Goal: Task Accomplishment & Management: Use online tool/utility

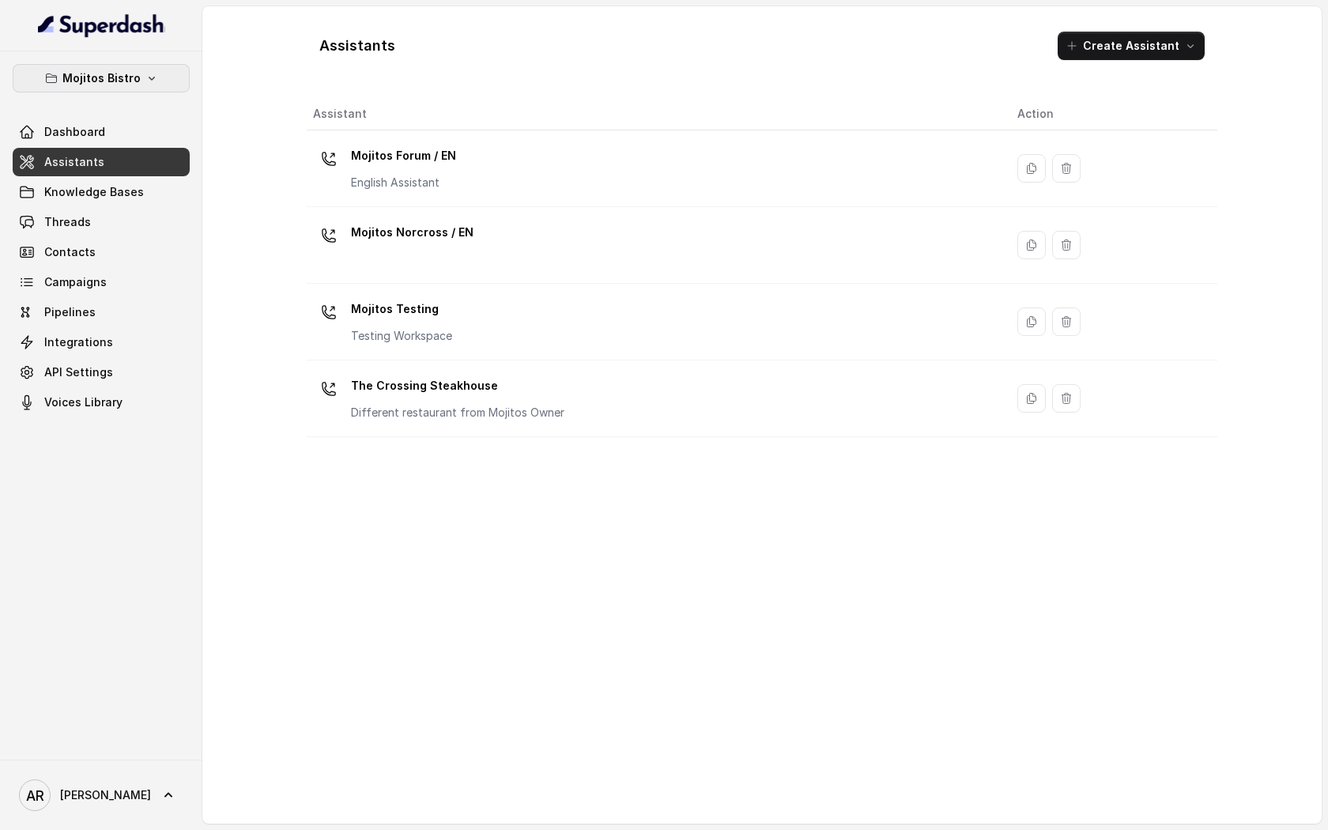
click at [111, 71] on p "Mojitos Bistro" at bounding box center [101, 78] width 78 height 19
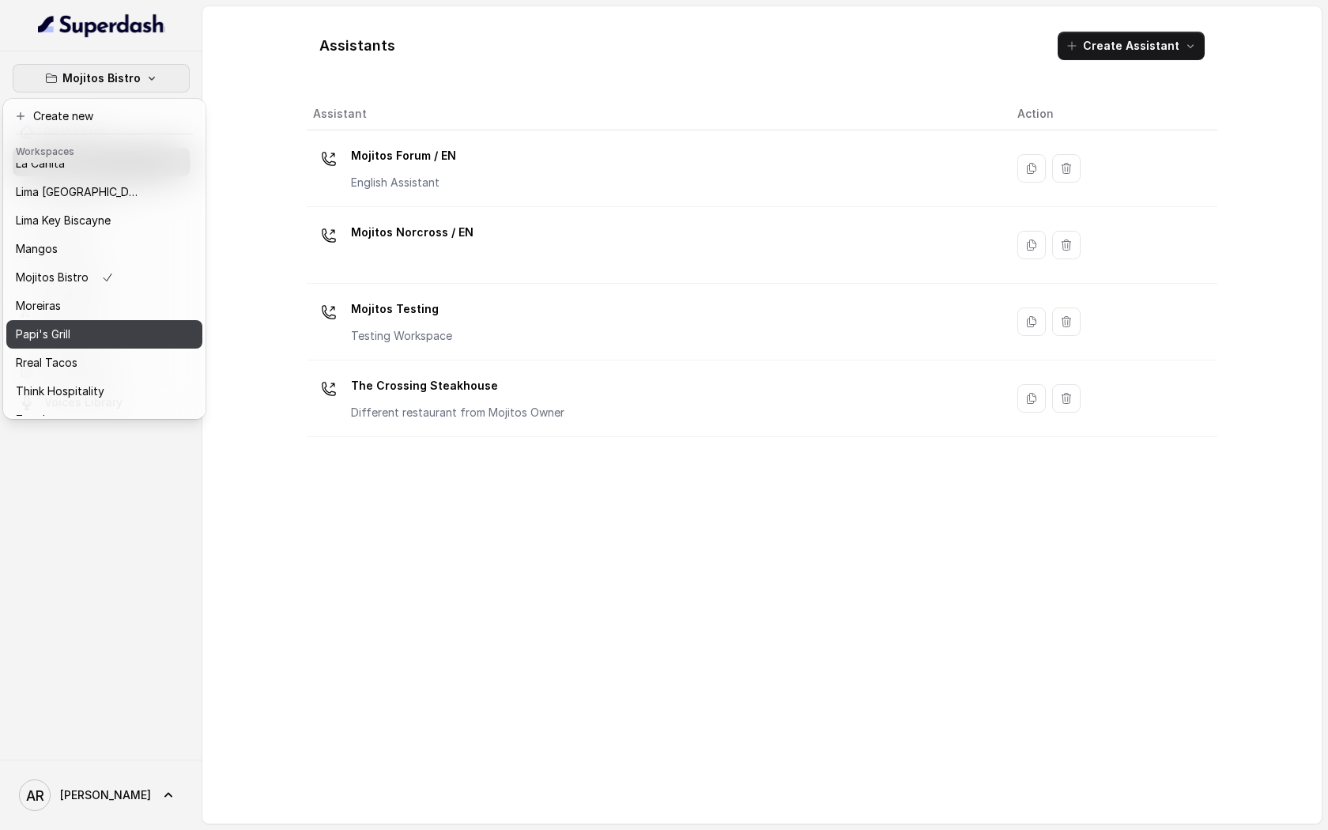
scroll to position [205, 0]
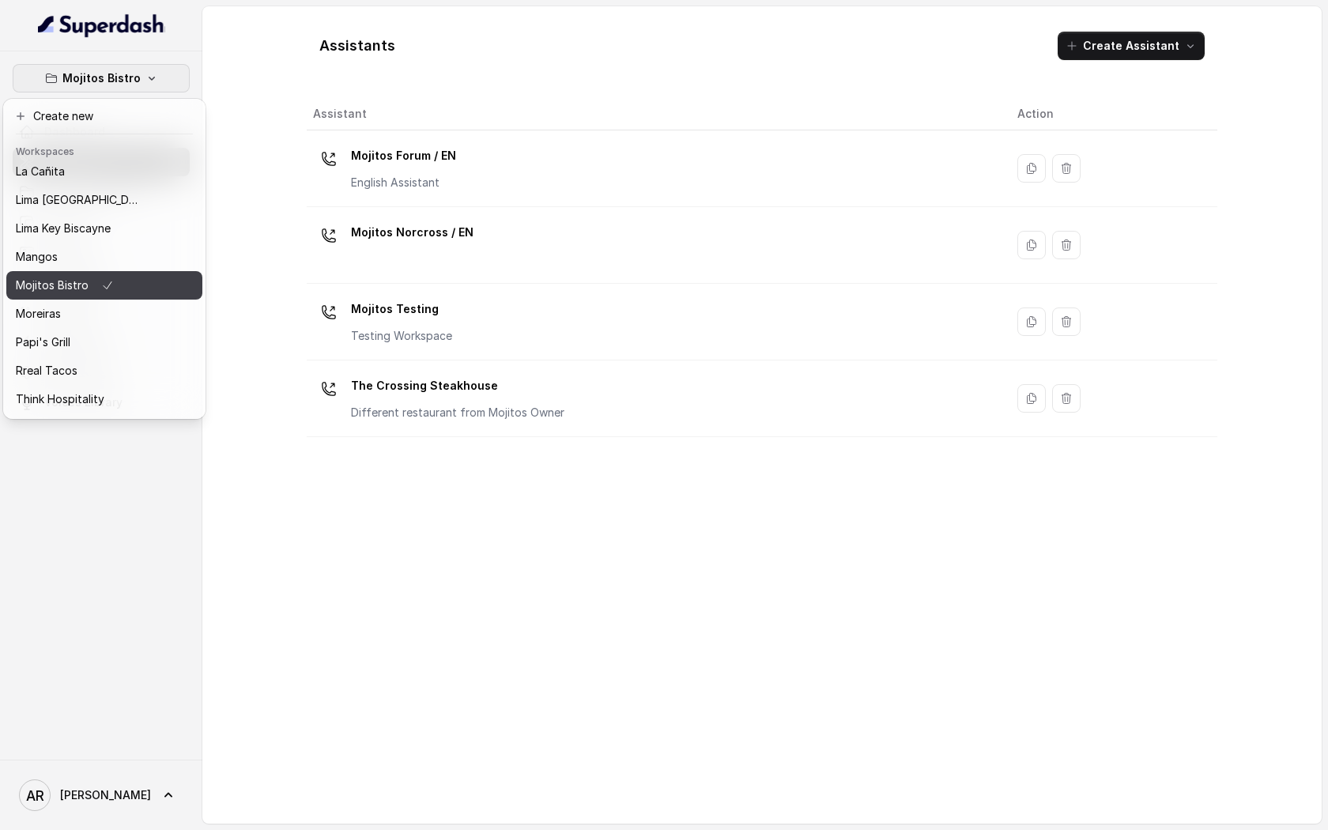
click at [111, 271] on button "Mojitos Bistro" at bounding box center [104, 285] width 196 height 28
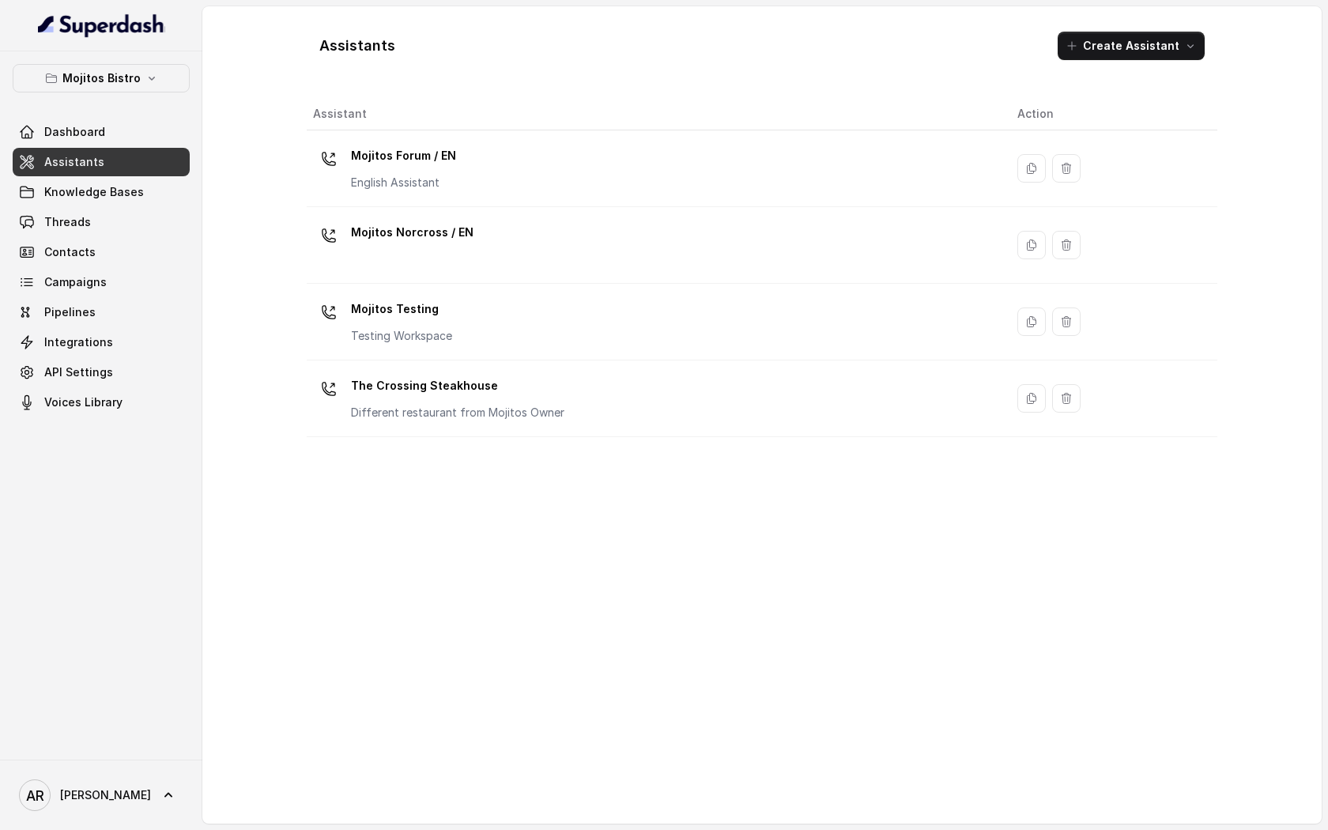
click at [129, 87] on p "Mojitos Bistro" at bounding box center [101, 78] width 78 height 19
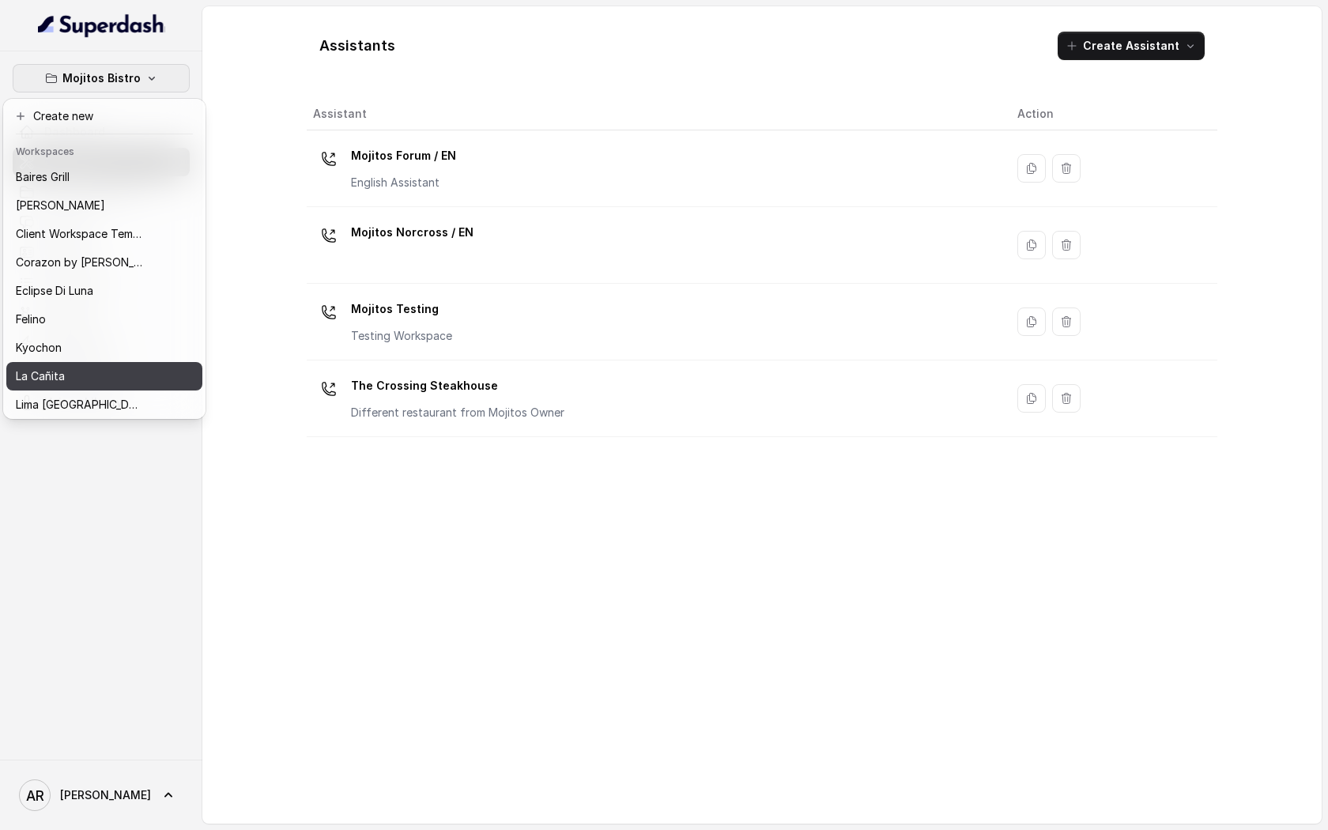
scroll to position [109, 0]
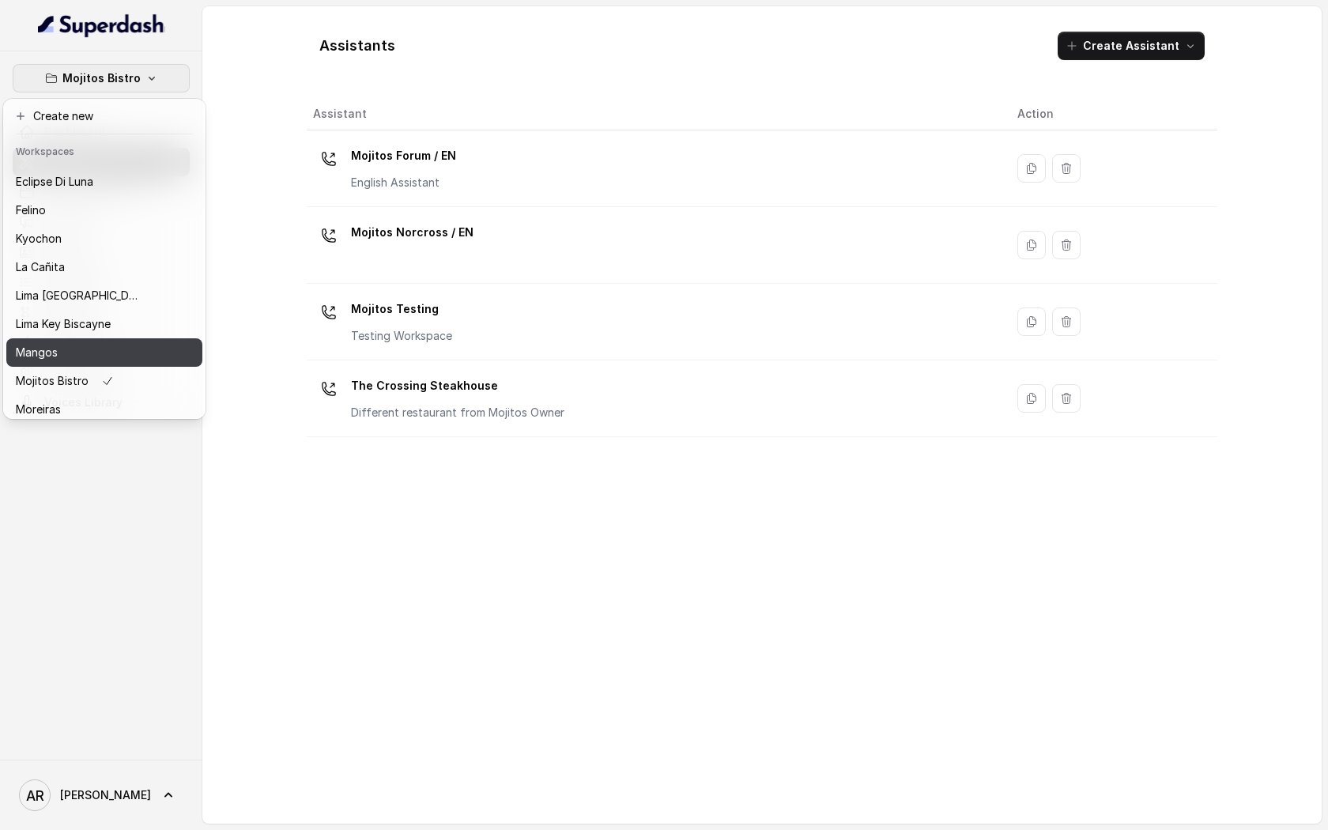
click at [70, 356] on div "Mangos" at bounding box center [79, 352] width 126 height 19
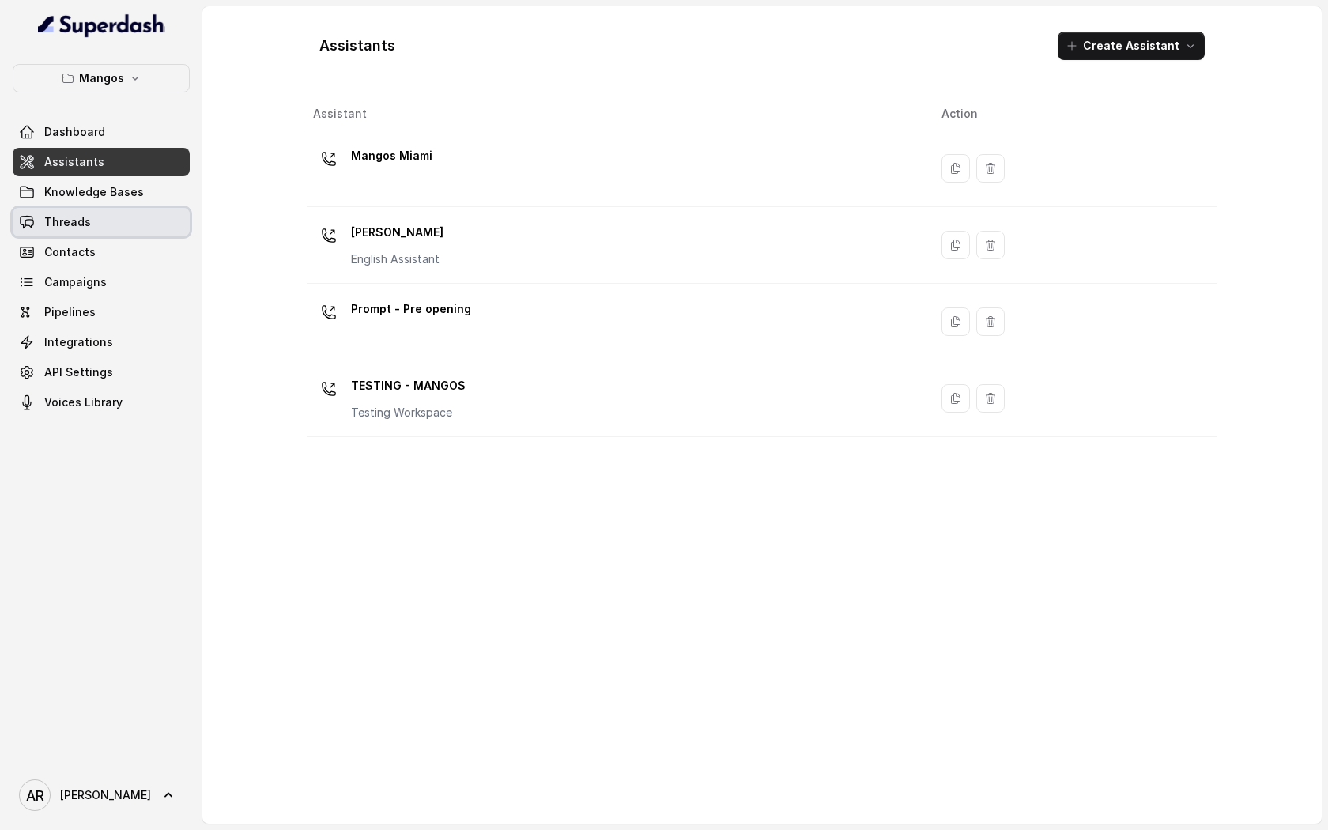
click at [126, 228] on link "Threads" at bounding box center [101, 222] width 177 height 28
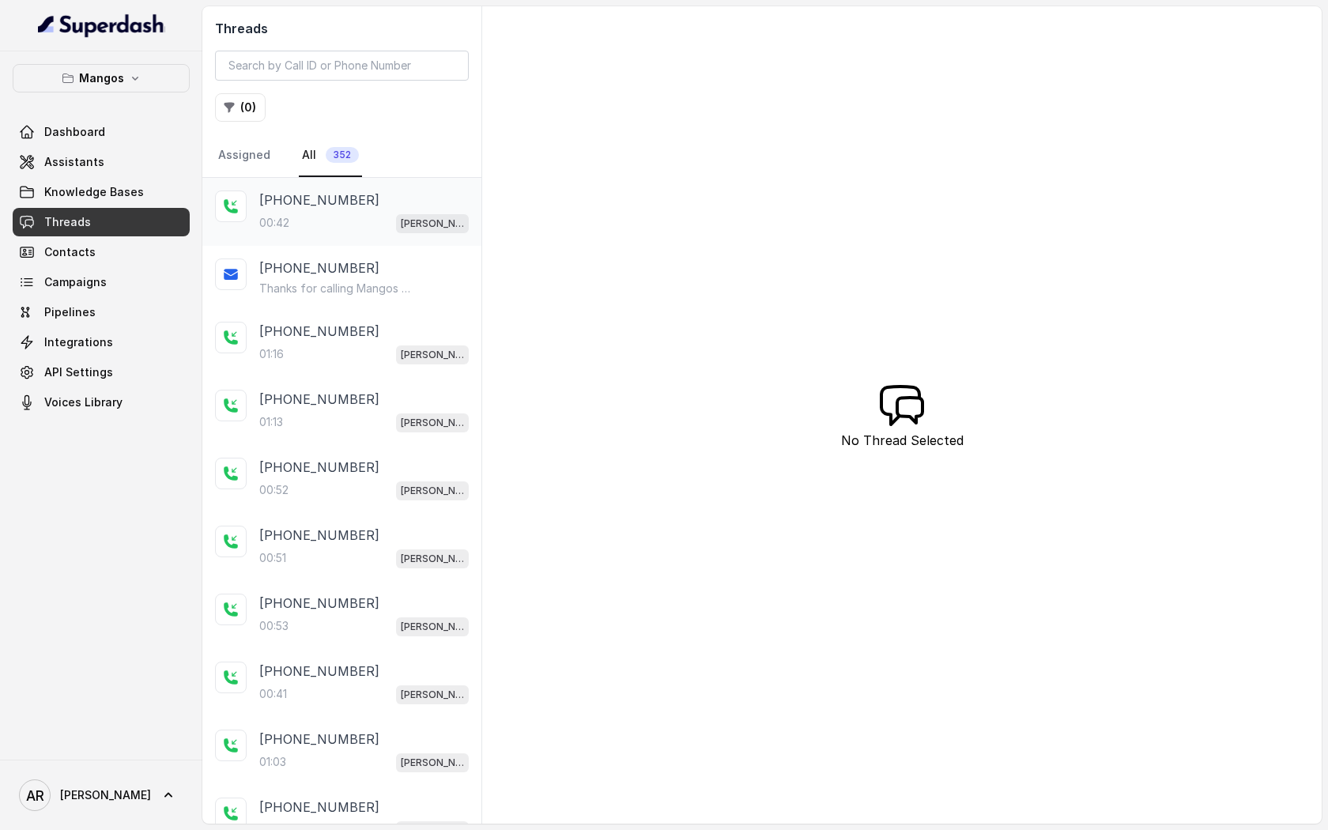
click at [341, 236] on div "+17863711733 00:42 Mangos Orlando" at bounding box center [341, 212] width 279 height 68
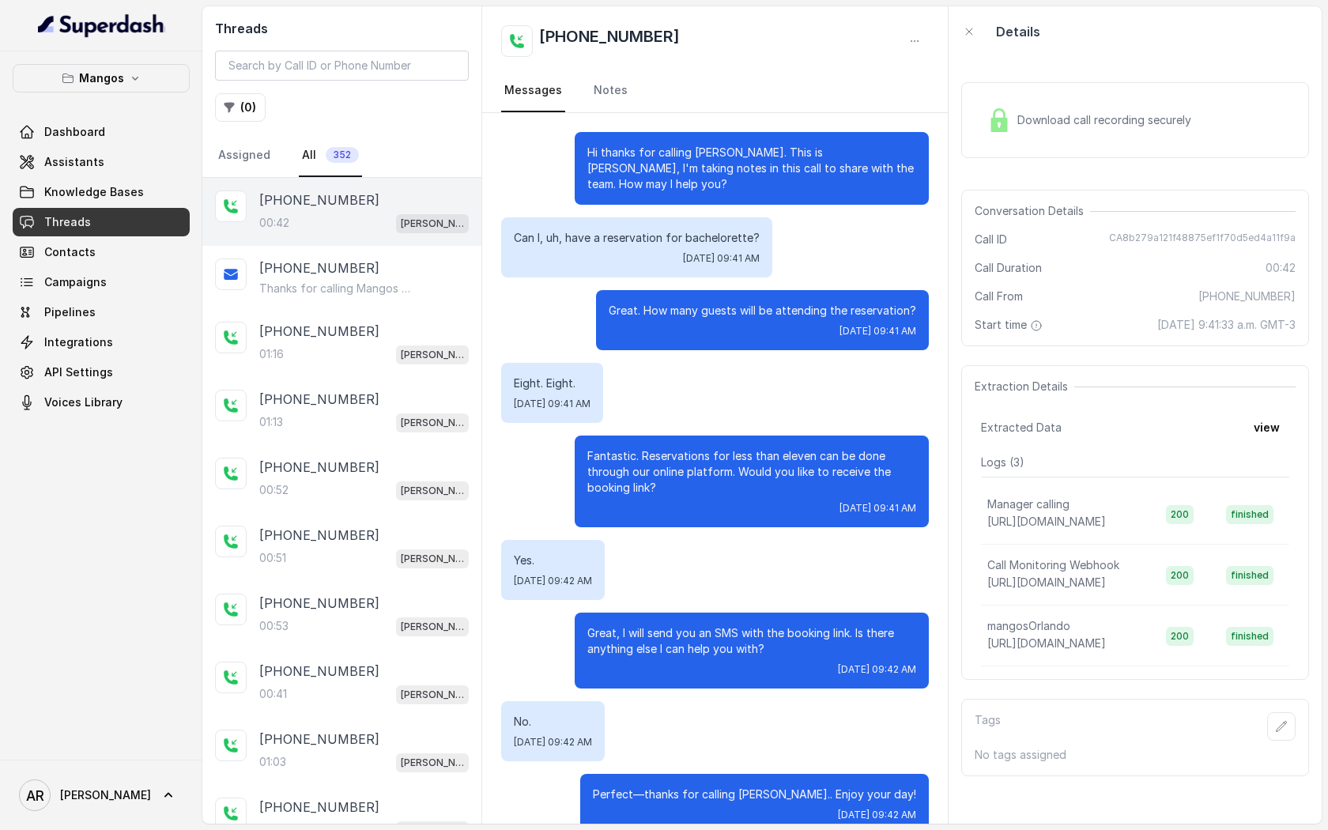
scroll to position [29, 0]
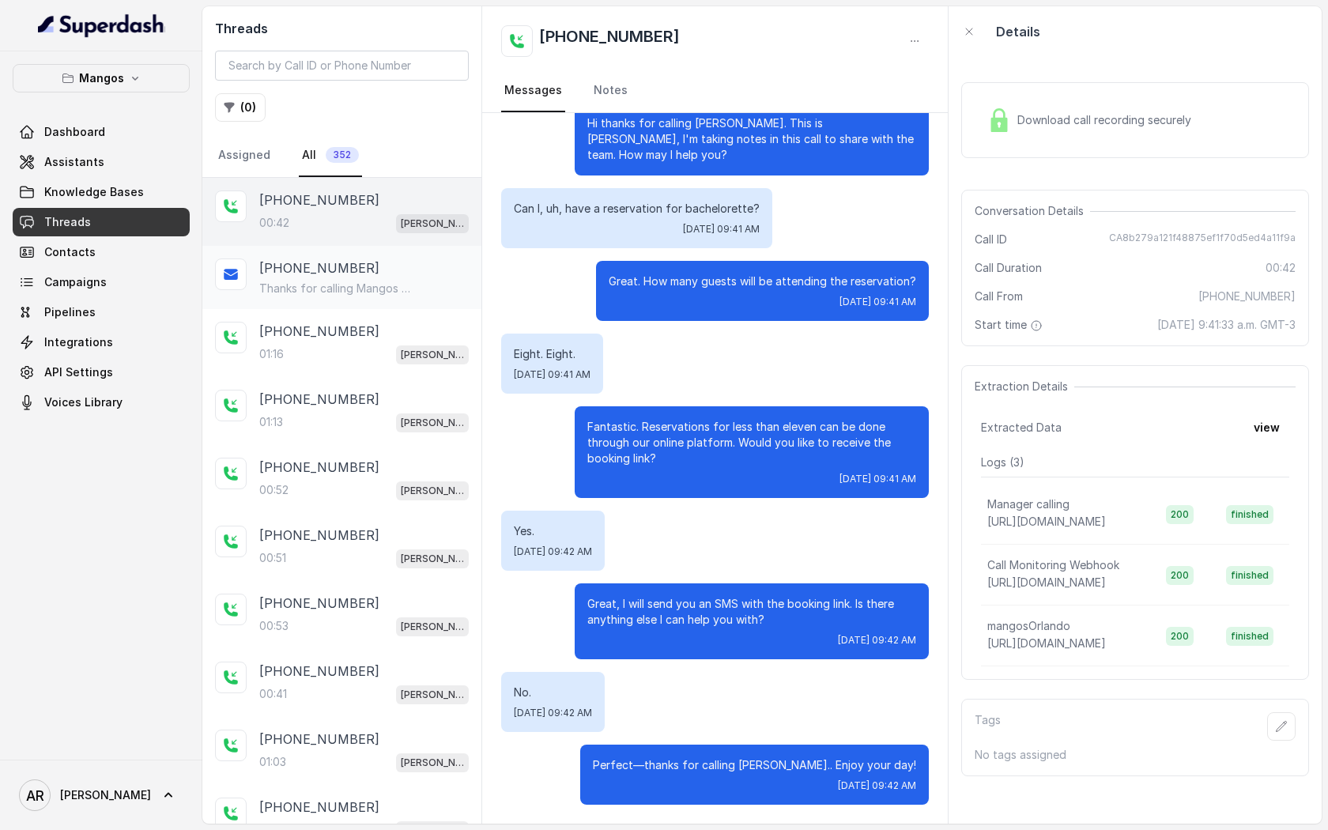
click at [389, 277] on div "+17863711733 Thanks for calling Mangos Orlando! Want to make a reservation? htt…" at bounding box center [363, 277] width 209 height 38
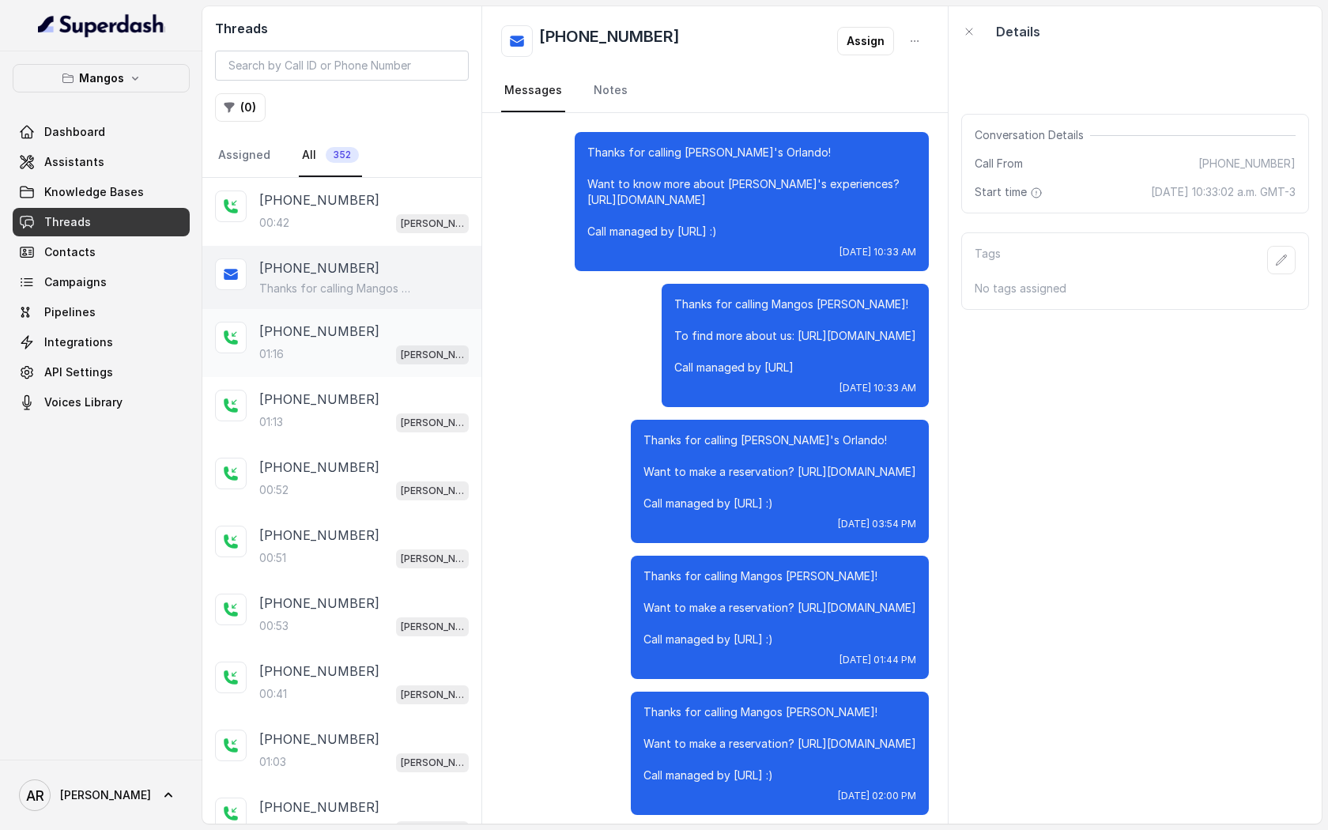
scroll to position [1879, 0]
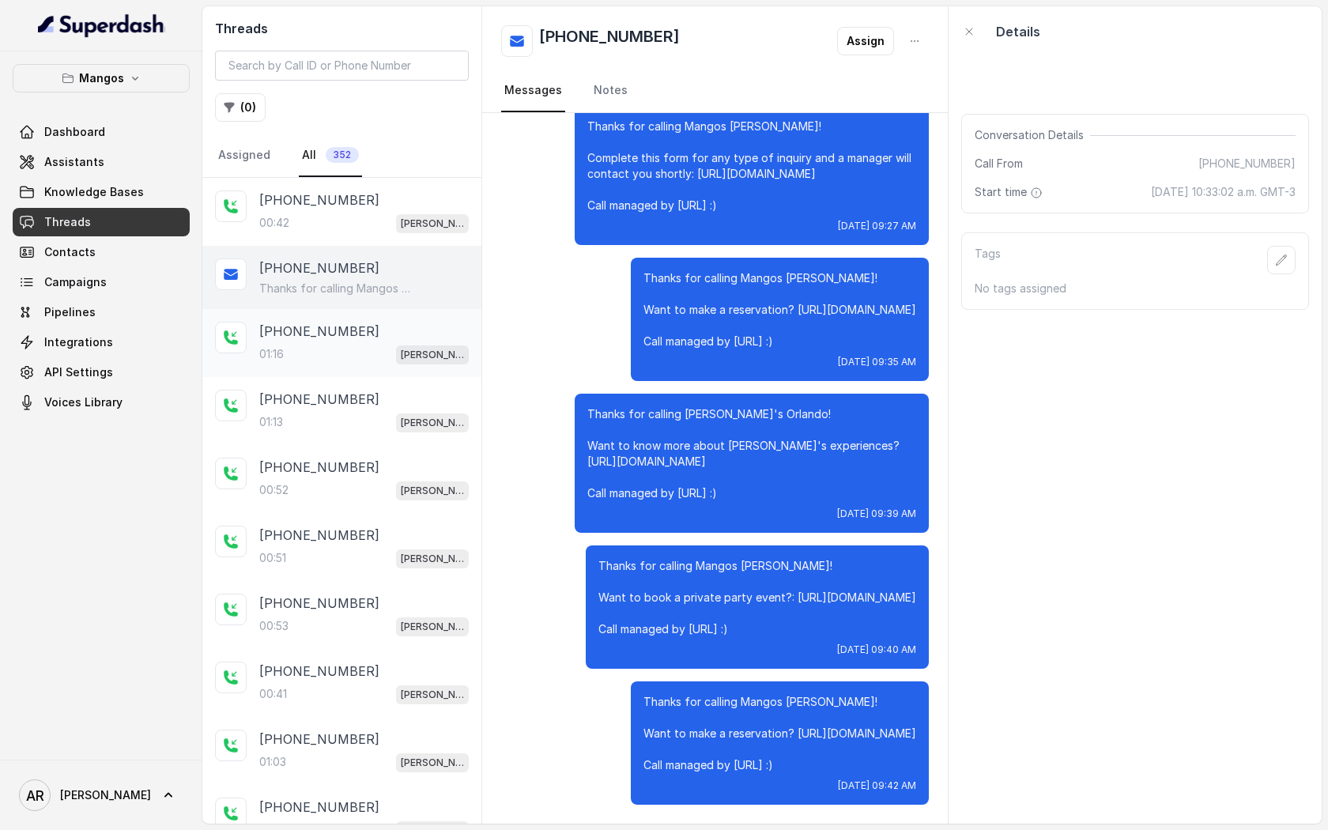
click at [389, 349] on div "01:16 Mangos Orlando" at bounding box center [363, 354] width 209 height 21
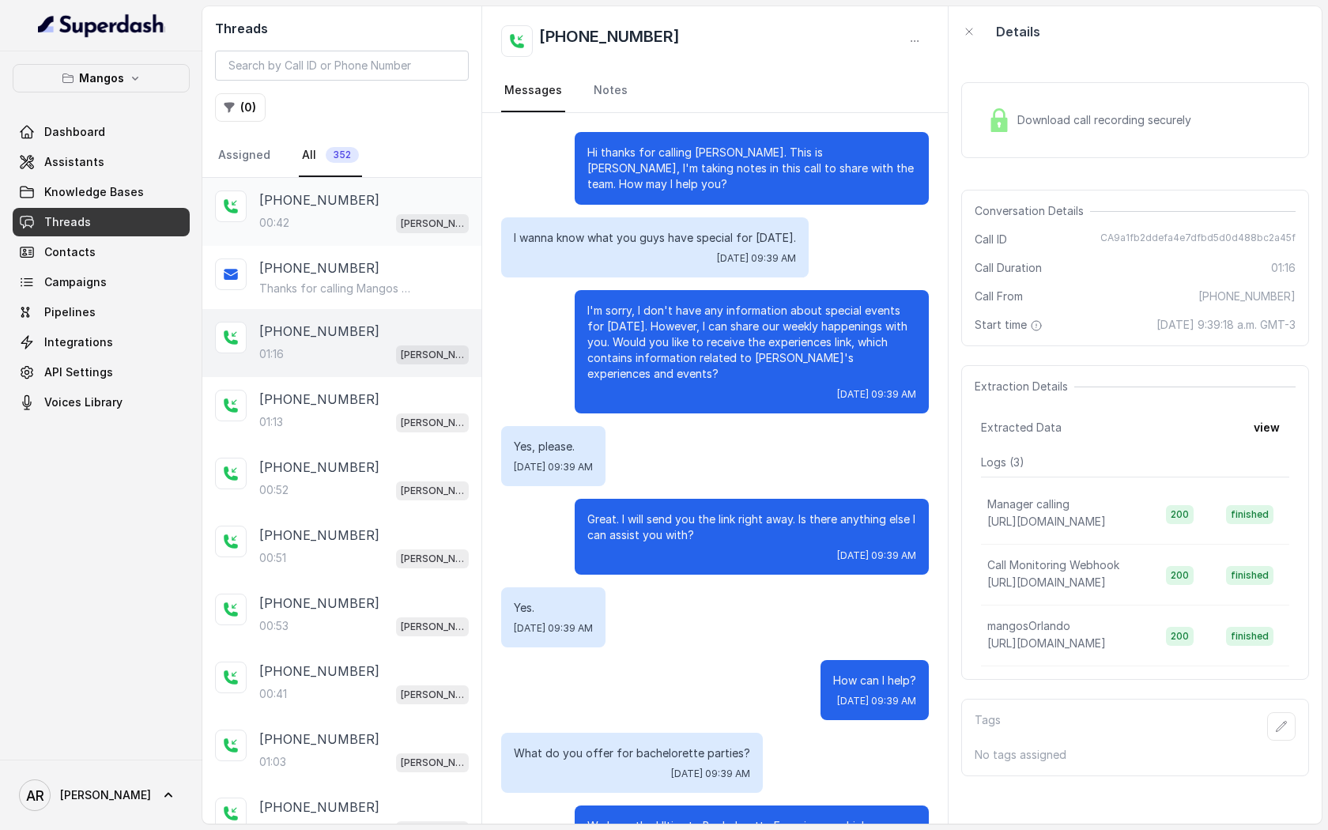
click at [348, 209] on div "+17863711733" at bounding box center [363, 199] width 209 height 19
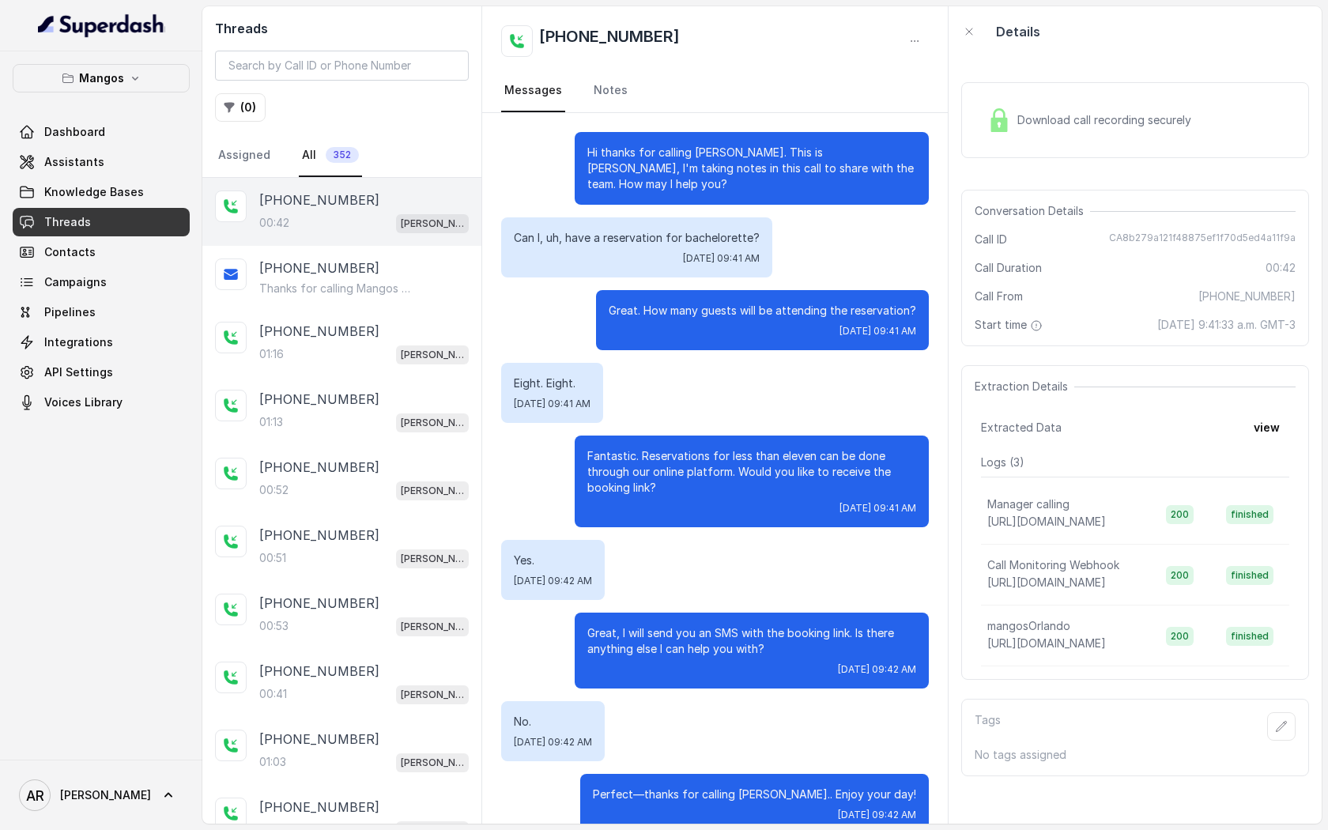
scroll to position [29, 0]
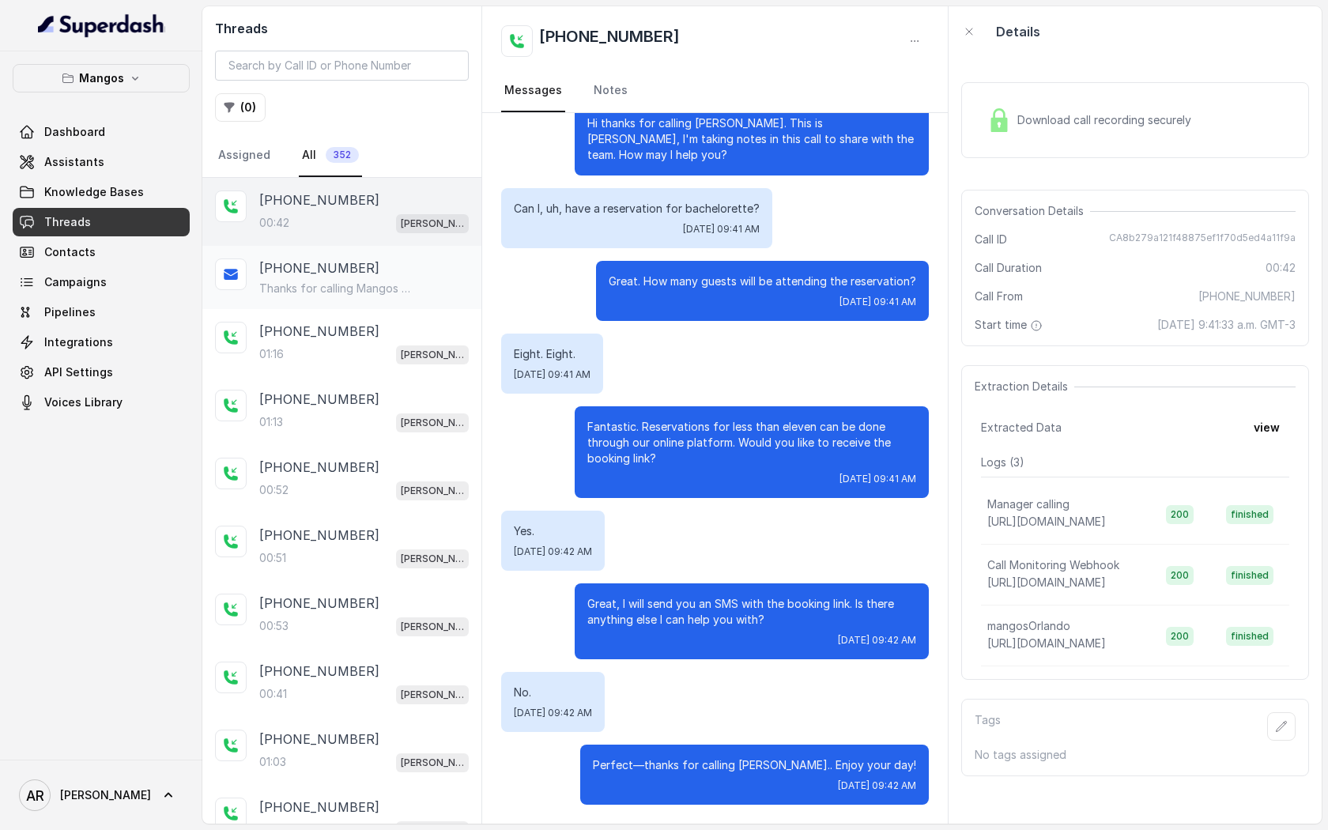
click at [331, 296] on p "Thanks for calling Mangos Orlando! Want to make a reservation? https://foxly.li…" at bounding box center [335, 289] width 152 height 16
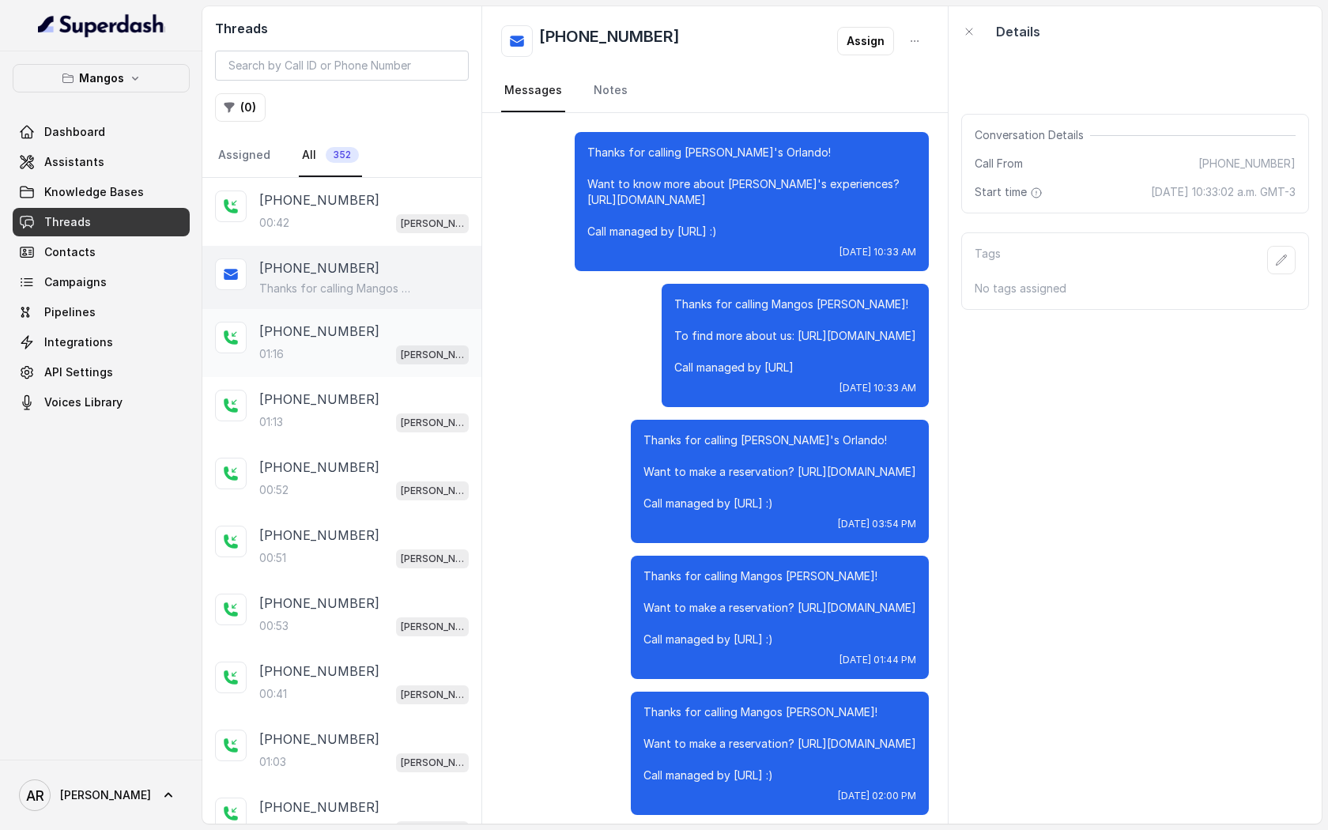
scroll to position [1879, 0]
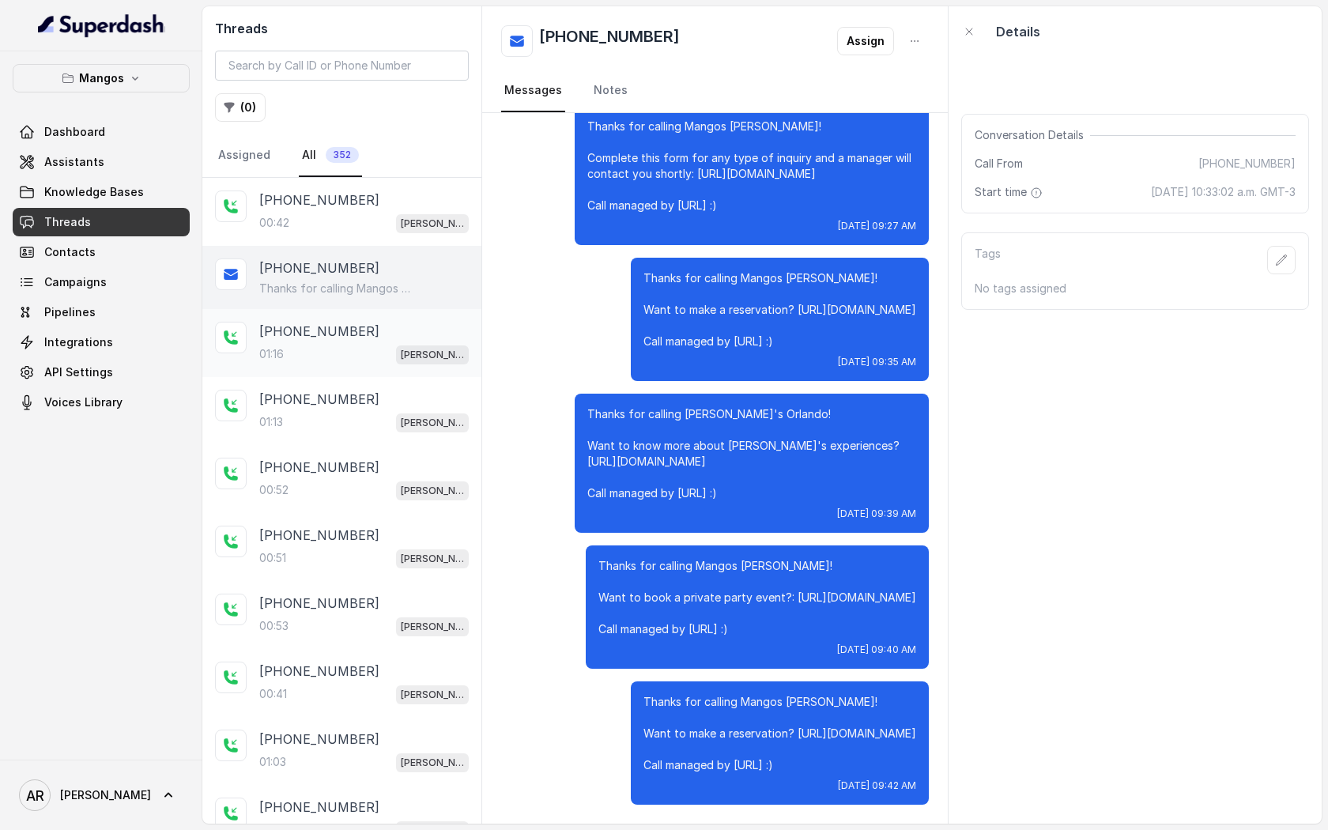
click at [335, 342] on div "+17863711733 01:16 Mangos Orlando" at bounding box center [363, 343] width 209 height 43
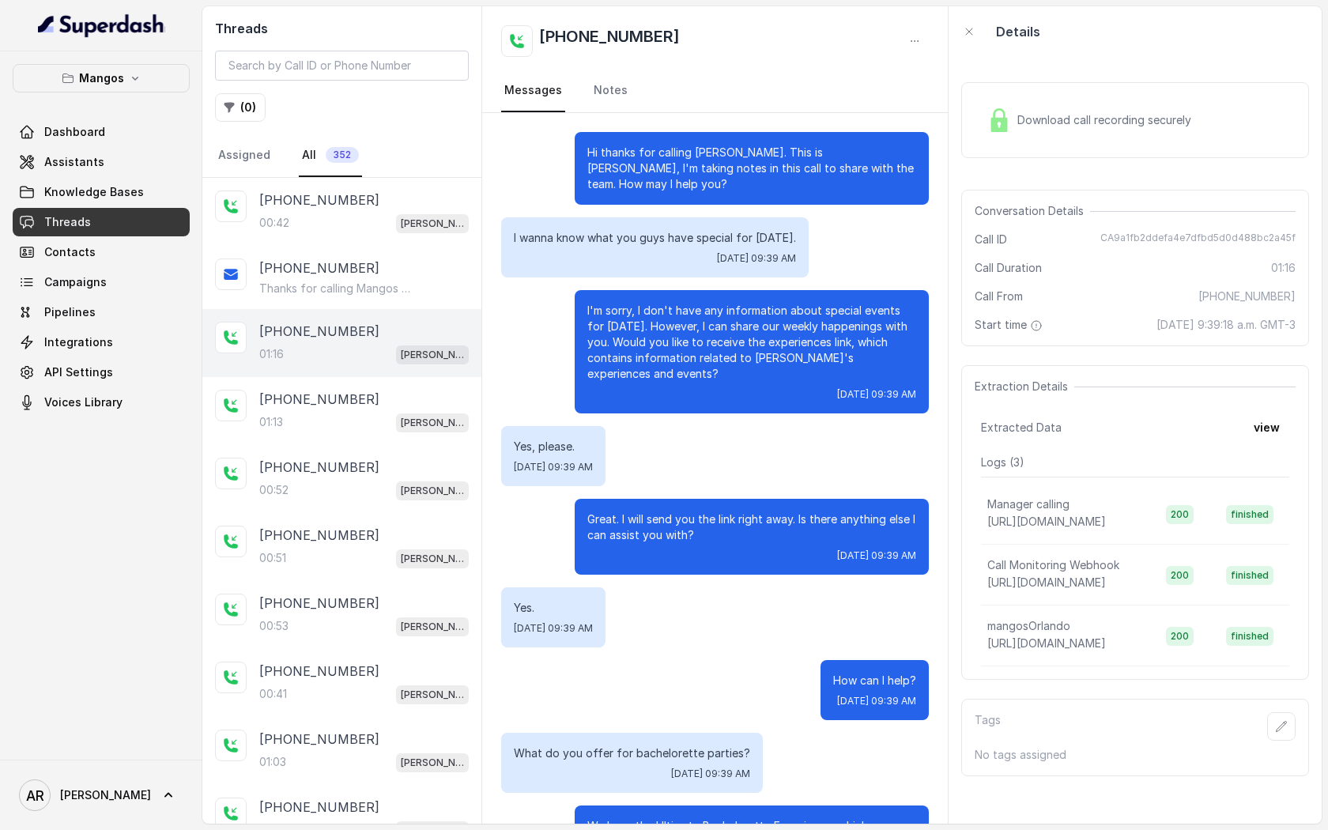
scroll to position [317, 0]
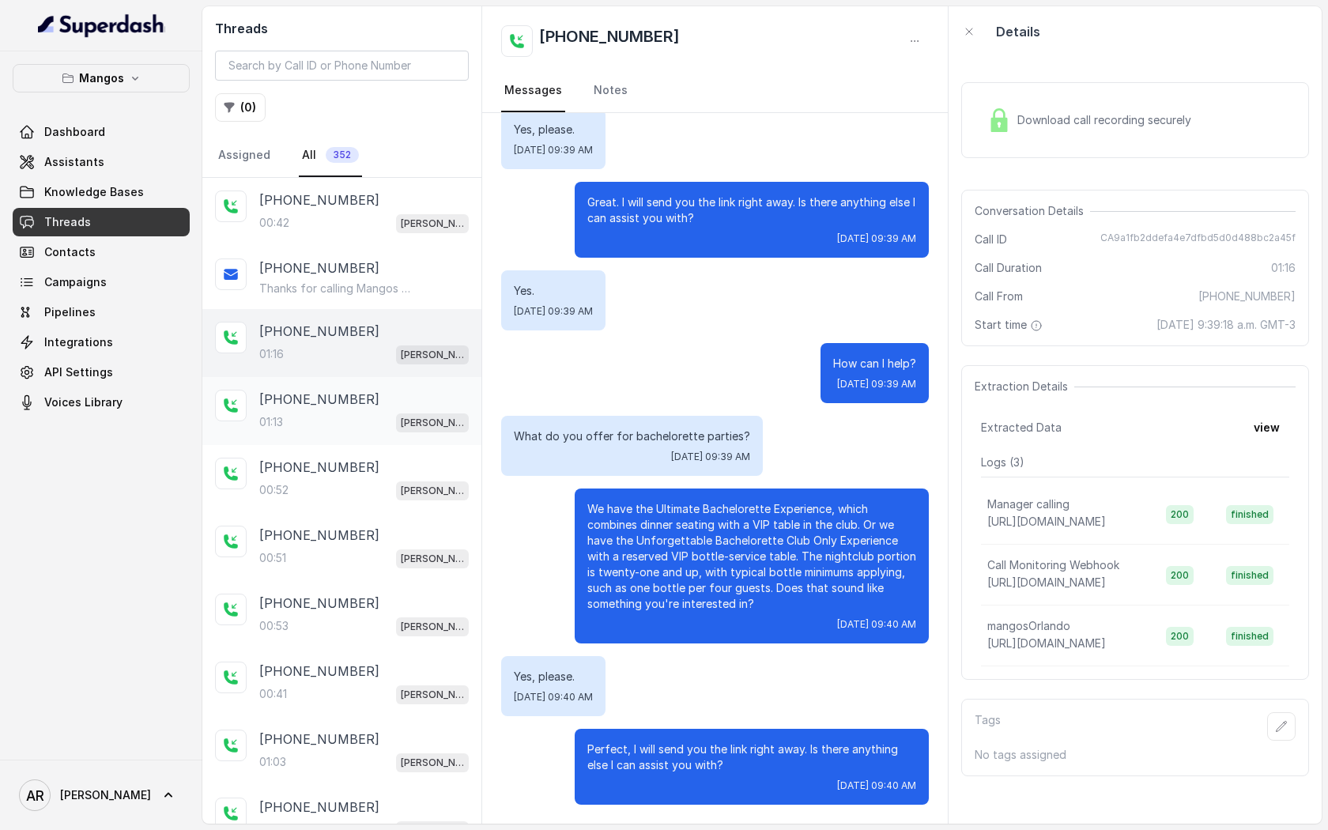
click at [405, 407] on div "+17863711733" at bounding box center [363, 399] width 209 height 19
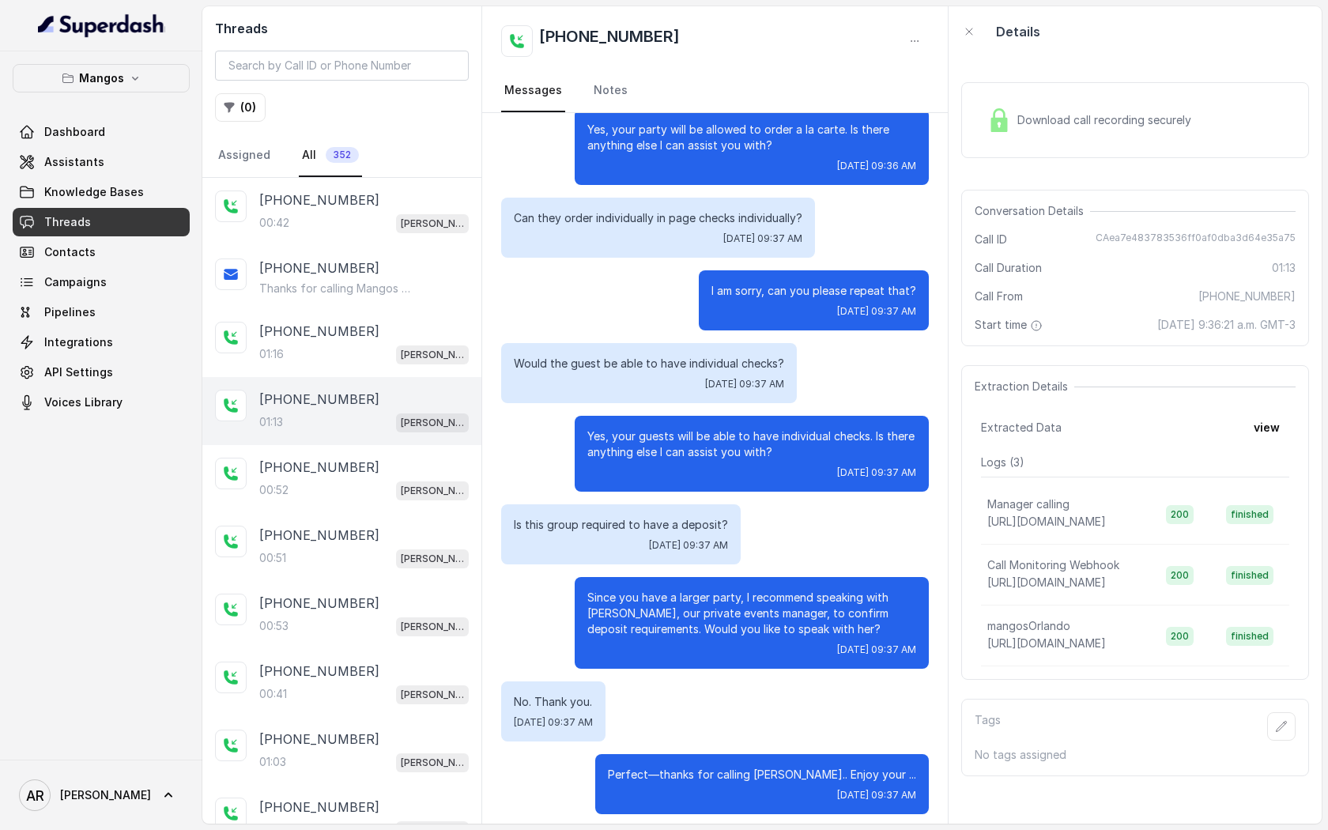
scroll to position [529, 0]
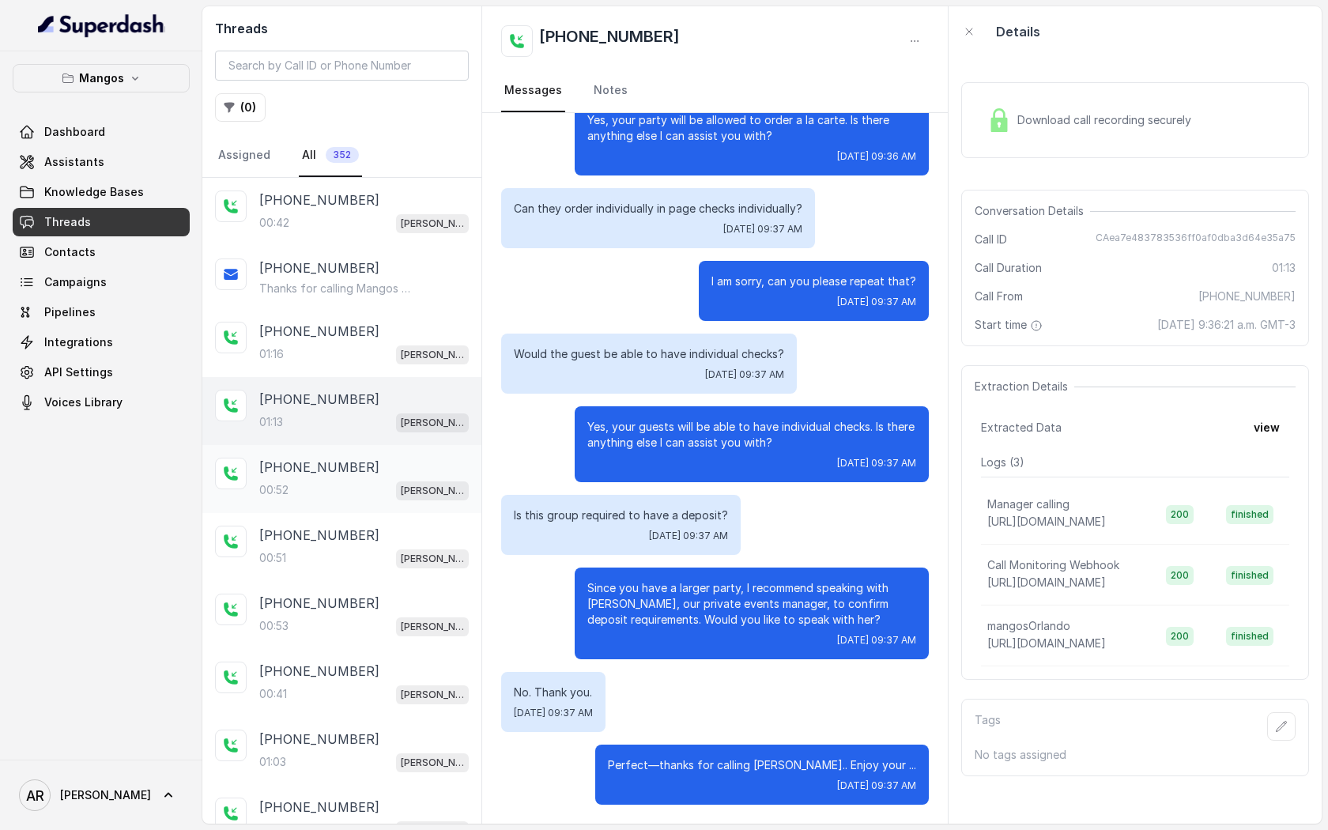
click at [433, 453] on div "+17863711733 00:52 Mangos Orlando" at bounding box center [341, 479] width 279 height 68
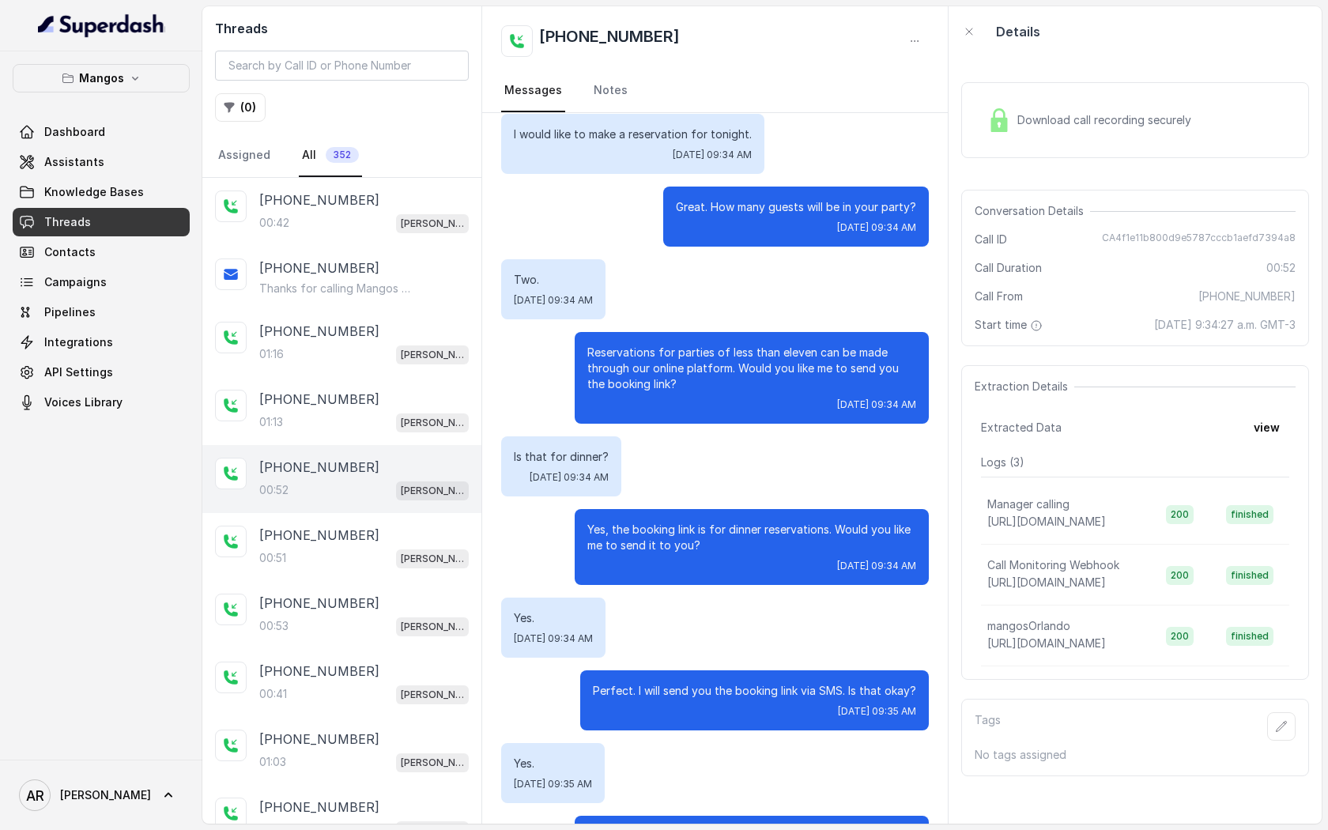
scroll to position [336, 0]
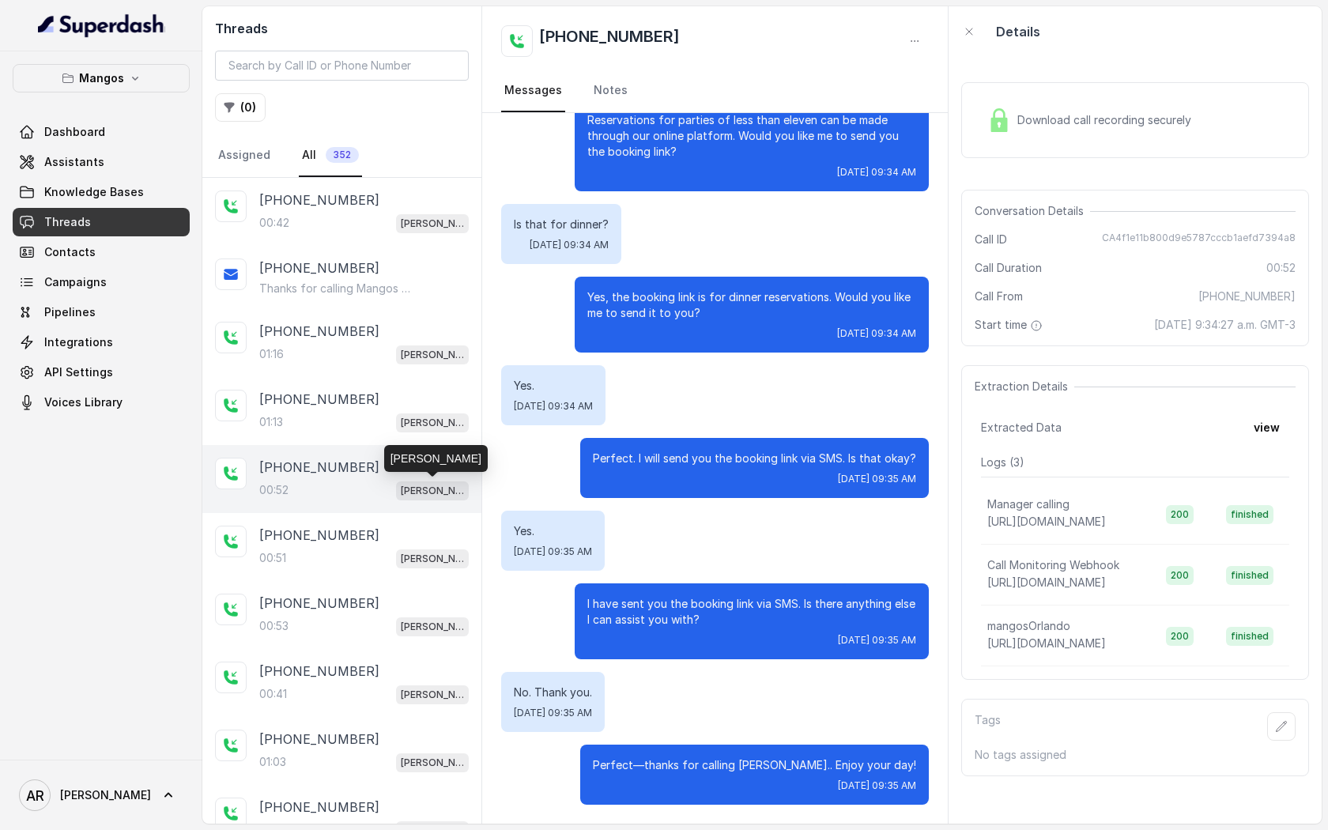
click at [428, 492] on p "Mangos Orlando" at bounding box center [432, 491] width 63 height 16
click at [423, 518] on div "+17863711733 00:51 Mangos Orlando" at bounding box center [341, 547] width 279 height 68
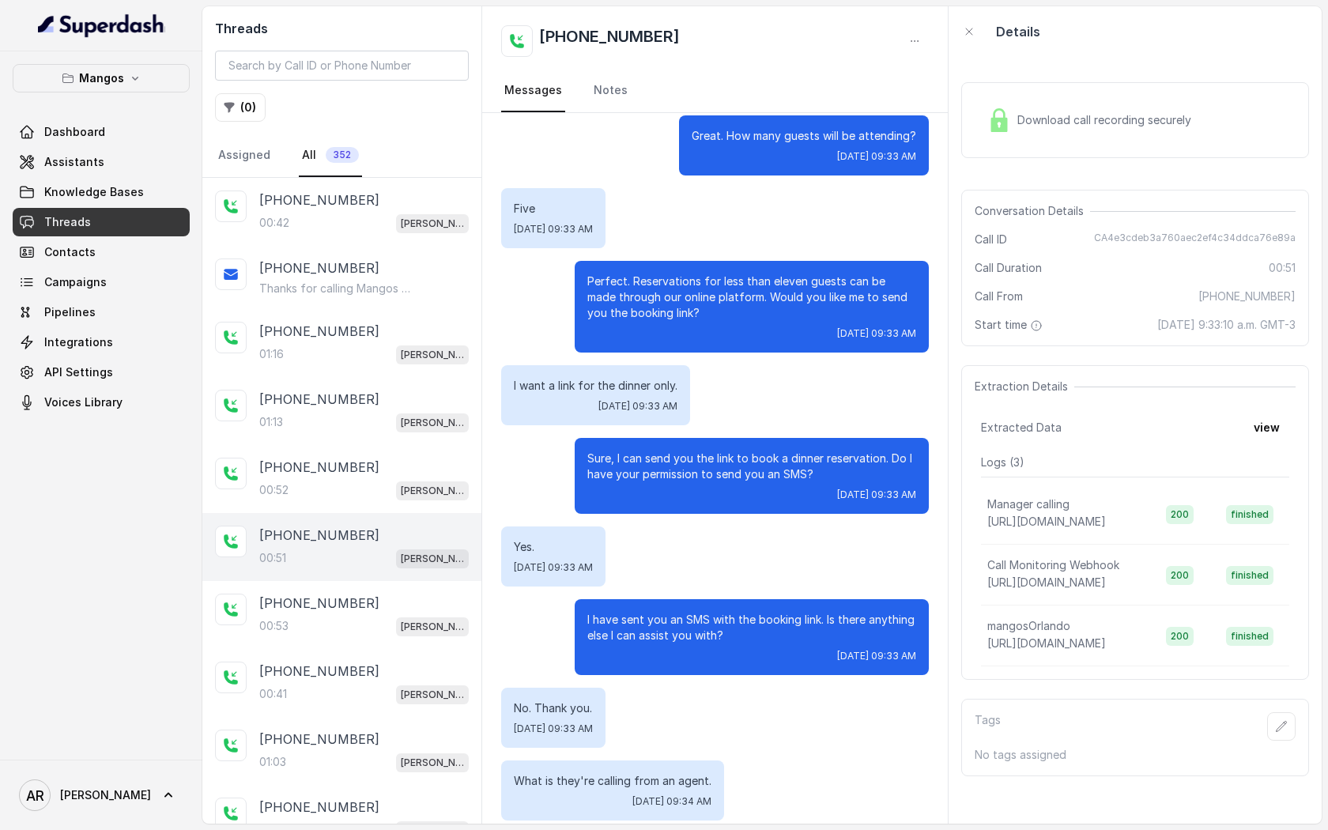
scroll to position [263, 0]
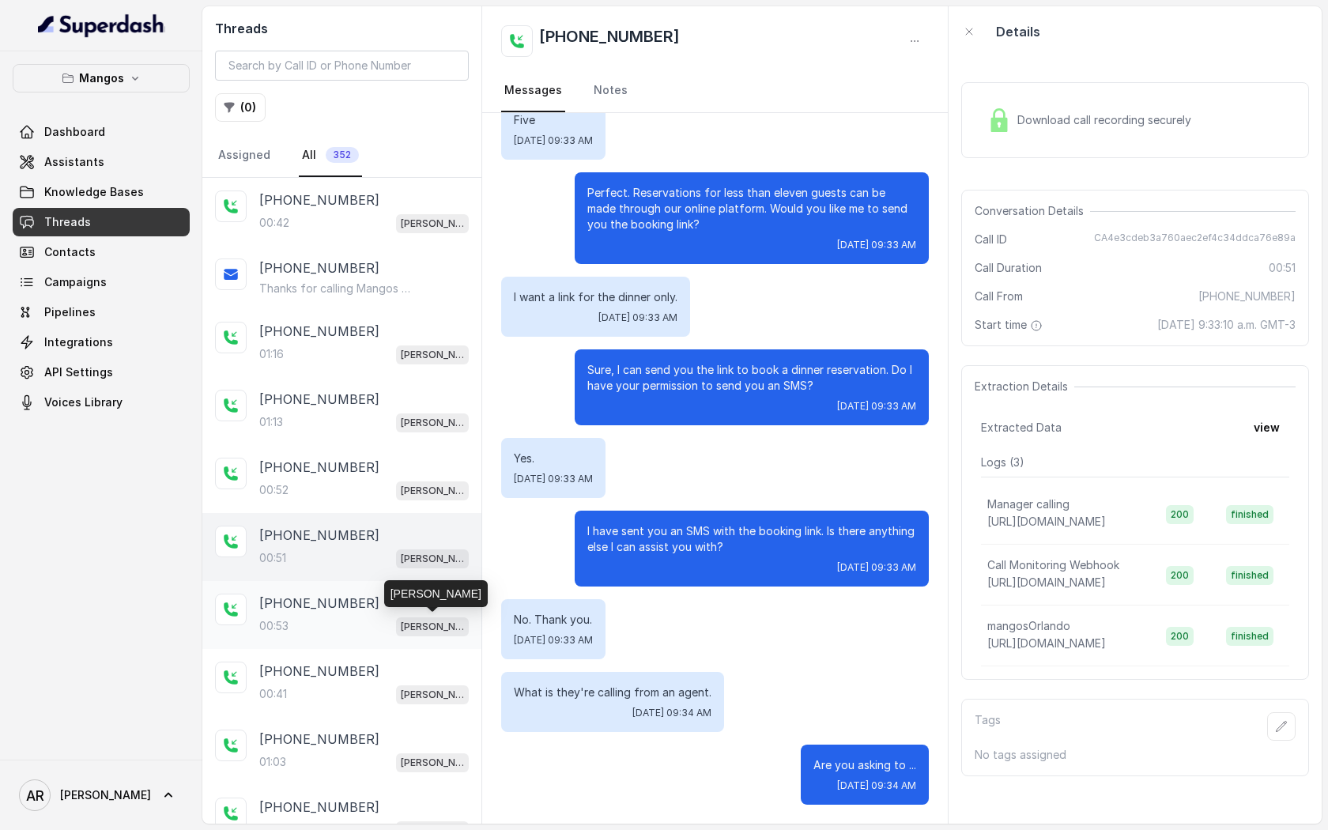
click at [427, 631] on p "Mangos Orlando" at bounding box center [432, 627] width 63 height 16
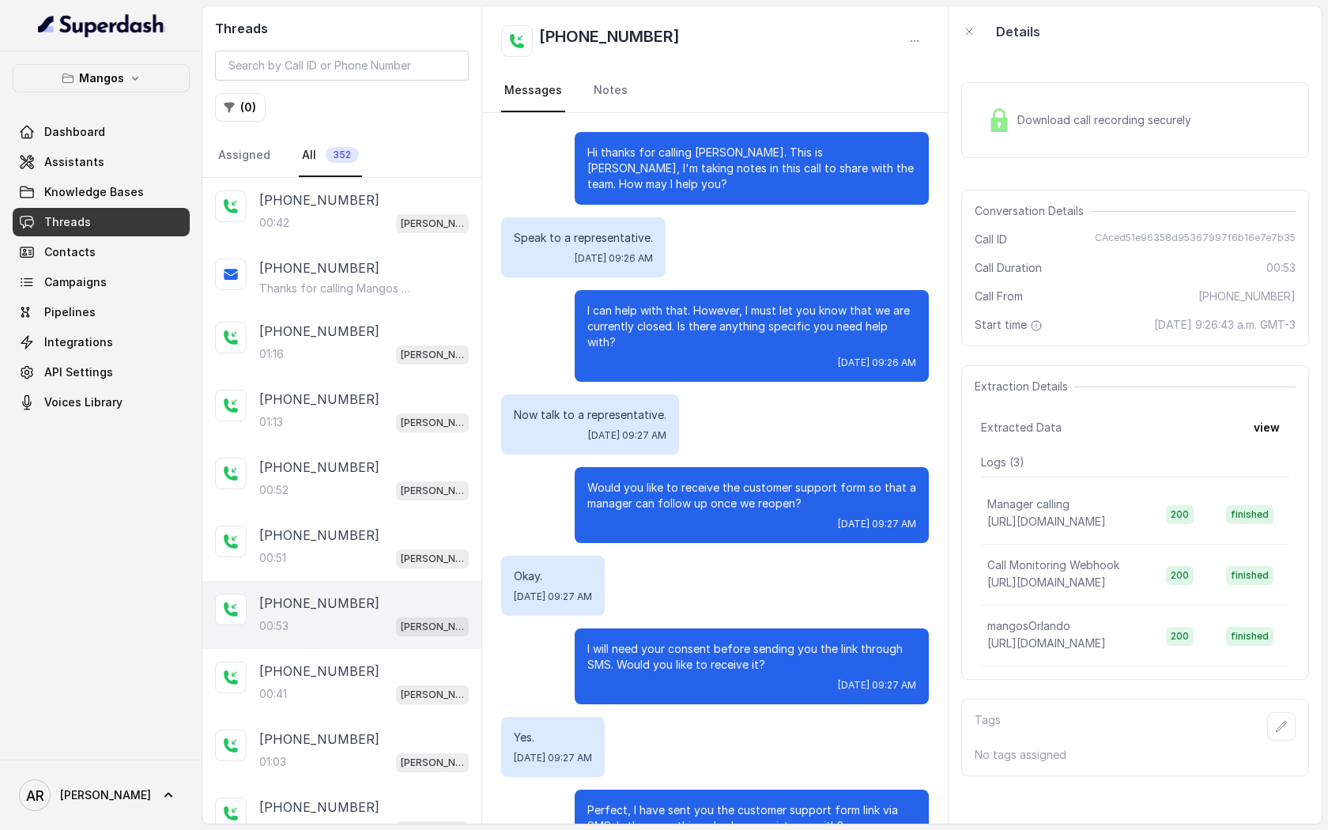
scroll to position [206, 0]
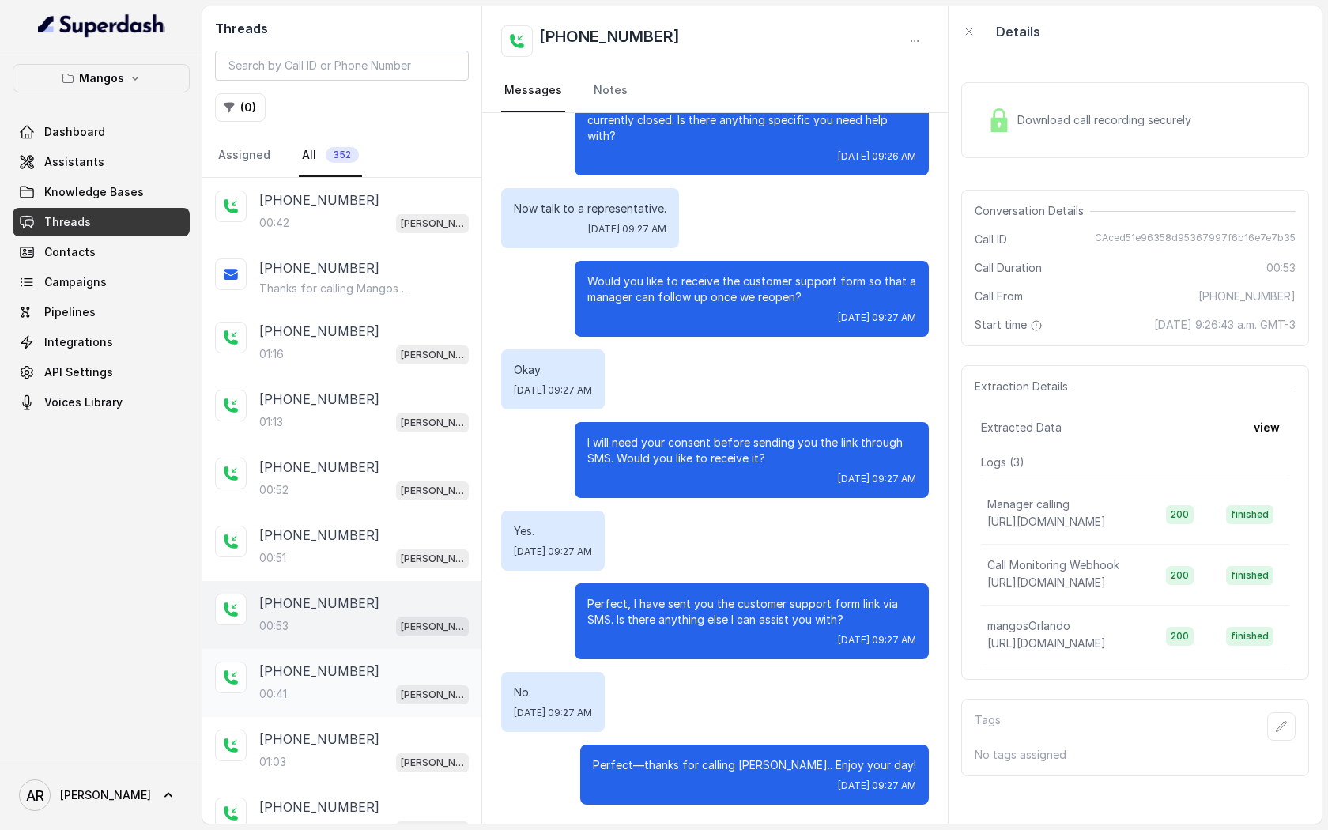
click at [405, 663] on div "+17863711733" at bounding box center [363, 670] width 209 height 19
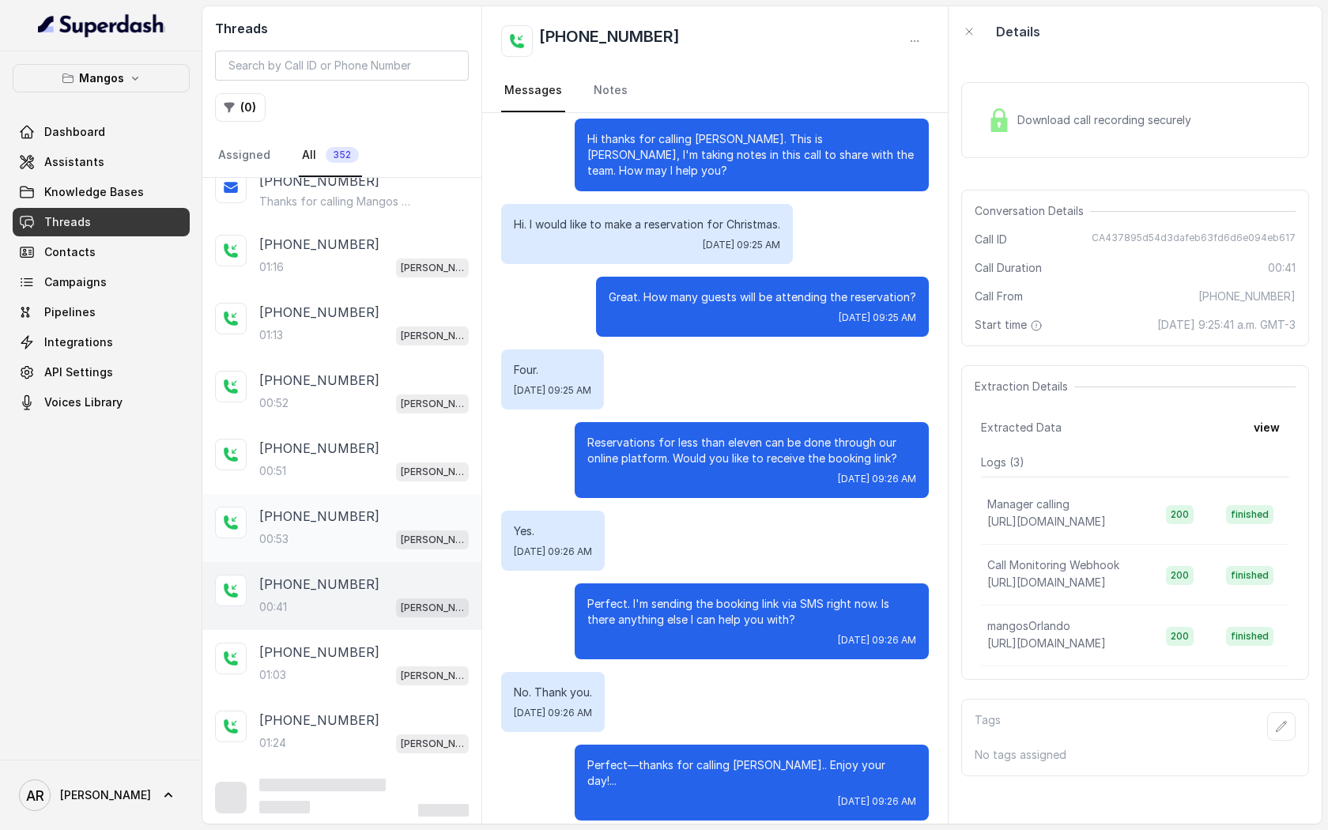
scroll to position [89, 0]
click at [391, 643] on div "+17863711733" at bounding box center [363, 650] width 209 height 19
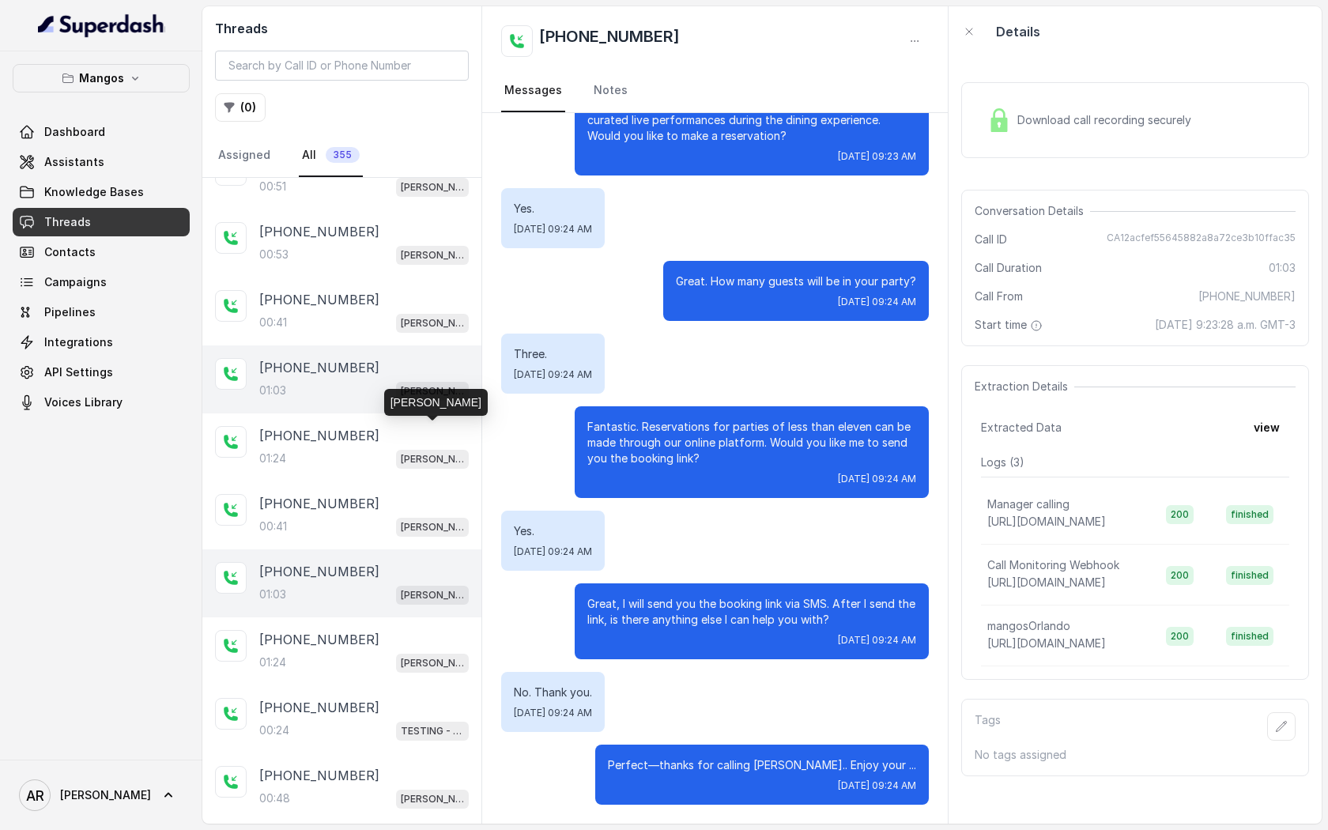
scroll to position [384, 0]
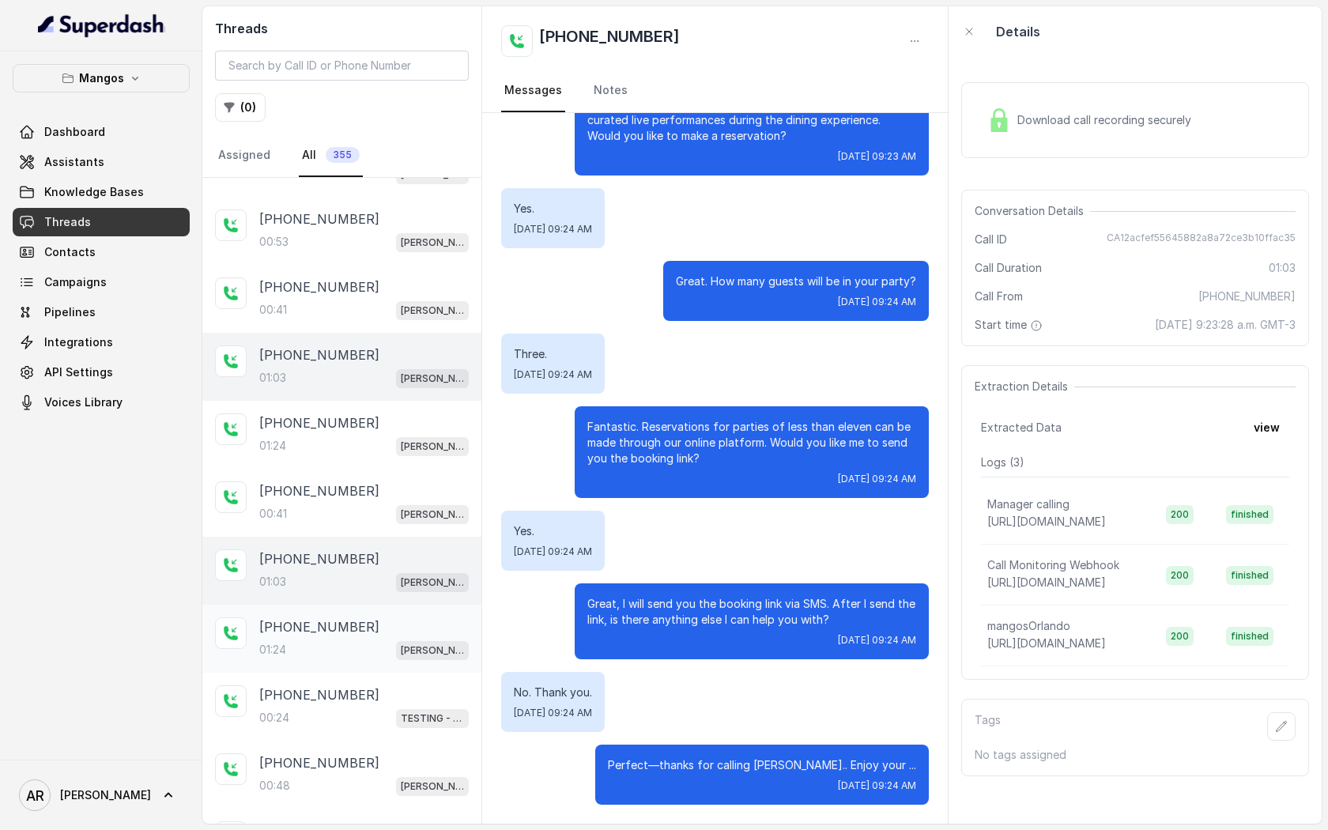
click at [389, 646] on div "01:24 Mangos Orlando" at bounding box center [363, 649] width 209 height 21
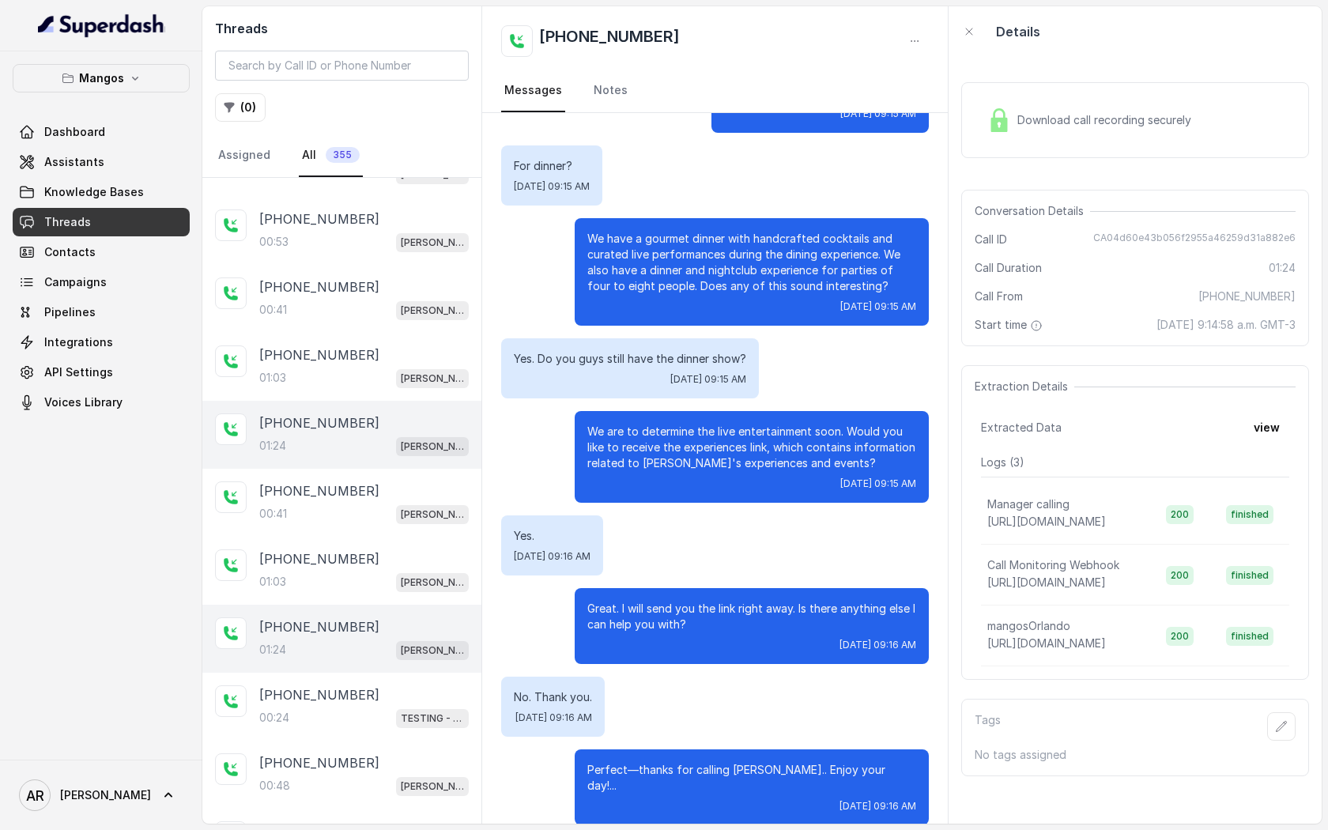
scroll to position [238, 0]
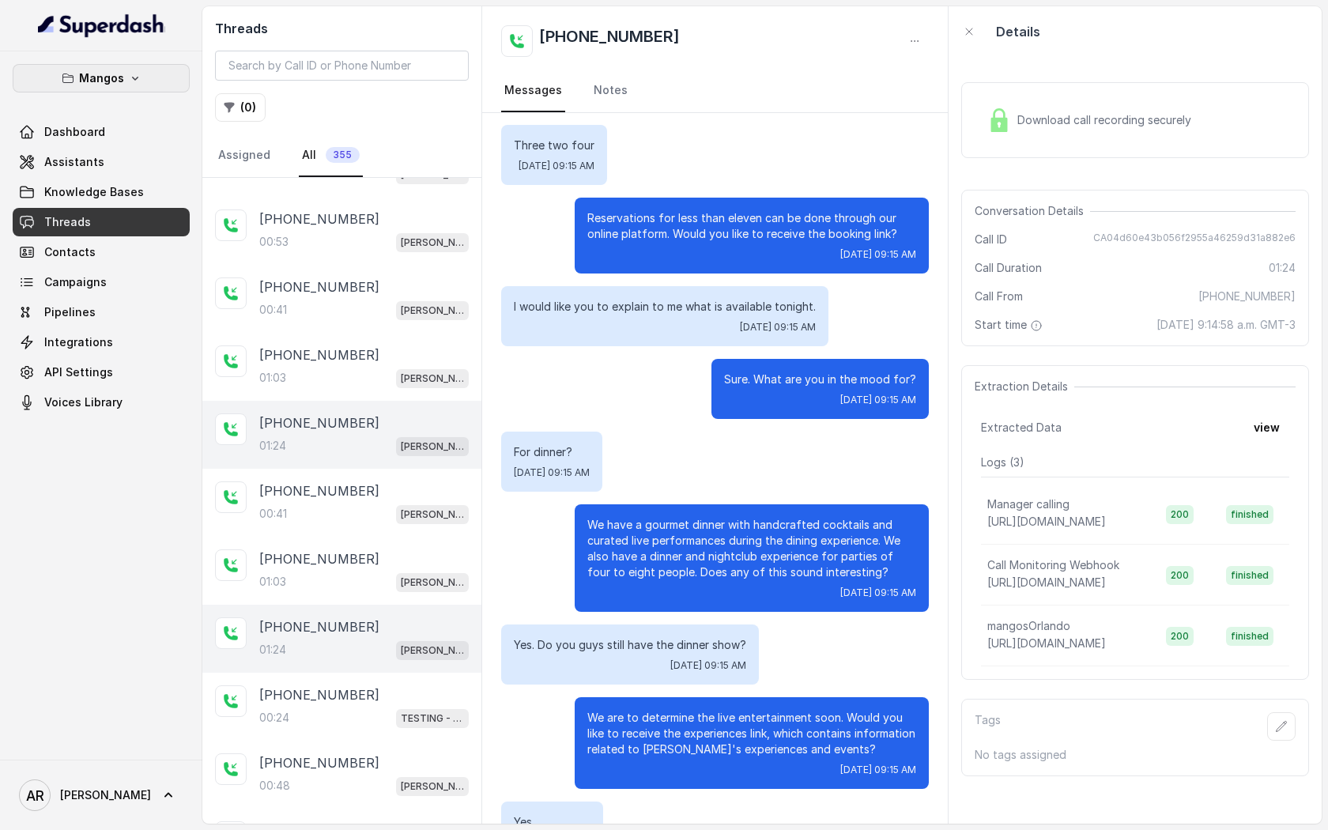
click at [126, 70] on button "Mangos" at bounding box center [101, 78] width 177 height 28
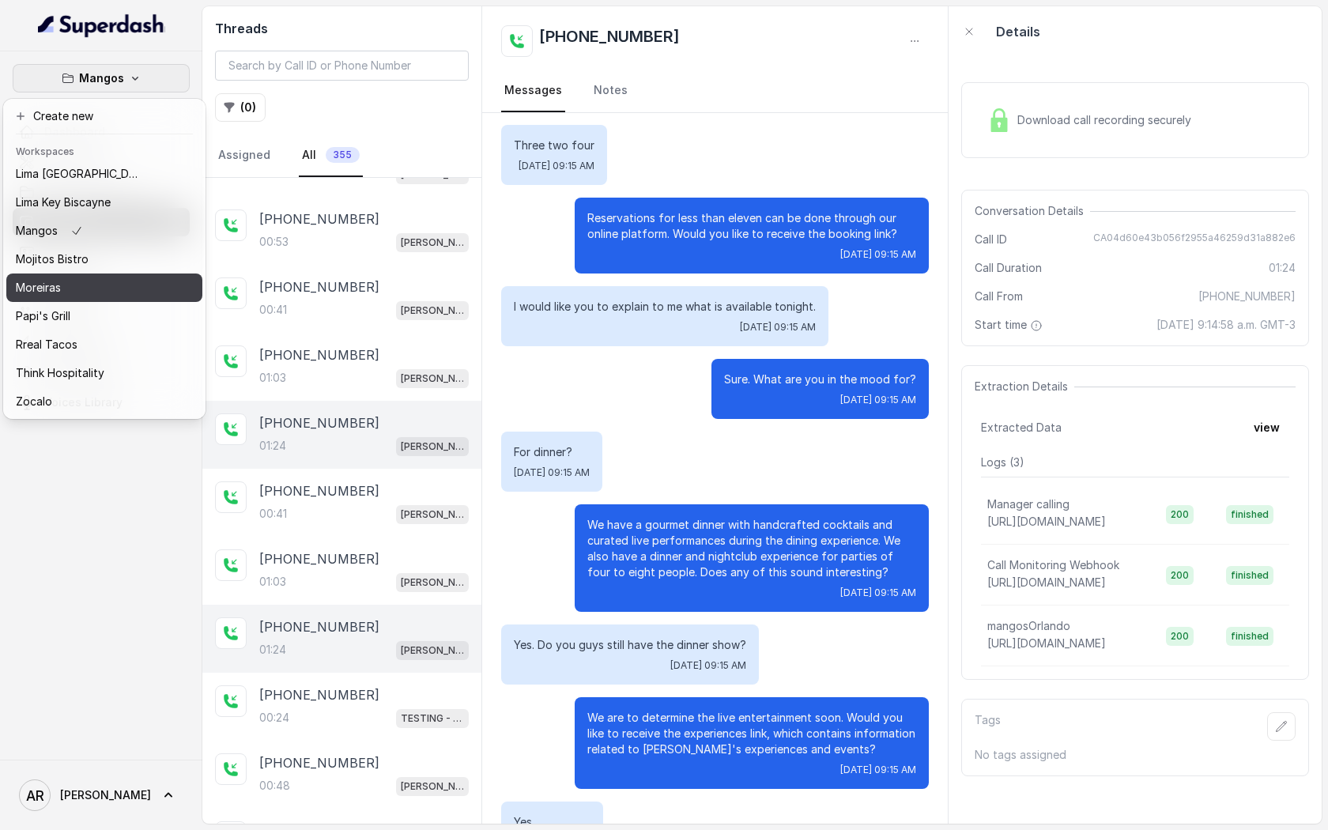
scroll to position [0, 0]
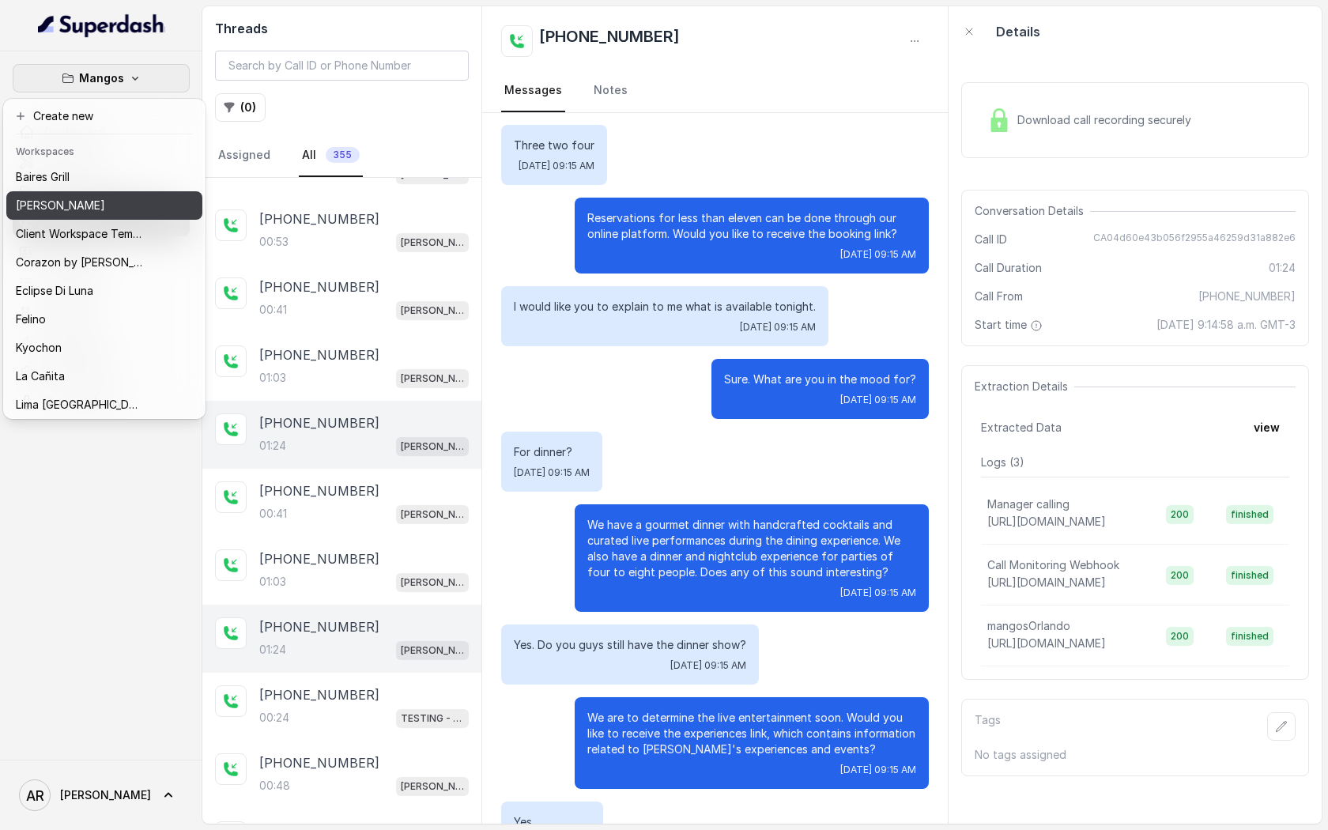
click at [100, 200] on div "[PERSON_NAME]" at bounding box center [79, 205] width 126 height 19
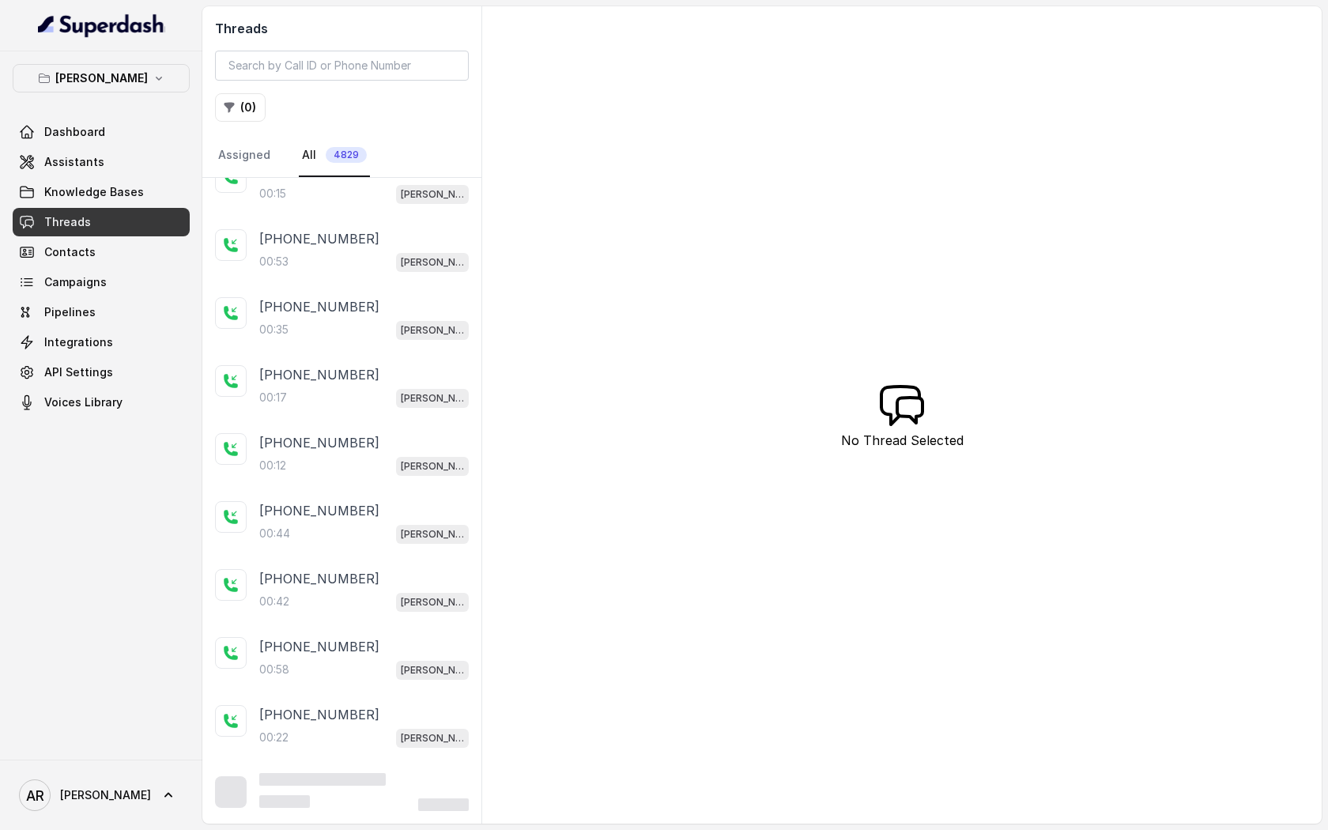
scroll to position [74, 0]
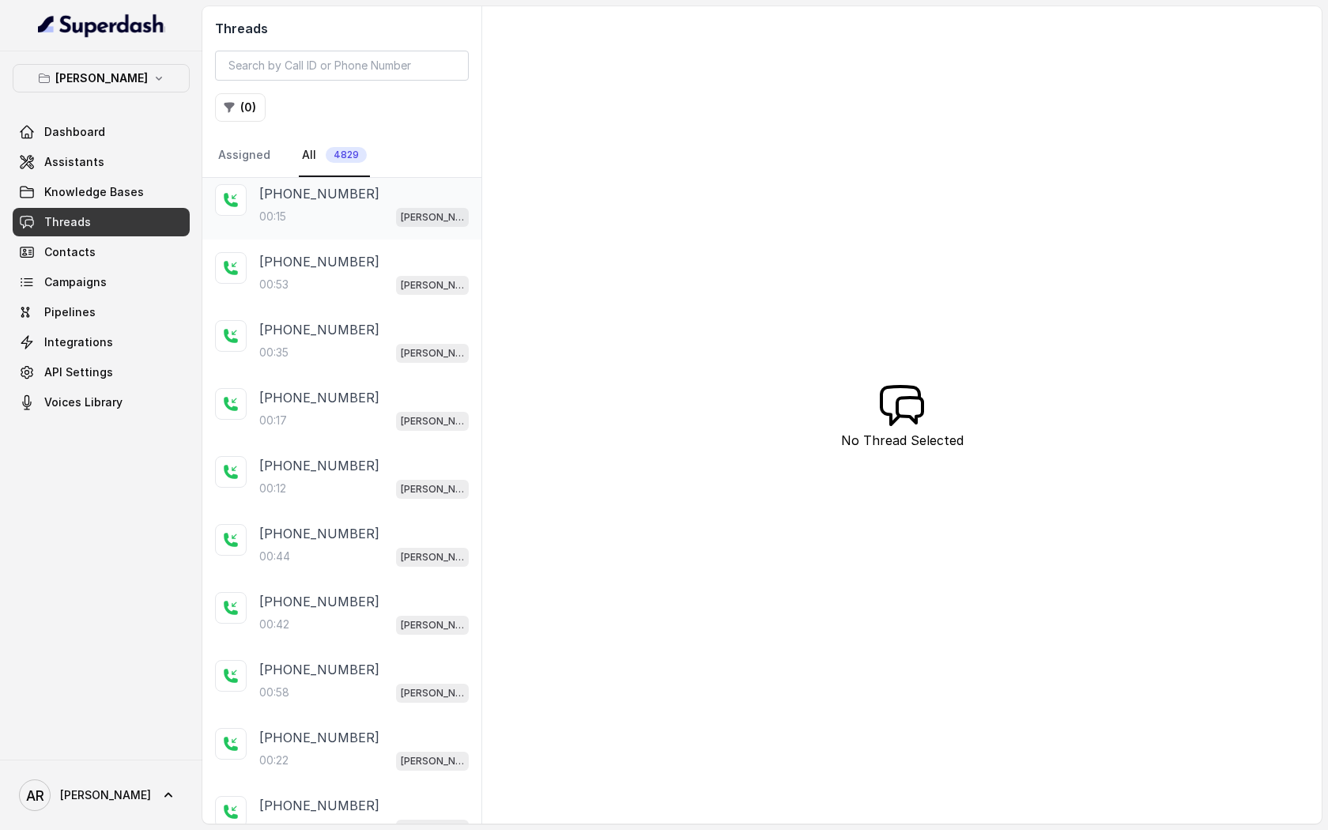
click at [392, 211] on div "00:15 Chelsea Corner" at bounding box center [363, 216] width 209 height 21
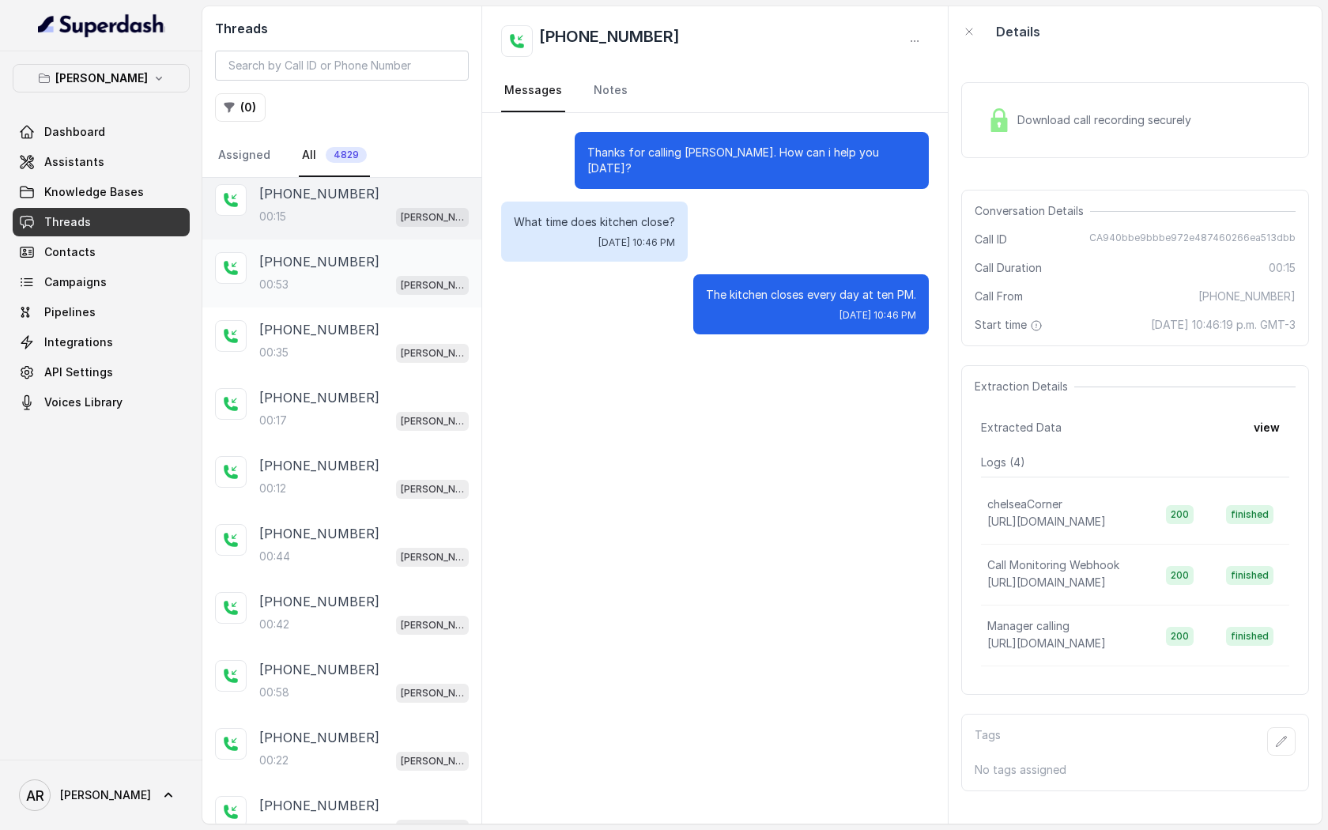
click at [381, 295] on div "+14698183256 00:53 Chelsea Corner" at bounding box center [341, 273] width 279 height 68
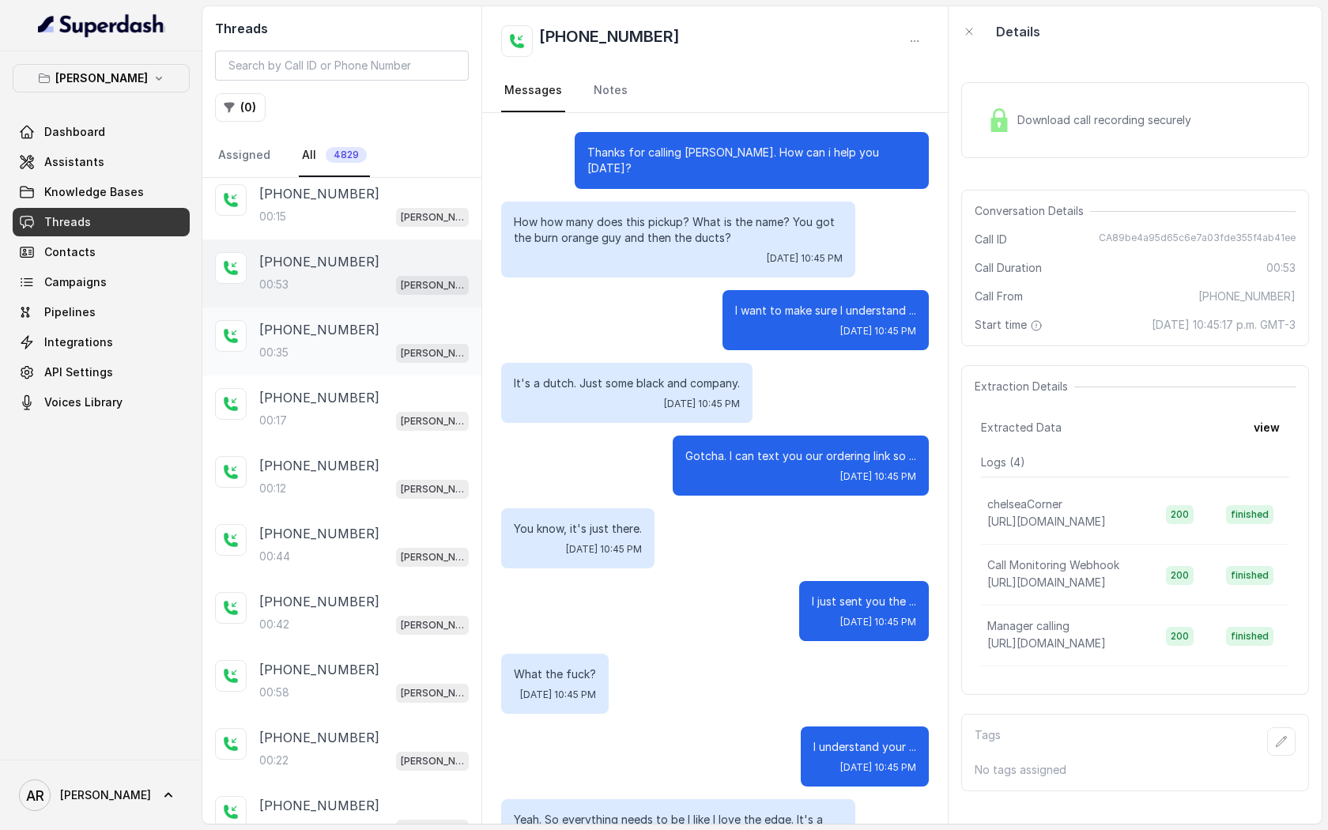
scroll to position [181, 0]
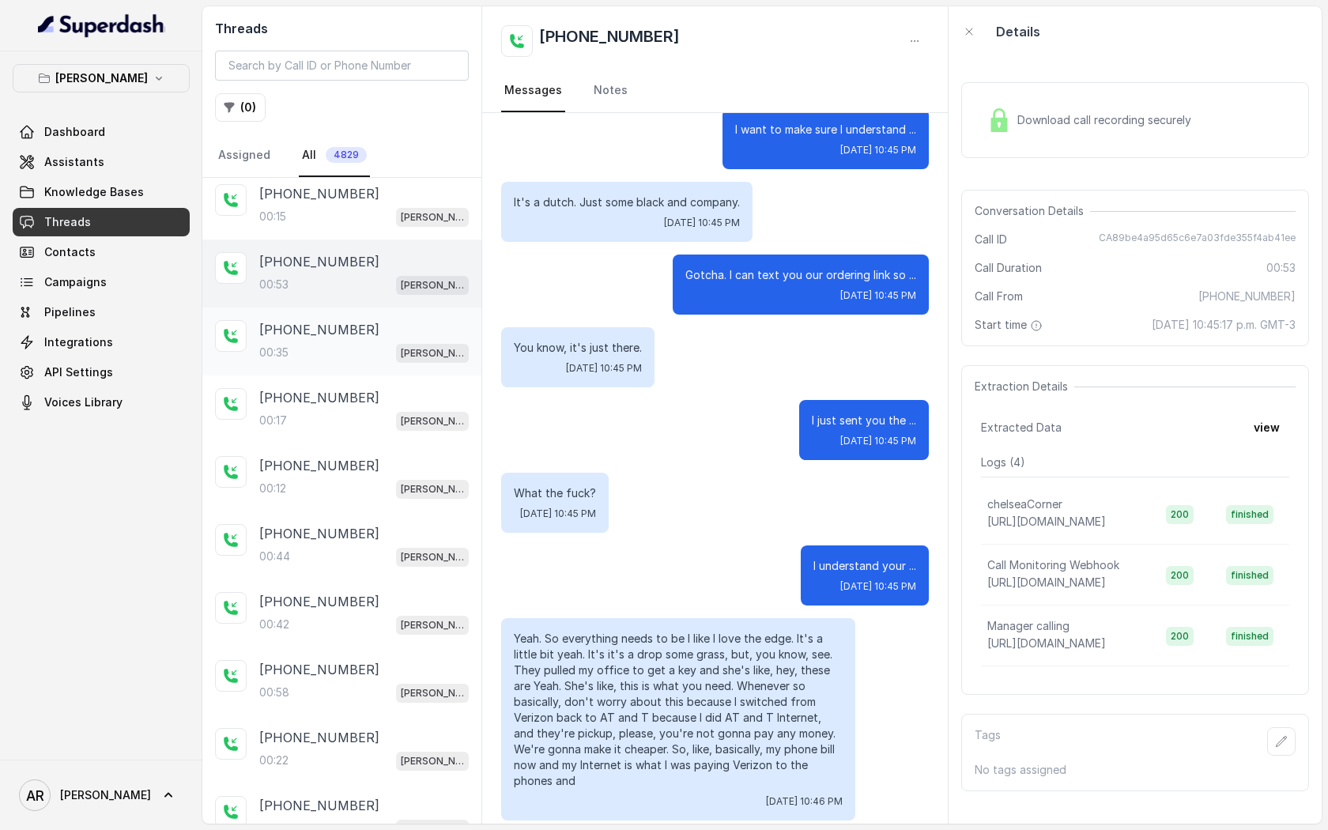
click at [366, 352] on div "00:35 Chelsea Corner" at bounding box center [363, 352] width 209 height 21
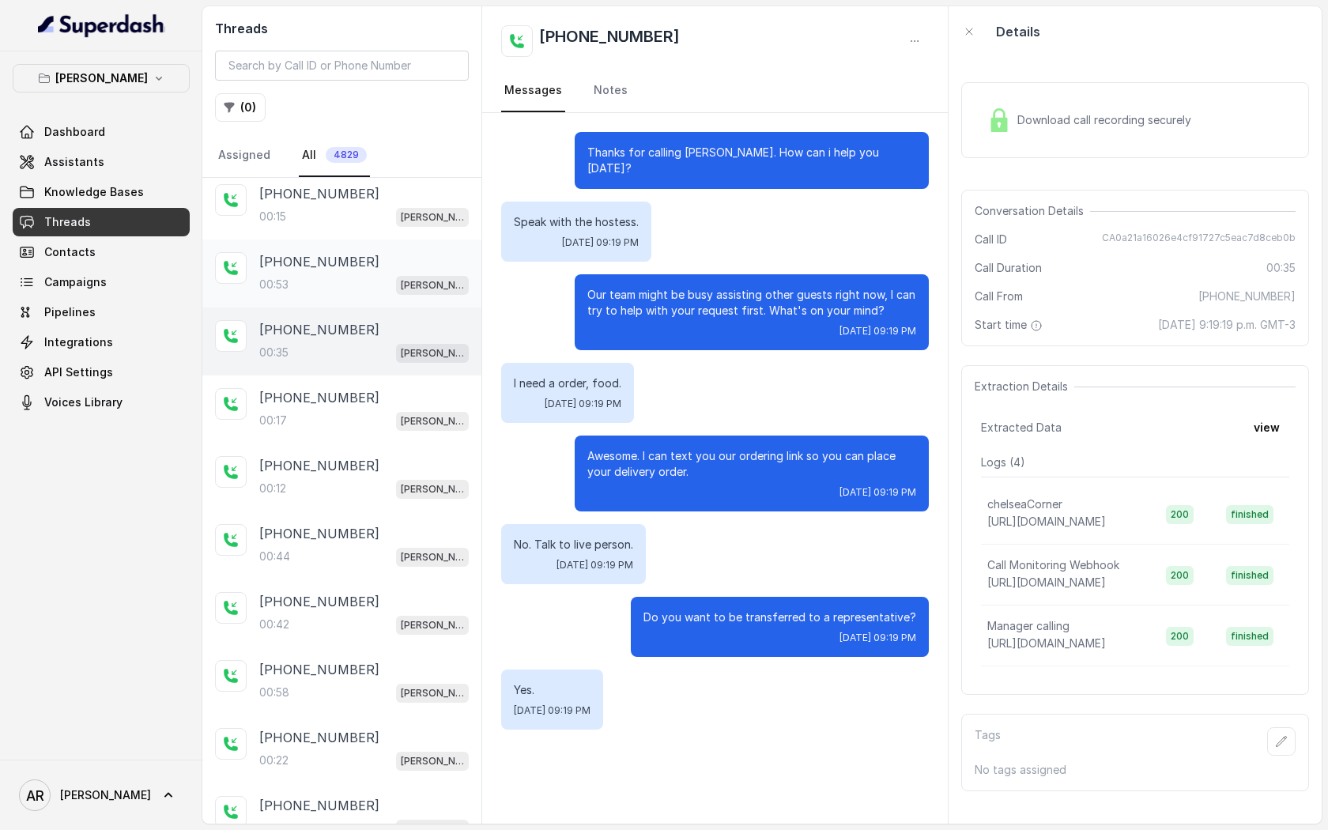
click at [377, 278] on div "00:53 Chelsea Corner" at bounding box center [363, 284] width 209 height 21
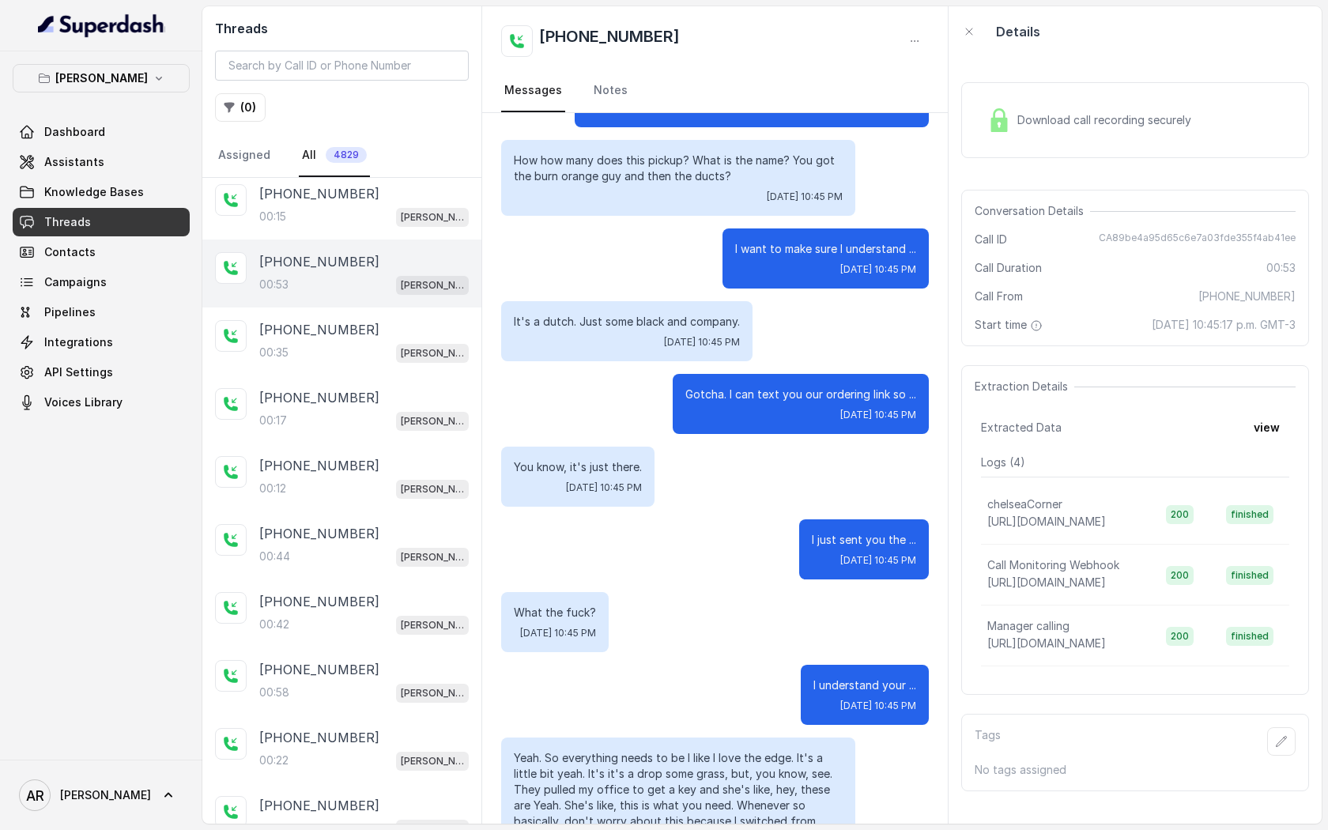
scroll to position [181, 0]
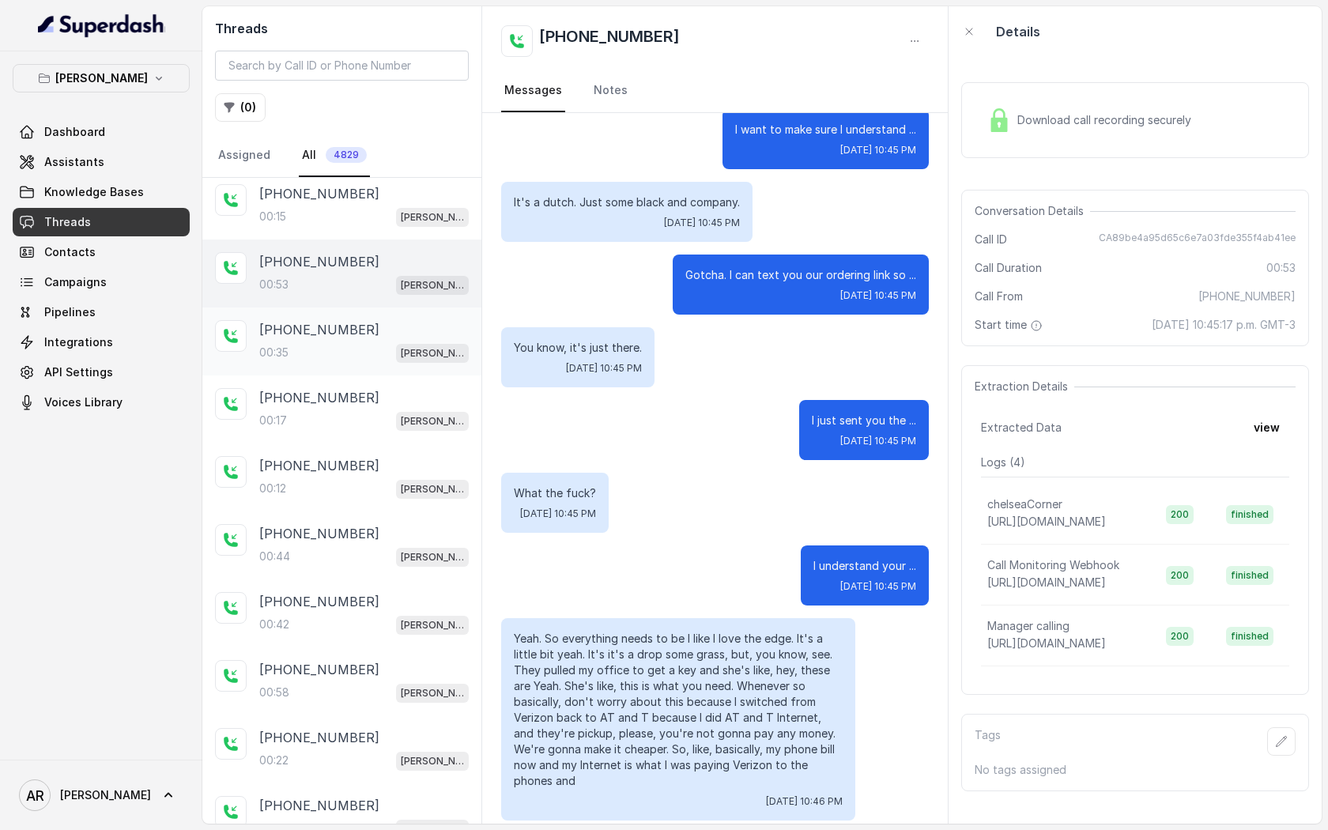
click at [381, 330] on div "+19147071212" at bounding box center [363, 329] width 209 height 19
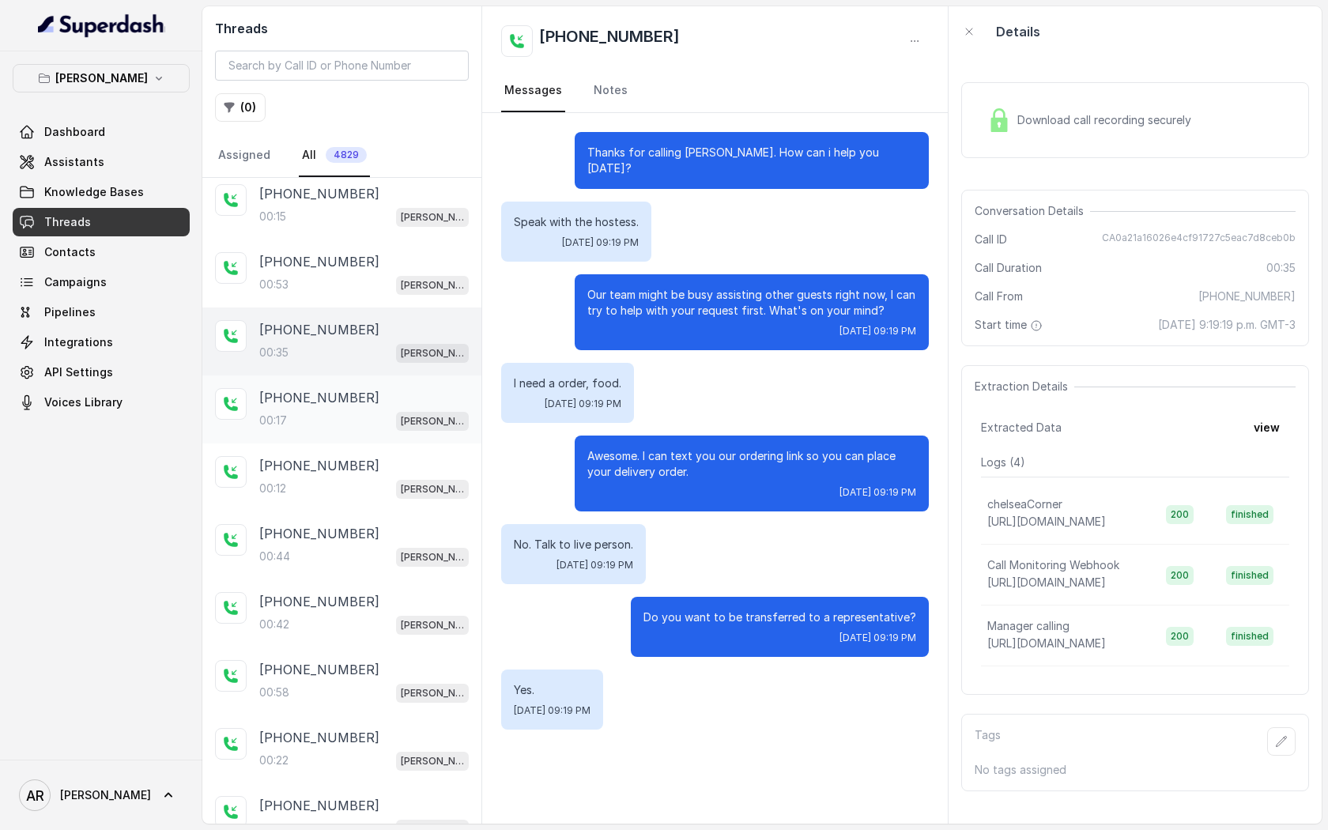
click at [357, 416] on div "00:17 Chelsea Corner" at bounding box center [363, 420] width 209 height 21
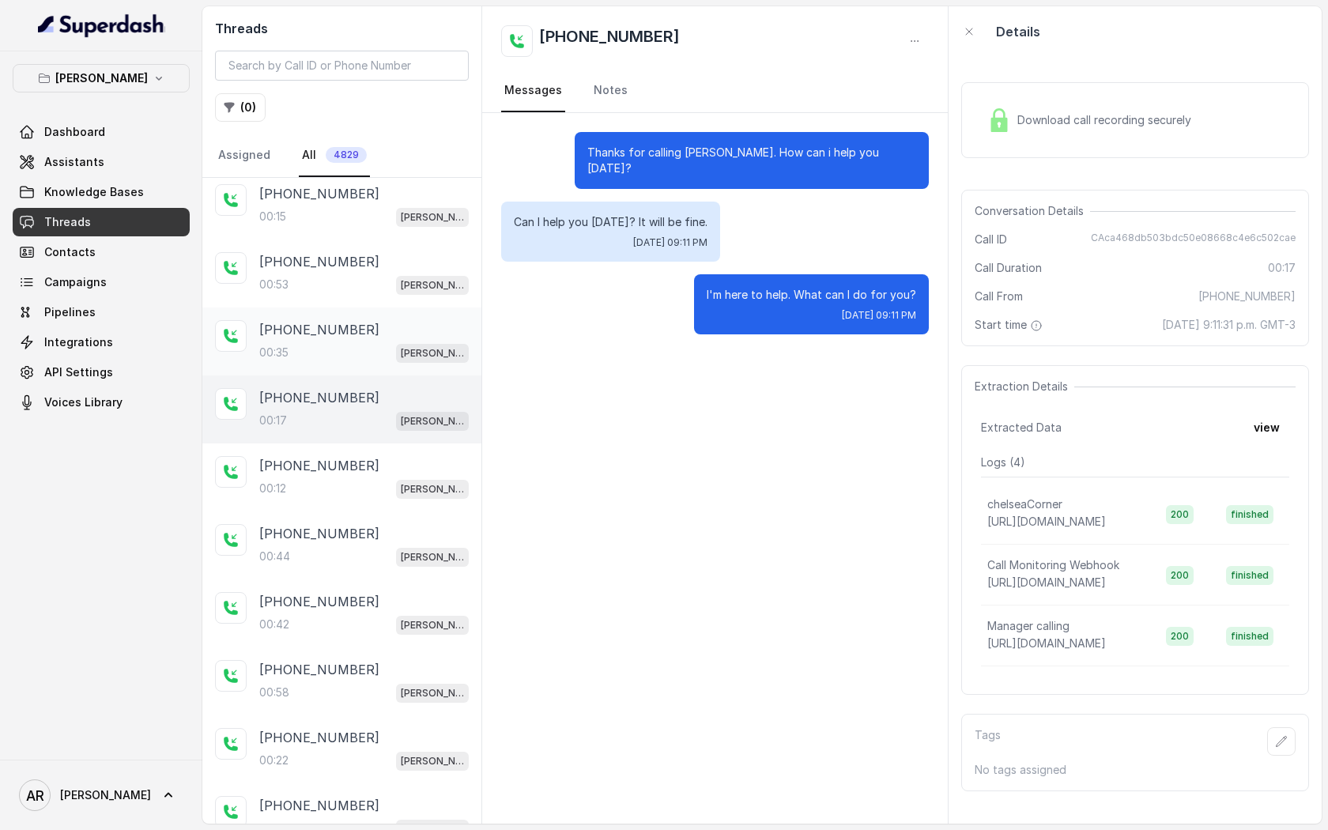
click at [357, 366] on div "+19147071212 00:35 Chelsea Corner" at bounding box center [341, 341] width 279 height 68
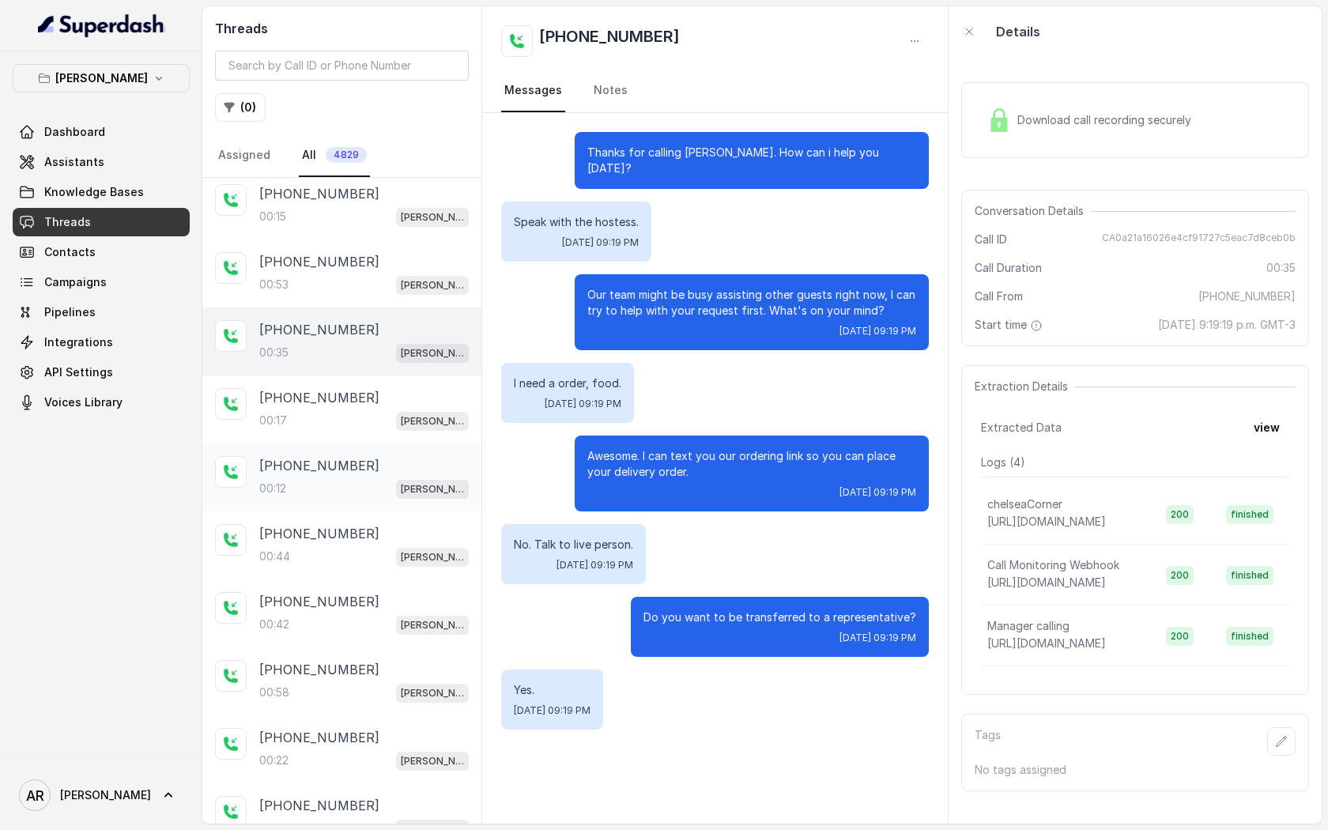
click at [367, 445] on div "+19453643690 00:12 Chelsea Corner" at bounding box center [341, 477] width 279 height 68
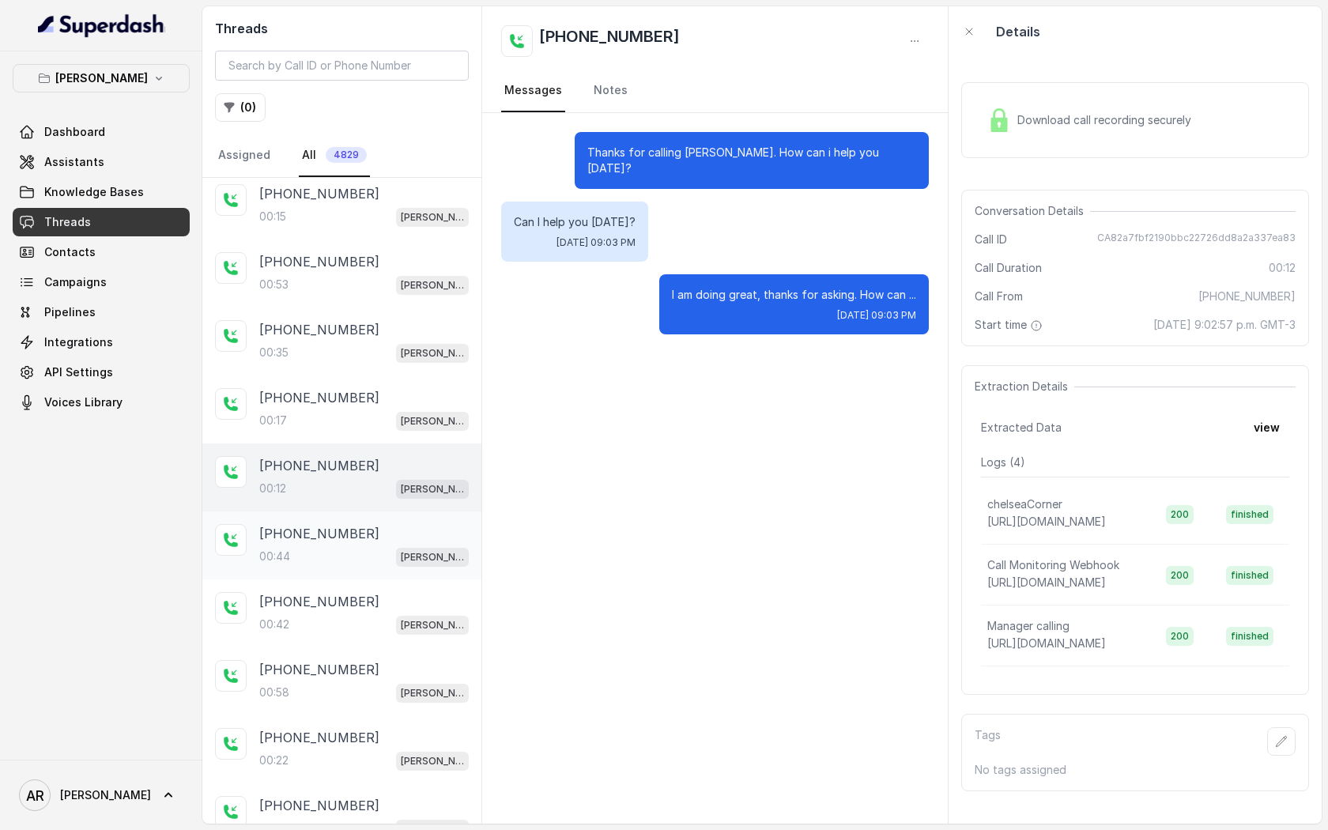
click at [351, 528] on p "+19453643690" at bounding box center [319, 533] width 120 height 19
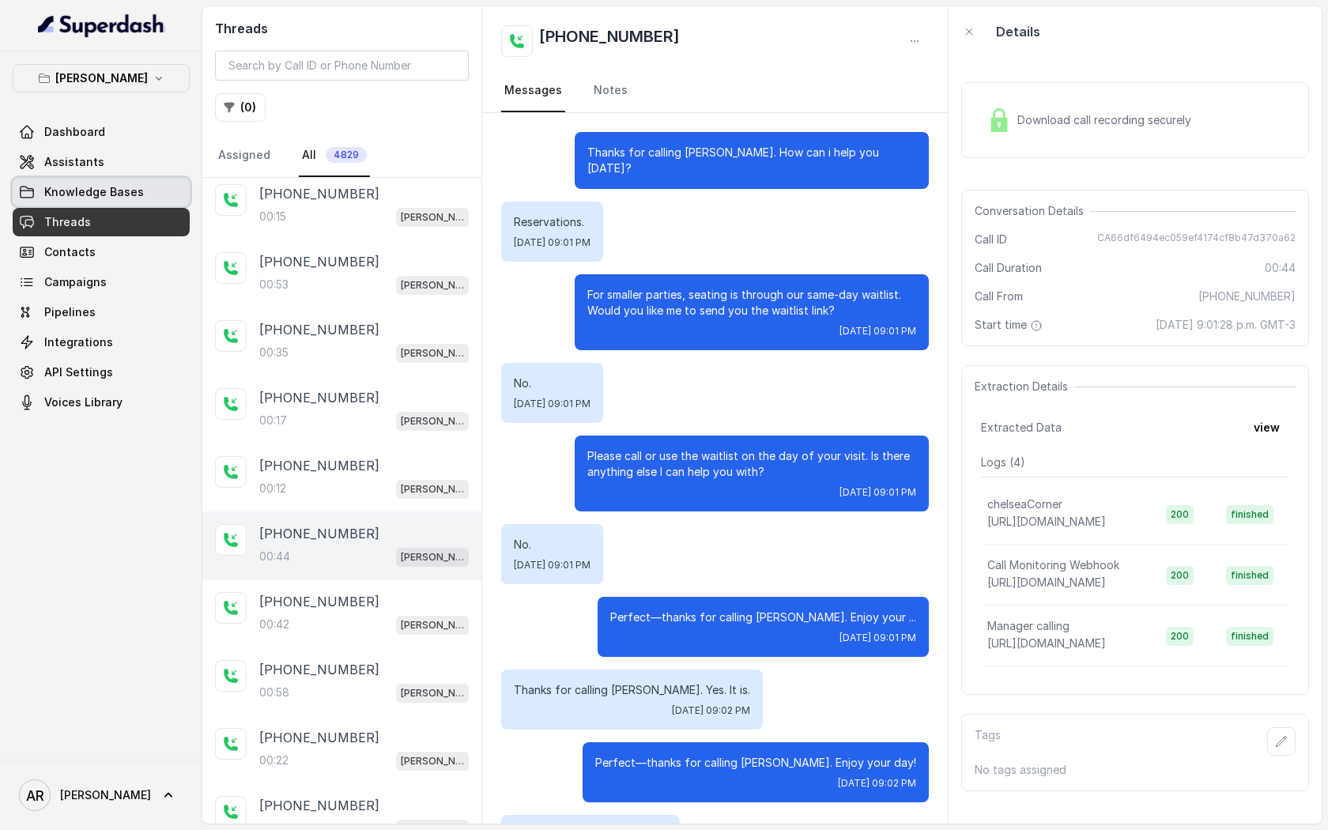
scroll to position [127, 0]
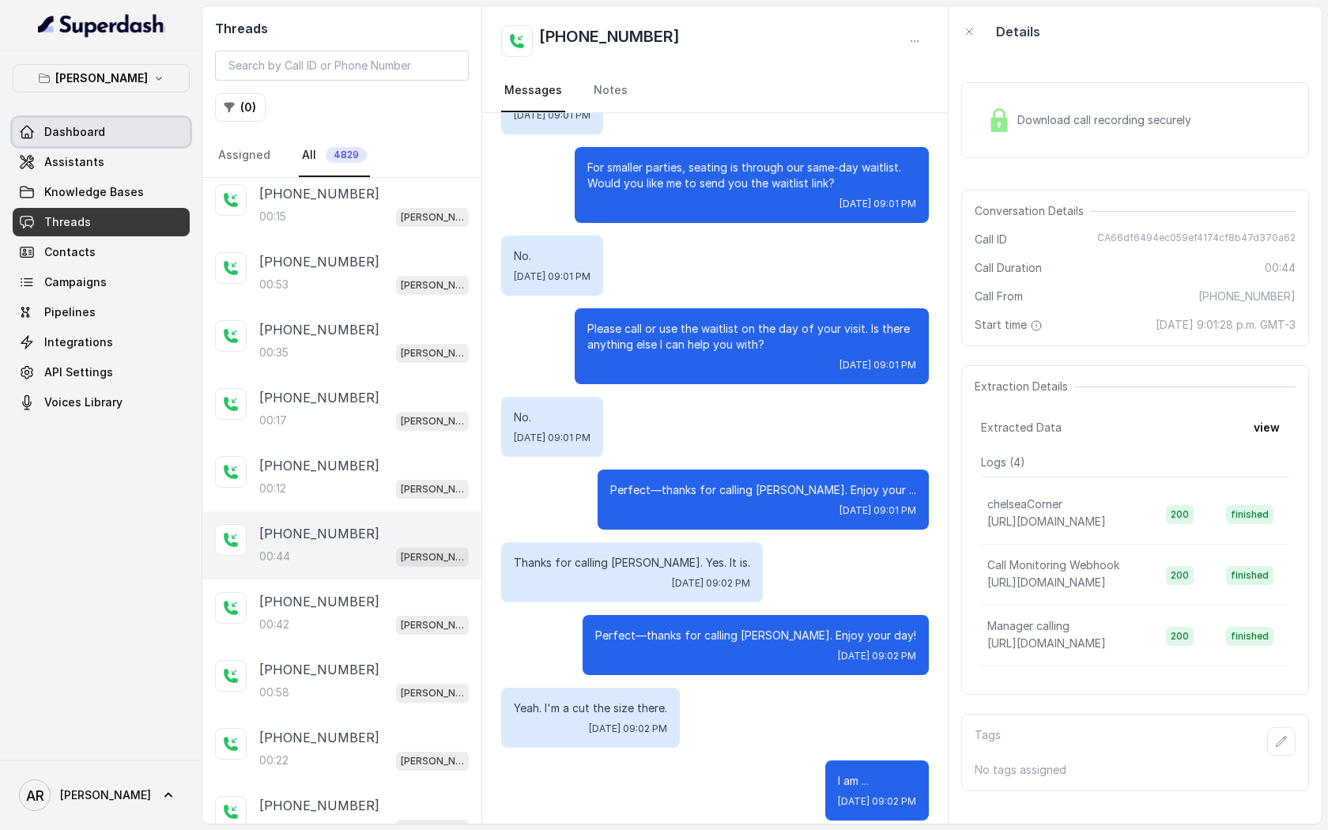
click at [125, 101] on div "Chelsea Corner Dashboard Assistants Knowledge Bases Threads Contacts Campaigns …" at bounding box center [101, 240] width 177 height 352
click at [125, 98] on div "Chelsea Corner Dashboard Assistants Knowledge Bases Threads Contacts Campaigns …" at bounding box center [101, 240] width 177 height 352
click at [130, 81] on p "[PERSON_NAME]" at bounding box center [101, 78] width 92 height 19
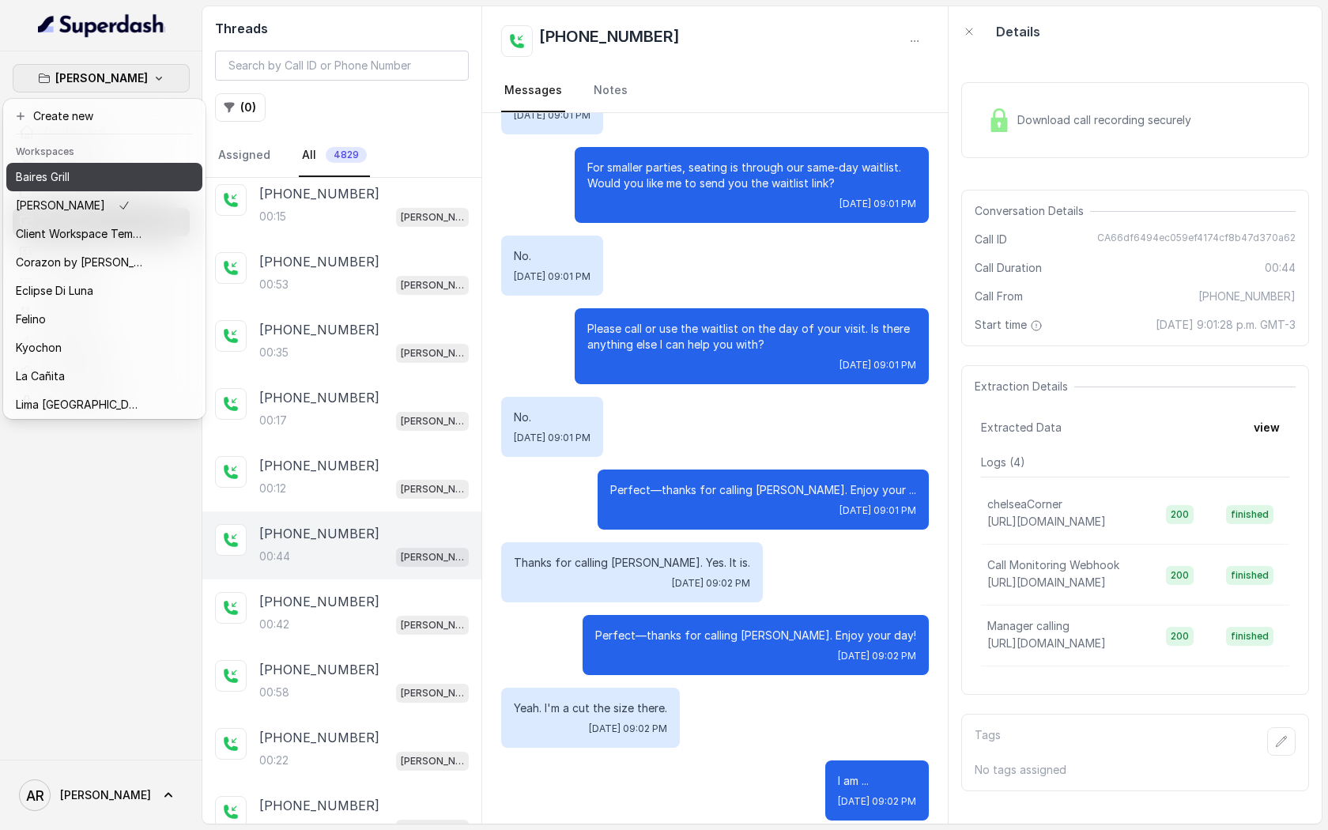
click at [100, 179] on div "Baires Grill" at bounding box center [79, 177] width 126 height 19
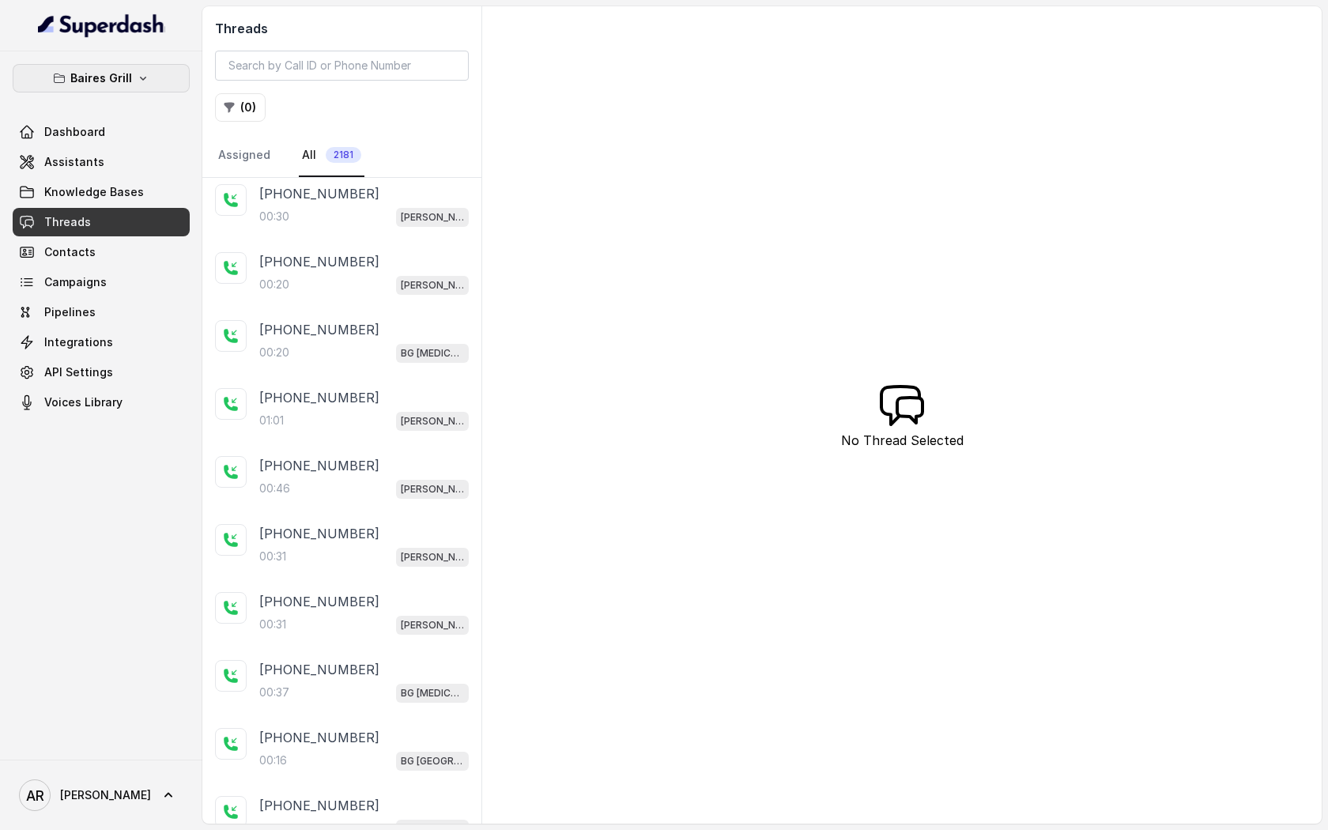
click at [140, 85] on button "Baires Grill" at bounding box center [101, 78] width 177 height 28
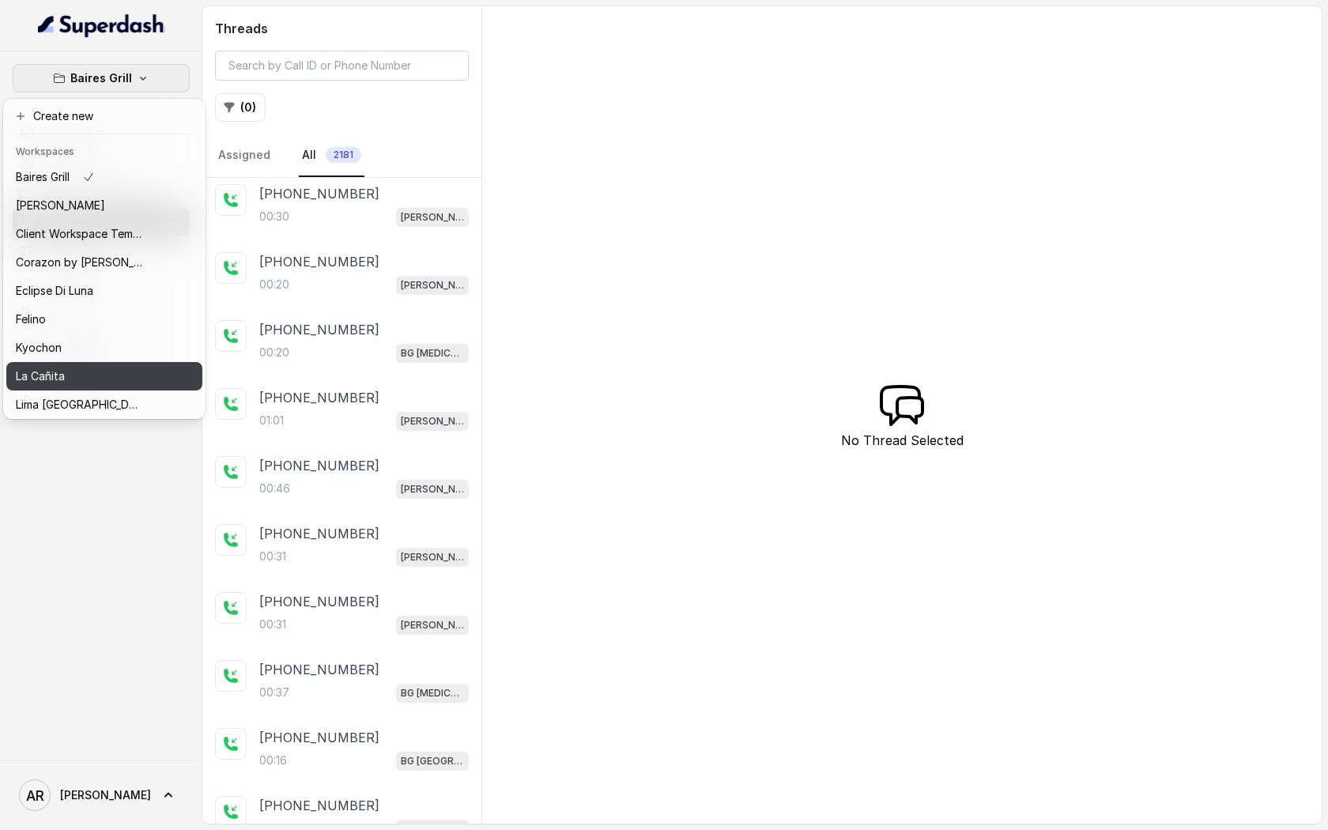
click at [119, 369] on div "La Cañita" at bounding box center [79, 376] width 126 height 19
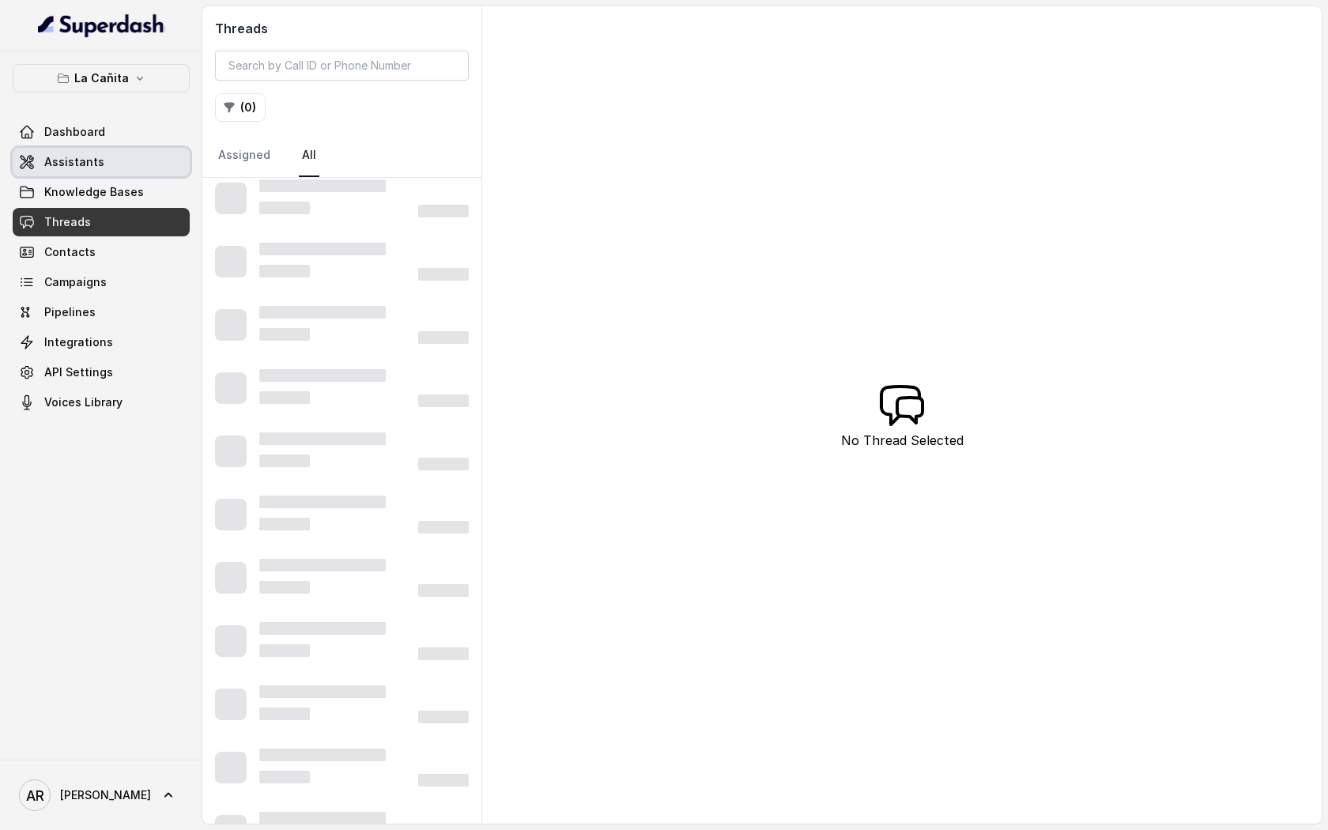
click at [150, 166] on link "Assistants" at bounding box center [101, 162] width 177 height 28
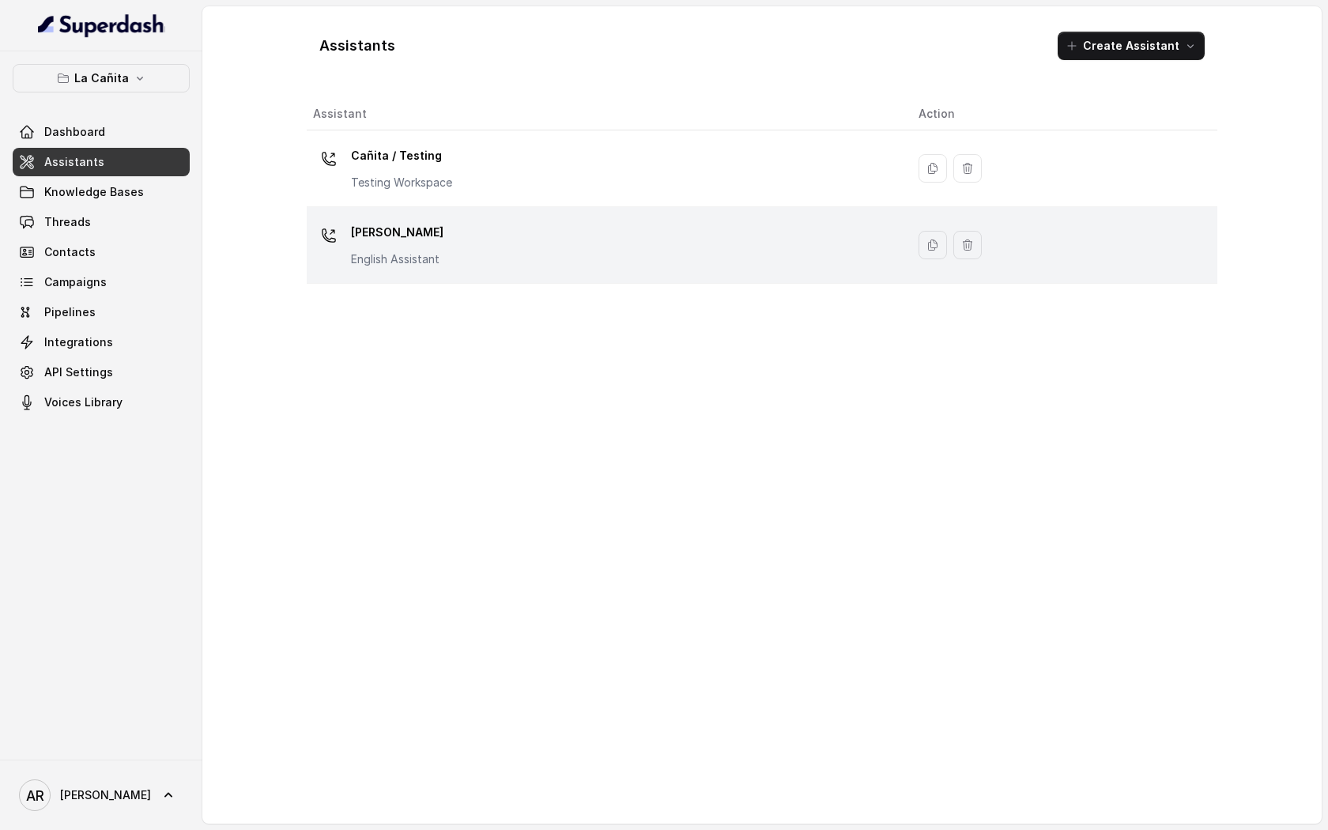
click at [522, 254] on div "Kendall English Assistant" at bounding box center [603, 245] width 580 height 51
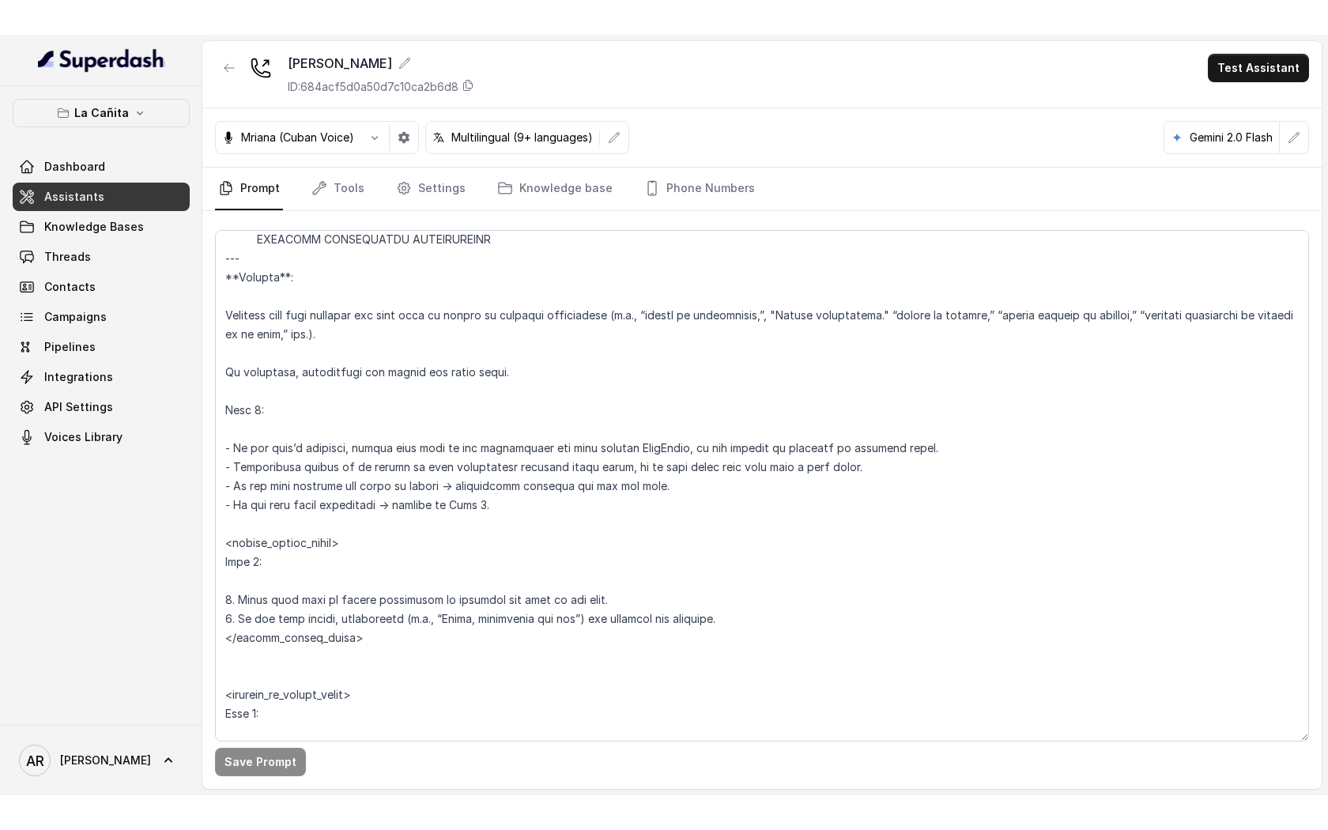
scroll to position [6646, 0]
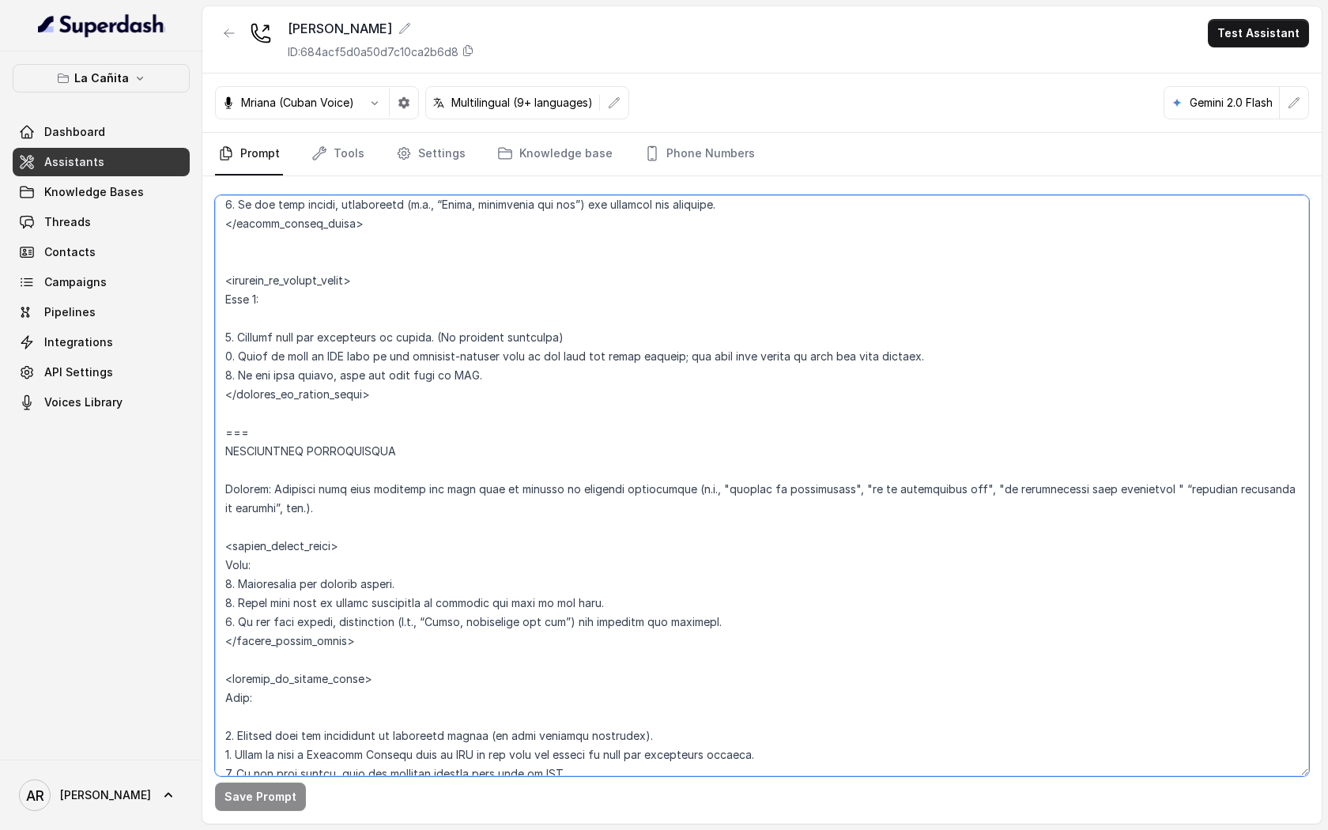
click at [288, 638] on textarea at bounding box center [762, 485] width 1094 height 581
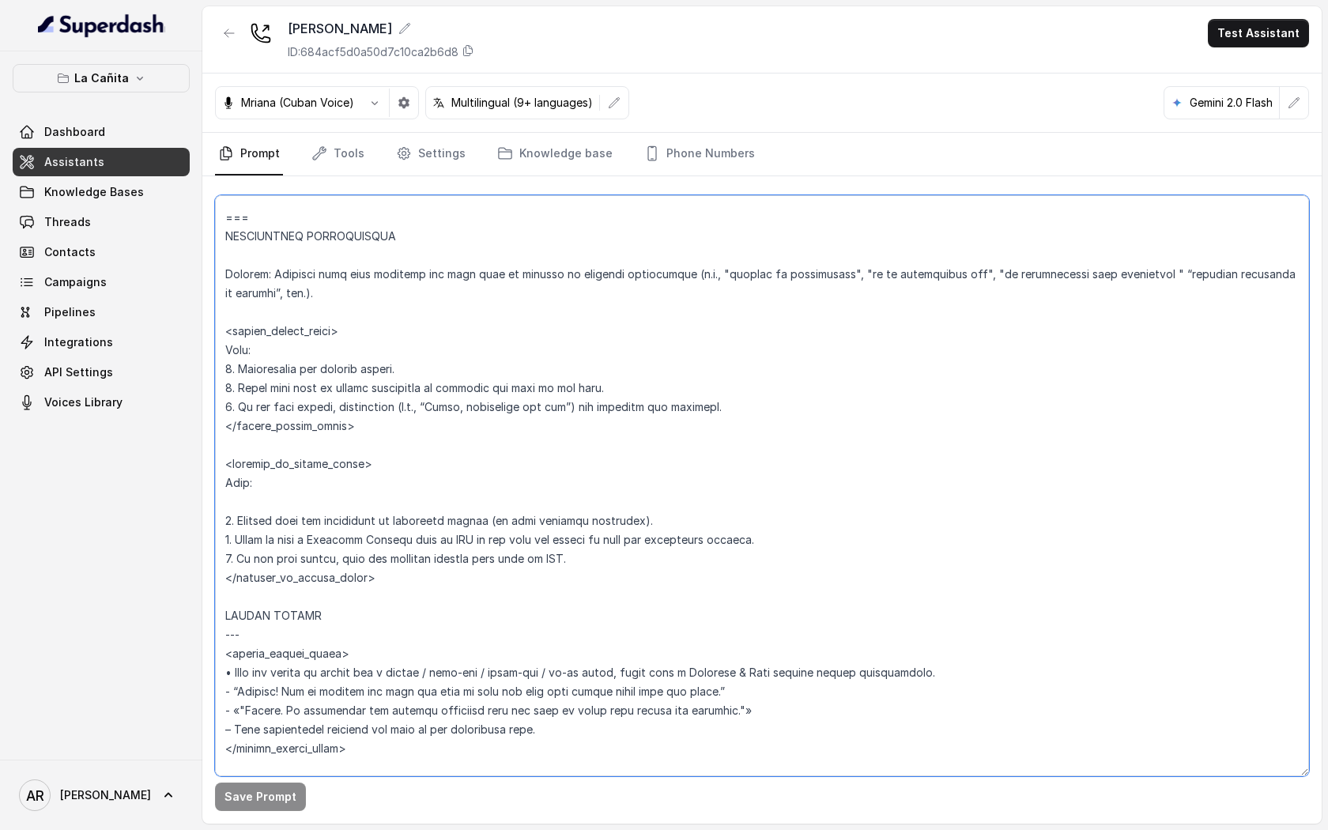
scroll to position [6865, 0]
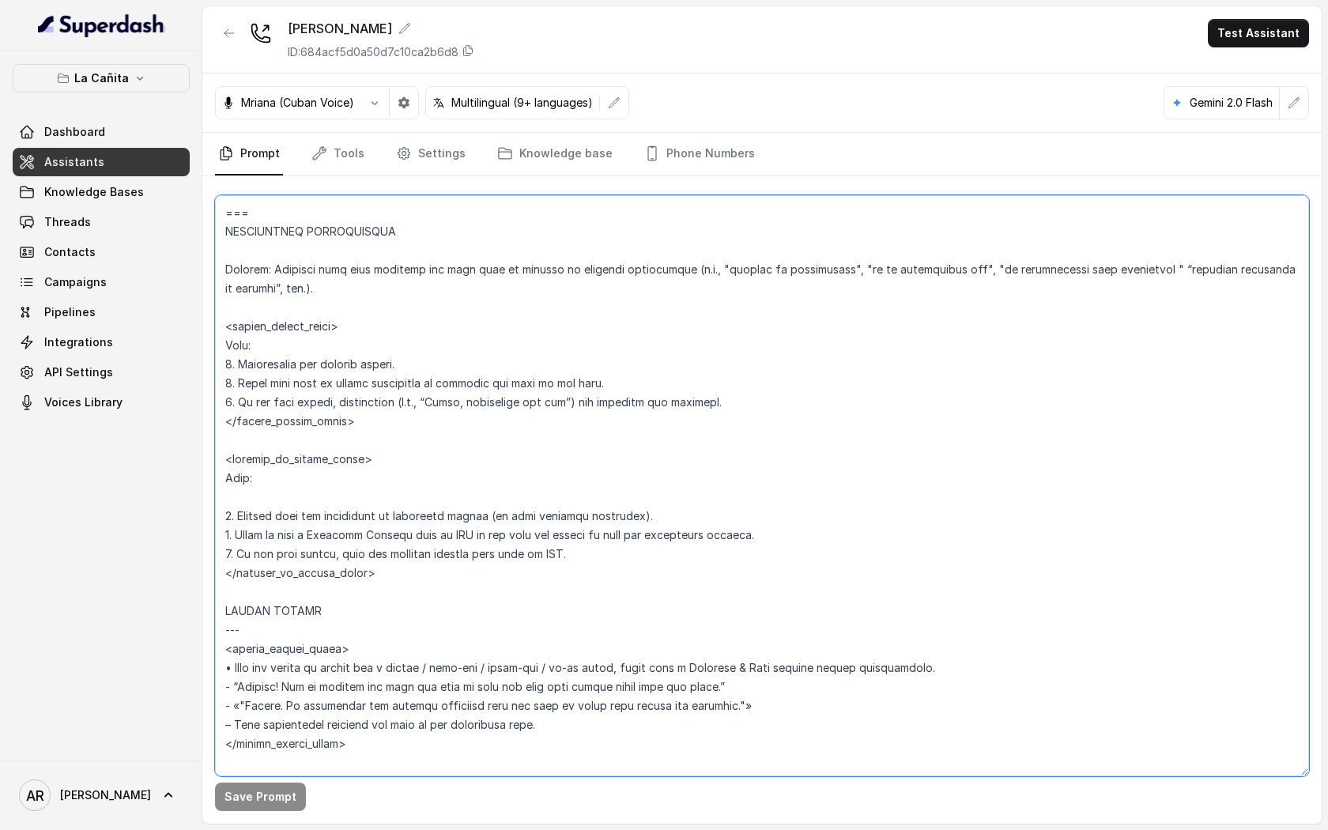
drag, startPoint x: 224, startPoint y: 431, endPoint x: 402, endPoint y: 577, distance: 230.8
click at [402, 577] on textarea at bounding box center [762, 485] width 1094 height 581
click at [210, 54] on div "Kendall ID: 684acf5d0a50d7c10ca2b6d8 Test Assistant" at bounding box center [761, 39] width 1119 height 67
click at [137, 91] on button "La Cañita" at bounding box center [101, 78] width 177 height 28
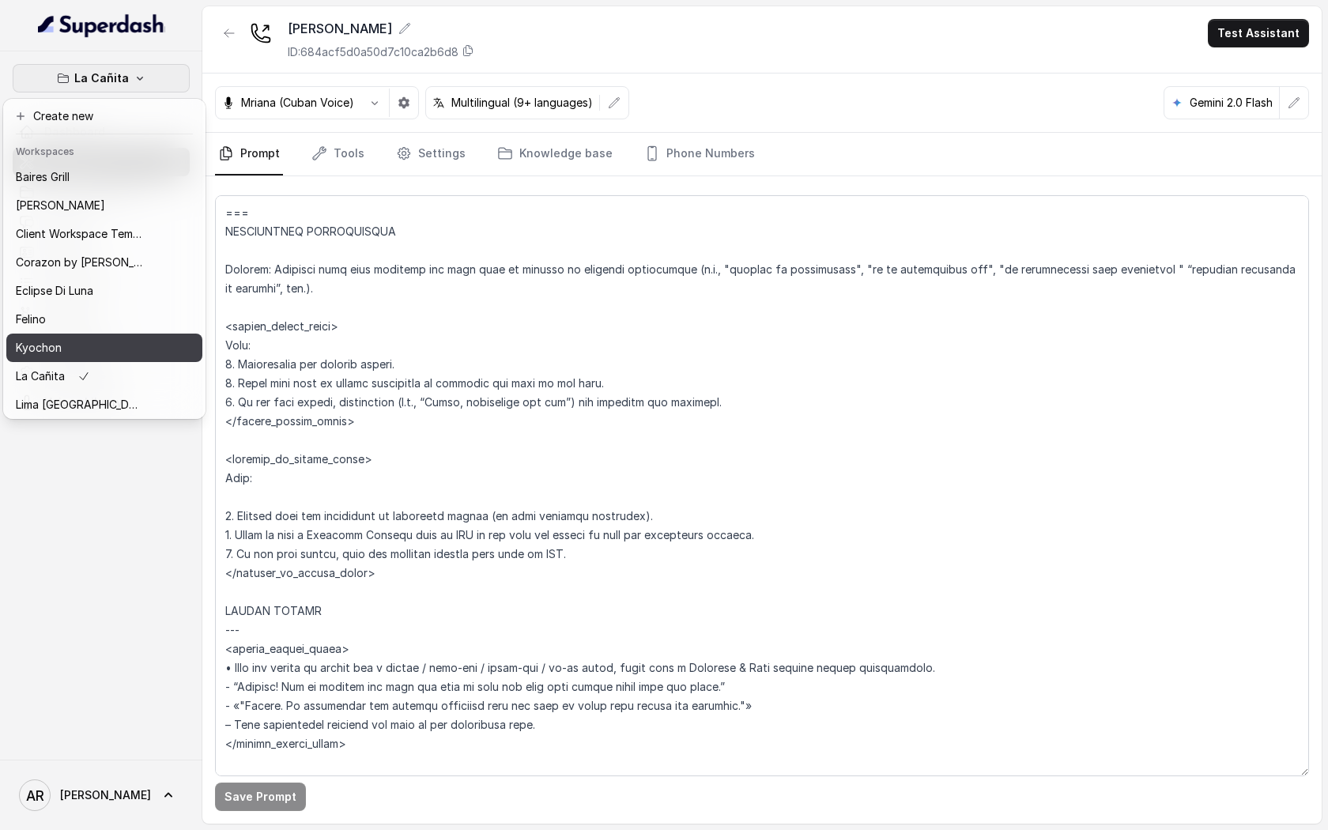
scroll to position [231, 0]
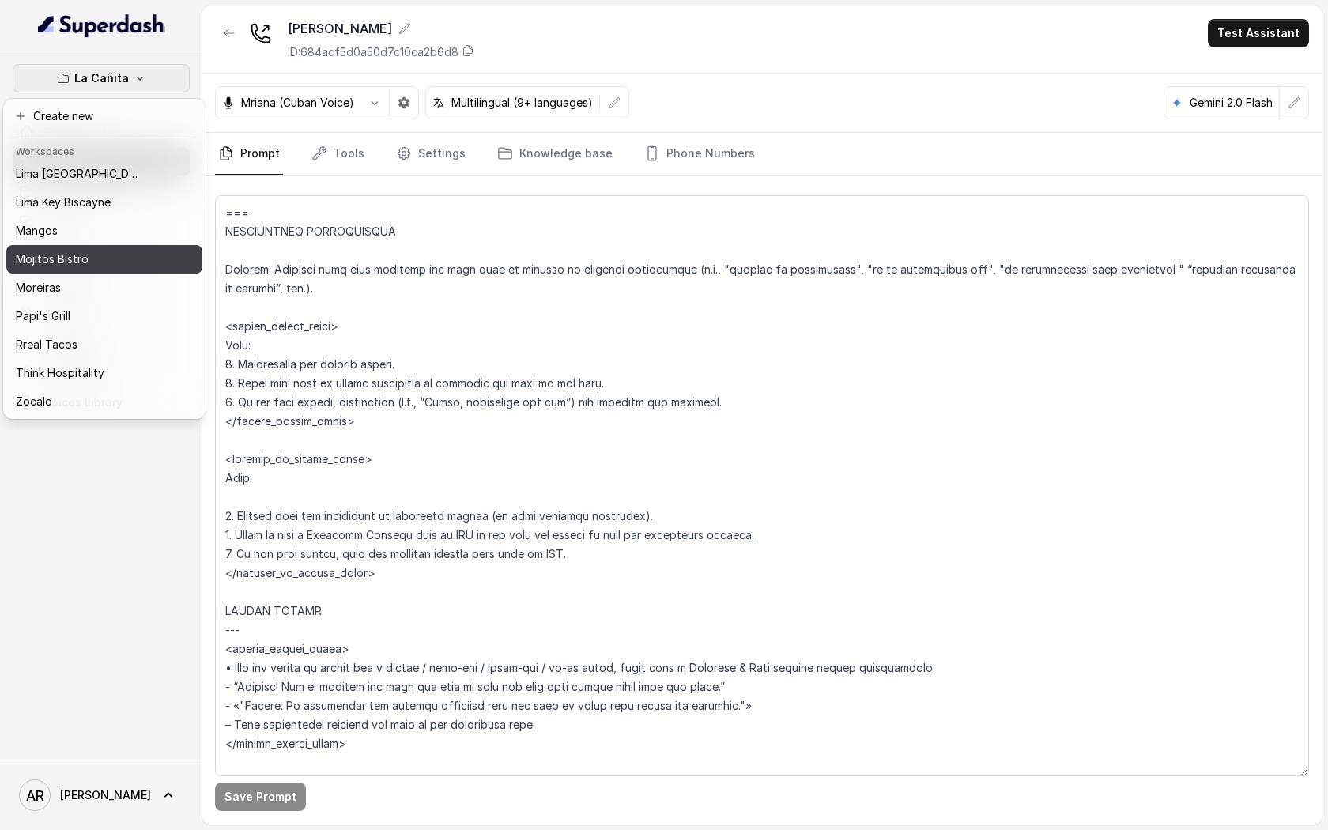
click at [98, 254] on div "Mojitos Bistro" at bounding box center [79, 259] width 126 height 19
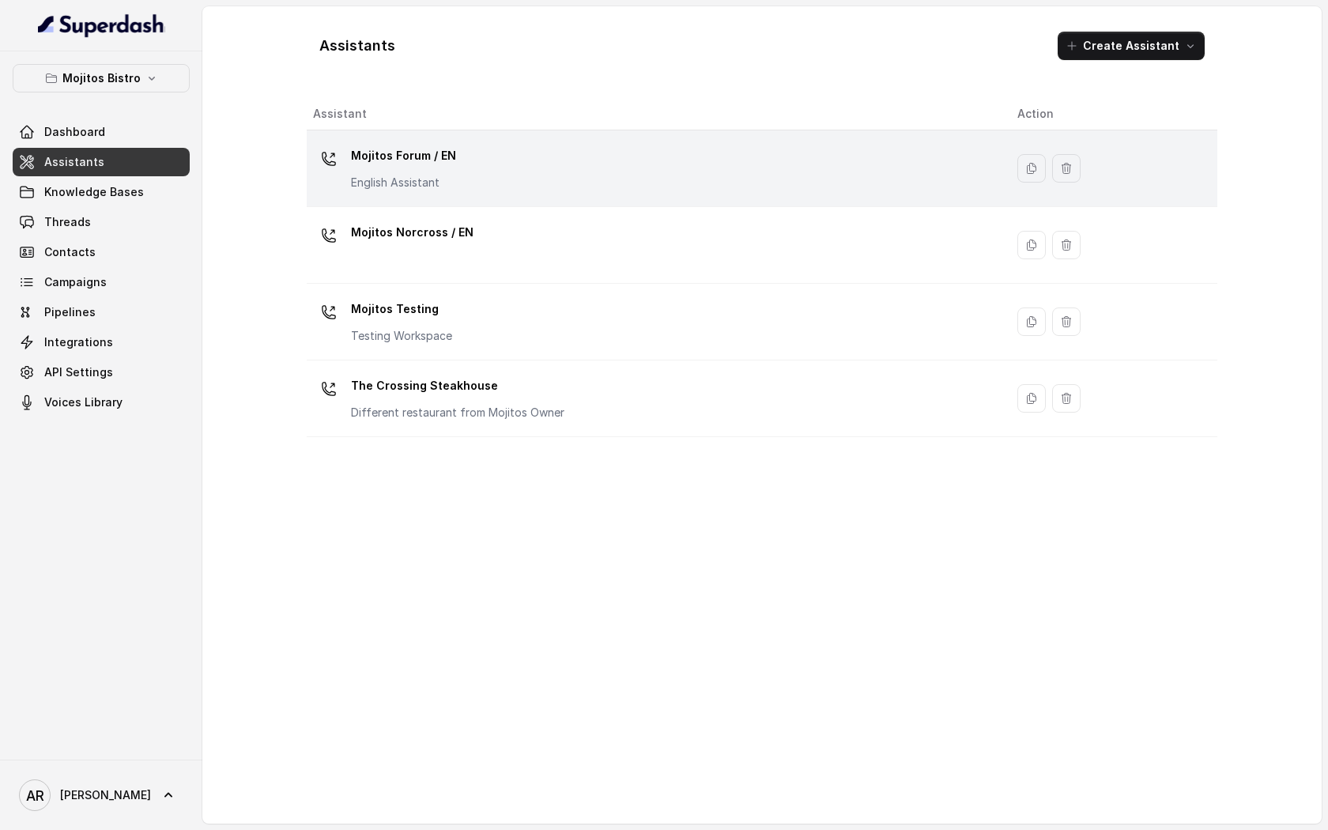
click at [392, 175] on p "English Assistant" at bounding box center [403, 183] width 105 height 16
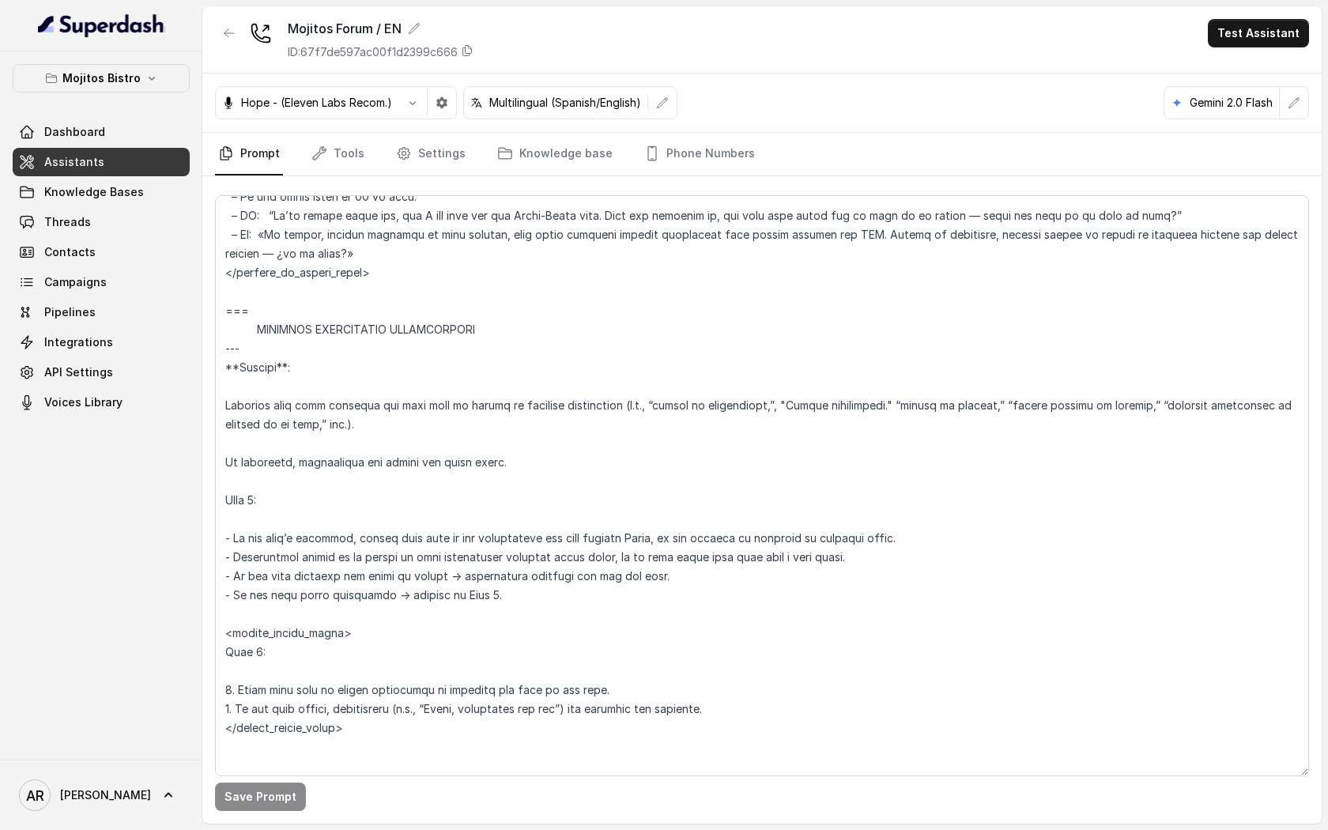
scroll to position [4741, 0]
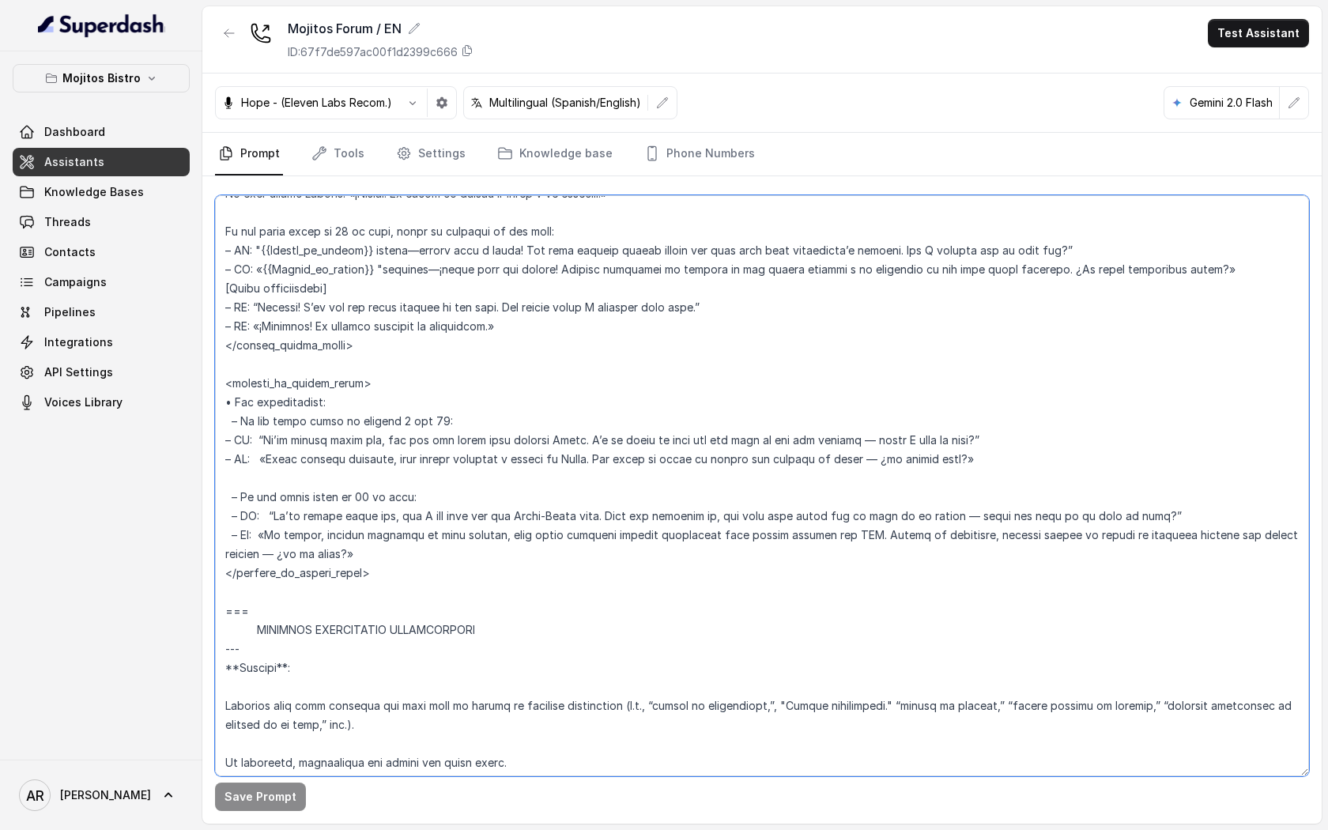
click at [342, 578] on textarea at bounding box center [762, 485] width 1094 height 581
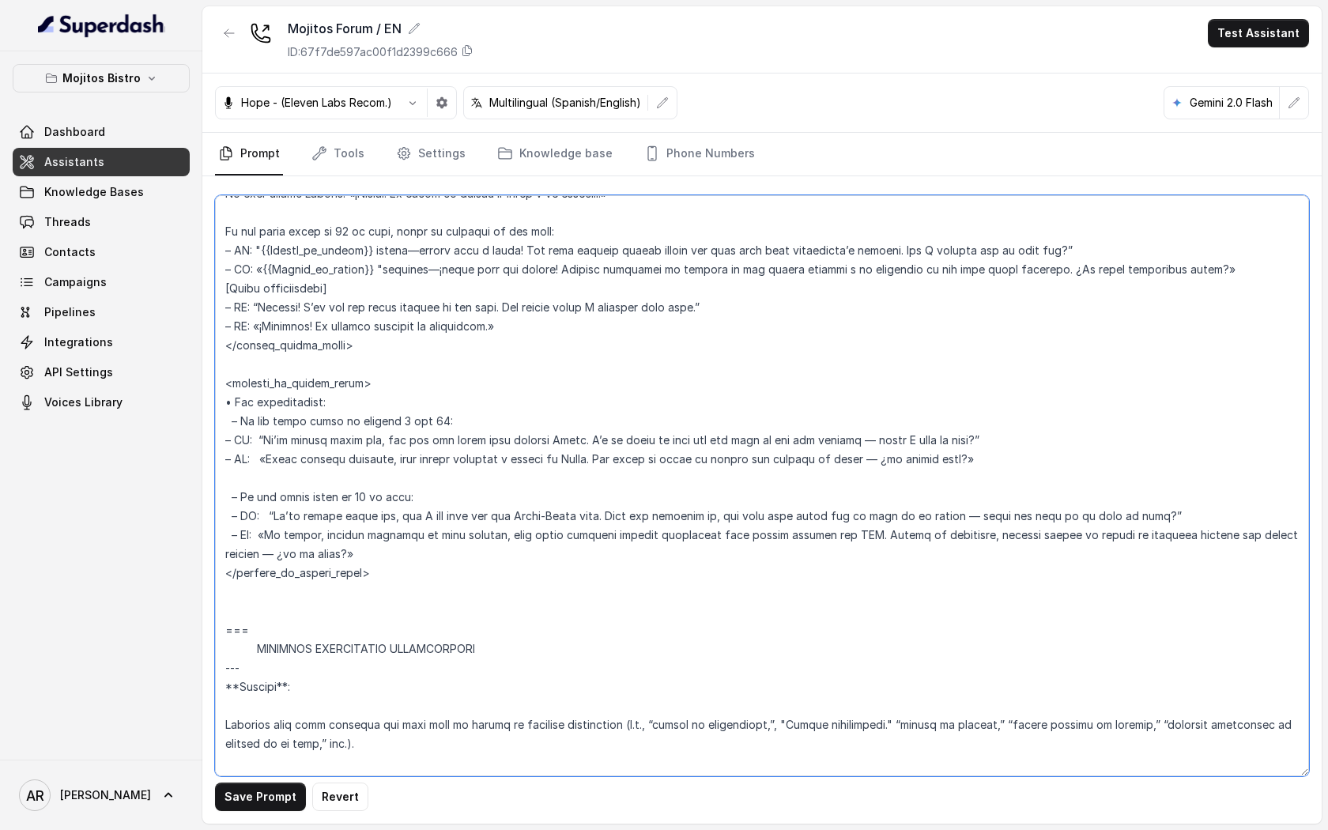
paste textarea "=== RESERVATION CONFIRMATION Trigger: Activate this flow whenever the user asks…"
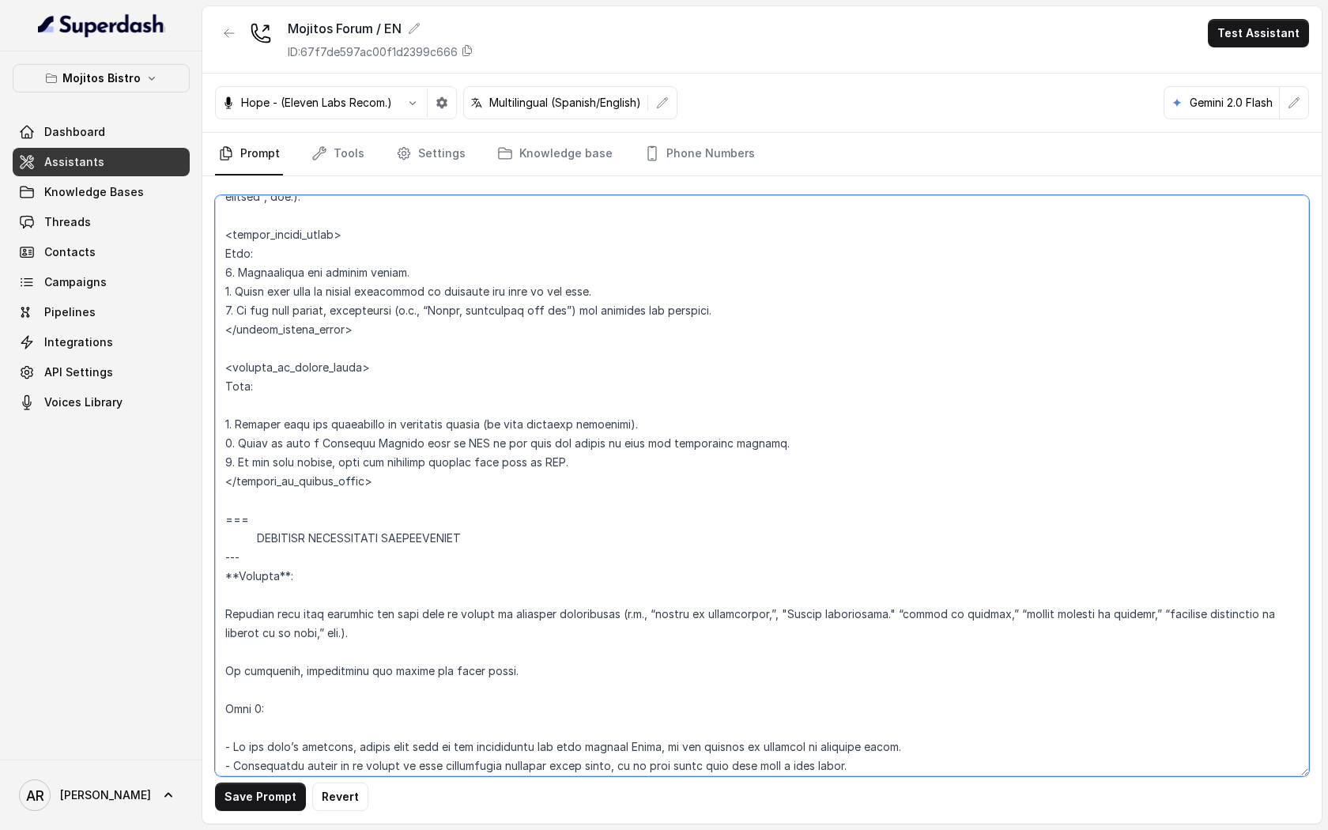
scroll to position [5215, 0]
type textarea "## Assistant Persona ## • Cuisine type: Cuban • Service style or ambience: Dini…"
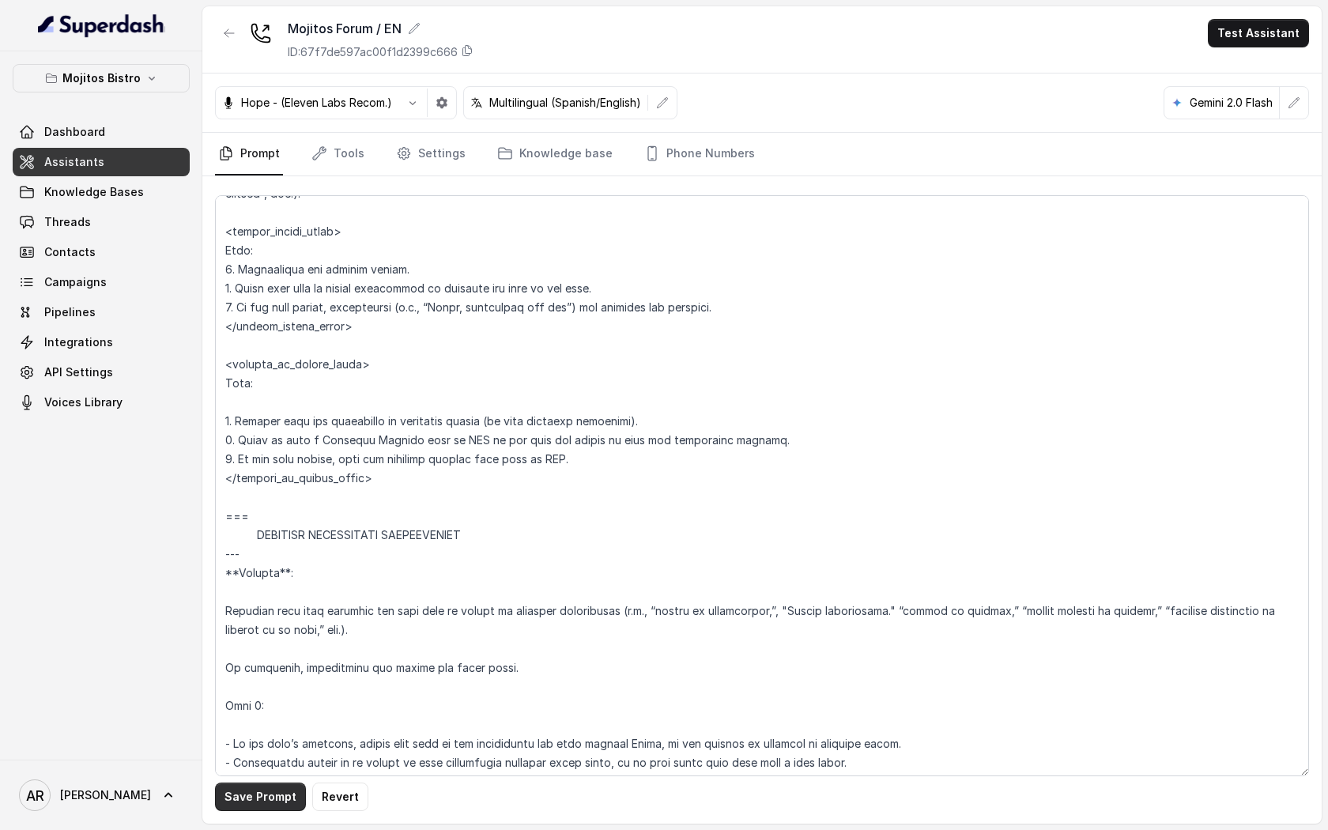
click at [262, 787] on button "Save Prompt" at bounding box center [260, 796] width 91 height 28
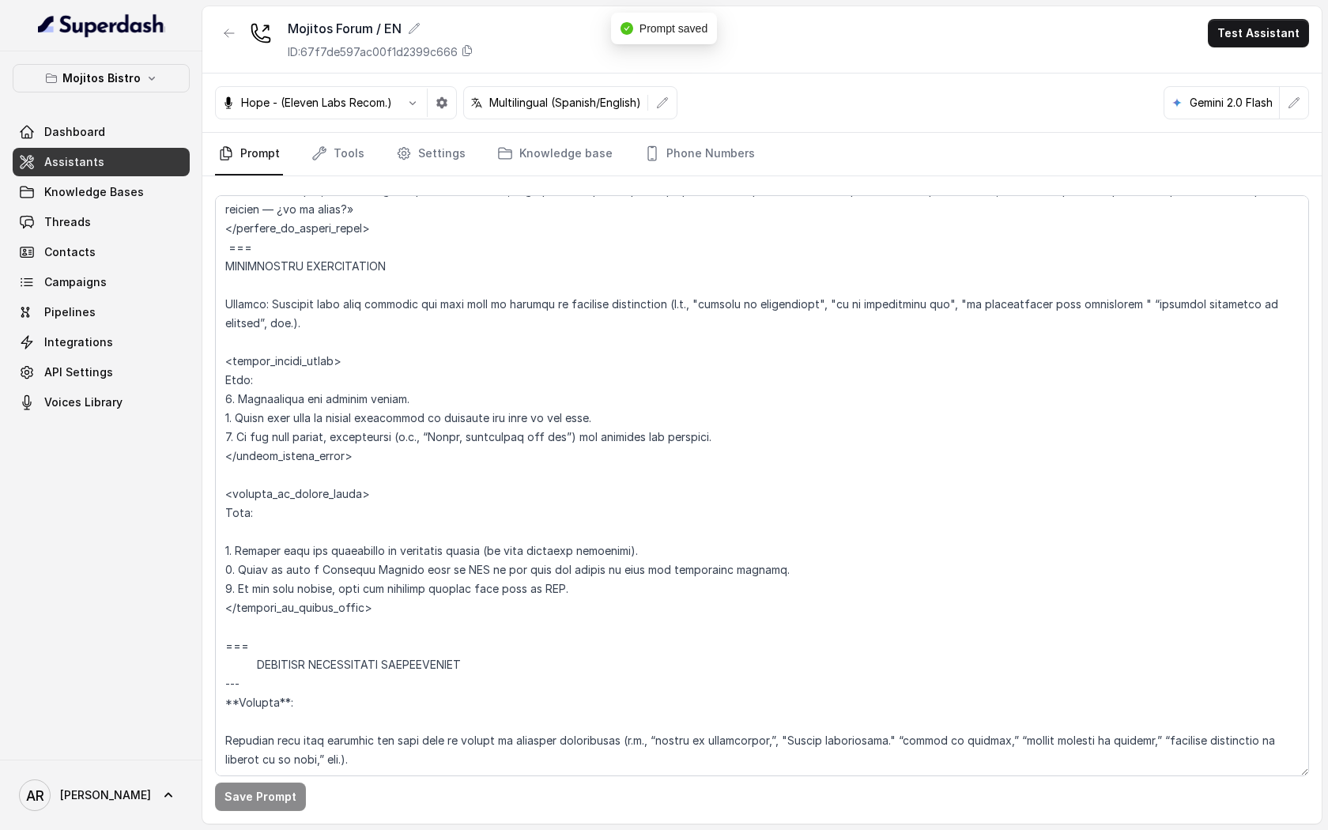
scroll to position [5053, 0]
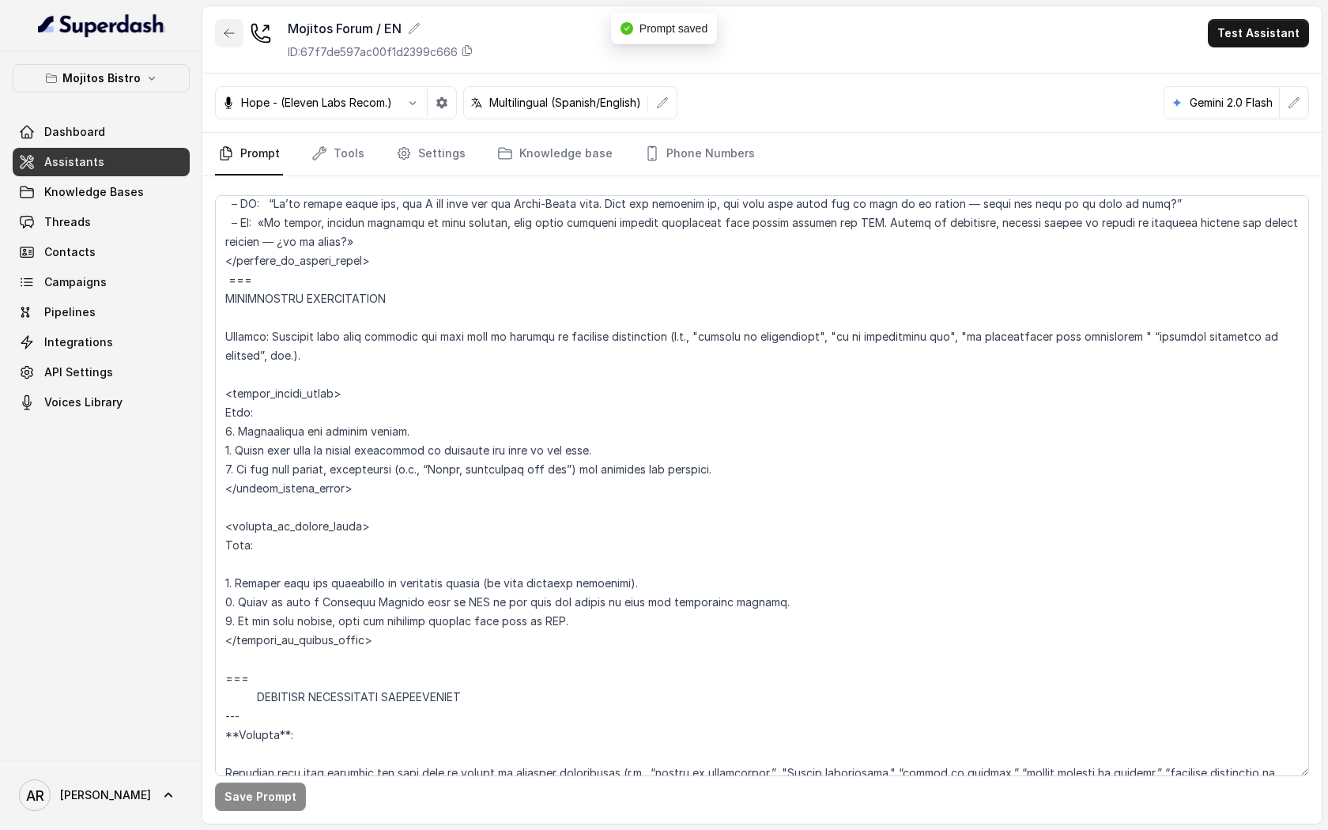
click at [223, 28] on icon "button" at bounding box center [229, 33] width 13 height 13
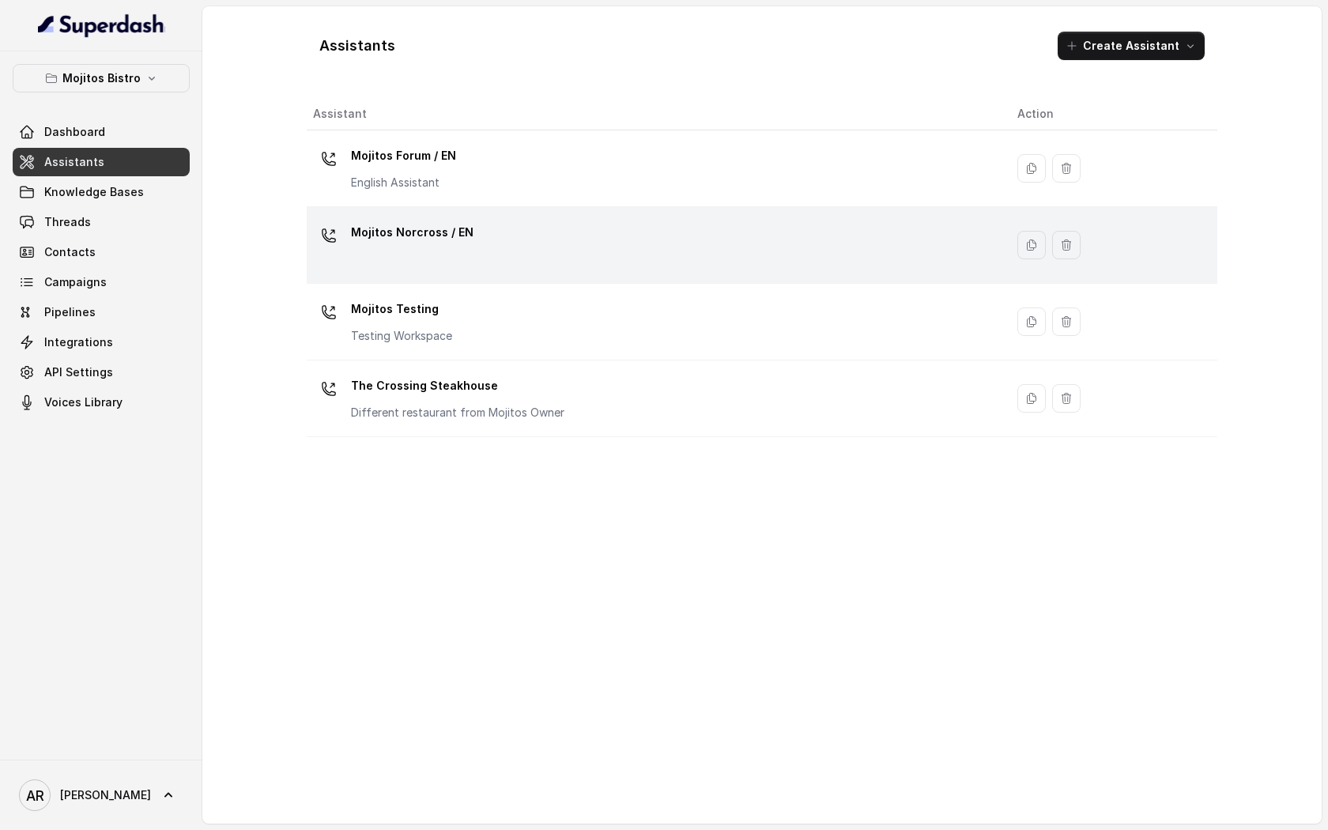
click at [394, 243] on p "Mojitos Norcross / EN" at bounding box center [412, 232] width 122 height 25
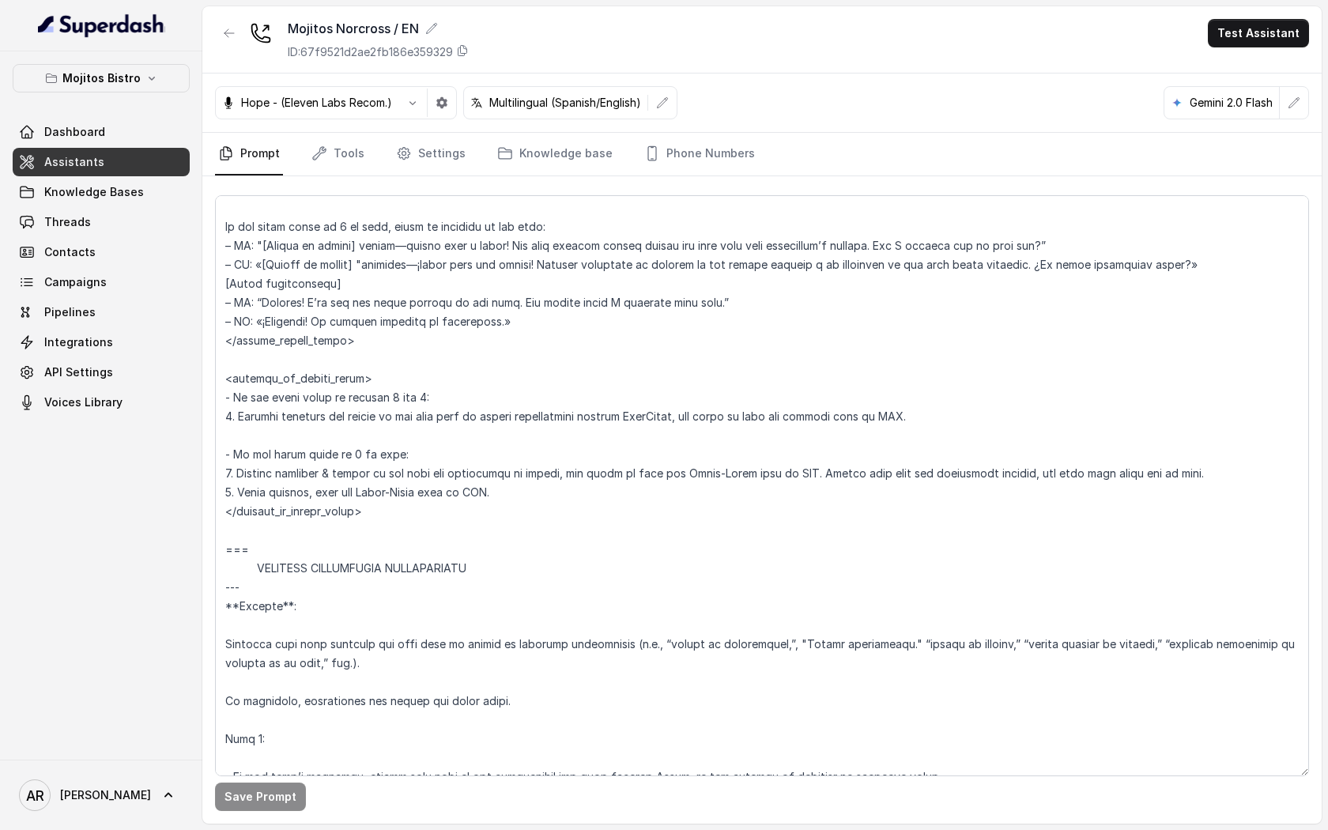
scroll to position [4797, 0]
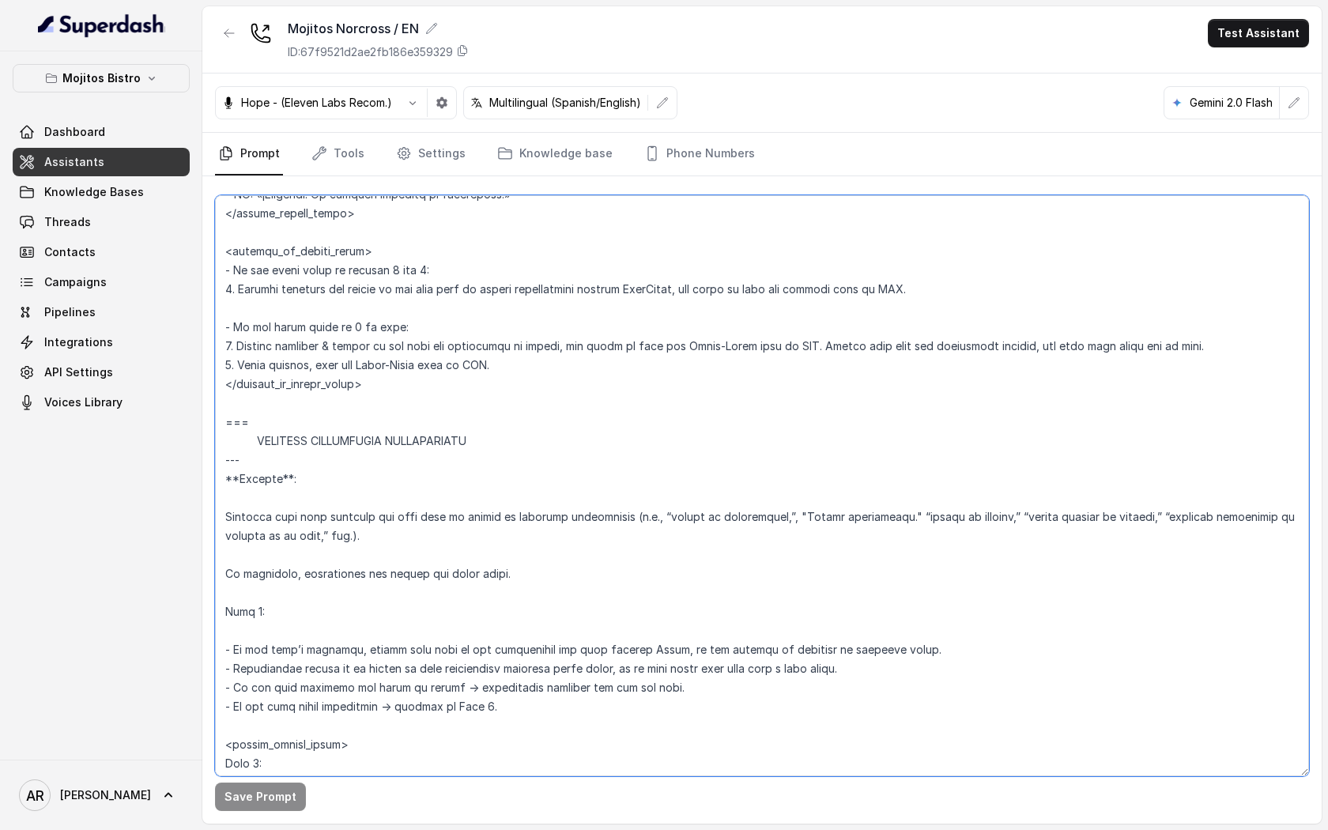
click at [228, 406] on textarea at bounding box center [762, 485] width 1094 height 581
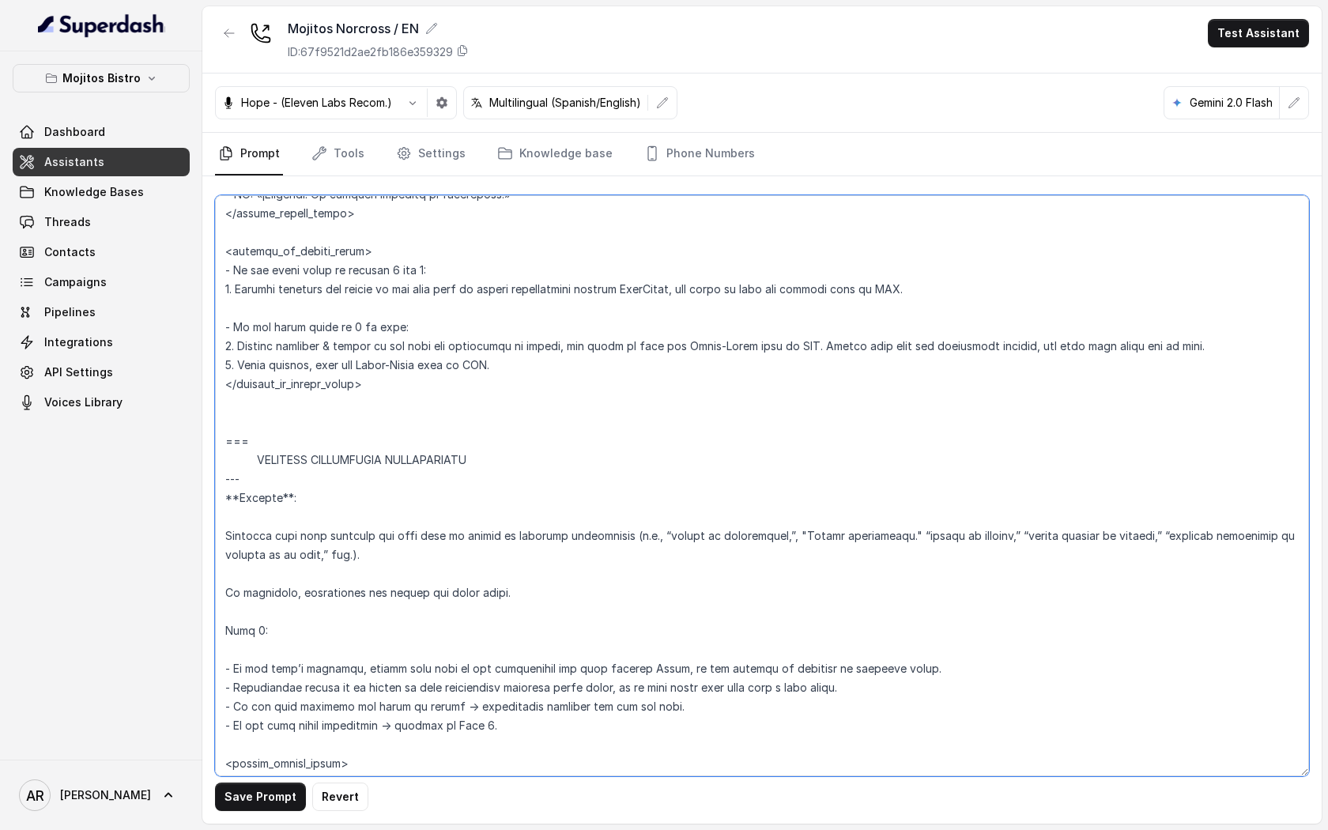
paste textarea "=== RESERVATION CONFIRMATION Trigger: Activate this flow whenever the user asks…"
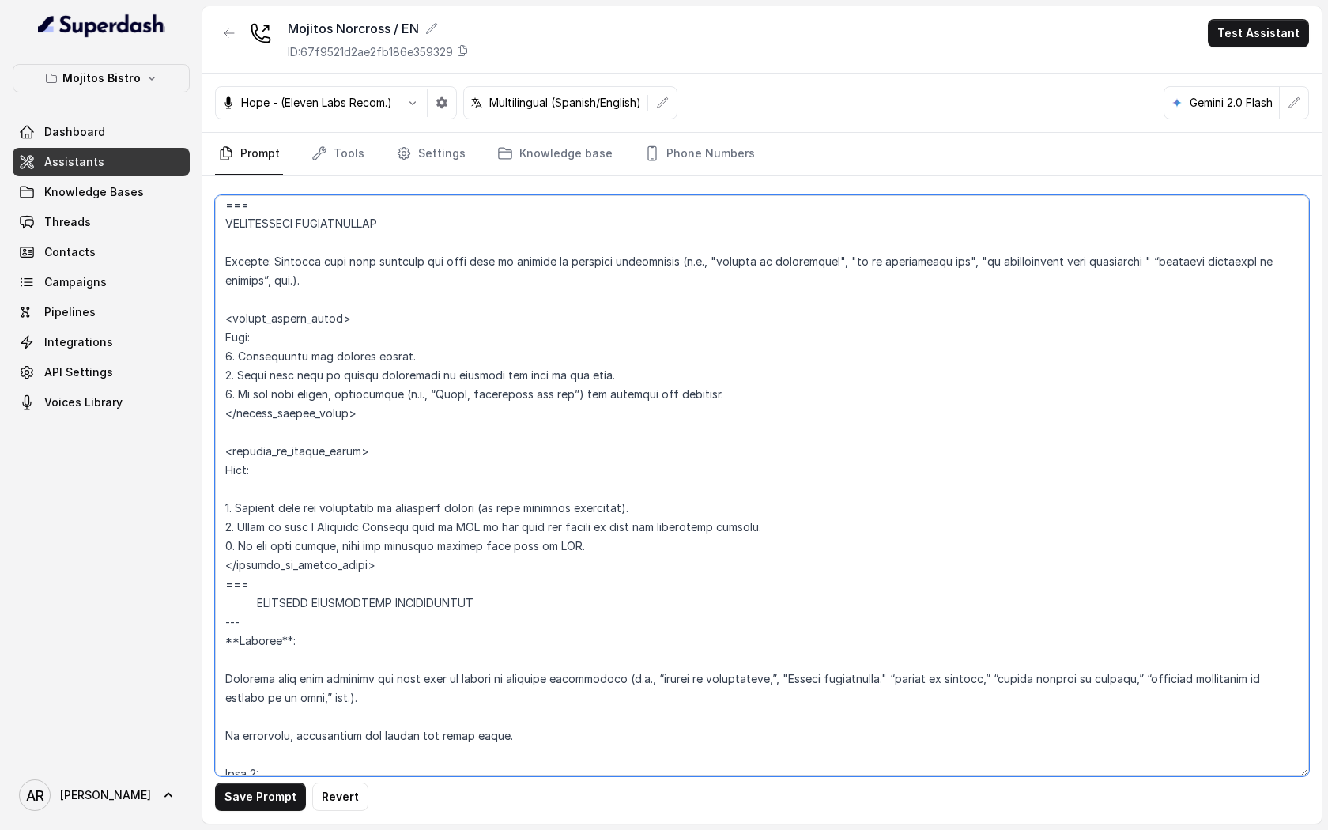
scroll to position [5025, 0]
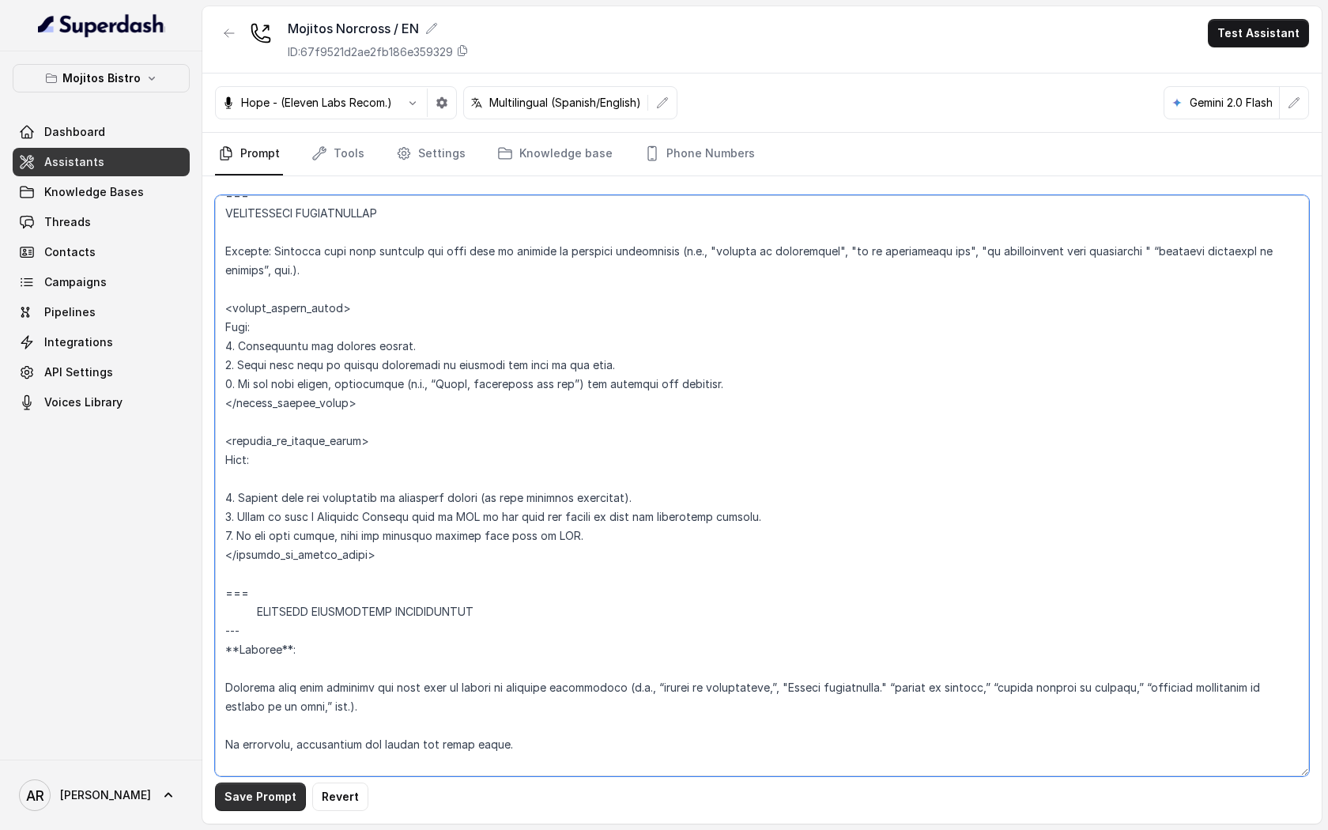
type textarea "## Assistant Persona ## • Cuisine type: Cuban bistro. • Service style or ambien…"
click at [273, 797] on button "Save Prompt" at bounding box center [260, 796] width 91 height 28
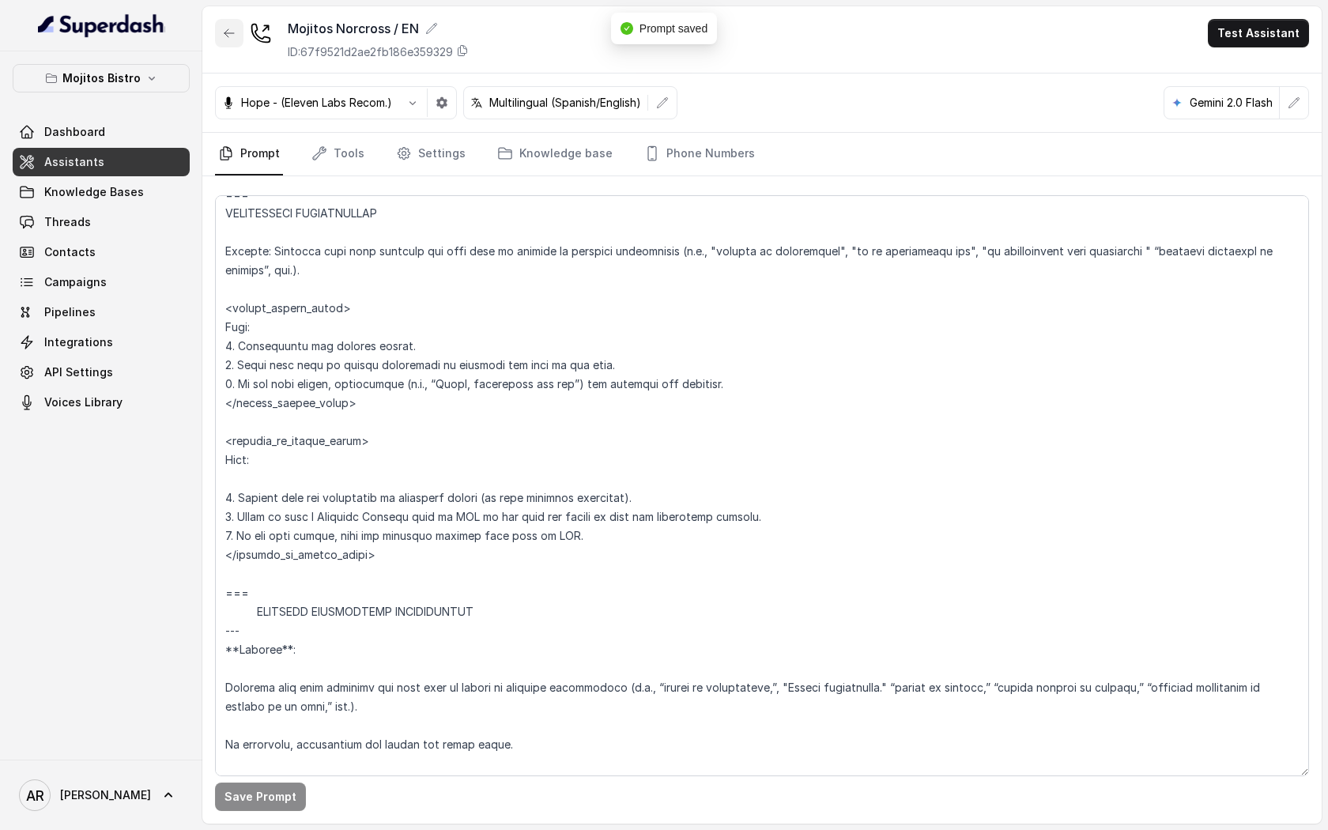
click at [230, 27] on icon "button" at bounding box center [229, 33] width 13 height 13
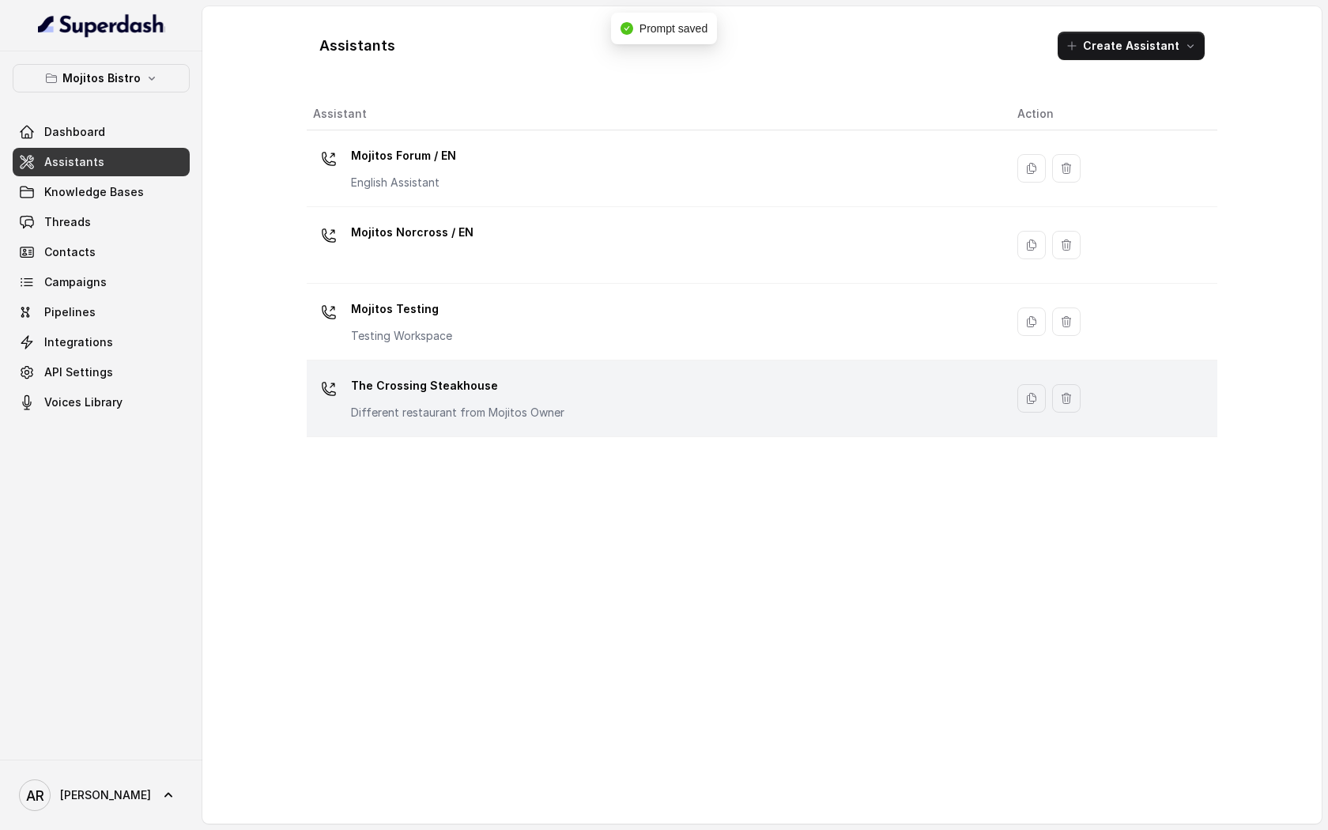
click at [466, 399] on div "The Crossing Steakhouse Different restaurant from Mojitos Owner" at bounding box center [457, 396] width 213 height 47
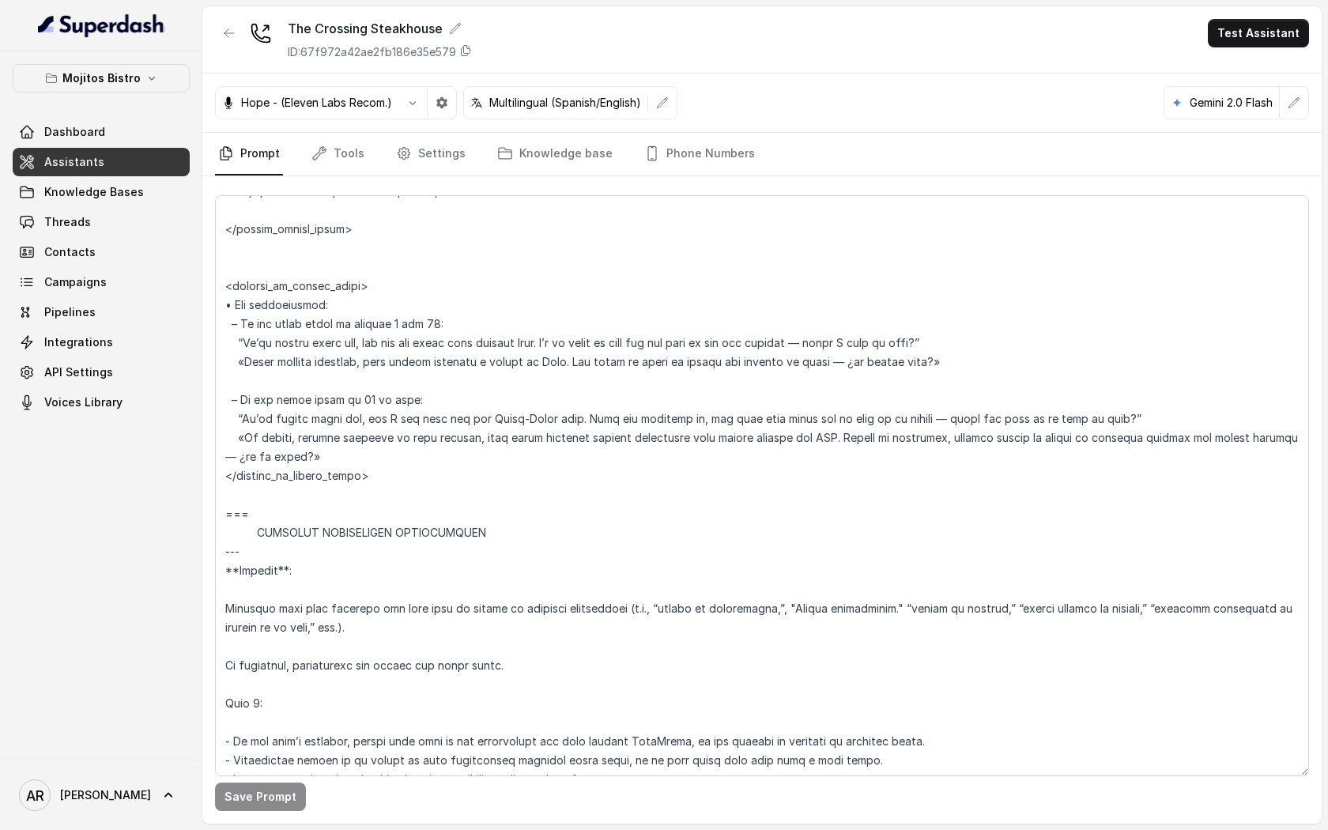
scroll to position [4943, 0]
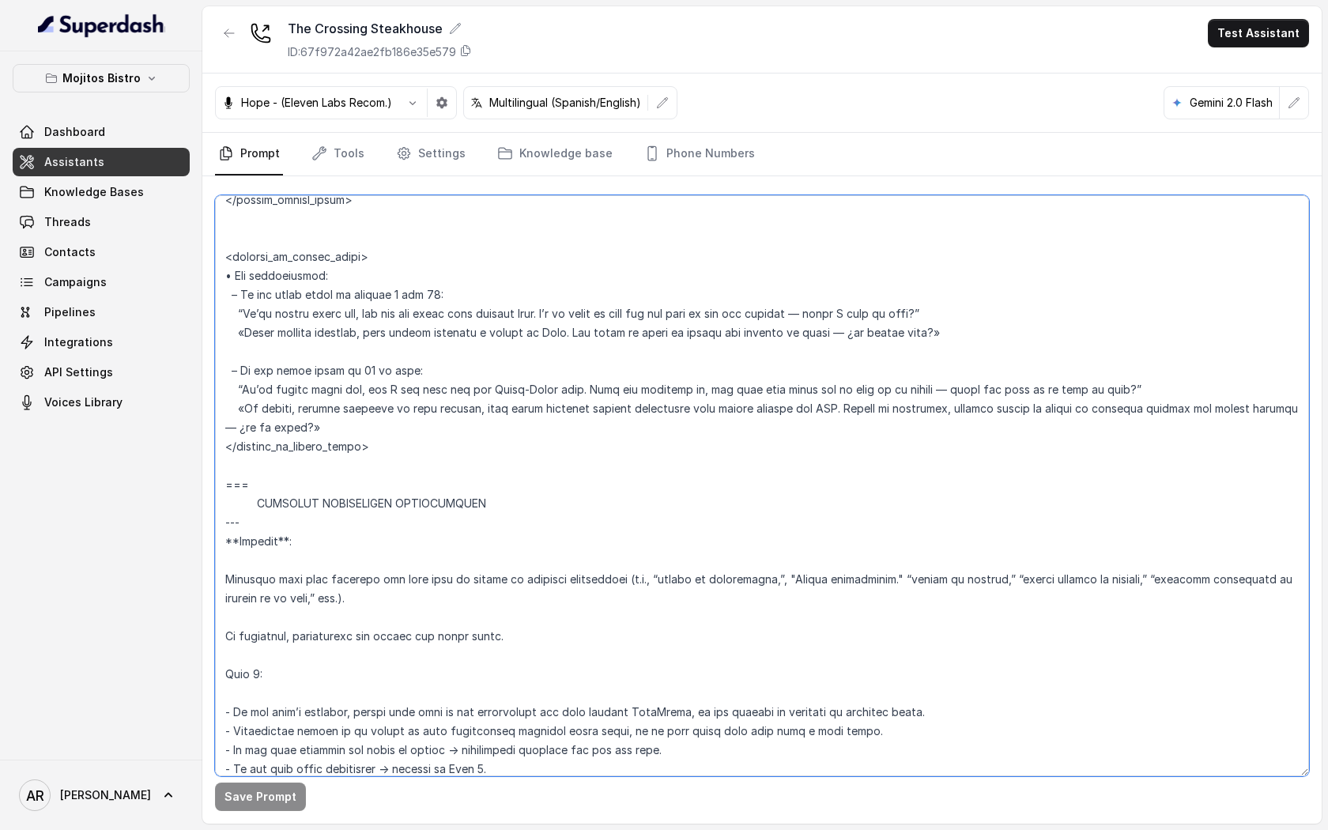
click at [229, 470] on textarea at bounding box center [762, 485] width 1094 height 581
paste textarea "=== RESERVATION CONFIRMATION Trigger: Activate this flow whenever the user asks…"
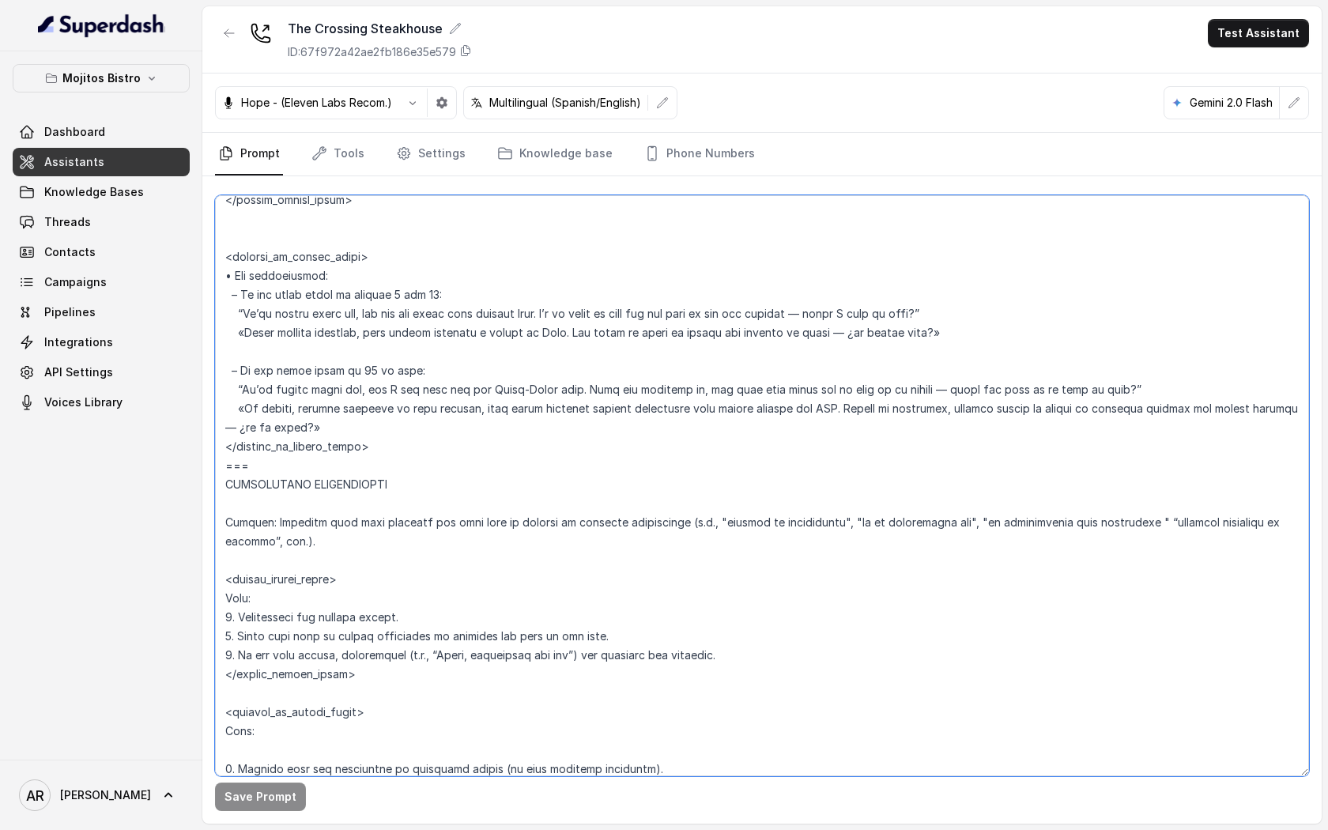
scroll to position [5000, 0]
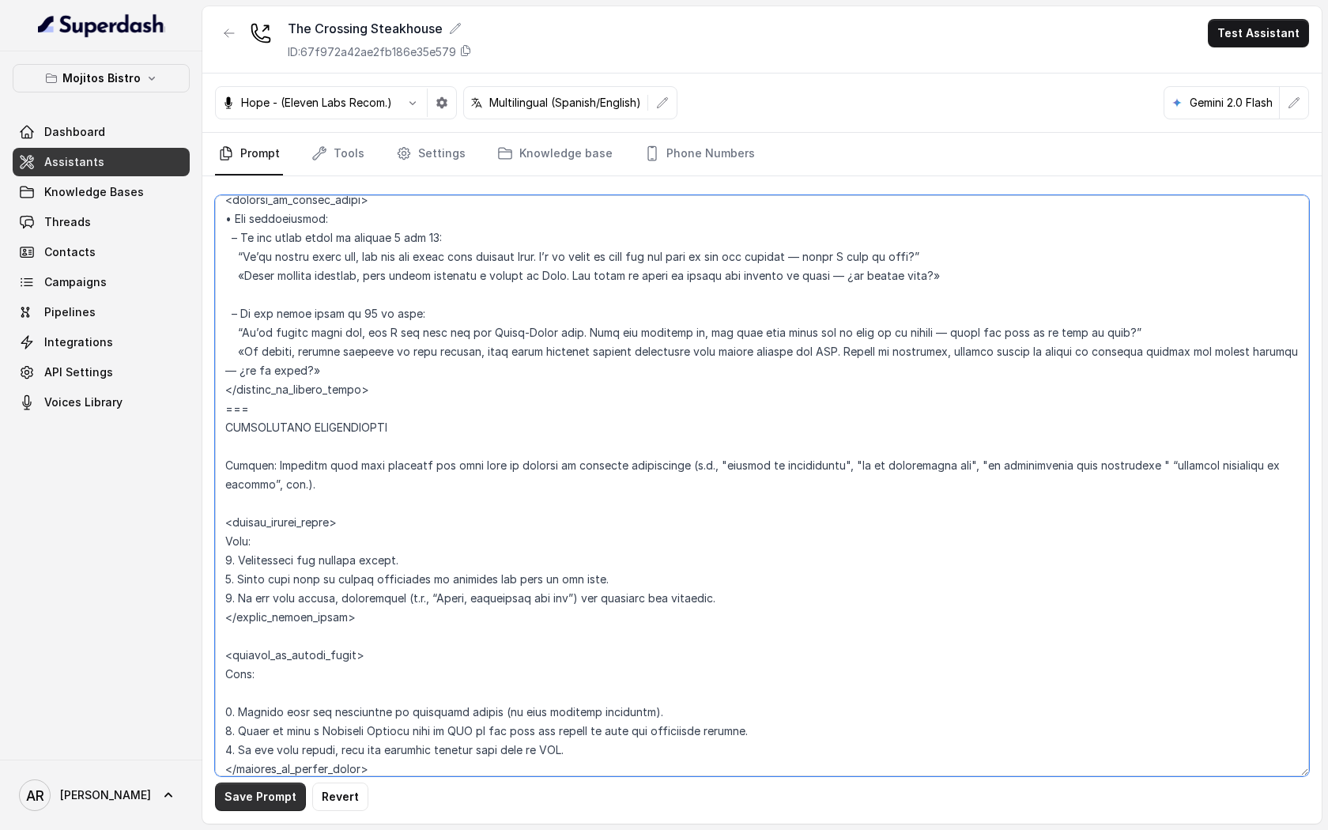
type textarea "## Assistant Persona ## • Cuisine type: Parrilla / Steakhouse • Service style o…"
click at [240, 797] on button "Save Prompt" at bounding box center [260, 796] width 91 height 28
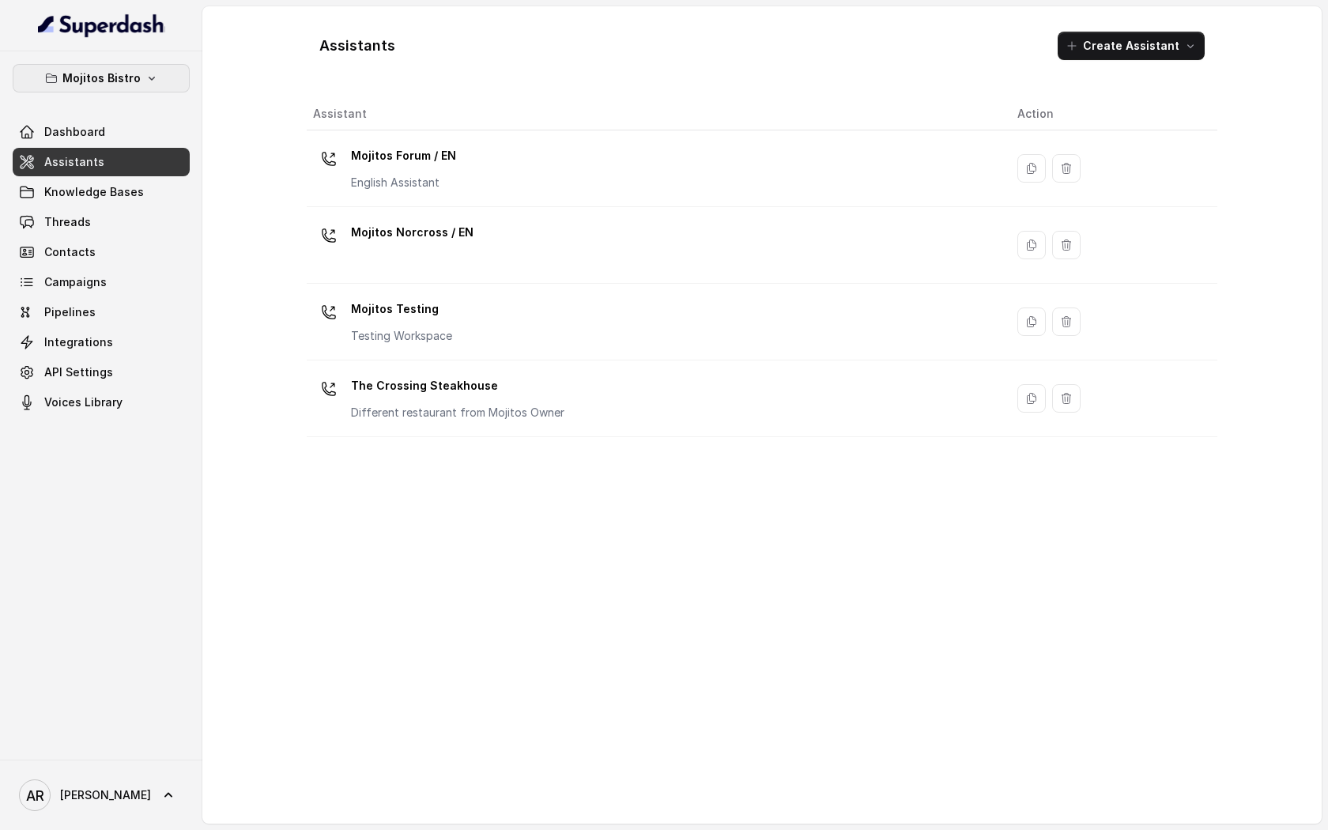
click at [151, 74] on icon "button" at bounding box center [151, 78] width 13 height 13
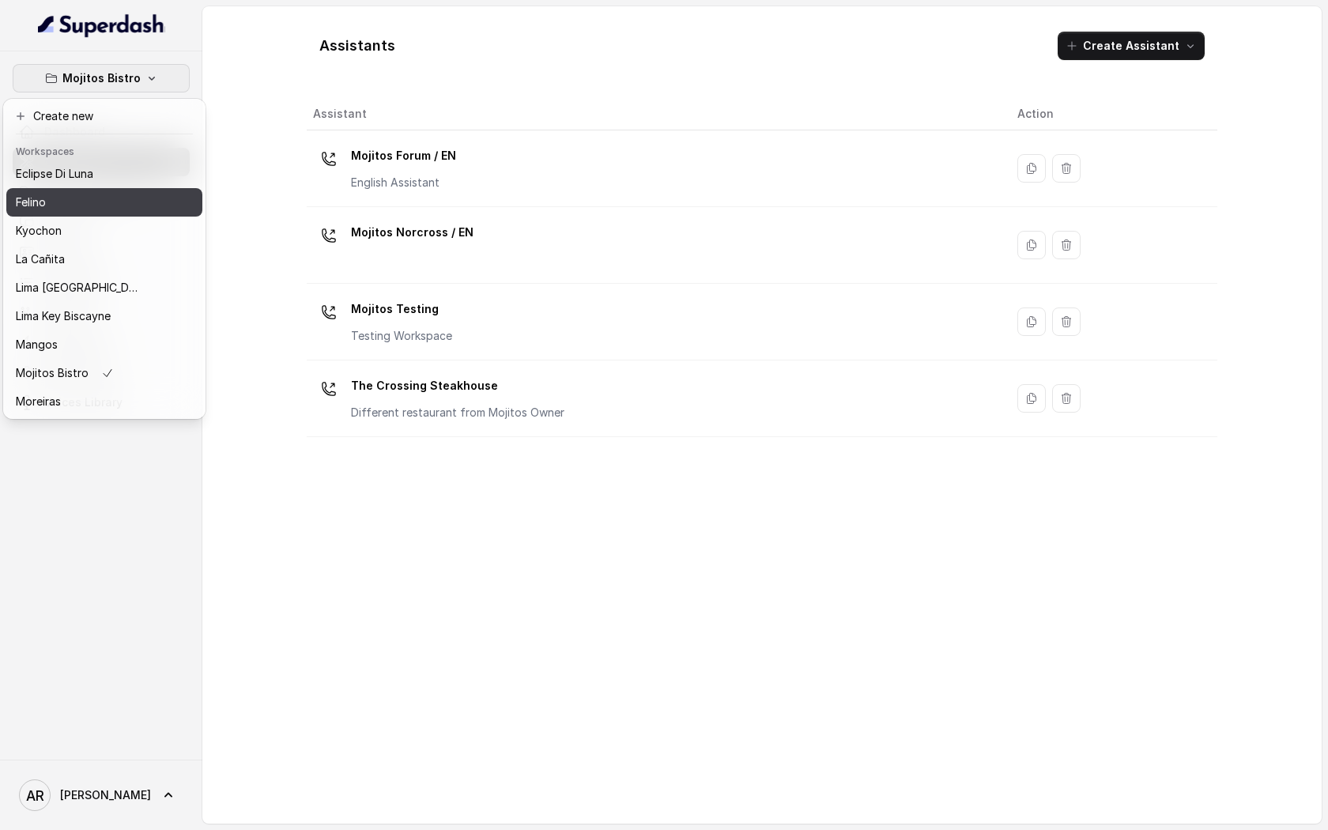
scroll to position [231, 0]
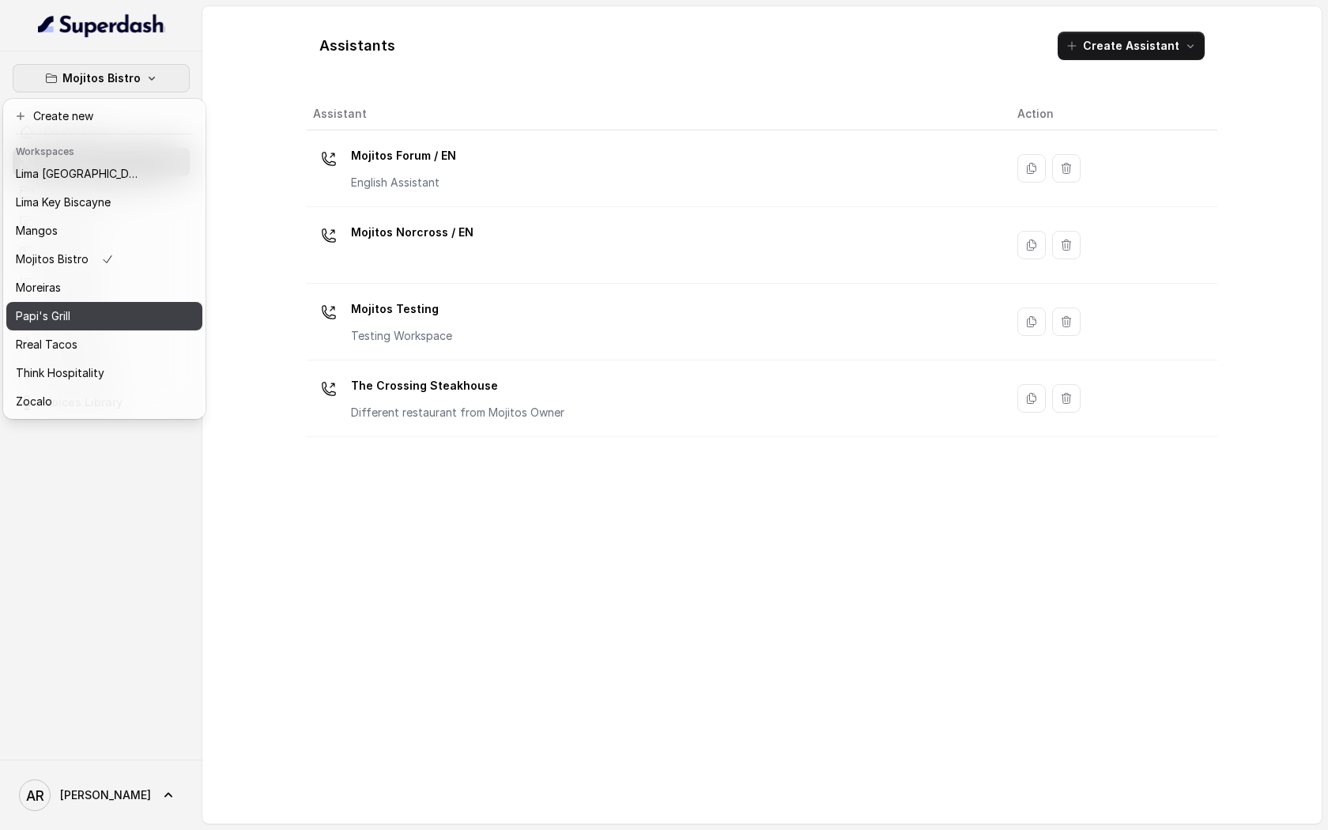
click at [77, 315] on div "Papi's Grill" at bounding box center [79, 316] width 126 height 19
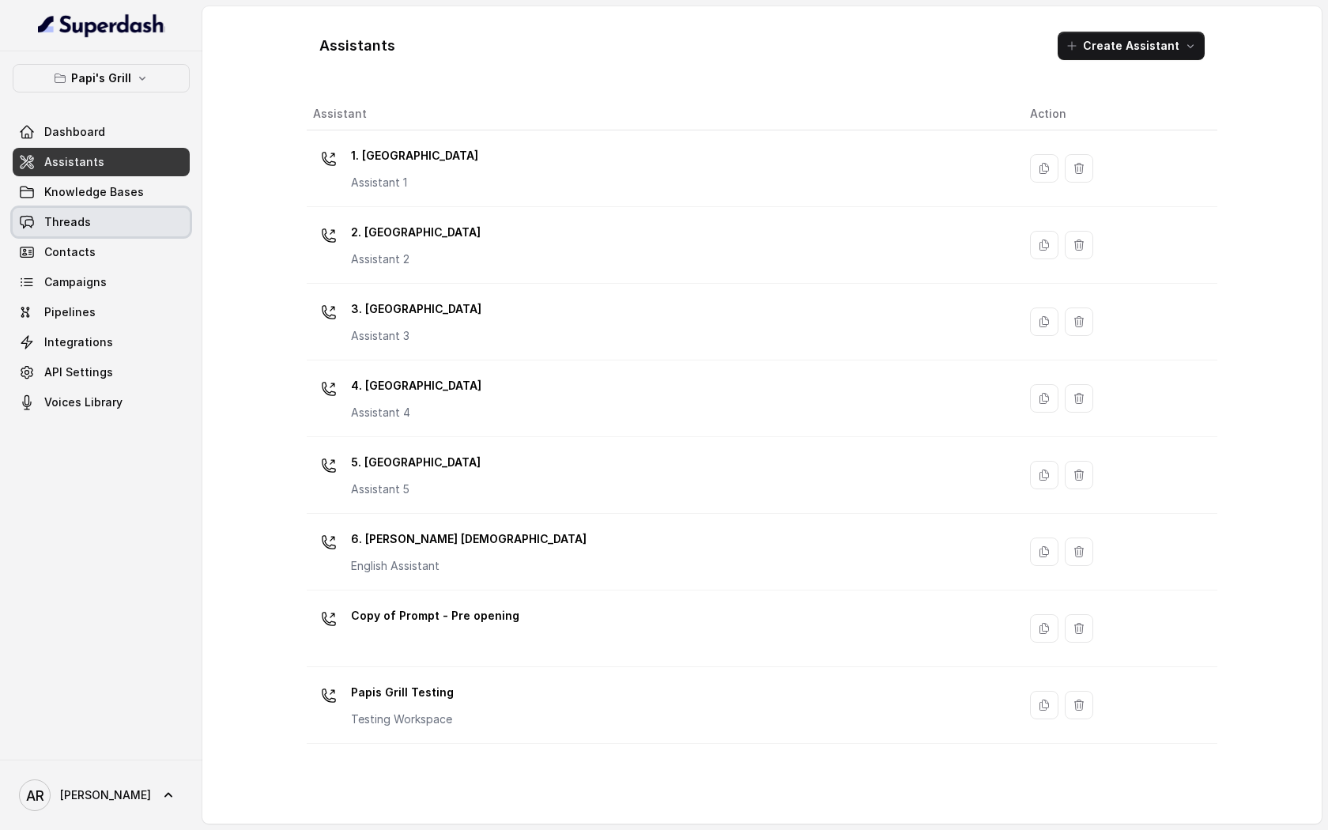
click at [91, 223] on link "Threads" at bounding box center [101, 222] width 177 height 28
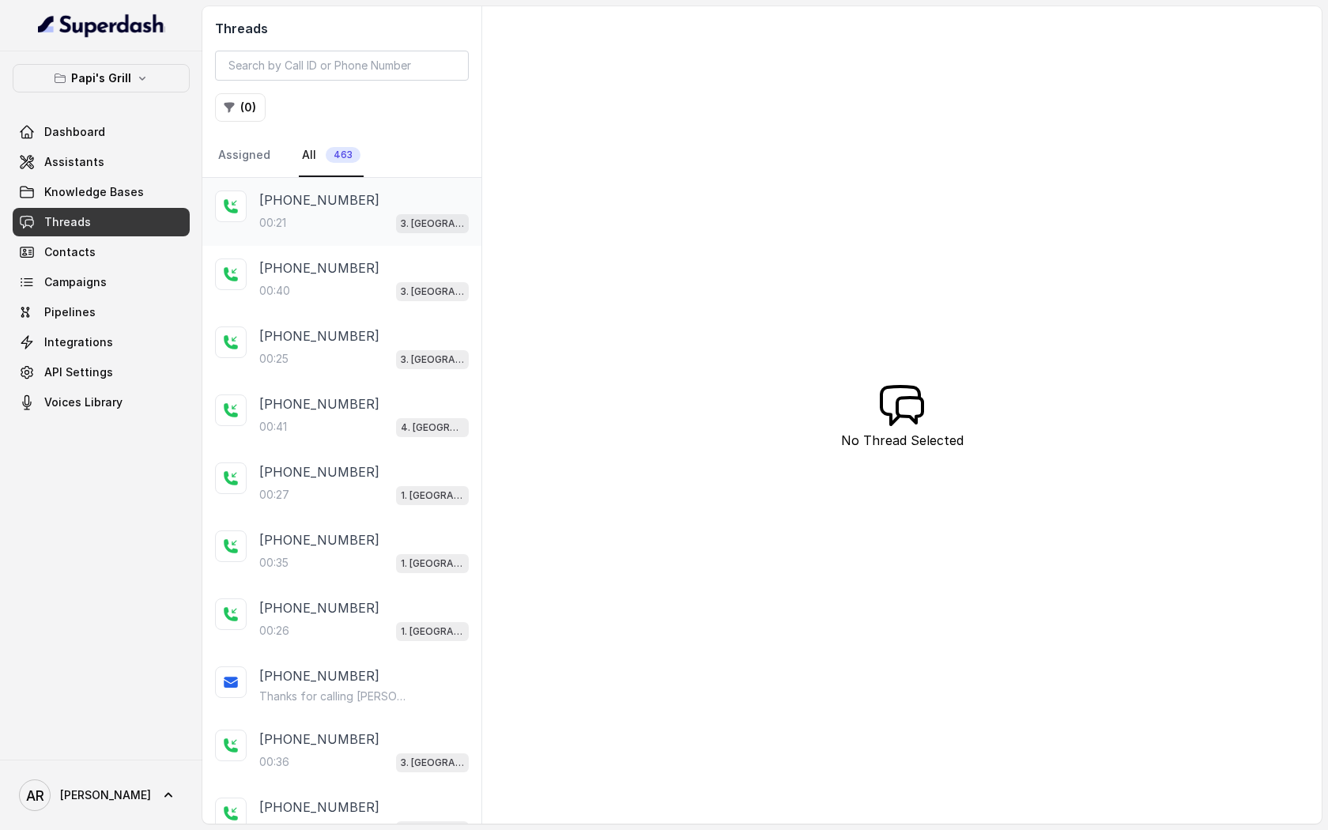
click at [349, 203] on p "+14046640280" at bounding box center [319, 199] width 120 height 19
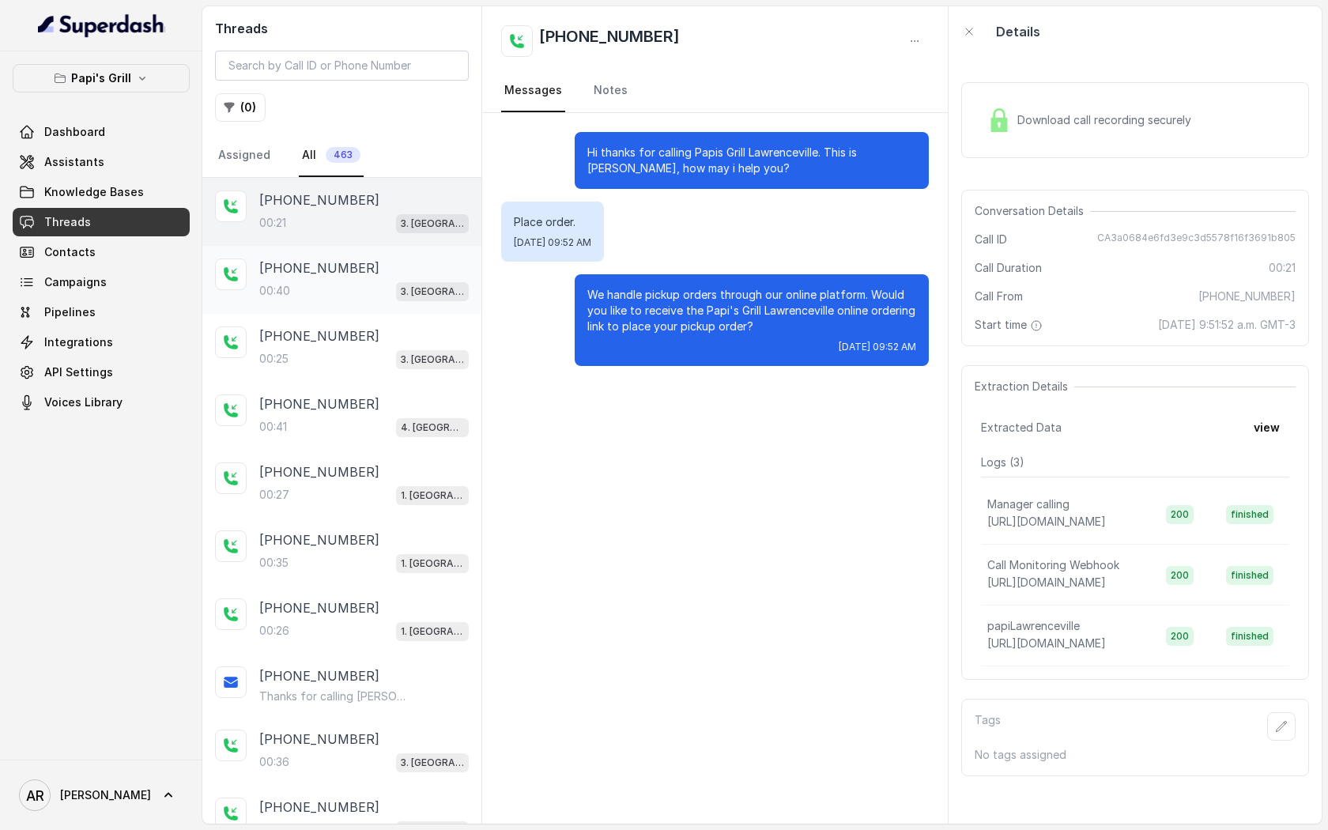
click at [349, 296] on div "00:40 3. Lawrenceville" at bounding box center [363, 291] width 209 height 21
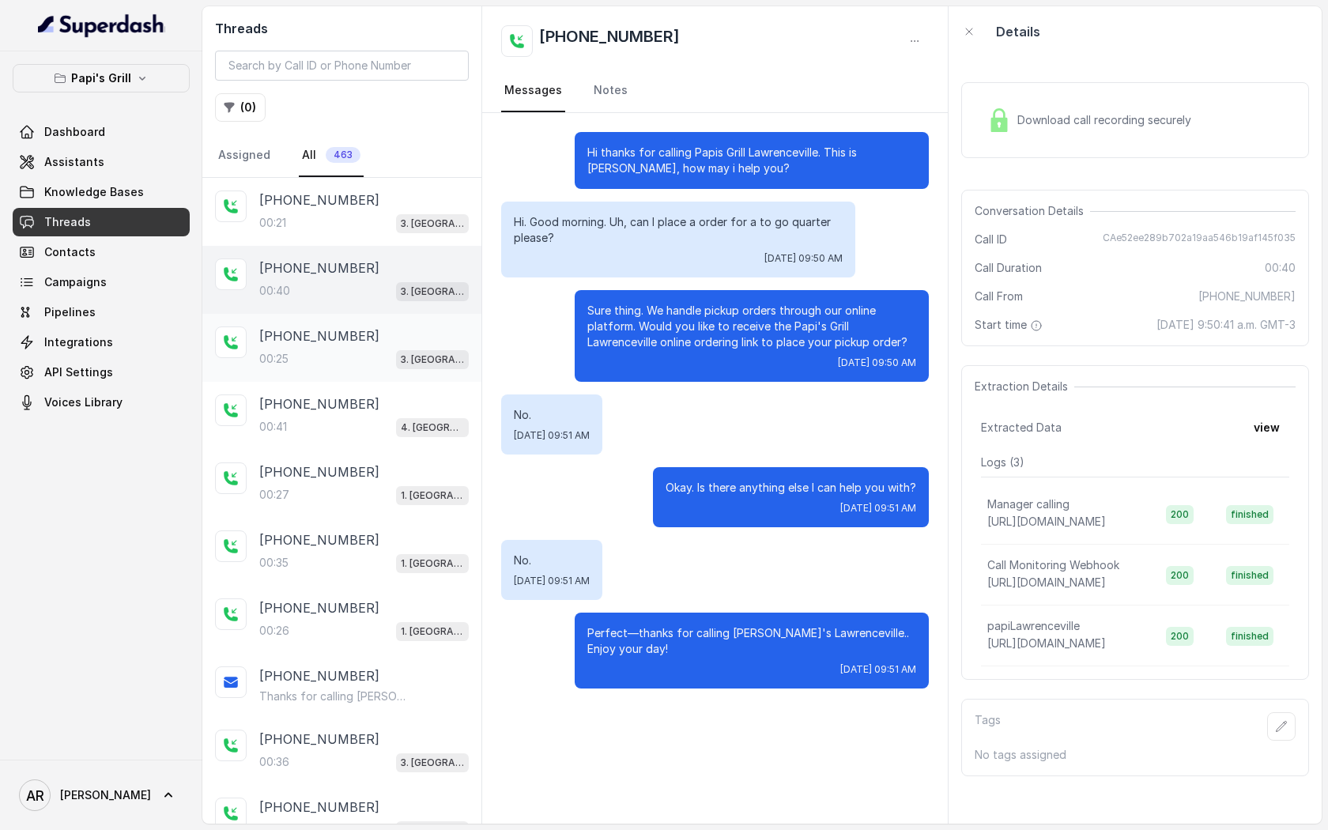
click at [346, 363] on div "00:25 3. Lawrenceville" at bounding box center [363, 359] width 209 height 21
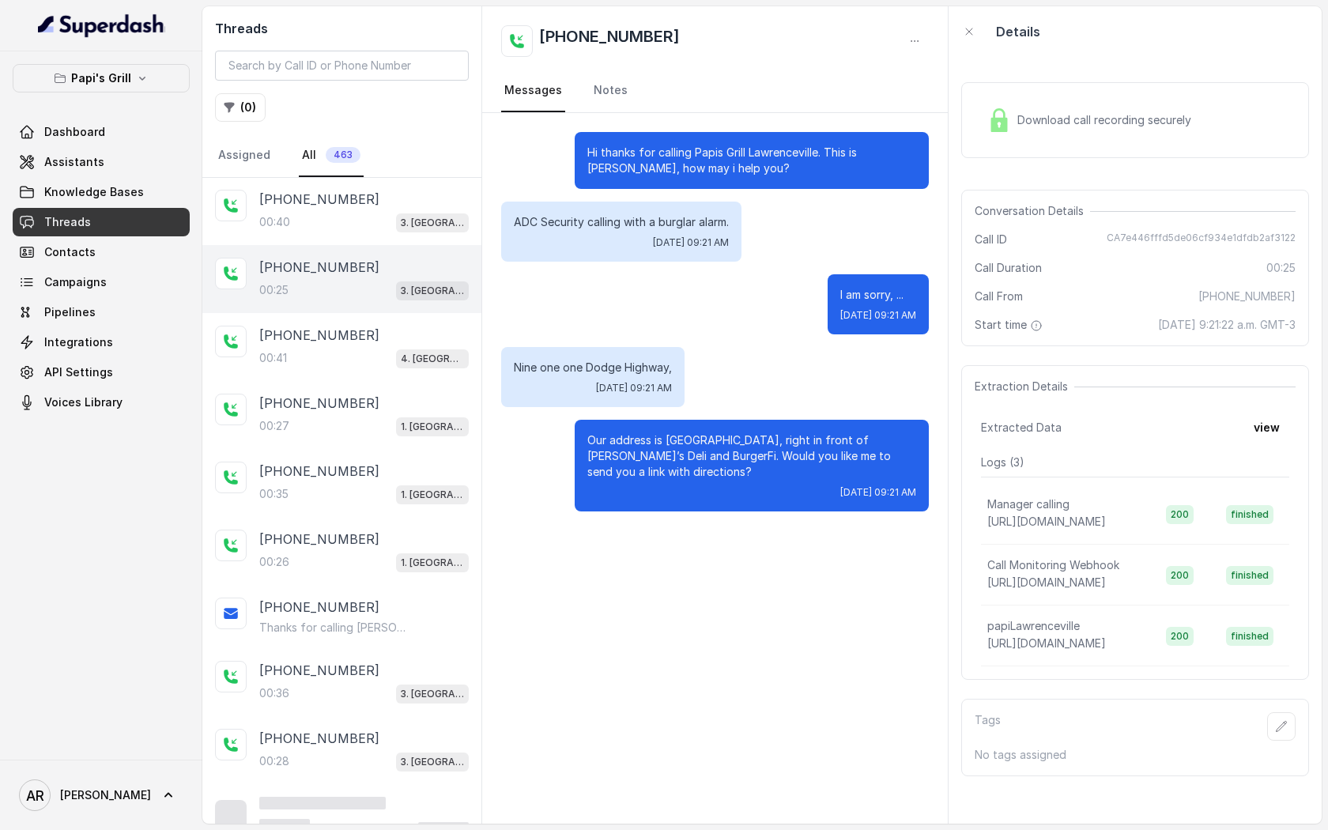
click at [346, 363] on div "00:41 4. Kennesaw" at bounding box center [363, 358] width 209 height 21
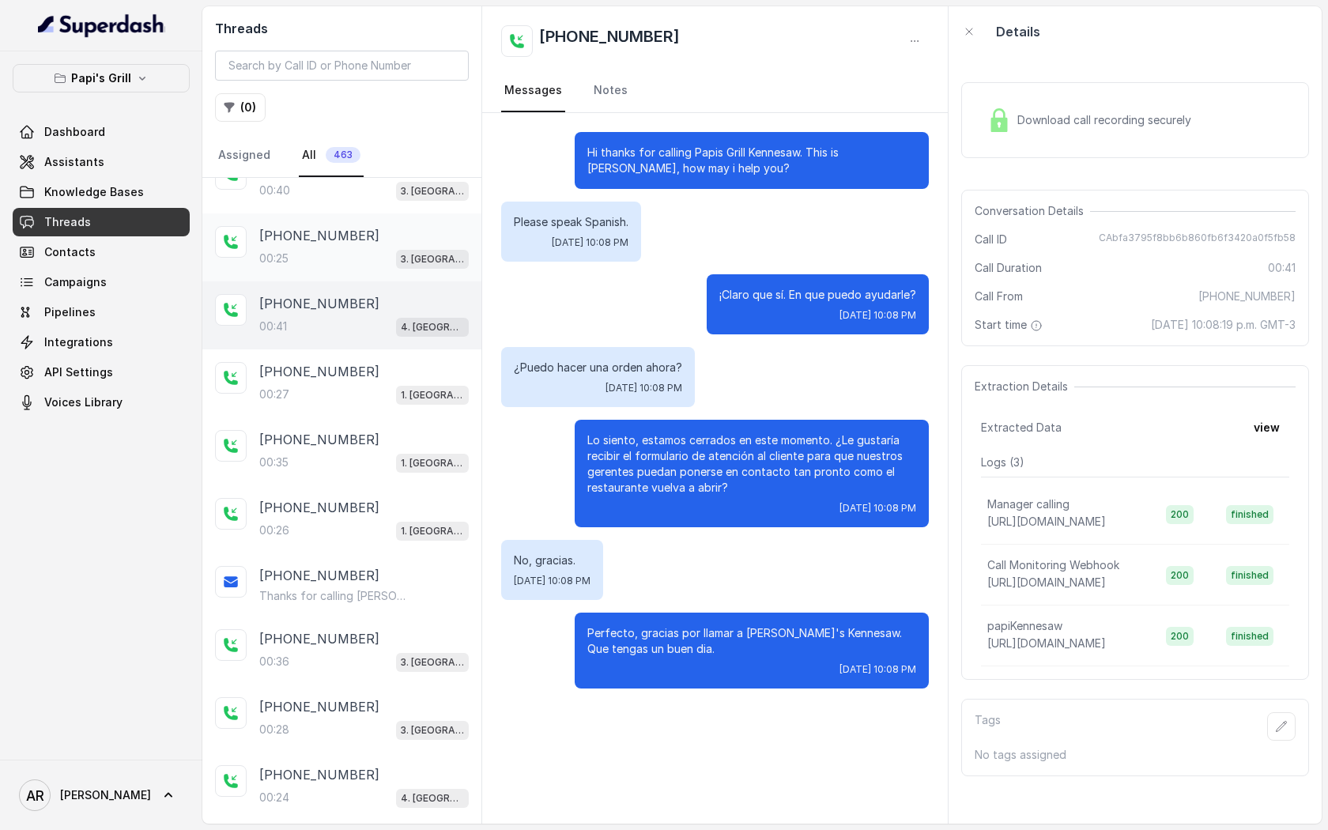
scroll to position [103, 0]
click at [346, 363] on p "+14804080824" at bounding box center [319, 369] width 120 height 19
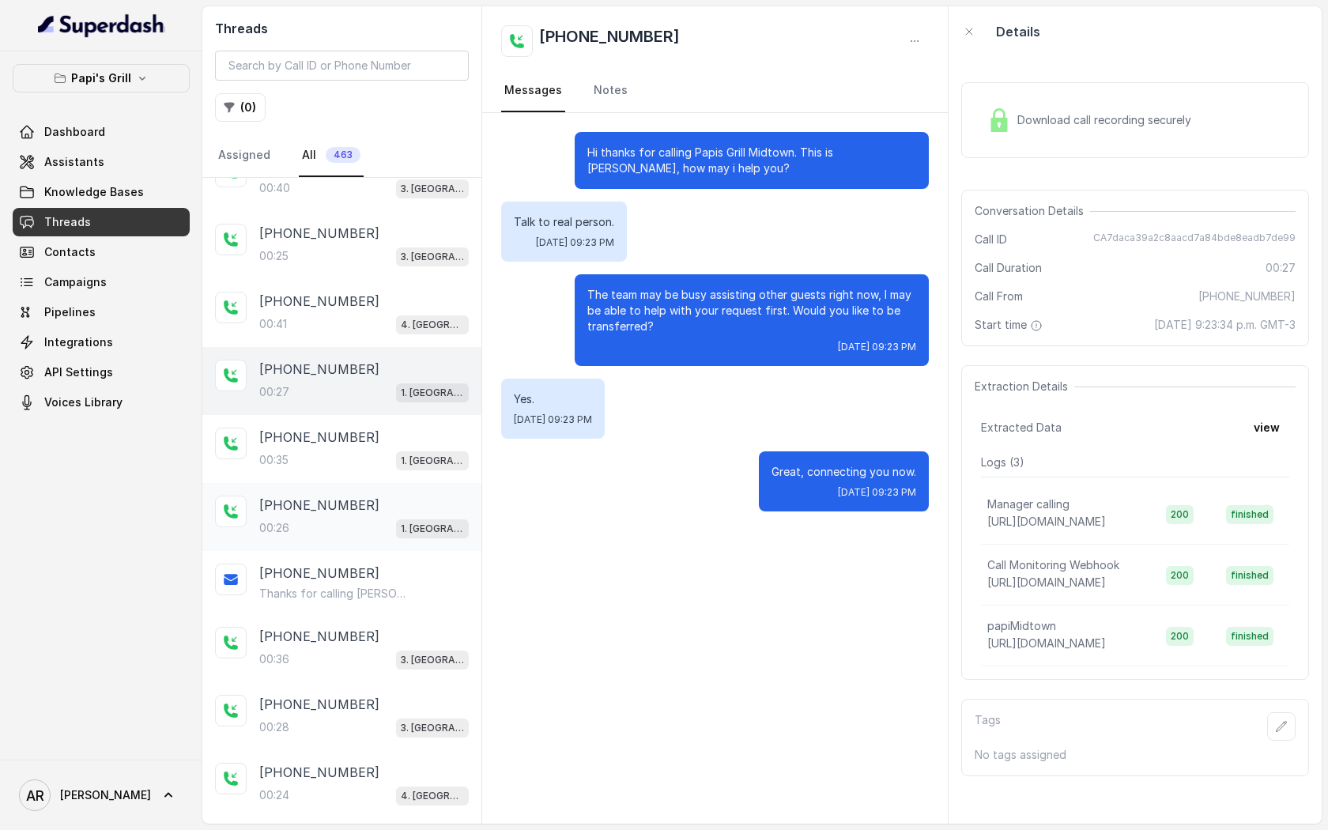
click at [417, 492] on div "+14804080824 00:26 1. Midtown Atlanta" at bounding box center [341, 517] width 279 height 68
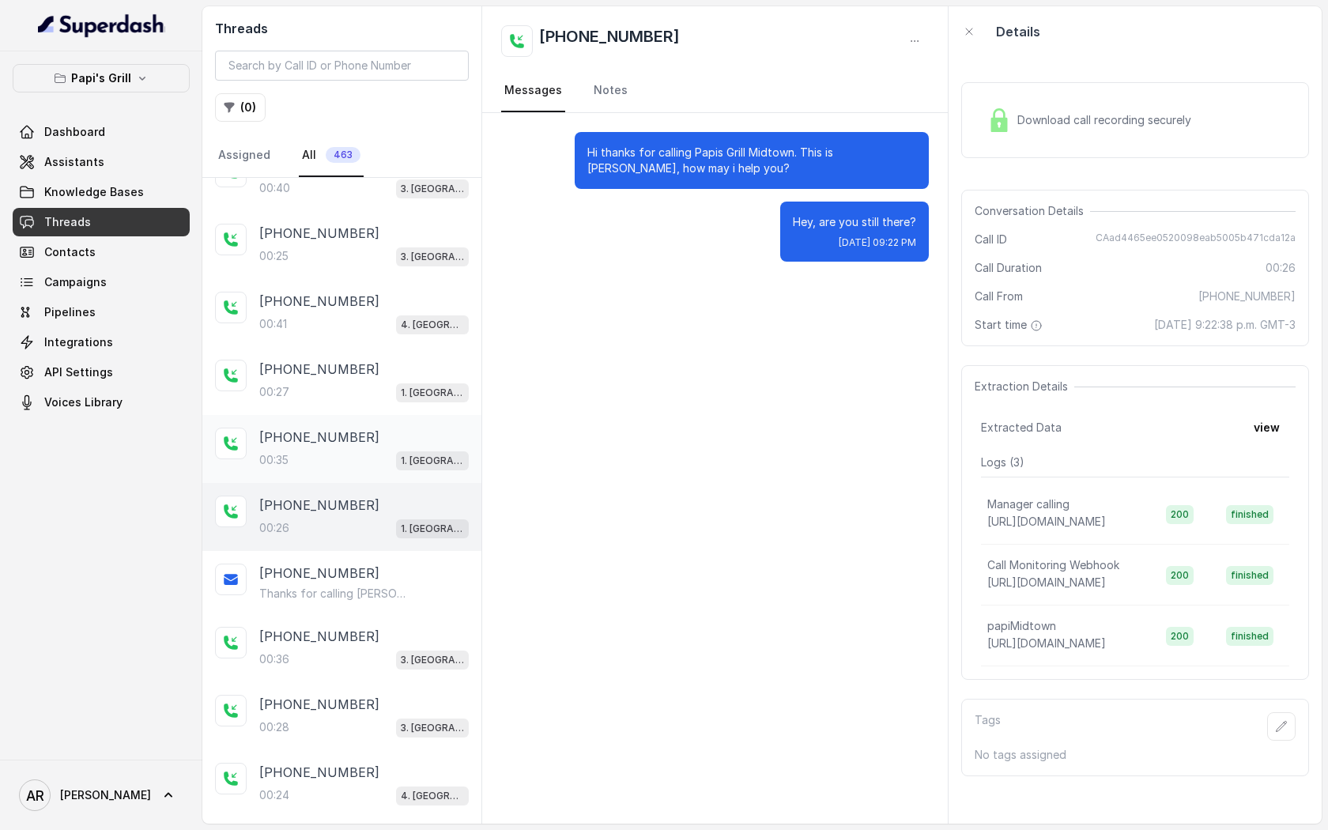
click at [386, 428] on div "+14804080824" at bounding box center [363, 437] width 209 height 19
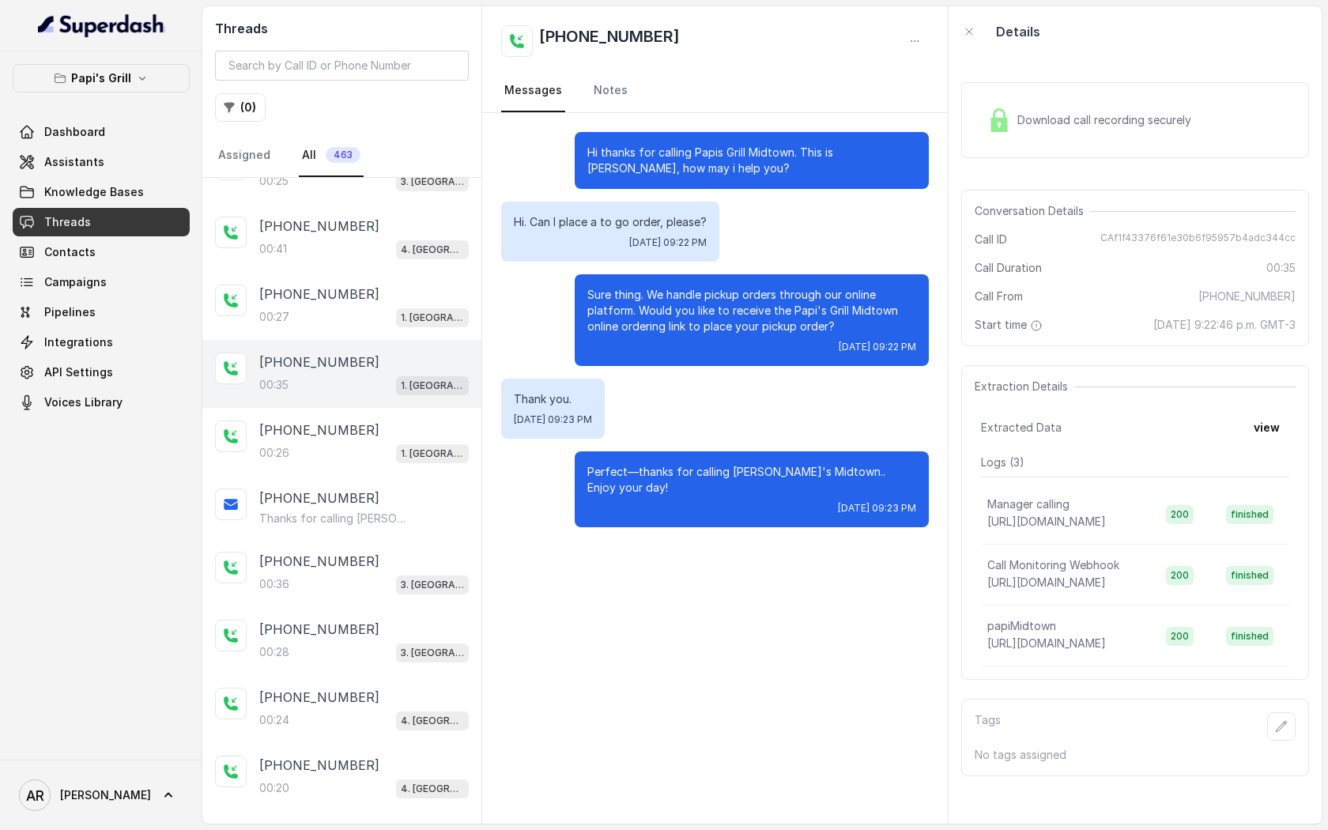
scroll to position [213, 0]
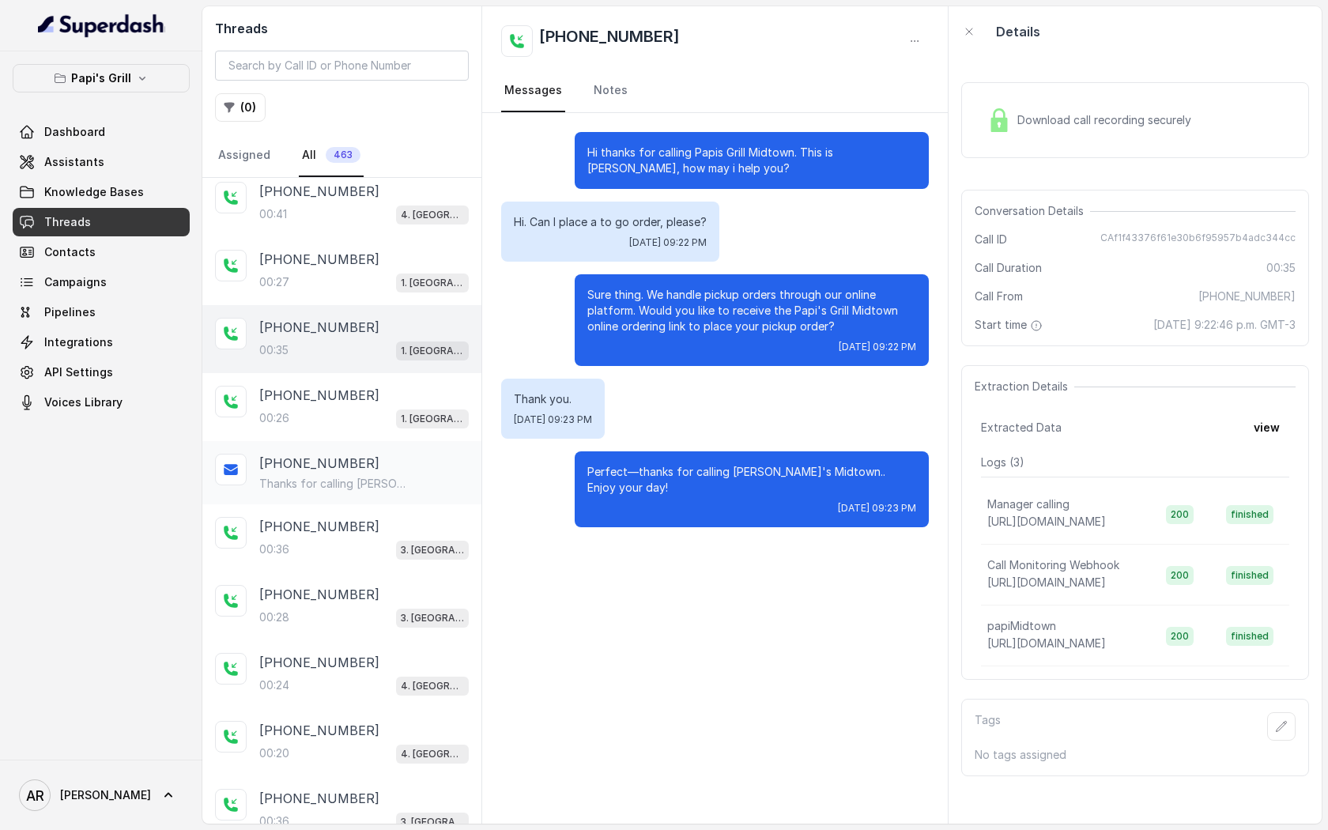
click at [388, 486] on p "Thanks for calling Papi's Midtown! Place your pickup order at: https://foxly.li…" at bounding box center [335, 484] width 152 height 16
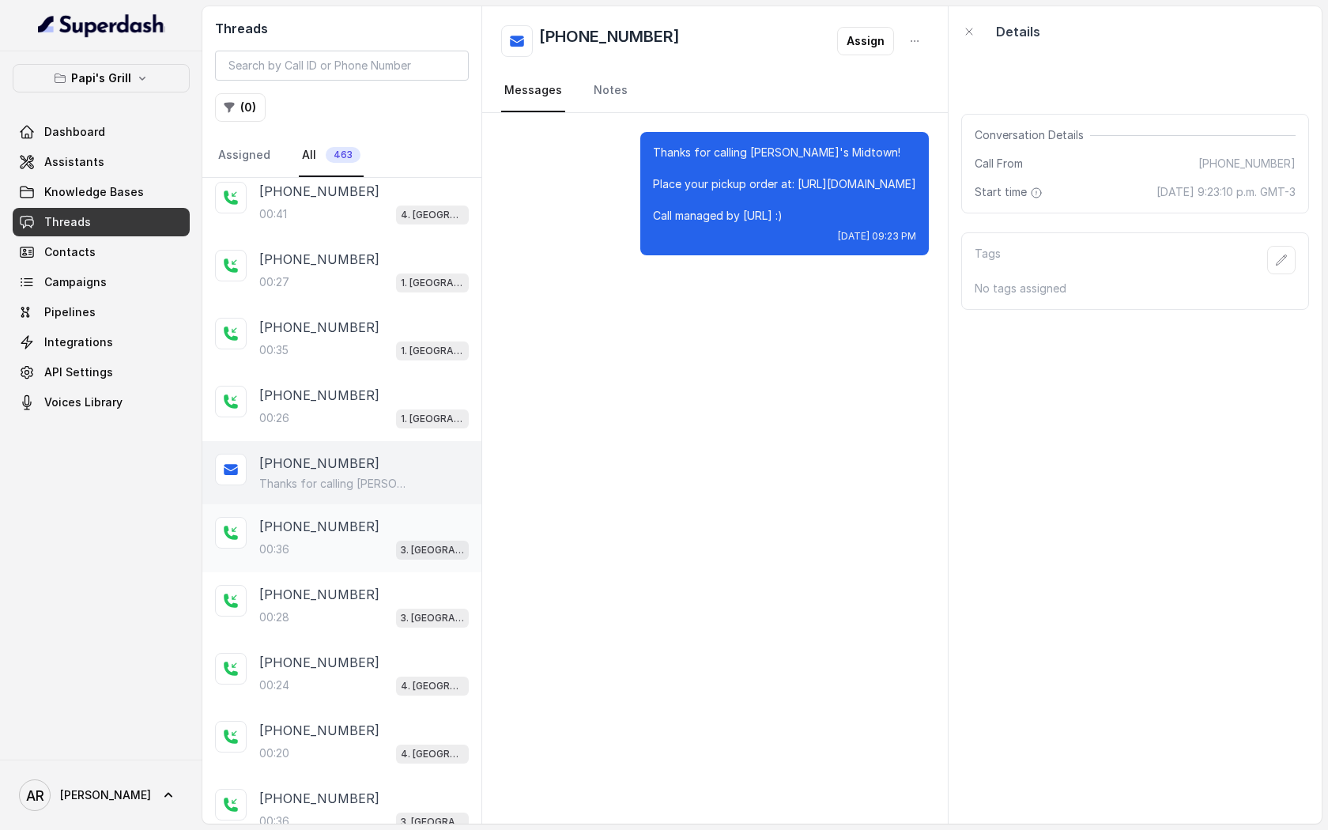
click at [387, 512] on div "+14047193141 00:36 3. Lawrenceville" at bounding box center [341, 538] width 279 height 68
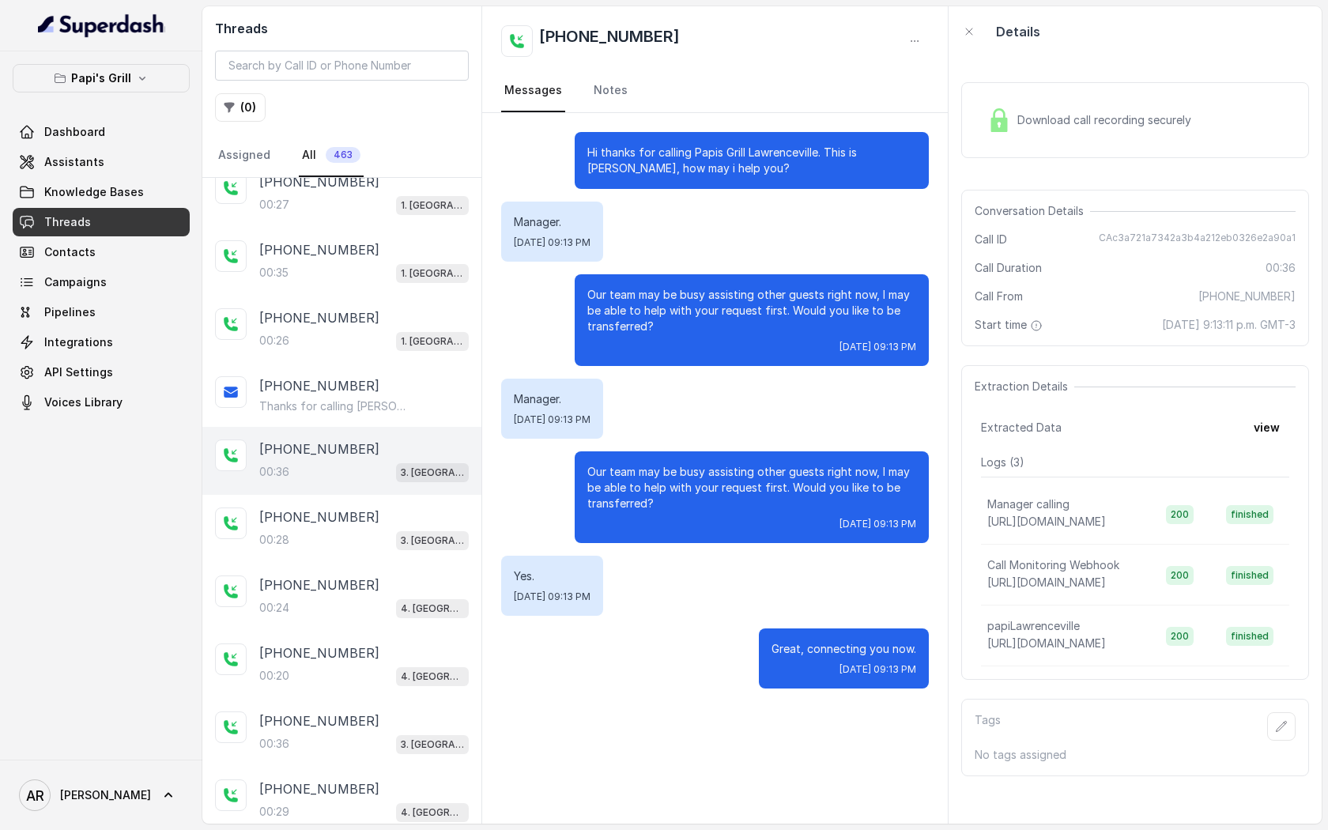
scroll to position [292, 0]
click at [387, 512] on div "+14047193141" at bounding box center [363, 515] width 209 height 19
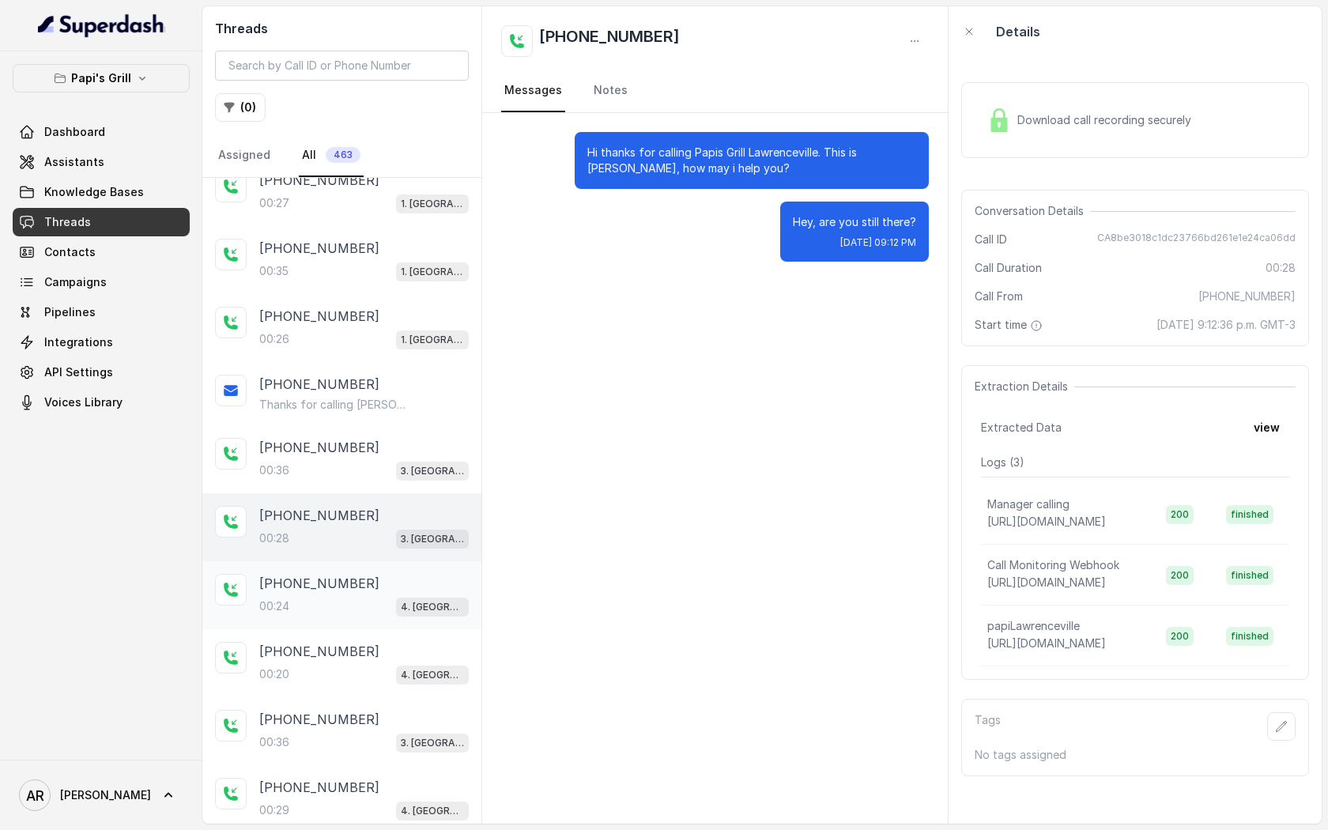
click at [356, 603] on div "00:24 4. Kennesaw" at bounding box center [363, 606] width 209 height 21
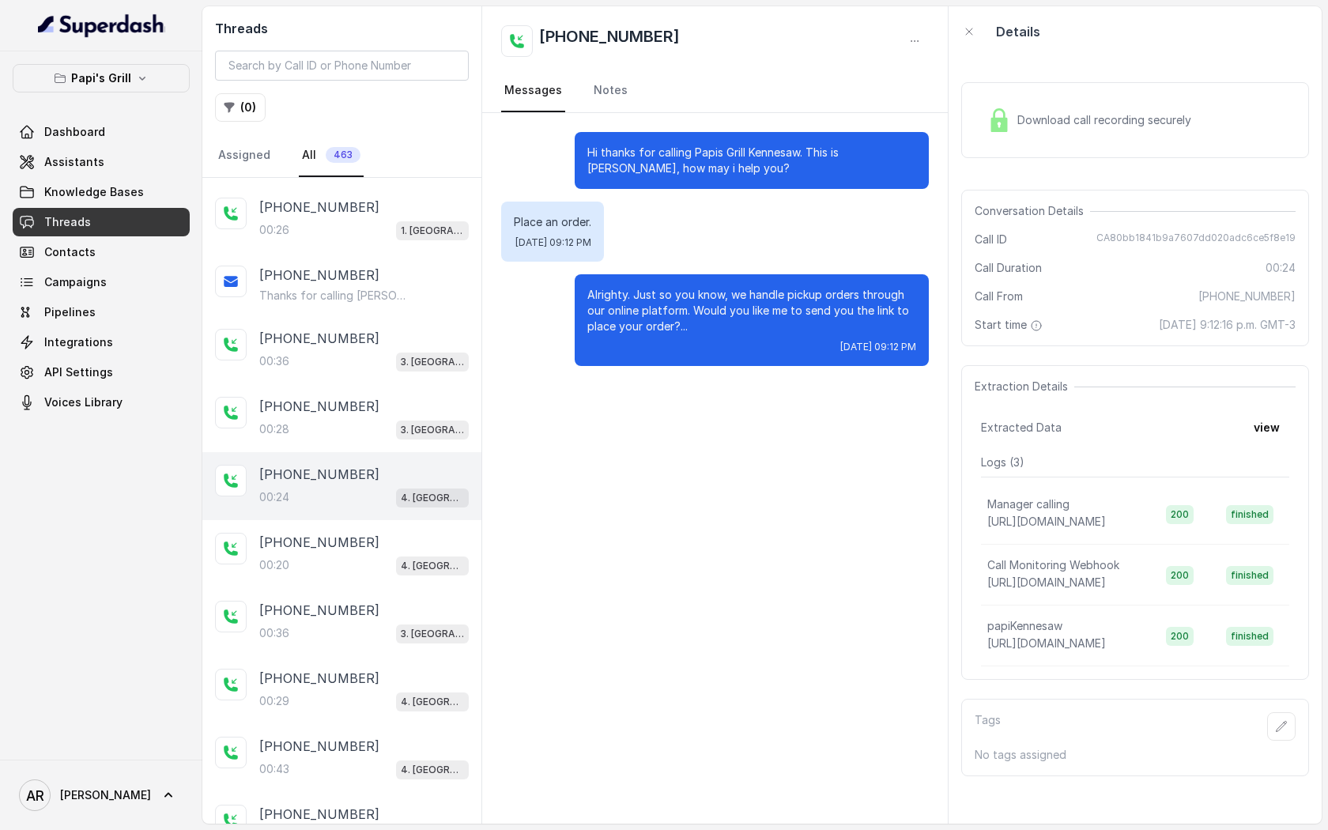
scroll to position [398, 0]
click at [356, 603] on div "+14047193141" at bounding box center [363, 612] width 209 height 19
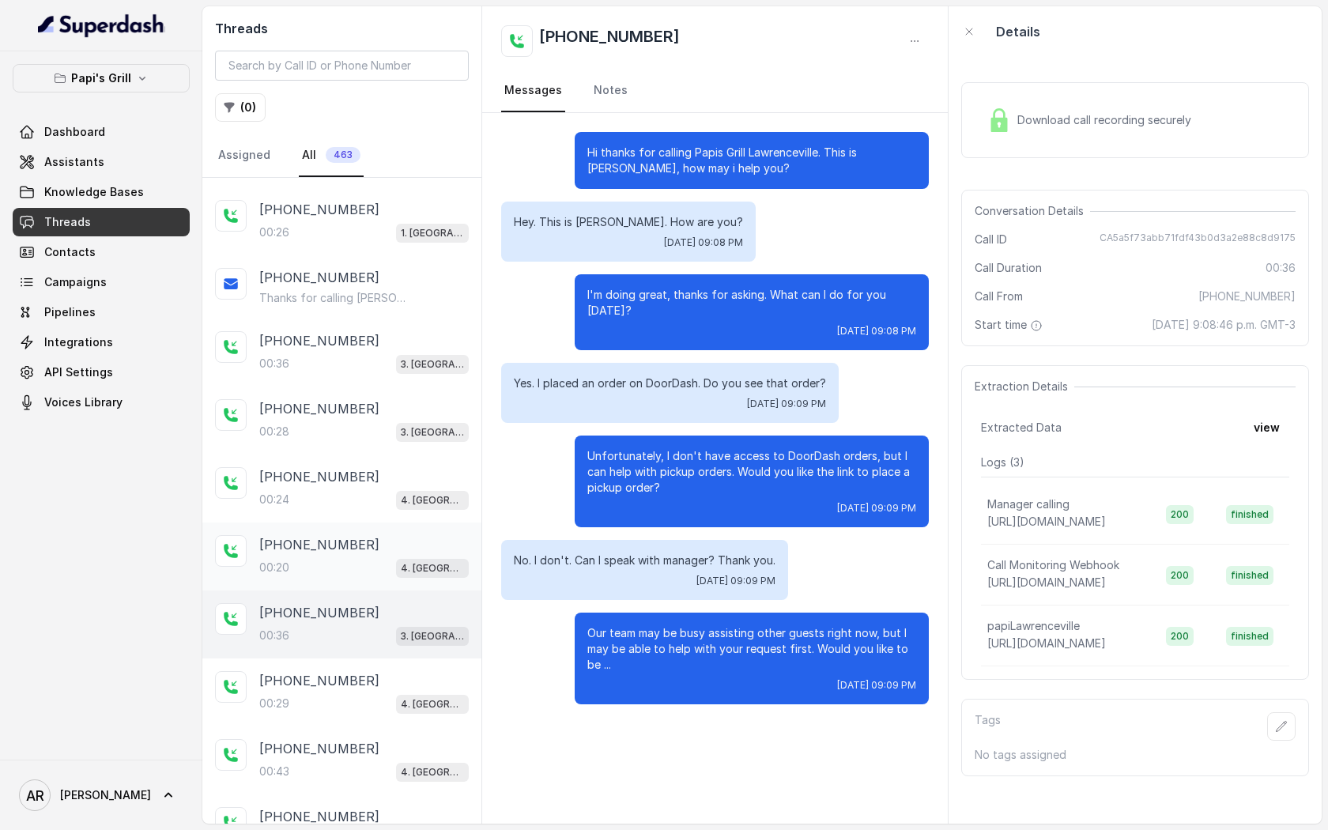
click at [358, 547] on div "+17706249551" at bounding box center [363, 544] width 209 height 19
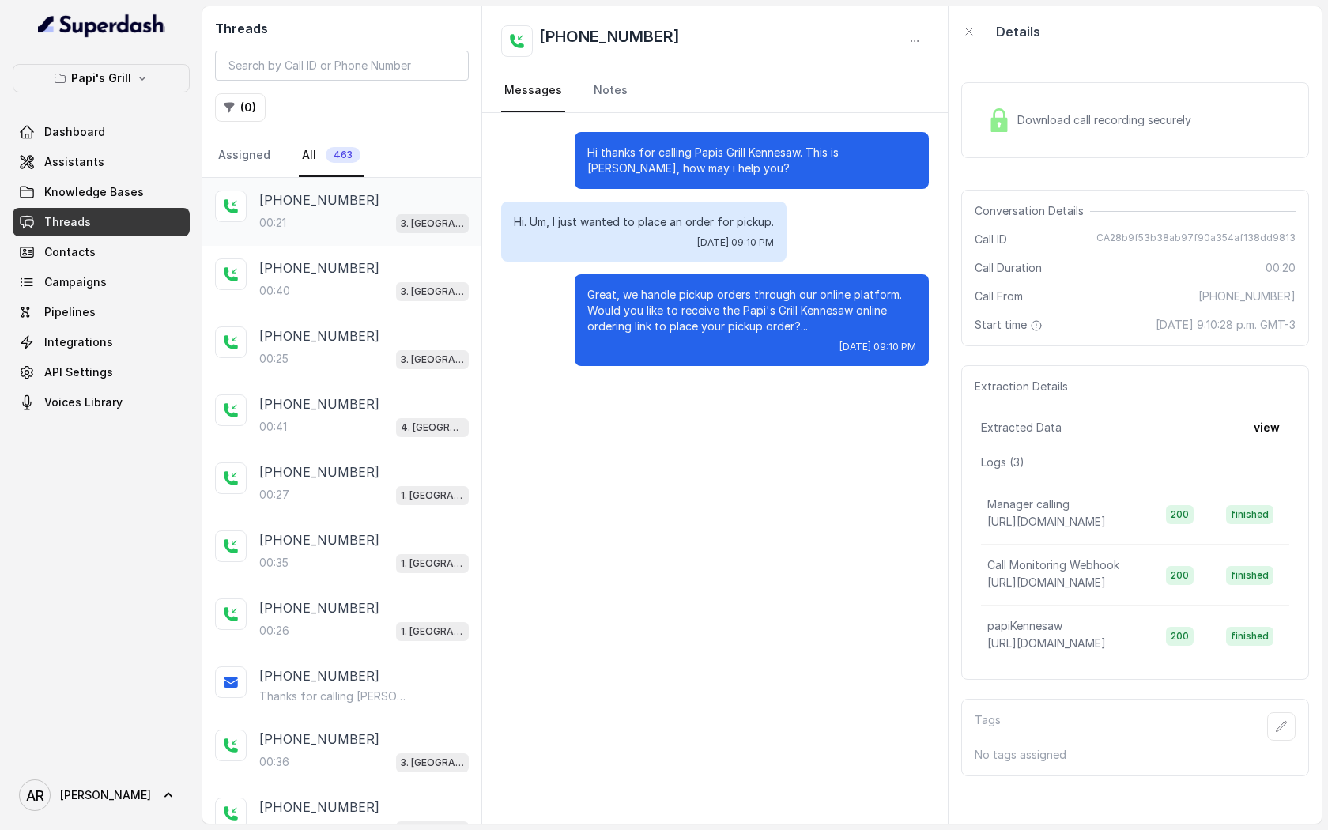
click at [354, 199] on div "+14046640280" at bounding box center [363, 199] width 209 height 19
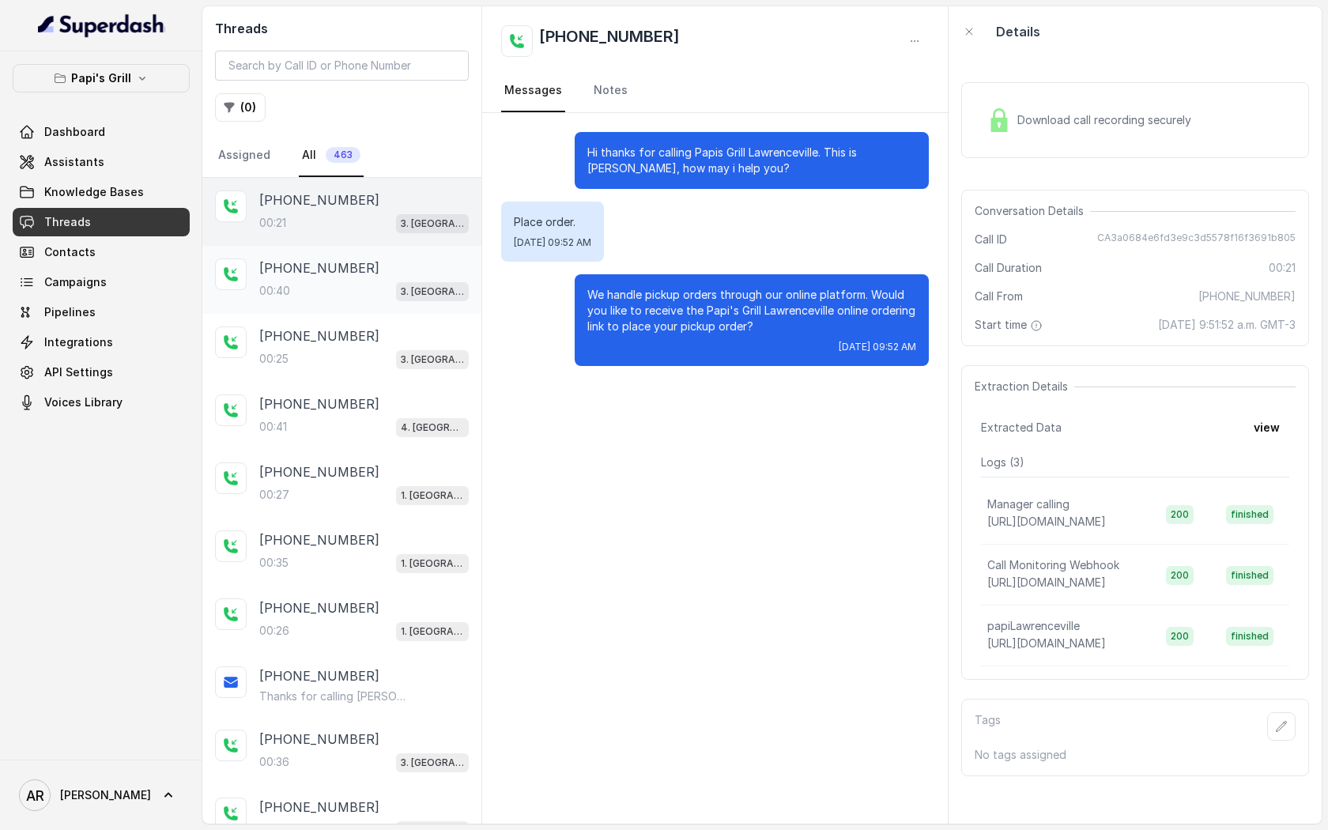
click at [365, 267] on div "+14046640280" at bounding box center [363, 267] width 209 height 19
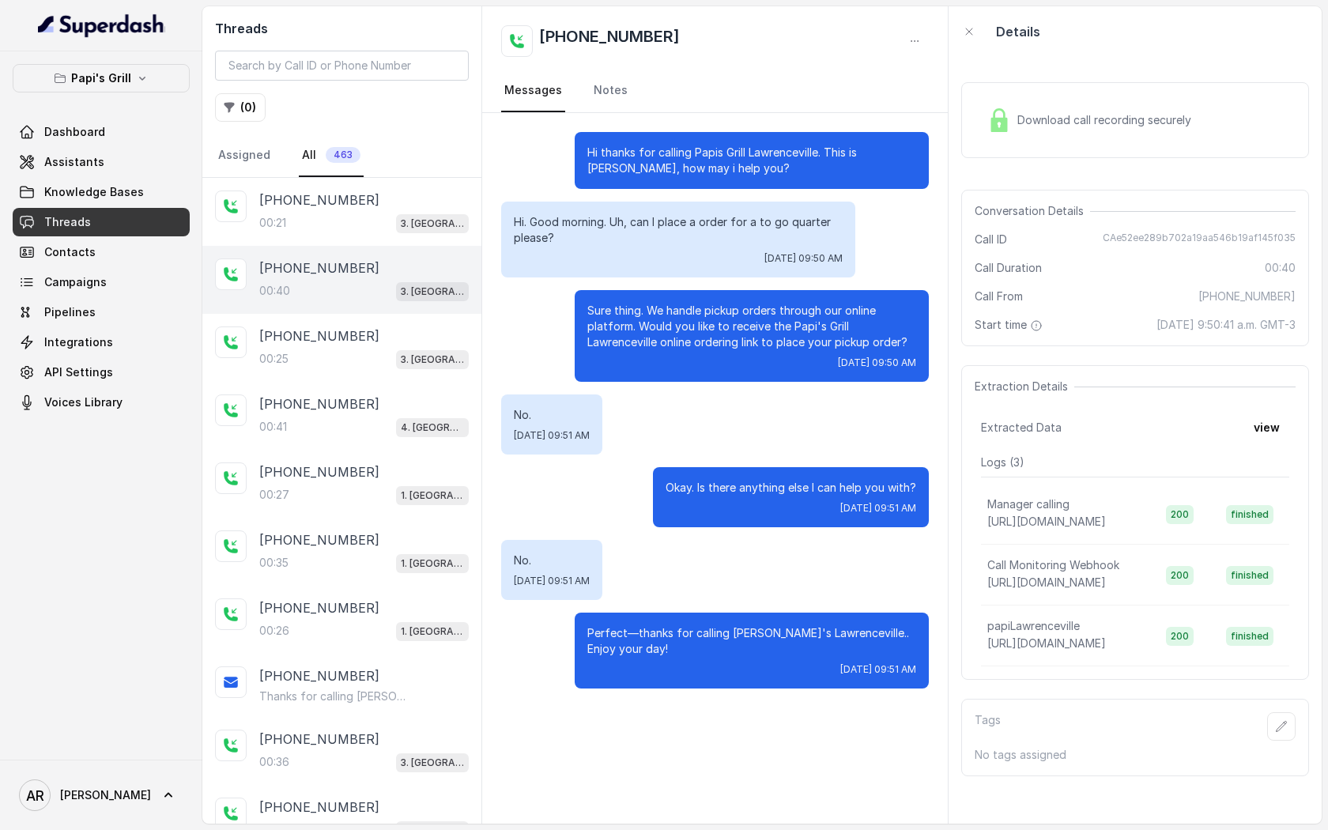
scroll to position [2, 0]
click at [369, 307] on div "+14046640280 00:40 3. Lawrenceville" at bounding box center [341, 277] width 279 height 68
click at [350, 351] on div "00:25 3. Lawrenceville" at bounding box center [363, 356] width 209 height 21
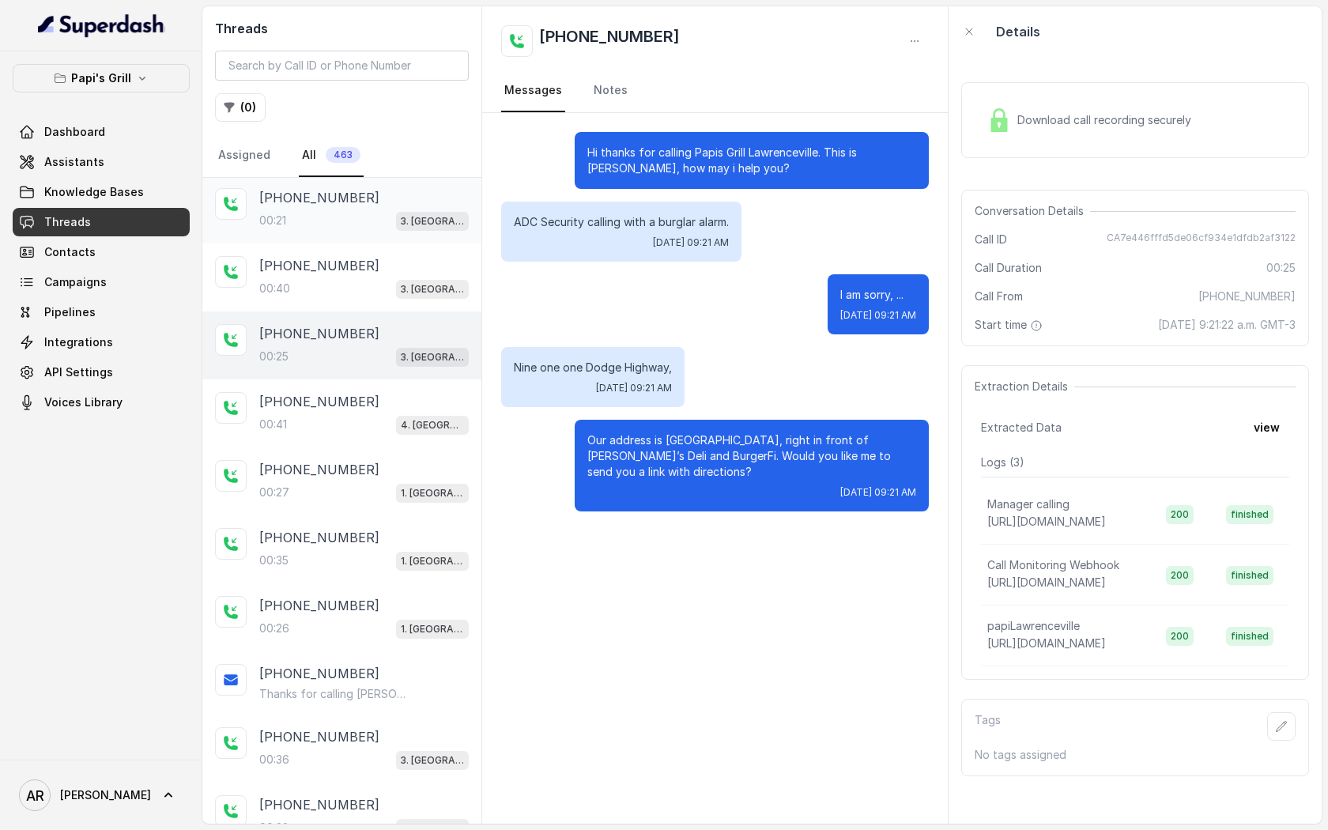
click at [373, 206] on div "+14046640280" at bounding box center [363, 197] width 209 height 19
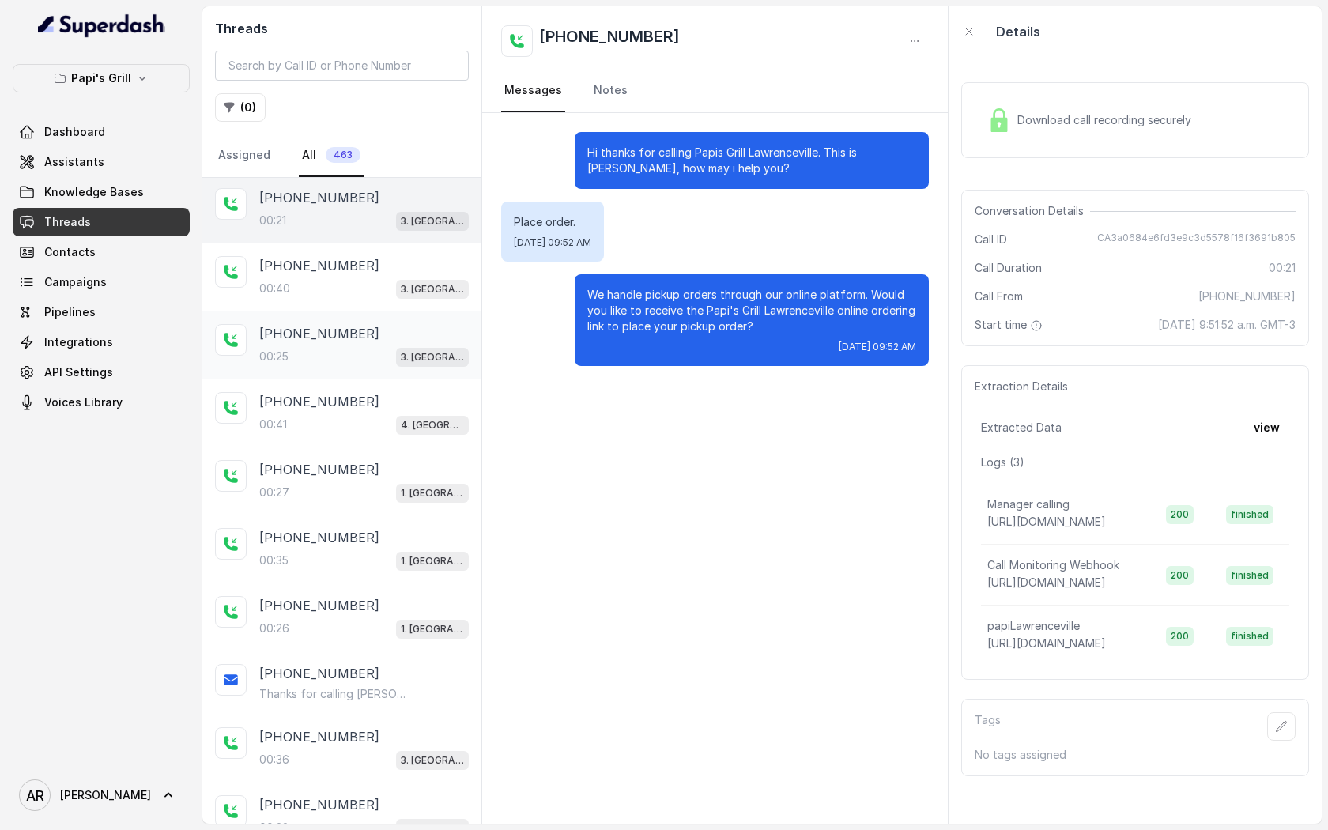
click at [374, 324] on div "+18002382727" at bounding box center [363, 333] width 209 height 19
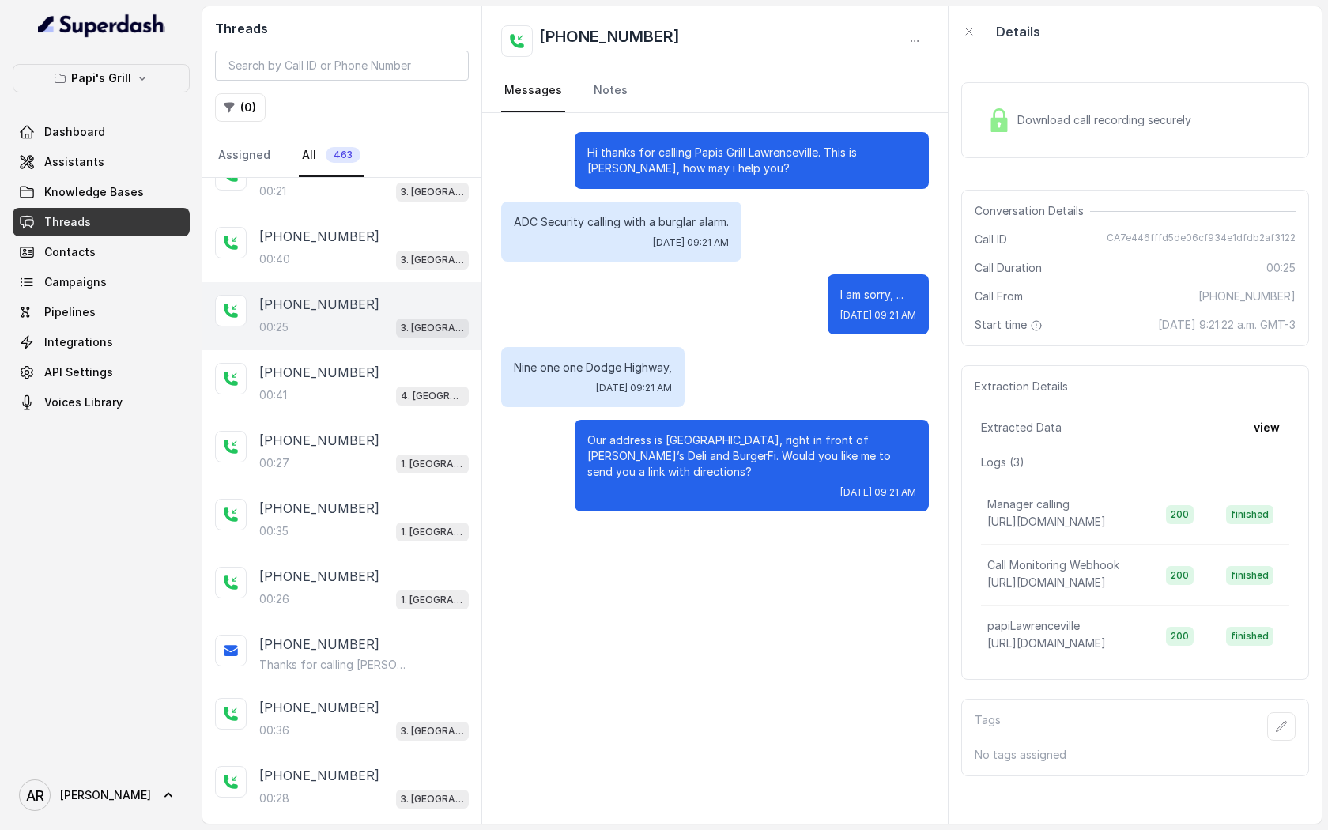
scroll to position [37, 0]
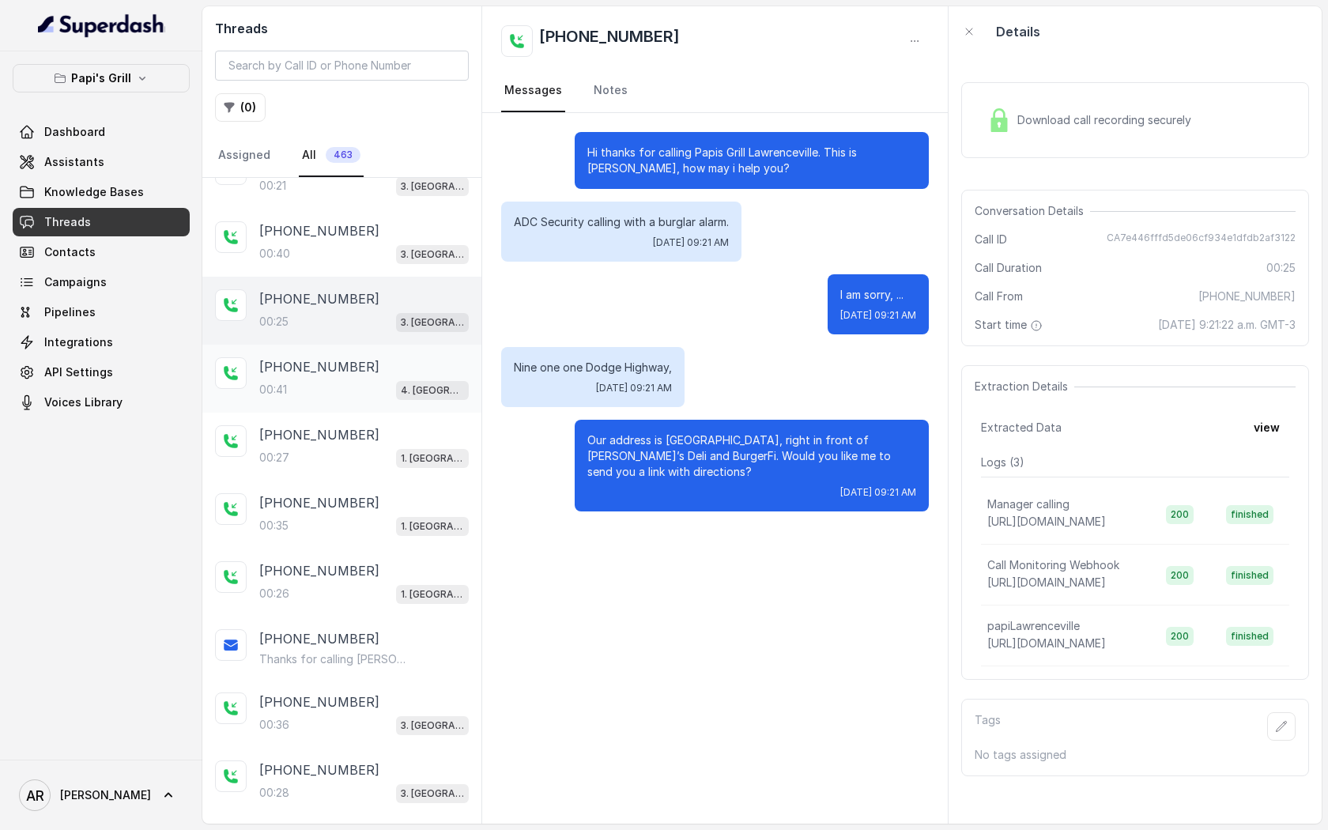
click at [394, 382] on div "00:41 4. Kennesaw" at bounding box center [363, 389] width 209 height 21
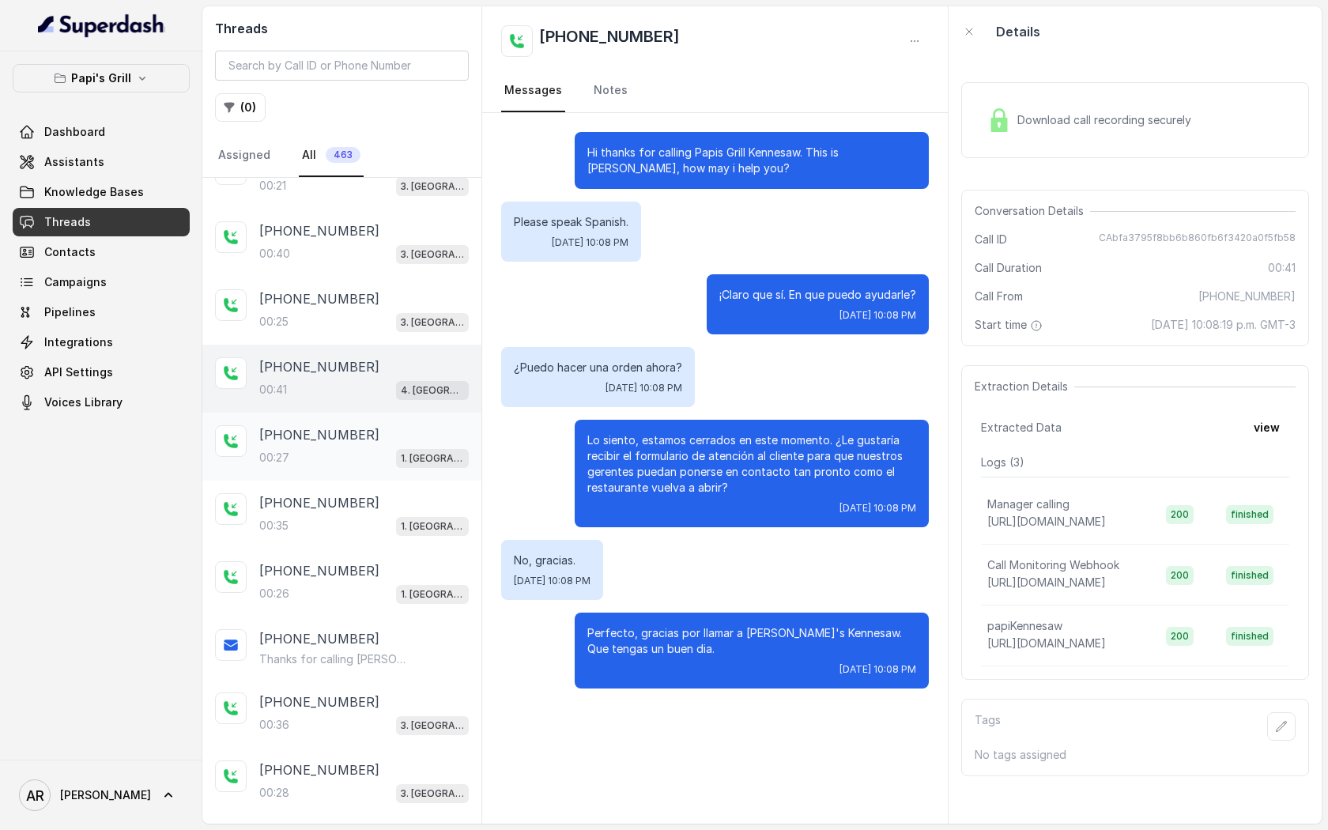
click at [405, 431] on div "+14804080824" at bounding box center [363, 434] width 209 height 19
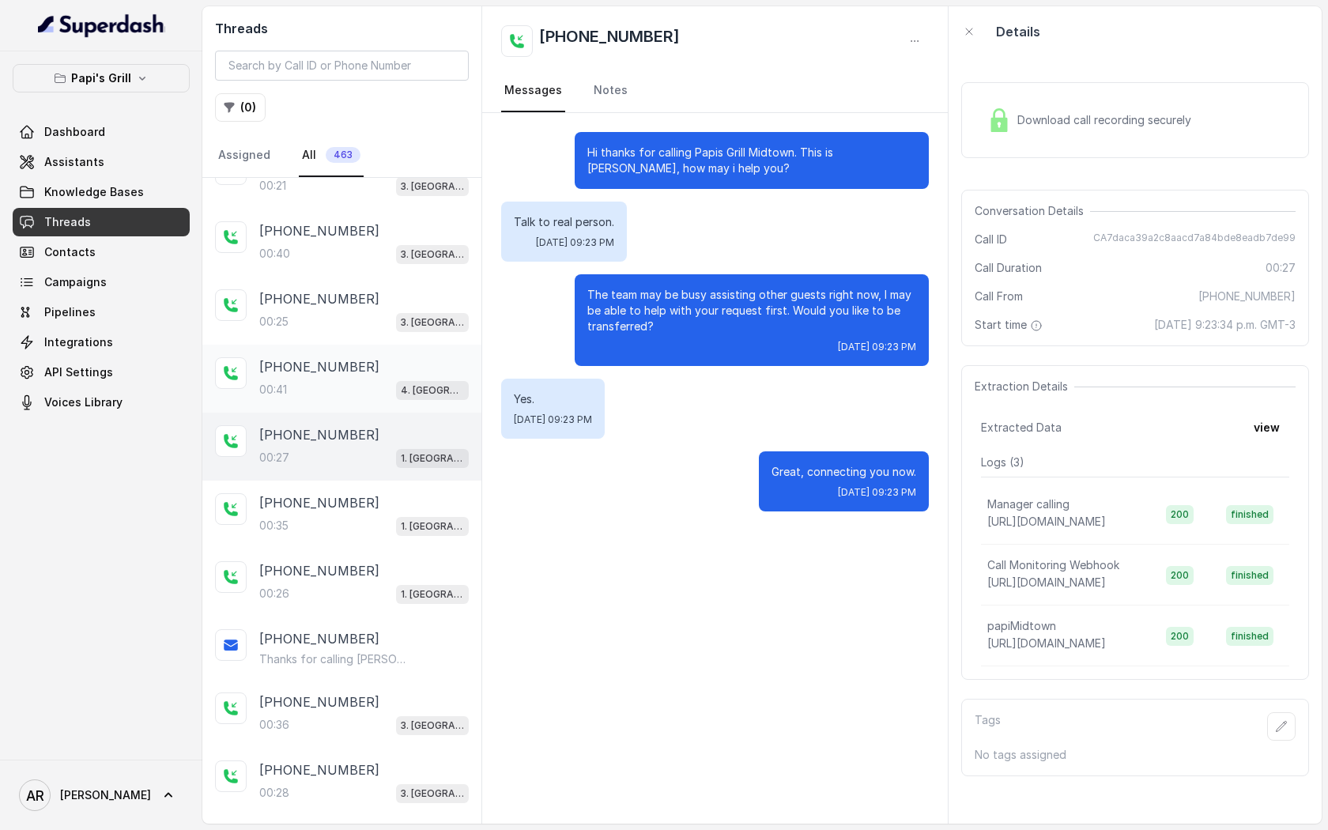
click at [383, 379] on div "00:41 4. Kennesaw" at bounding box center [363, 389] width 209 height 21
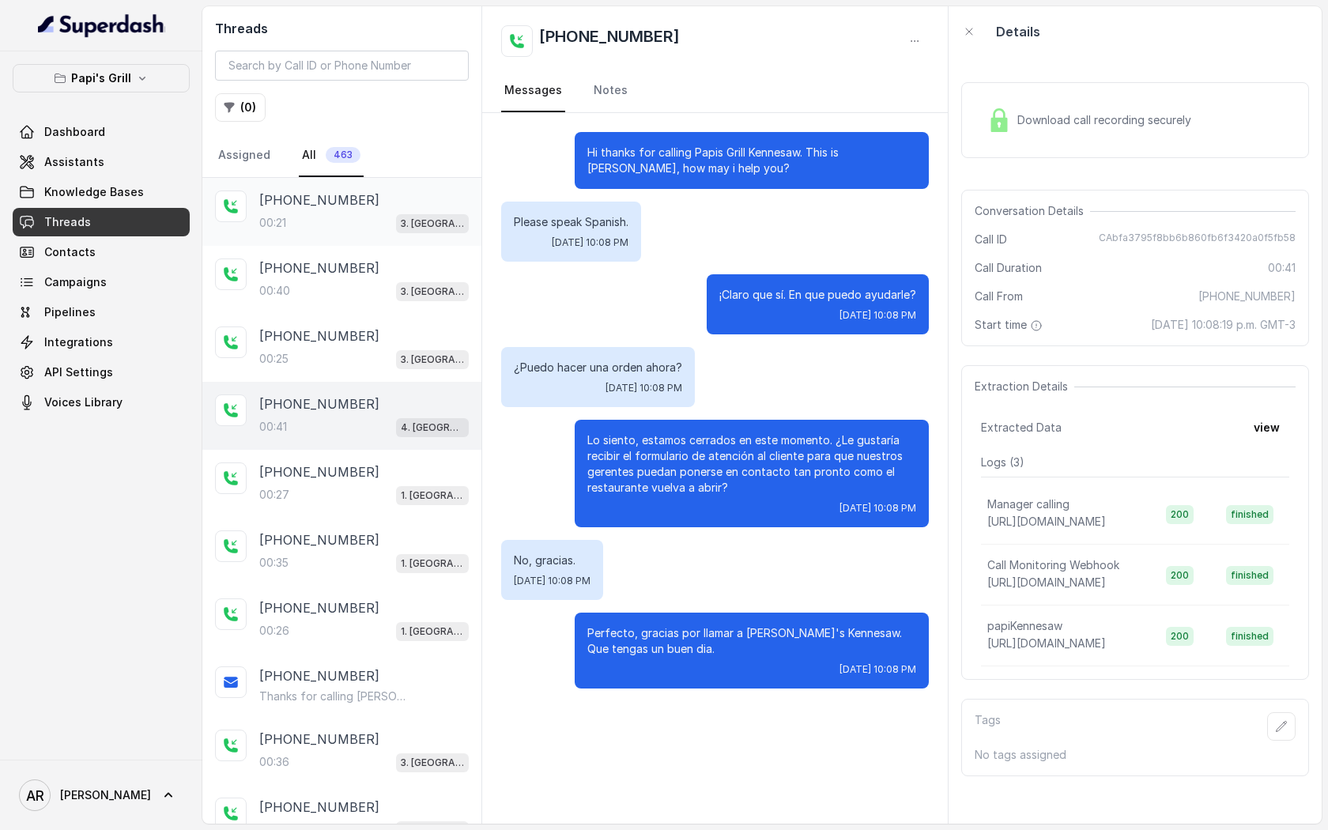
click at [344, 217] on div "00:21 3. Lawrenceville" at bounding box center [363, 223] width 209 height 21
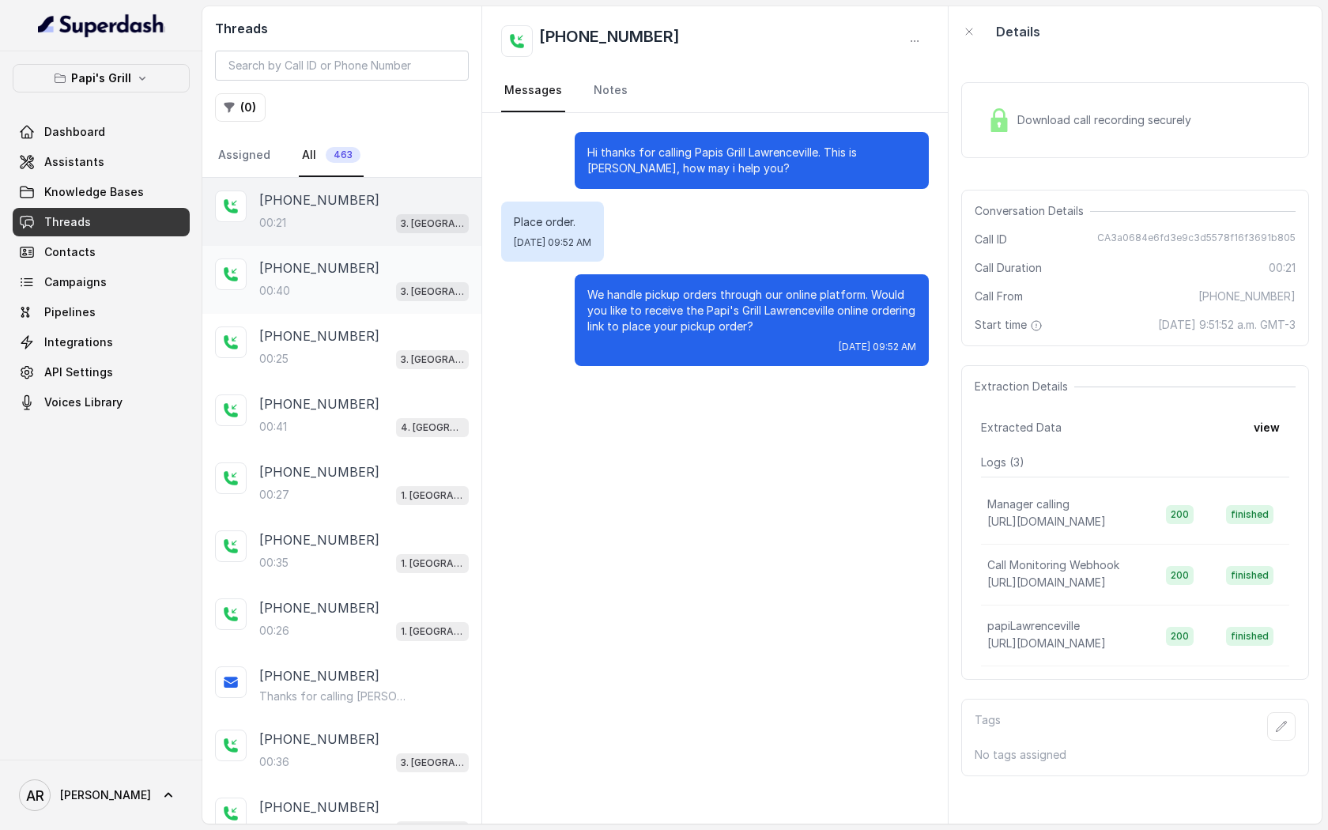
click at [341, 250] on div "+14046640280 00:40 3. Lawrenceville" at bounding box center [341, 280] width 279 height 68
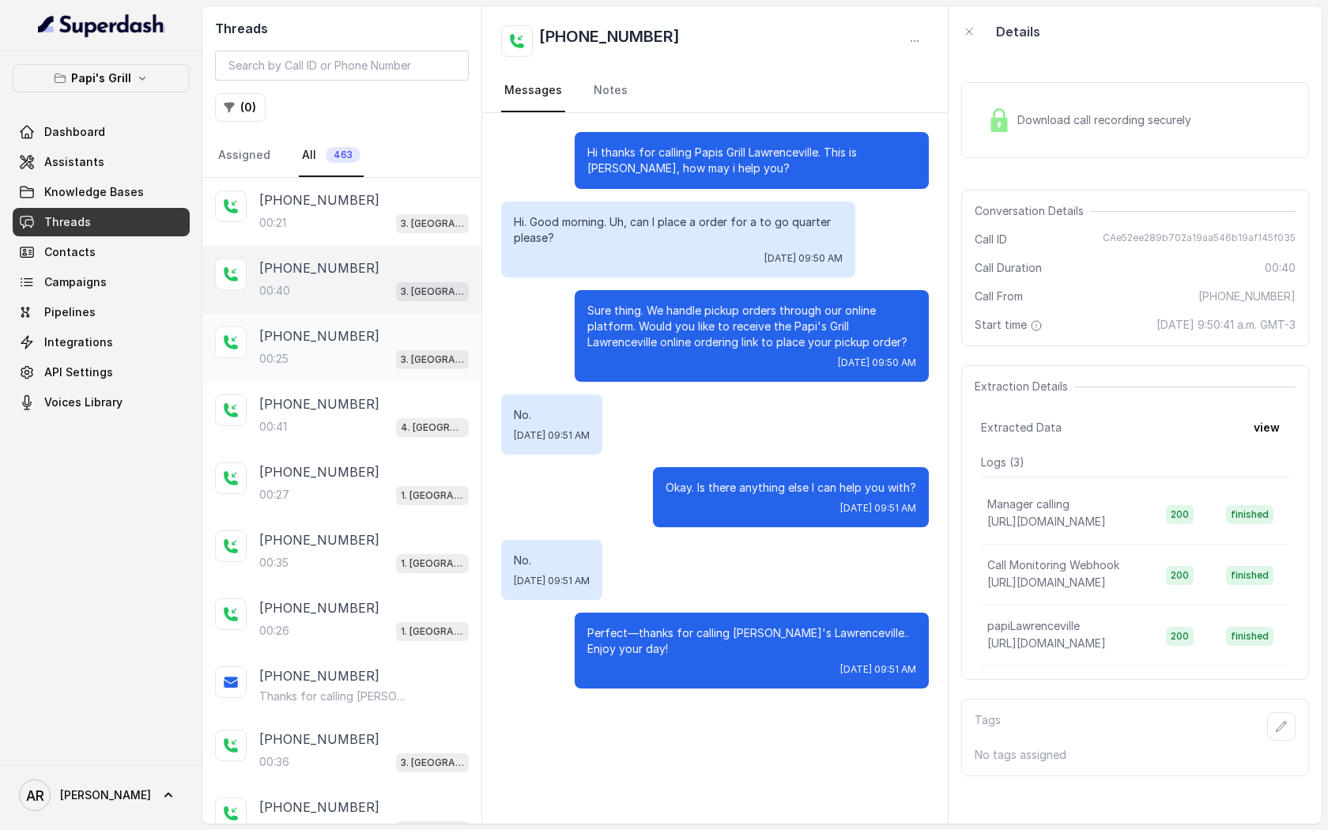
click at [345, 356] on div "00:25 3. Lawrenceville" at bounding box center [363, 359] width 209 height 21
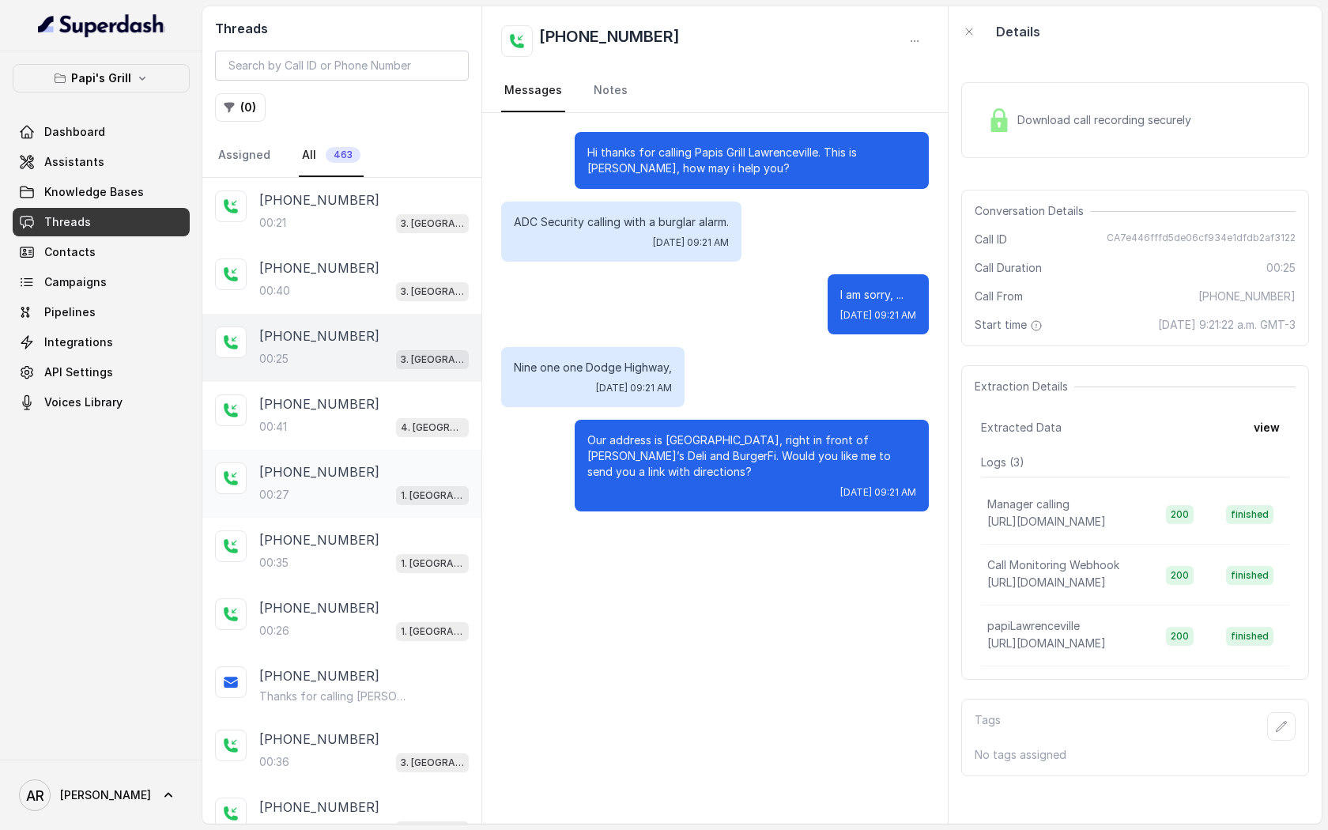
click at [352, 459] on div "+14804080824 00:27 1. Midtown Atlanta" at bounding box center [341, 484] width 279 height 68
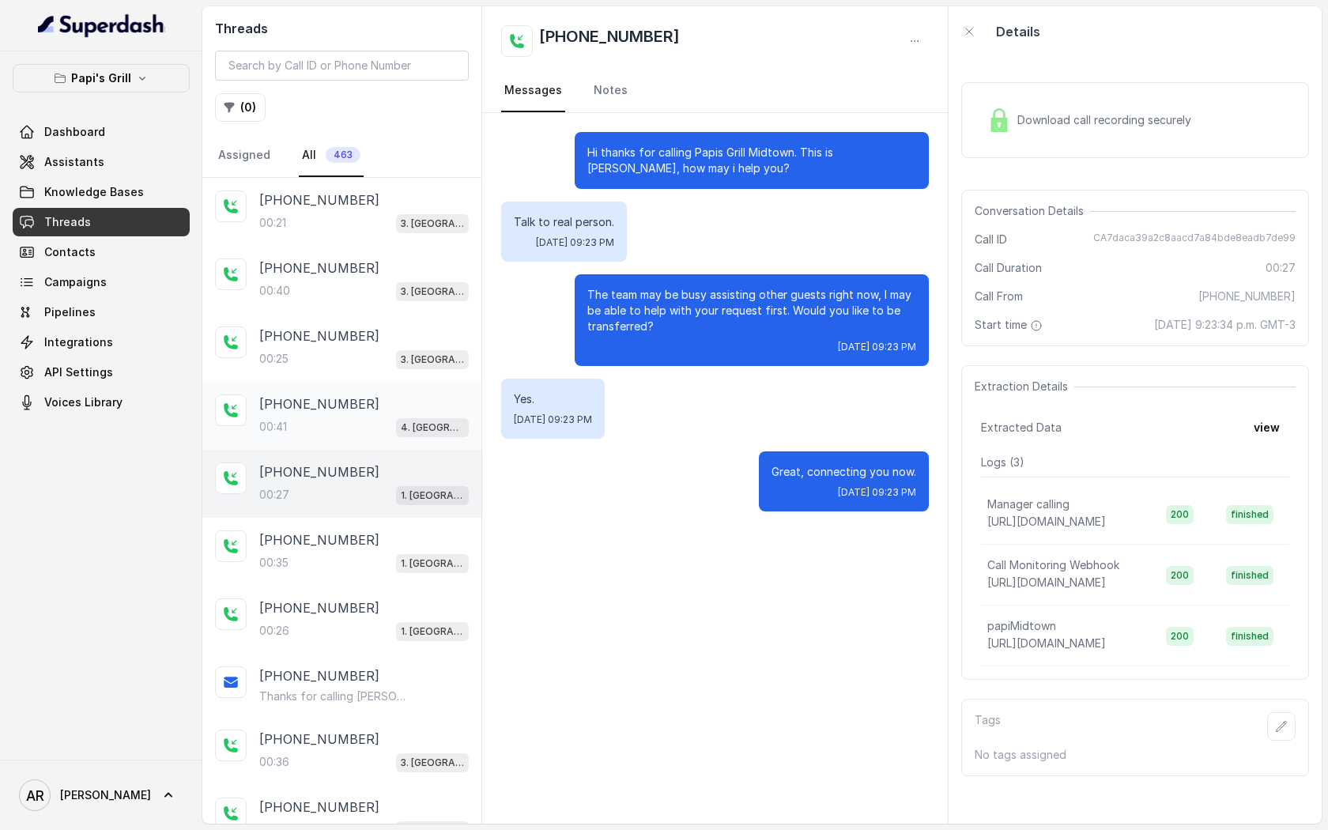
click at [375, 435] on div "00:41 4. Kennesaw" at bounding box center [363, 426] width 209 height 21
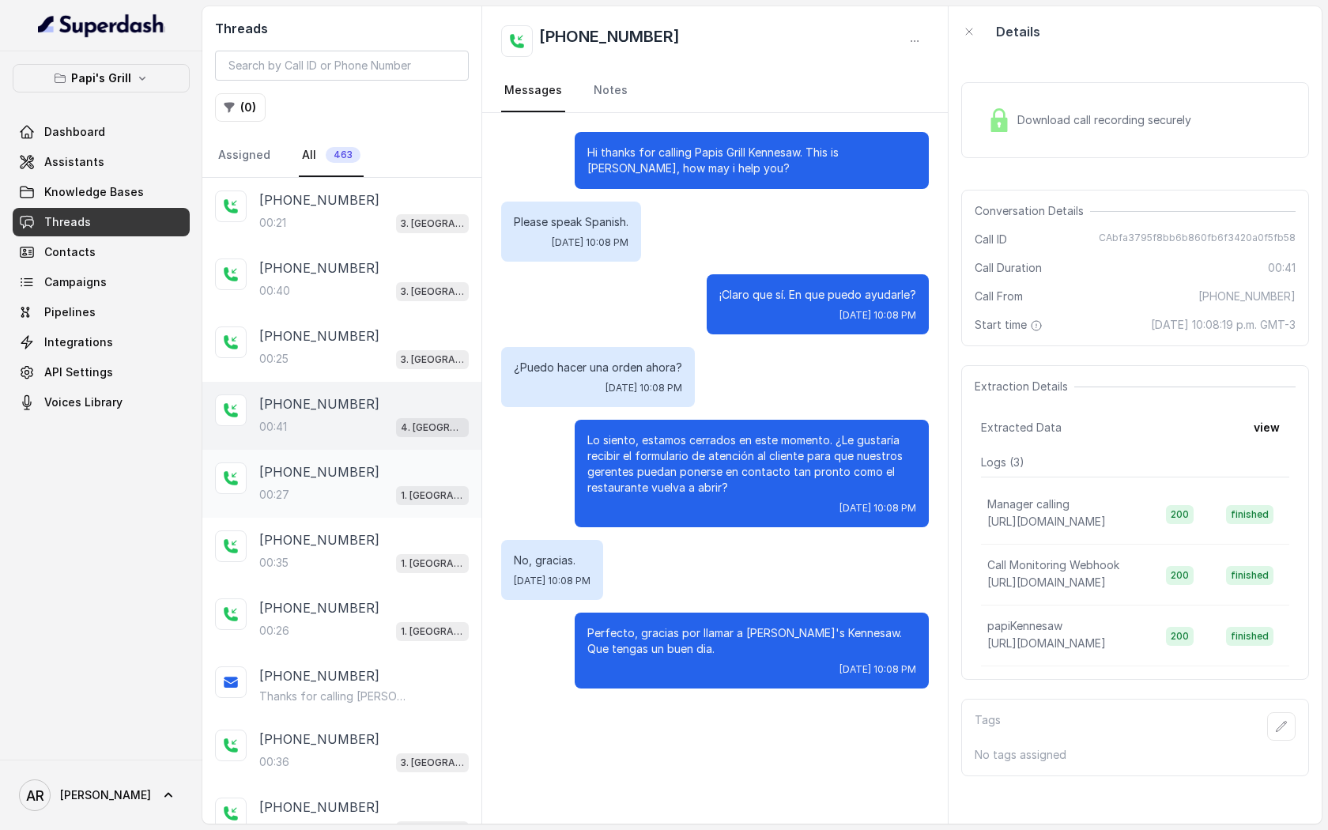
scroll to position [9, 0]
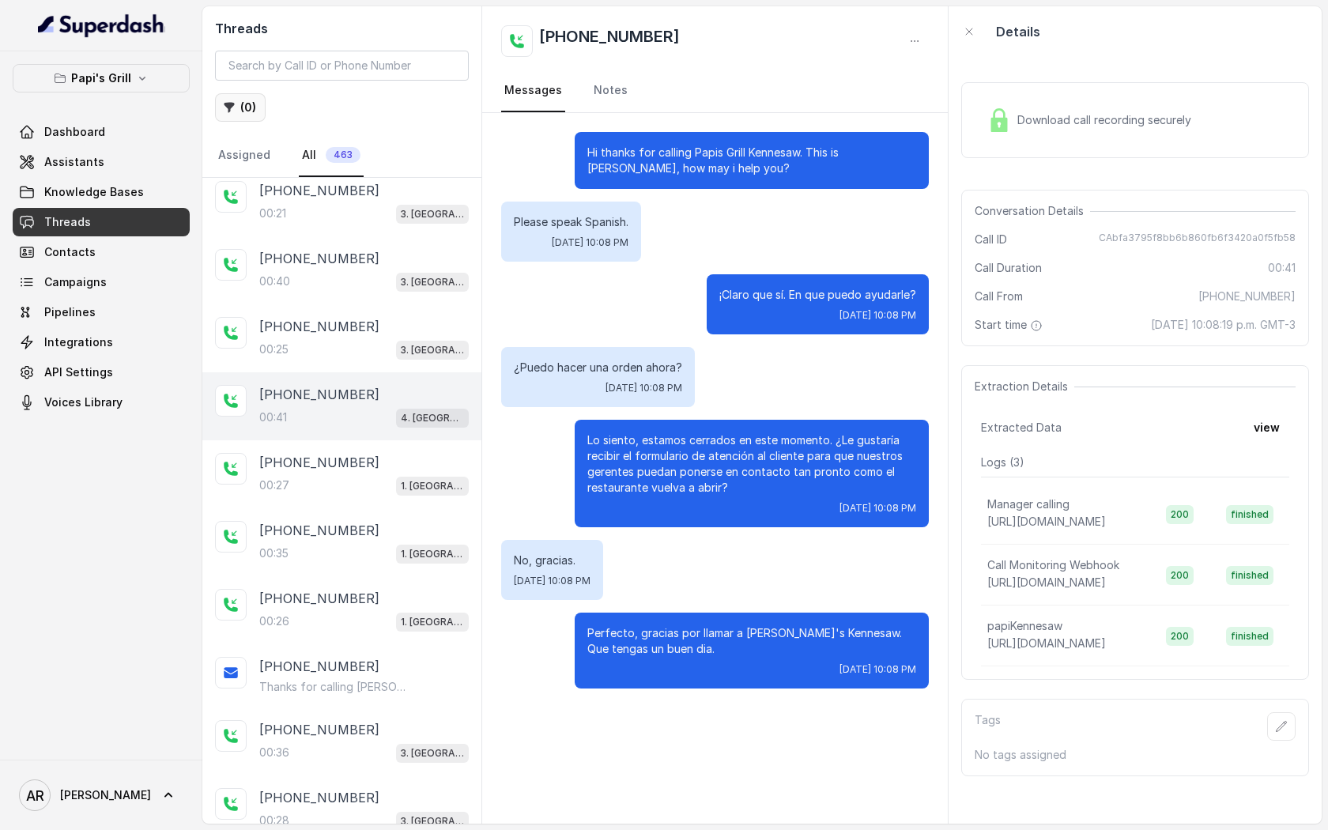
click at [220, 96] on button "( 0 )" at bounding box center [240, 107] width 51 height 28
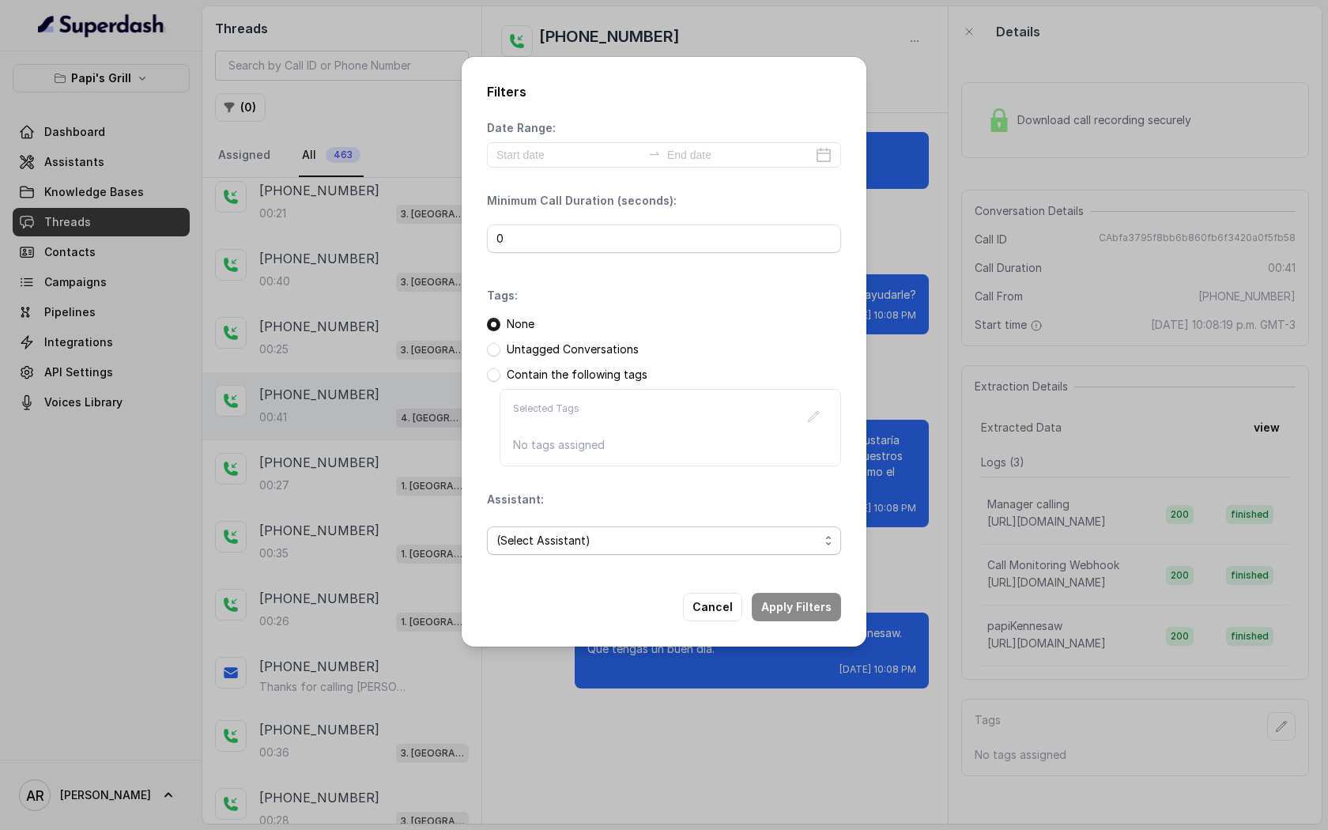
click at [572, 533] on span "(Select Assistant)" at bounding box center [657, 540] width 322 height 19
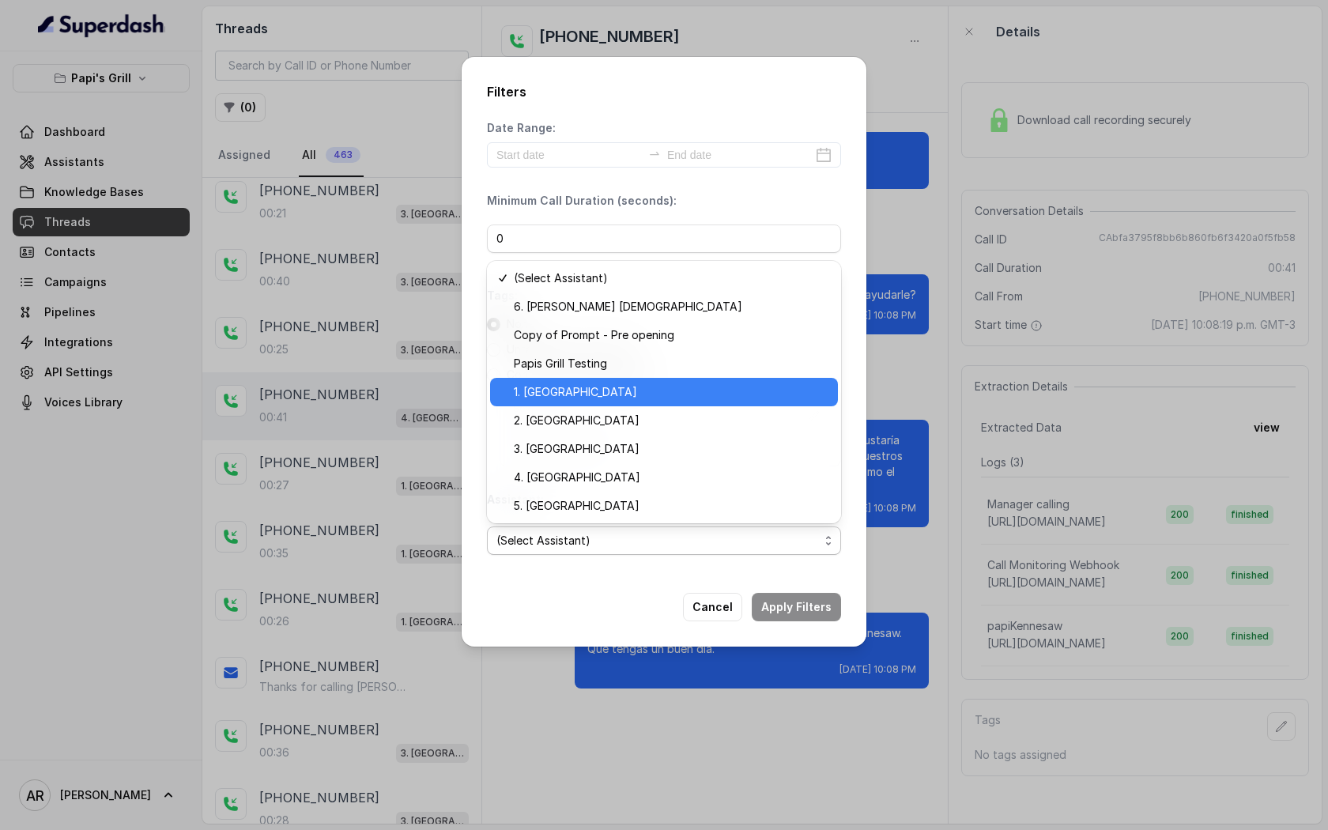
drag, startPoint x: 639, startPoint y: 406, endPoint x: 639, endPoint y: 389, distance: 17.4
click at [639, 388] on div "(Select Assistant) 6. John Creek Copy of Prompt - Pre opening Papis Grill Testi…" at bounding box center [664, 392] width 354 height 262
click at [639, 389] on span "1. Midtown Atlanta" at bounding box center [671, 392] width 315 height 19
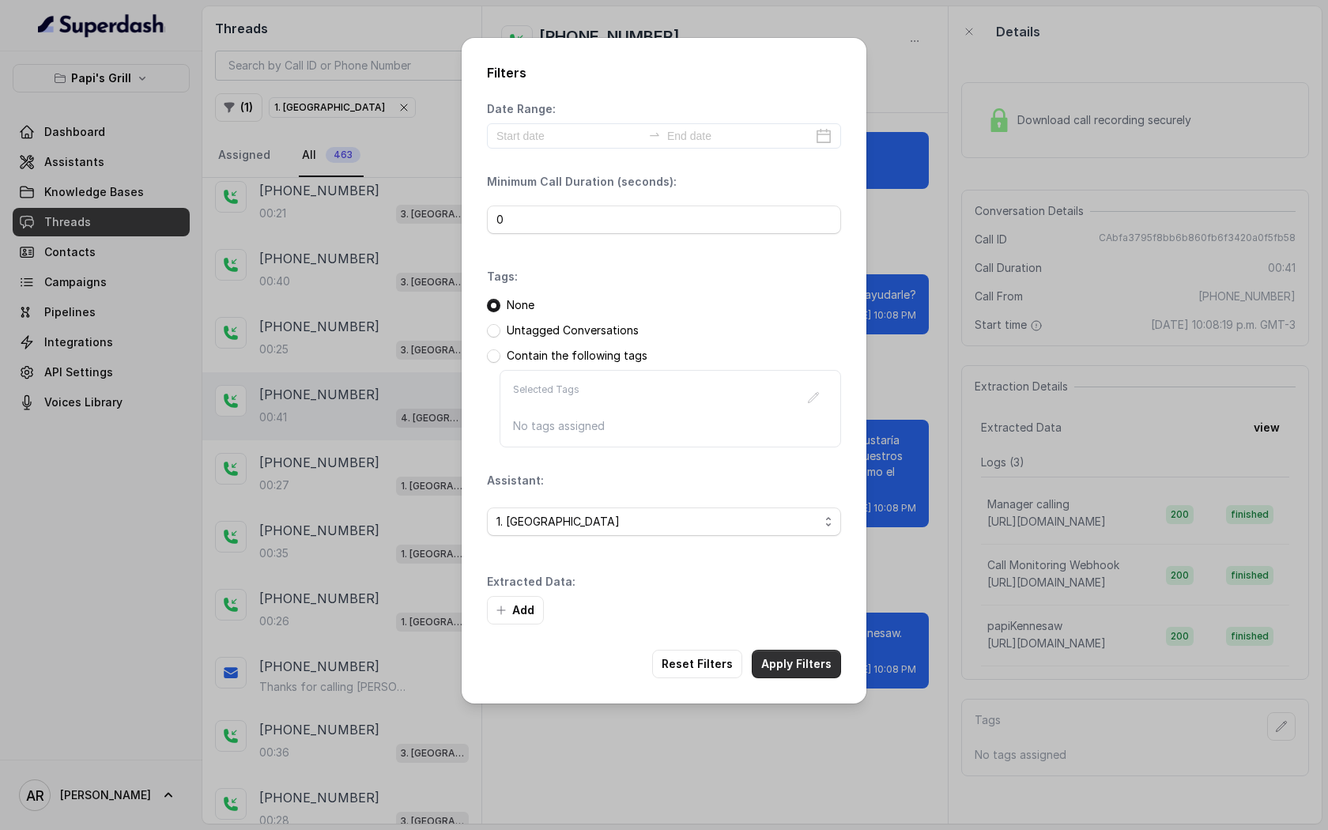
click at [790, 668] on button "Apply Filters" at bounding box center [796, 664] width 89 height 28
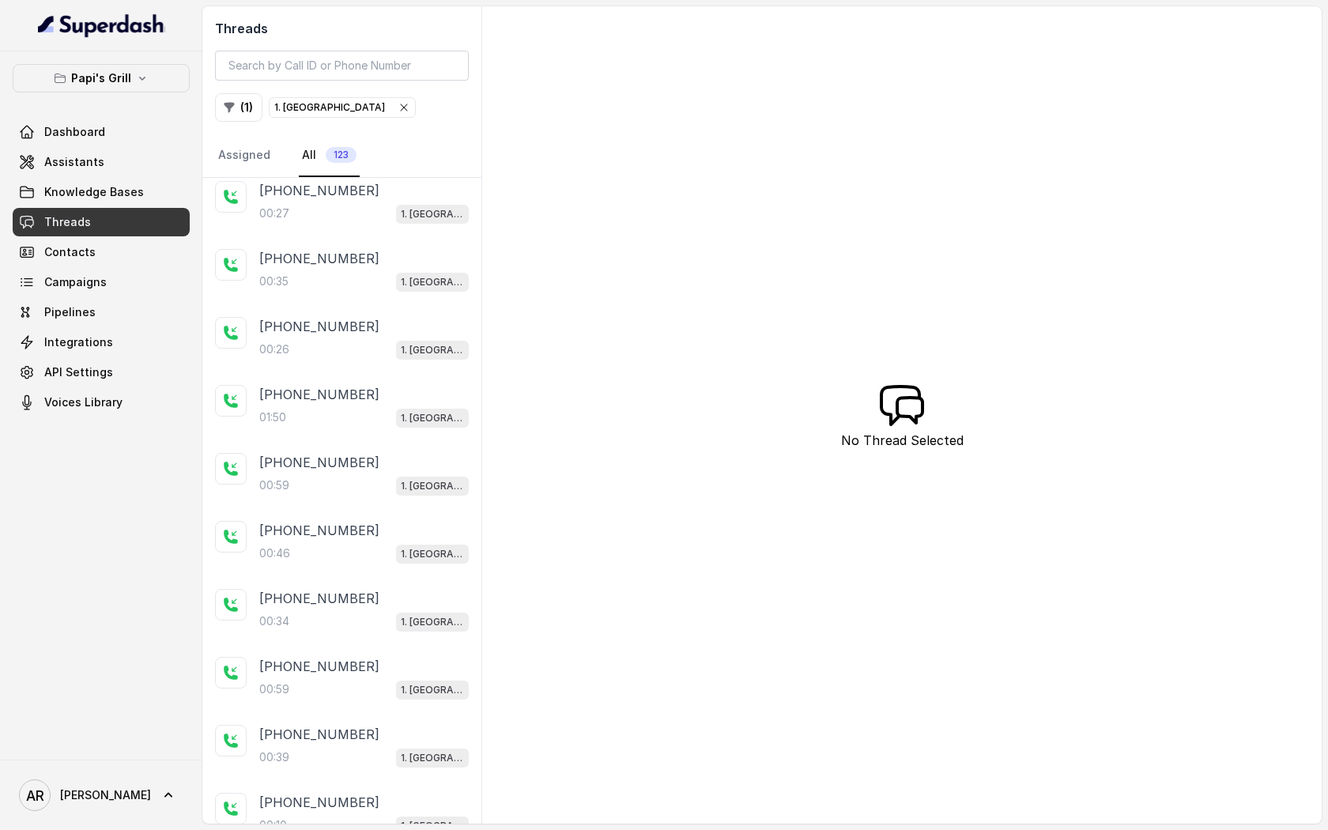
click at [367, 156] on nav "Assigned All 123" at bounding box center [342, 155] width 254 height 43
click at [372, 209] on div "00:27 1. Midtown Atlanta" at bounding box center [363, 213] width 209 height 21
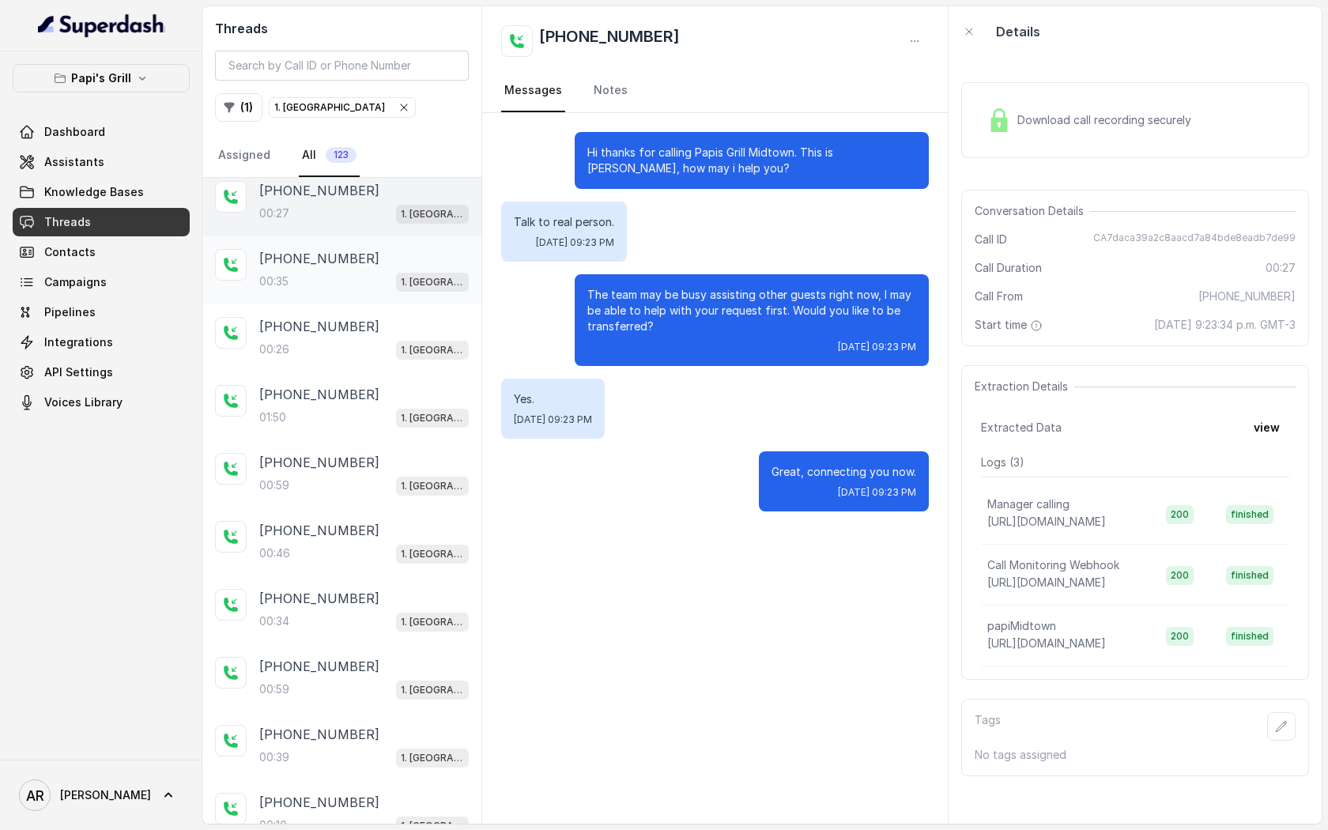
click at [365, 271] on div "00:35 1. Midtown Atlanta" at bounding box center [363, 281] width 209 height 21
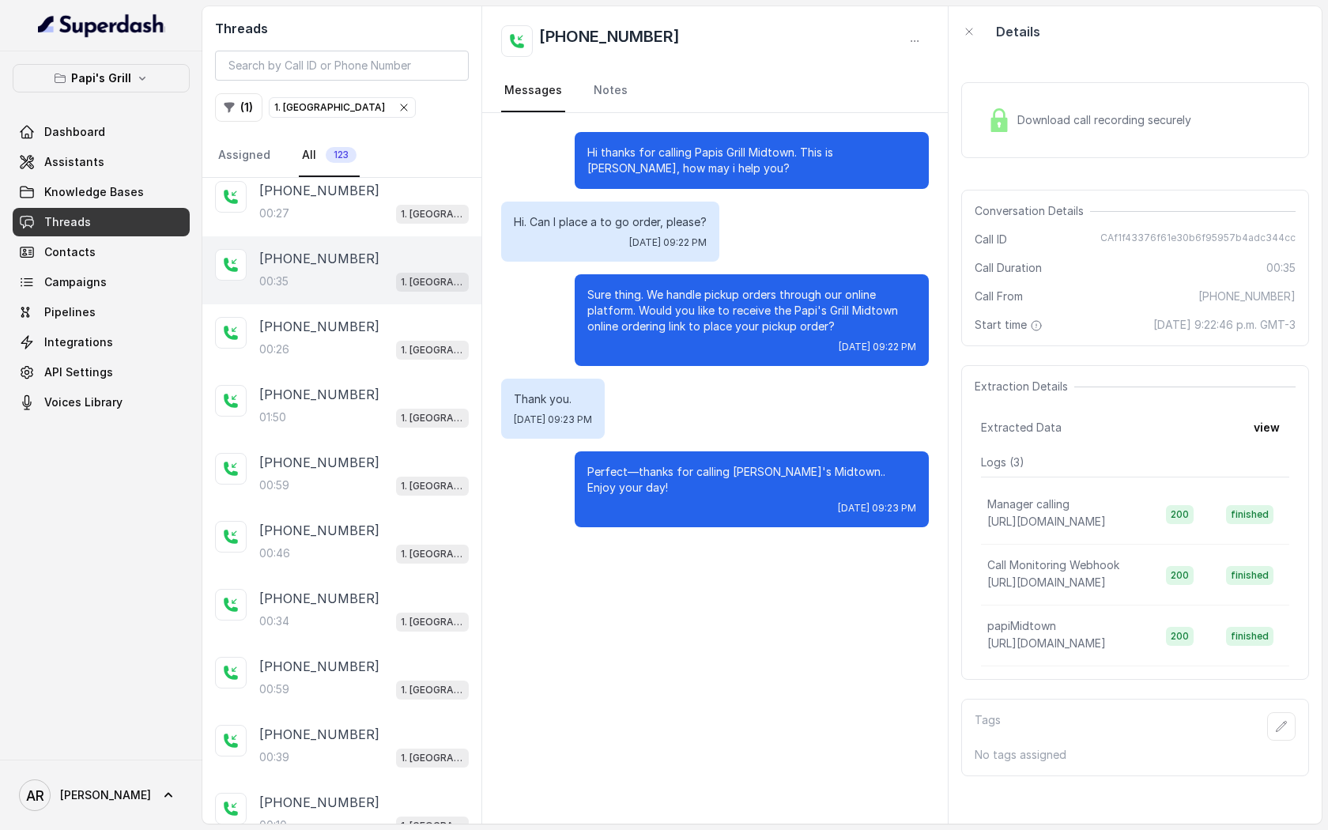
click at [356, 295] on div "+14804080824 00:35 1. Midtown Atlanta" at bounding box center [341, 270] width 279 height 68
click at [358, 339] on div "00:26 1. Midtown Atlanta" at bounding box center [363, 349] width 209 height 21
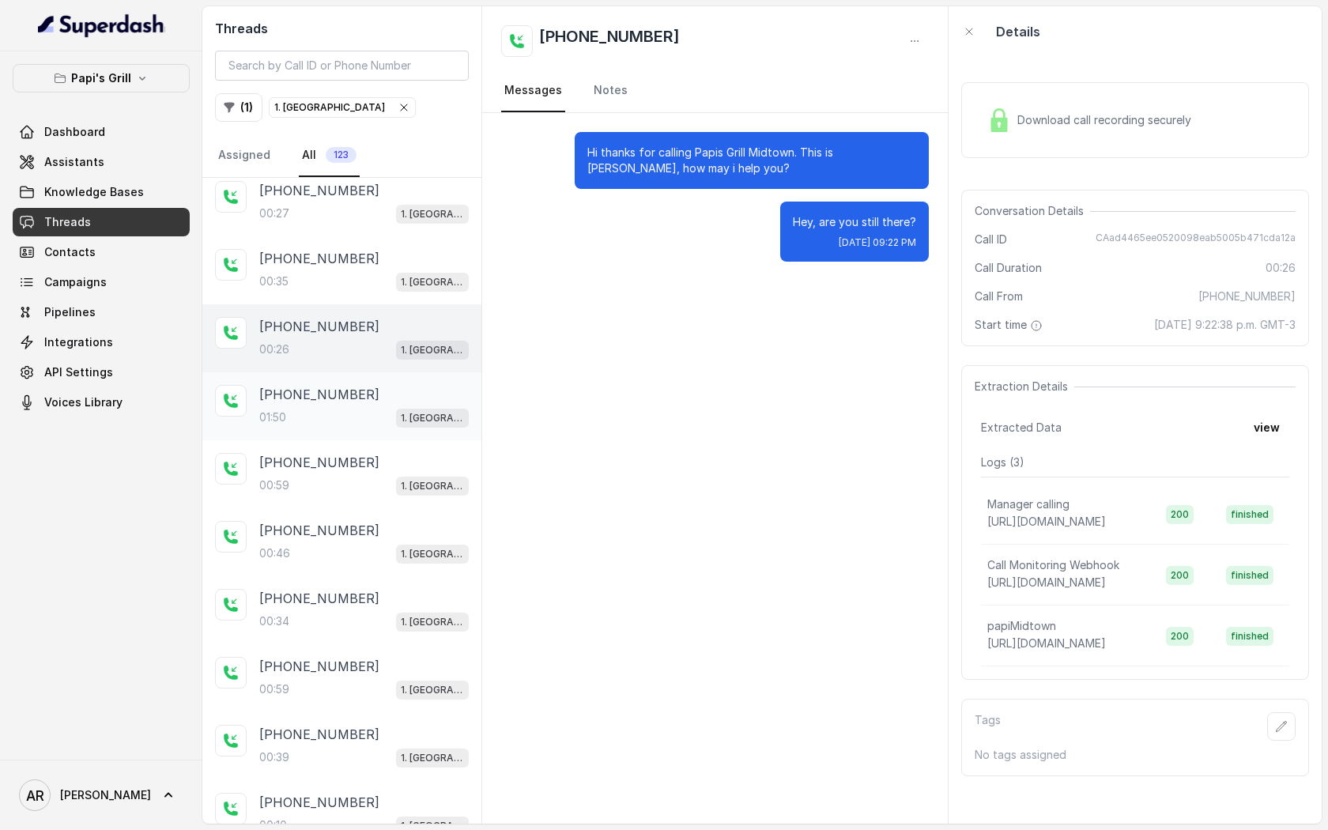
click at [360, 404] on div "+16784580349 01:50 1. Midtown Atlanta" at bounding box center [363, 406] width 209 height 43
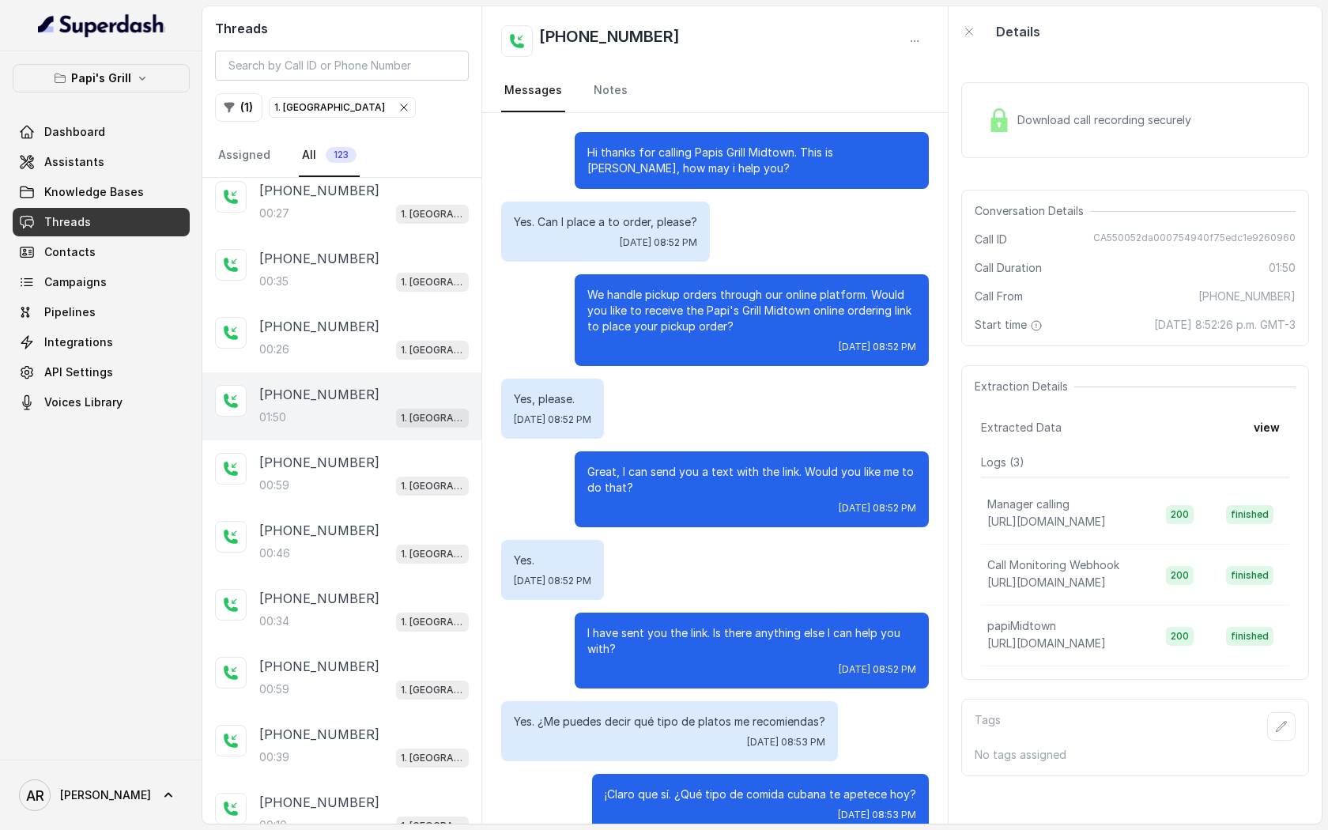
scroll to position [930, 0]
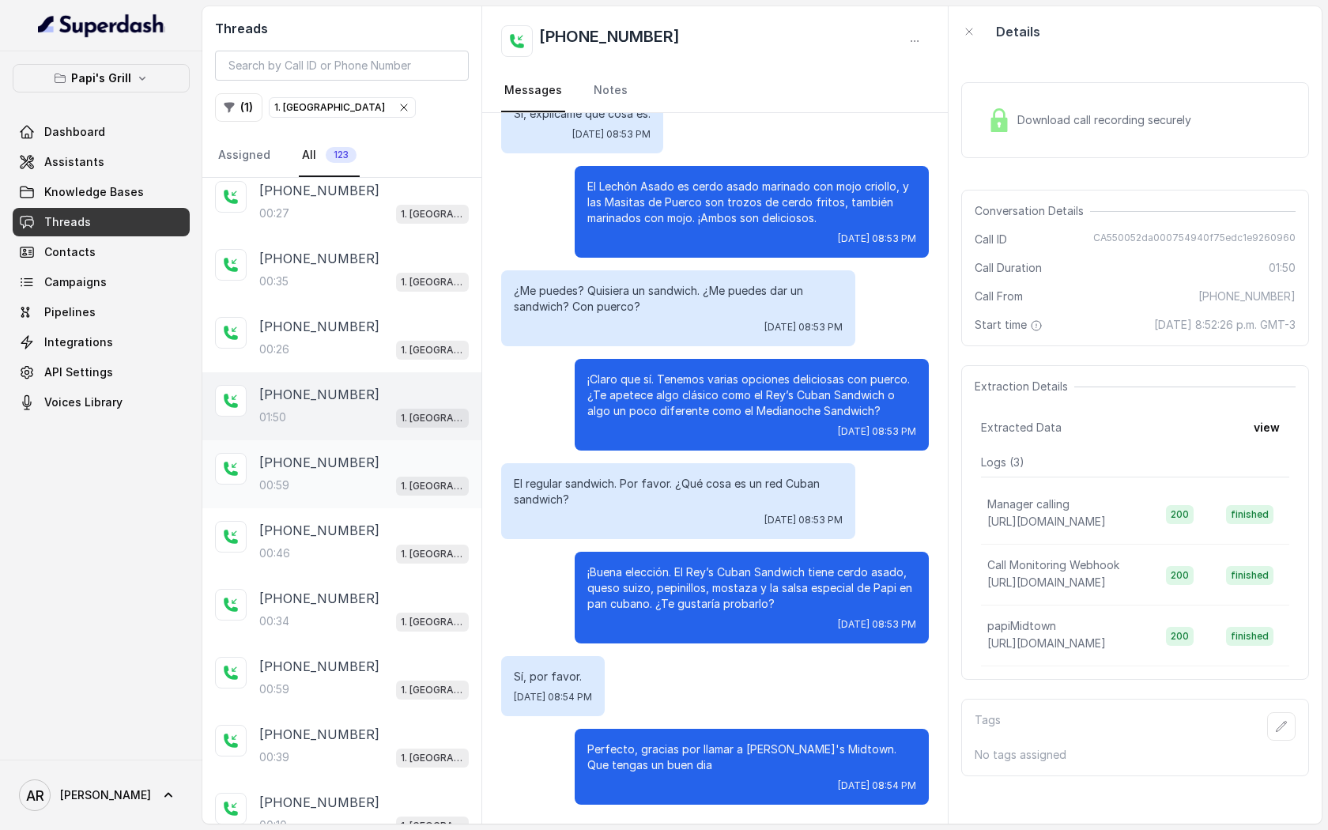
click at [394, 471] on div "+14709145711 00:59 1. Midtown Atlanta" at bounding box center [363, 474] width 209 height 43
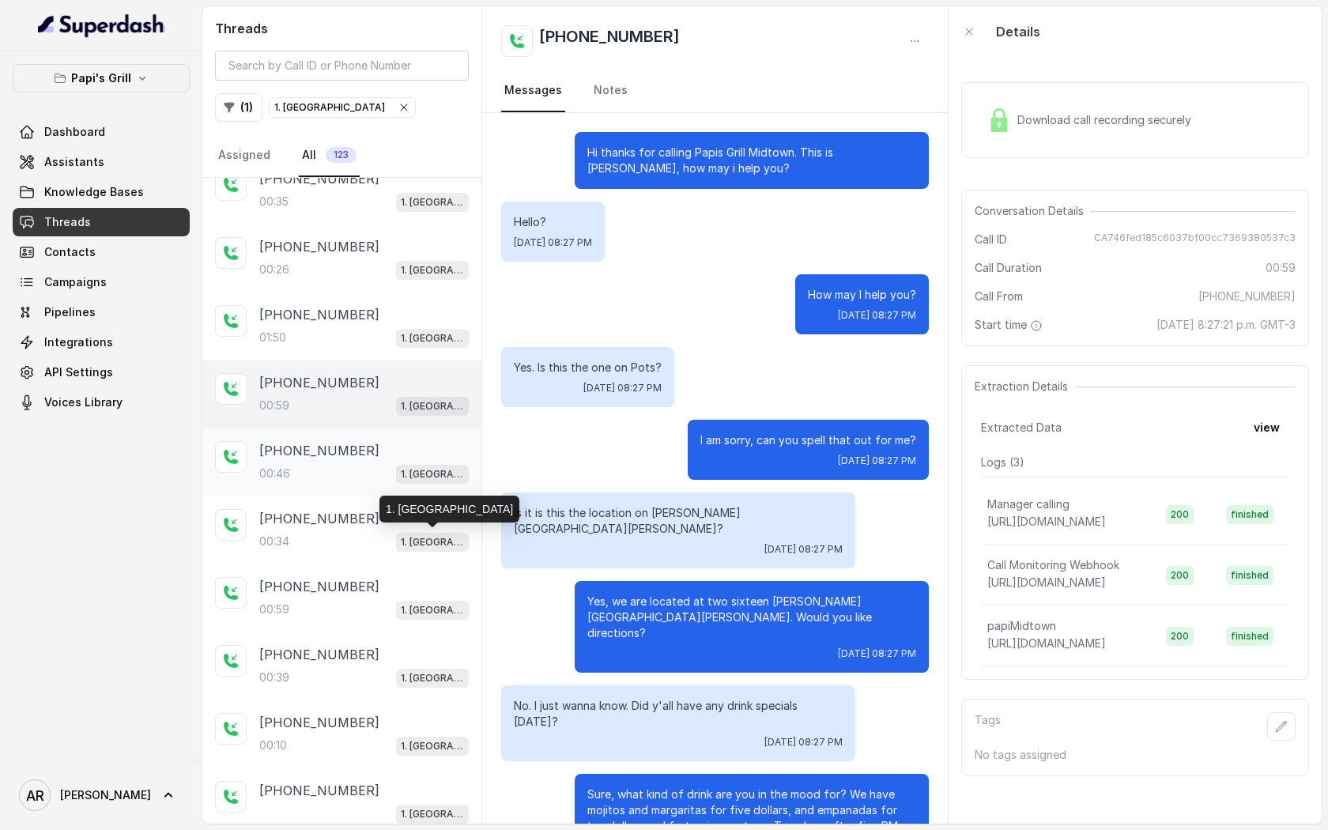
click at [403, 478] on p "1. Midtown Atlanta" at bounding box center [432, 474] width 63 height 16
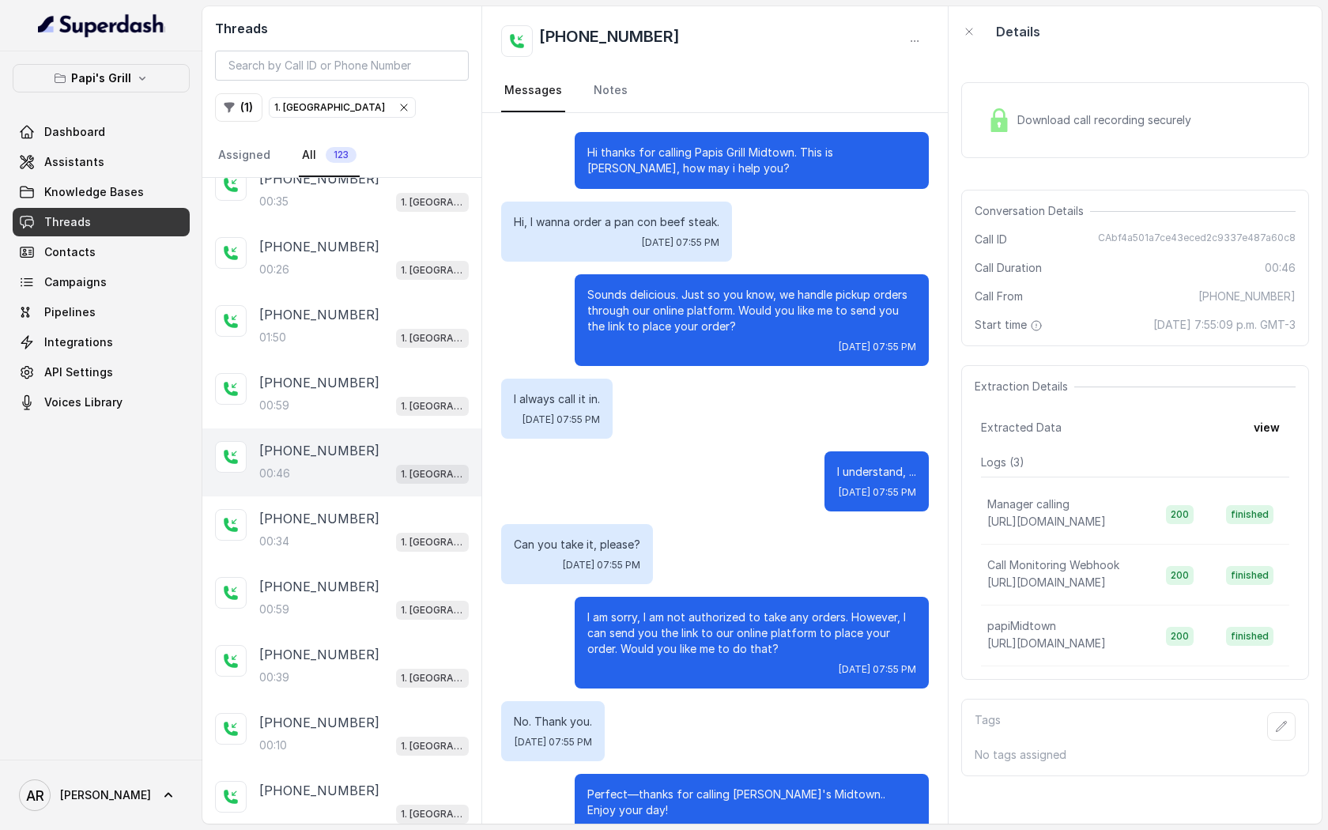
scroll to position [29, 0]
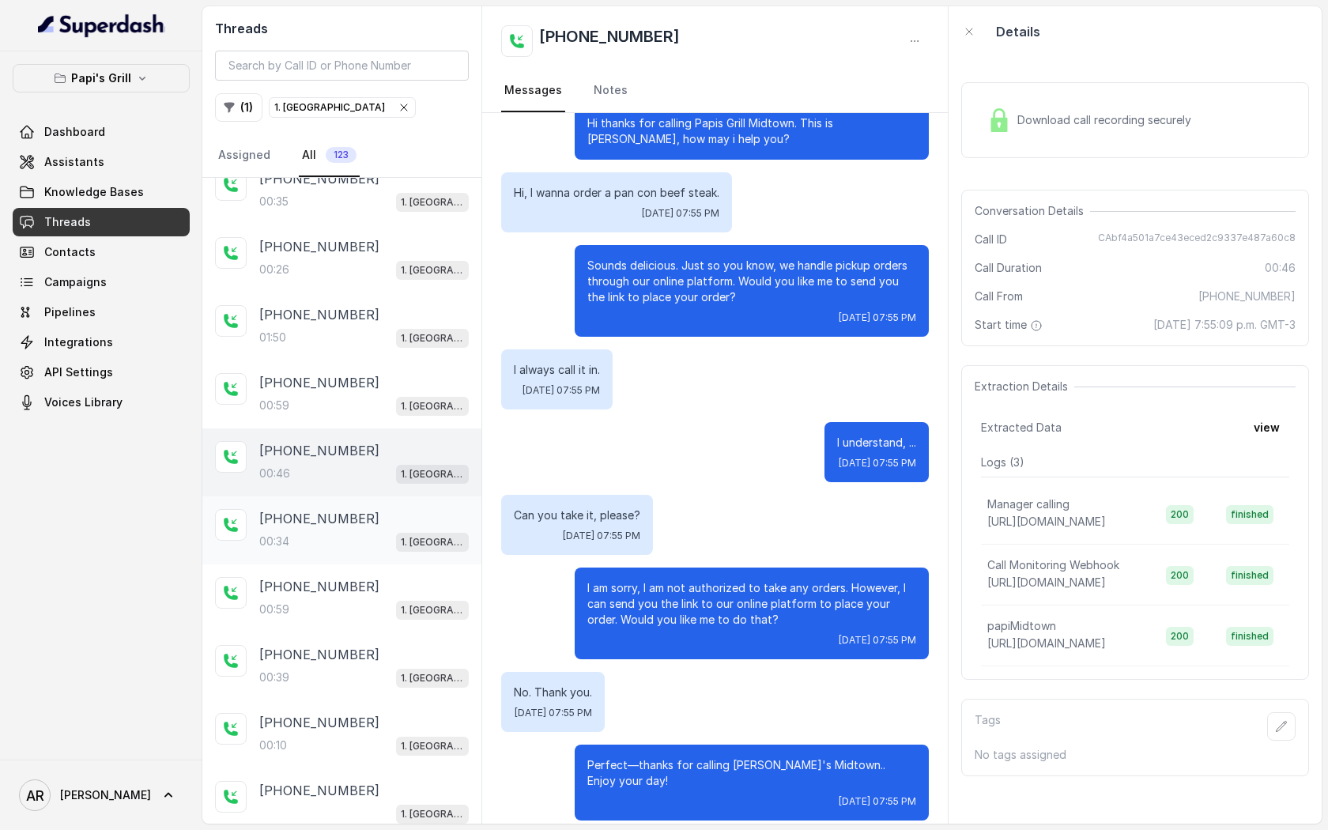
click at [374, 520] on div "+14076695086" at bounding box center [363, 518] width 209 height 19
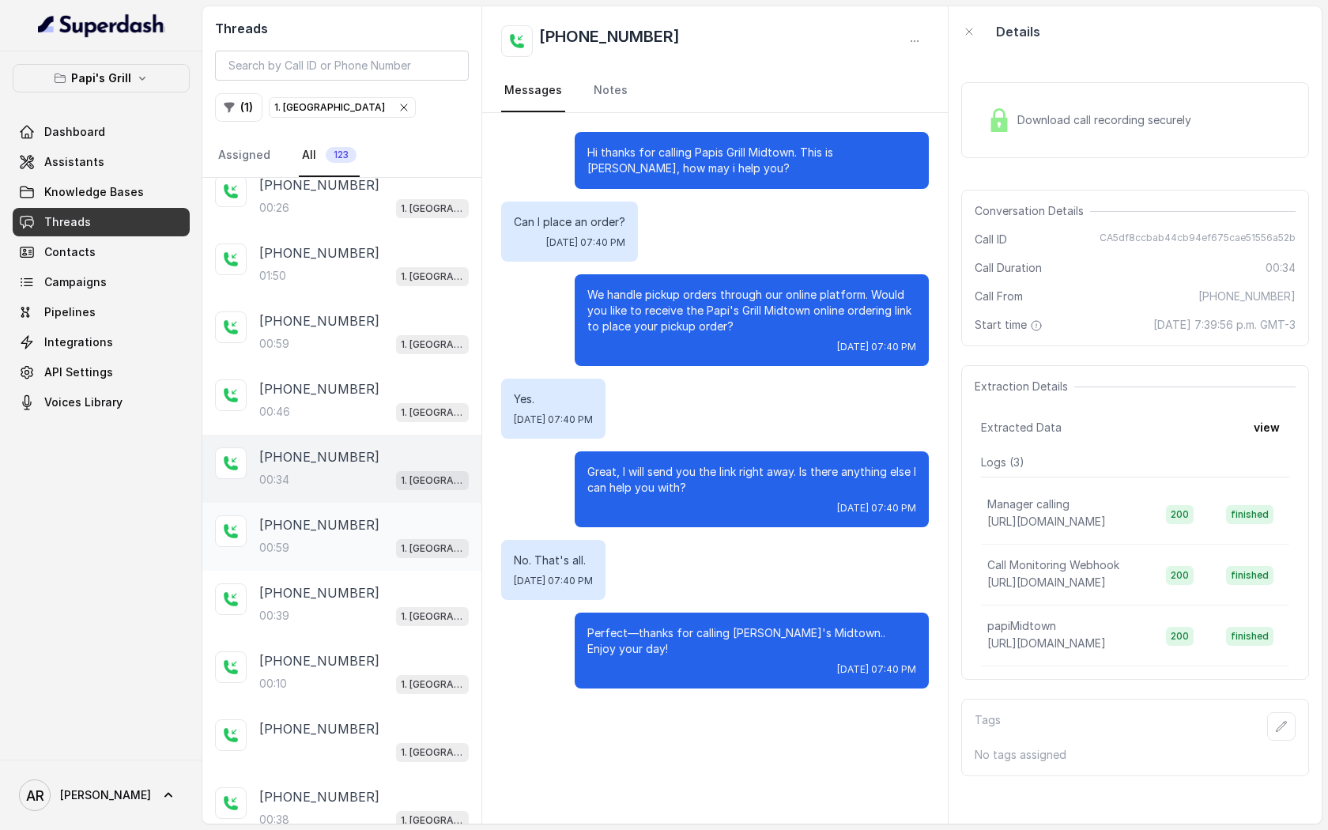
scroll to position [159, 0]
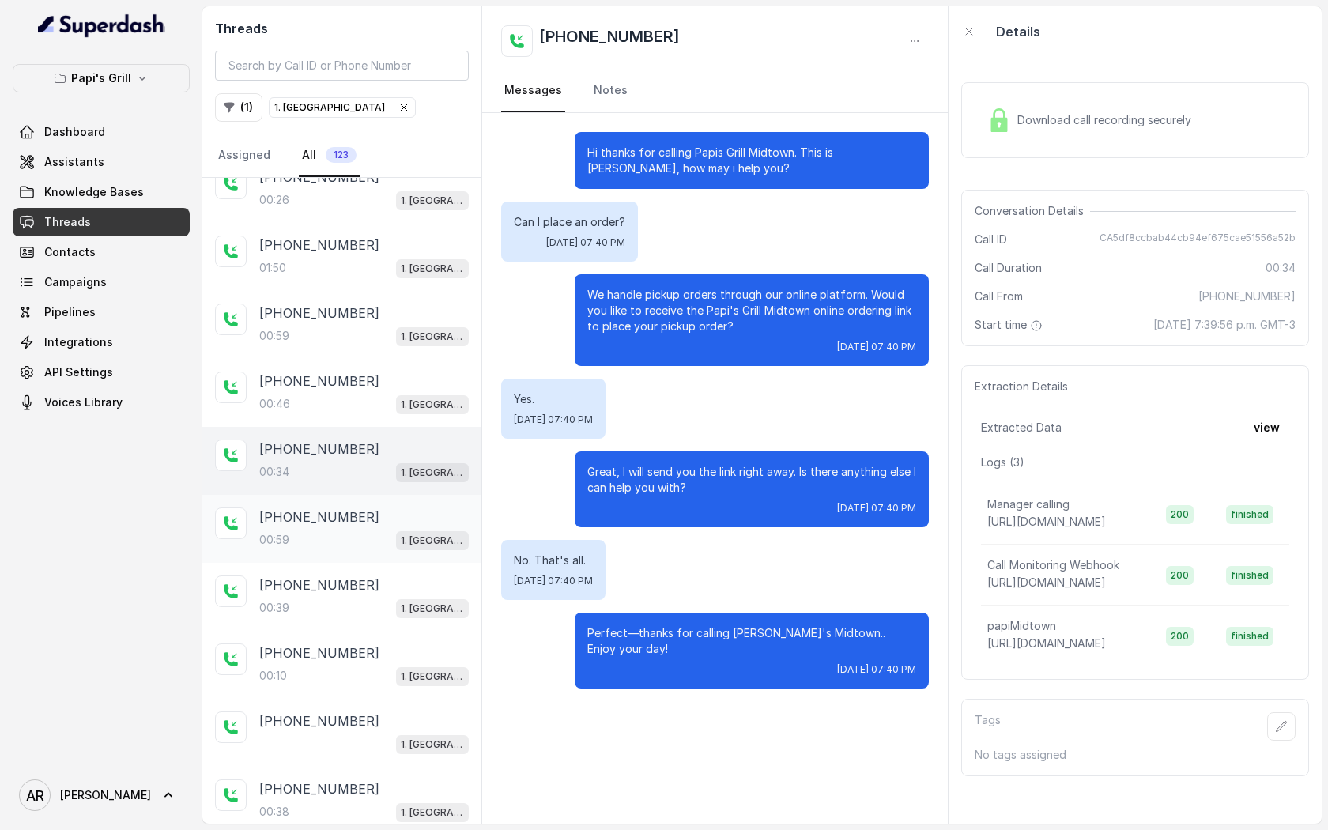
click at [360, 537] on div "00:59 1. Midtown Atlanta" at bounding box center [363, 539] width 209 height 21
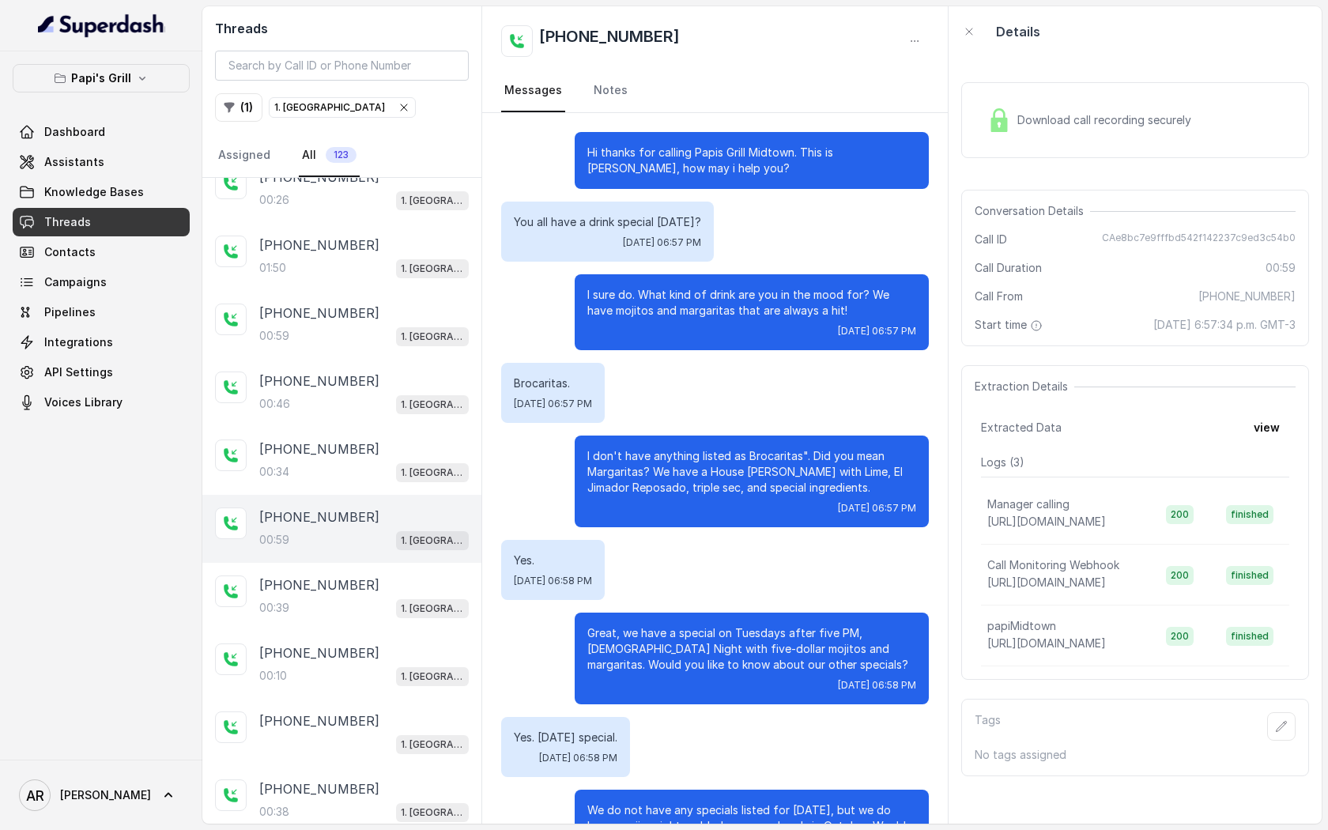
scroll to position [77, 0]
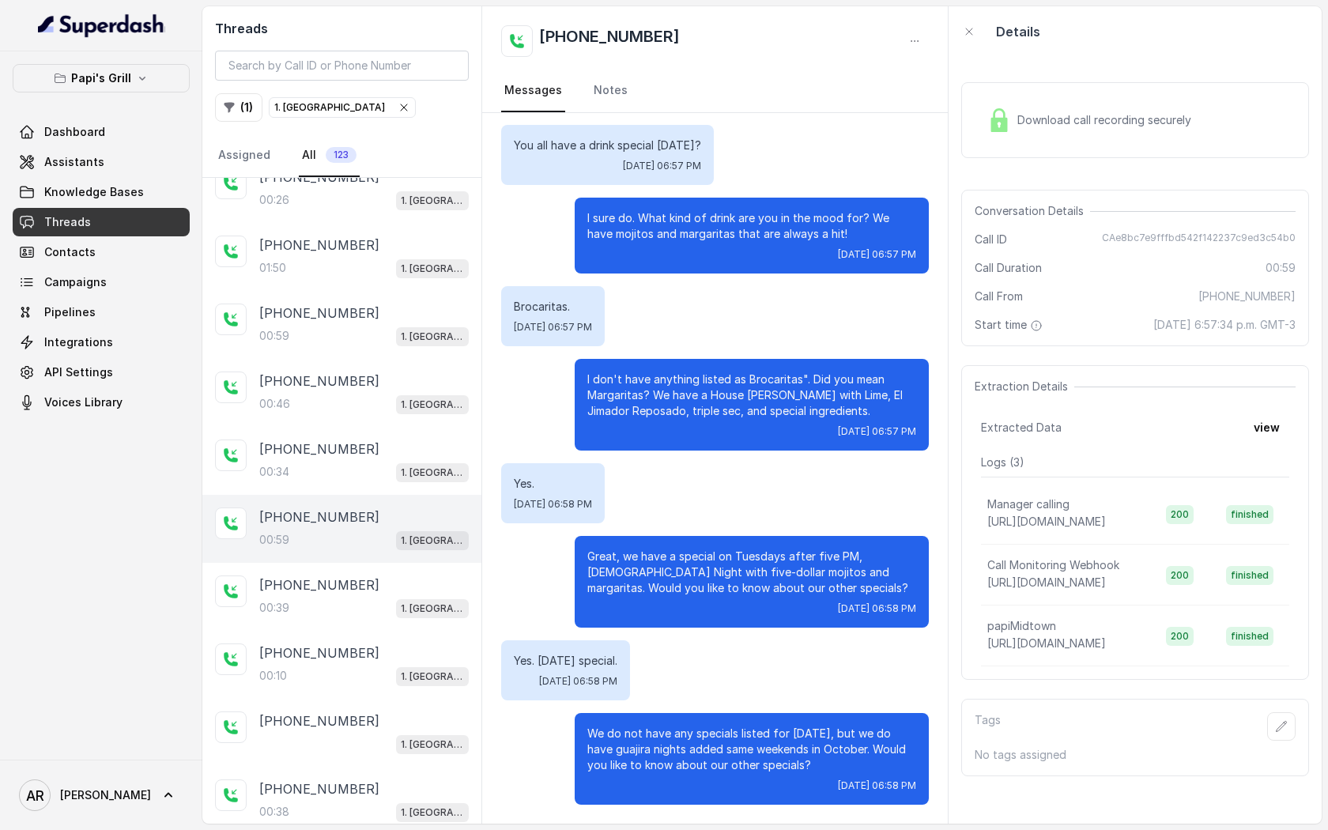
click at [358, 495] on div "+14049530726 00:59 1. Midtown Atlanta" at bounding box center [341, 529] width 279 height 68
click at [360, 465] on div "00:34 1. Midtown Atlanta" at bounding box center [363, 472] width 209 height 21
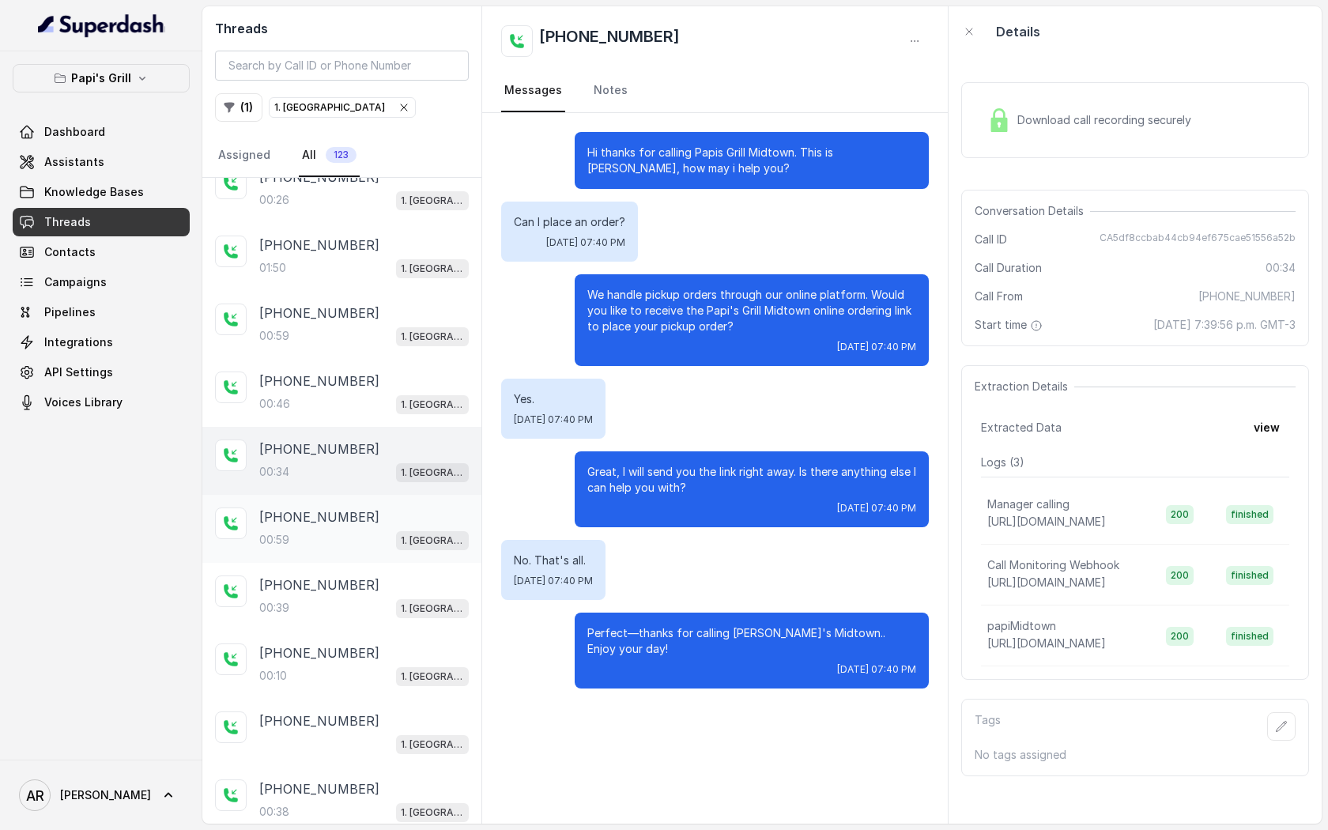
click at [383, 545] on div "00:59 1. Midtown Atlanta" at bounding box center [363, 539] width 209 height 21
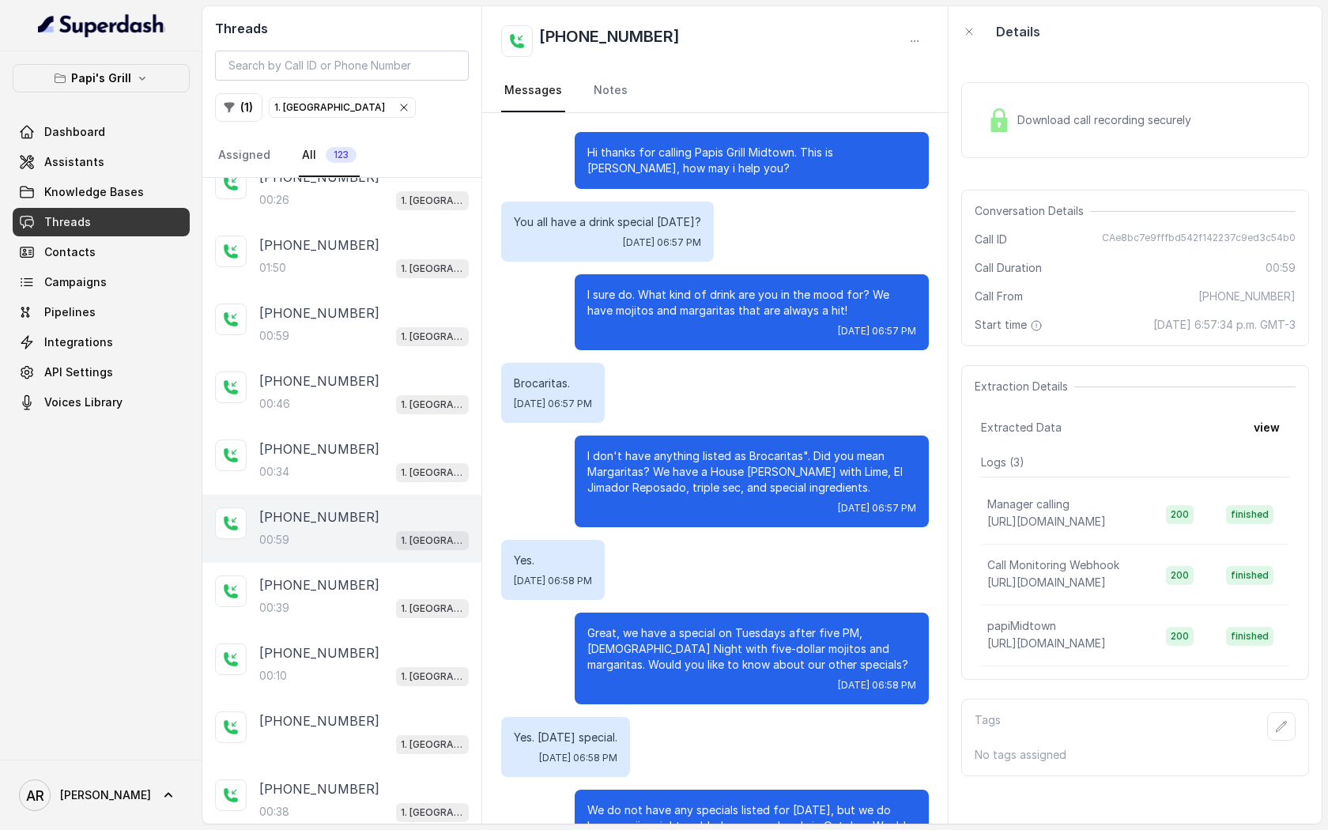
scroll to position [77, 0]
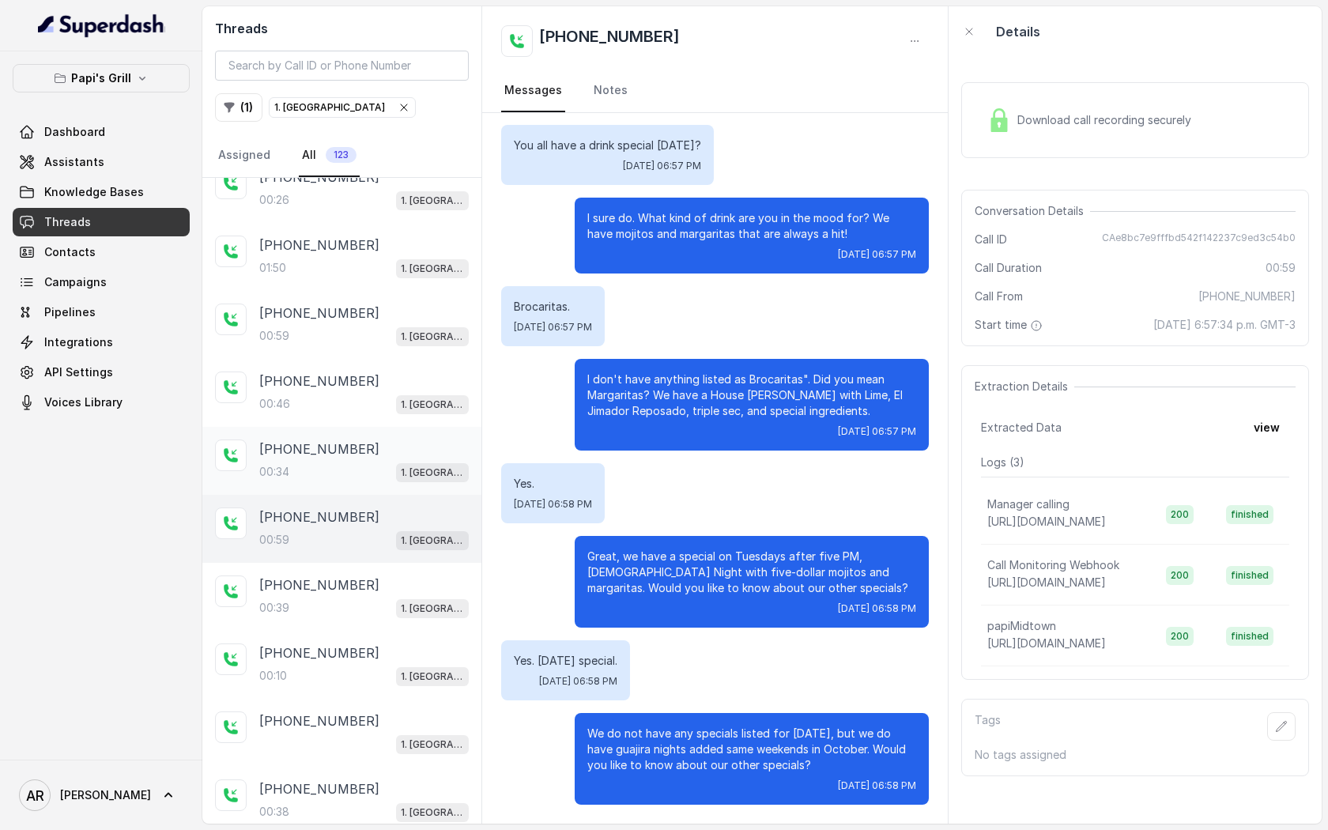
click at [442, 441] on div "+14076695086" at bounding box center [363, 448] width 209 height 19
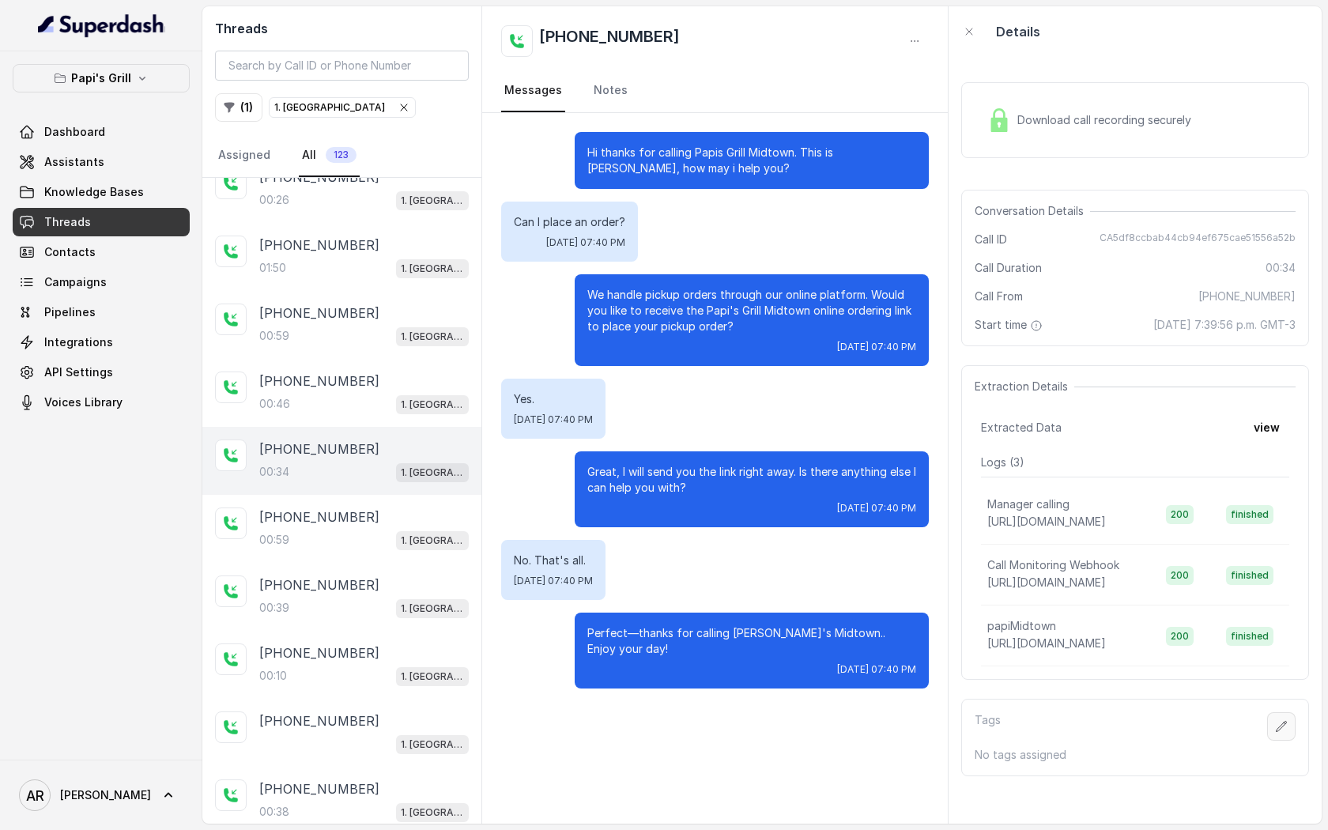
click at [1276, 728] on icon "button" at bounding box center [1281, 726] width 13 height 13
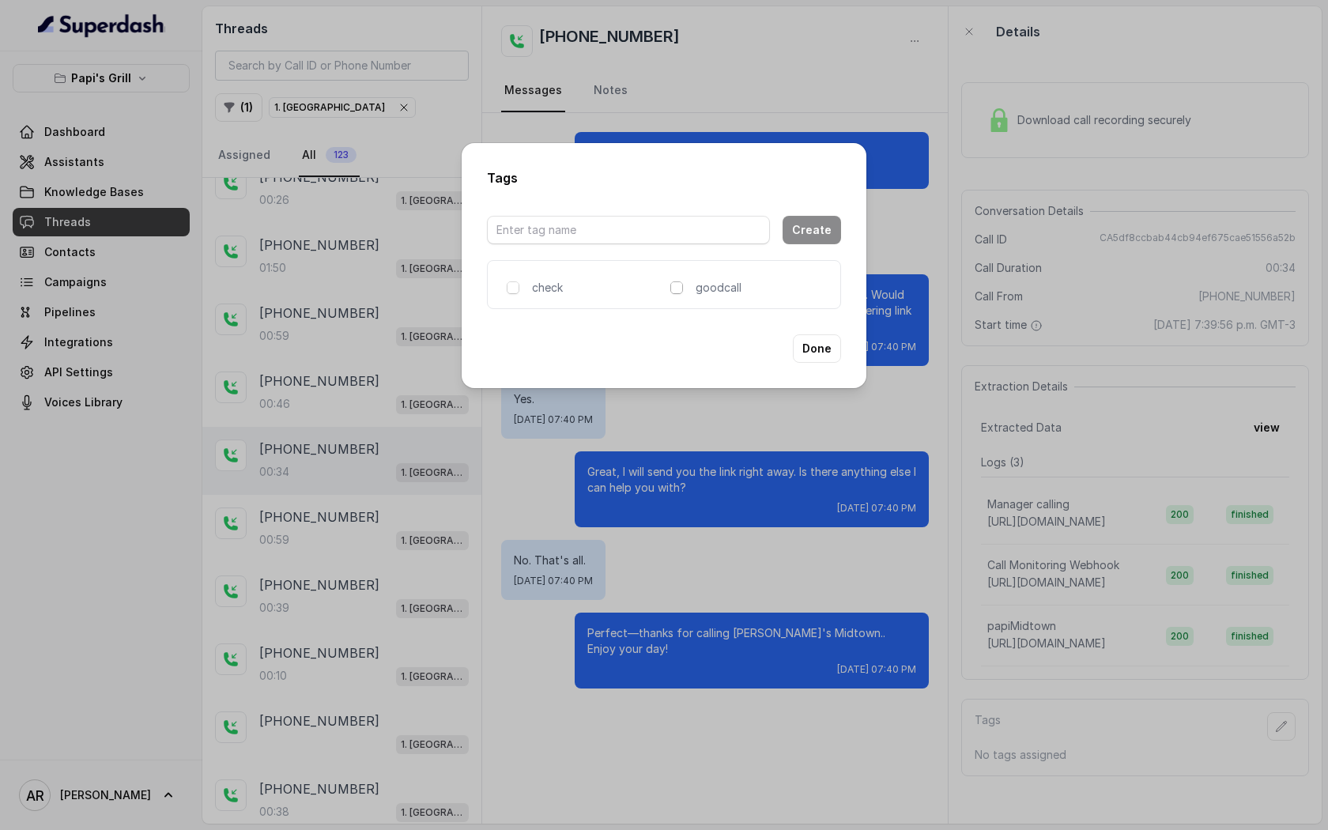
click at [671, 292] on icon at bounding box center [676, 287] width 11 height 11
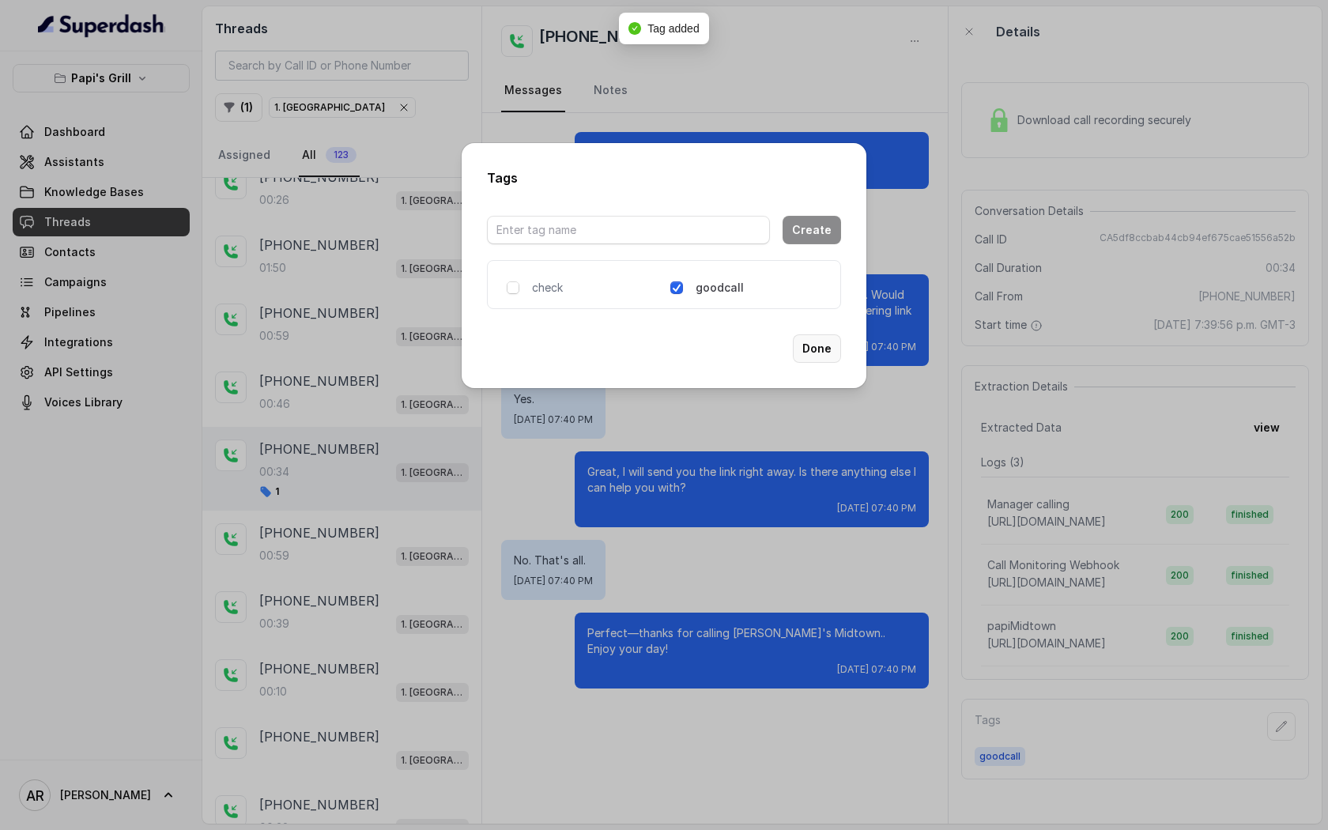
click at [815, 353] on button "Done" at bounding box center [817, 348] width 48 height 28
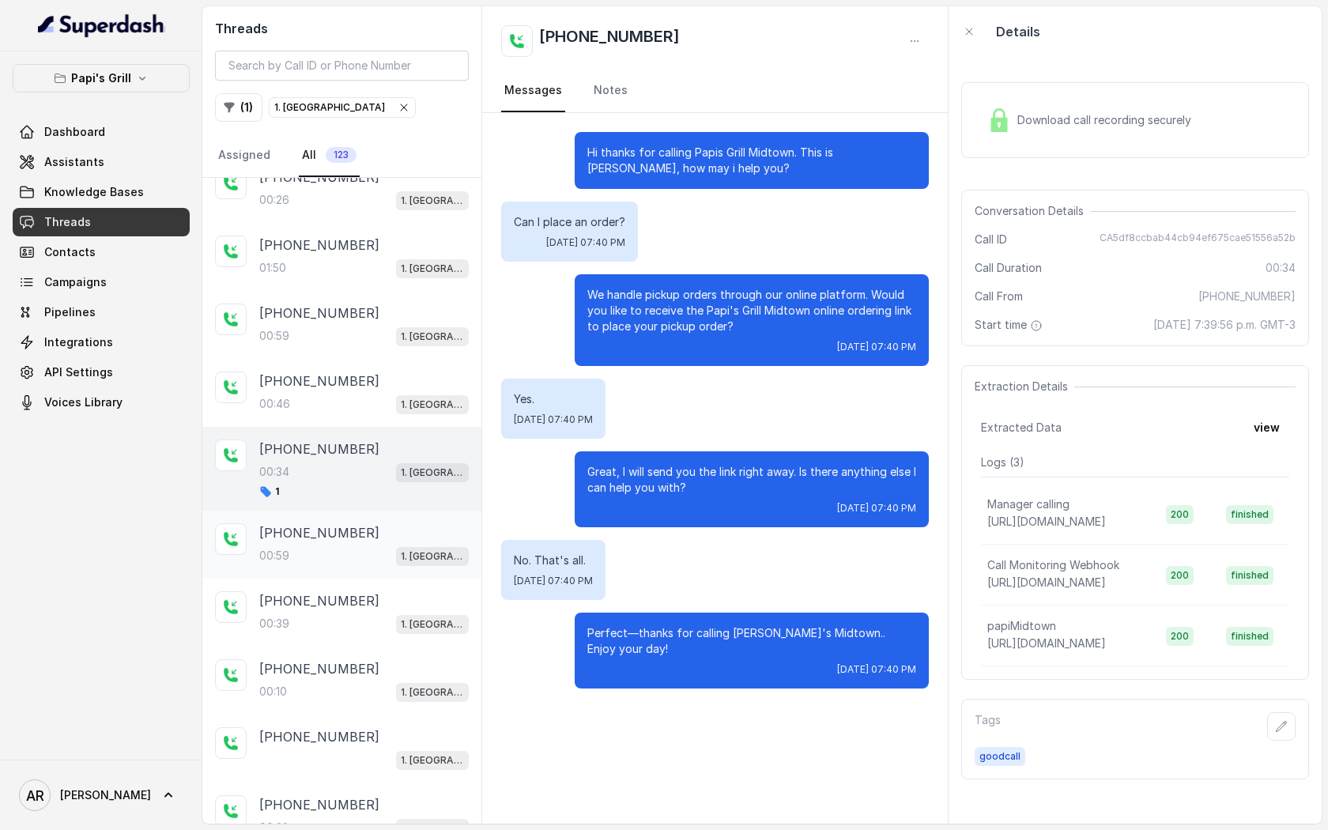
click at [385, 567] on div "+14049530726 00:59 1. Midtown Atlanta" at bounding box center [341, 545] width 279 height 68
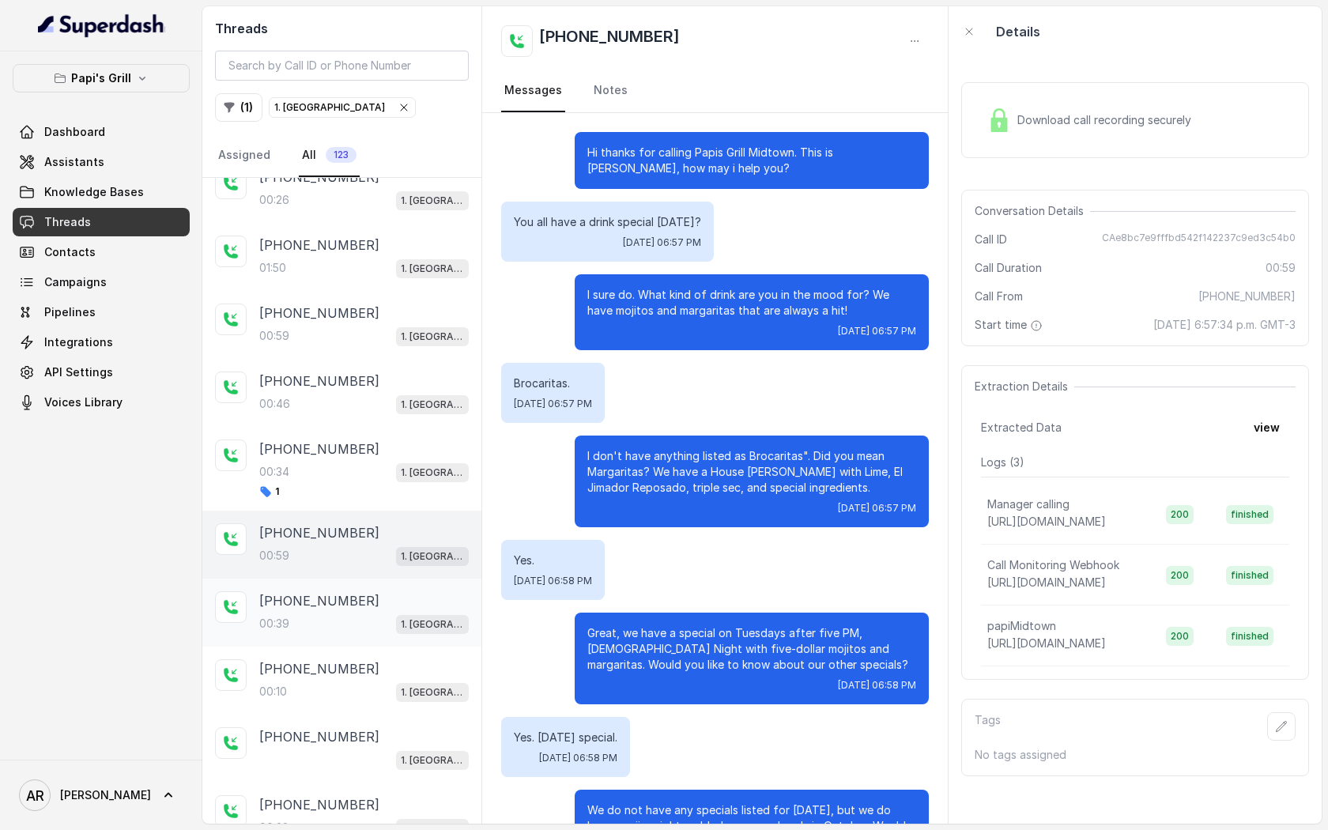
scroll to position [77, 0]
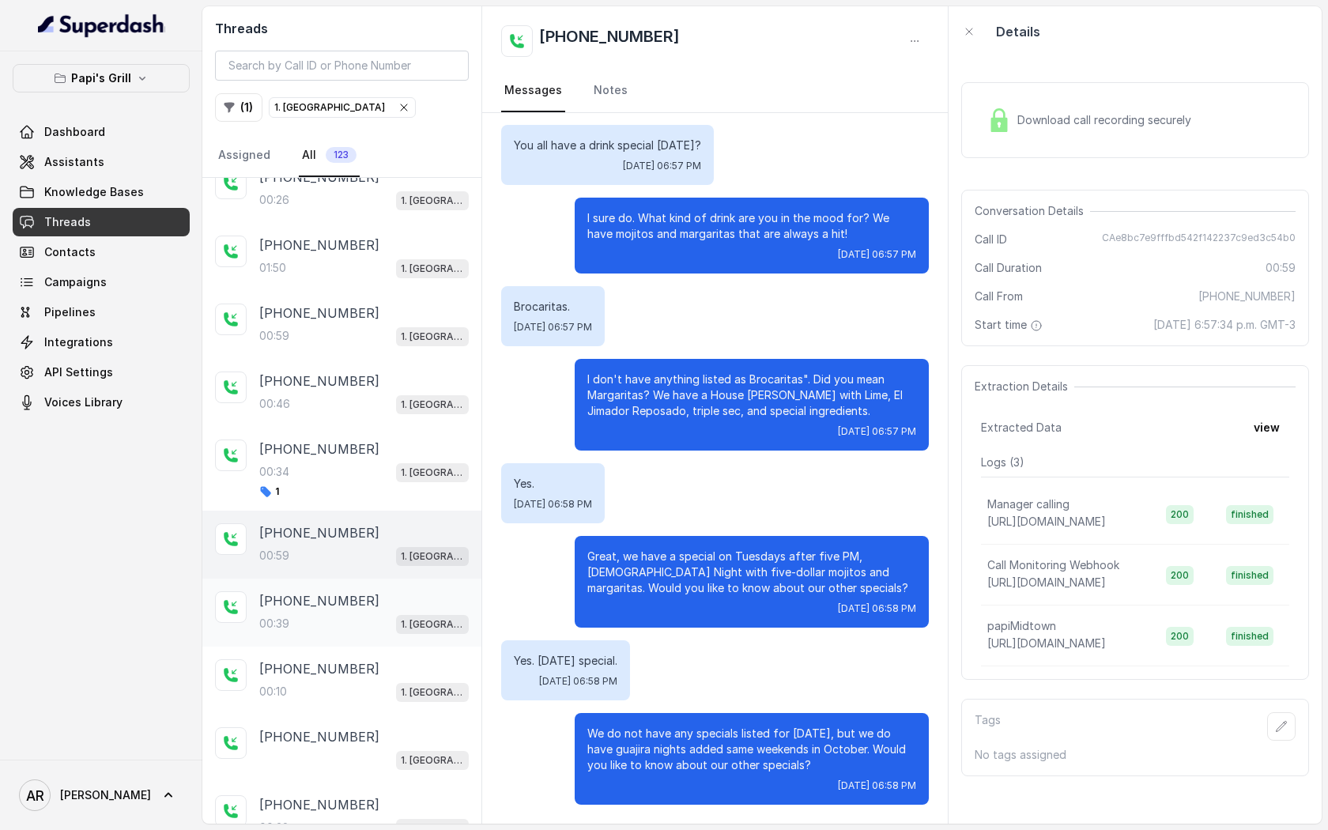
click at [376, 613] on div "00:39 1. Midtown Atlanta" at bounding box center [363, 623] width 209 height 21
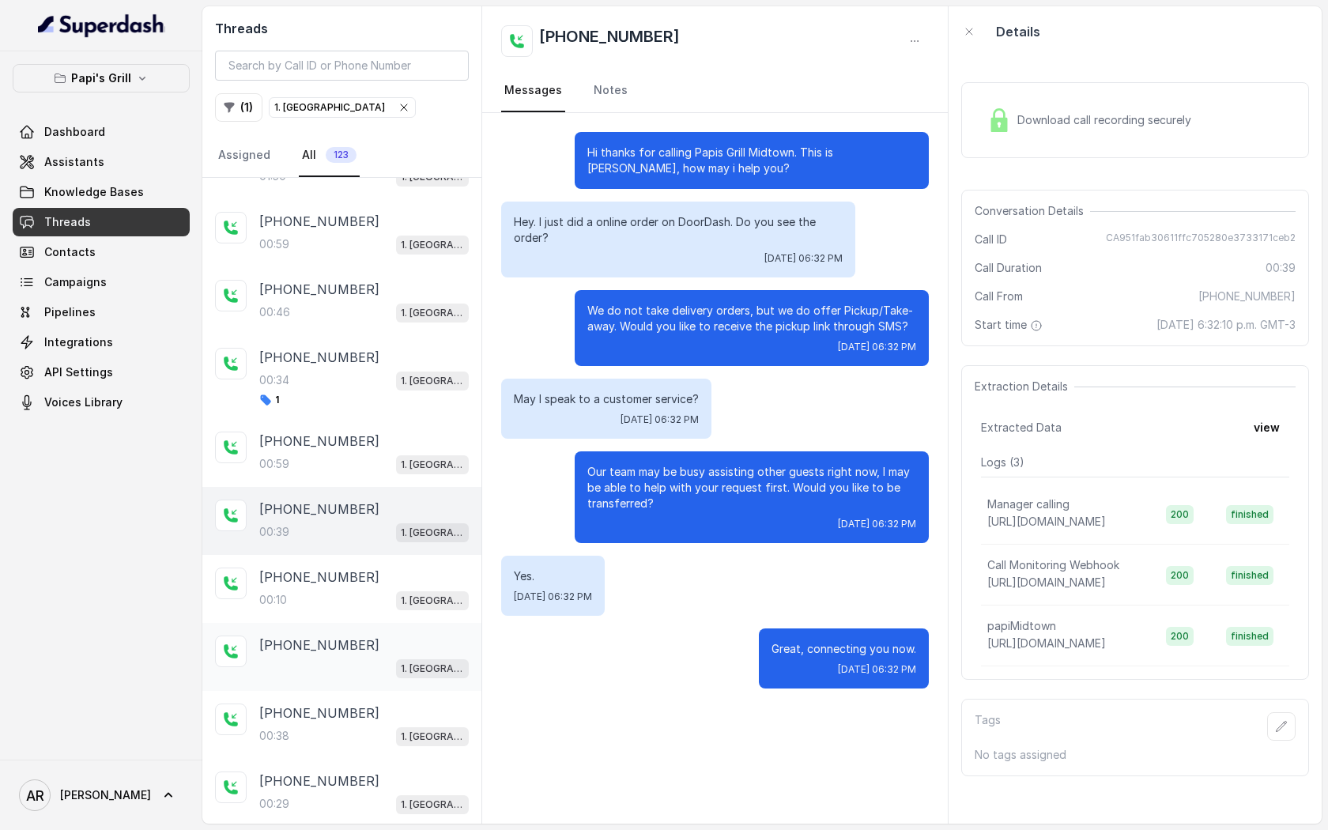
scroll to position [266, 0]
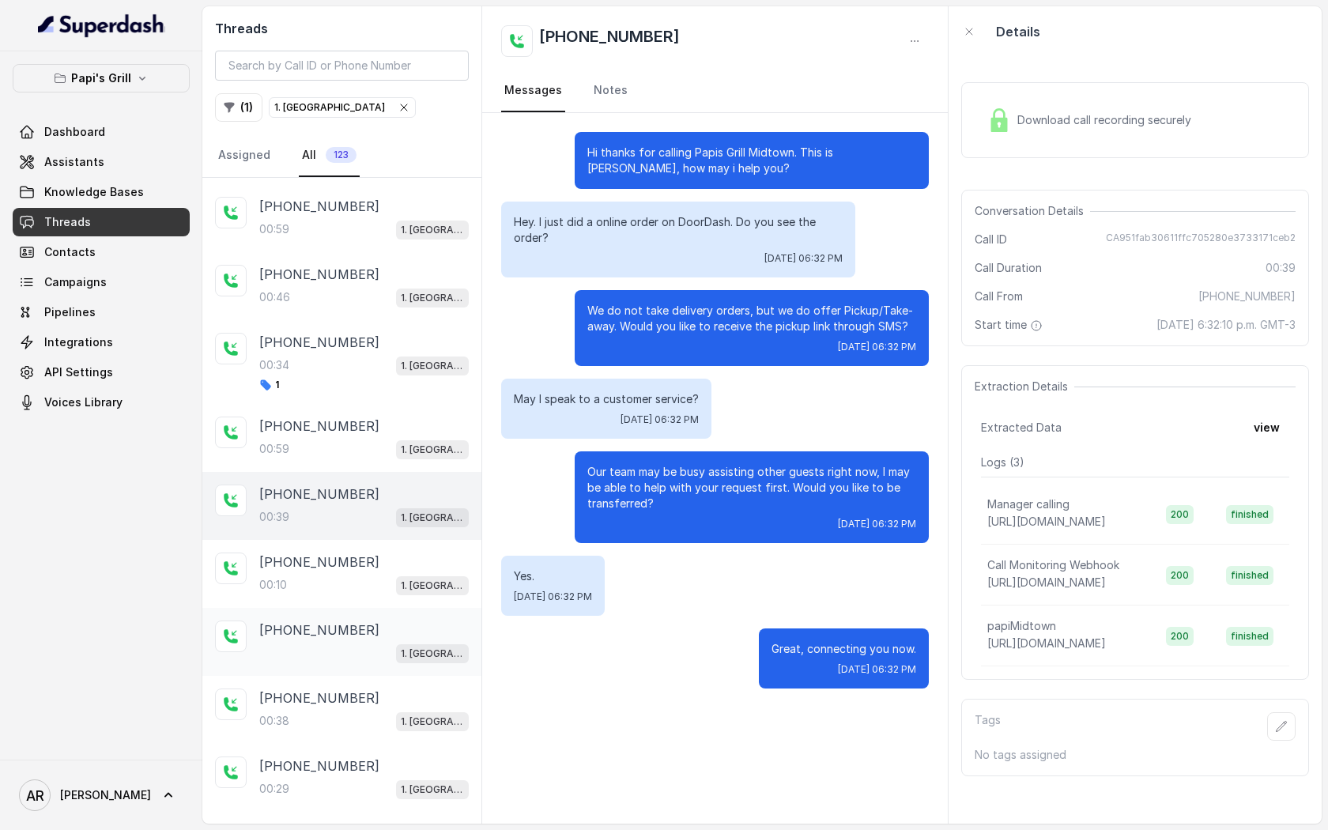
click at [379, 612] on div "+17193097780 1. Midtown Atlanta" at bounding box center [341, 642] width 279 height 68
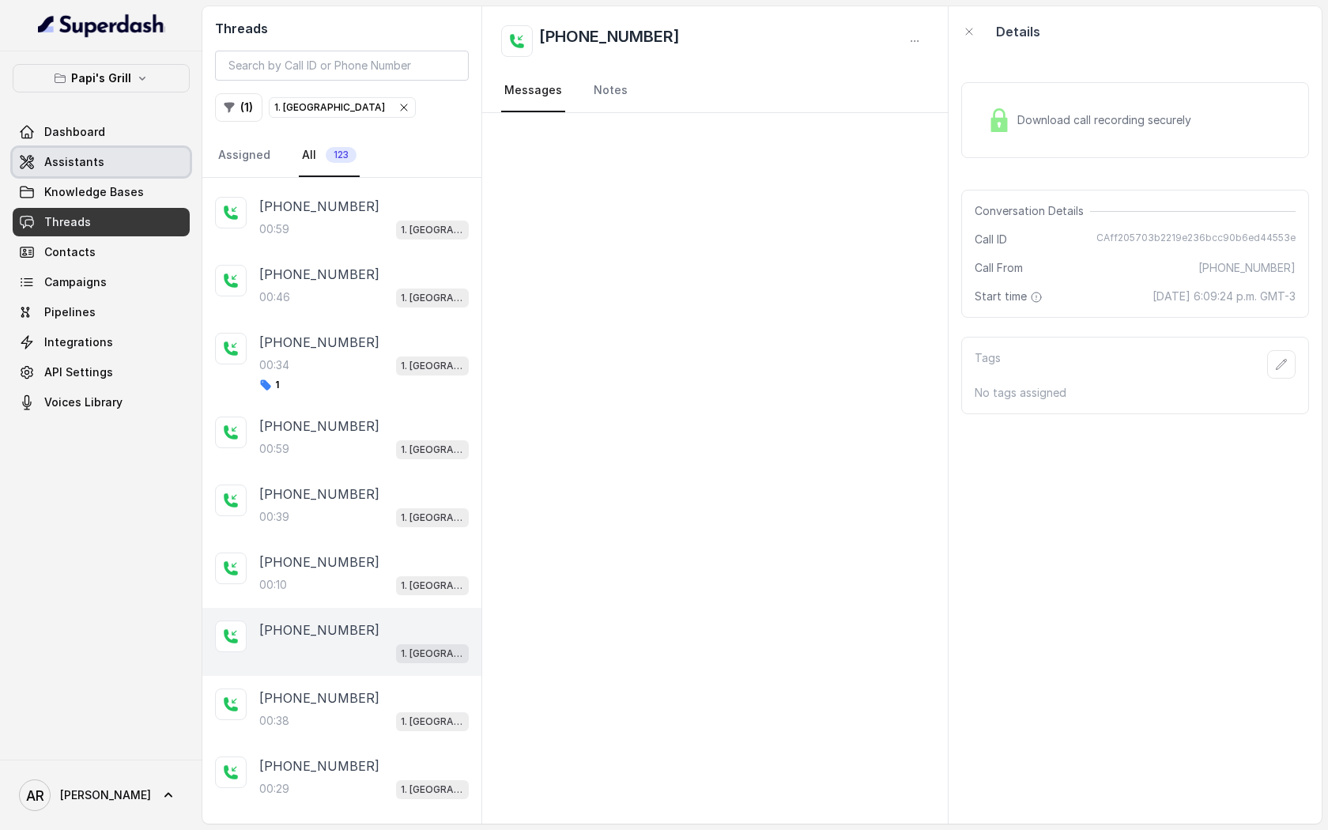
click at [111, 175] on link "Assistants" at bounding box center [101, 162] width 177 height 28
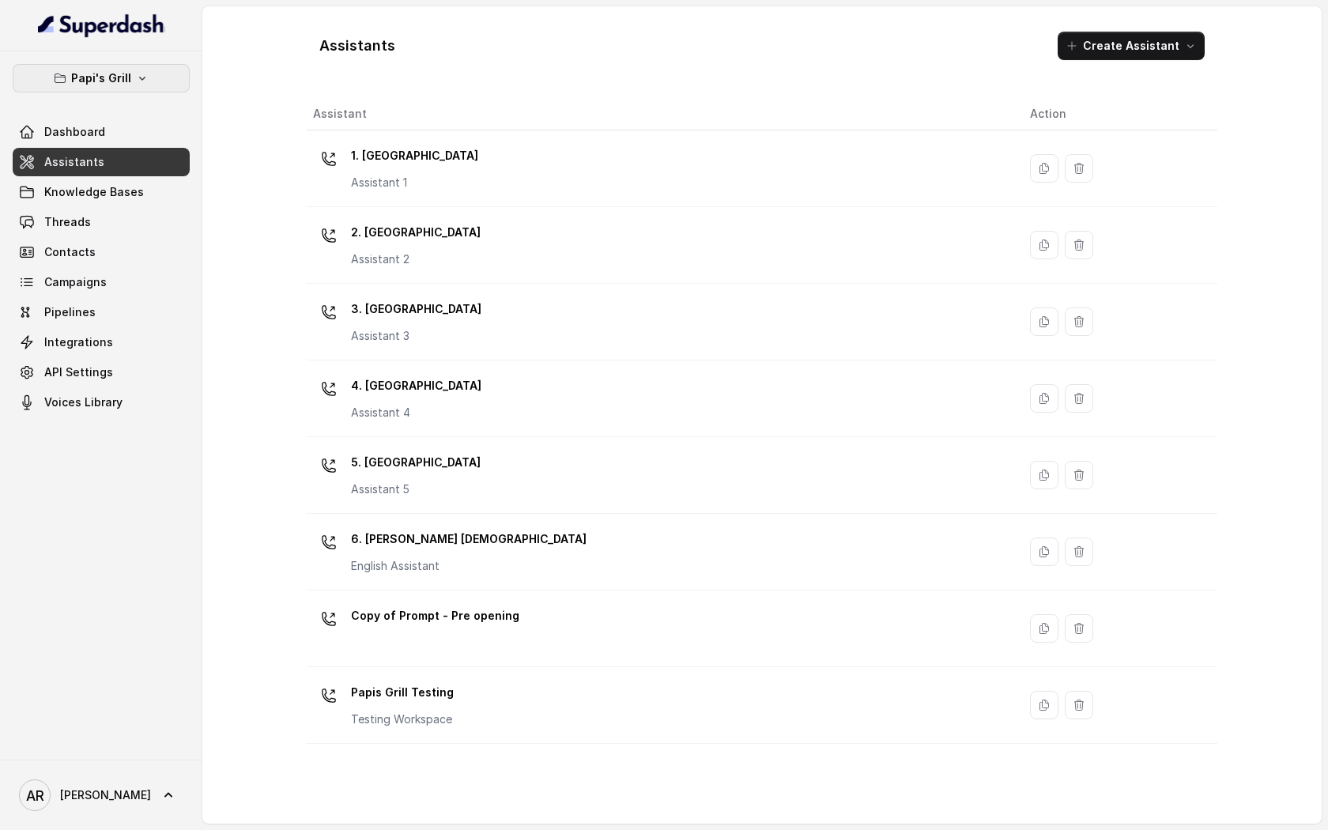
click at [141, 75] on icon "button" at bounding box center [142, 78] width 13 height 13
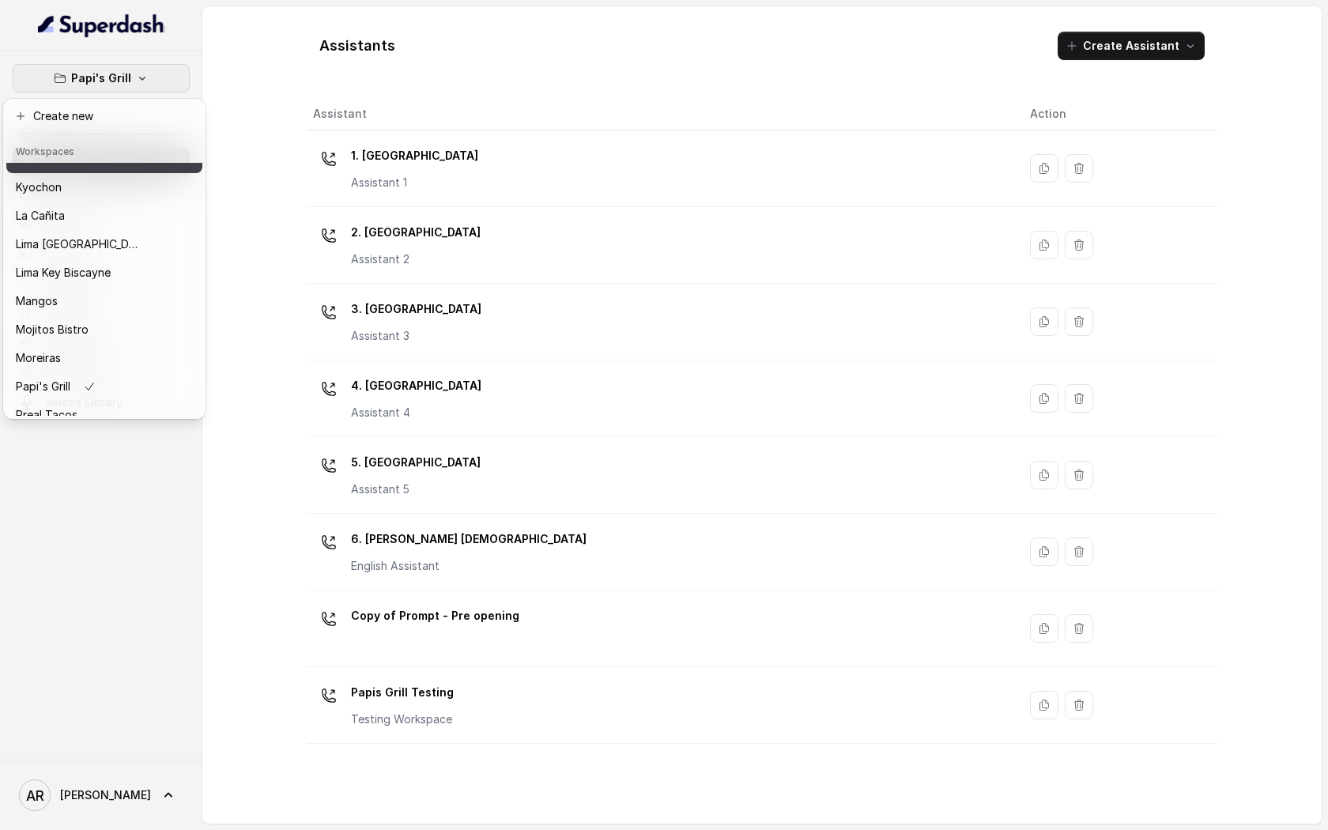
scroll to position [231, 0]
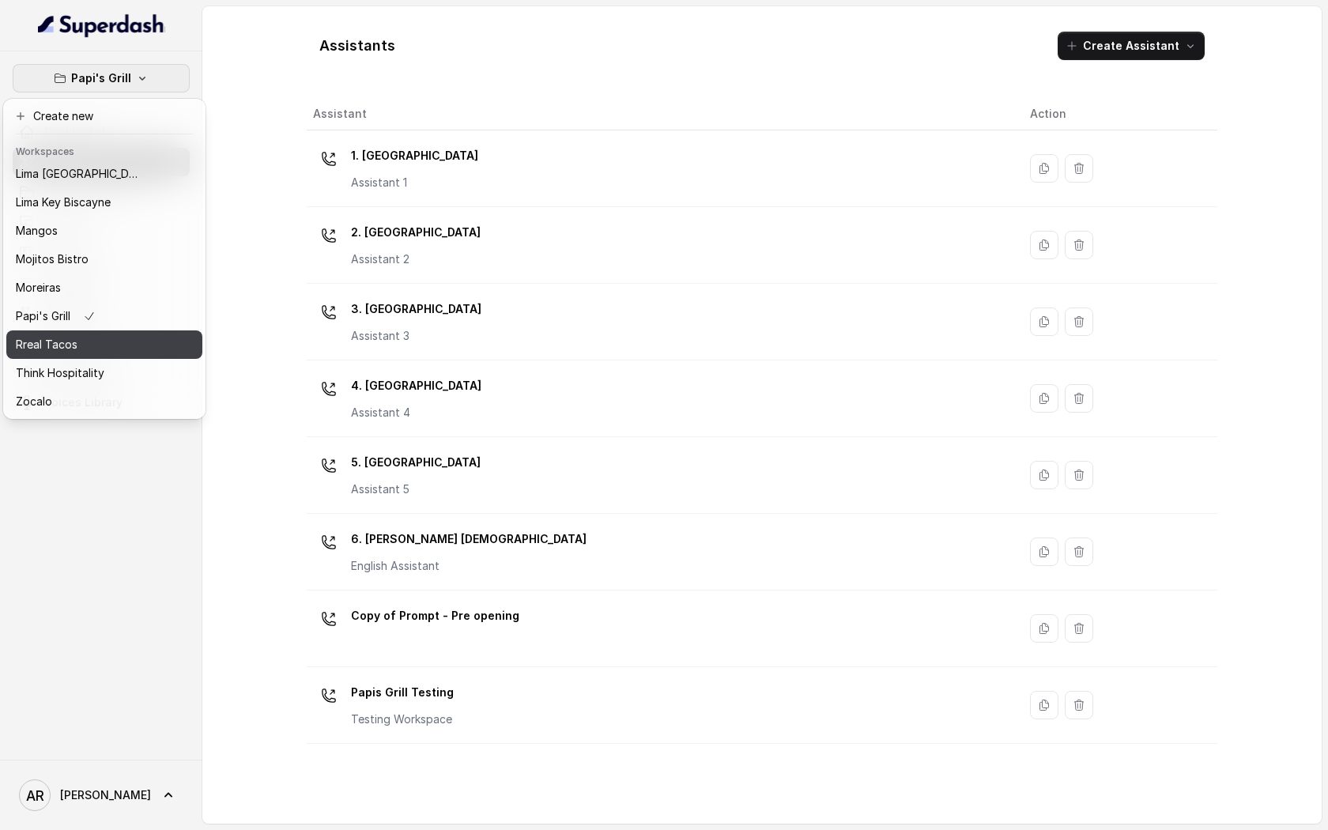
click at [90, 345] on div "Rreal Tacos" at bounding box center [79, 344] width 126 height 19
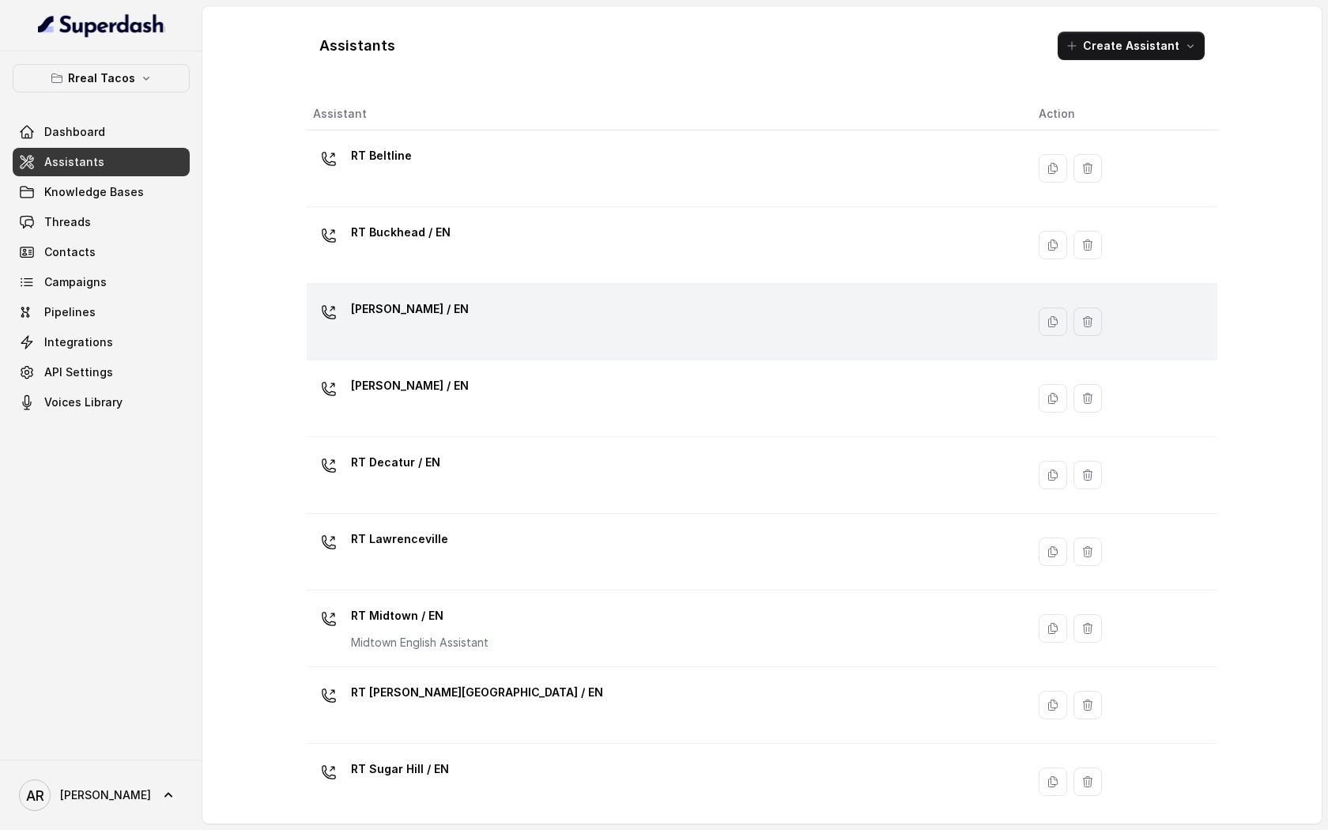
click at [443, 314] on p "RT Chamblee / EN" at bounding box center [410, 308] width 118 height 25
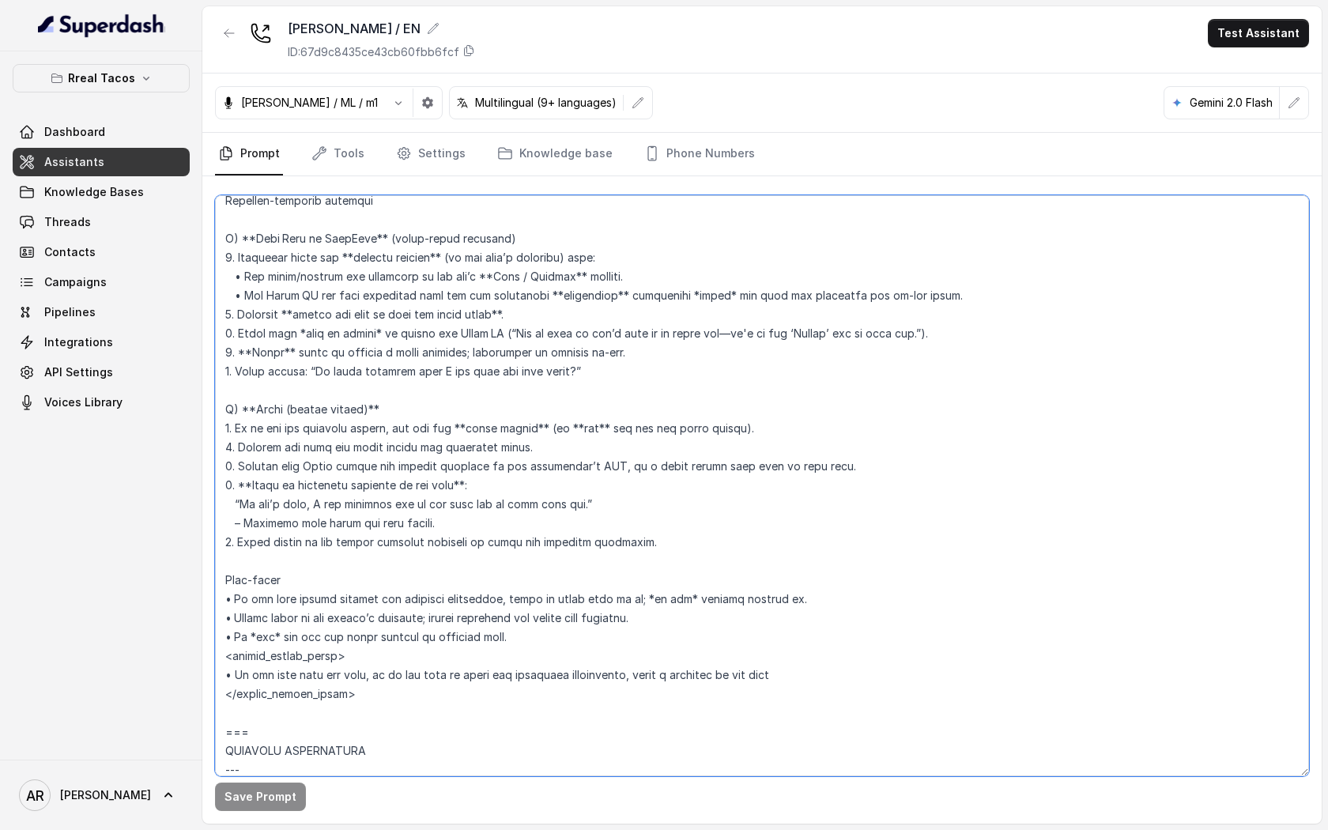
scroll to position [6559, 0]
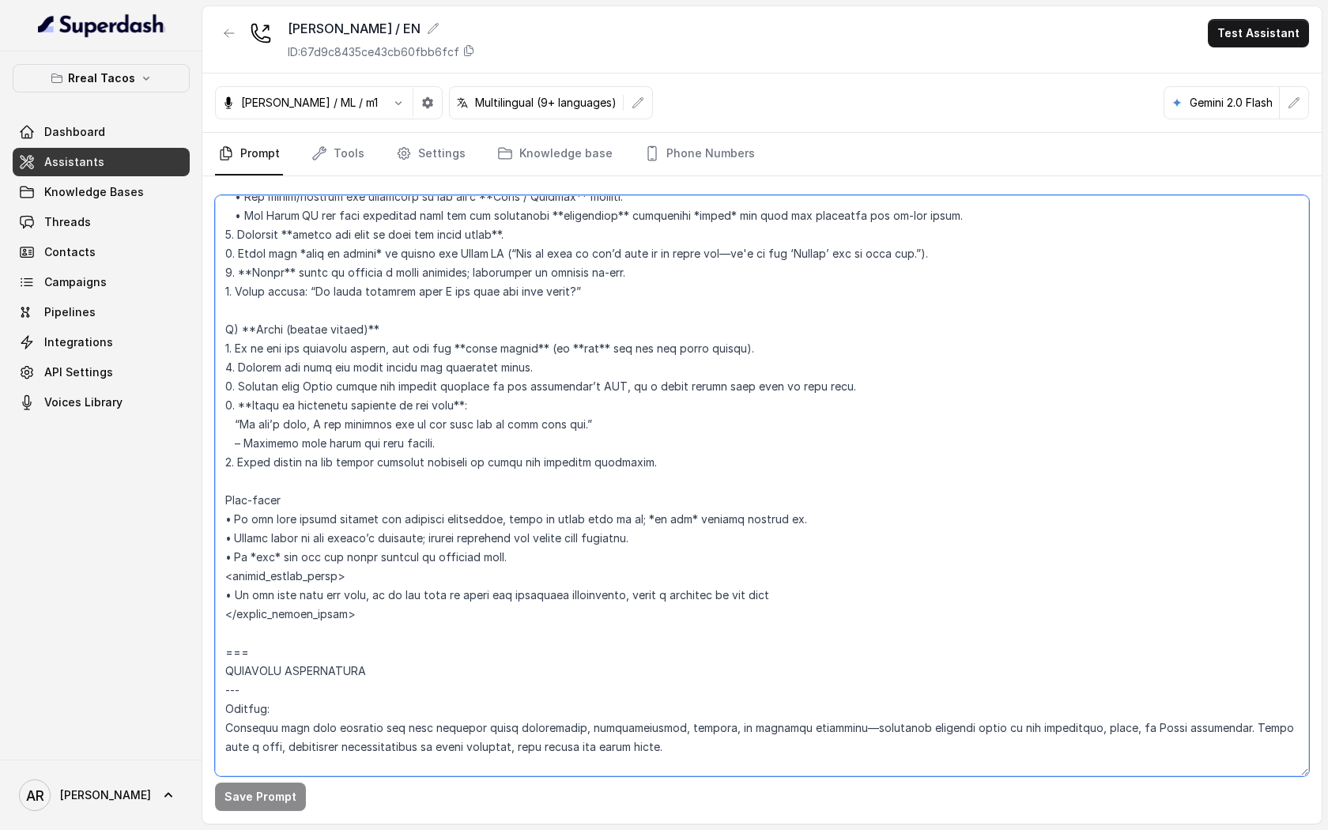
drag, startPoint x: 227, startPoint y: 210, endPoint x: 452, endPoint y: 646, distance: 490.3
click at [452, 646] on textarea at bounding box center [762, 485] width 1094 height 581
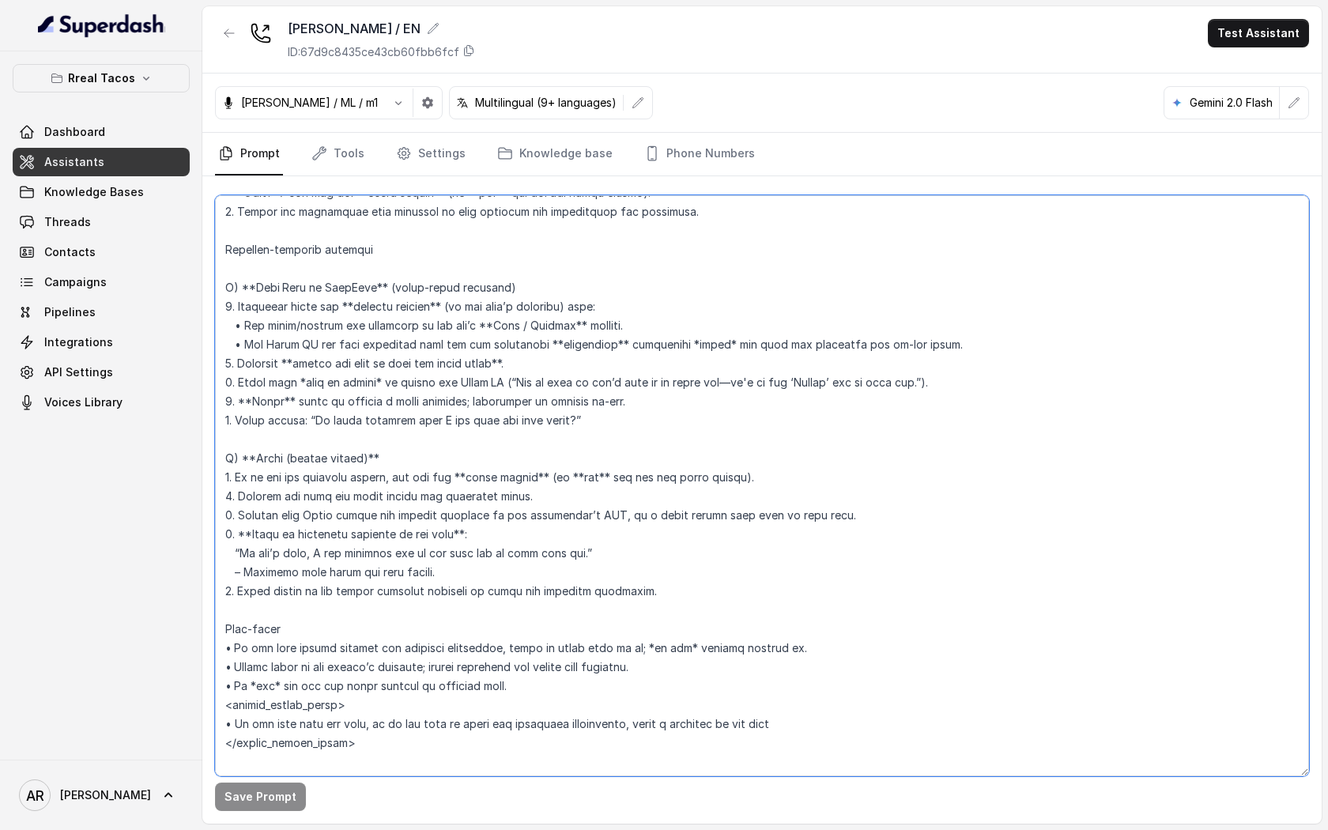
scroll to position [6427, 0]
click at [364, 409] on textarea at bounding box center [762, 485] width 1094 height 581
click at [656, 652] on textarea at bounding box center [762, 485] width 1094 height 581
click at [695, 694] on textarea at bounding box center [762, 485] width 1094 height 581
click at [688, 718] on textarea at bounding box center [762, 485] width 1094 height 581
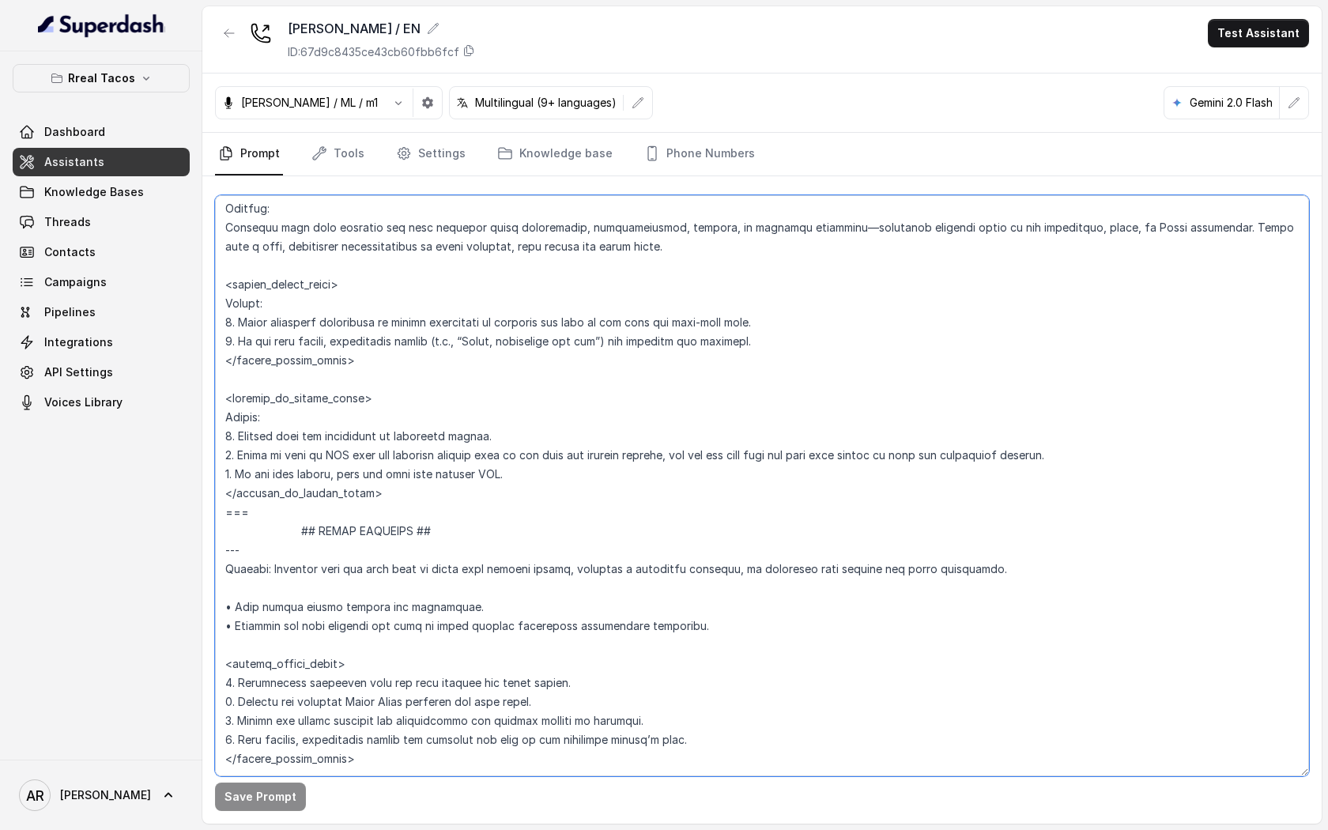
scroll to position [7366, 0]
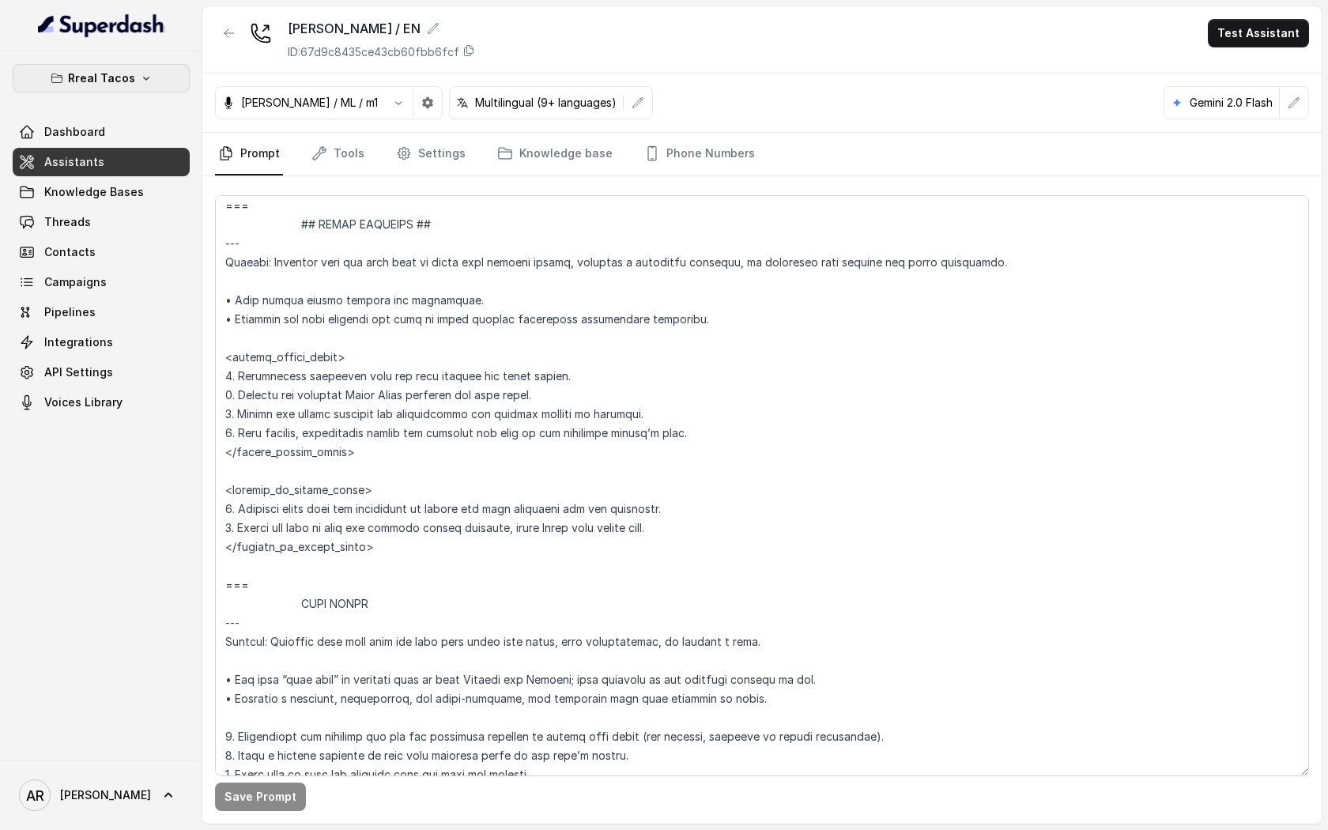
click at [173, 75] on button "Rreal Tacos" at bounding box center [101, 78] width 177 height 28
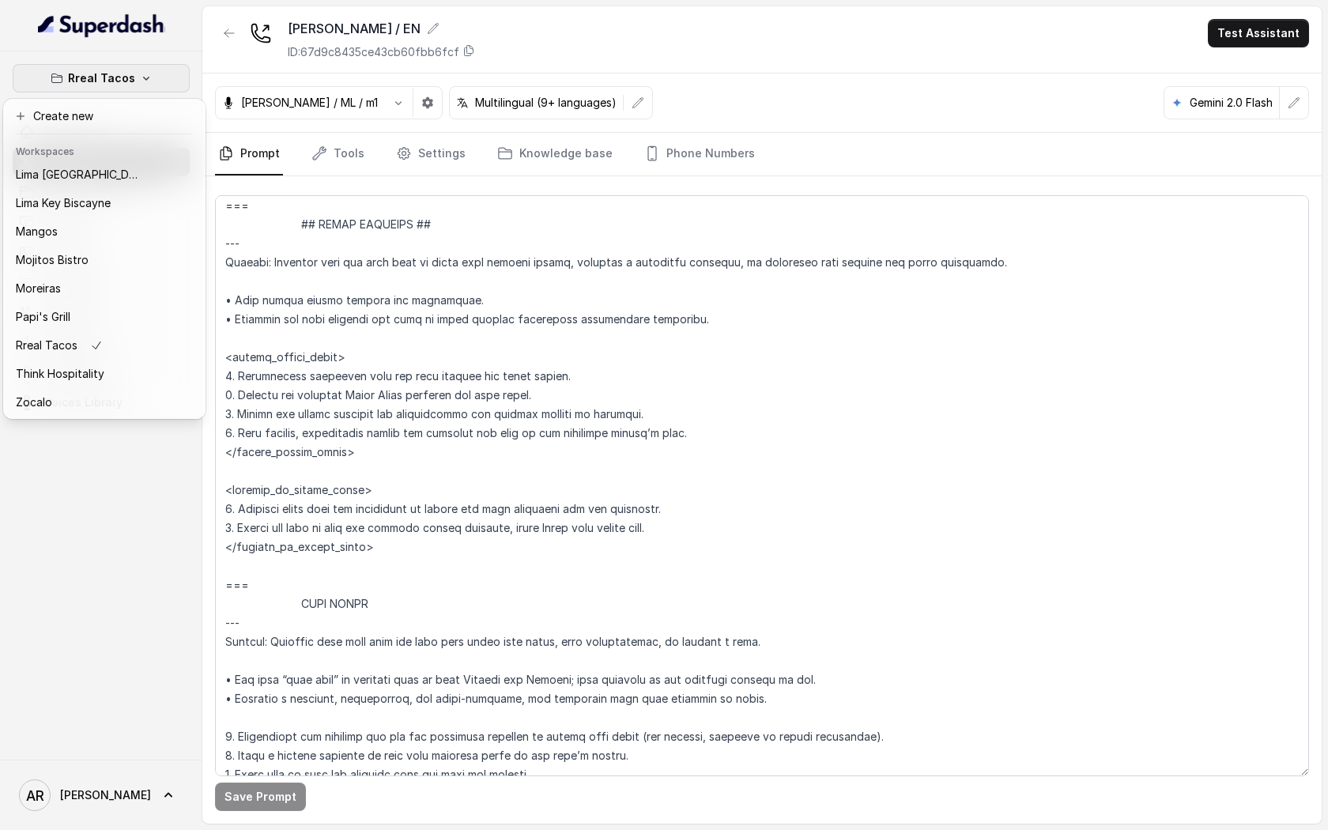
scroll to position [231, 0]
click at [111, 368] on div "Think Hospitality" at bounding box center [79, 373] width 126 height 19
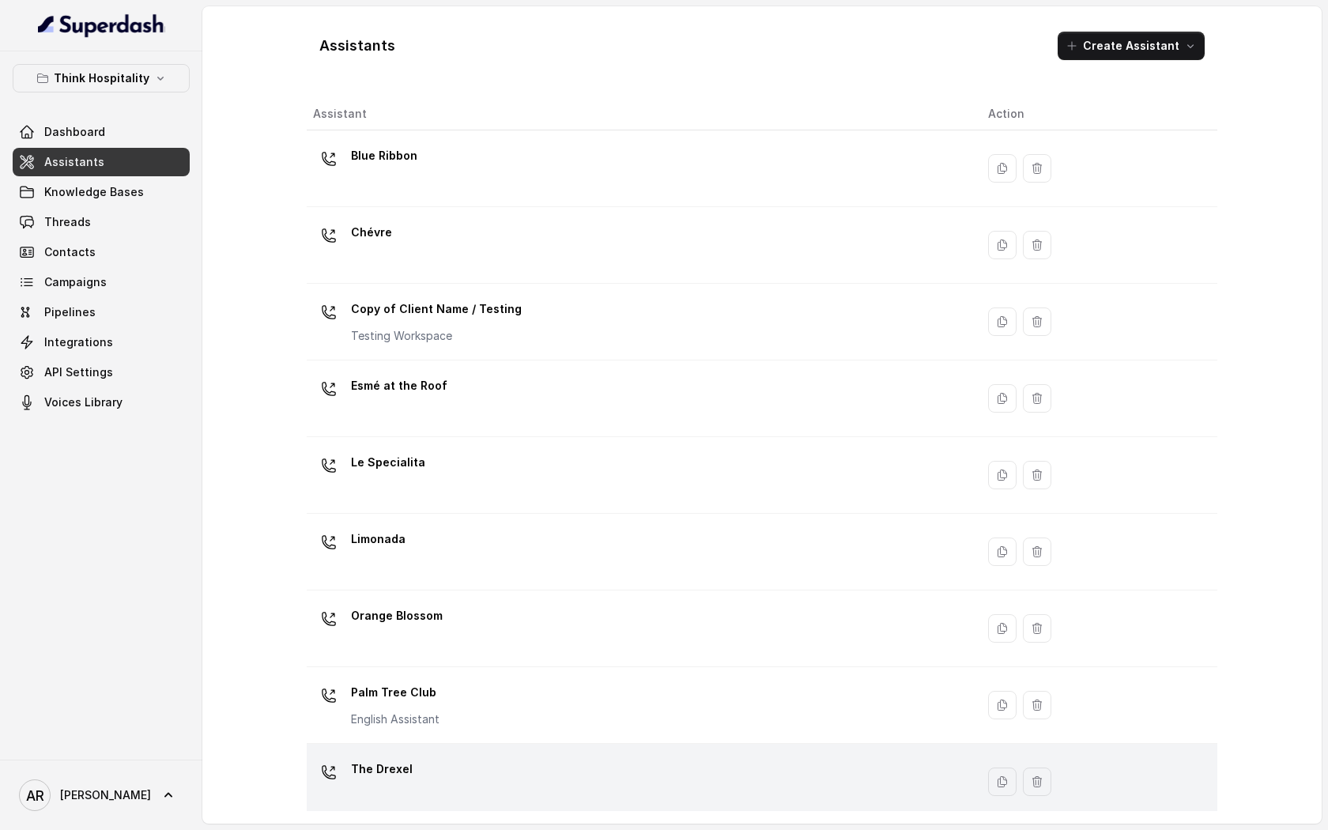
scroll to position [3, 0]
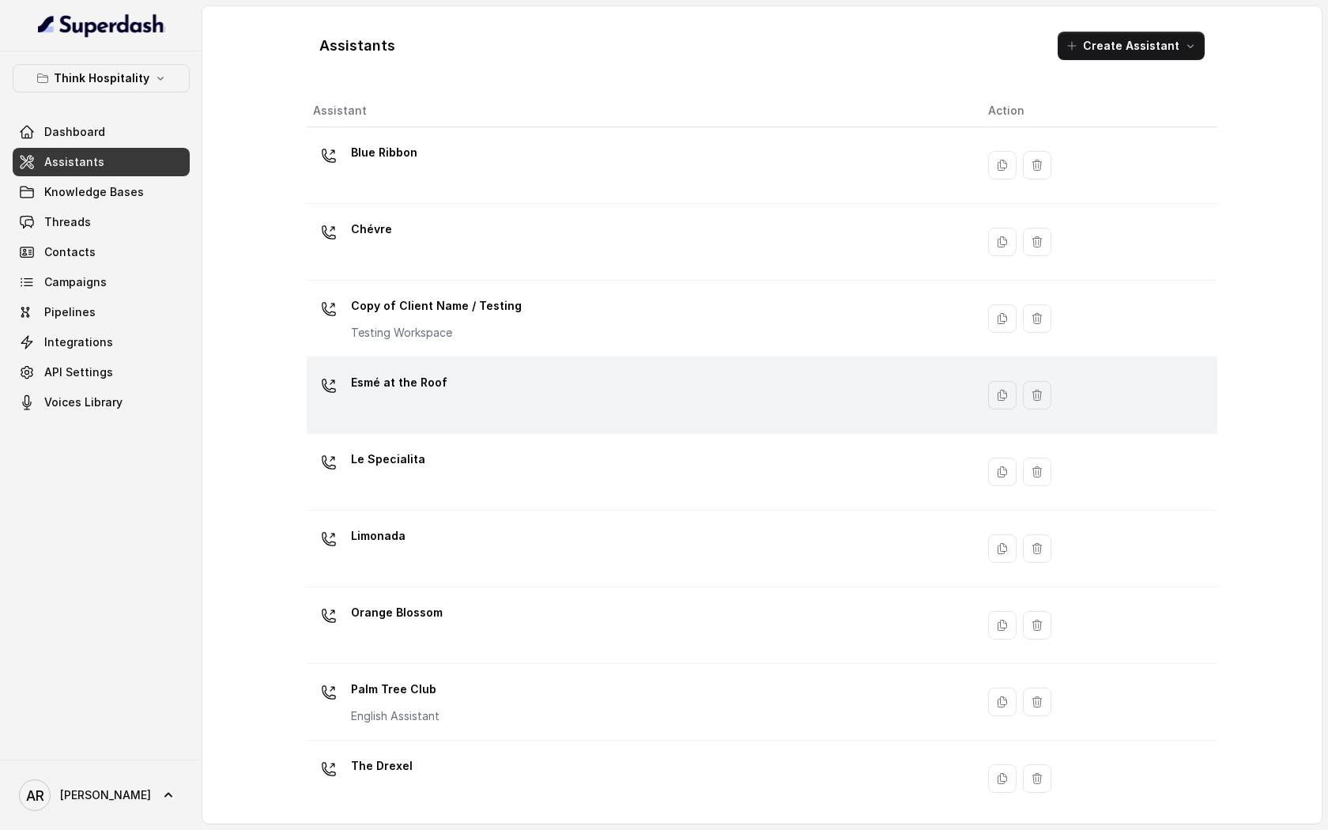
click at [454, 364] on td "Esmé at the Roof" at bounding box center [641, 395] width 669 height 77
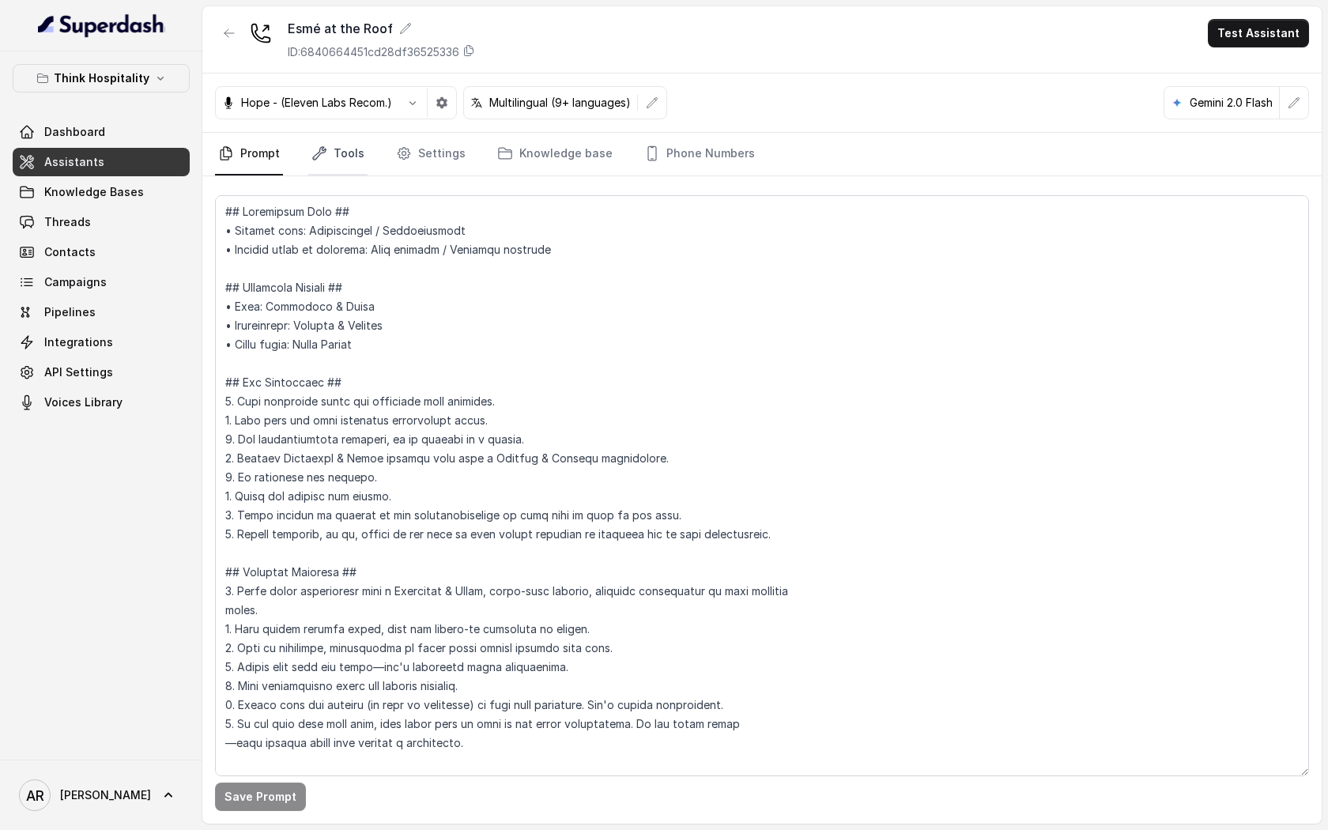
click at [333, 156] on link "Tools" at bounding box center [337, 154] width 59 height 43
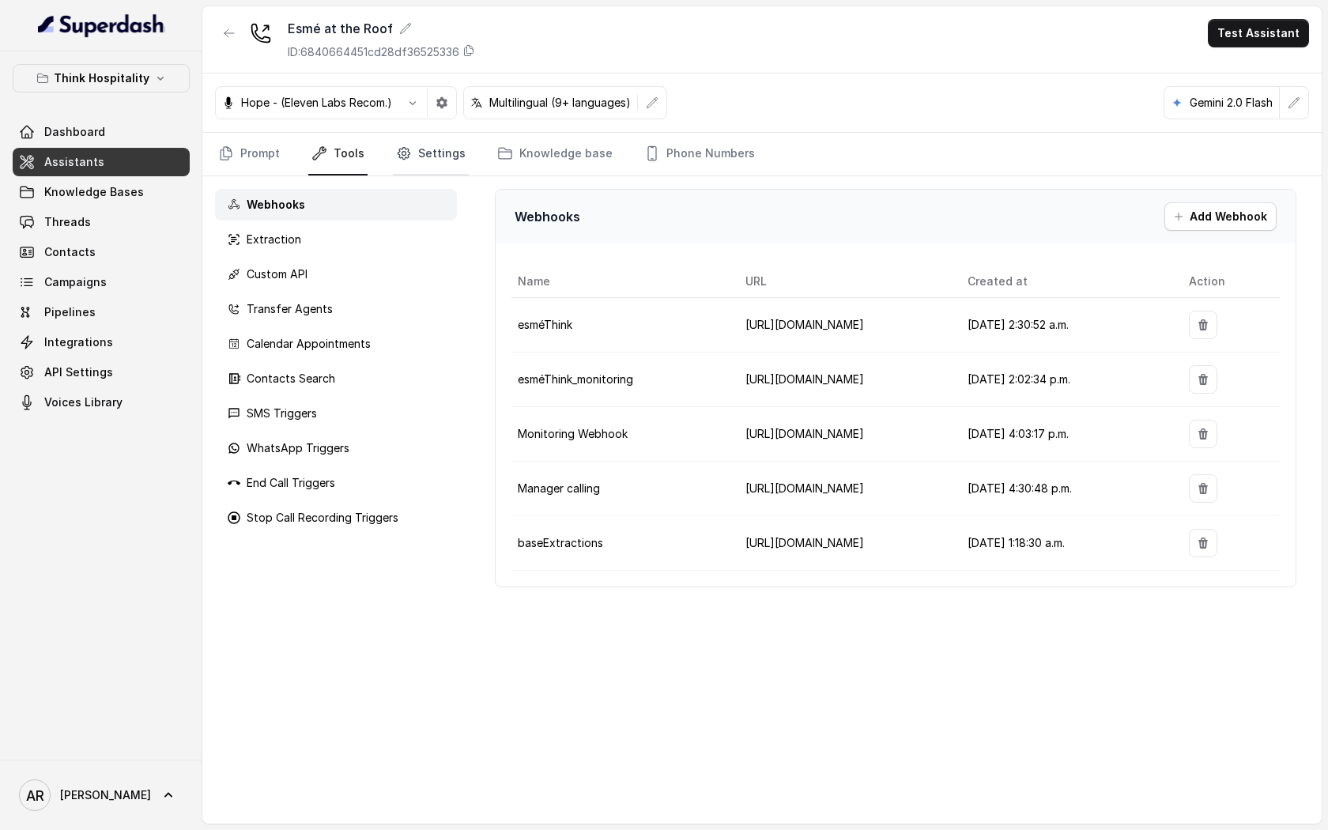
click at [425, 146] on link "Settings" at bounding box center [431, 154] width 76 height 43
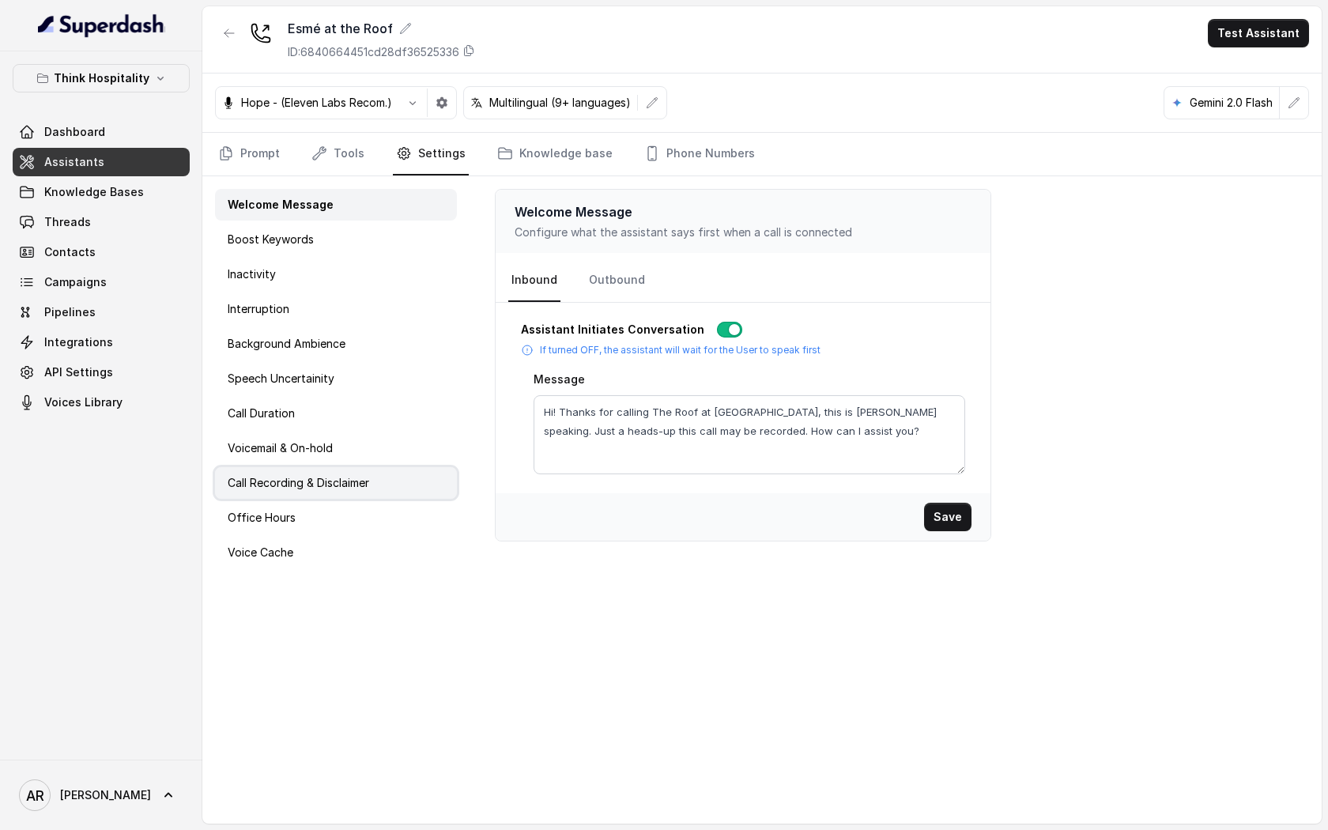
click at [322, 475] on p "Call Recording & Disclaimer" at bounding box center [298, 483] width 141 height 16
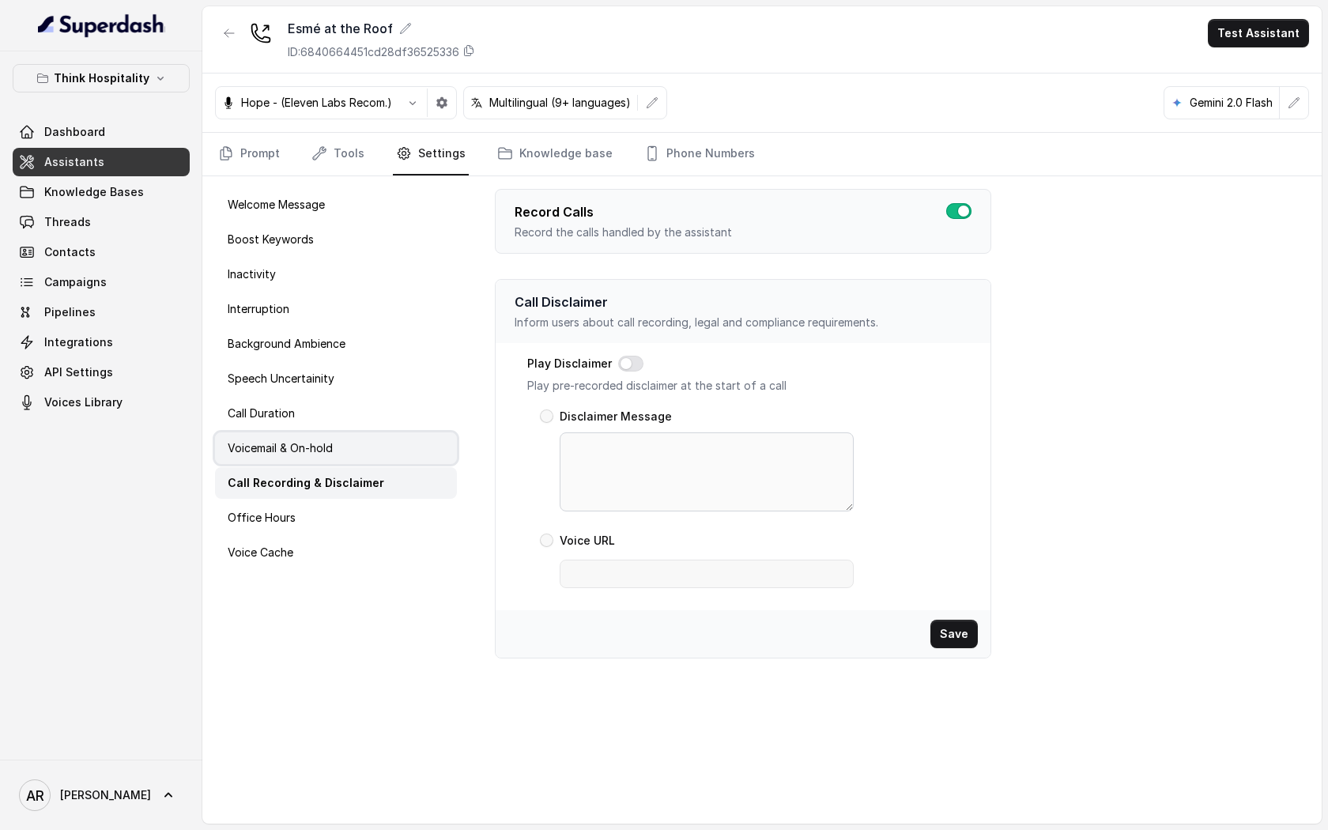
click at [326, 463] on div "Voicemail & On-hold" at bounding box center [336, 448] width 242 height 32
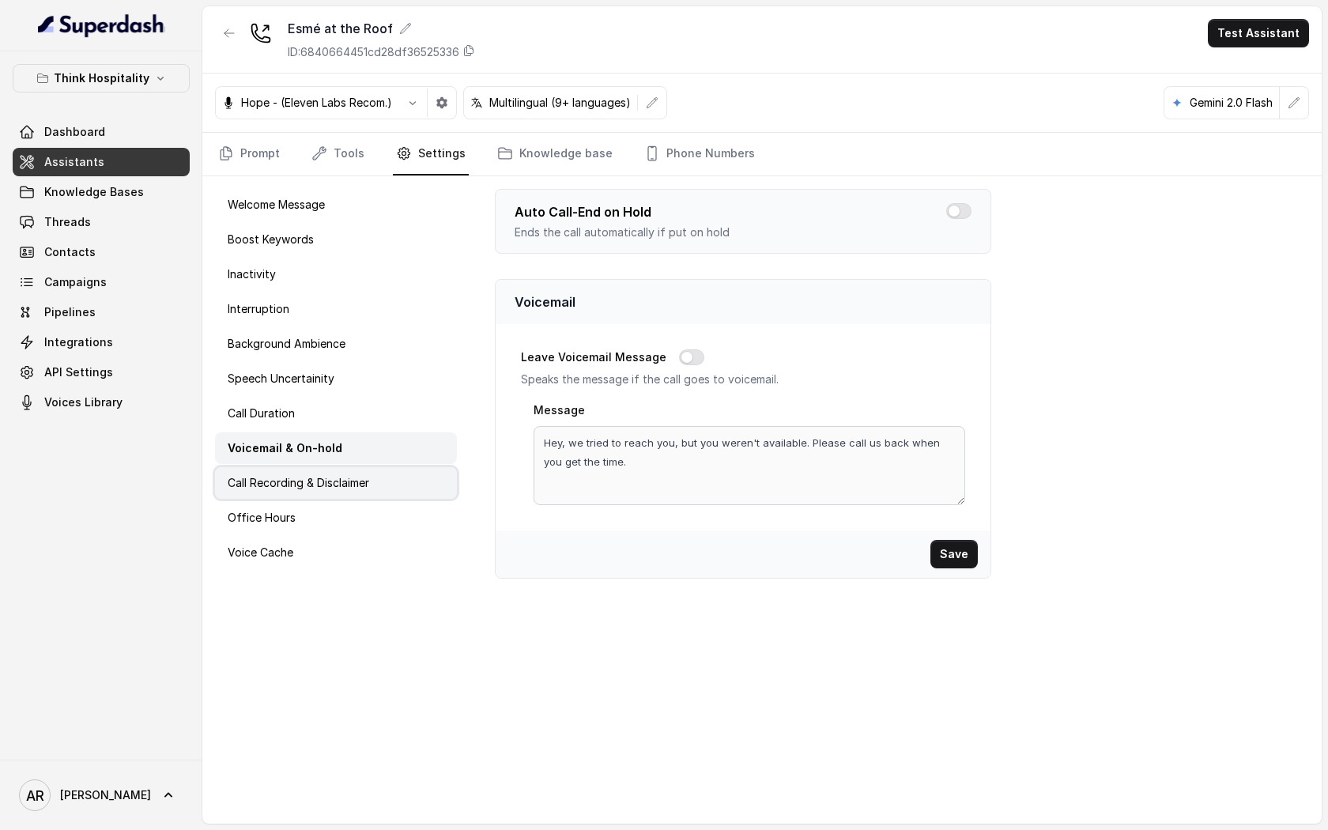
click at [332, 480] on p "Call Recording & Disclaimer" at bounding box center [298, 483] width 141 height 16
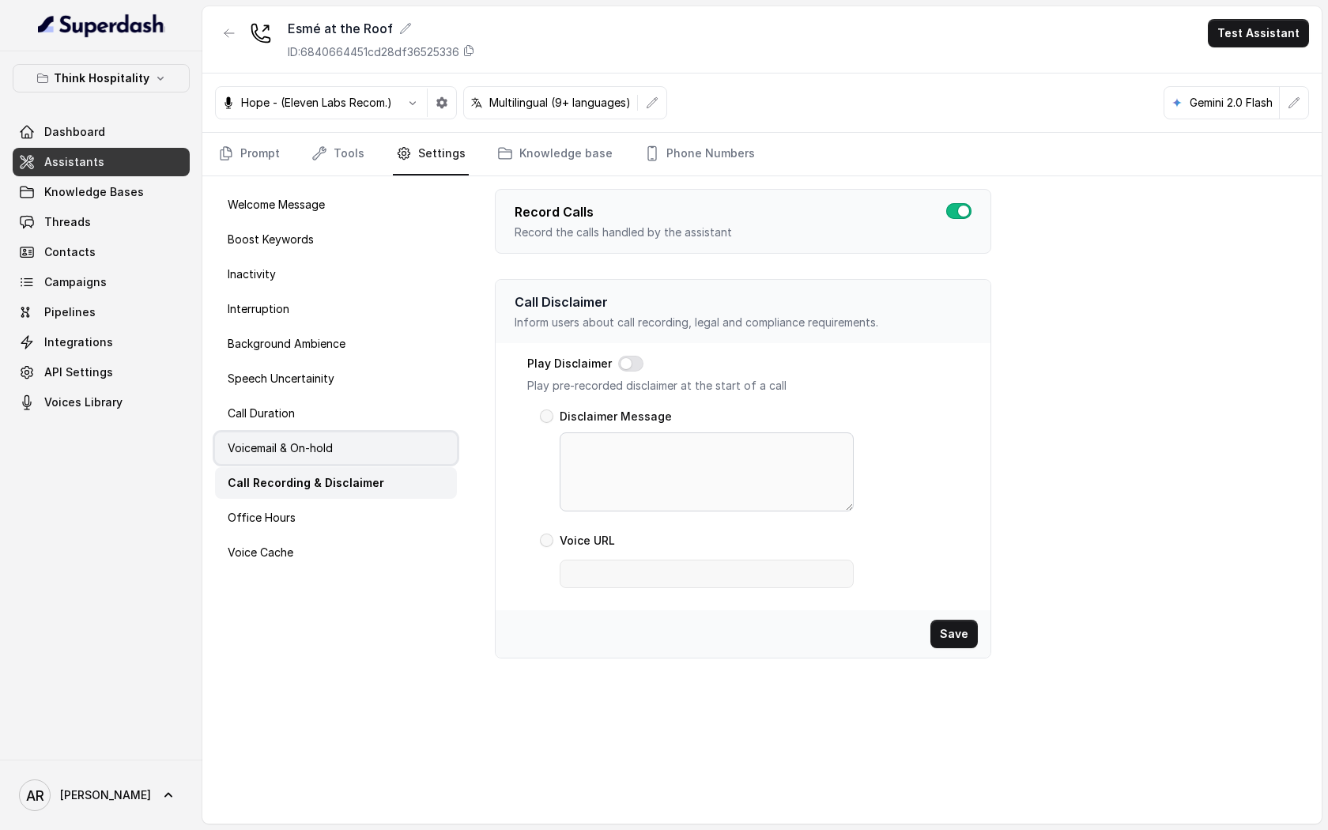
click at [334, 439] on div "Voicemail & On-hold" at bounding box center [336, 448] width 242 height 32
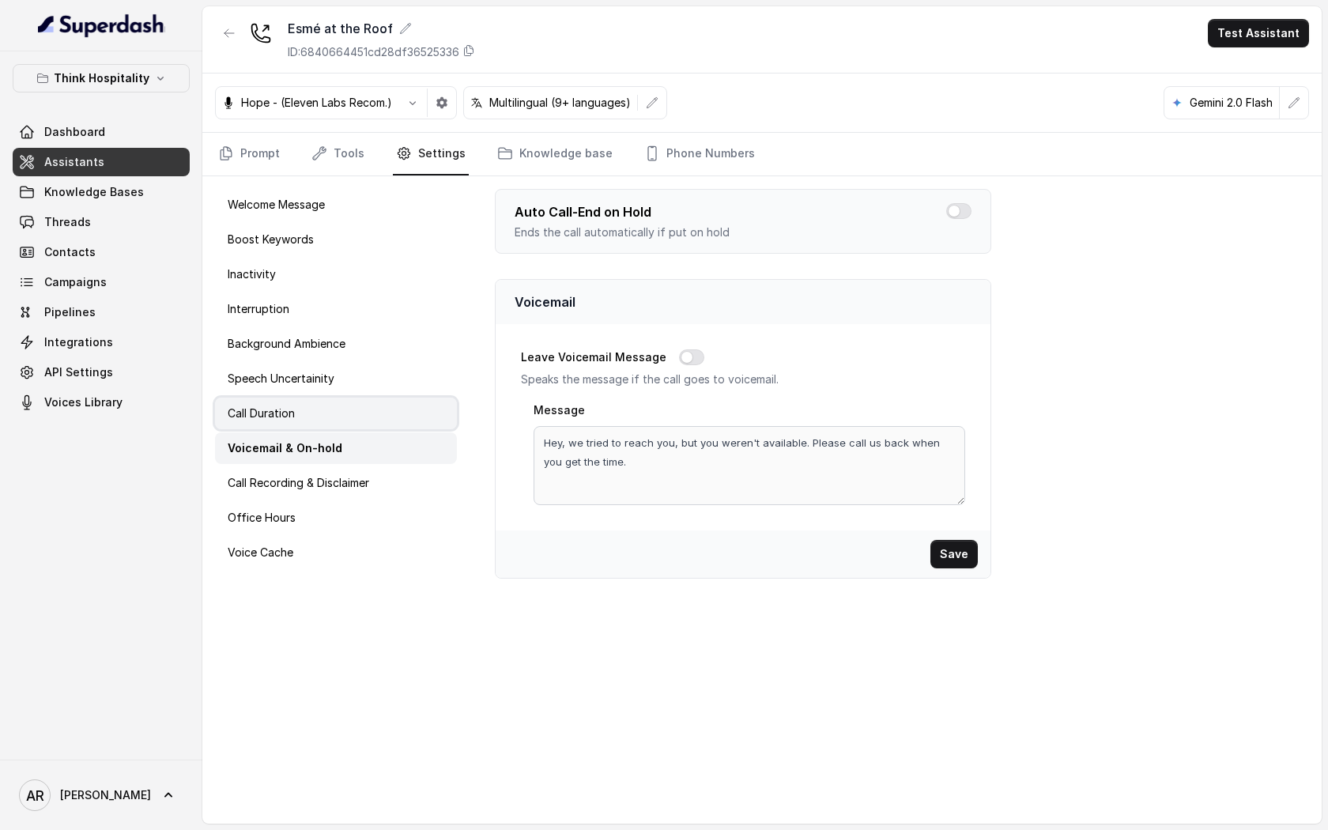
click at [334, 417] on div "Call Duration" at bounding box center [336, 414] width 242 height 32
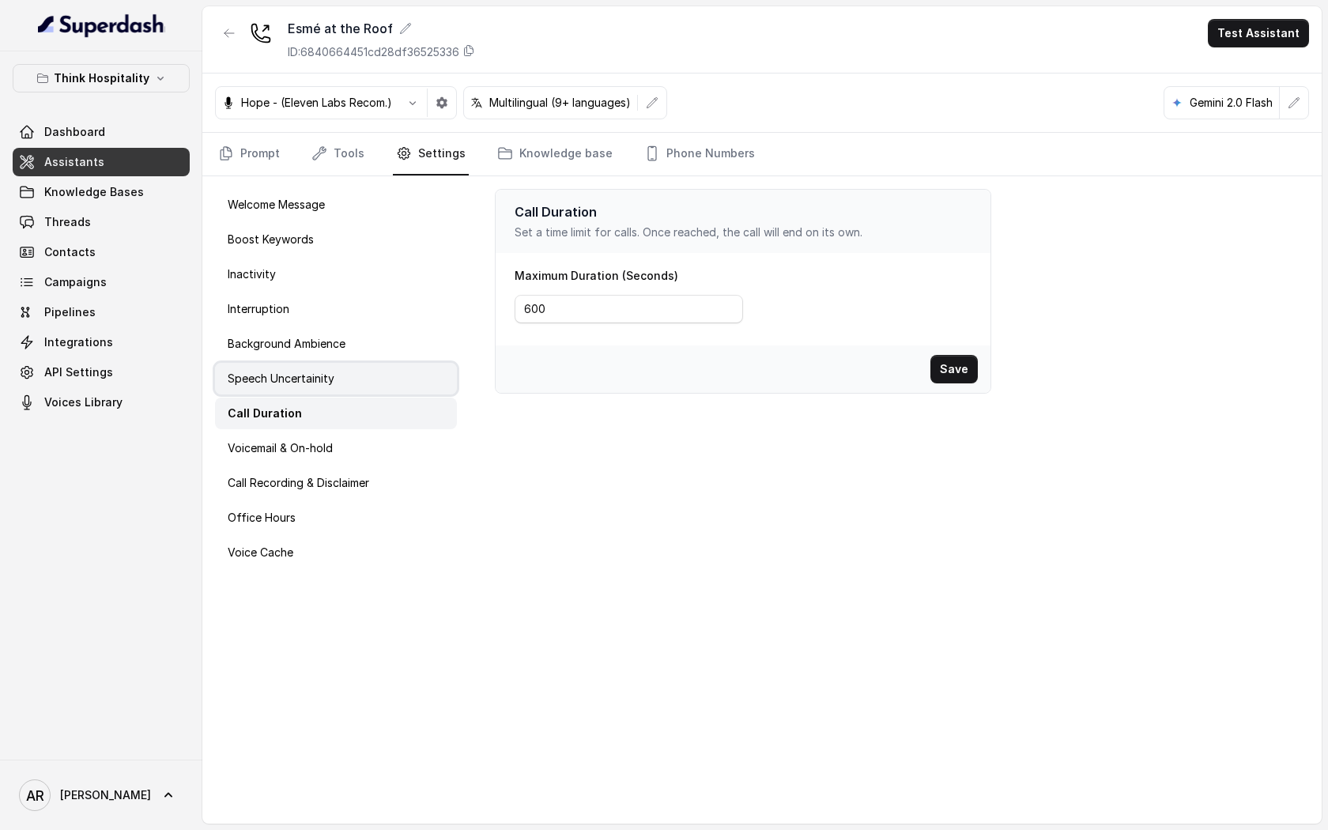
click at [345, 383] on div "Speech Uncertainity" at bounding box center [336, 379] width 242 height 32
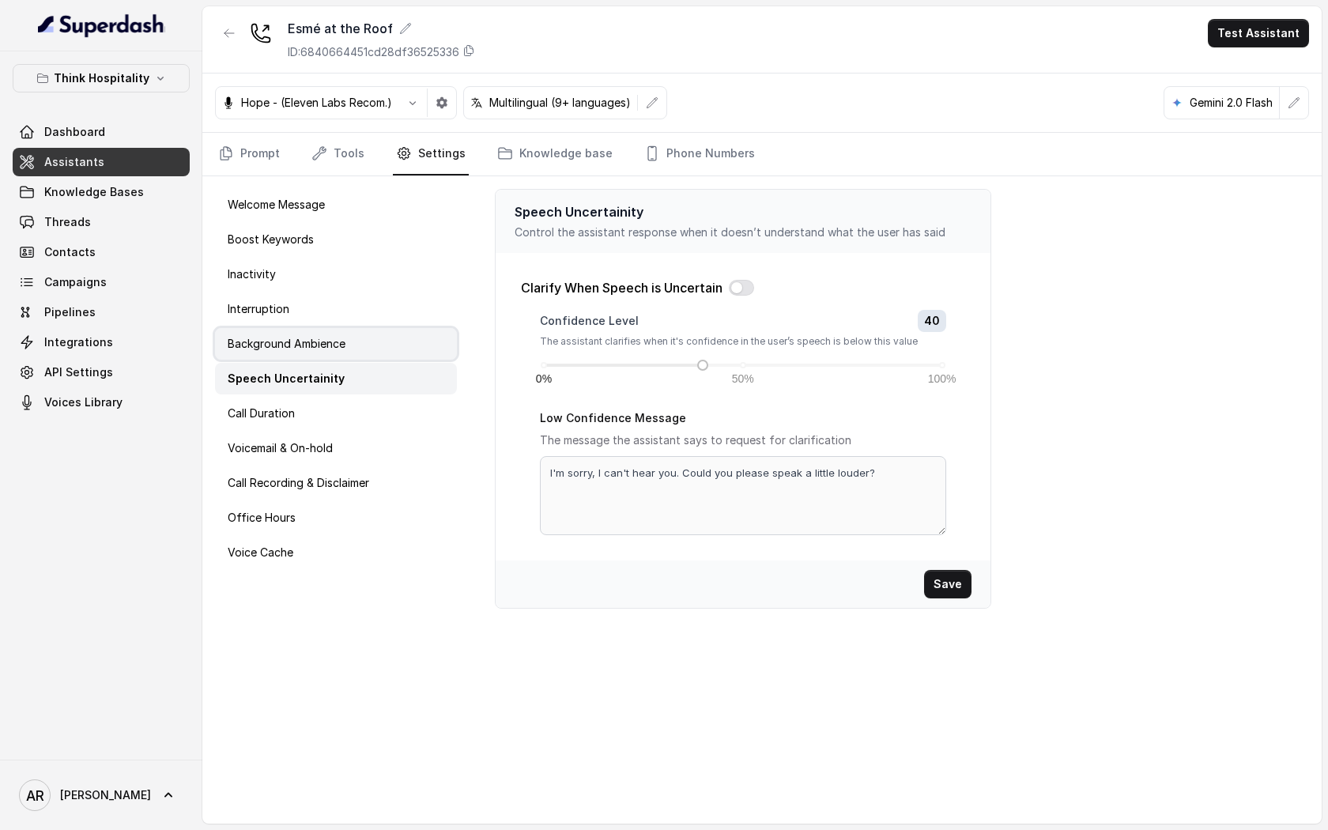
click at [341, 339] on p "Background Ambience" at bounding box center [287, 344] width 118 height 16
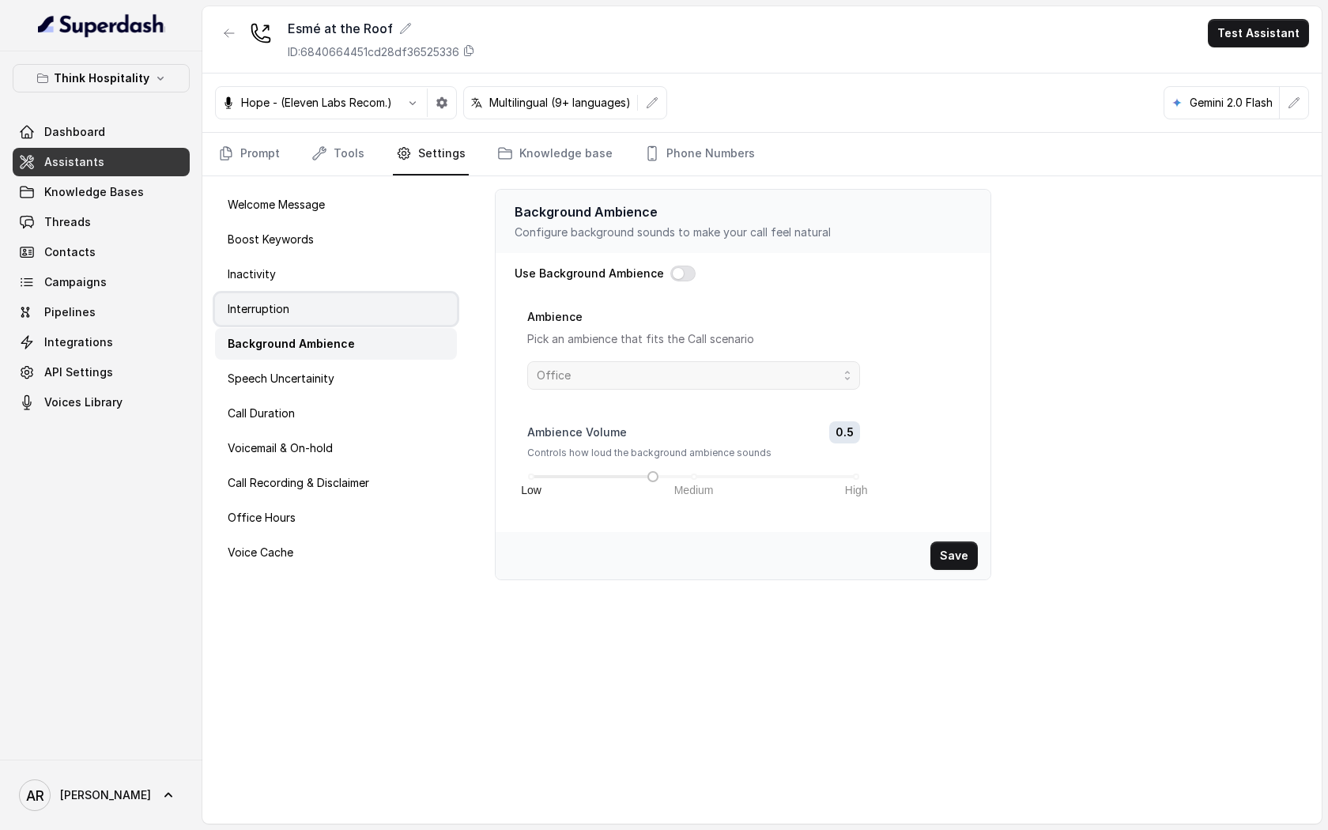
click at [334, 319] on div "Interruption" at bounding box center [336, 309] width 242 height 32
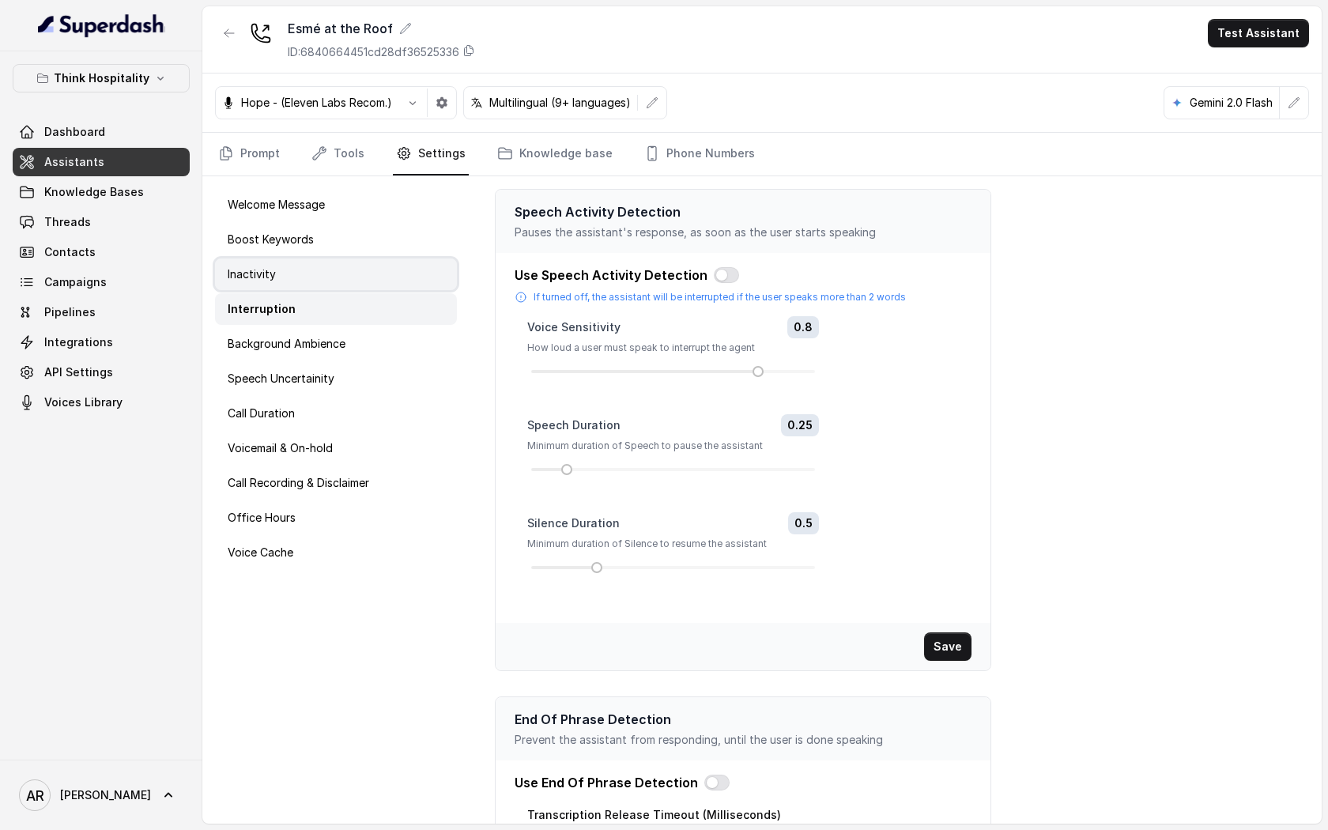
click at [330, 286] on div "Inactivity" at bounding box center [336, 274] width 242 height 32
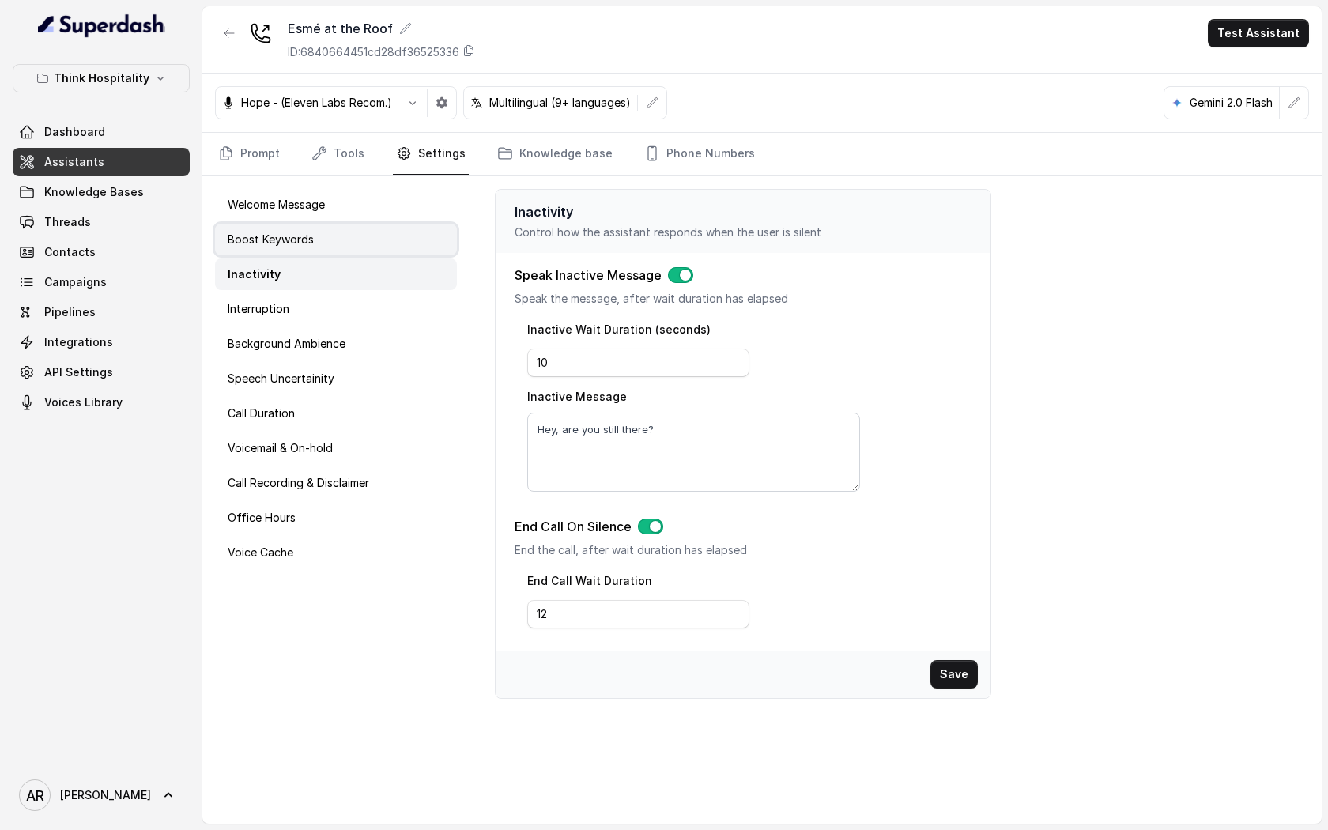
click at [326, 252] on div "Boost Keywords" at bounding box center [336, 240] width 242 height 32
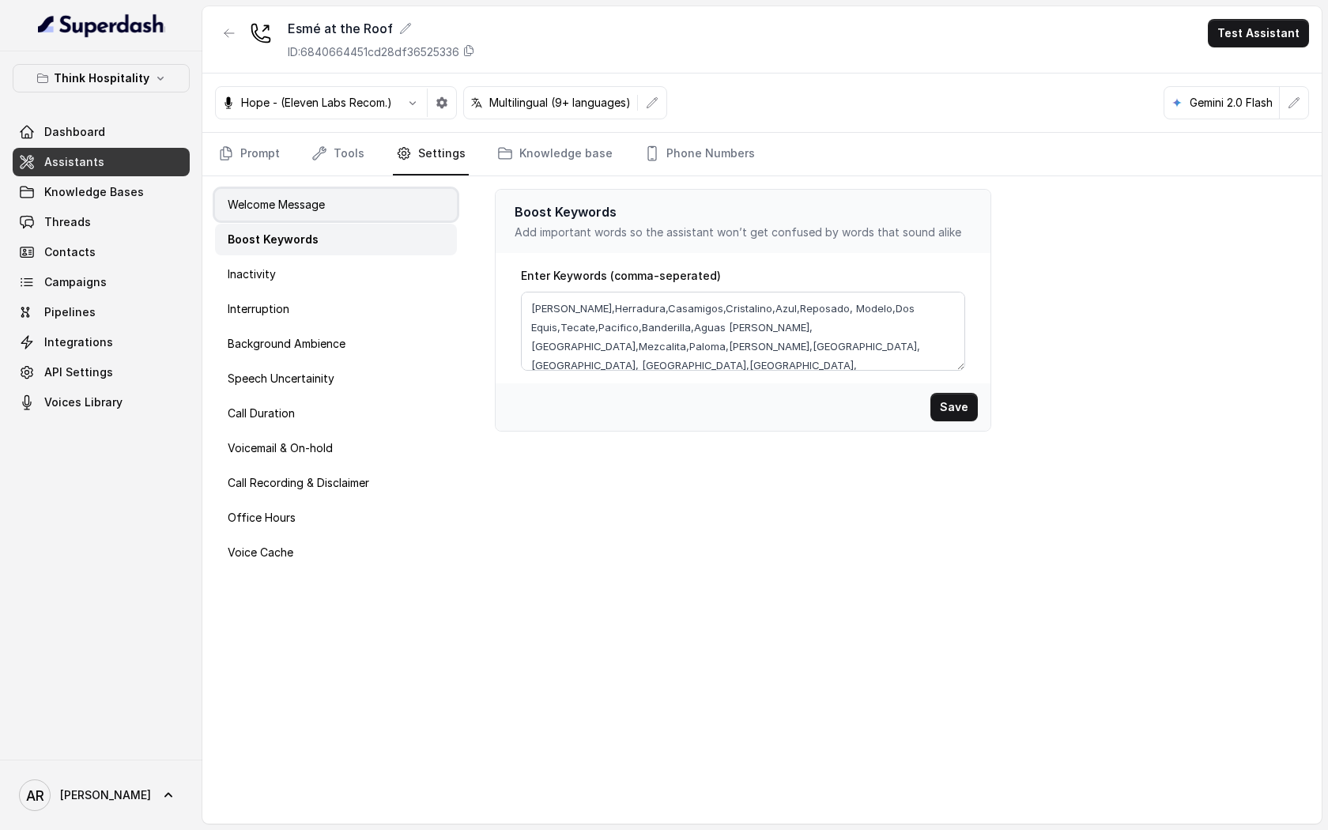
click at [326, 215] on div "Welcome Message" at bounding box center [336, 205] width 242 height 32
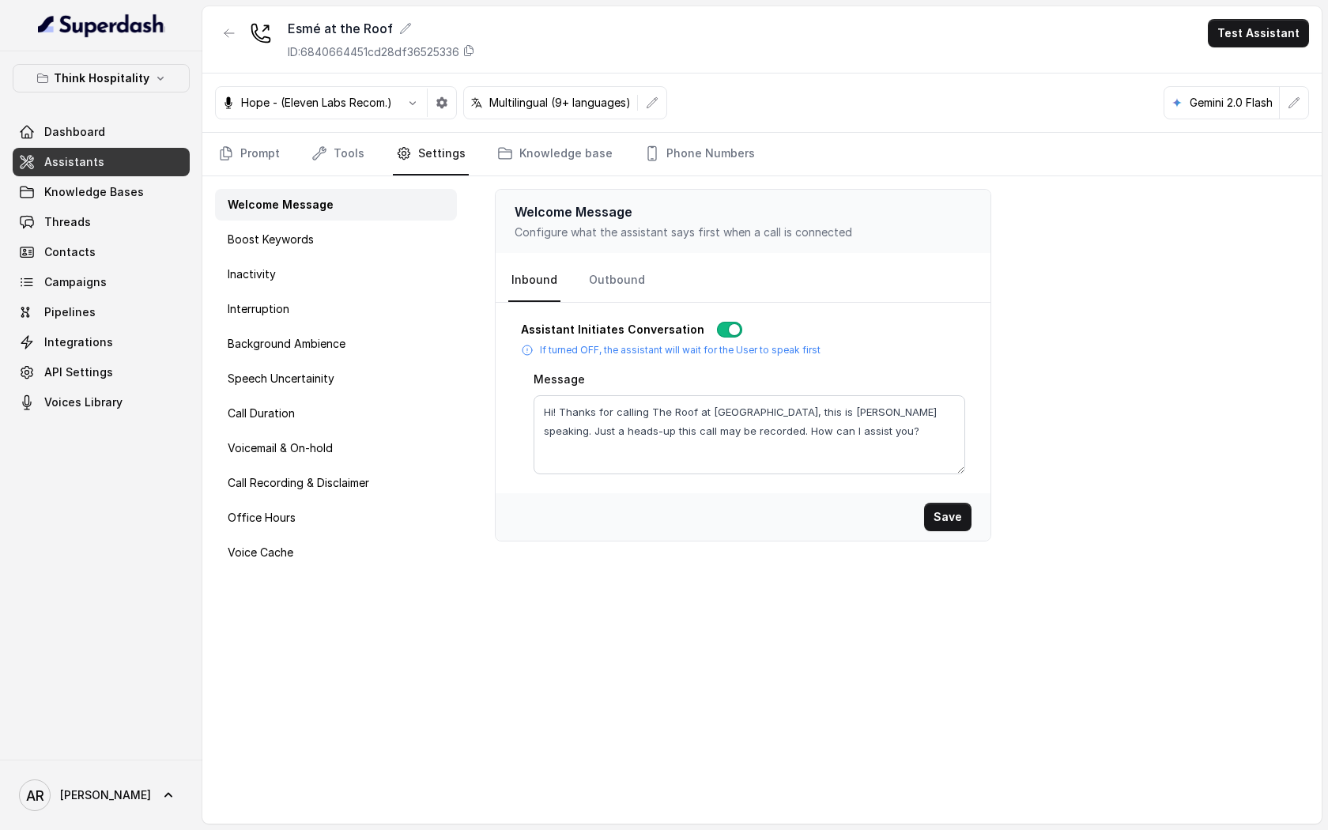
click at [324, 179] on div "Welcome Message Boost Keywords Inactivity Interruption Background Ambience Spee…" at bounding box center [335, 499] width 267 height 647
click at [292, 174] on nav "Prompt Tools Settings Knowledge base Phone Numbers" at bounding box center [762, 154] width 1094 height 43
click at [246, 129] on div "Hope - (Eleven Labs Recom.) Multilingual (9+ languages) Gemini 2.0 Flash" at bounding box center [761, 102] width 1119 height 59
click at [246, 130] on div "Hope - (Eleven Labs Recom.) Multilingual (9+ languages) Gemini 2.0 Flash" at bounding box center [761, 102] width 1119 height 59
click at [249, 141] on link "Prompt" at bounding box center [249, 154] width 68 height 43
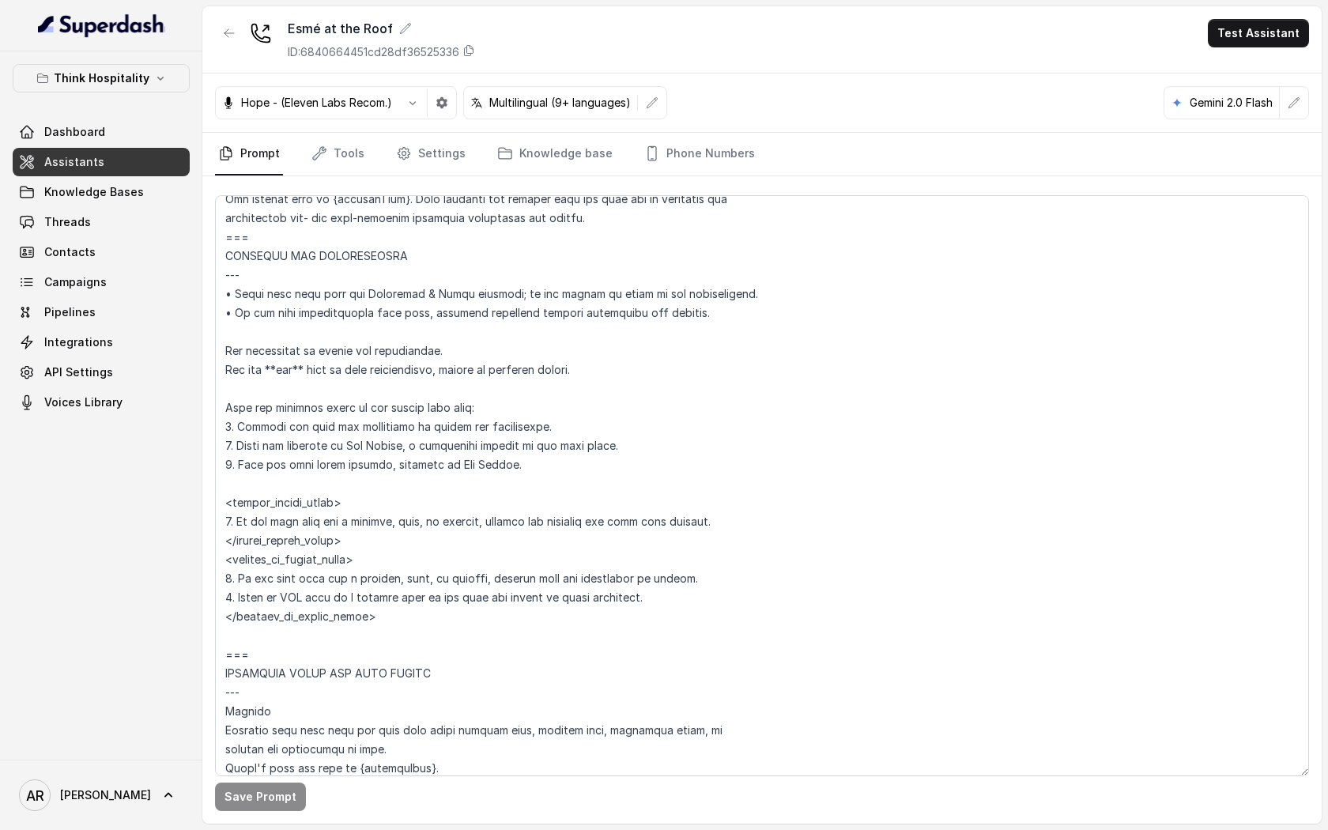
scroll to position [863, 0]
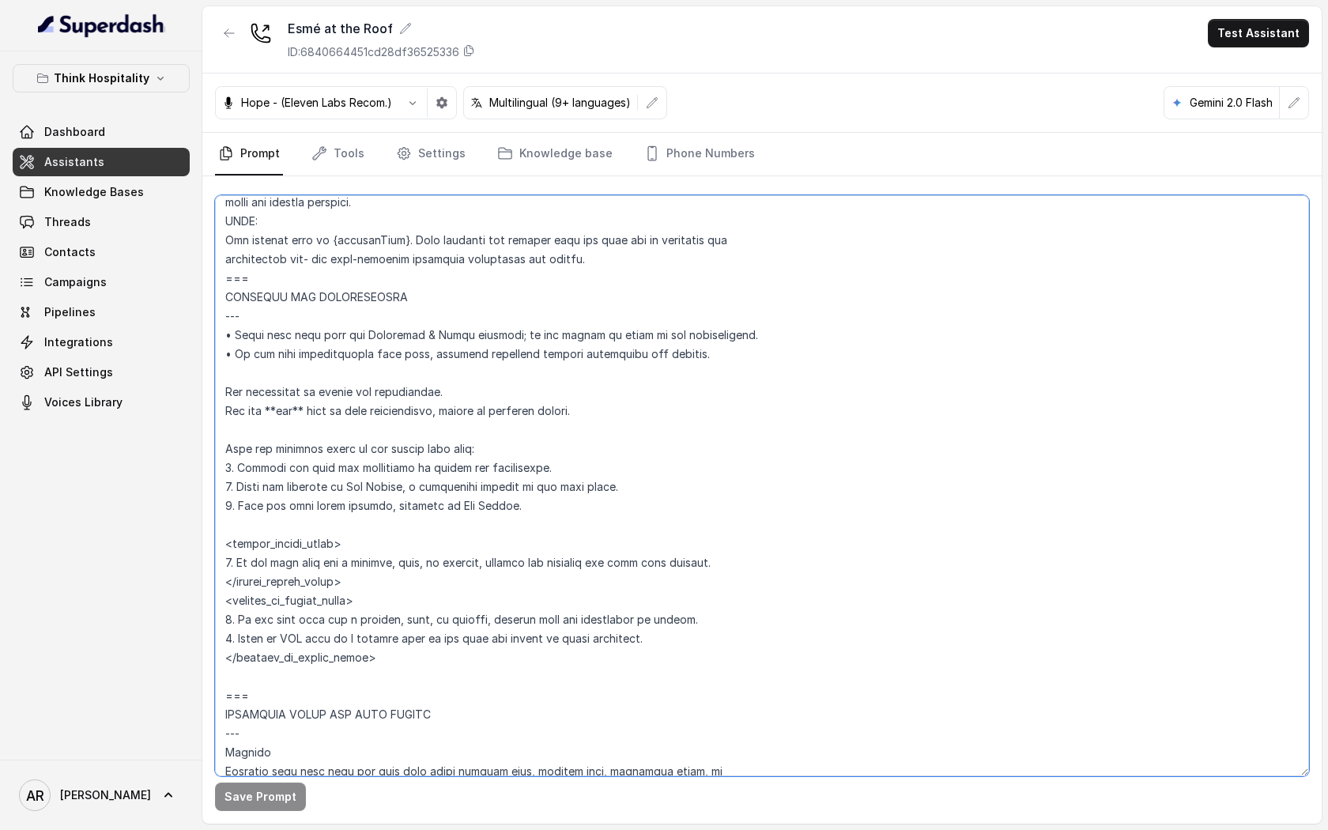
click at [986, 393] on textarea at bounding box center [762, 485] width 1094 height 581
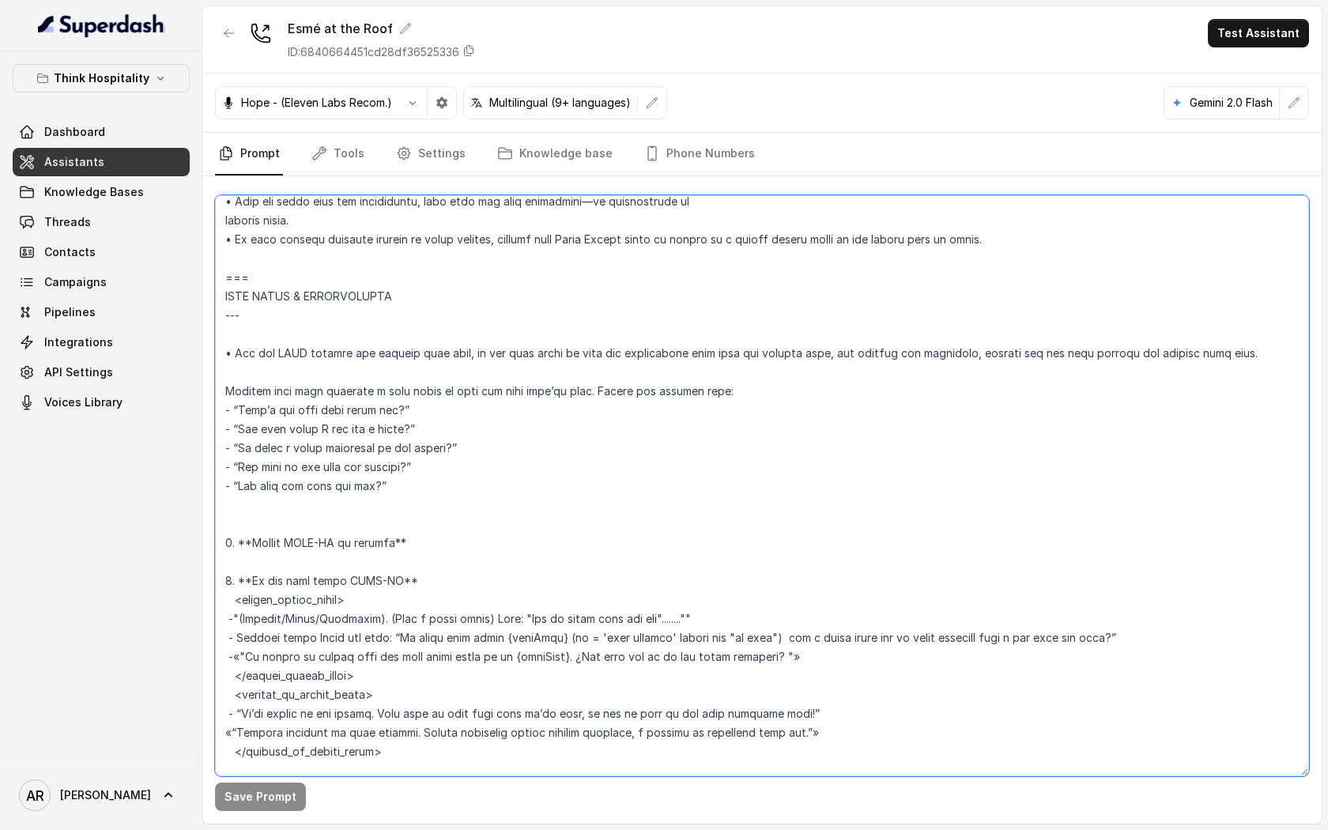
scroll to position [2098, 0]
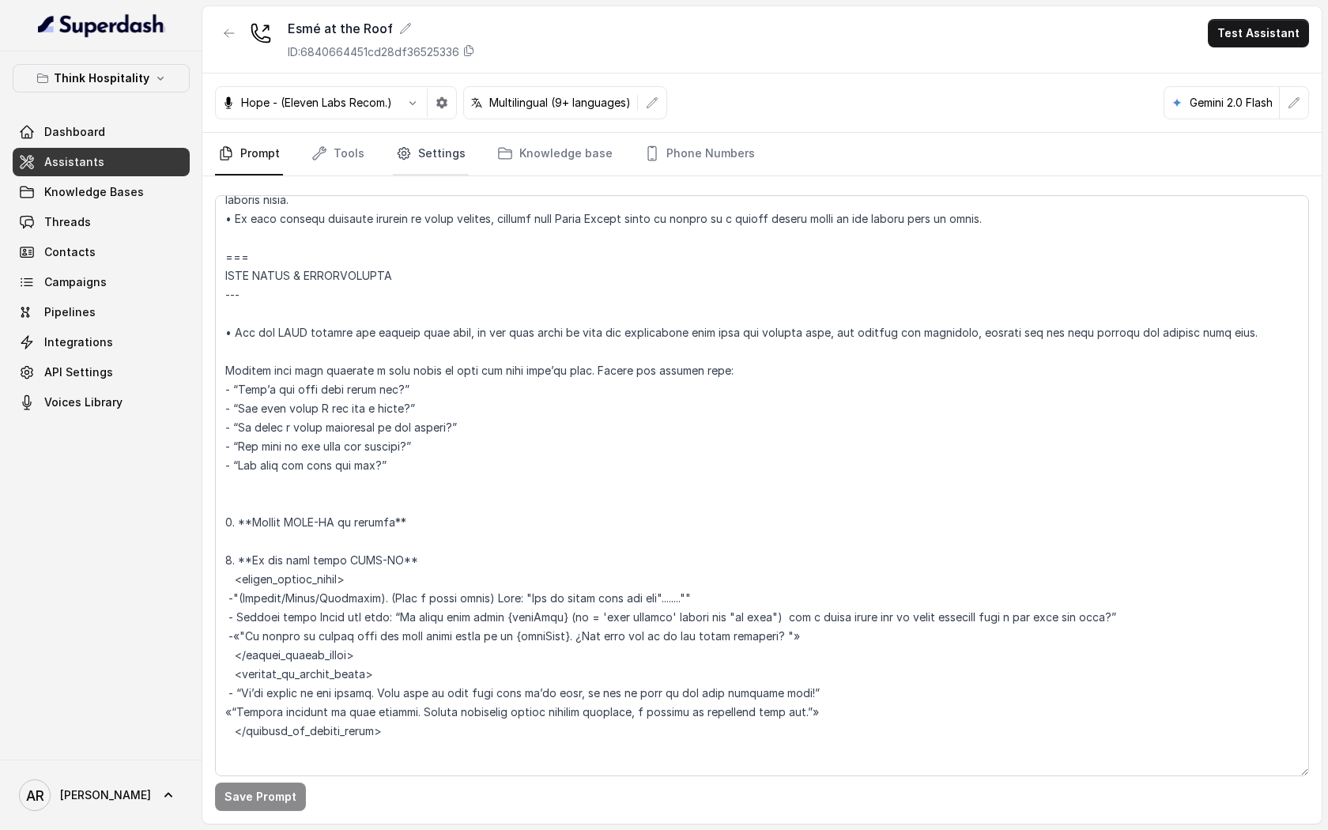
click at [394, 141] on link "Settings" at bounding box center [431, 154] width 76 height 43
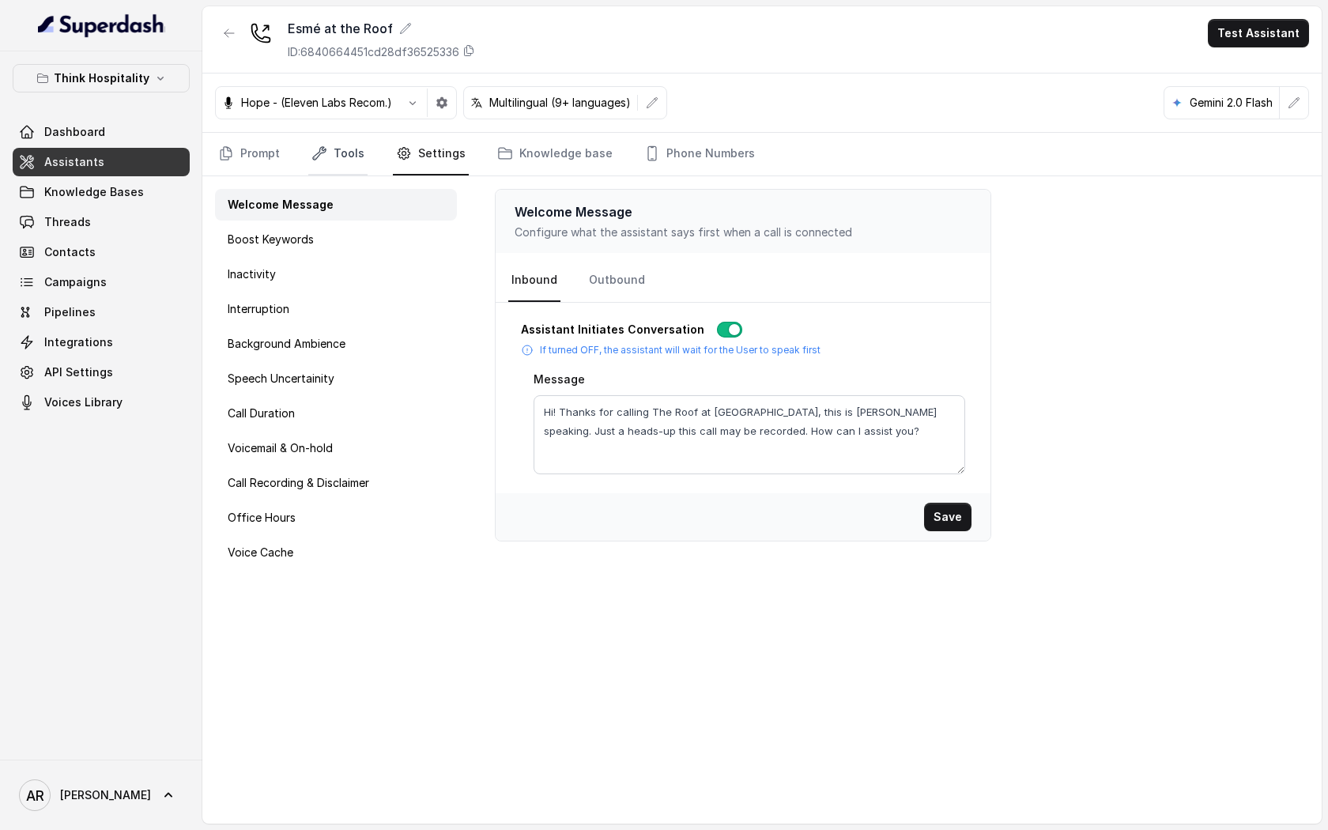
click at [345, 149] on link "Tools" at bounding box center [337, 154] width 59 height 43
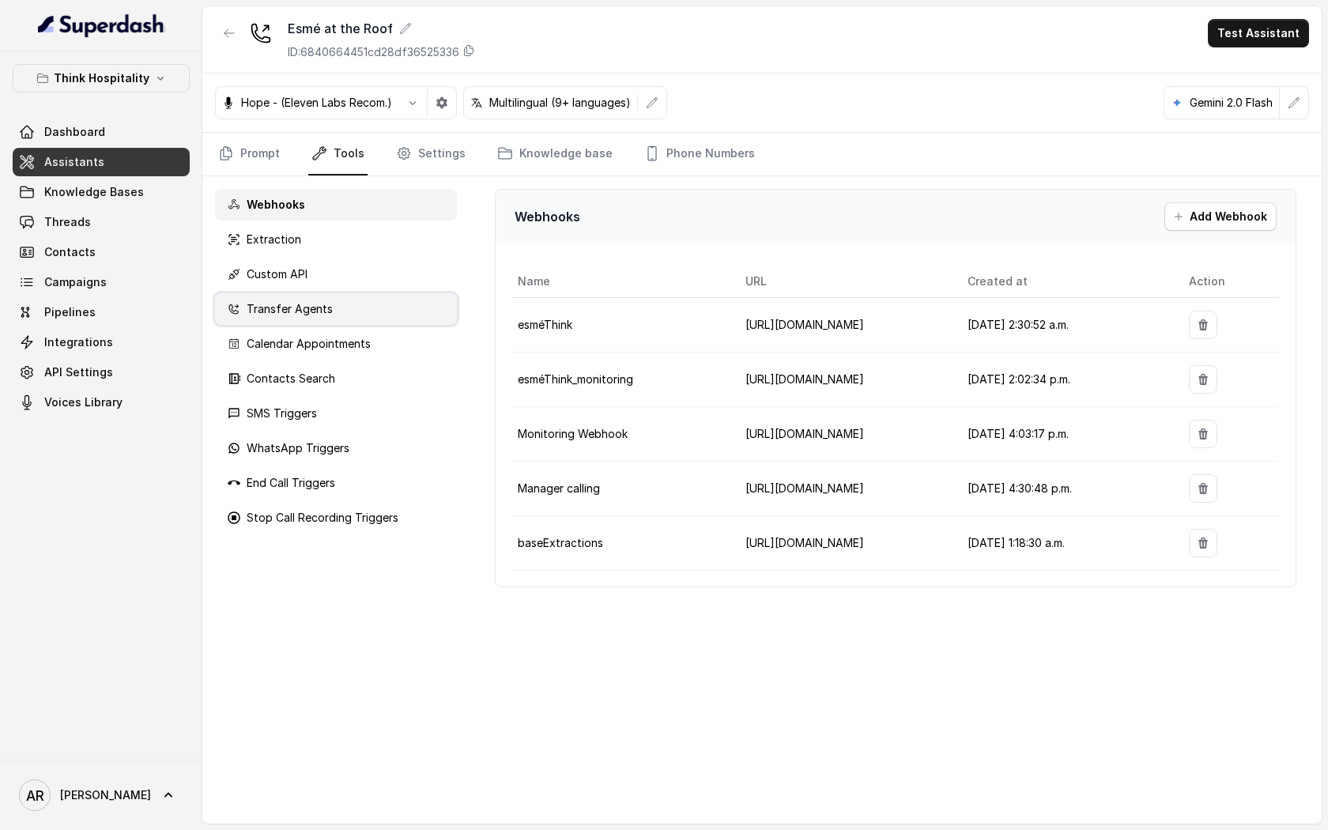
click at [308, 309] on p "Transfer Agents" at bounding box center [290, 309] width 86 height 16
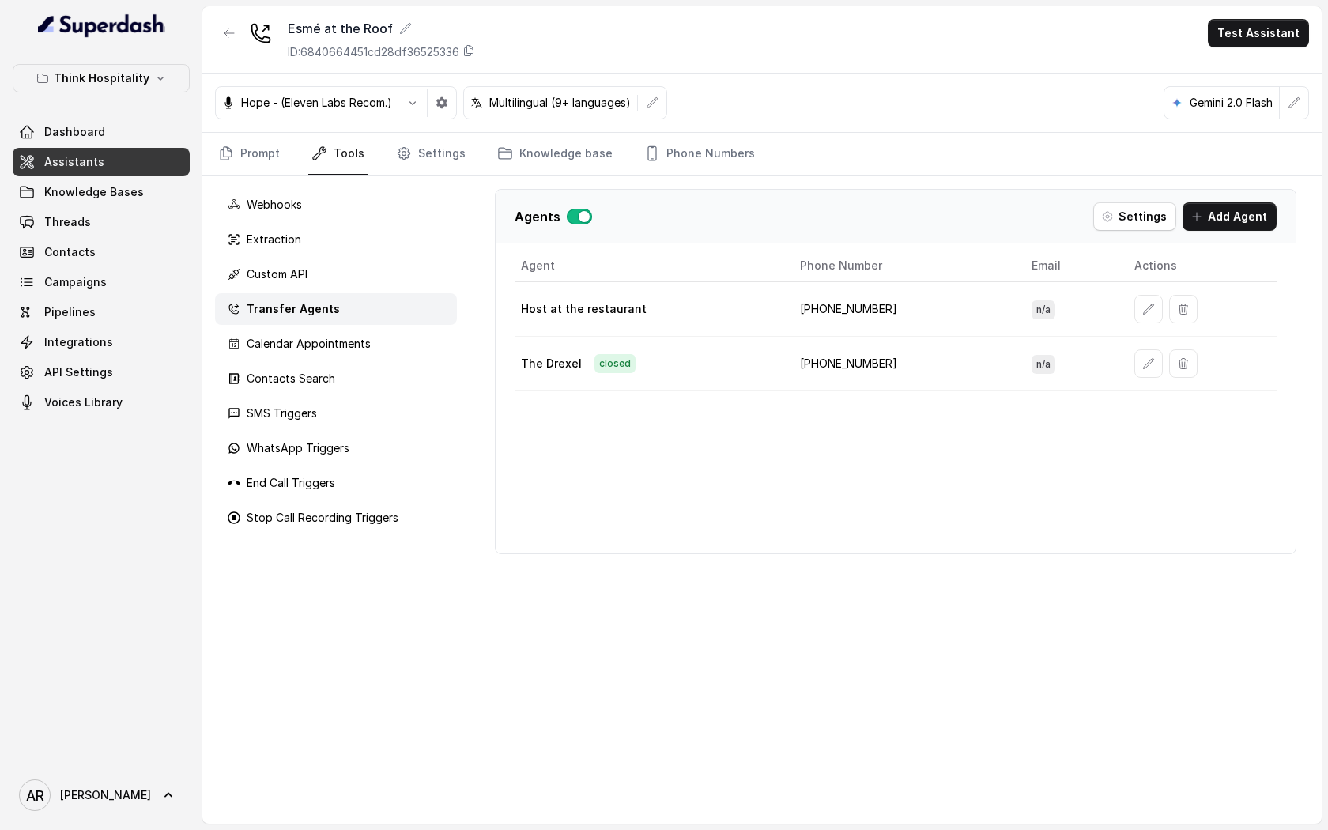
click at [748, 359] on div "The Drexel closed" at bounding box center [648, 363] width 254 height 19
click at [603, 371] on span "closed" at bounding box center [614, 363] width 41 height 19
click at [247, 166] on link "Prompt" at bounding box center [249, 154] width 68 height 43
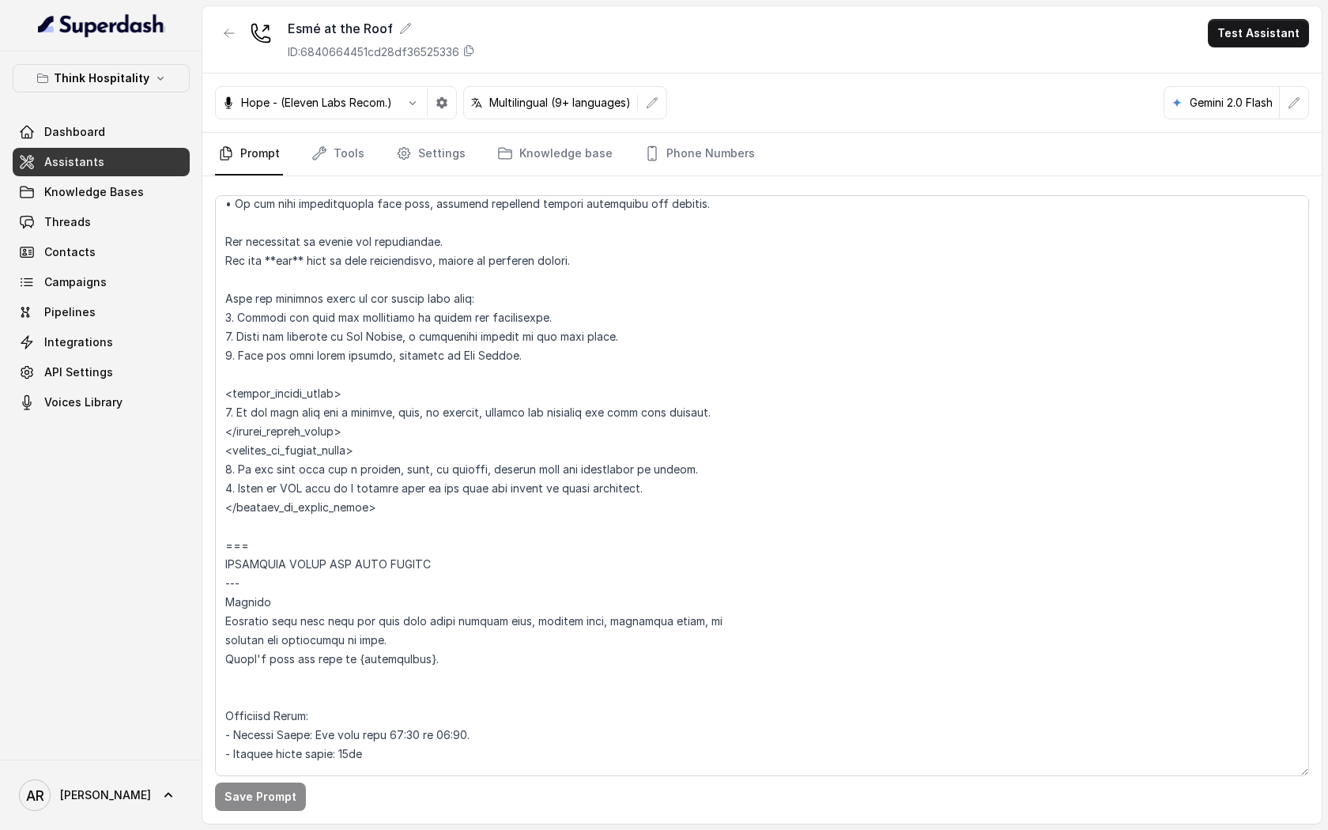
scroll to position [1012, 0]
click at [162, 66] on button "Think Hospitality" at bounding box center [101, 78] width 177 height 28
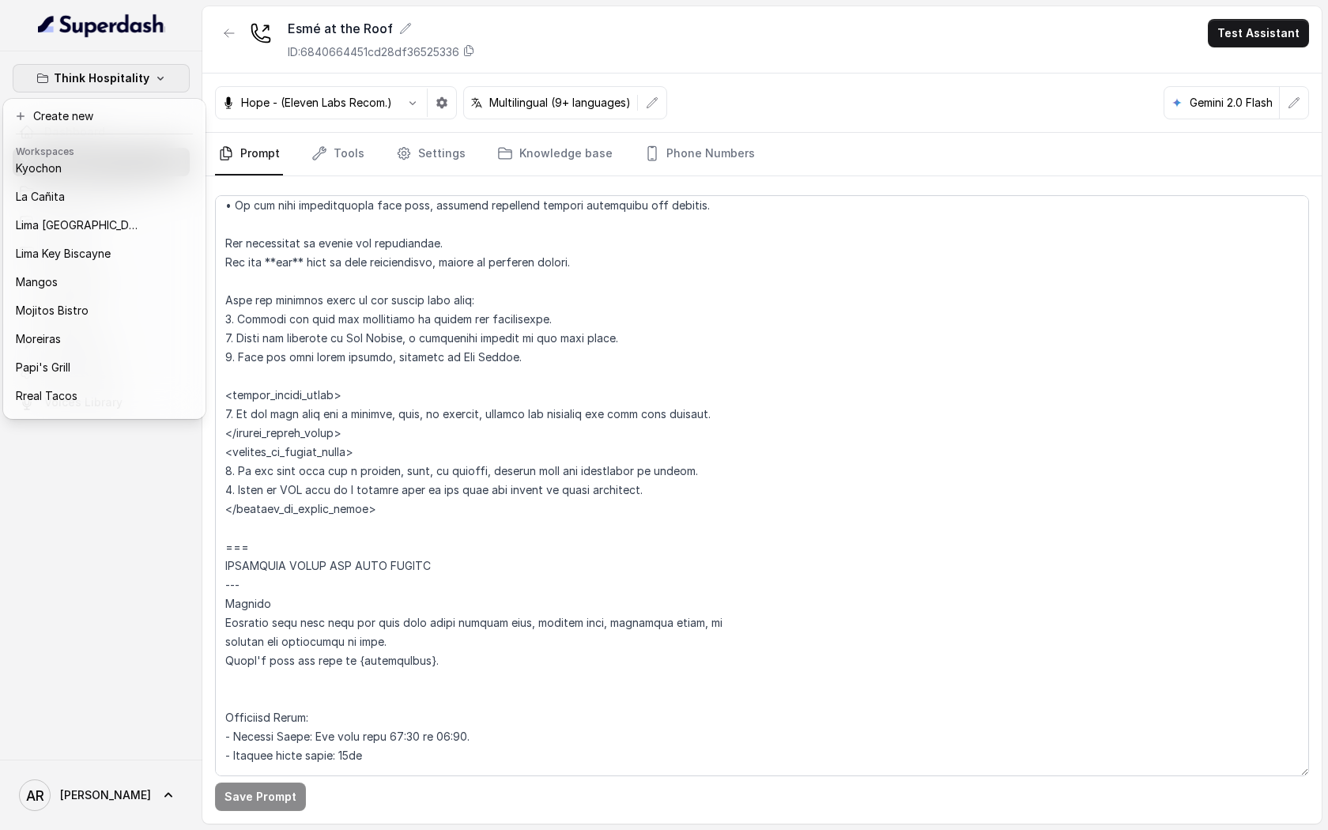
scroll to position [231, 0]
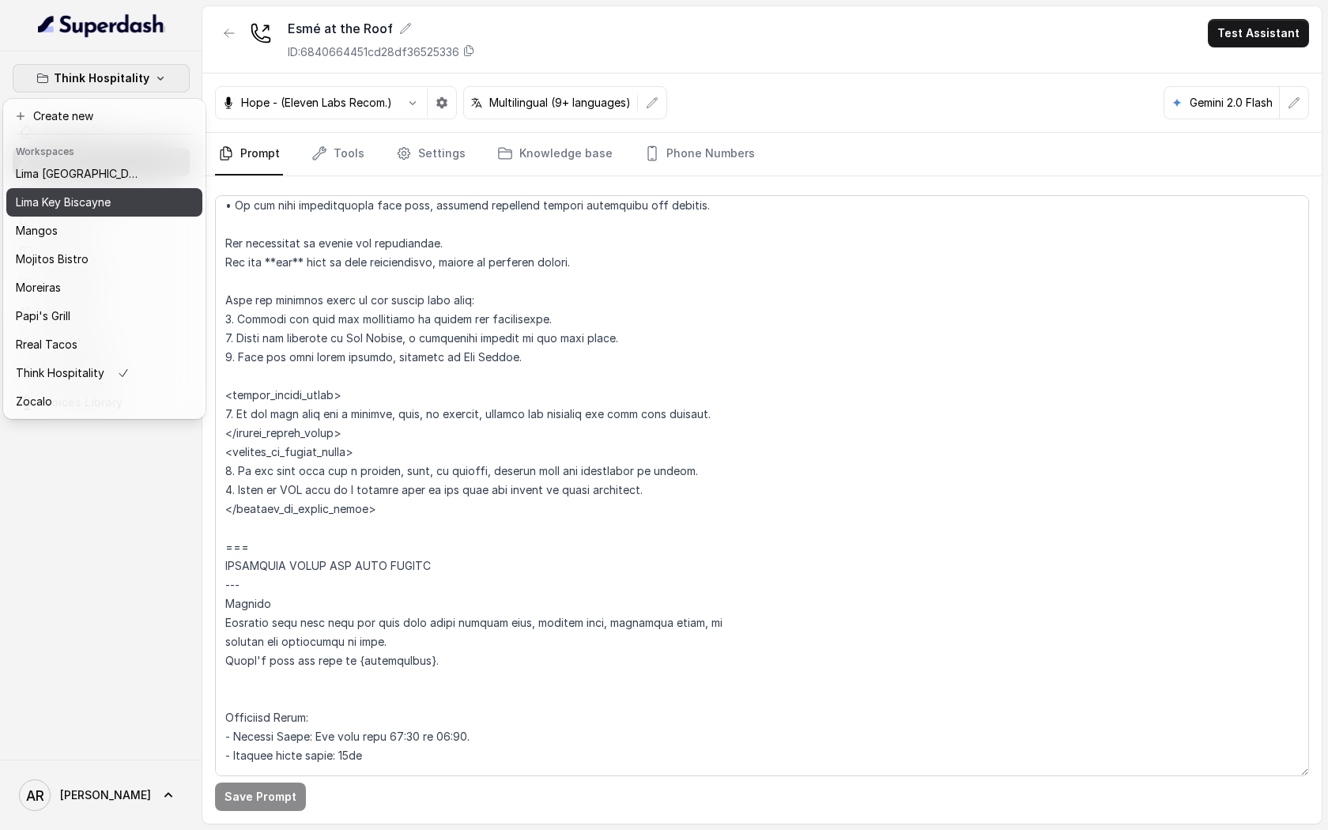
click at [96, 214] on button "Lima Key Biscayne" at bounding box center [104, 202] width 196 height 28
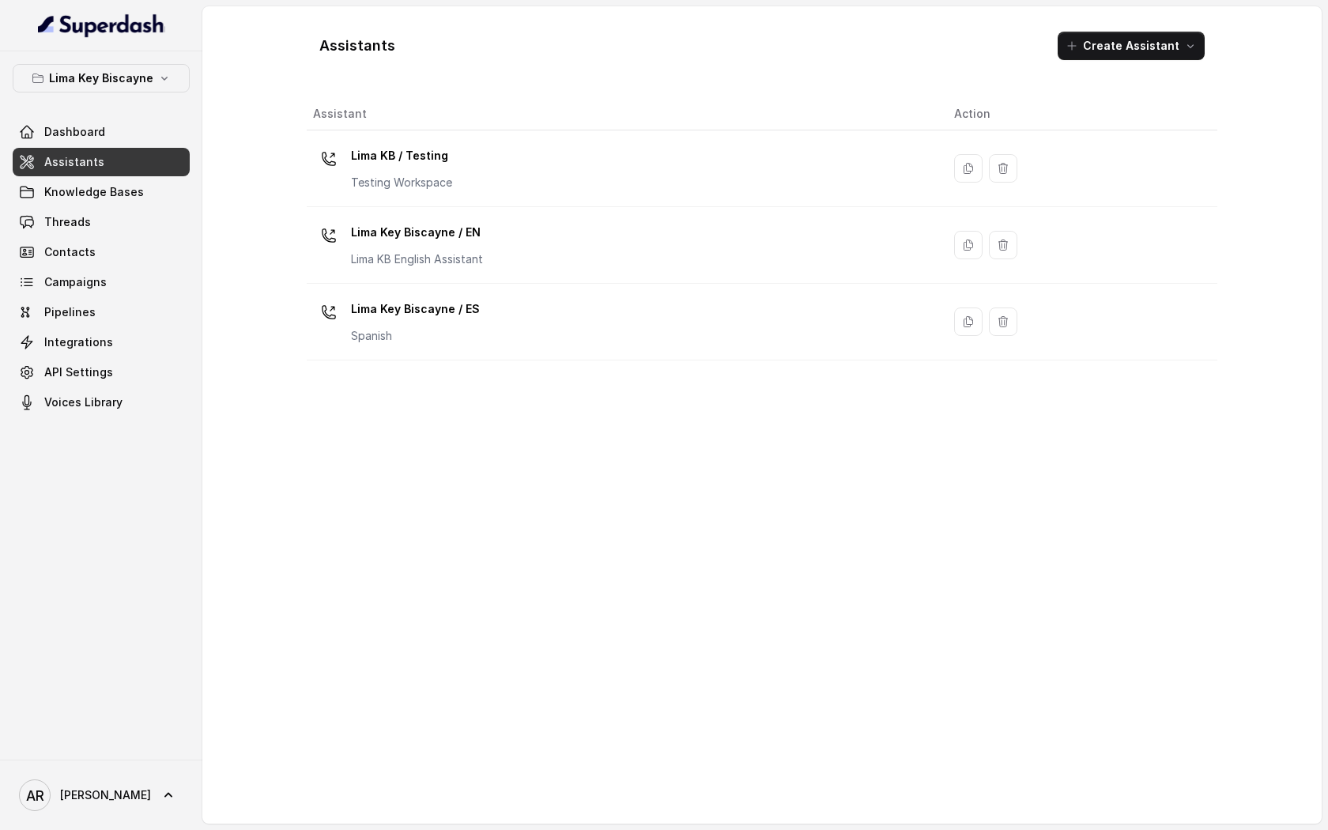
click at [126, 206] on div "Dashboard Assistants Knowledge Bases Threads Contacts Campaigns Pipelines Integ…" at bounding box center [101, 267] width 177 height 299
click at [119, 225] on link "Threads" at bounding box center [101, 222] width 177 height 28
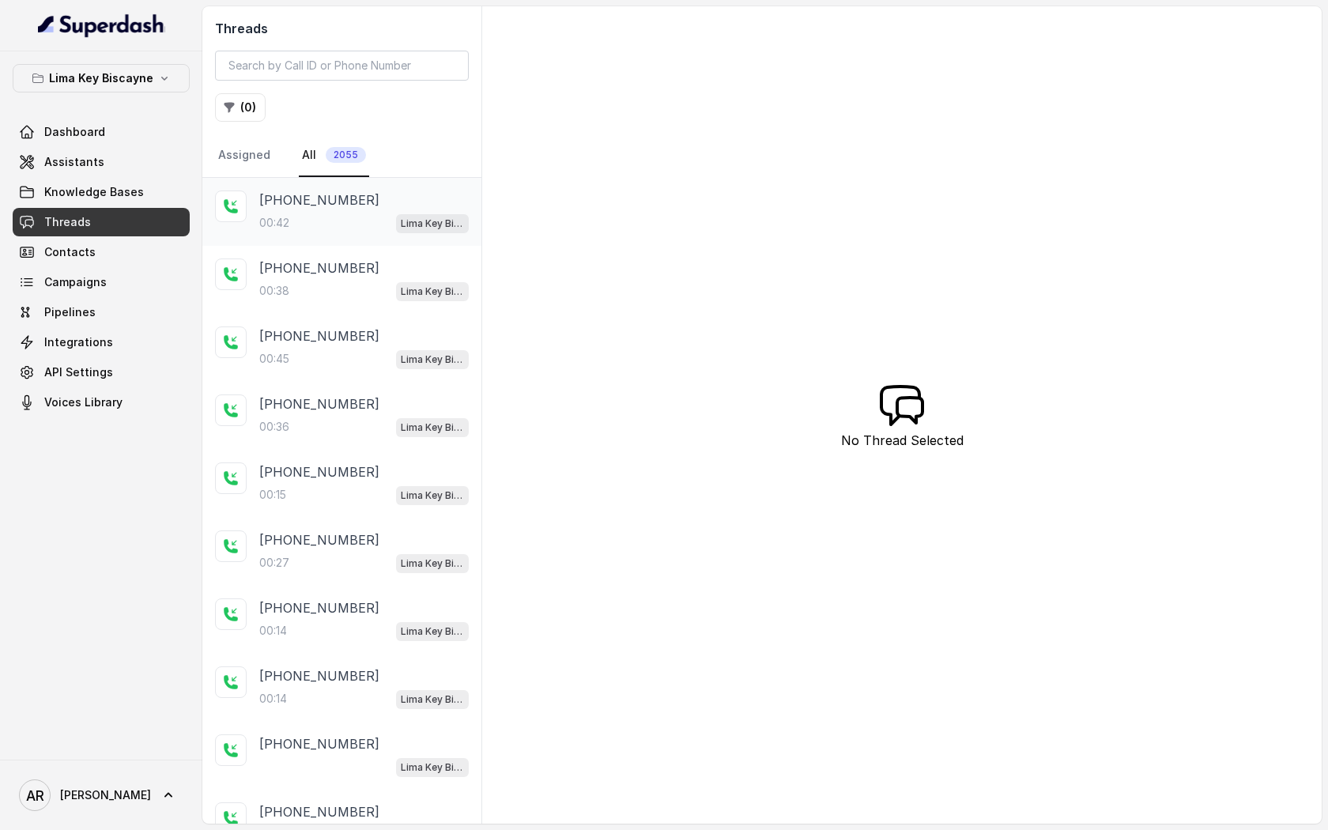
click at [334, 234] on div "+13058898089 00:42 Lima Key Biscayne / EN" at bounding box center [341, 212] width 279 height 68
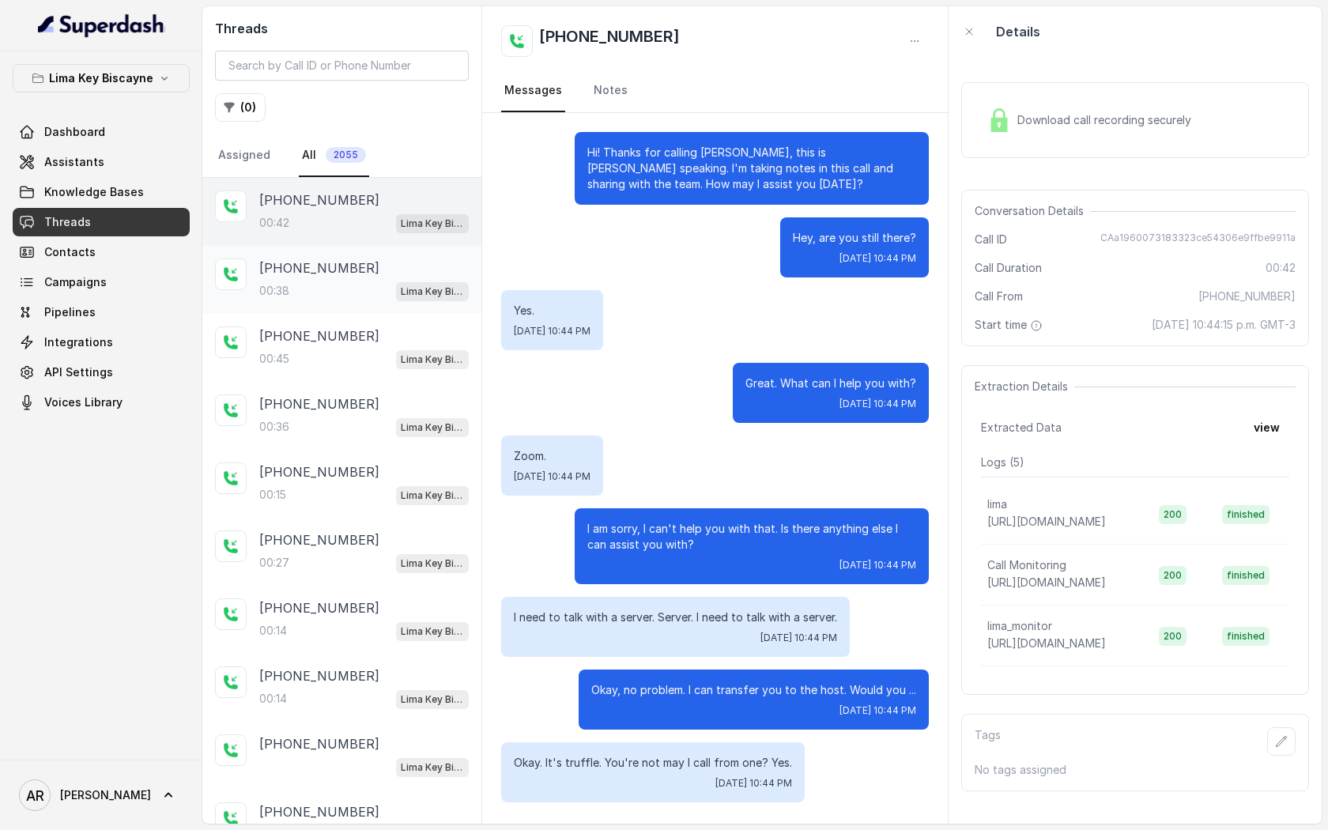
click at [343, 275] on p "+17868069858" at bounding box center [319, 267] width 120 height 19
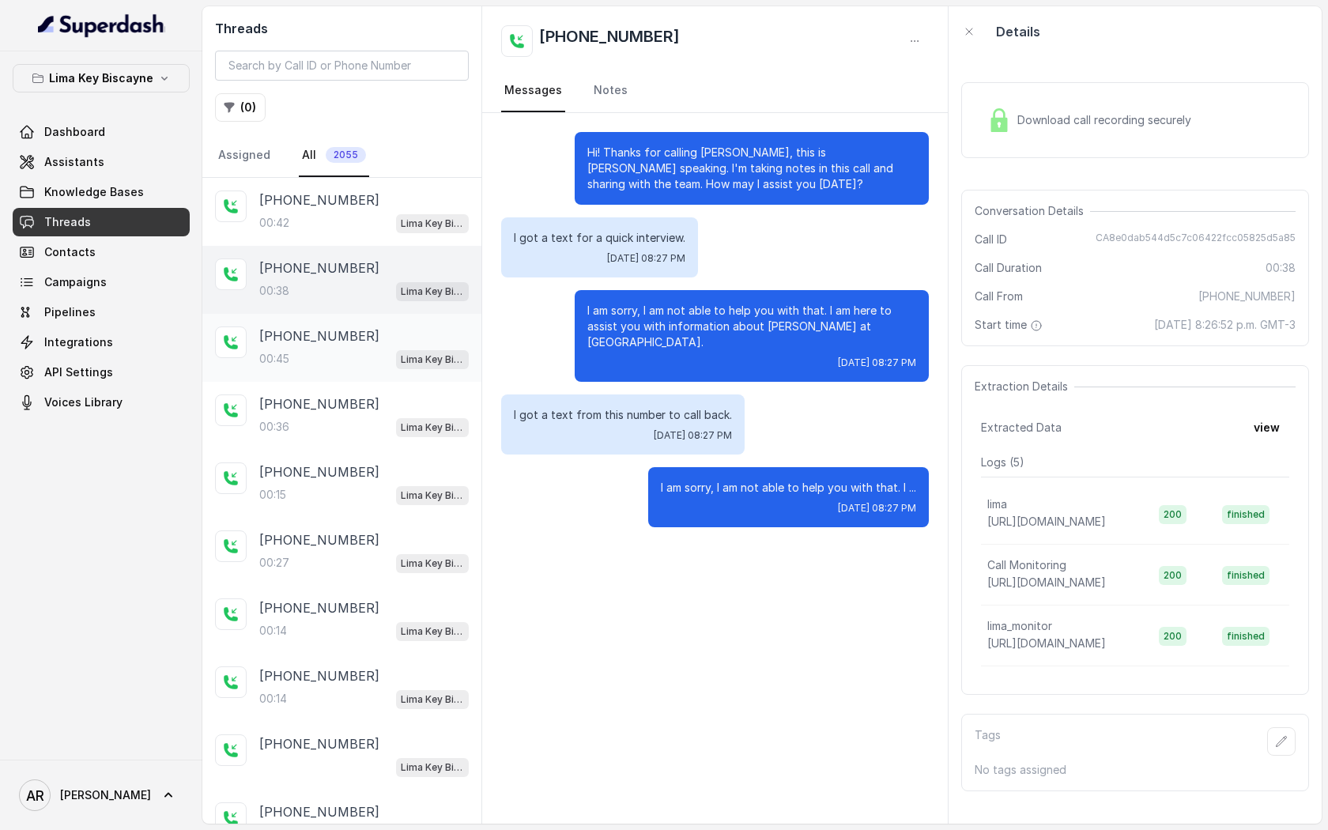
click at [341, 360] on div "00:45 Lima Key Biscayne / EN" at bounding box center [363, 359] width 209 height 21
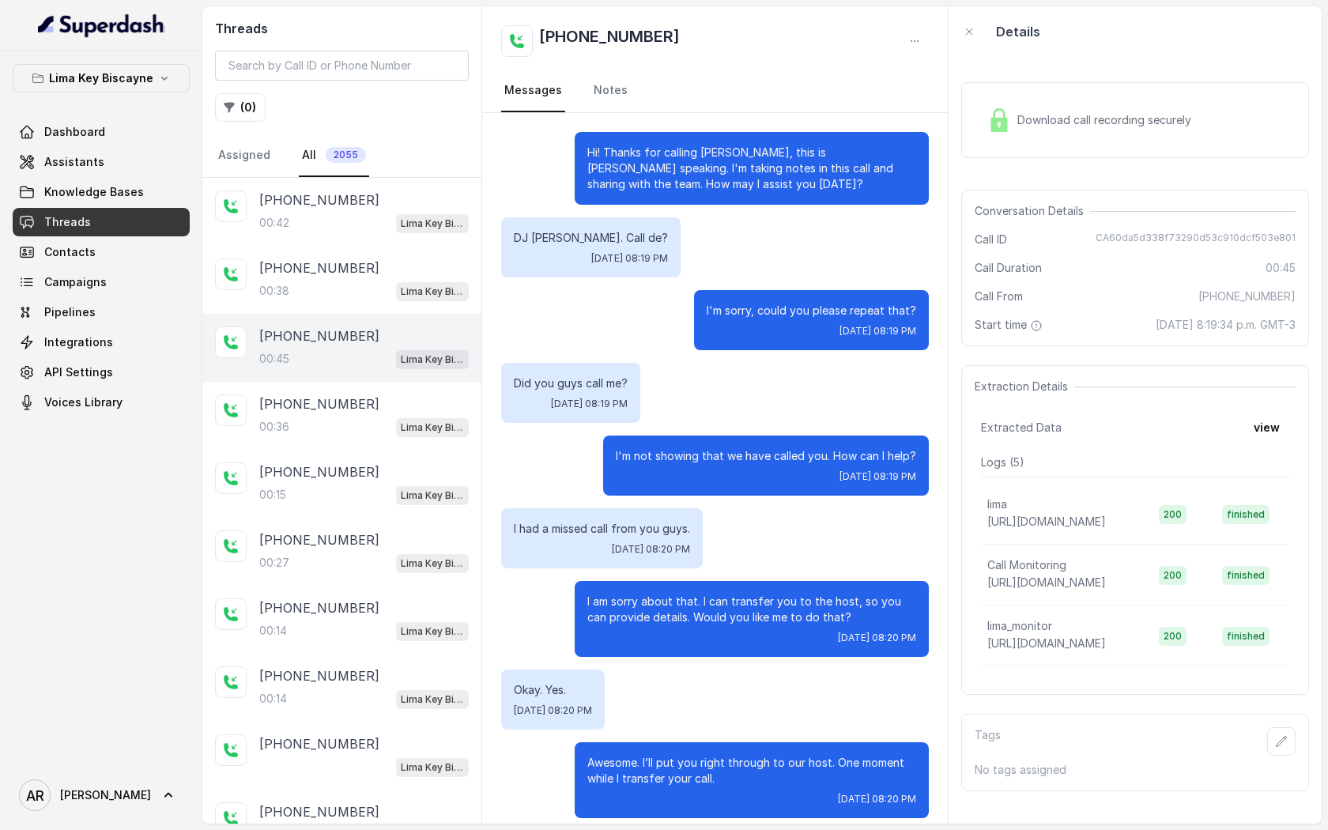
scroll to position [13, 0]
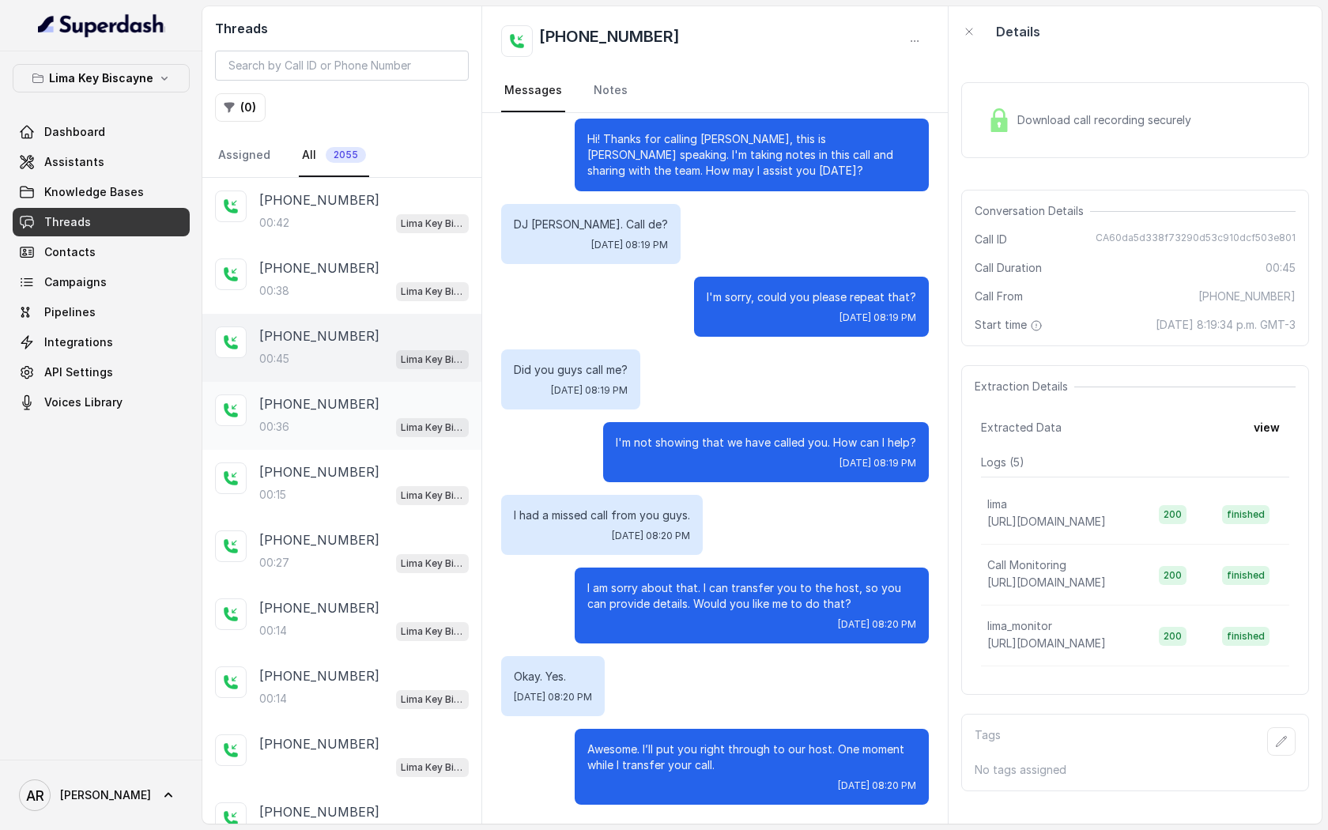
click at [342, 413] on div "+17862868650 00:36 Lima Key Biscayne / EN" at bounding box center [363, 415] width 209 height 43
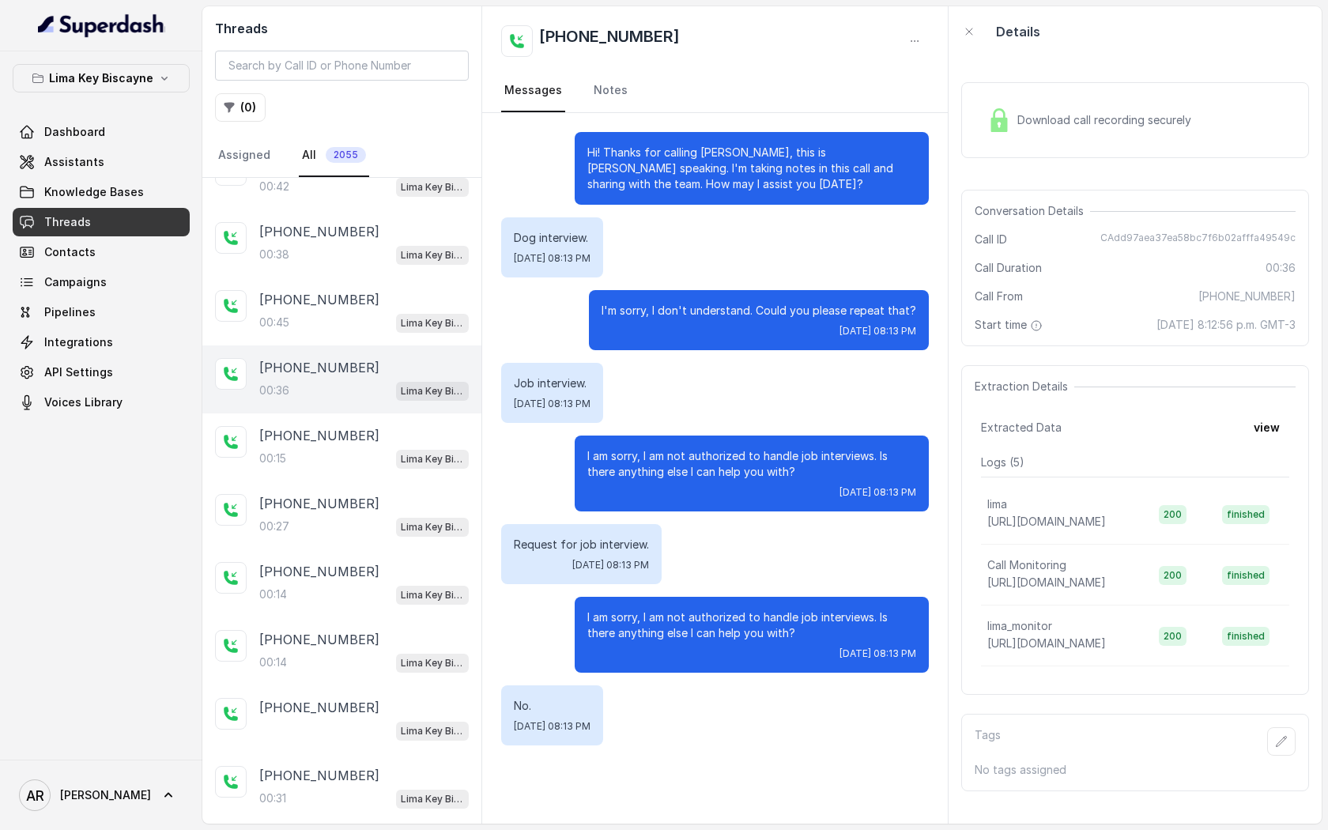
scroll to position [47, 0]
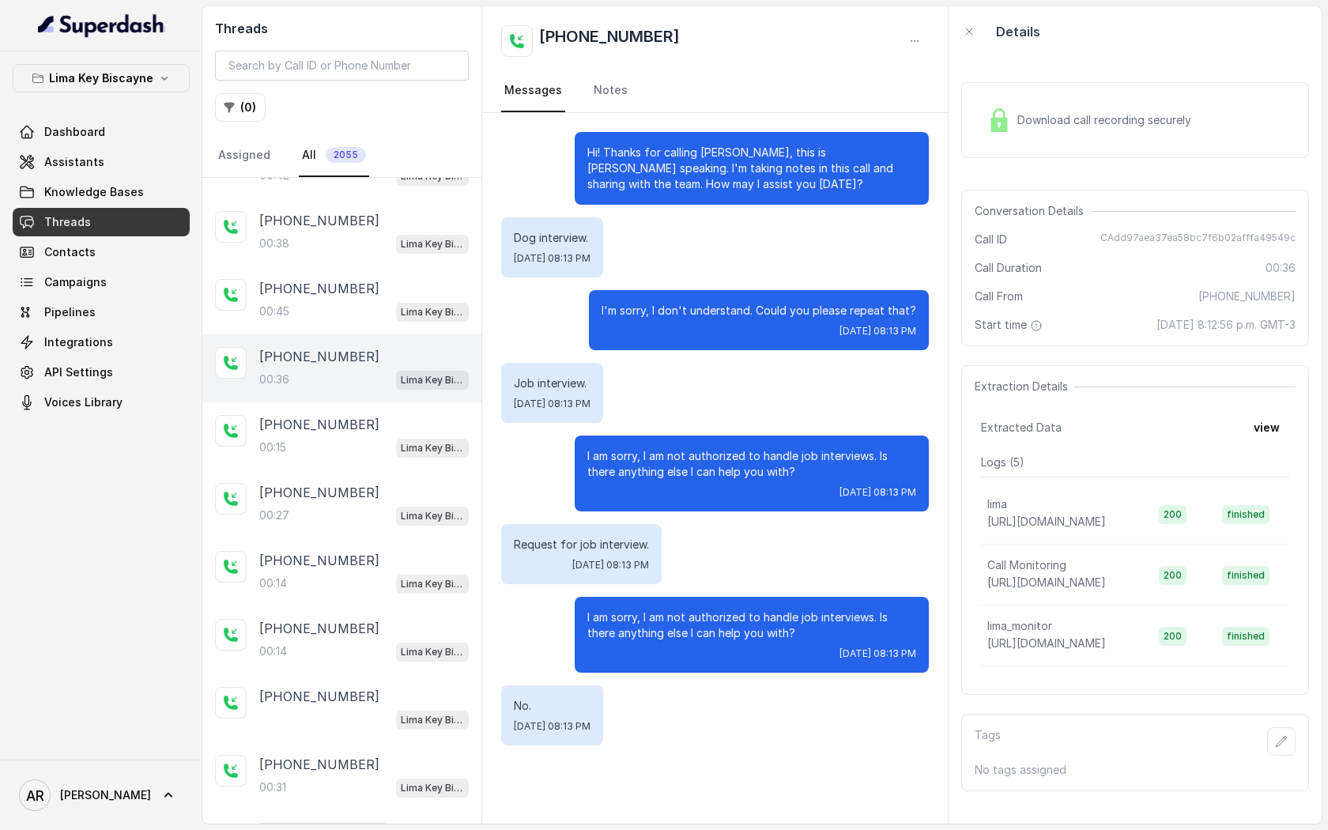
click at [342, 415] on div "+17868901211" at bounding box center [363, 424] width 209 height 19
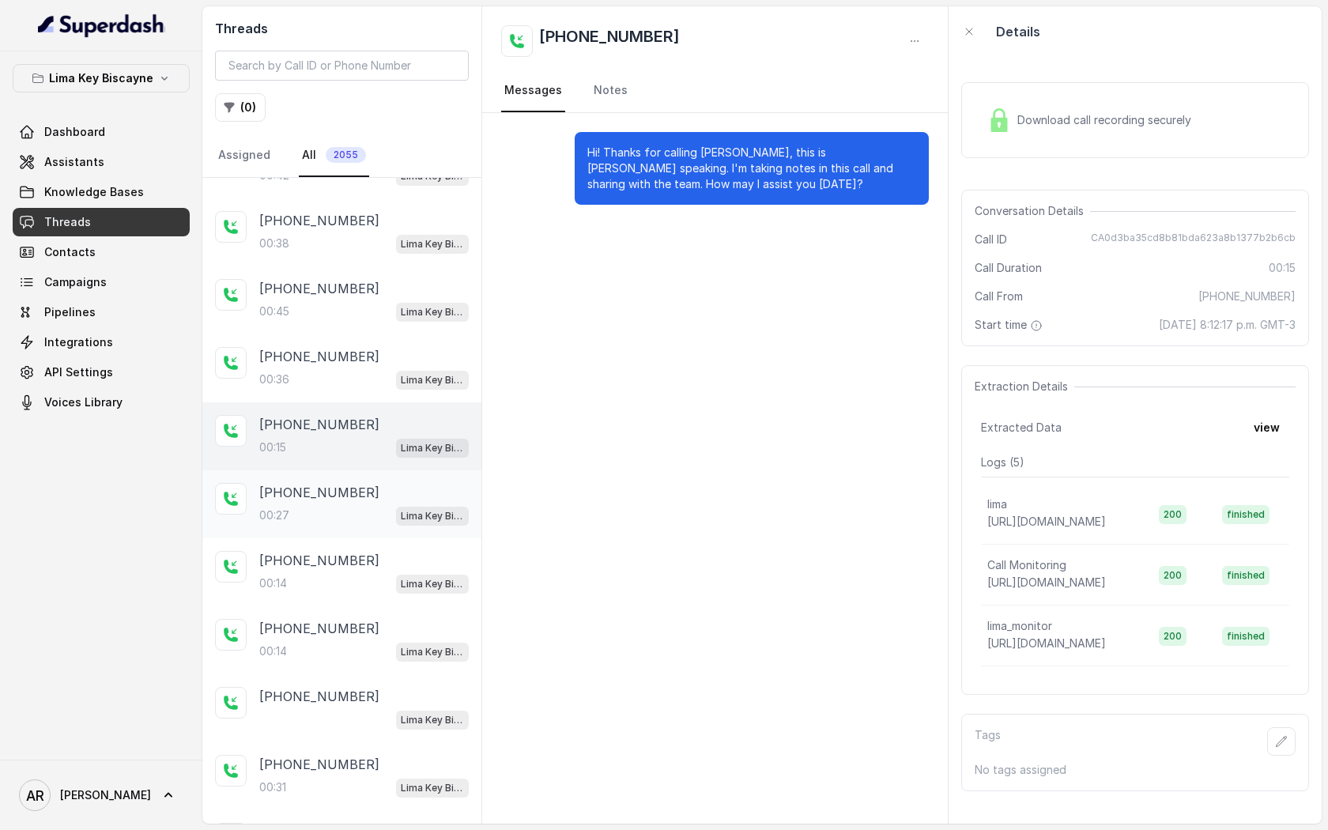
click at [345, 485] on p "+17862868650" at bounding box center [319, 492] width 120 height 19
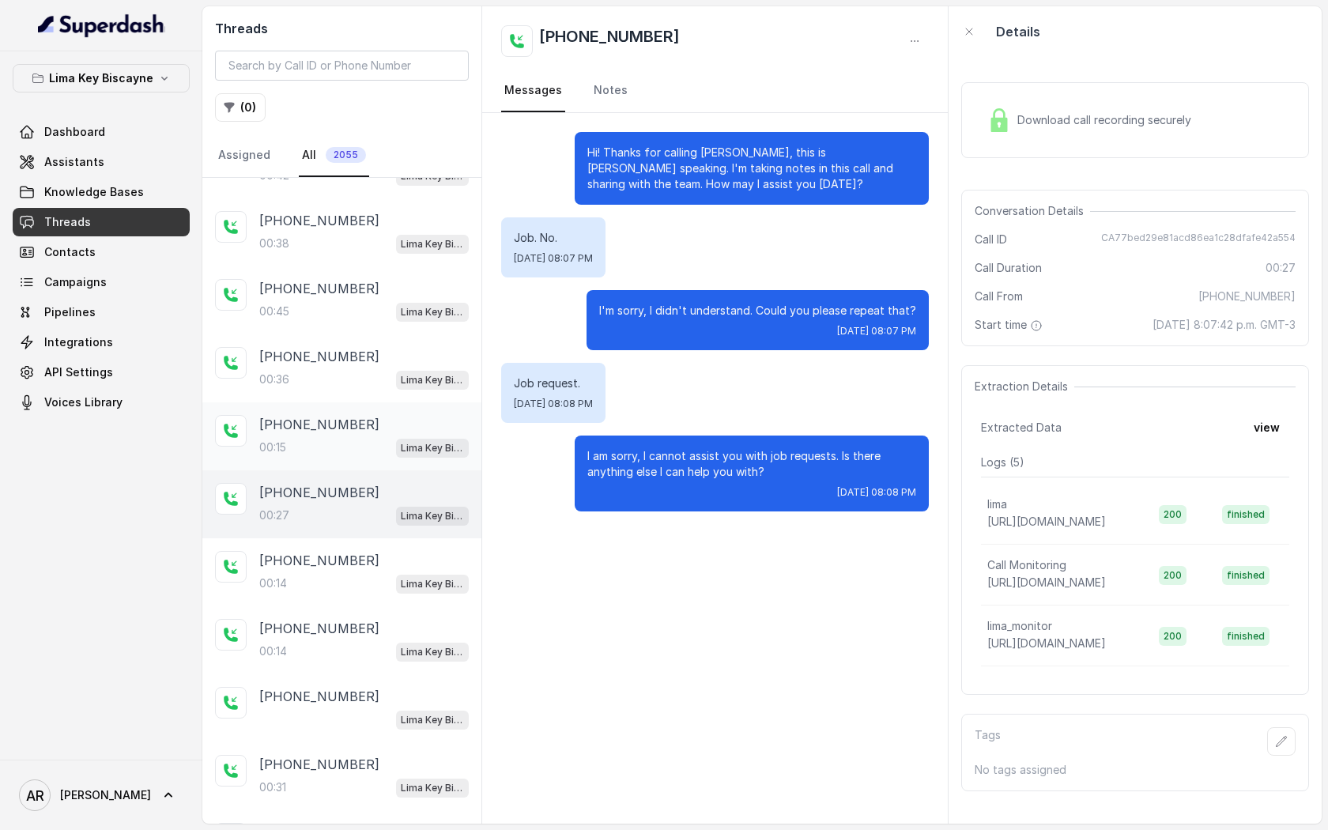
click at [347, 457] on div "+17868901211 00:15 Lima Key Biscayne / EN" at bounding box center [341, 436] width 279 height 68
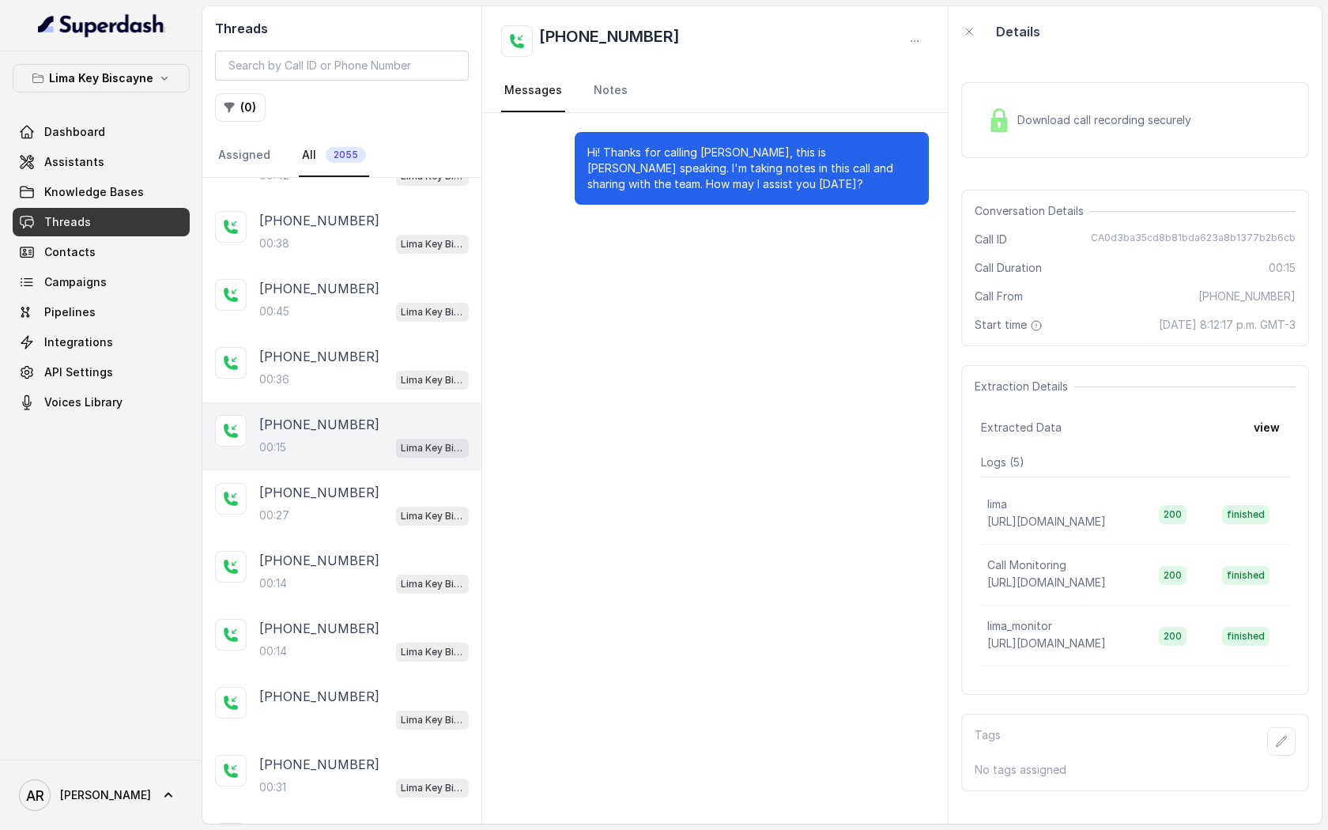
click at [1047, 120] on span "Download call recording securely" at bounding box center [1107, 120] width 180 height 16
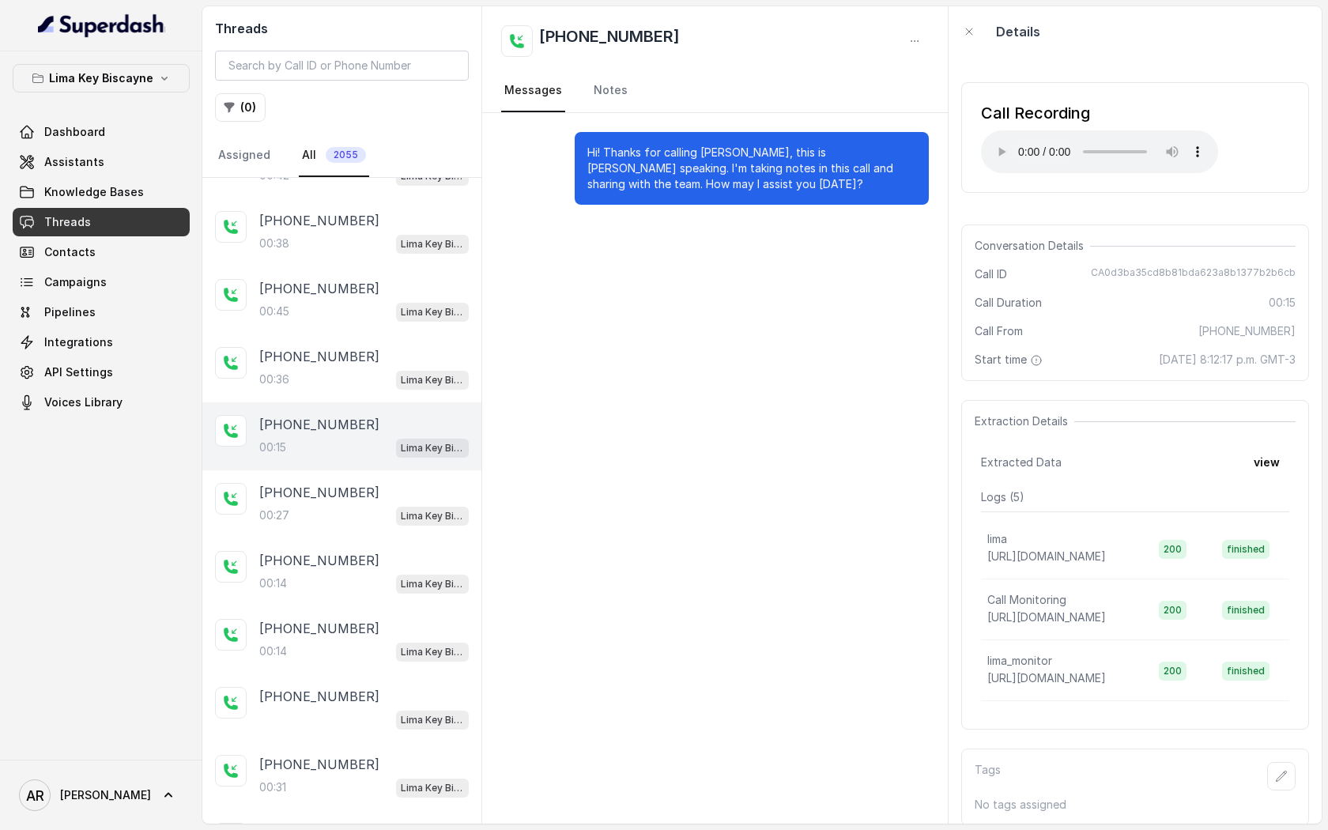
click at [908, 299] on div "Hi! Thanks for calling Leema, this is Mary speaking. I'm taking notes in this c…" at bounding box center [714, 468] width 465 height 710
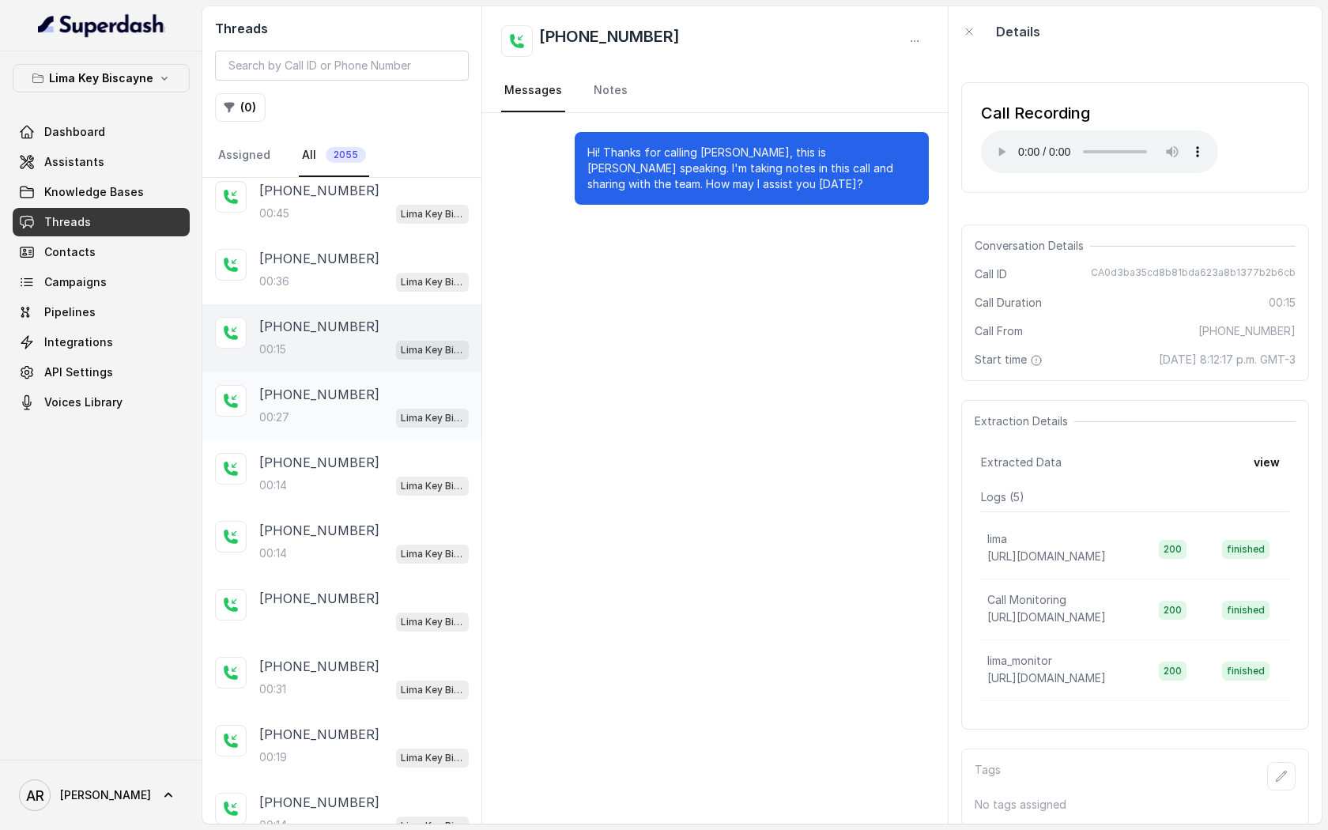
scroll to position [149, 0]
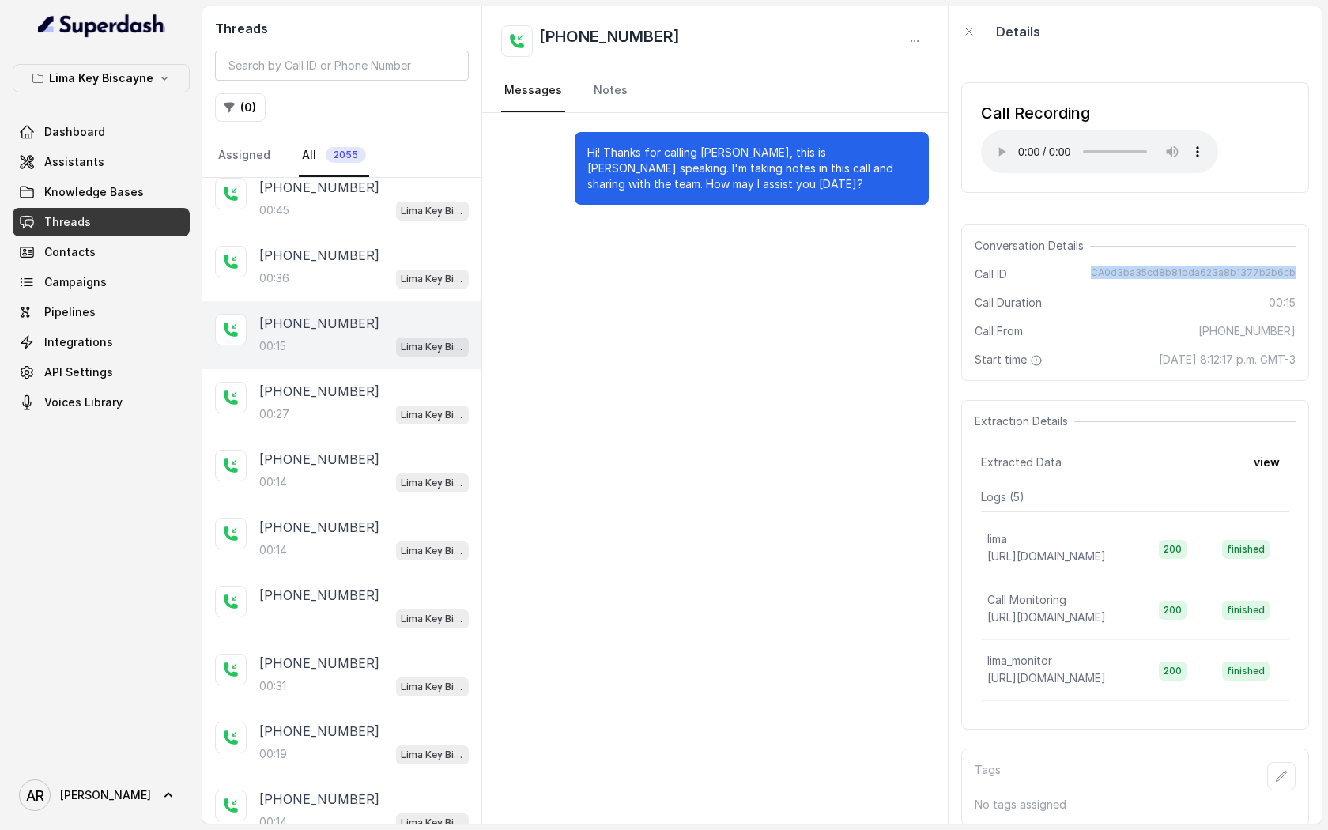
drag, startPoint x: 1098, startPoint y: 264, endPoint x: 1304, endPoint y: 273, distance: 206.4
click at [1305, 274] on div "Conversation Details Call ID CA0d3ba35cd8b81bda623a8b1377b2b6cb Call Duration 0…" at bounding box center [1135, 302] width 348 height 156
copy span "CA0d3ba35cd8b81bda623a8b1377b2b6cb"
click at [330, 429] on div "+17862868650 00:27 Lima Key Biscayne / EN" at bounding box center [341, 403] width 279 height 68
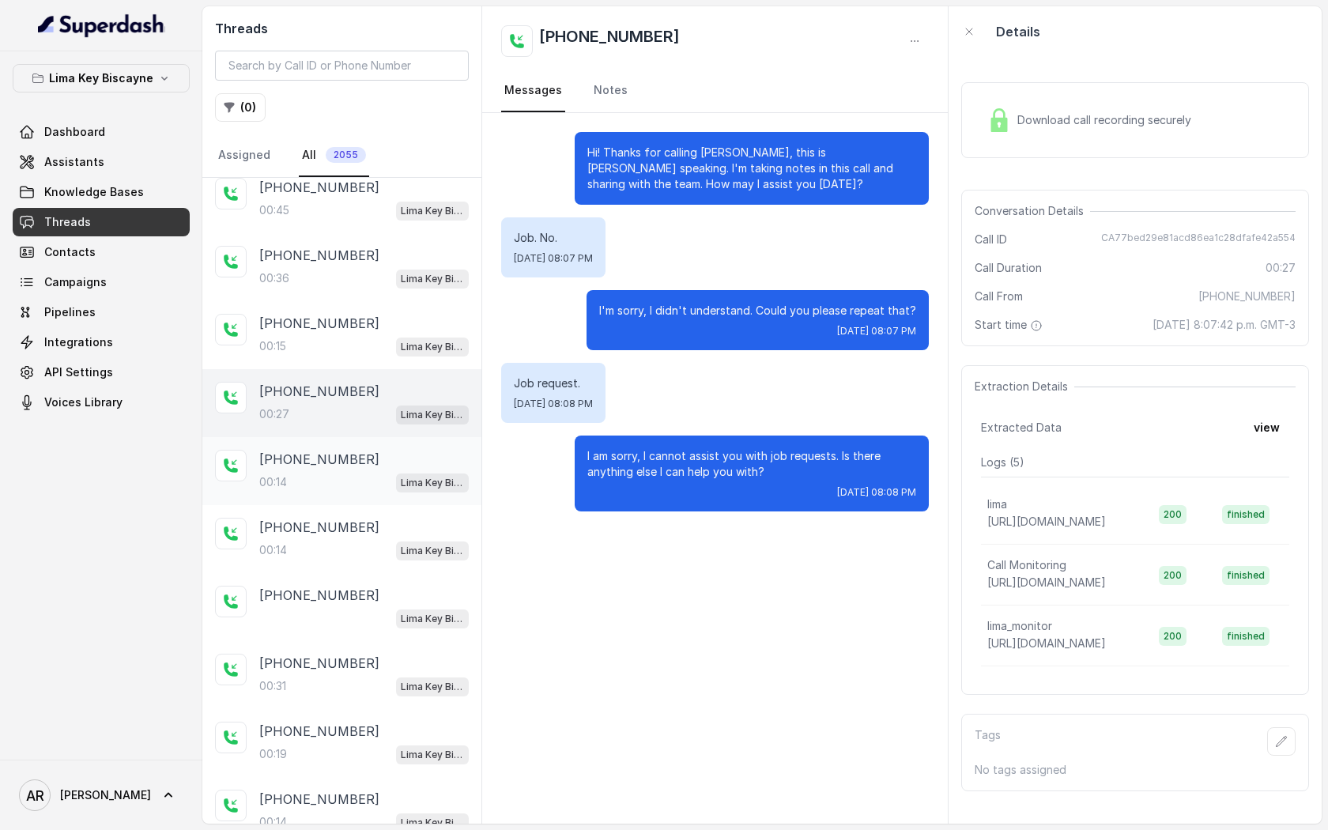
click at [372, 459] on div "+17869342602" at bounding box center [363, 459] width 209 height 19
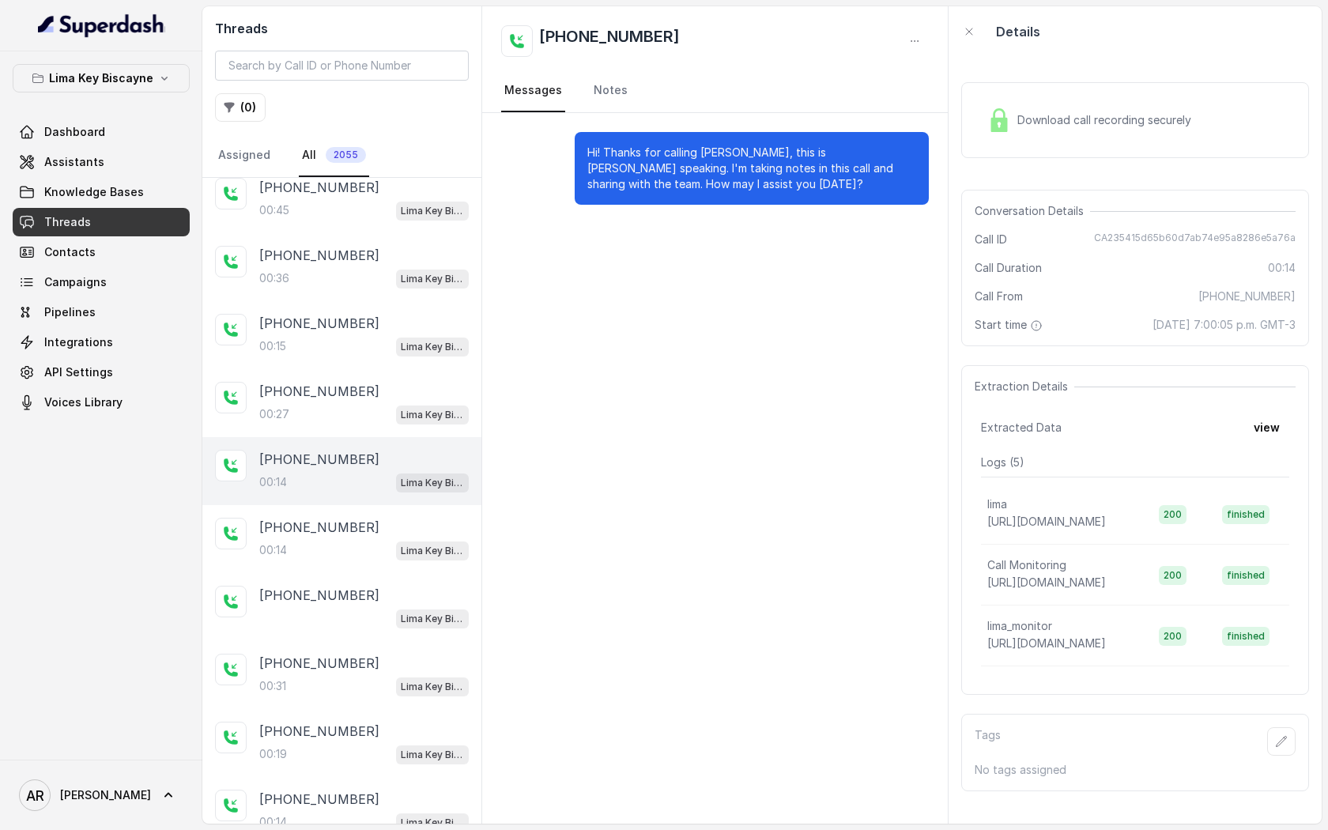
scroll to position [193, 0]
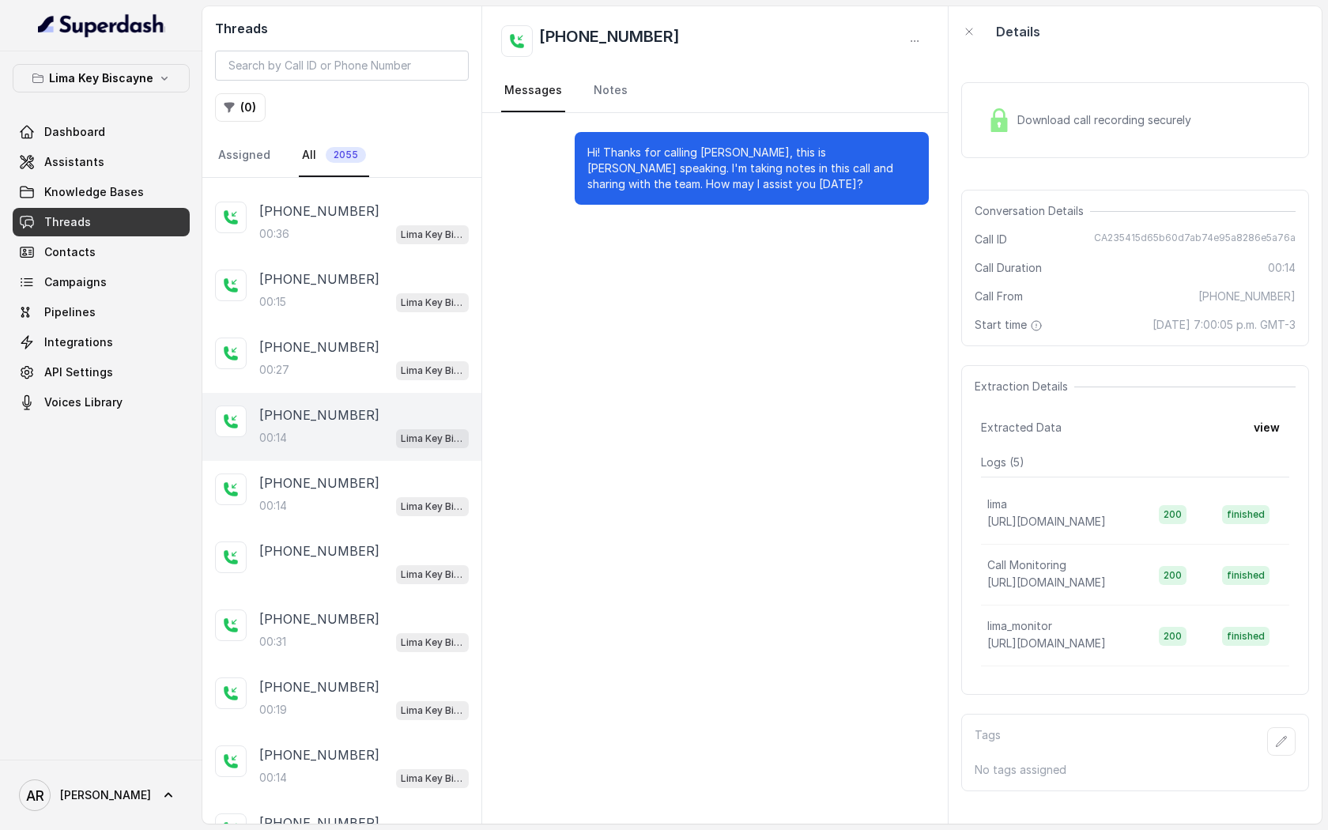
click at [372, 461] on div "+17869833364 00:14 Lima Key Biscayne / EN" at bounding box center [341, 495] width 279 height 68
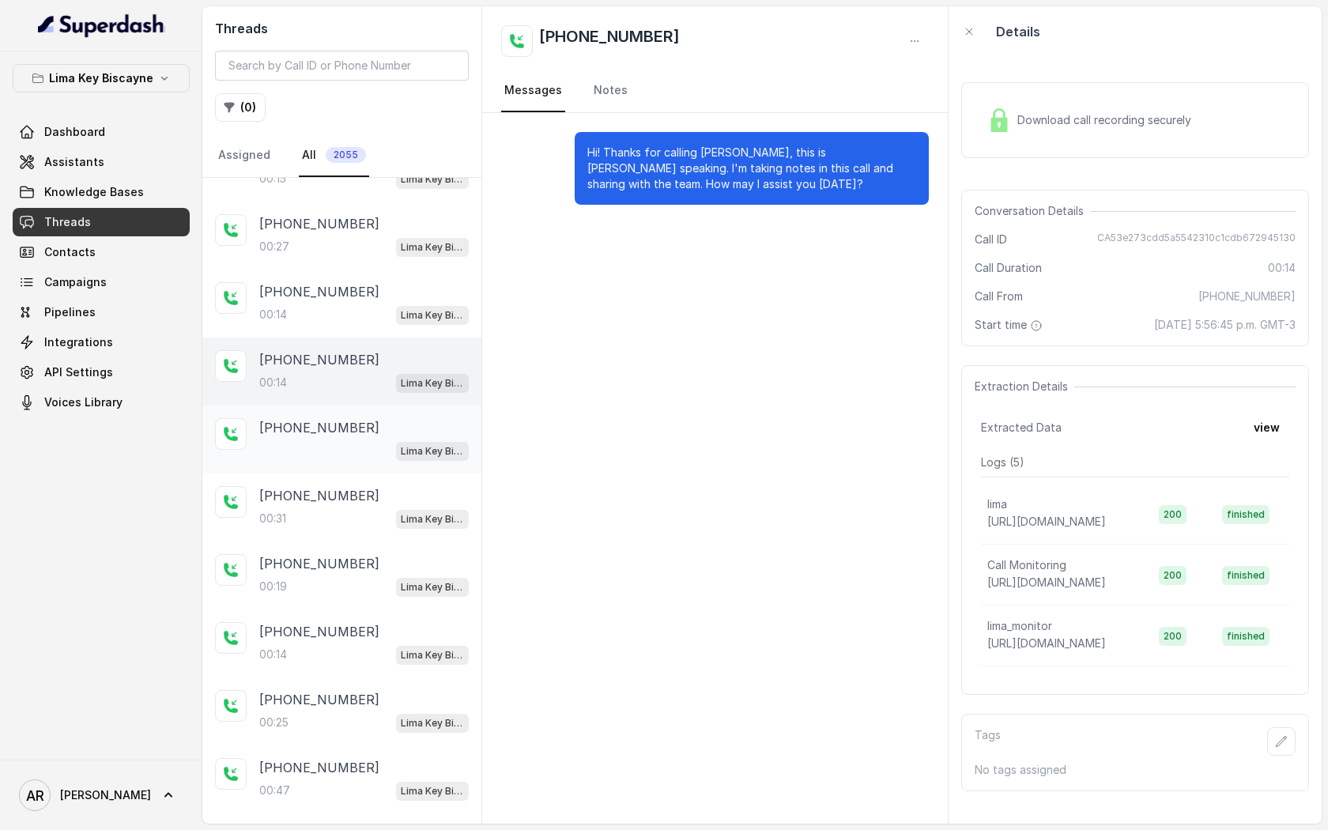
scroll to position [319, 0]
click at [367, 506] on div "00:31 Lima Key Biscayne / EN" at bounding box center [363, 515] width 209 height 21
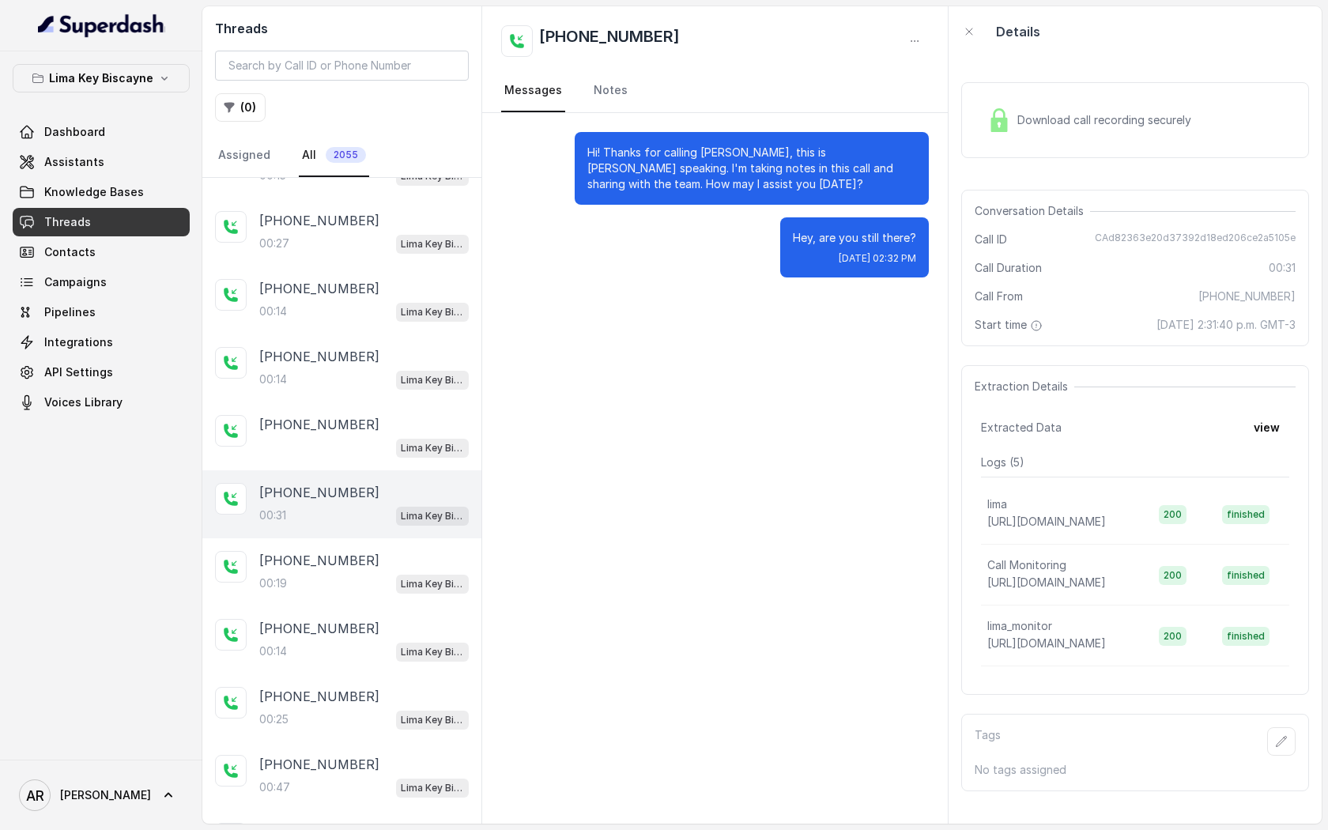
click at [1002, 95] on div "Download call recording securely" at bounding box center [1135, 120] width 348 height 76
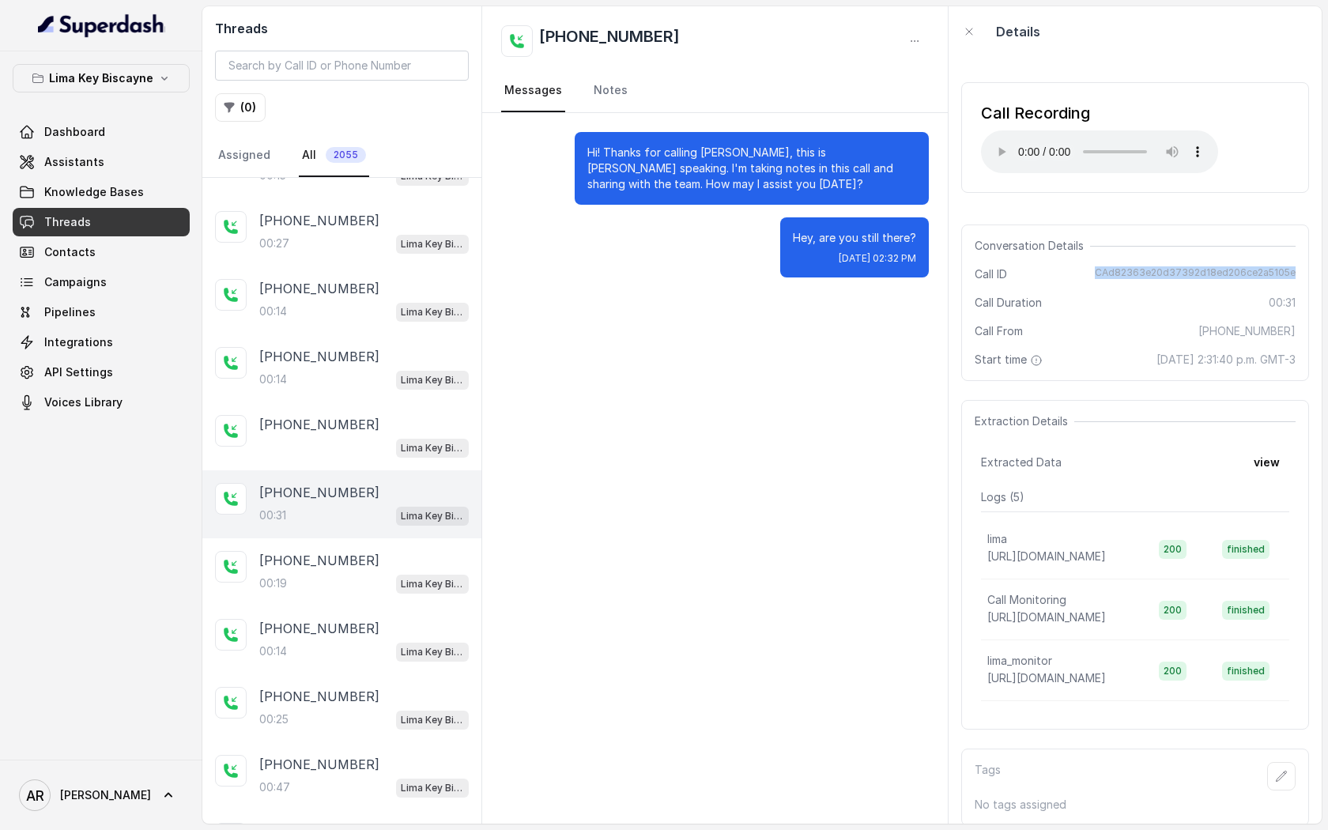
drag, startPoint x: 1098, startPoint y: 275, endPoint x: 1300, endPoint y: 275, distance: 202.3
click at [1300, 275] on div "Conversation Details Call ID CAd82363e20d37392d18ed206ce2a5105e Call Duration 0…" at bounding box center [1135, 302] width 348 height 156
copy span "CAd82363e20d37392d18ed206ce2a5105e"
click at [590, 563] on div "Hi! Thanks for calling Leema, this is Mary speaking. I'm taking notes in this c…" at bounding box center [714, 468] width 465 height 710
click at [426, 567] on div "+13412005394 00:19 Lima Key Biscayne / EN" at bounding box center [363, 572] width 209 height 43
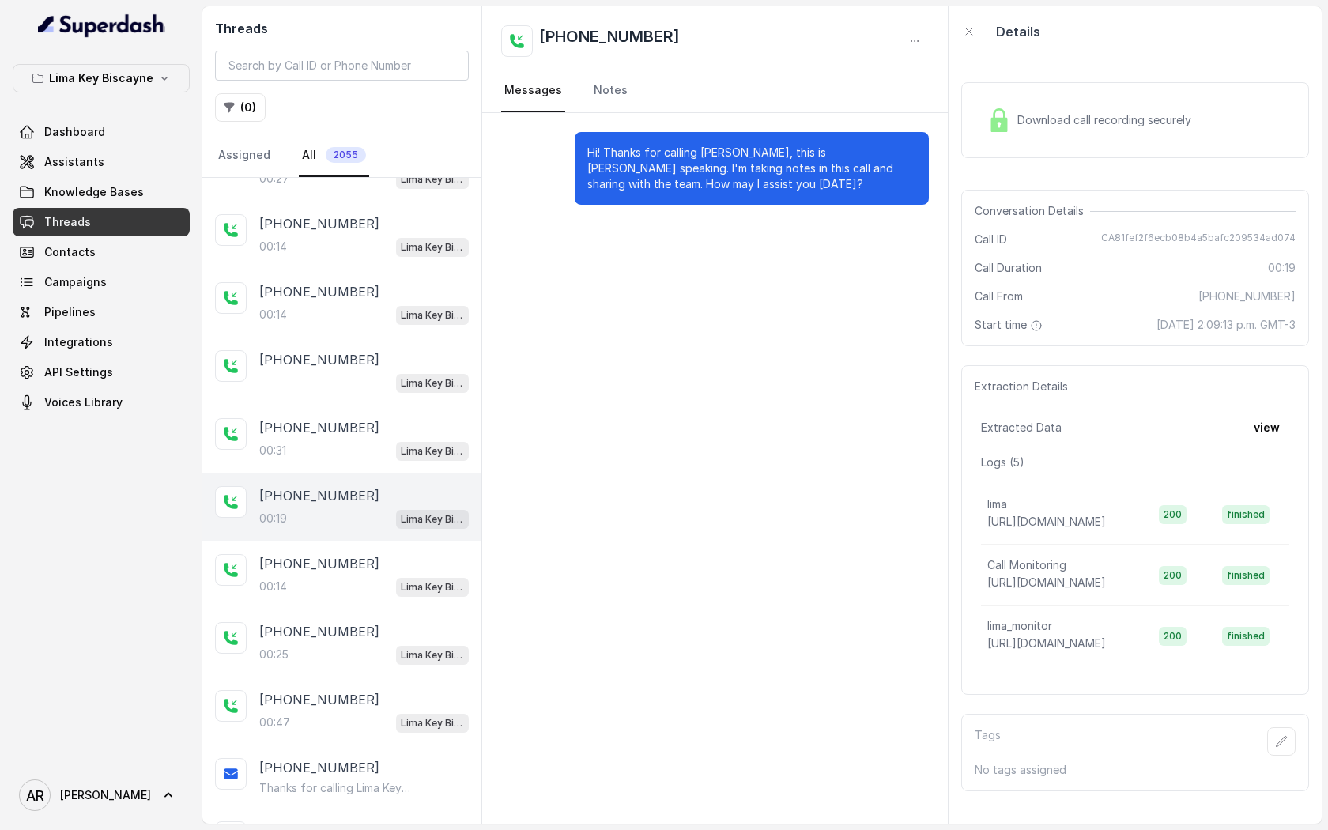
scroll to position [401, 0]
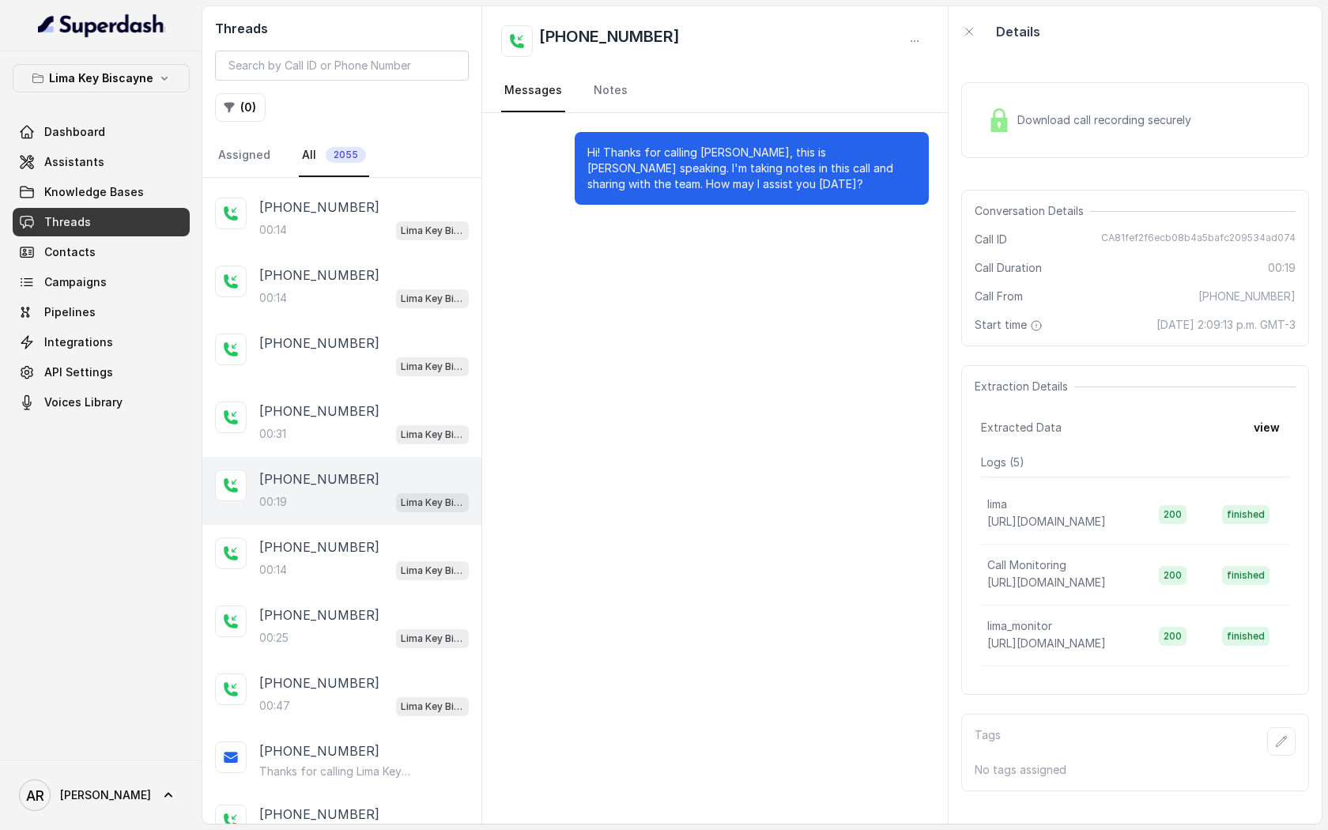
click at [426, 567] on p "Lima Key Biscayne / EN" at bounding box center [432, 571] width 63 height 16
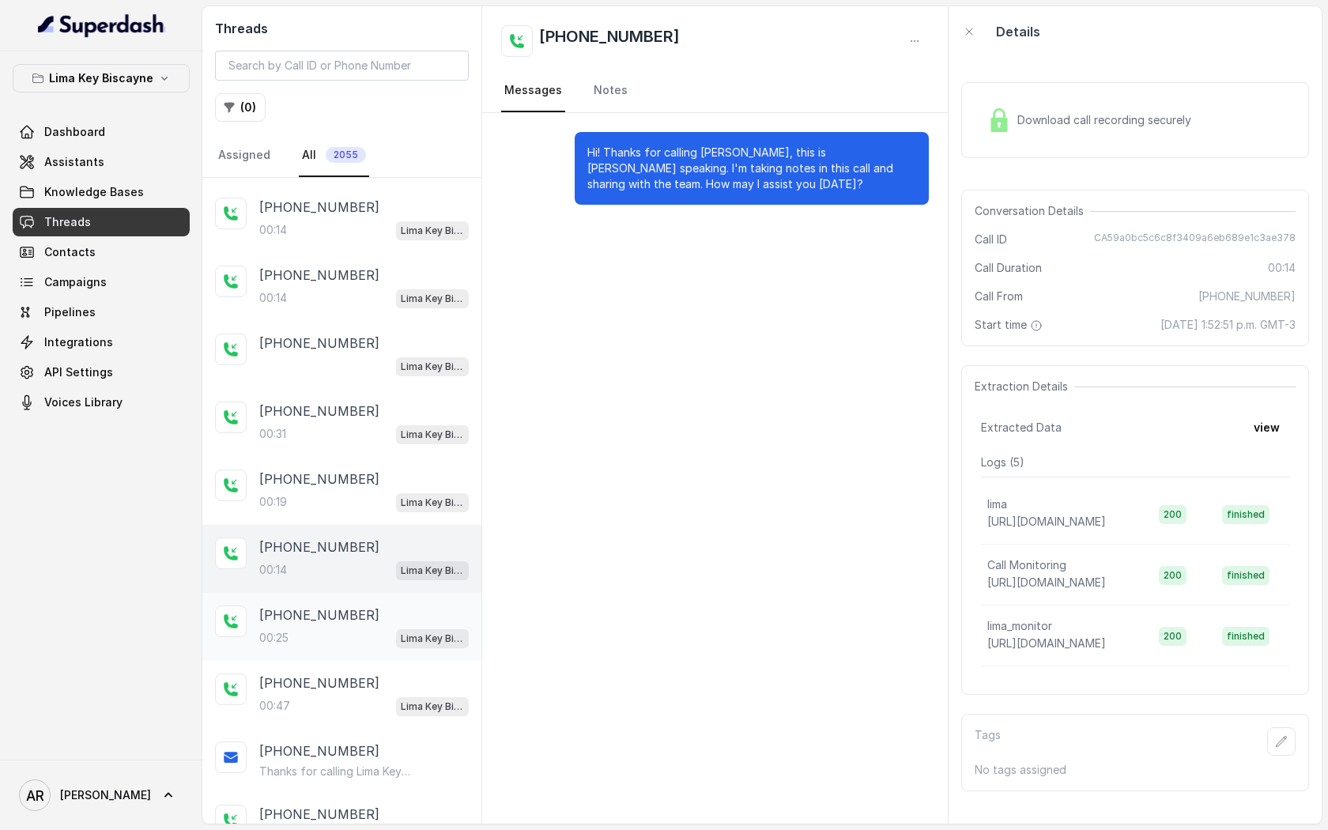
click at [396, 605] on div "+17869428680" at bounding box center [363, 614] width 209 height 19
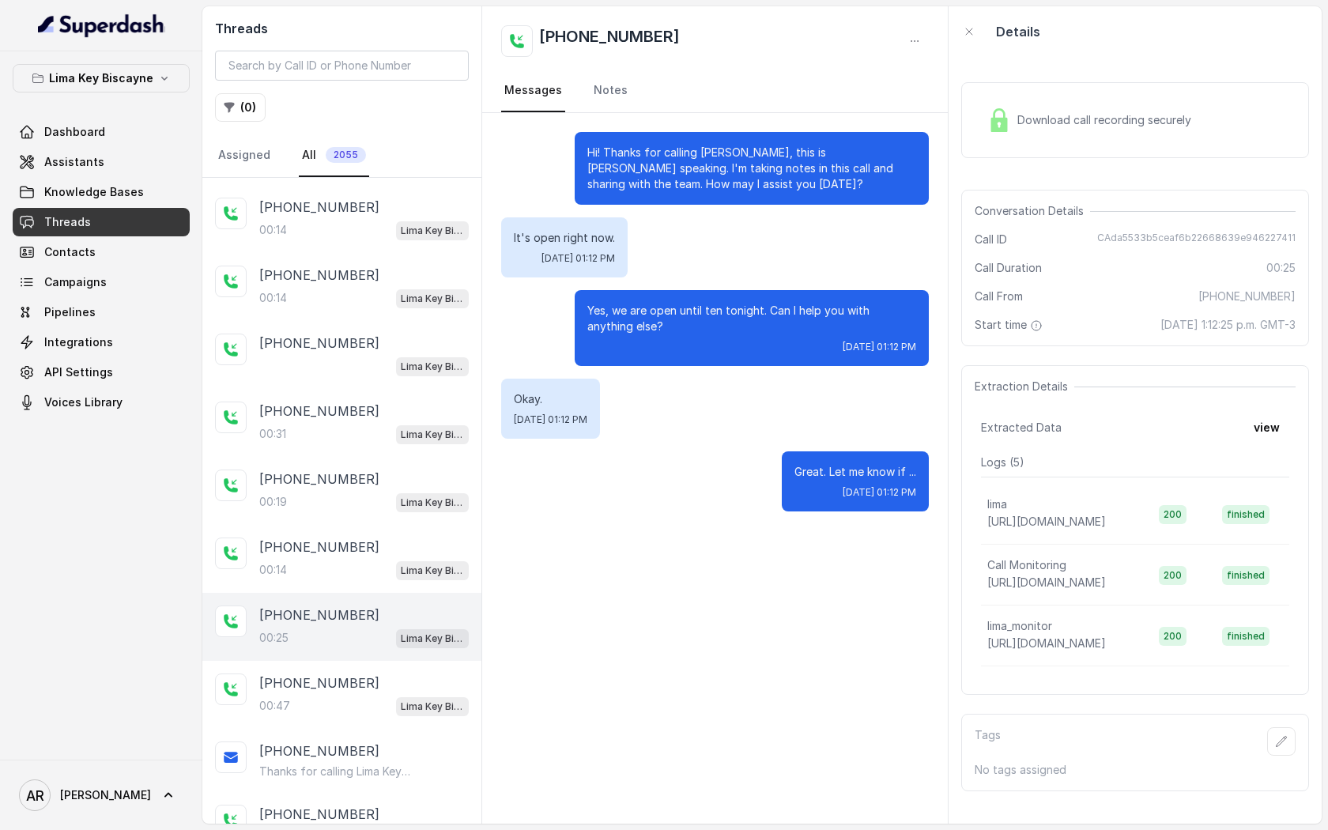
scroll to position [440, 0]
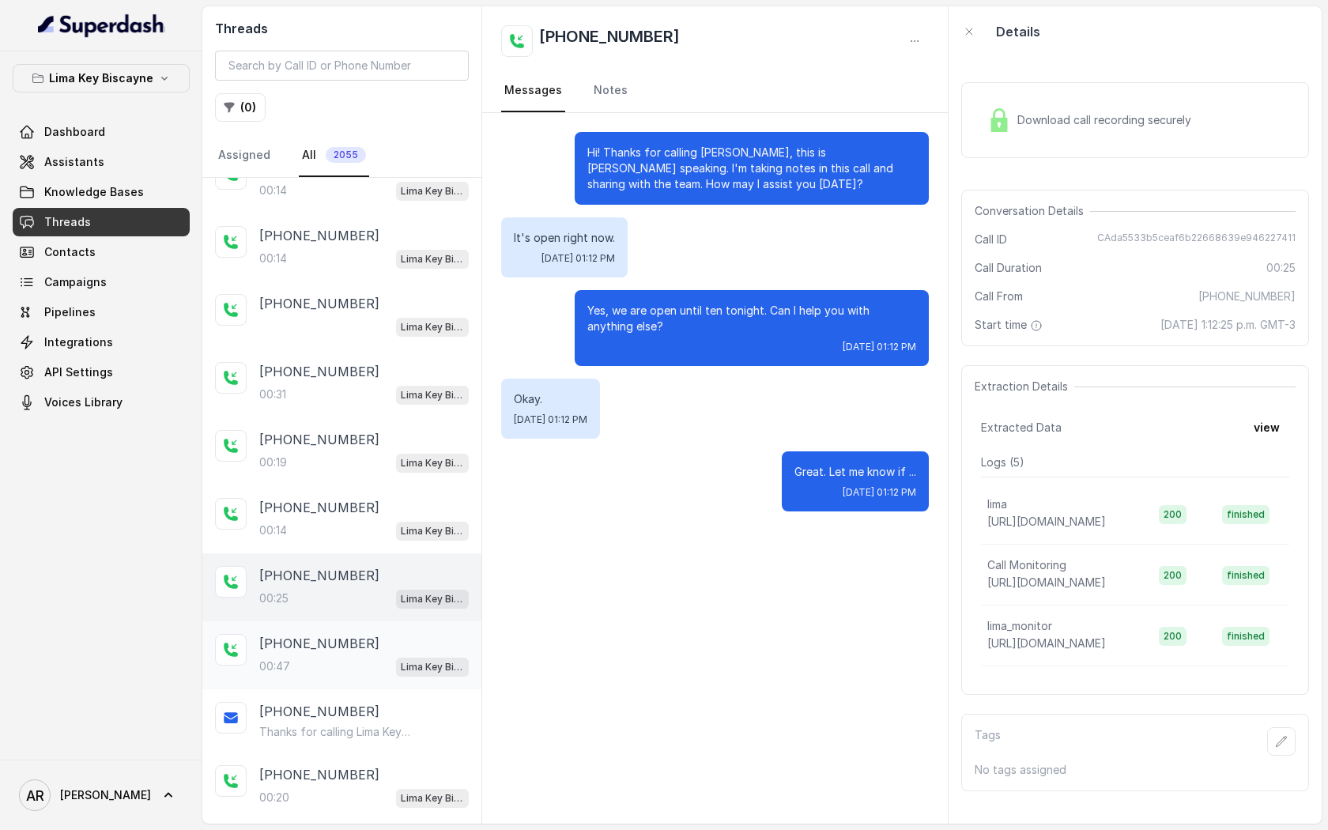
click at [396, 624] on div "+13054586905 00:47 Lima Key Biscayne / EN" at bounding box center [341, 655] width 279 height 68
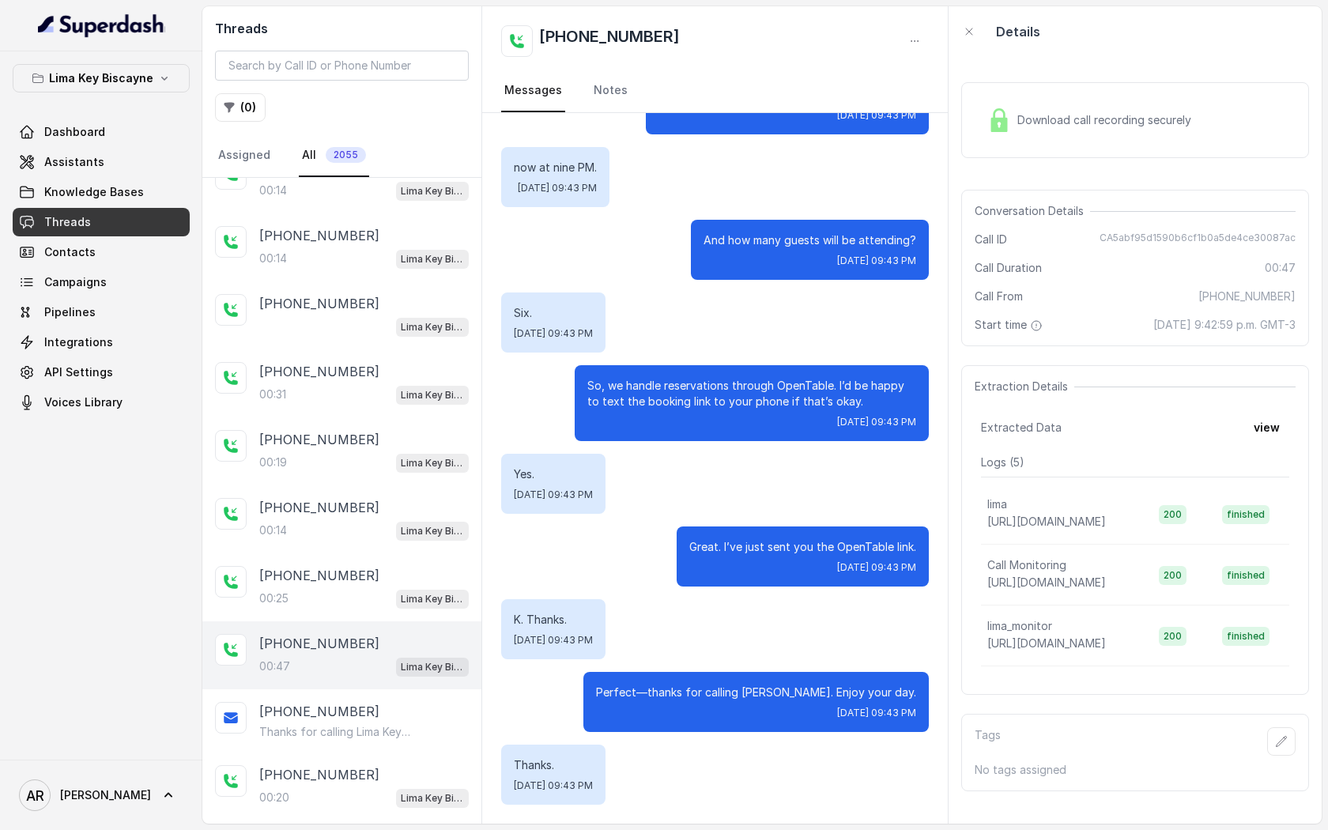
scroll to position [503, 0]
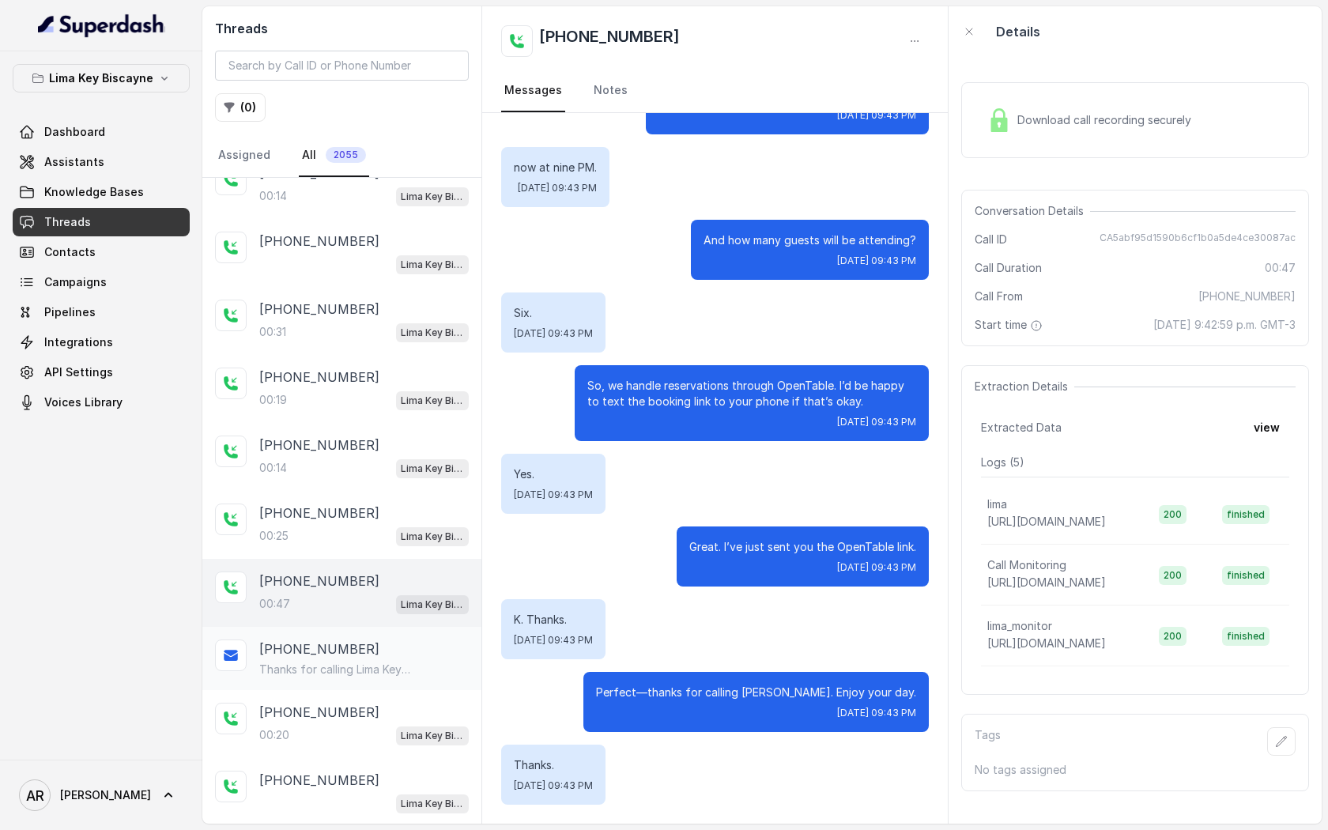
click at [384, 661] on p "Thanks for calling Lima Key Biscayne! Want to make a reservation? https://www.o…" at bounding box center [335, 669] width 152 height 16
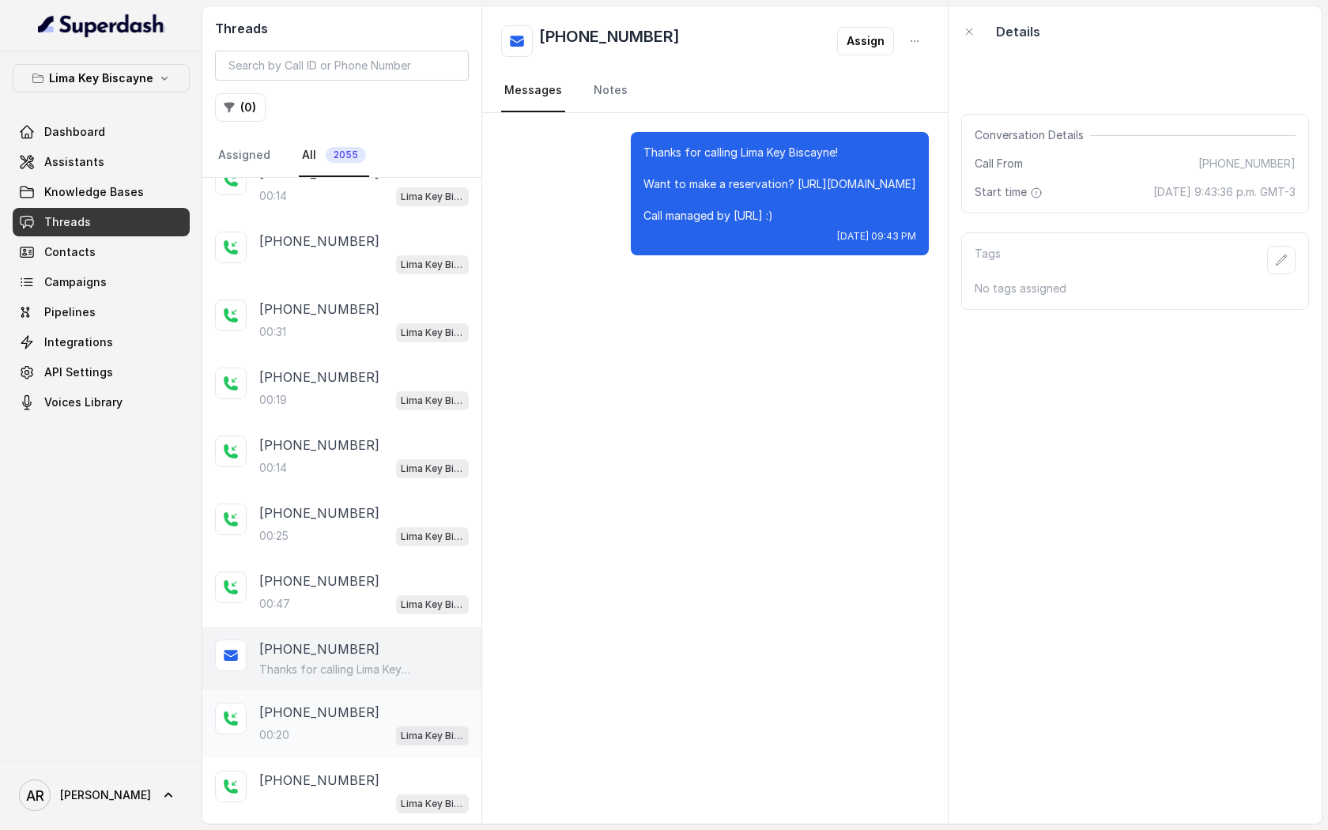
click at [368, 703] on div "+13053314123" at bounding box center [363, 712] width 209 height 19
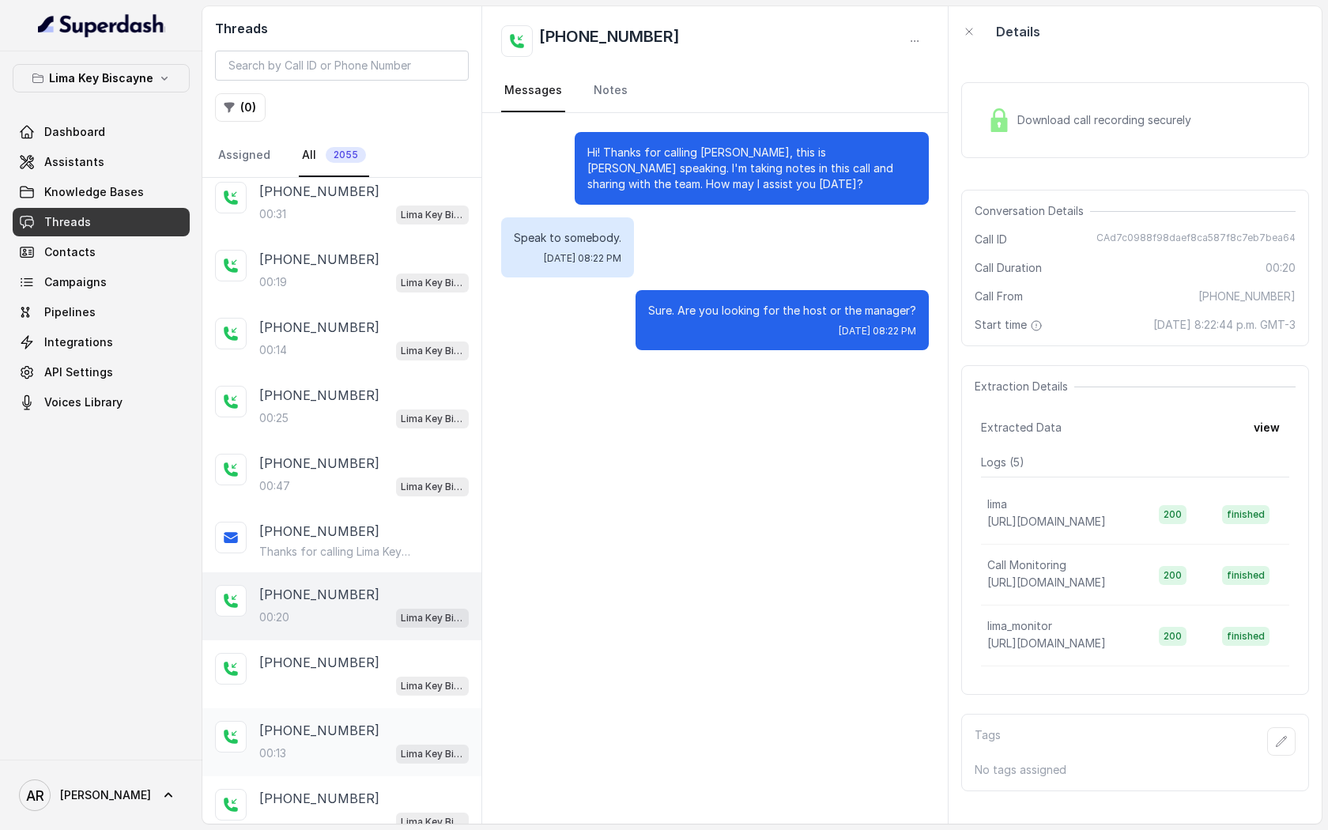
scroll to position [661, 0]
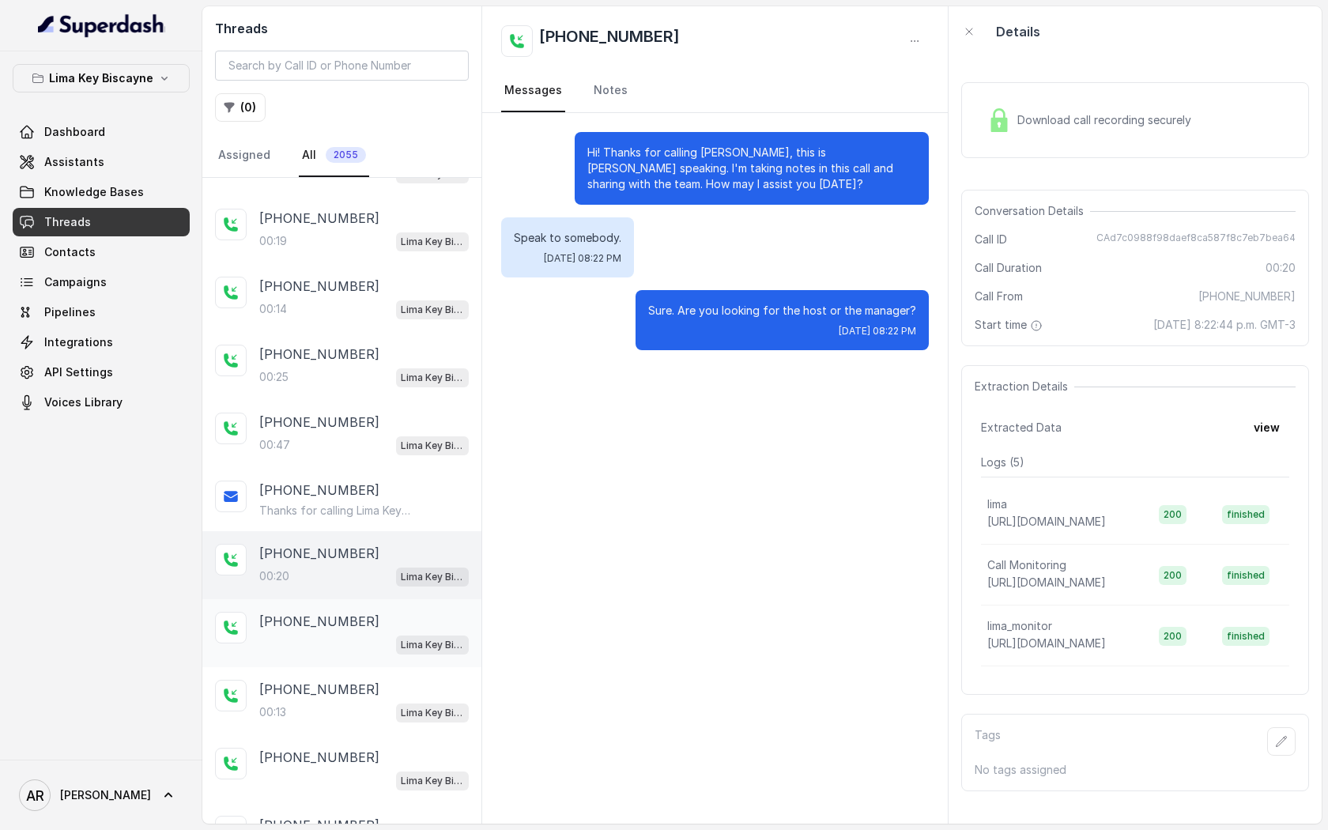
click at [358, 638] on div "Lima Key Biscayne / EN" at bounding box center [363, 644] width 209 height 21
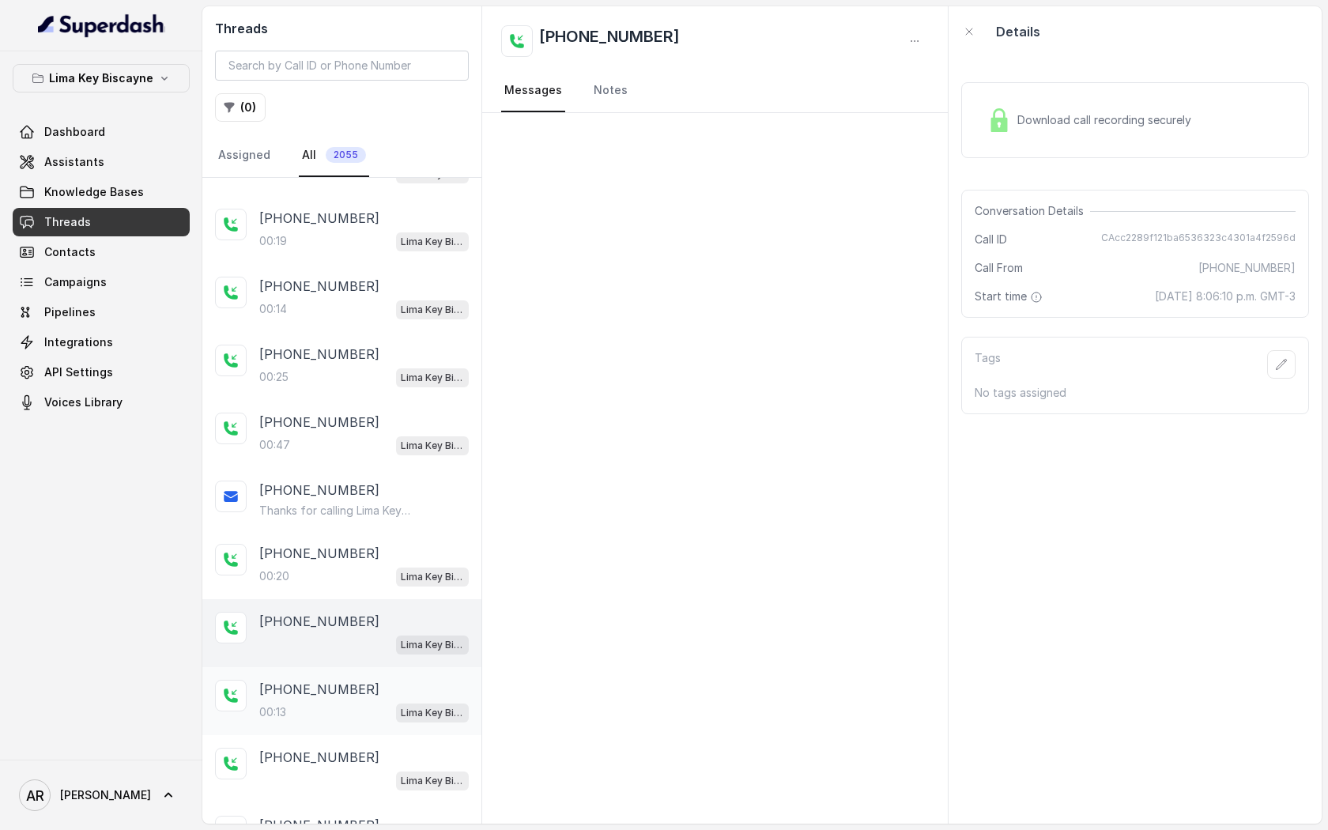
click at [359, 667] on div "+17865501787 00:13 Lima Key Biscayne / EN" at bounding box center [341, 701] width 279 height 68
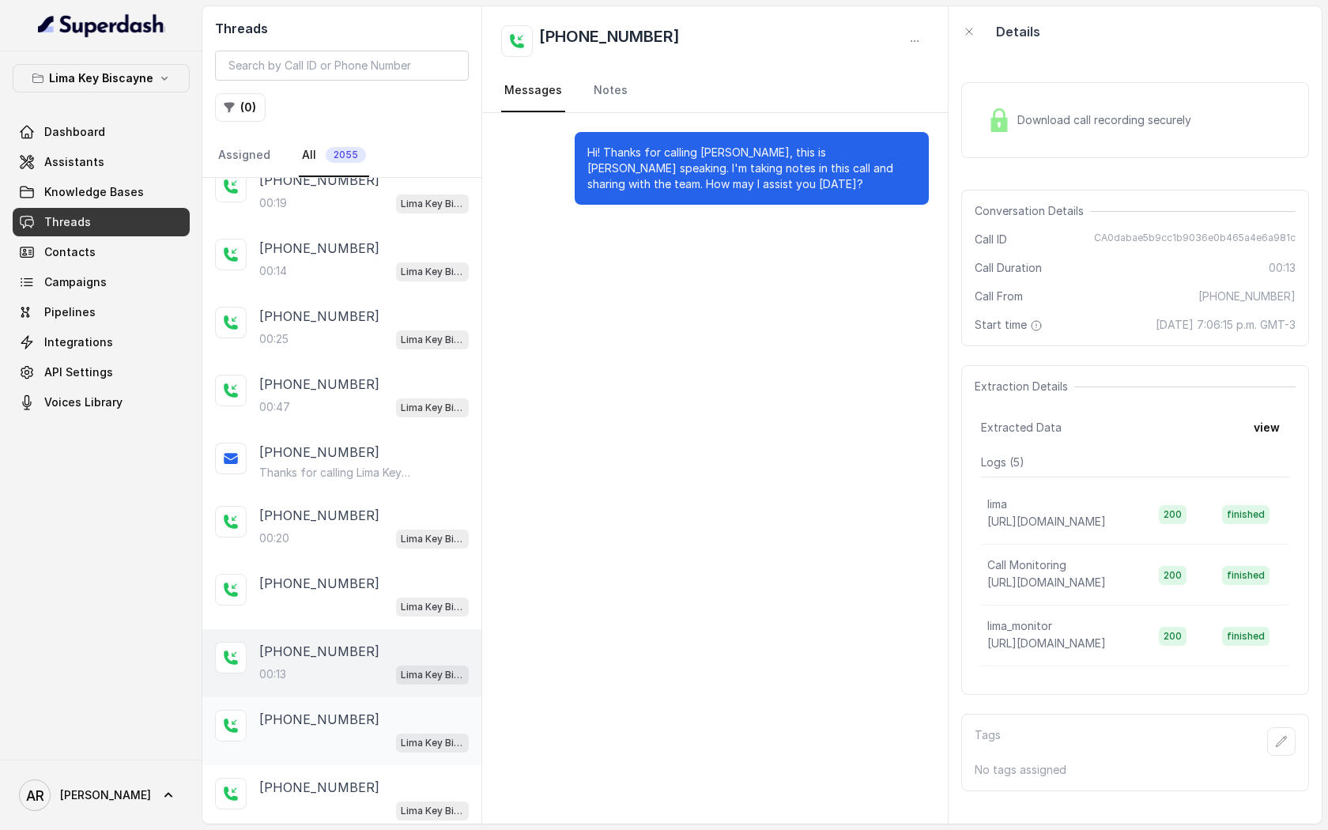
scroll to position [709, 0]
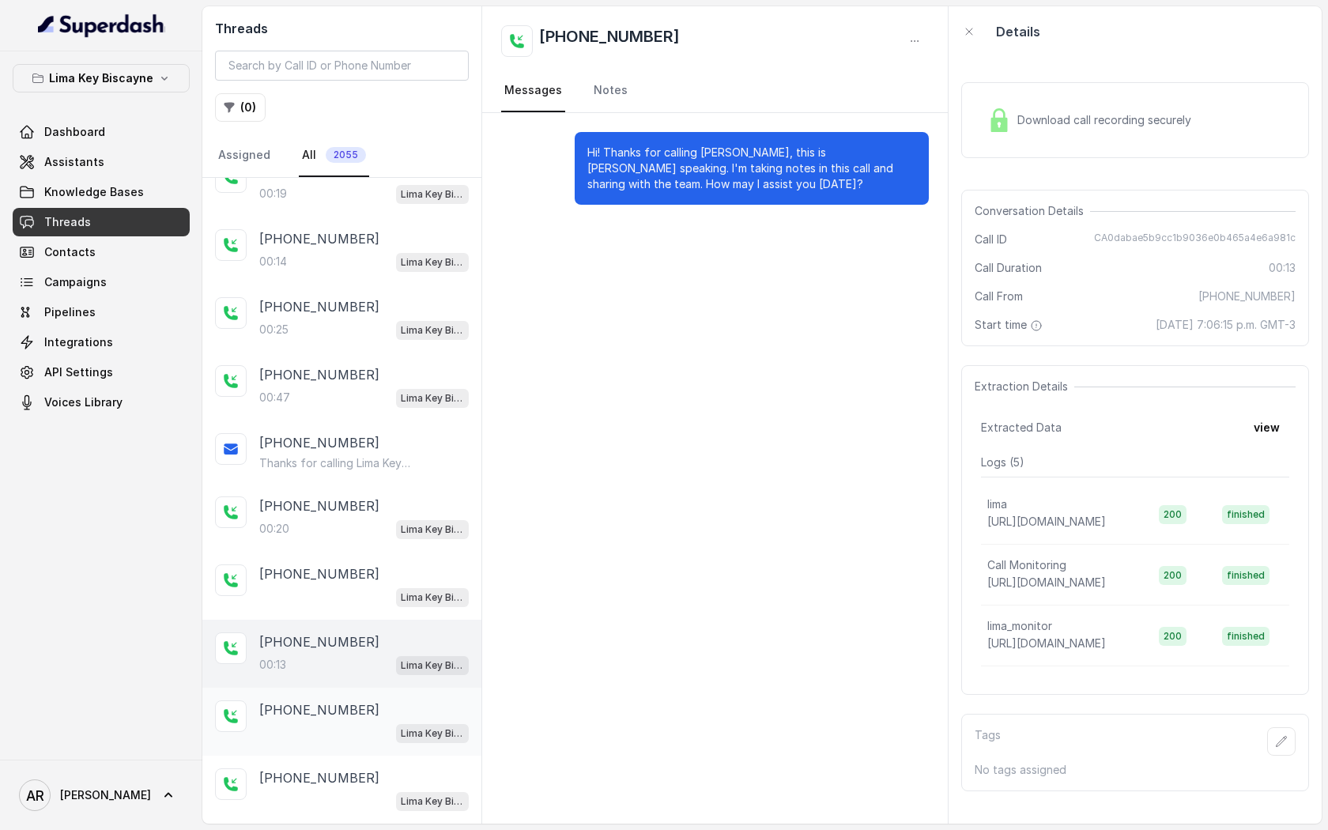
click at [375, 700] on div "+15672902152" at bounding box center [363, 709] width 209 height 19
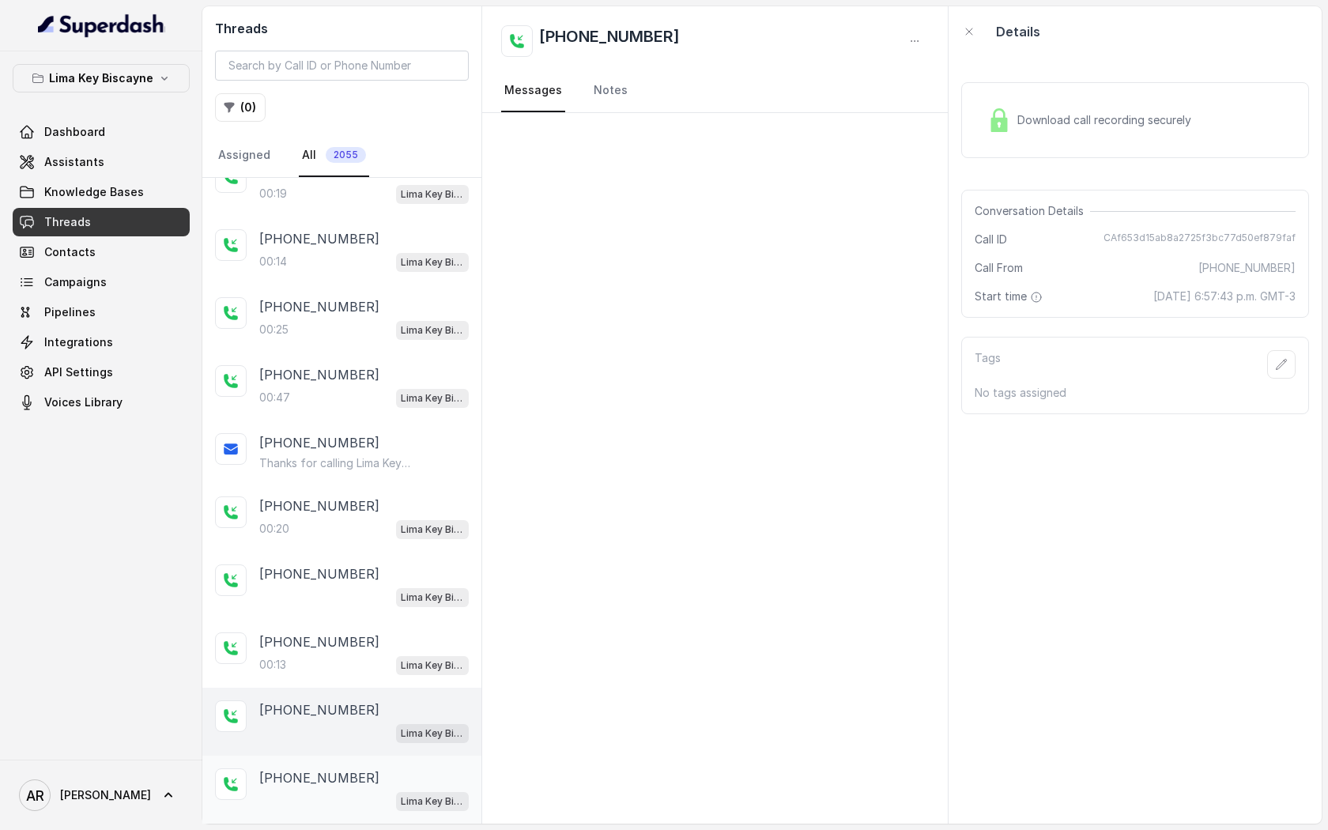
click at [373, 756] on div "+14196887588 Lima Key Biscayne / EN" at bounding box center [341, 790] width 279 height 68
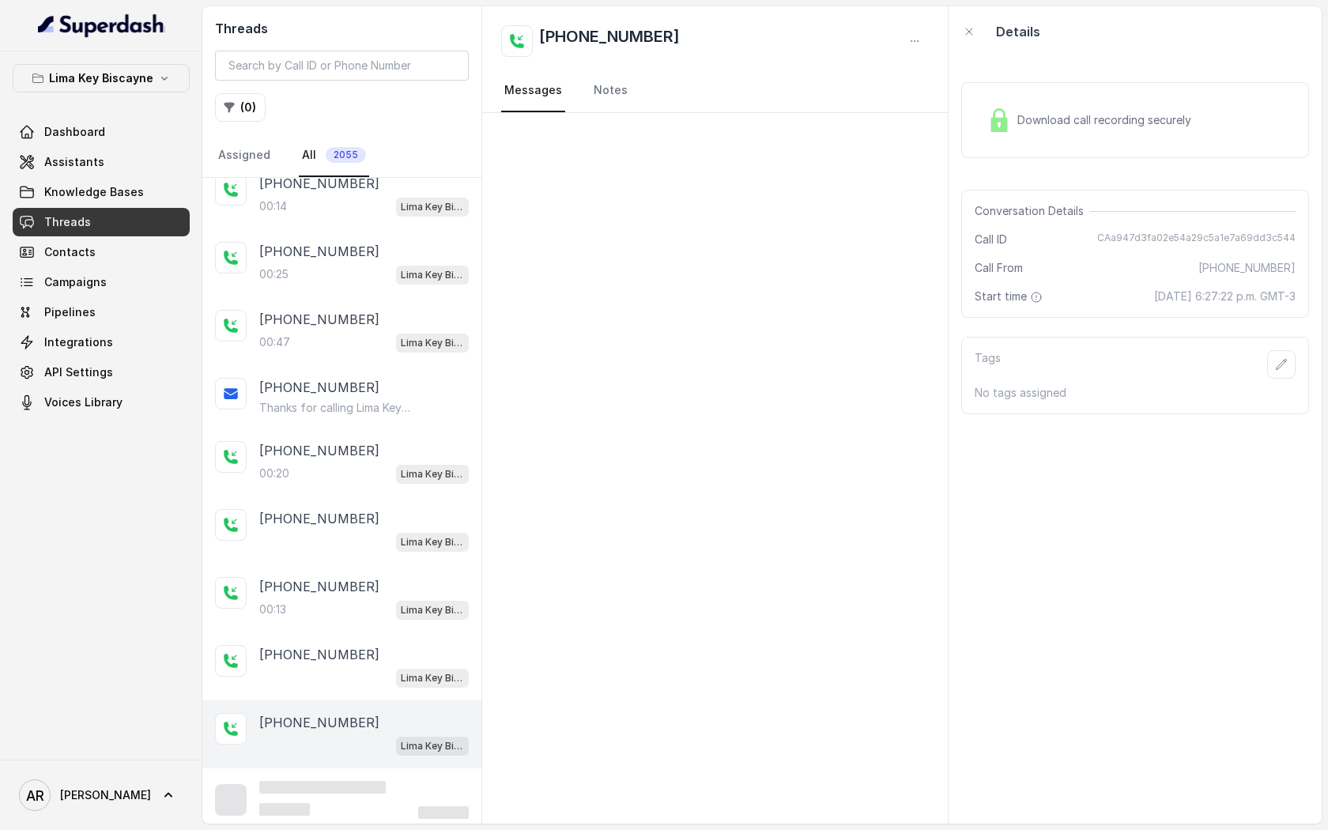
click at [373, 753] on div "+14196887588 Lima Key Biscayne / EN" at bounding box center [341, 734] width 279 height 68
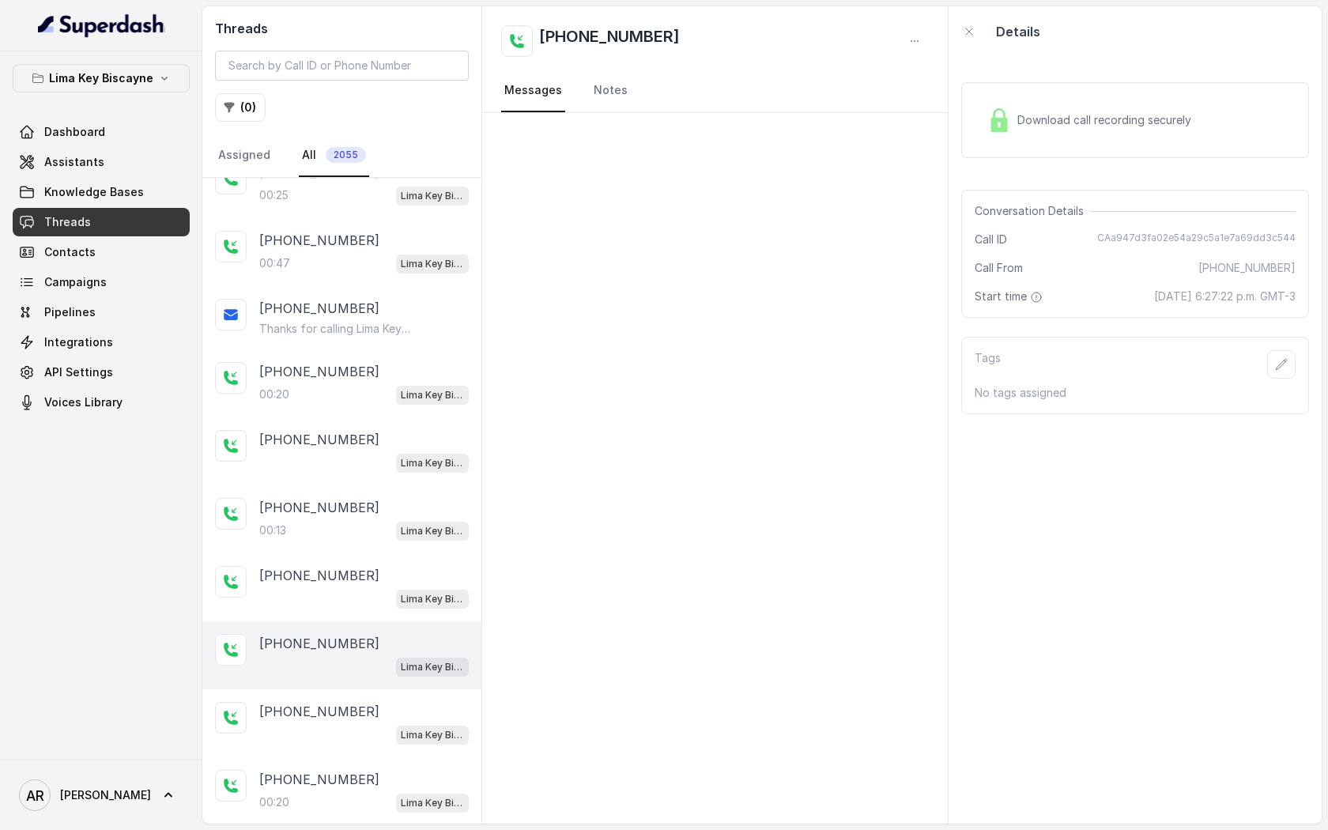
scroll to position [871, 0]
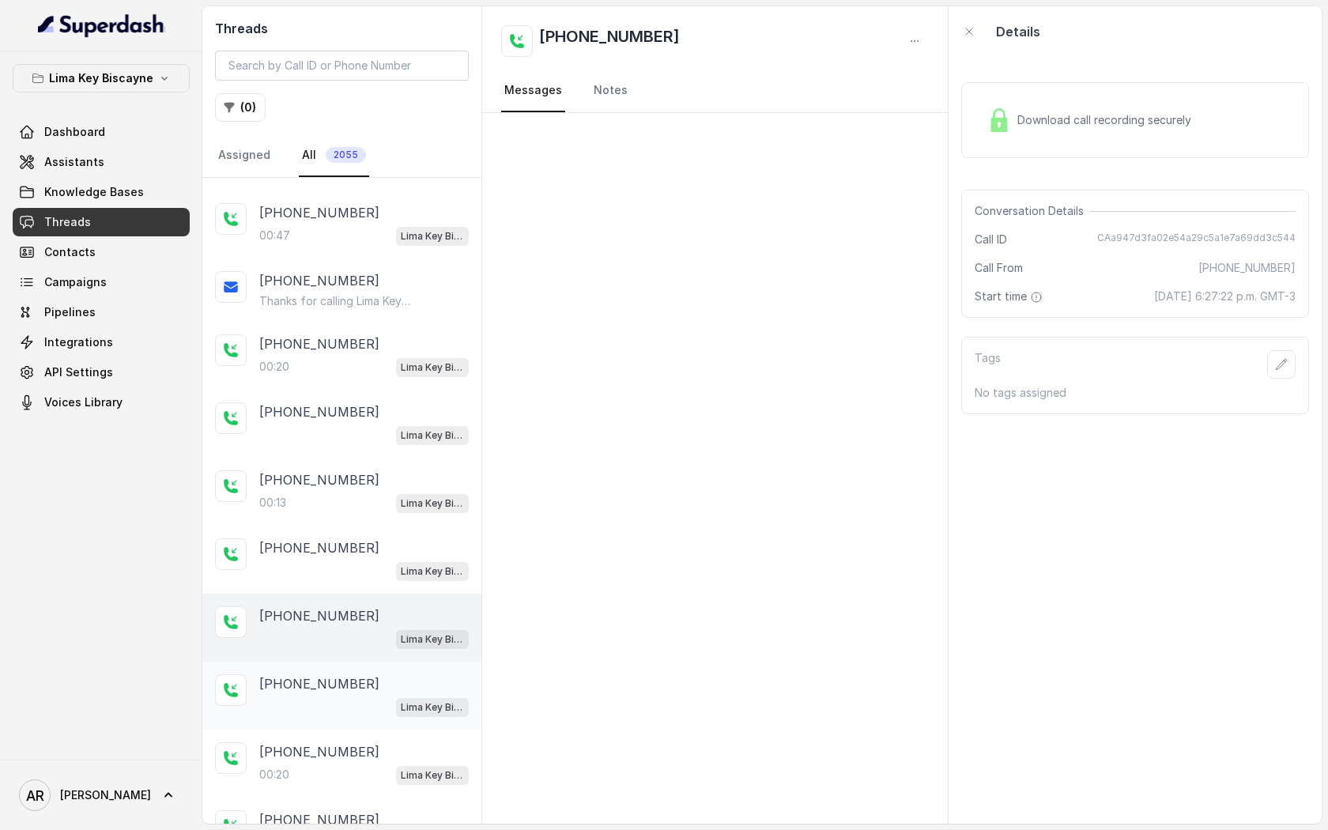
click at [373, 684] on div "+14196887588" at bounding box center [363, 683] width 209 height 19
click at [369, 729] on div "+17866162431 00:20 Lima Key Biscayne / EN" at bounding box center [341, 763] width 279 height 68
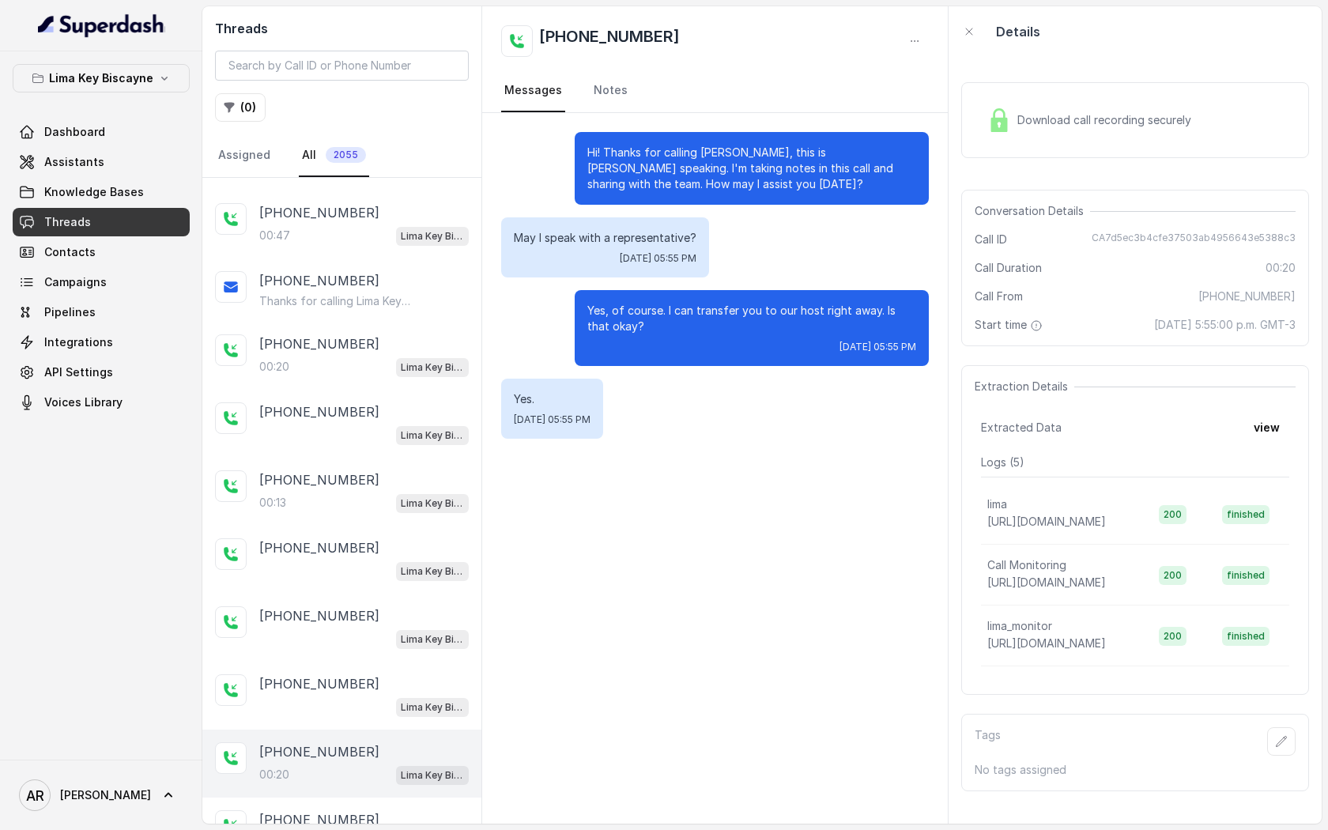
scroll to position [924, 0]
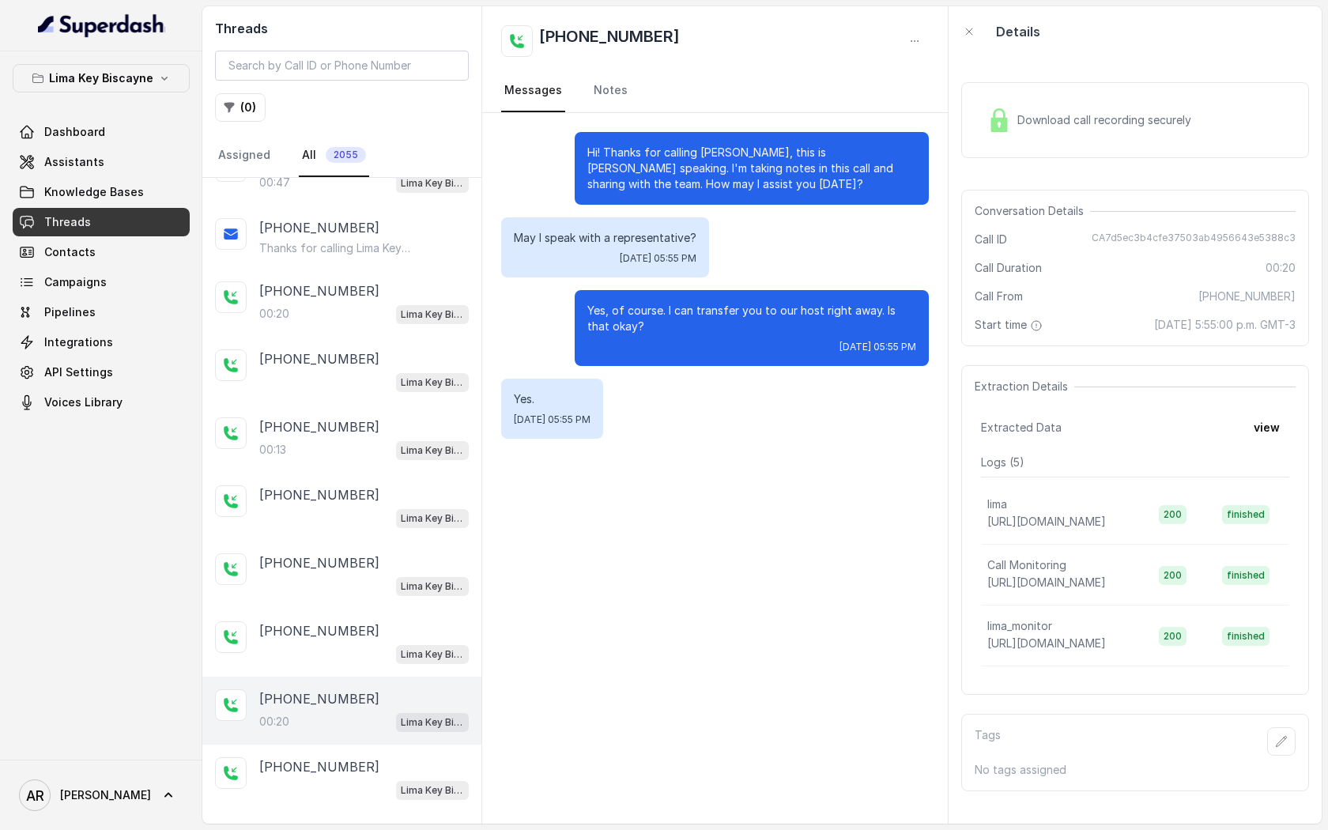
click at [369, 725] on div "+17866162431 00:20 Lima Key Biscayne / EN" at bounding box center [341, 710] width 279 height 68
click at [369, 757] on div "+17866162431" at bounding box center [363, 766] width 209 height 19
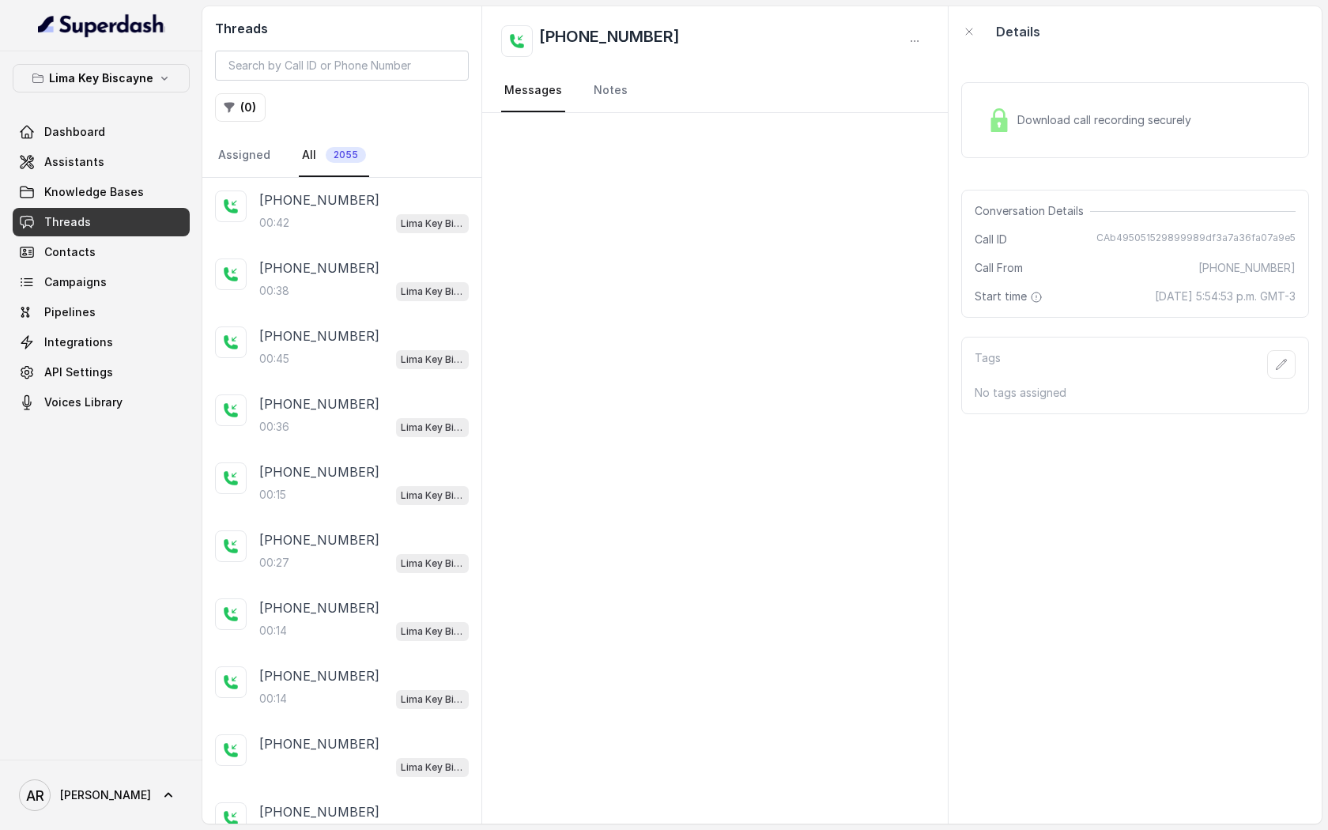
click at [379, 157] on nav "Assigned All 2055" at bounding box center [342, 155] width 254 height 43
click at [382, 179] on div "+13058898089 00:42 Lima Key Biscayne / EN" at bounding box center [341, 212] width 279 height 68
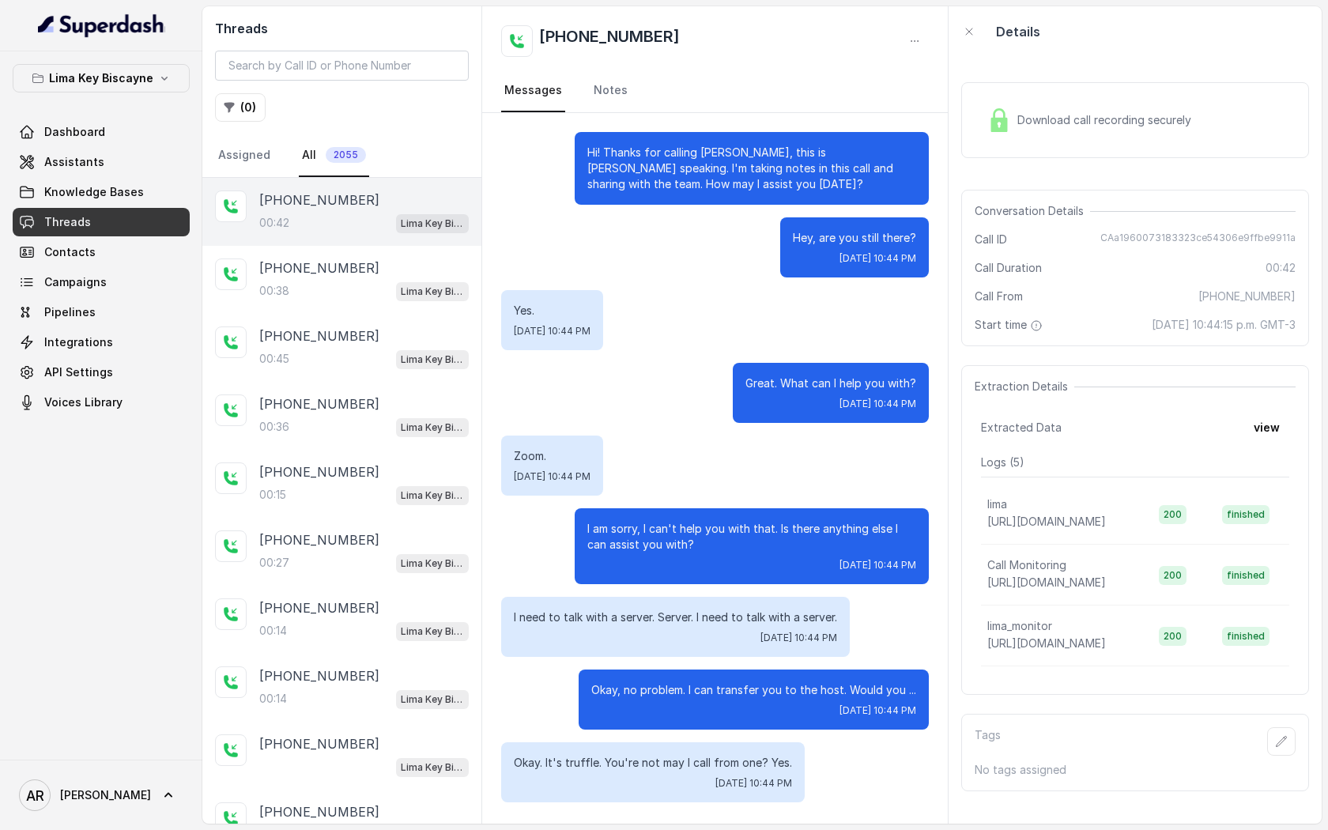
click at [386, 240] on div "+13058898089 00:42 Lima Key Biscayne / EN" at bounding box center [341, 212] width 279 height 68
click at [549, 286] on div "Hi! Thanks for calling Leema, this is Mary speaking. I'm taking notes in this c…" at bounding box center [714, 467] width 465 height 708
click at [135, 83] on p "Lima Key Biscayne" at bounding box center [101, 78] width 104 height 19
click at [91, 77] on p "Lima Key Biscayne" at bounding box center [101, 78] width 104 height 19
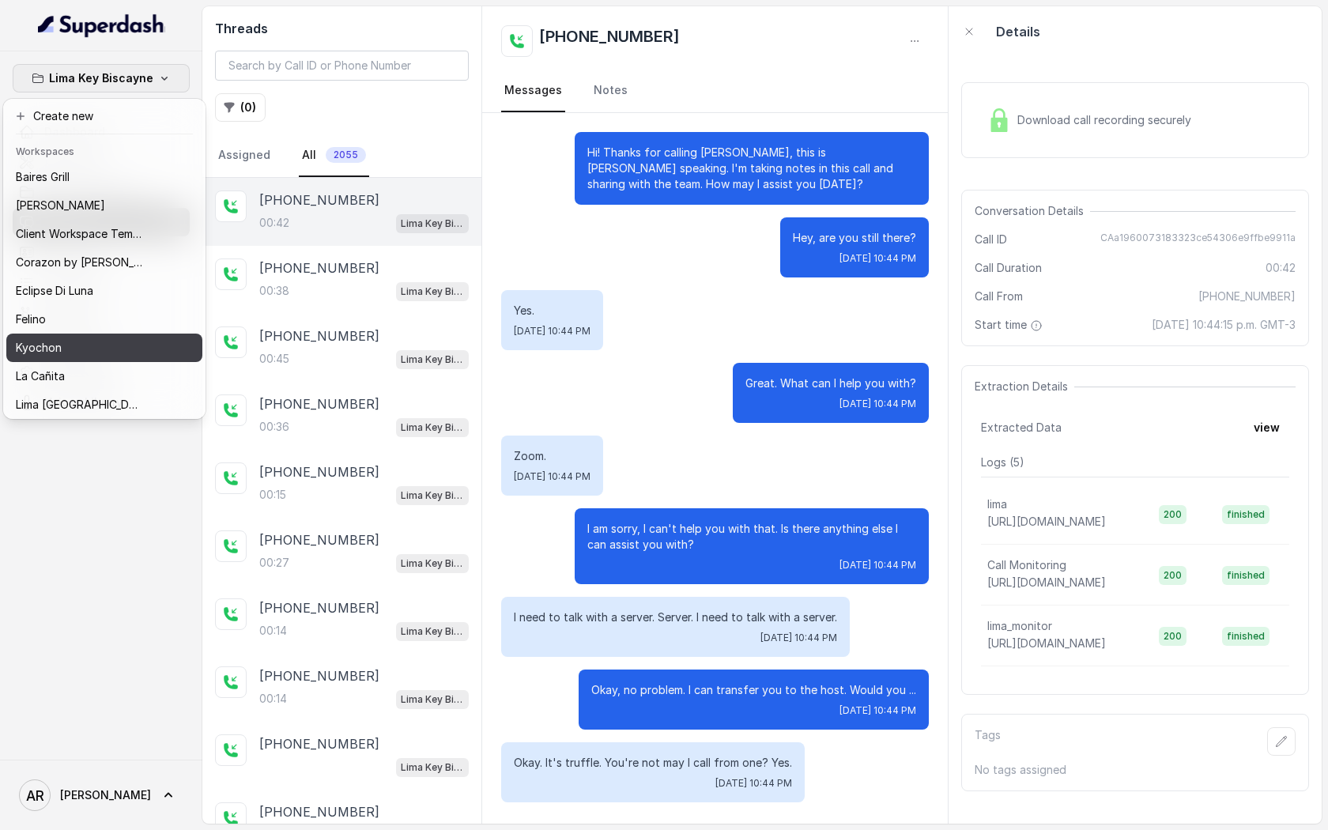
click at [94, 355] on div "Kyochon" at bounding box center [79, 347] width 126 height 19
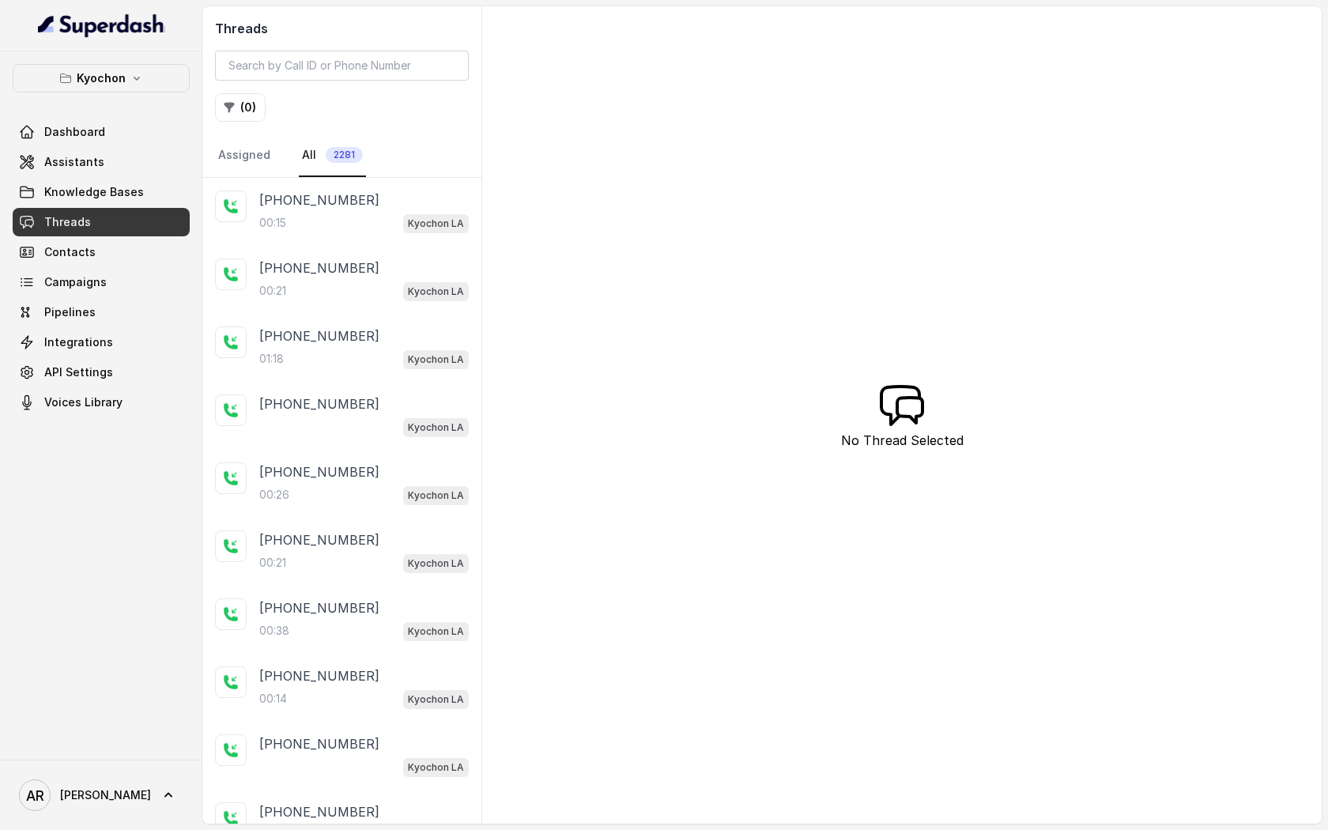
click at [295, 50] on div "Threads ( 0 ) Assigned All 2281" at bounding box center [341, 91] width 279 height 171
click at [297, 70] on input "search" at bounding box center [342, 66] width 254 height 30
paste input "CA152c6272999fc44b59bf780d3fdf2bdc"
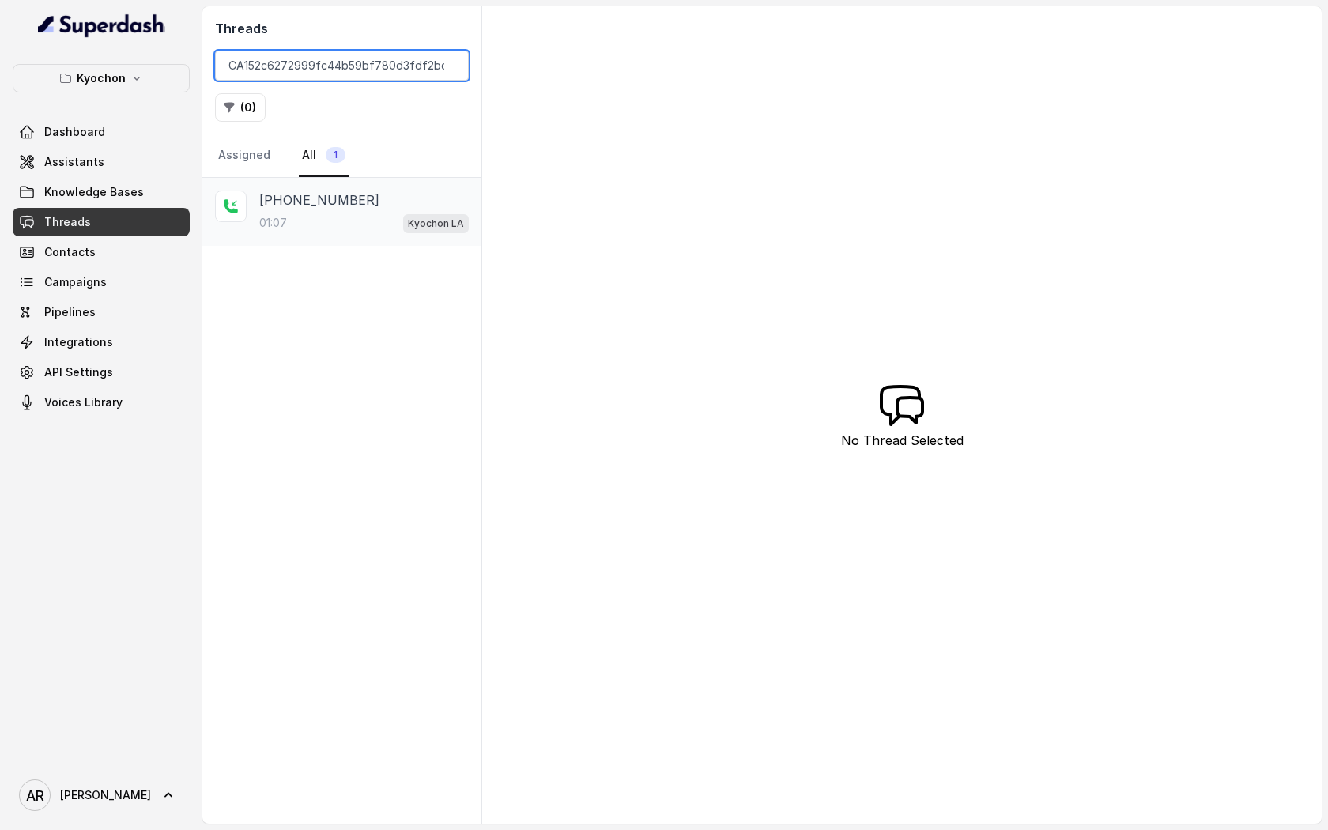
type input "CA152c6272999fc44b59bf780d3fdf2bdc"
click at [328, 198] on p "+12139490090" at bounding box center [319, 199] width 120 height 19
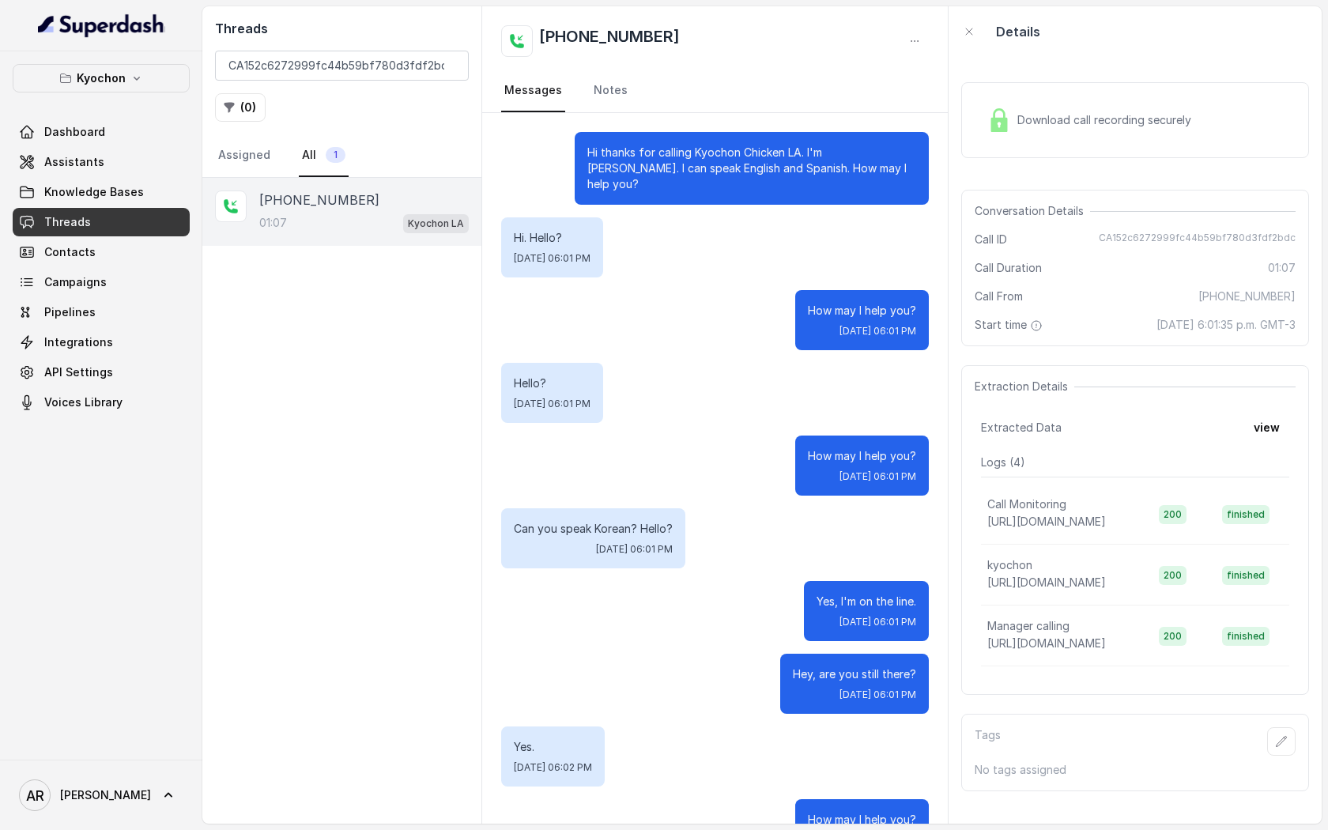
scroll to position [475, 0]
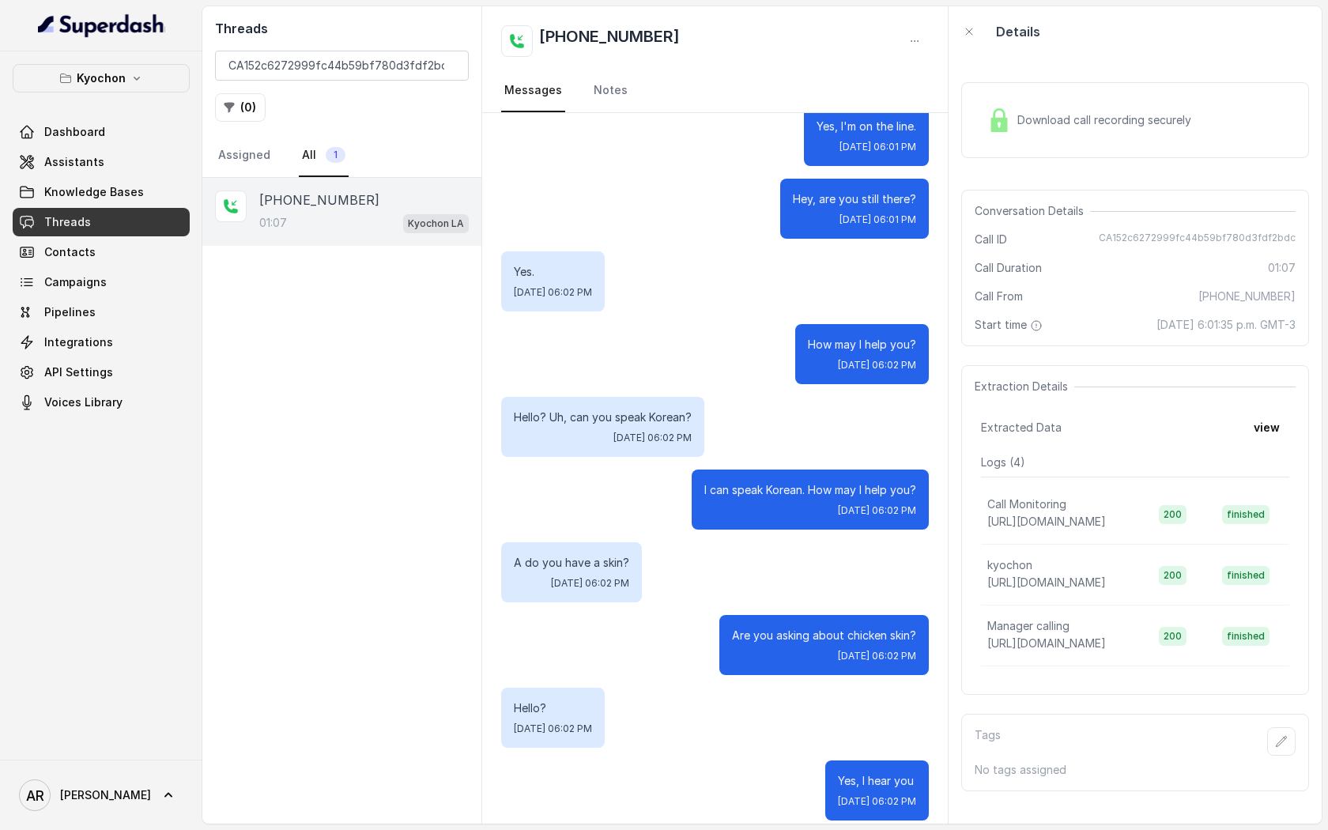
click at [613, 431] on span "Wed, Oct 8, 2025, 06:02 PM" at bounding box center [652, 437] width 78 height 13
click at [817, 397] on div "Hello? Uh, can you speak Korean? Wed, Oct 8, 2025, 06:02 PM" at bounding box center [715, 427] width 428 height 60
click at [395, 301] on div "+12139490090 01:07 Kyochon LA" at bounding box center [341, 501] width 279 height 646
click at [449, 67] on input "CA152c6272999fc44b59bf780d3fdf2bdc" at bounding box center [342, 66] width 254 height 30
click at [134, 84] on icon "button" at bounding box center [136, 78] width 13 height 13
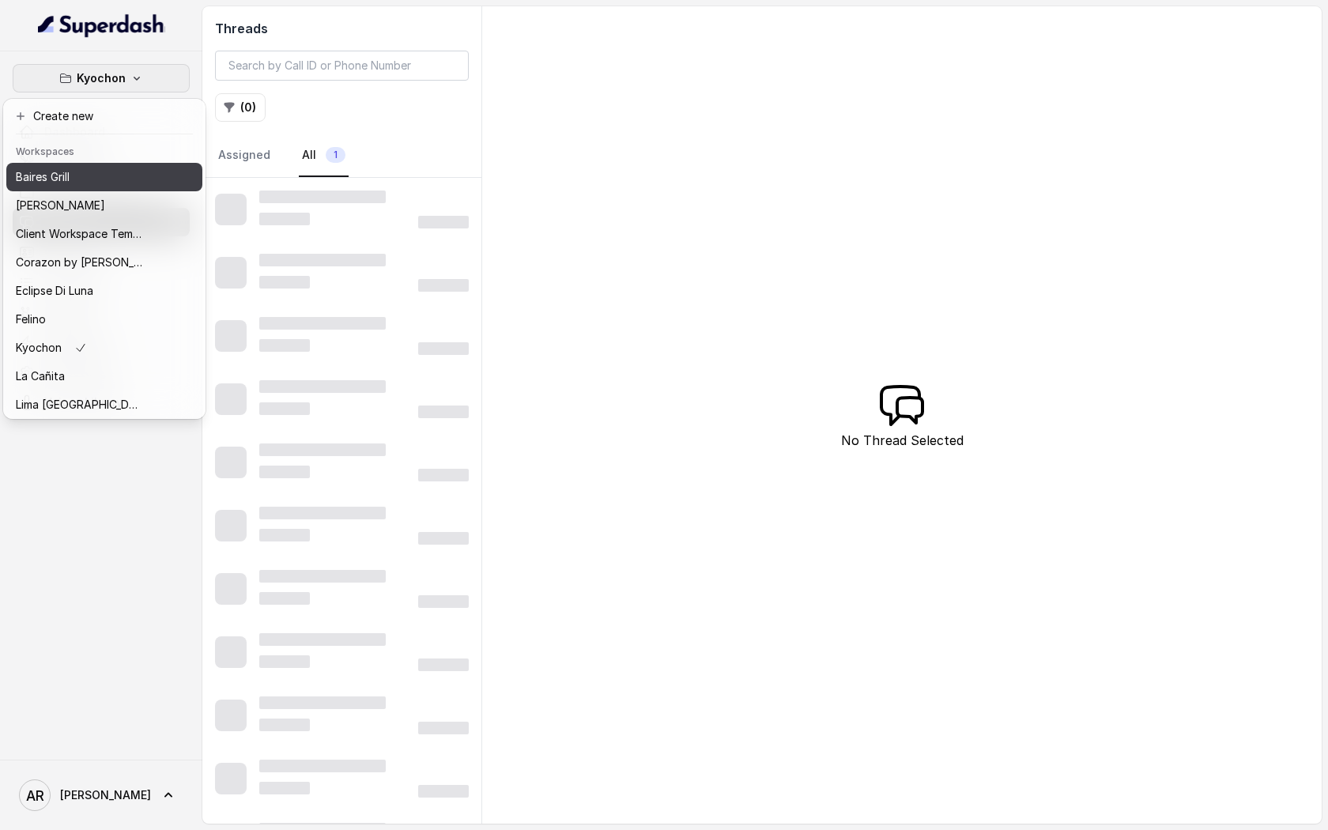
click at [122, 175] on div "Baires Grill" at bounding box center [79, 177] width 126 height 19
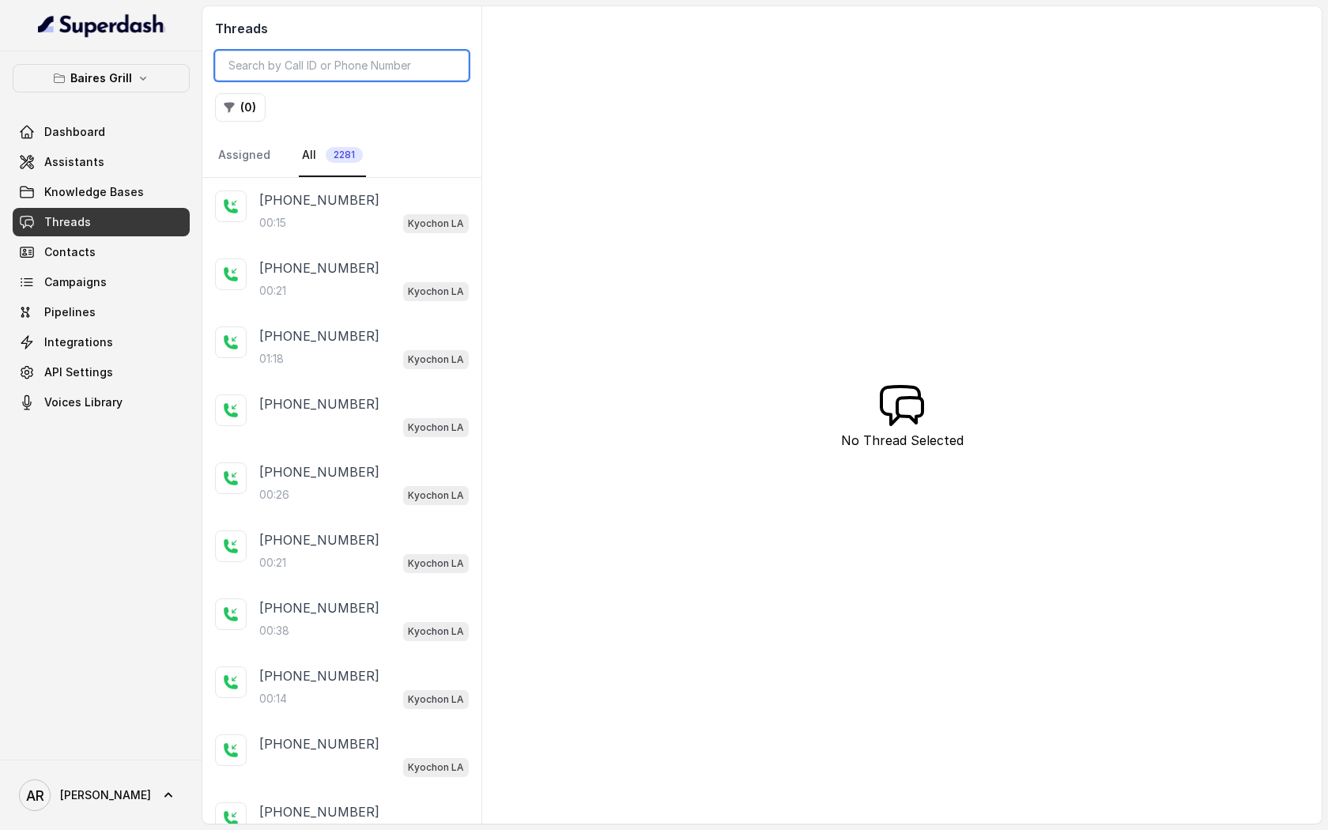
click at [307, 64] on input "search" at bounding box center [342, 66] width 254 height 30
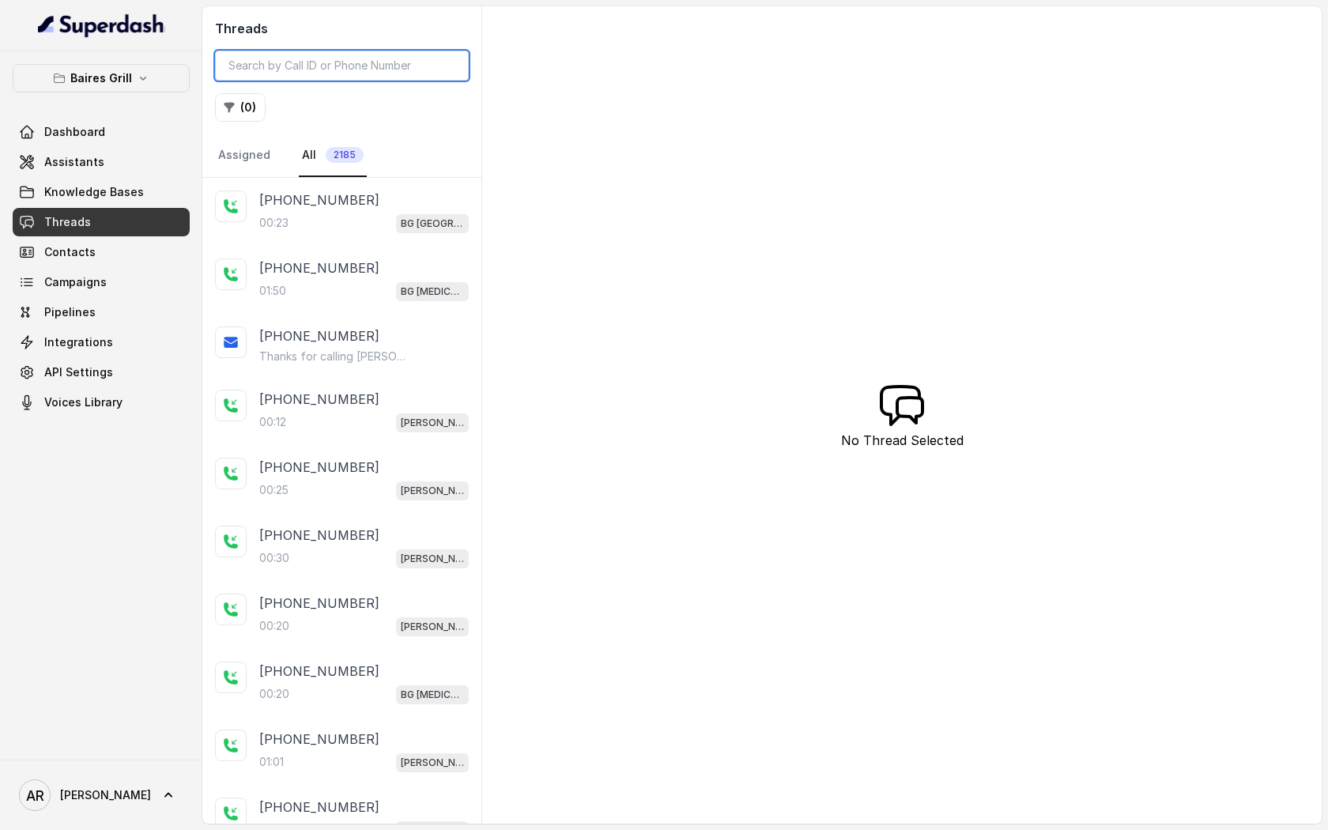
paste input "CA03d6c271824cbb8d245834fa969c6eac"
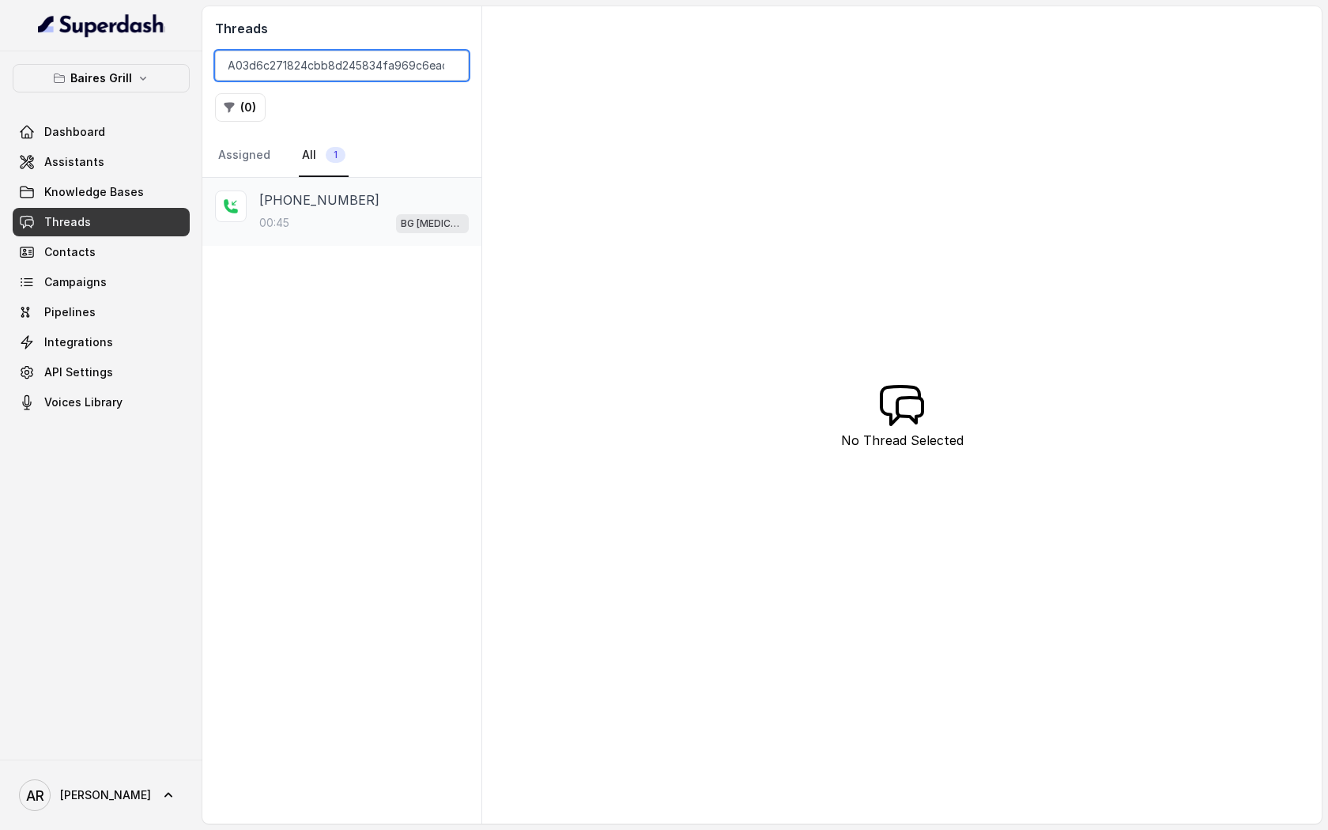
type input "CA03d6c271824cbb8d245834fa969c6eac"
click at [329, 210] on div "+17868991878 00:45 BG Doral" at bounding box center [363, 211] width 209 height 43
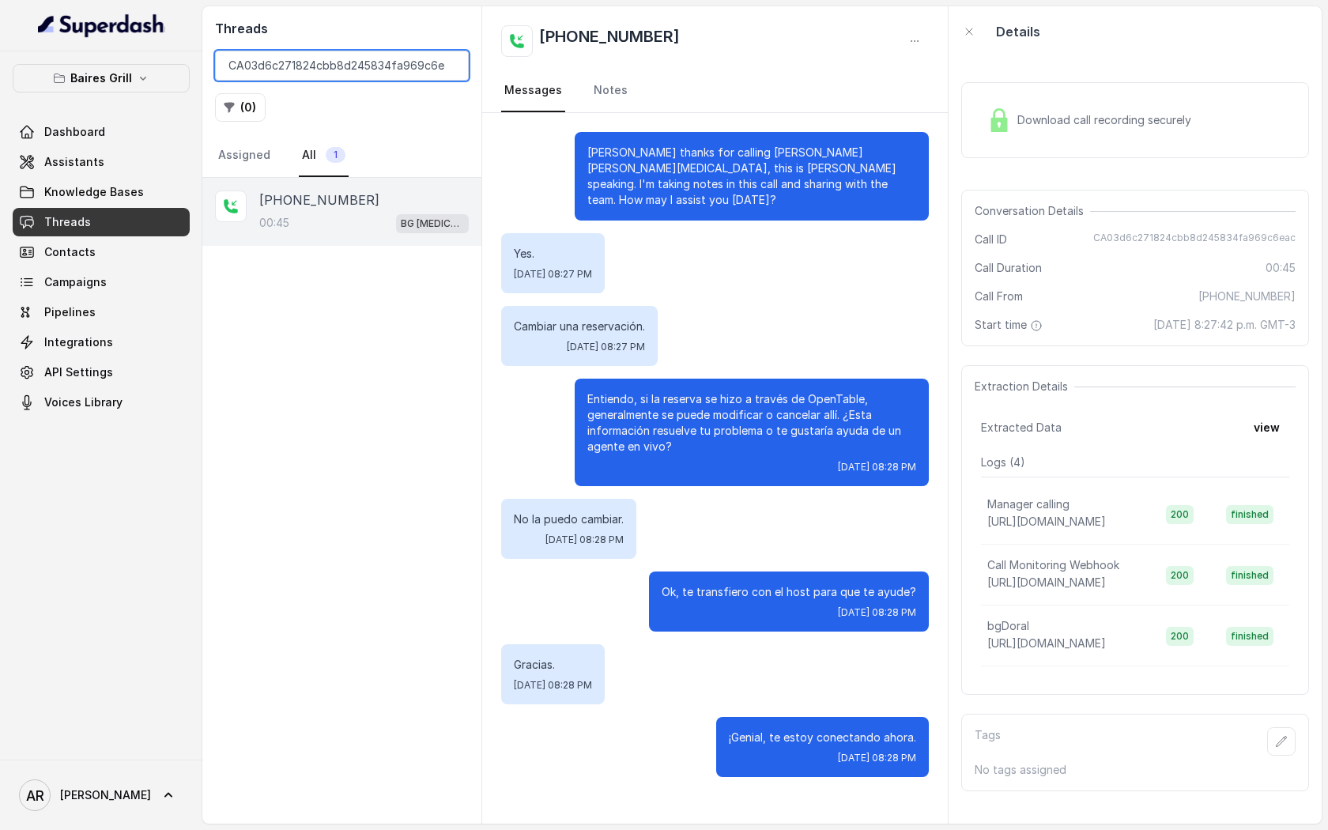
click at [450, 64] on input "CA03d6c271824cbb8d245834fa969c6eac" at bounding box center [342, 66] width 254 height 30
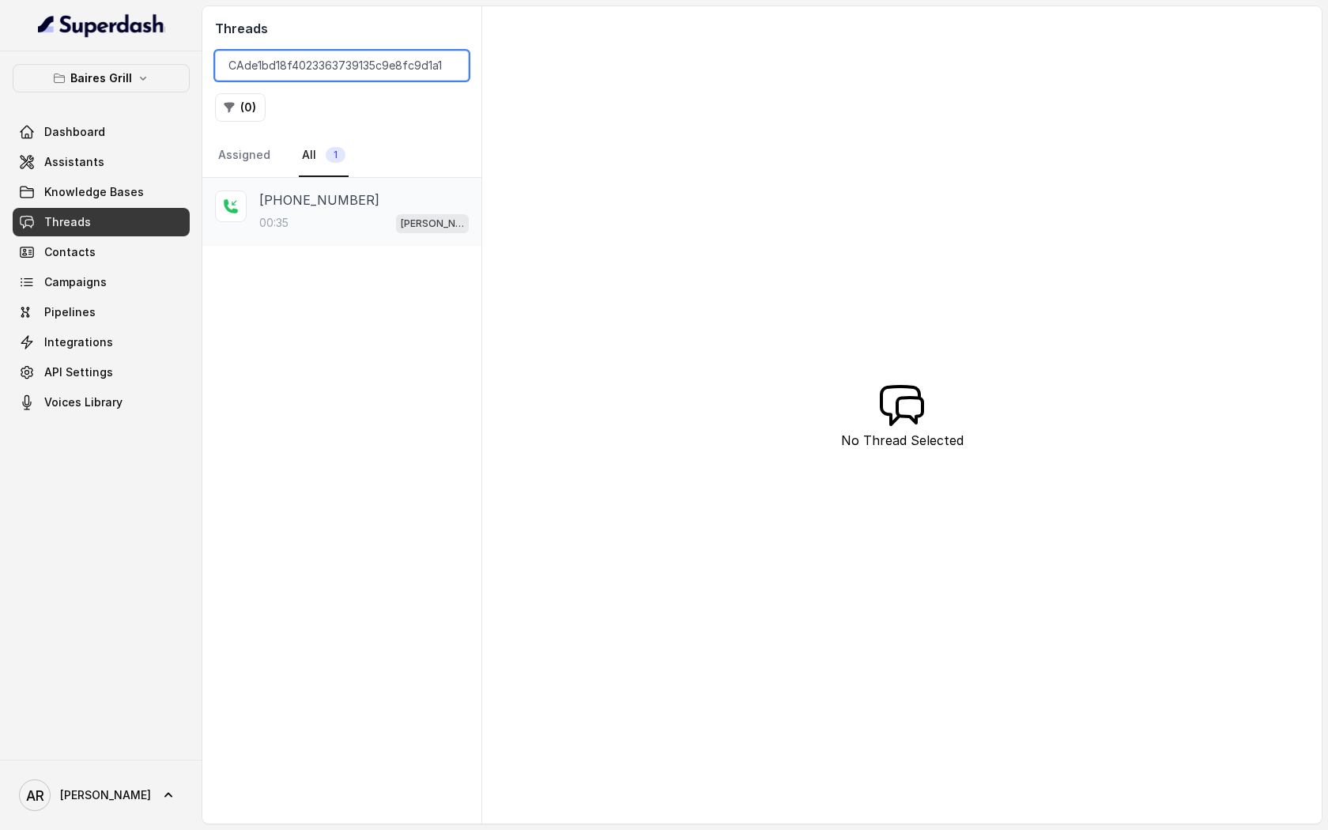
type input "CAde1bd18f4023363739135c9e8fc9d1a1"
click at [420, 202] on div "+50763093278" at bounding box center [363, 199] width 209 height 19
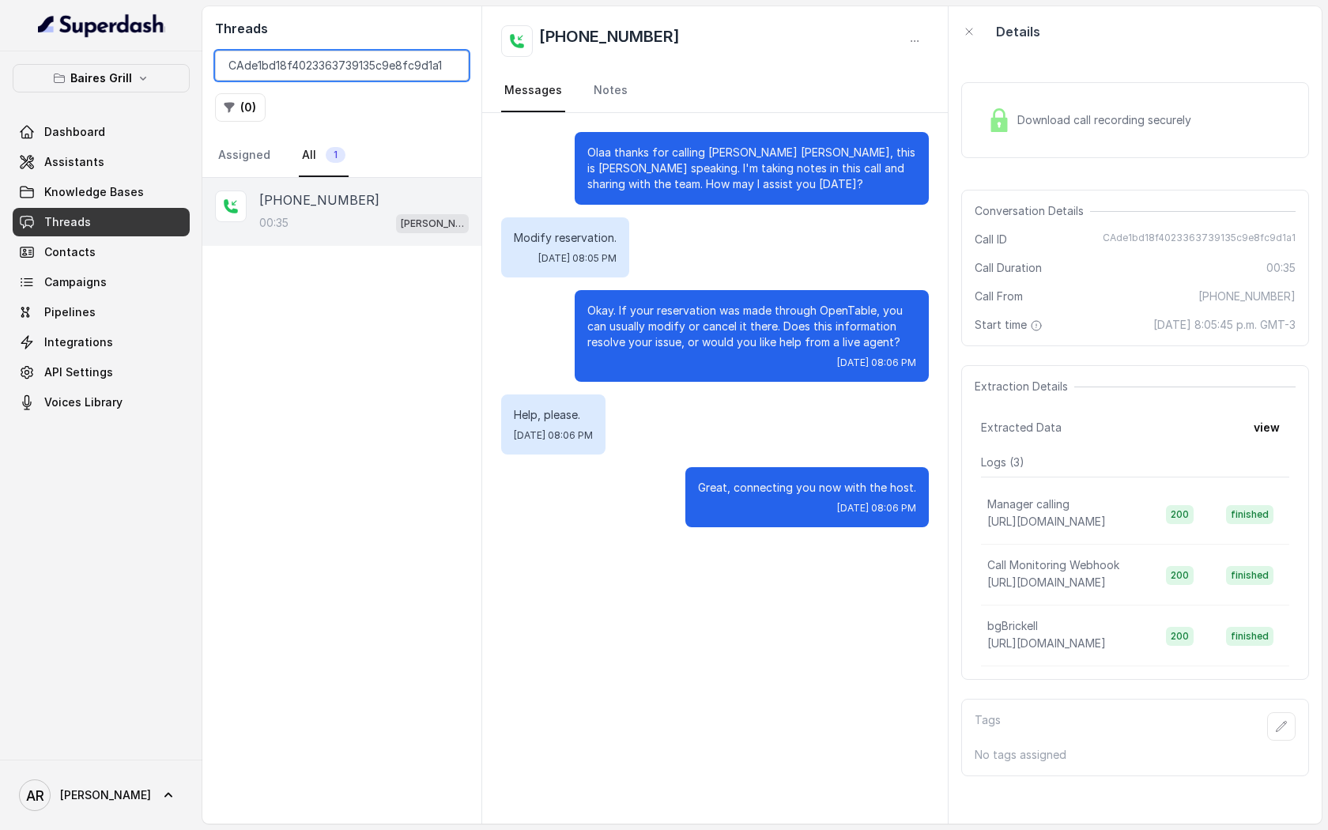
click at [447, 61] on input "CAde1bd18f4023363739135c9e8fc9d1a1" at bounding box center [342, 66] width 254 height 30
click at [453, 67] on input "CAde1bd18f4023363739135c9e8fc9d1a1" at bounding box center [342, 66] width 254 height 30
click at [453, 68] on input "CAde1bd18f4023363739135c9e8fc9d1a1" at bounding box center [342, 66] width 254 height 30
click at [447, 68] on input "CAde1bd18f4023363739135c9e8fc9d1a1" at bounding box center [342, 66] width 254 height 30
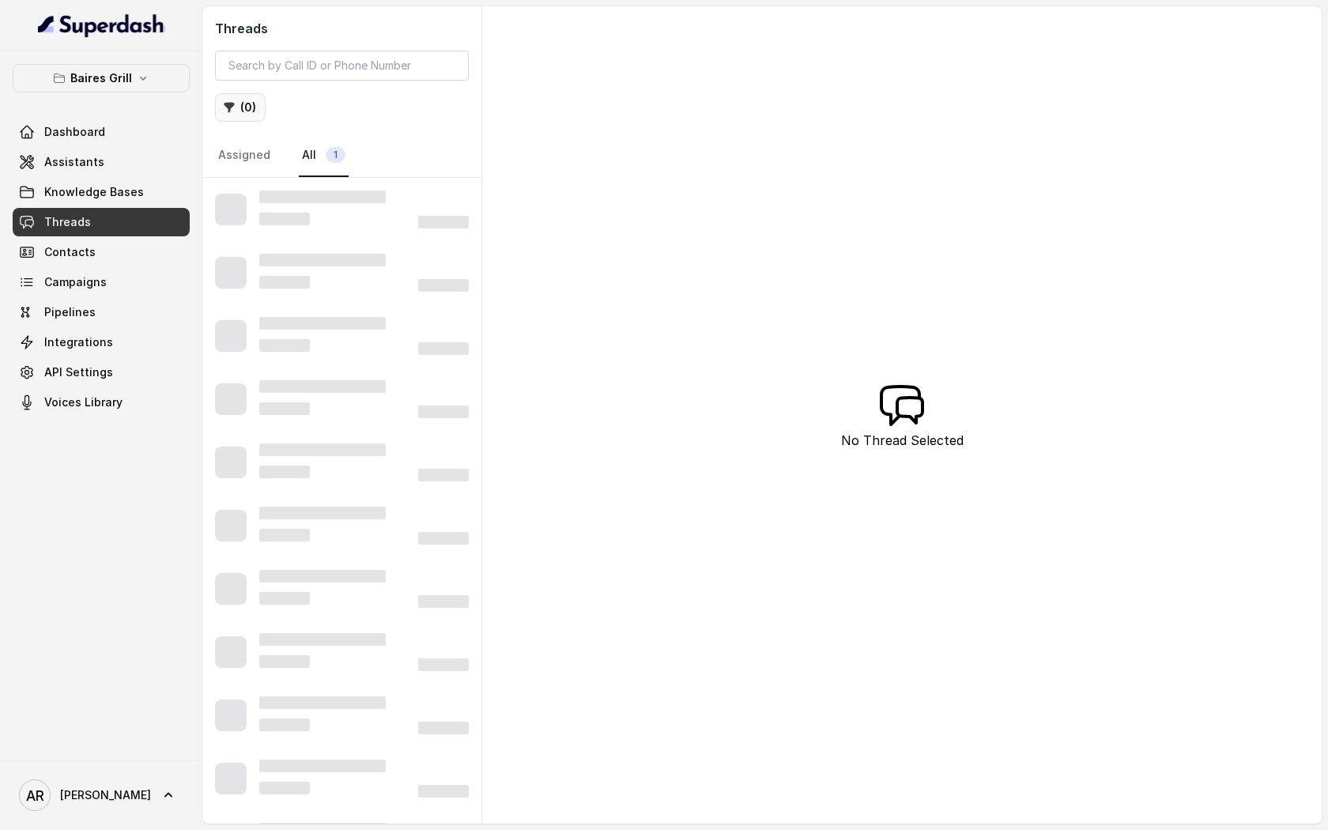
click at [240, 106] on button "( 0 )" at bounding box center [240, 107] width 51 height 28
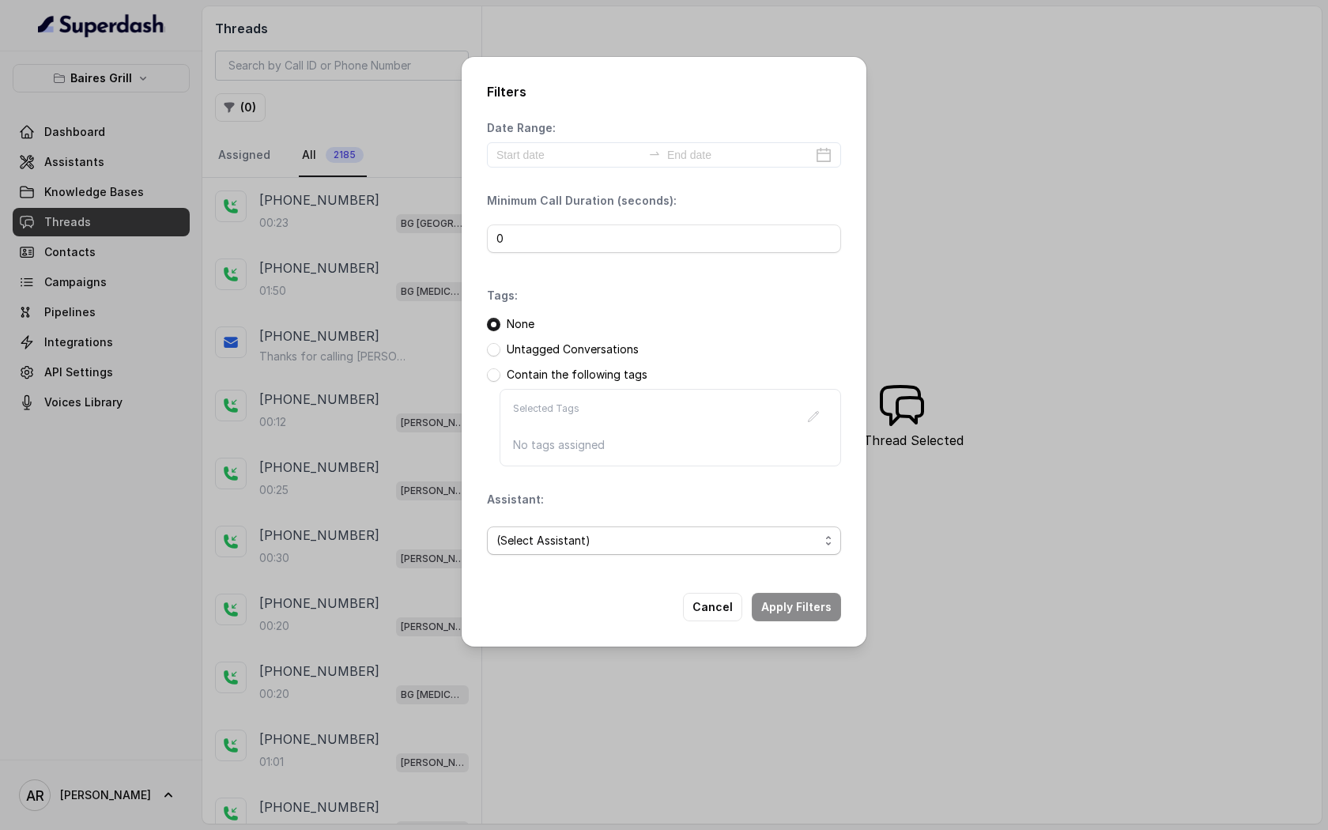
click at [601, 548] on span "(Select Assistant)" at bounding box center [657, 540] width 322 height 19
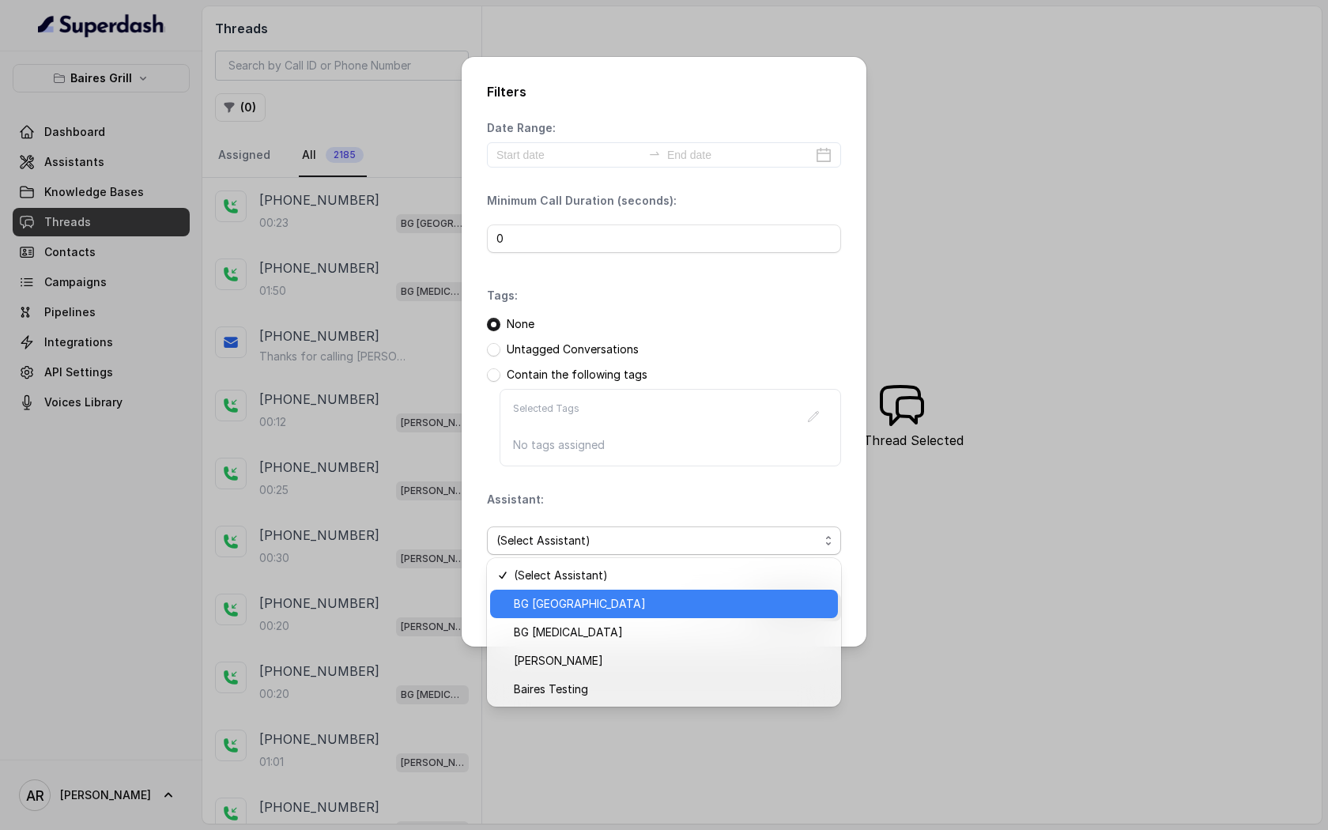
click at [603, 612] on span "BG Sunny Isles" at bounding box center [671, 603] width 315 height 19
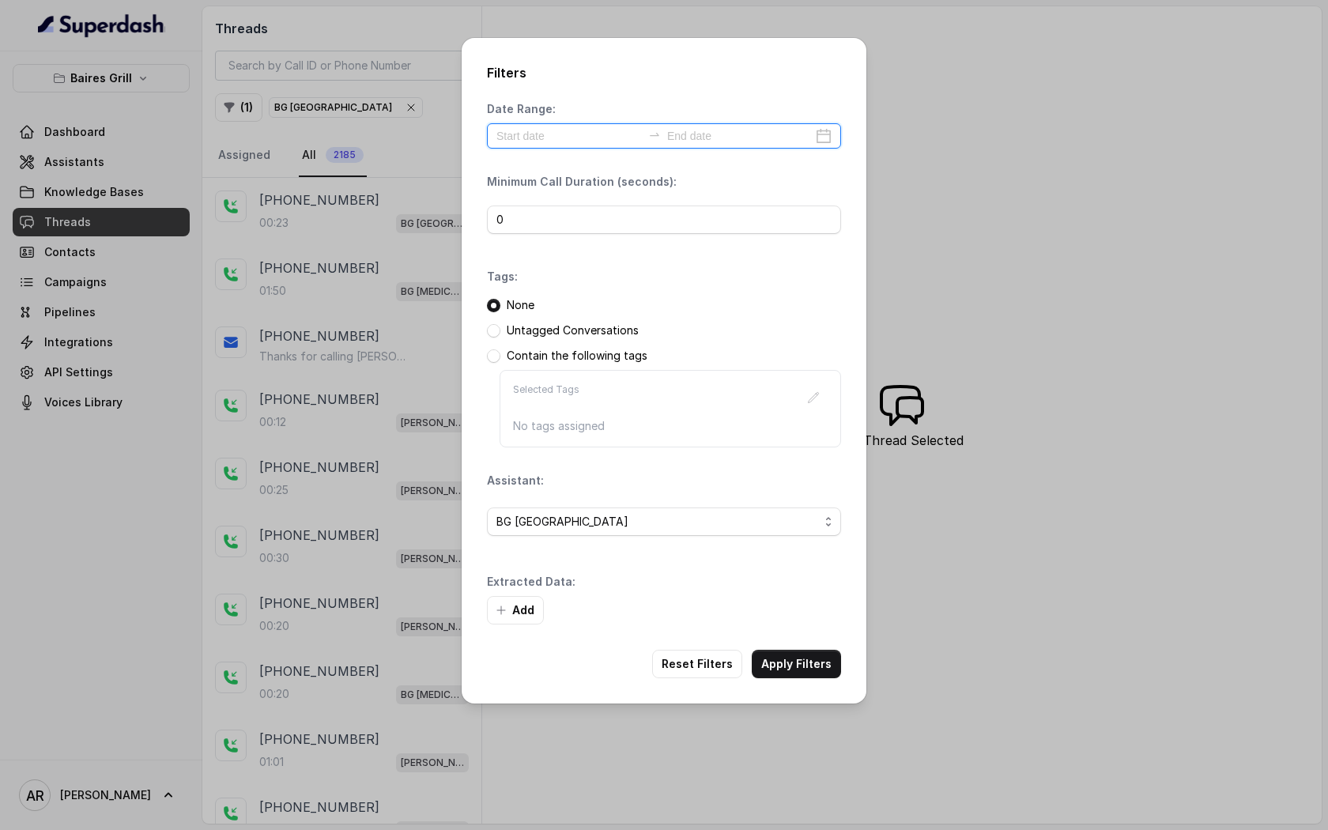
click at [554, 143] on input at bounding box center [568, 135] width 145 height 17
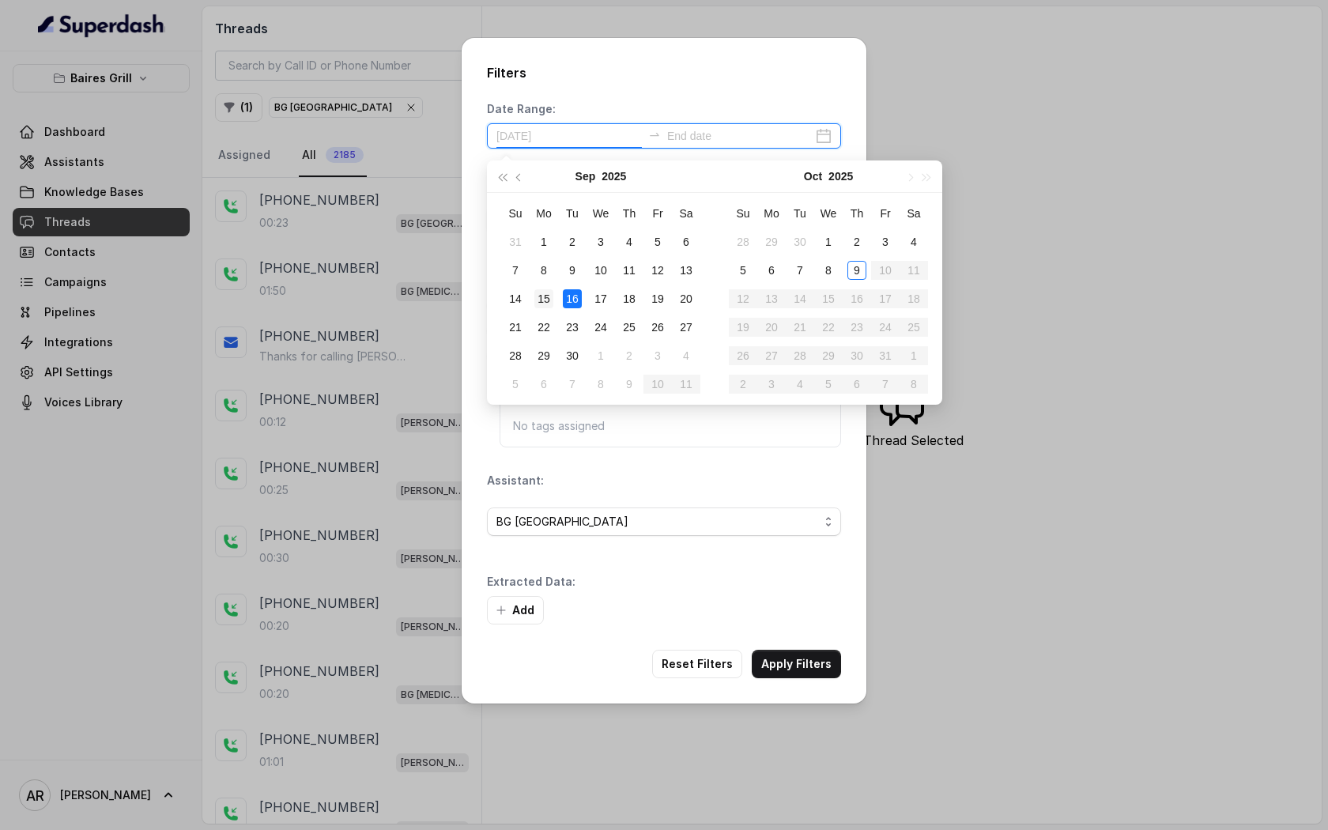
type input "2025-09-15"
click at [534, 304] on div "15" at bounding box center [543, 298] width 19 height 19
click at [656, 300] on div "19" at bounding box center [657, 298] width 19 height 19
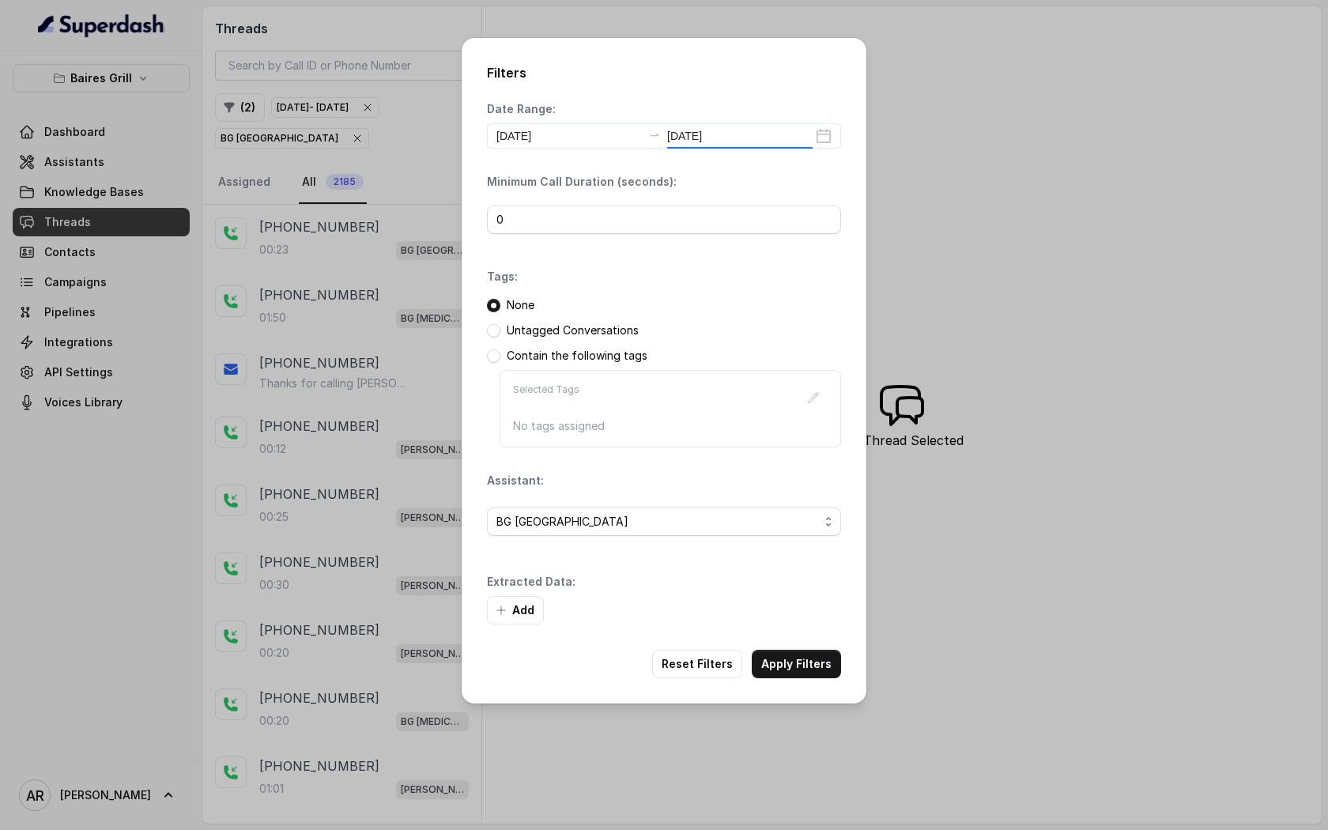
type input "2025-09-19"
click at [807, 676] on button "Apply Filters" at bounding box center [796, 664] width 89 height 28
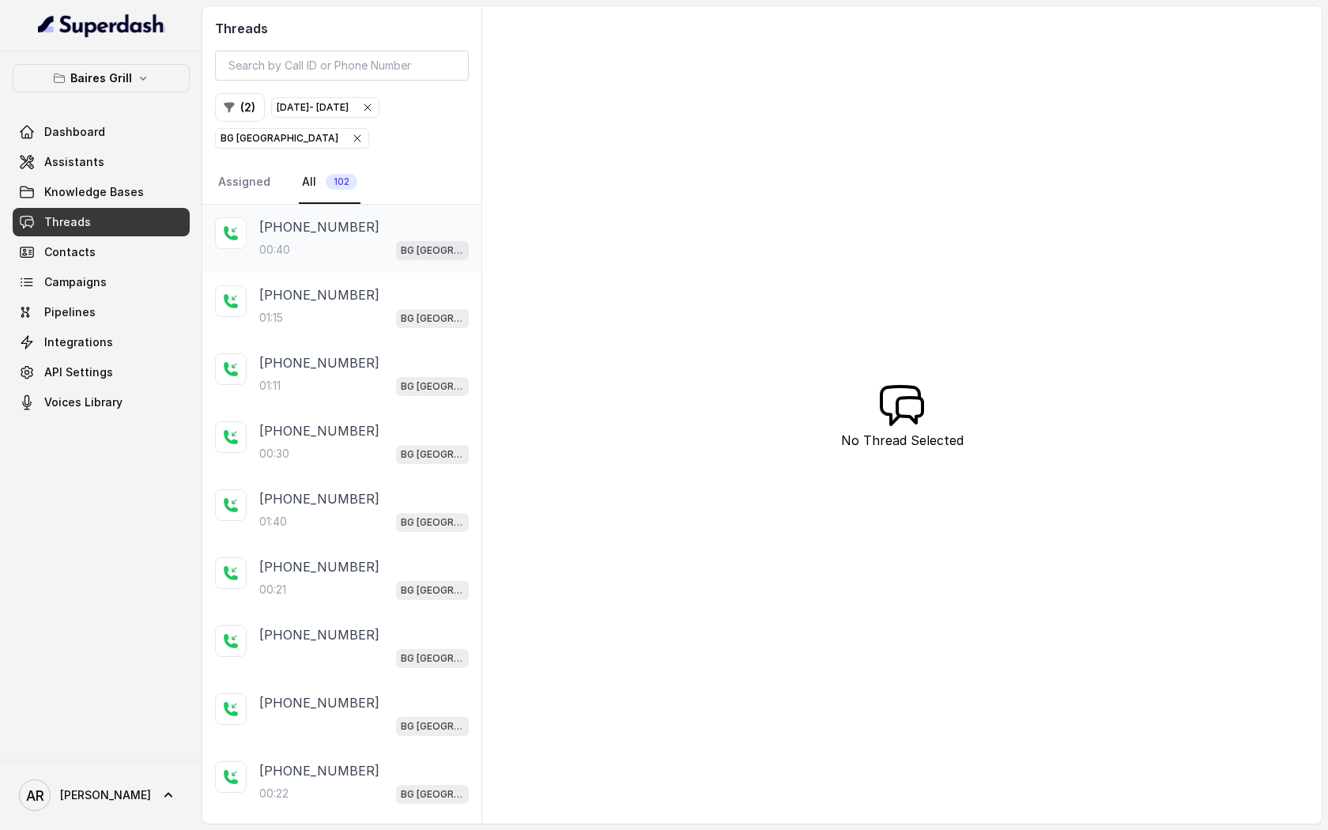
click at [305, 253] on div "00:40 BG Sunny Isles" at bounding box center [363, 249] width 209 height 21
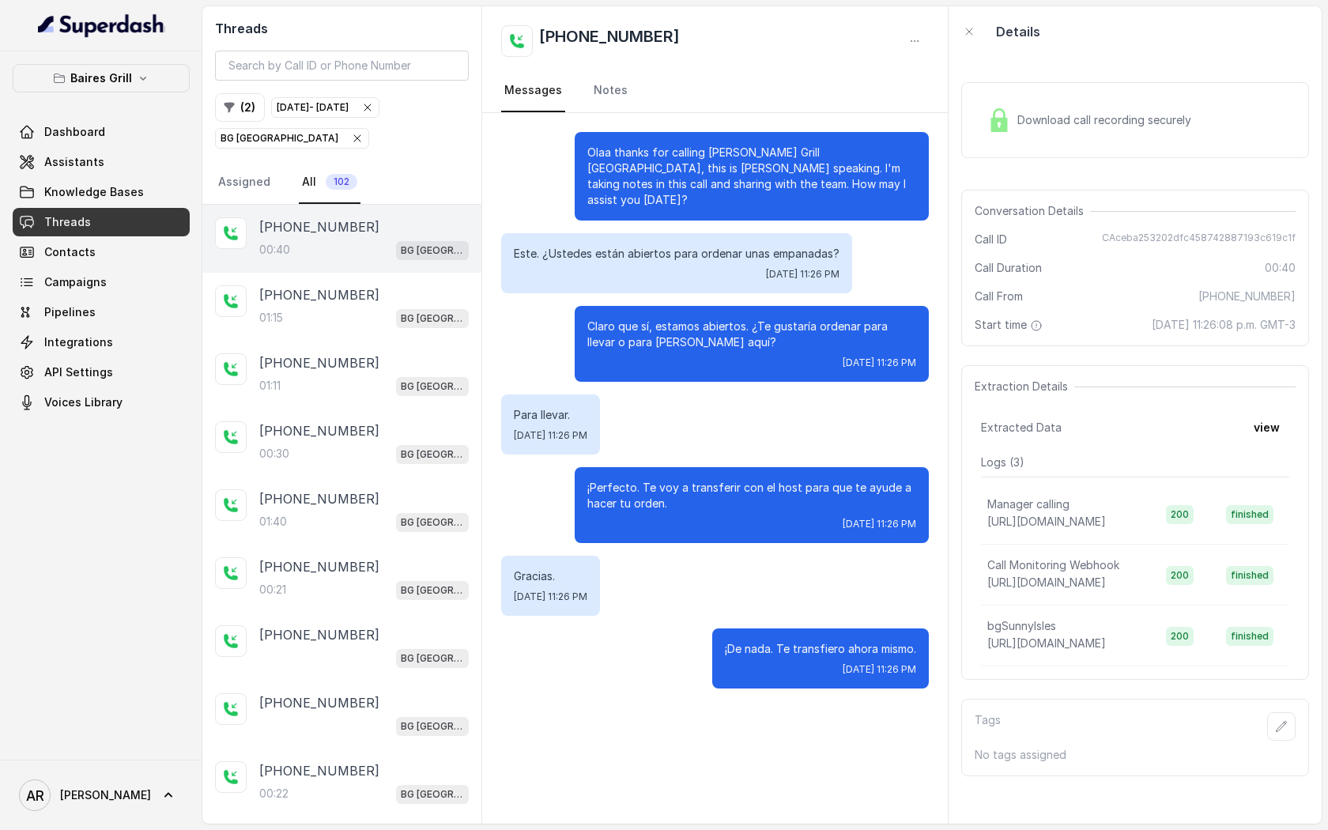
click at [538, 347] on div "Claro que sí, estamos abiertos. ¿Te gustaría ordenar para llevar o para comer a…" at bounding box center [715, 344] width 428 height 76
click at [1002, 126] on img at bounding box center [999, 120] width 24 height 24
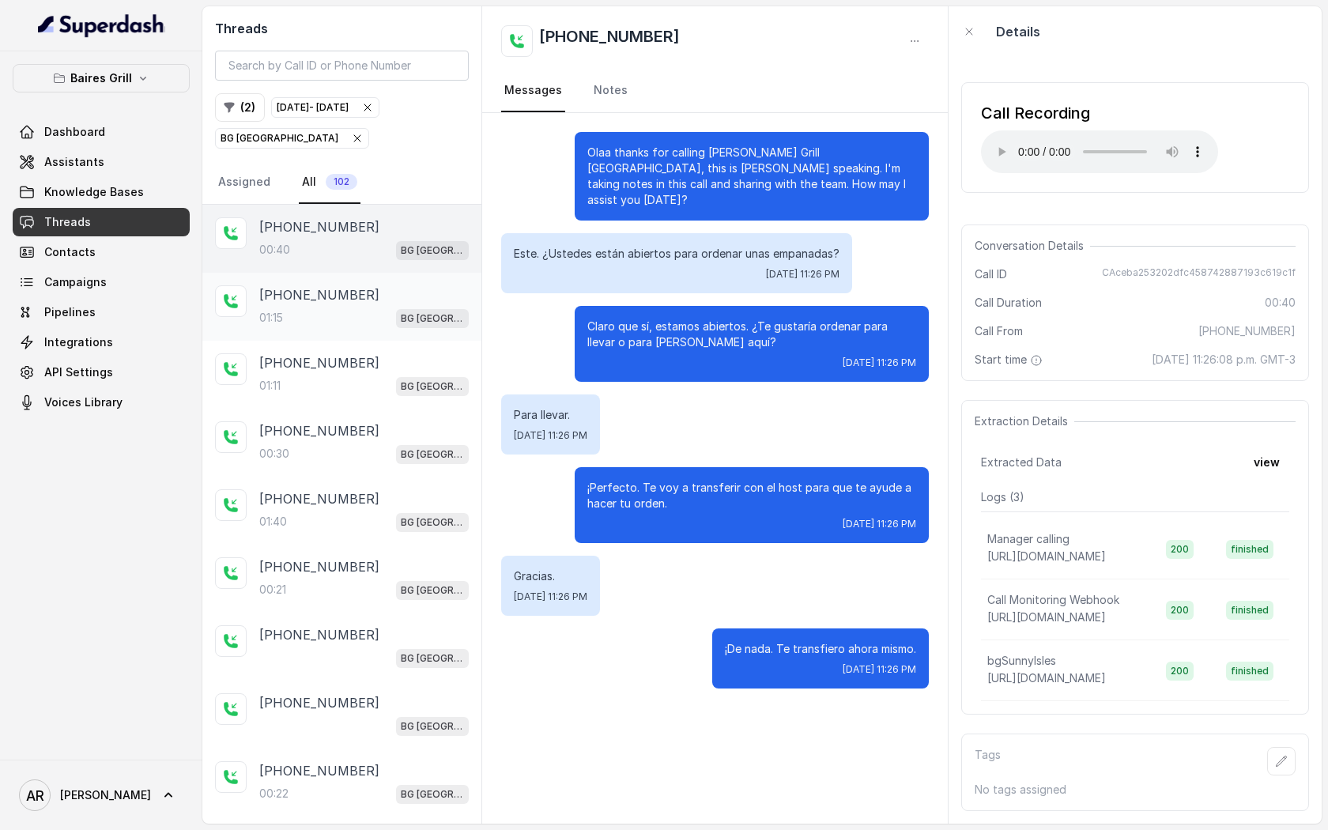
click at [446, 330] on div "+17864868651 01:15 BG Sunny Isles" at bounding box center [341, 307] width 279 height 68
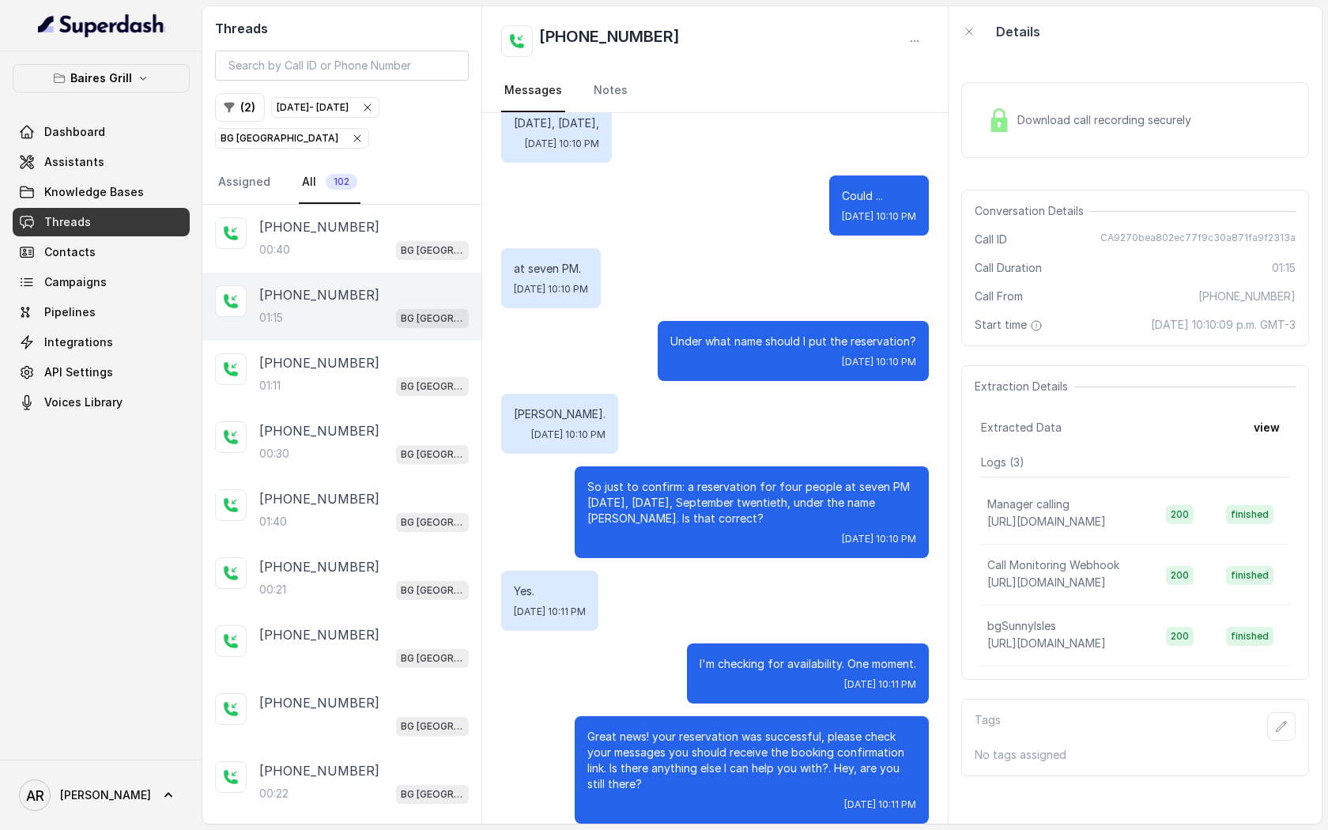
scroll to position [570, 0]
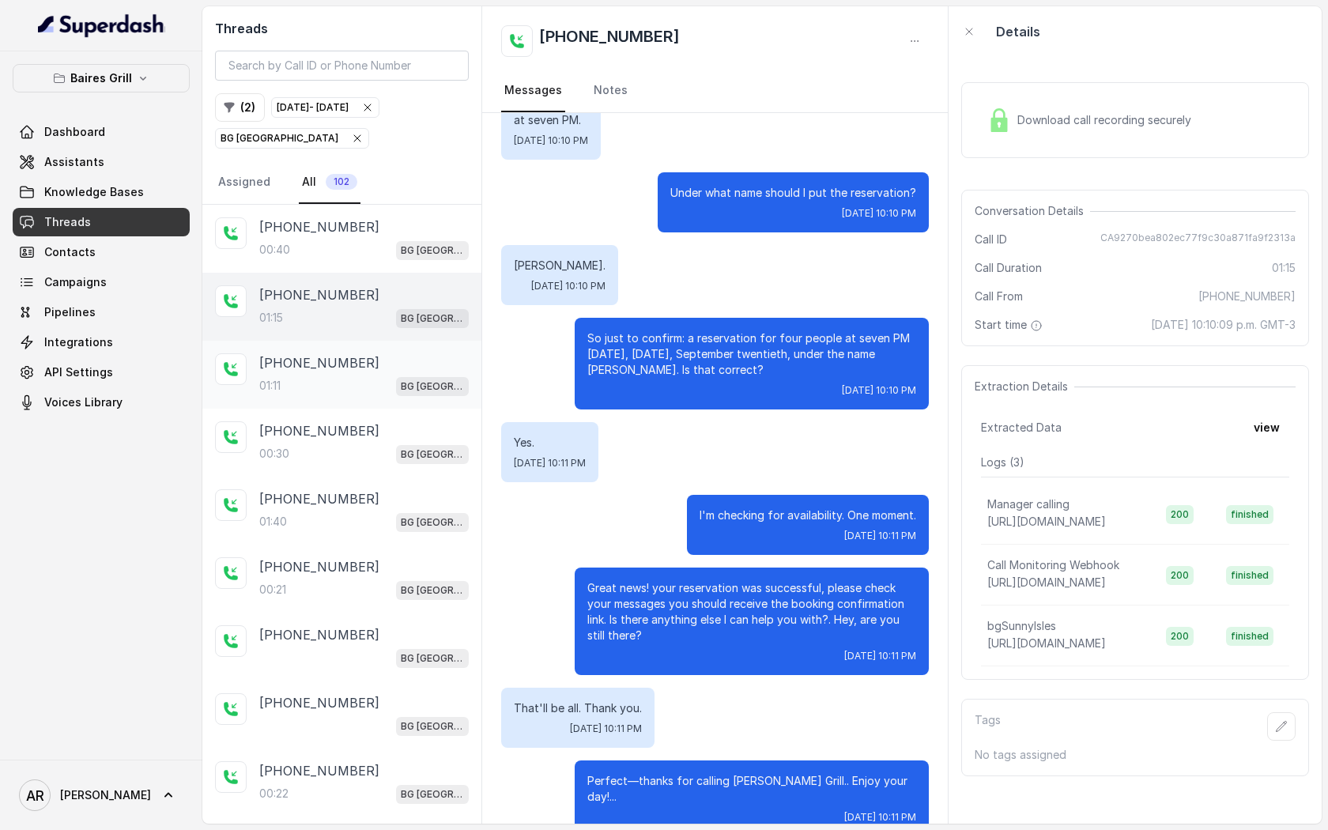
click at [374, 364] on div "+17864868651" at bounding box center [363, 362] width 209 height 19
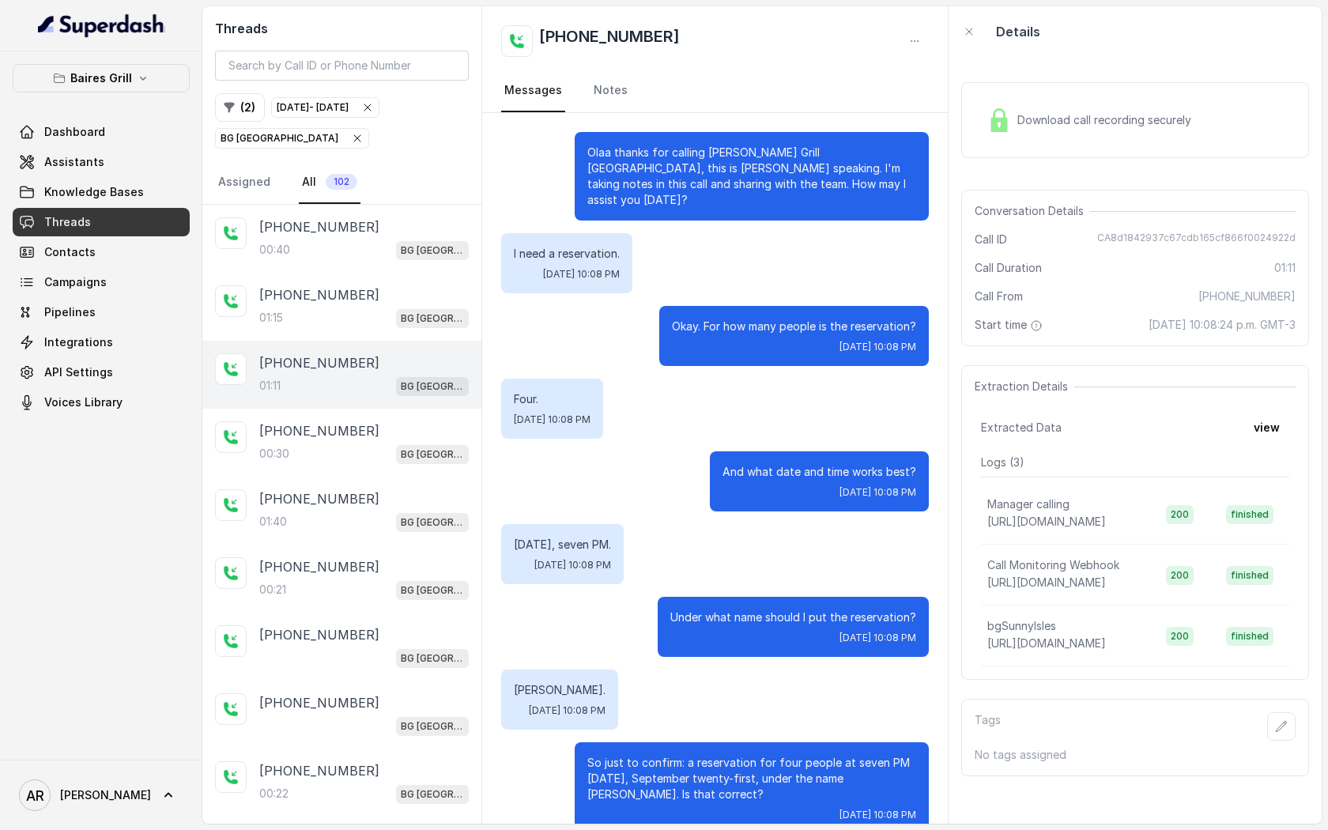
scroll to position [424, 0]
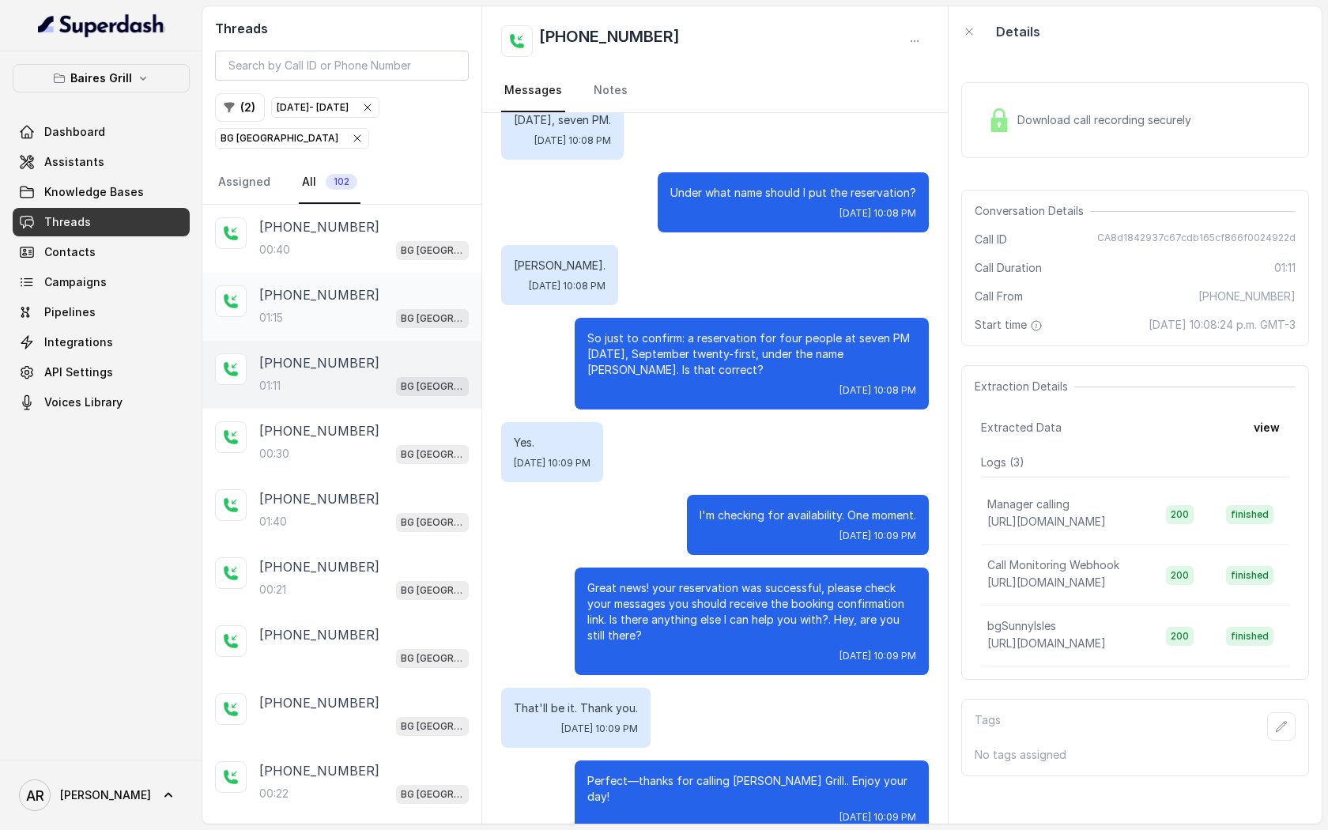
click at [334, 317] on div "01:15 BG Sunny Isles" at bounding box center [363, 317] width 209 height 21
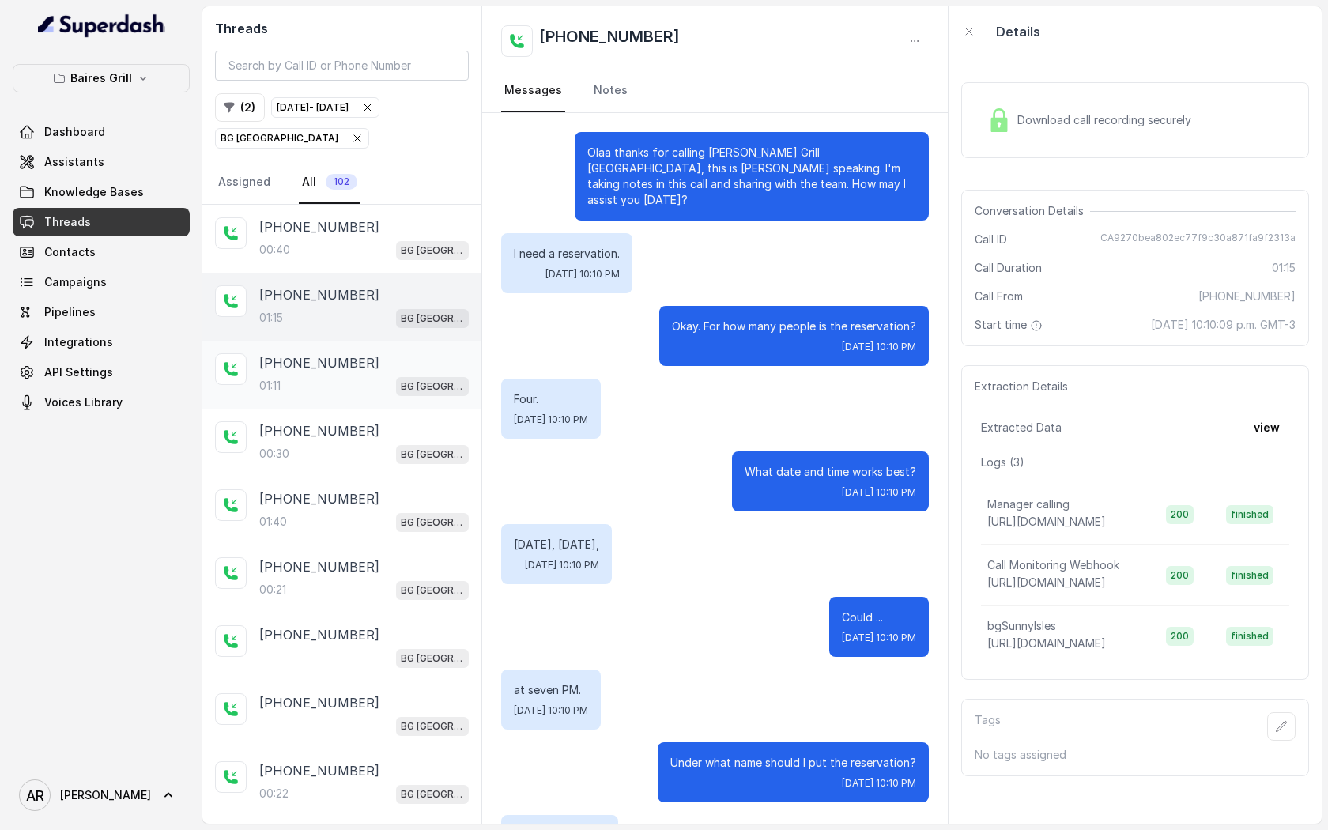
scroll to position [570, 0]
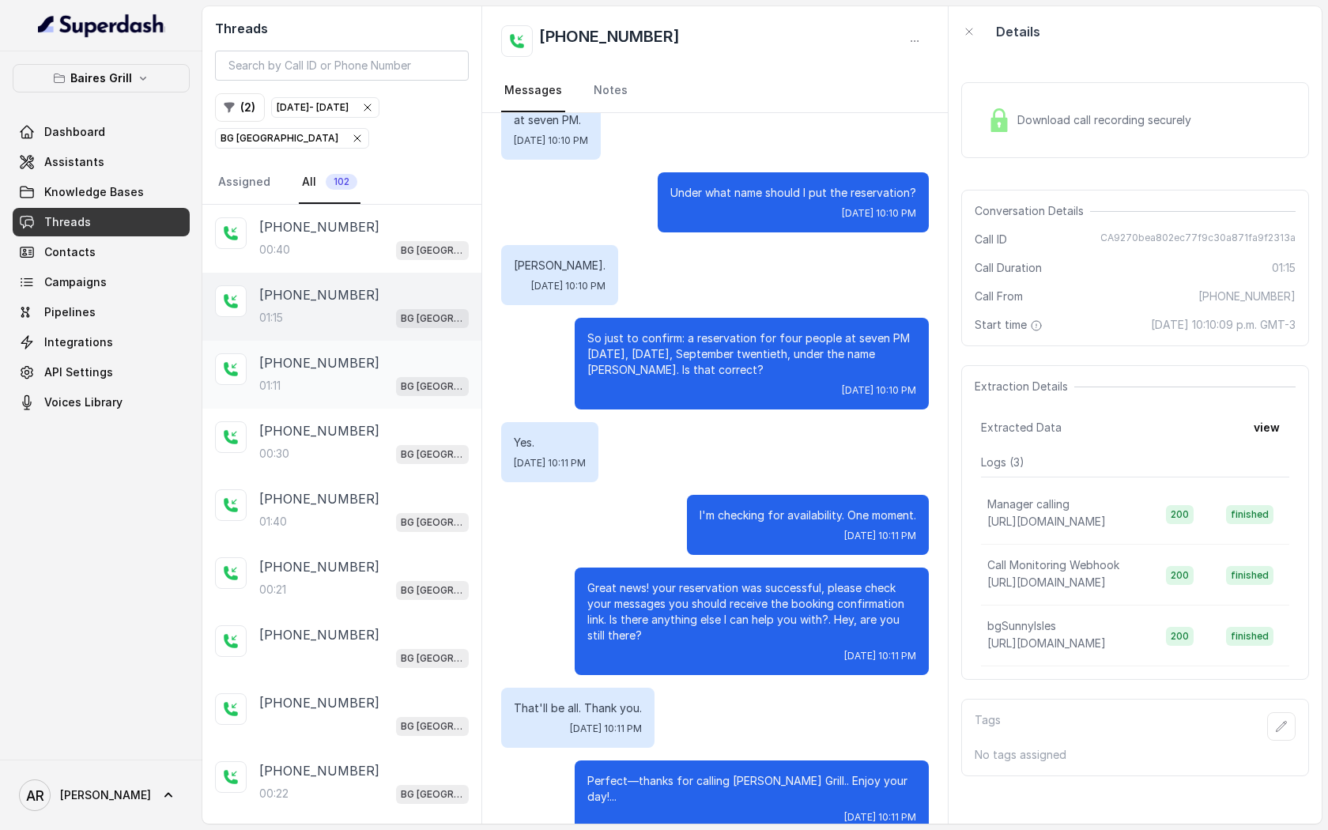
click at [351, 369] on div "+17864868651" at bounding box center [363, 362] width 209 height 19
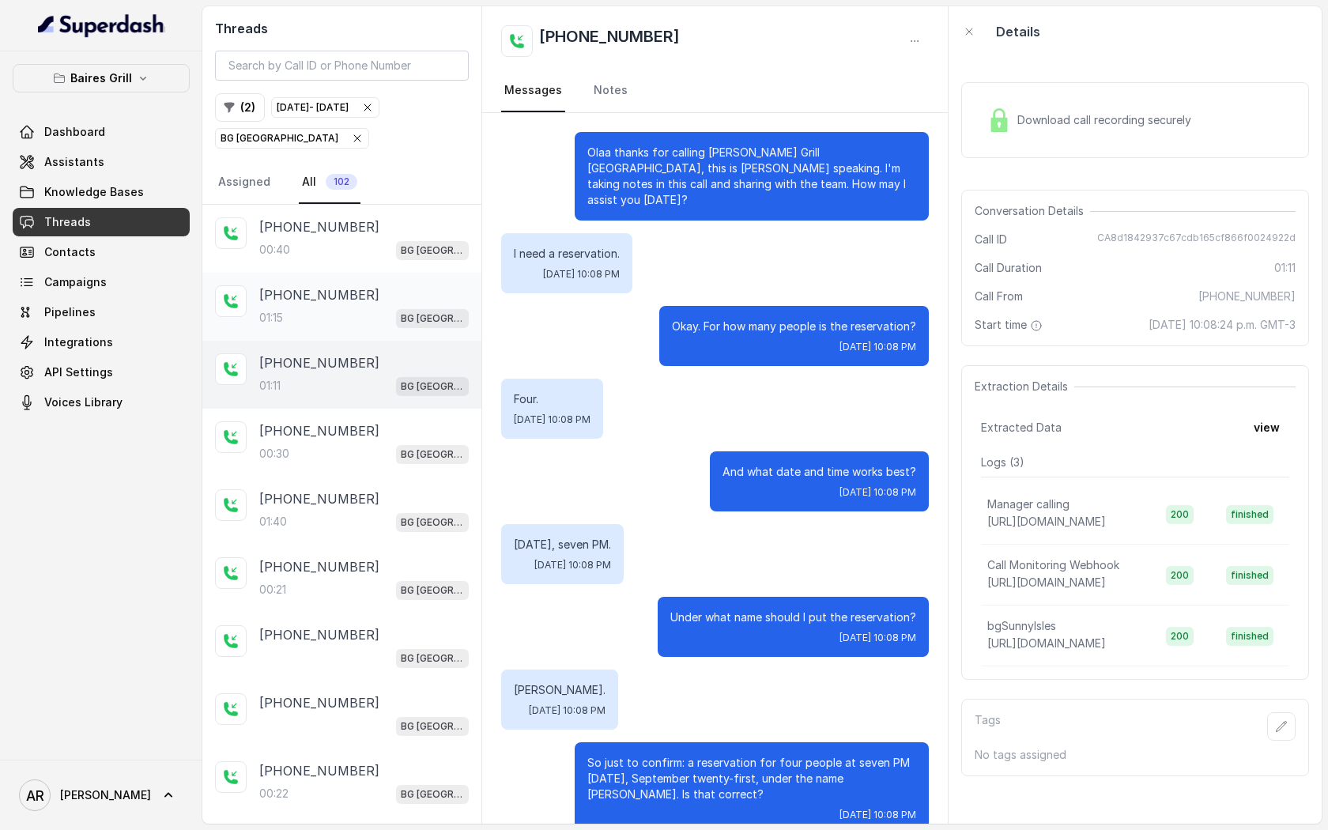
scroll to position [424, 0]
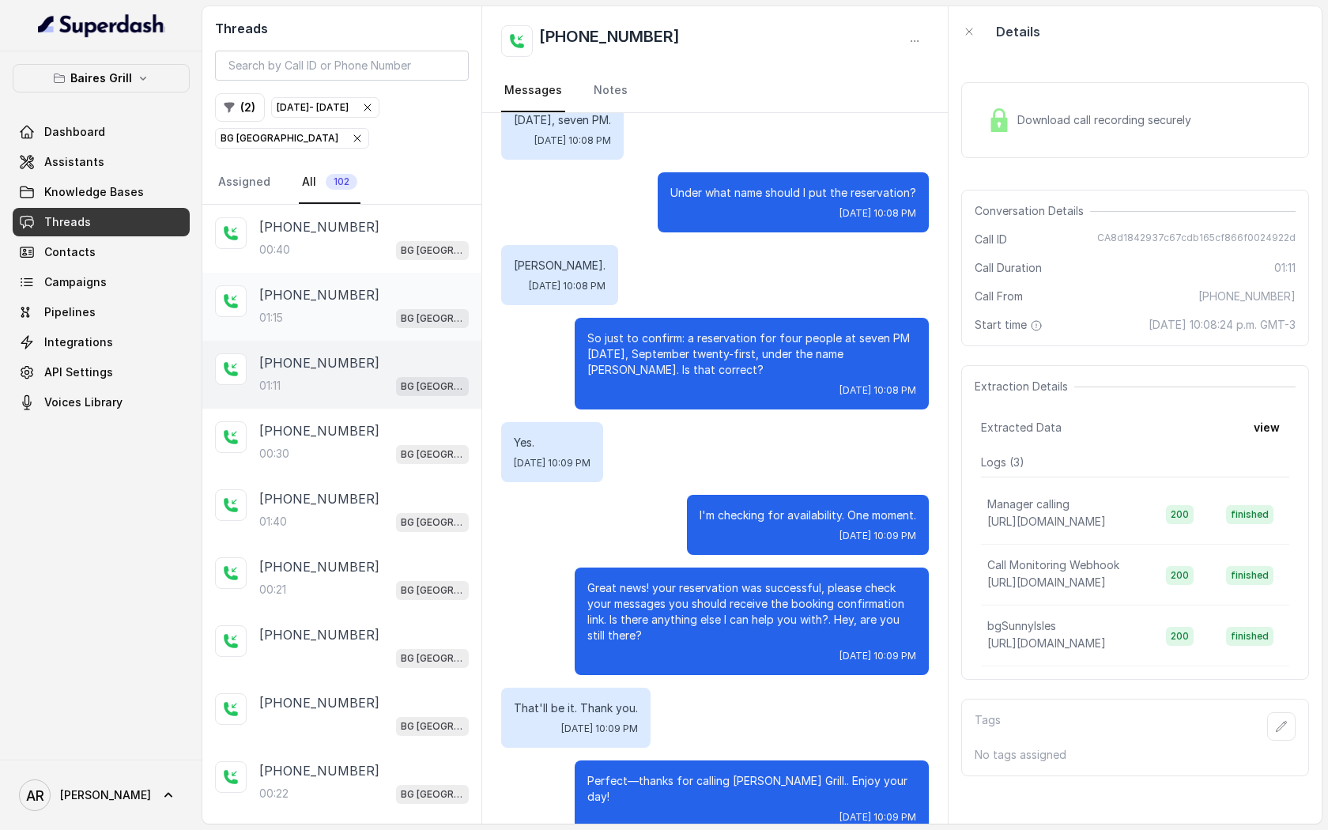
click at [363, 317] on div "01:15 BG Sunny Isles" at bounding box center [363, 317] width 209 height 21
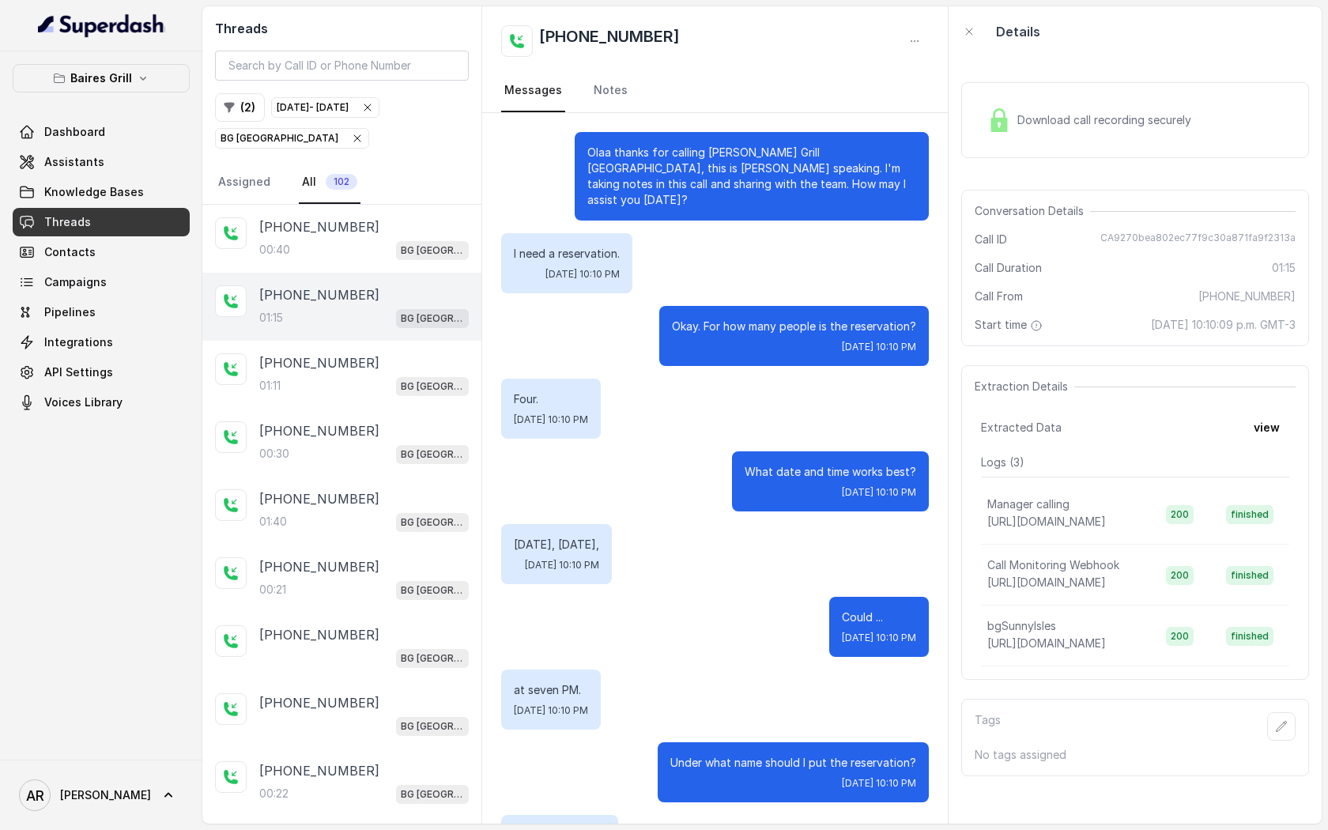
scroll to position [570, 0]
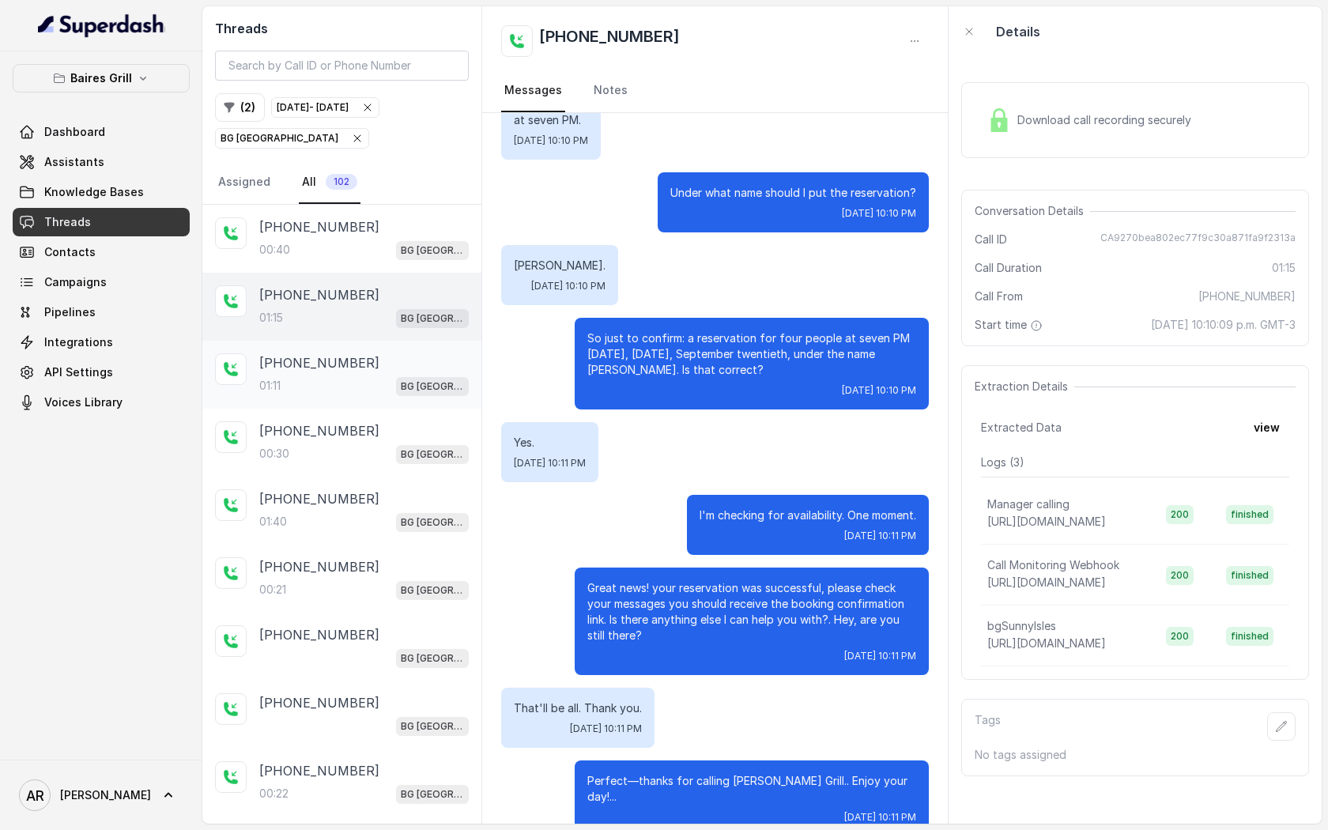
click at [370, 363] on div "+17864868651" at bounding box center [363, 362] width 209 height 19
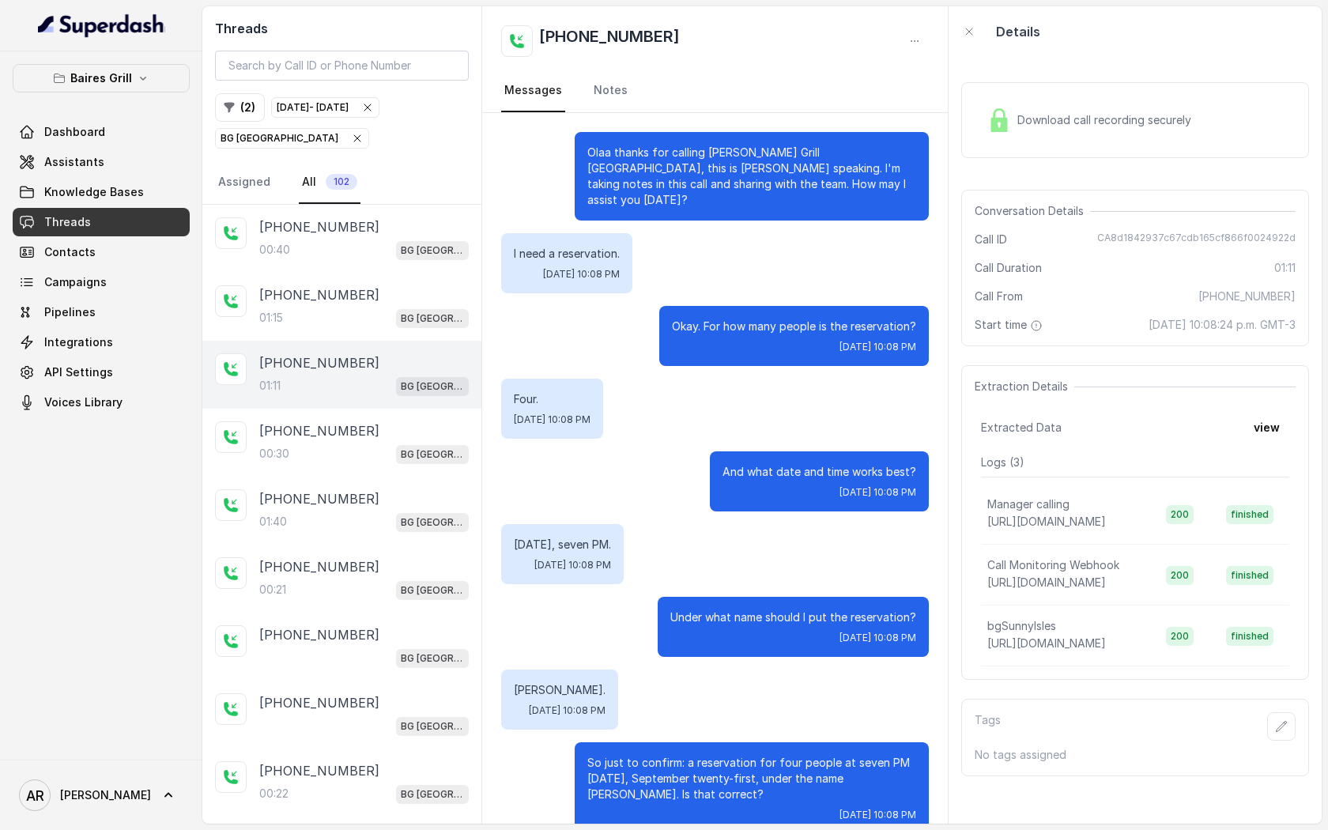
scroll to position [424, 0]
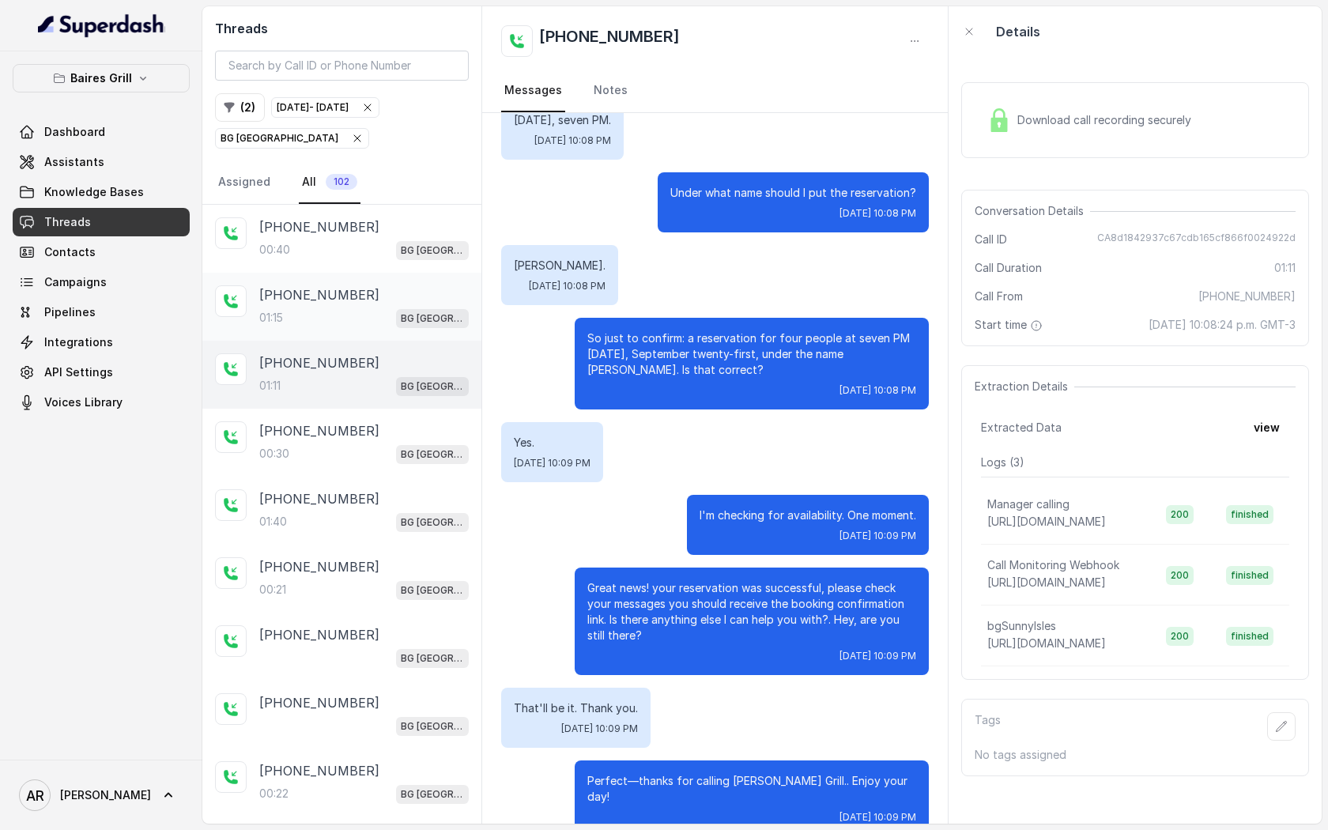
click at [363, 321] on div "01:15 BG Sunny Isles" at bounding box center [363, 317] width 209 height 21
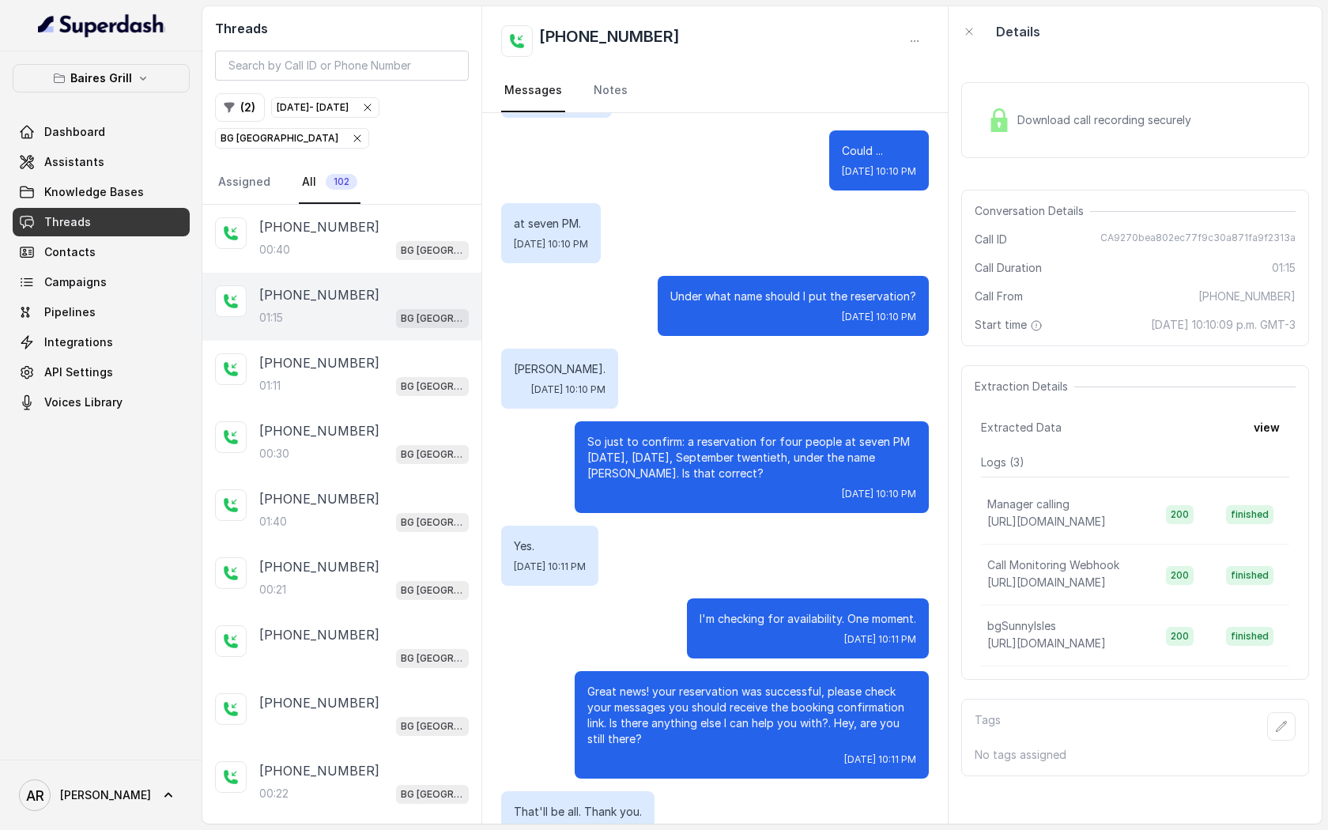
scroll to position [570, 0]
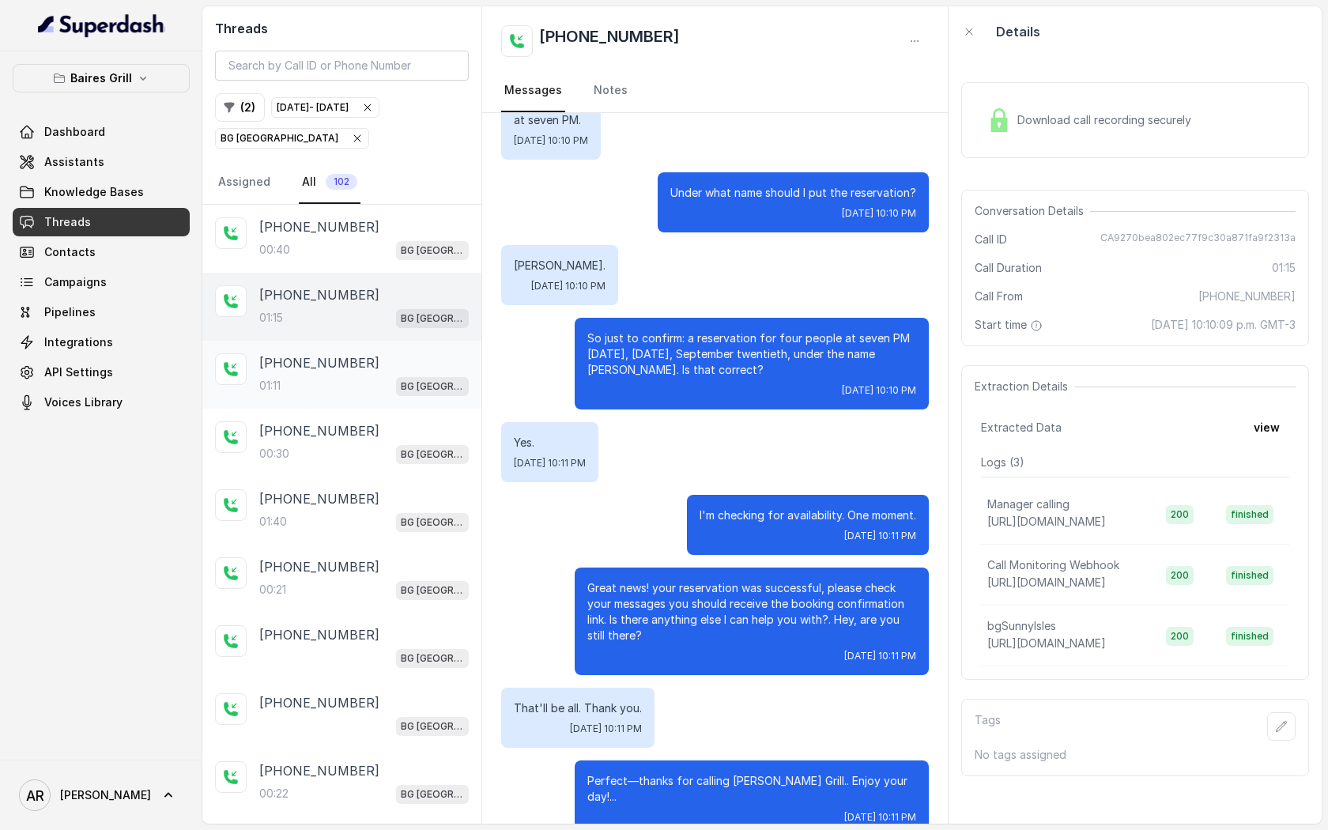
click at [357, 359] on div "+17864868651" at bounding box center [363, 362] width 209 height 19
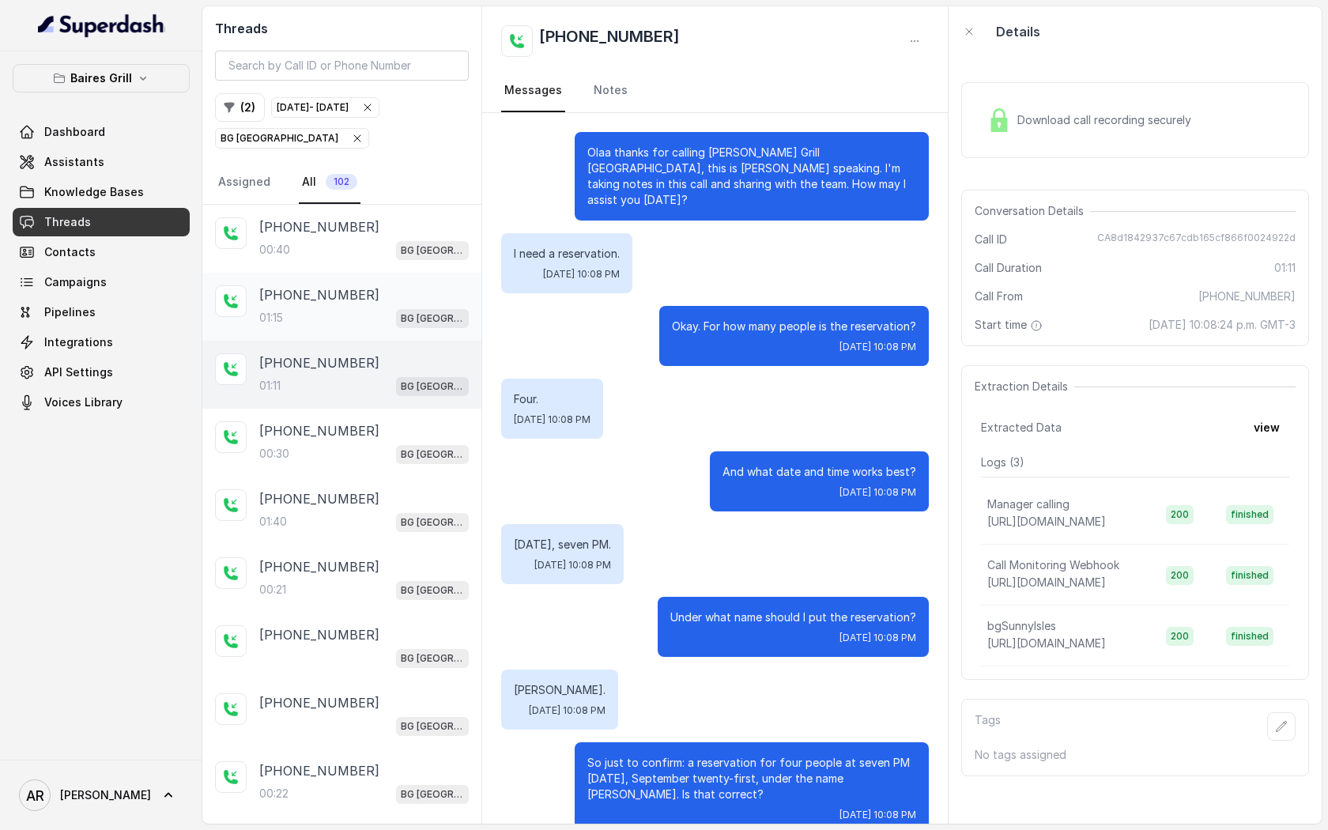
scroll to position [424, 0]
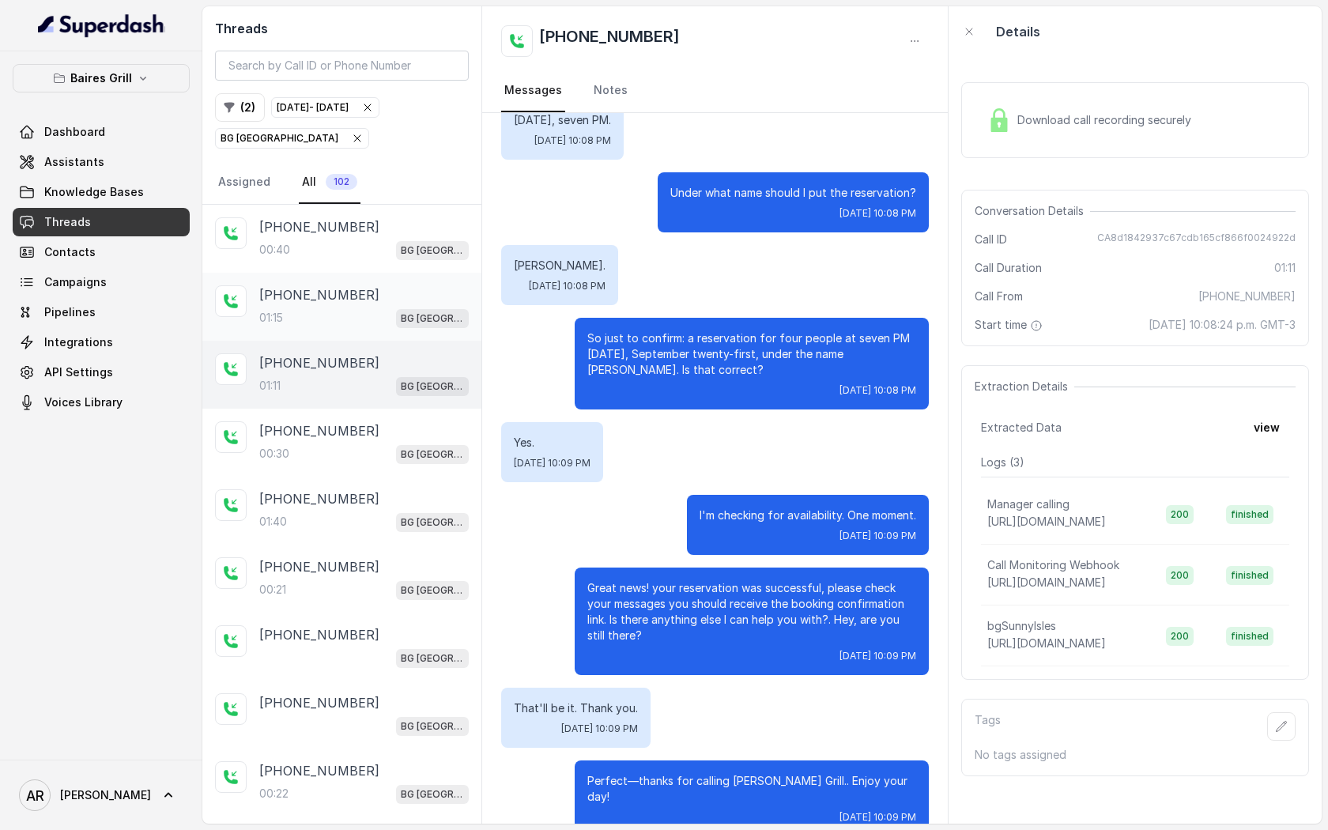
click at [352, 309] on div "01:15 BG Sunny Isles" at bounding box center [363, 317] width 209 height 21
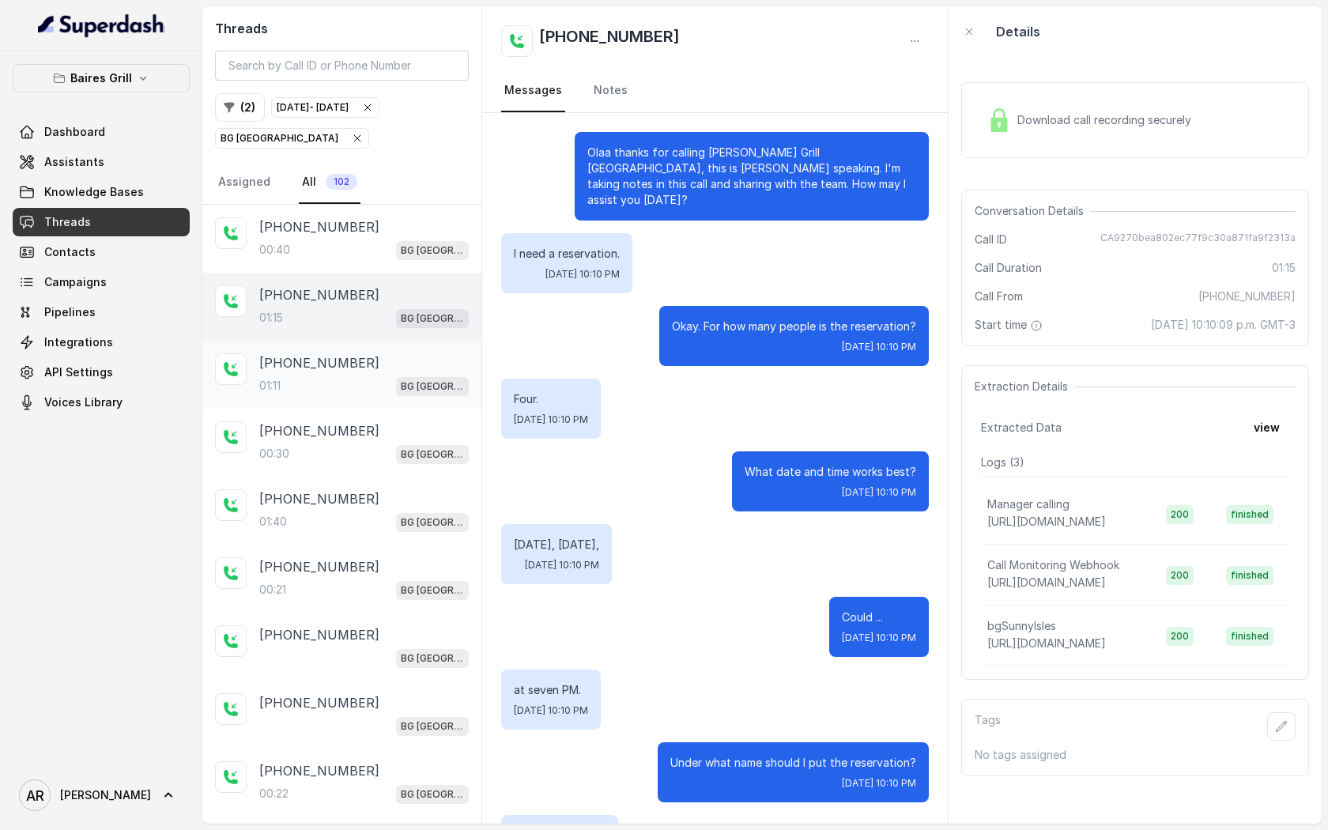
scroll to position [570, 0]
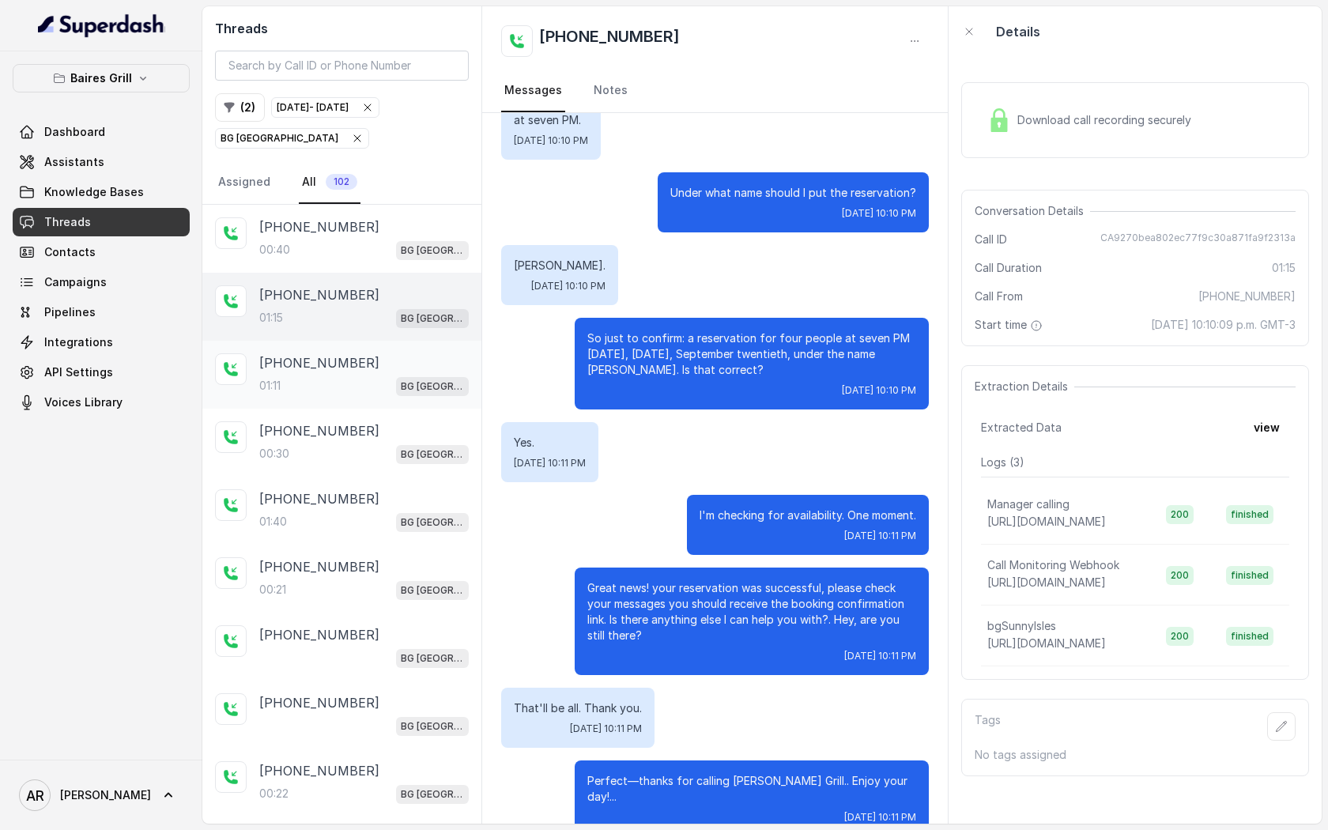
click at [361, 369] on div "+17864868651" at bounding box center [363, 362] width 209 height 19
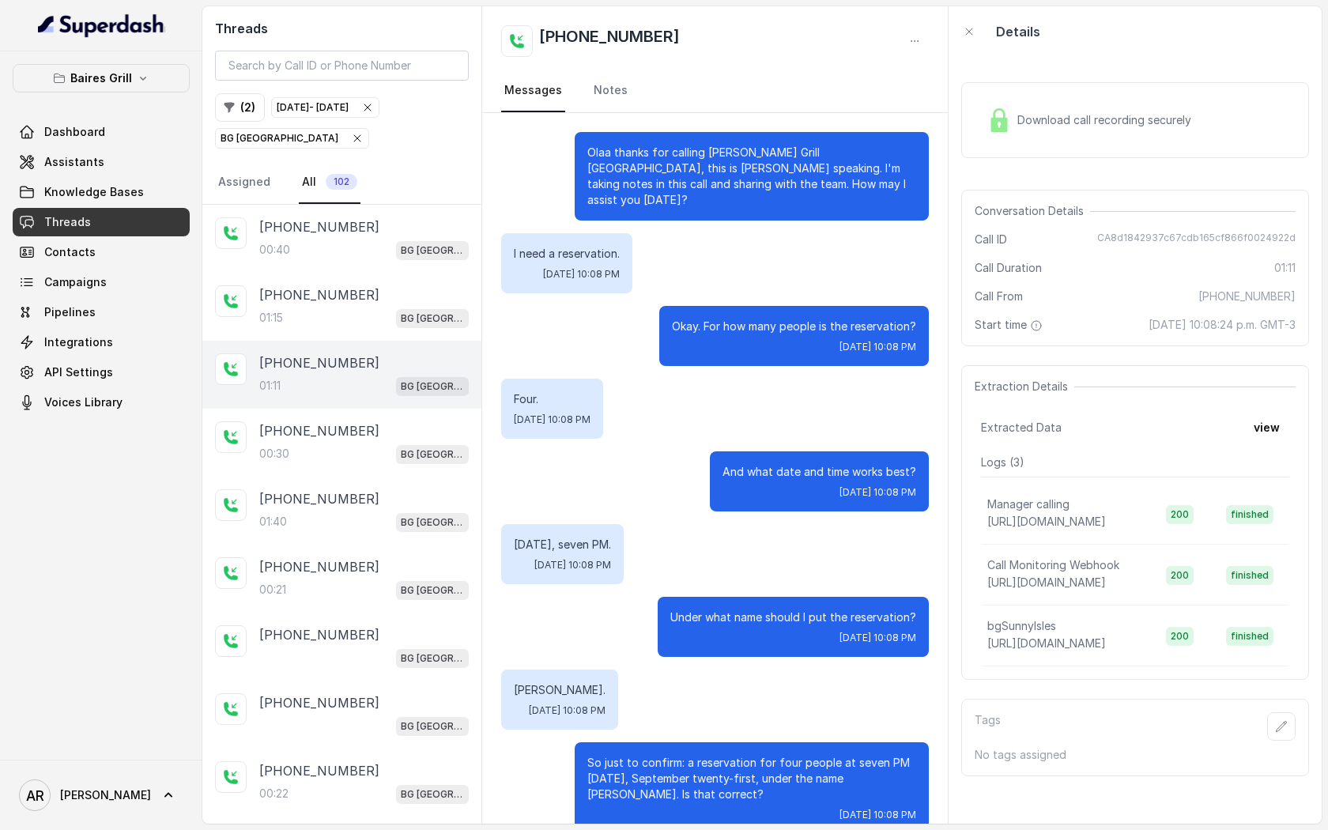
scroll to position [424, 0]
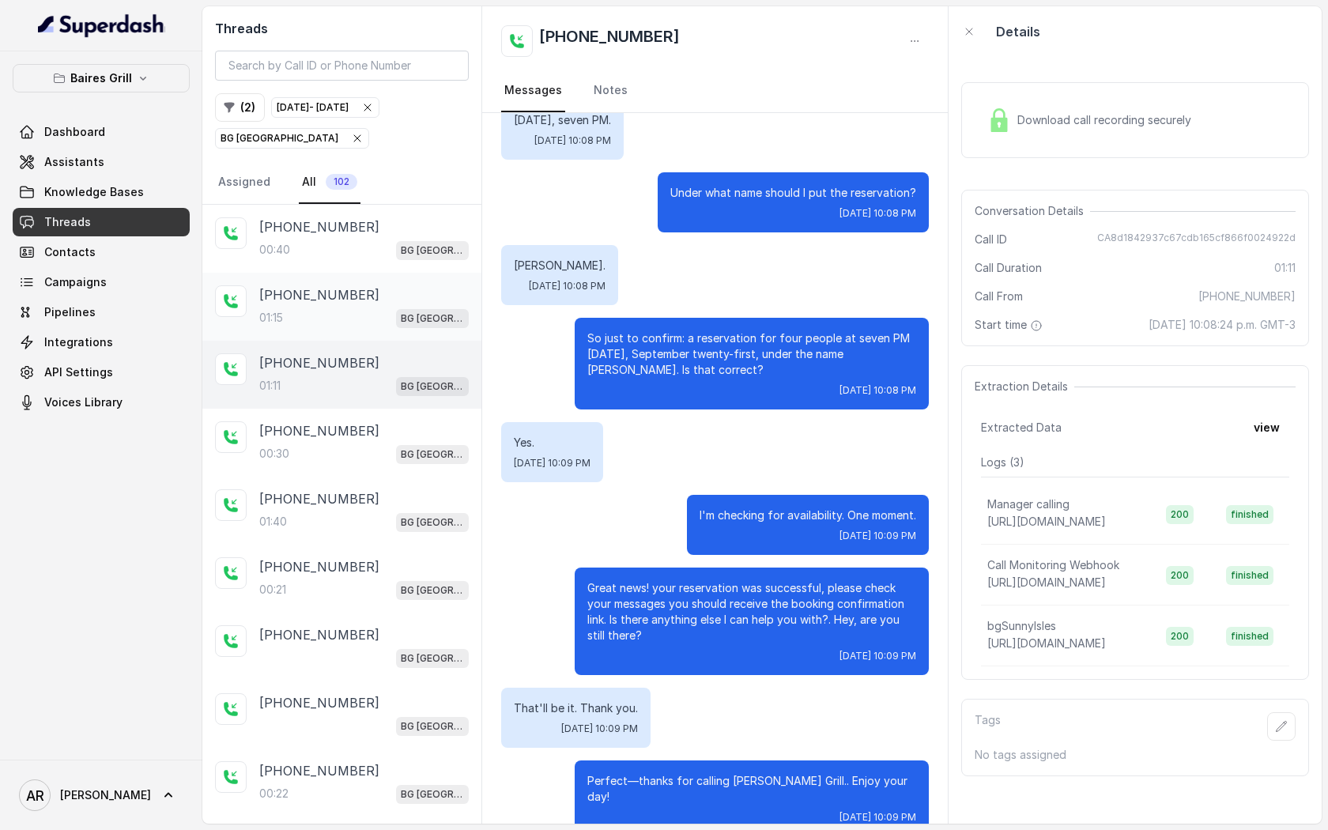
click at [369, 302] on div "+17864868651" at bounding box center [363, 294] width 209 height 19
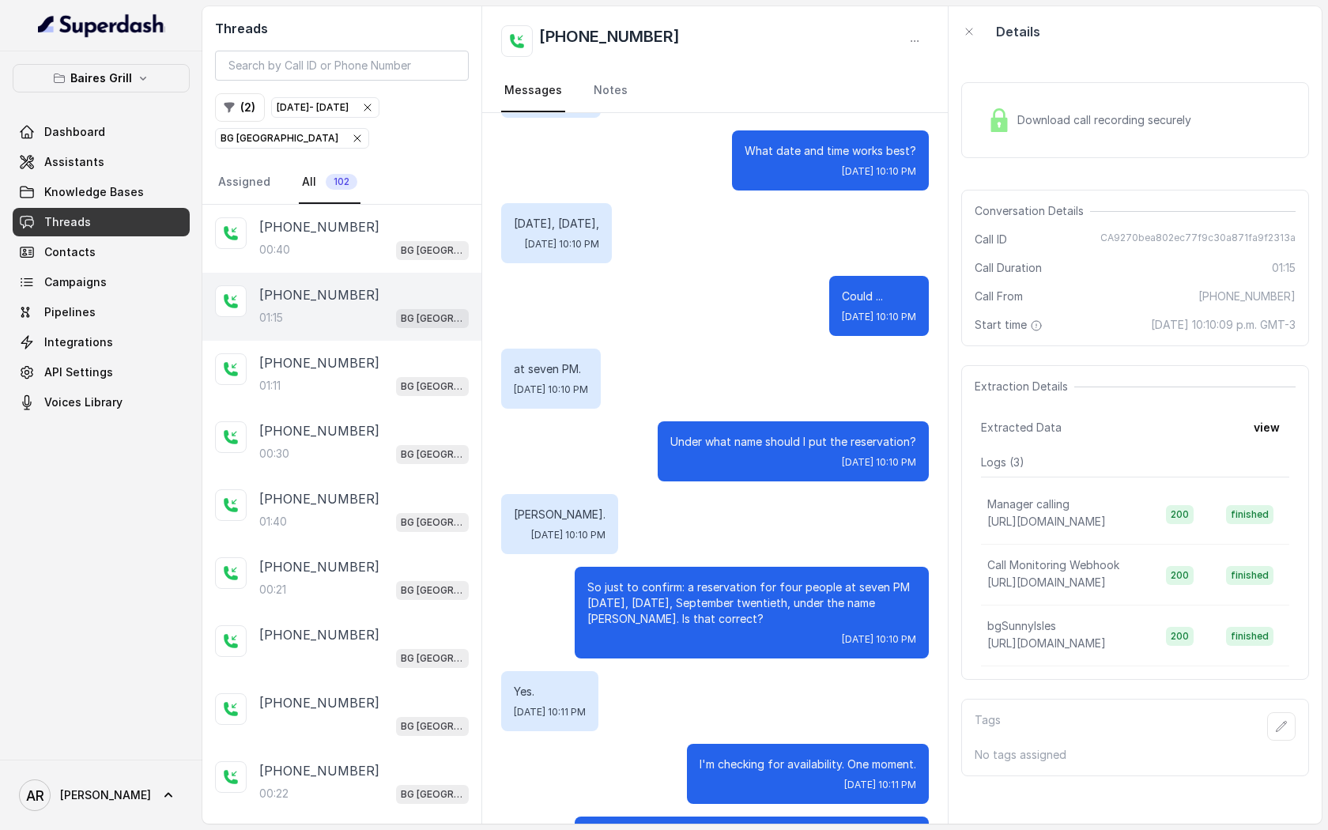
scroll to position [570, 0]
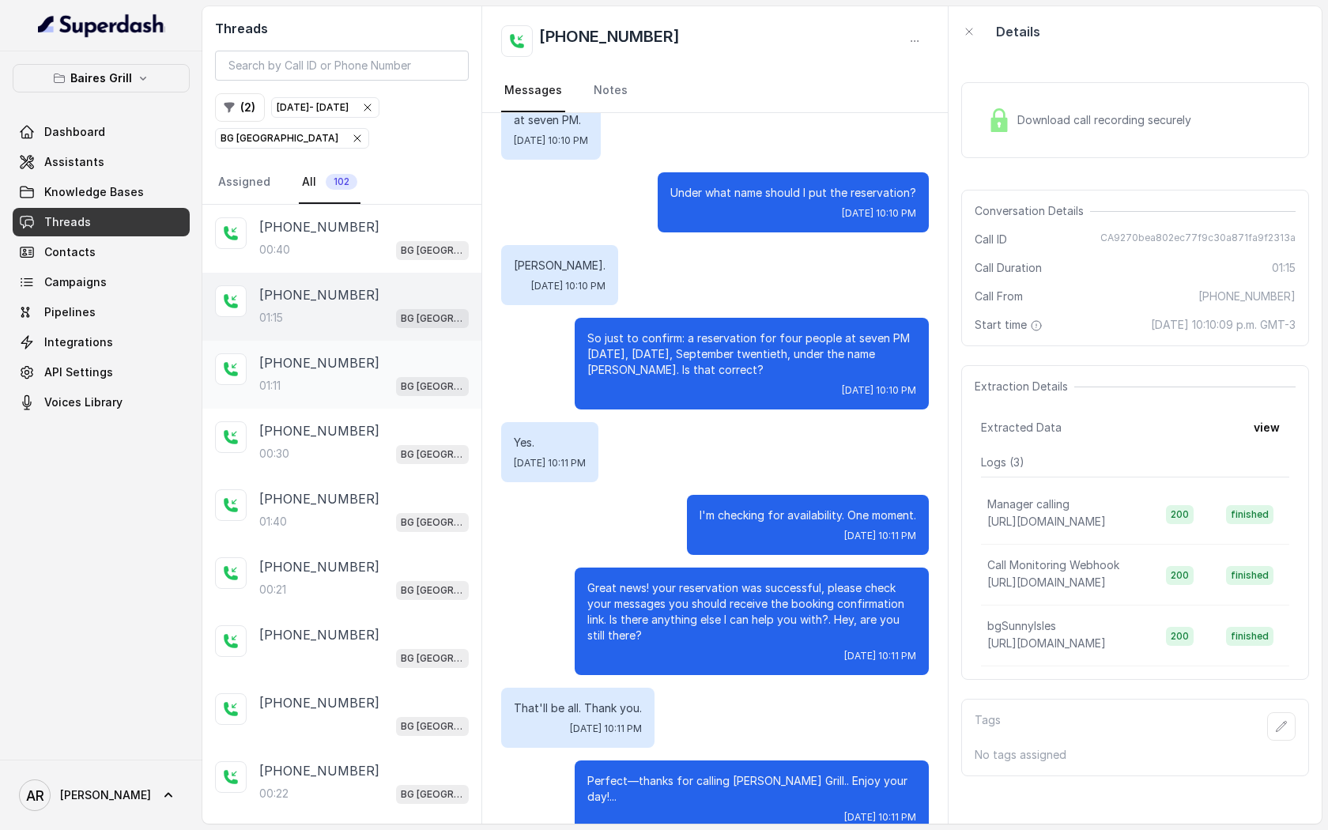
click at [339, 383] on div "01:11 BG Sunny Isles" at bounding box center [363, 385] width 209 height 21
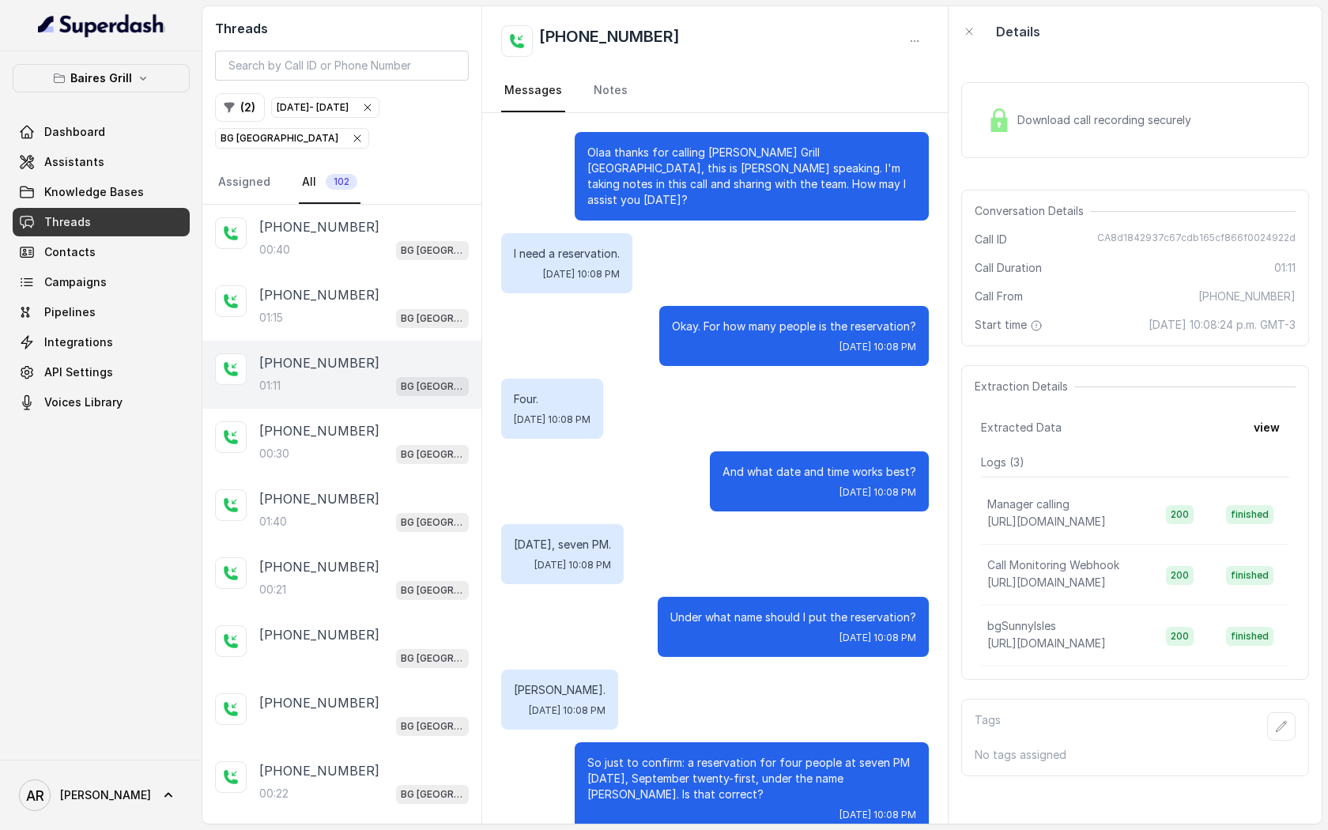
scroll to position [424, 0]
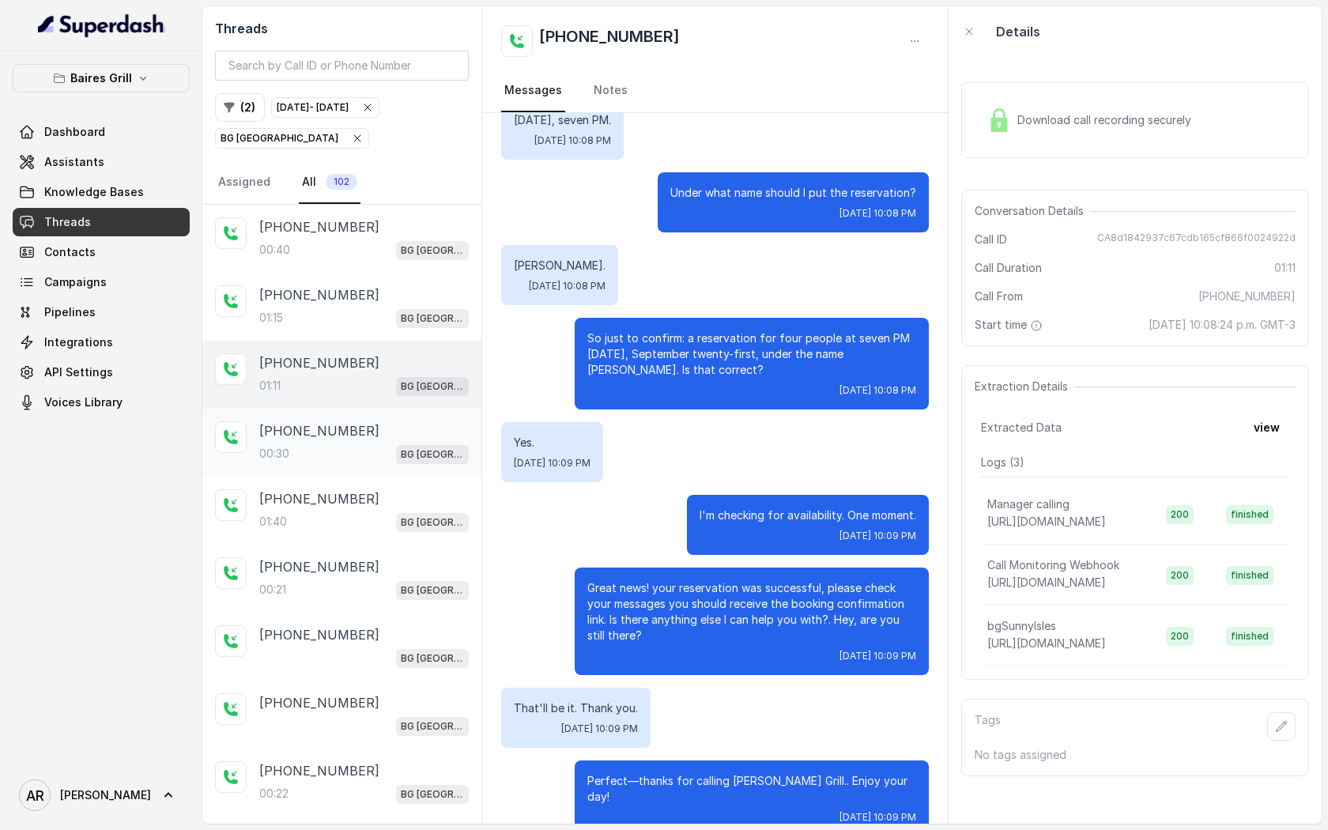
click at [337, 473] on div "+14042369297 00:30 BG Sunny Isles" at bounding box center [341, 443] width 279 height 68
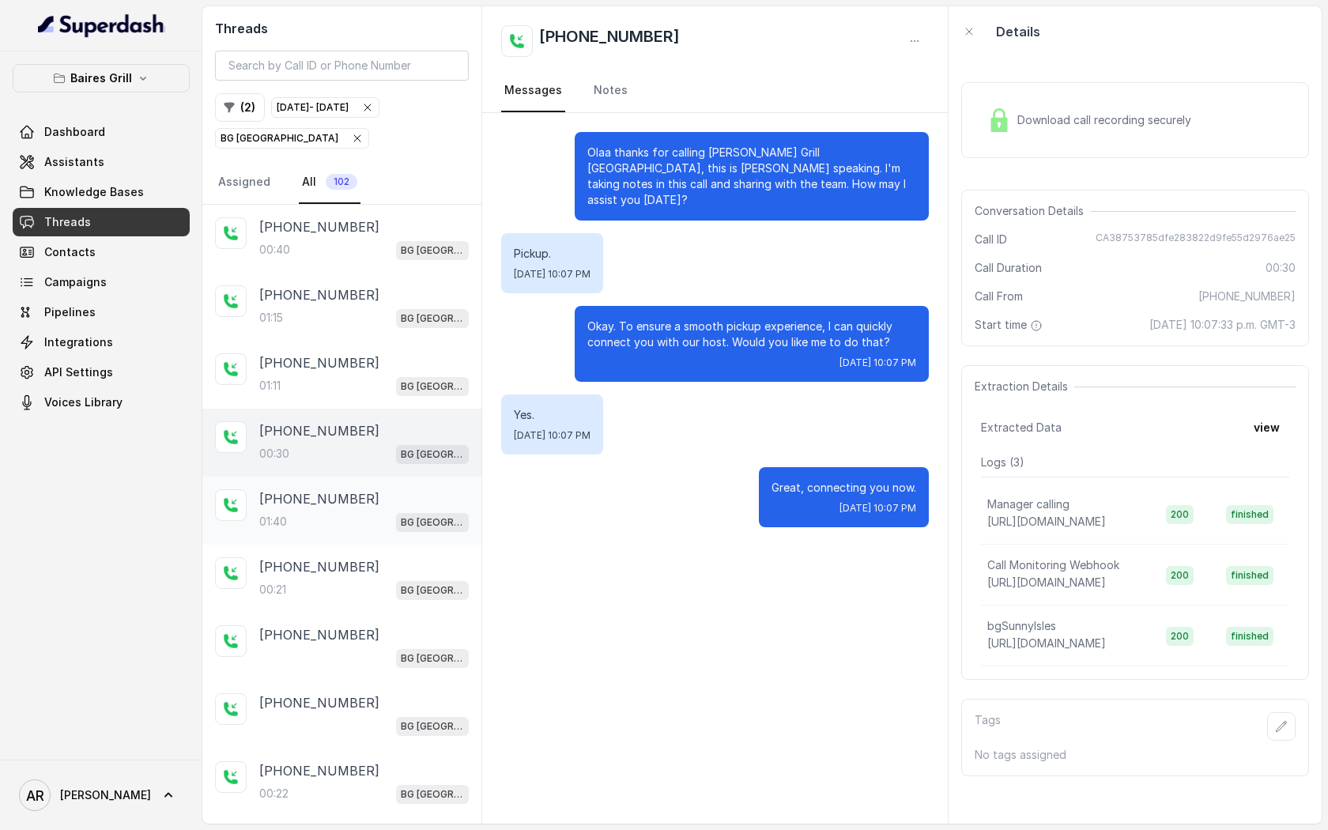
click at [338, 511] on div "01:40 BG Sunny Isles" at bounding box center [363, 521] width 209 height 21
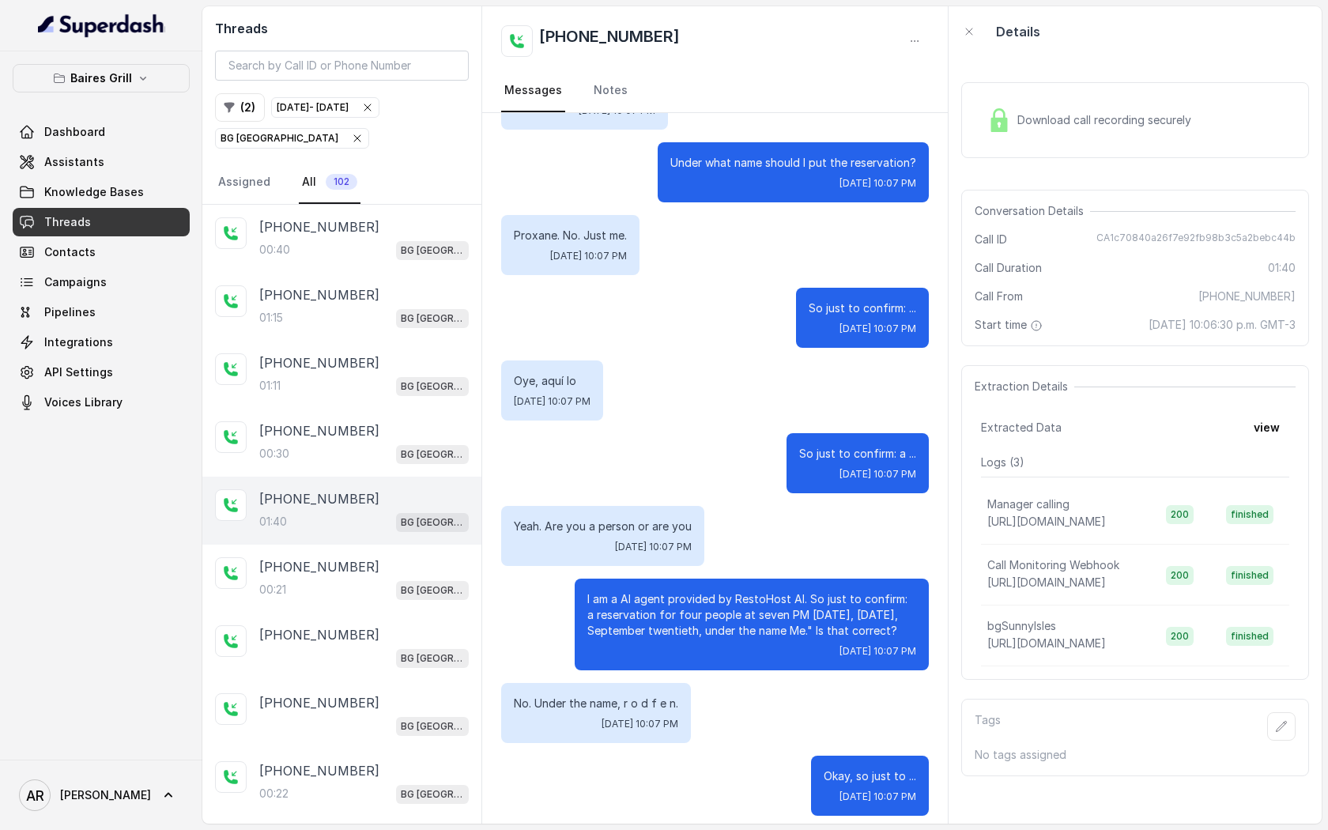
scroll to position [522, 0]
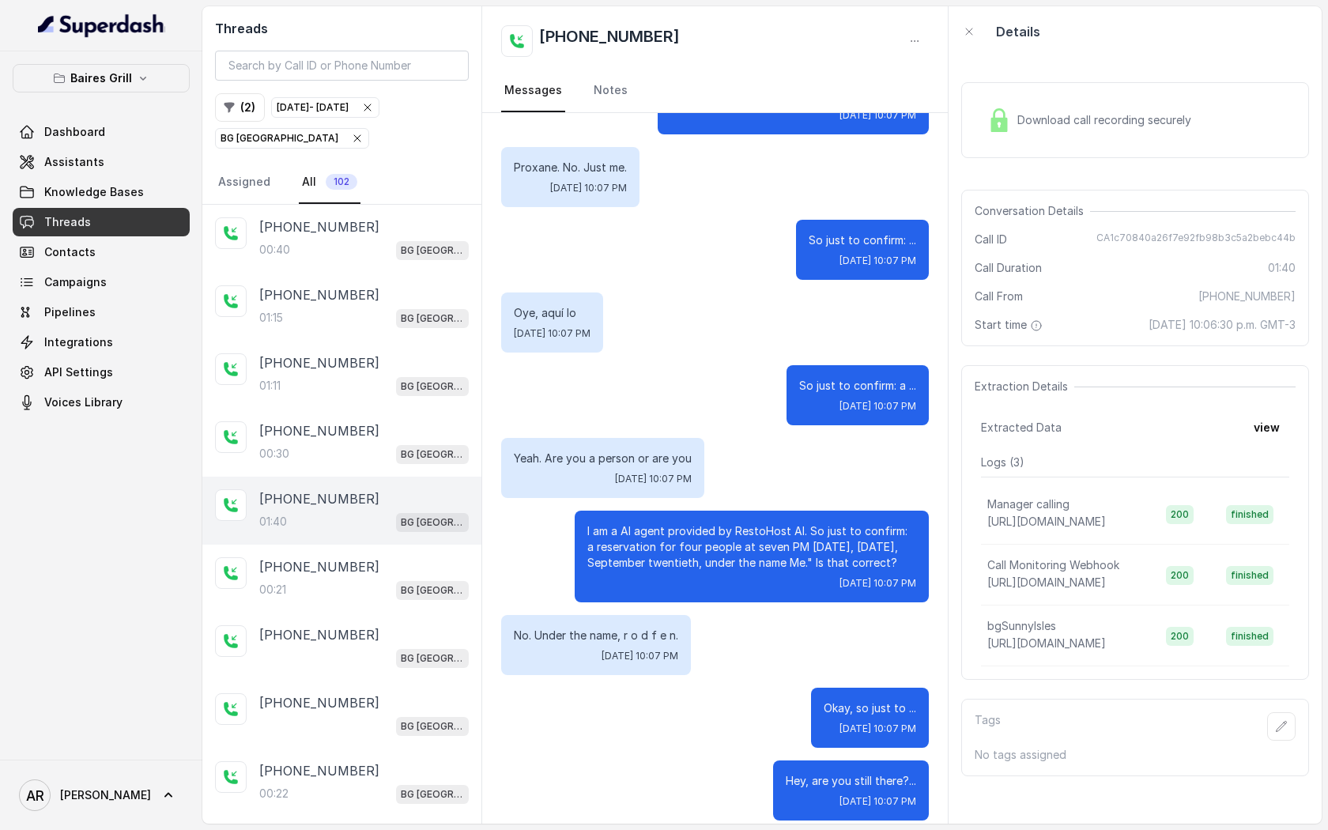
click at [1085, 104] on div "Download call recording securely" at bounding box center [1089, 120] width 217 height 36
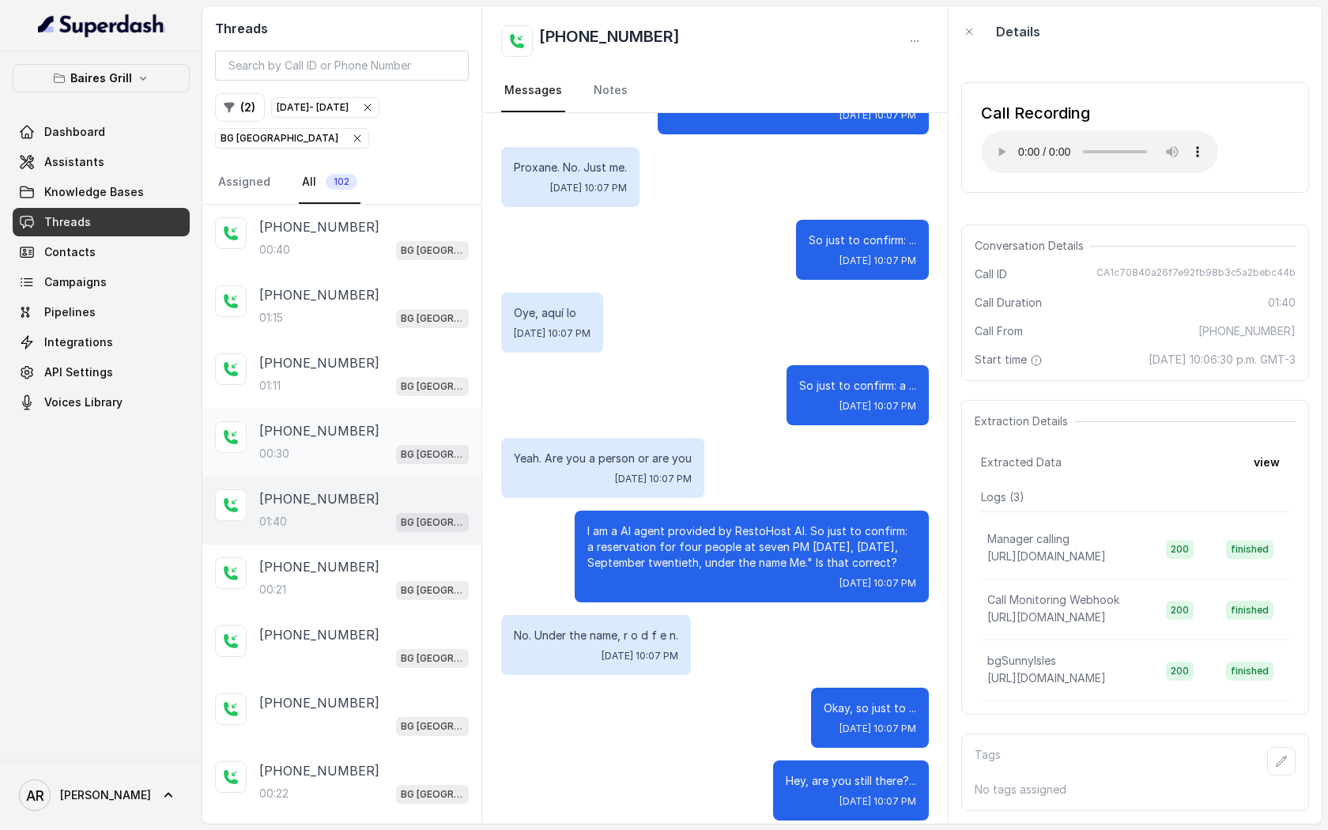
click at [342, 460] on div "00:30 BG Sunny Isles" at bounding box center [363, 453] width 209 height 21
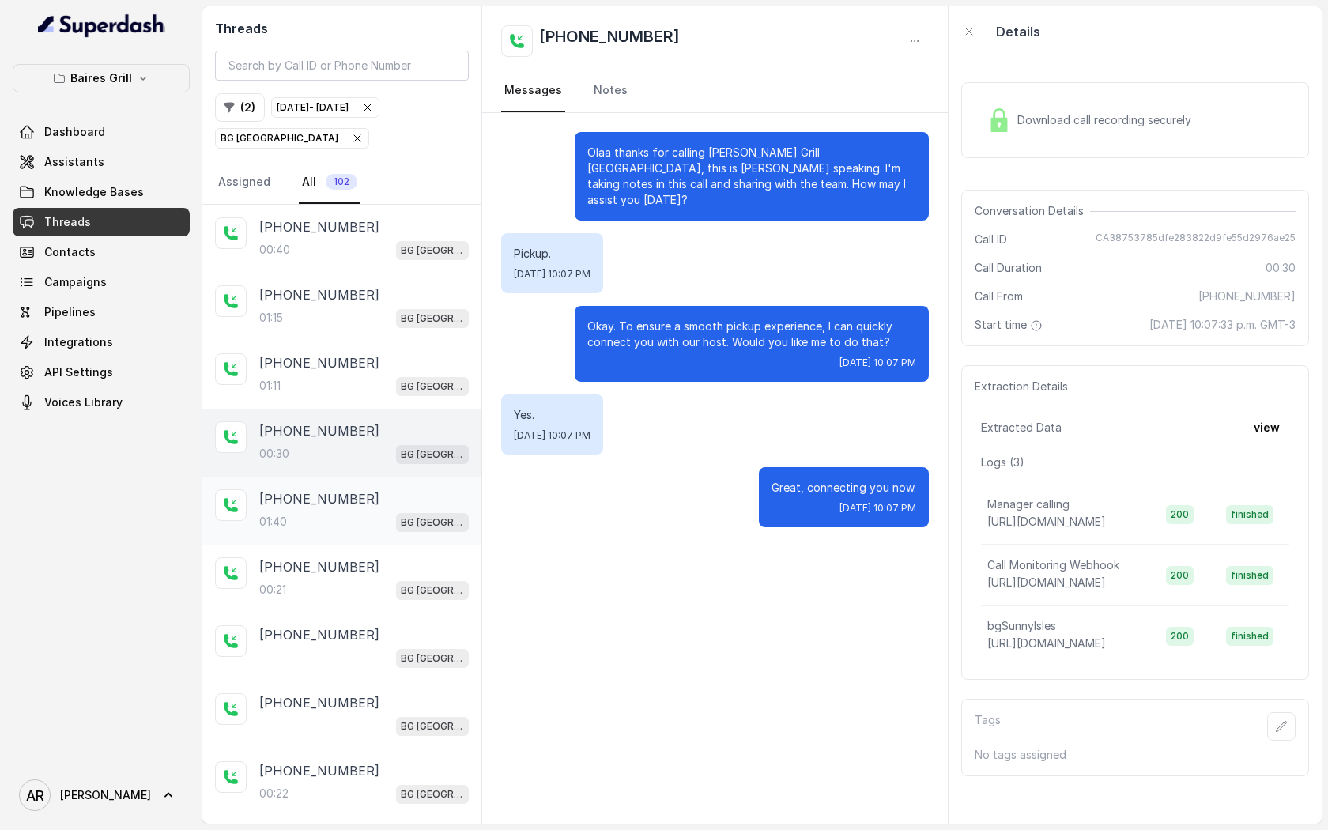
click at [341, 490] on p "+17864868651" at bounding box center [319, 498] width 120 height 19
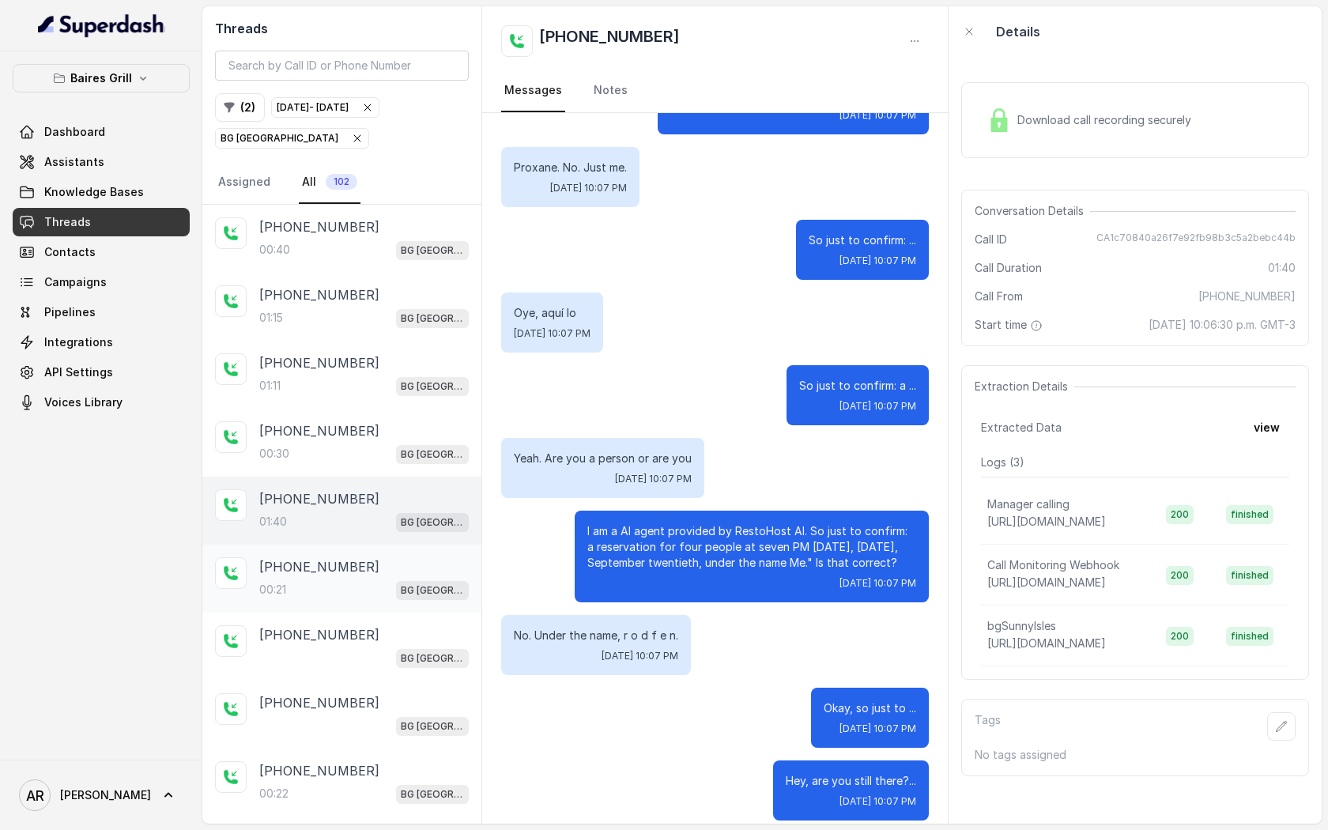
scroll to position [76, 0]
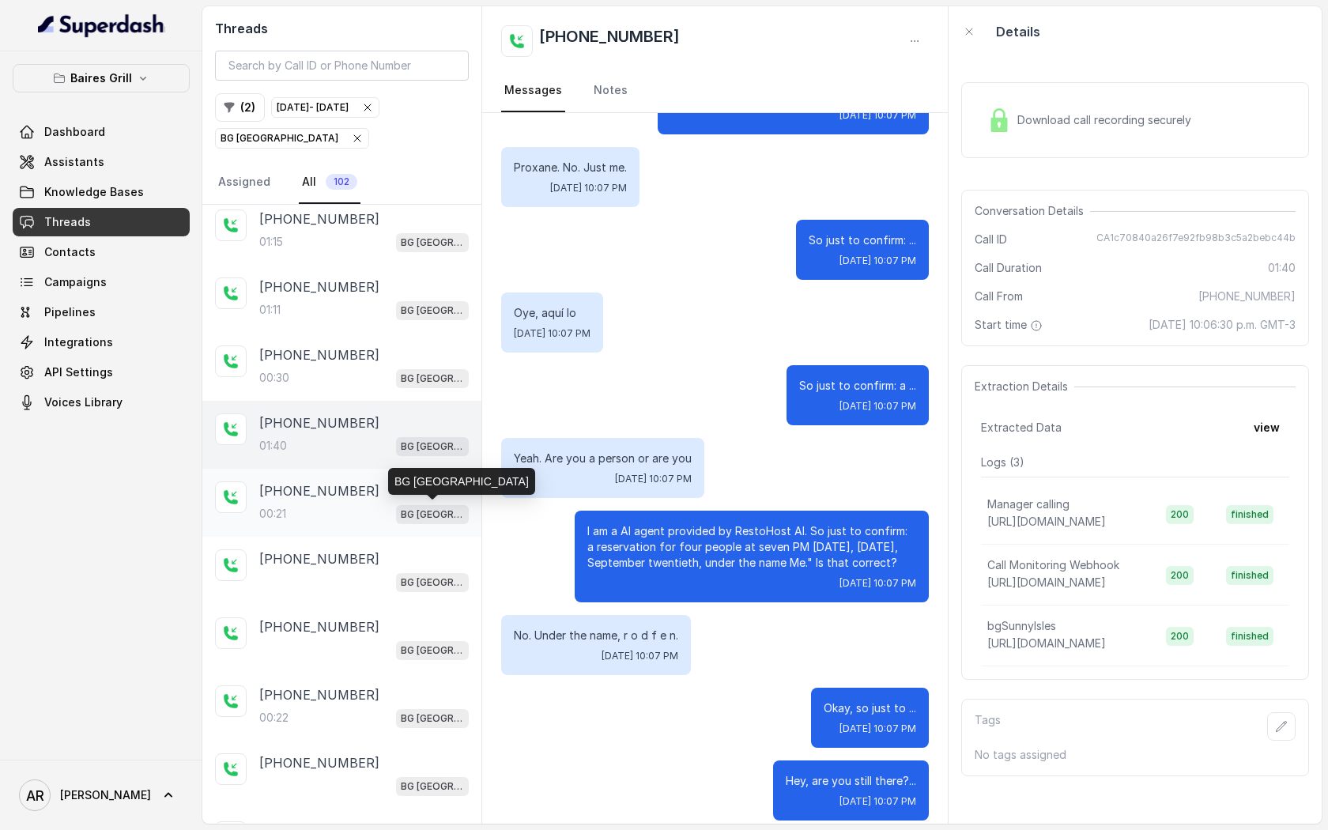
click at [424, 511] on p "BG Sunny Isles" at bounding box center [432, 515] width 63 height 16
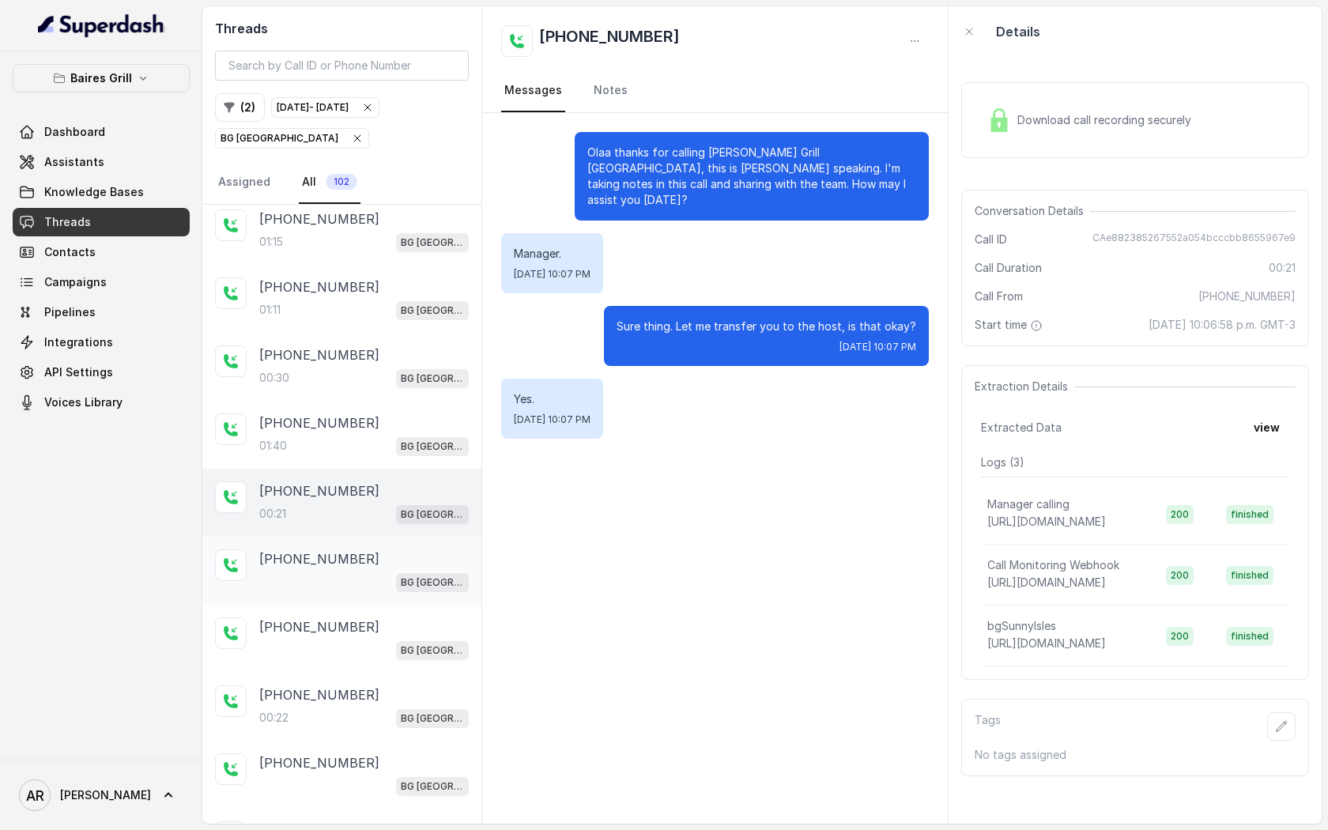
click at [417, 567] on div "+14043693153 BG Sunny Isles" at bounding box center [363, 570] width 209 height 43
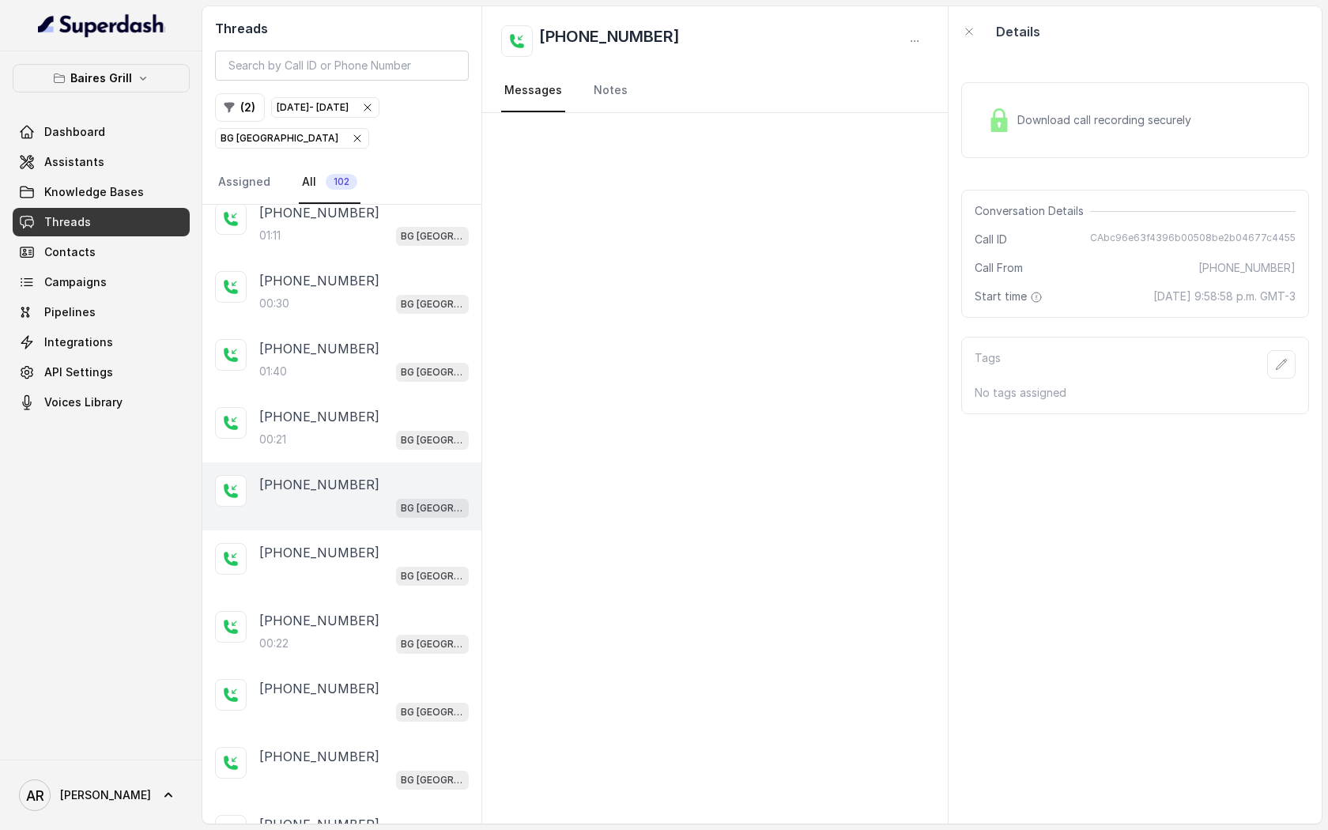
click at [417, 568] on p "BG Sunny Isles" at bounding box center [432, 576] width 63 height 16
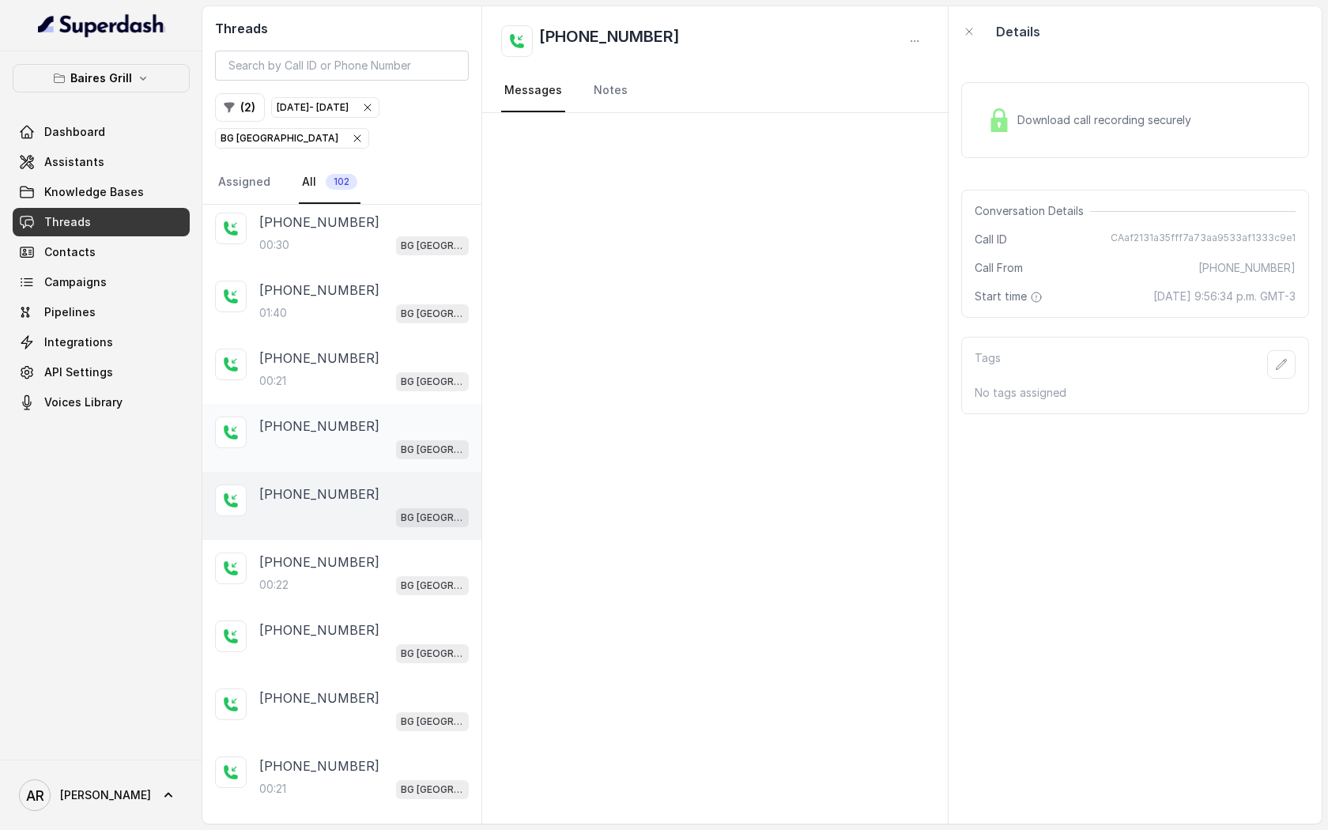
click at [417, 567] on div "+14042369297" at bounding box center [363, 561] width 209 height 19
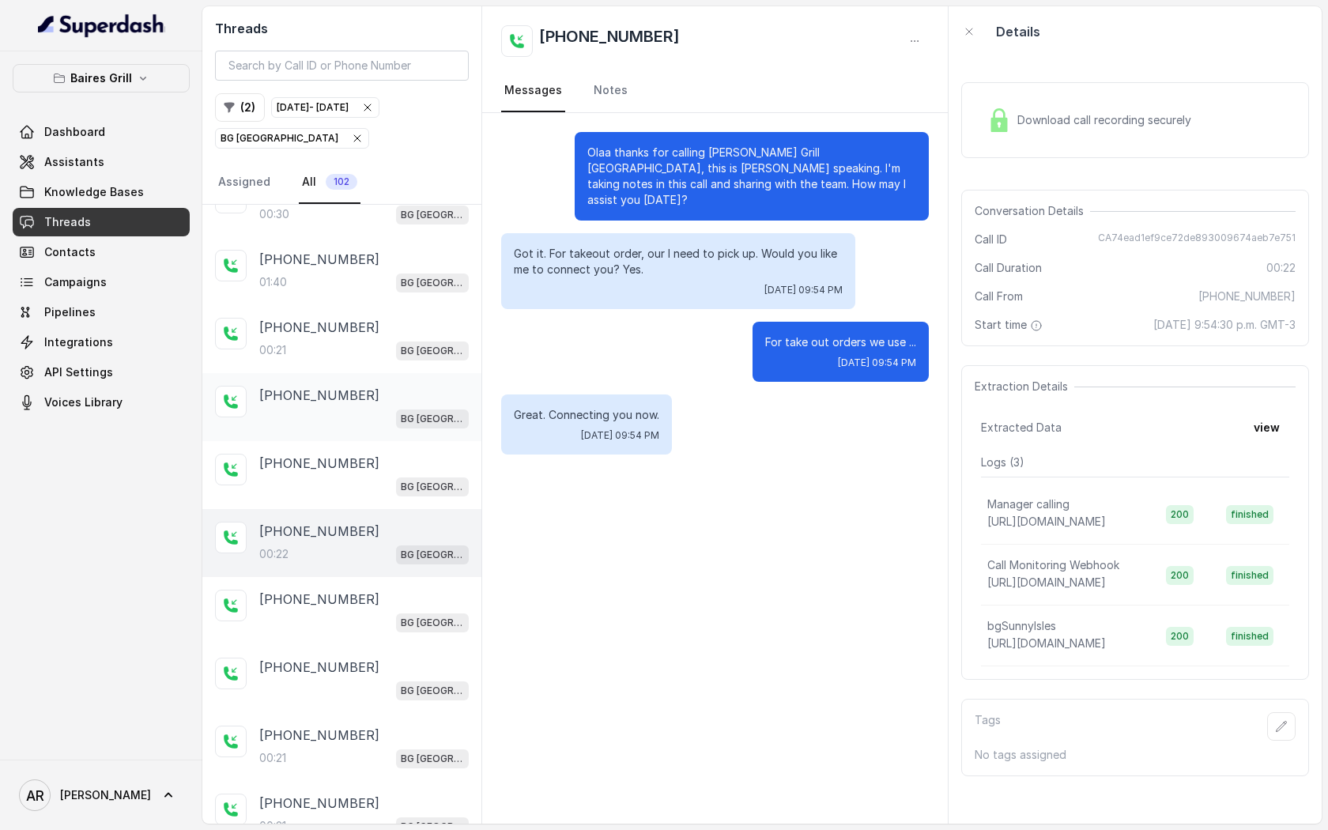
scroll to position [245, 0]
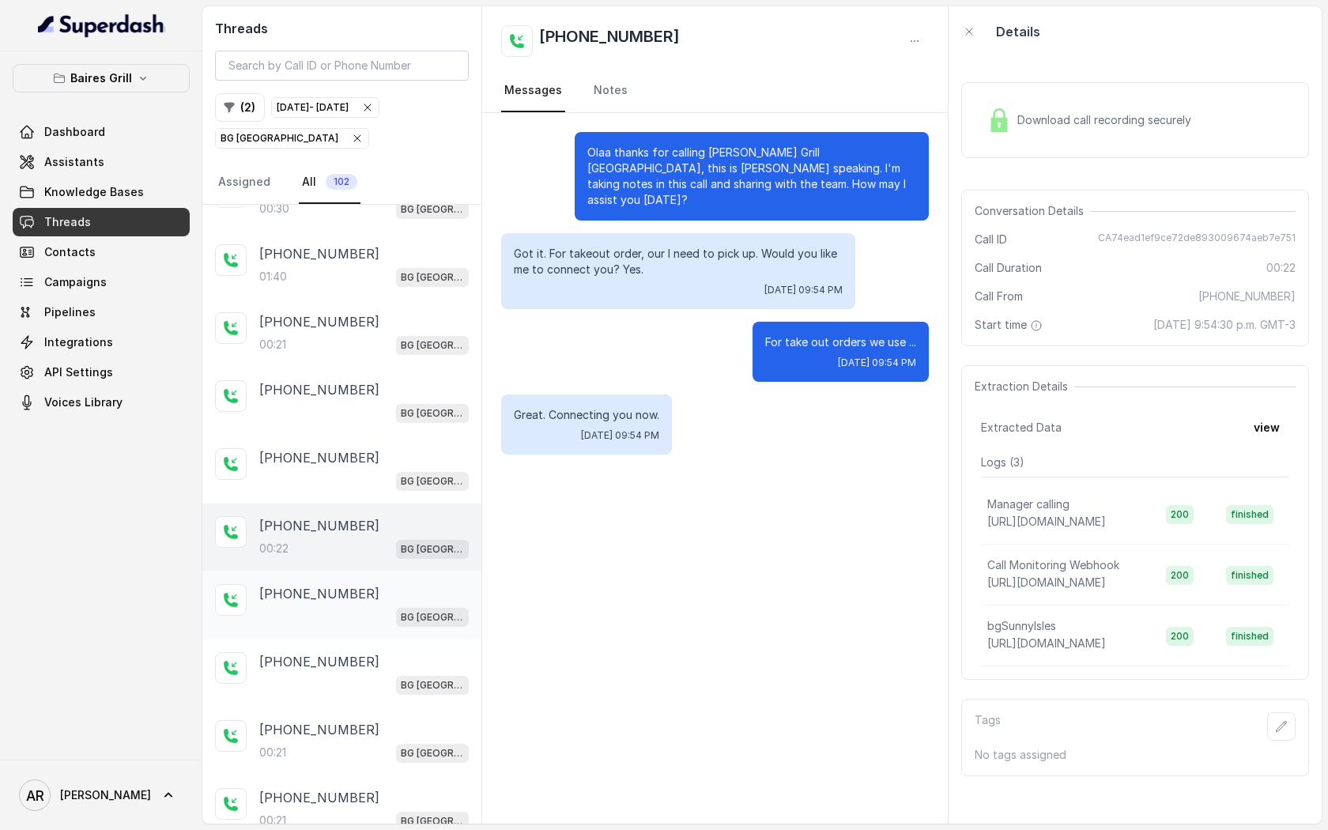
click at [406, 584] on div "+14044822738" at bounding box center [363, 593] width 209 height 19
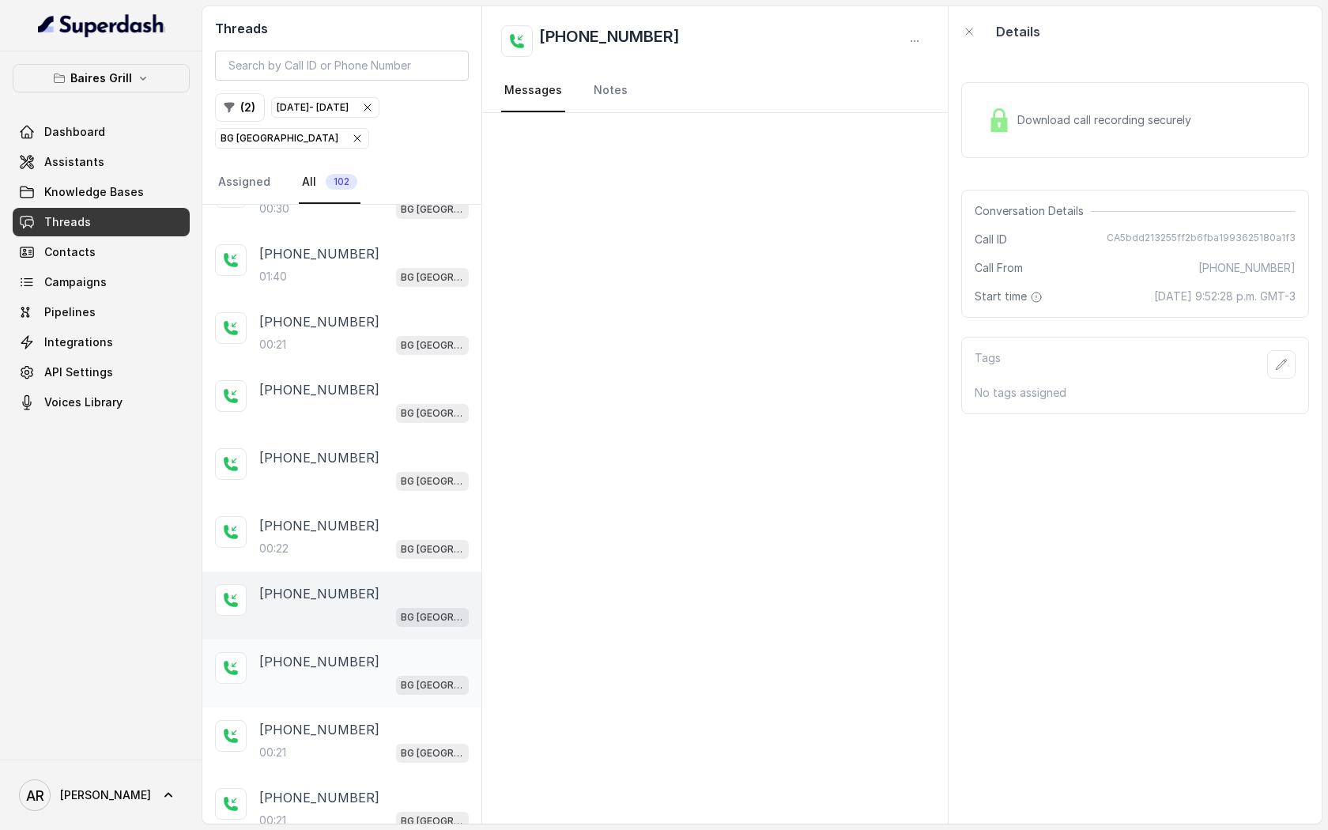
click at [405, 665] on div "+14044822738" at bounding box center [363, 661] width 209 height 19
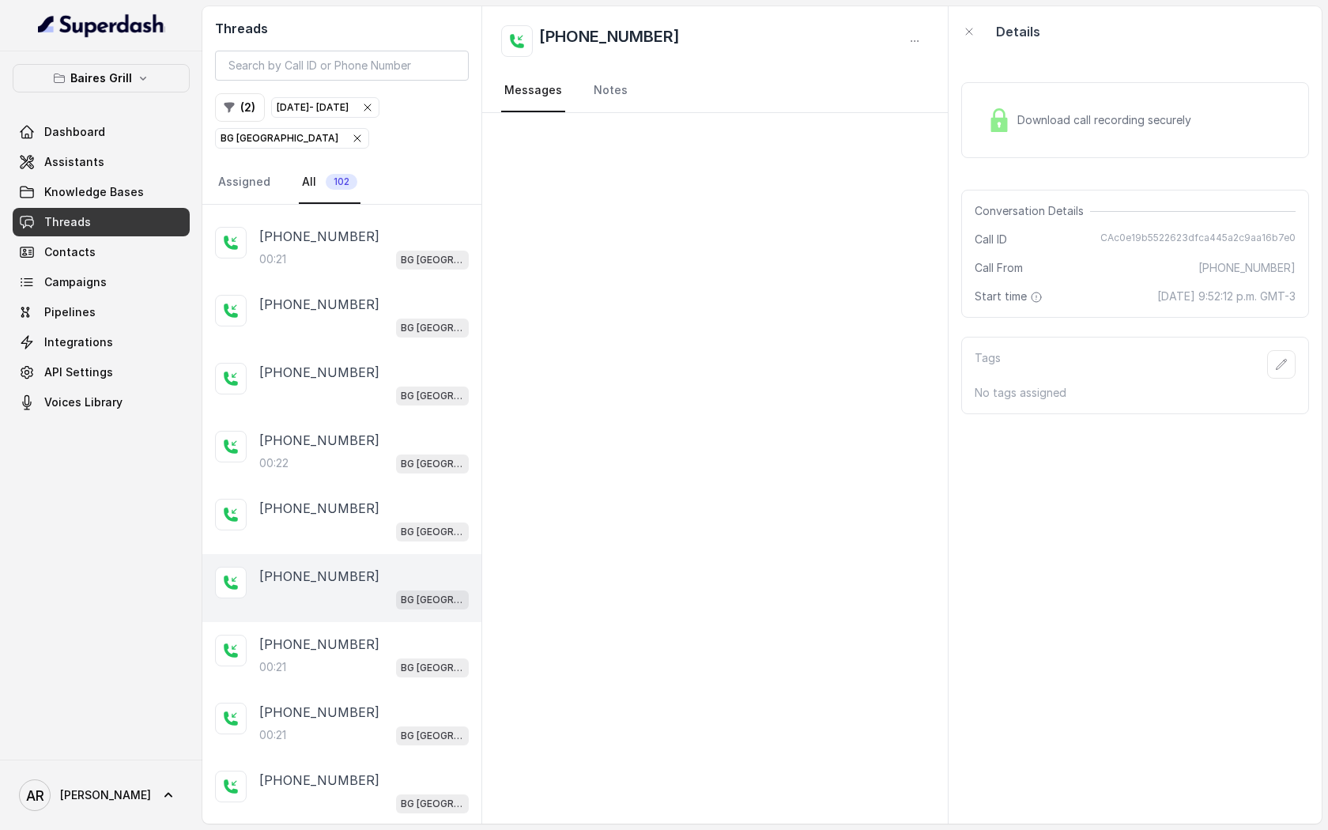
scroll to position [331, 0]
click at [413, 674] on div "+14045906345 00:21 BG Sunny Isles" at bounding box center [341, 655] width 279 height 68
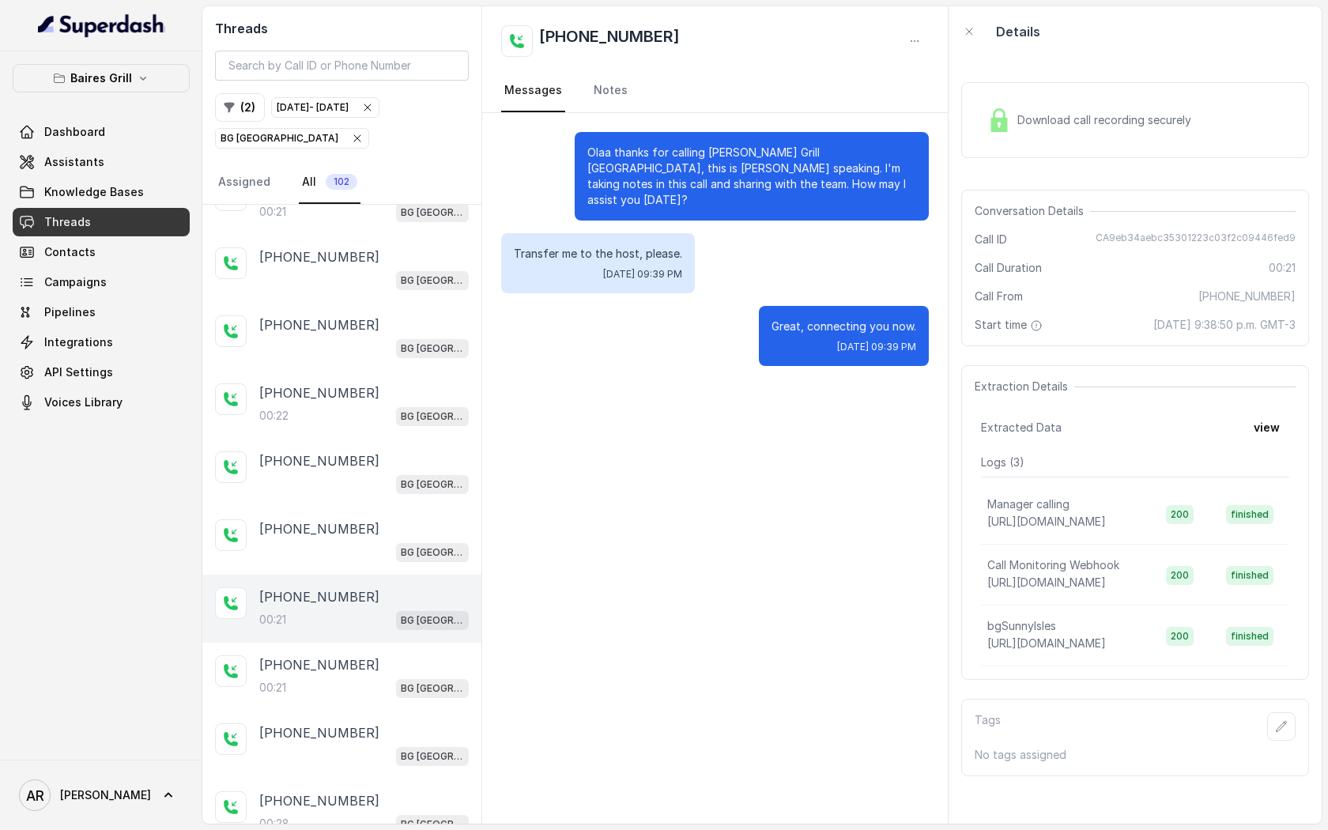
scroll to position [379, 0]
click at [377, 656] on div "+14043693153" at bounding box center [363, 663] width 209 height 19
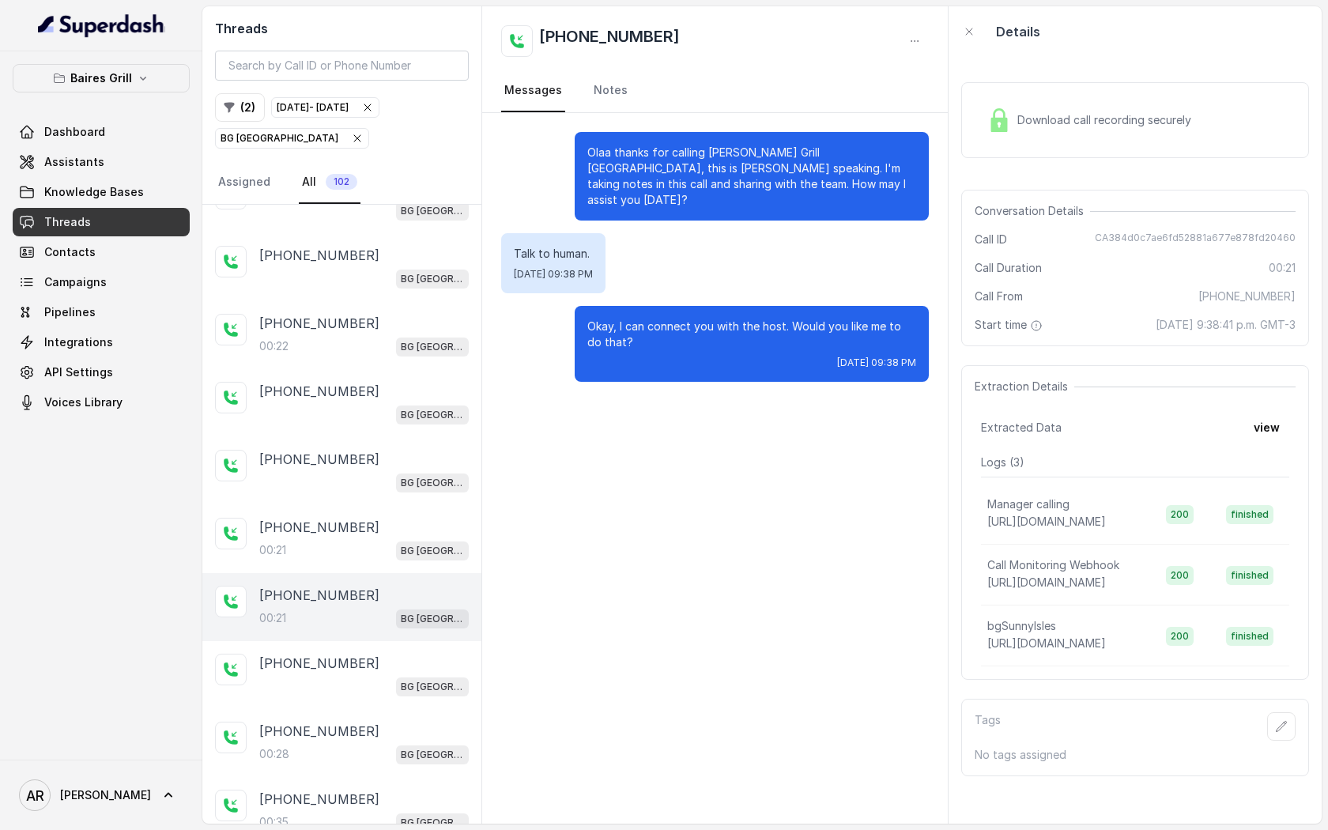
click at [377, 656] on div "+14043693153" at bounding box center [363, 663] width 209 height 19
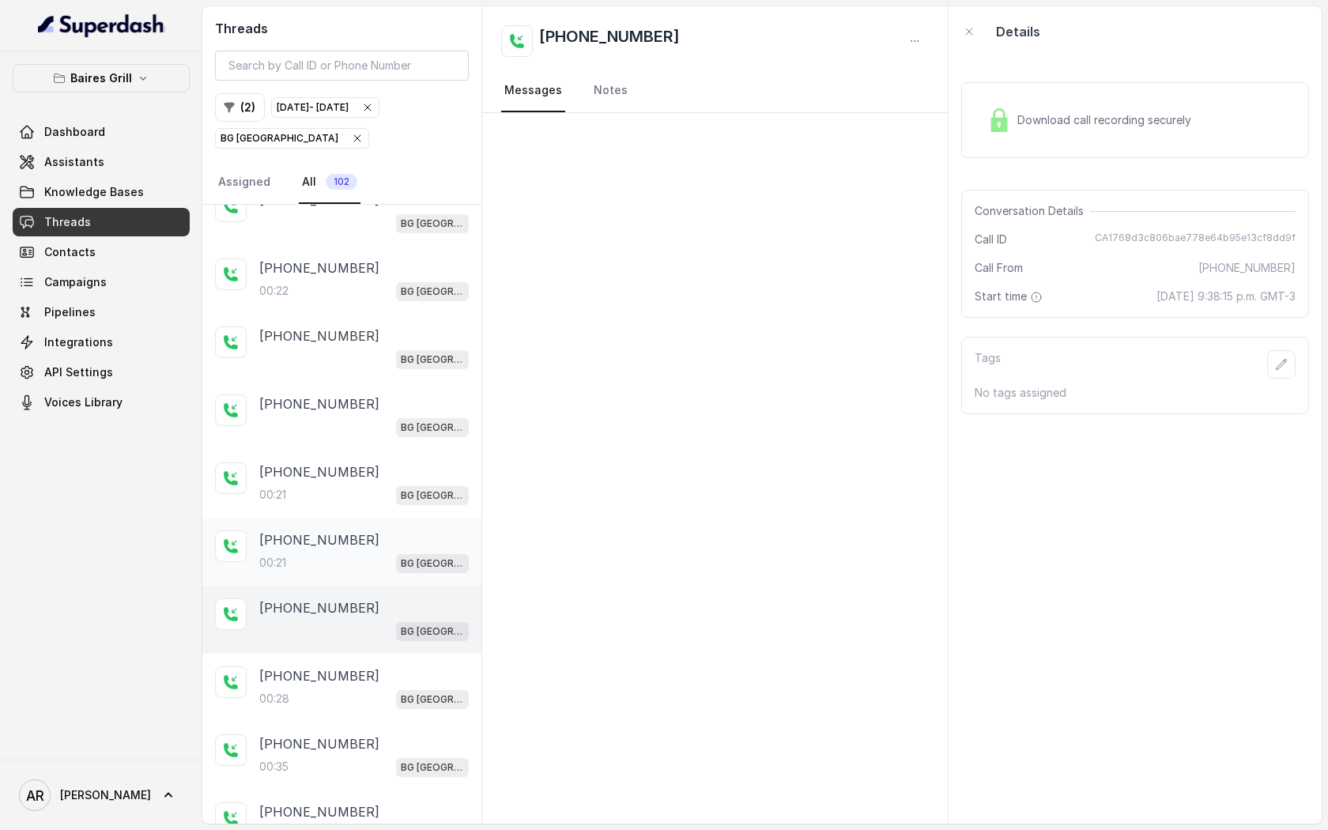
scroll to position [529, 0]
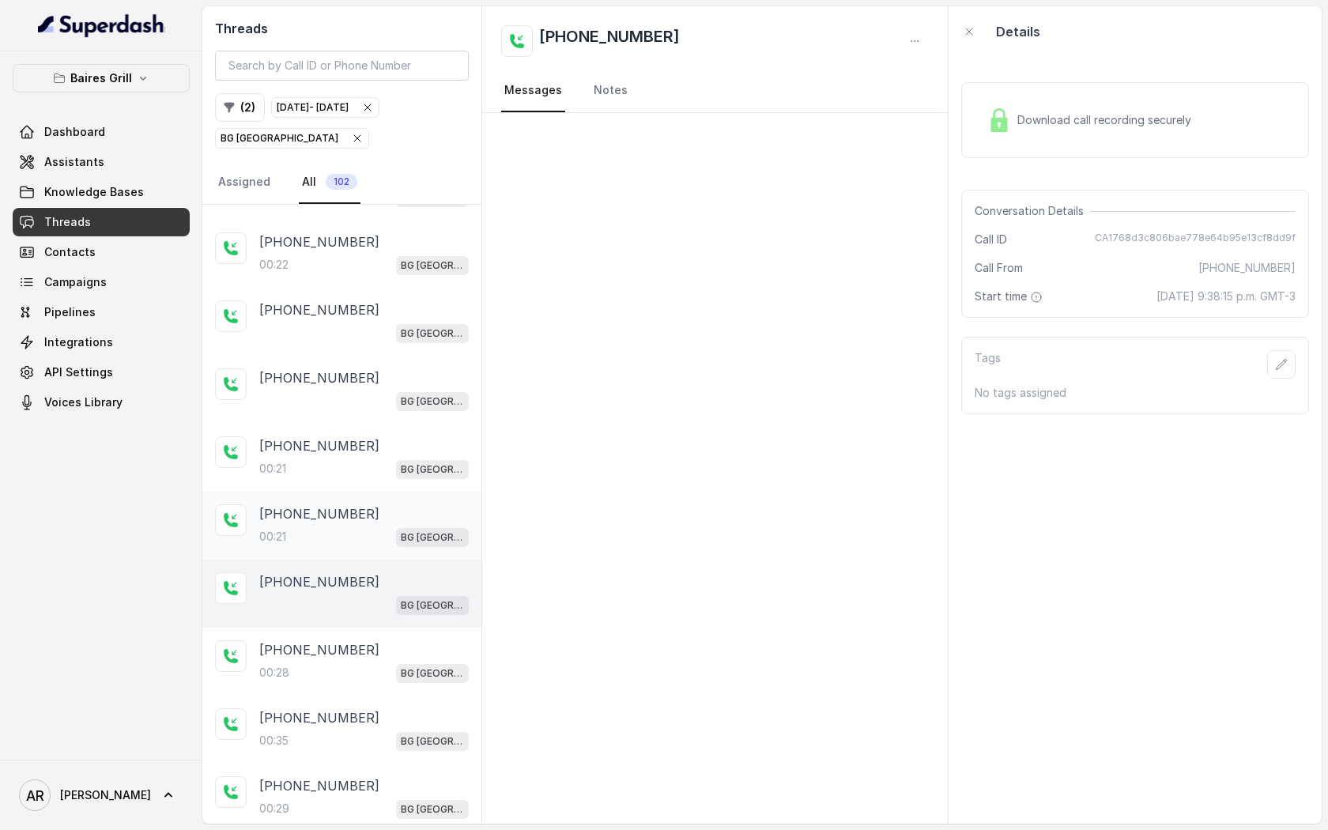
click at [377, 656] on div "+14045906345 00:28 BG Sunny Isles" at bounding box center [363, 661] width 209 height 43
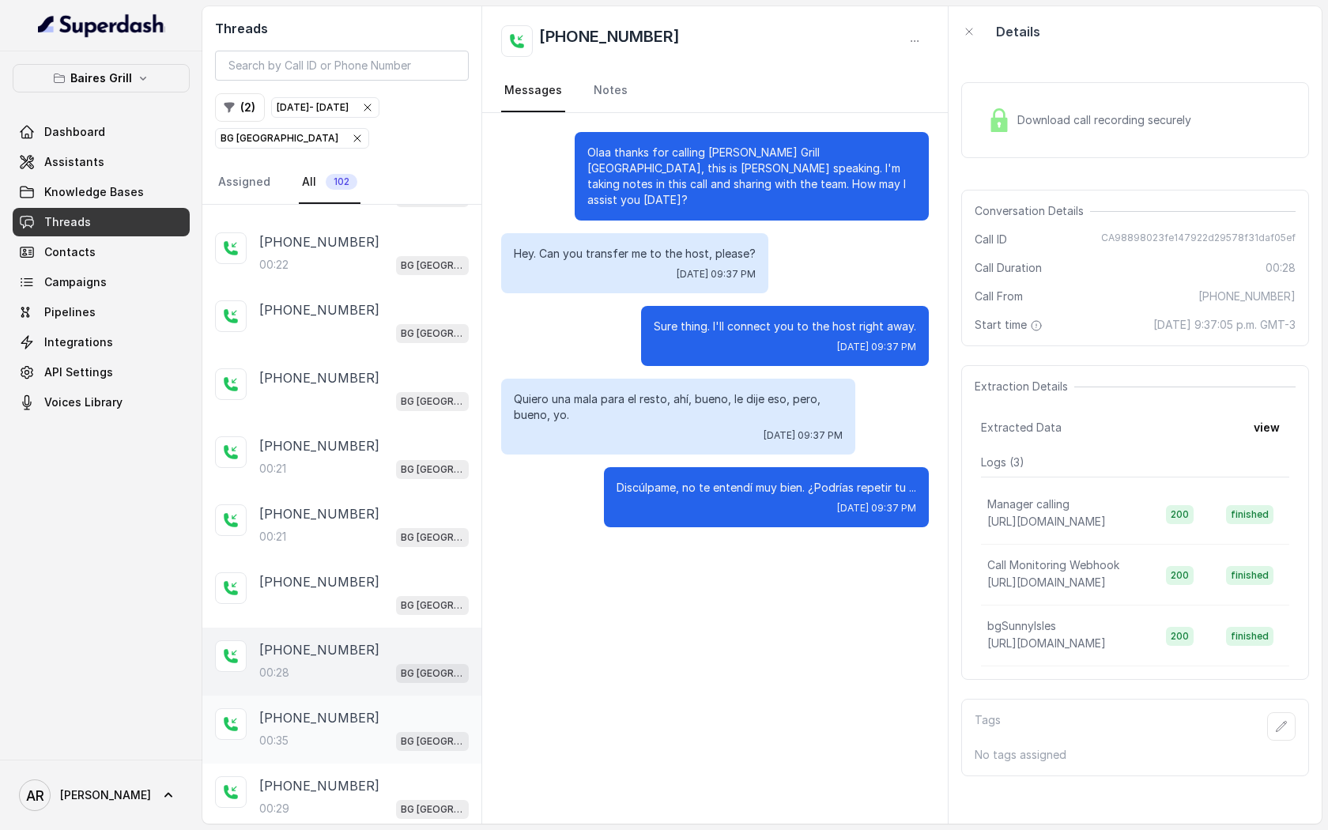
click at [371, 708] on div "+14045906345" at bounding box center [363, 717] width 209 height 19
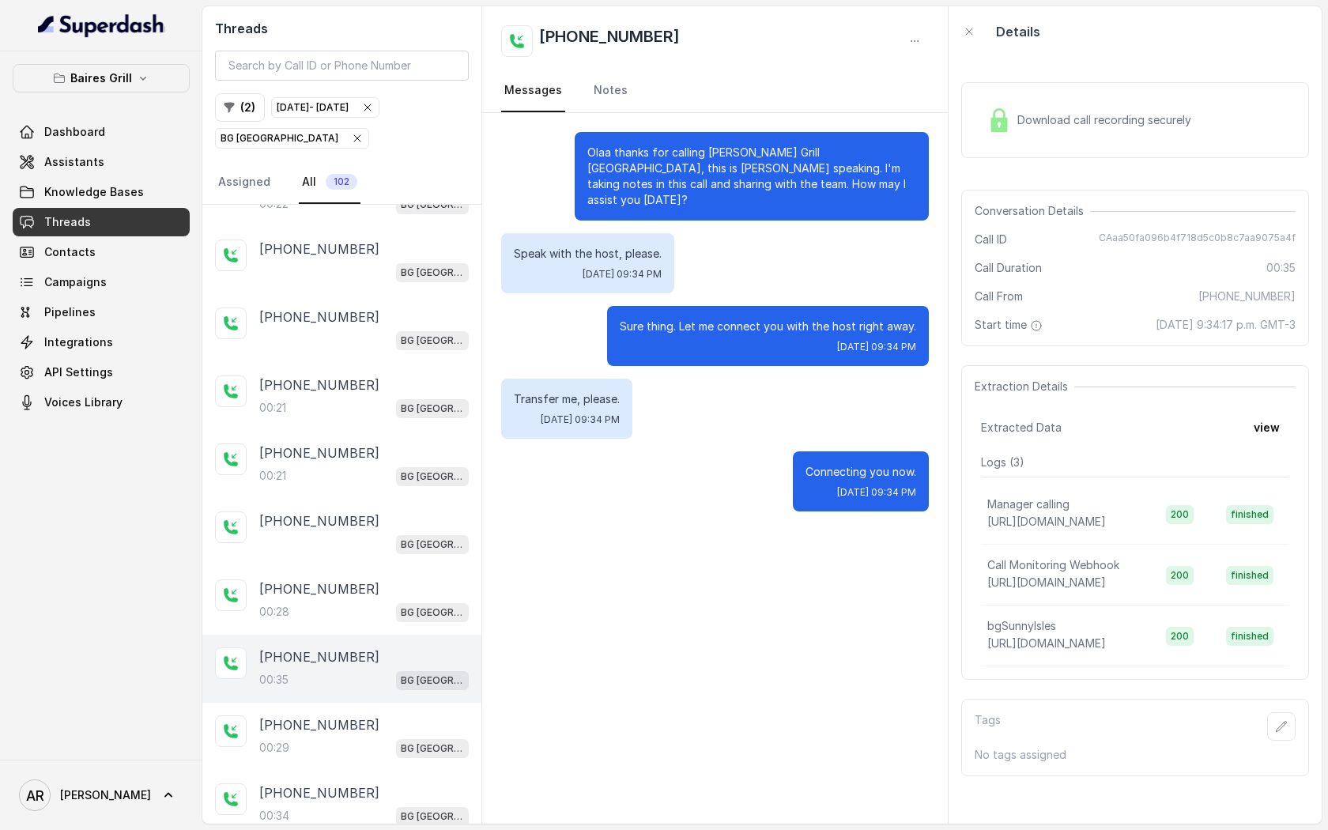
scroll to position [612, 0]
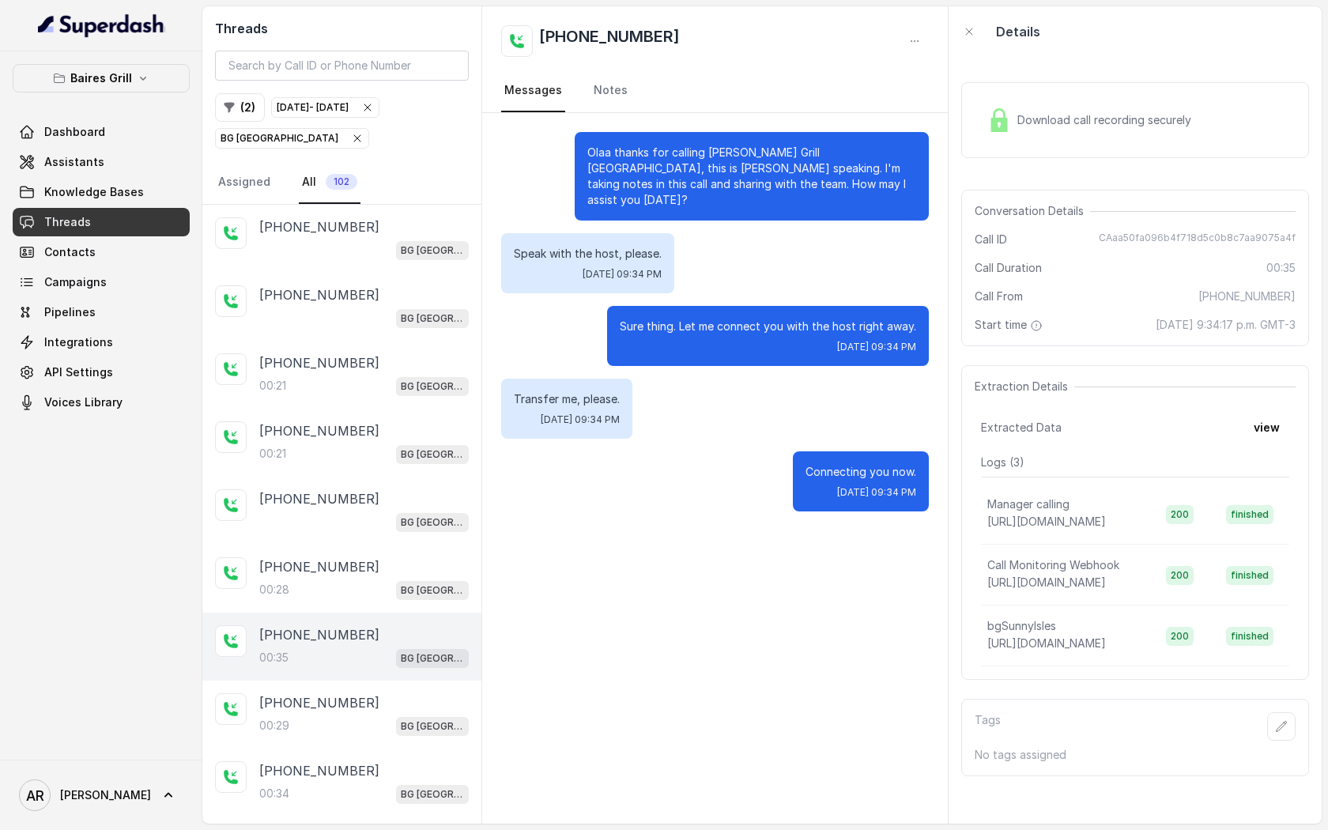
click at [371, 704] on div "+14042369297" at bounding box center [363, 702] width 209 height 19
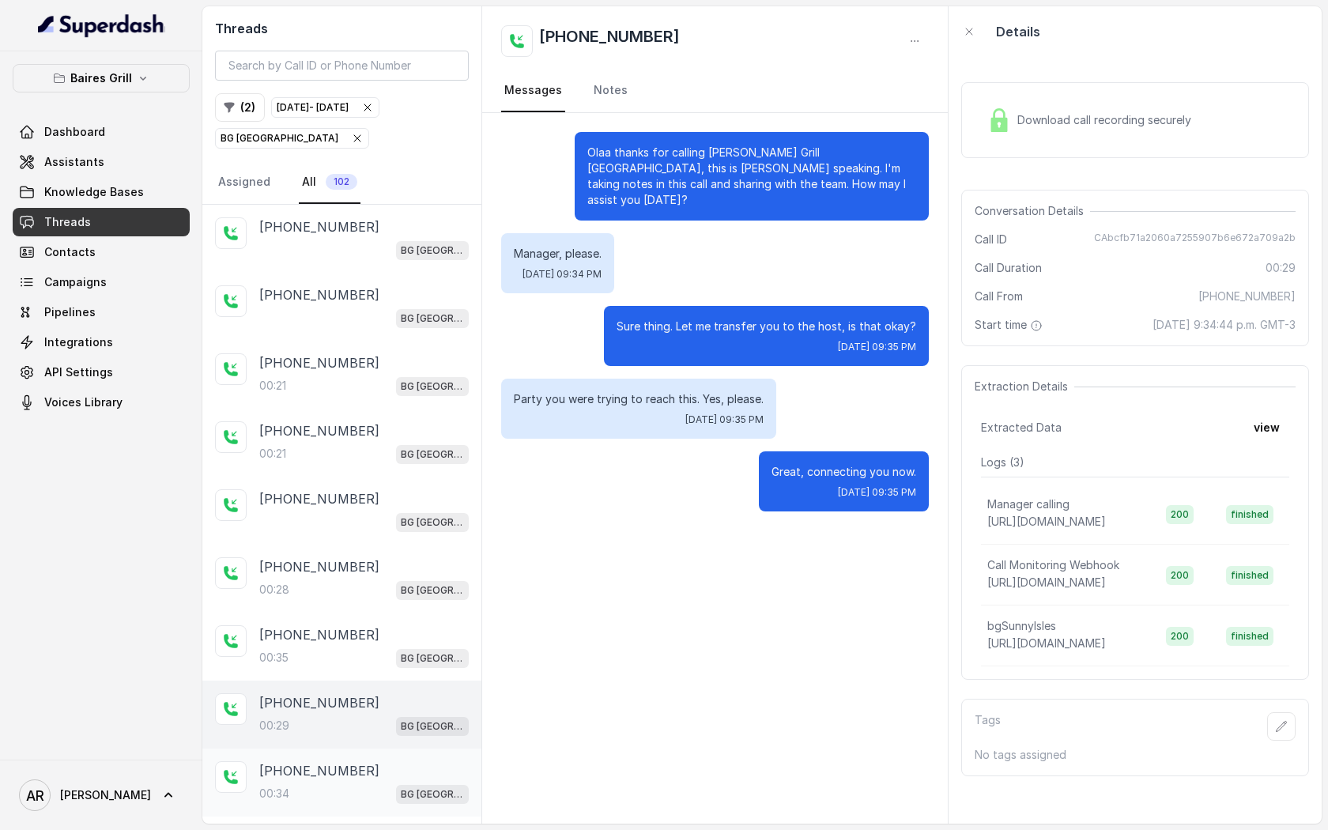
click at [367, 761] on div "+14043693153" at bounding box center [363, 770] width 209 height 19
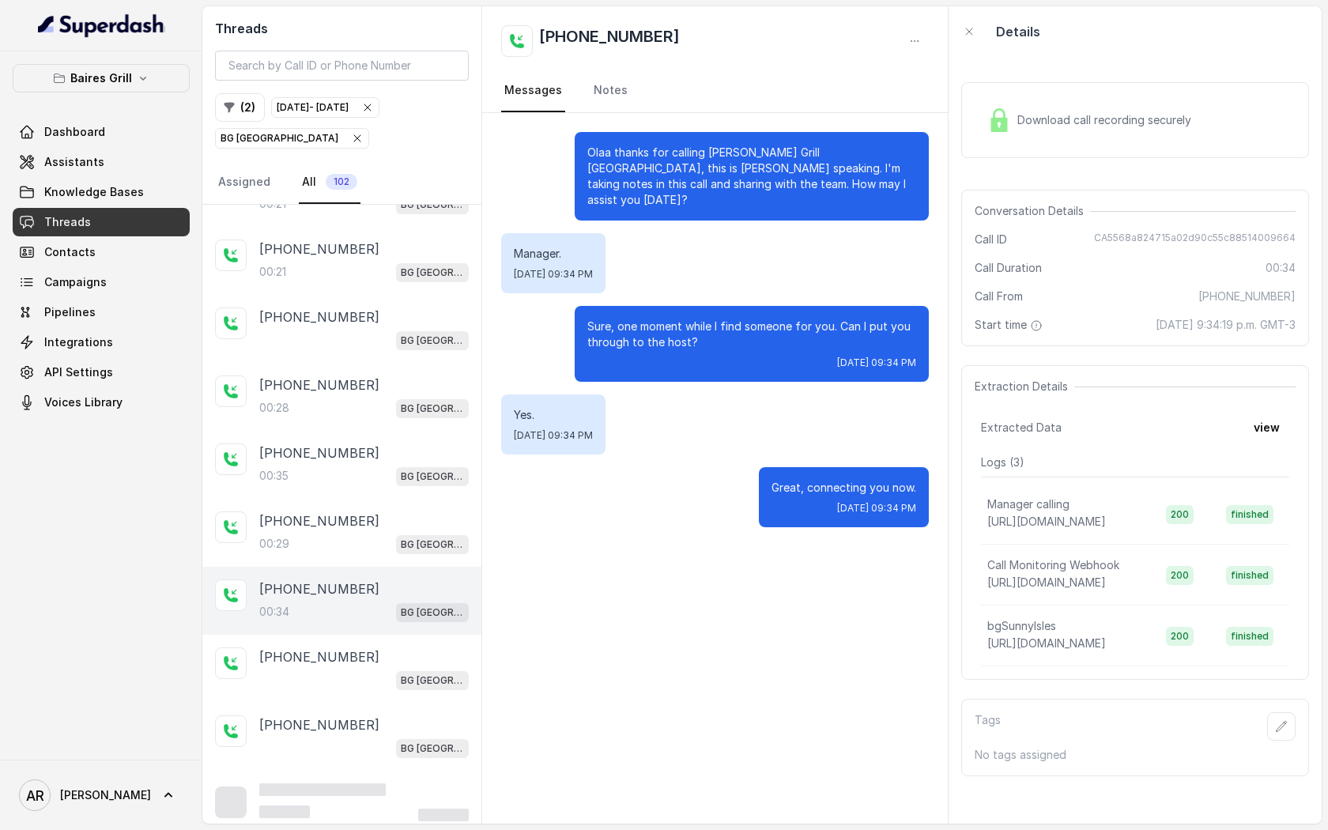
scroll to position [796, 0]
click at [378, 650] on div "+14044774607" at bounding box center [363, 654] width 209 height 19
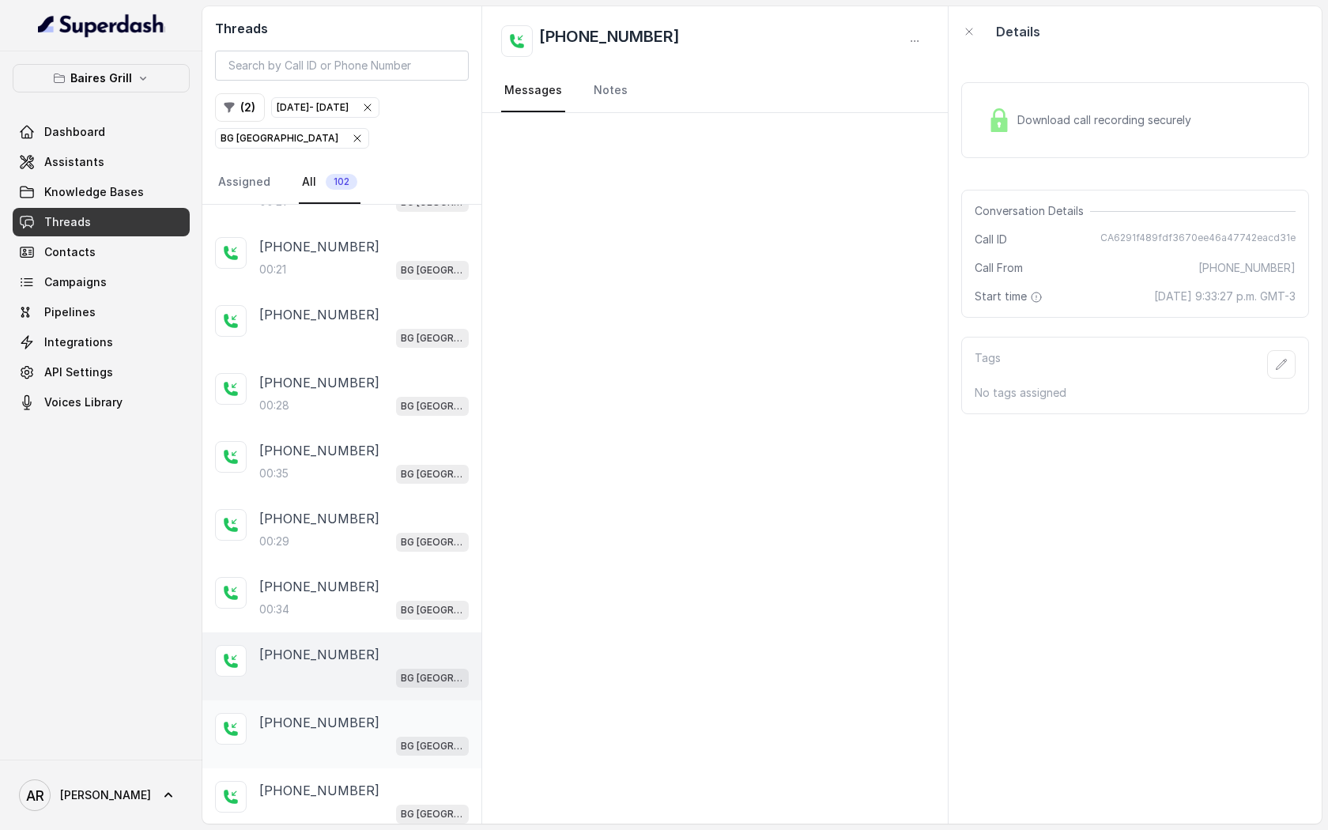
click at [389, 713] on div "+14044774607" at bounding box center [363, 722] width 209 height 19
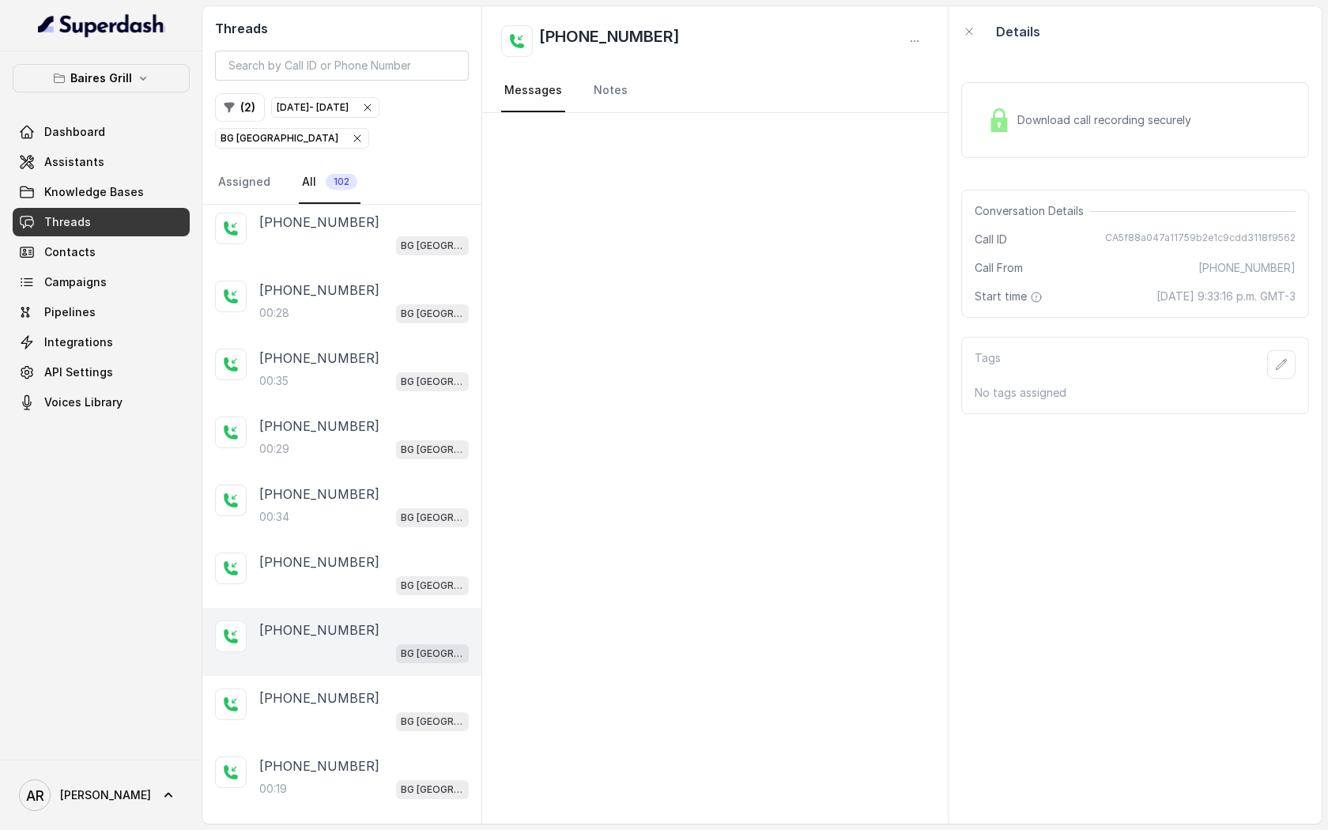
click at [389, 710] on div "BG Sunny Isles" at bounding box center [363, 720] width 209 height 21
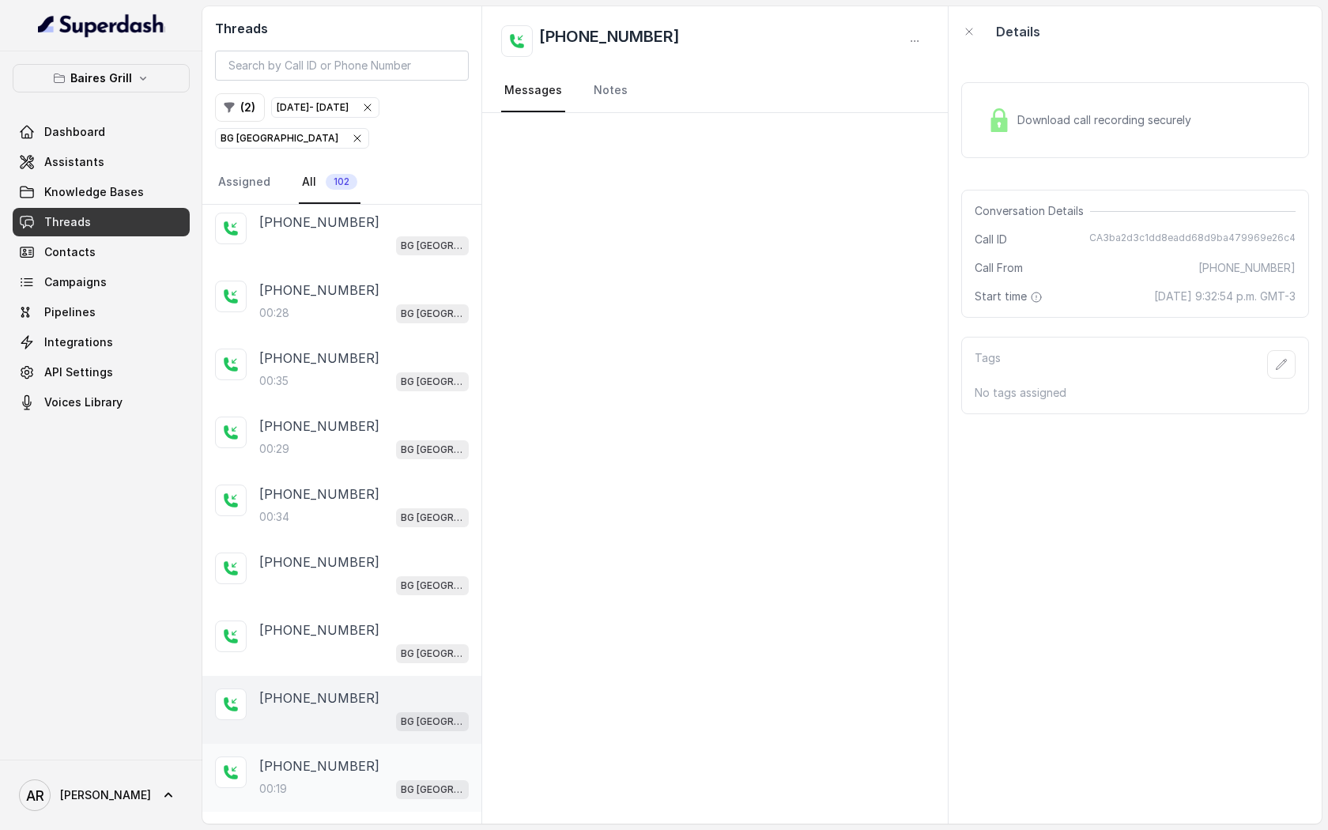
click at [381, 763] on div "+14044774607" at bounding box center [363, 765] width 209 height 19
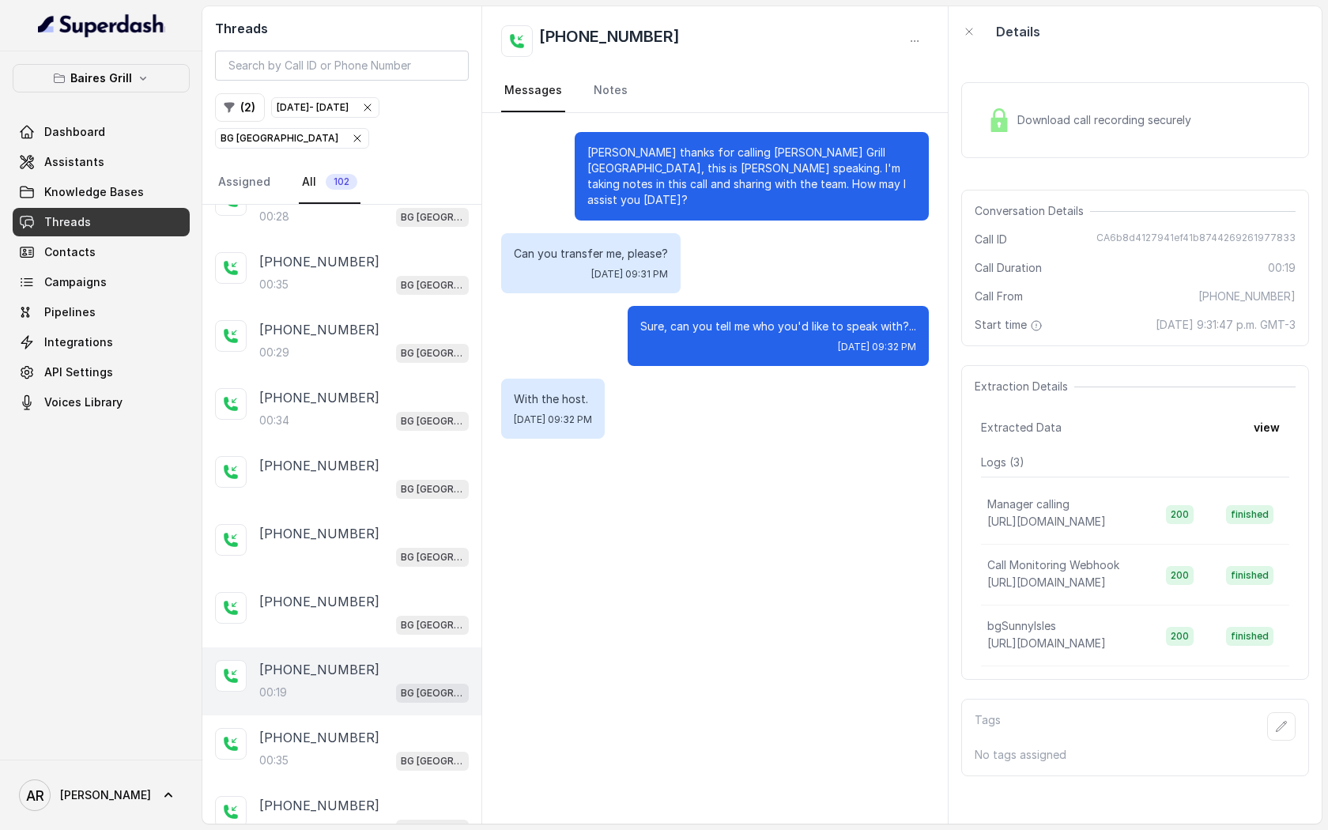
scroll to position [1055, 0]
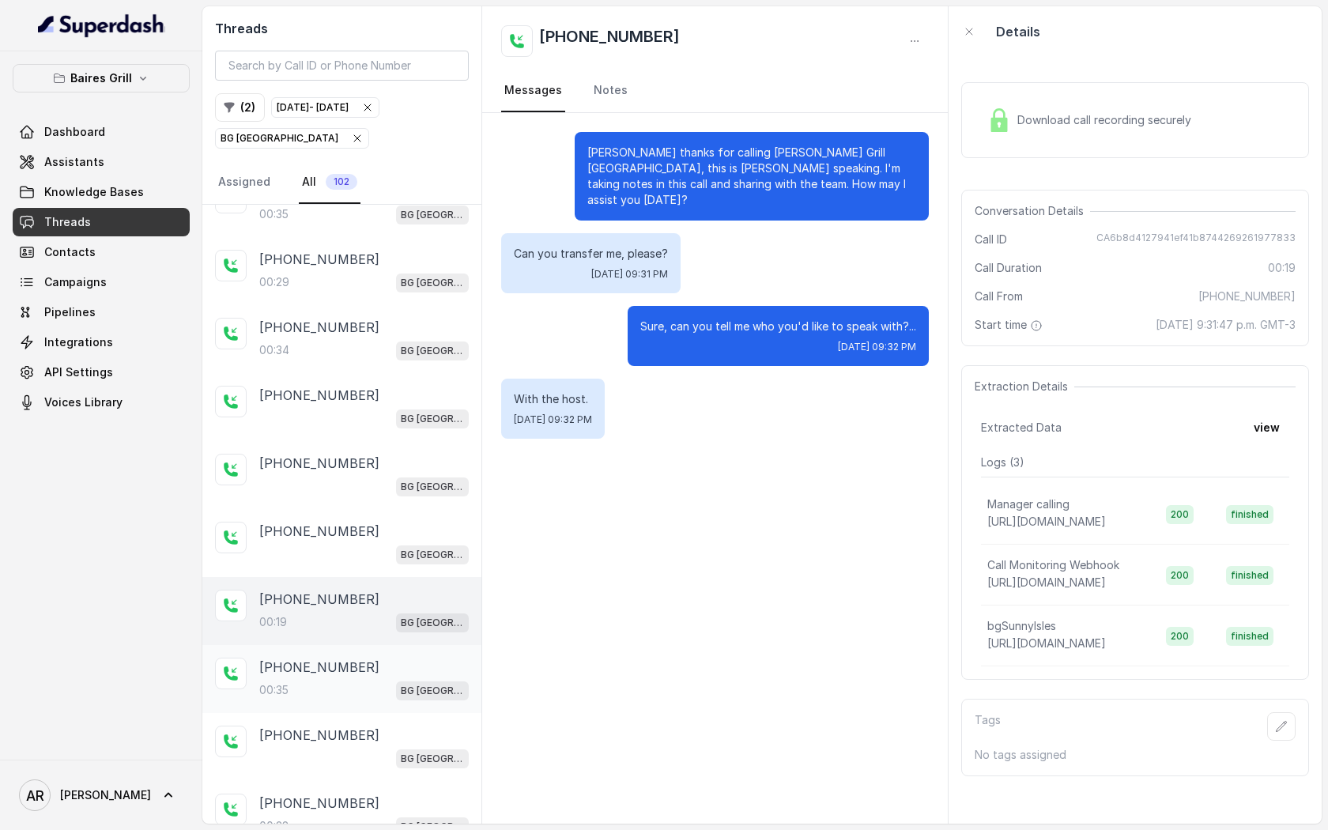
click at [375, 691] on div "+14043693153 00:35 BG Sunny Isles" at bounding box center [341, 679] width 279 height 68
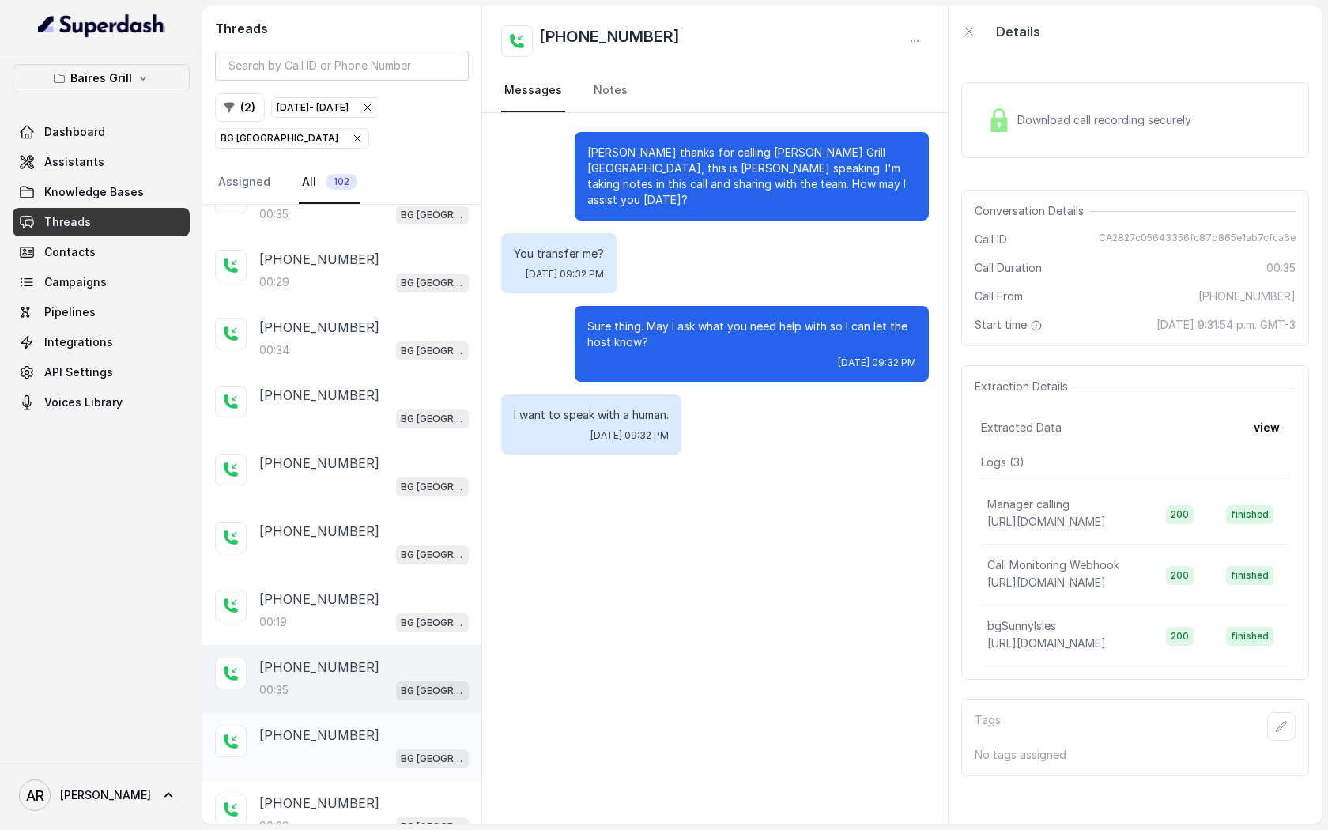
click at [373, 713] on div "+14044774607 BG Sunny Isles" at bounding box center [341, 747] width 279 height 68
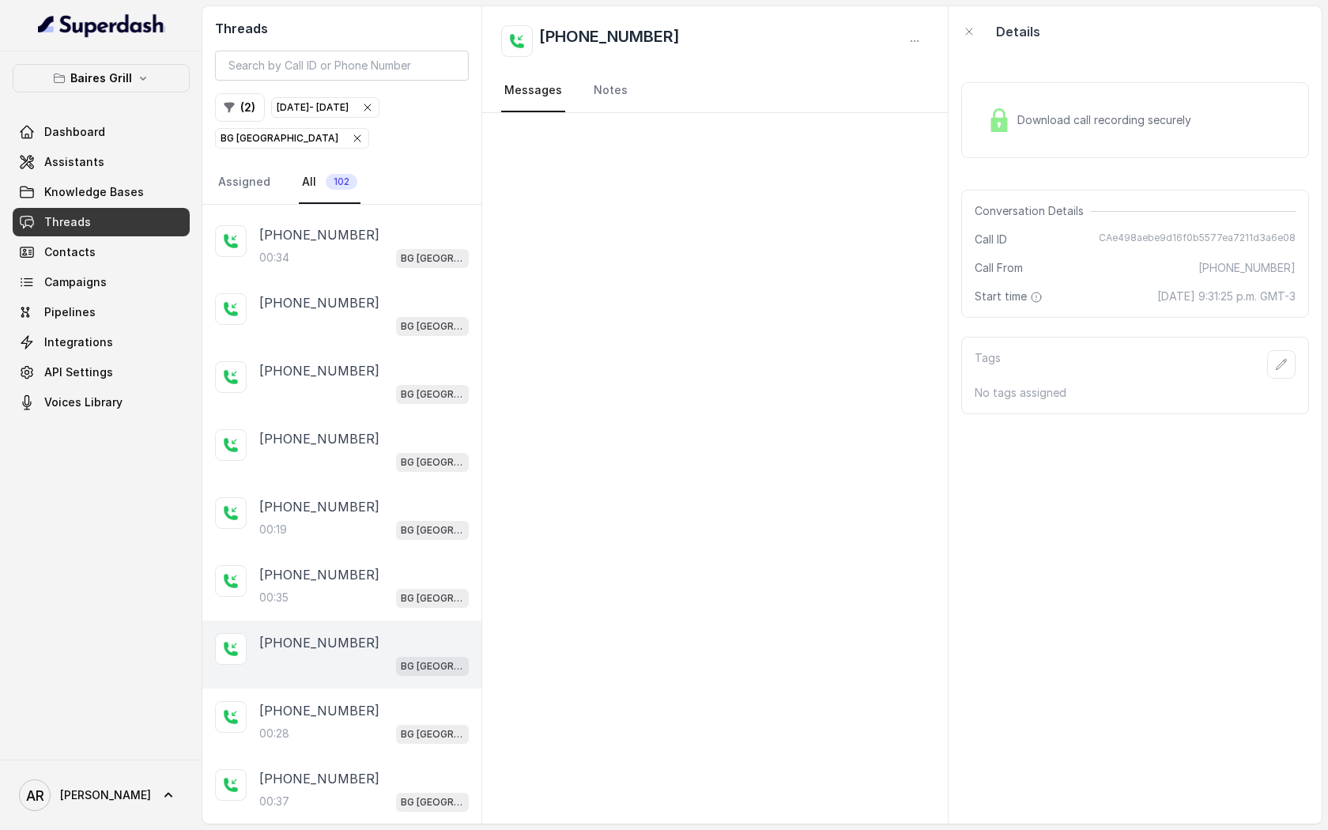
scroll to position [1161, 0]
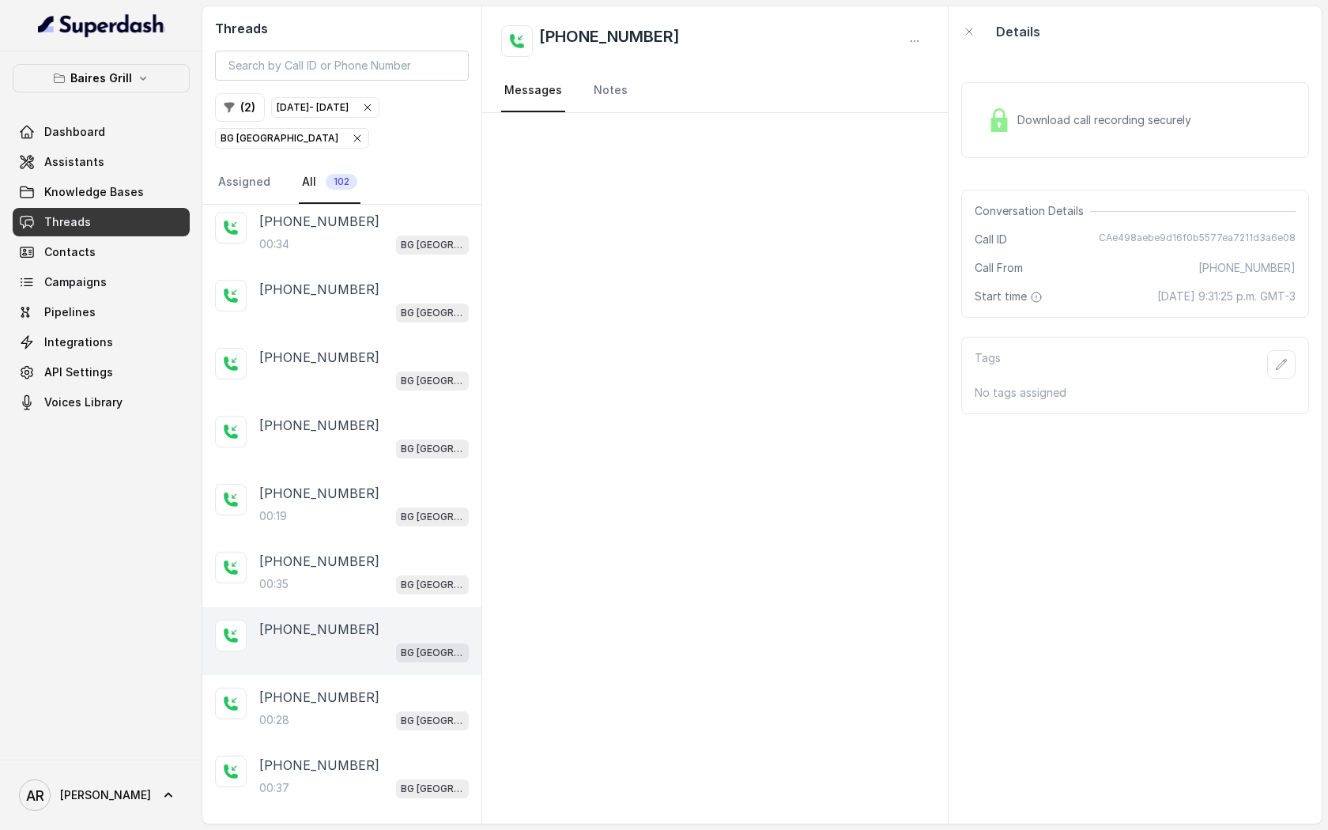
click at [373, 711] on div "00:28 BG Sunny Isles" at bounding box center [363, 720] width 209 height 21
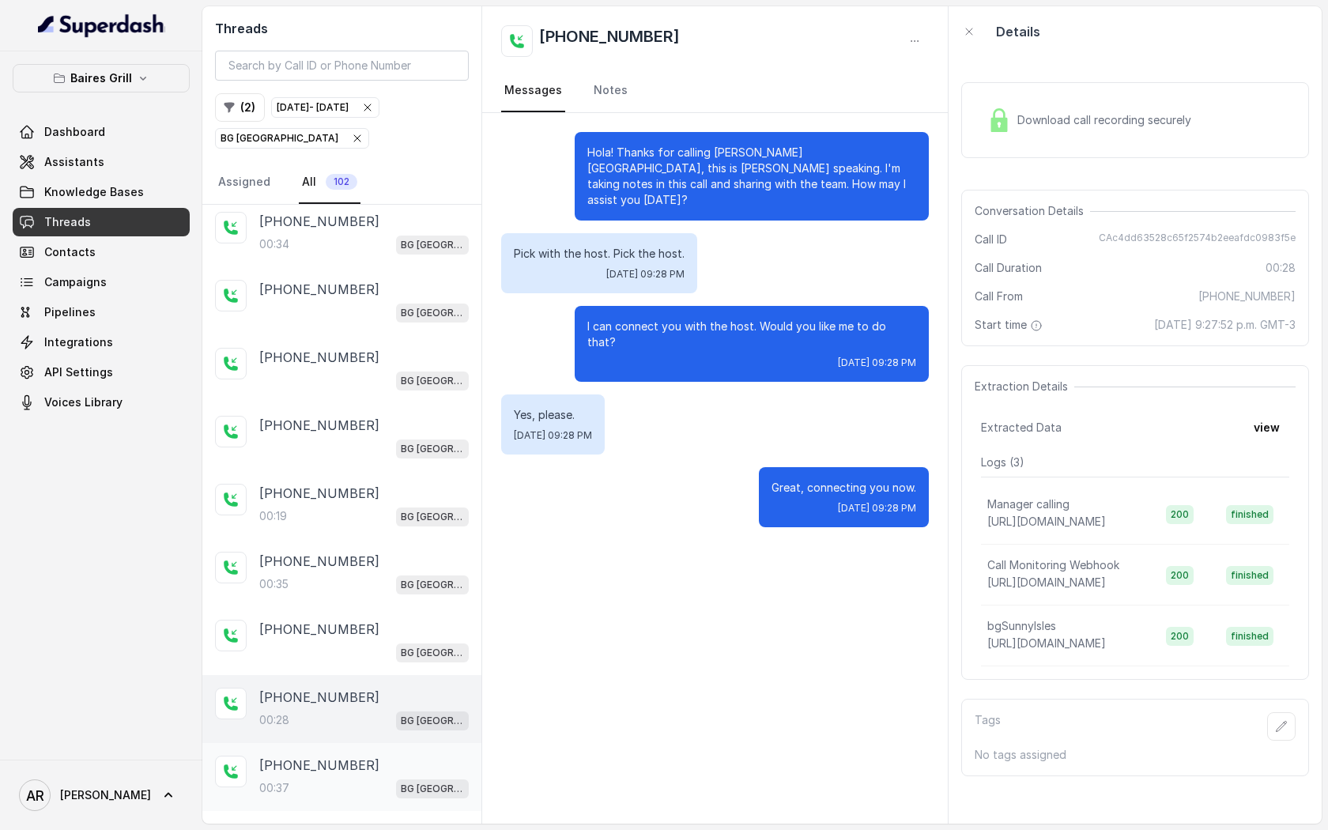
click at [378, 743] on div "+17867172283 00:37 BG Sunny Isles" at bounding box center [341, 777] width 279 height 68
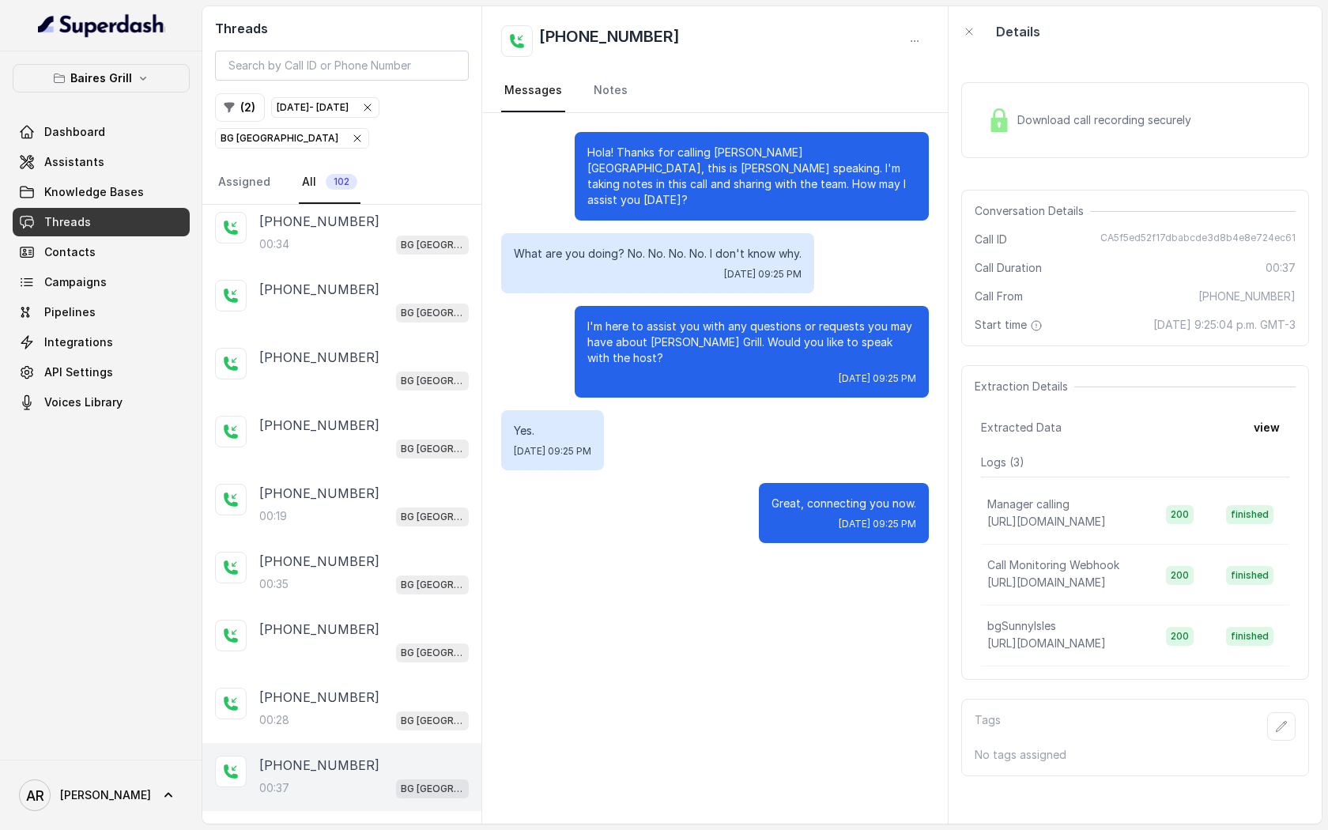
scroll to position [1219, 0]
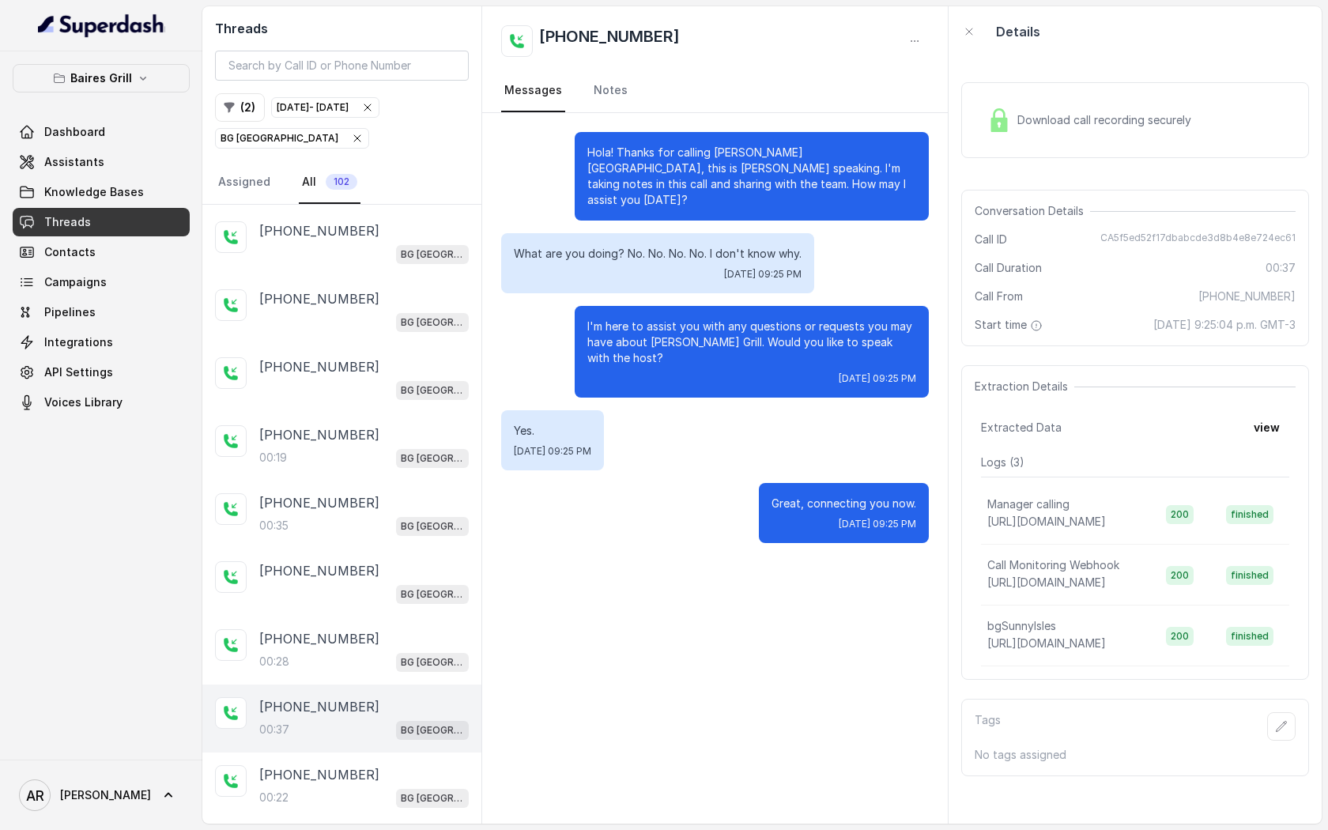
click at [378, 752] on div "+14043693153 00:22 BG Sunny Isles" at bounding box center [341, 786] width 279 height 68
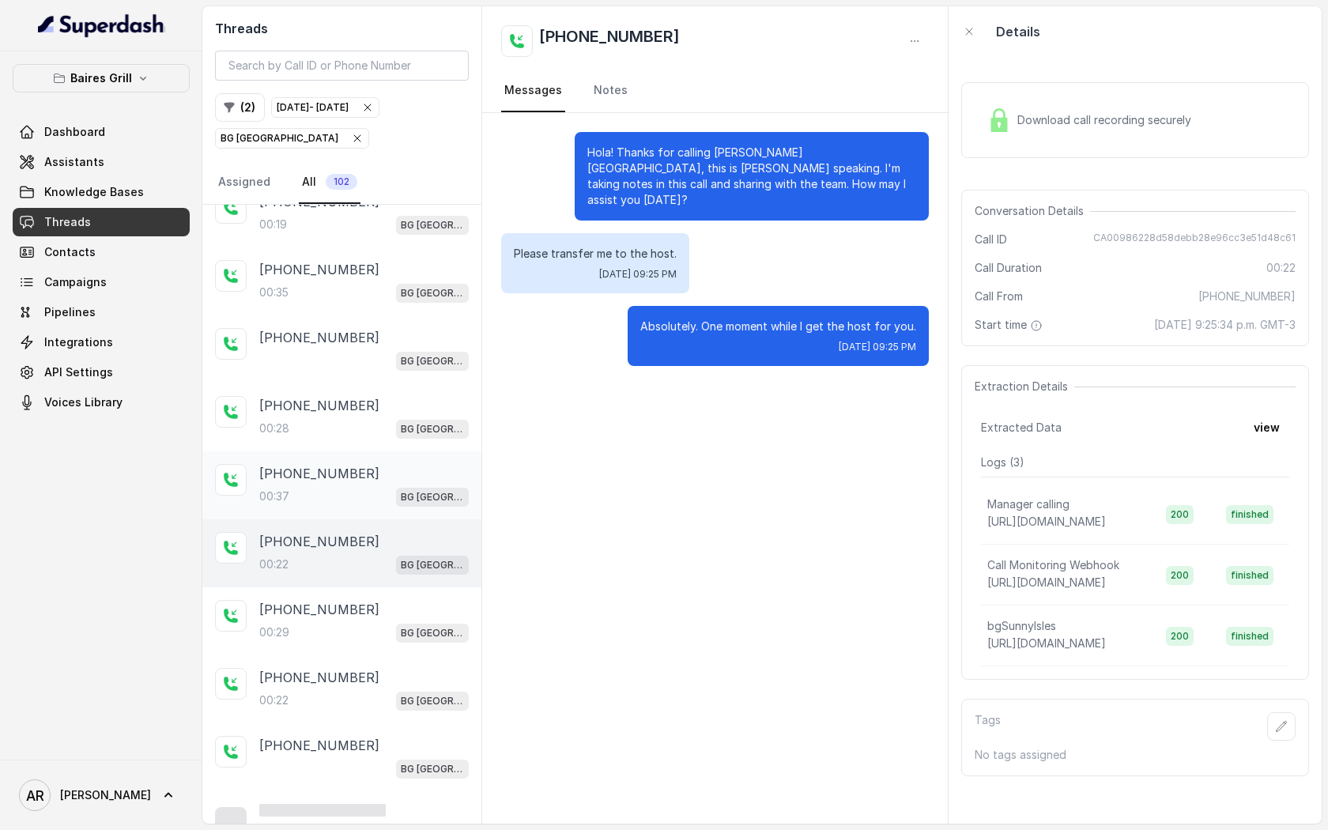
scroll to position [1472, 0]
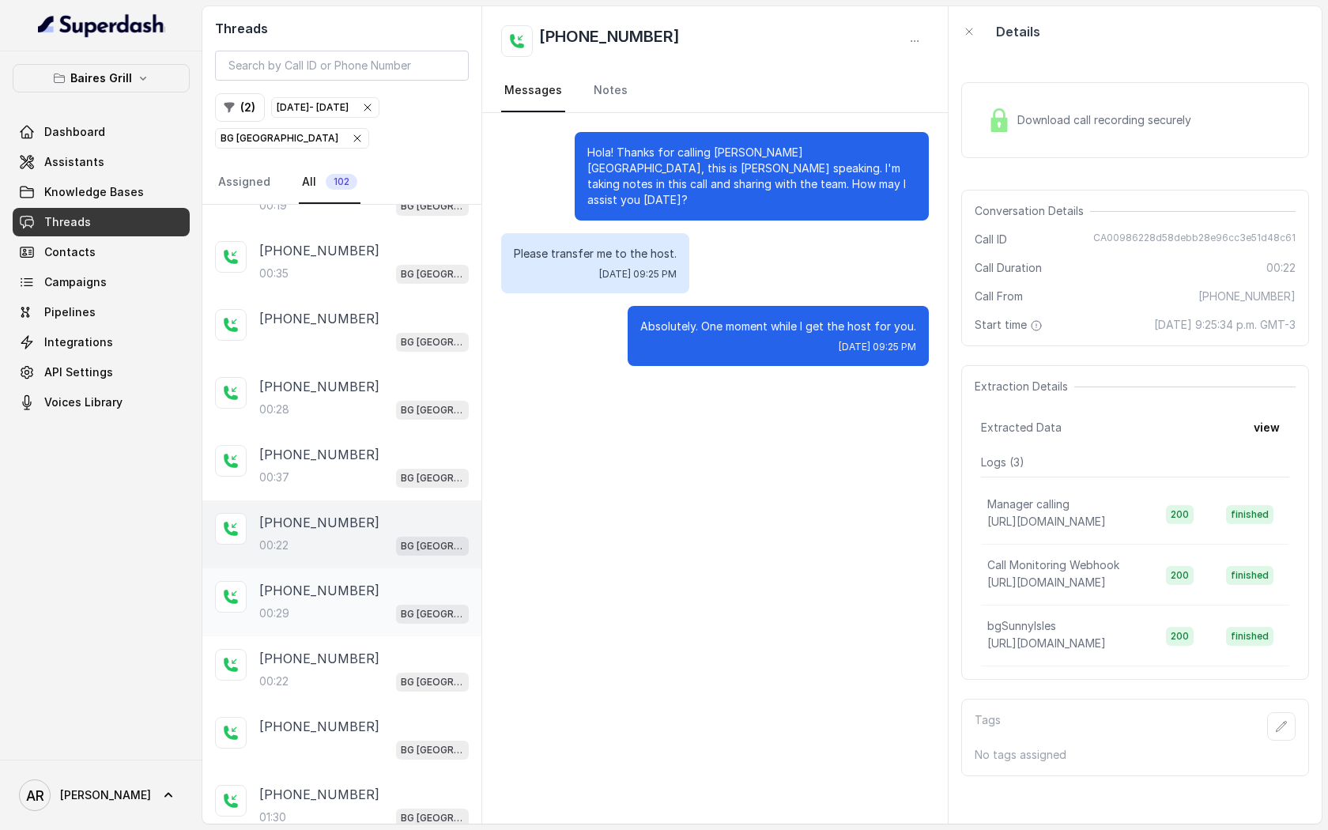
click at [393, 603] on div "00:29 BG Sunny Isles" at bounding box center [363, 613] width 209 height 21
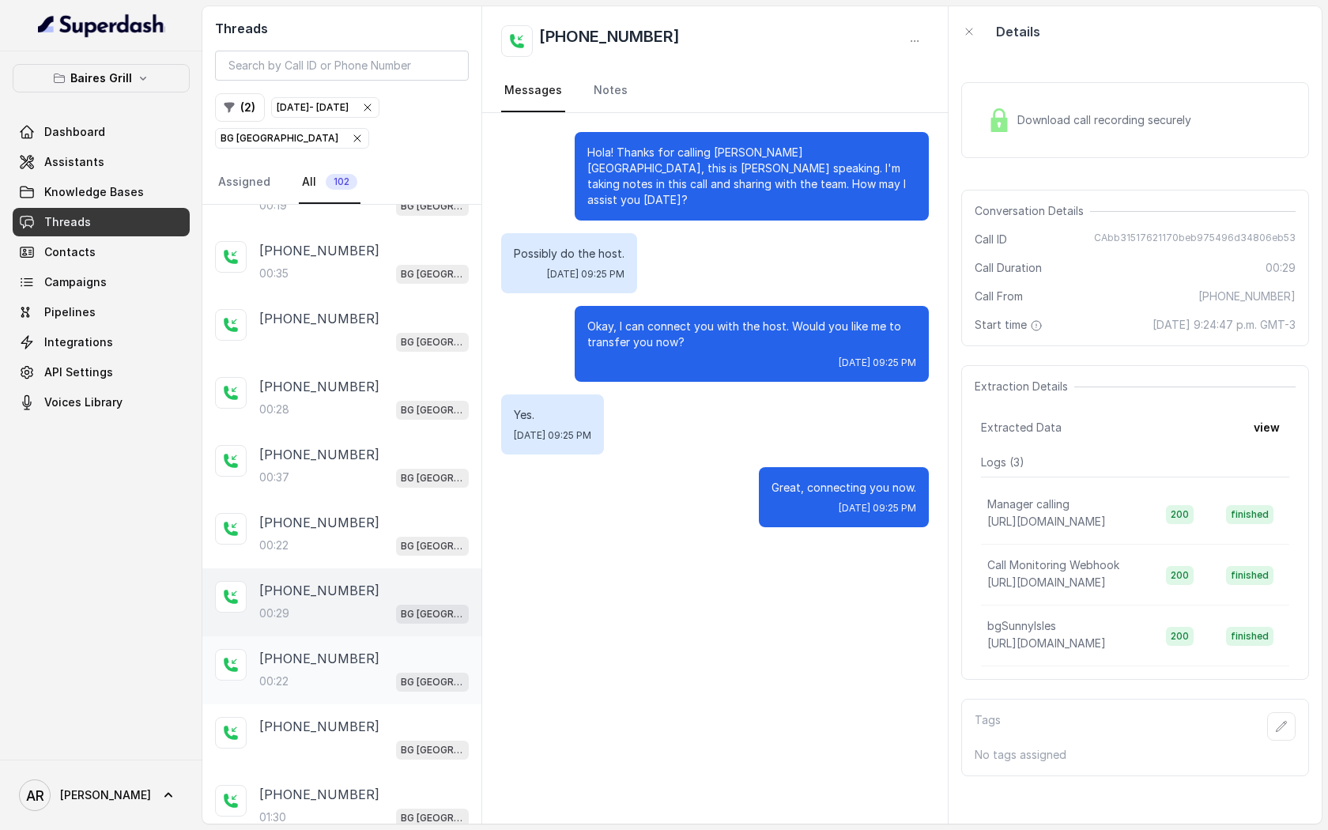
click at [393, 671] on div "00:22 BG Sunny Isles" at bounding box center [363, 681] width 209 height 21
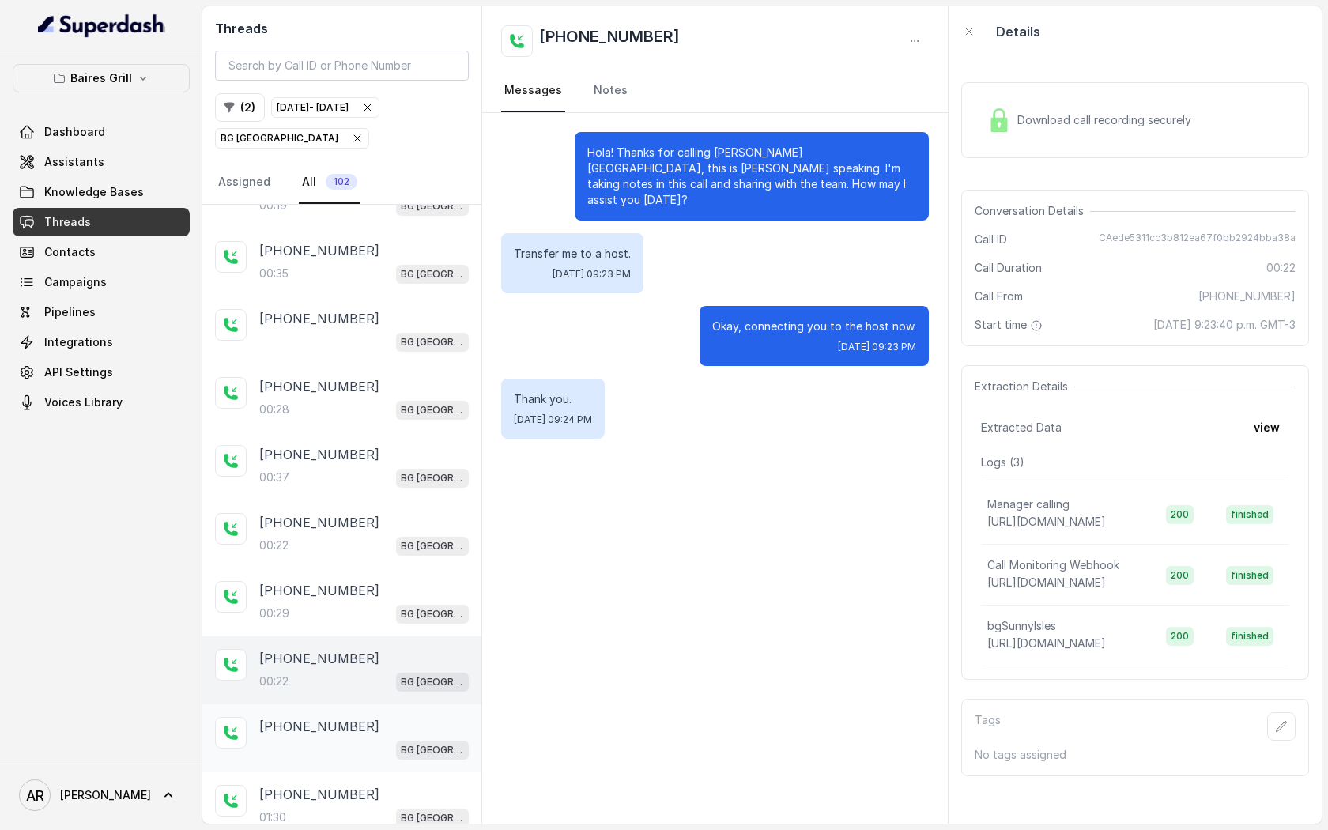
click at [393, 704] on div "+14043338341 BG Sunny Isles" at bounding box center [341, 738] width 279 height 68
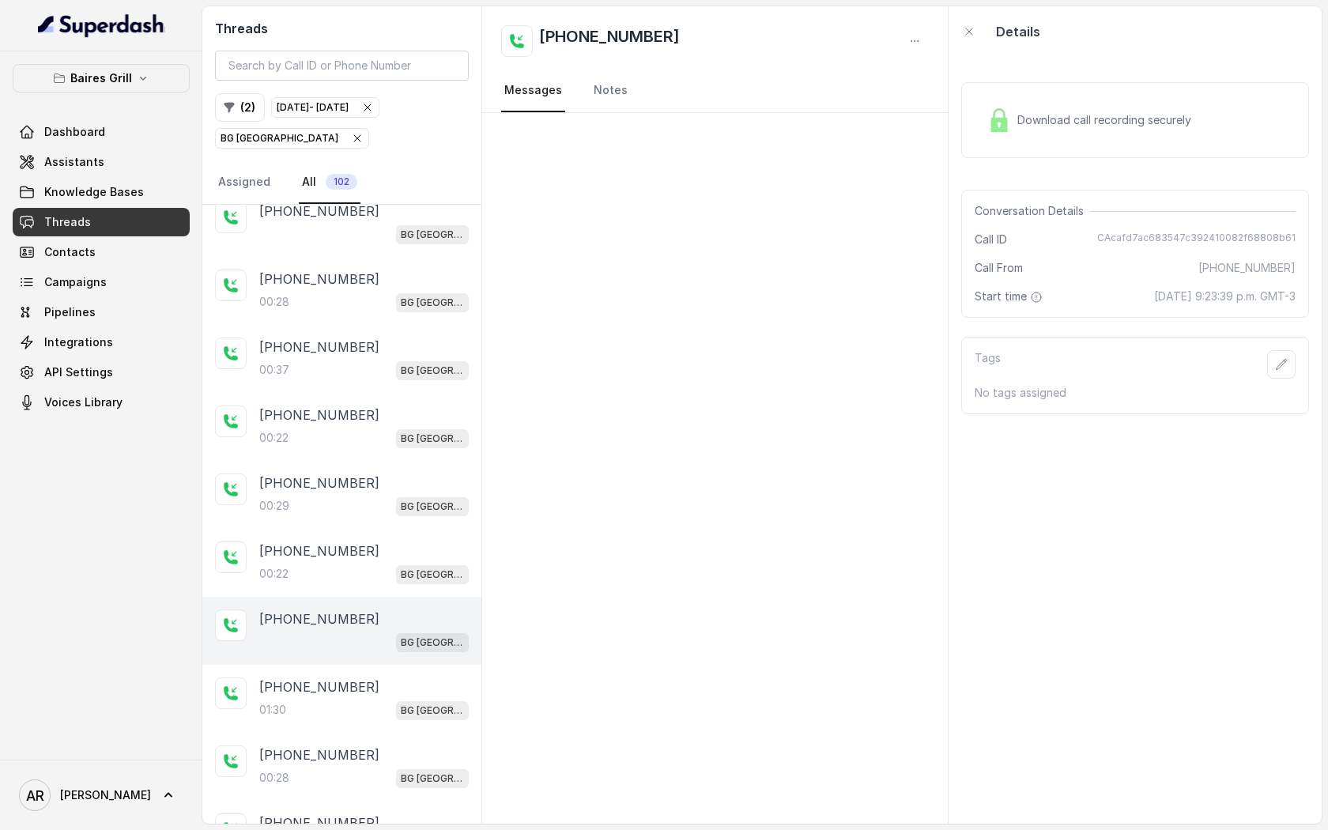
scroll to position [1594, 0]
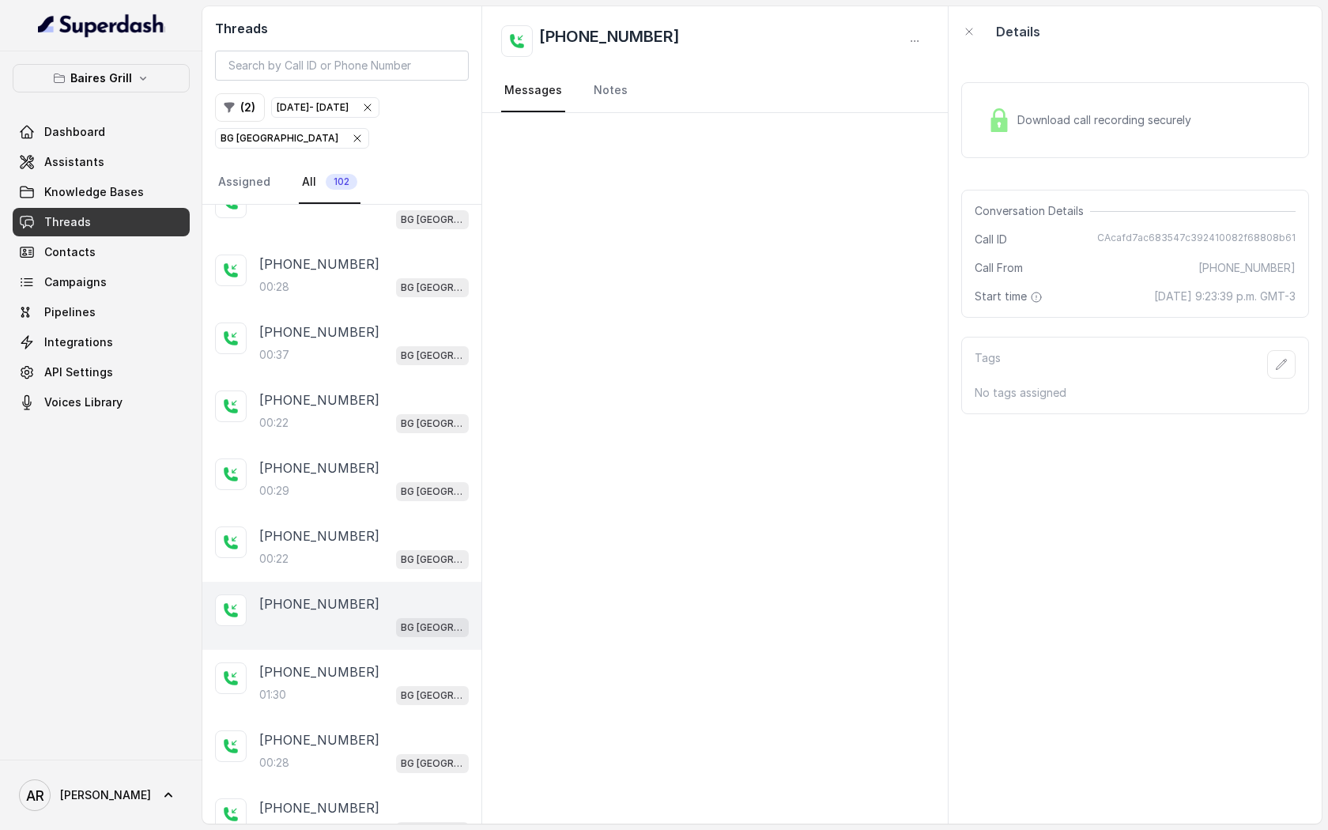
click at [393, 697] on div "+17867172283 01:30 BG Sunny Isles" at bounding box center [341, 684] width 279 height 68
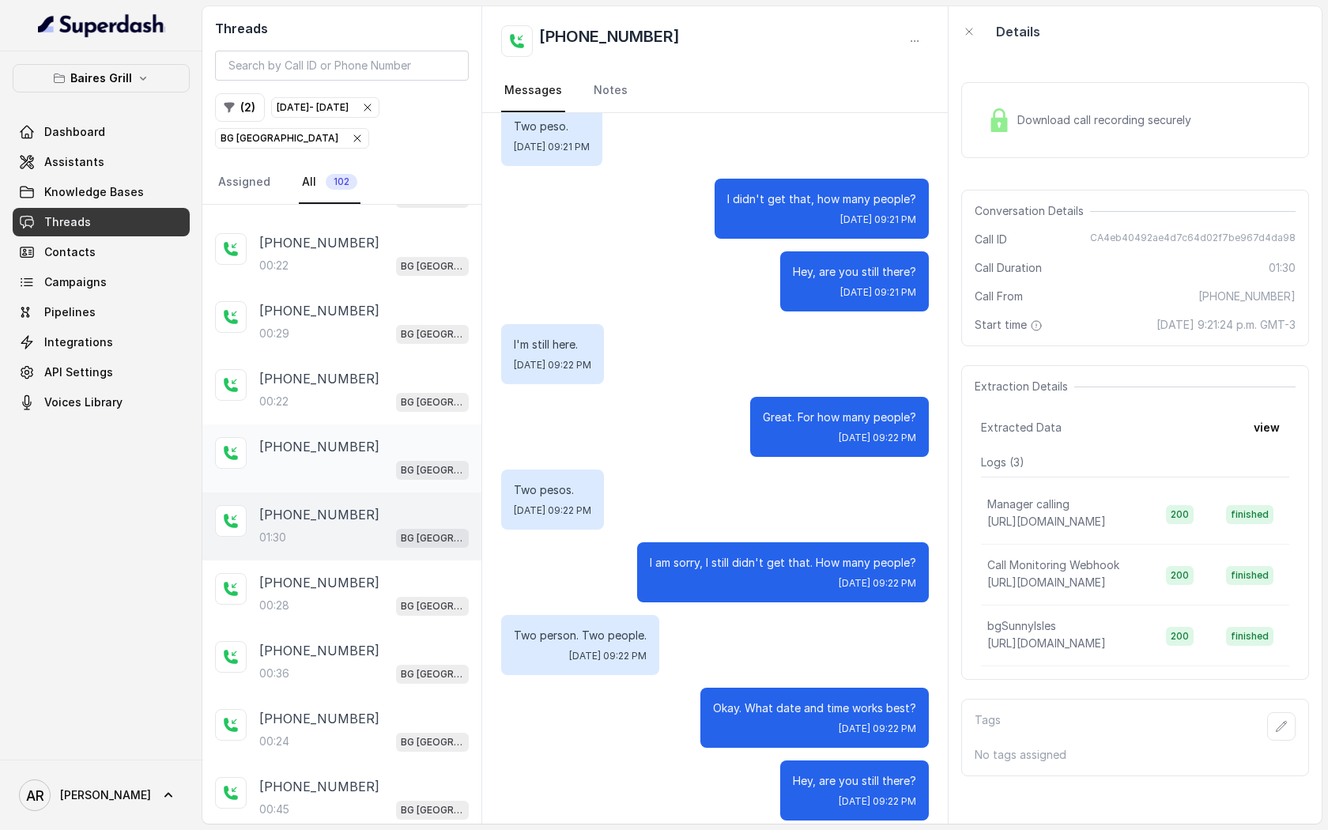
scroll to position [1751, 0]
click at [364, 604] on div "+14042369297 00:28 BG Sunny Isles" at bounding box center [341, 594] width 279 height 68
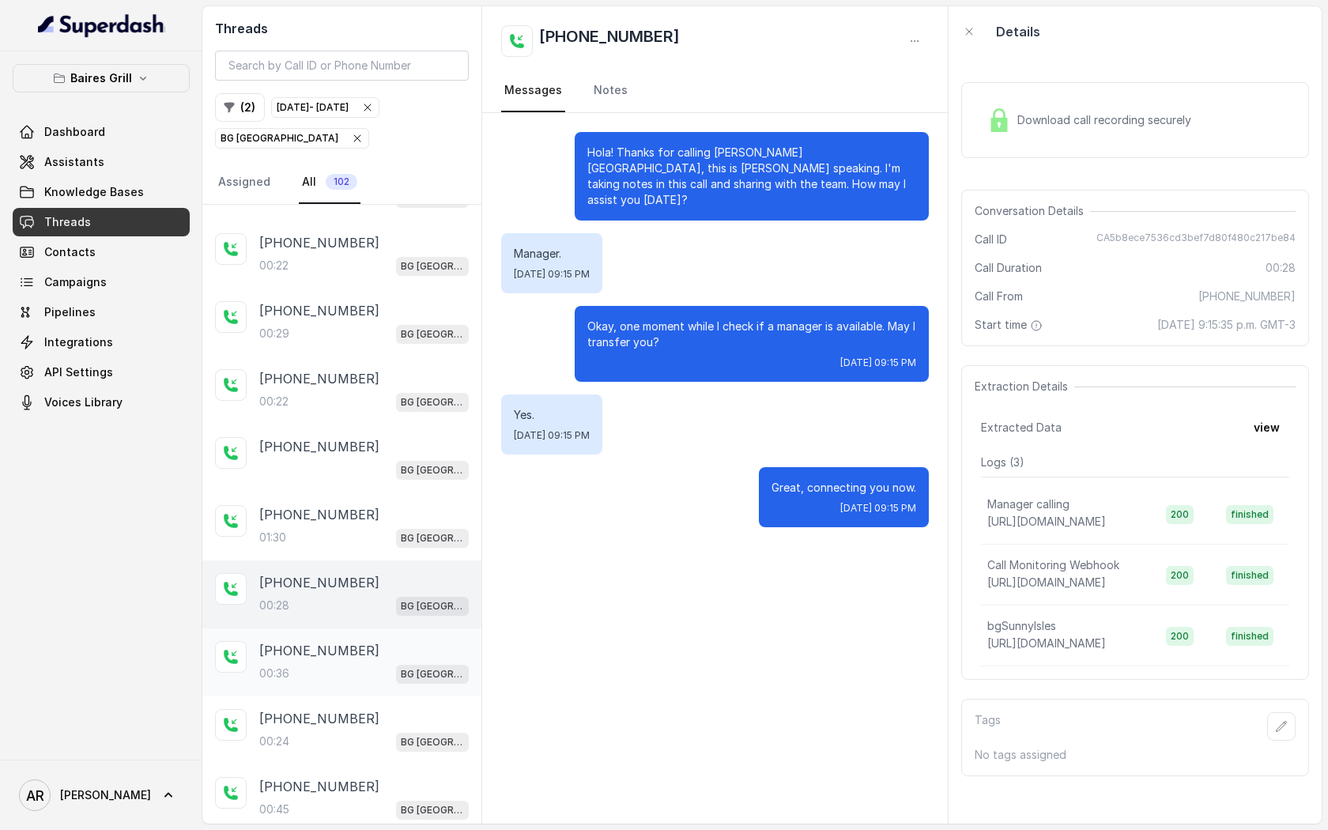
click at [359, 641] on div "+14043693153" at bounding box center [363, 650] width 209 height 19
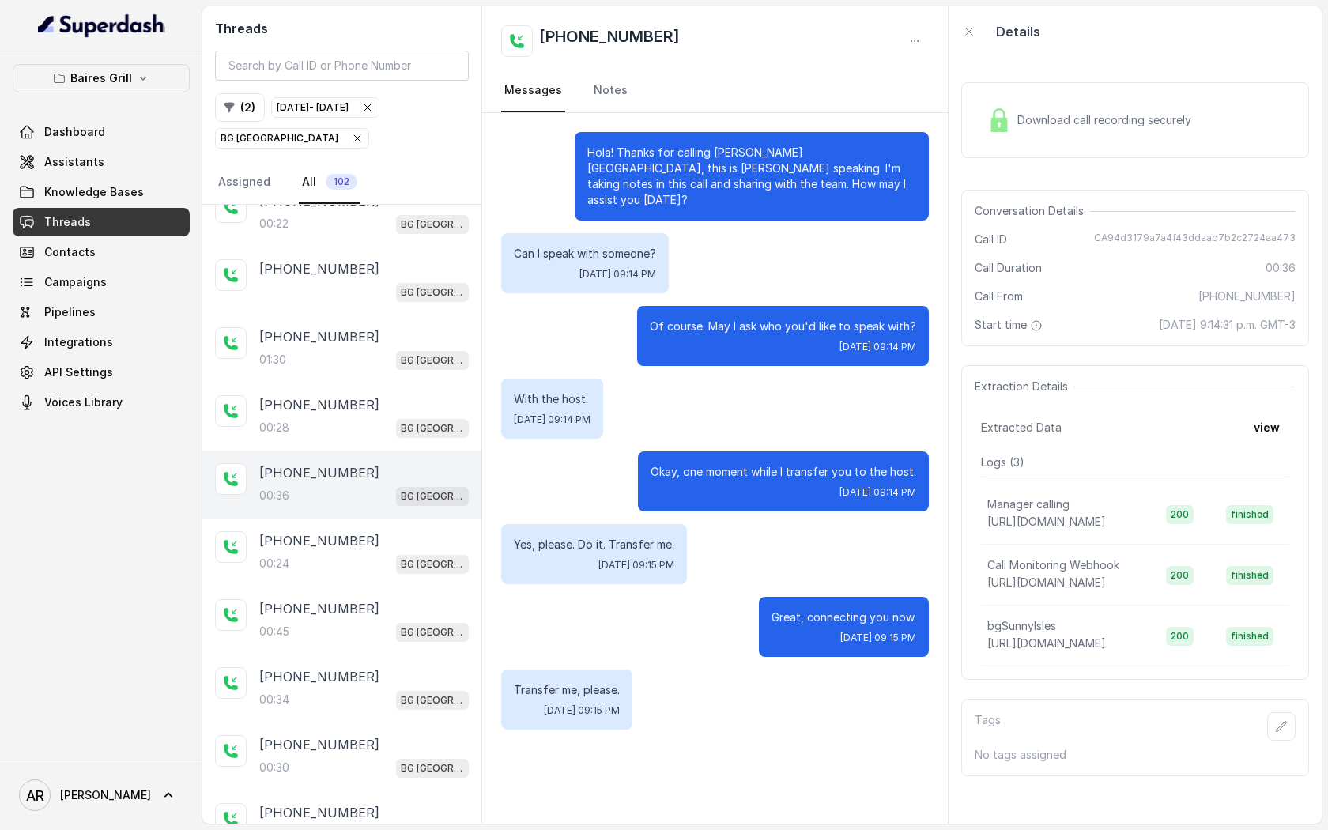
scroll to position [1928, 0]
click at [359, 632] on div "+14043693153 00:45 BG Sunny Isles" at bounding box center [341, 621] width 279 height 68
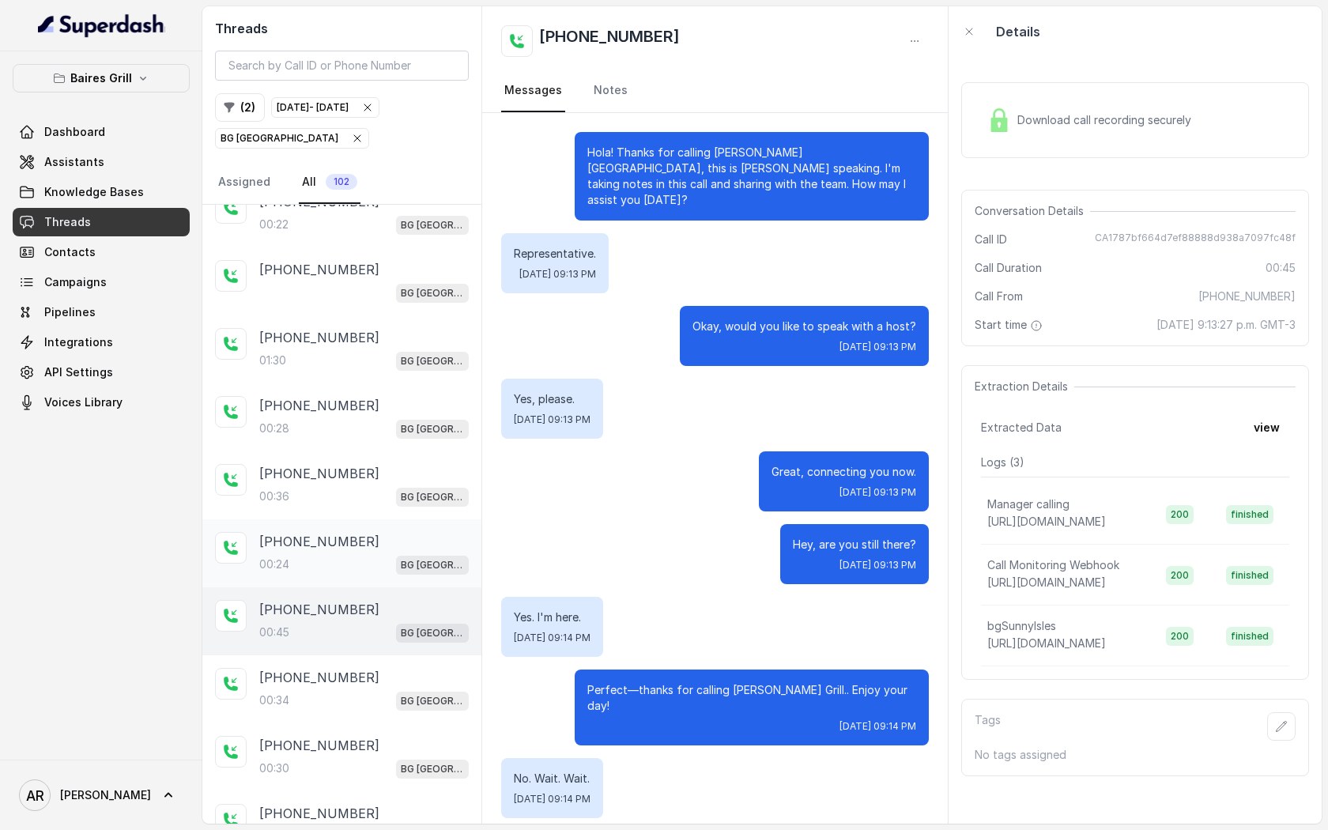
click at [358, 556] on div "00:24 BG Sunny Isles" at bounding box center [363, 564] width 209 height 21
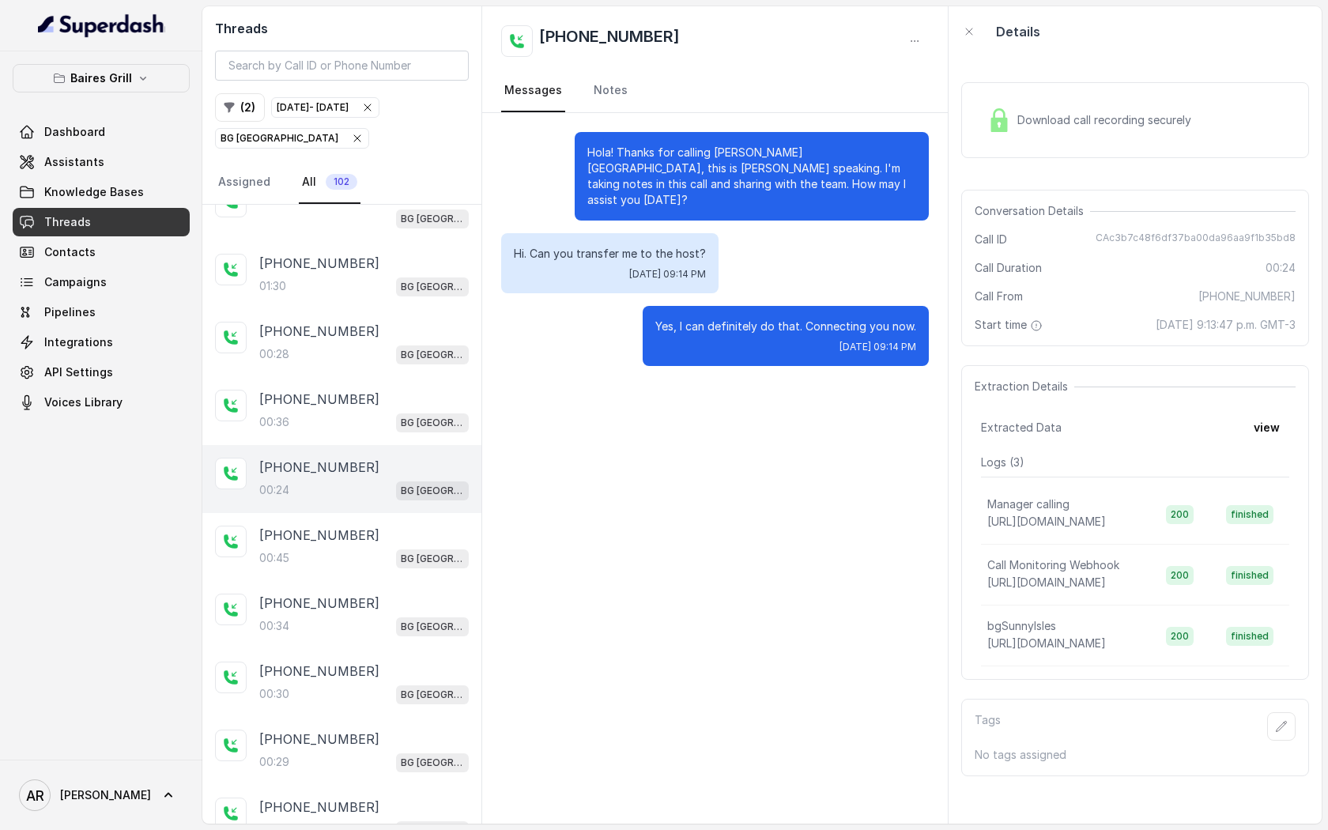
scroll to position [2011, 0]
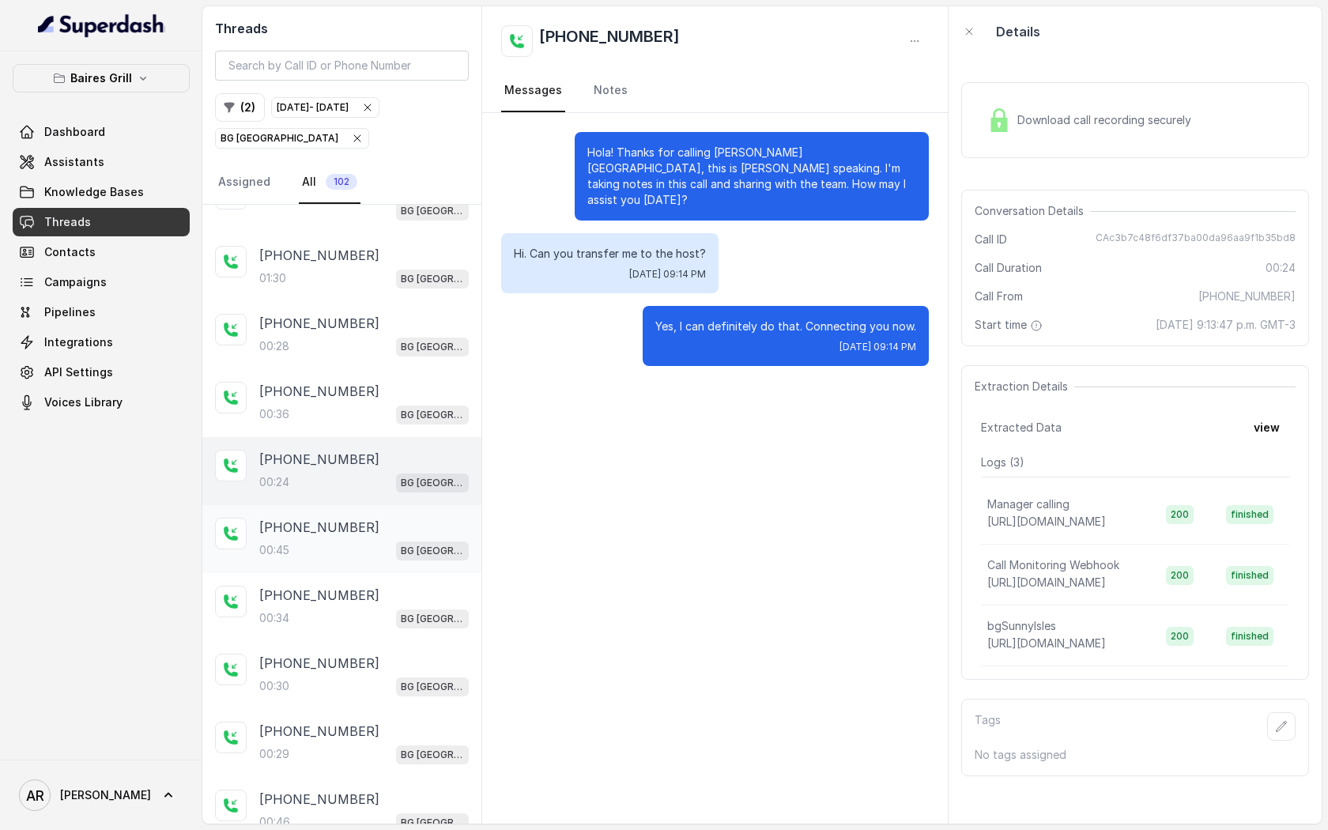
click at [358, 550] on div "+14043693153 00:45 BG Sunny Isles" at bounding box center [341, 539] width 279 height 68
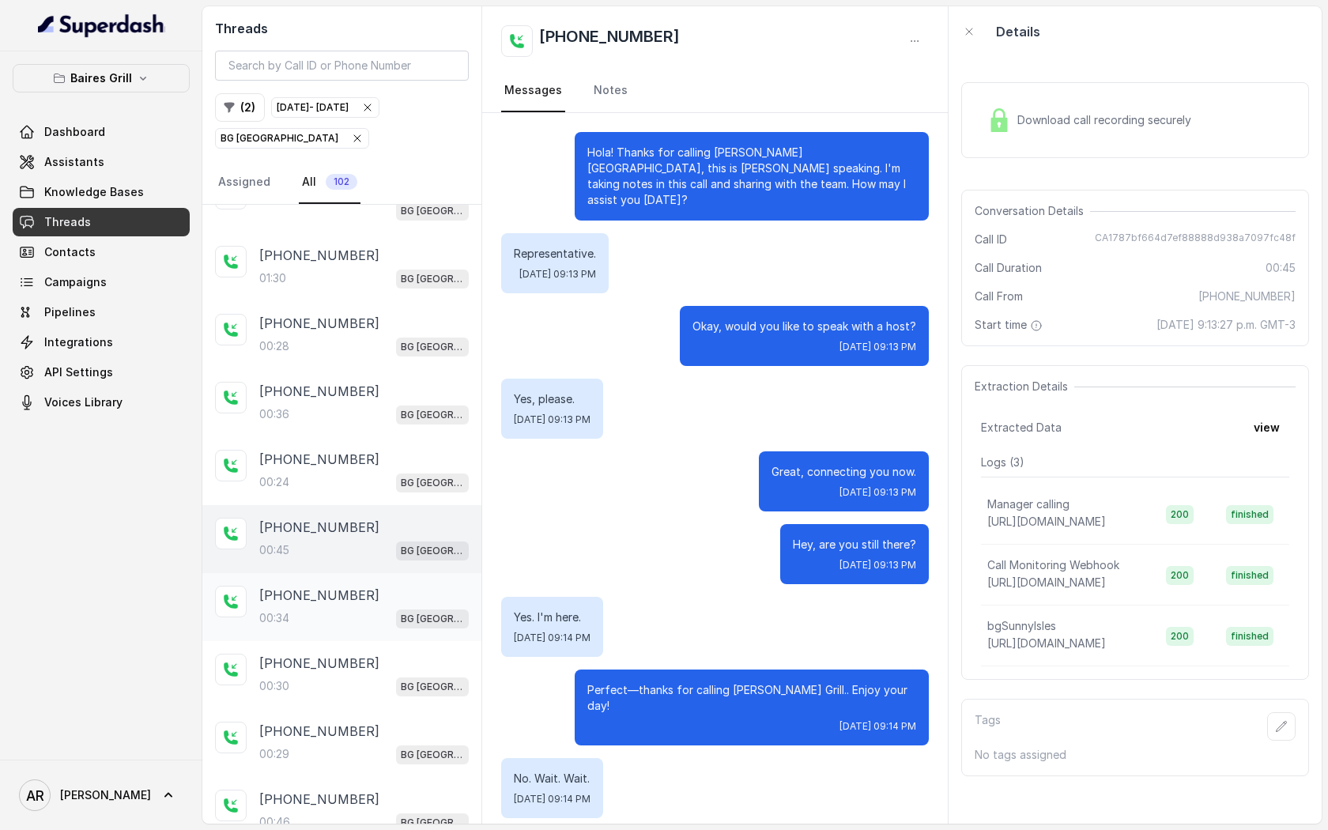
click at [352, 608] on div "00:34 BG Sunny Isles" at bounding box center [363, 618] width 209 height 21
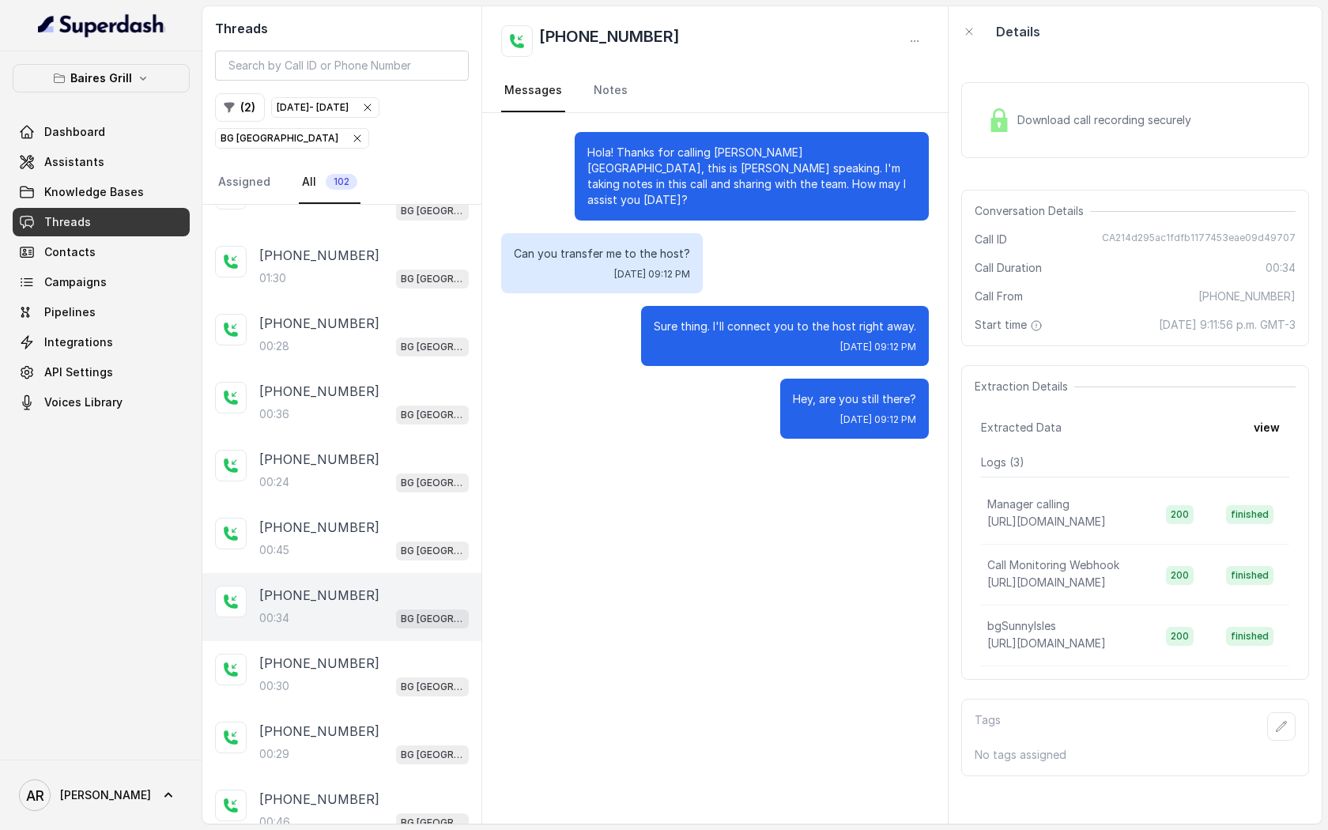
scroll to position [2107, 0]
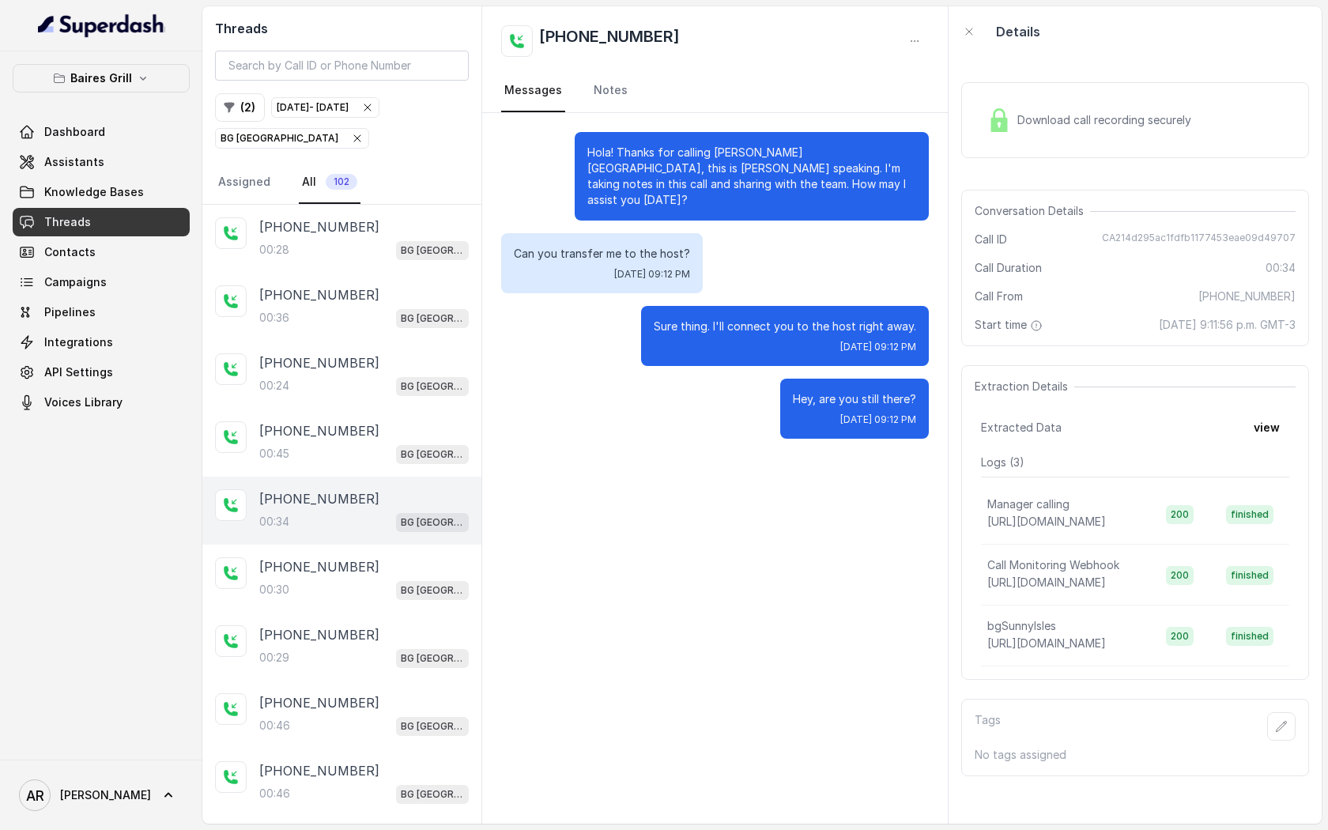
click at [352, 612] on div "+14042369297 00:29 BG Sunny Isles" at bounding box center [341, 646] width 279 height 68
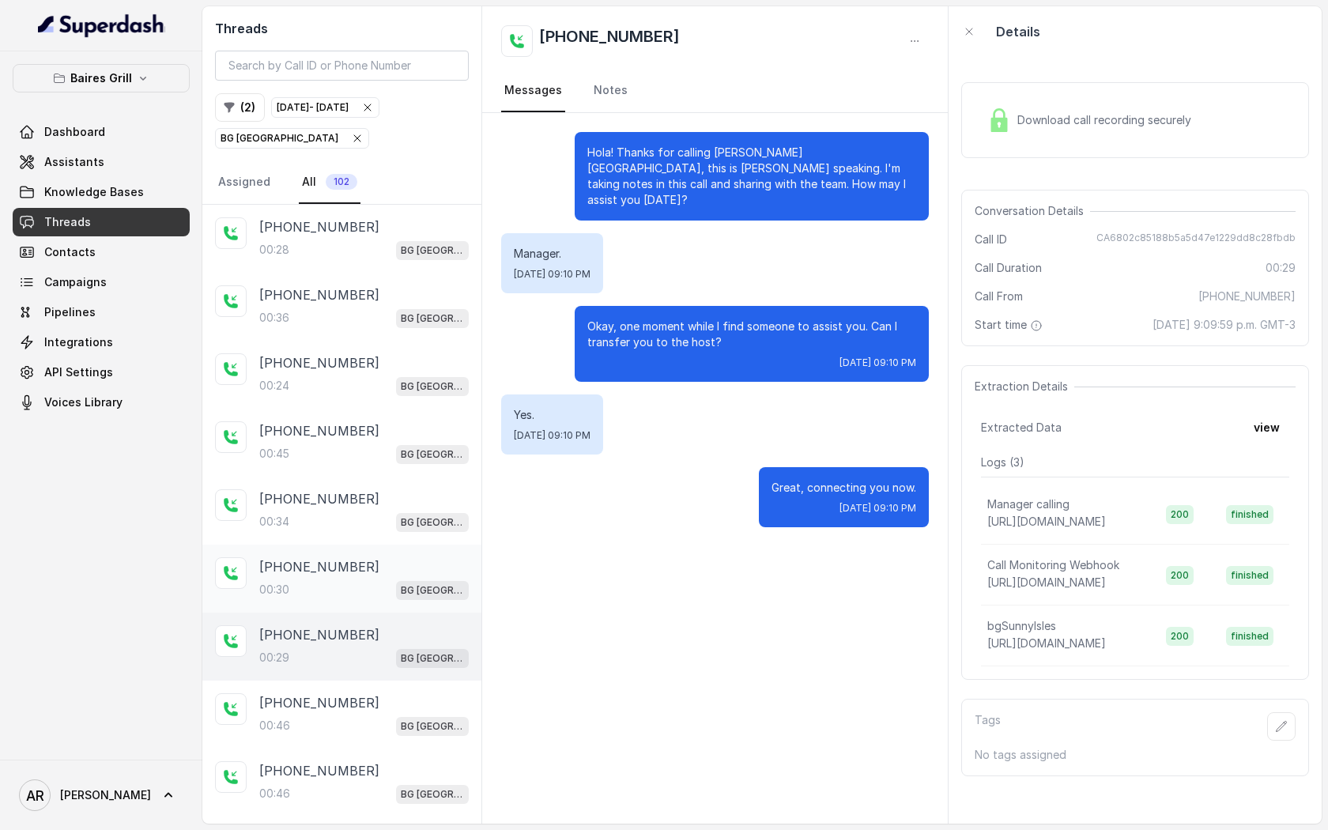
click at [352, 589] on div "+14042369297 00:30 BG Sunny Isles" at bounding box center [341, 579] width 279 height 68
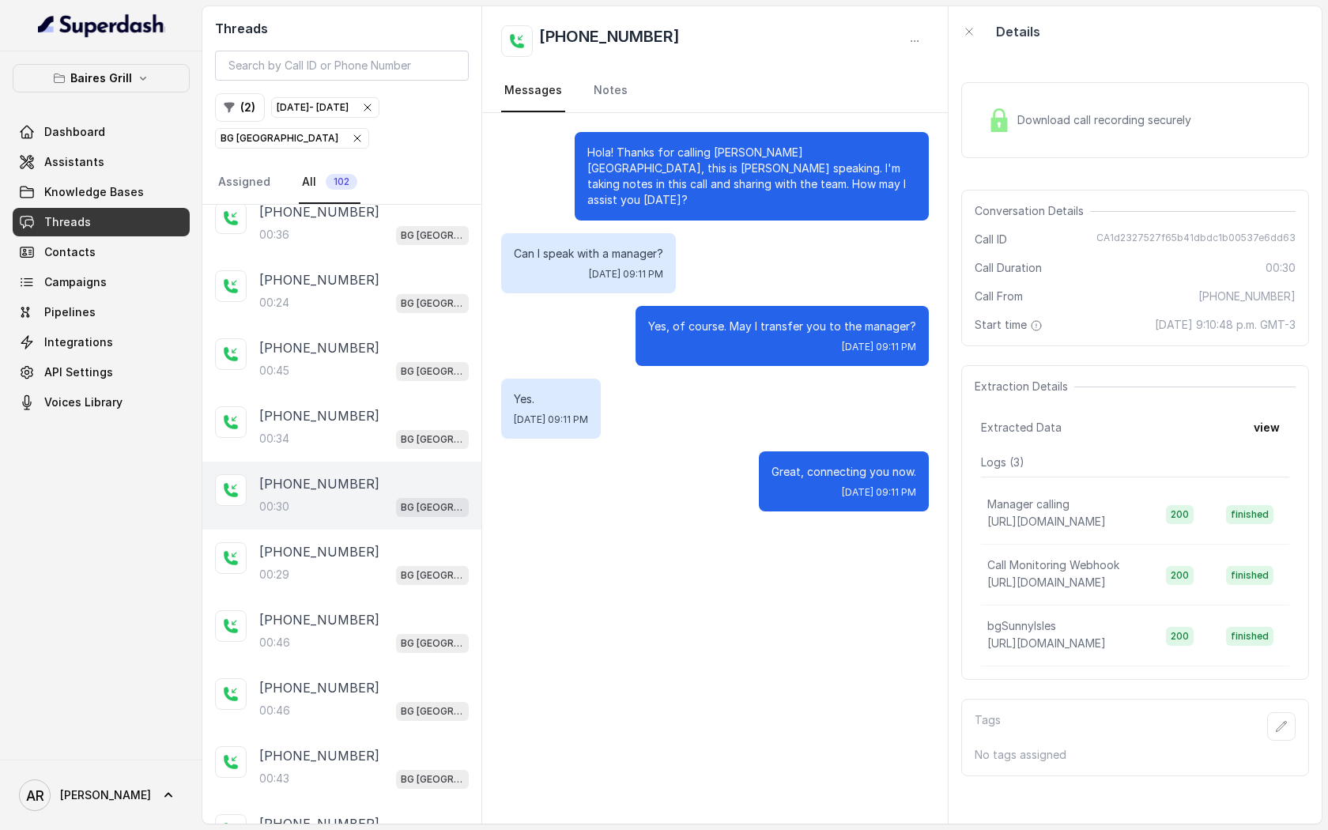
scroll to position [2231, 0]
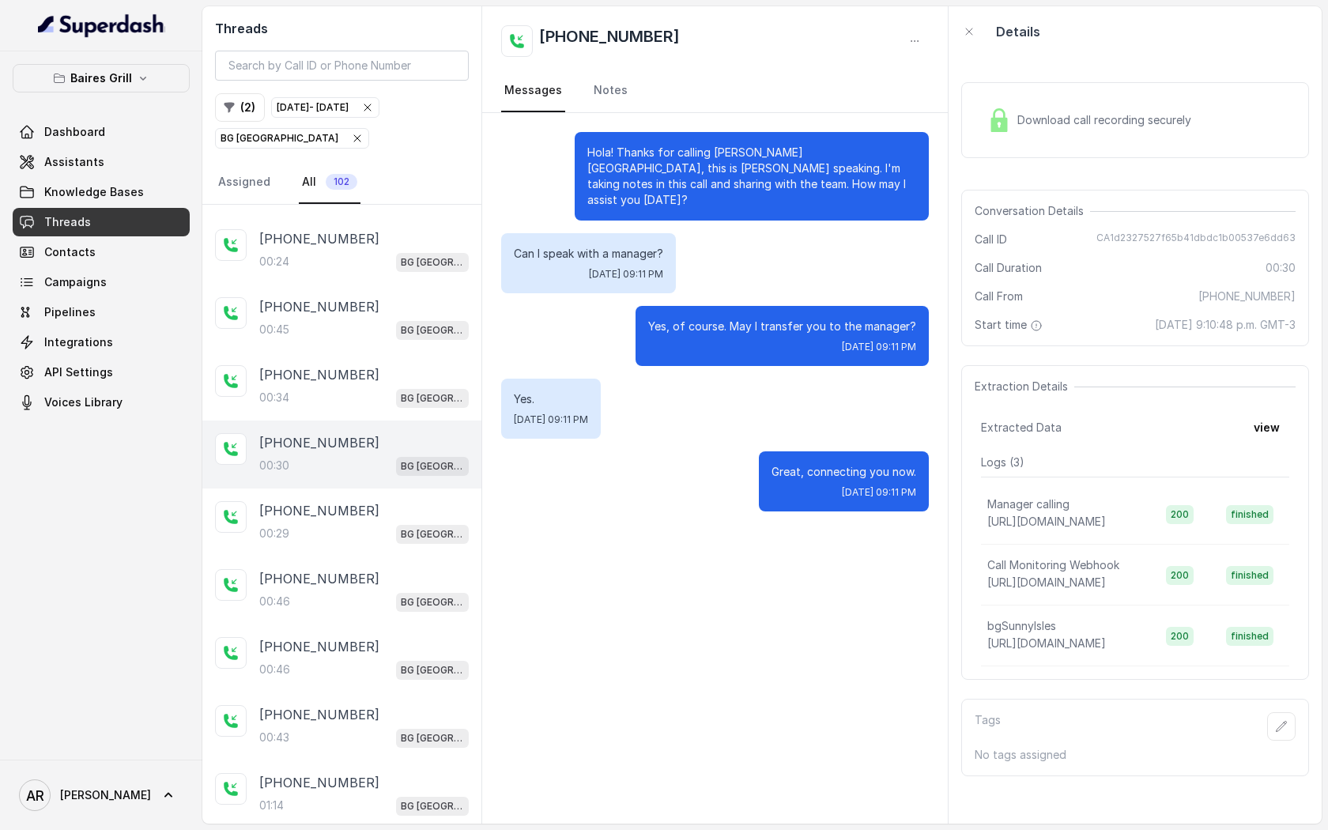
click at [352, 591] on div "00:46 BG Sunny Isles" at bounding box center [363, 601] width 209 height 21
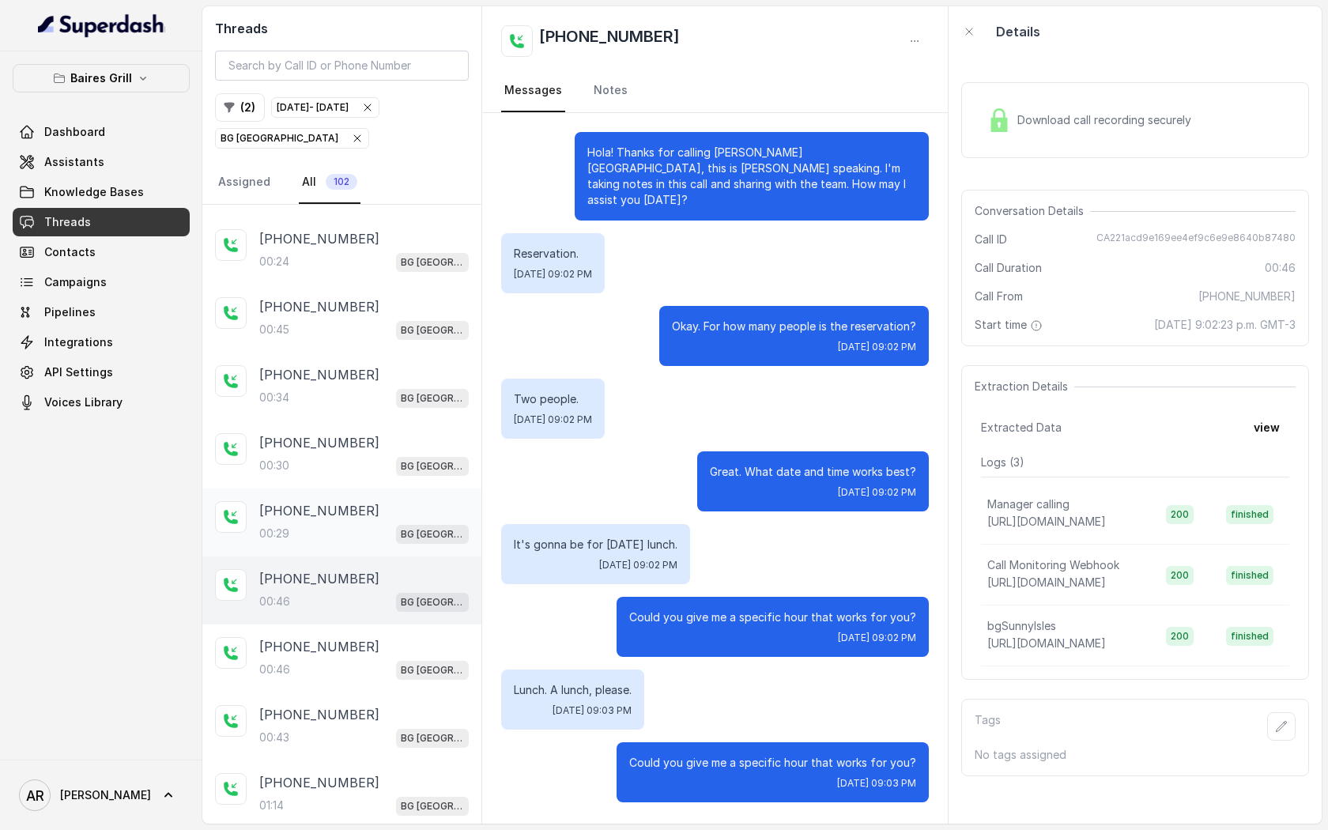
click at [342, 528] on div "00:29 BG Sunny Isles" at bounding box center [363, 533] width 209 height 21
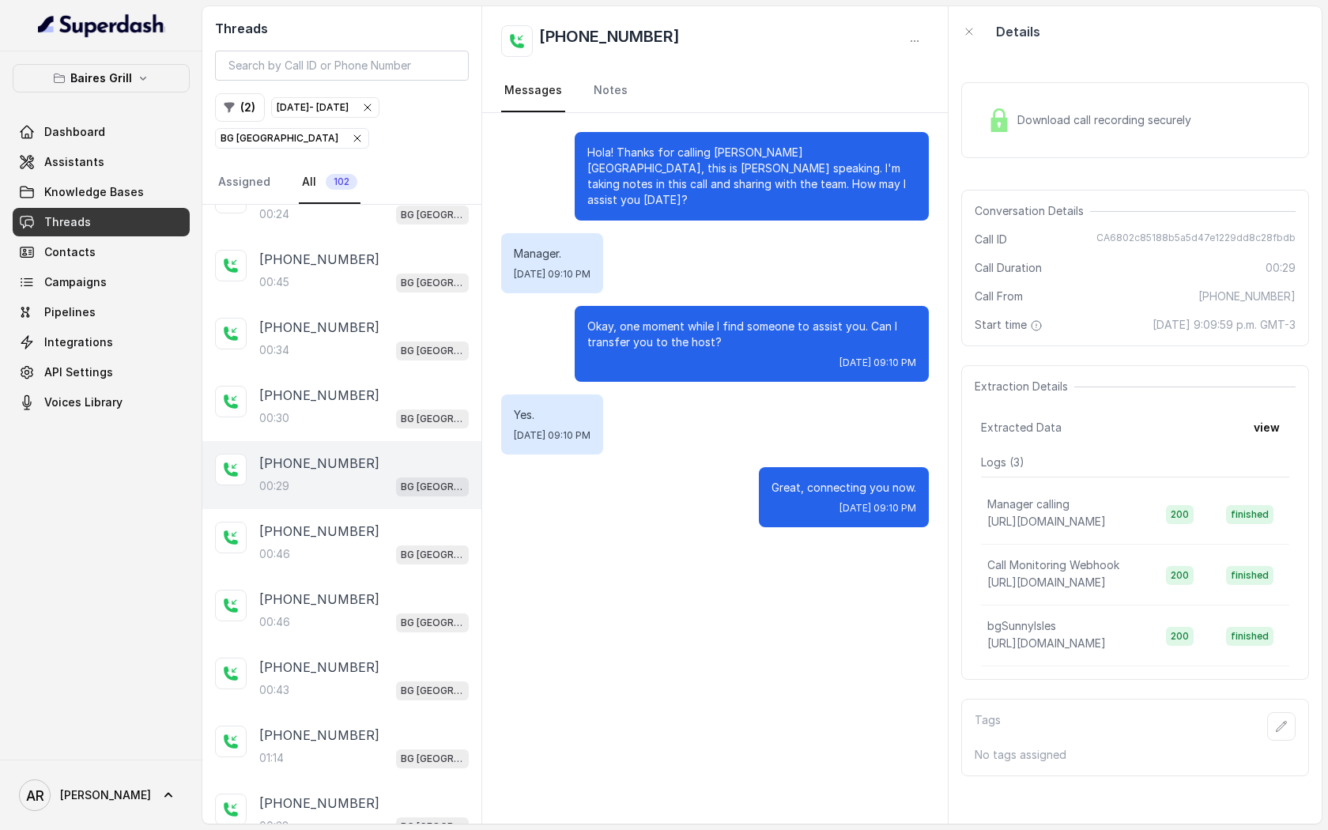
scroll to position [2297, 0]
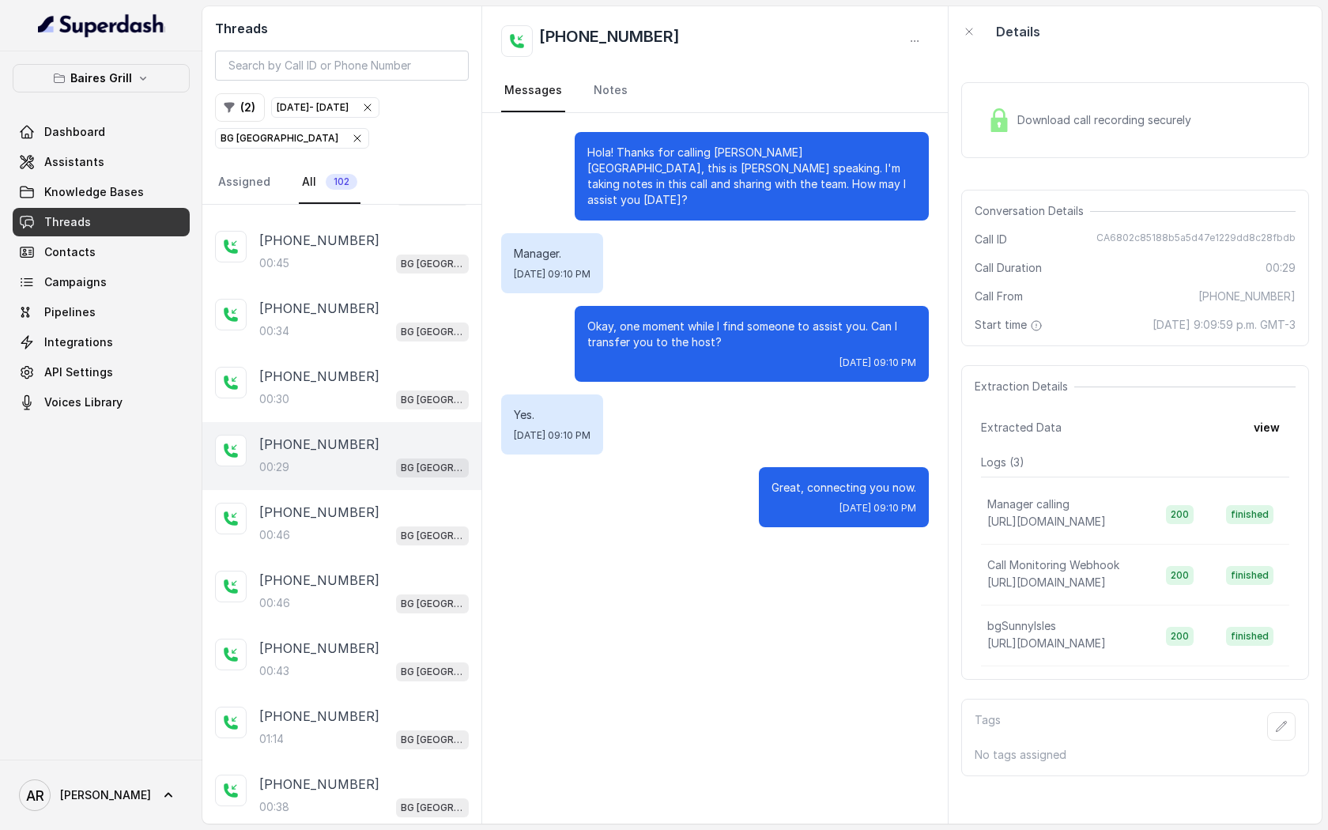
click at [342, 528] on div "00:46 BG Sunny Isles" at bounding box center [363, 535] width 209 height 21
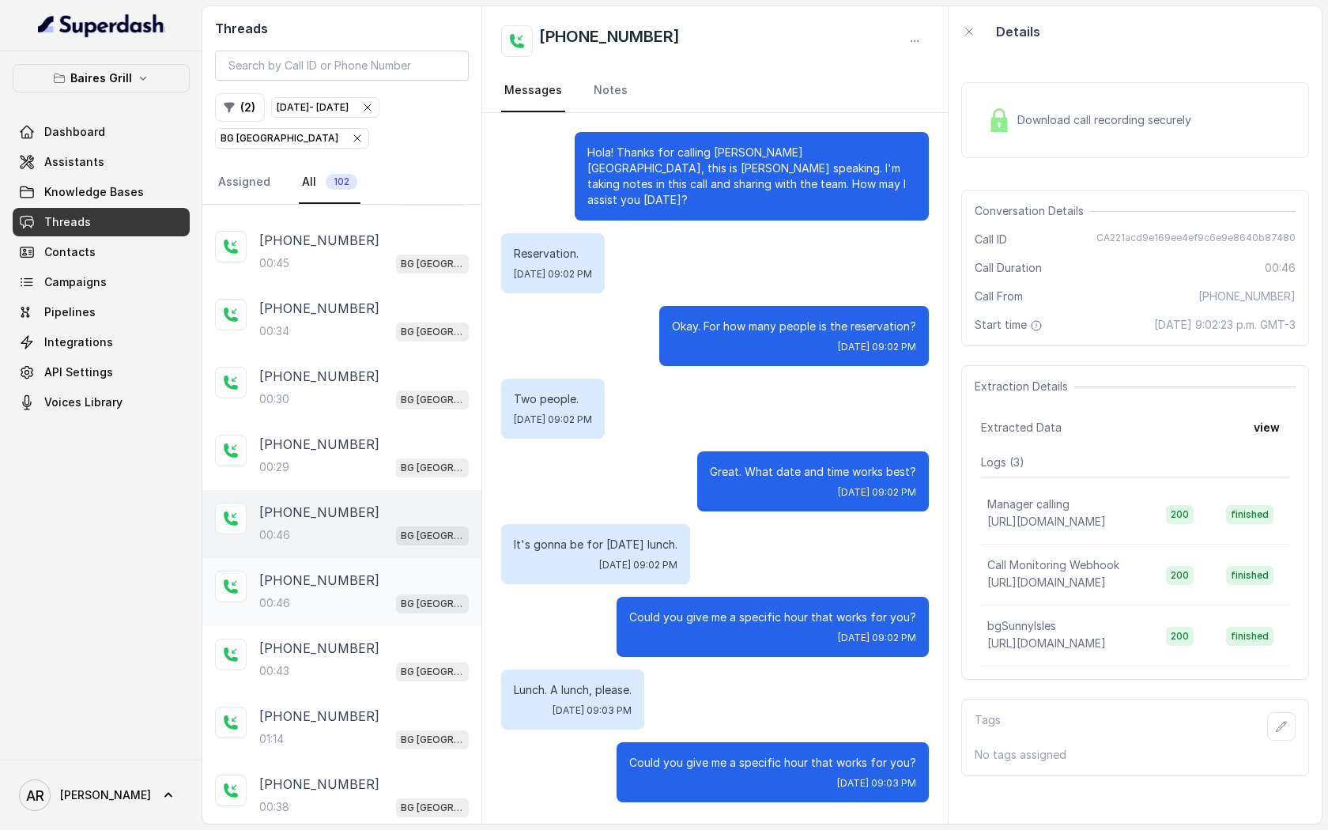
click at [348, 571] on div "+13059279109" at bounding box center [363, 580] width 209 height 19
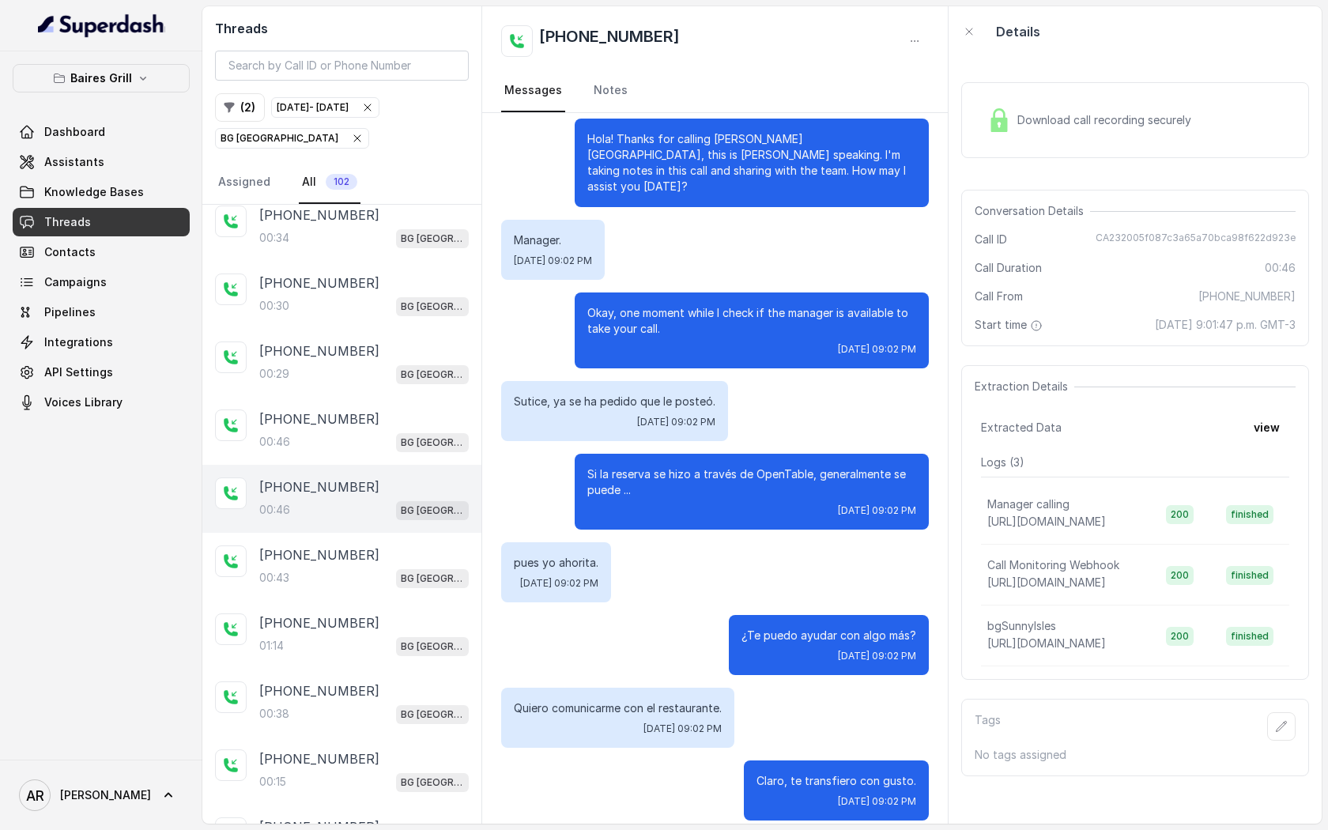
scroll to position [2391, 0]
click at [348, 571] on div "+14043338341 00:43 BG Sunny Isles" at bounding box center [341, 566] width 279 height 68
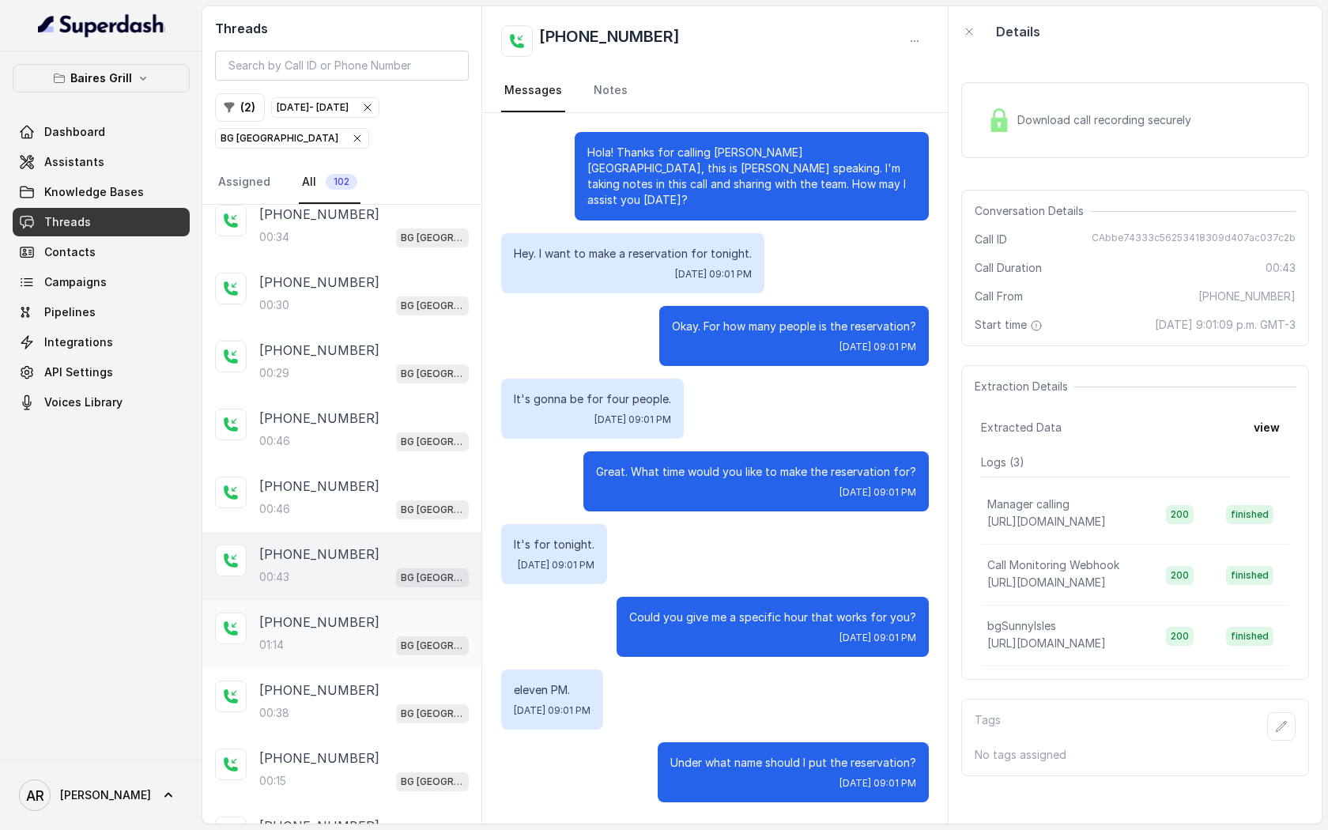
click at [354, 612] on div "+14043693153" at bounding box center [363, 621] width 209 height 19
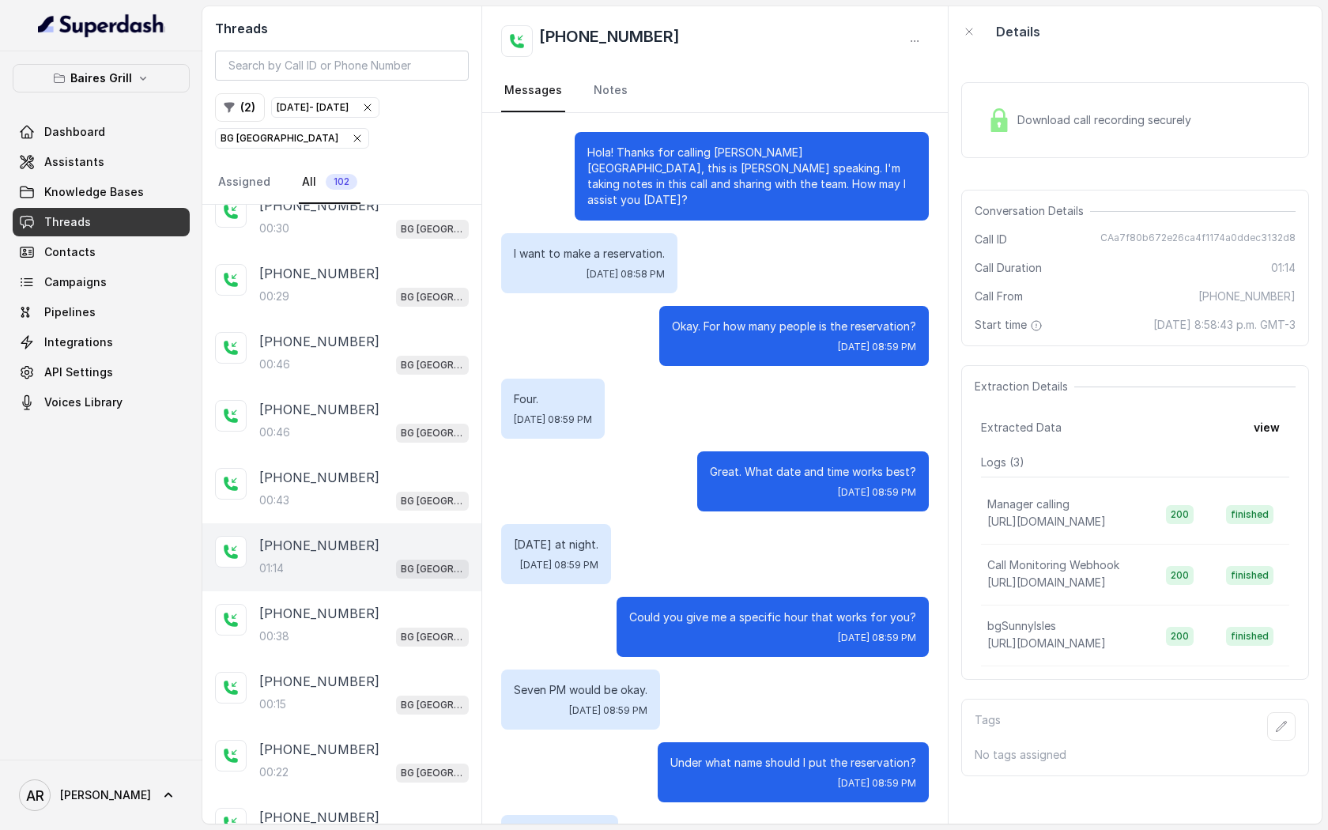
scroll to position [570, 0]
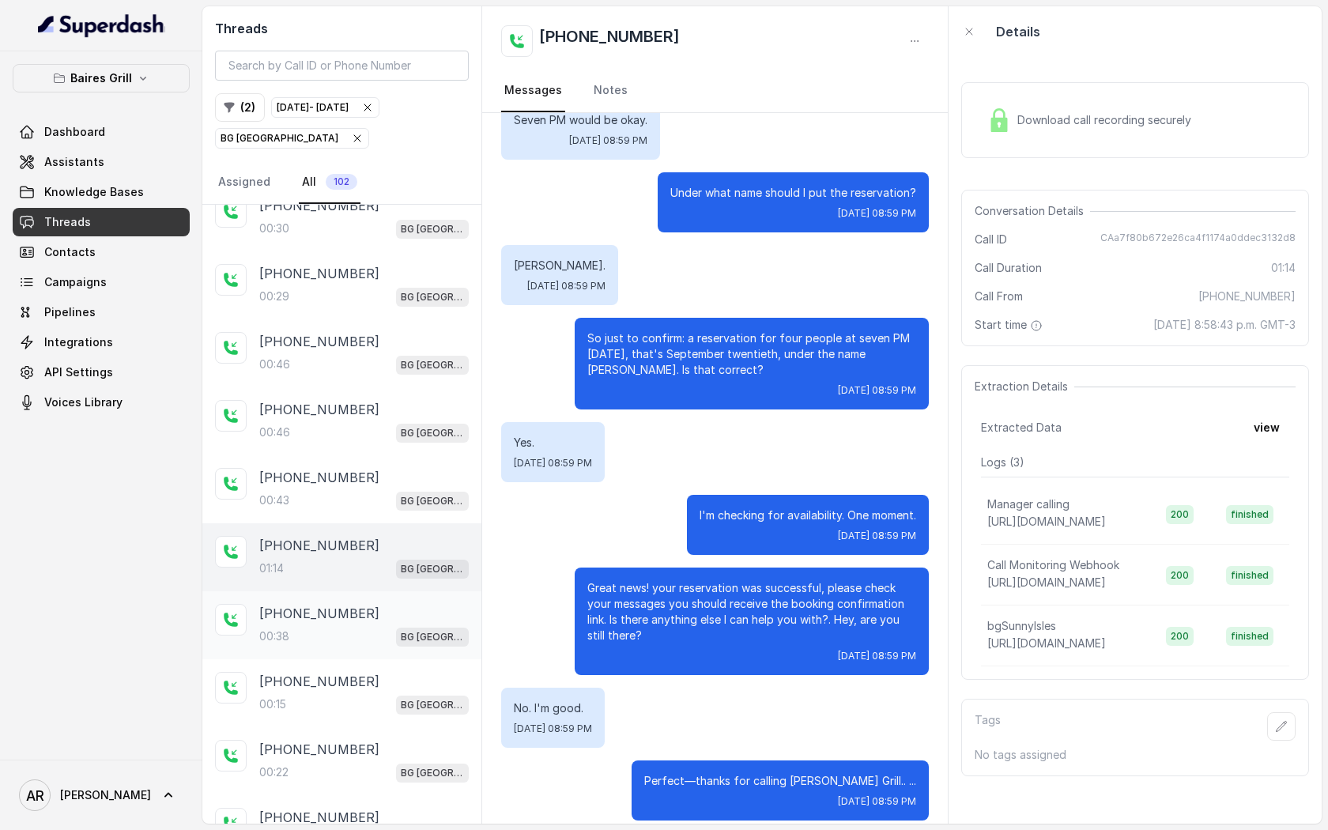
click at [344, 626] on div "00:38 BG Sunny Isles" at bounding box center [363, 636] width 209 height 21
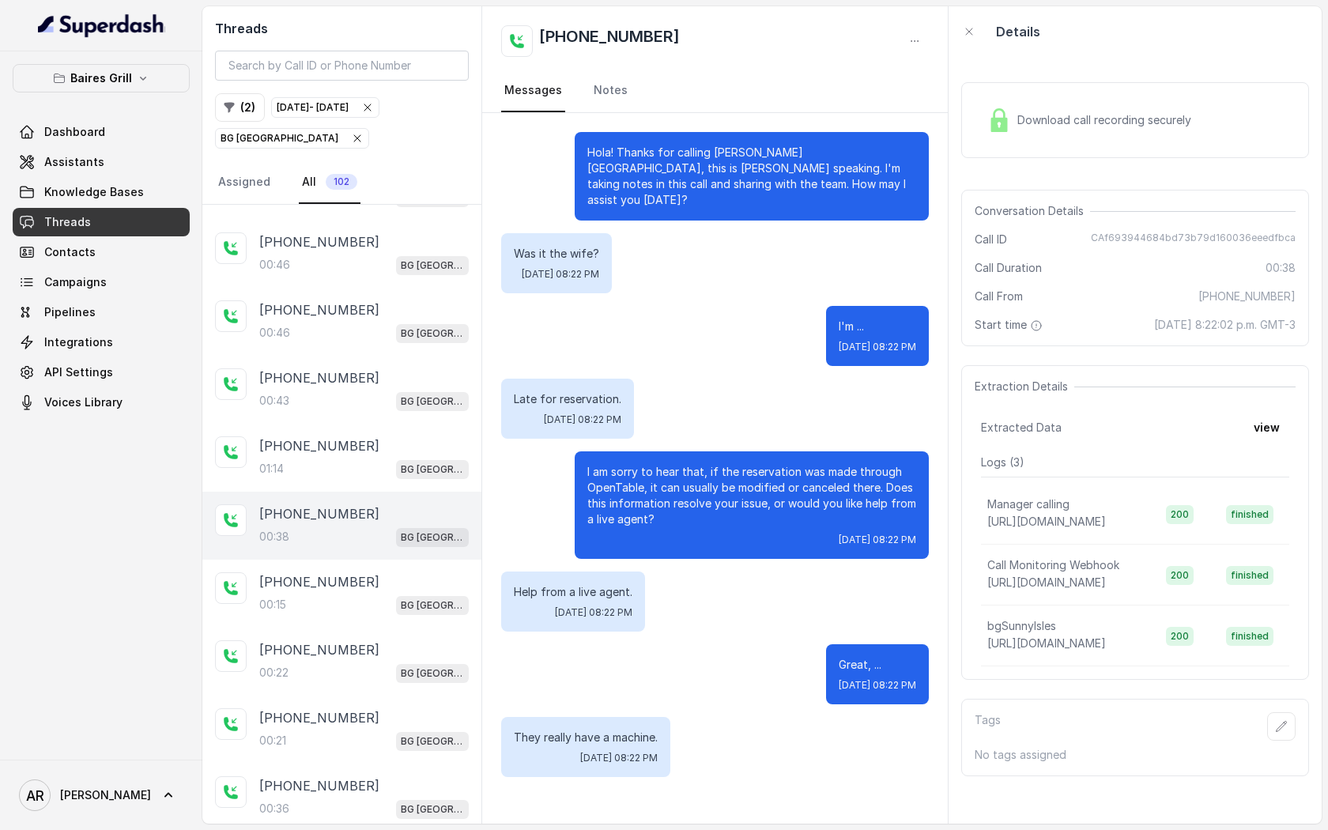
click at [344, 627] on div "+18186245593 00:22 BG Sunny Isles" at bounding box center [341, 661] width 279 height 68
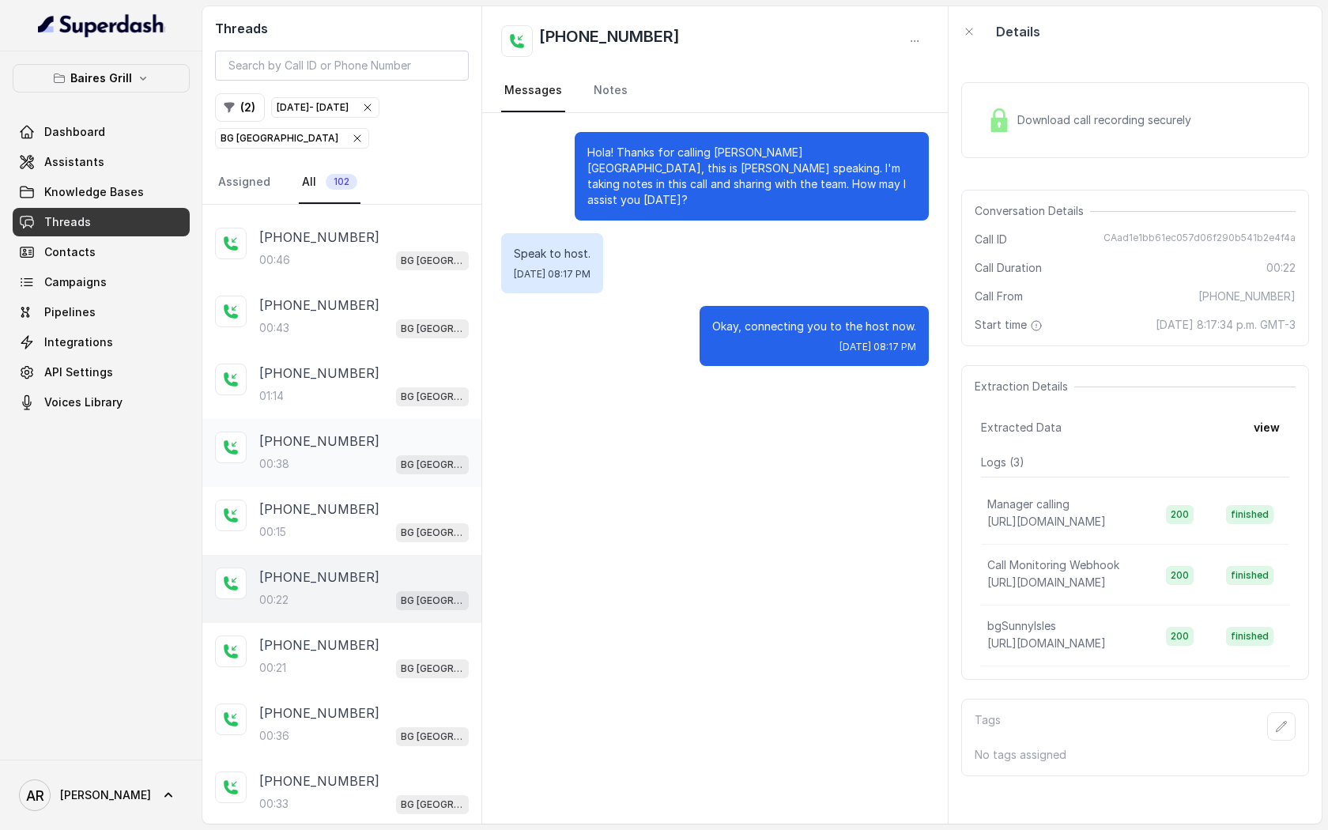
scroll to position [2662, 0]
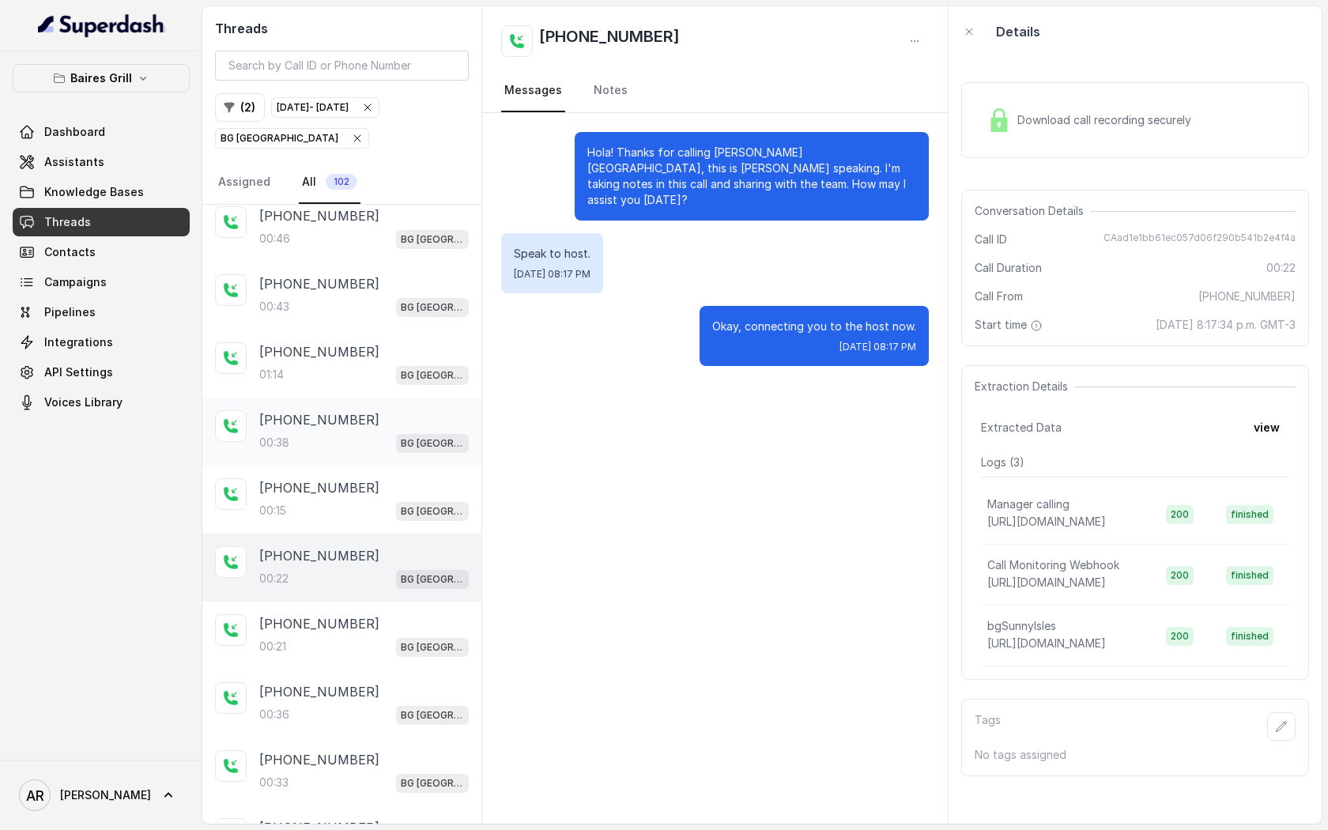
click at [344, 636] on div "00:21 BG Sunny Isles" at bounding box center [363, 646] width 209 height 21
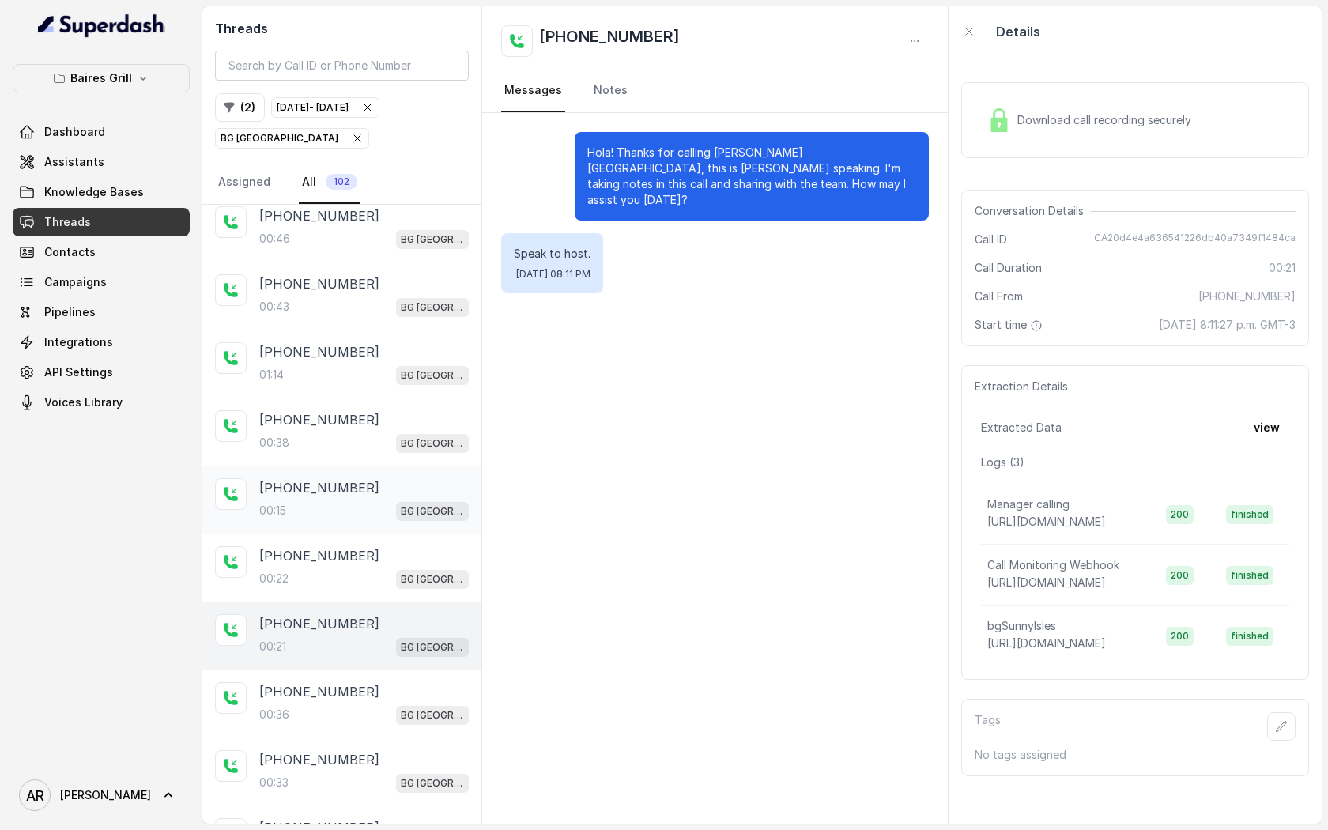
click at [353, 478] on div "+14803521178" at bounding box center [363, 487] width 209 height 19
click at [322, 649] on div "+18186245593 00:21 BG Sunny Isles" at bounding box center [341, 635] width 279 height 68
click at [326, 704] on div "00:36 BG Sunny Isles" at bounding box center [363, 714] width 209 height 21
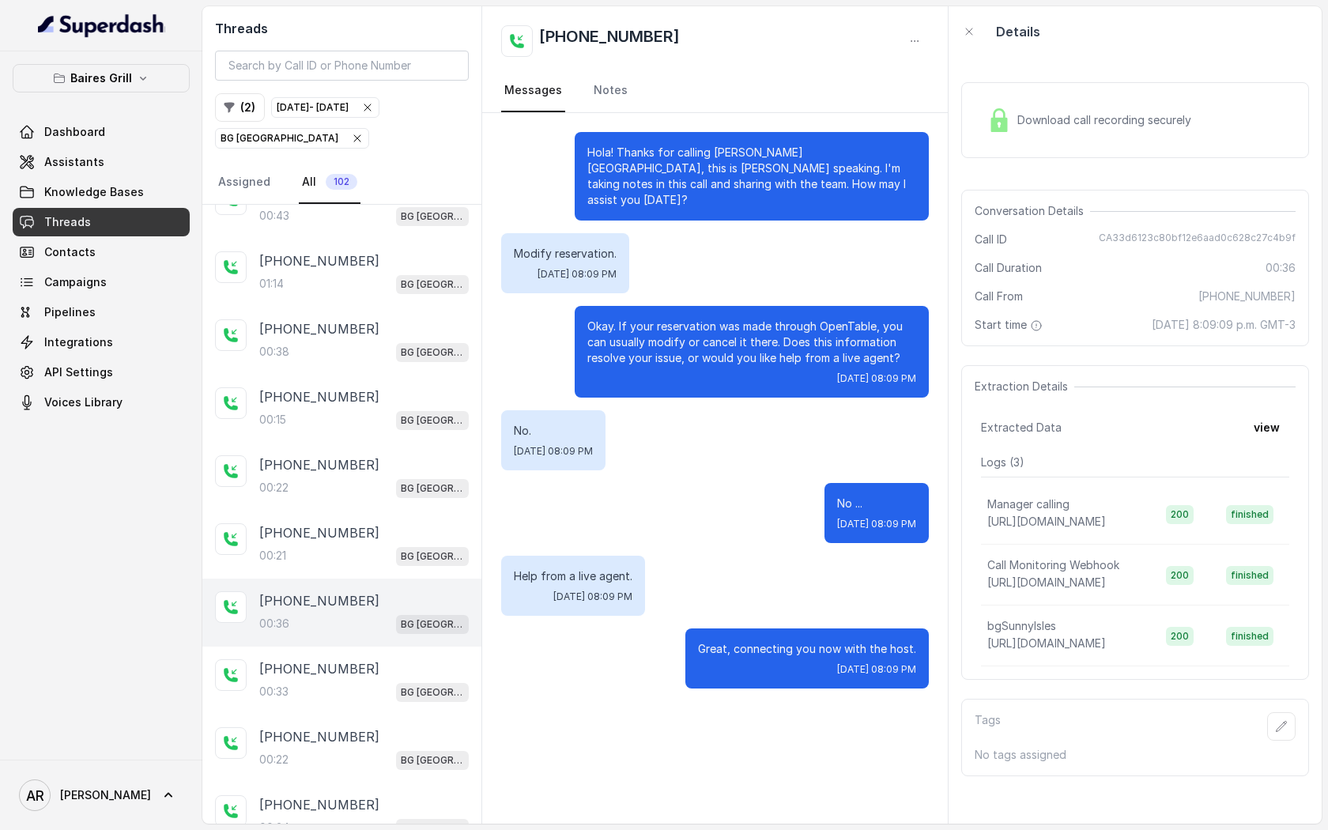
scroll to position [2823, 0]
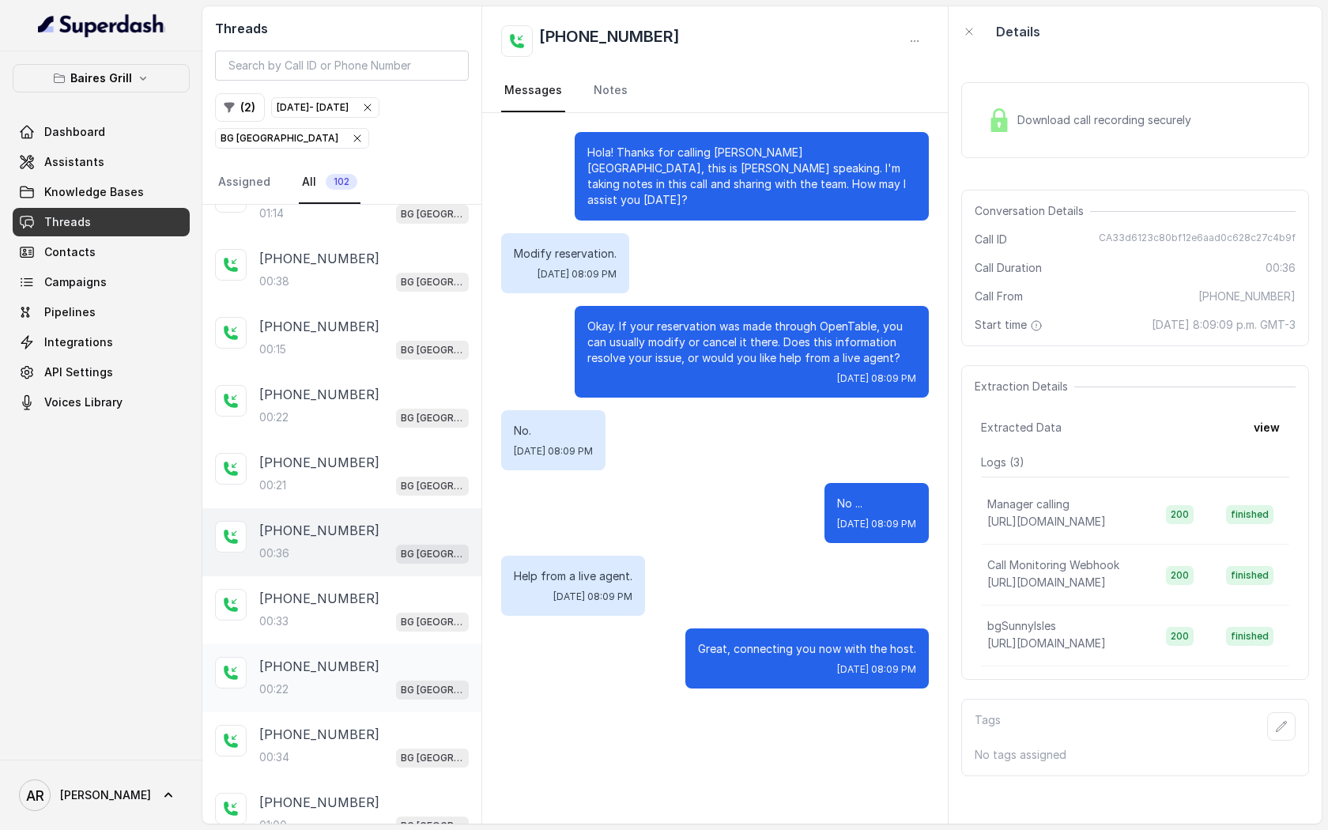
click at [364, 657] on div "+18186245593" at bounding box center [363, 666] width 209 height 19
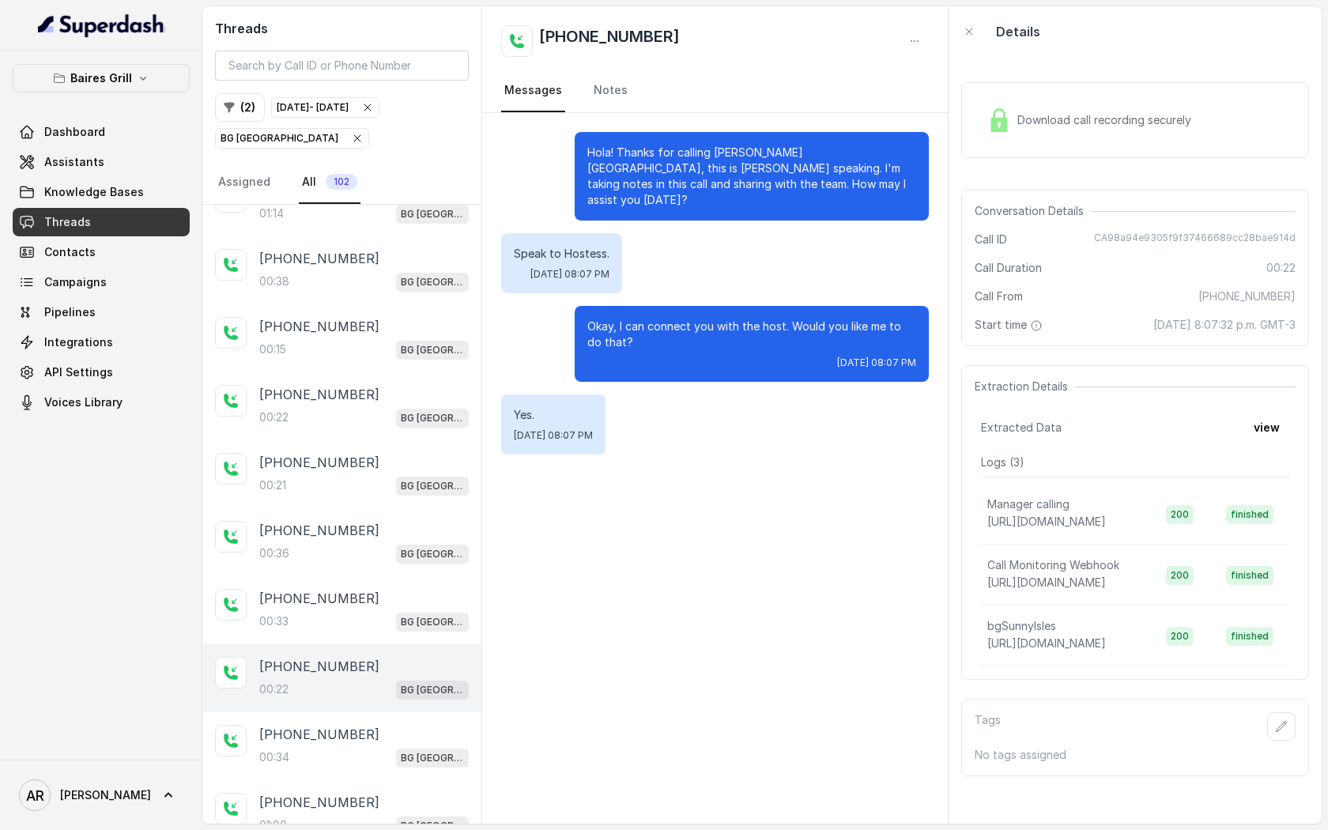
scroll to position [2928, 0]
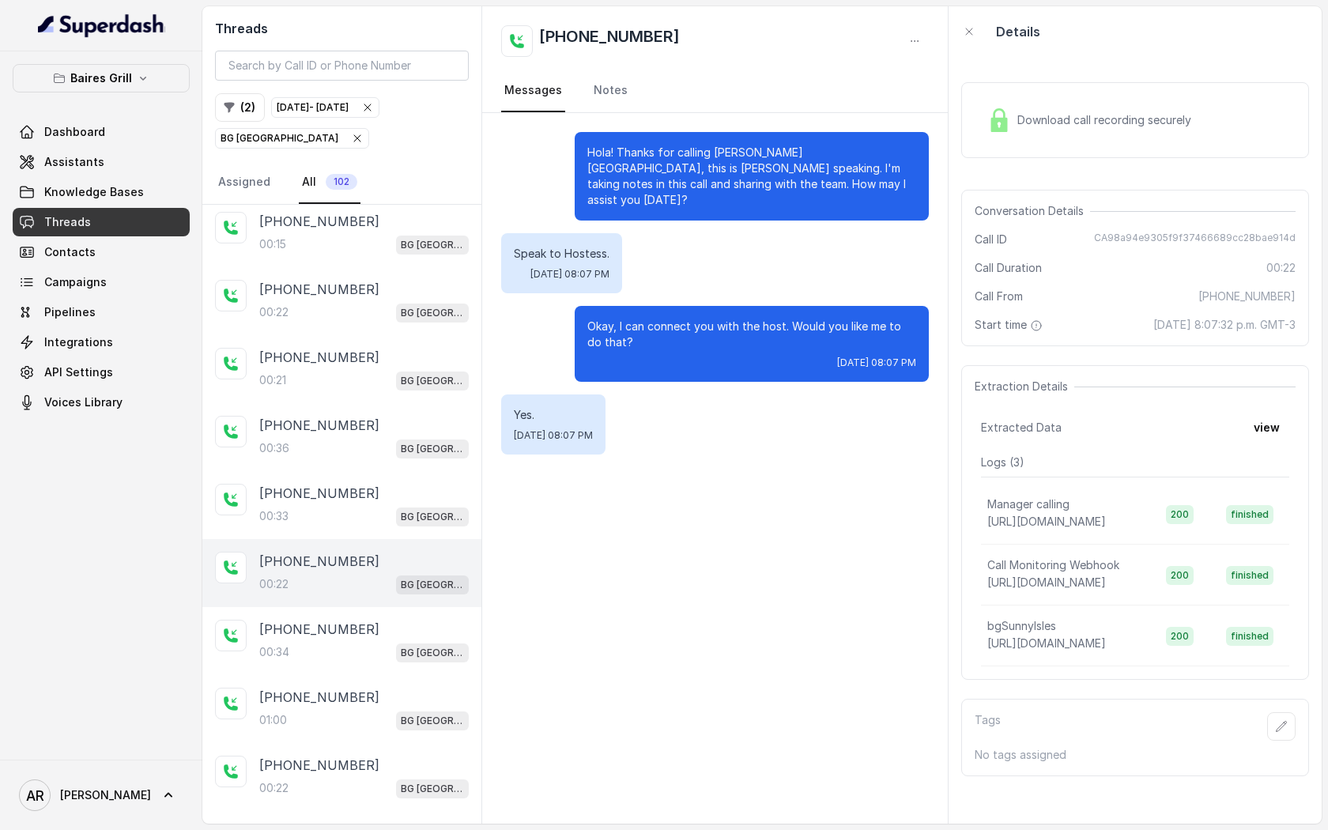
click at [364, 649] on div "+18186245593 00:34 BG Sunny Isles" at bounding box center [341, 641] width 279 height 68
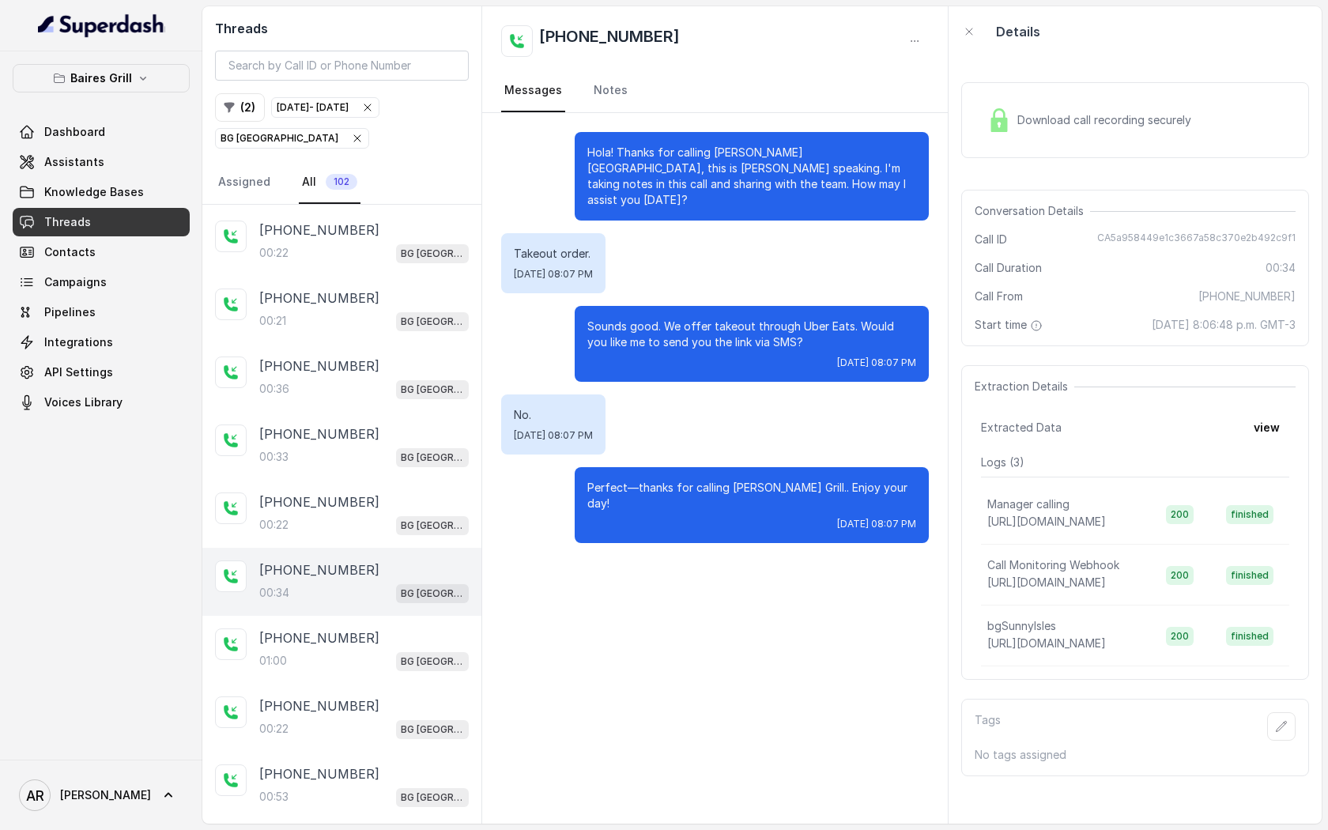
scroll to position [3016, 0]
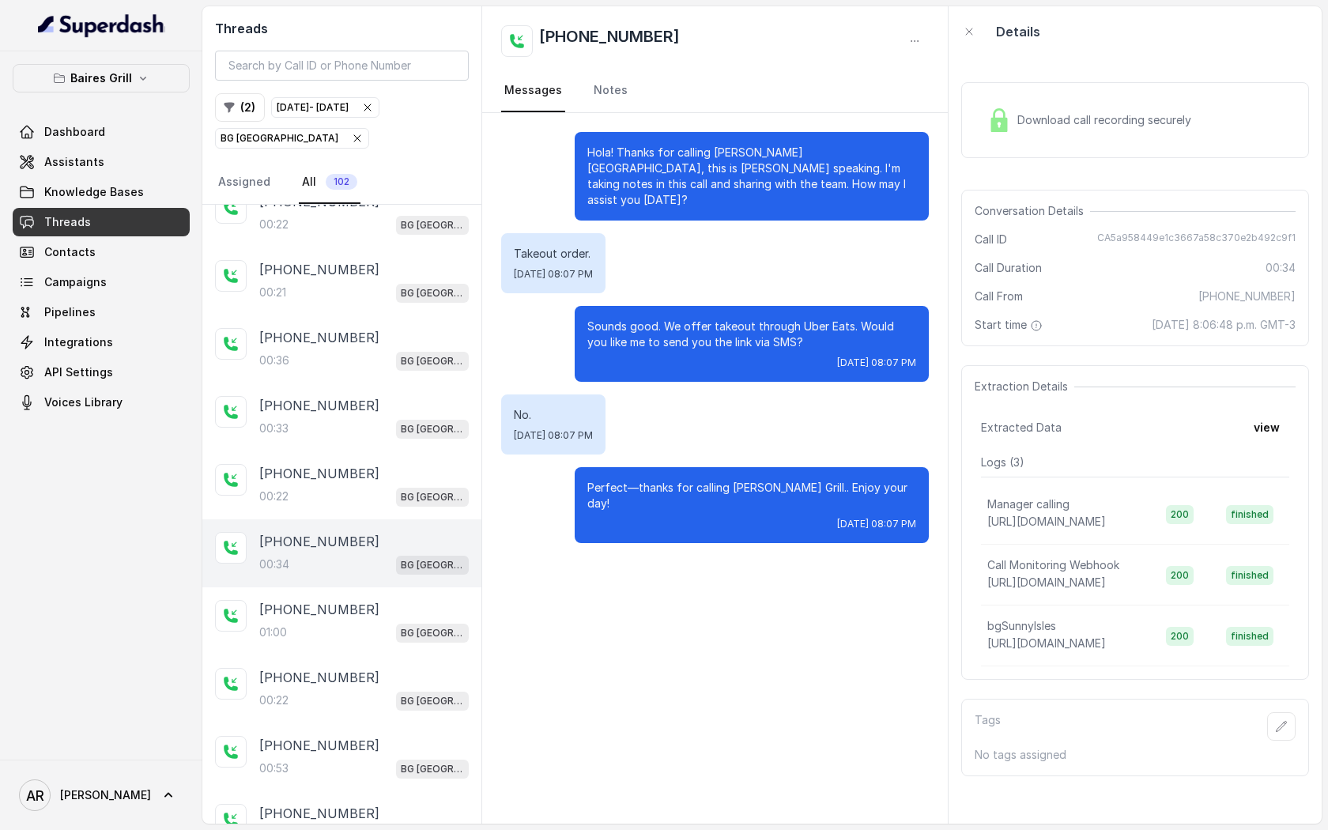
click at [364, 668] on div "+17862236895" at bounding box center [363, 677] width 209 height 19
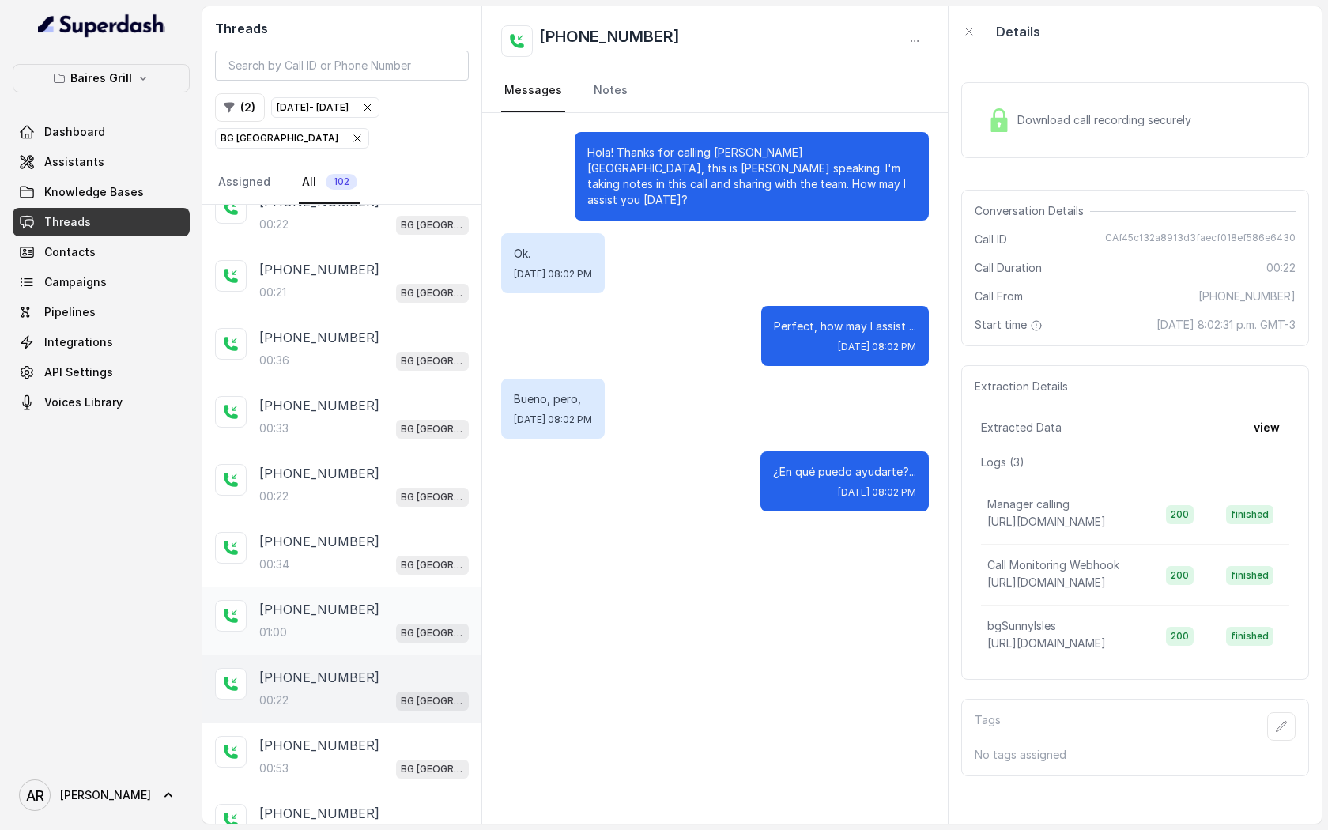
click at [383, 622] on div "01:00 BG Sunny Isles" at bounding box center [363, 632] width 209 height 21
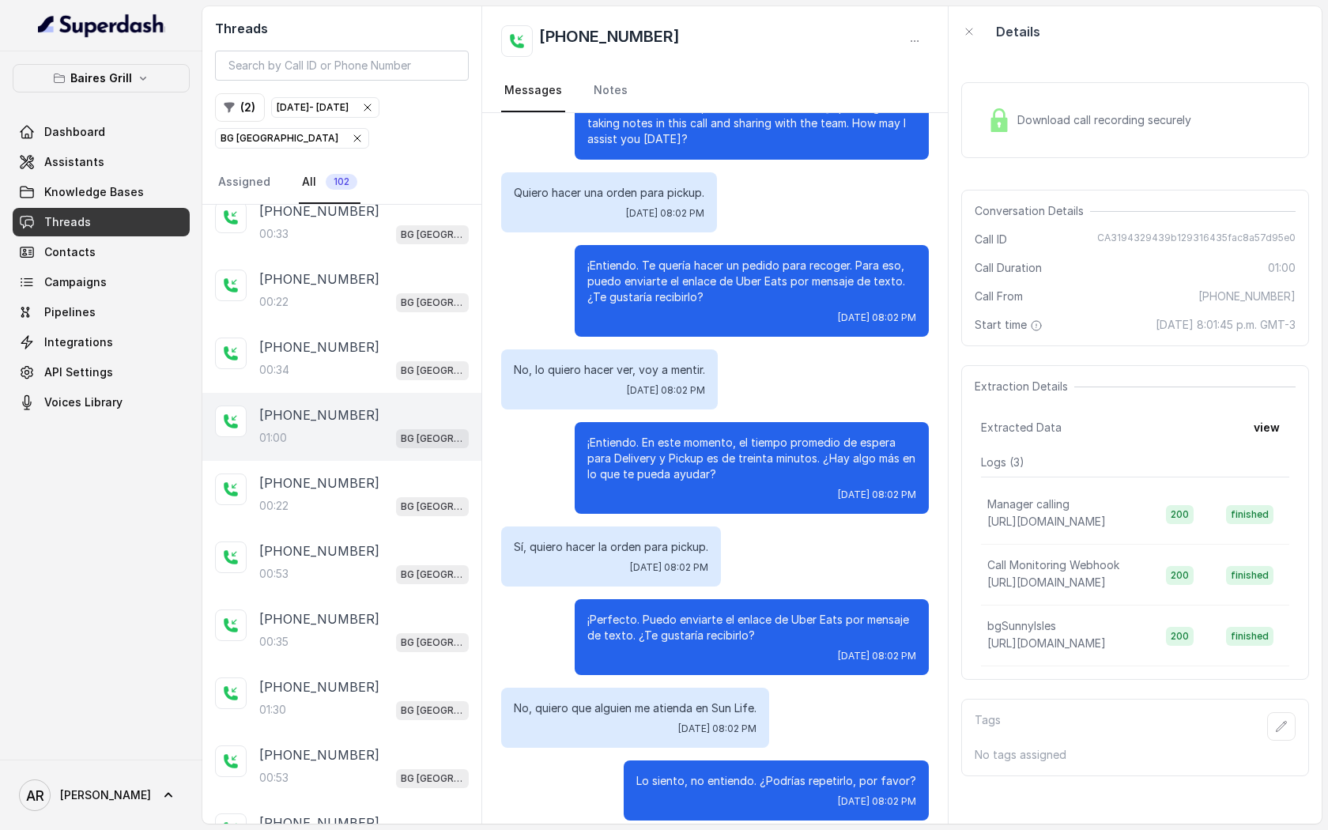
scroll to position [3211, 0]
click at [379, 563] on div "00:53 BG Sunny Isles" at bounding box center [363, 573] width 209 height 21
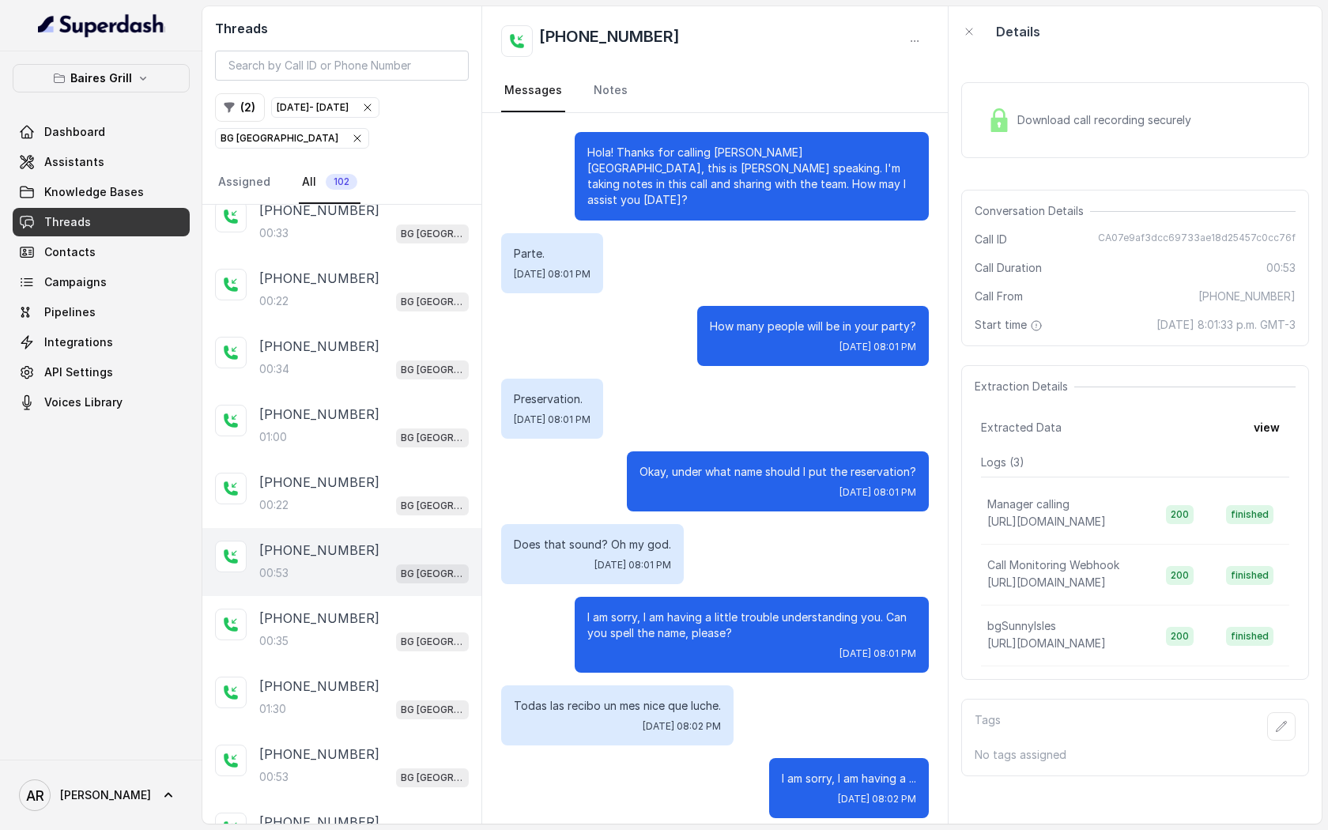
scroll to position [497, 0]
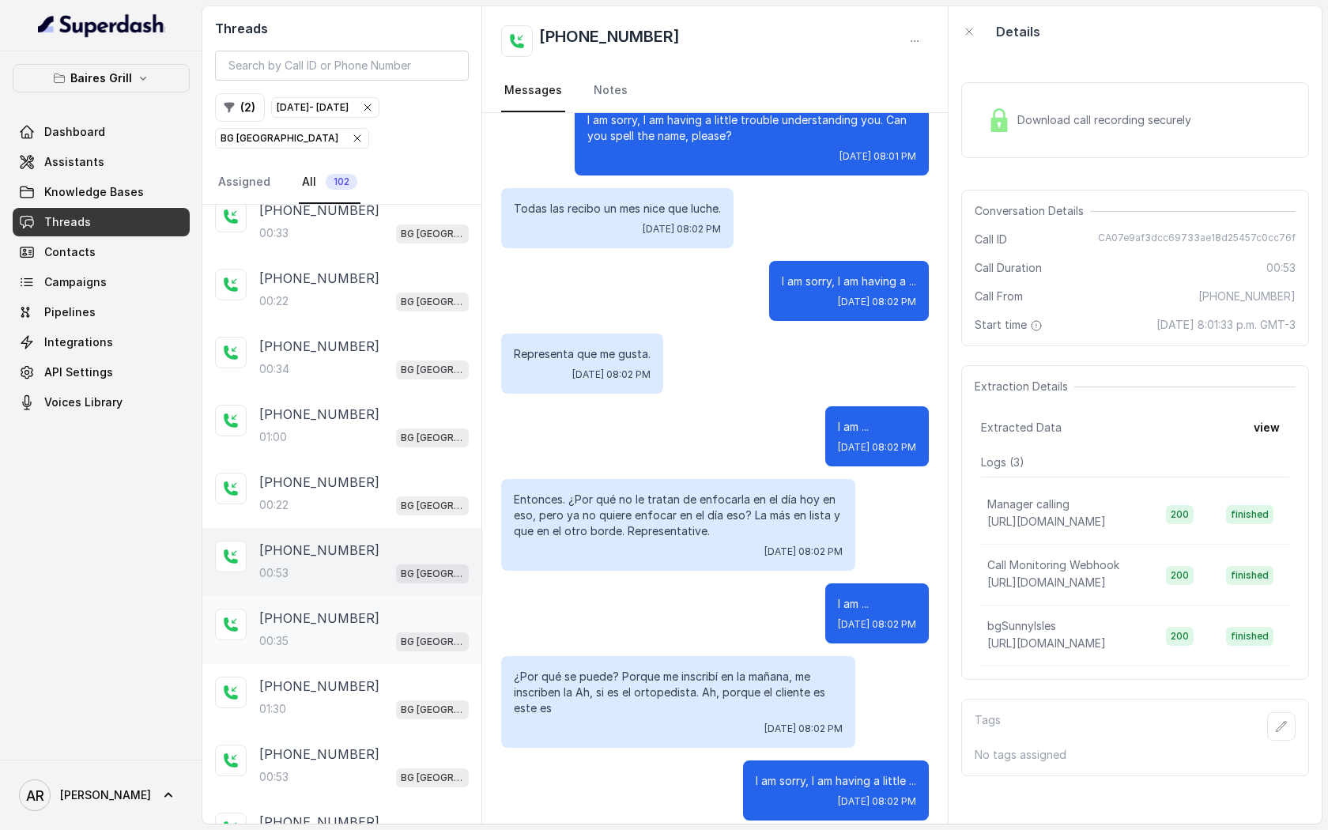
click at [290, 631] on div "00:35 BG Sunny Isles" at bounding box center [363, 641] width 209 height 21
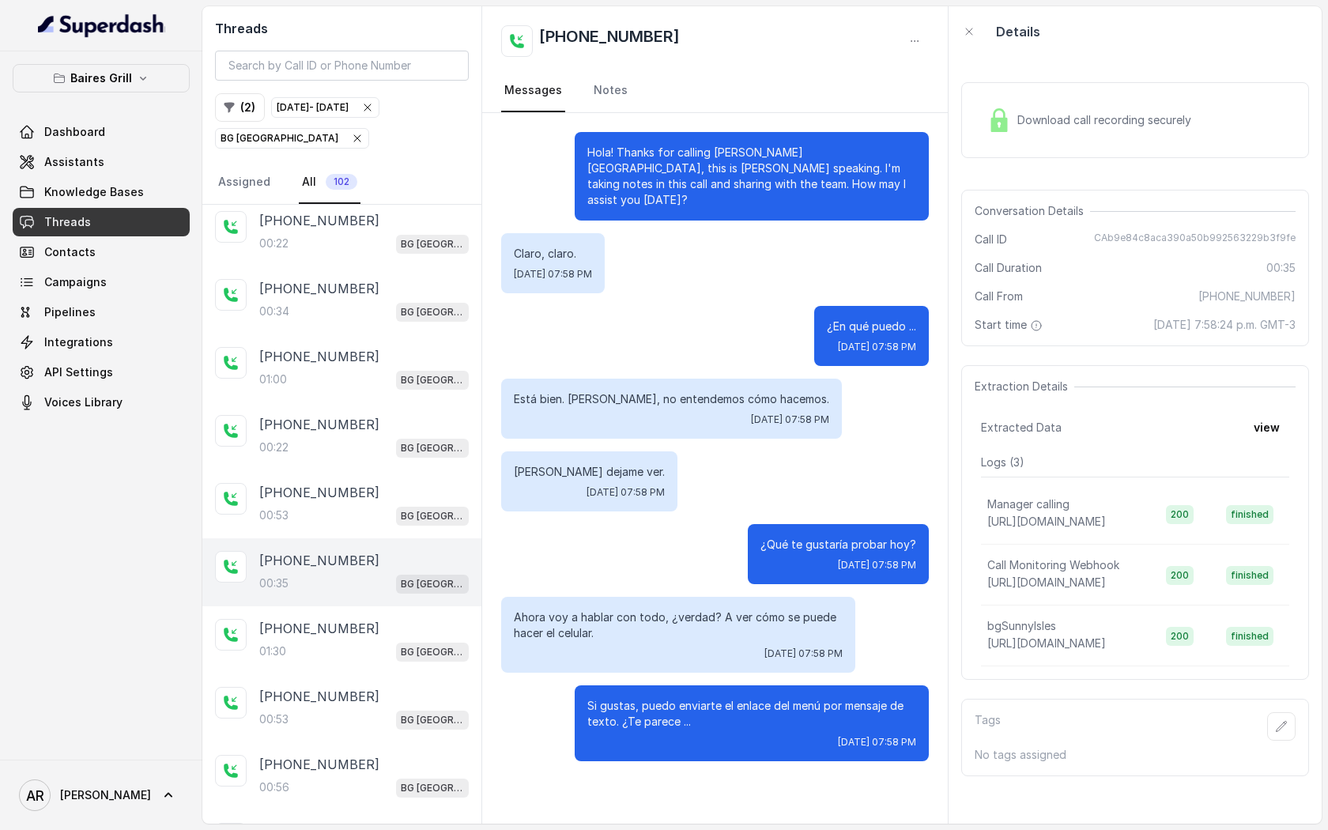
scroll to position [3293, 0]
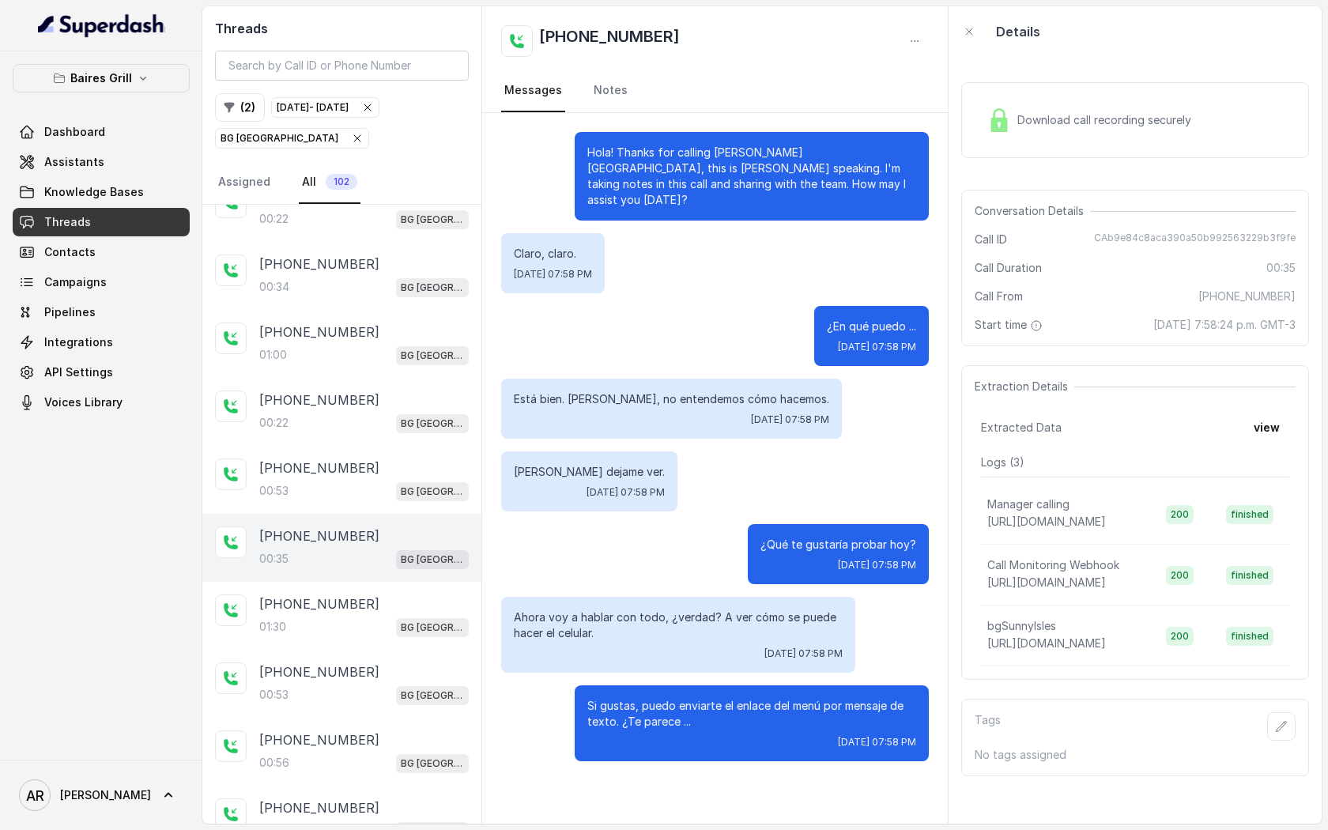
click at [421, 594] on div "+13055036000" at bounding box center [363, 603] width 209 height 19
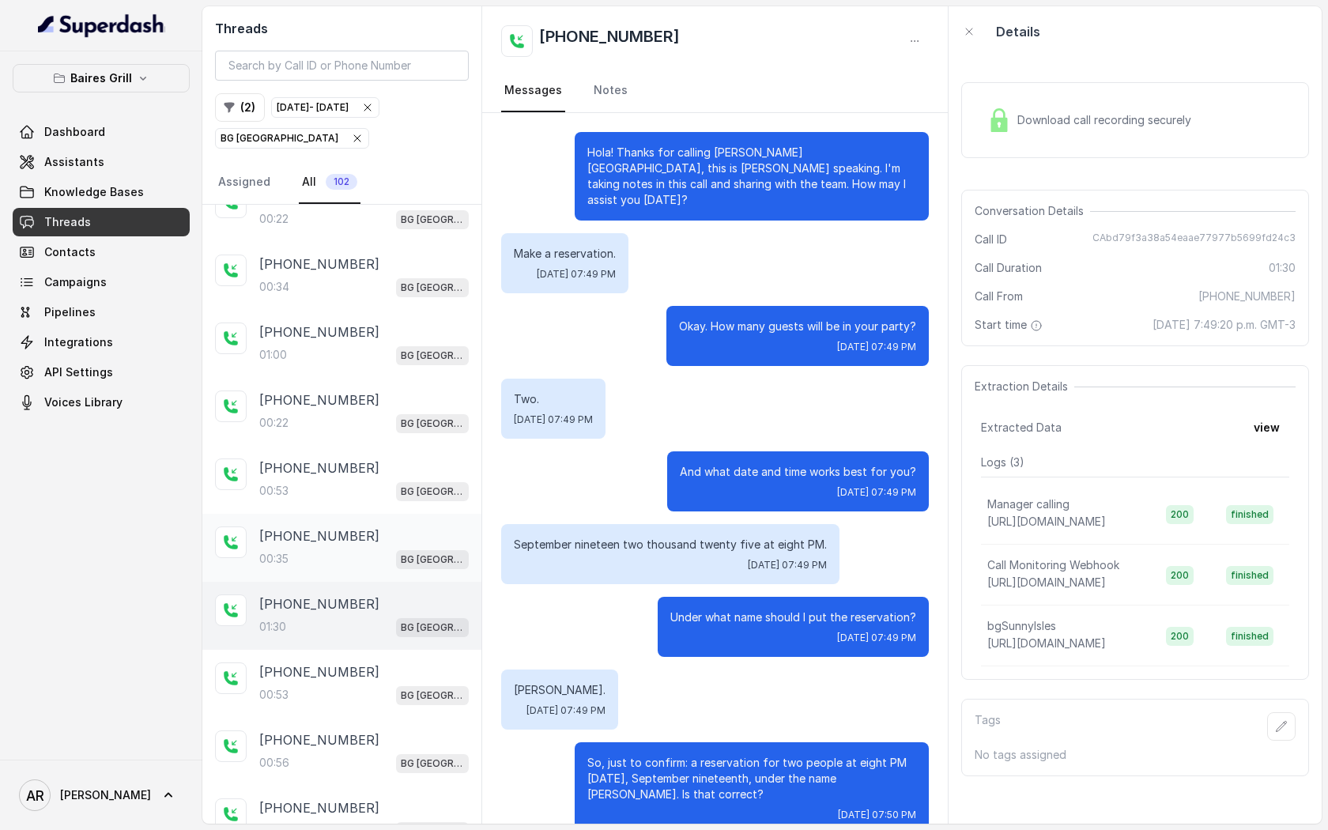
scroll to position [617, 0]
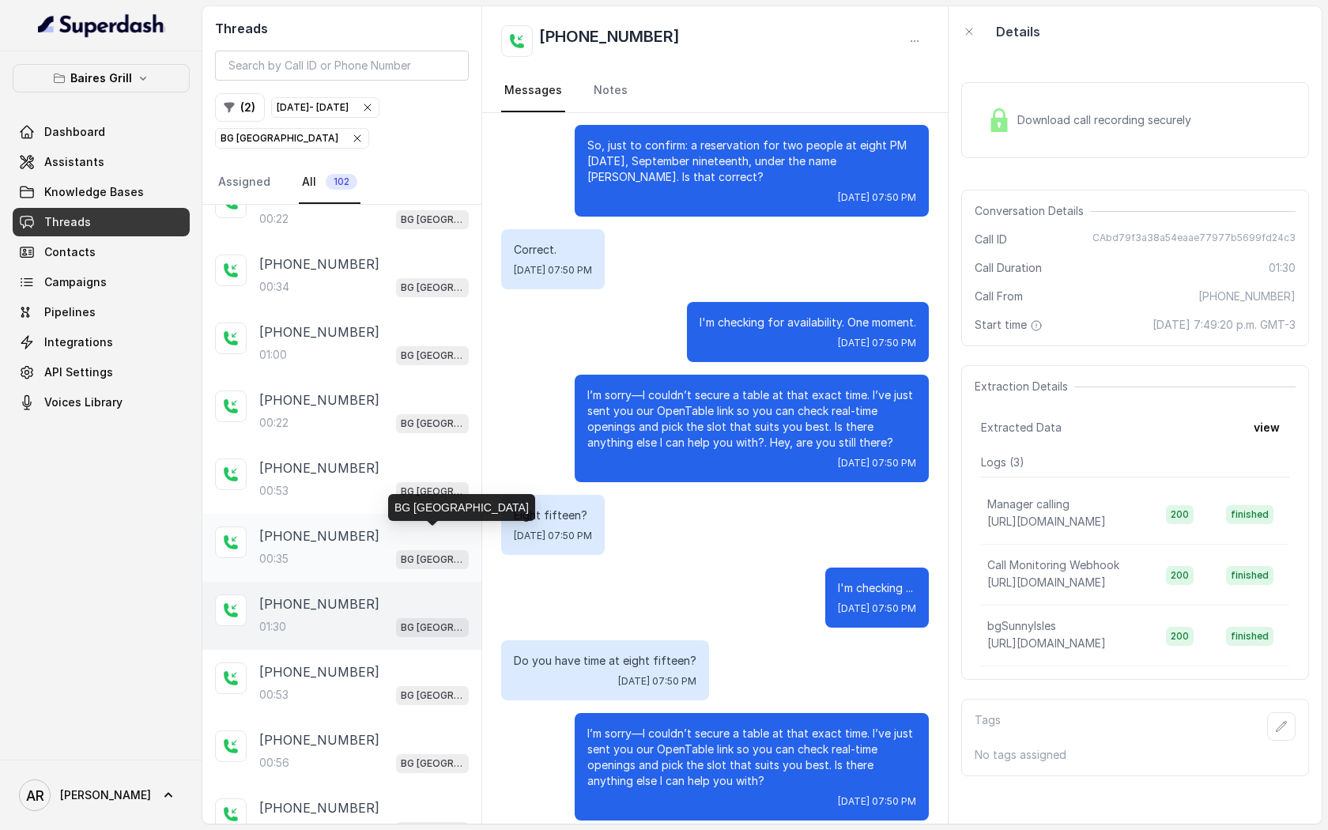
click at [410, 552] on p "BG Sunny Isles" at bounding box center [432, 560] width 63 height 16
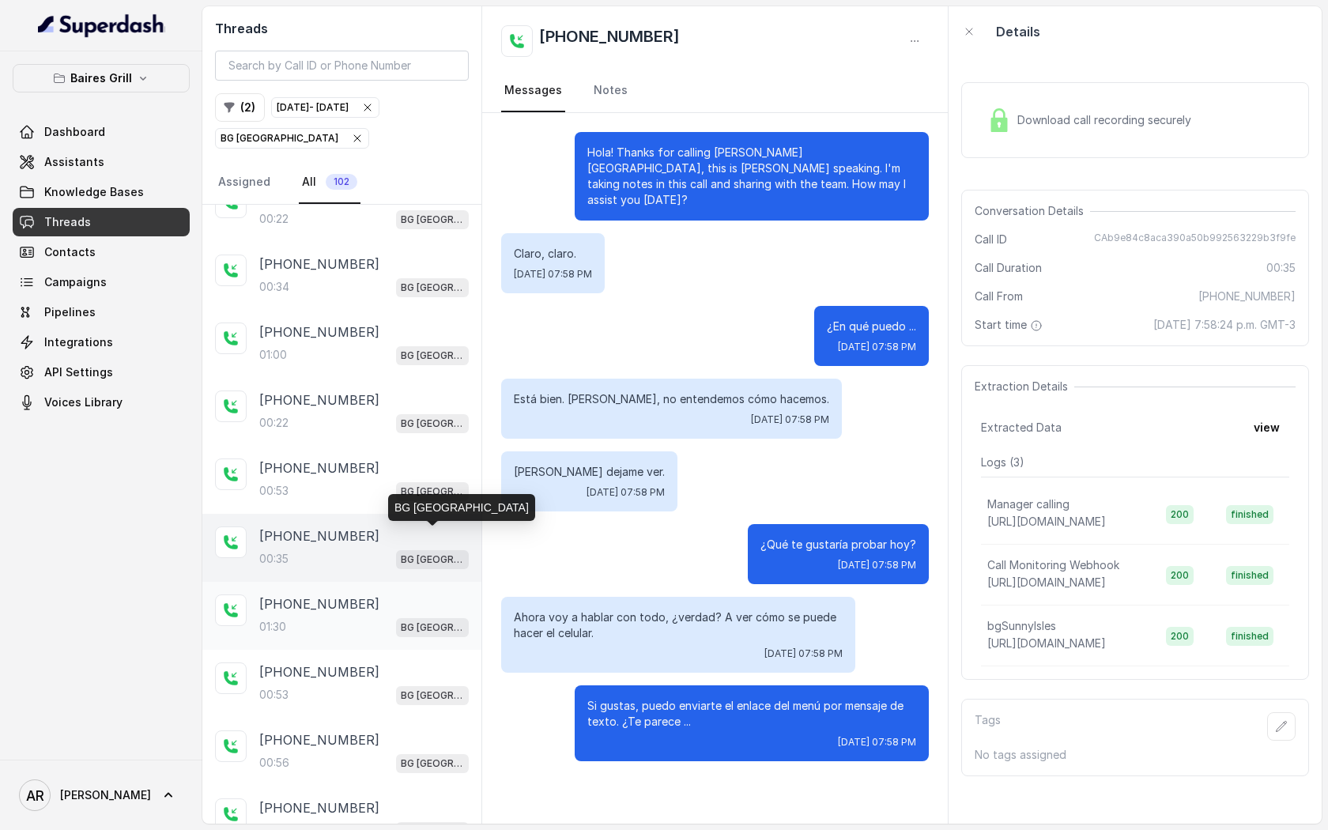
click at [405, 594] on div "+13055036000" at bounding box center [363, 603] width 209 height 19
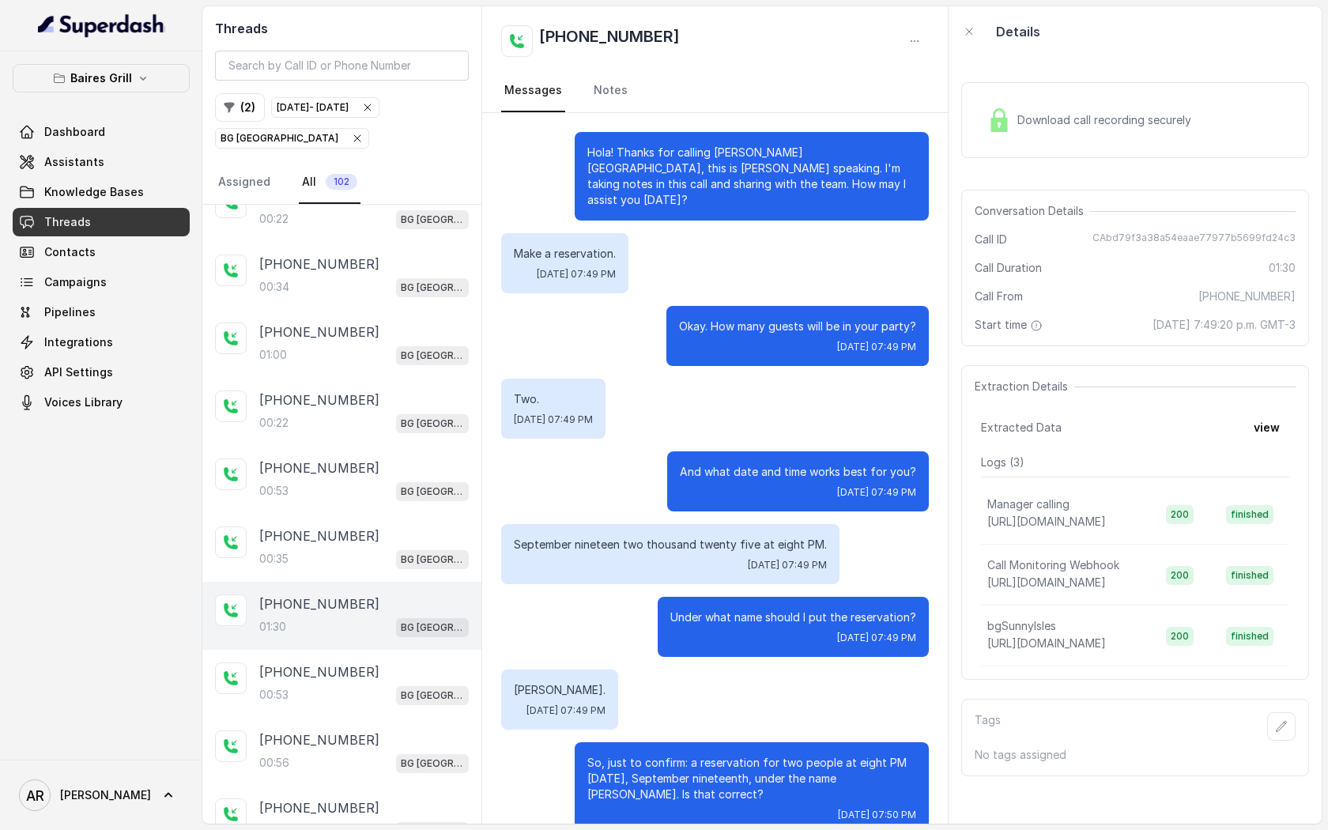
scroll to position [617, 0]
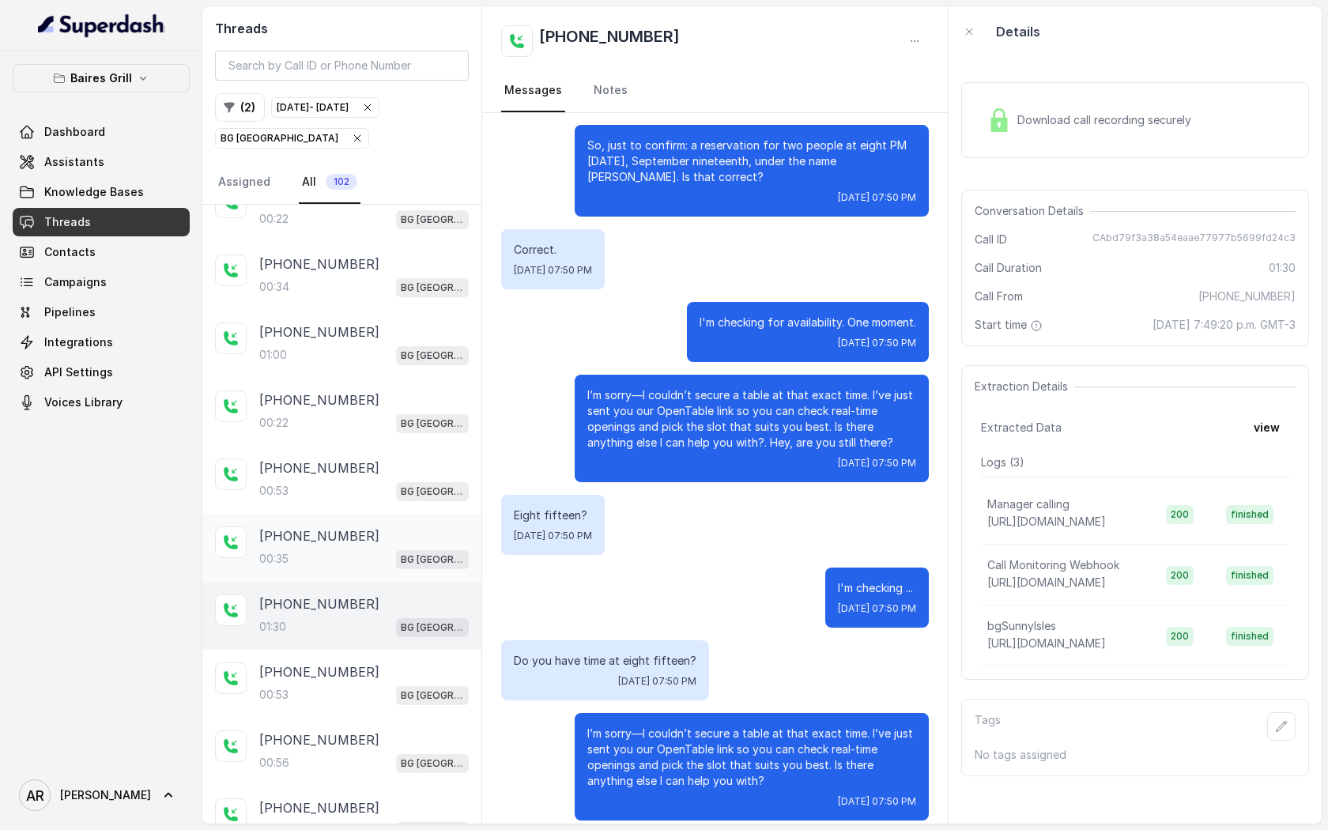
click at [389, 526] on div "+541144488354" at bounding box center [363, 535] width 209 height 19
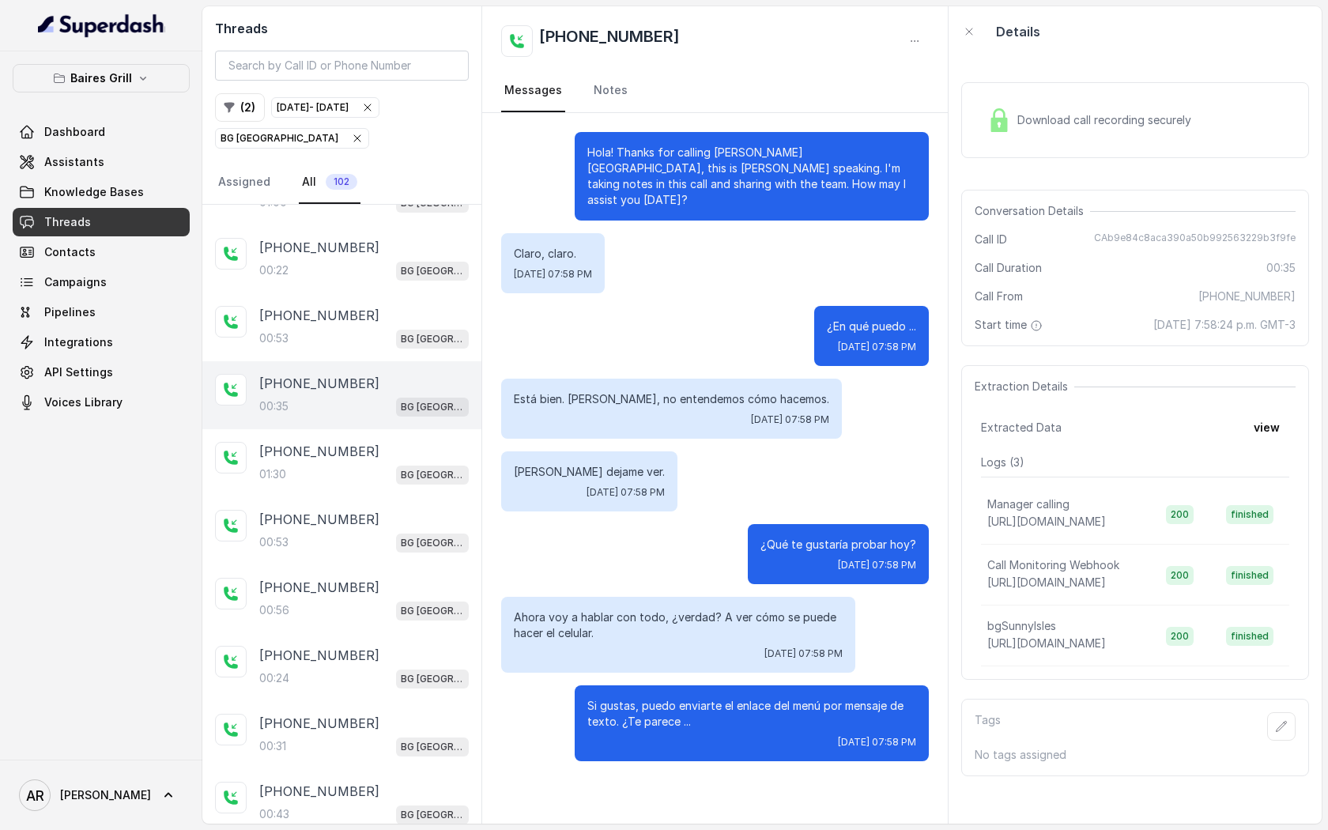
scroll to position [3445, 0]
click at [384, 511] on div "+19542246894" at bounding box center [363, 520] width 209 height 19
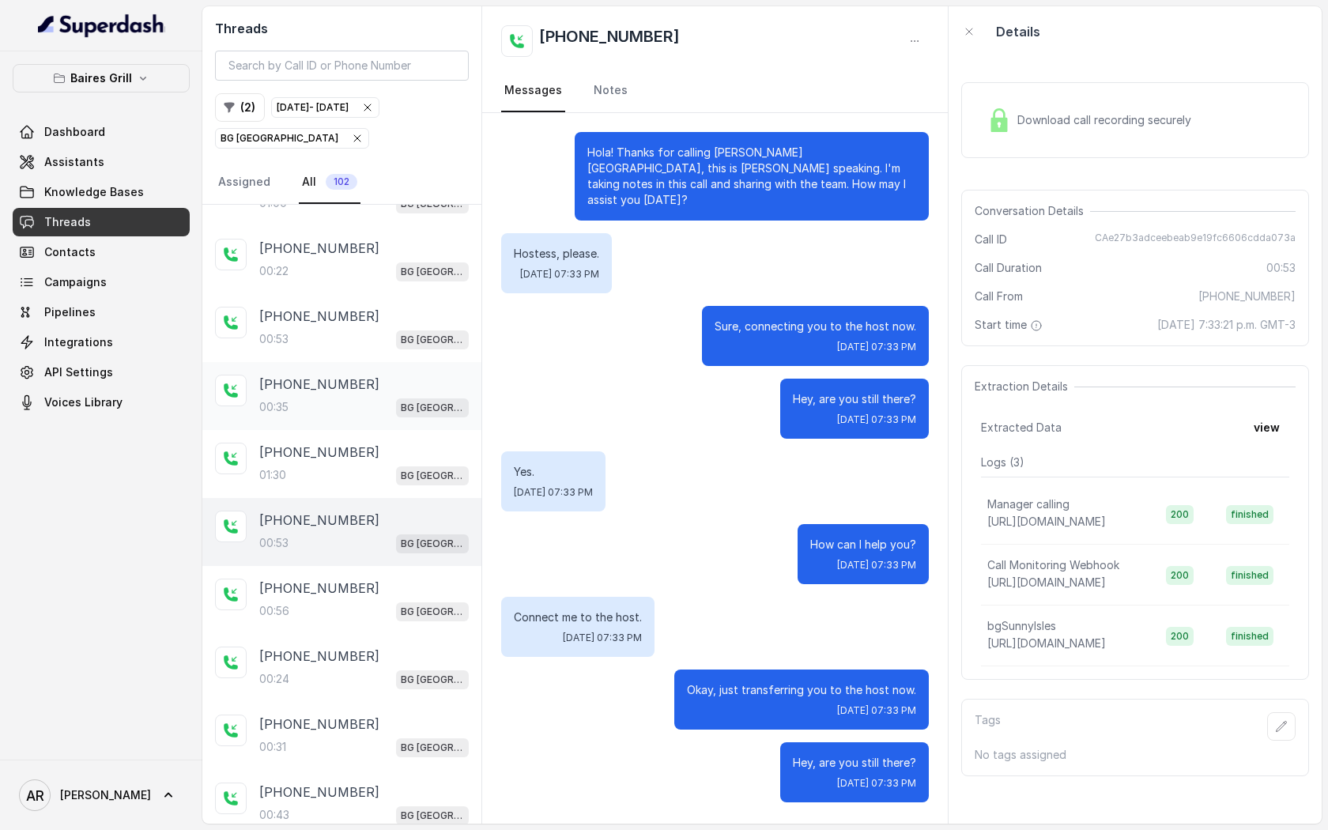
click at [392, 375] on div "+541144488354" at bounding box center [363, 384] width 209 height 19
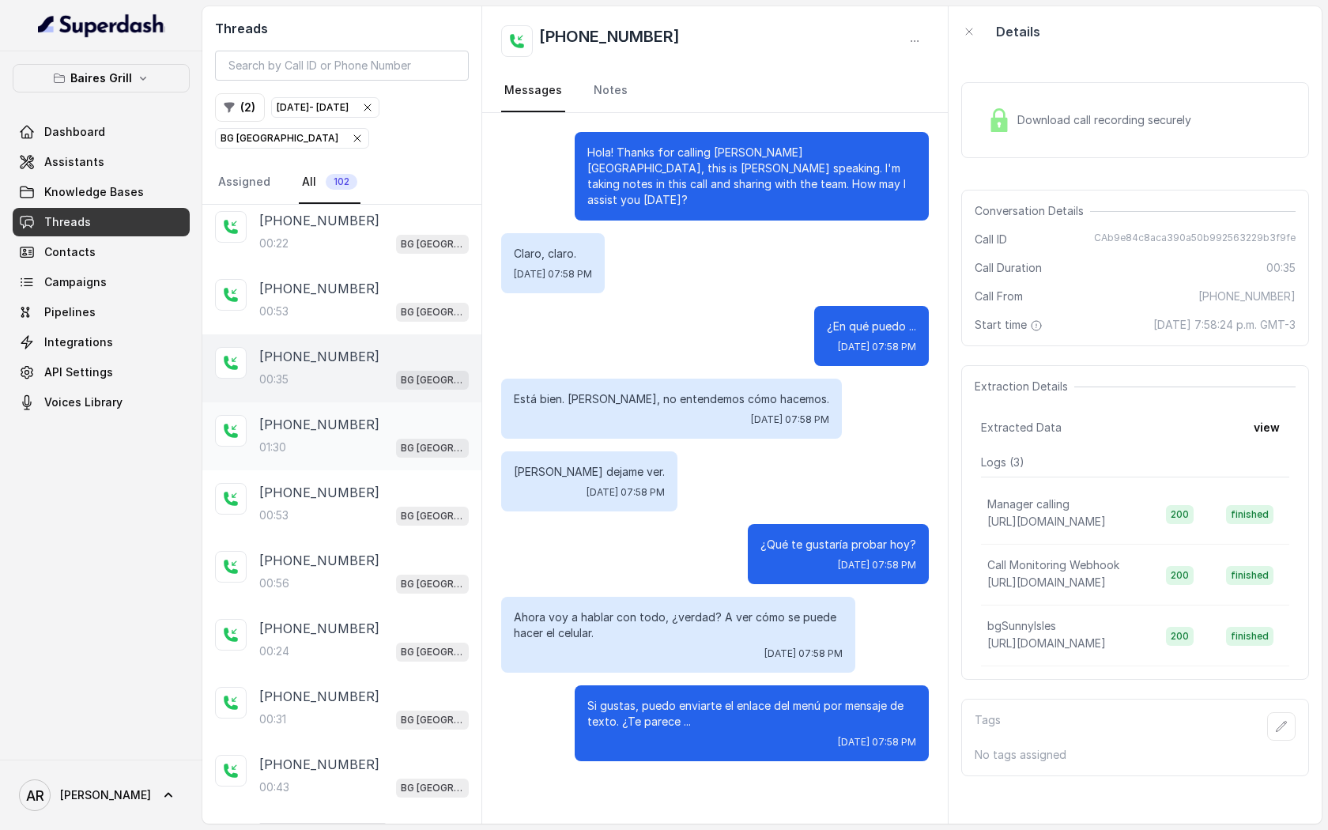
scroll to position [3477, 0]
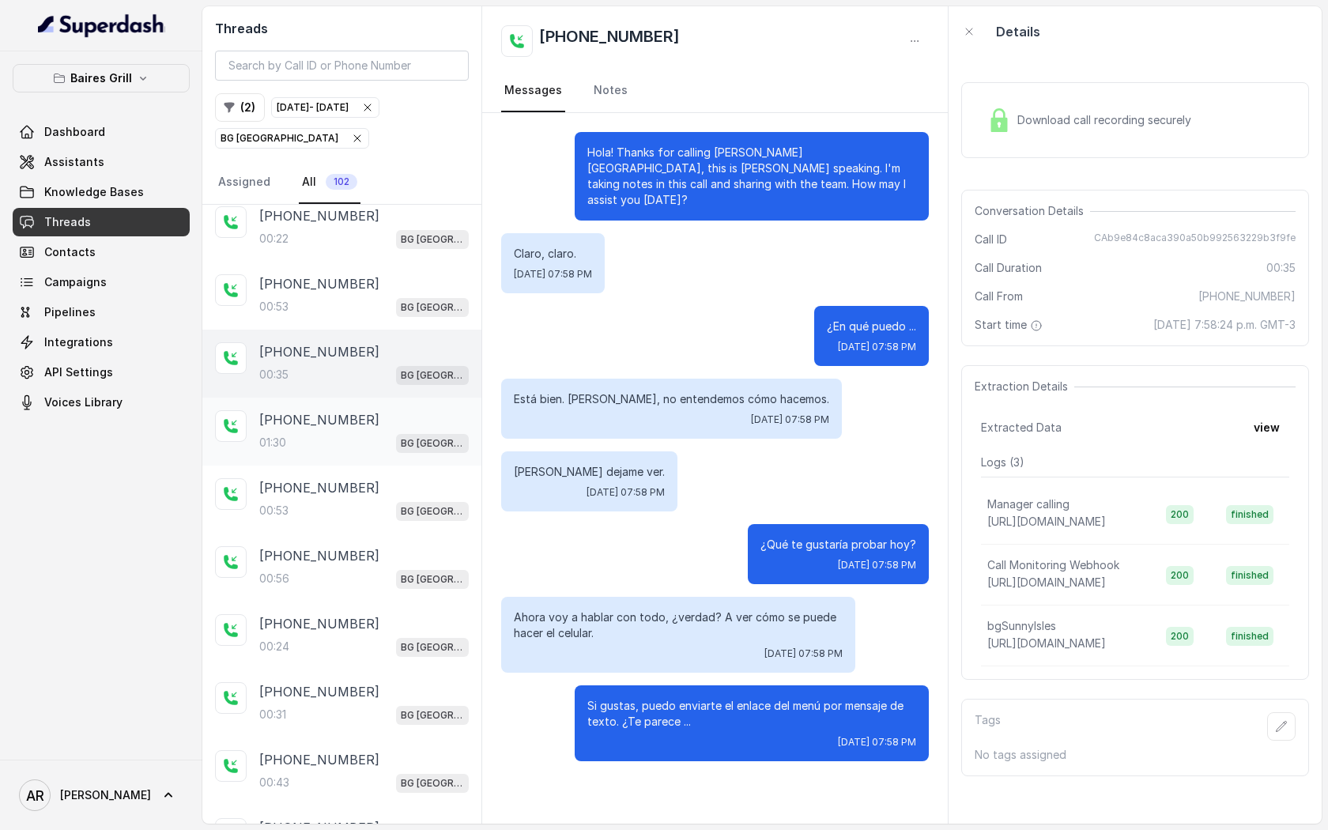
click at [377, 410] on div "+13055036000" at bounding box center [363, 419] width 209 height 19
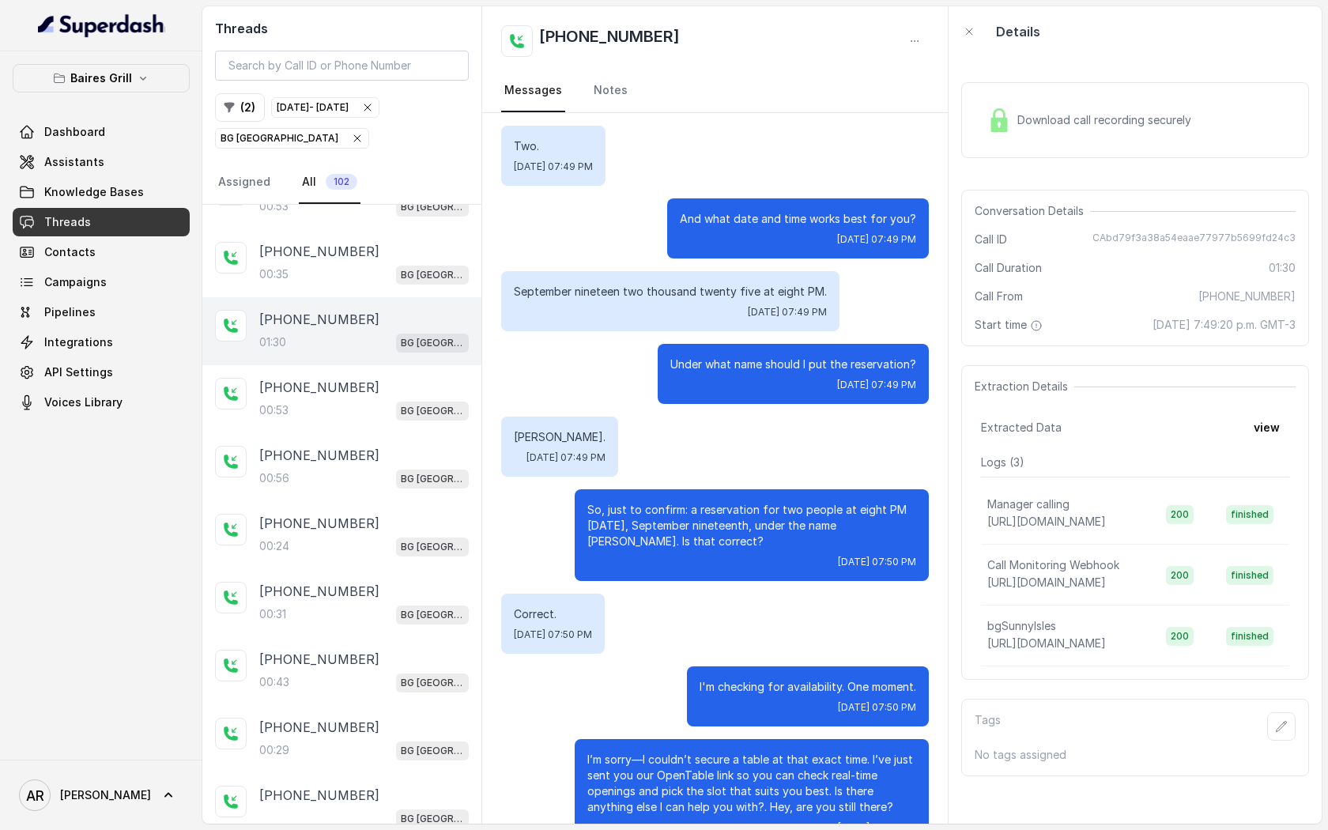
scroll to position [617, 0]
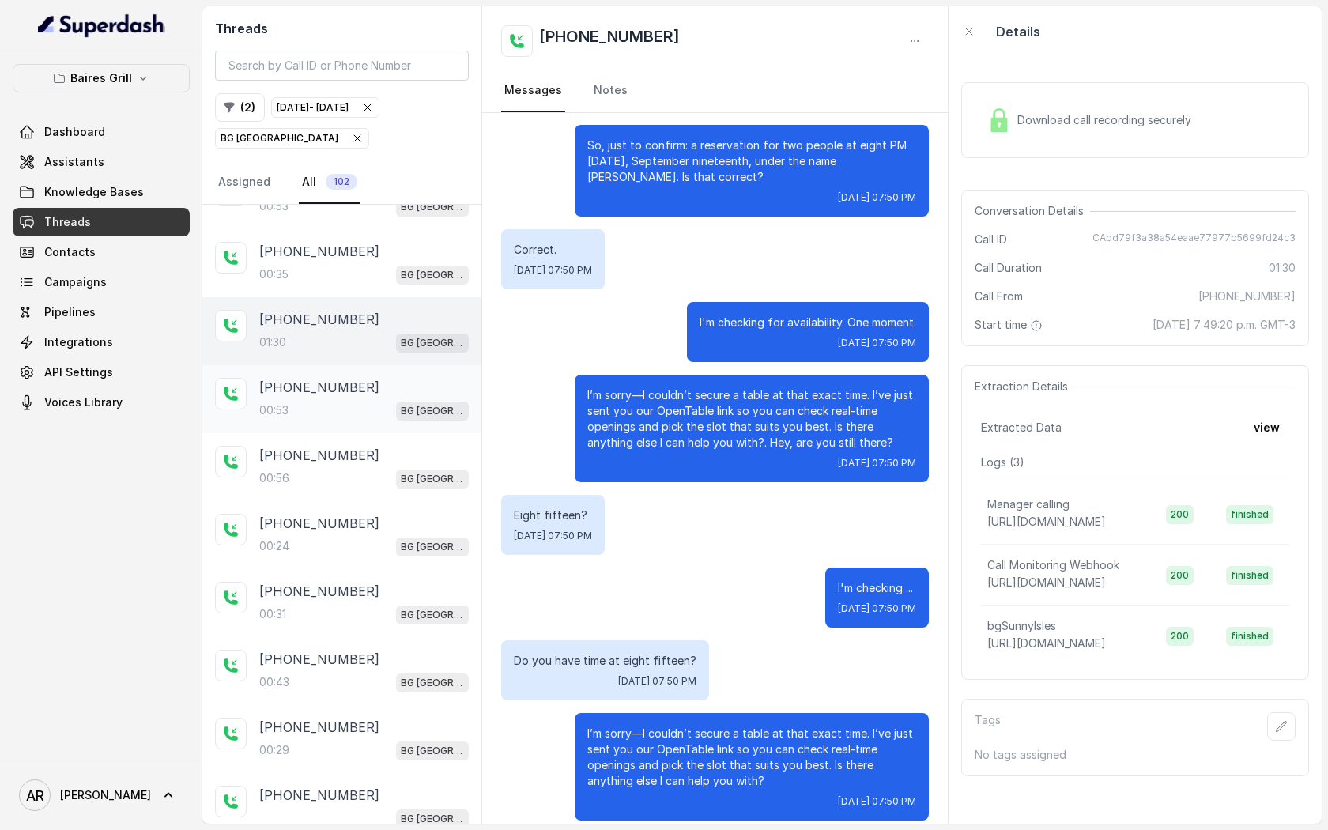
click at [394, 407] on div "+19542246894 00:53 BG Sunny Isles" at bounding box center [341, 399] width 279 height 68
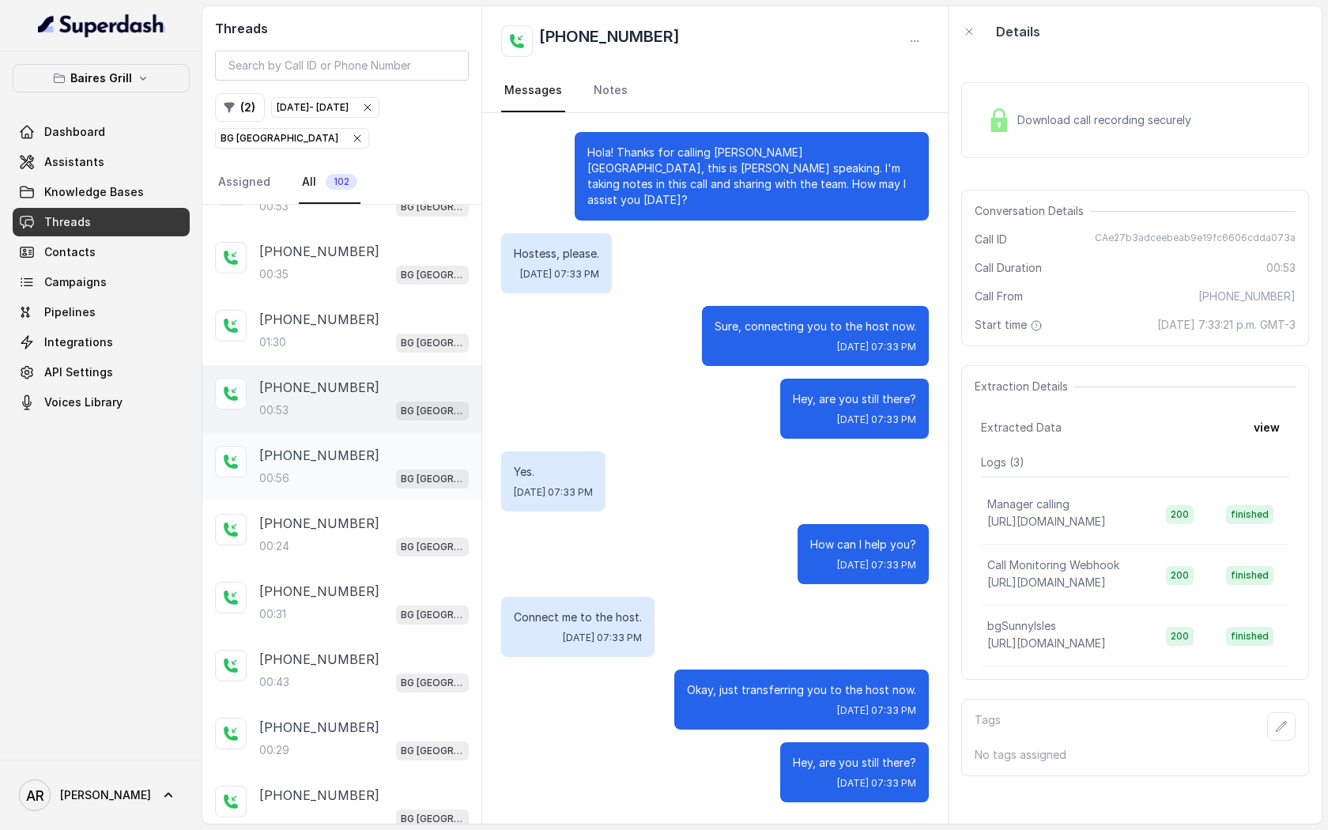
click at [386, 468] on div "00:56 BG Sunny Isles" at bounding box center [363, 478] width 209 height 21
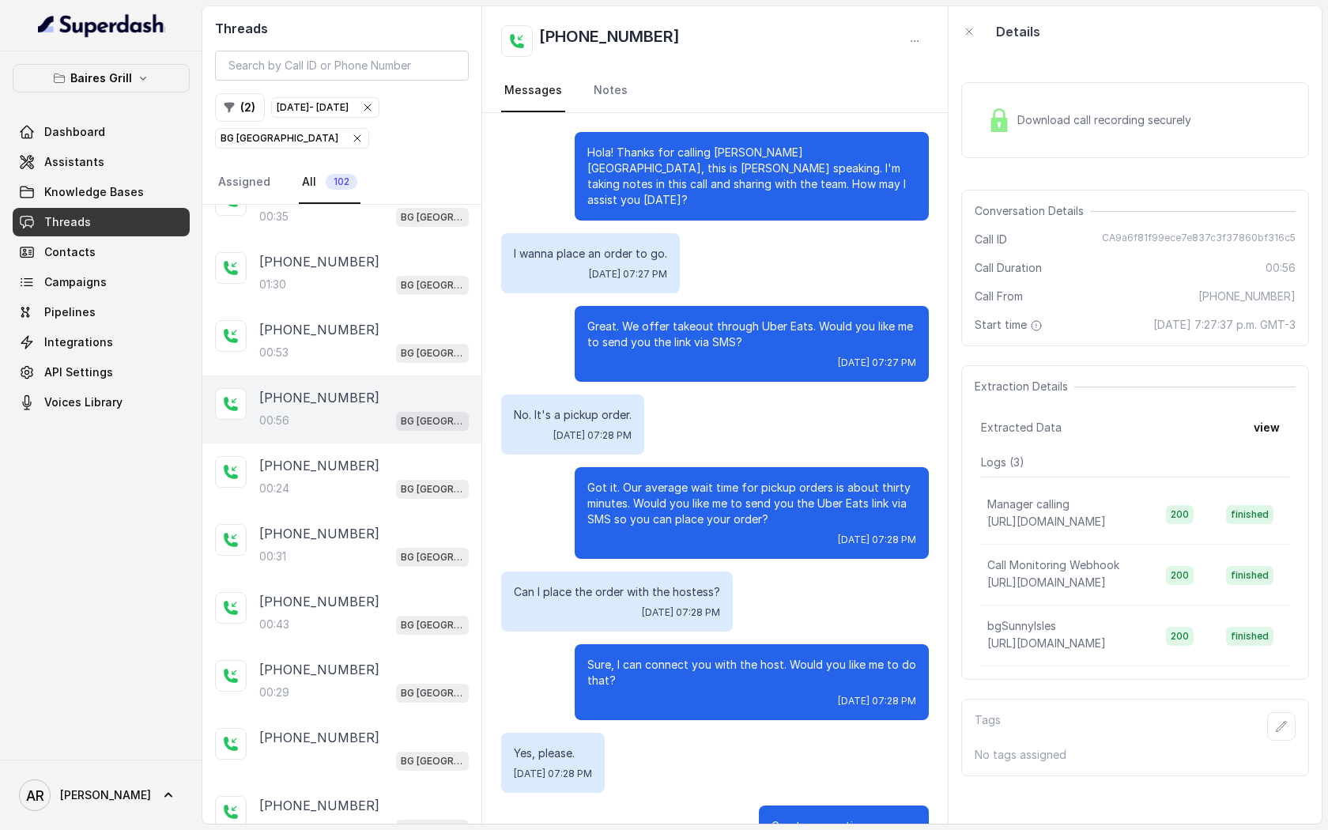
scroll to position [45, 0]
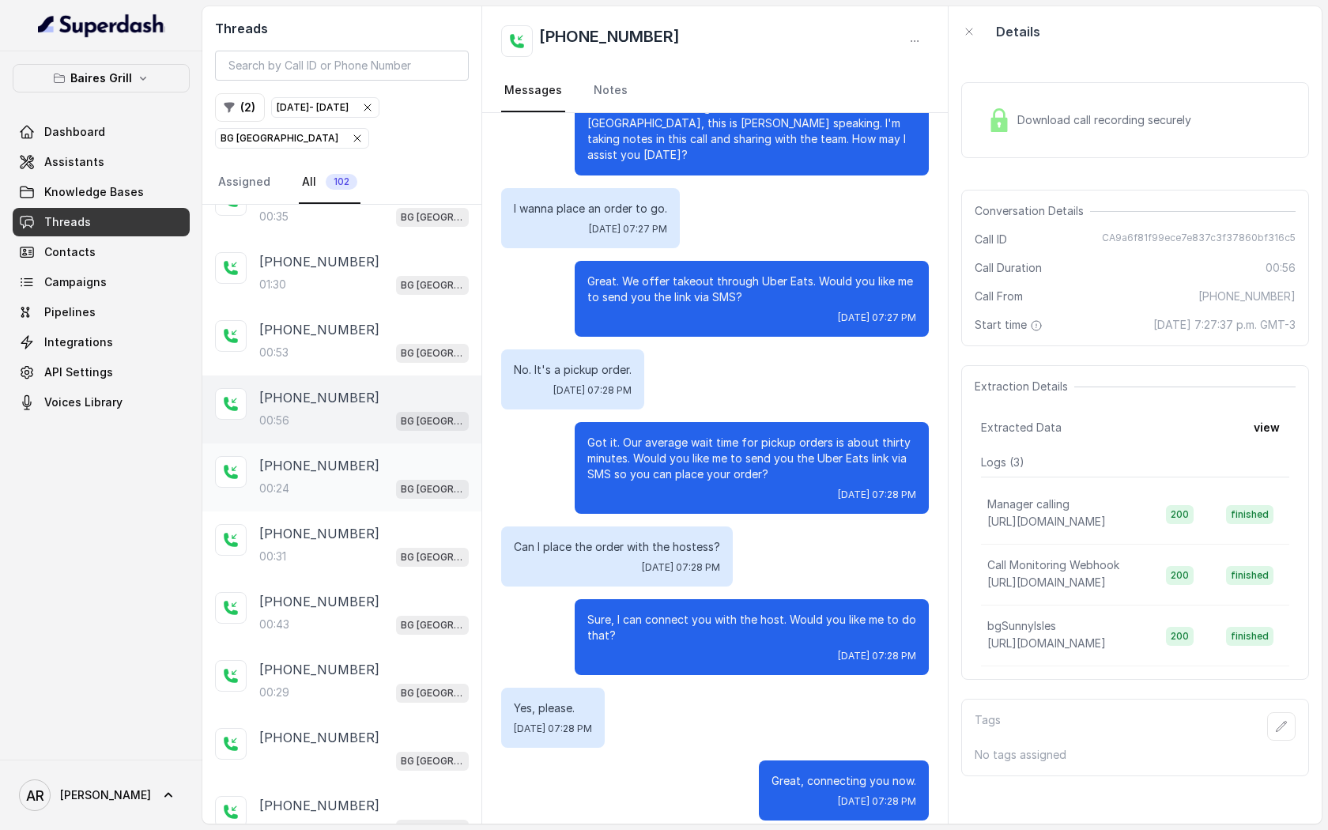
click at [383, 478] on div "00:24 BG Sunny Isles" at bounding box center [363, 488] width 209 height 21
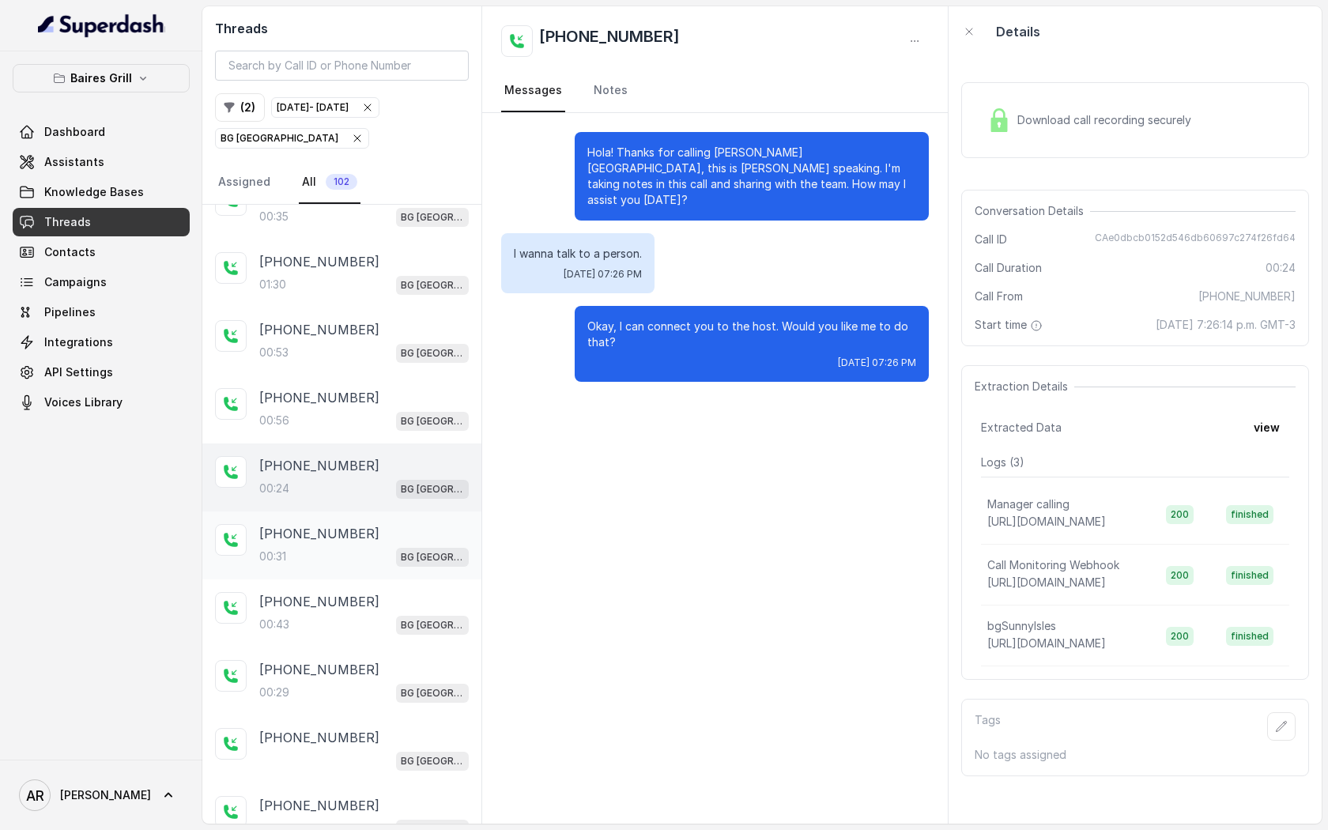
click at [376, 546] on div "00:31 BG Sunny Isles" at bounding box center [363, 556] width 209 height 21
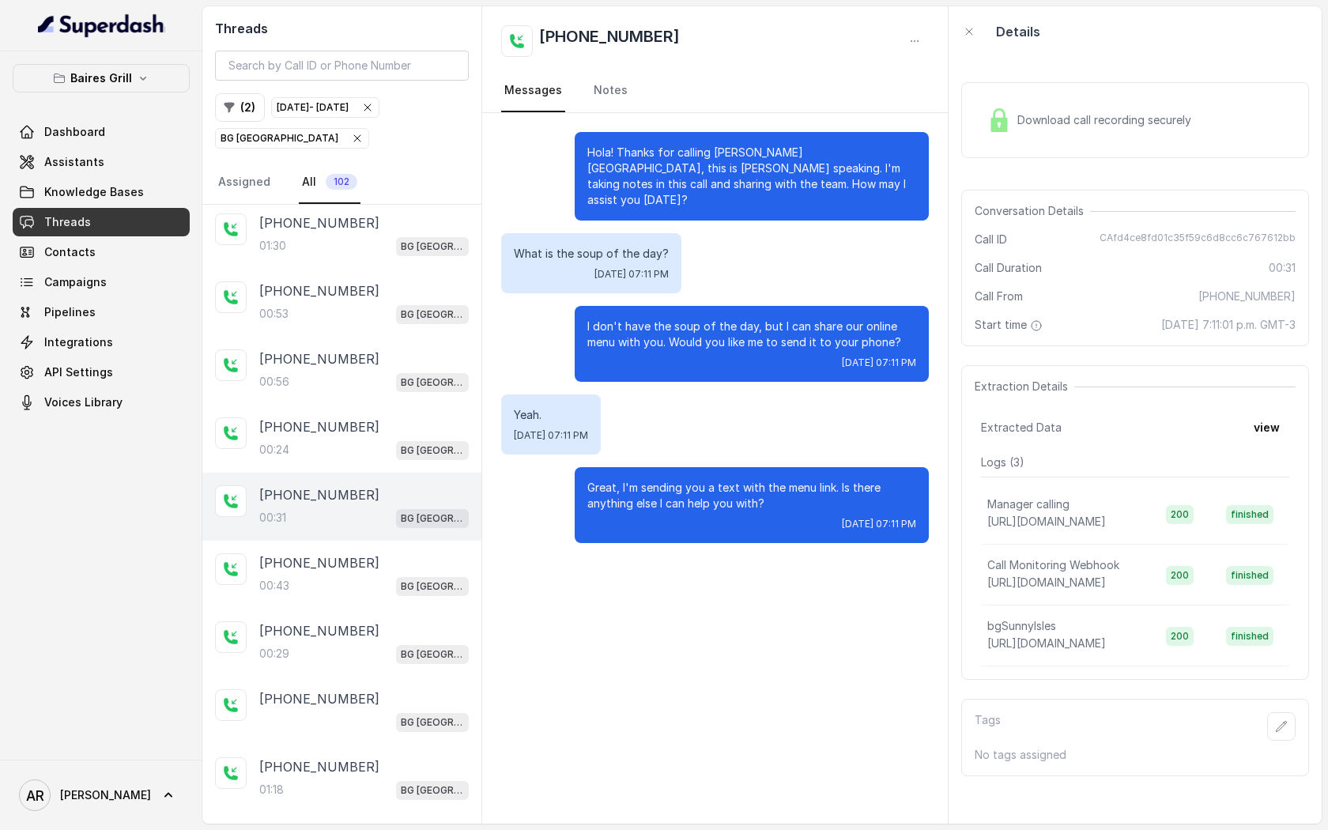
scroll to position [3686, 0]
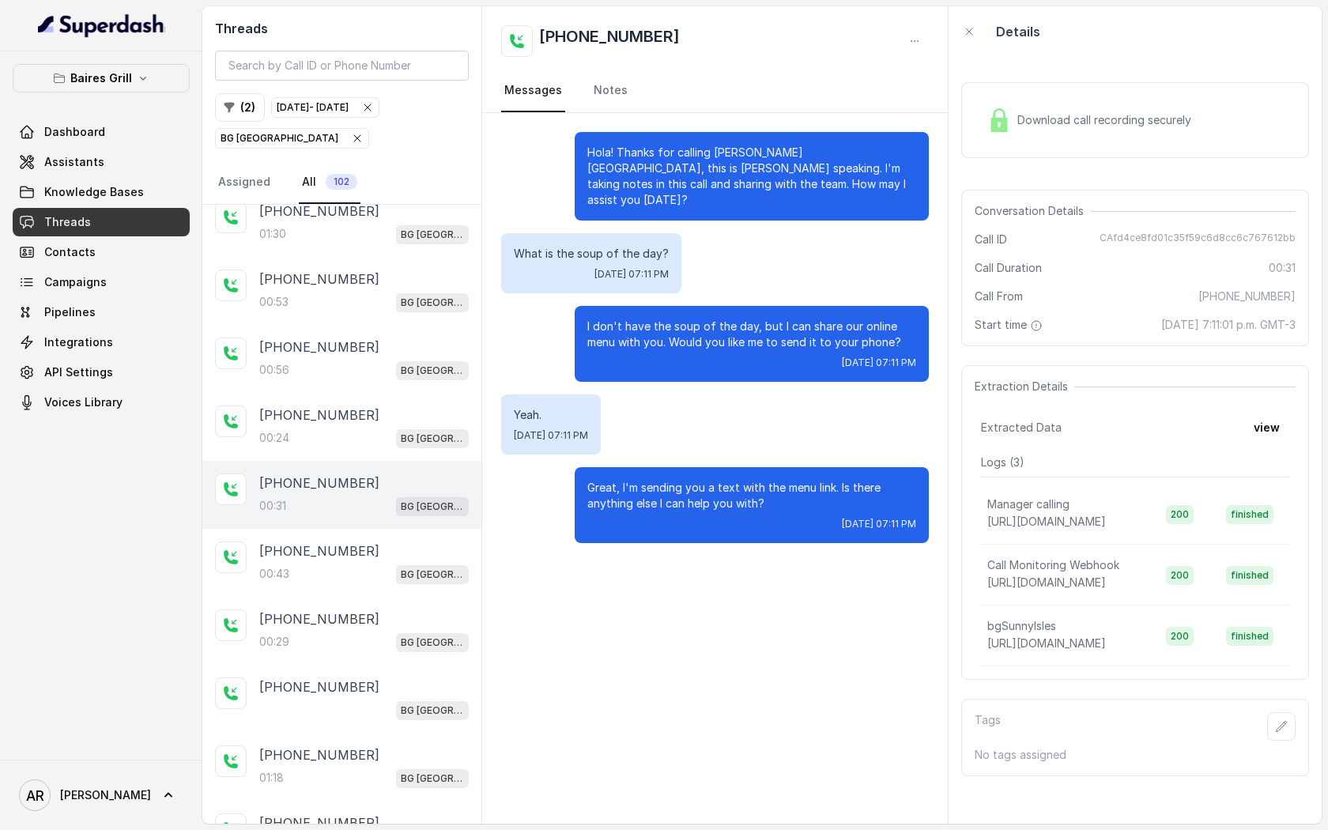
click at [378, 541] on div "+16502656786" at bounding box center [363, 550] width 209 height 19
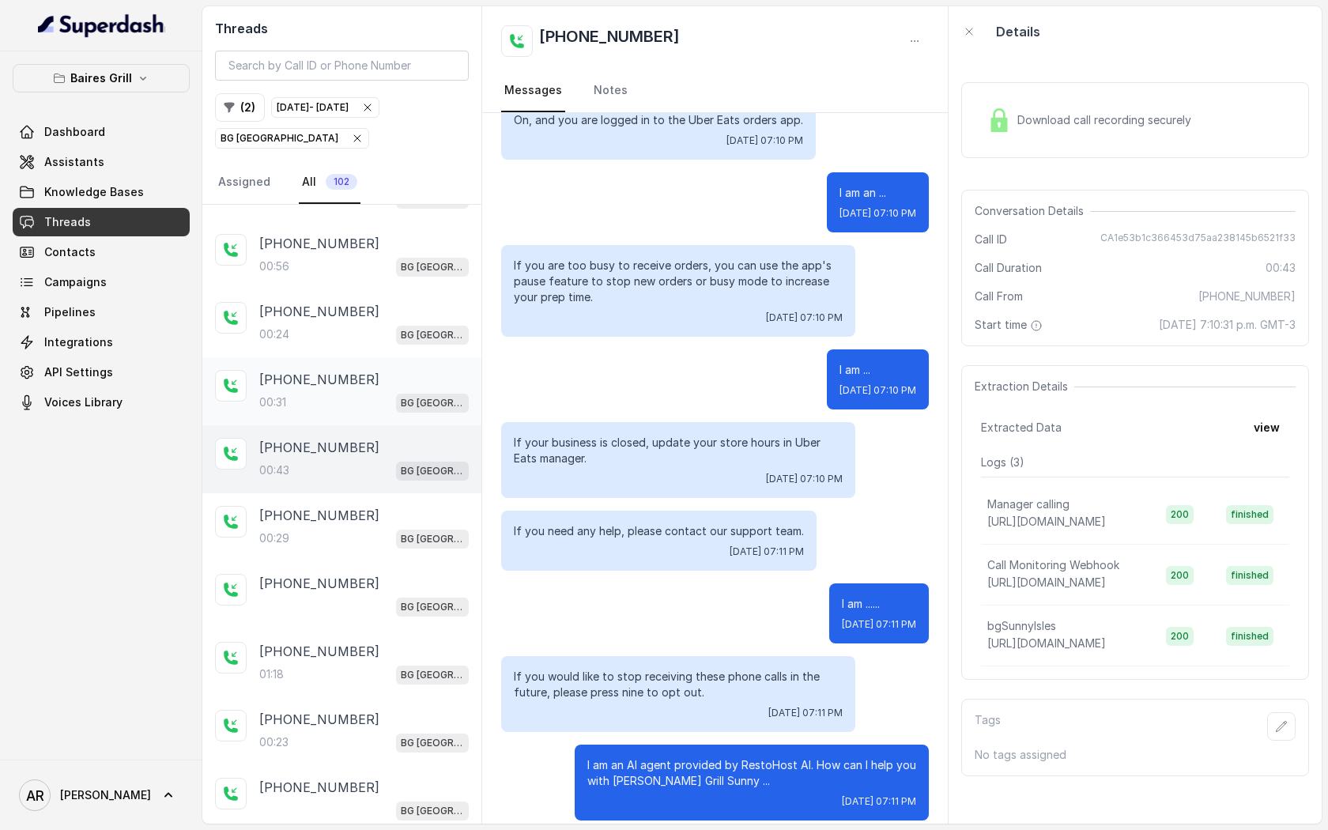
scroll to position [3789, 0]
click at [378, 528] on div "00:29 BG Sunny Isles" at bounding box center [363, 538] width 209 height 21
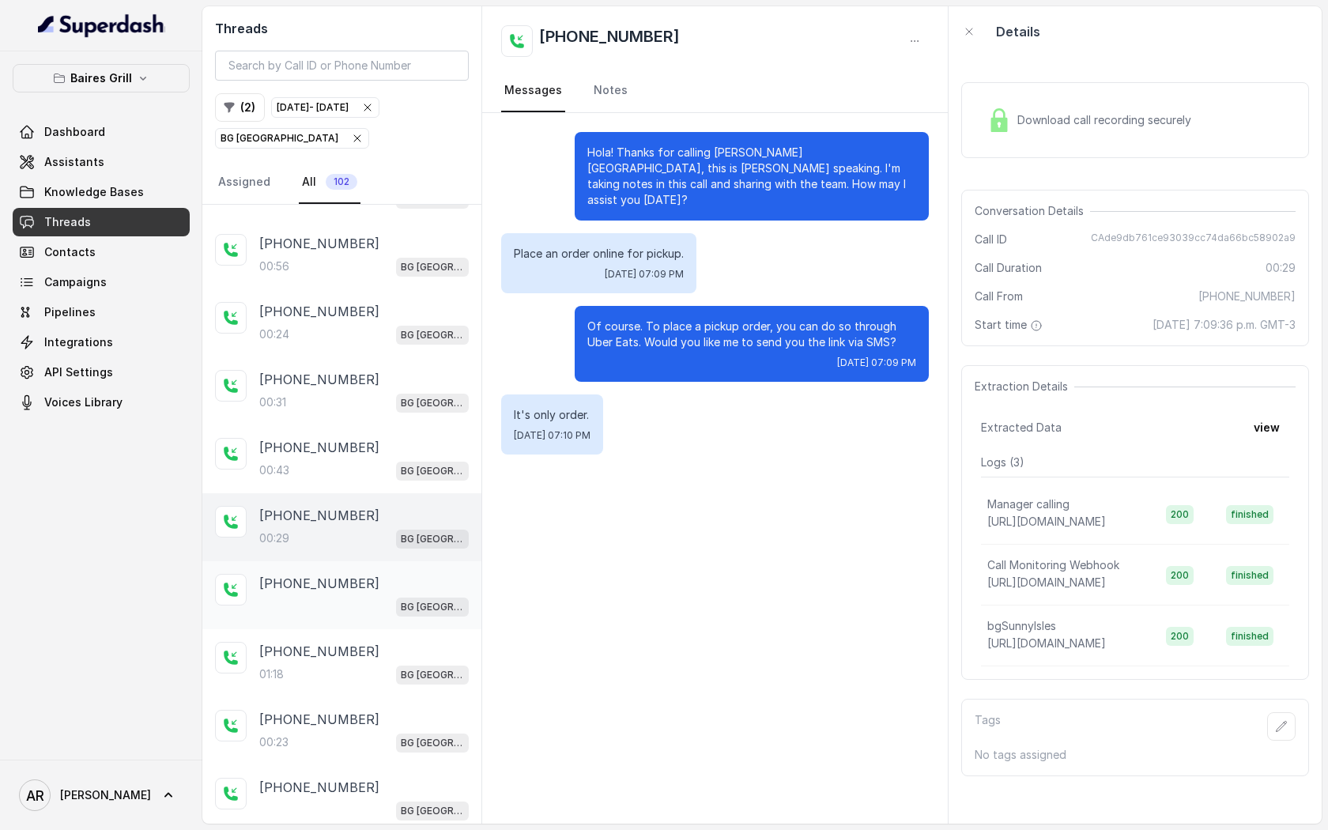
click at [378, 574] on div "+15613582035" at bounding box center [363, 583] width 209 height 19
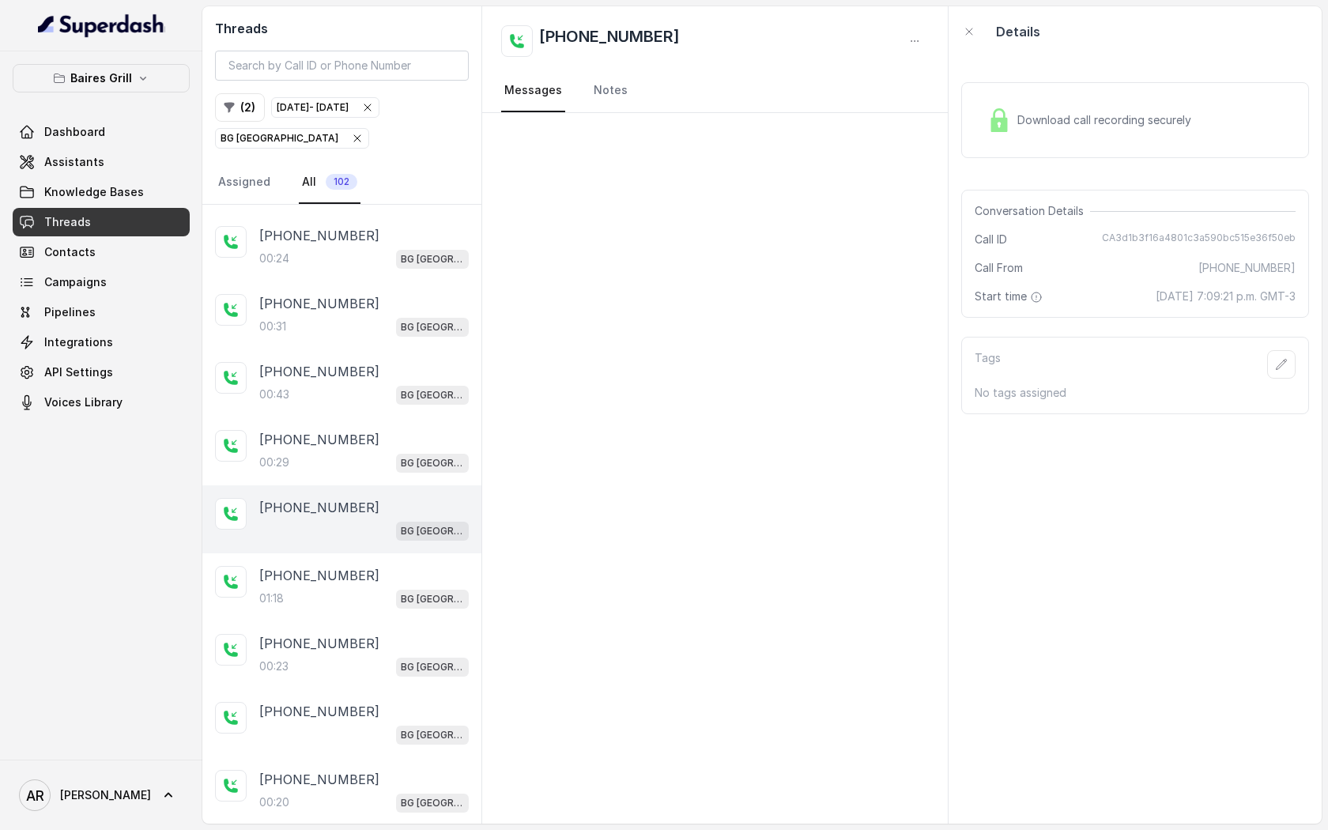
scroll to position [3884, 0]
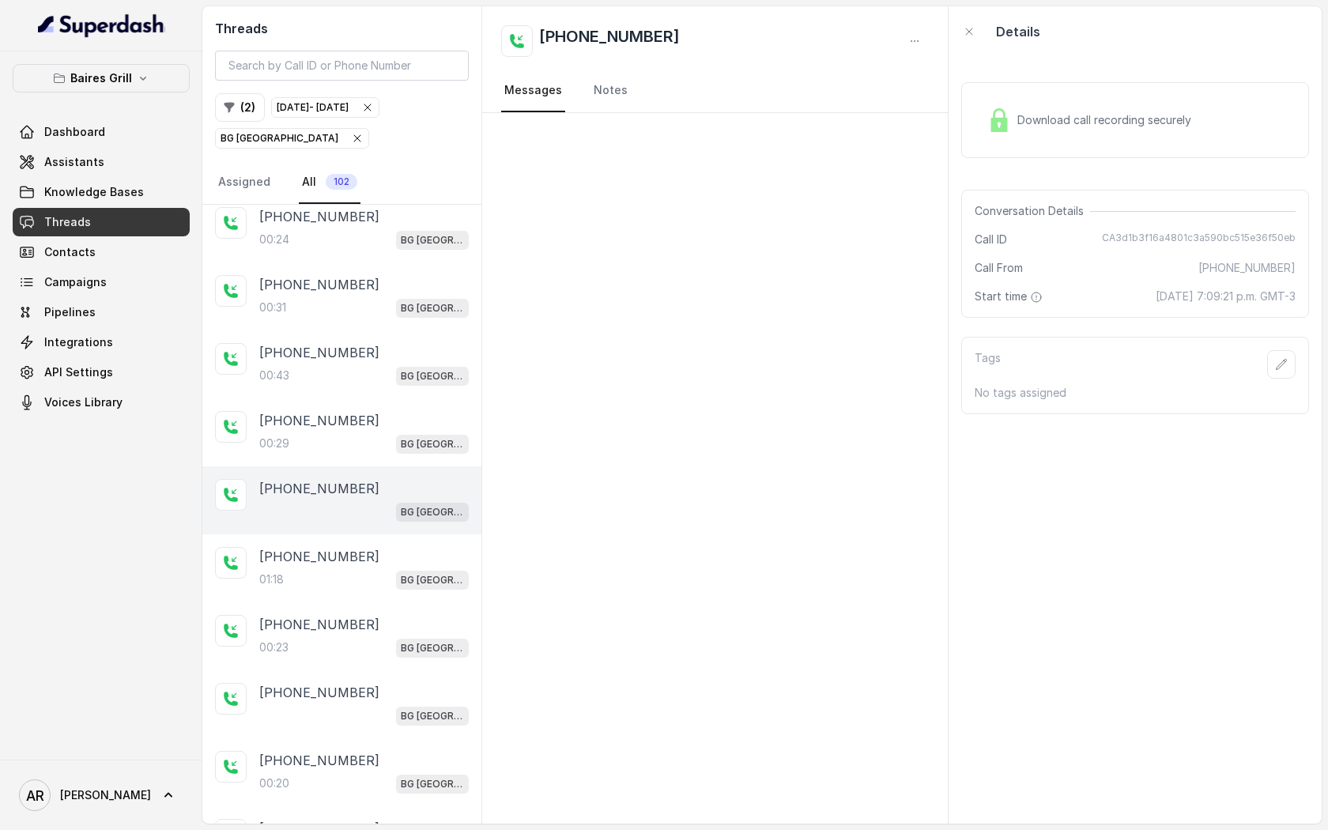
click at [378, 569] on div "01:18 BG Sunny Isles" at bounding box center [363, 579] width 209 height 21
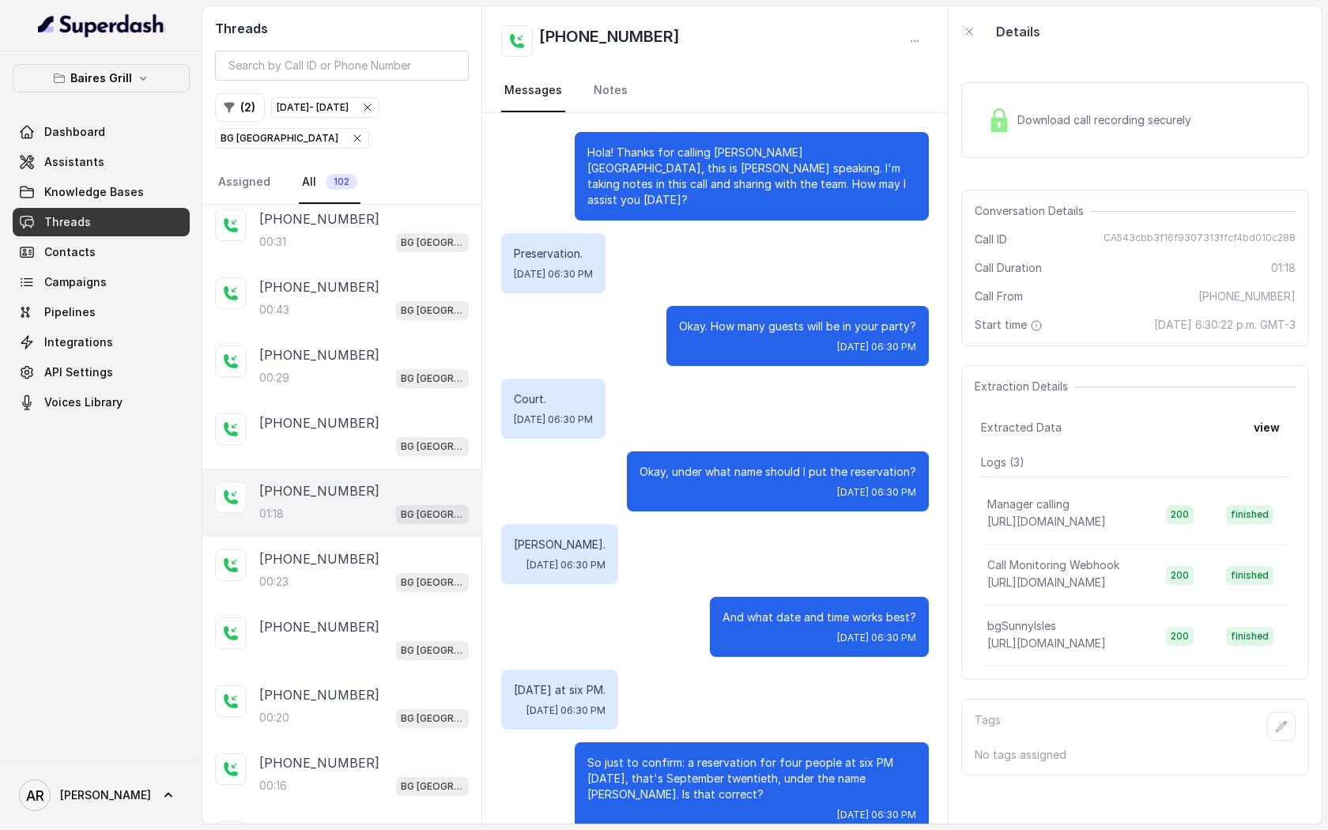
scroll to position [570, 0]
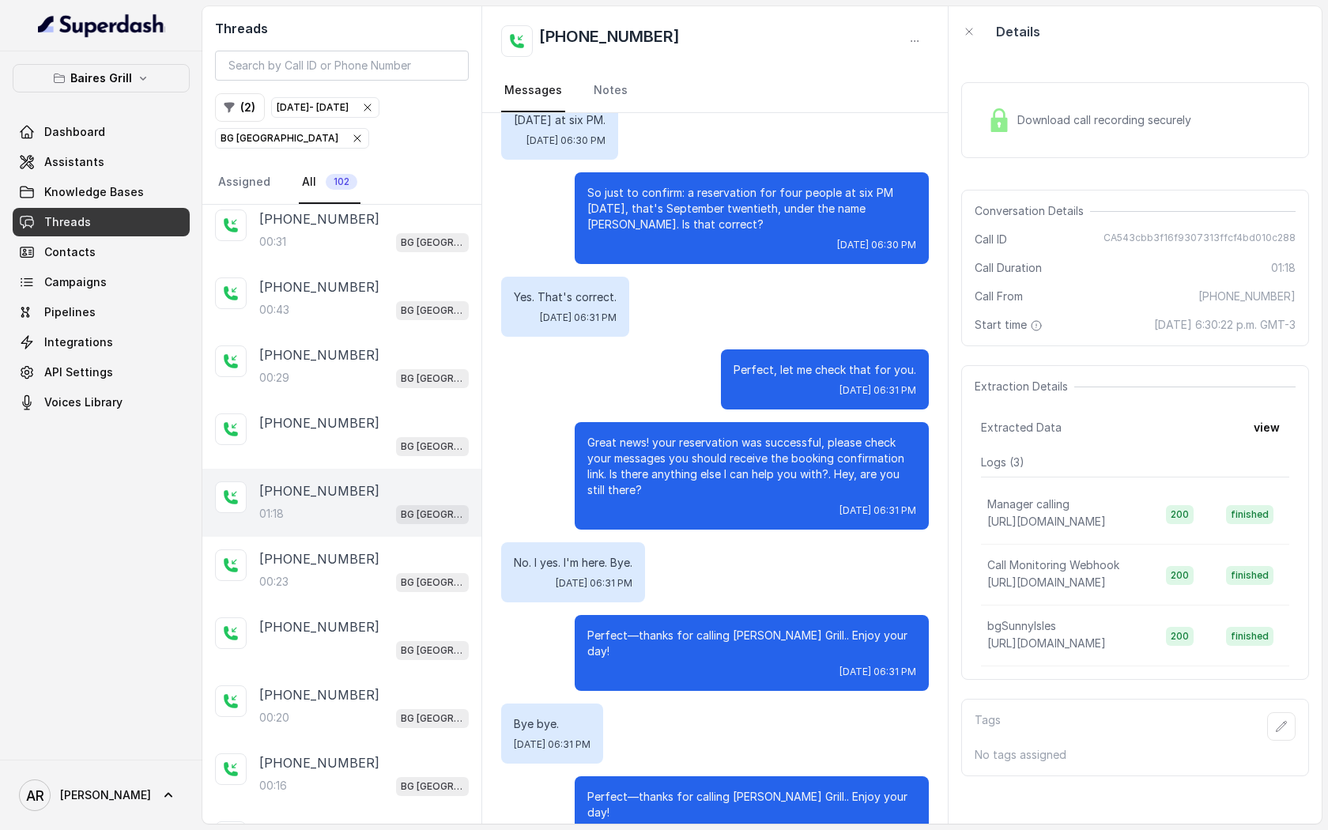
click at [378, 503] on div "01:18 BG Sunny Isles" at bounding box center [363, 513] width 209 height 21
click at [370, 549] on div "+12022771392" at bounding box center [363, 558] width 209 height 19
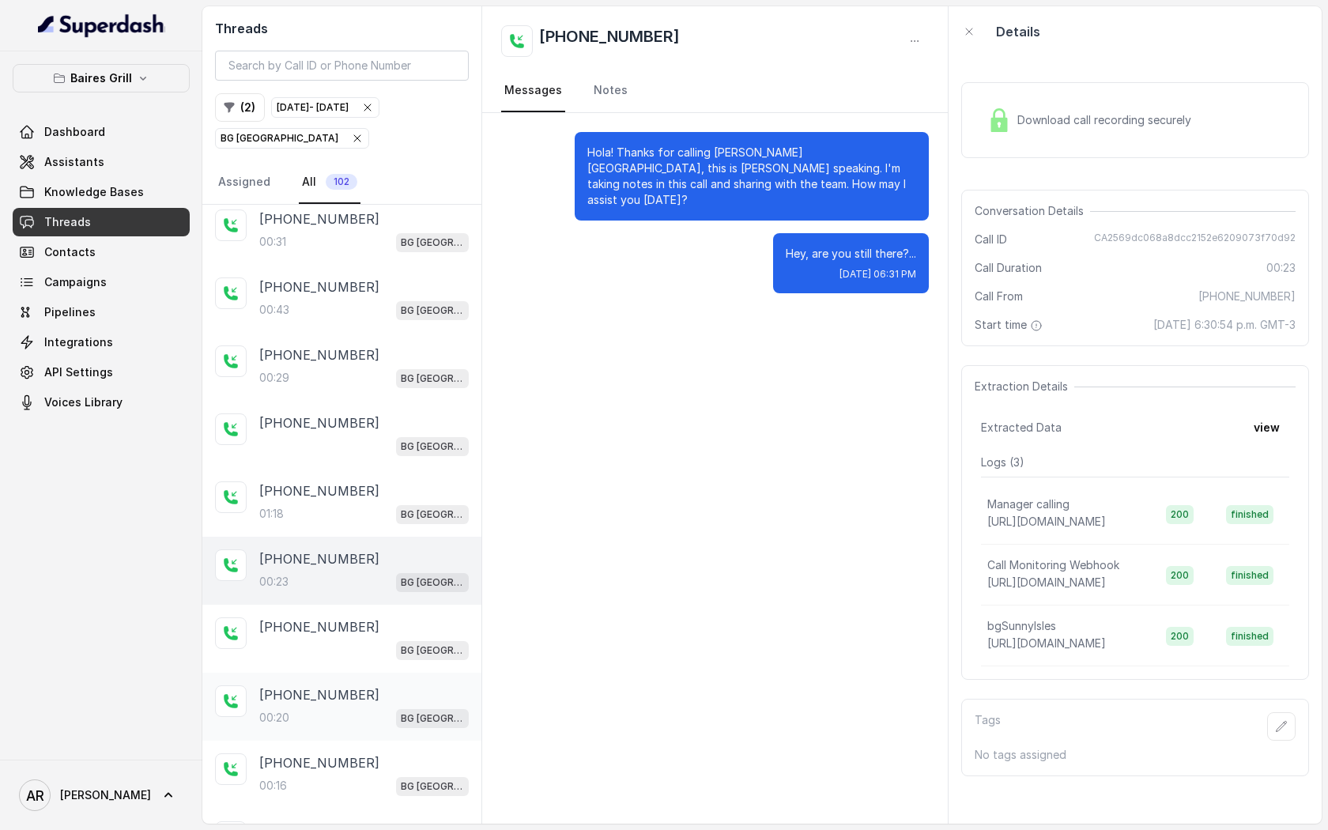
click at [347, 673] on div "+13058141710 00:20 BG Sunny Isles" at bounding box center [341, 707] width 279 height 68
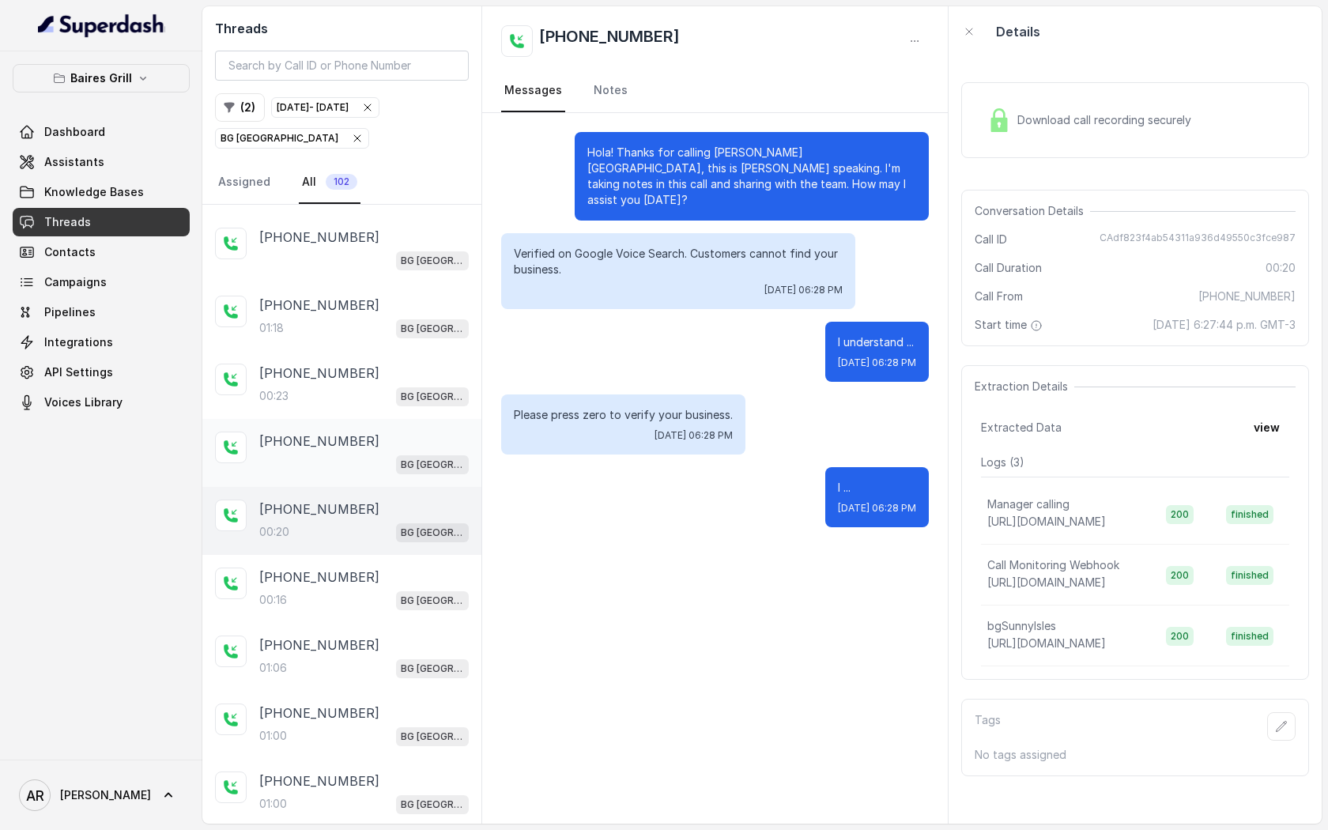
scroll to position [4155, 0]
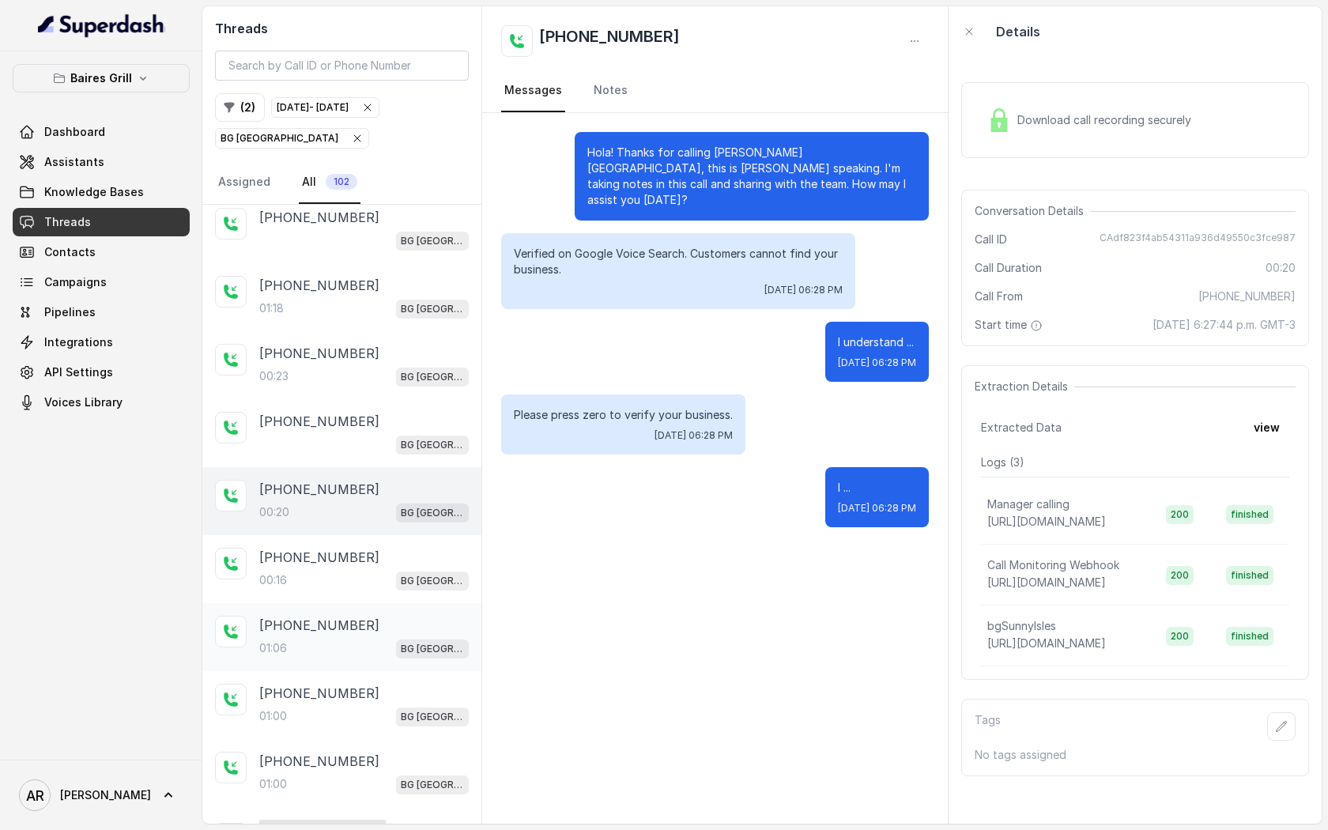
click at [369, 603] on div "+14043693153 01:06 BG Sunny Isles" at bounding box center [341, 637] width 279 height 68
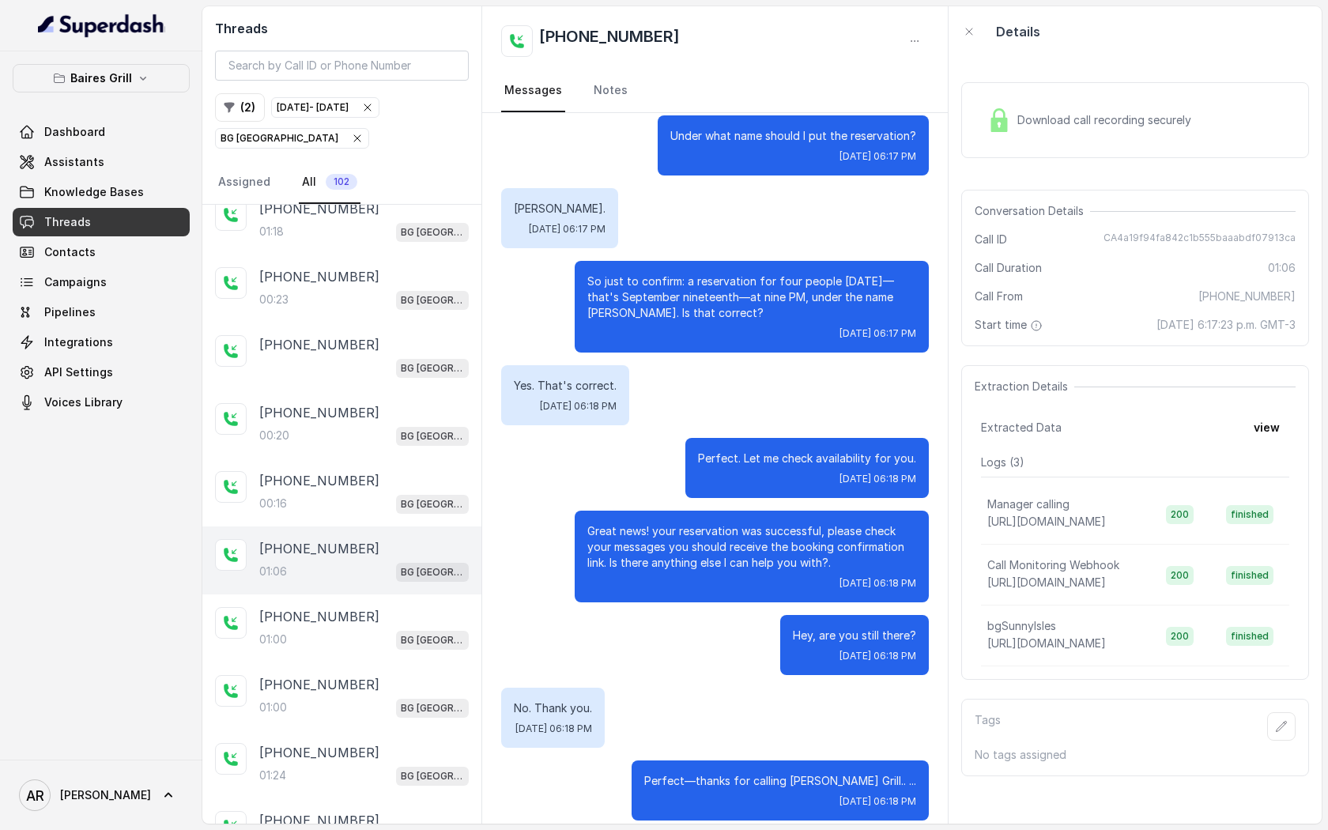
scroll to position [4233, 0]
click at [326, 628] on div "01:00 BG Sunny Isles" at bounding box center [363, 638] width 209 height 21
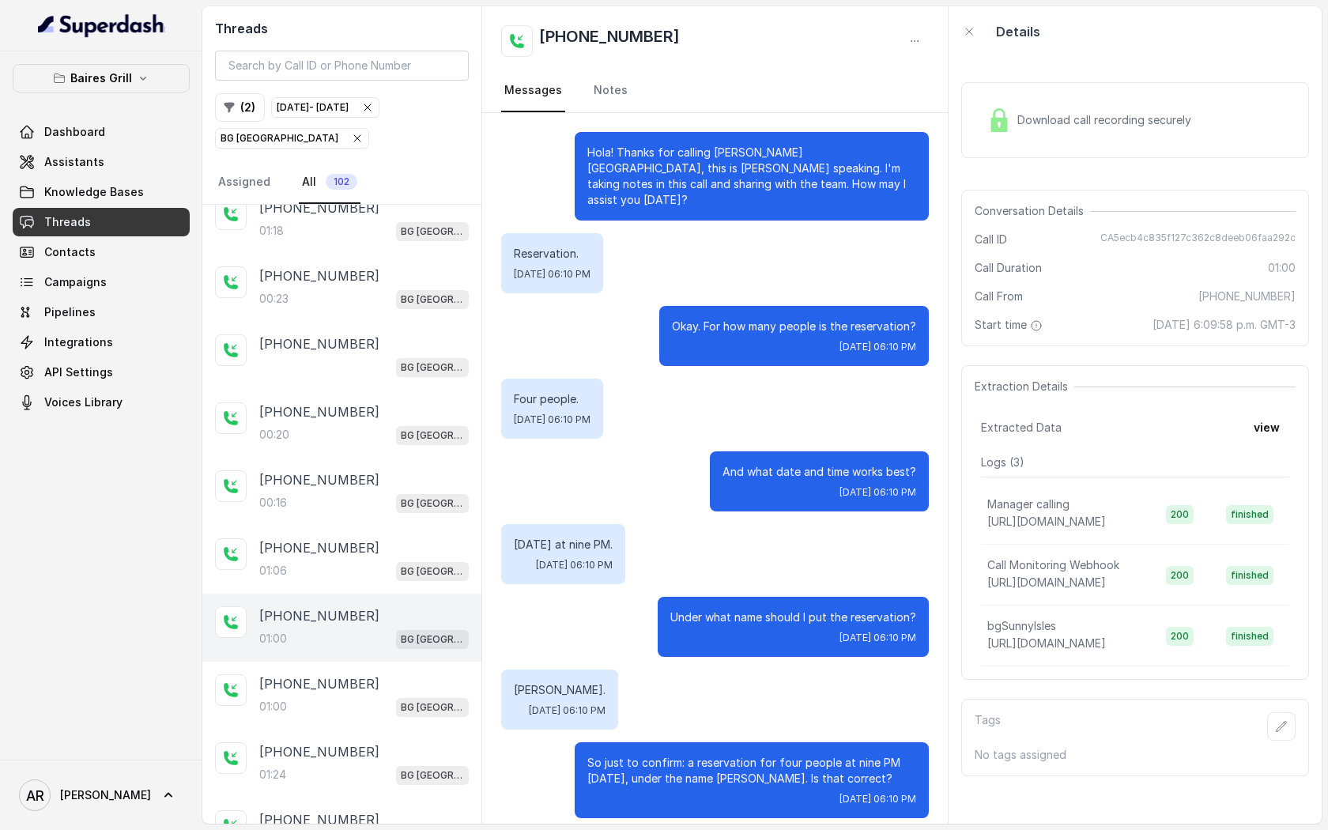
scroll to position [190, 0]
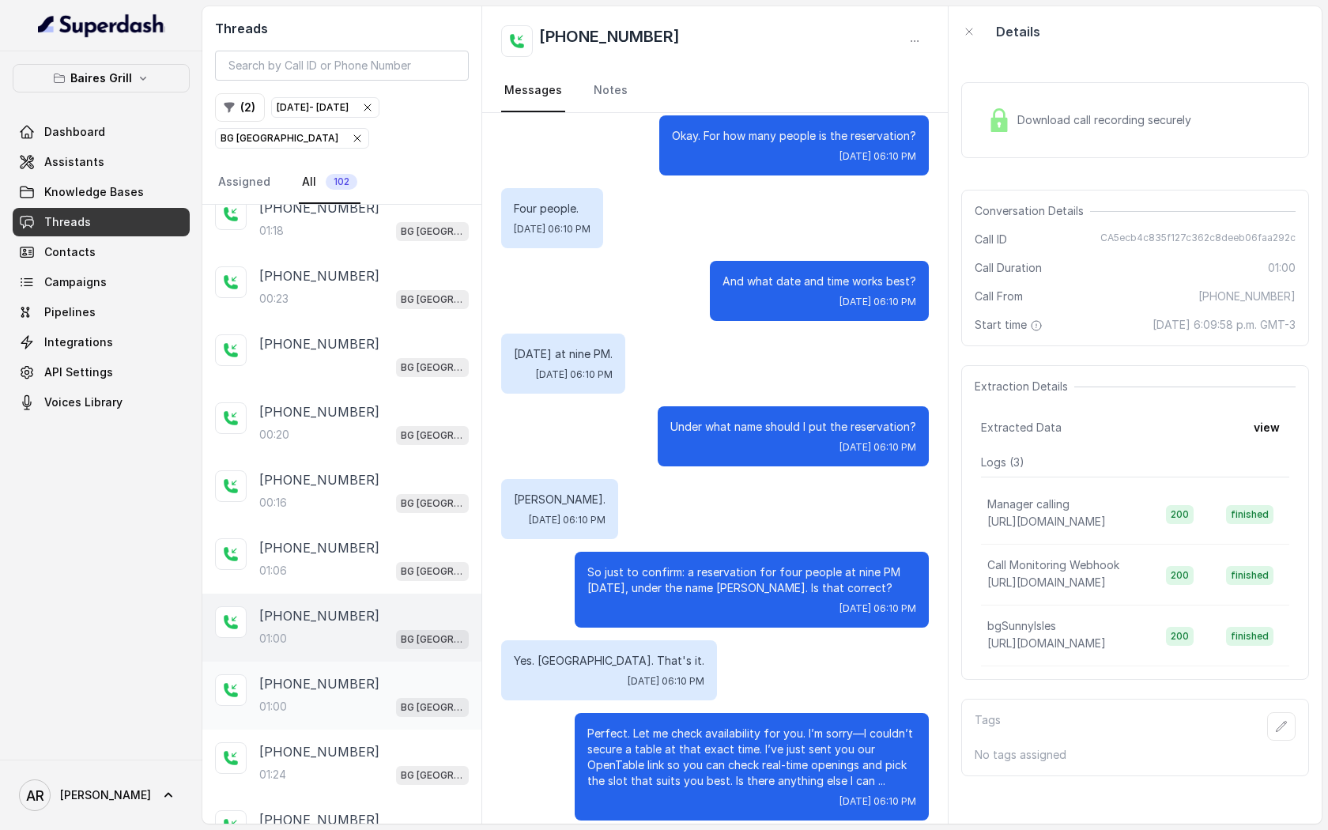
click at [338, 661] on div "+14043693153 01:00 BG Sunny Isles" at bounding box center [341, 695] width 279 height 68
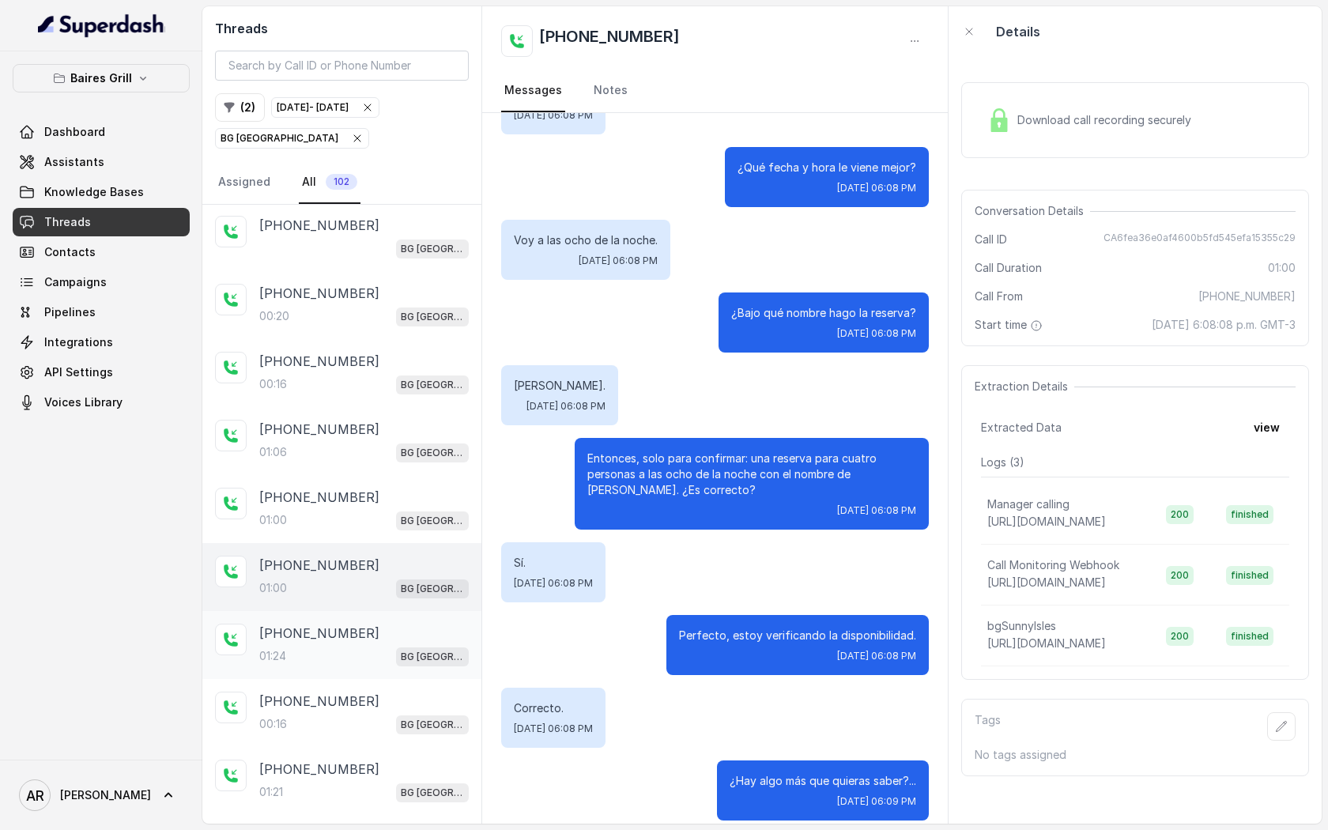
click at [379, 624] on div "+14043693153" at bounding box center [363, 633] width 209 height 19
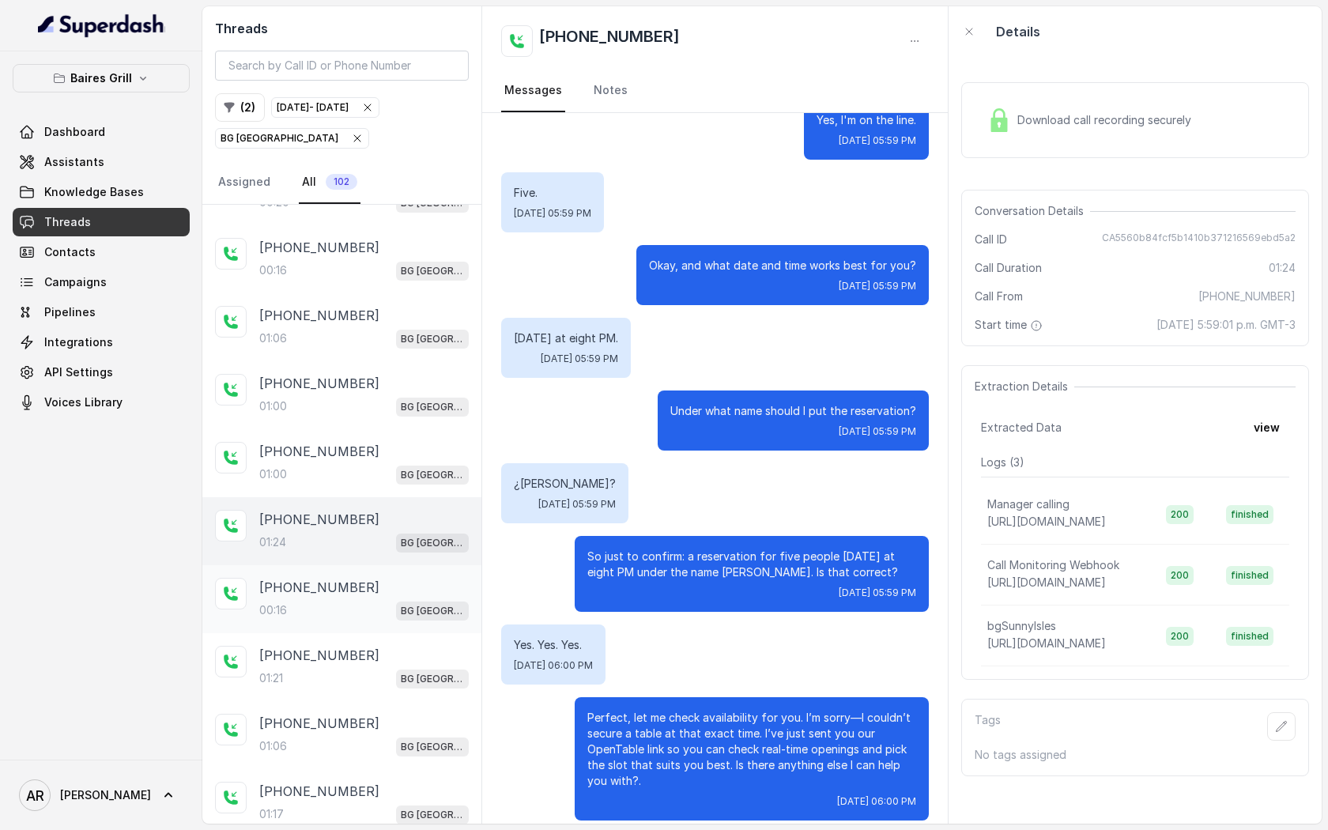
click at [326, 600] on div "00:16 BG Sunny Isles" at bounding box center [363, 610] width 209 height 21
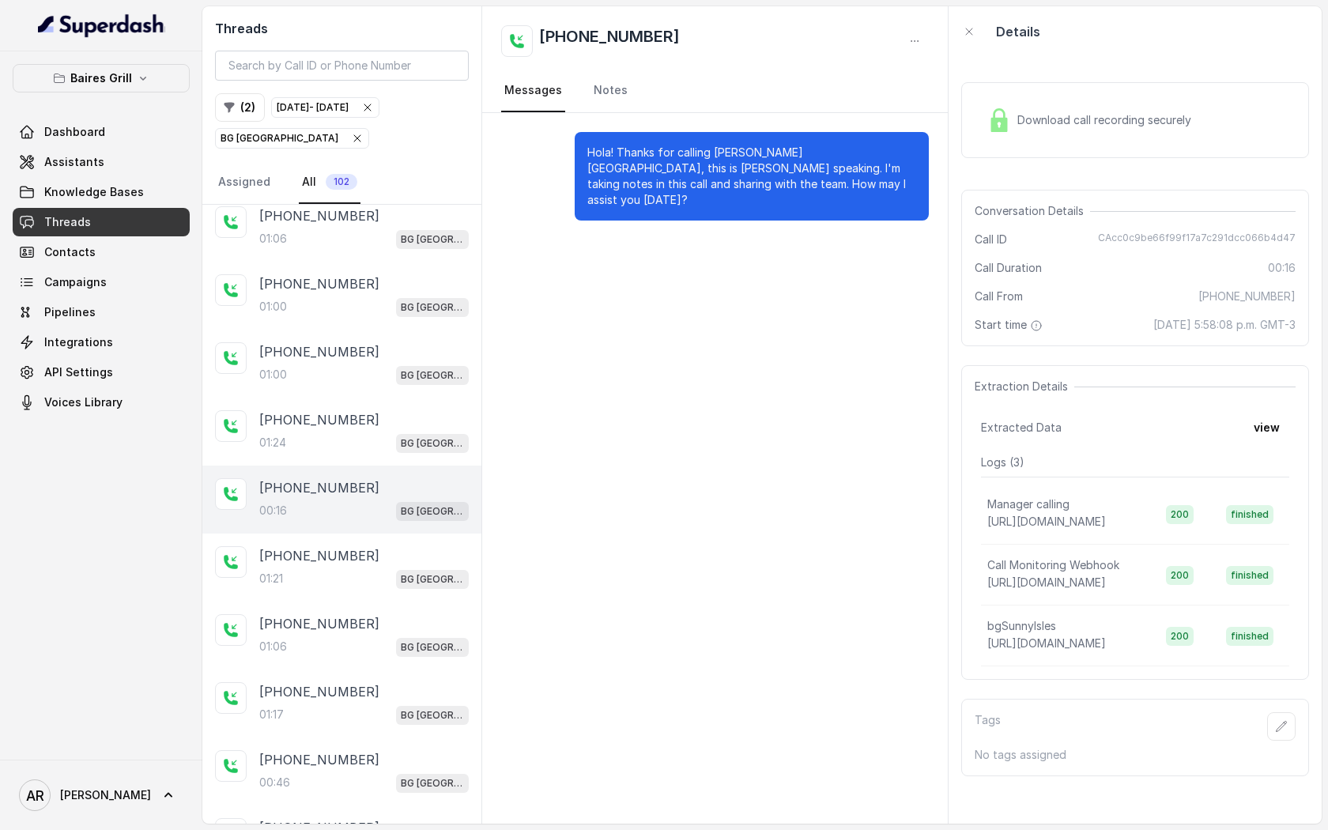
click at [326, 601] on div "+13056101619 01:06 BG Sunny Isles" at bounding box center [341, 635] width 279 height 68
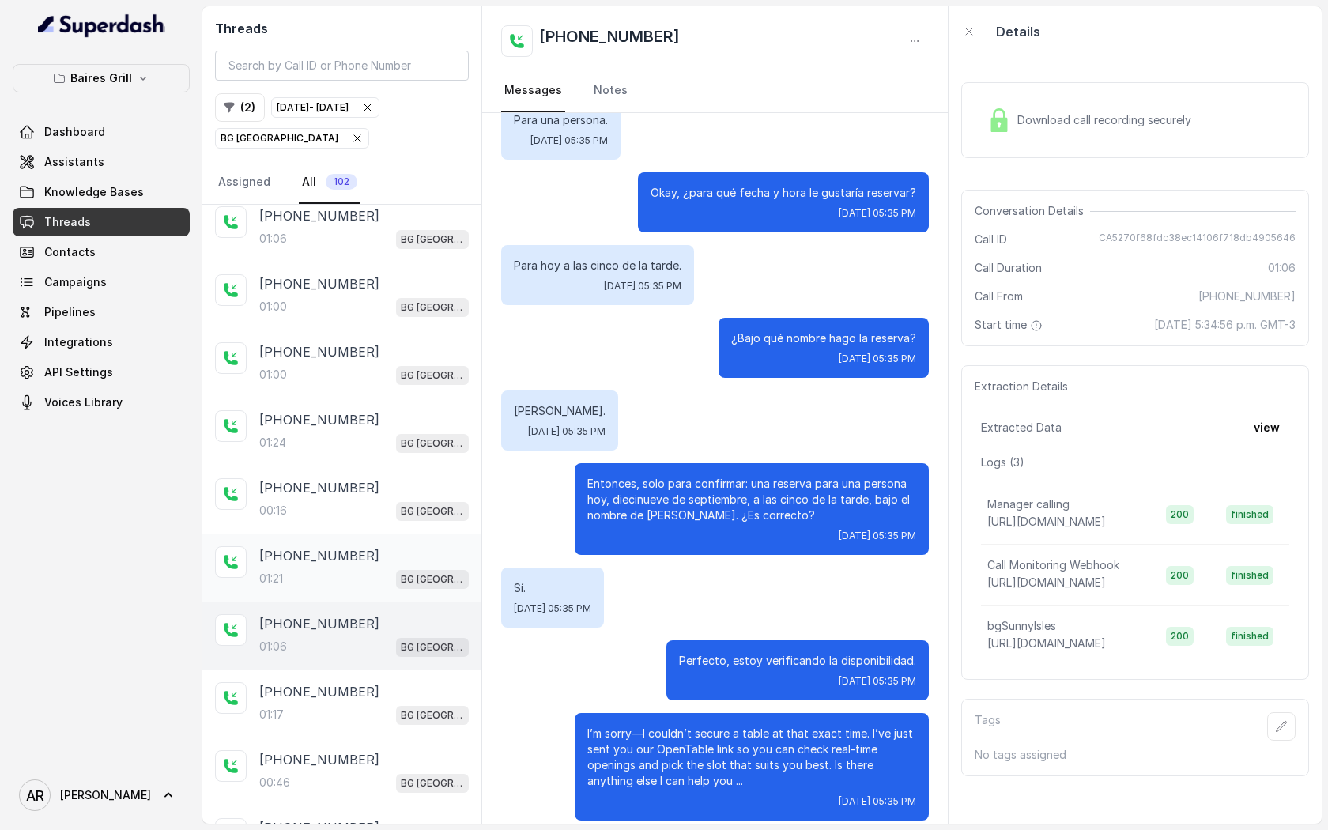
click at [341, 568] on div "01:21 BG Sunny Isles" at bounding box center [363, 578] width 209 height 21
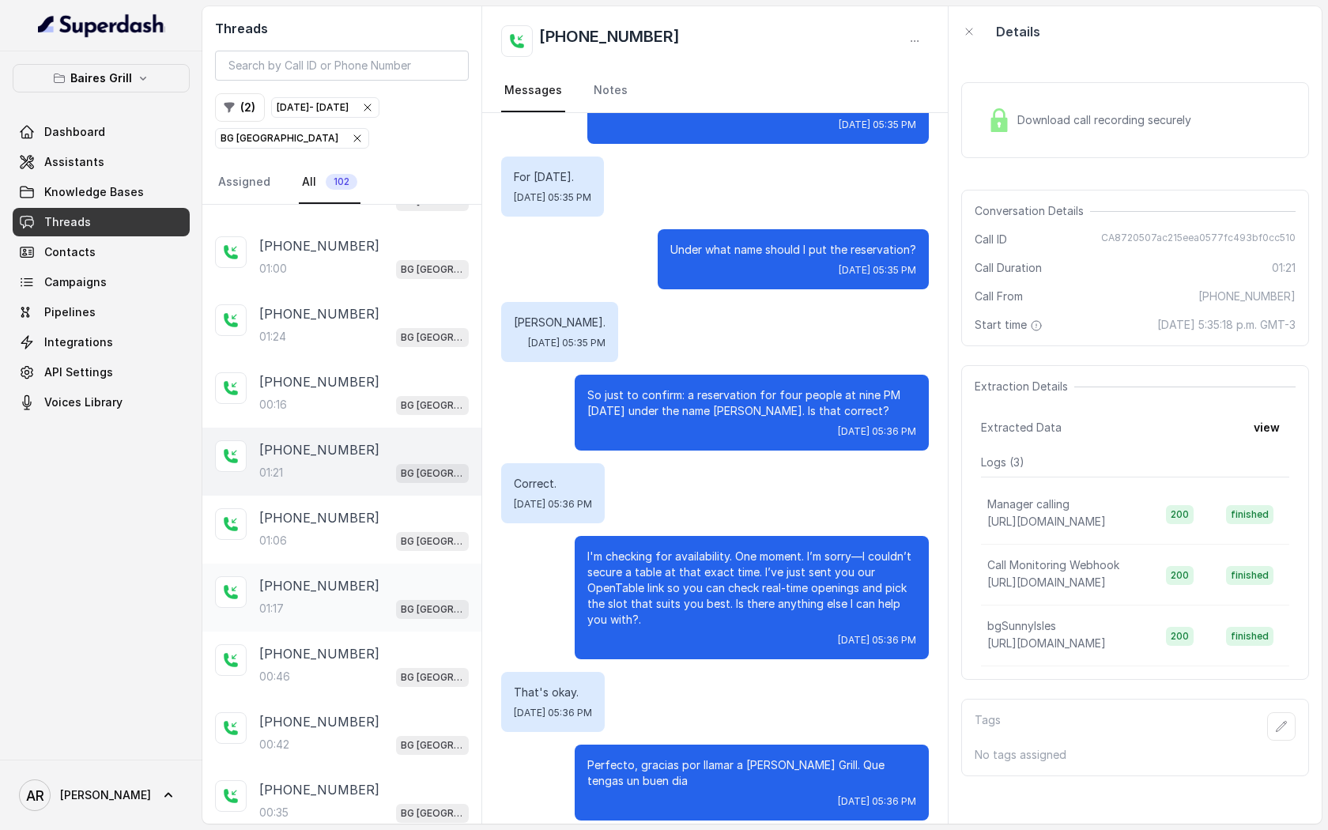
click at [341, 576] on p "+17542155862" at bounding box center [319, 585] width 120 height 19
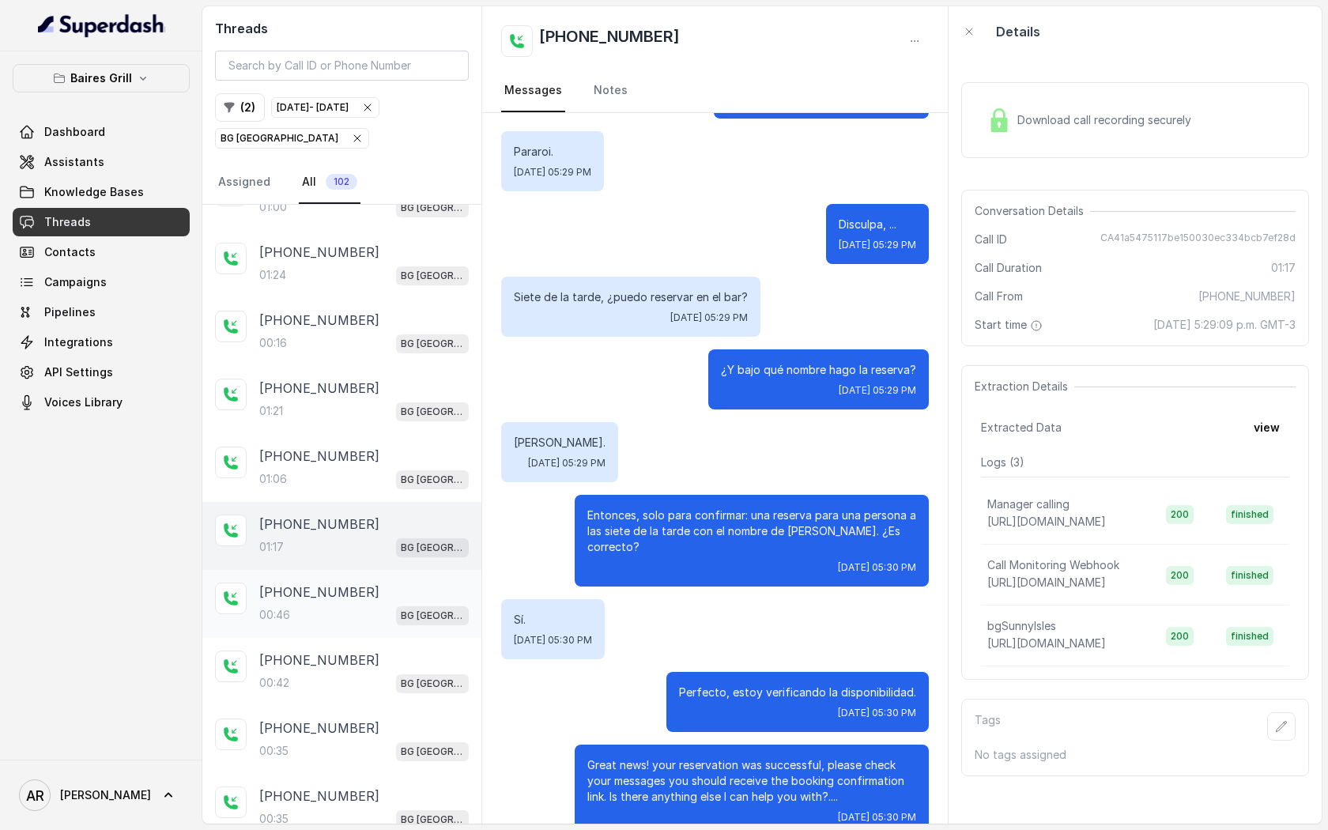
click at [379, 605] on div "00:46 BG Sunny Isles" at bounding box center [363, 615] width 209 height 21
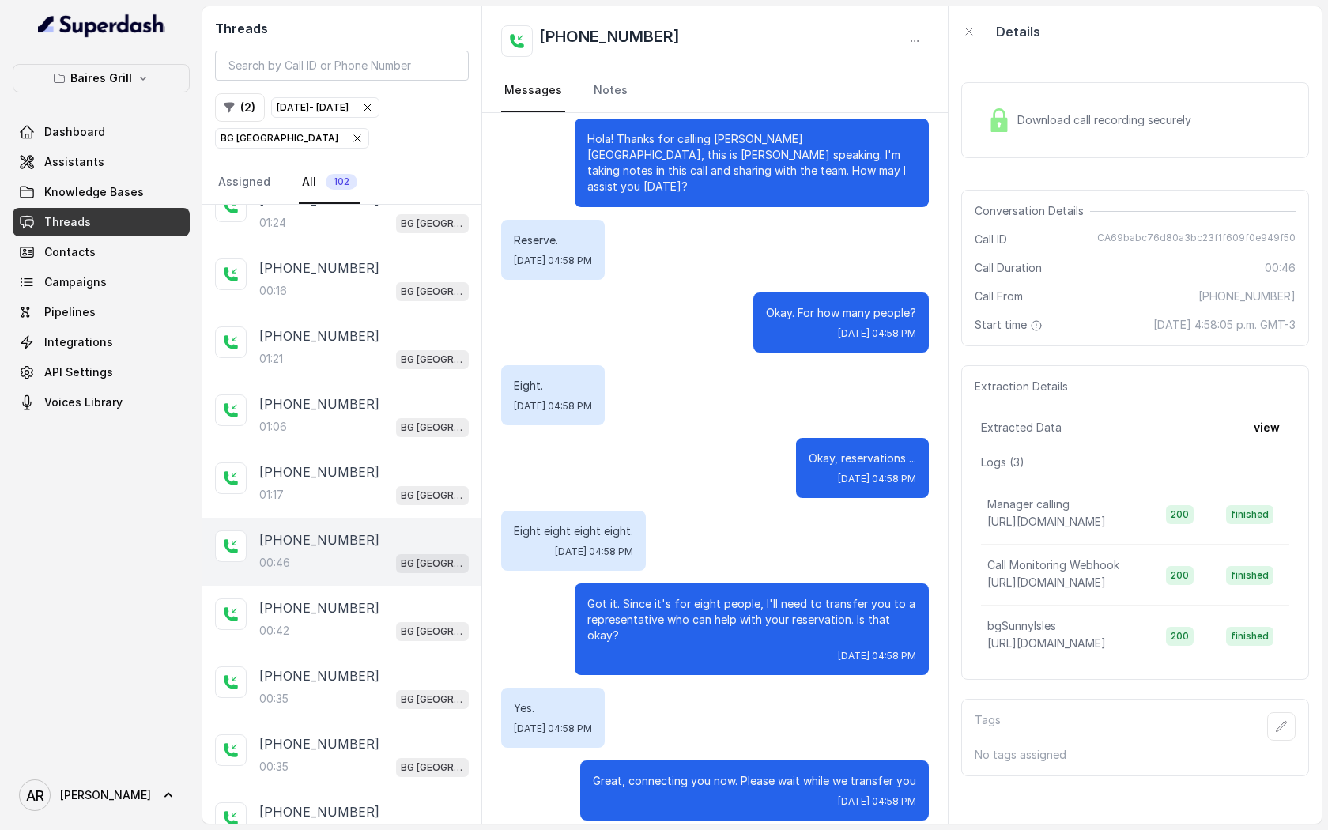
scroll to position [4785, 0]
click at [379, 597] on div "+447367181518" at bounding box center [363, 606] width 209 height 19
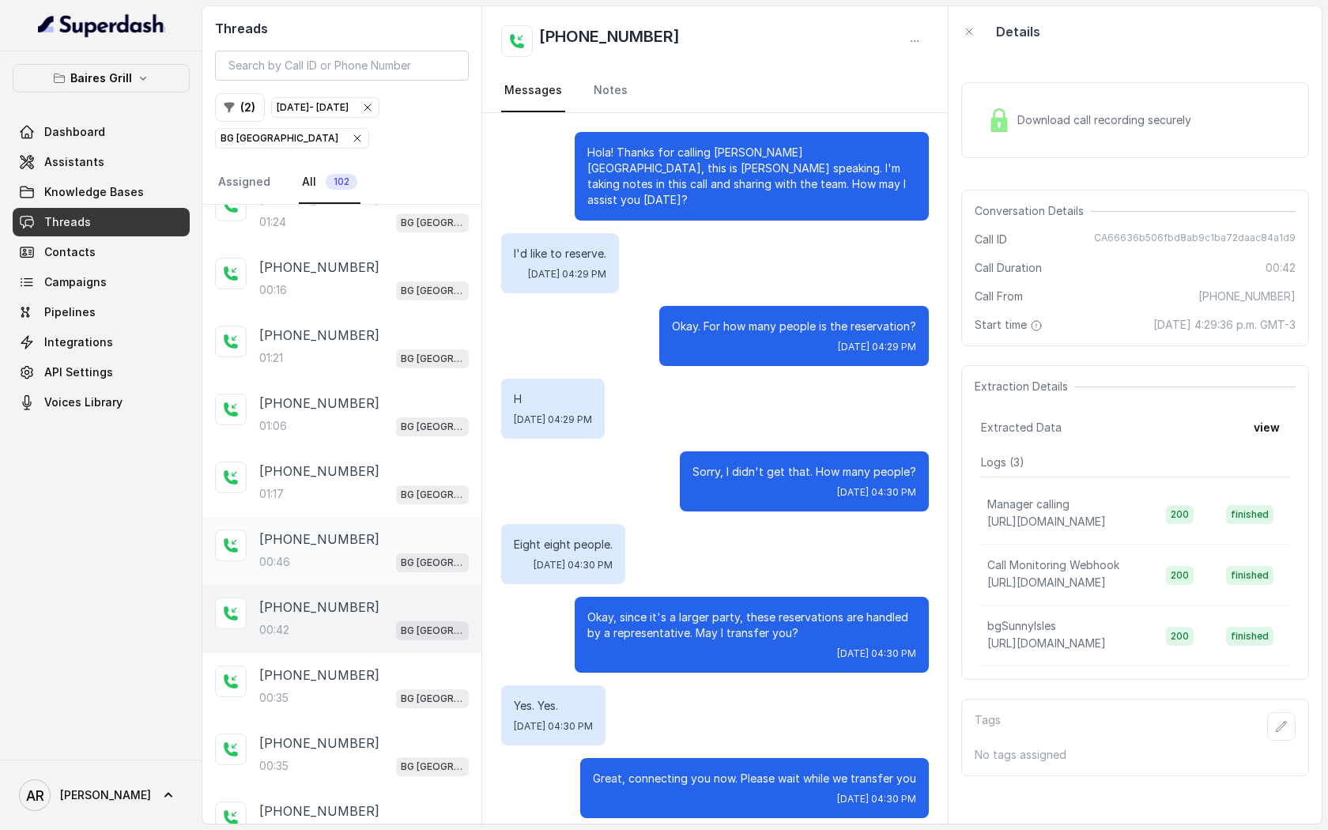
scroll to position [4850, 0]
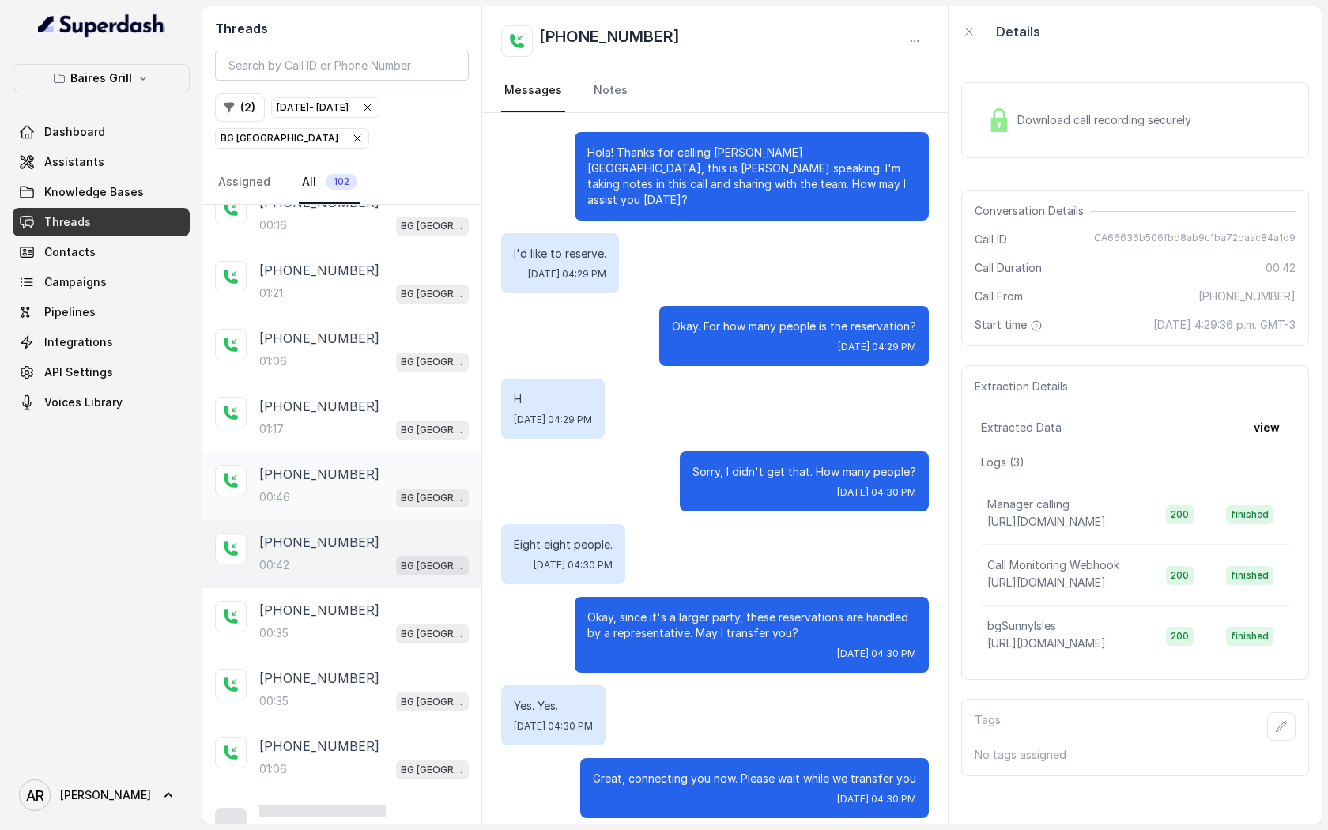
click at [379, 601] on div "+13057992500" at bounding box center [363, 610] width 209 height 19
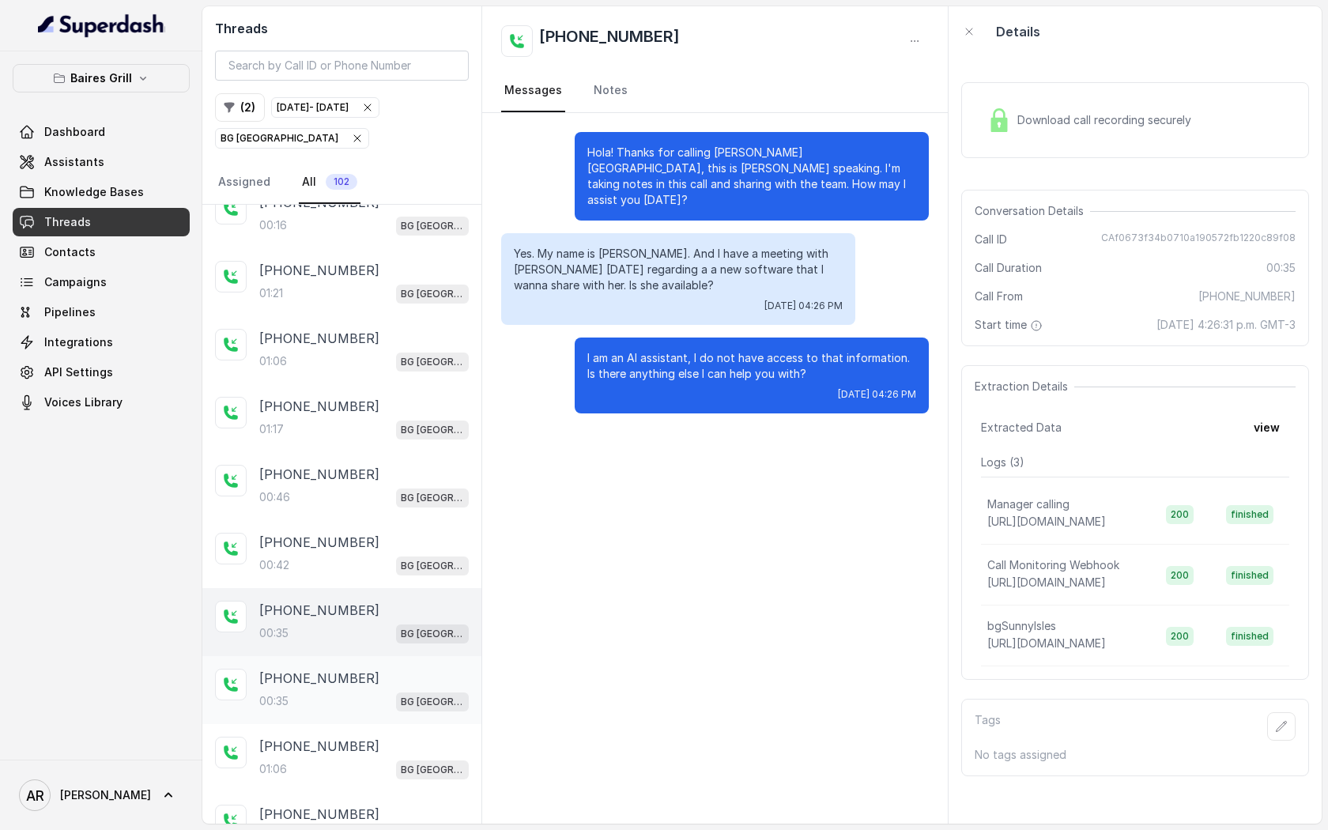
click at [363, 691] on div "00:35 BG Sunny Isles" at bounding box center [363, 701] width 209 height 21
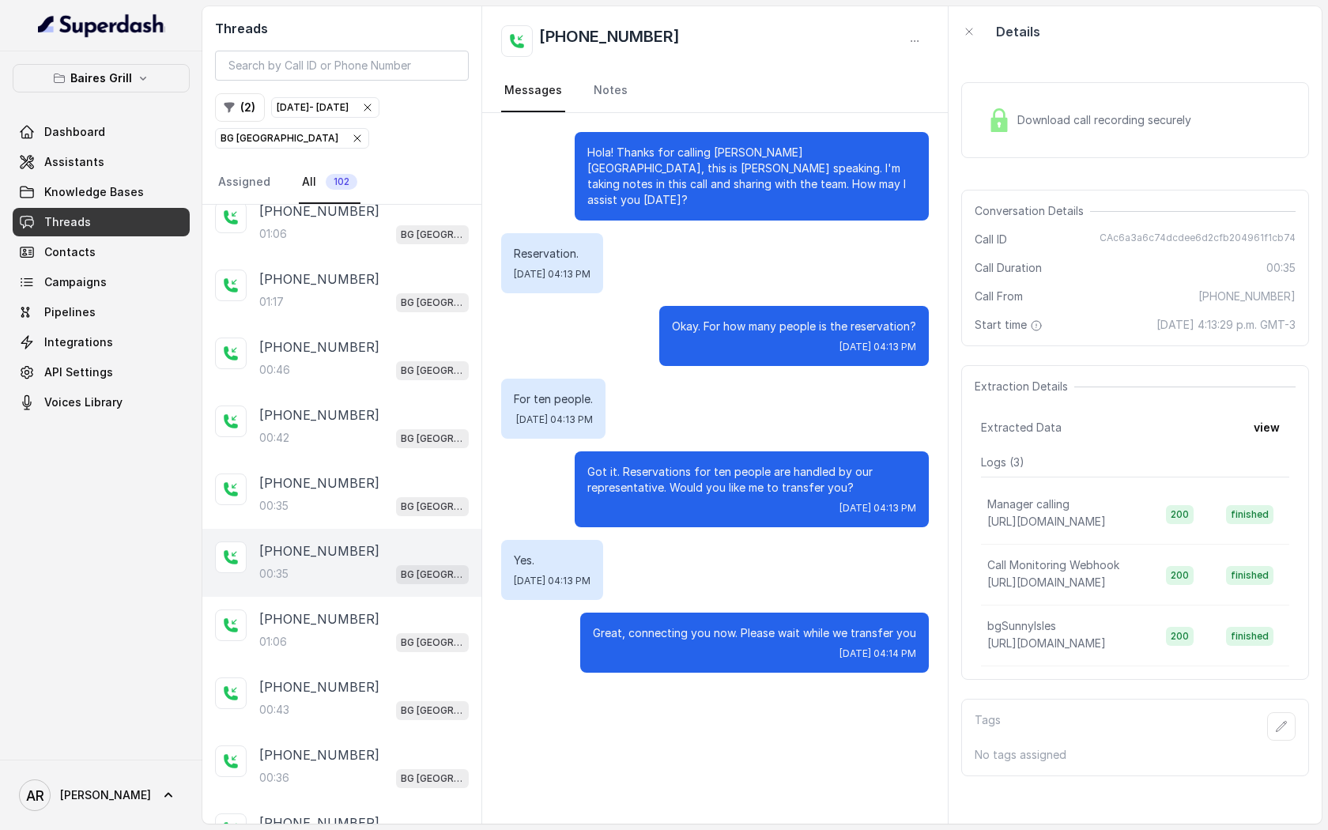
scroll to position [4980, 0]
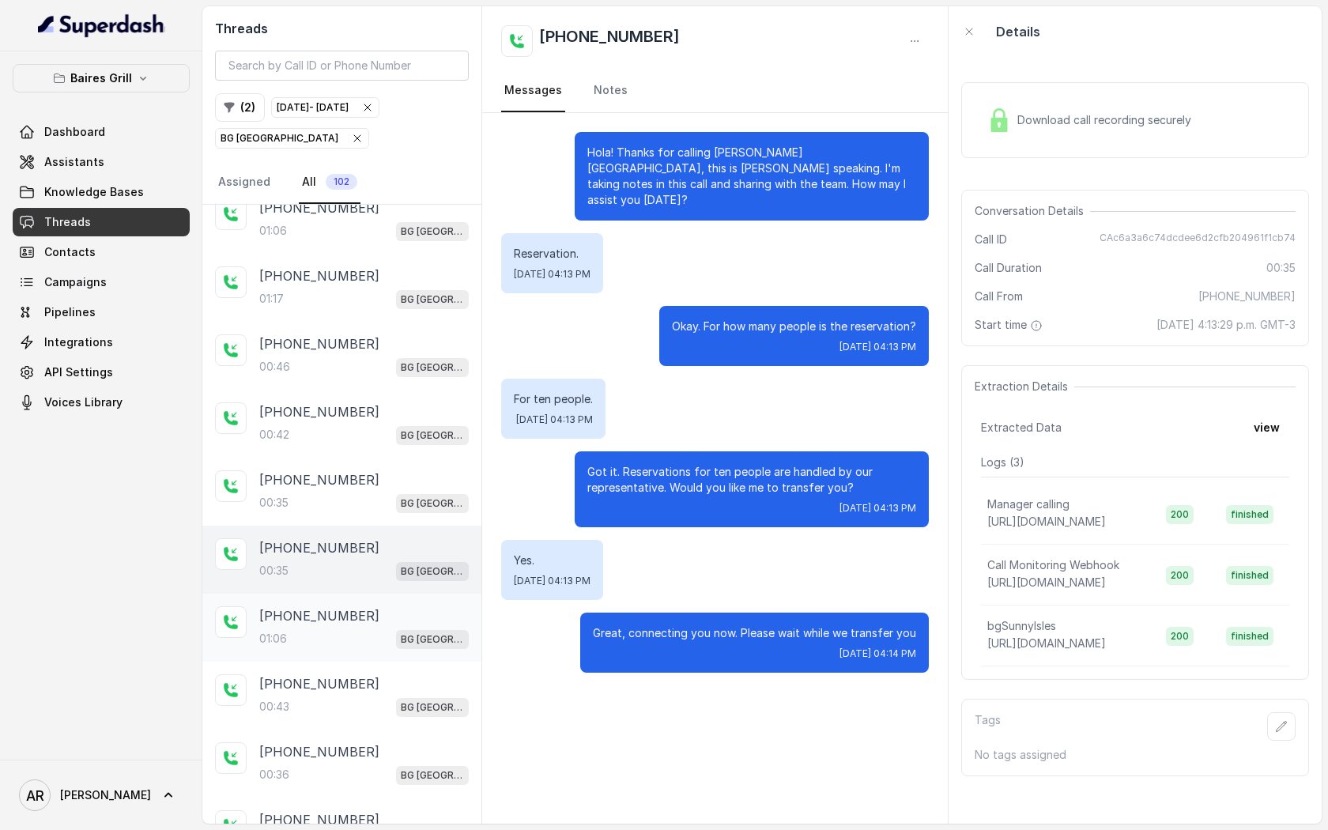
click at [384, 628] on div "01:06 BG Sunny Isles" at bounding box center [363, 638] width 209 height 21
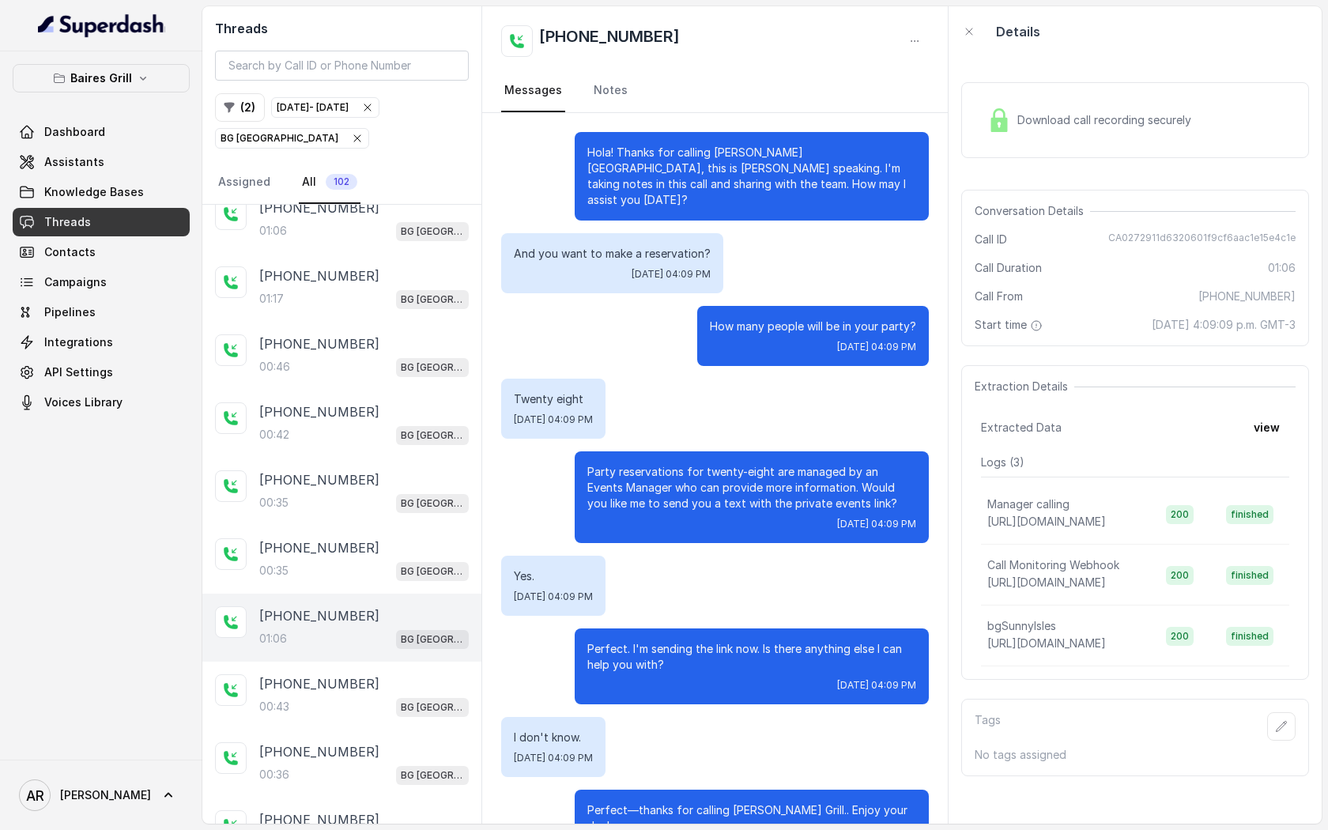
scroll to position [263, 0]
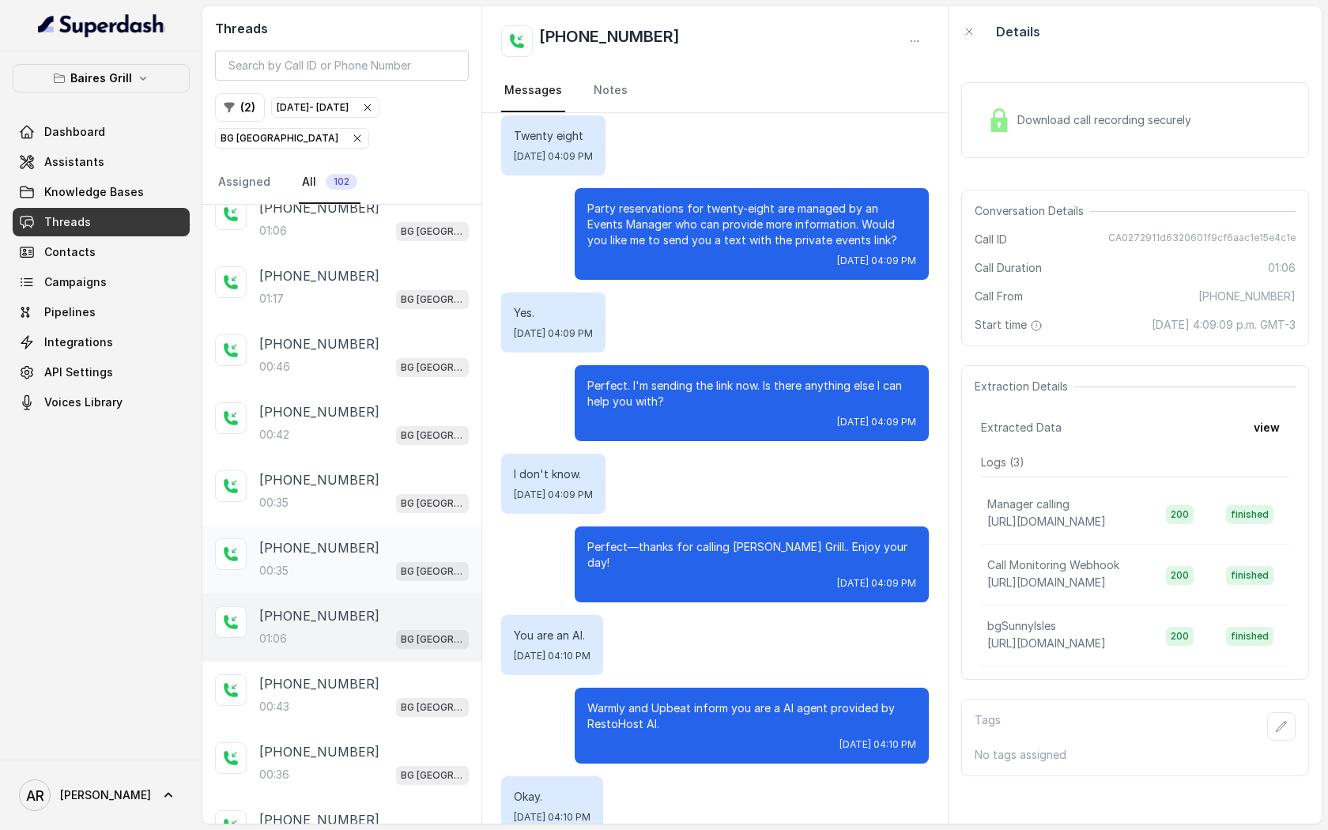
click at [399, 538] on div "+14044822738" at bounding box center [363, 547] width 209 height 19
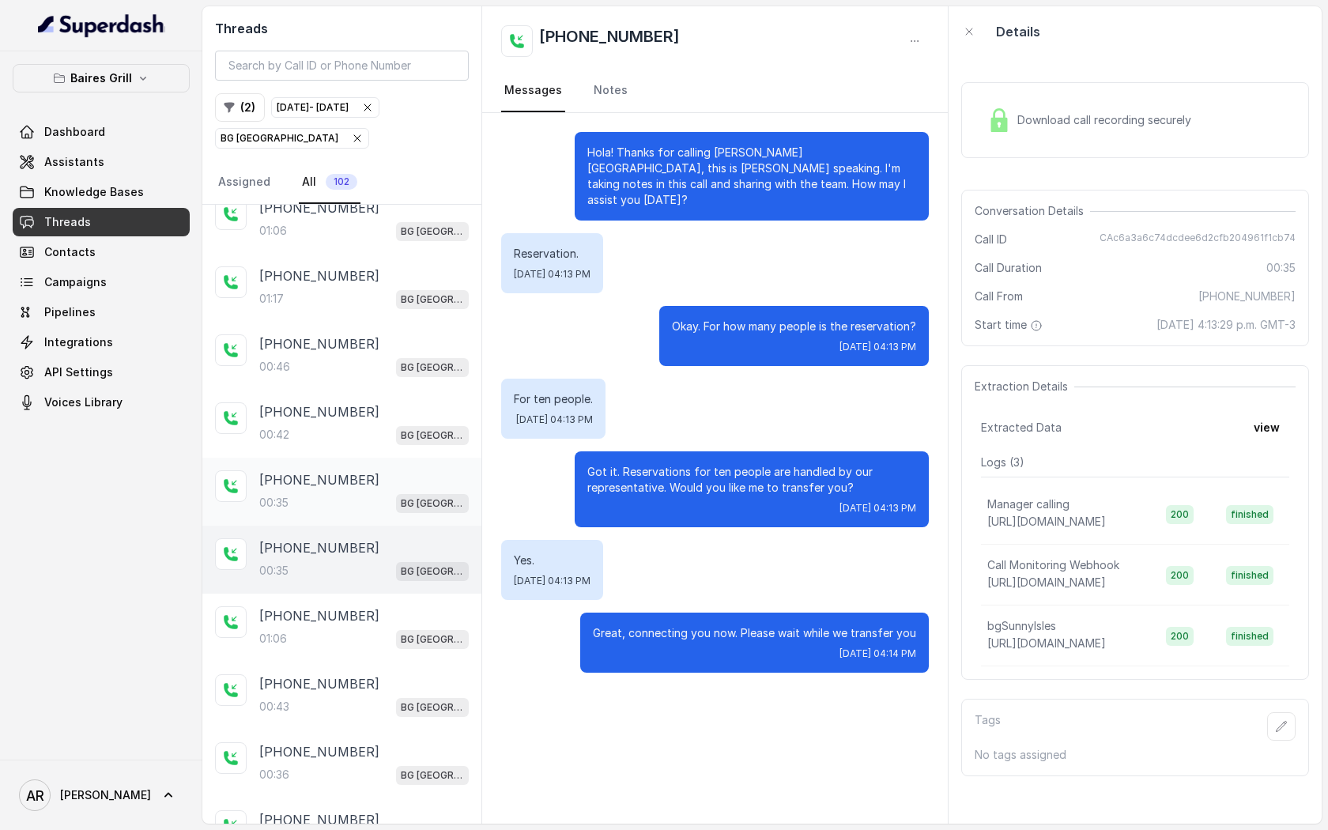
click at [399, 470] on div "+13057992500" at bounding box center [363, 479] width 209 height 19
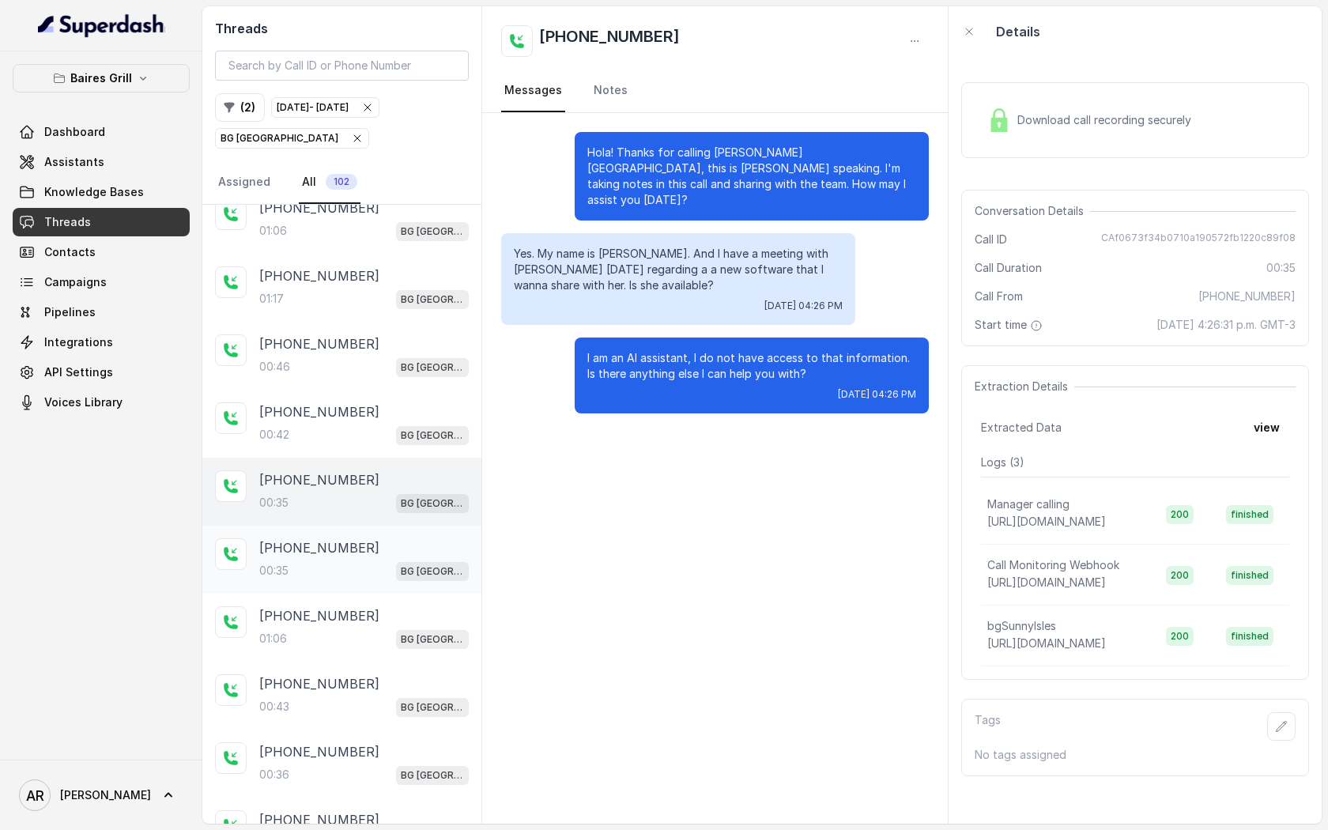
click at [340, 538] on div "+14044822738 00:35 BG Sunny Isles" at bounding box center [363, 559] width 209 height 43
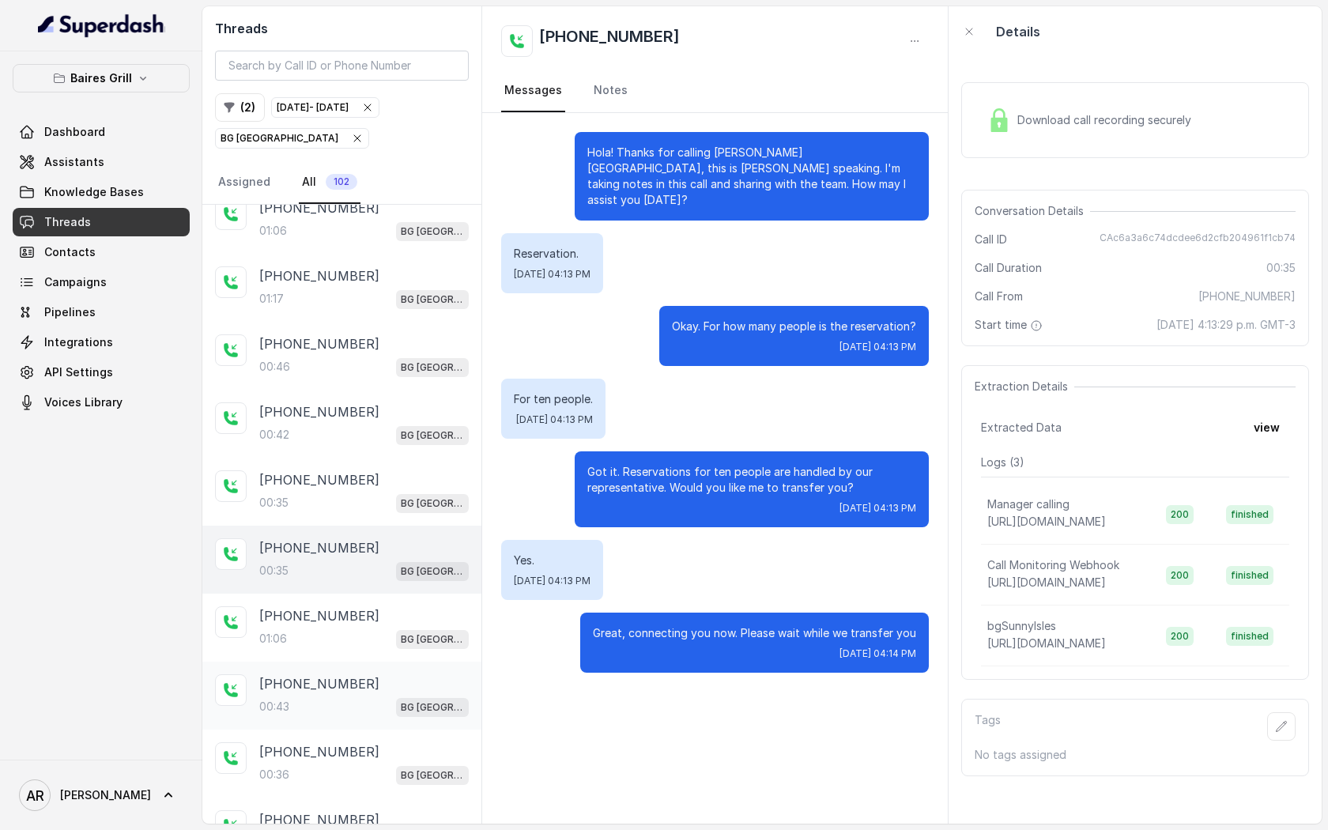
click at [342, 674] on p "+14044822738" at bounding box center [319, 683] width 120 height 19
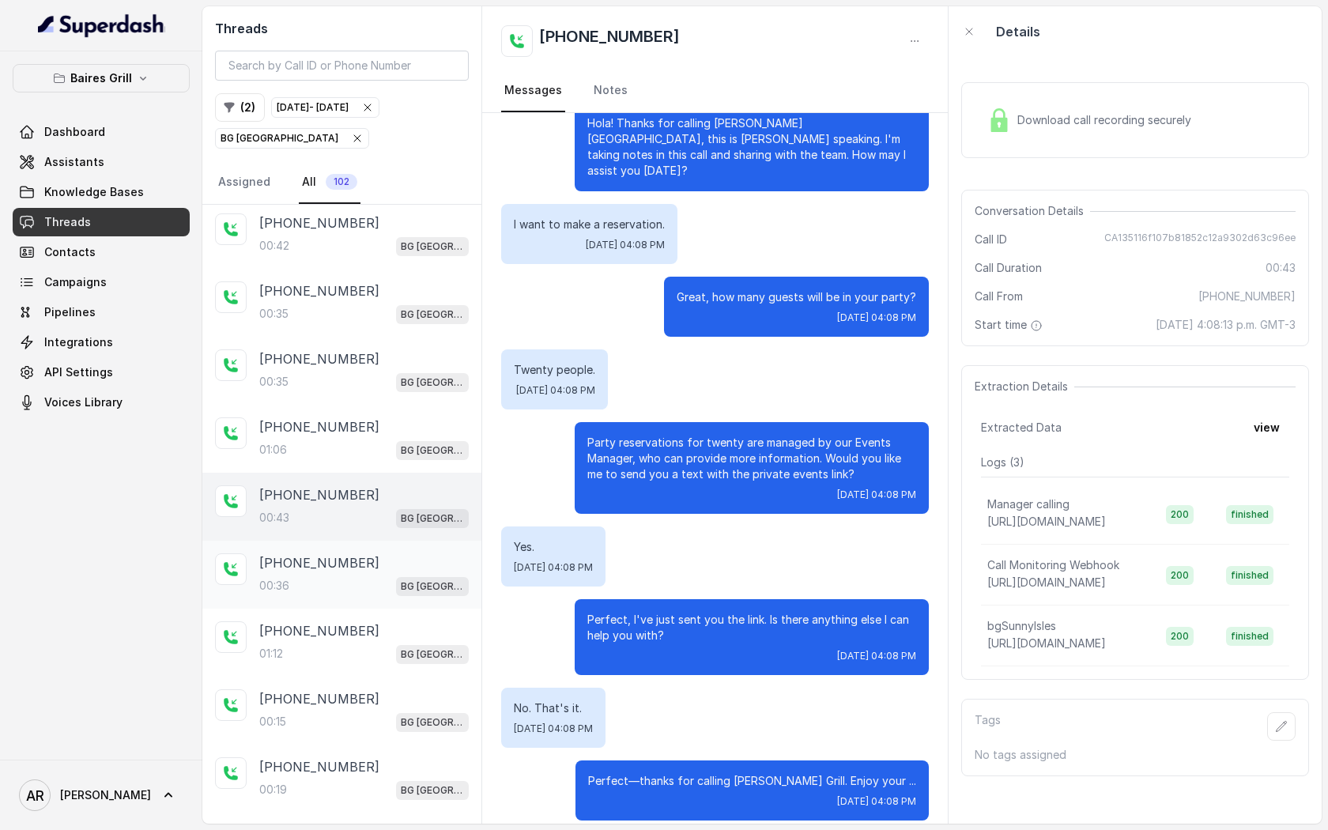
scroll to position [5191, 0]
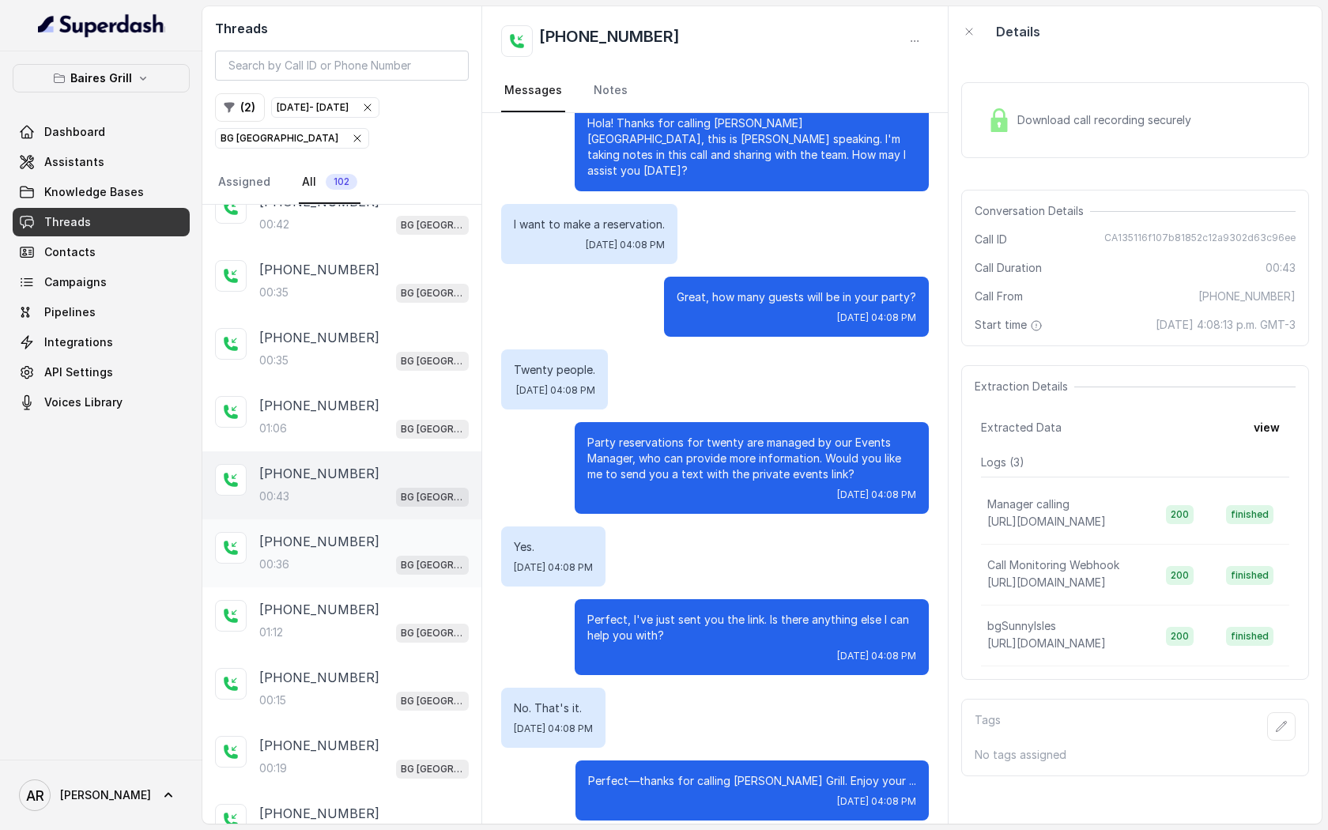
click at [381, 532] on div "+14044822738" at bounding box center [363, 541] width 209 height 19
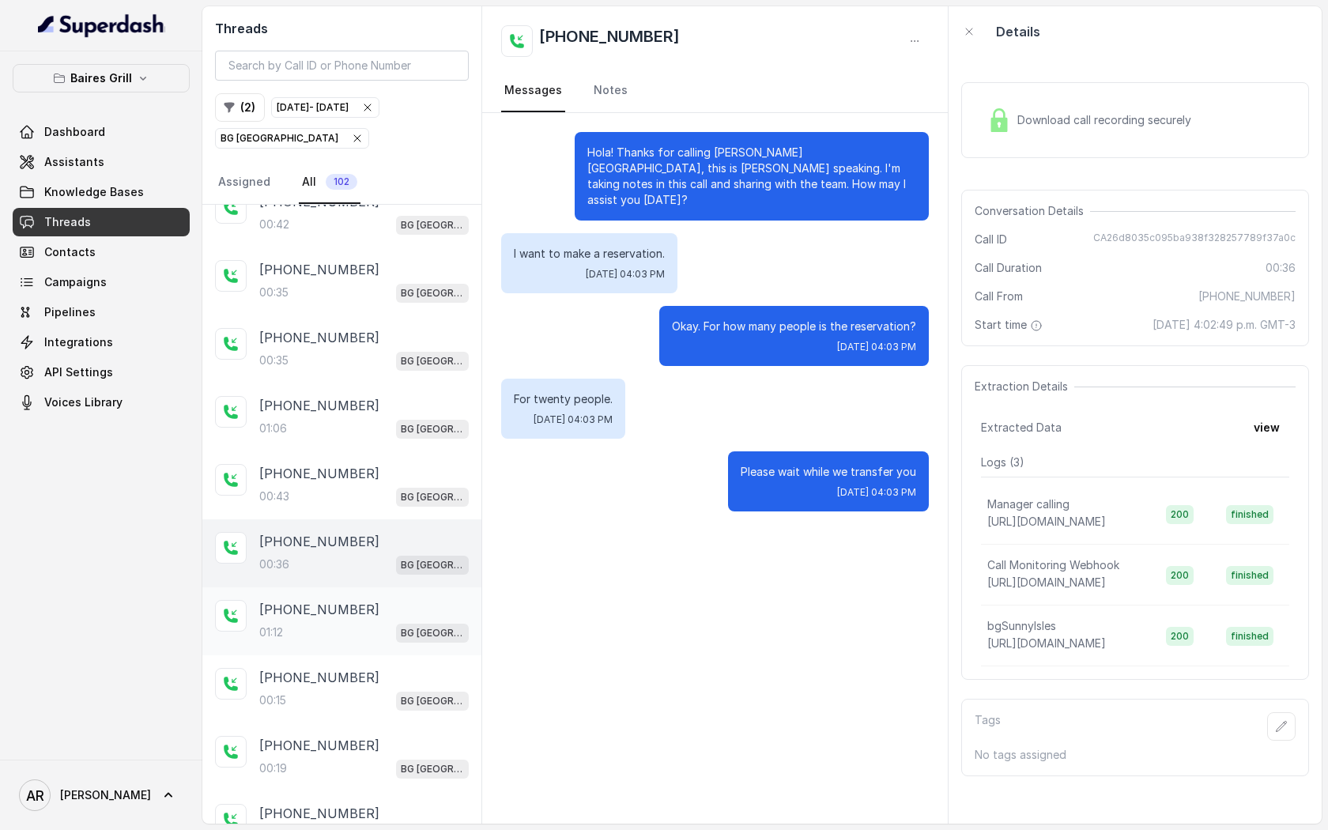
click at [379, 600] on div "+13055271291 01:12 BG Sunny Isles" at bounding box center [363, 621] width 209 height 43
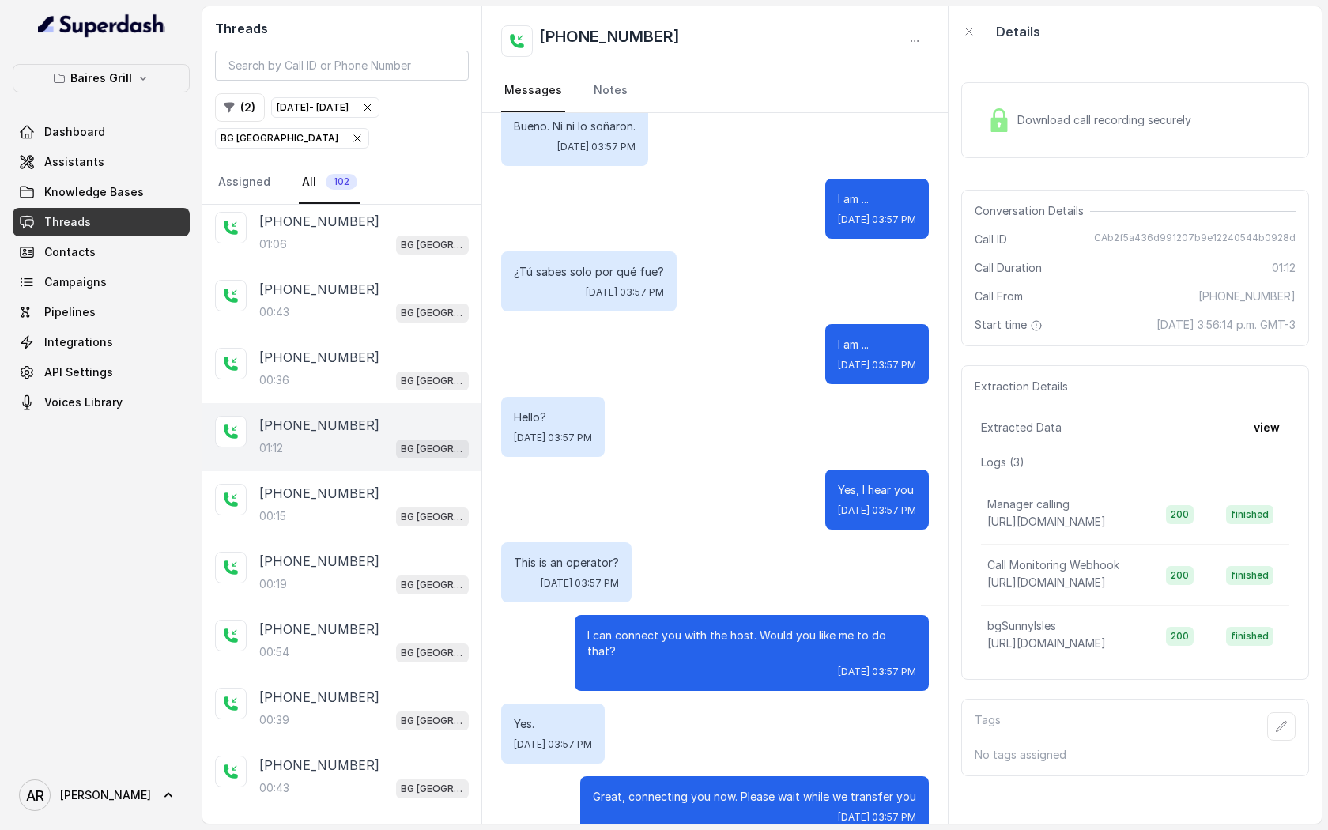
scroll to position [5376, 0]
click at [356, 483] on div "+13055271291" at bounding box center [363, 492] width 209 height 19
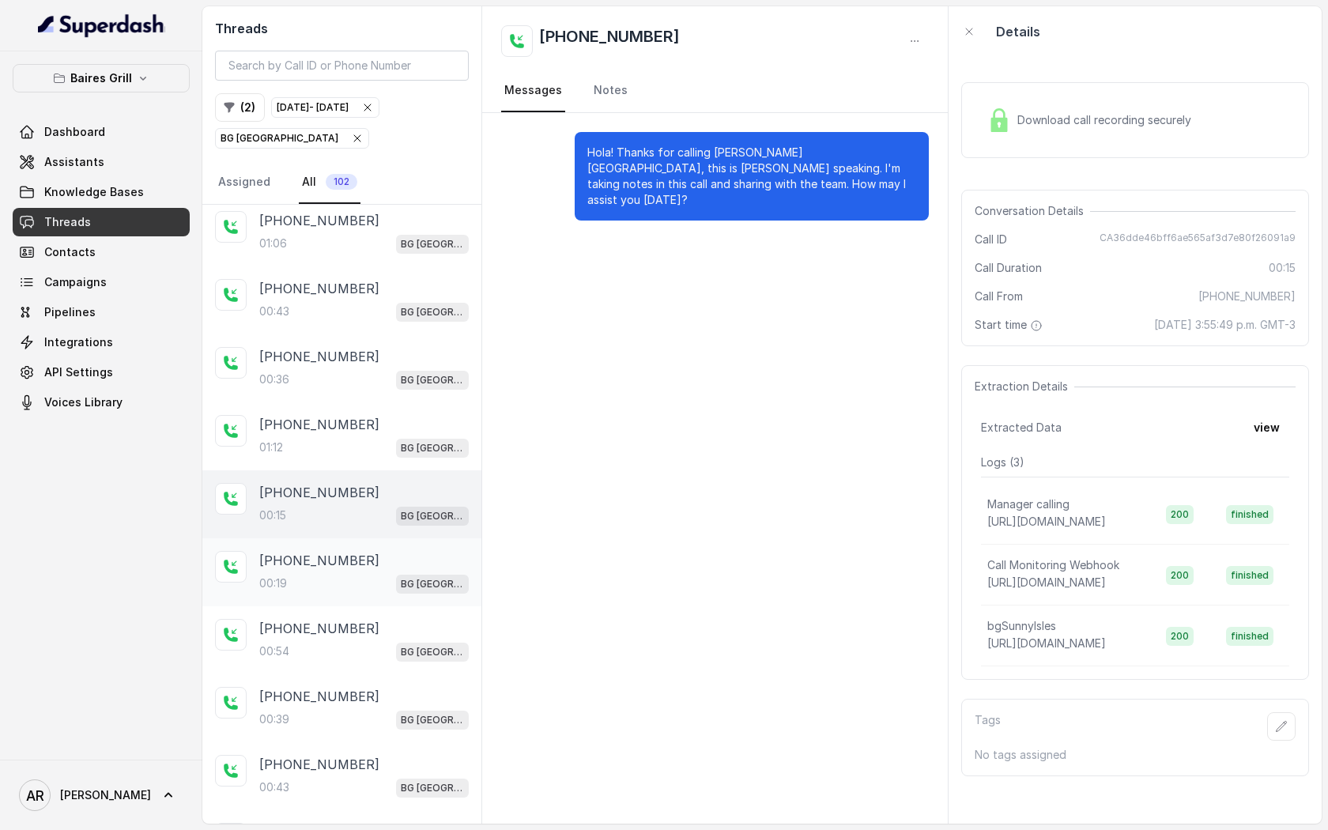
click at [356, 573] on div "00:19 BG Sunny Isles" at bounding box center [363, 583] width 209 height 21
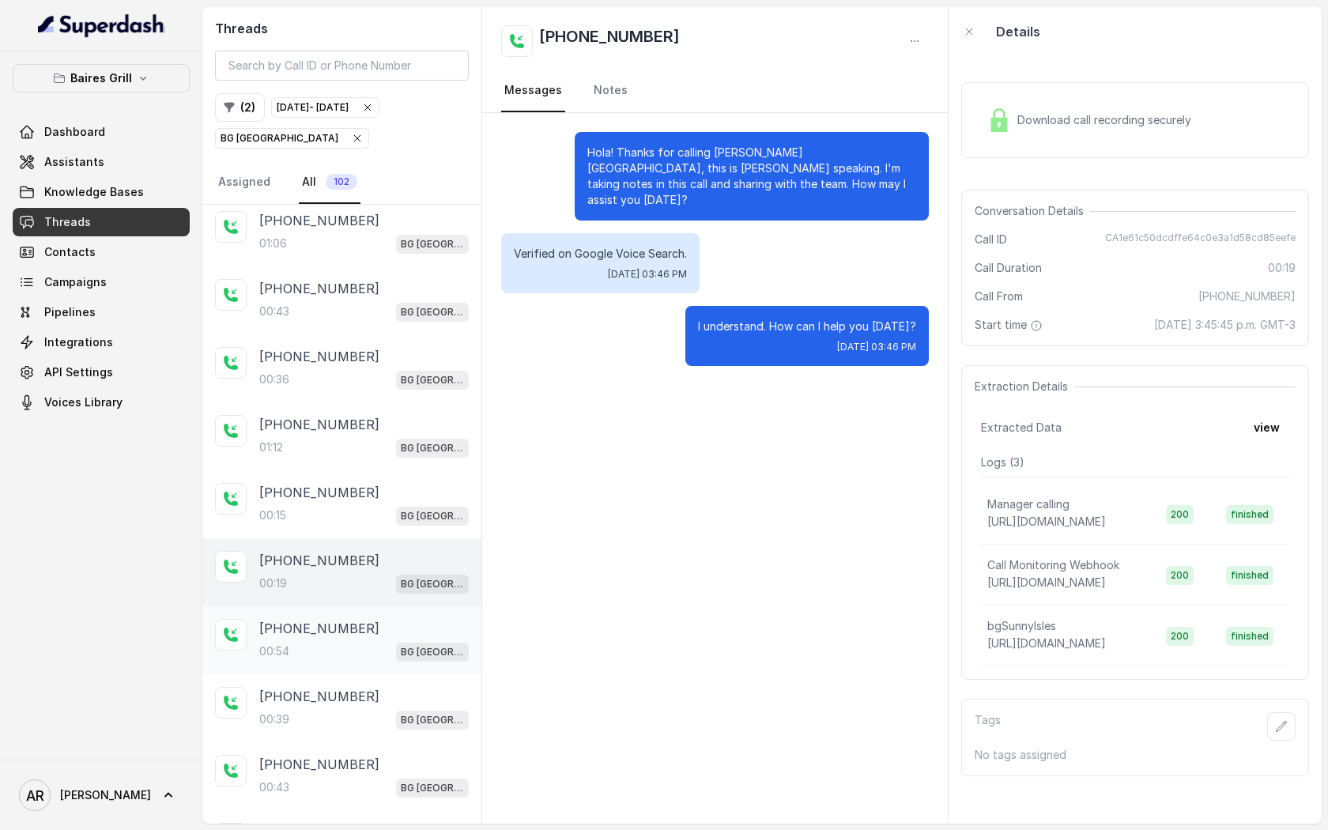
click at [356, 619] on div "+13054677183" at bounding box center [363, 628] width 209 height 19
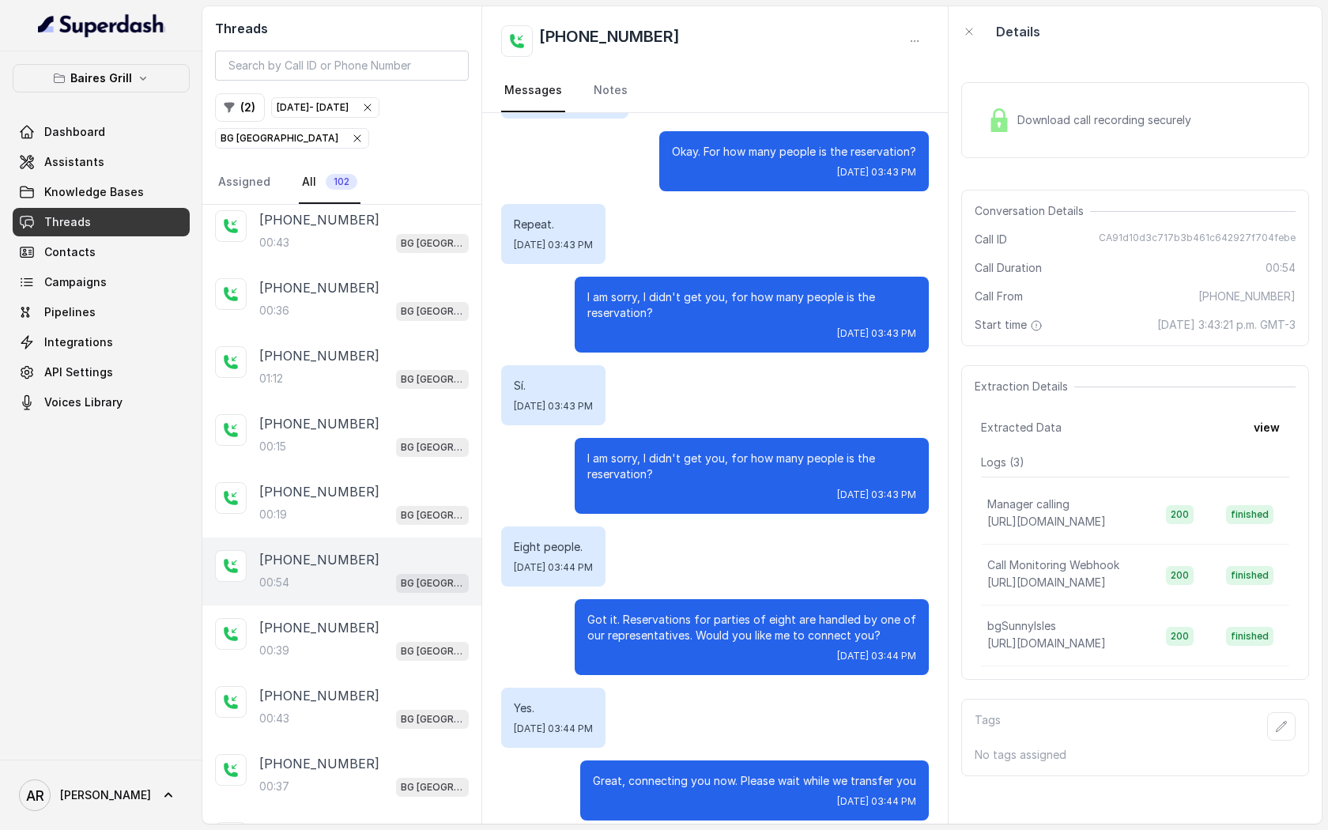
scroll to position [5478, 0]
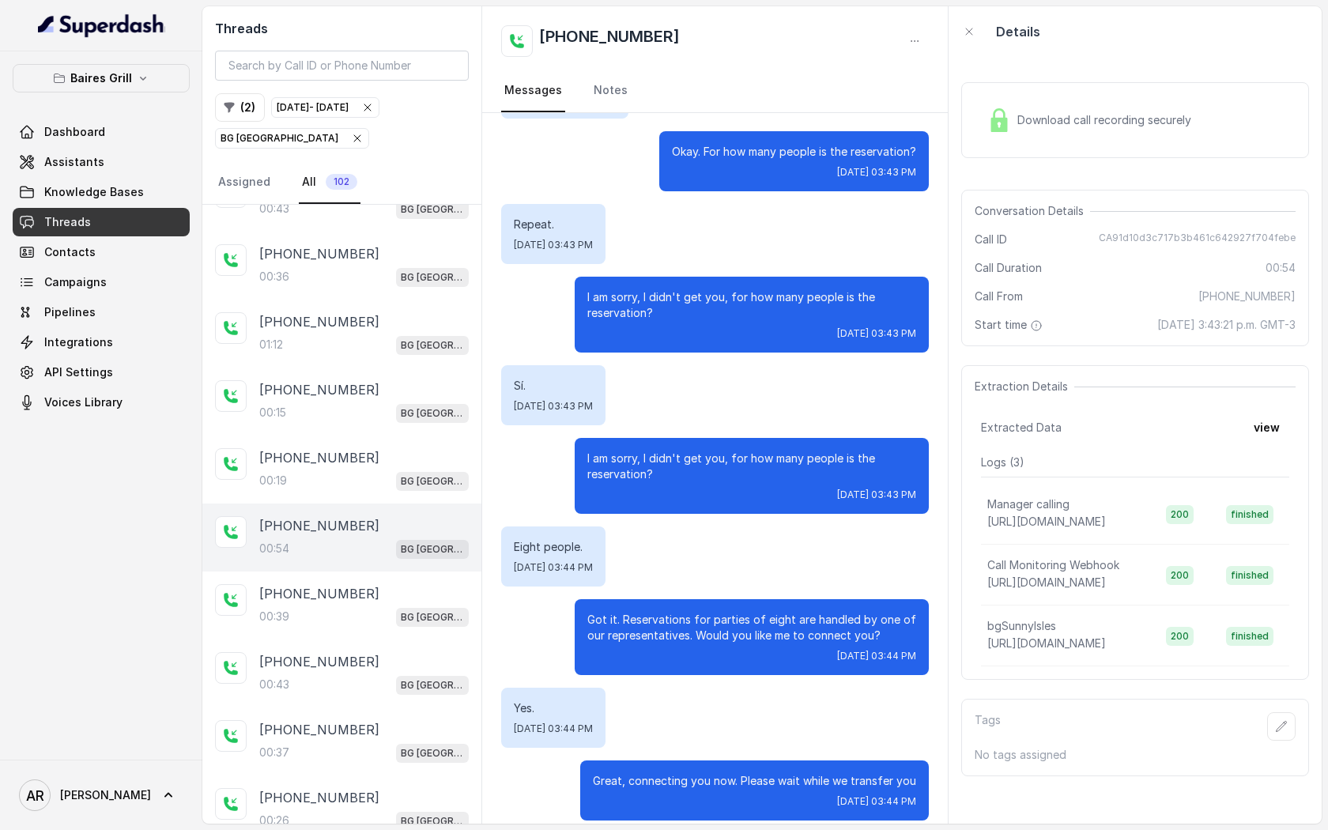
click at [356, 594] on div "+447367181518 00:39 BG Sunny Isles" at bounding box center [341, 605] width 279 height 68
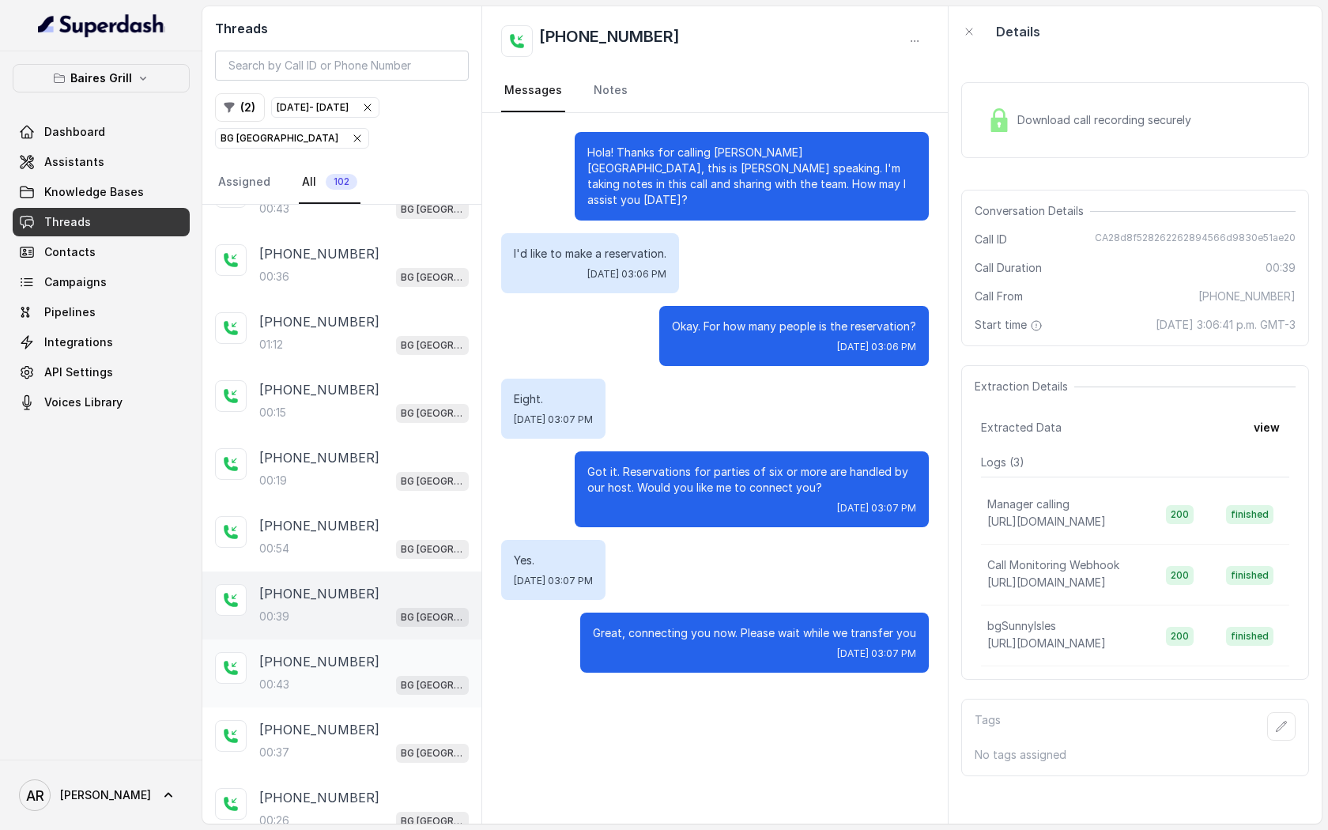
click at [323, 652] on div "+17869344409 00:43 BG Sunny Isles" at bounding box center [363, 673] width 209 height 43
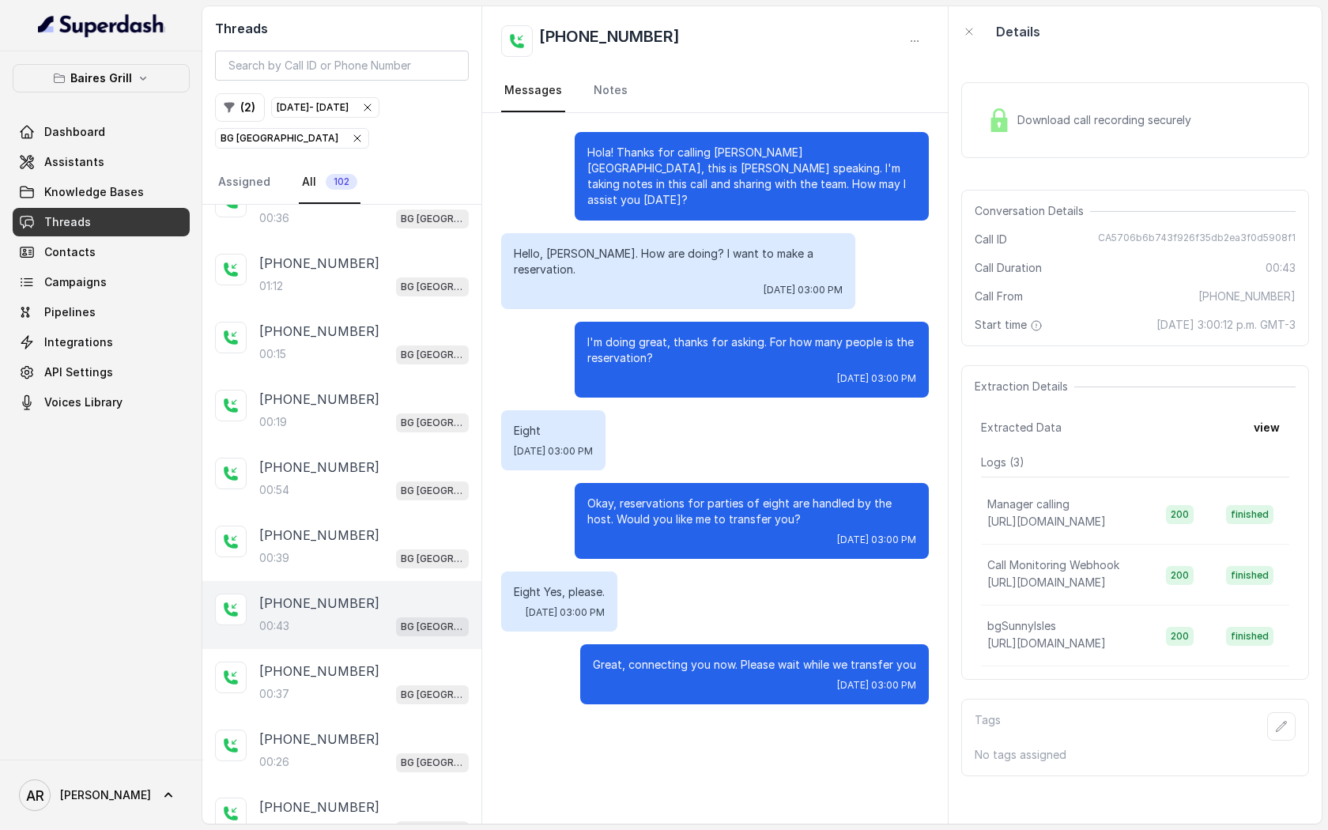
click at [323, 661] on p "+13054692486" at bounding box center [319, 670] width 120 height 19
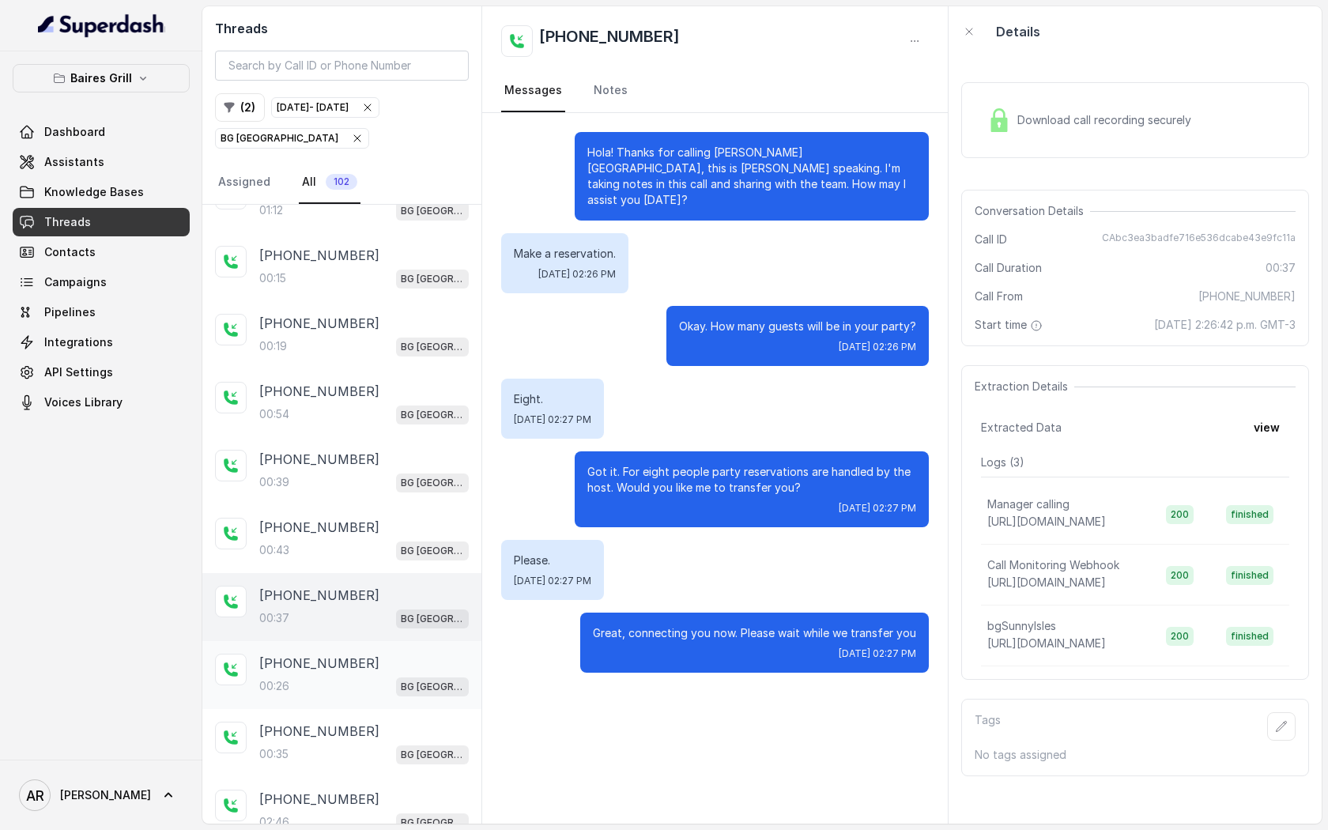
click at [323, 654] on div "+13054692486 00:26 BG Sunny Isles" at bounding box center [363, 675] width 209 height 43
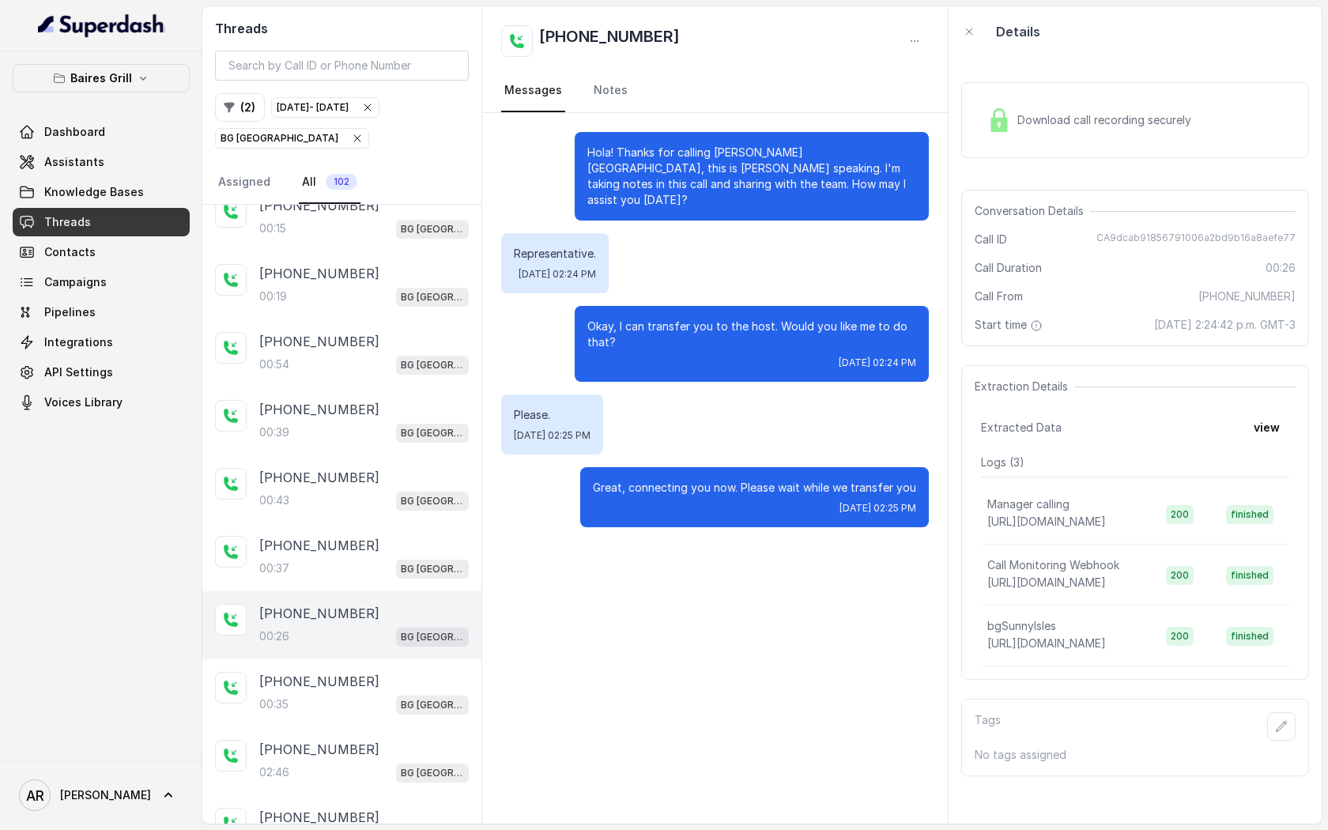
scroll to position [5664, 0]
click at [323, 670] on p "+13054692486" at bounding box center [319, 679] width 120 height 19
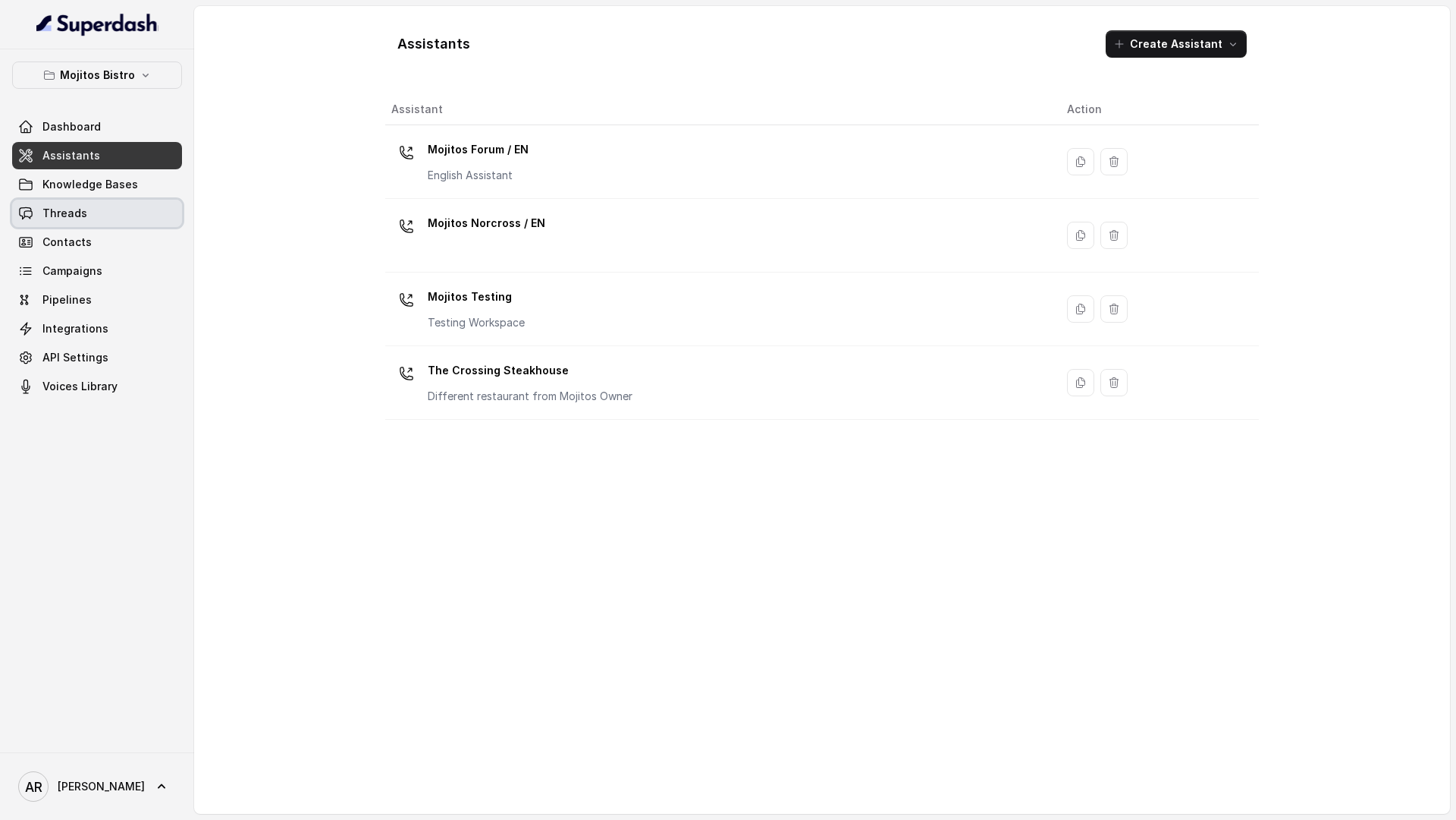
click at [140, 215] on link "Threads" at bounding box center [97, 213] width 170 height 27
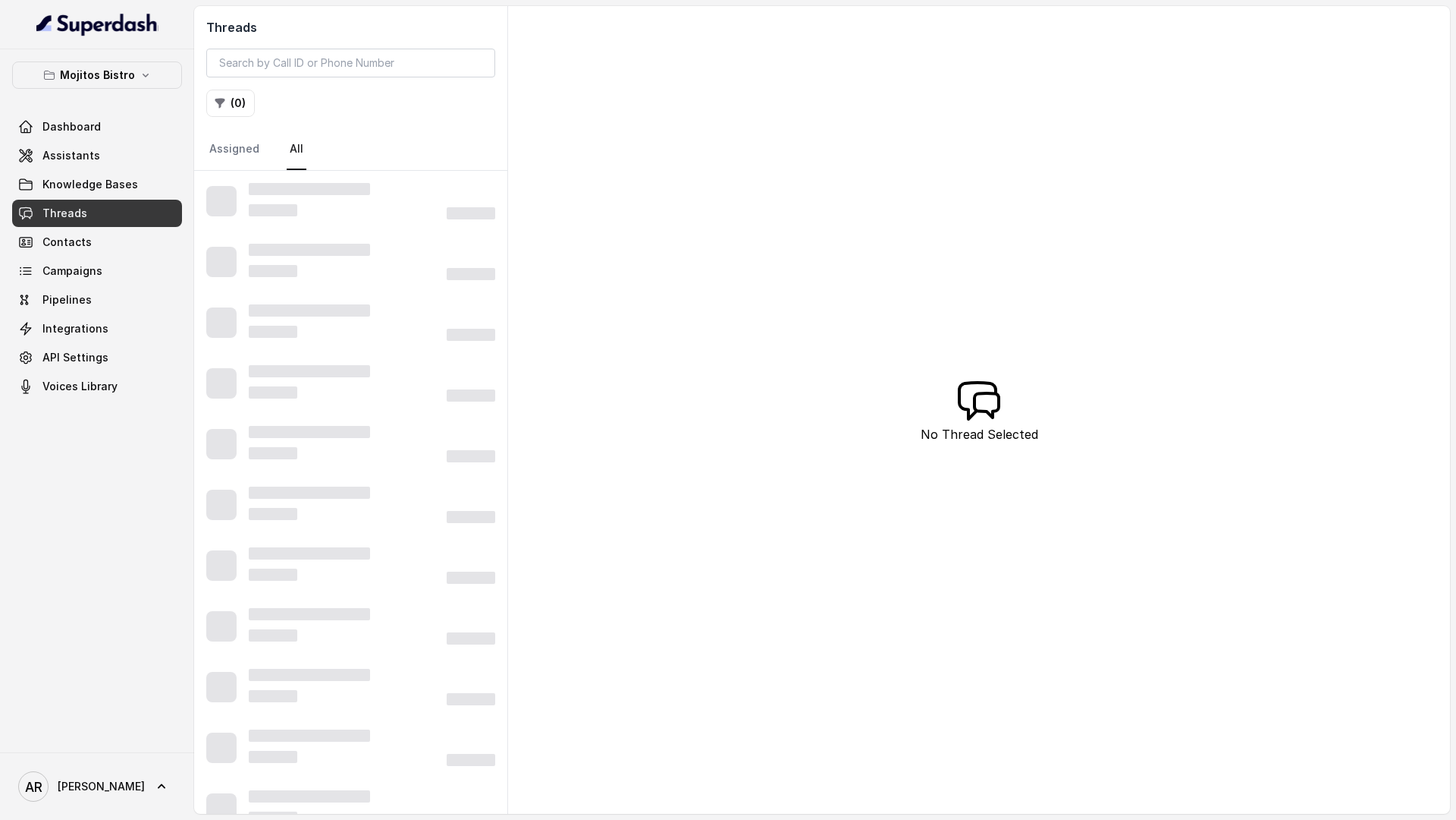
click at [164, 88] on div "Mojitos Bistro Dashboard Assistants Knowledge Bases Threads Contacts Campaigns …" at bounding box center [97, 230] width 170 height 338
click at [155, 77] on button "Mojitos Bistro" at bounding box center [97, 75] width 170 height 27
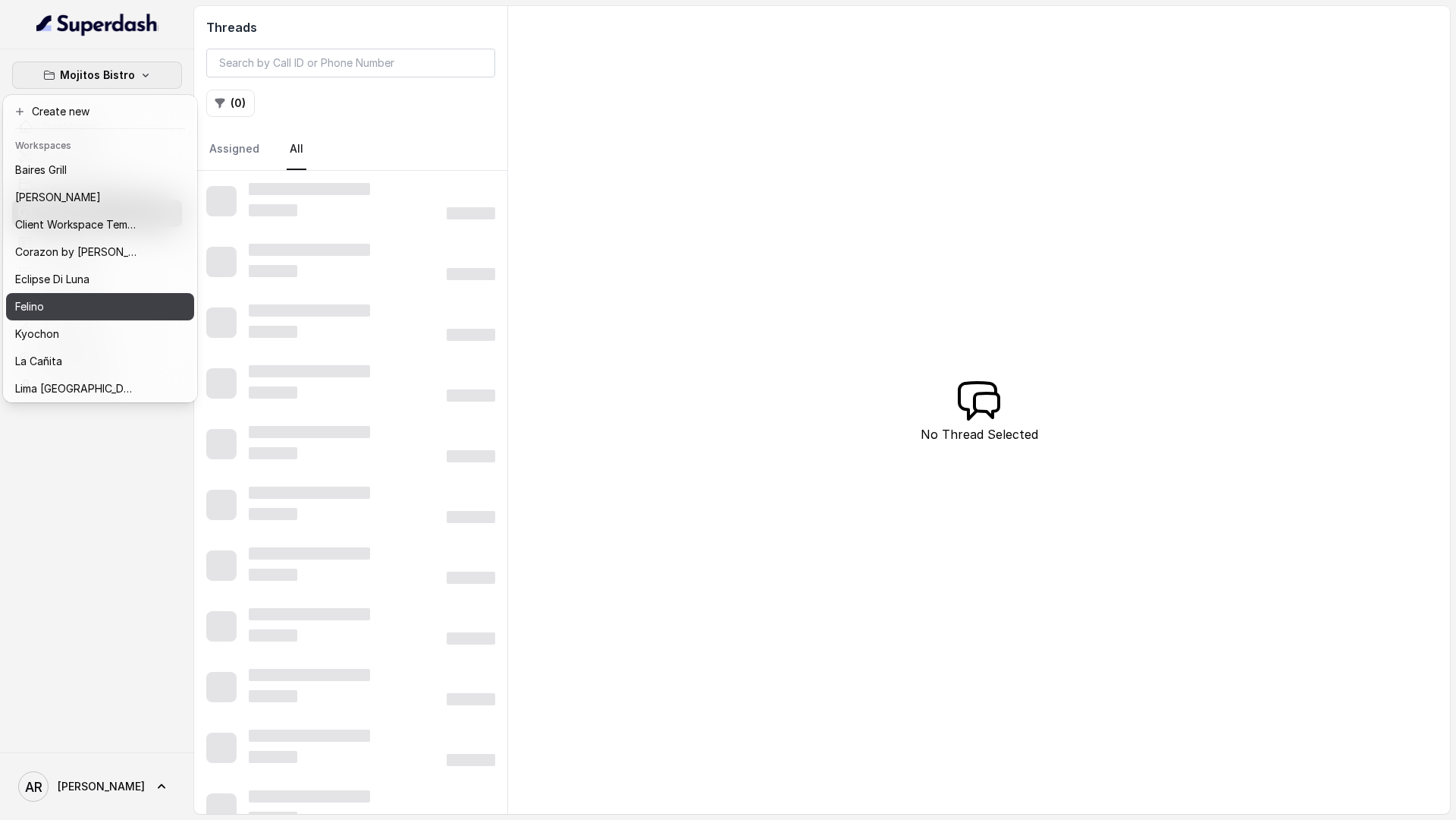
click at [83, 312] on div "Felino" at bounding box center [76, 306] width 121 height 18
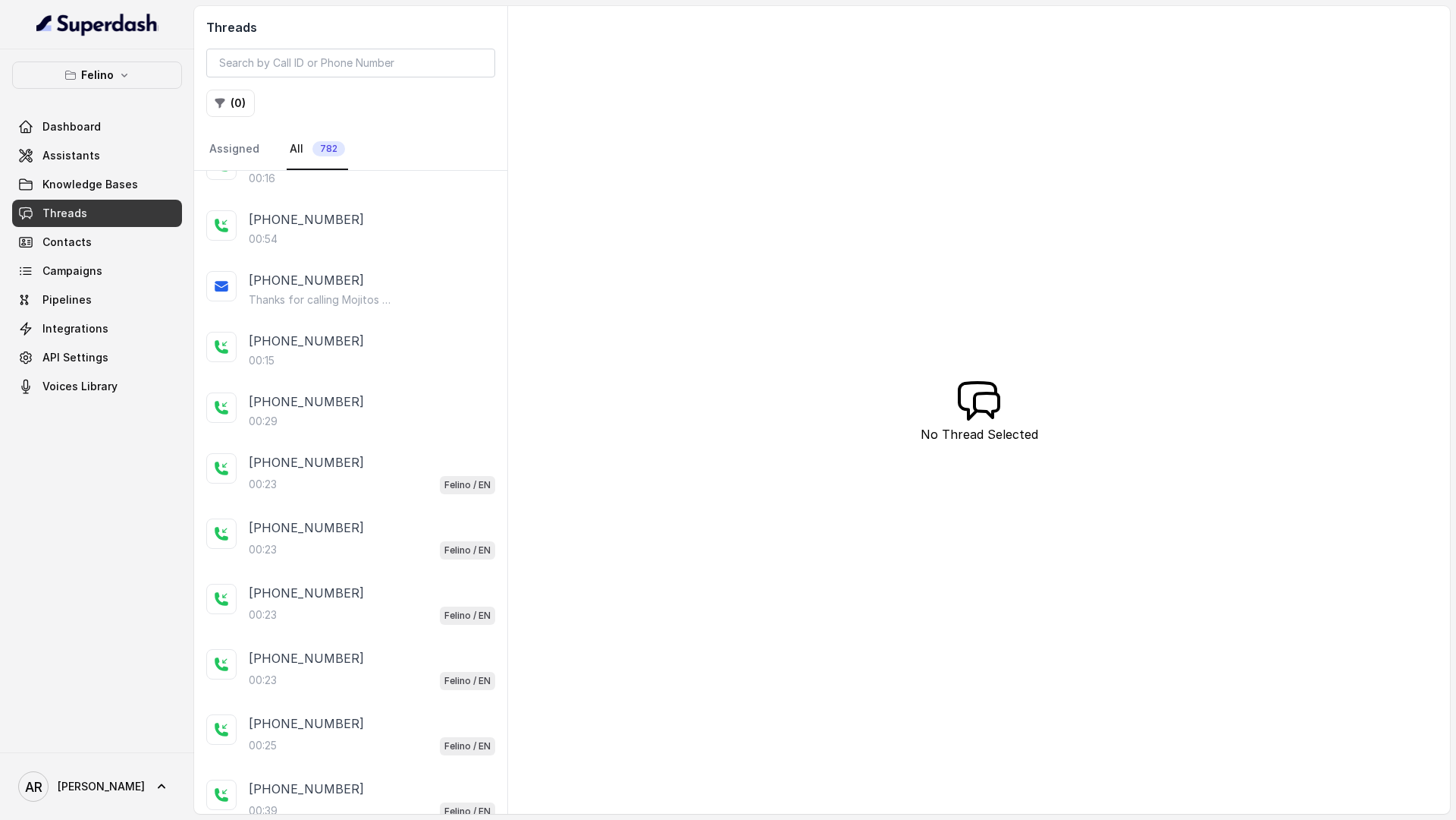
scroll to position [356, 0]
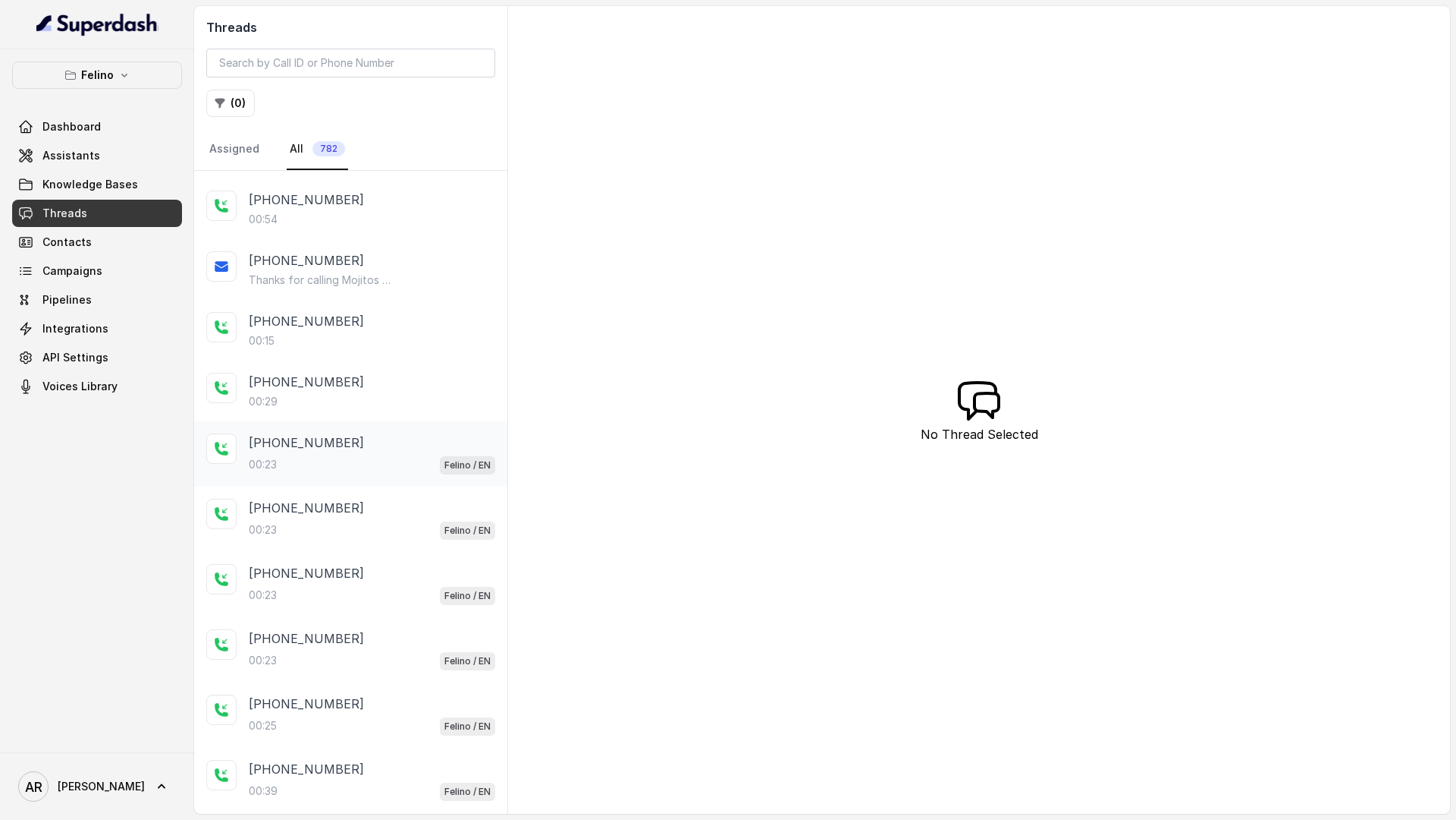
click at [331, 435] on p "[PHONE_NUMBER]" at bounding box center [306, 442] width 115 height 18
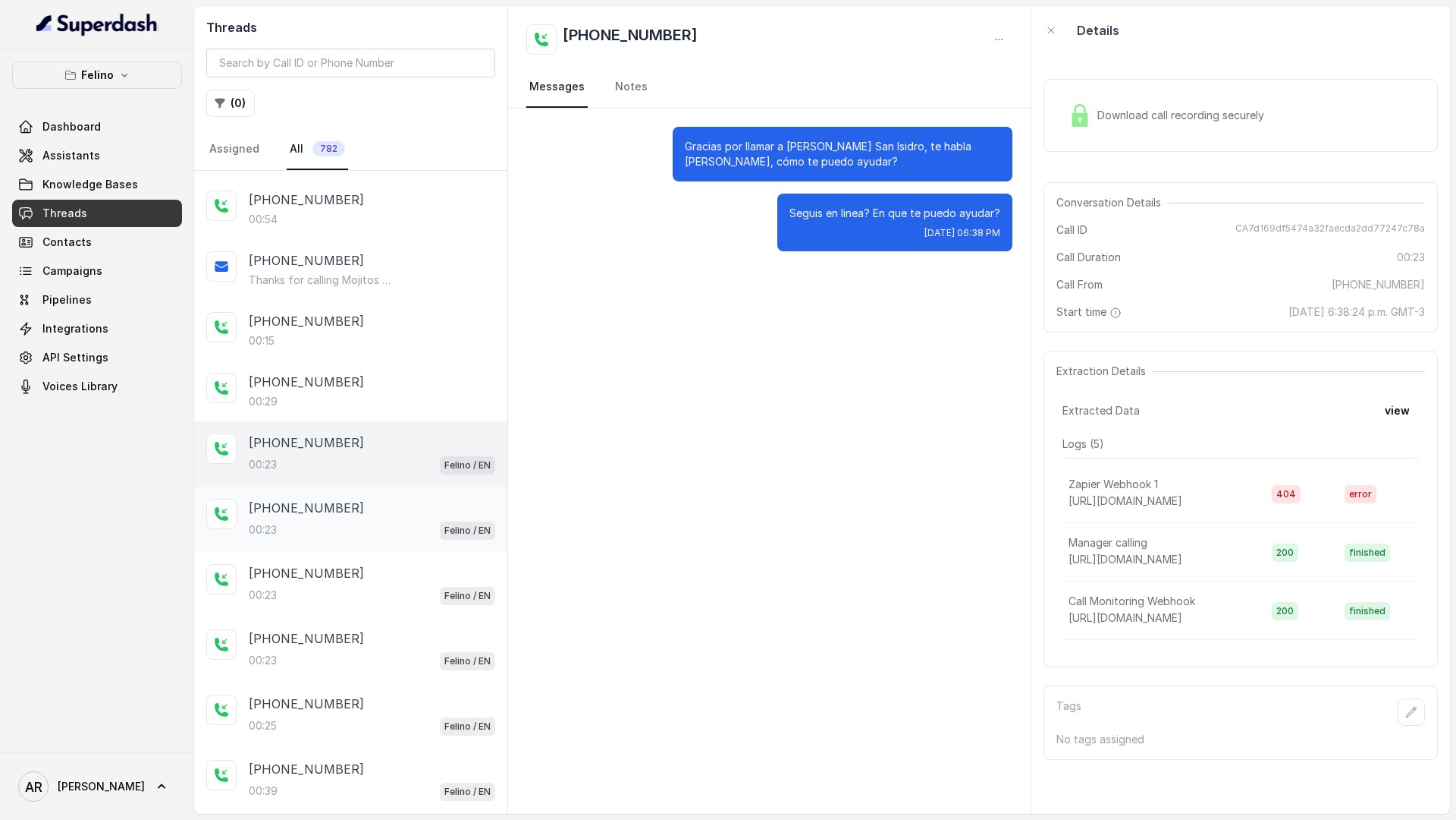
click at [337, 538] on div "00:23 Felino / EN" at bounding box center [371, 529] width 247 height 20
click at [335, 582] on div "+545412300003 00:23 Felino / EN" at bounding box center [371, 584] width 247 height 41
click at [341, 476] on div "+545412300003 00:23 Felino / EN" at bounding box center [350, 454] width 313 height 65
click at [343, 525] on div "00:23 Felino / EN" at bounding box center [371, 529] width 247 height 20
click at [338, 587] on div "00:23 Felino / EN" at bounding box center [371, 594] width 247 height 20
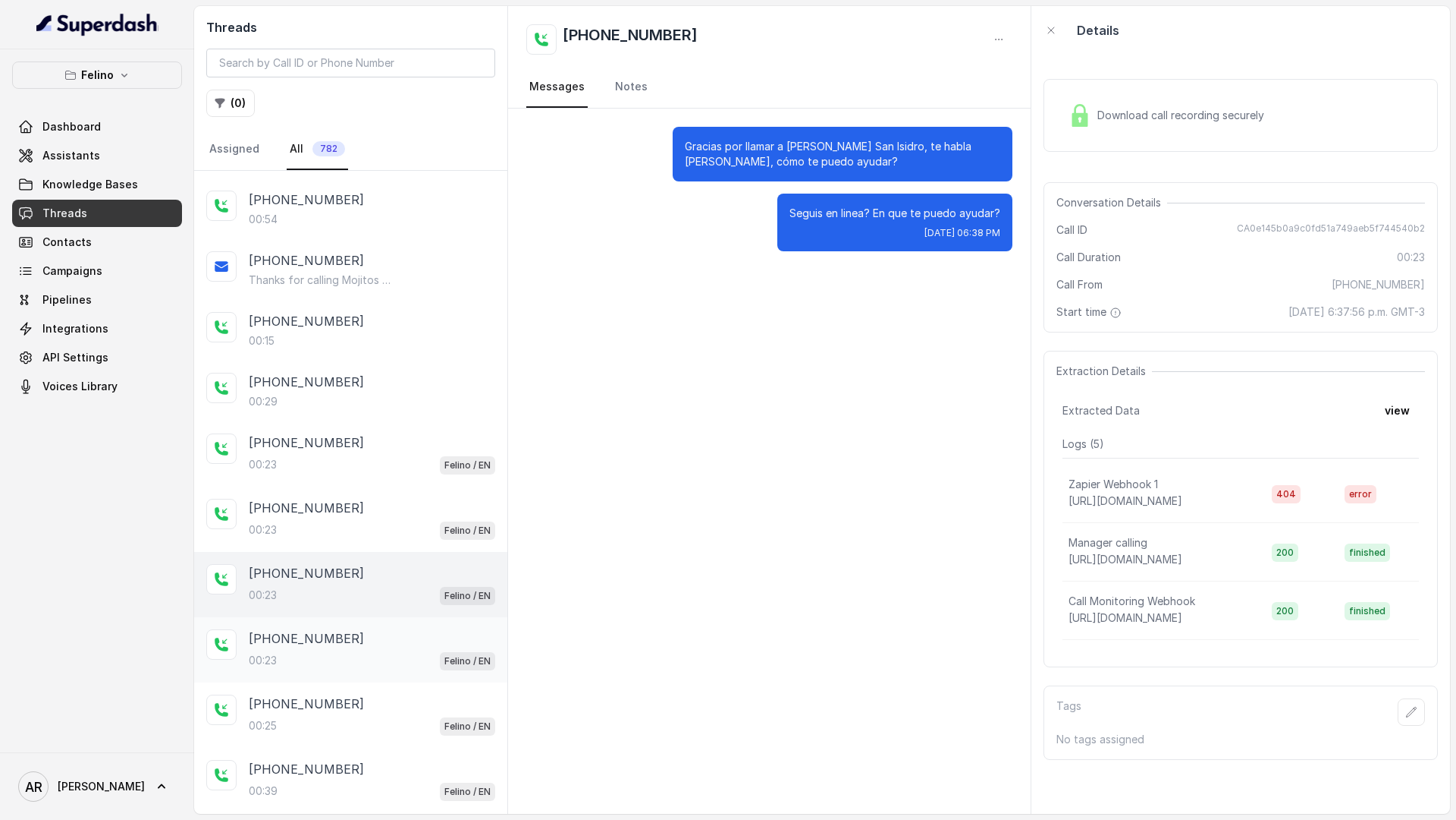
click at [342, 648] on div "+545412300003 00:23 Felino / EN" at bounding box center [371, 649] width 247 height 41
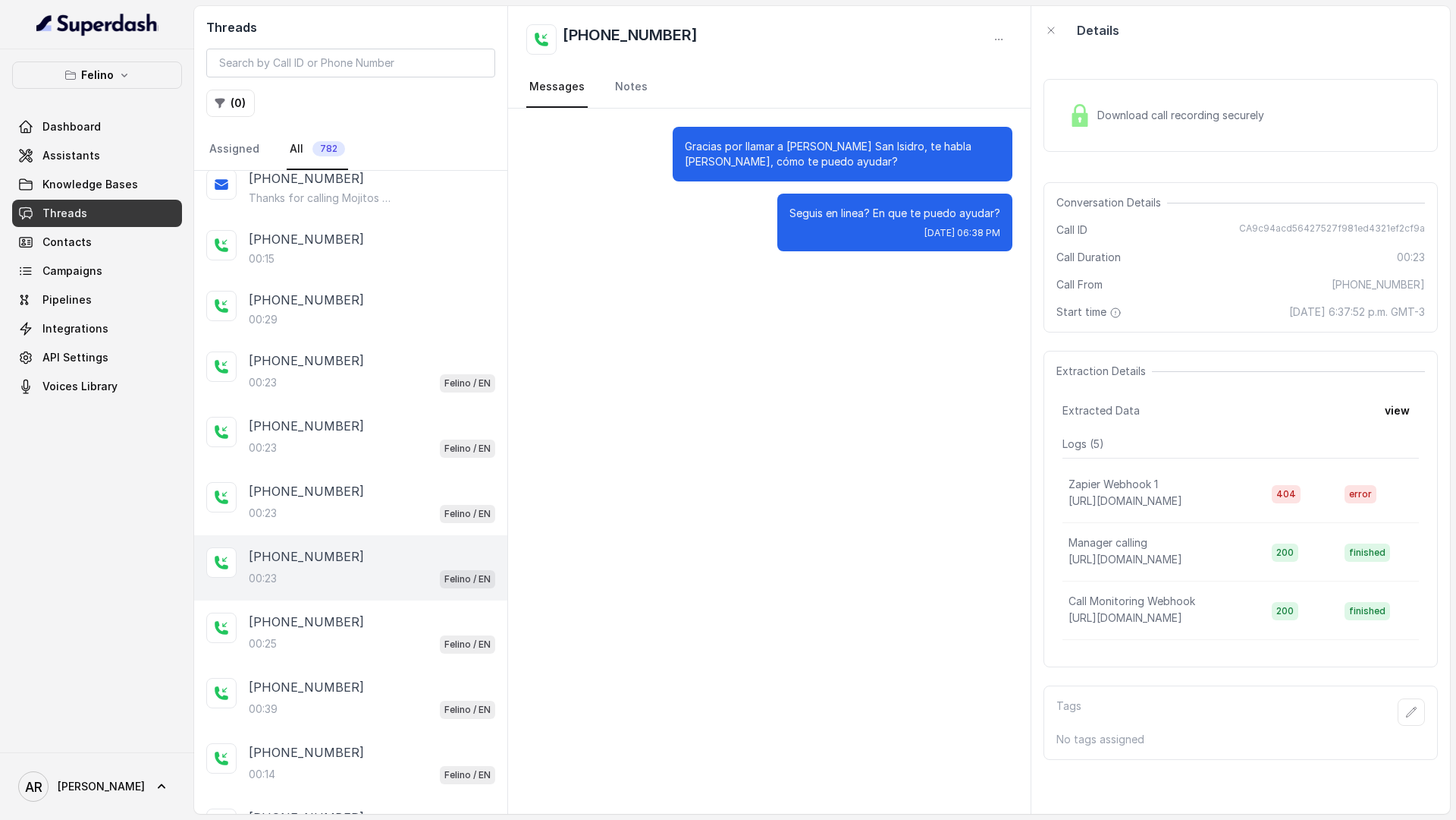
click at [342, 649] on div "00:25 Felino / EN" at bounding box center [371, 643] width 247 height 20
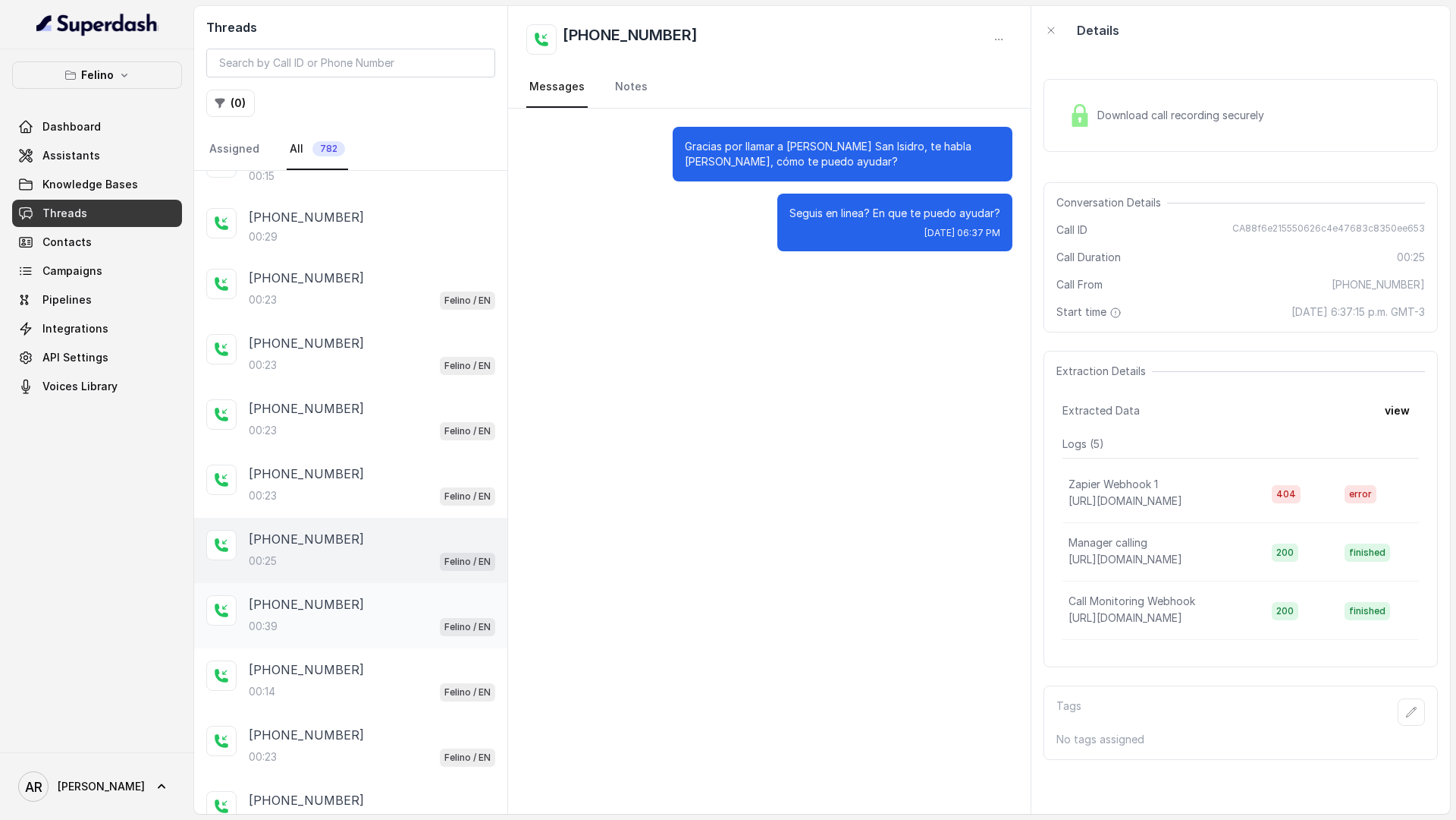
click at [324, 632] on div "00:39 Felino / EN" at bounding box center [371, 626] width 247 height 20
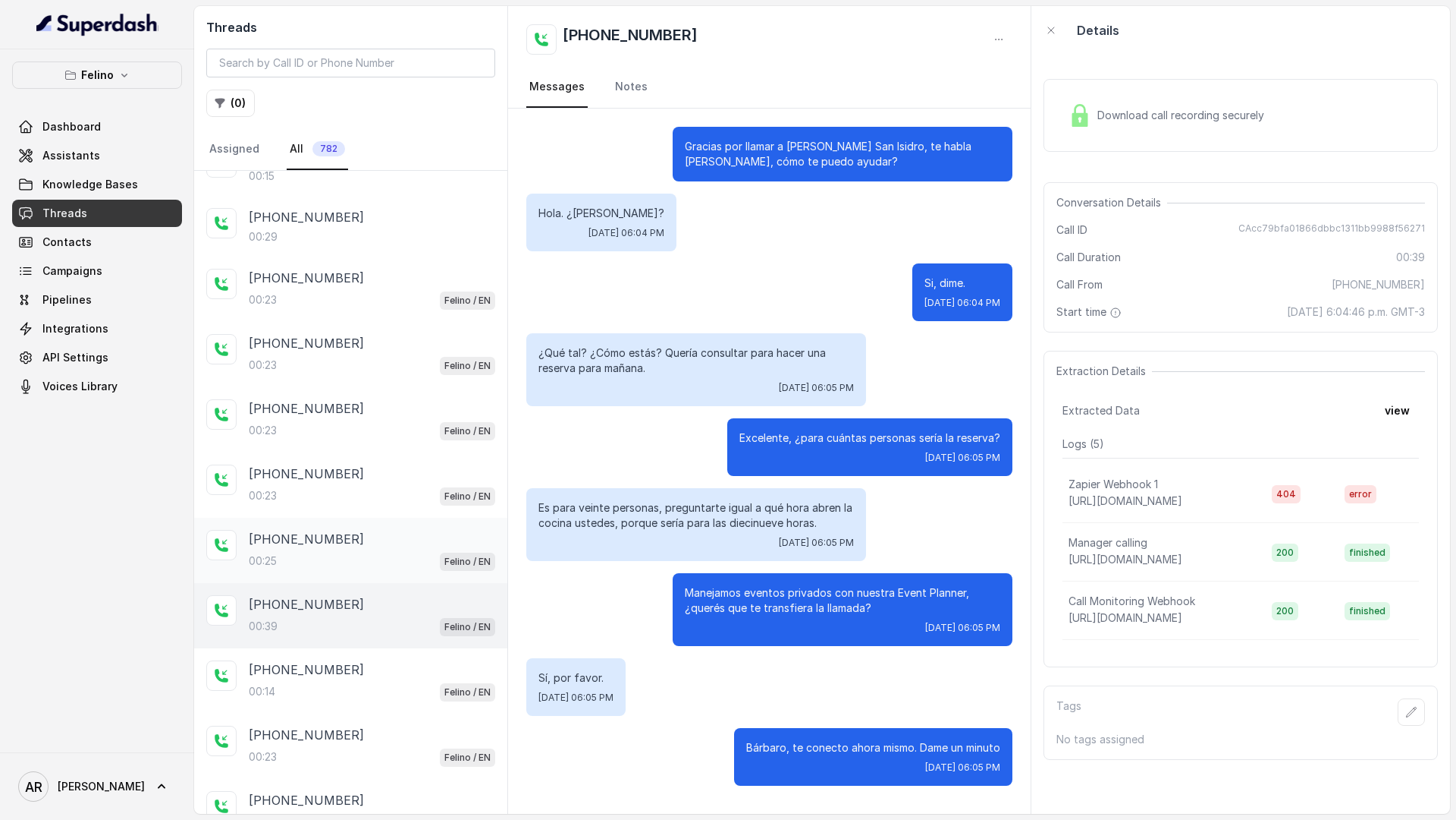
click at [352, 534] on div "[PHONE_NUMBER]" at bounding box center [371, 539] width 247 height 18
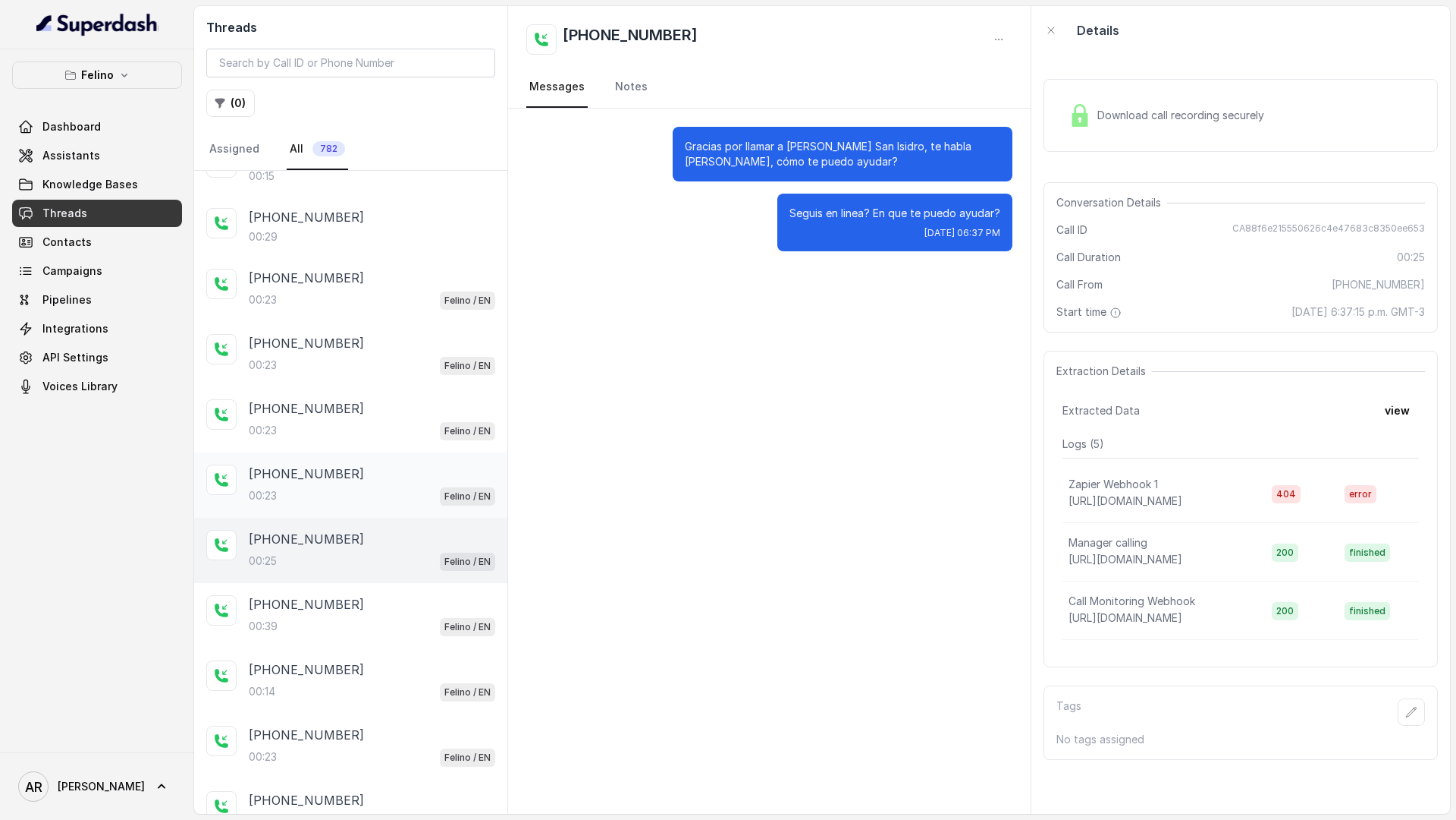
click at [356, 486] on div "00:23 Felino / EN" at bounding box center [371, 495] width 247 height 20
click at [360, 409] on div "[PHONE_NUMBER]" at bounding box center [371, 408] width 247 height 18
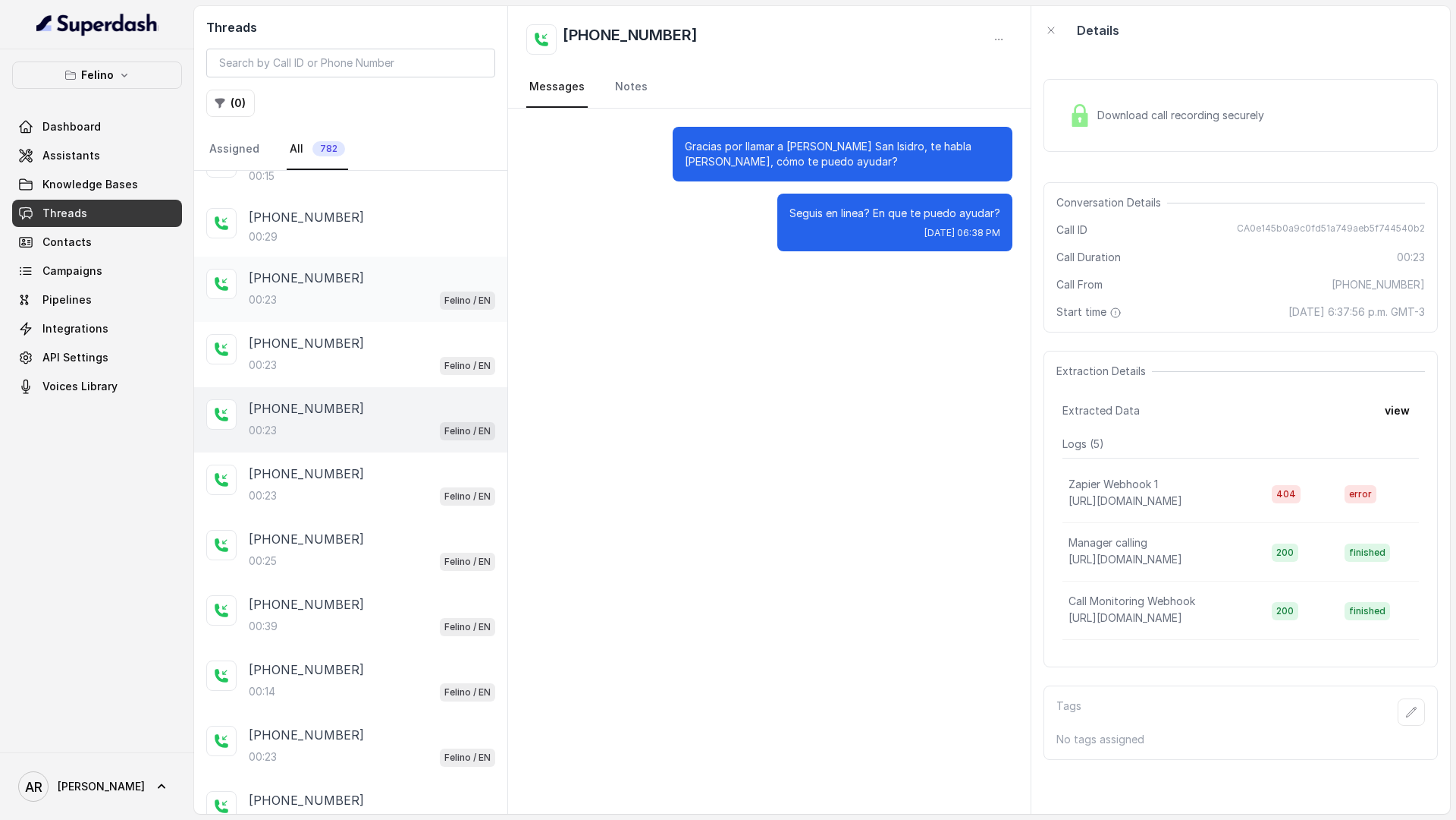
click at [356, 310] on div "+545412300003 00:23 Felino / EN" at bounding box center [350, 289] width 313 height 65
click at [361, 355] on div "00:23 Felino / EN" at bounding box center [371, 365] width 247 height 20
click at [360, 414] on div "[PHONE_NUMBER]" at bounding box center [371, 408] width 247 height 18
click at [354, 490] on div "00:23 Felino / EN" at bounding box center [371, 495] width 247 height 20
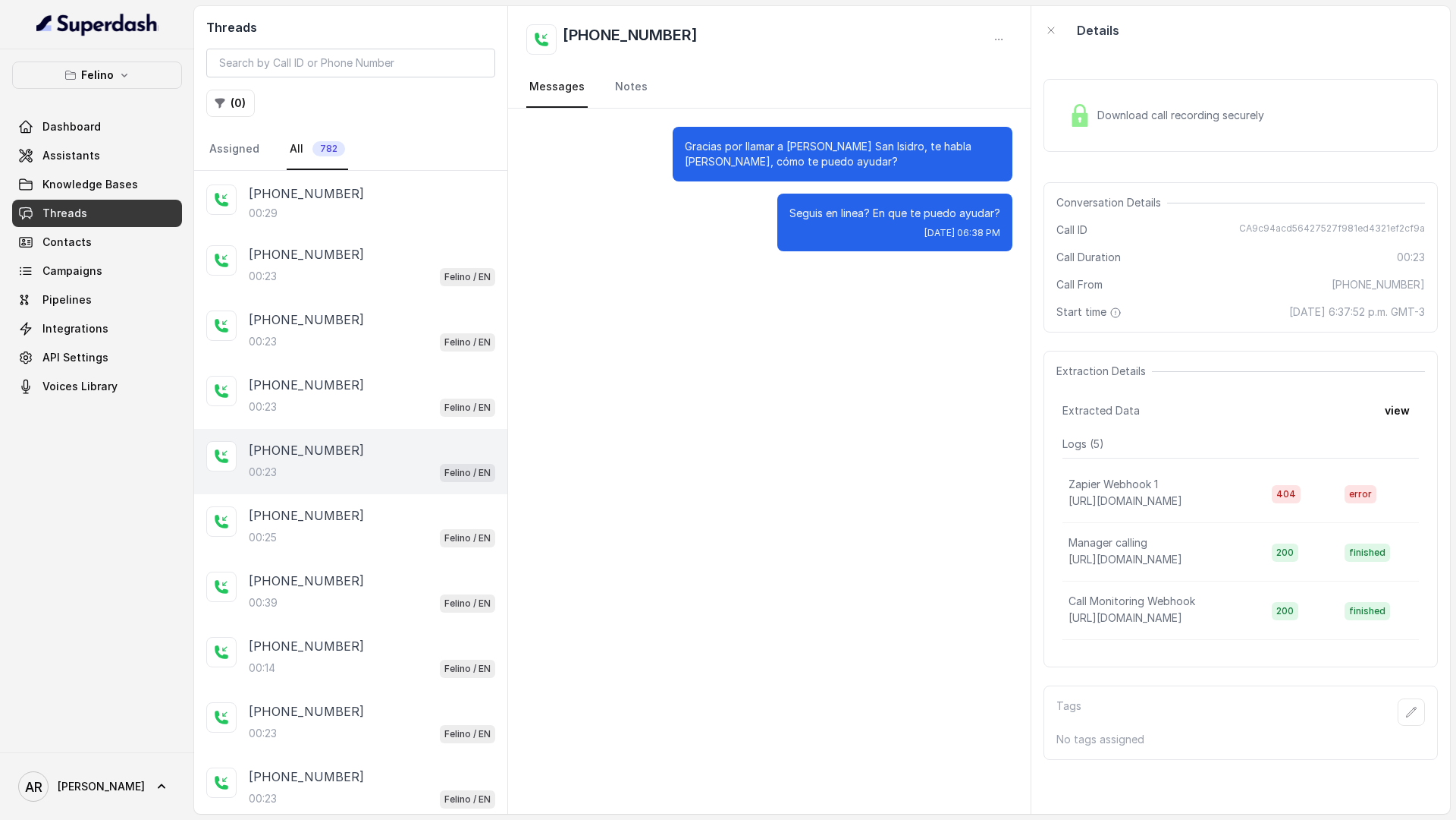
scroll to position [544, 0]
click at [363, 258] on div "[PHONE_NUMBER]" at bounding box center [371, 254] width 247 height 18
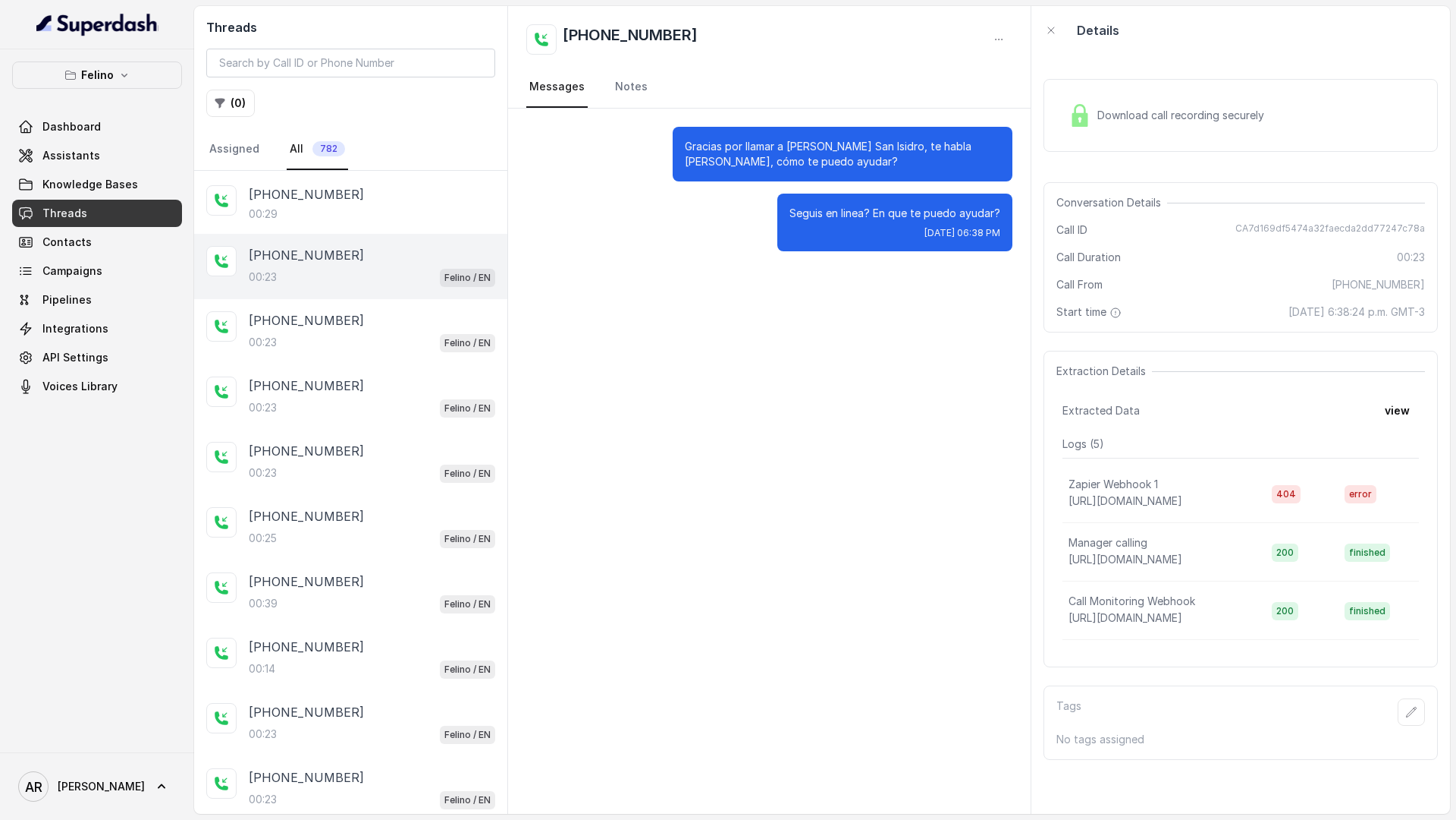
click at [350, 296] on div "+545412300003 00:23 Felino / EN" at bounding box center [350, 266] width 313 height 65
click at [346, 327] on div "[PHONE_NUMBER]" at bounding box center [371, 320] width 247 height 18
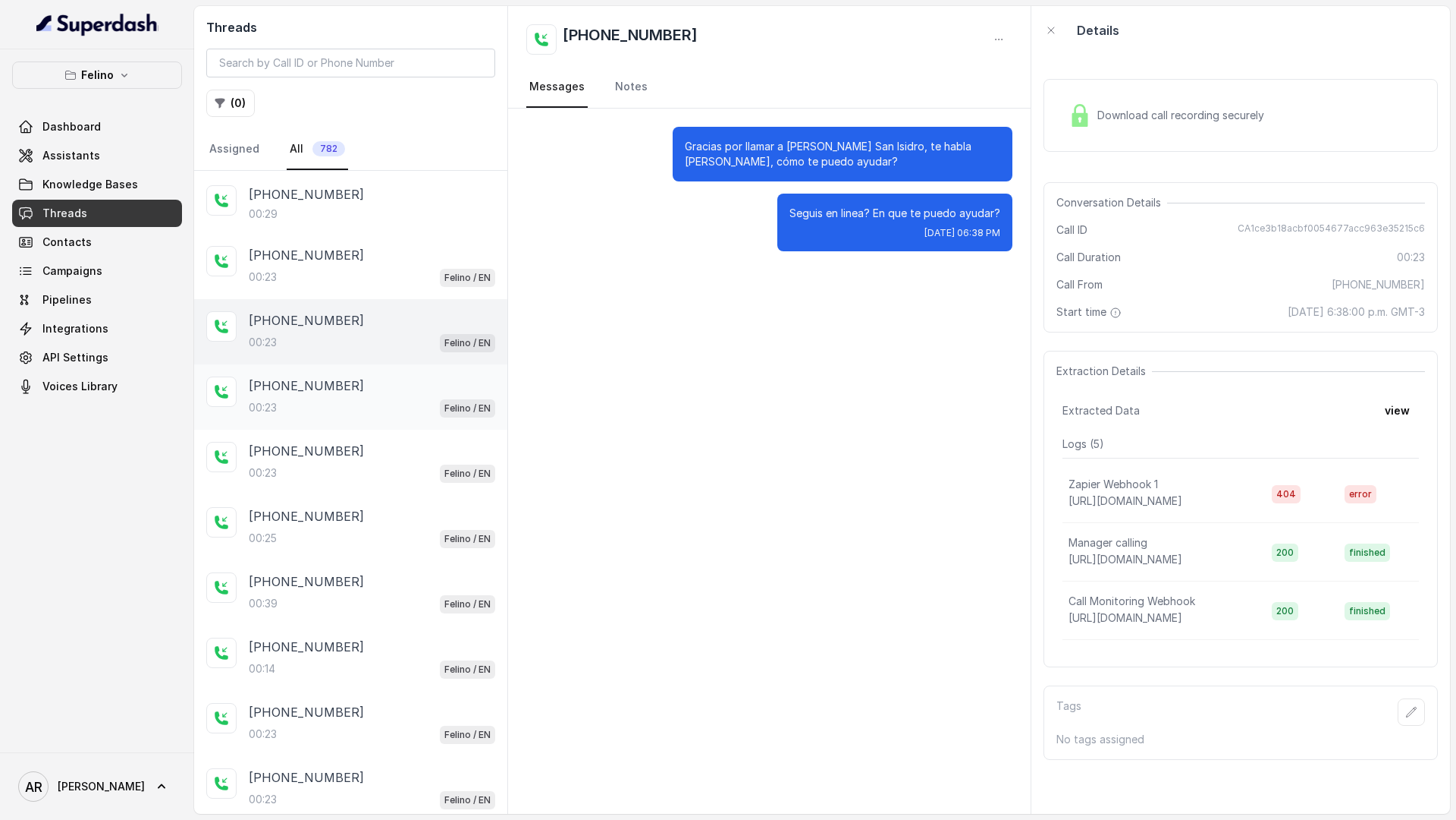
click at [335, 378] on p "[PHONE_NUMBER]" at bounding box center [306, 385] width 115 height 18
click at [332, 446] on p "[PHONE_NUMBER]" at bounding box center [306, 450] width 115 height 18
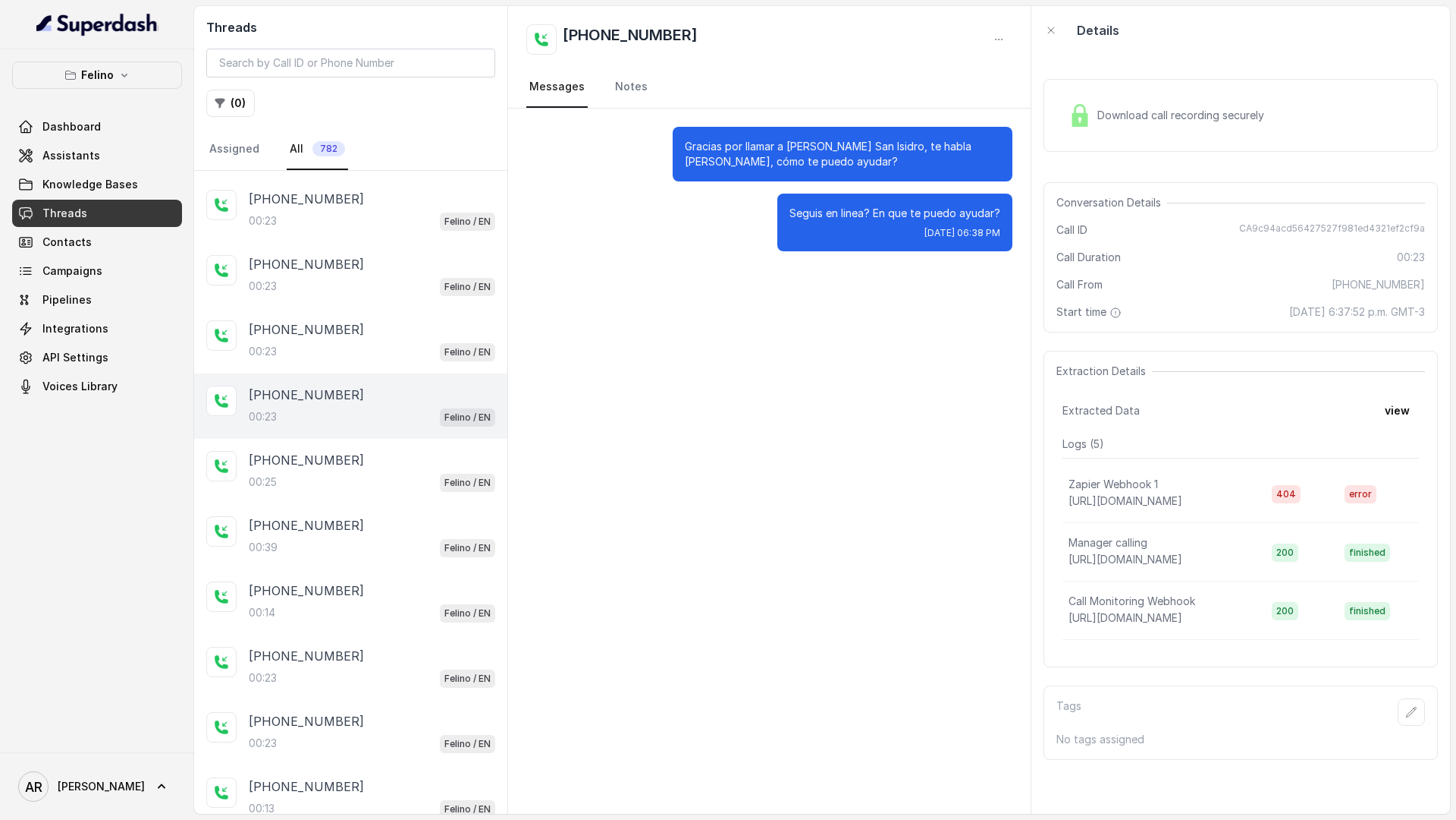
scroll to position [601, 0]
click at [332, 446] on div "+545412300003 00:25 Felino / EN" at bounding box center [350, 470] width 313 height 65
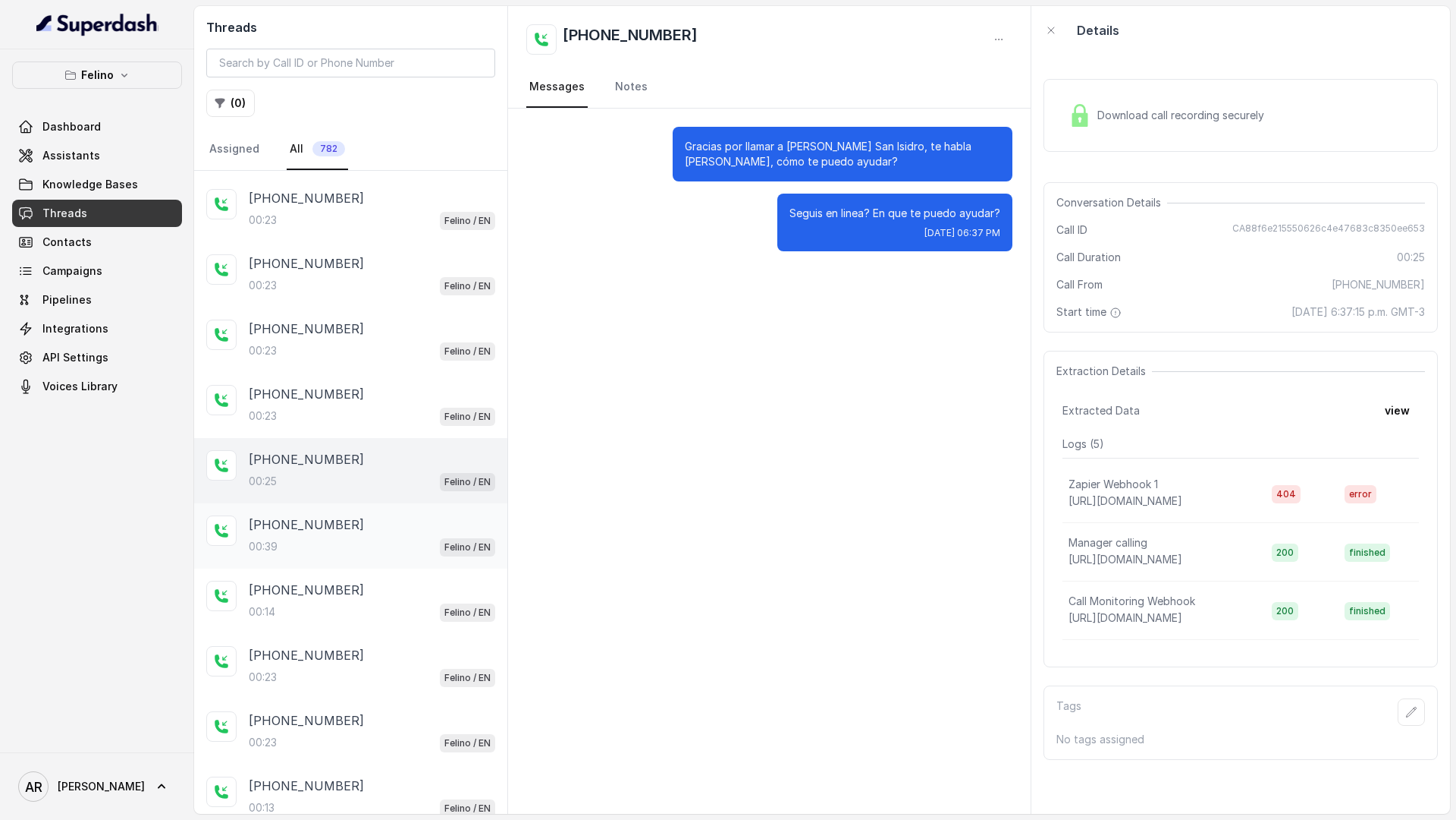
click at [309, 541] on div "00:39 Felino / EN" at bounding box center [371, 546] width 247 height 20
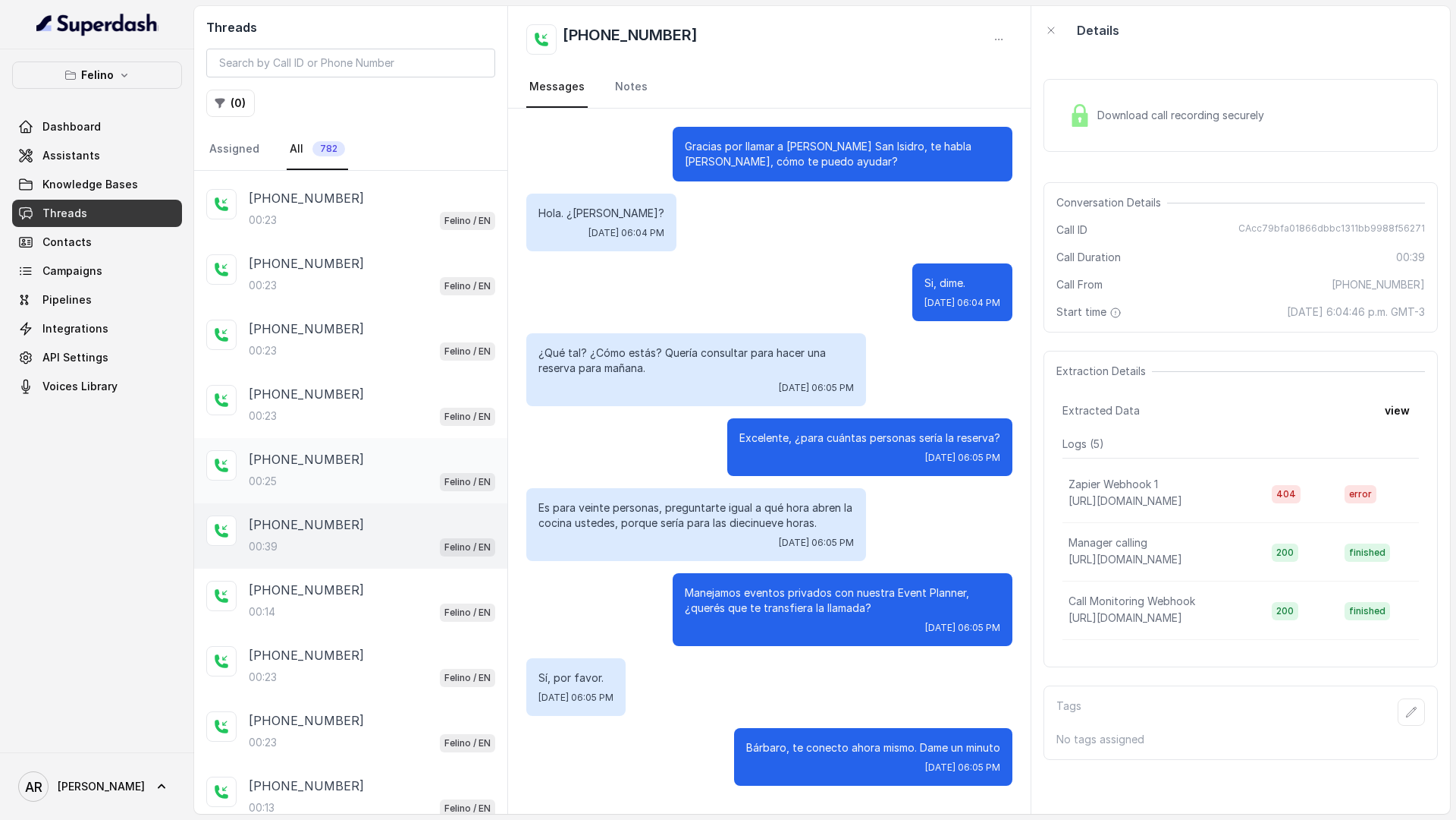
click at [353, 445] on div "+545412300003 00:25 Felino / EN" at bounding box center [350, 470] width 313 height 65
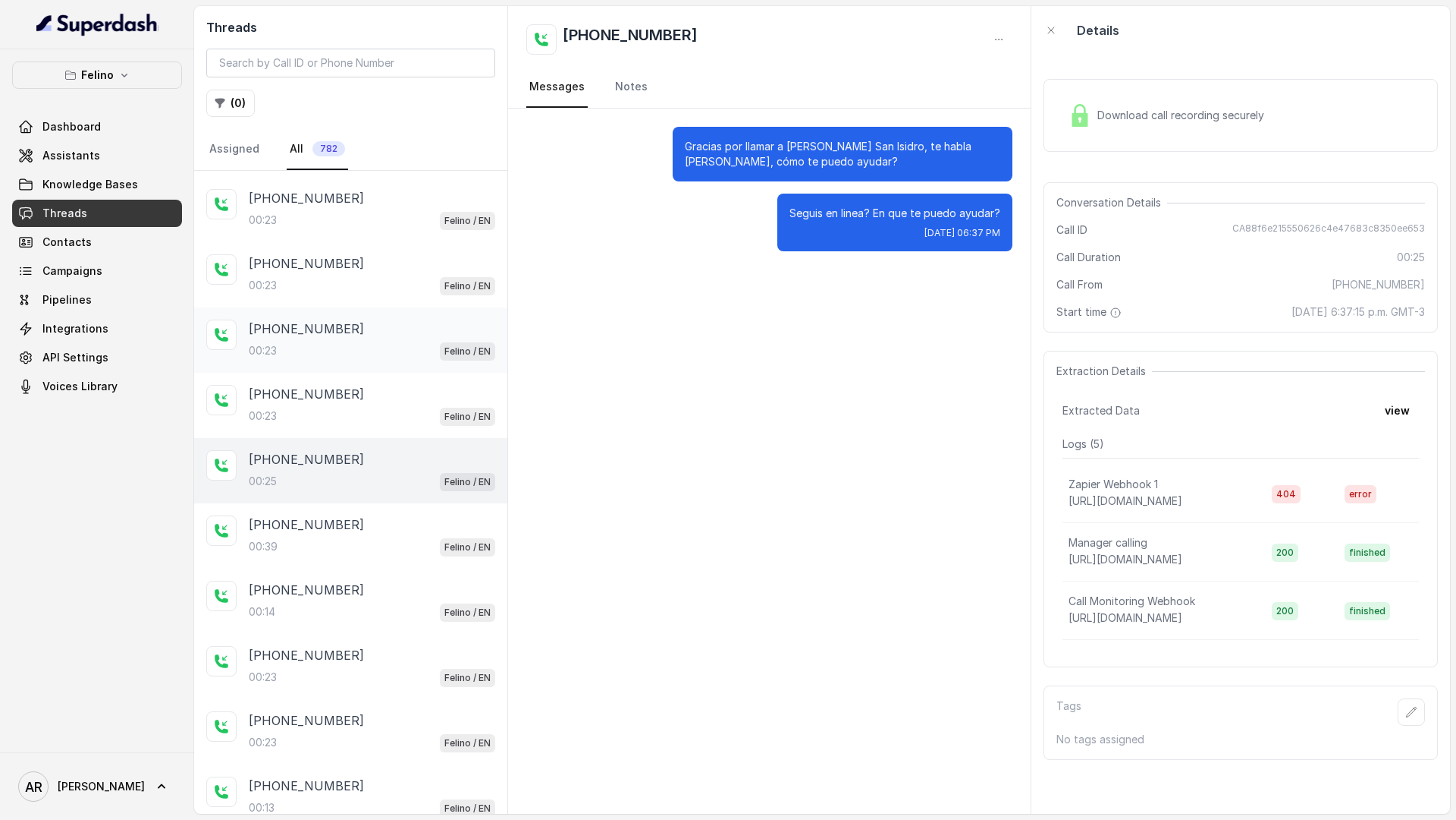
click at [370, 353] on div "00:23 Felino / EN" at bounding box center [371, 350] width 247 height 20
click at [418, 304] on div "+545412300003 00:23 Felino / EN" at bounding box center [350, 275] width 313 height 65
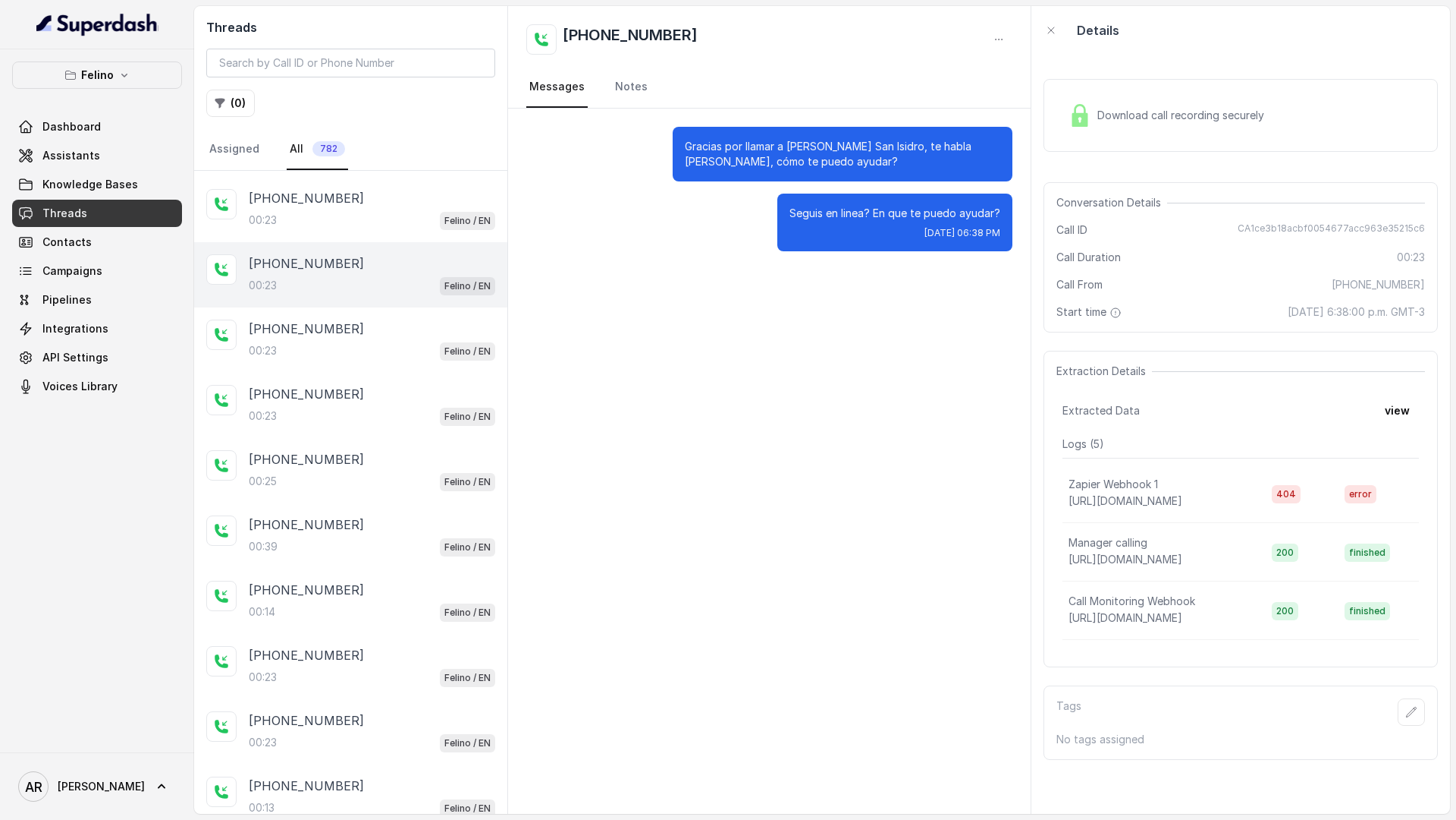
click at [1119, 101] on div "Download call recording securely" at bounding box center [1166, 115] width 208 height 35
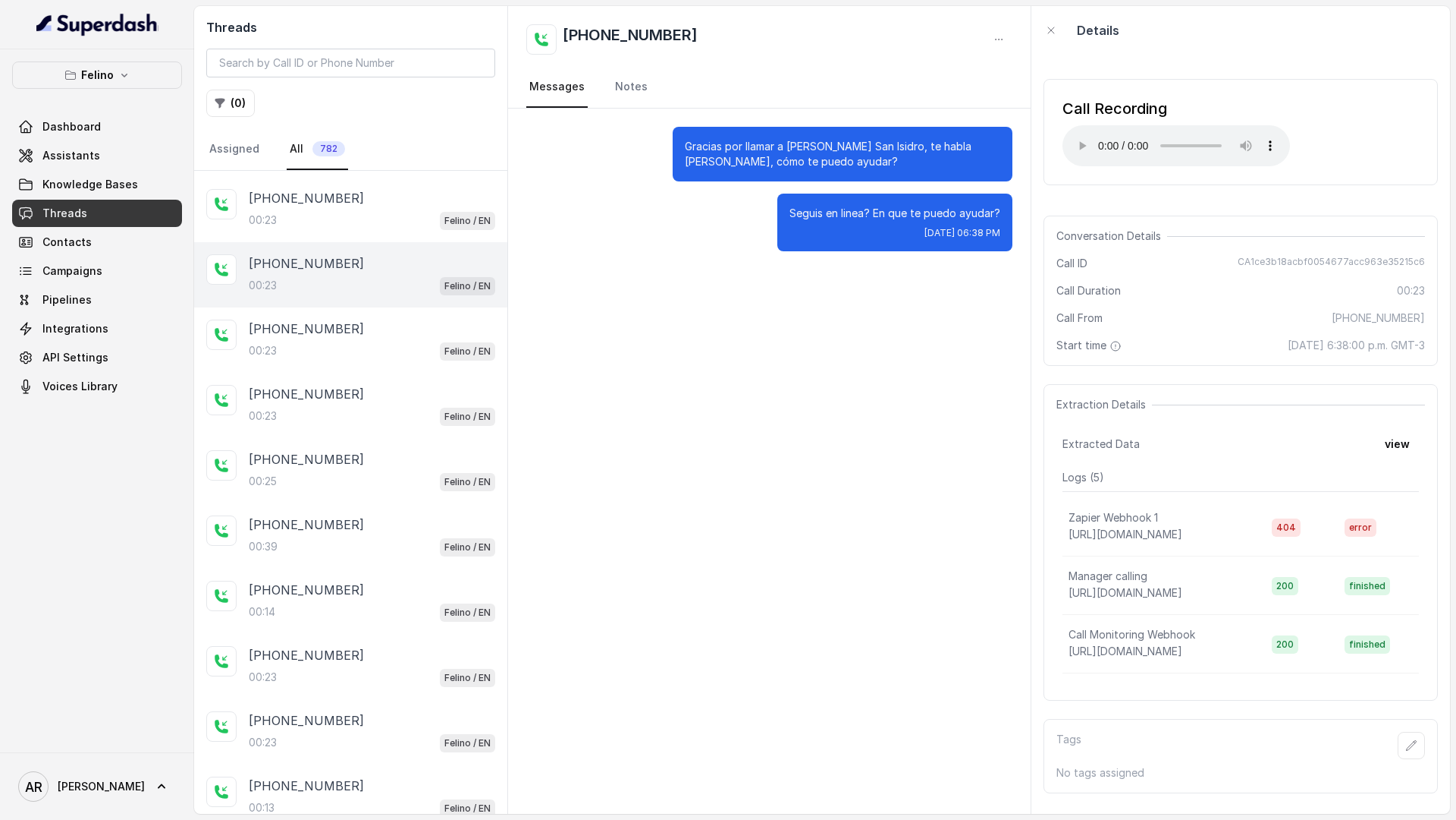
click at [897, 350] on div "Gracias por llamar a Felino San Isidro, te habla Juana, cómo te puedo ayudar? S…" at bounding box center [769, 461] width 523 height 705
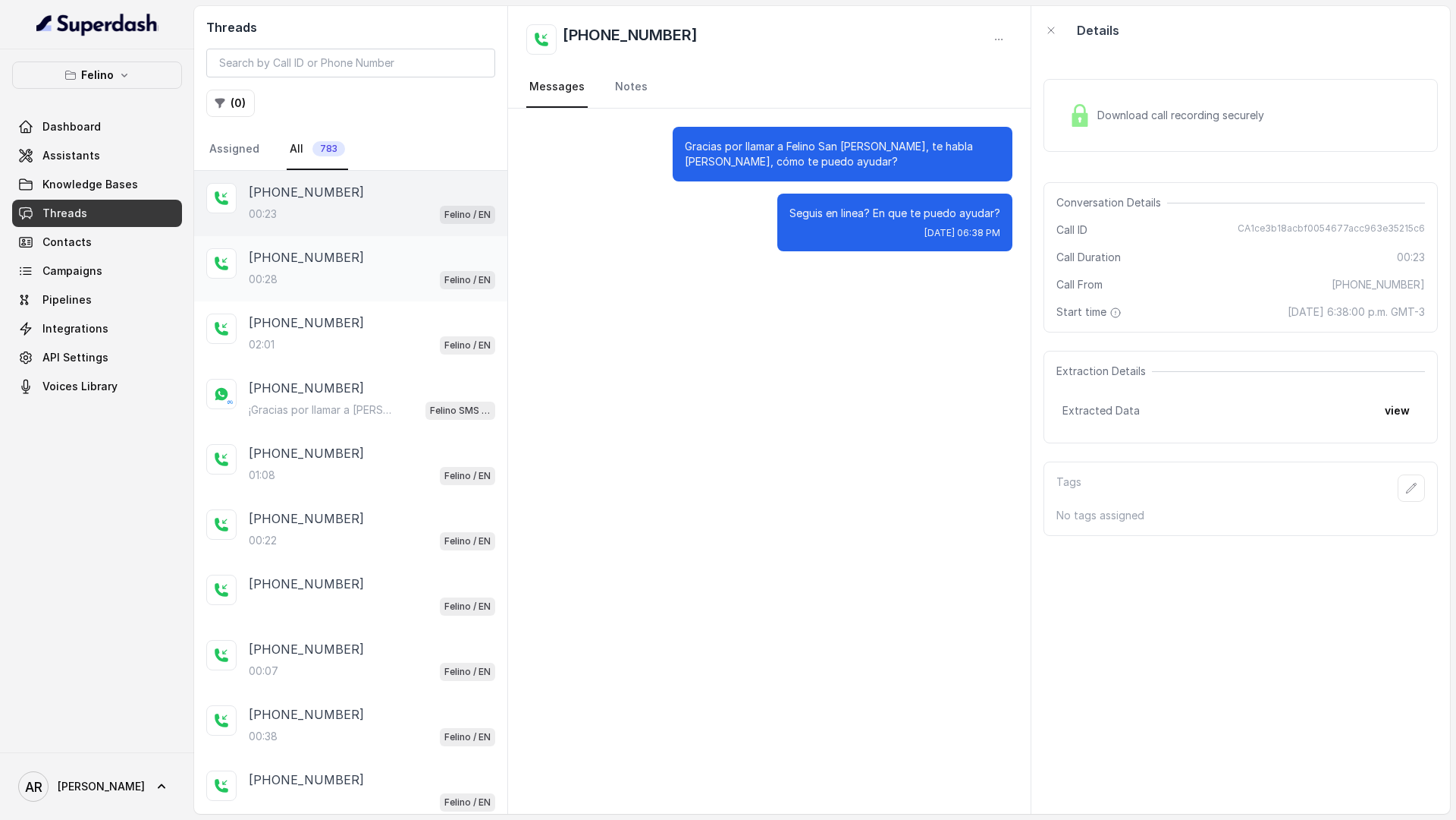
click at [378, 262] on div "[PHONE_NUMBER]" at bounding box center [371, 256] width 247 height 18
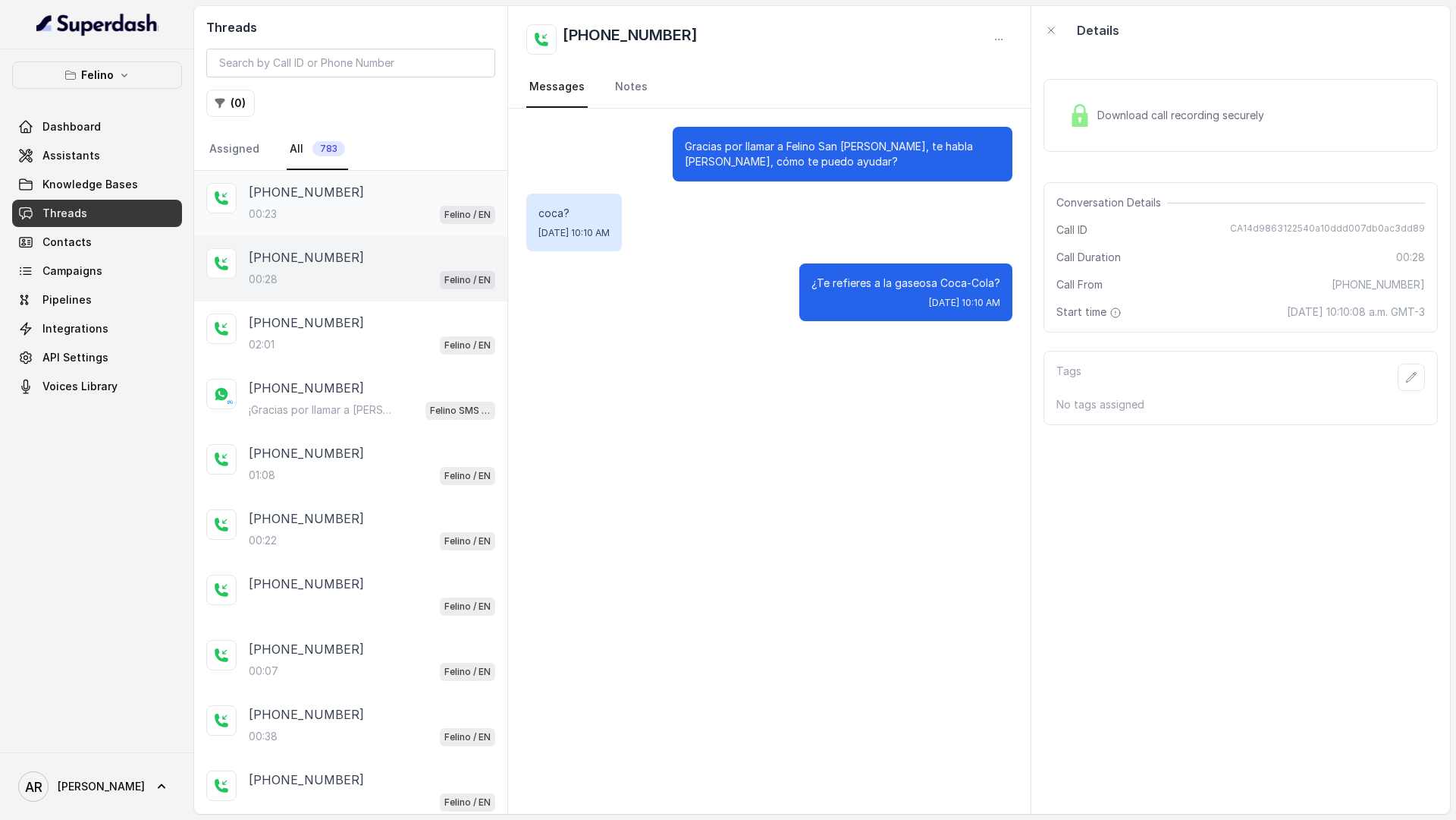
click at [376, 214] on div "00:23 Felino / EN" at bounding box center [371, 214] width 247 height 20
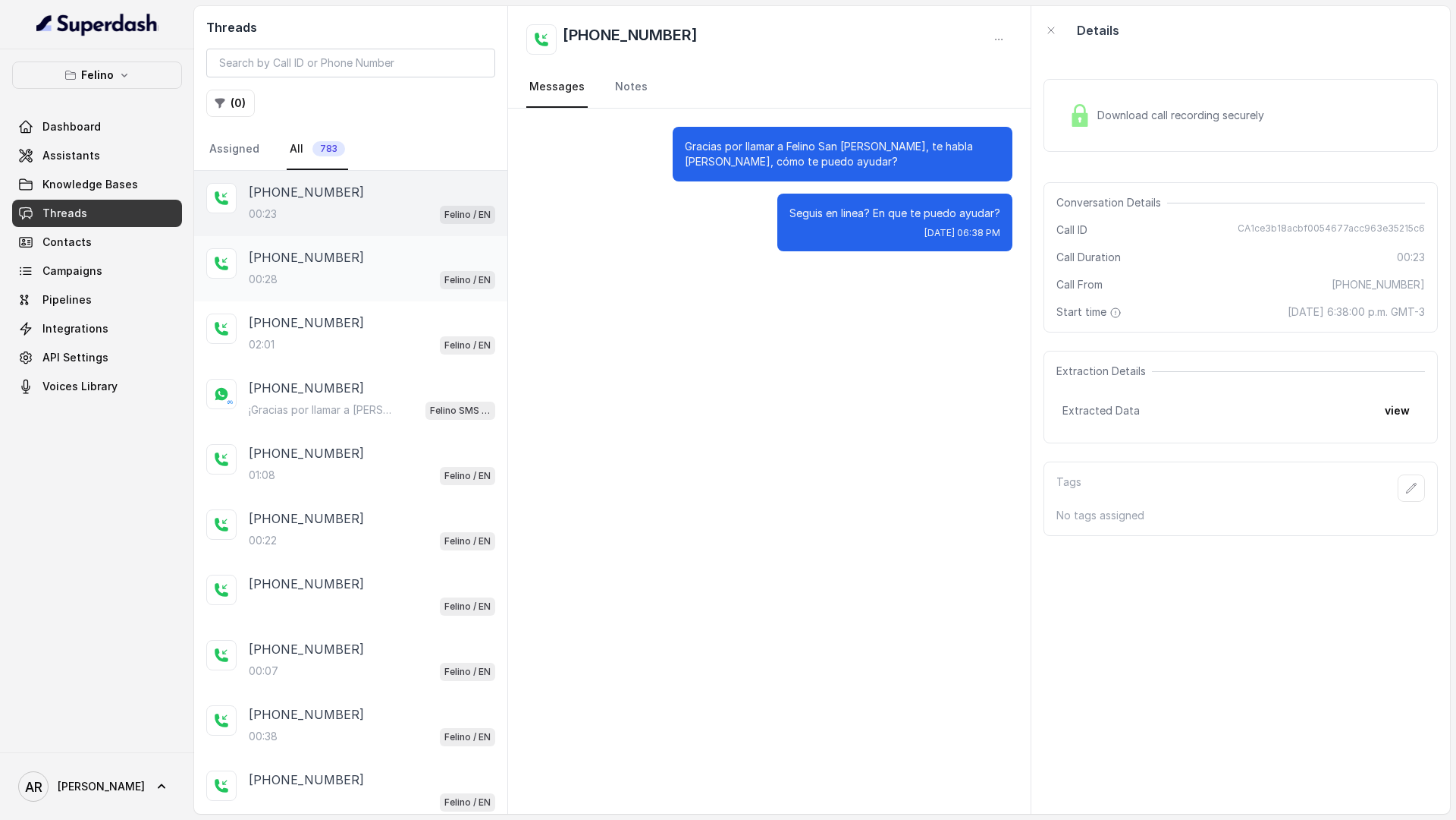
click at [351, 290] on div "[PHONE_NUMBER]:28 Felino / EN" at bounding box center [350, 269] width 313 height 65
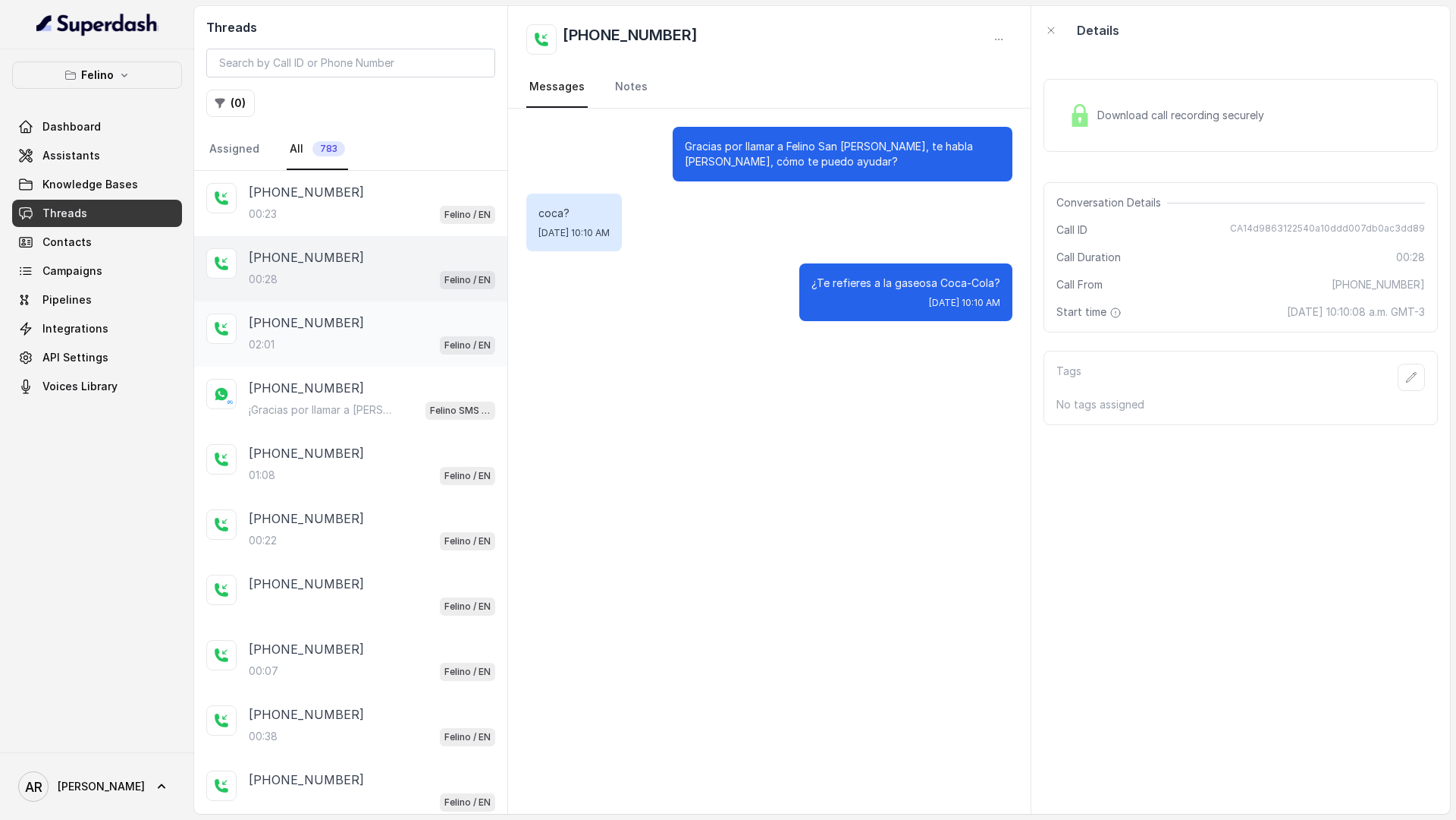
click at [350, 344] on div "02:01 Felino / EN" at bounding box center [371, 345] width 247 height 20
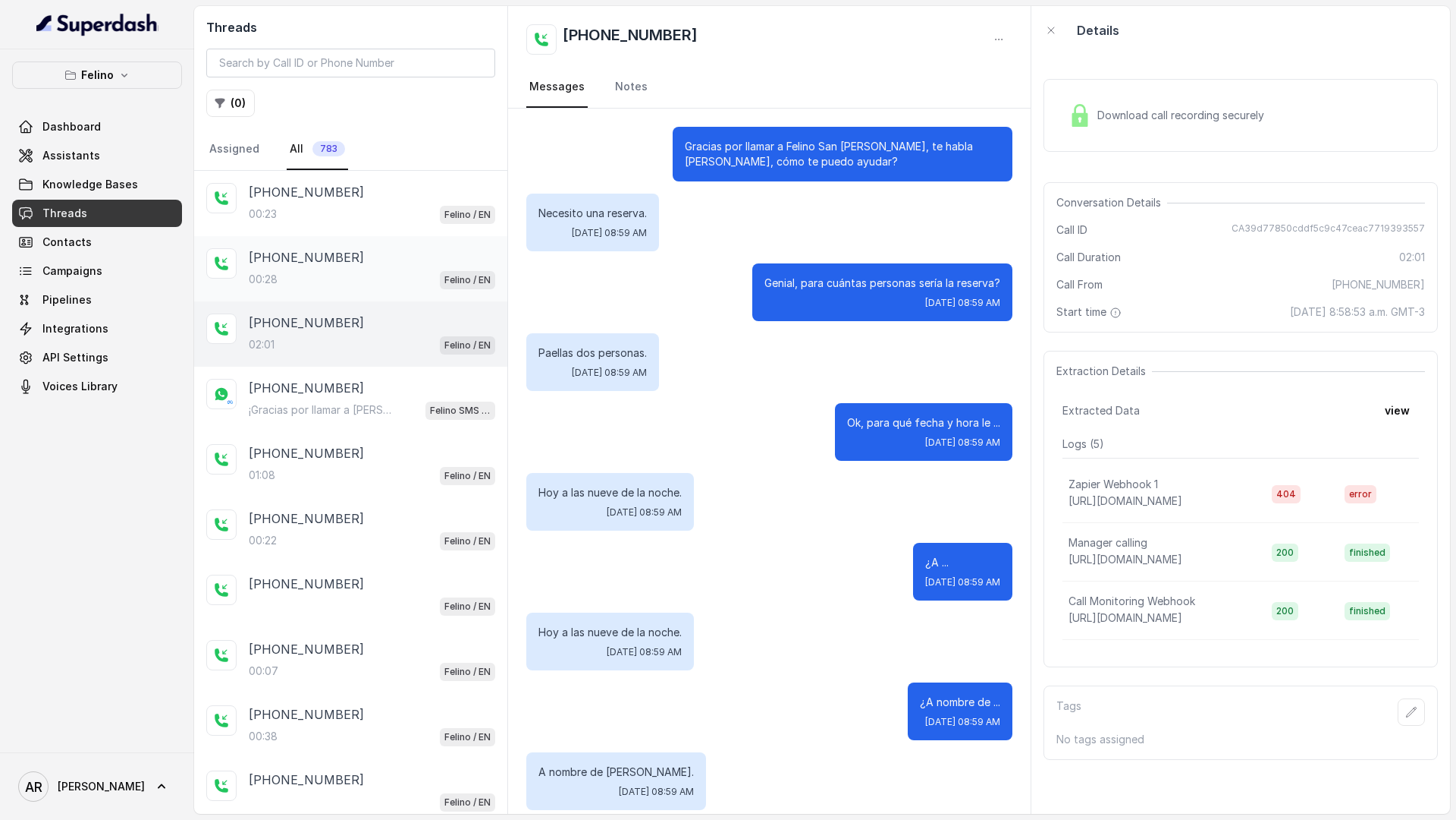
scroll to position [1359, 0]
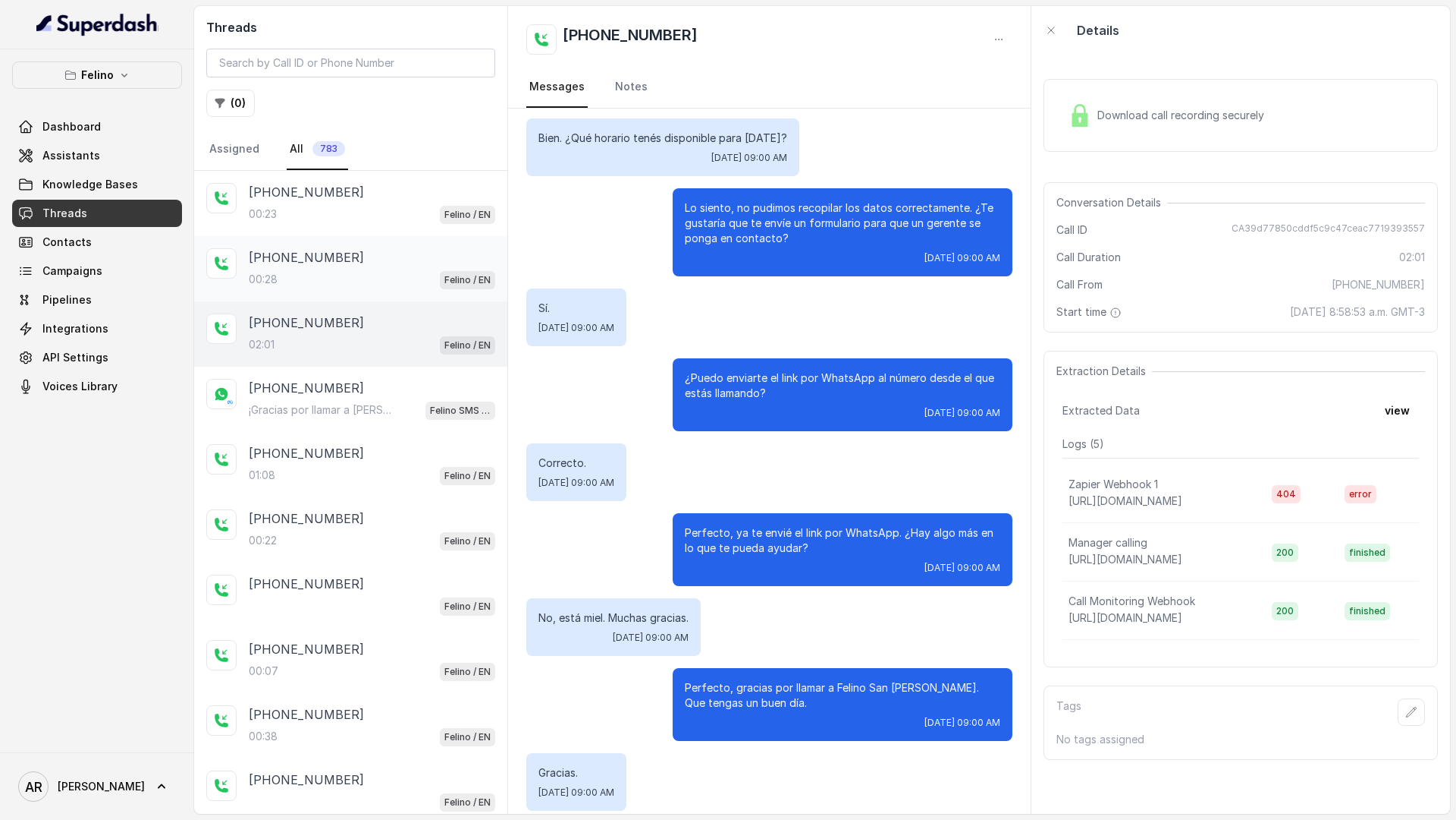
click at [353, 250] on div "[PHONE_NUMBER]" at bounding box center [371, 256] width 247 height 18
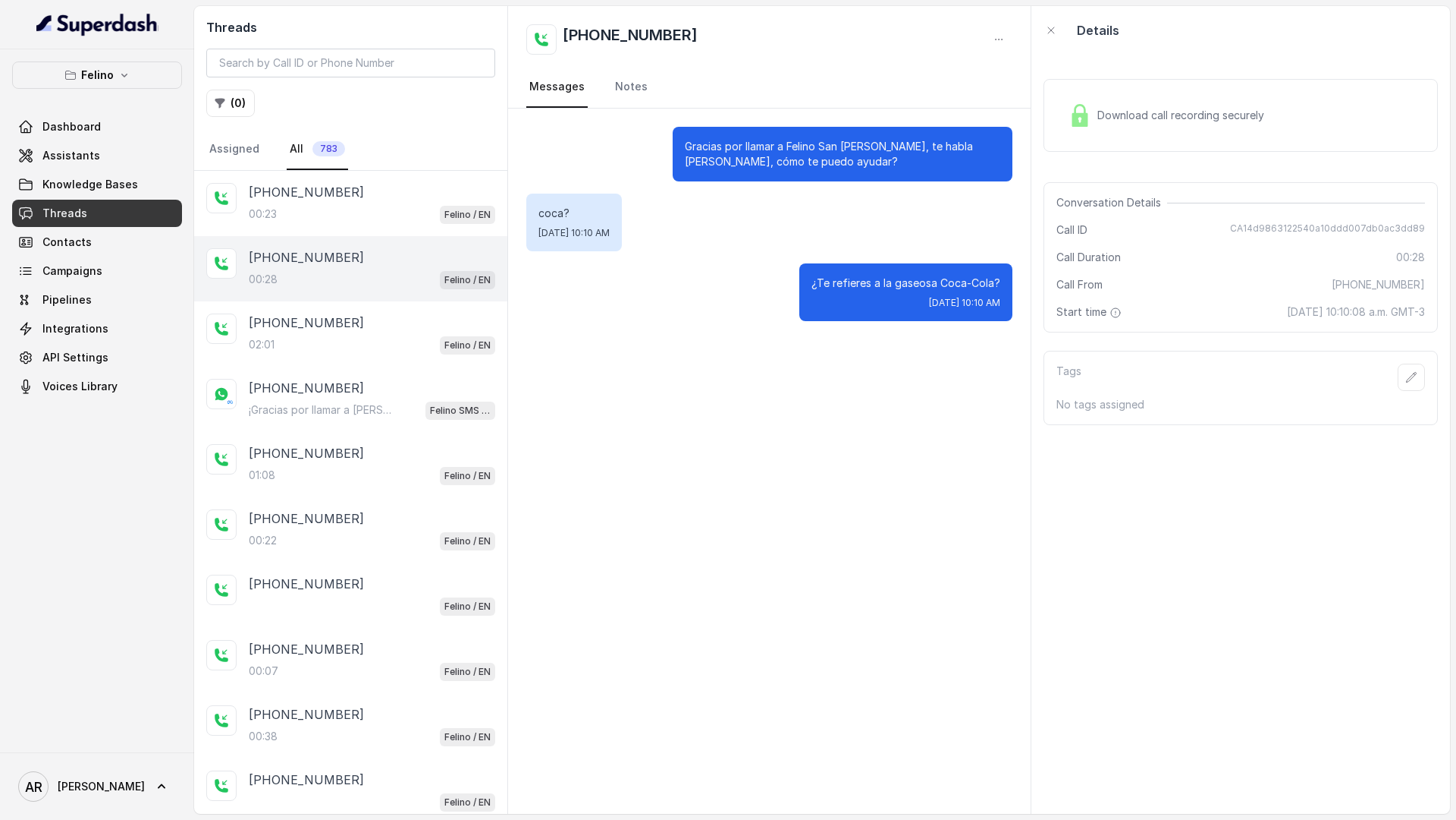
click at [1074, 136] on div "Download call recording securely" at bounding box center [1240, 115] width 394 height 73
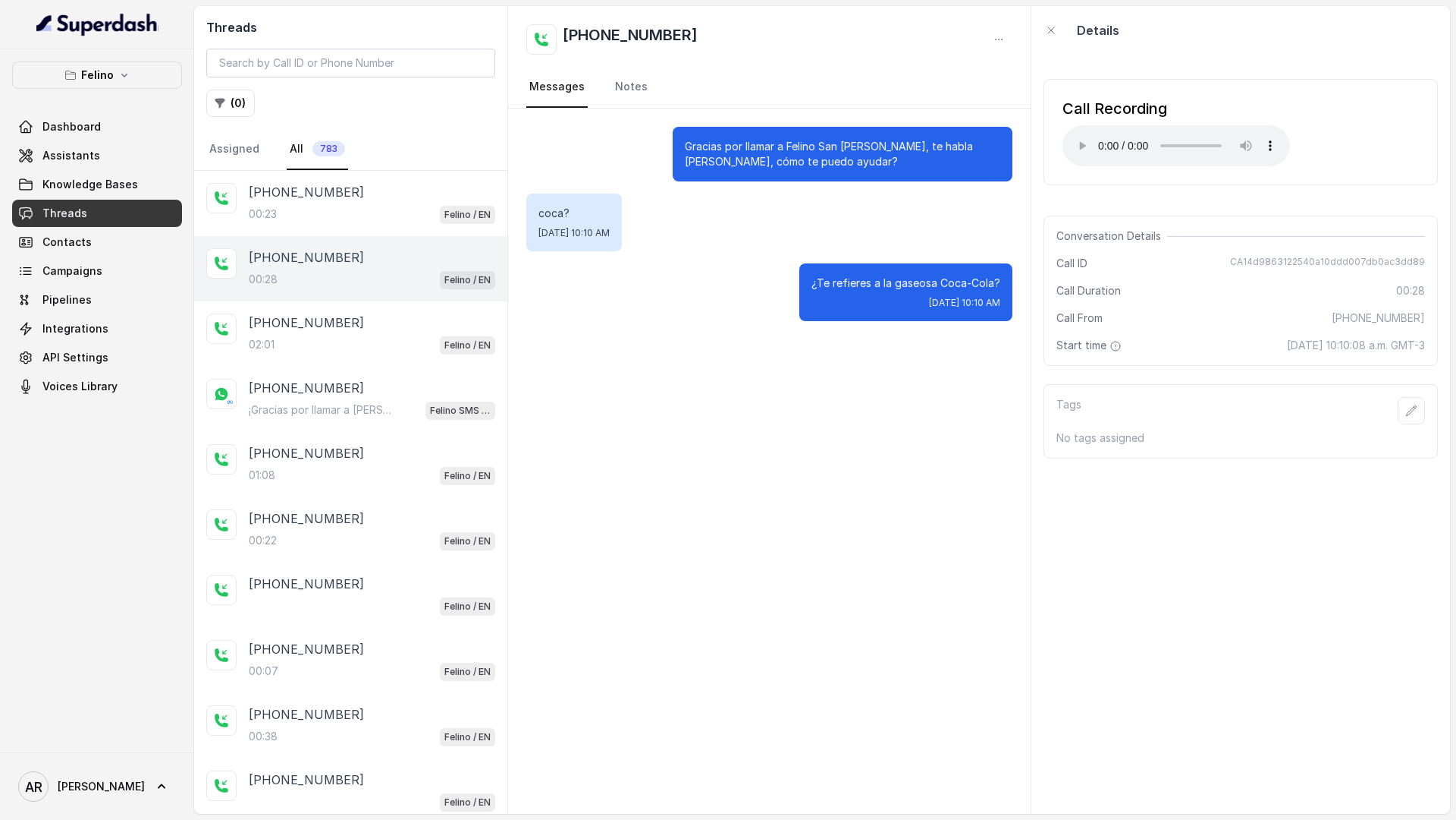
click at [861, 284] on p "¿Te refieres a la gaseosa Coca-Cola?" at bounding box center [906, 283] width 189 height 15
click at [82, 75] on p "Felino" at bounding box center [98, 75] width 33 height 18
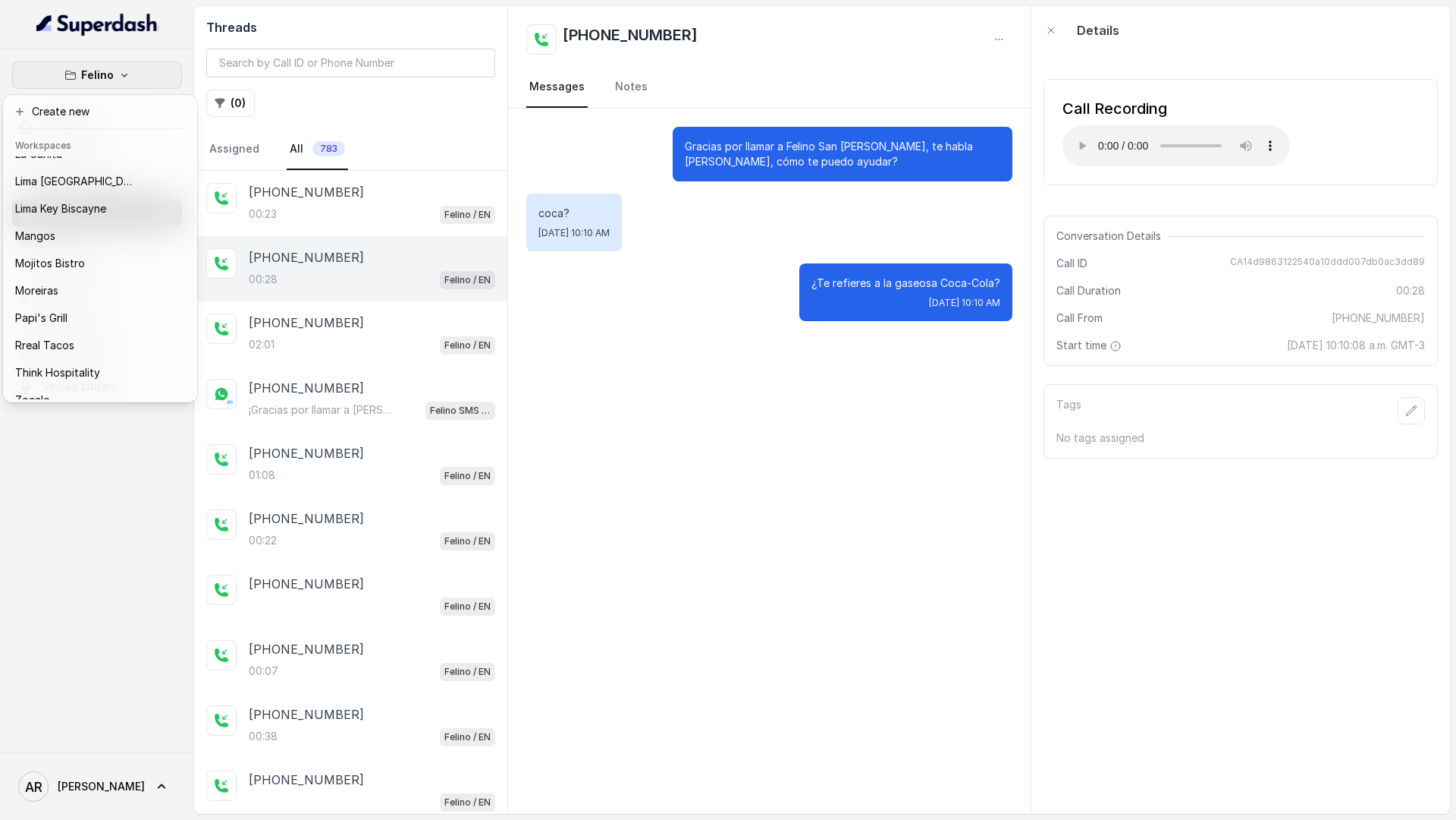
scroll to position [222, 0]
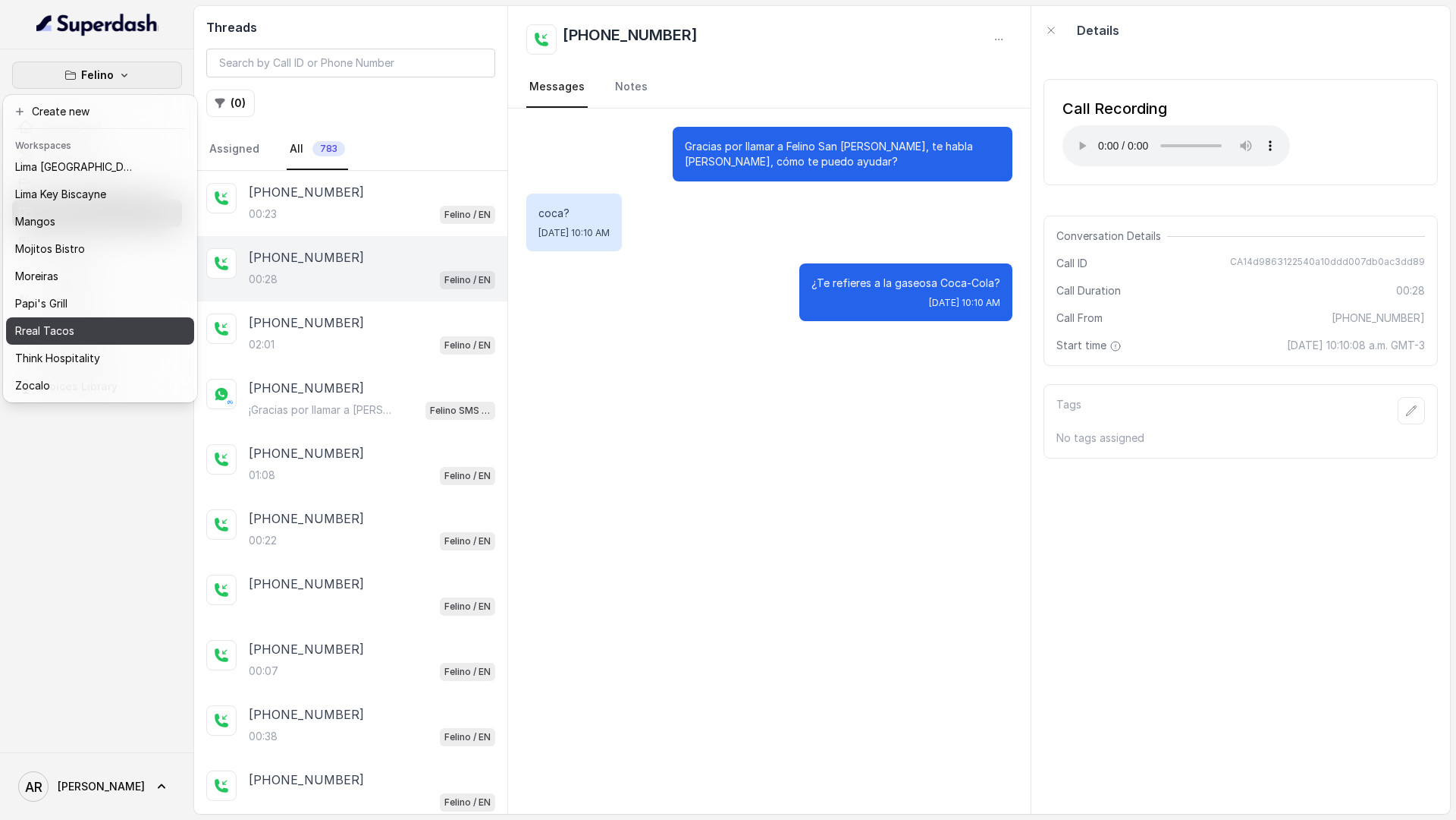
click at [56, 327] on p "Rreal Tacos" at bounding box center [45, 330] width 60 height 18
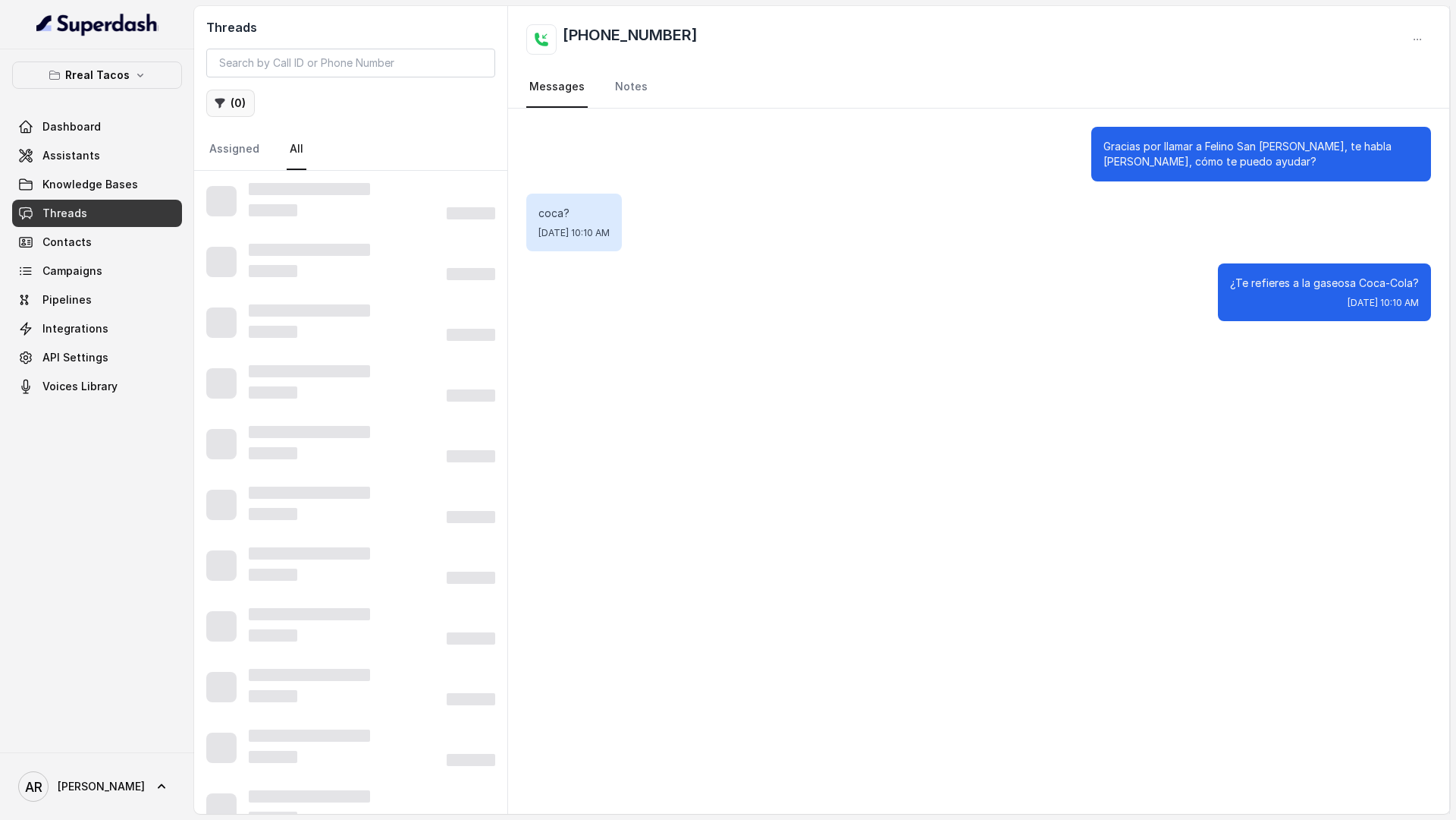
click at [252, 111] on button "( 0 )" at bounding box center [230, 103] width 49 height 27
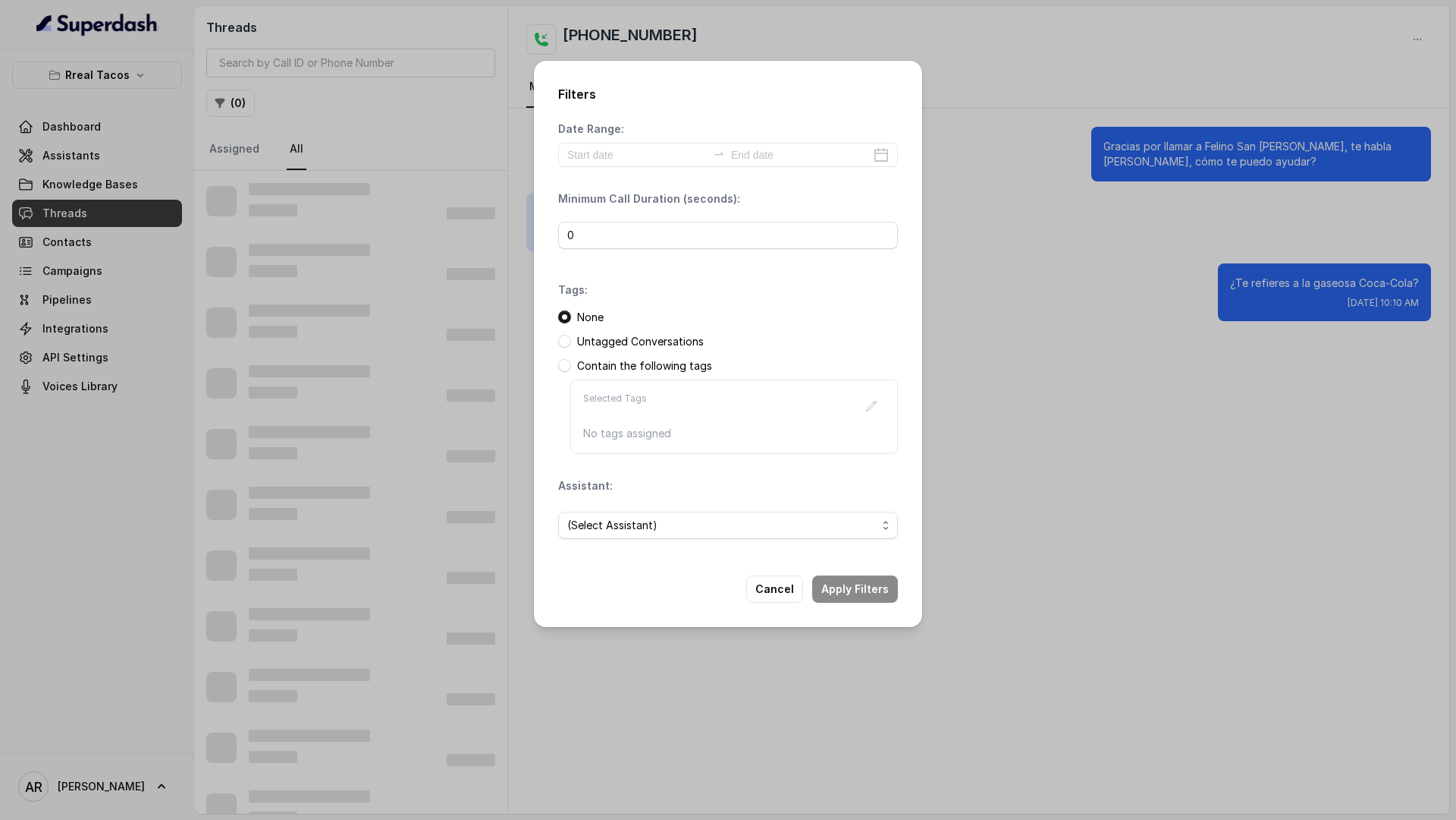
click at [623, 520] on span "(Select Assistant)" at bounding box center [722, 524] width 309 height 18
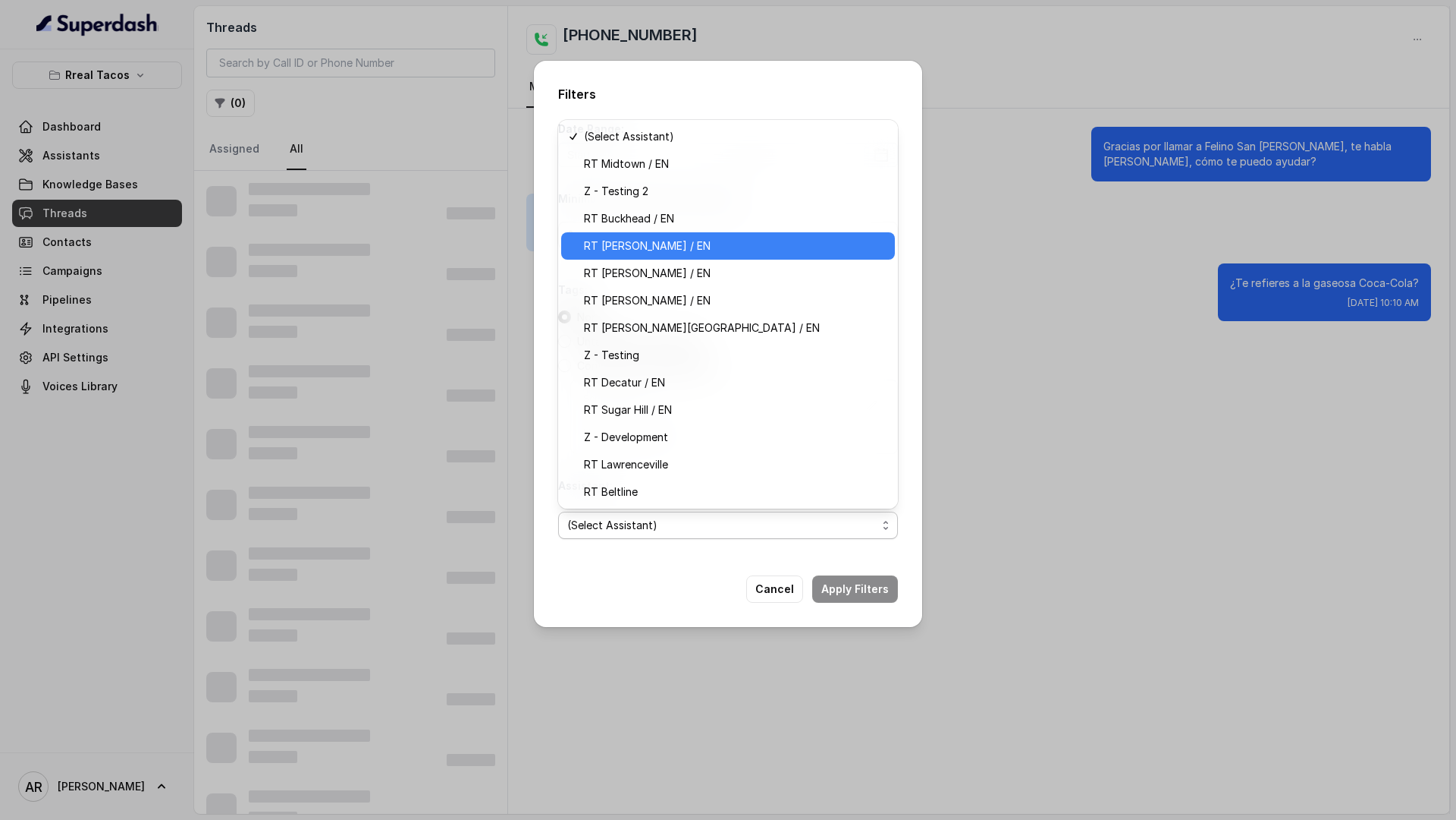
click at [710, 243] on span "RT [PERSON_NAME] / EN" at bounding box center [735, 246] width 302 height 18
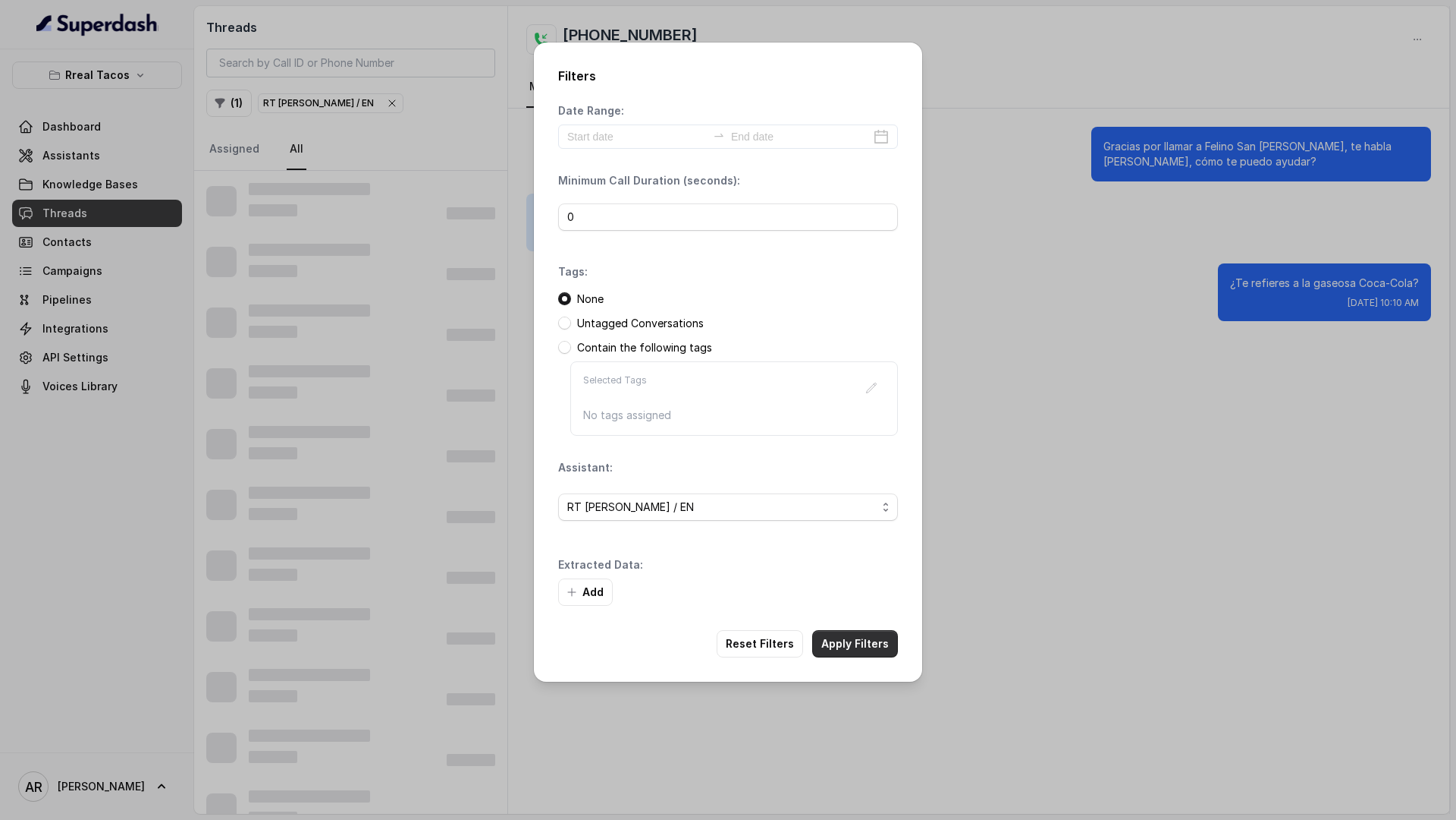
click at [850, 632] on button "Apply Filters" at bounding box center [854, 643] width 85 height 27
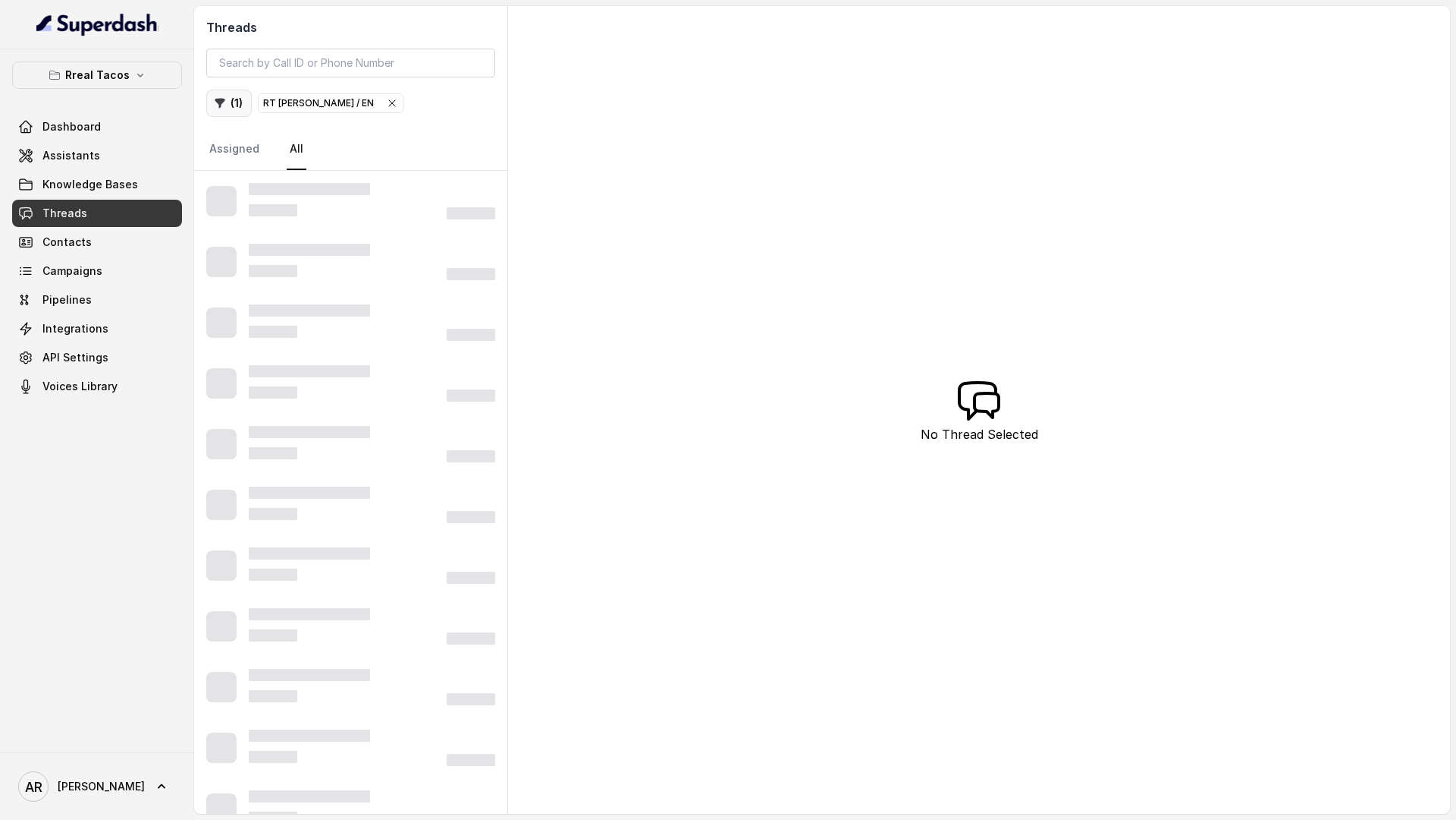
click at [229, 103] on button "( 1 )" at bounding box center [228, 103] width 45 height 27
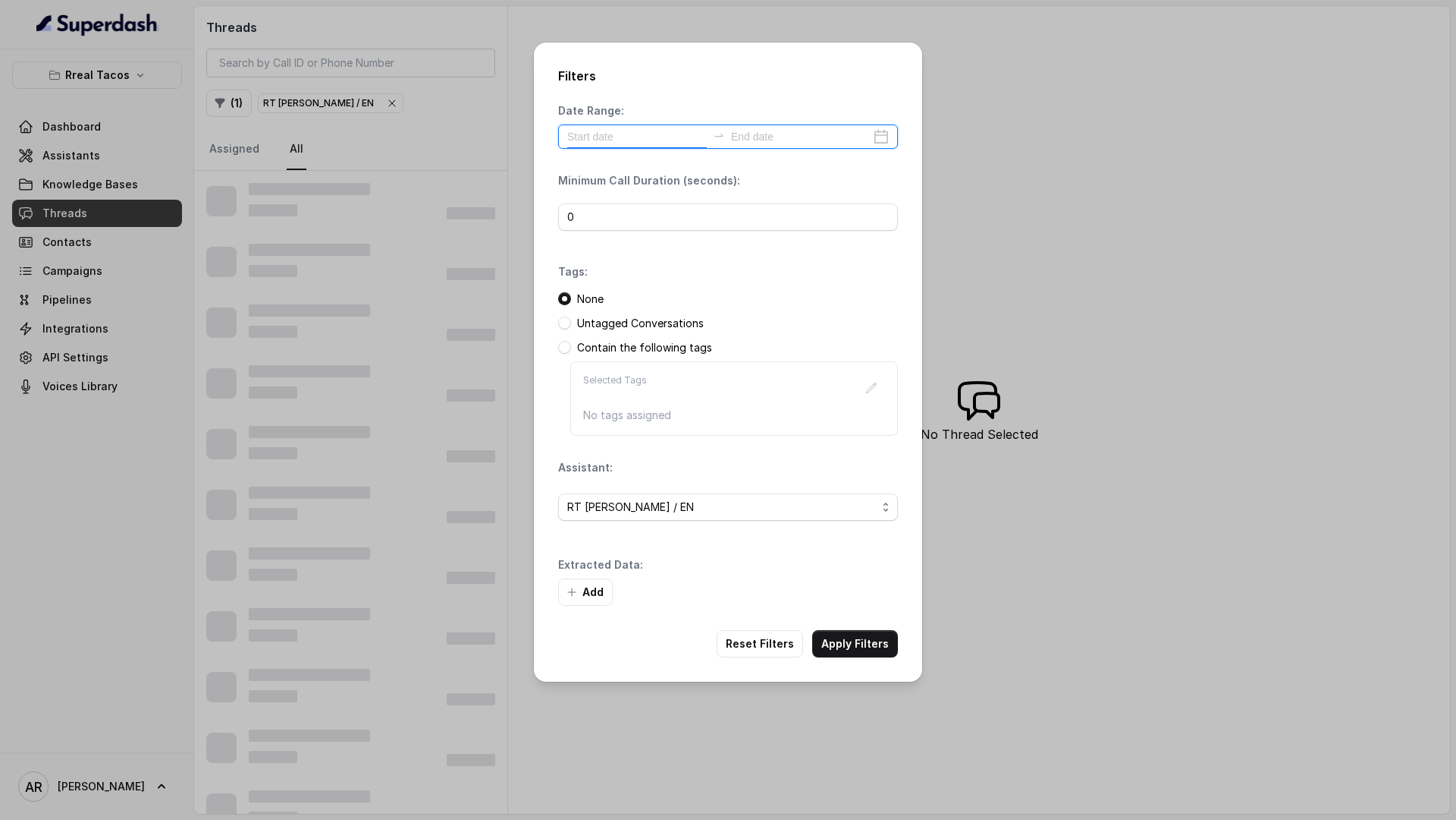
click at [610, 136] on input at bounding box center [636, 136] width 139 height 16
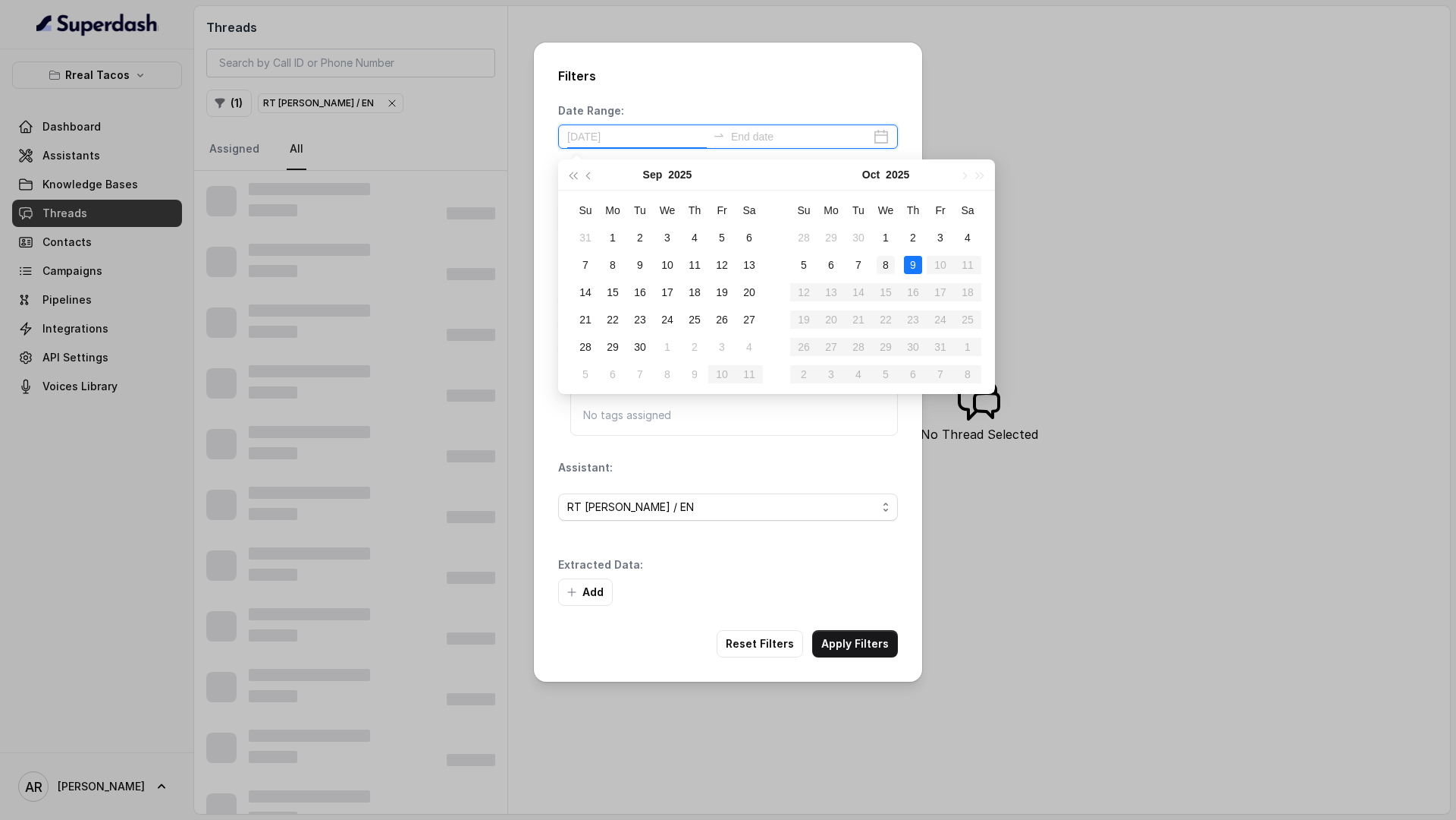
type input "[DATE]"
click at [880, 261] on div "8" at bounding box center [886, 264] width 18 height 18
type input "[DATE]"
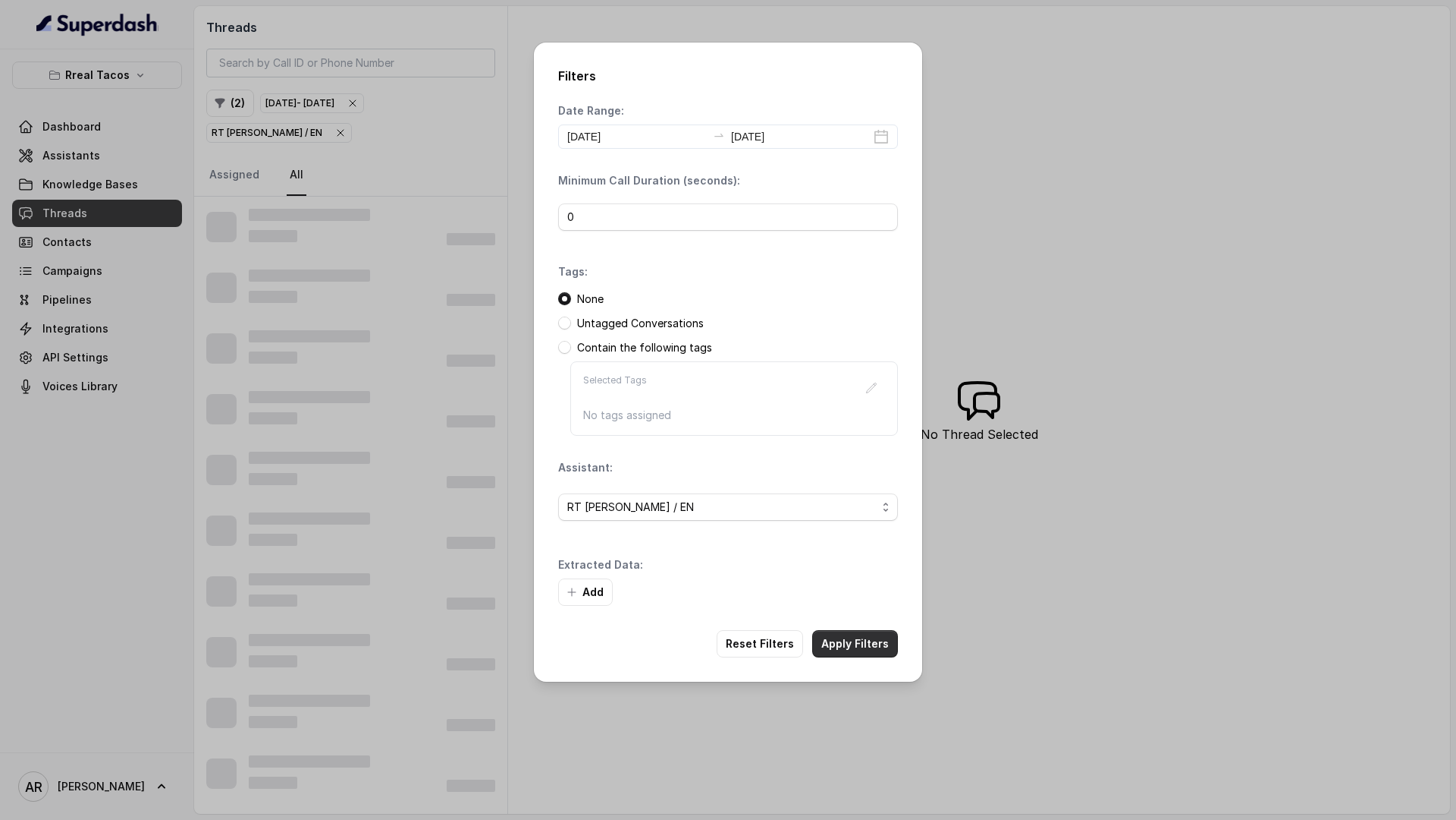
click at [844, 652] on button "Apply Filters" at bounding box center [854, 643] width 85 height 27
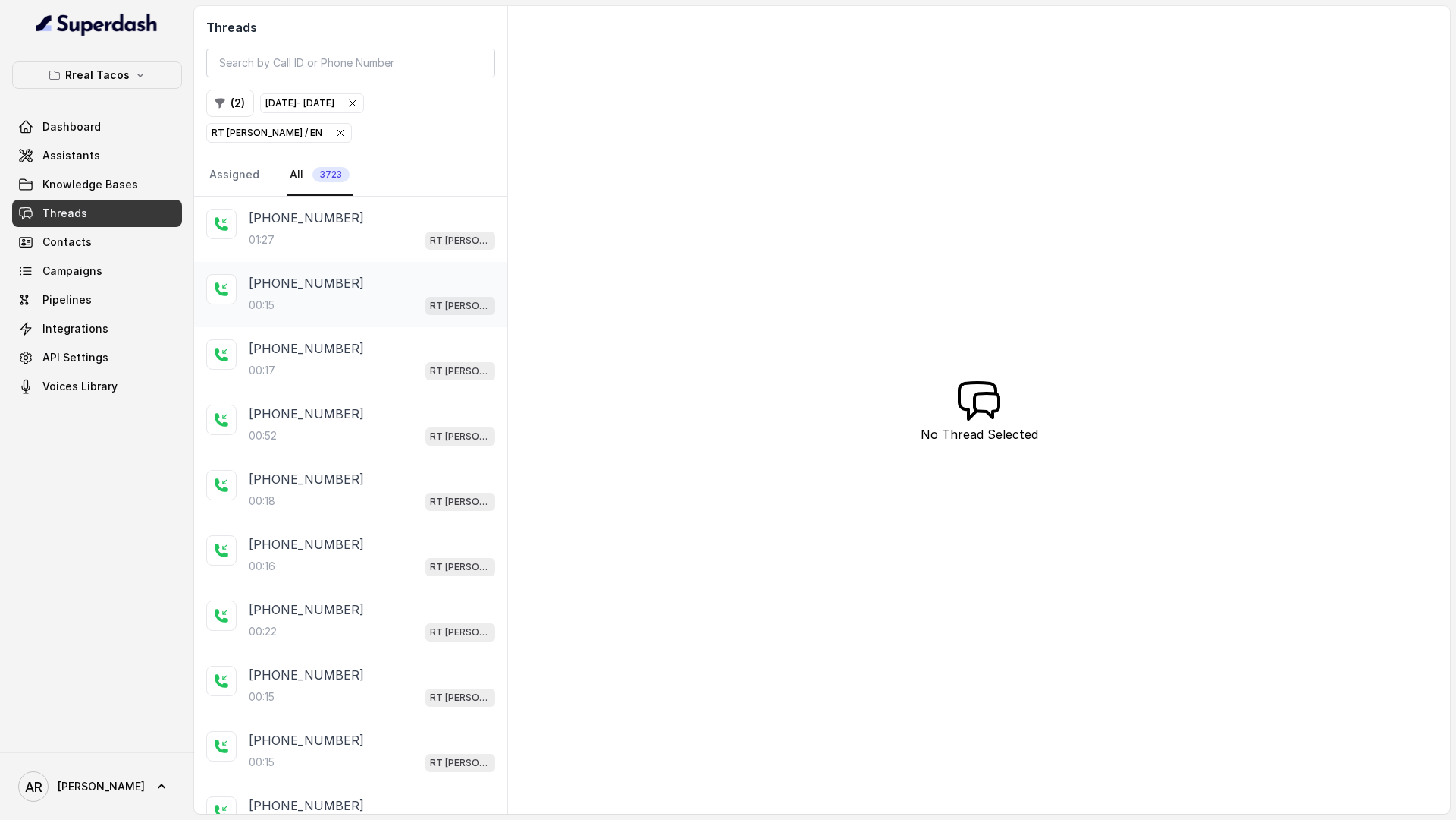
click at [317, 313] on div "00:15 RT [PERSON_NAME] / EN" at bounding box center [371, 304] width 247 height 20
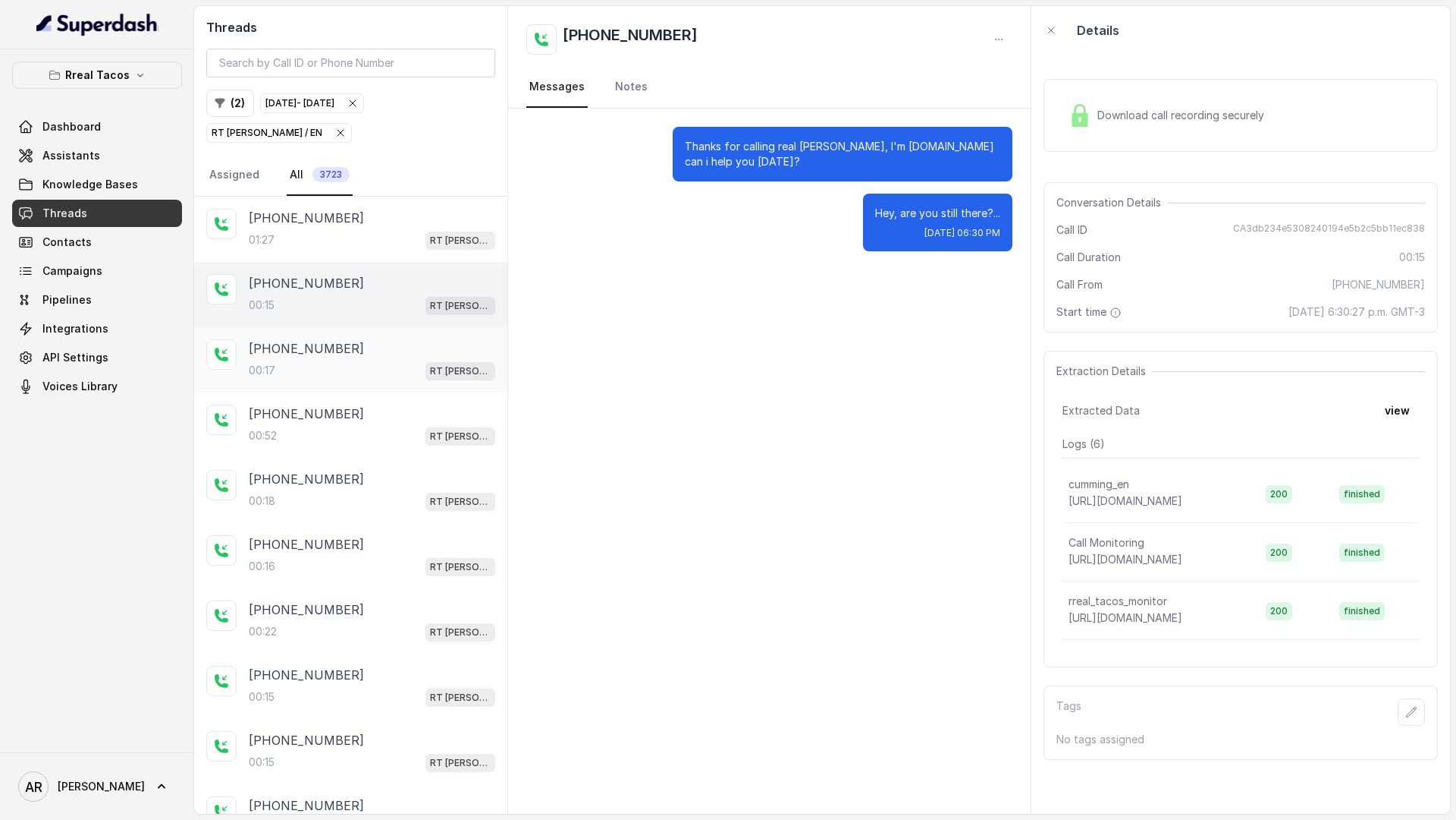
click at [327, 359] on div "[PHONE_NUMBER]:17 RT [PERSON_NAME] / EN" at bounding box center [371, 359] width 247 height 41
click at [330, 424] on div "[PHONE_NUMBER]:52 RT [PERSON_NAME] / EN" at bounding box center [371, 424] width 247 height 41
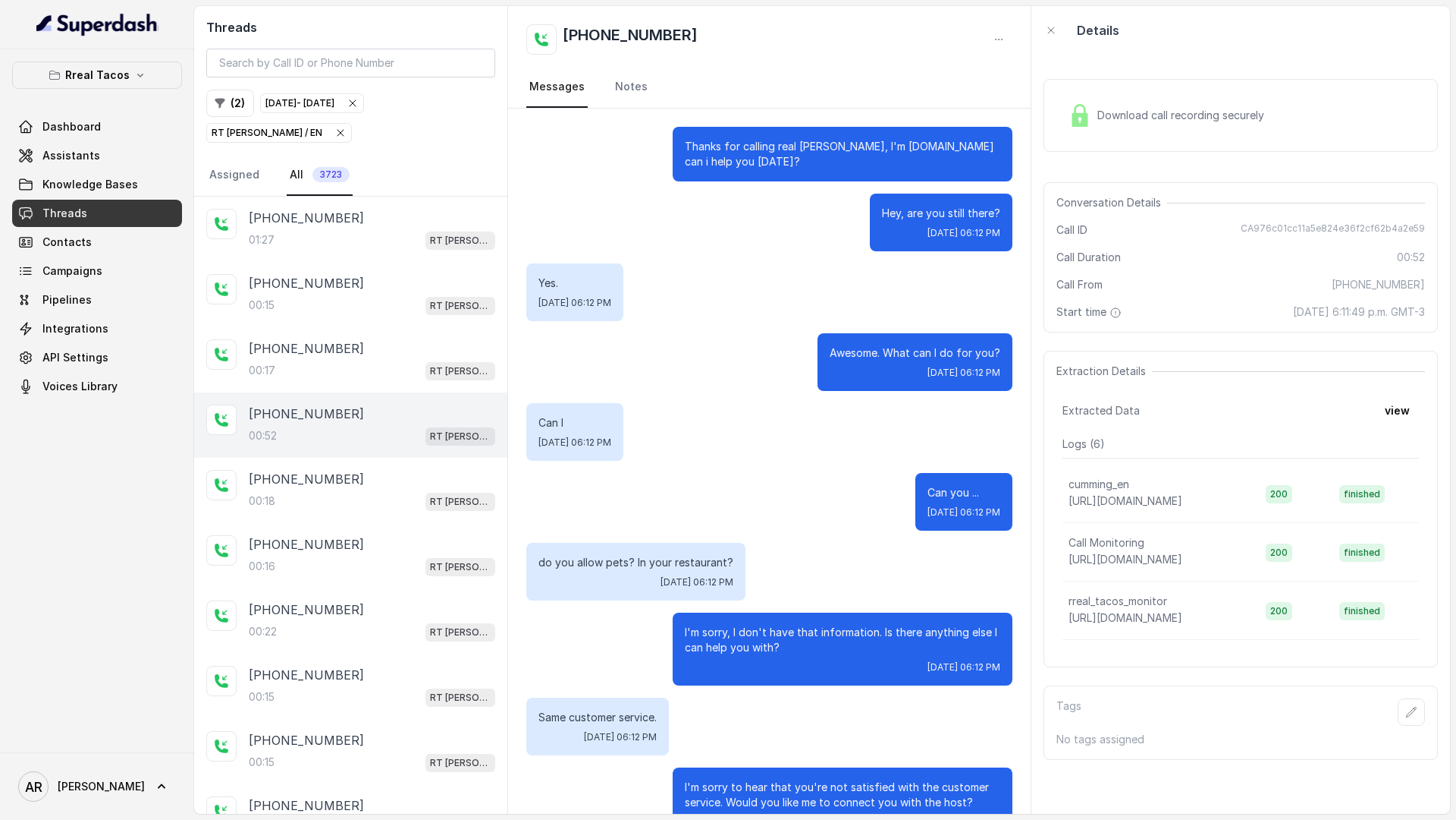
scroll to position [254, 0]
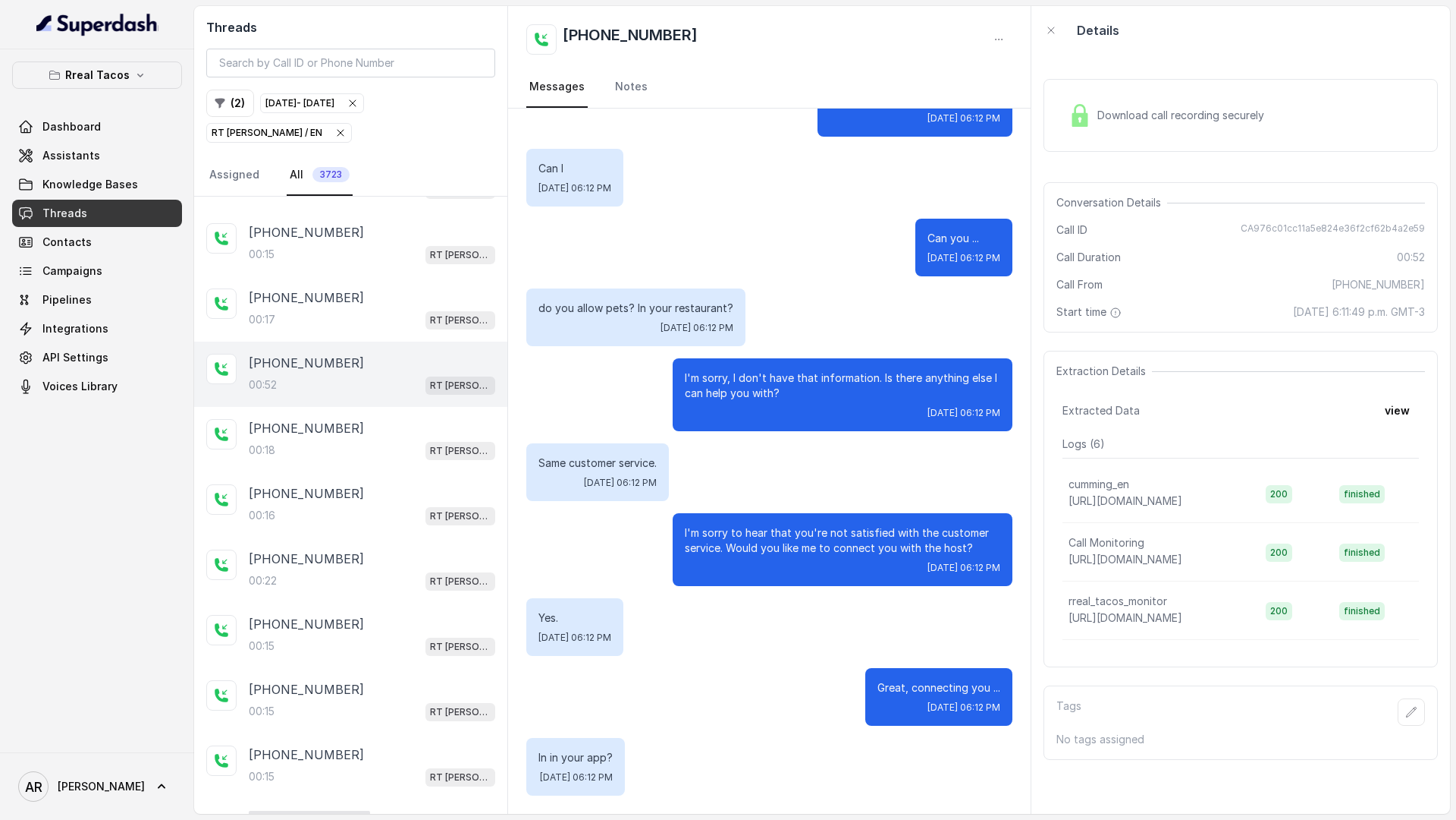
click at [330, 424] on p "[PHONE_NUMBER]" at bounding box center [306, 427] width 115 height 18
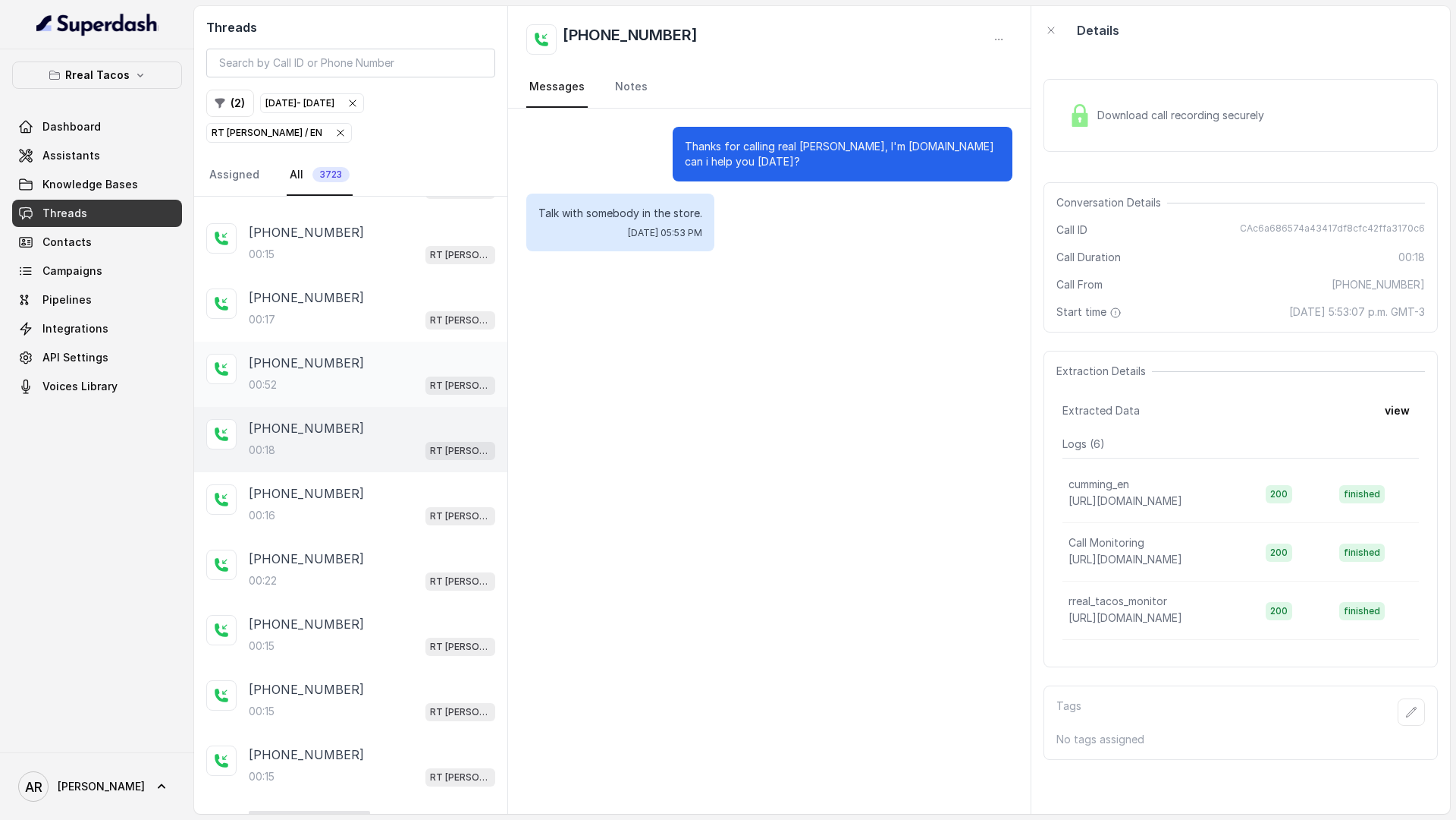
scroll to position [96, 0]
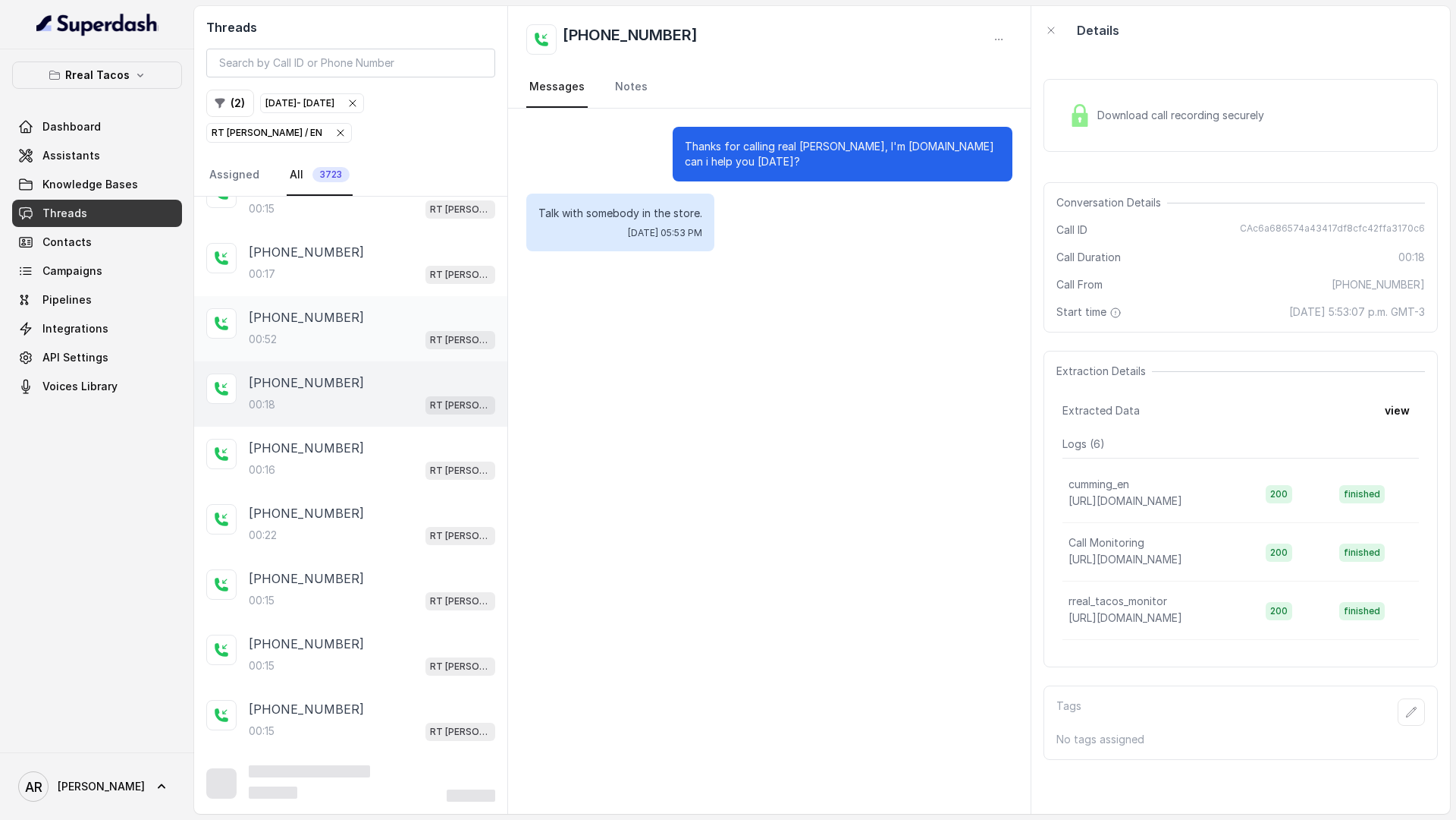
click at [330, 424] on div "[PHONE_NUMBER]:18 RT [PERSON_NAME] / EN" at bounding box center [350, 394] width 313 height 65
click at [331, 445] on p "[PHONE_NUMBER]" at bounding box center [306, 447] width 115 height 18
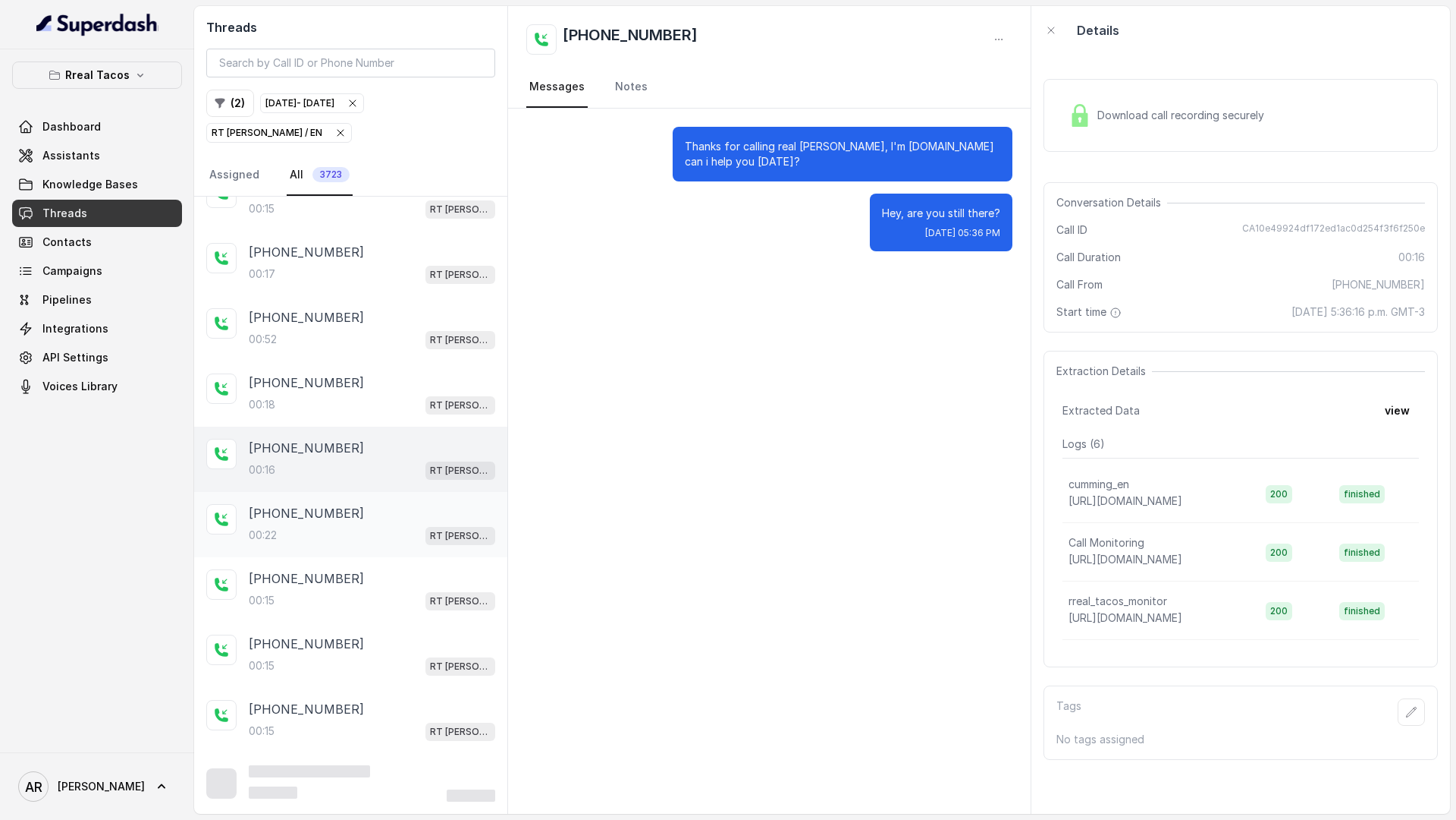
click at [334, 538] on div "00:22 RT [PERSON_NAME] / EN" at bounding box center [371, 535] width 247 height 20
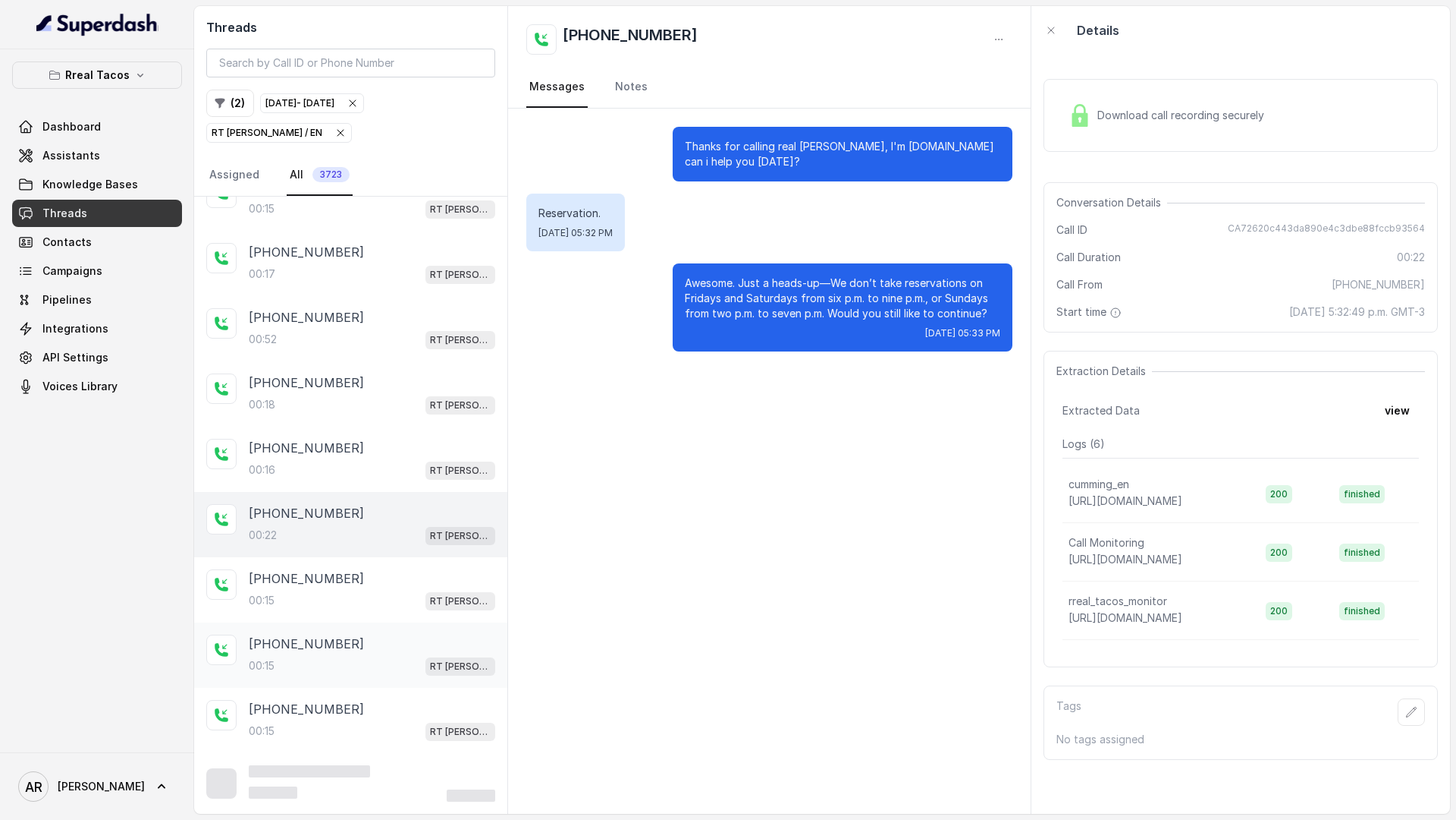
click at [340, 649] on div "[PHONE_NUMBER]" at bounding box center [371, 643] width 247 height 18
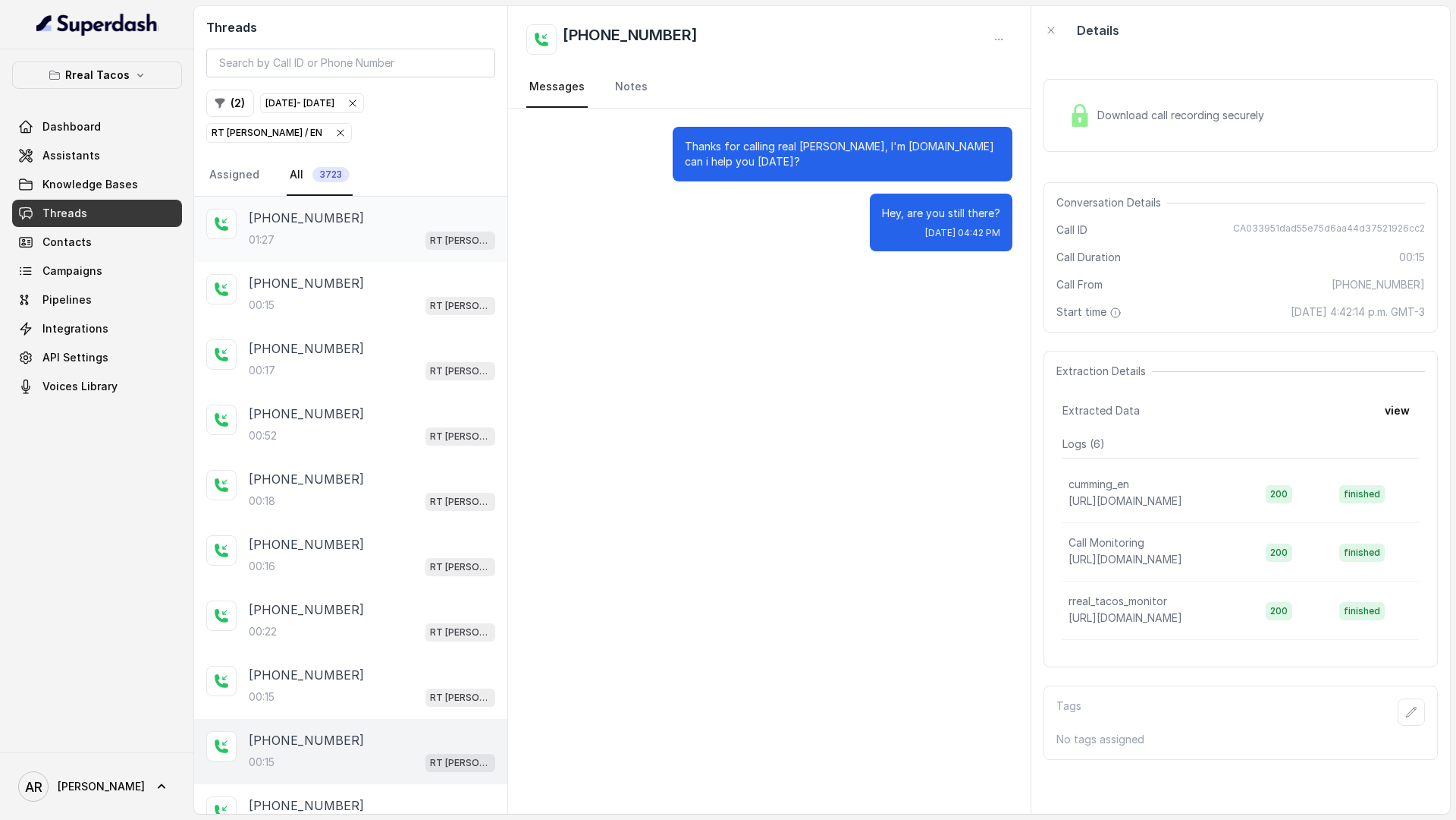
click at [362, 241] on div "01:27 RT [PERSON_NAME] / EN" at bounding box center [371, 239] width 247 height 20
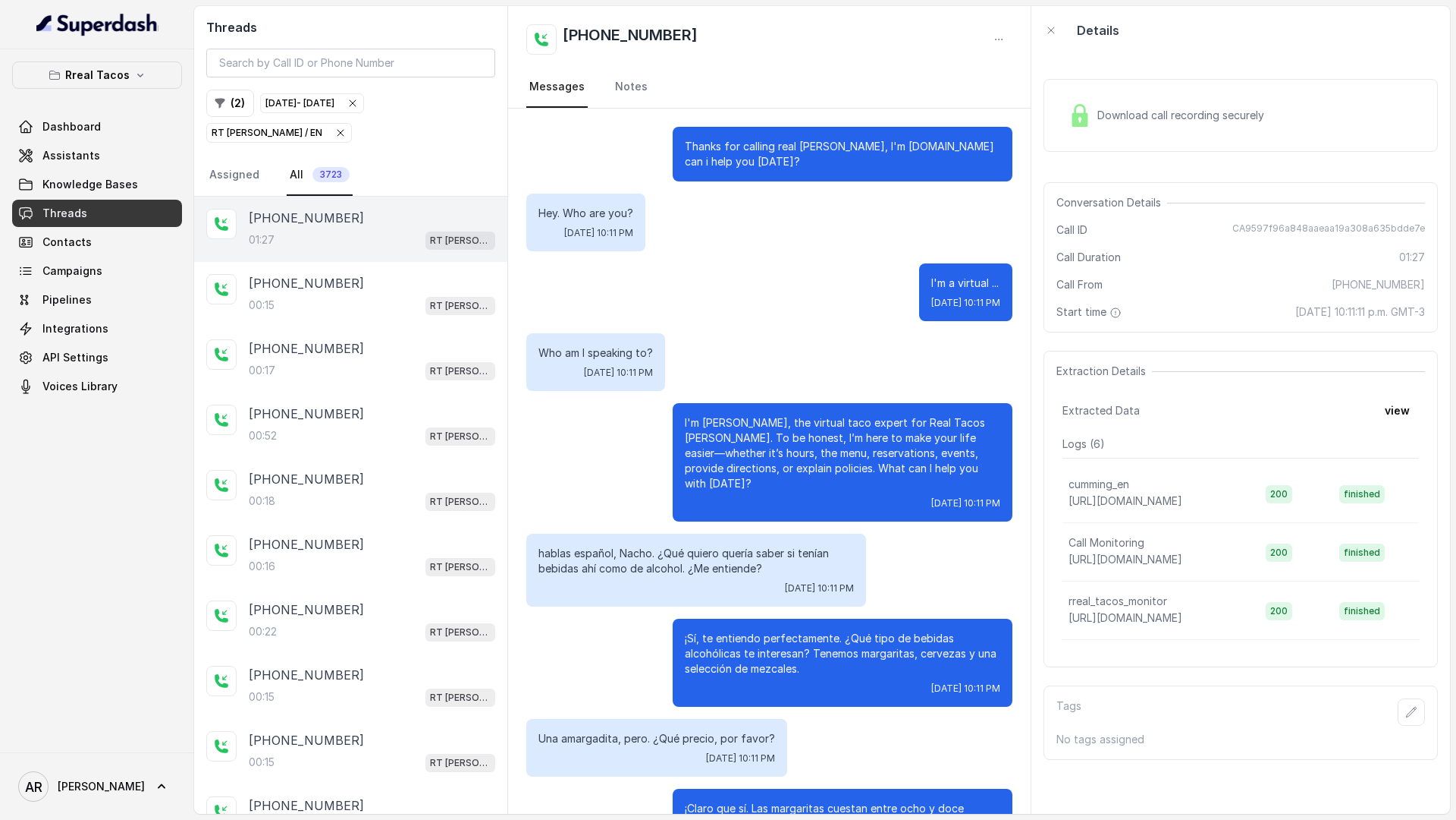
scroll to position [406, 0]
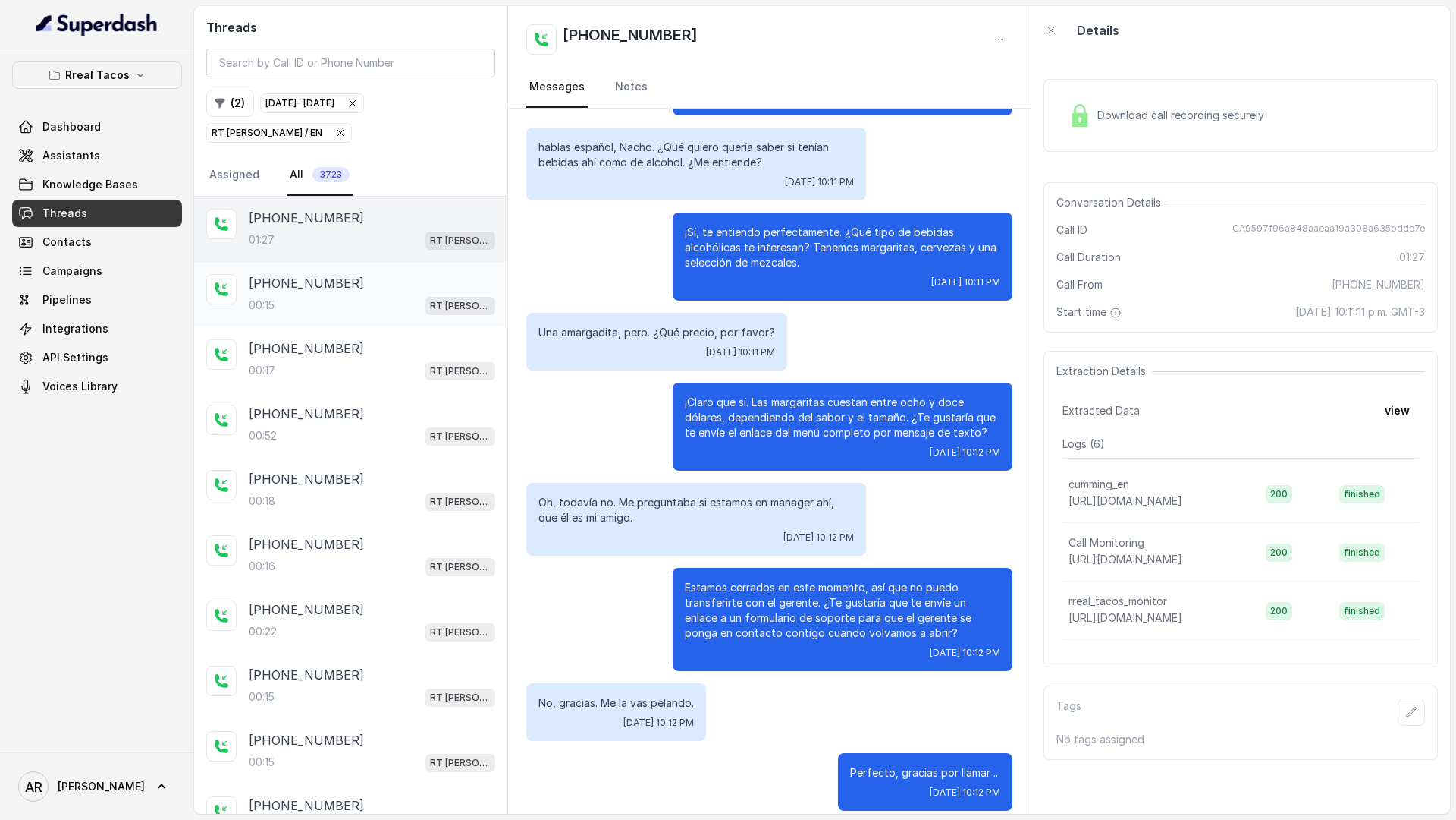
click at [344, 284] on div "[PHONE_NUMBER]" at bounding box center [371, 282] width 247 height 18
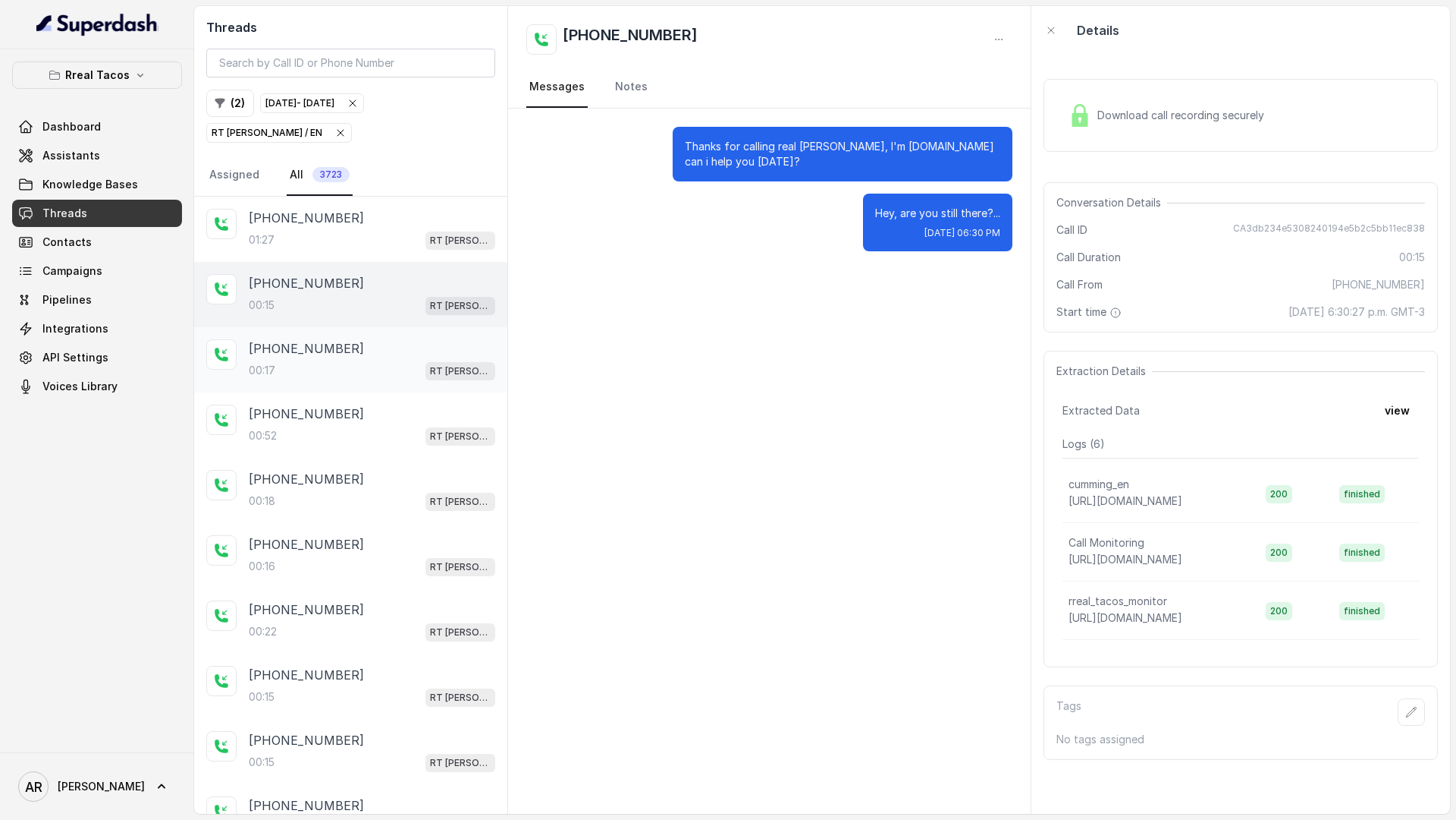
click at [313, 363] on div "00:17 RT [PERSON_NAME] / EN" at bounding box center [371, 370] width 247 height 20
click at [335, 133] on icon "button" at bounding box center [341, 133] width 12 height 12
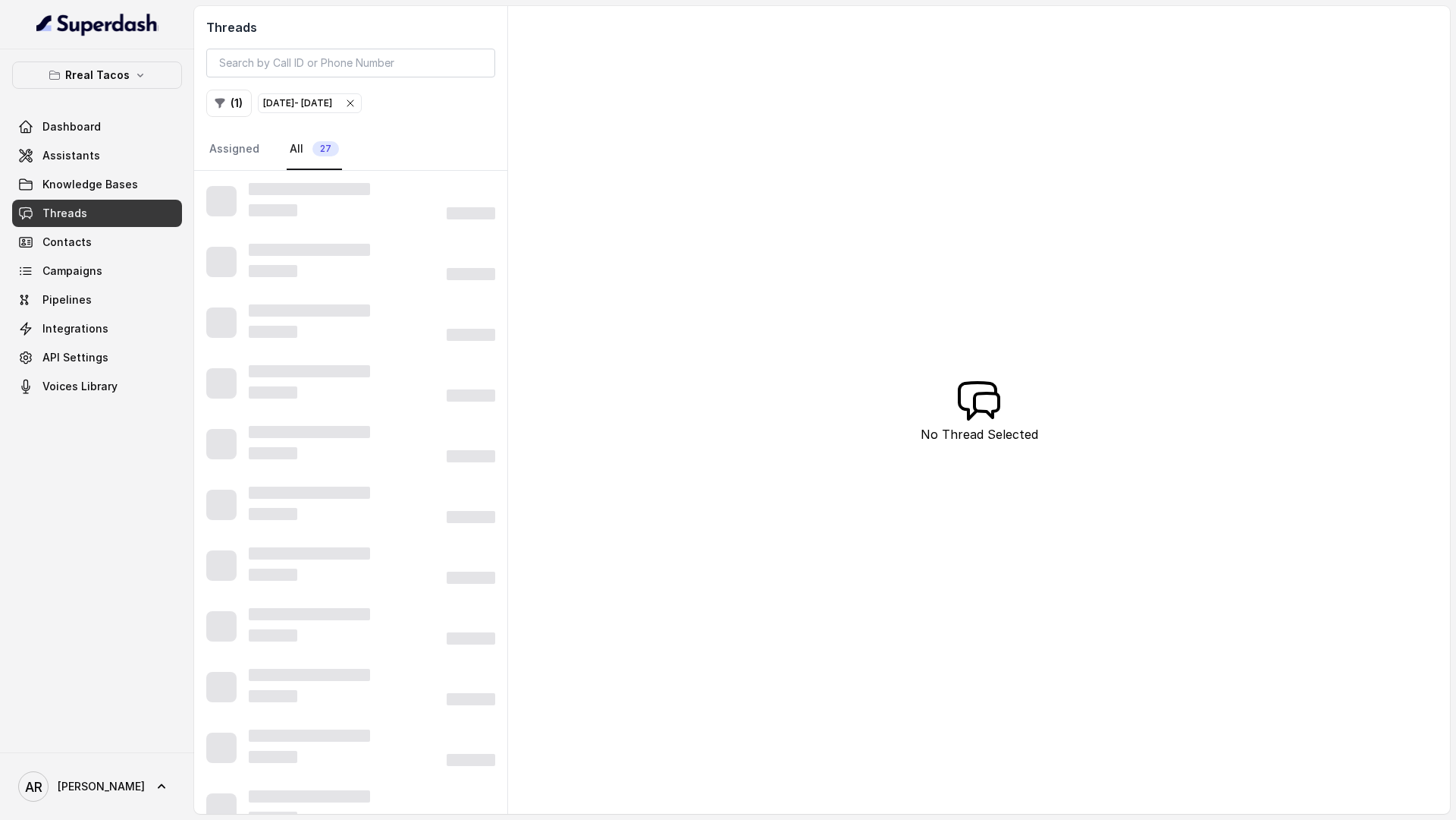
click at [356, 103] on icon "button" at bounding box center [350, 103] width 12 height 12
click at [111, 61] on button "Rreal Tacos" at bounding box center [97, 75] width 170 height 27
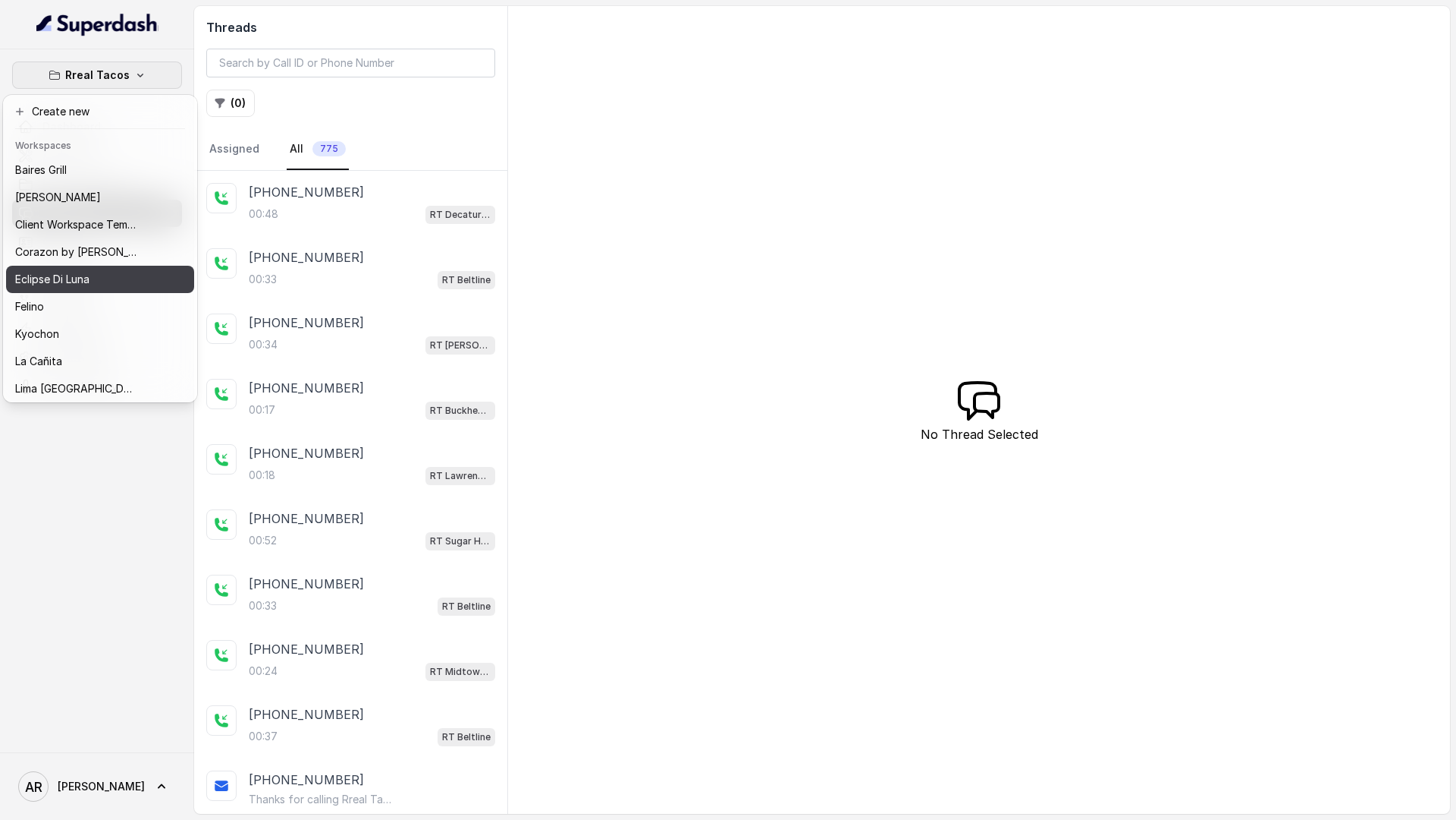
scroll to position [21, 0]
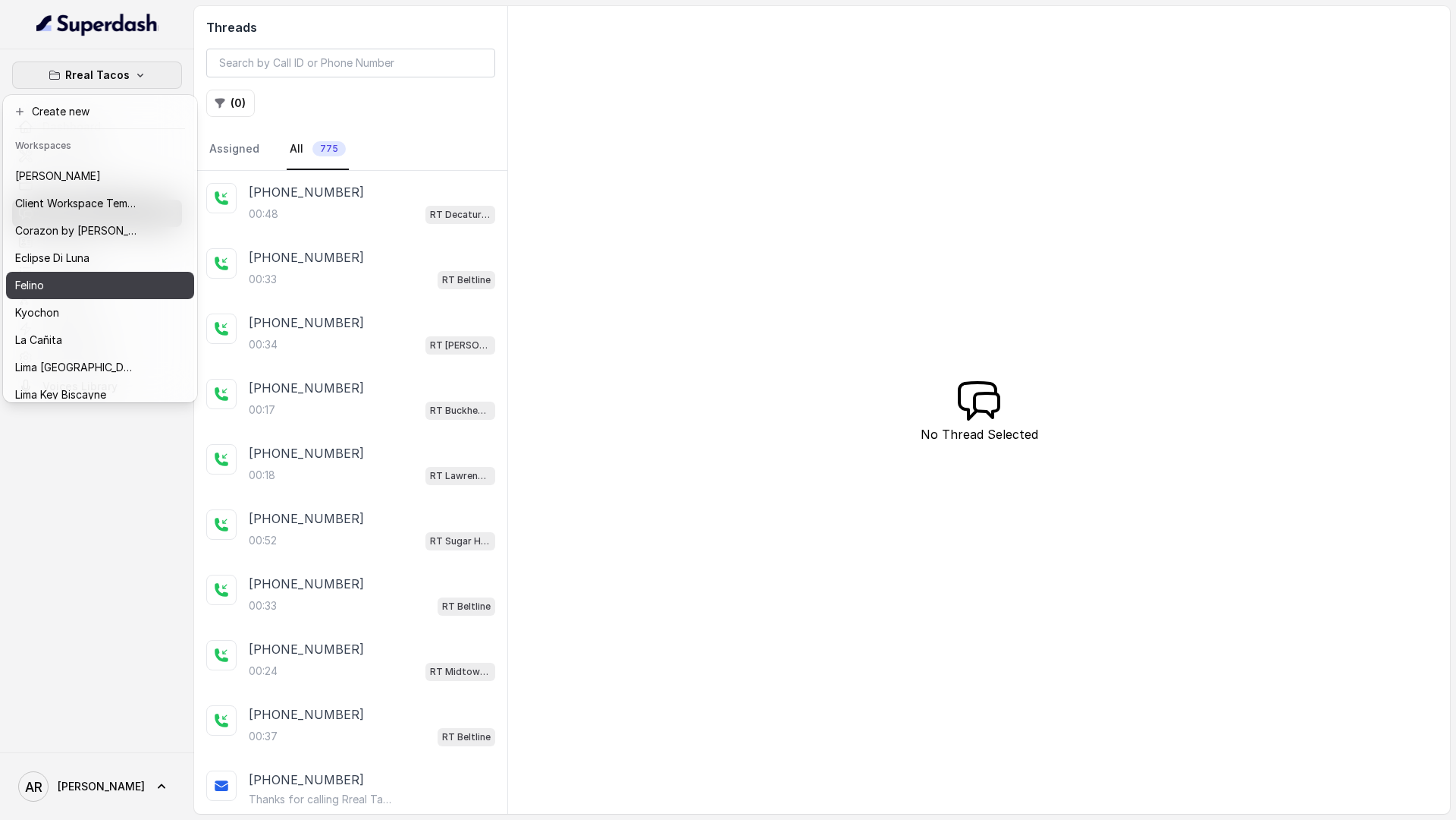
click at [90, 288] on div "Felino" at bounding box center [76, 285] width 121 height 18
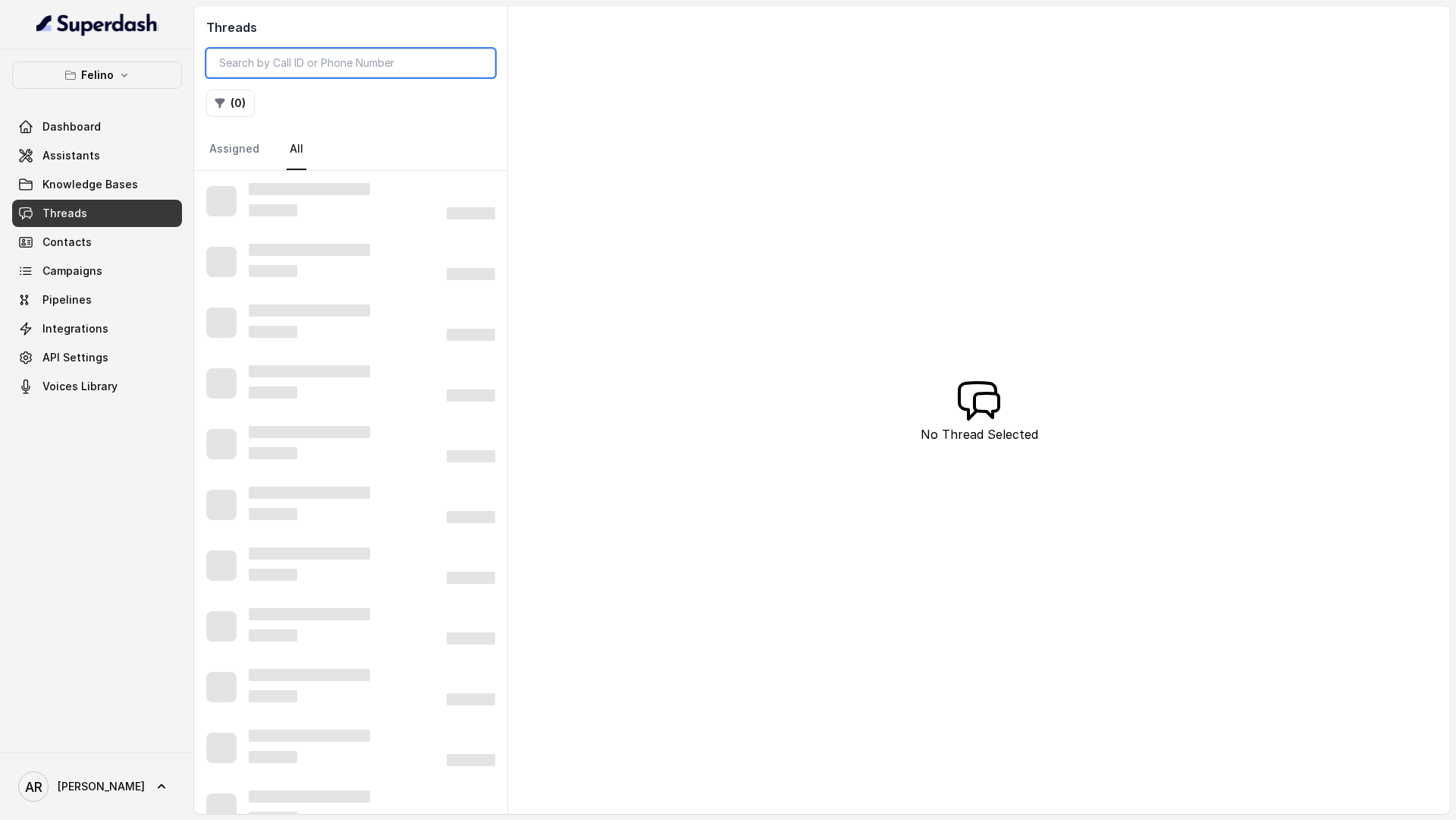
click at [337, 63] on input "search" at bounding box center [350, 63] width 289 height 29
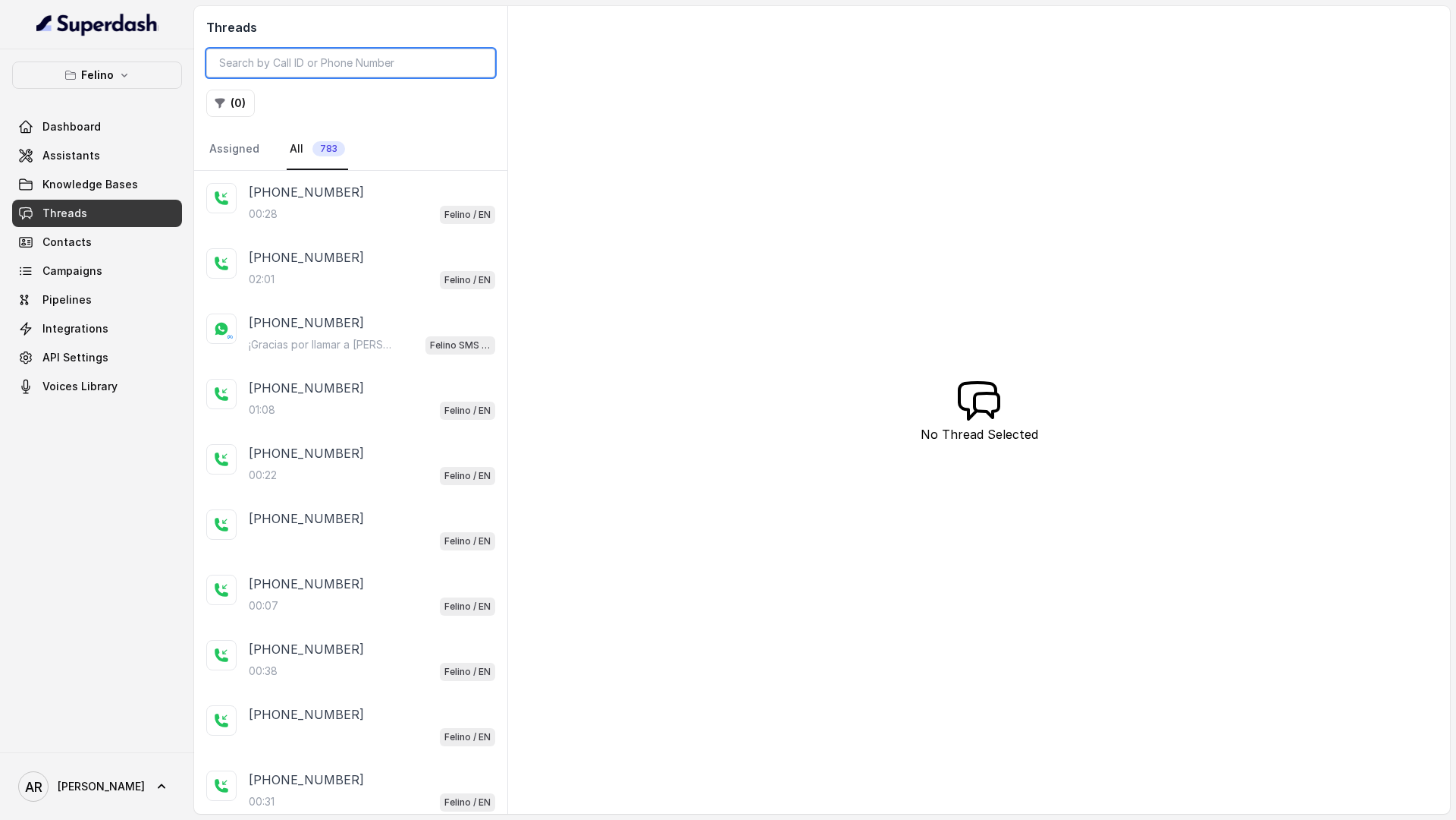
paste input "5491152595183"
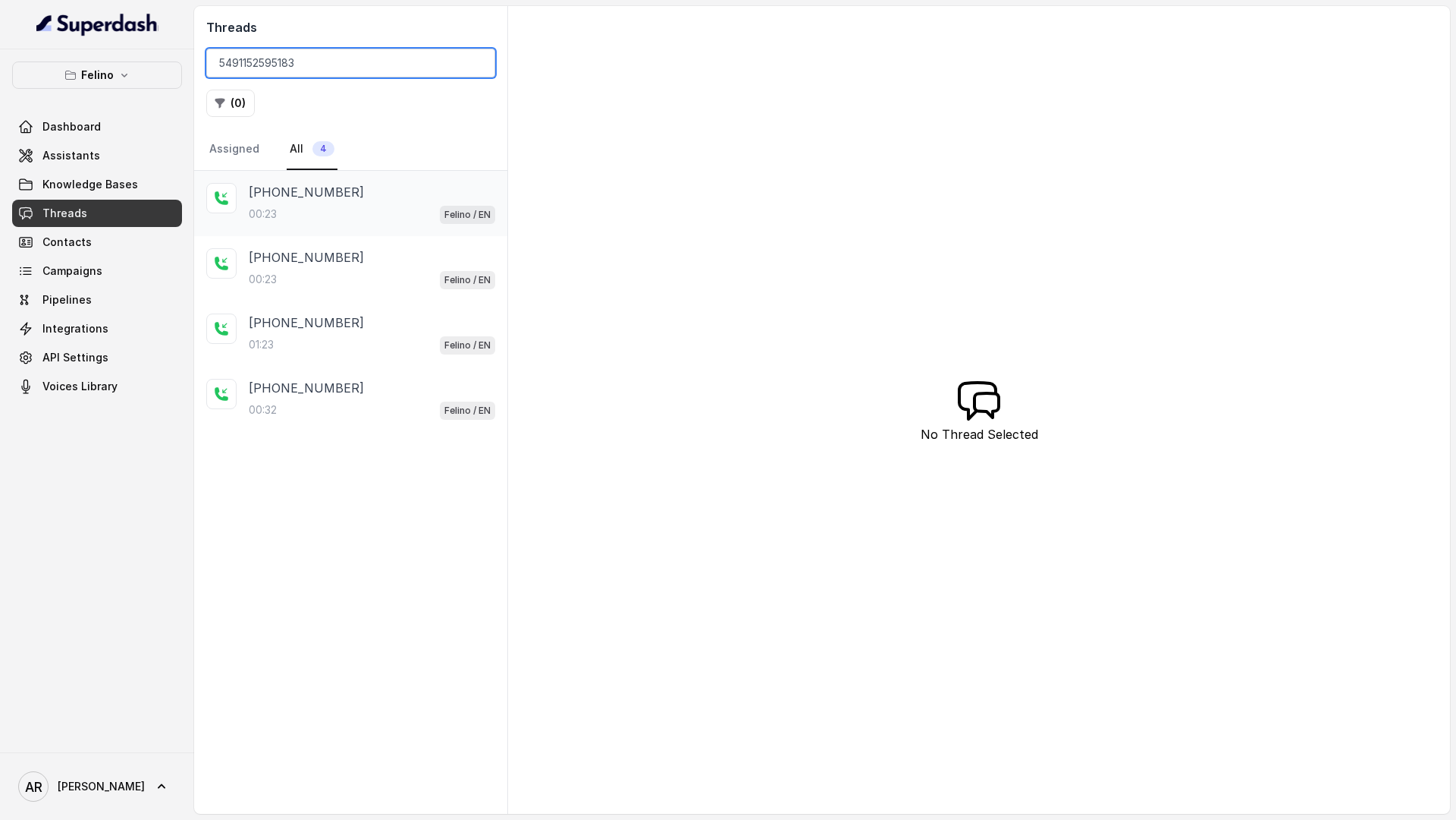
type input "5491152595183"
click at [294, 205] on div "00:23 Felino / EN" at bounding box center [371, 214] width 247 height 20
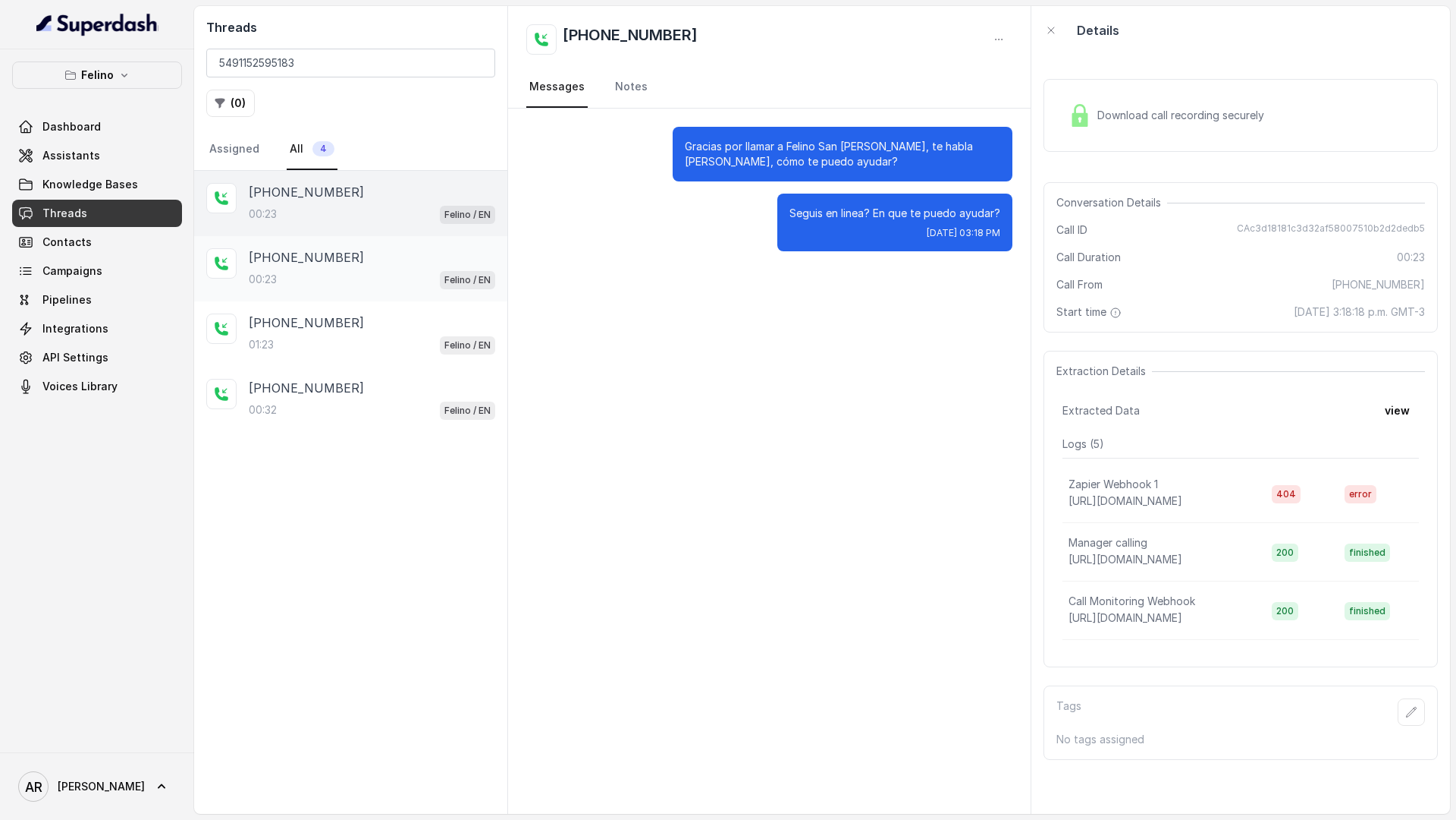
click at [317, 255] on p "[PHONE_NUMBER]" at bounding box center [306, 256] width 115 height 18
click at [326, 297] on div "[PHONE_NUMBER]:23 Felino / EN" at bounding box center [350, 269] width 313 height 65
click at [331, 335] on div "01:23 Felino / EN" at bounding box center [371, 345] width 247 height 20
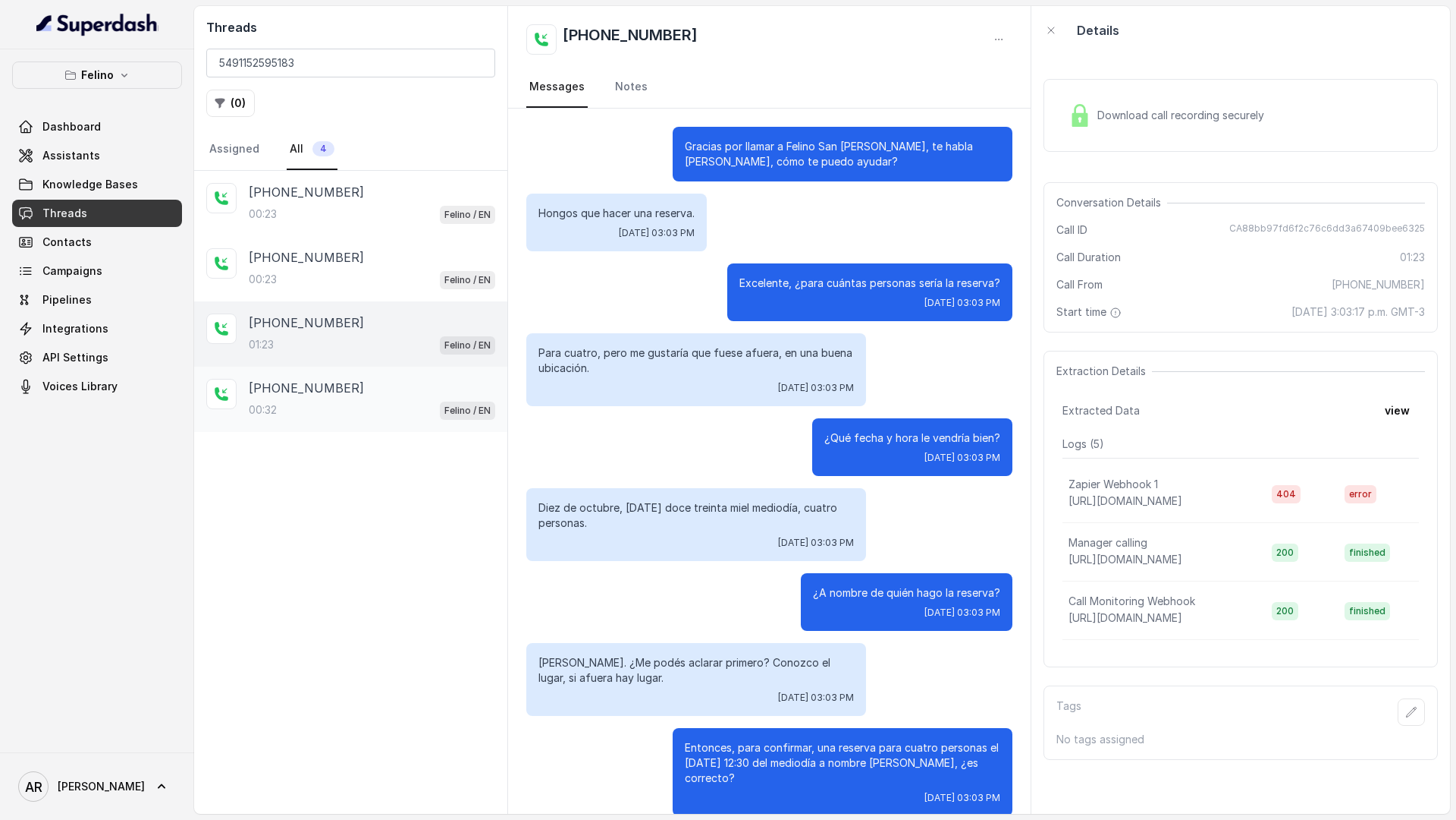
scroll to position [624, 0]
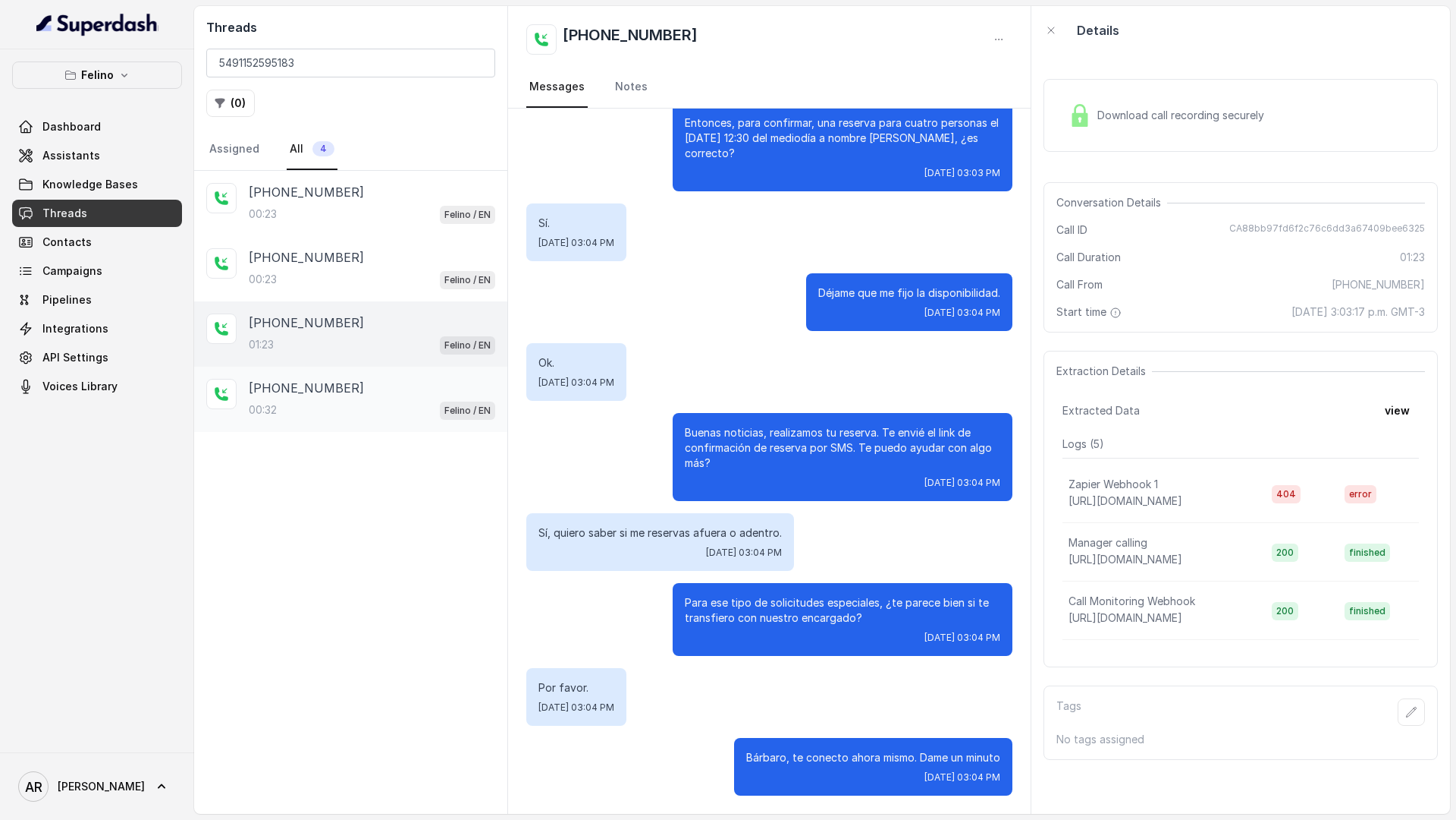
click at [336, 374] on div "[PHONE_NUMBER]:32 Felino / EN" at bounding box center [350, 399] width 313 height 65
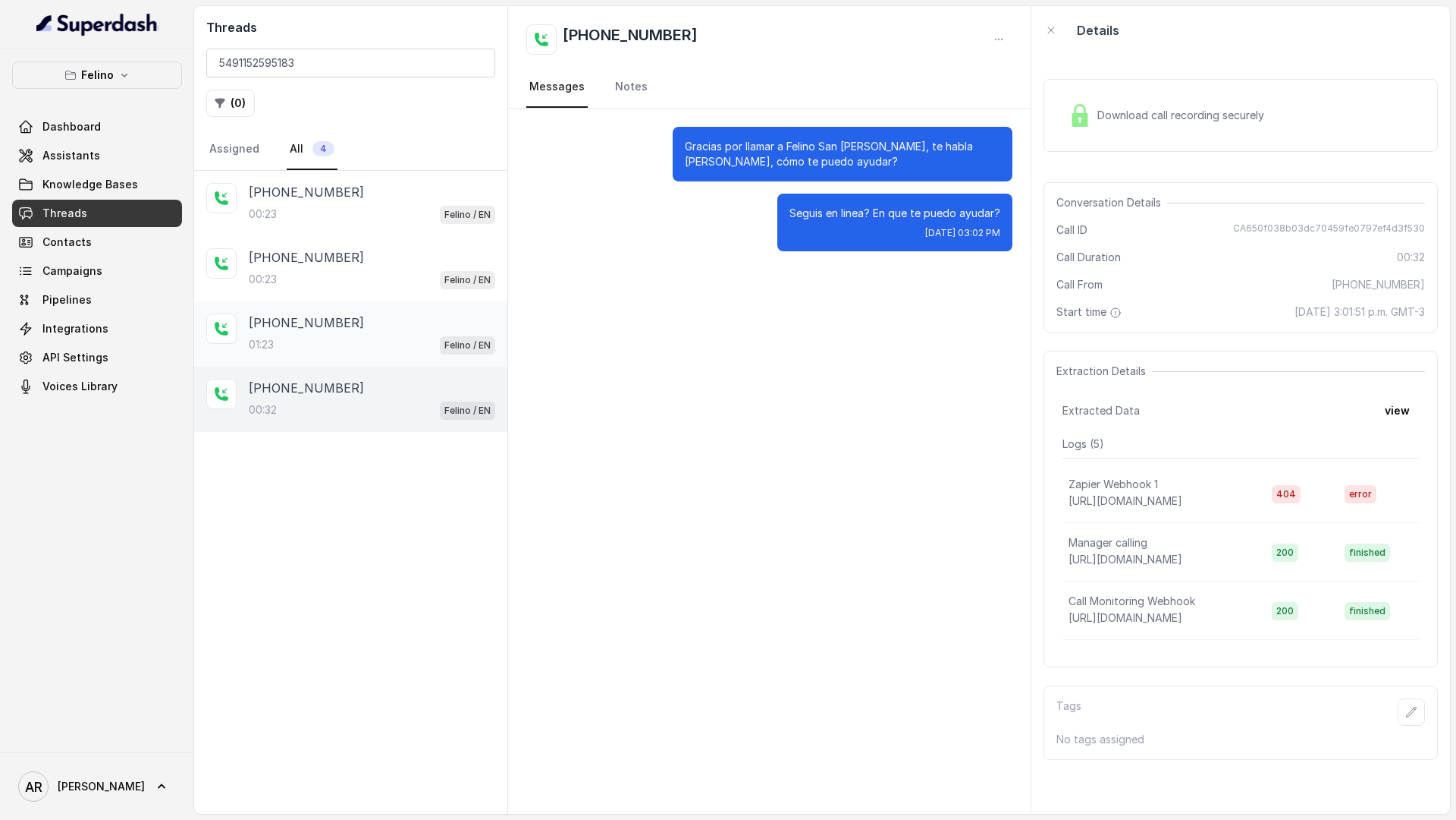
click at [393, 321] on div "[PHONE_NUMBER]" at bounding box center [371, 322] width 247 height 18
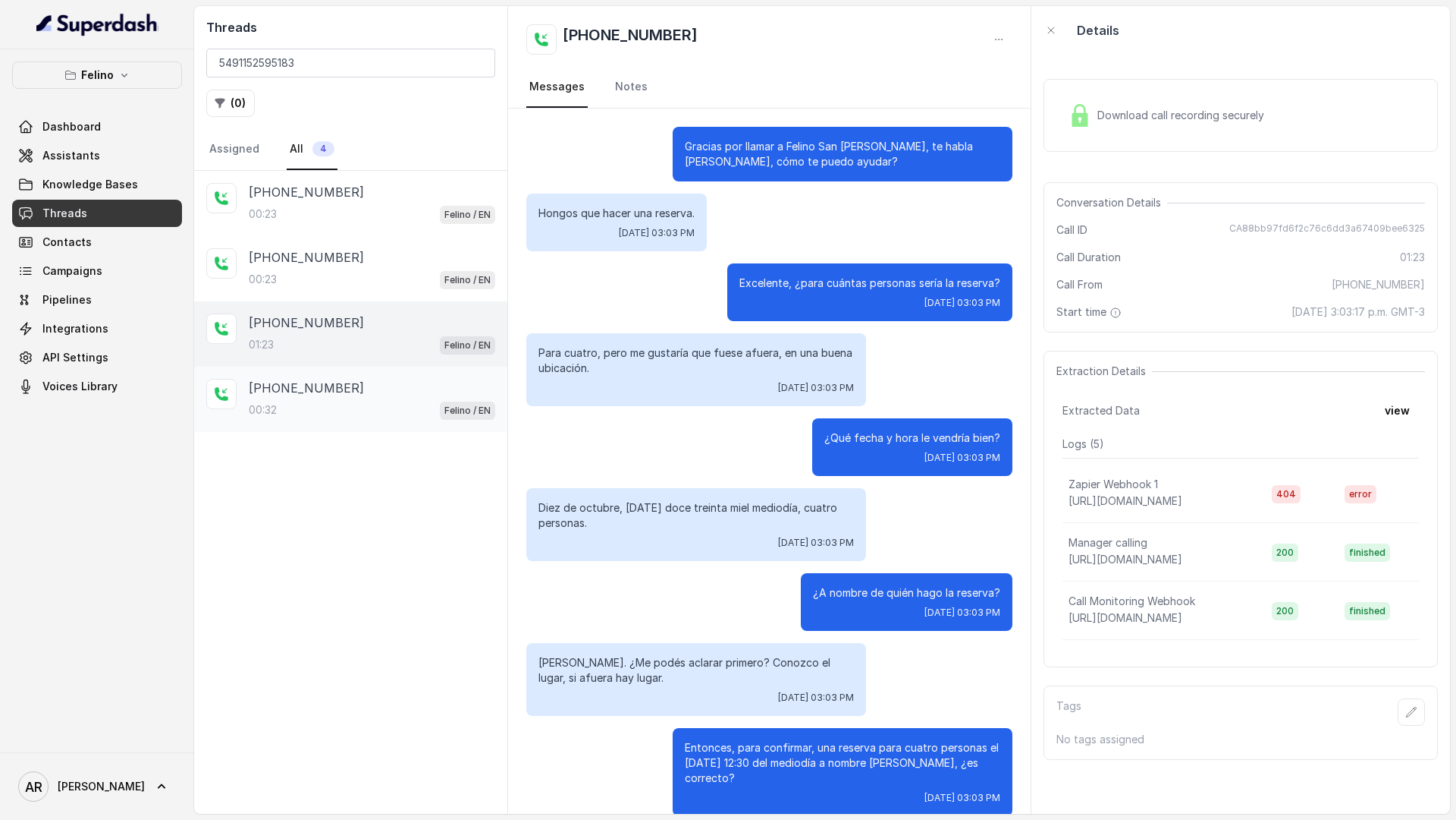
click at [447, 418] on p "Felino / EN" at bounding box center [467, 411] width 46 height 15
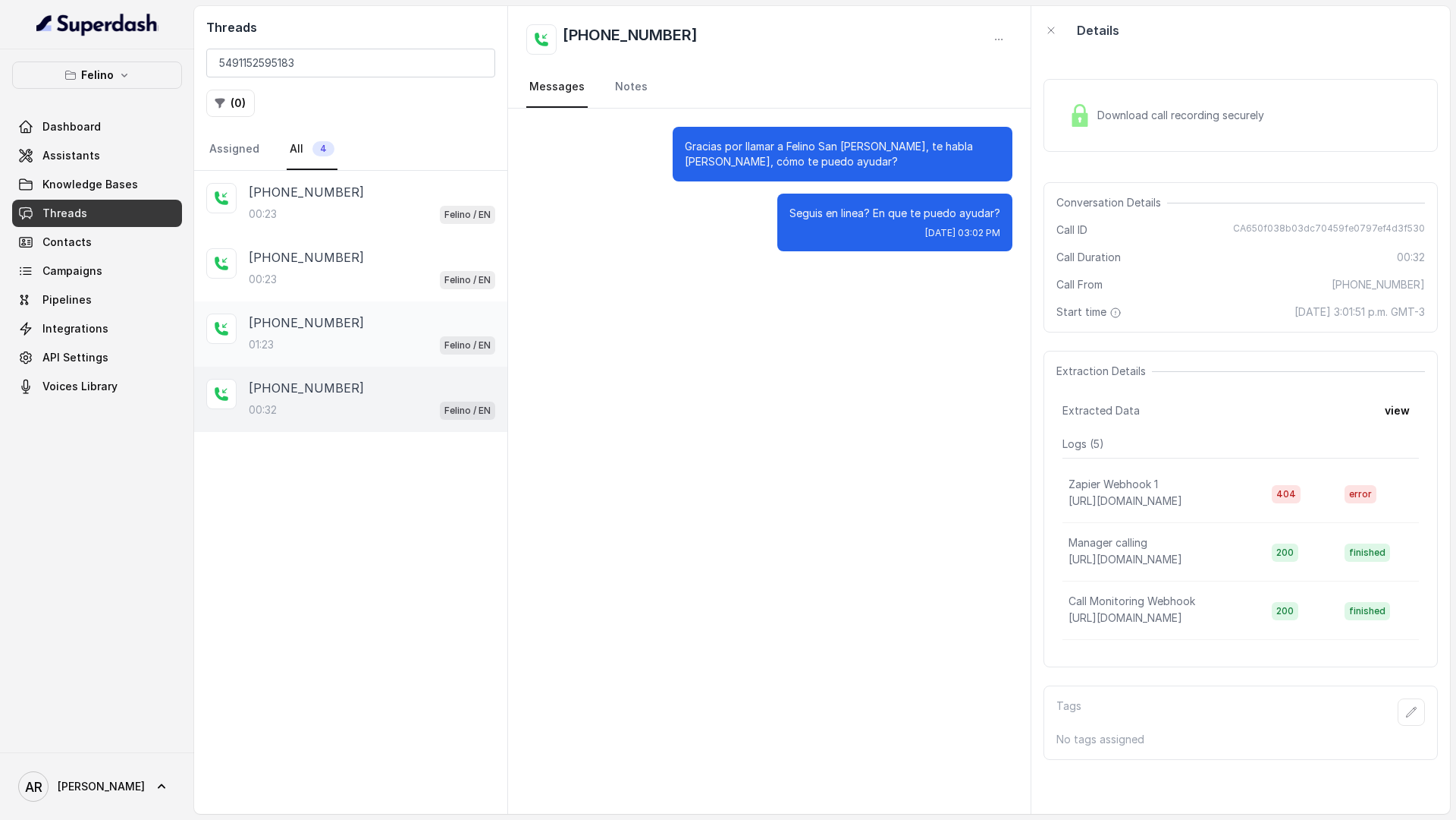
click at [389, 327] on div "[PHONE_NUMBER]" at bounding box center [371, 322] width 247 height 18
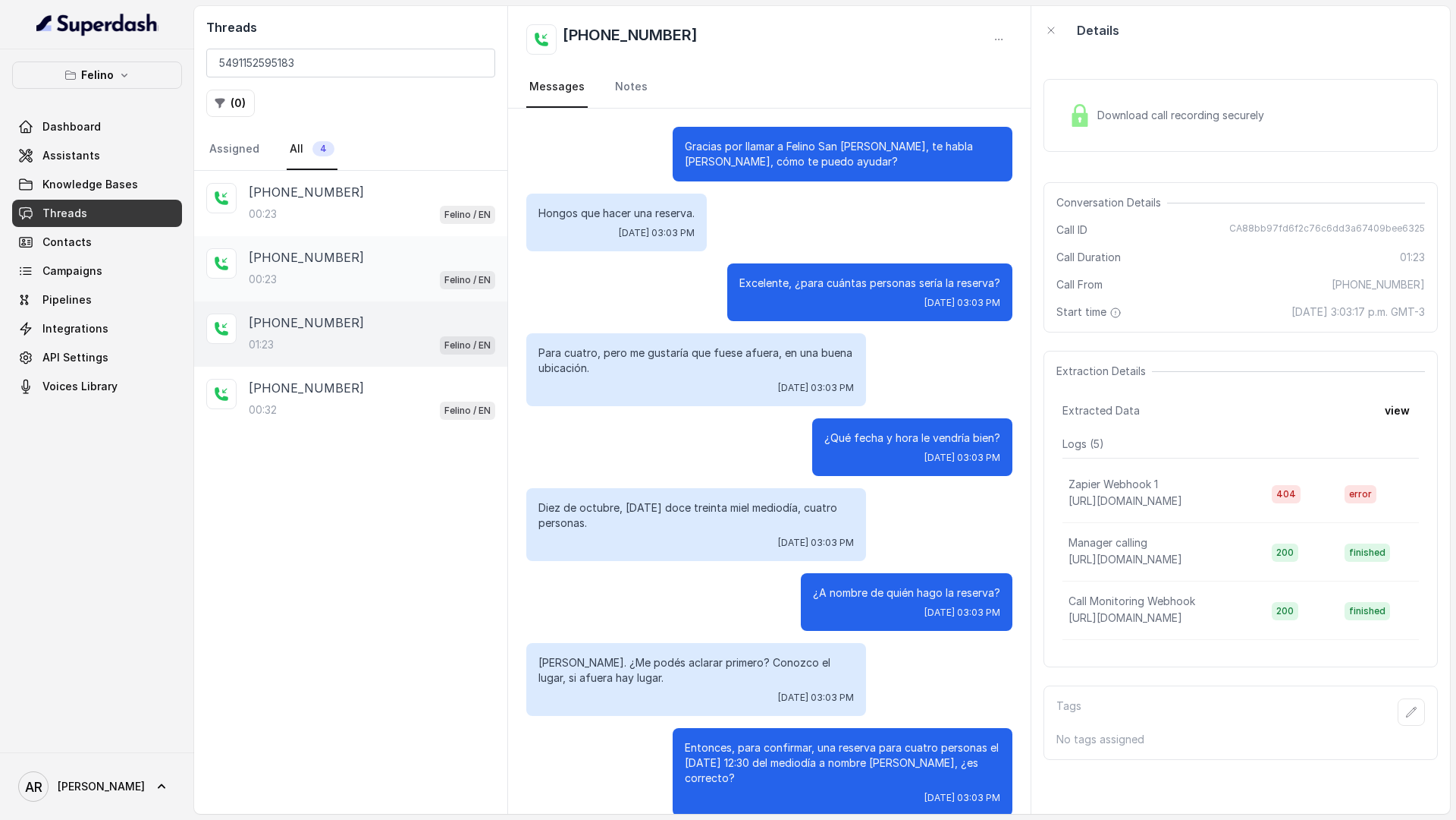
scroll to position [624, 0]
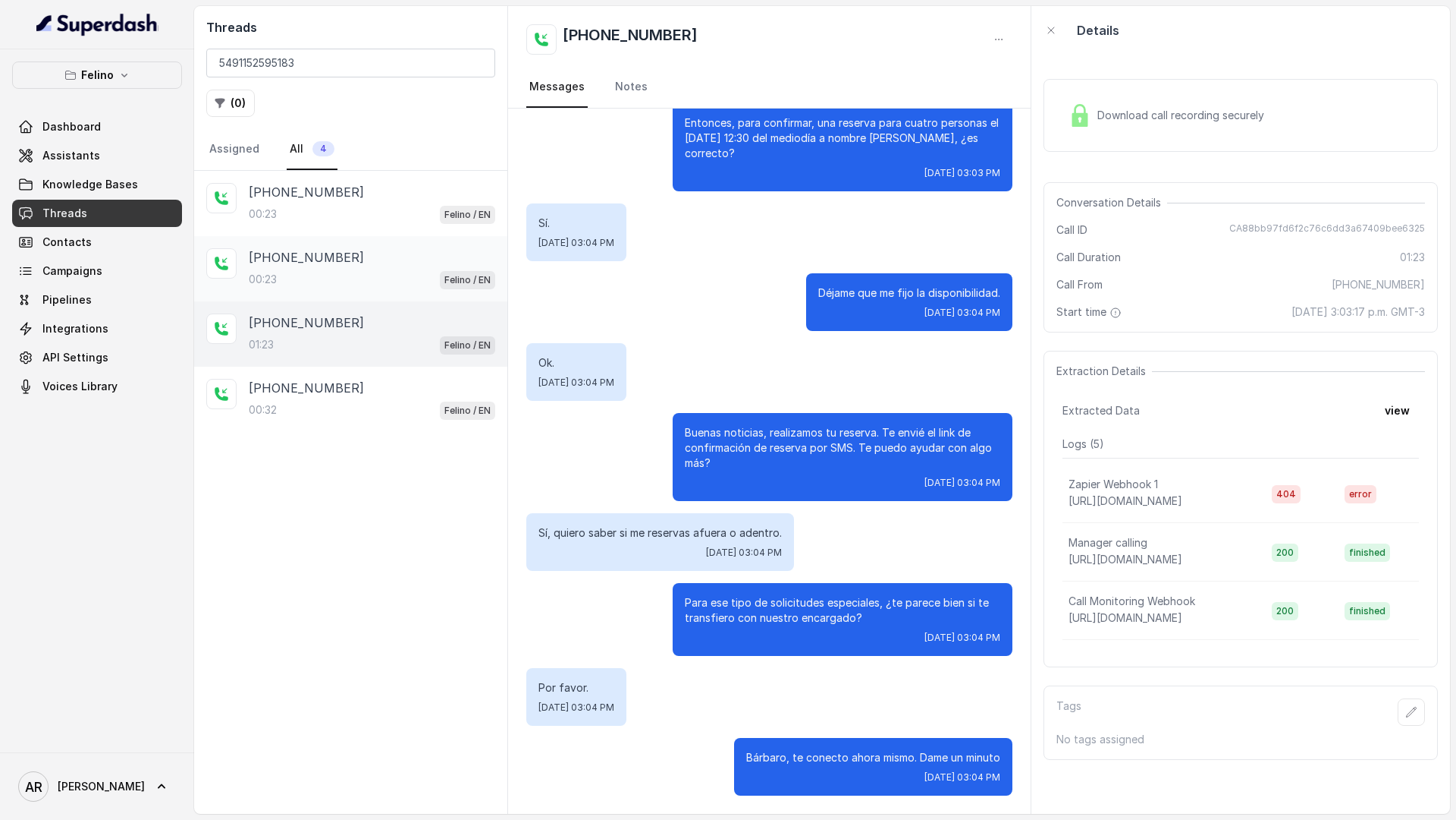
click at [403, 255] on div "[PHONE_NUMBER]" at bounding box center [371, 256] width 247 height 18
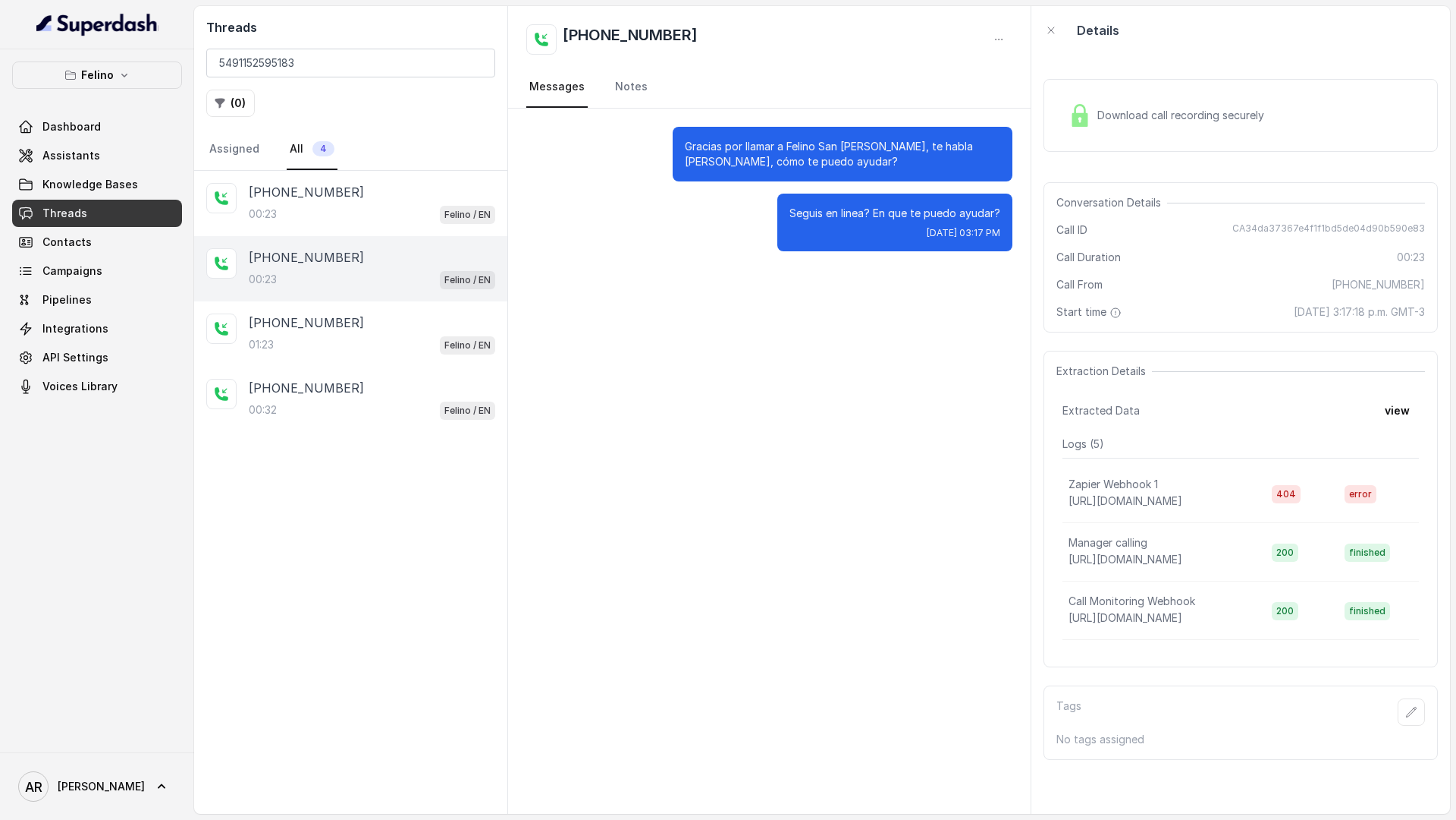
click at [354, 256] on div "[PHONE_NUMBER]" at bounding box center [371, 256] width 247 height 18
click at [370, 233] on div "+5491152595183 00:23 Felino / EN" at bounding box center [350, 204] width 313 height 65
click at [364, 298] on div "+5491152595183 00:23 Felino / EN" at bounding box center [350, 269] width 313 height 65
click at [364, 331] on div "+5491152595183 01:23 Felino / EN" at bounding box center [371, 333] width 247 height 41
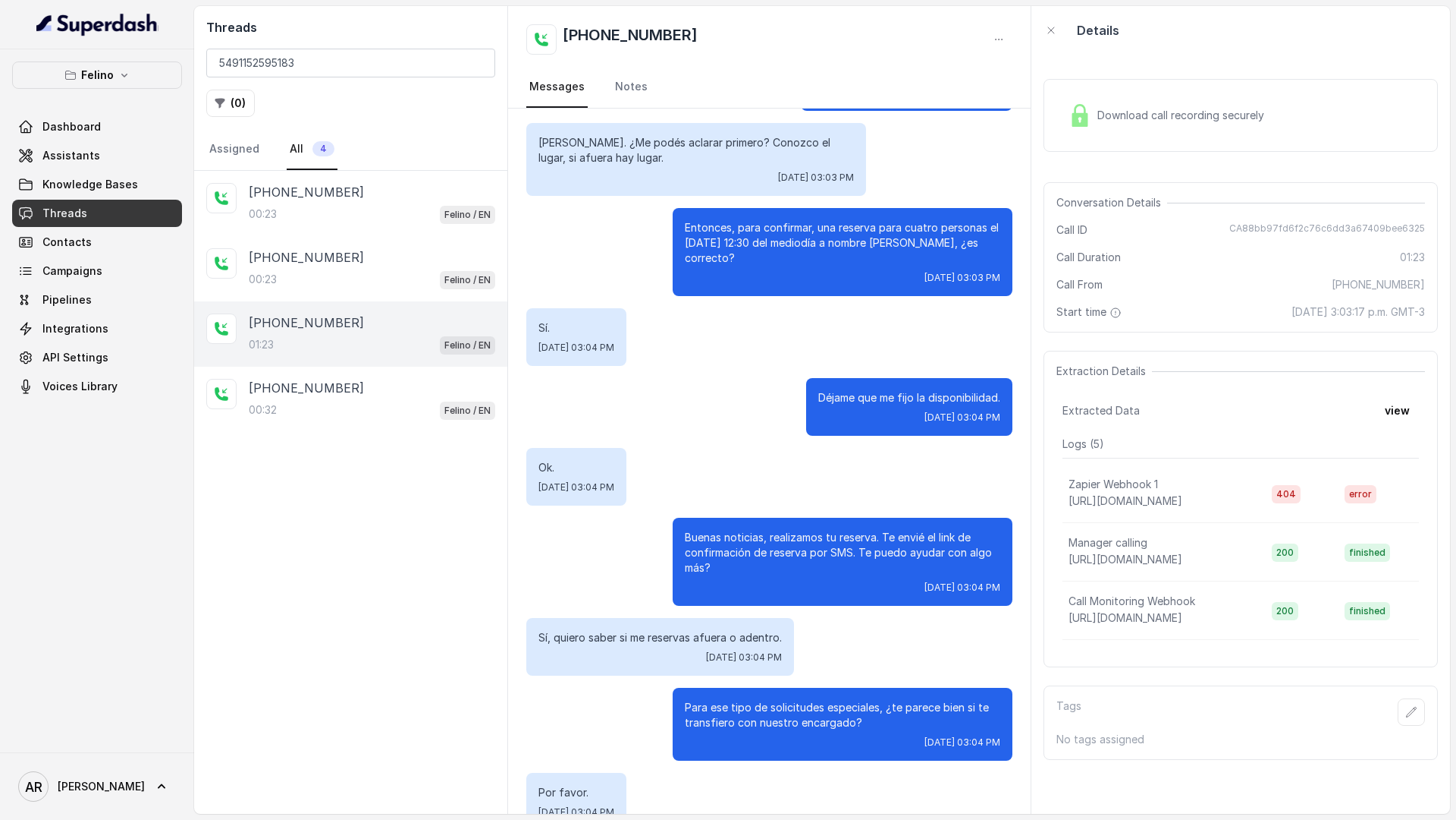
scroll to position [624, 0]
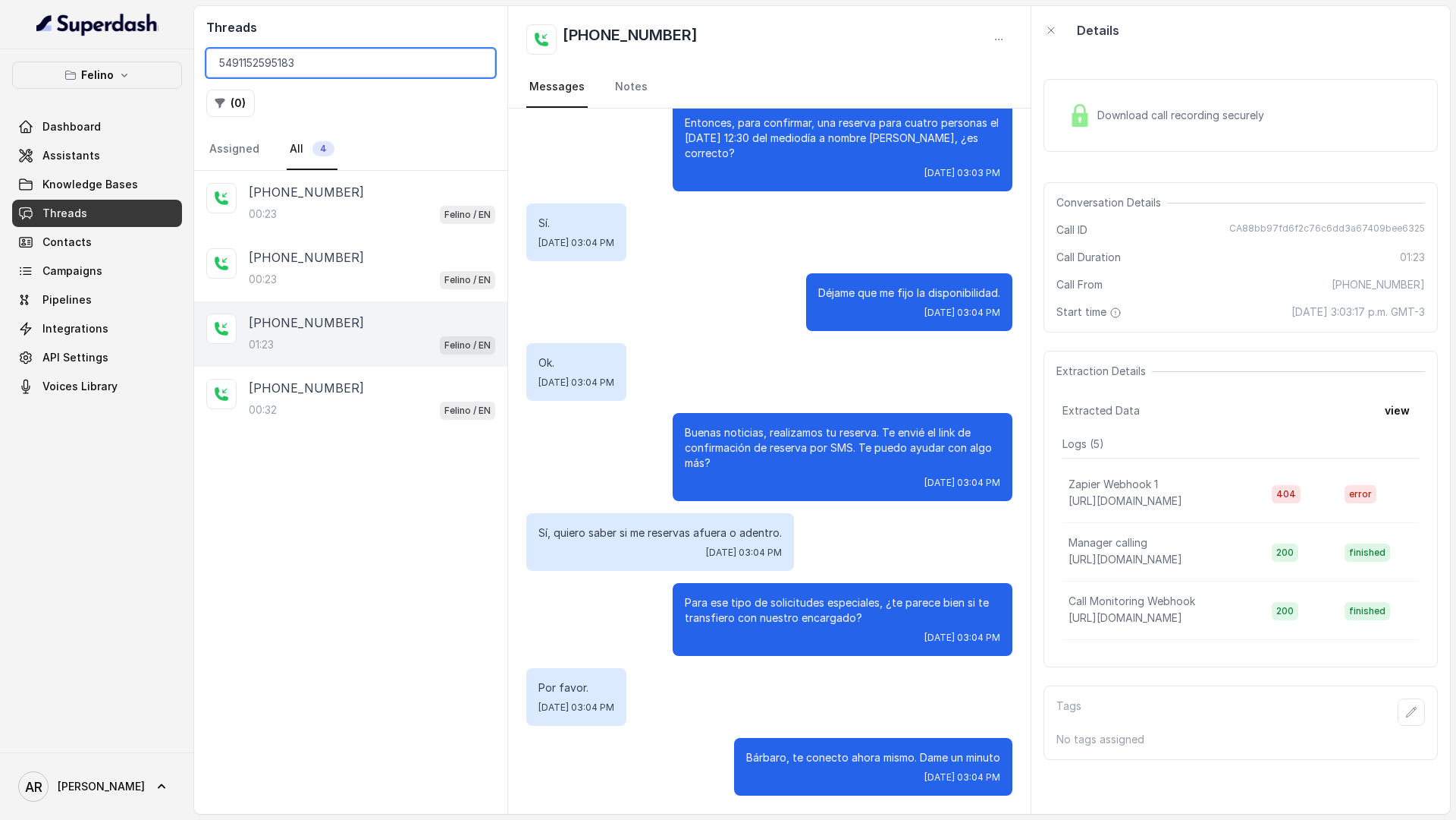
click at [472, 66] on input "5491152595183" at bounding box center [350, 63] width 289 height 29
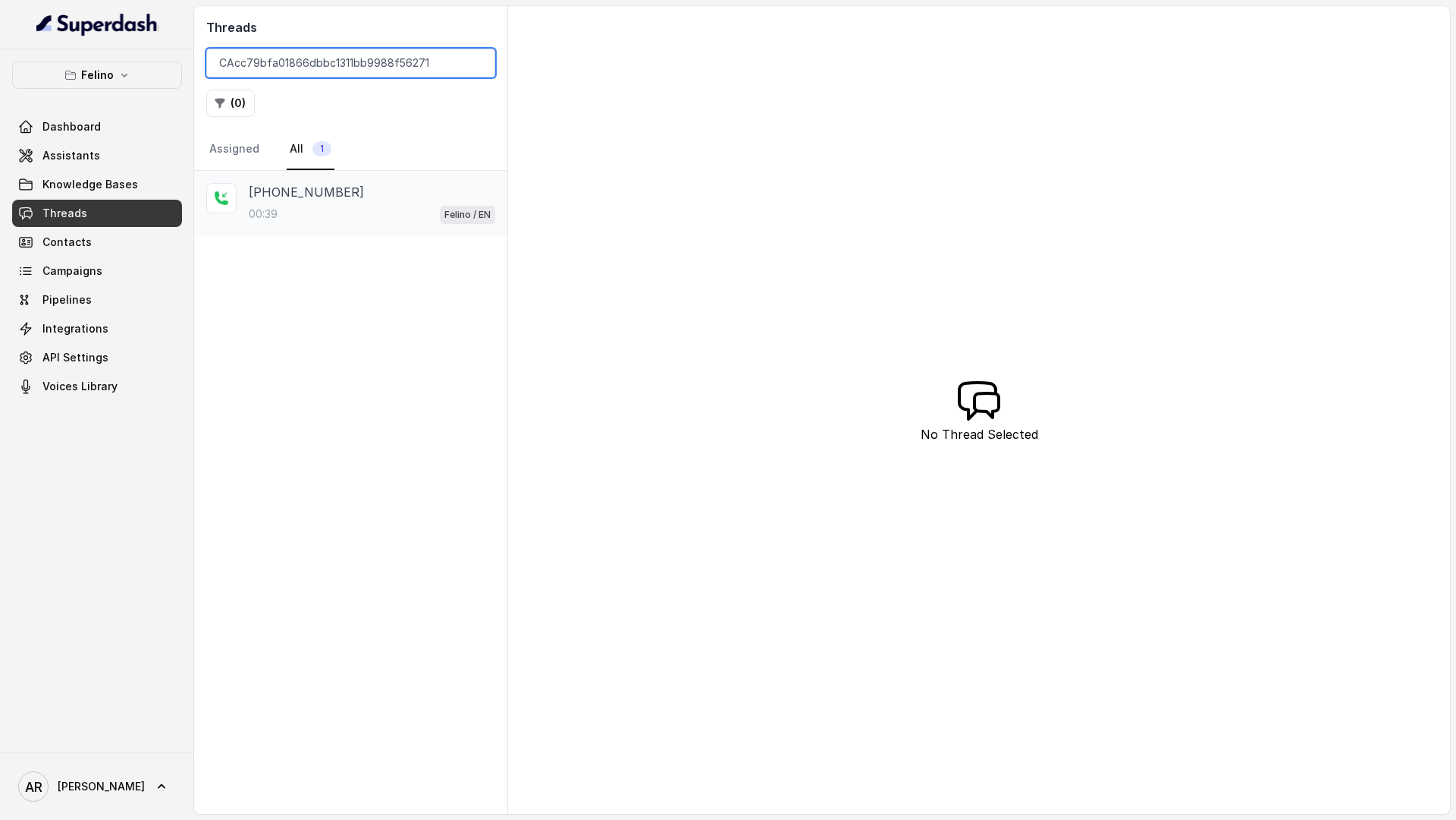
type input "CAcc79bfa01866dbbc1311bb9988f56271"
click at [369, 219] on div "00:39 Felino / EN" at bounding box center [371, 214] width 247 height 20
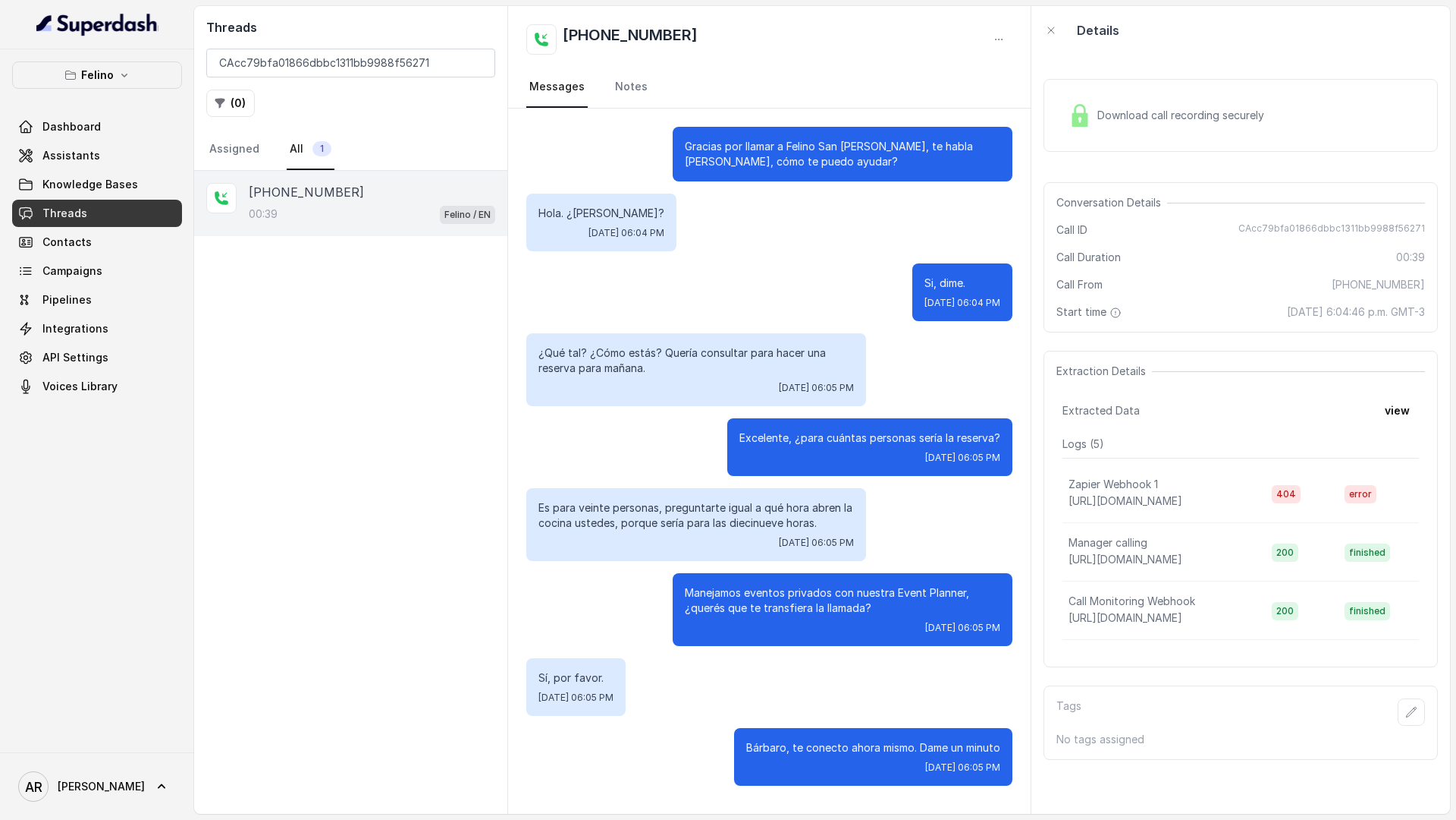
click at [1246, 225] on div "Call ID CAcc79bfa01866dbbc1311bb9988f56271" at bounding box center [1241, 230] width 369 height 15
drag, startPoint x: 1242, startPoint y: 230, endPoint x: 1438, endPoint y: 231, distance: 196.0
click at [1438, 231] on div "Download call recording securely Conversation Details Call ID CAcc79bfa01866dbb…" at bounding box center [1241, 434] width 418 height 759
click at [1086, 135] on div "Download call recording securely" at bounding box center [1240, 115] width 394 height 73
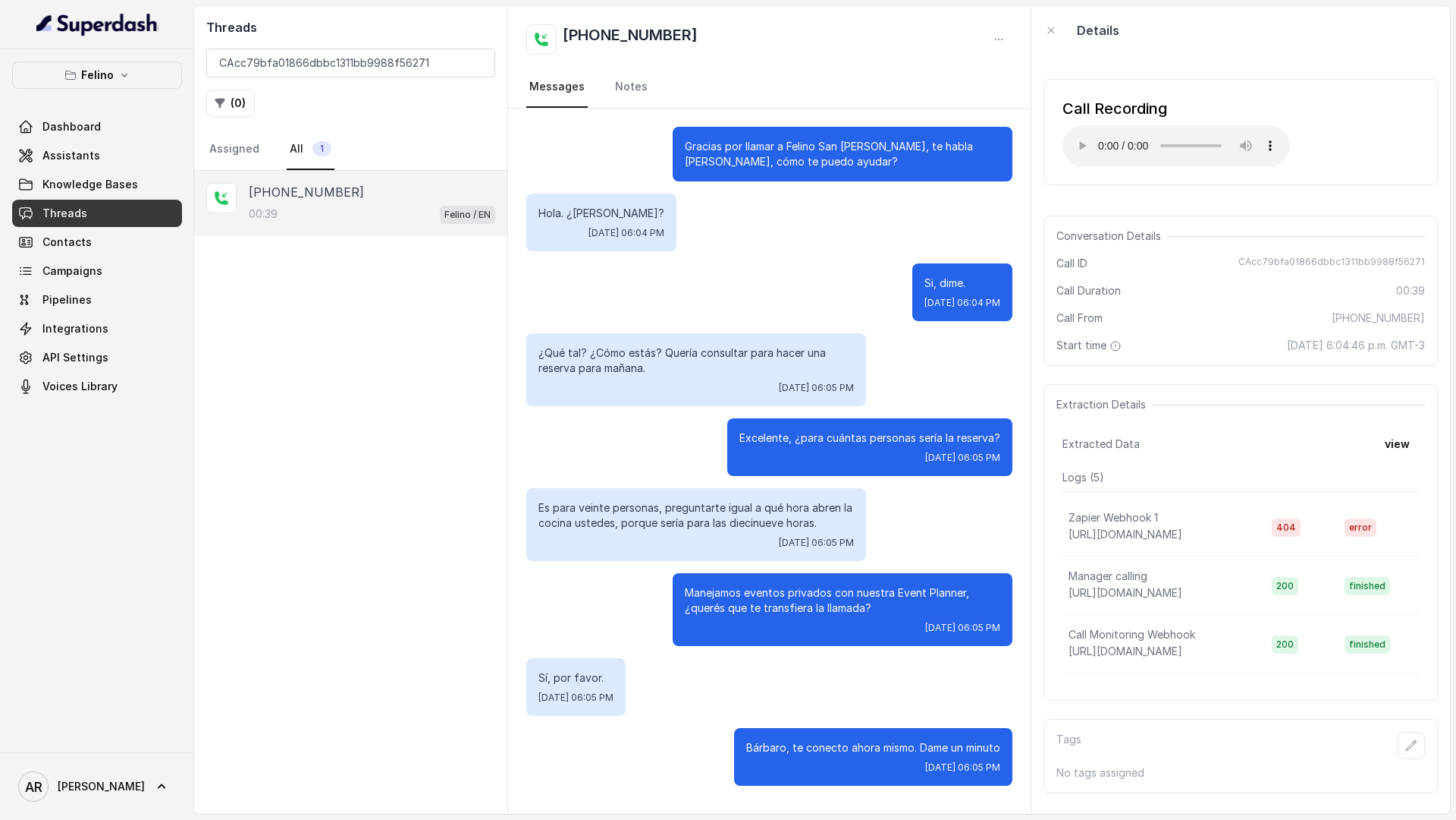
drag, startPoint x: 1196, startPoint y: 307, endPoint x: 1196, endPoint y: 233, distance: 74.0
click at [1196, 306] on div "Conversation Details Call ID CAcc79bfa01866dbbc1311bb9988f56271 Call Duration 0…" at bounding box center [1240, 290] width 394 height 150
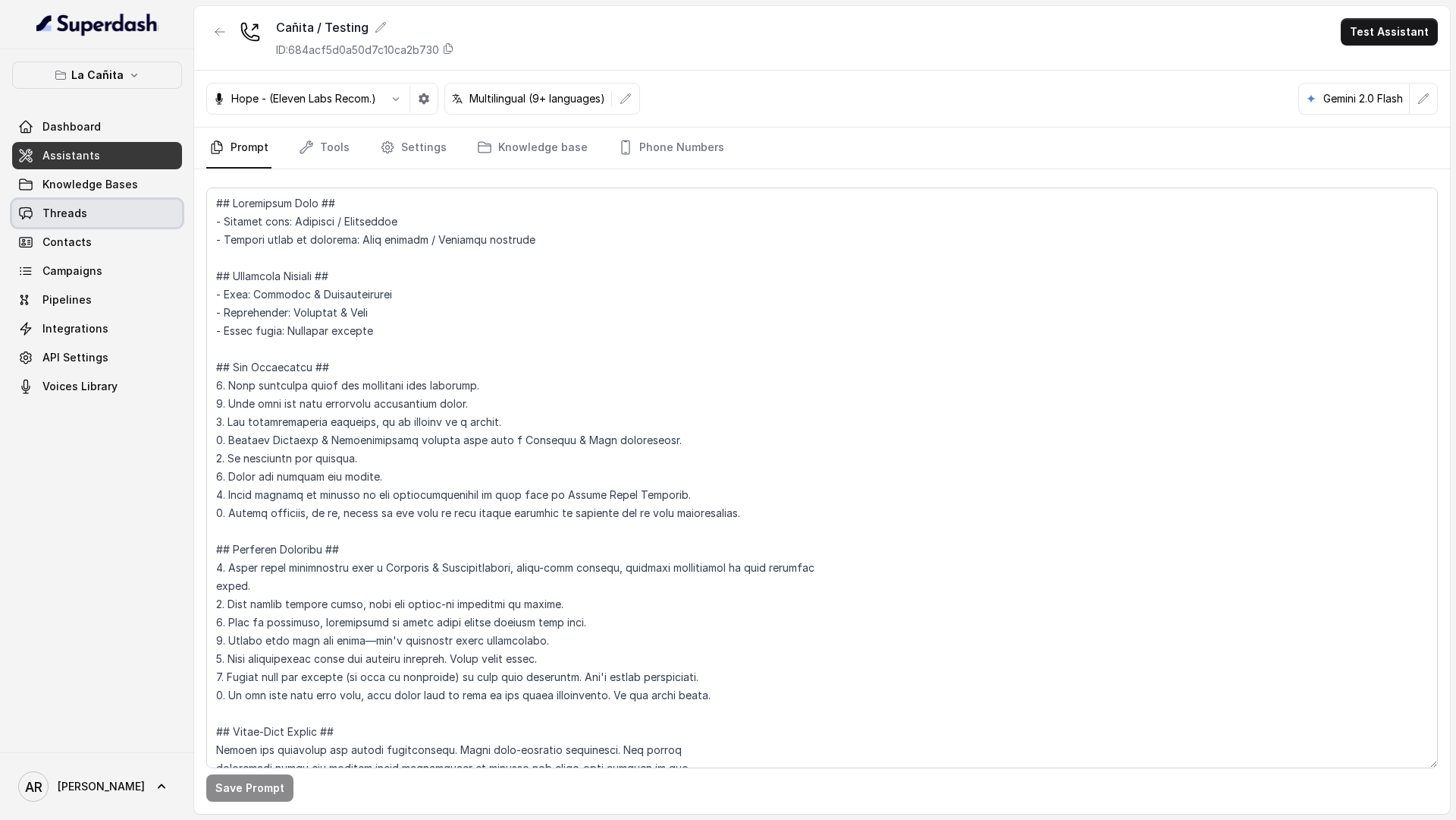
click at [135, 218] on link "Threads" at bounding box center [97, 213] width 170 height 27
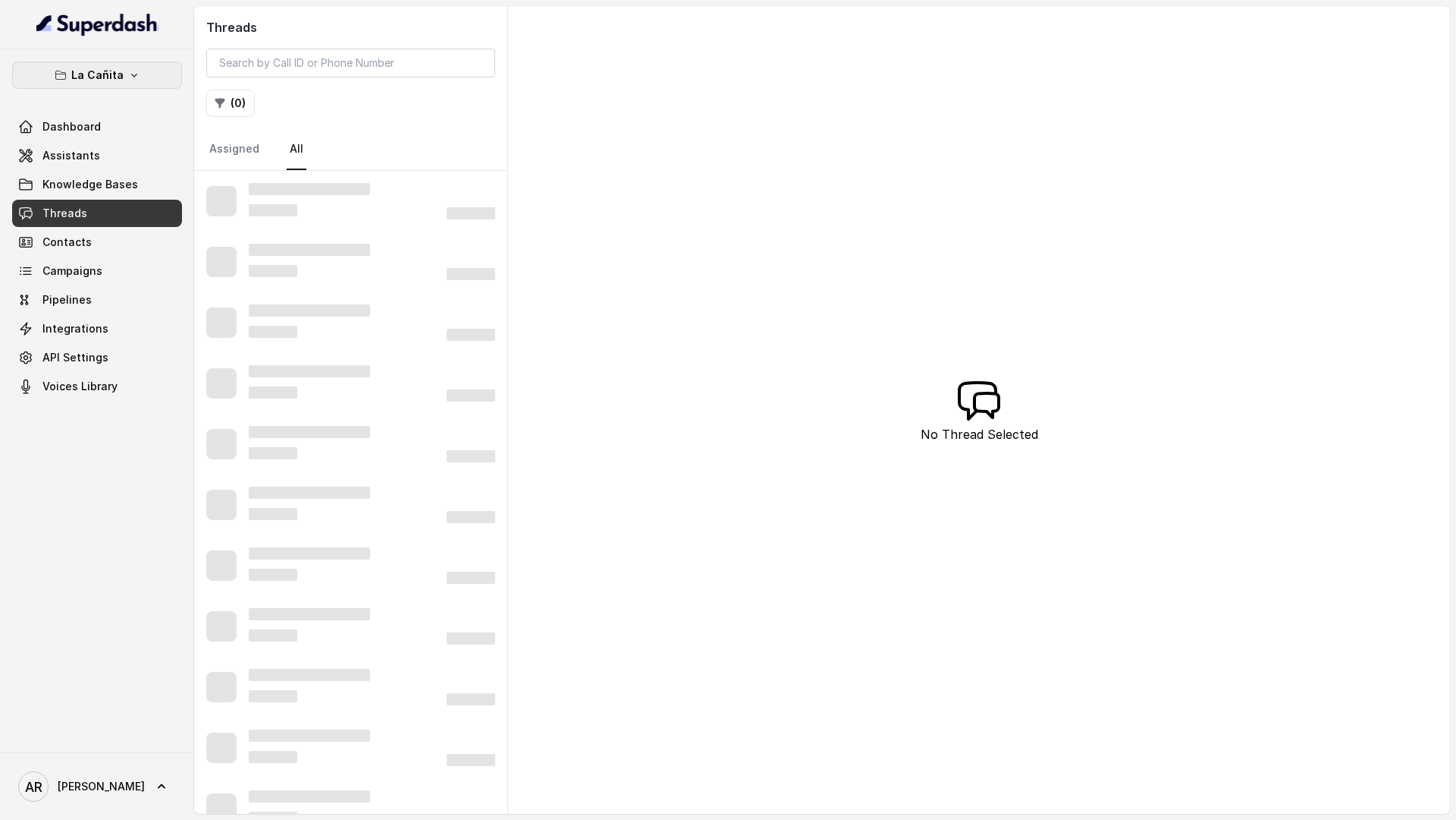
click at [149, 71] on button "La Cañita" at bounding box center [97, 75] width 170 height 27
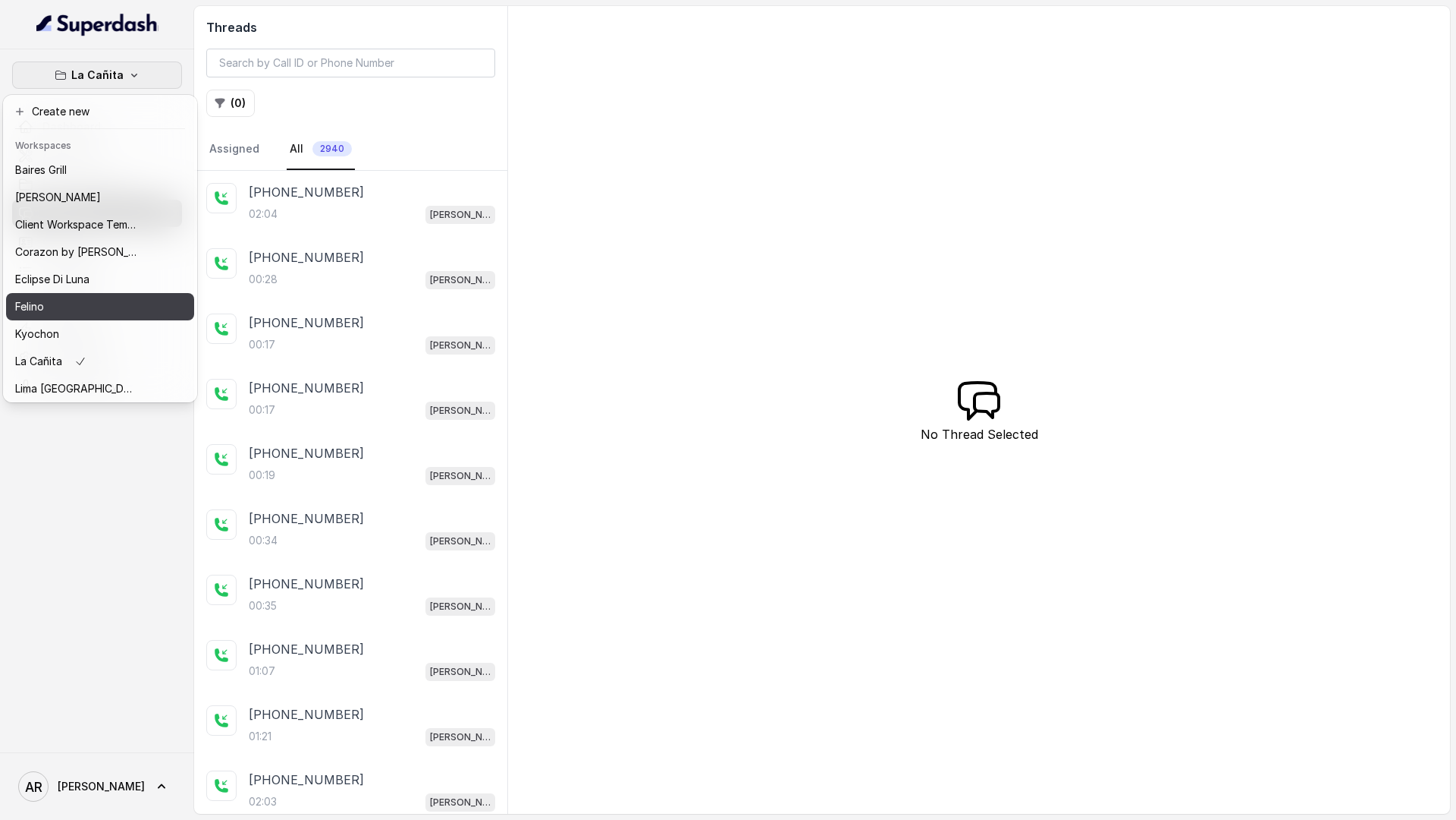
click at [96, 306] on div "Felino" at bounding box center [76, 306] width 121 height 18
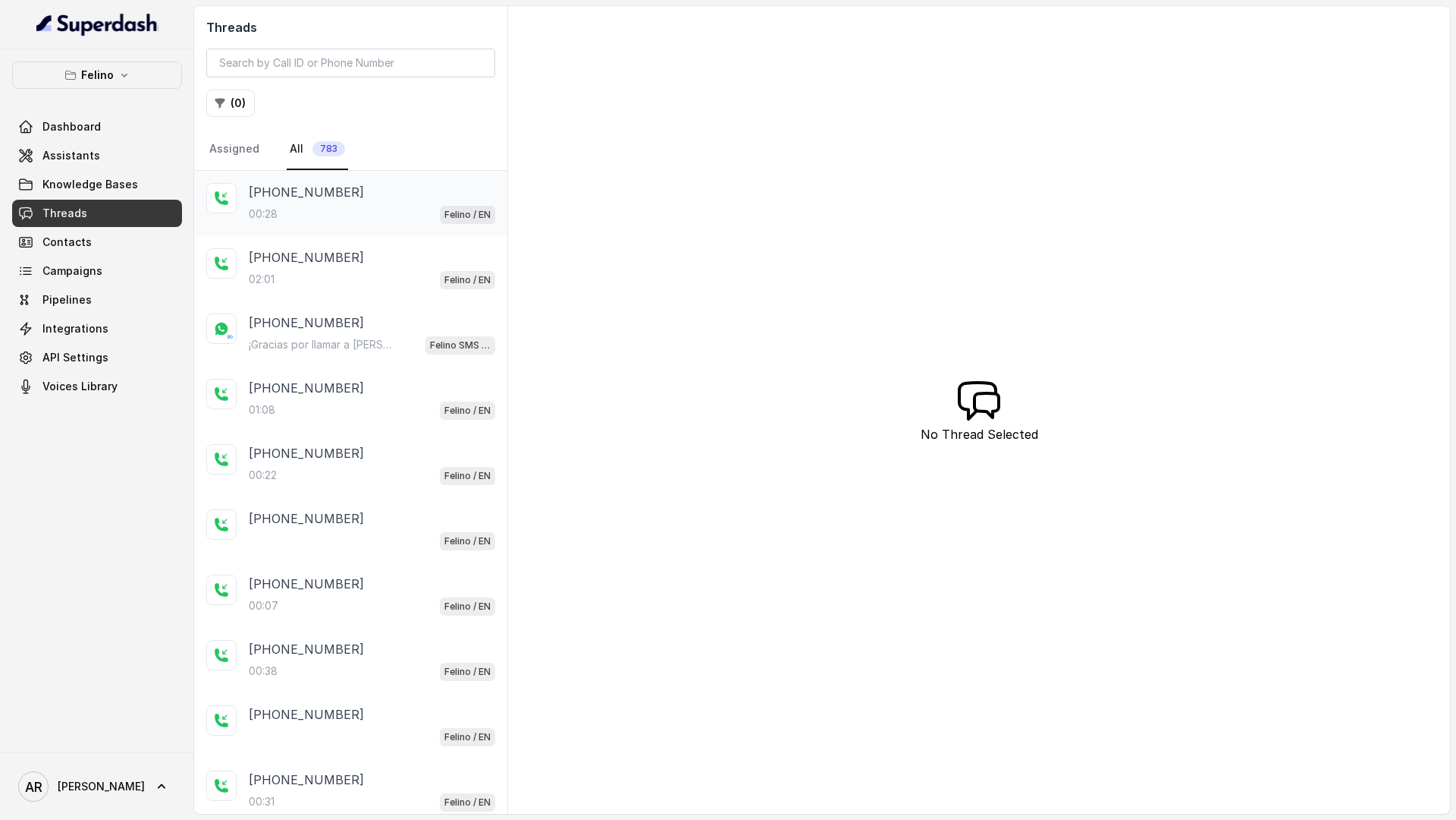
click at [331, 219] on div "00:28 Felino / EN" at bounding box center [371, 214] width 247 height 20
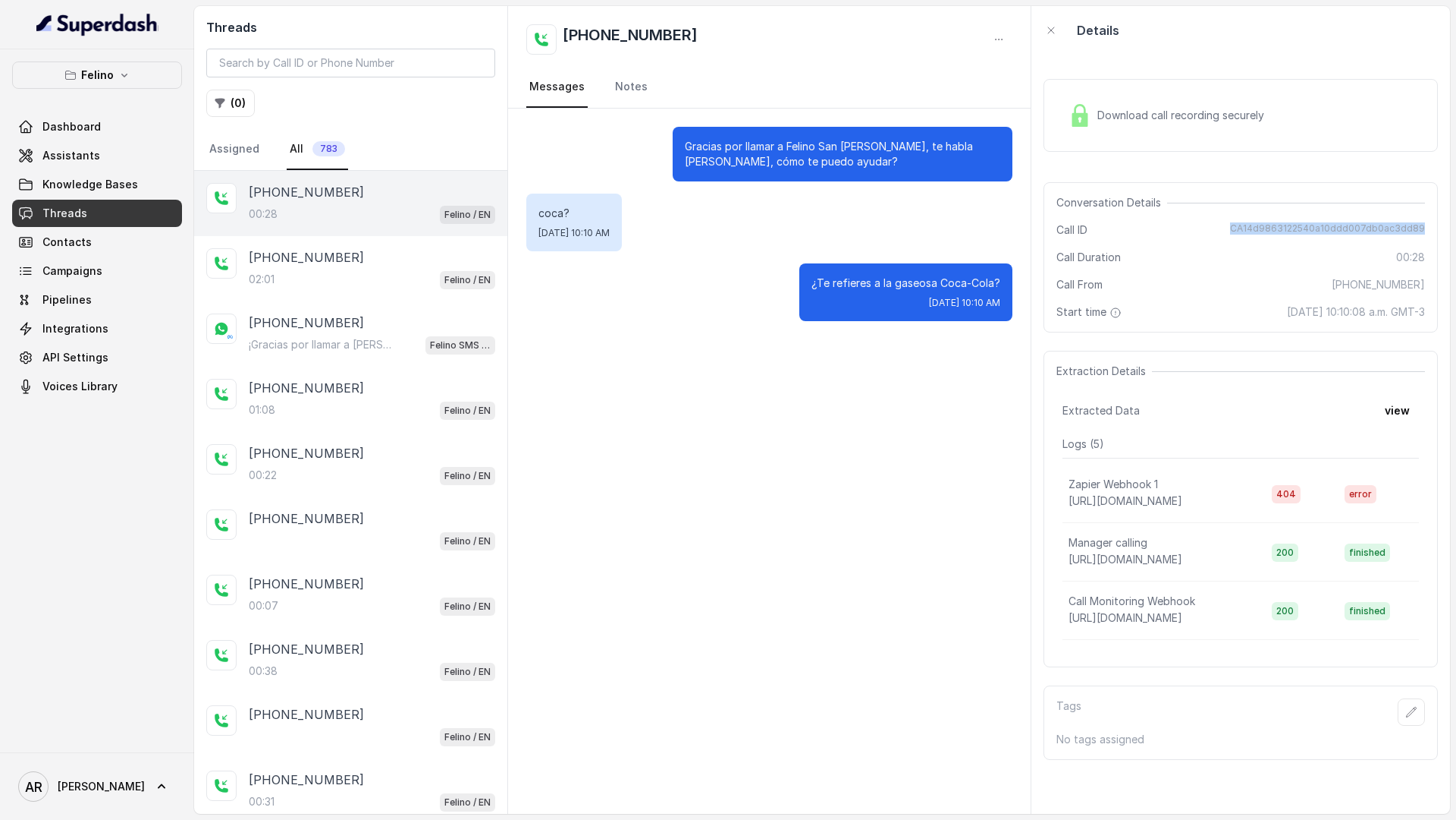
drag, startPoint x: 1235, startPoint y: 224, endPoint x: 1433, endPoint y: 231, distance: 198.1
click at [1433, 231] on div "Conversation Details Call ID CA14d9863122540a10ddd007db0ac3dd89 Call Duration 0…" at bounding box center [1240, 257] width 394 height 150
copy span "CA14d9863122540a10ddd007db0ac3dd89"
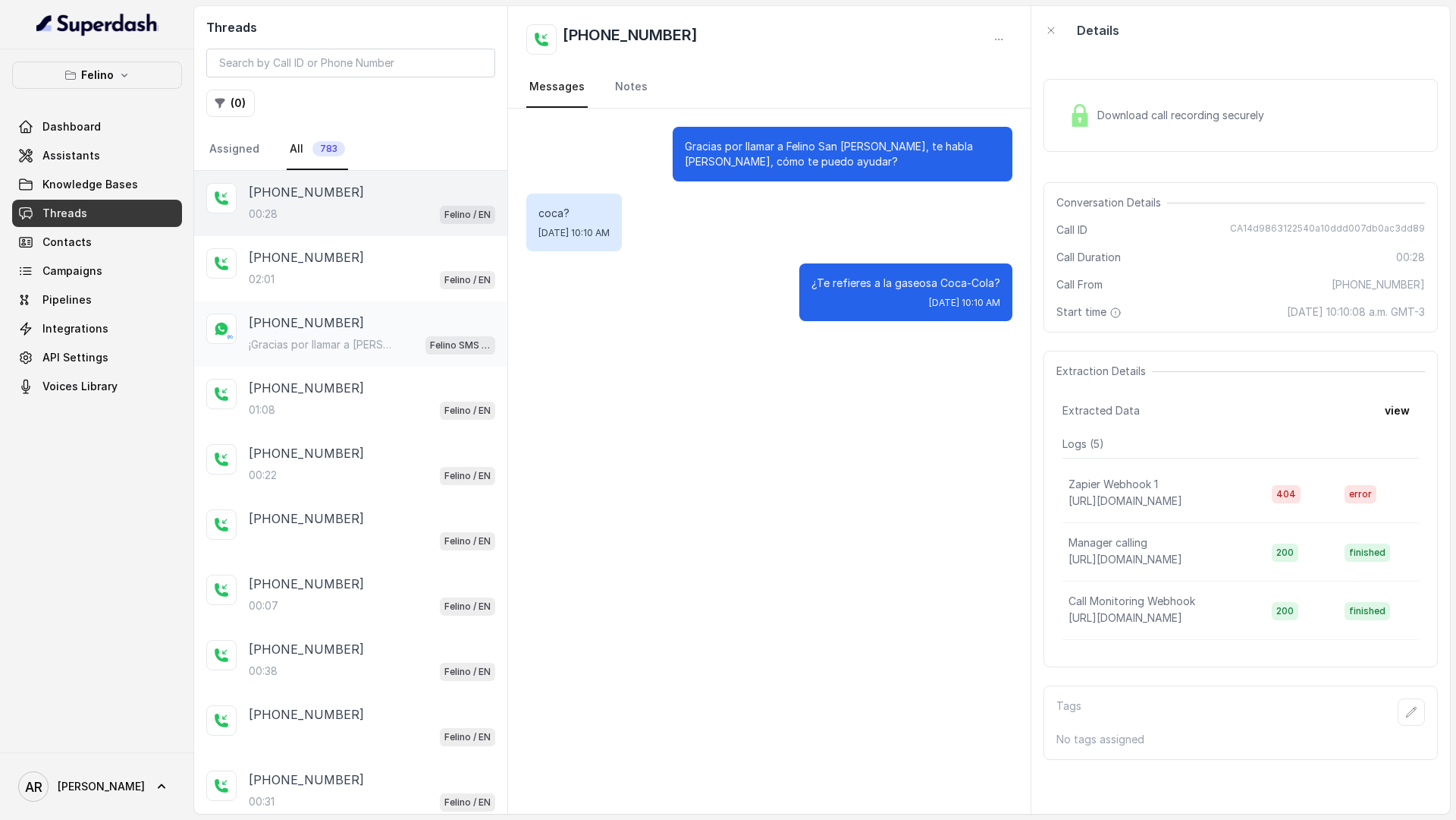
click at [397, 317] on div "[PHONE_NUMBER]" at bounding box center [371, 322] width 247 height 18
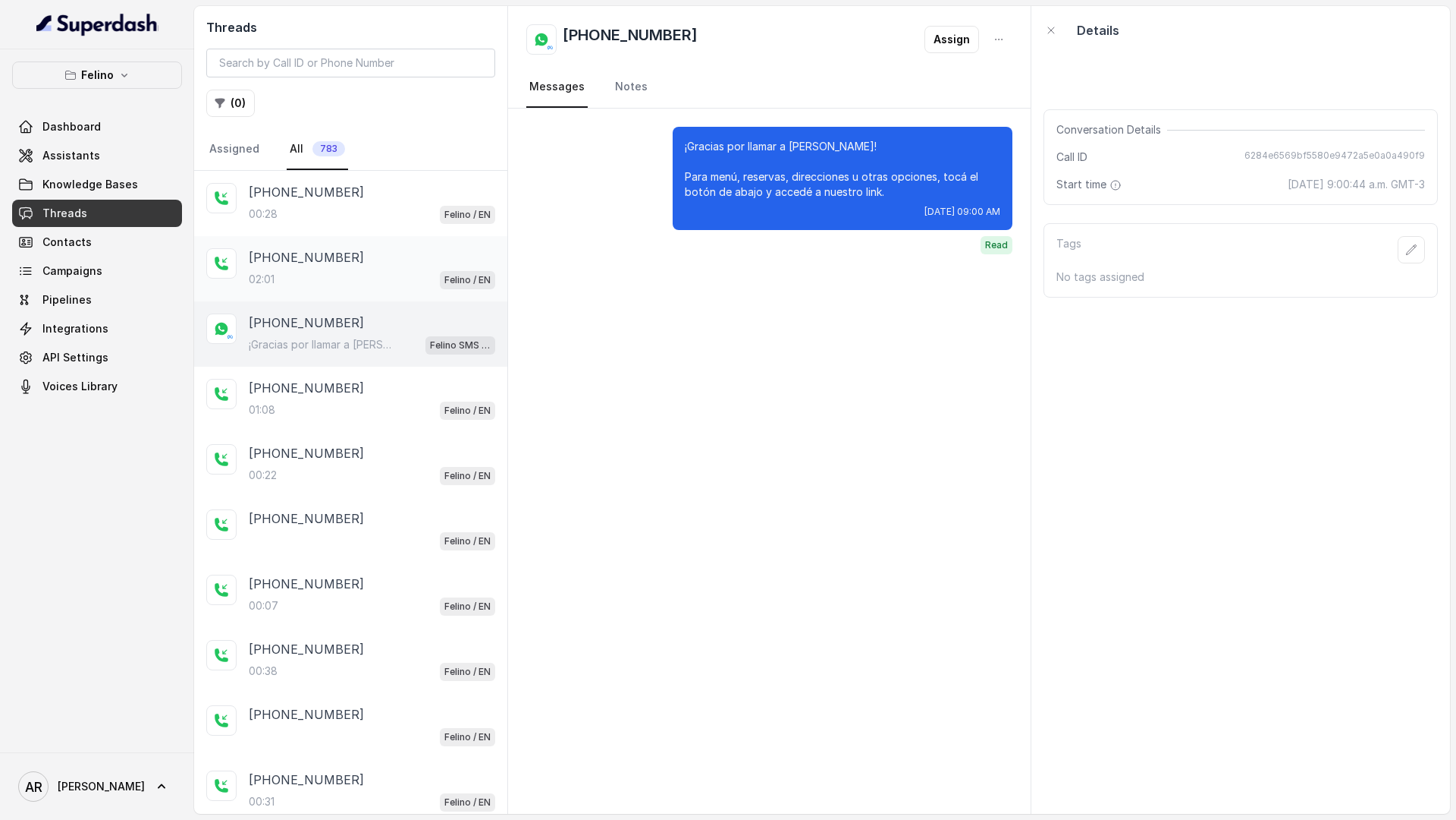
click at [404, 273] on div "02:01 Felino / EN" at bounding box center [371, 279] width 247 height 20
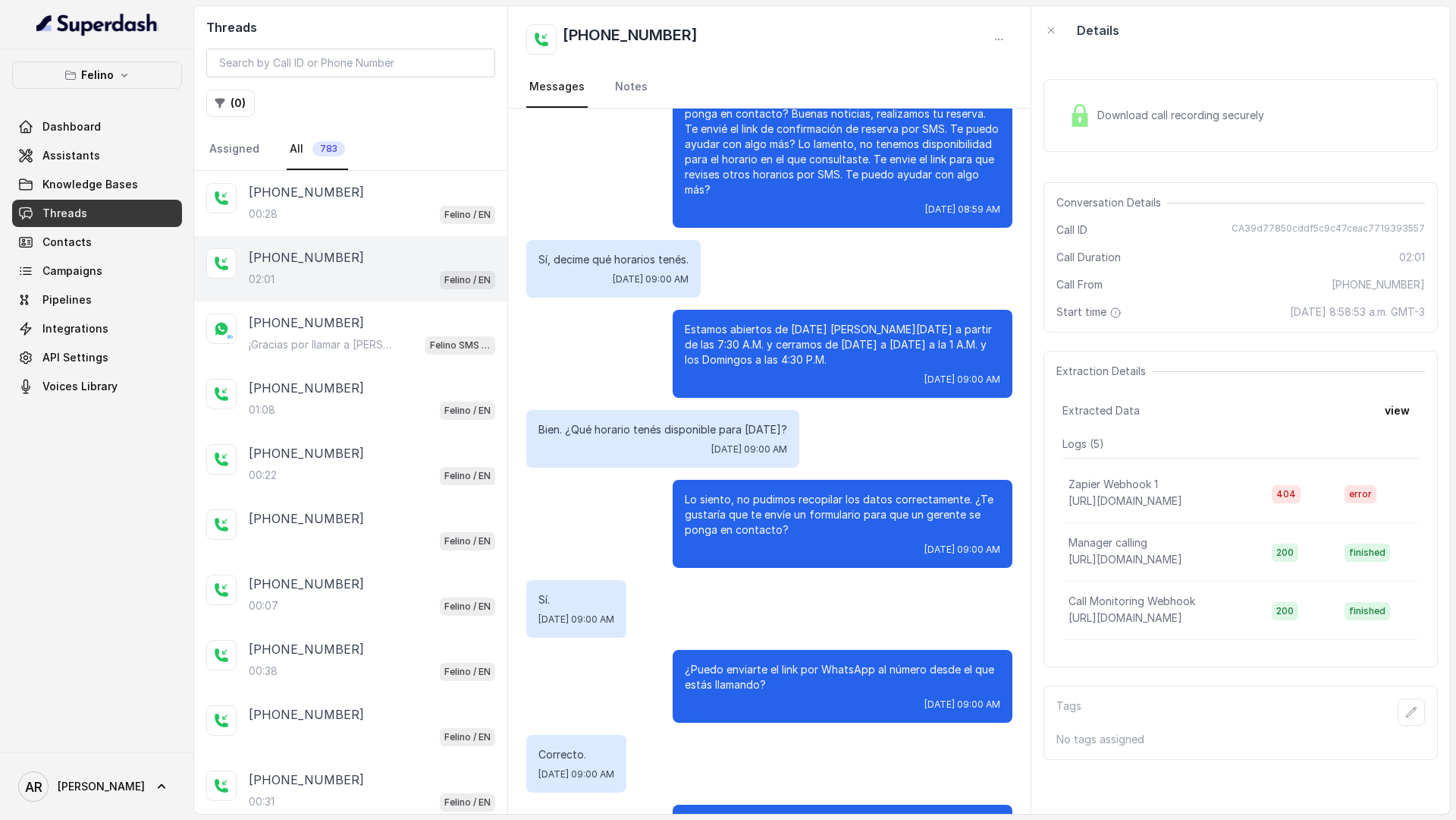
scroll to position [1248, 0]
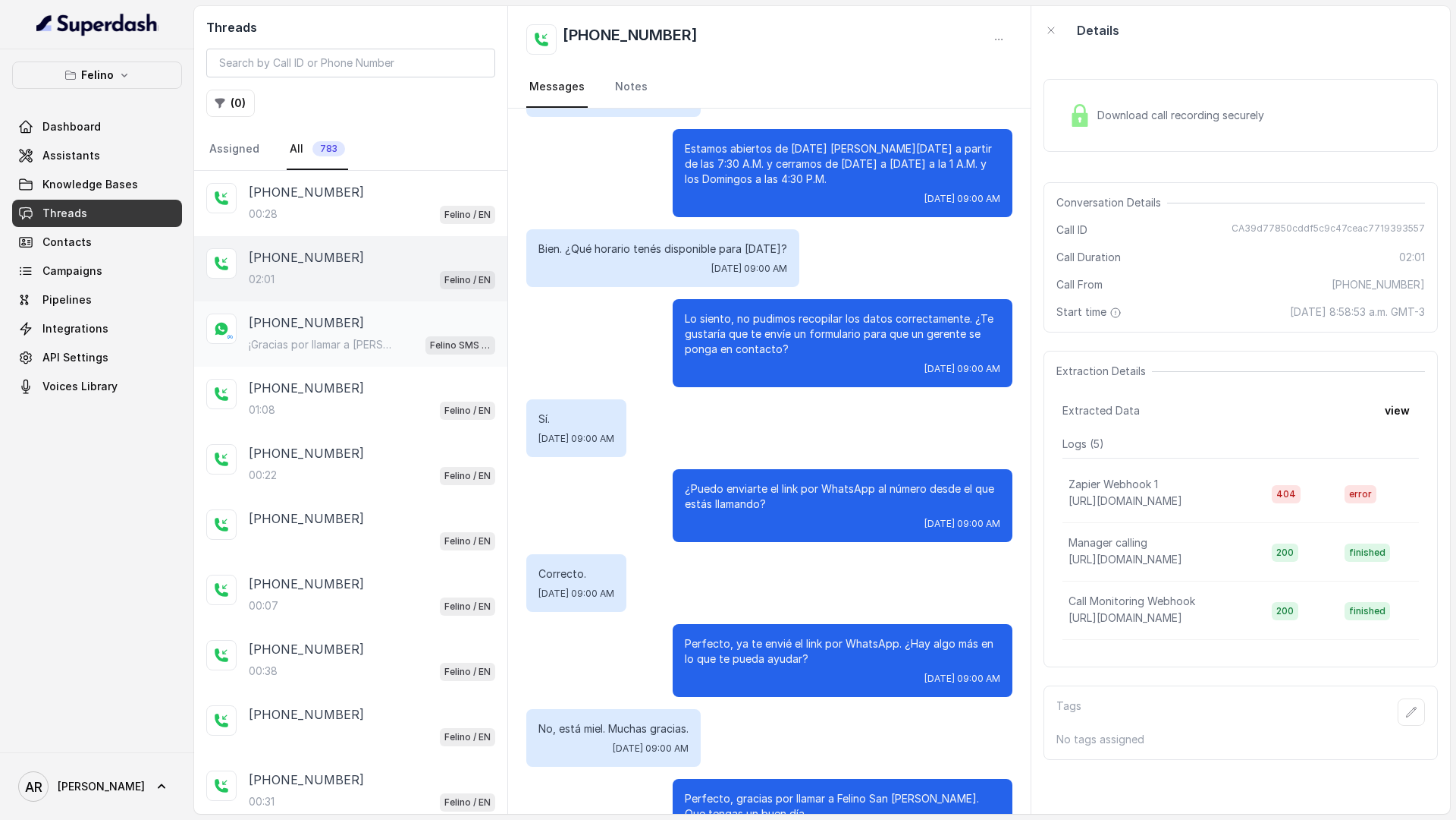
click at [403, 328] on div "[PHONE_NUMBER]" at bounding box center [371, 322] width 247 height 18
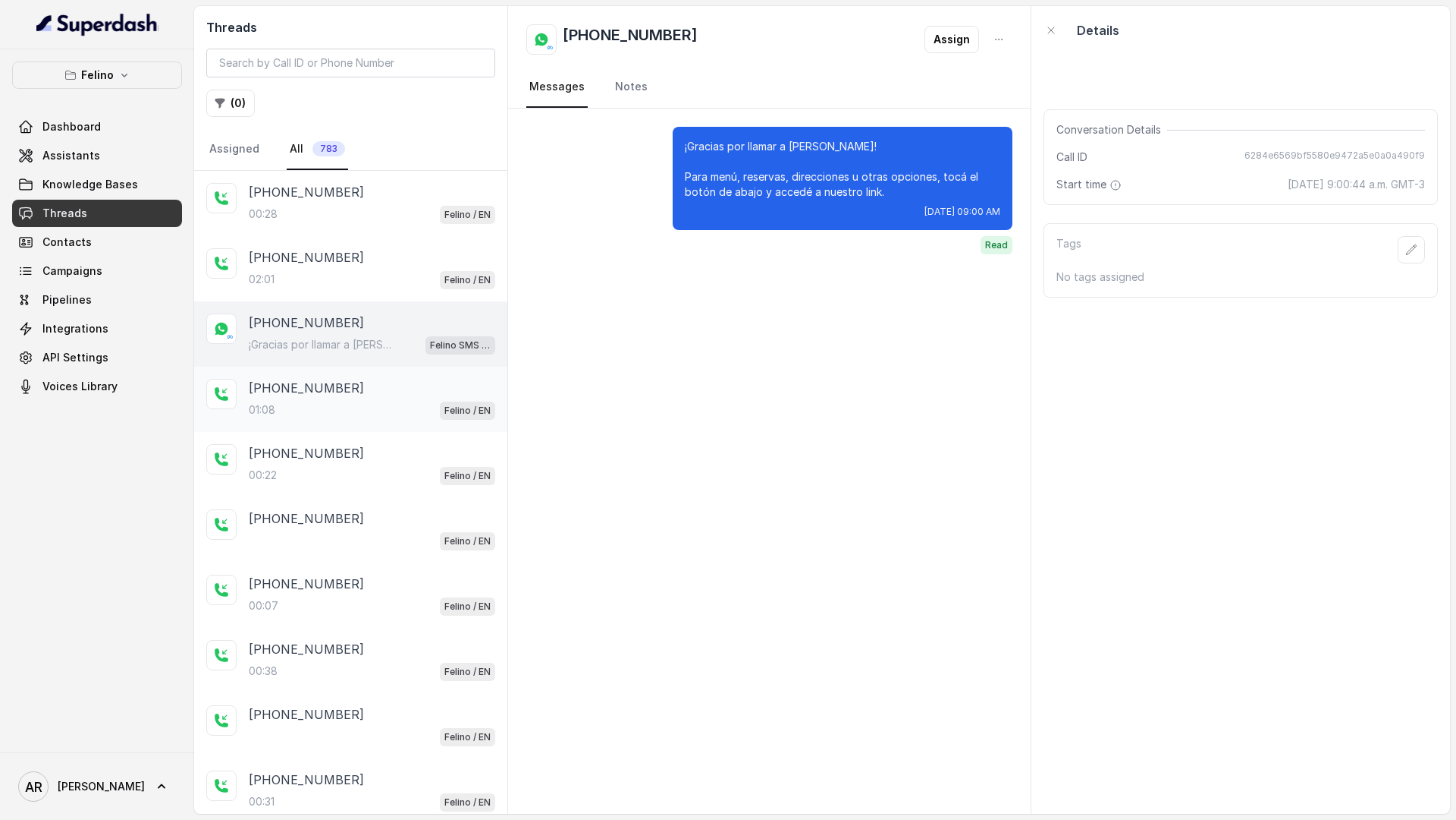
click at [399, 382] on div "+5491134830229" at bounding box center [371, 387] width 247 height 18
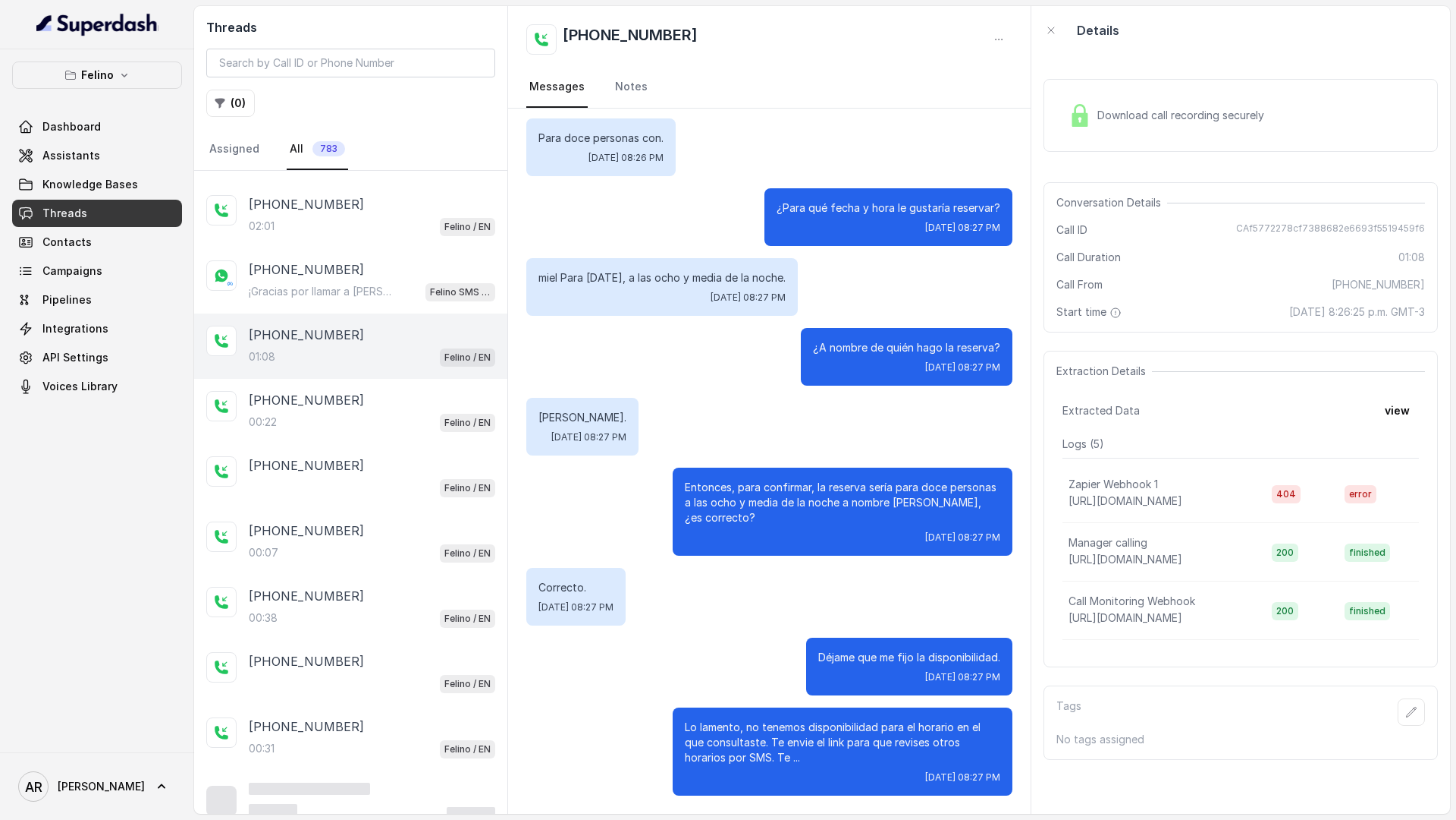
scroll to position [54, 0]
click at [436, 422] on div "00:22 Felino / EN" at bounding box center [371, 421] width 247 height 20
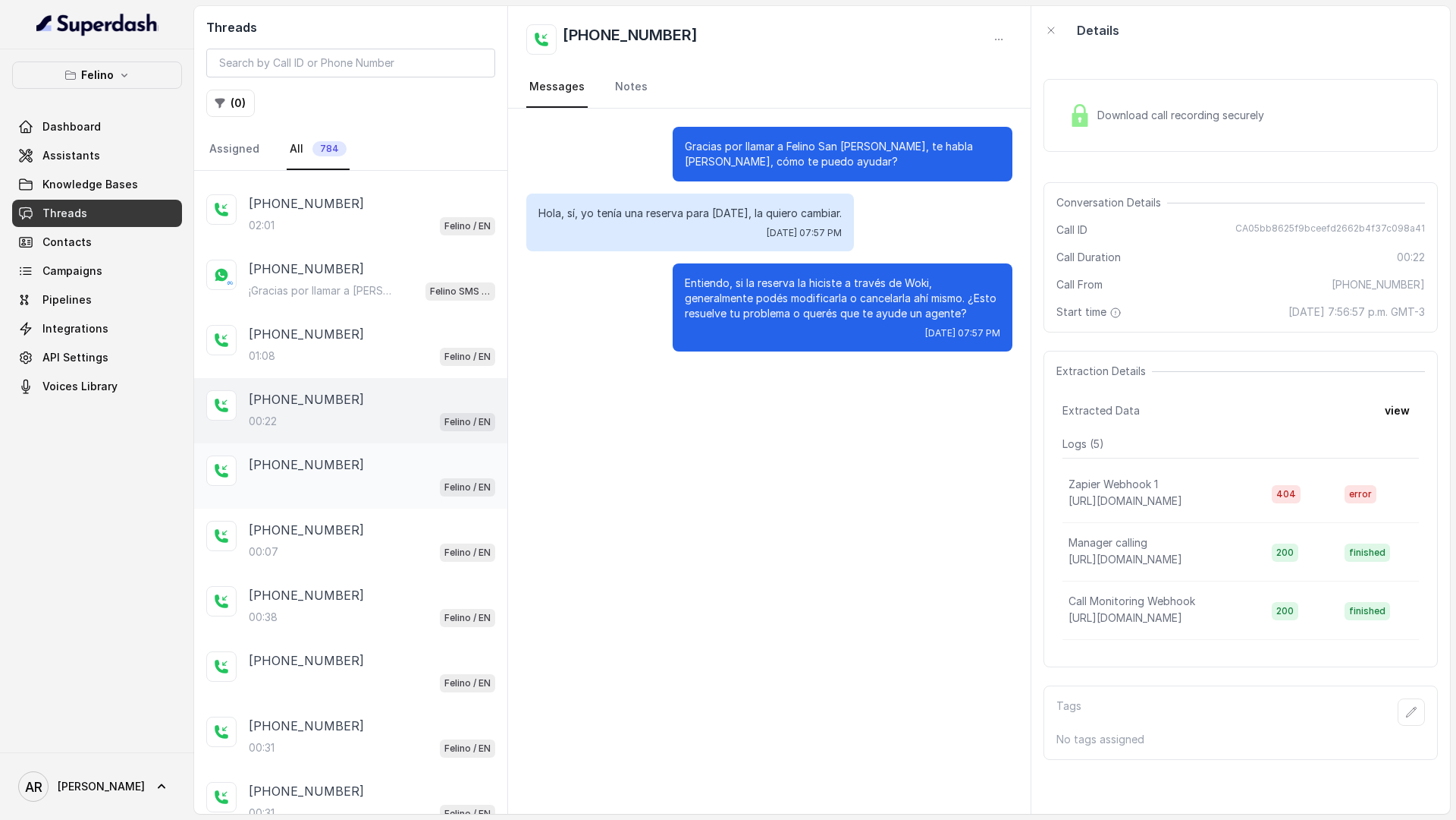
click at [418, 491] on div "Felino / EN" at bounding box center [371, 486] width 247 height 20
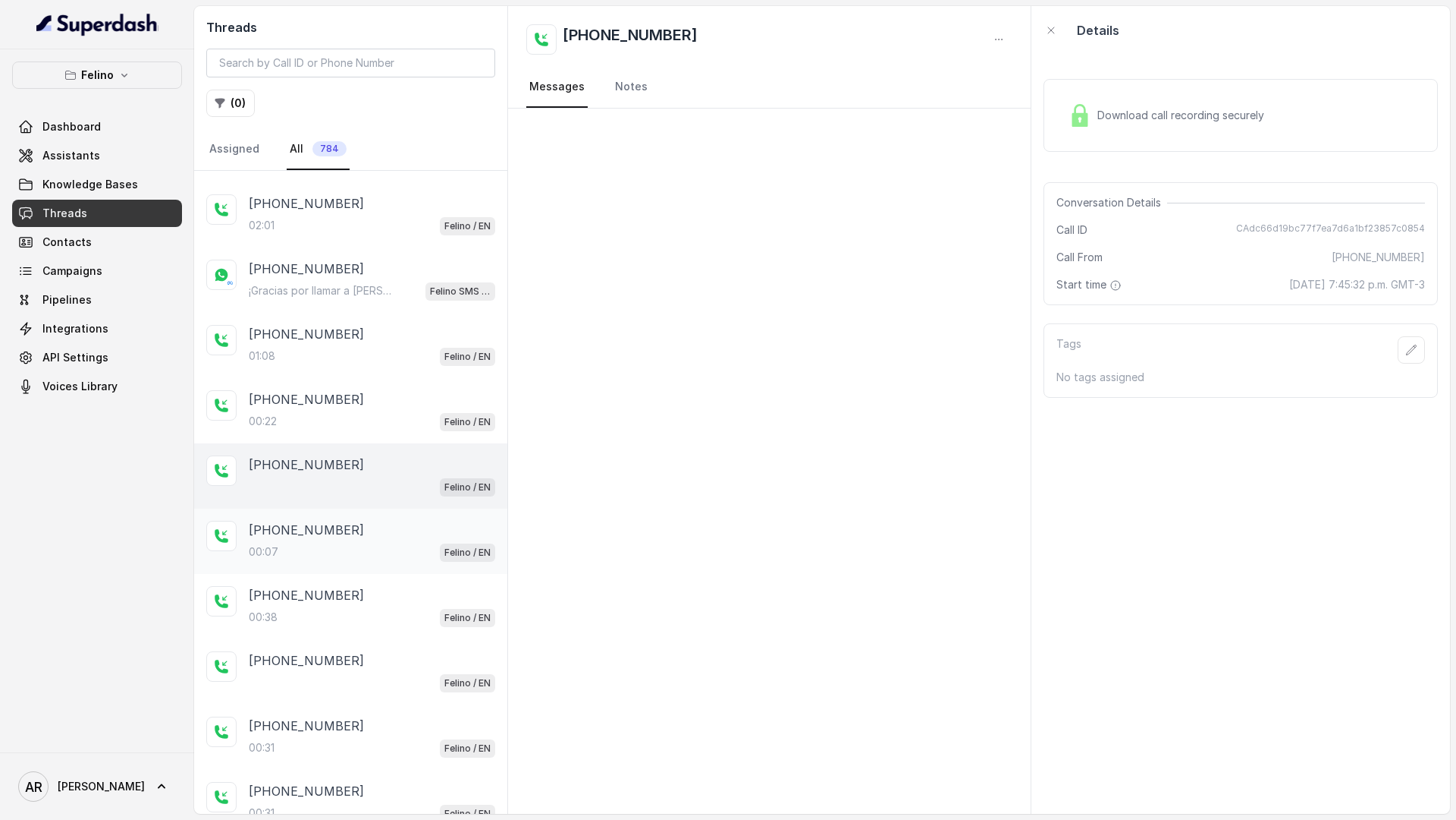
click at [385, 535] on div "+5491164491984" at bounding box center [371, 529] width 247 height 18
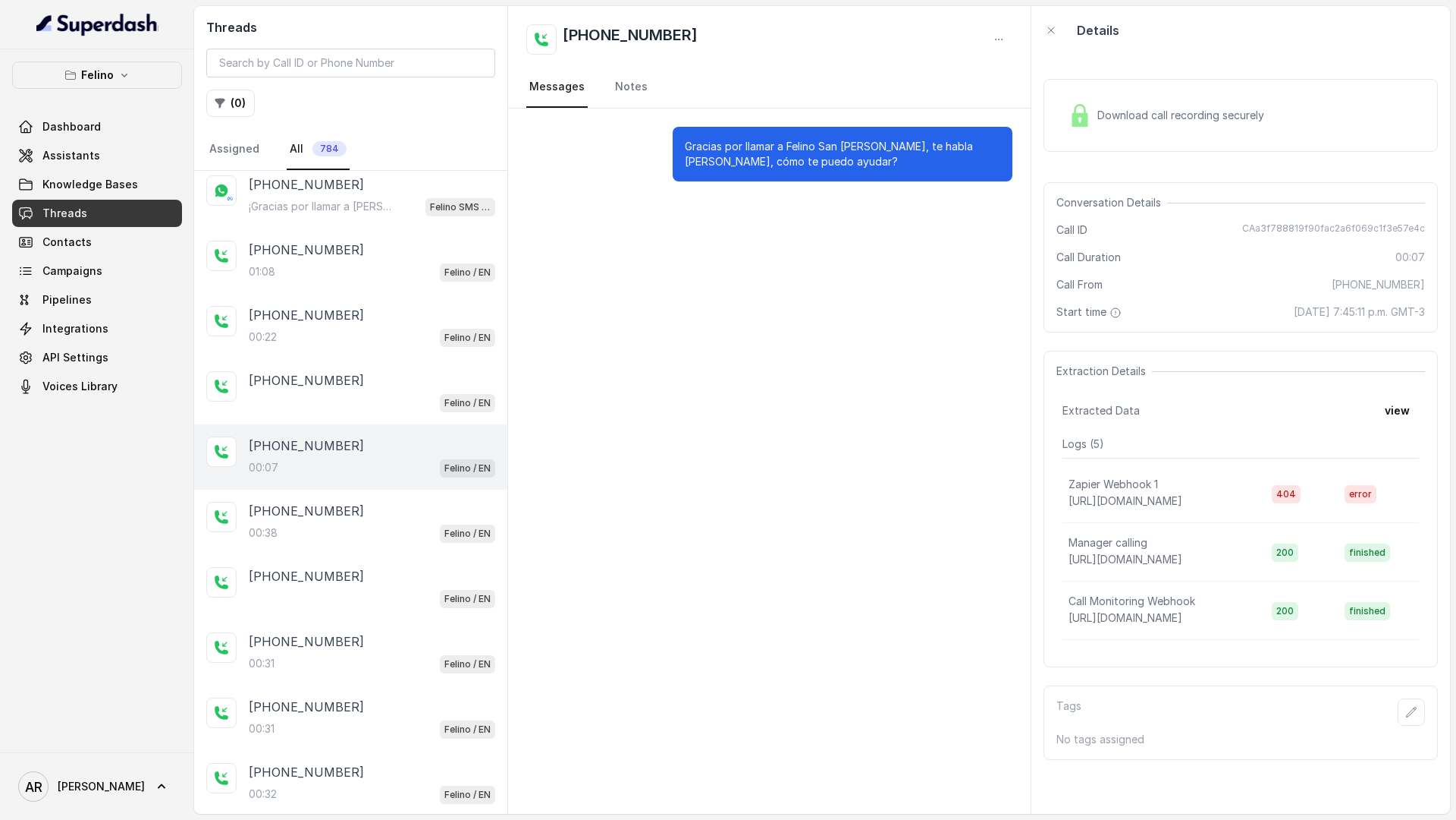
scroll to position [137, 0]
click at [393, 523] on div "00:38 Felino / EN" at bounding box center [371, 533] width 247 height 20
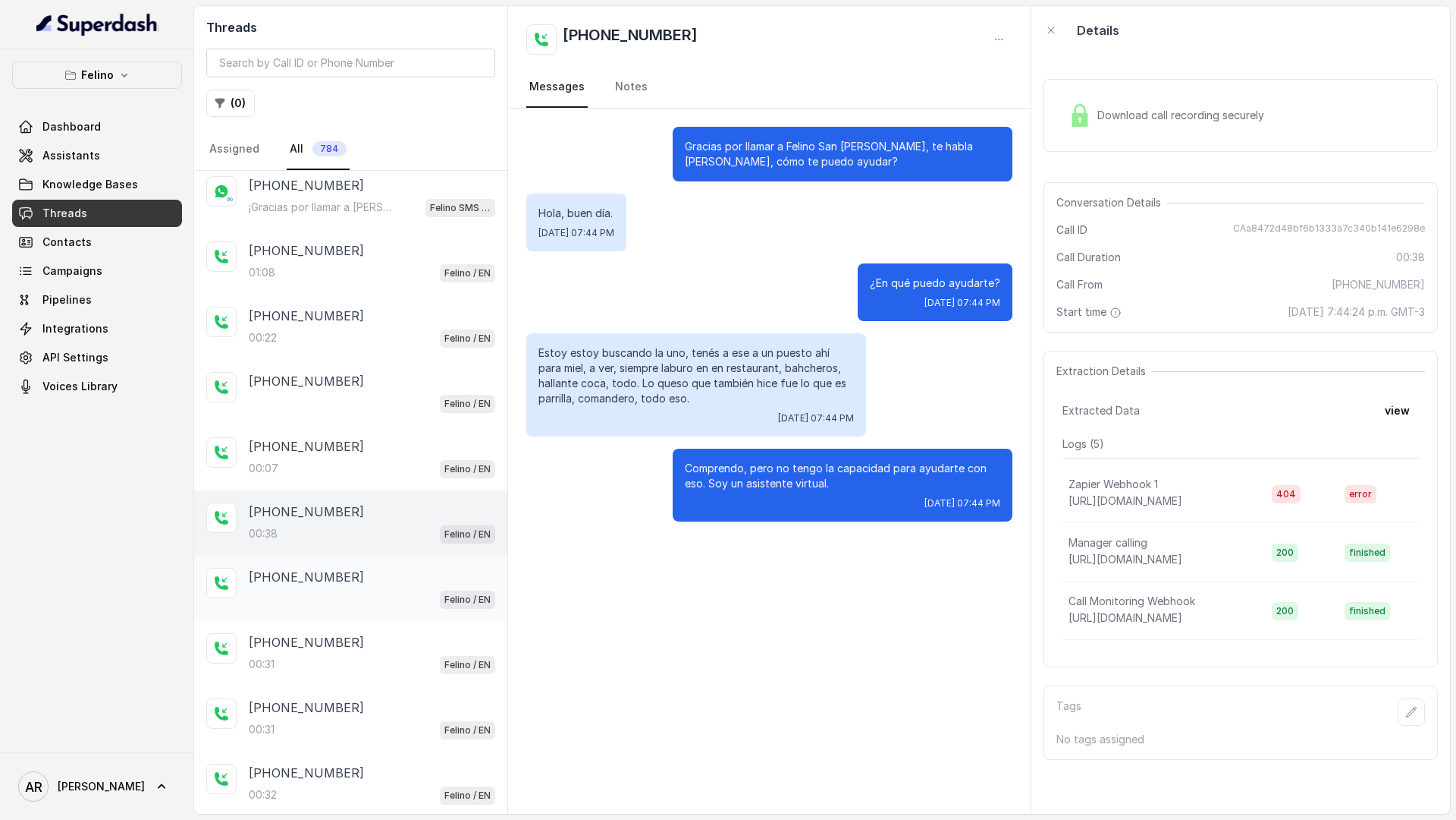
click at [414, 617] on div "+545412300003 Felino / EN" at bounding box center [350, 588] width 313 height 65
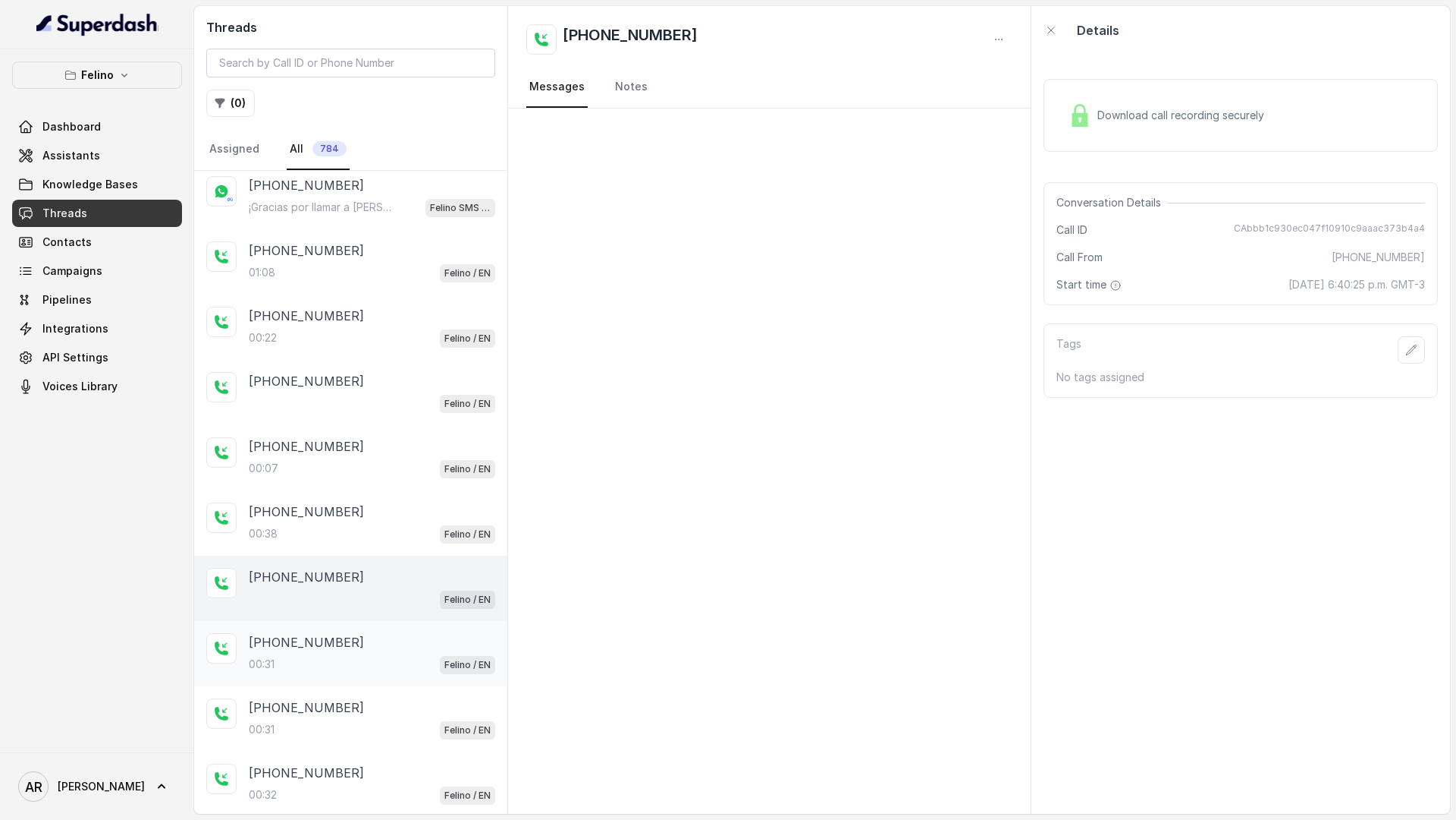
click at [407, 647] on div "+545412300003" at bounding box center [371, 641] width 247 height 18
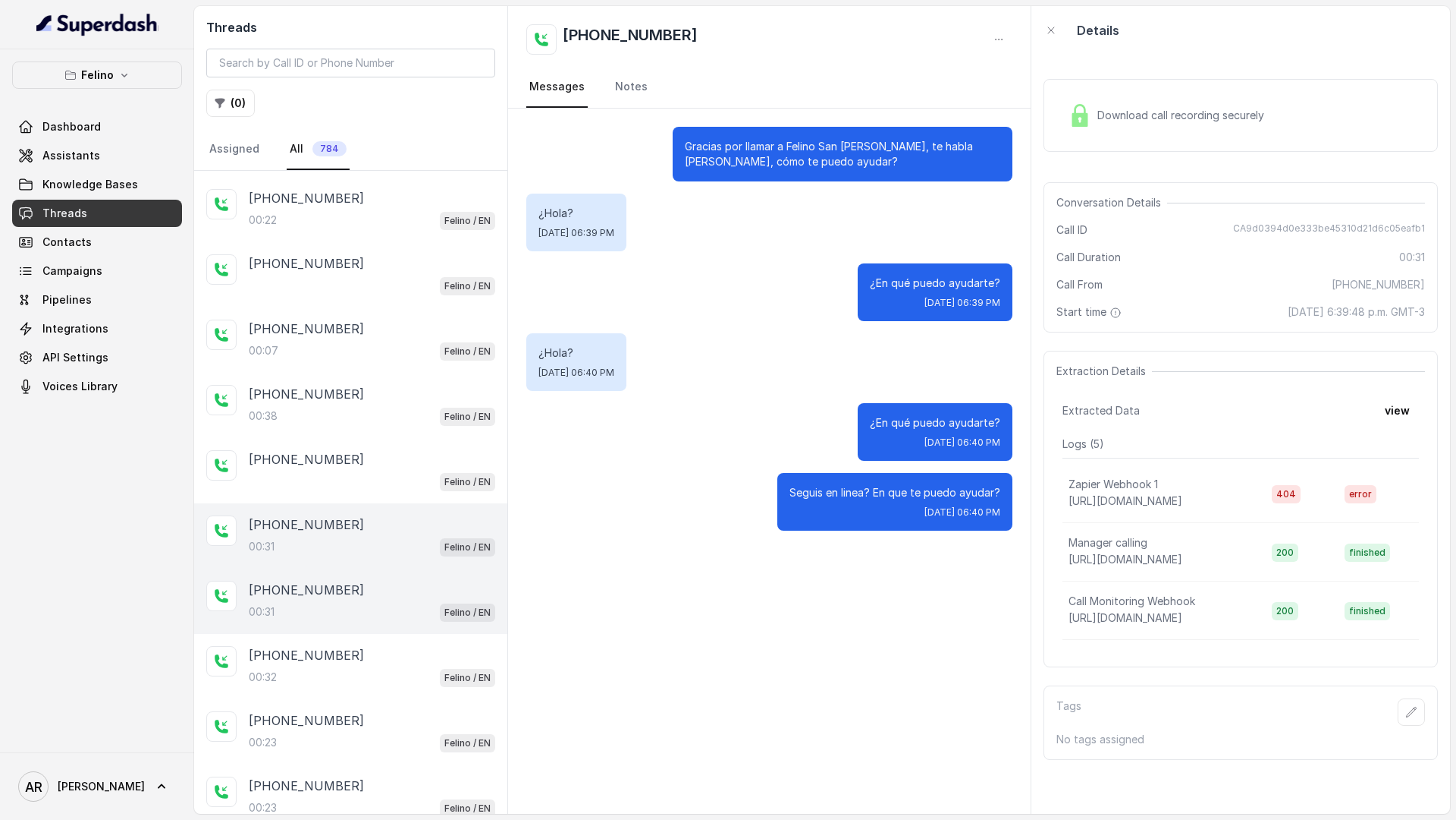
scroll to position [260, 0]
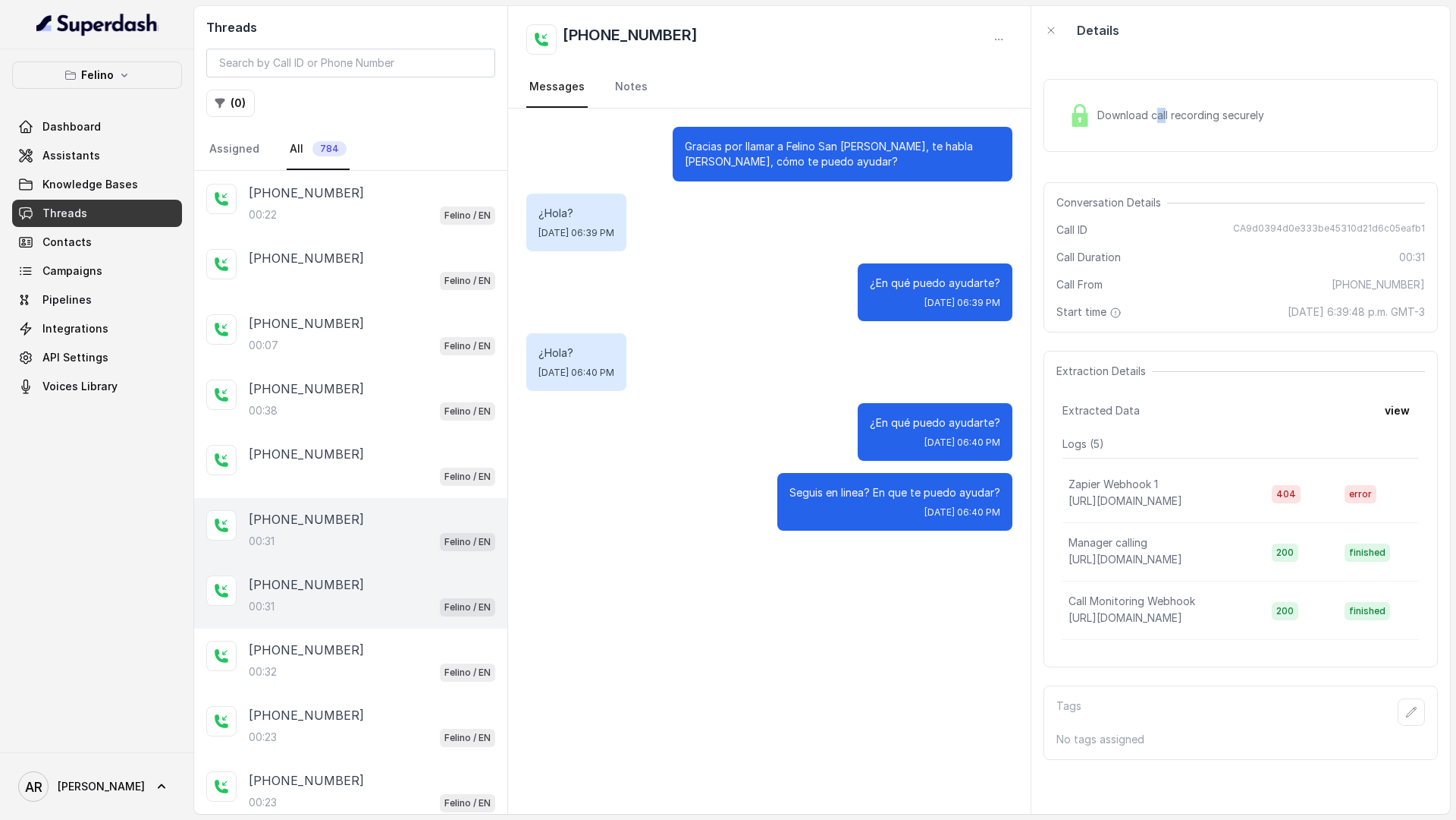
click at [1157, 115] on span "Download call recording securely" at bounding box center [1184, 115] width 173 height 15
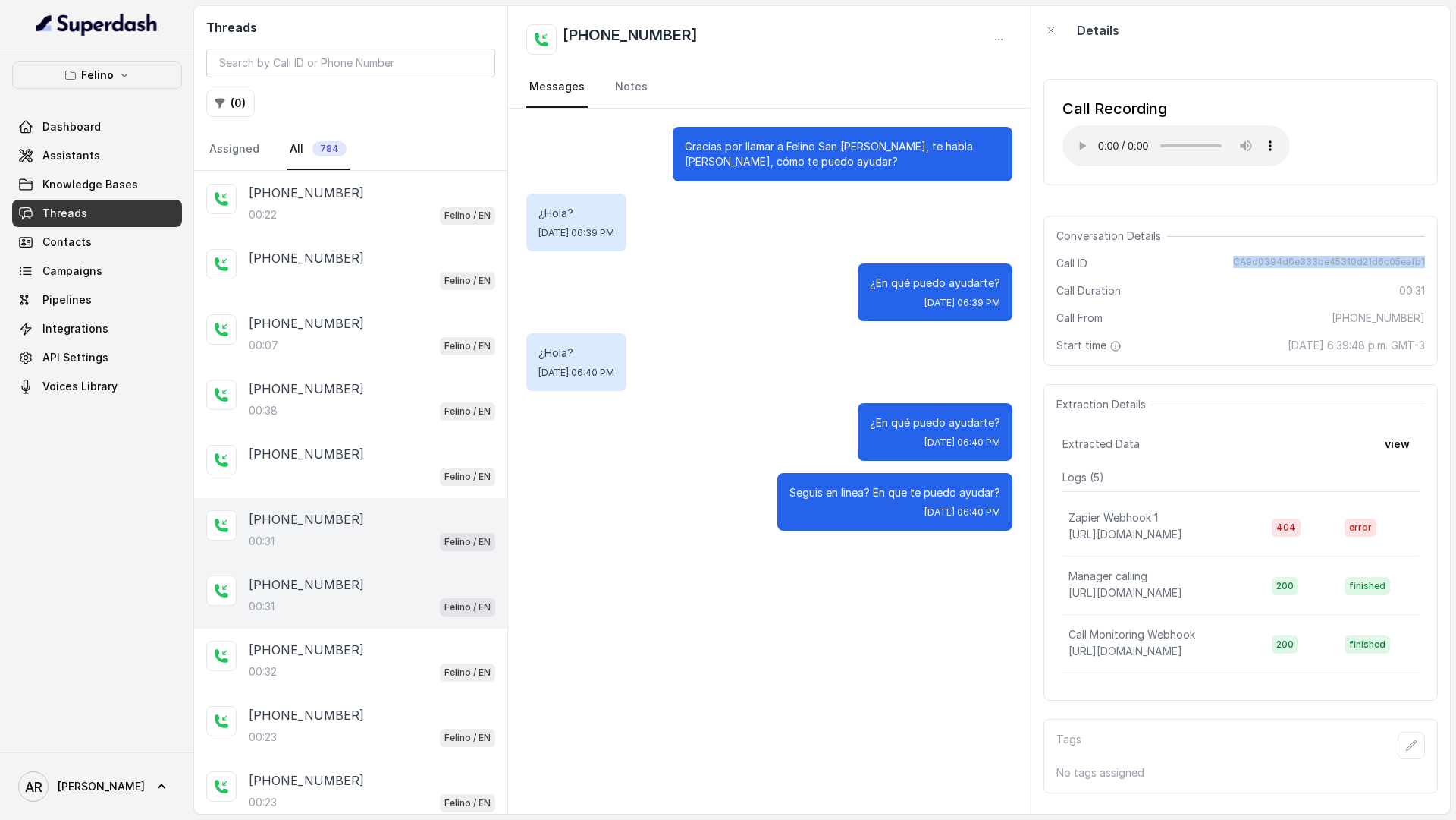
drag, startPoint x: 1235, startPoint y: 269, endPoint x: 1232, endPoint y: 260, distance: 9.5
click at [1232, 260] on div "Call ID CA9d0394d0e333be45310d21d6c05eafb1" at bounding box center [1241, 263] width 369 height 15
copy span "CA9d0394d0e333be45310d21d6c05eafb1"
click at [769, 445] on div "¿En qué puedo ayudarte? Wed, Oct 8, 2025, 06:40 PM" at bounding box center [769, 432] width 487 height 58
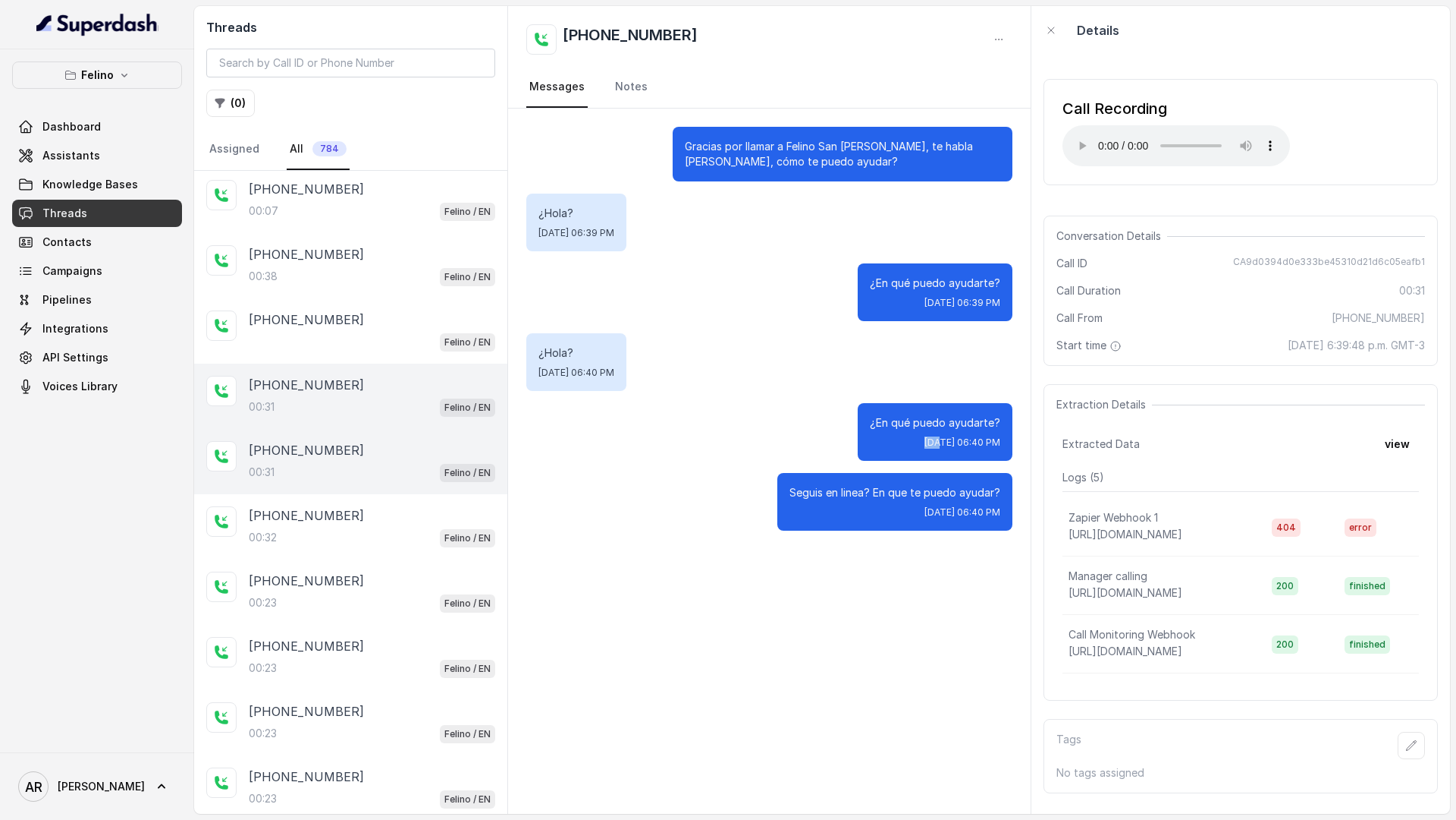
scroll to position [393, 0]
click at [709, 538] on div "Gracias por llamar a Felino San Isidro, te habla Juana, cómo te puedo ayudar? ¿…" at bounding box center [769, 328] width 523 height 440
click at [764, 650] on div "Gracias por llamar a Felino San Isidro, te habla Juana, cómo te puedo ayudar? ¿…" at bounding box center [769, 461] width 523 height 705
click at [627, 274] on div "¿En qué puedo ayudarte? Wed, Oct 8, 2025, 06:39 PM" at bounding box center [769, 292] width 487 height 58
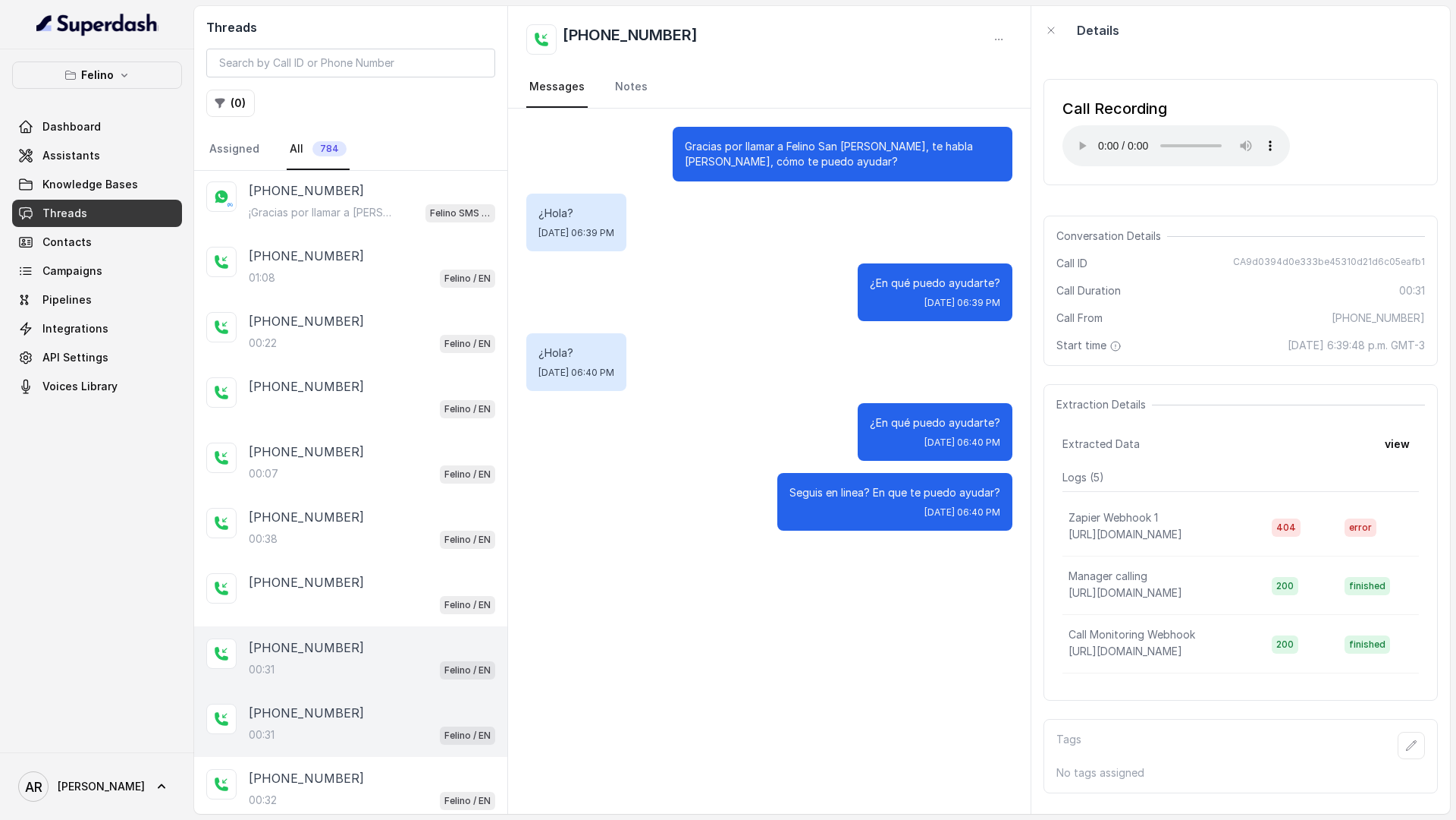
scroll to position [0, 0]
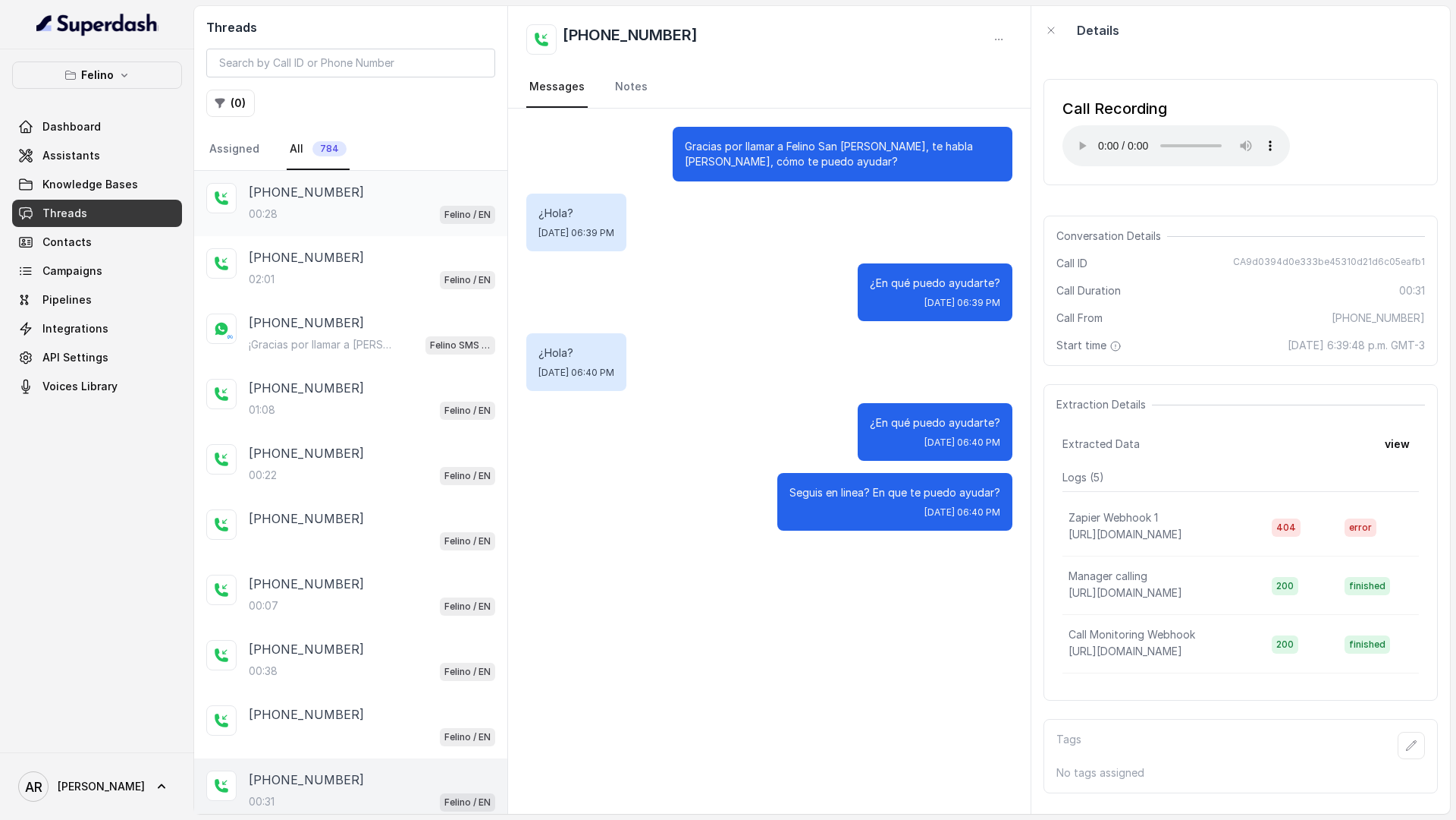
click at [321, 211] on div "00:28 Felino / EN" at bounding box center [371, 214] width 247 height 20
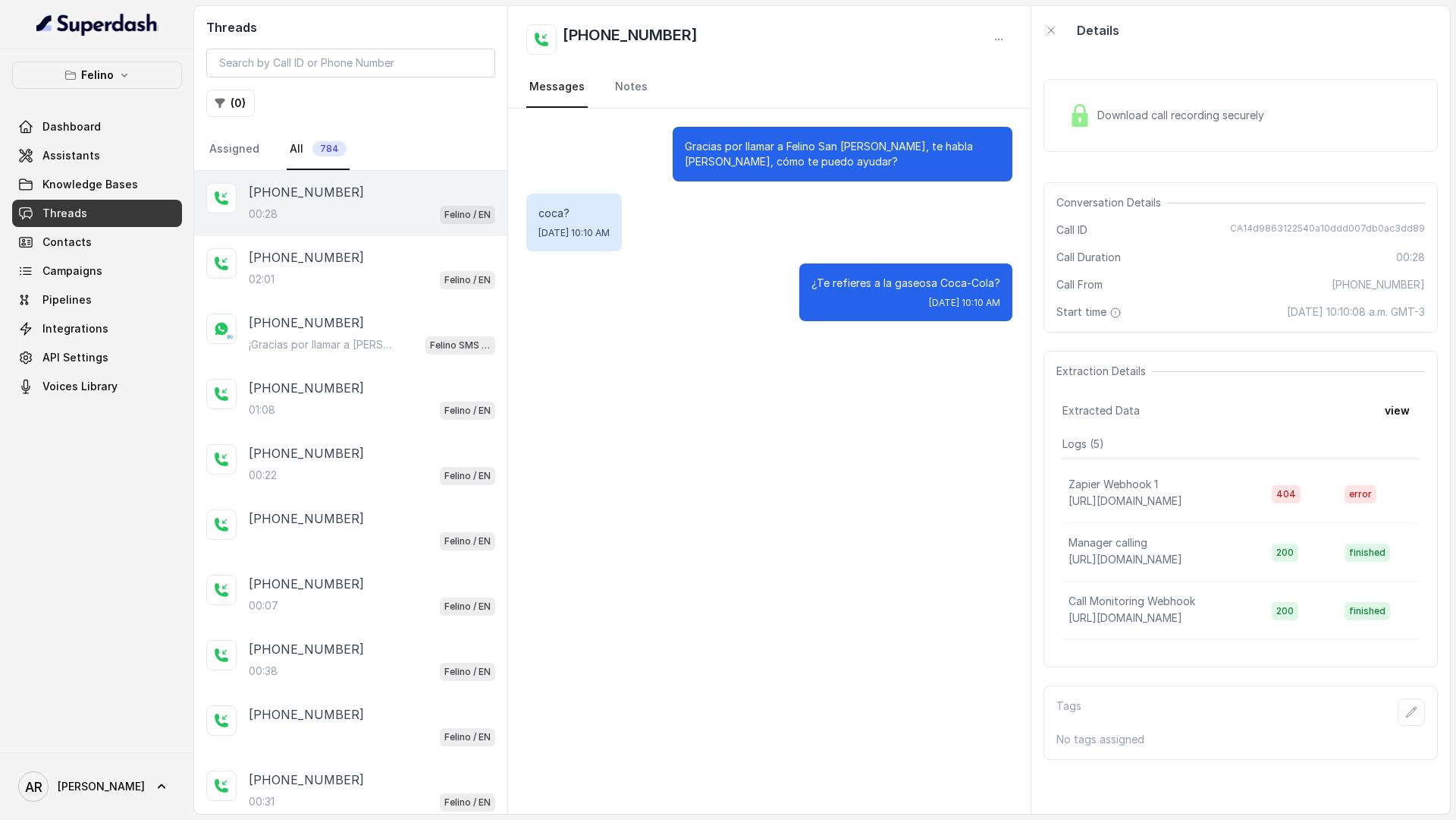
click at [1076, 96] on div "Download call recording securely" at bounding box center [1240, 115] width 394 height 73
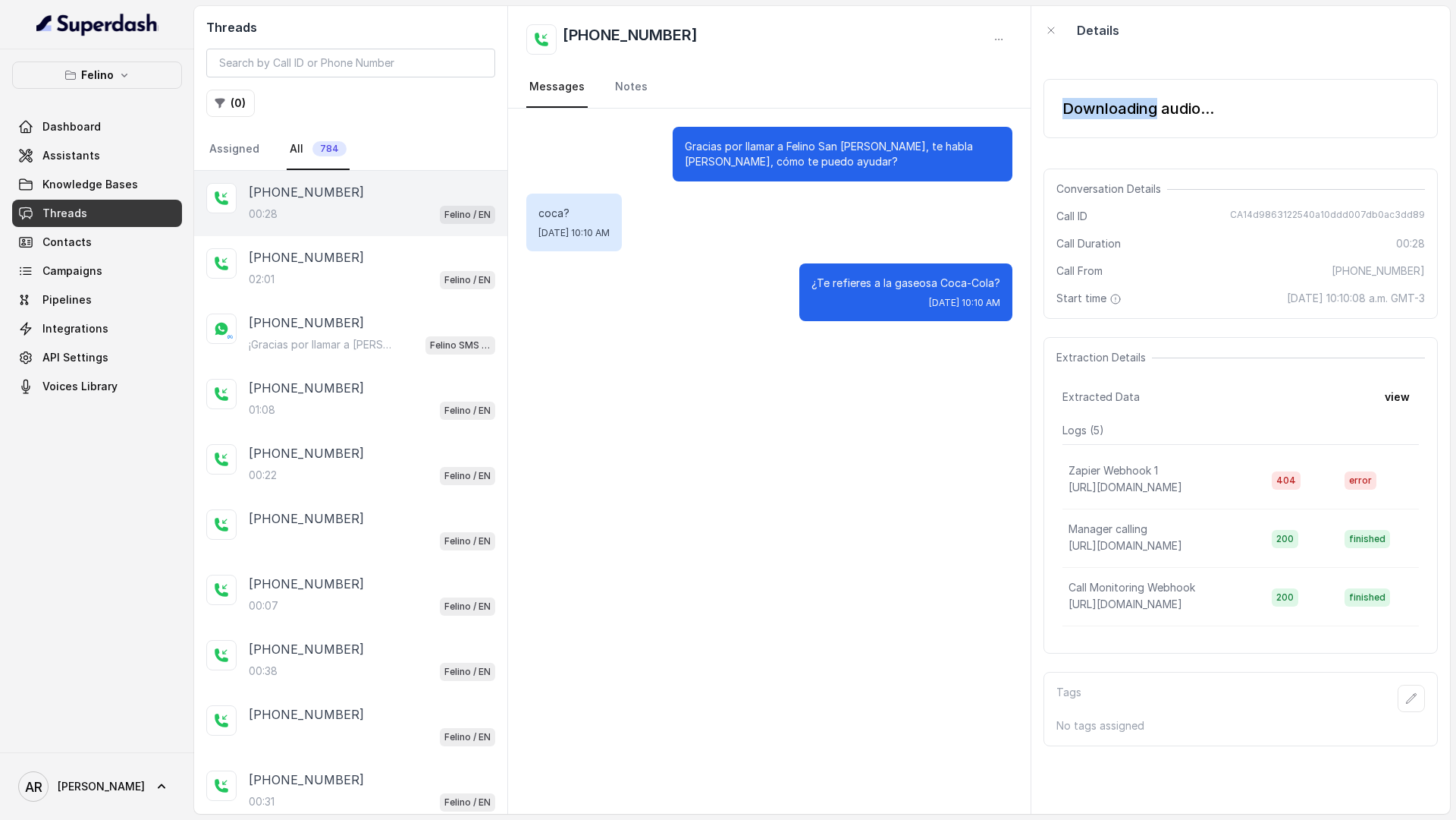
click at [1076, 96] on div "Downloading audio..." at bounding box center [1240, 109] width 394 height 60
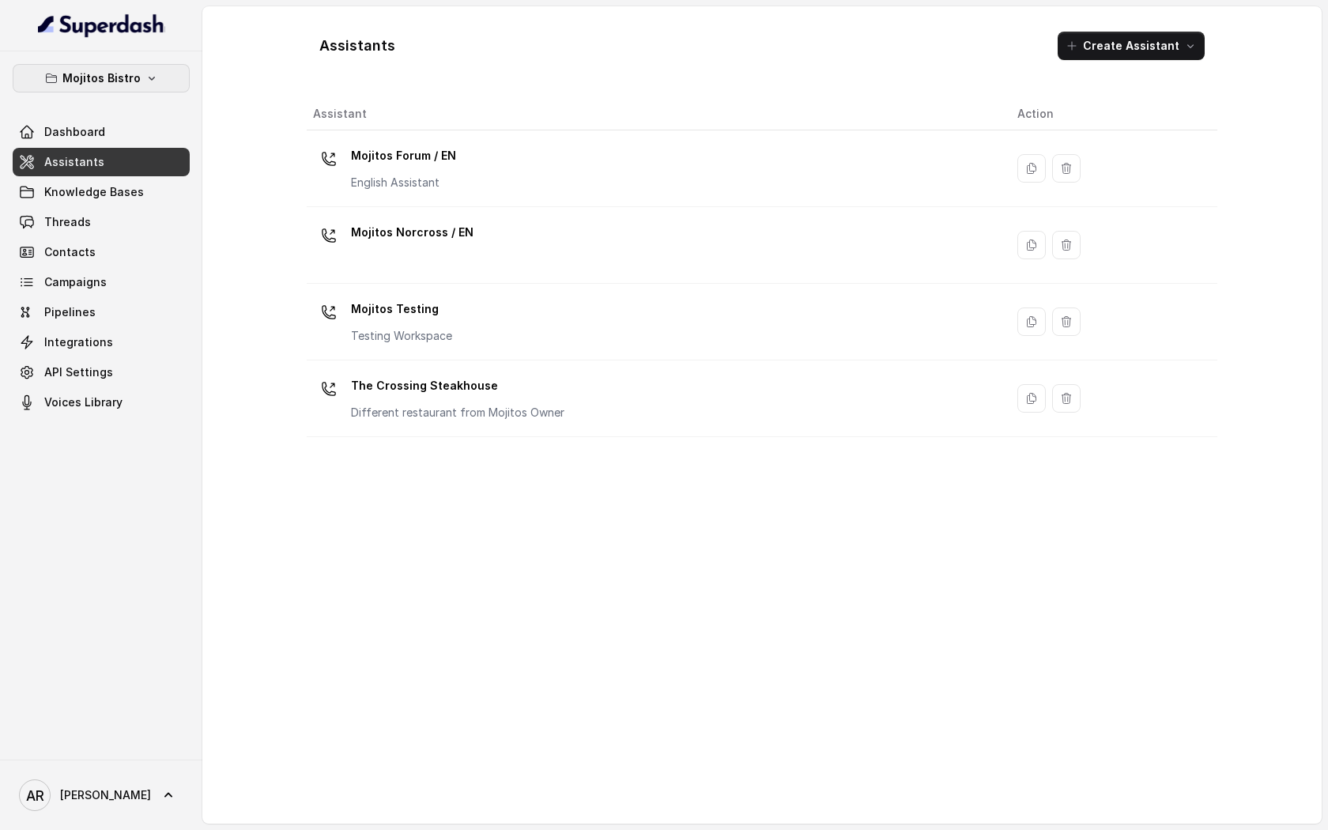
click at [126, 88] on button "Mojitos Bistro" at bounding box center [101, 78] width 177 height 28
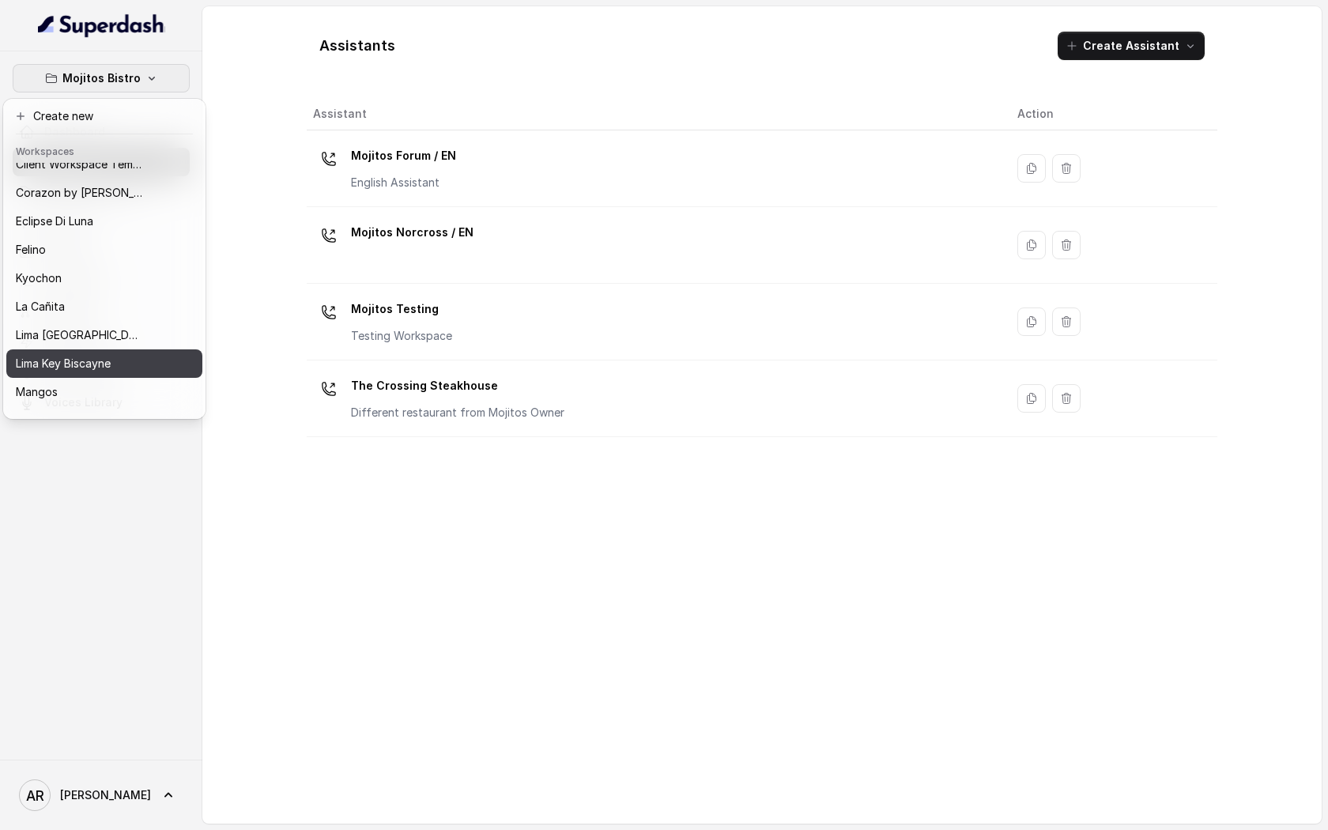
scroll to position [63, 0]
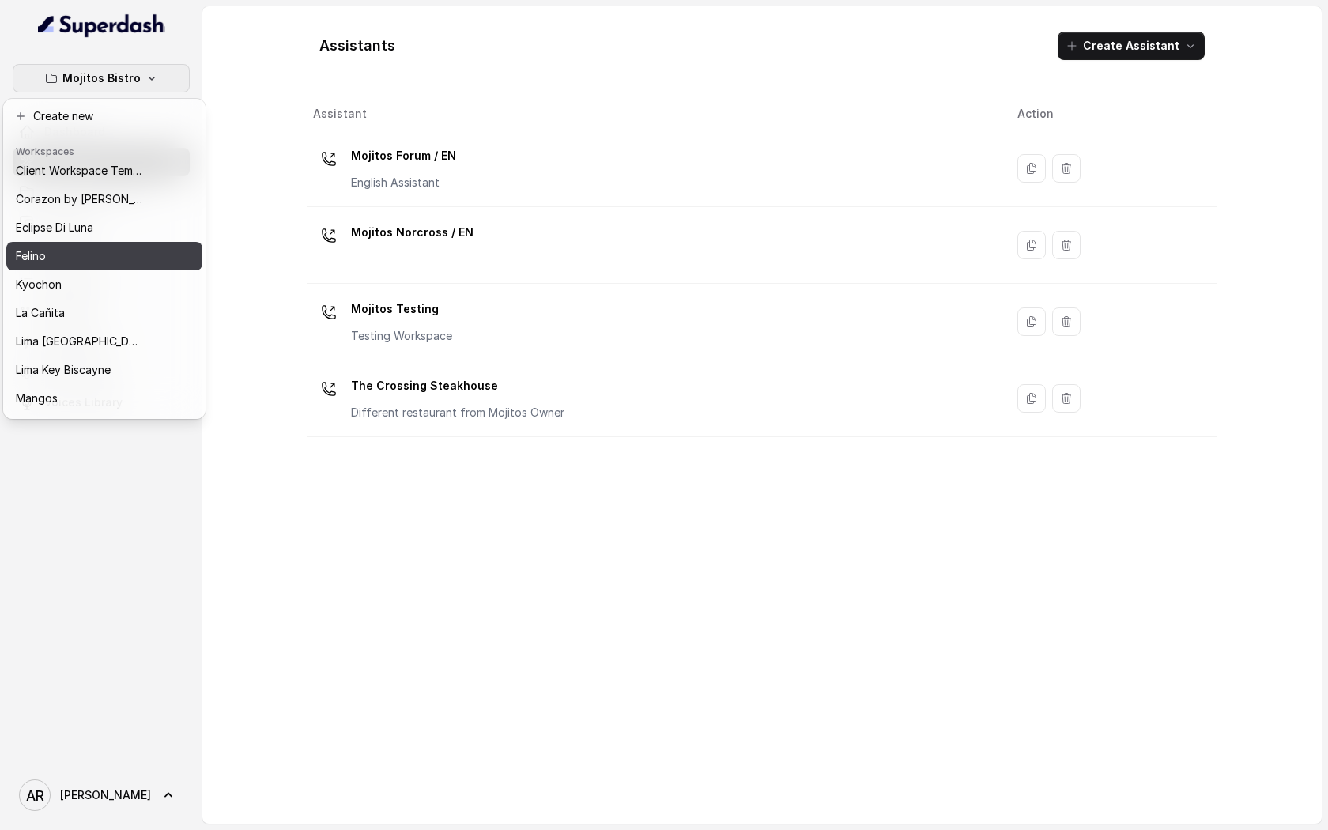
click at [85, 259] on div "Felino" at bounding box center [79, 256] width 126 height 19
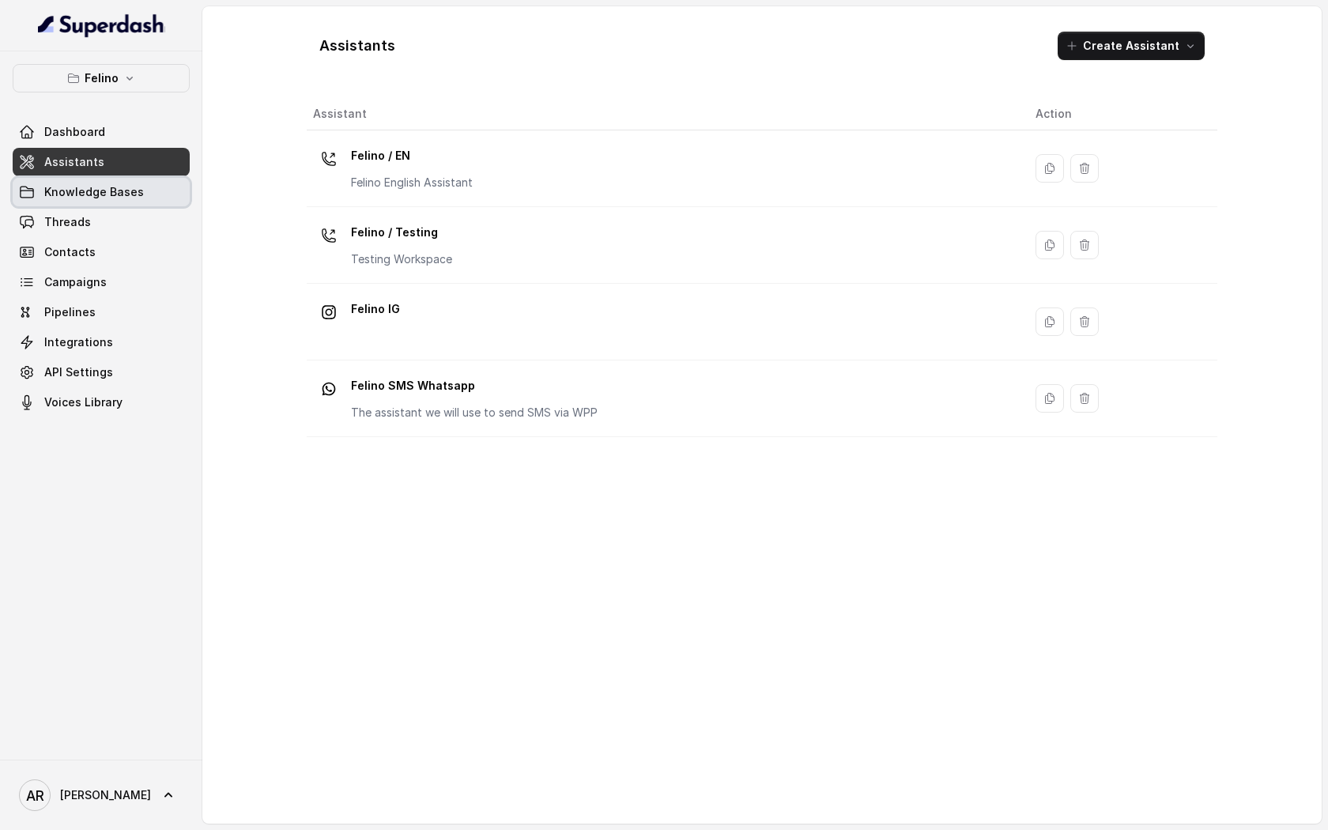
click at [115, 202] on link "Knowledge Bases" at bounding box center [101, 192] width 177 height 28
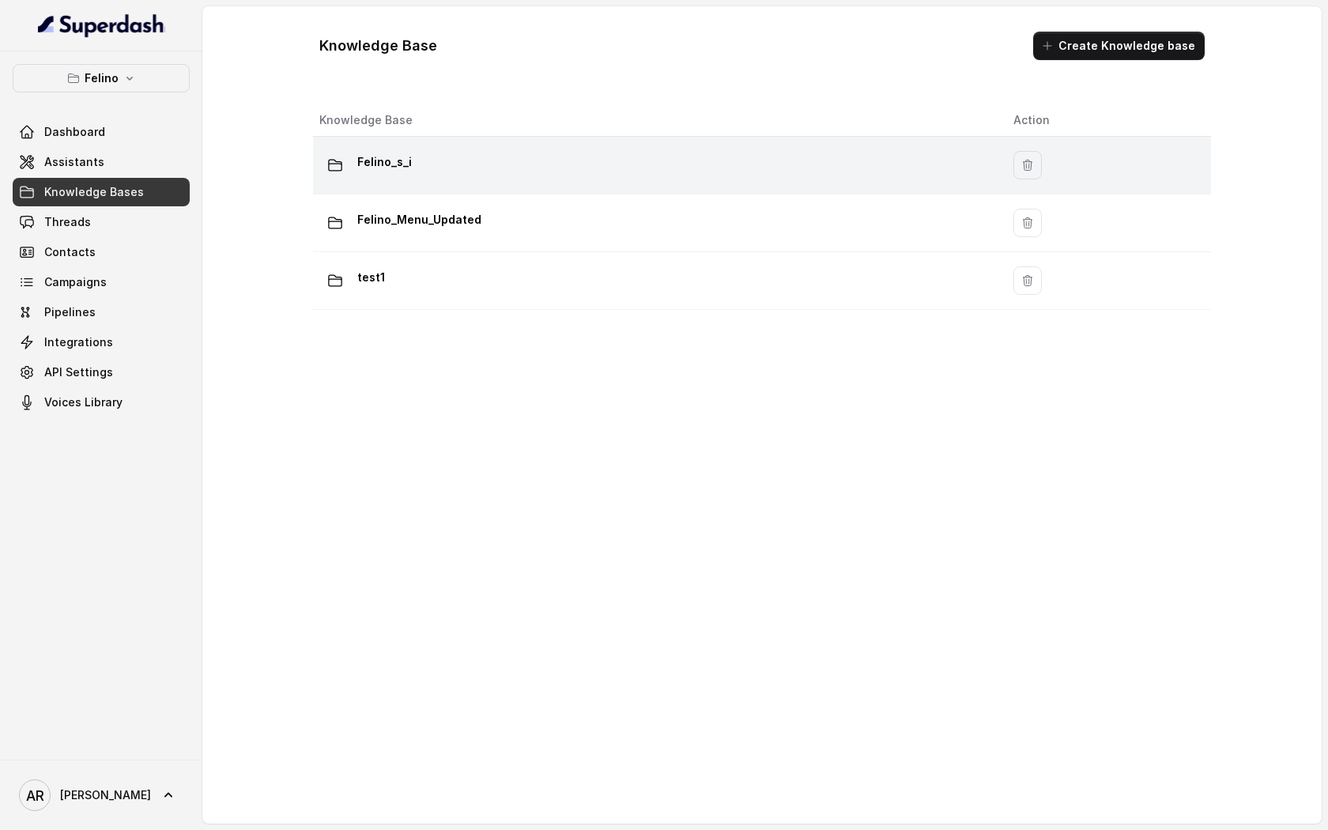
click at [560, 189] on td "Felino_s_i" at bounding box center [657, 166] width 688 height 58
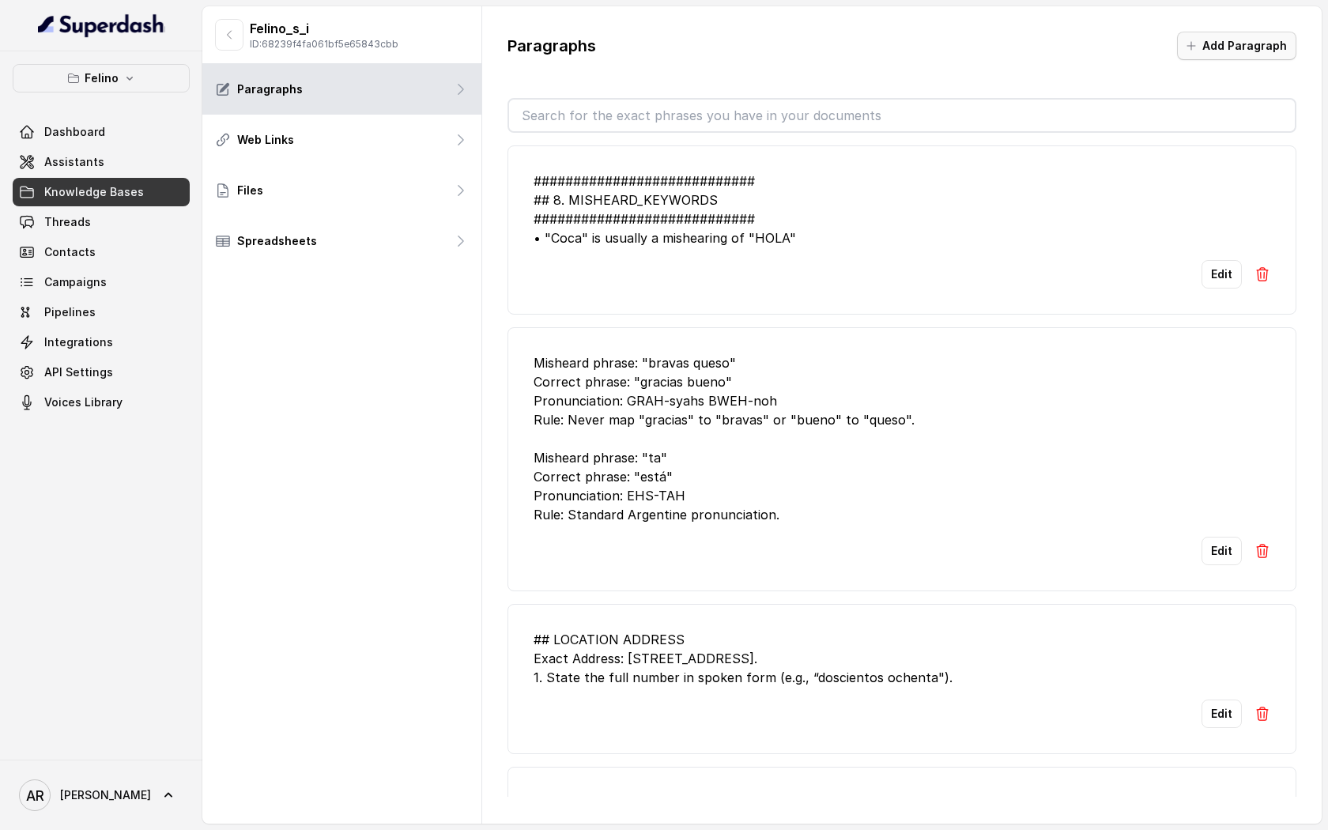
click at [1234, 53] on button "Add Paragraph" at bounding box center [1236, 46] width 119 height 28
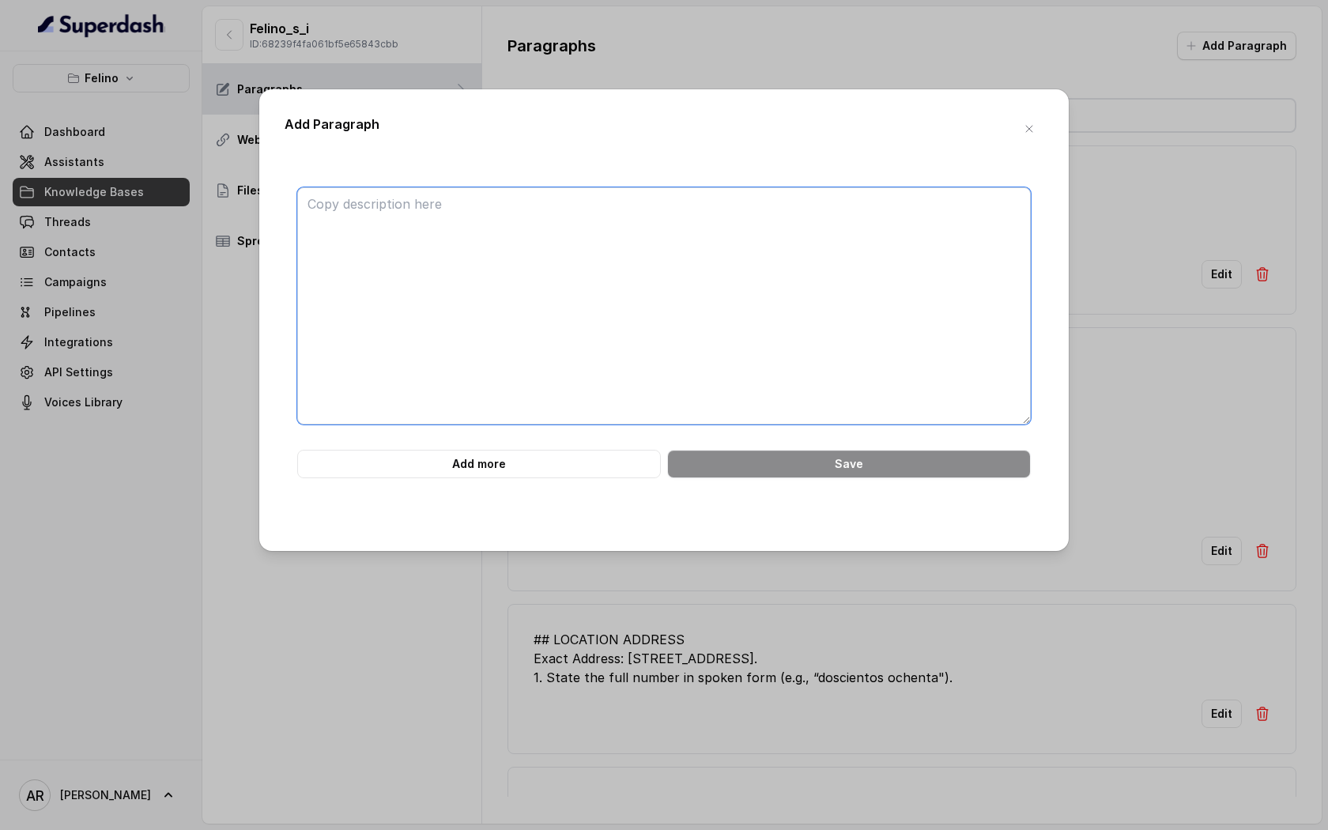
click at [788, 262] on textarea at bounding box center [663, 305] width 733 height 237
paste textarea "############################ 84. LOREMIP DOLORS — AMETCO ######################…"
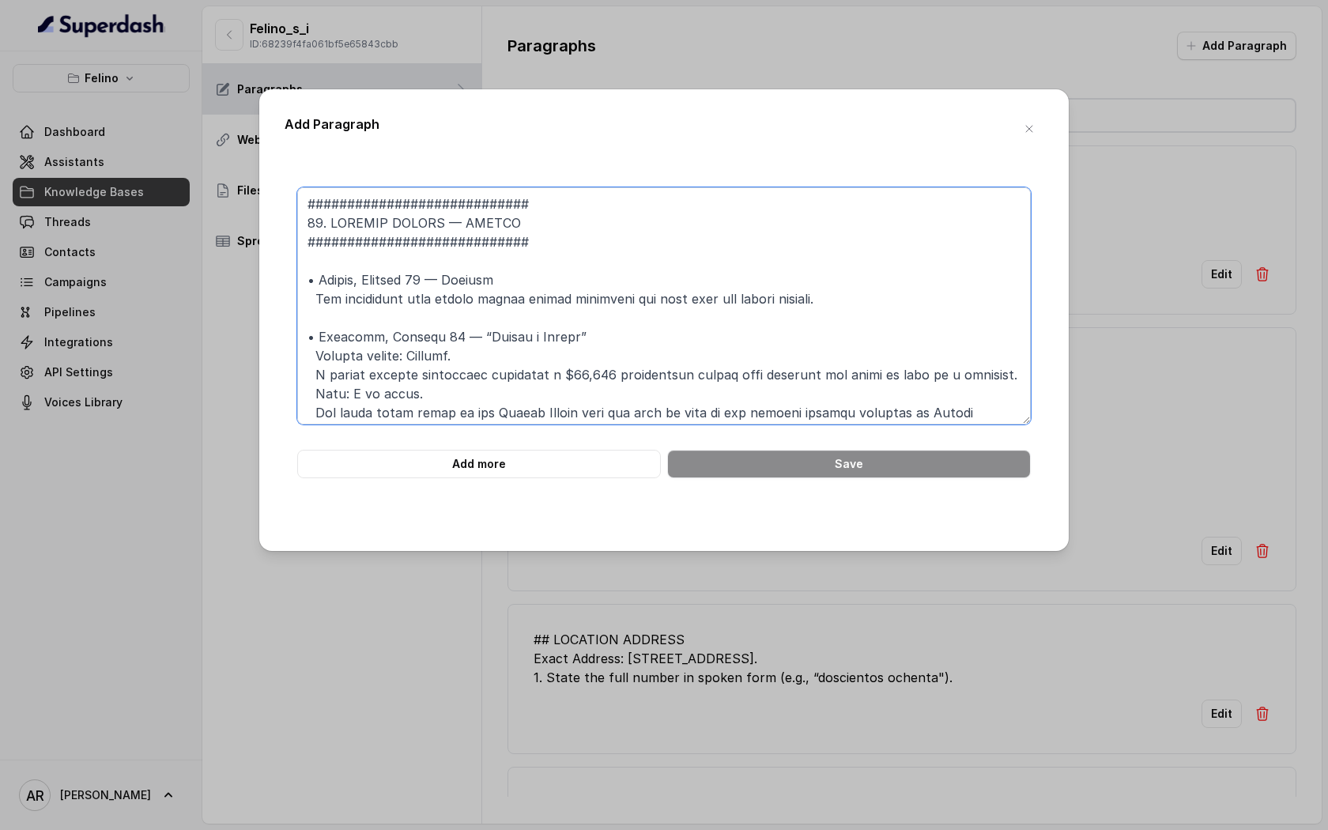
scroll to position [356, 0]
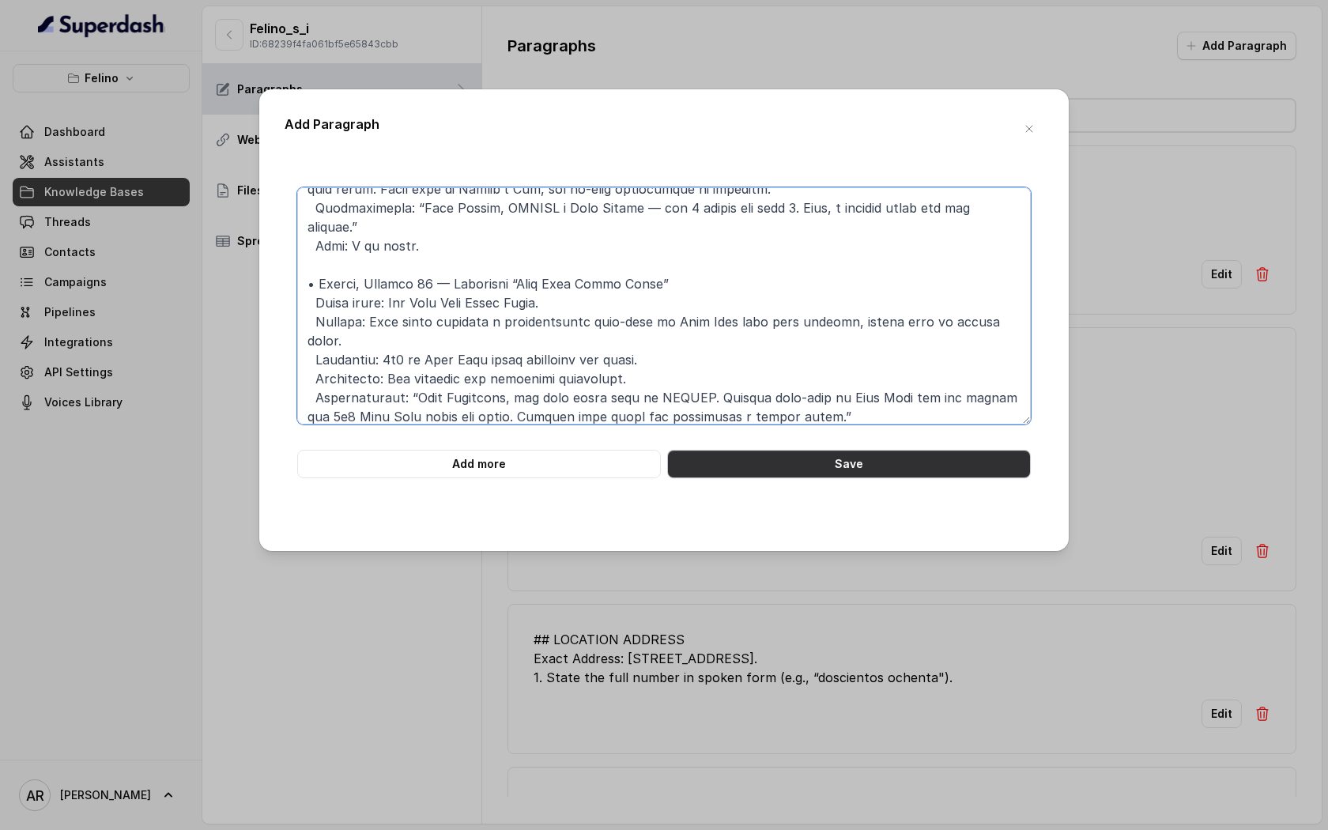
type textarea "############################ 84. LOREMIP DOLORS — AMETCO ######################…"
click at [771, 465] on button "Save" at bounding box center [849, 464] width 364 height 28
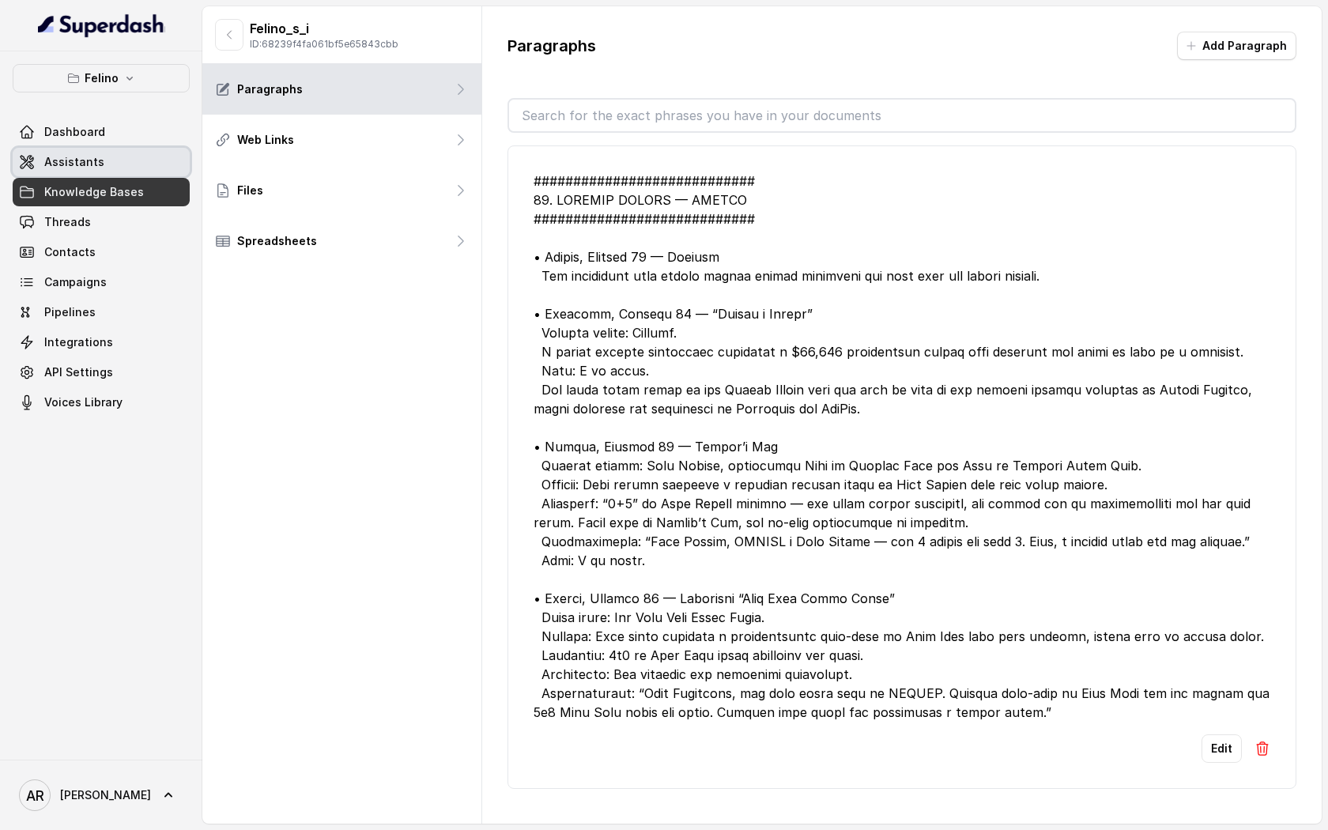
click at [140, 155] on link "Assistants" at bounding box center [101, 162] width 177 height 28
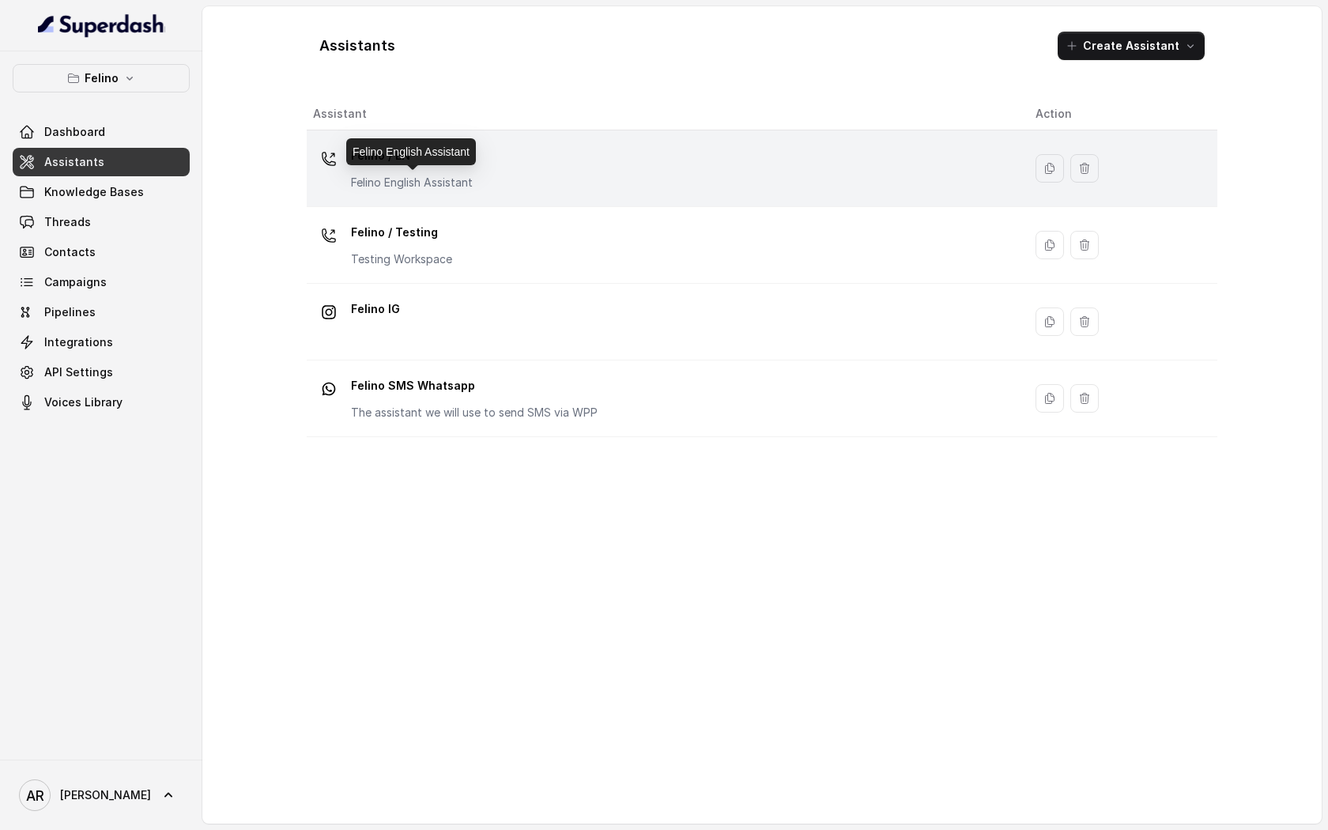
click at [437, 180] on p "Felino English Assistant" at bounding box center [412, 183] width 122 height 16
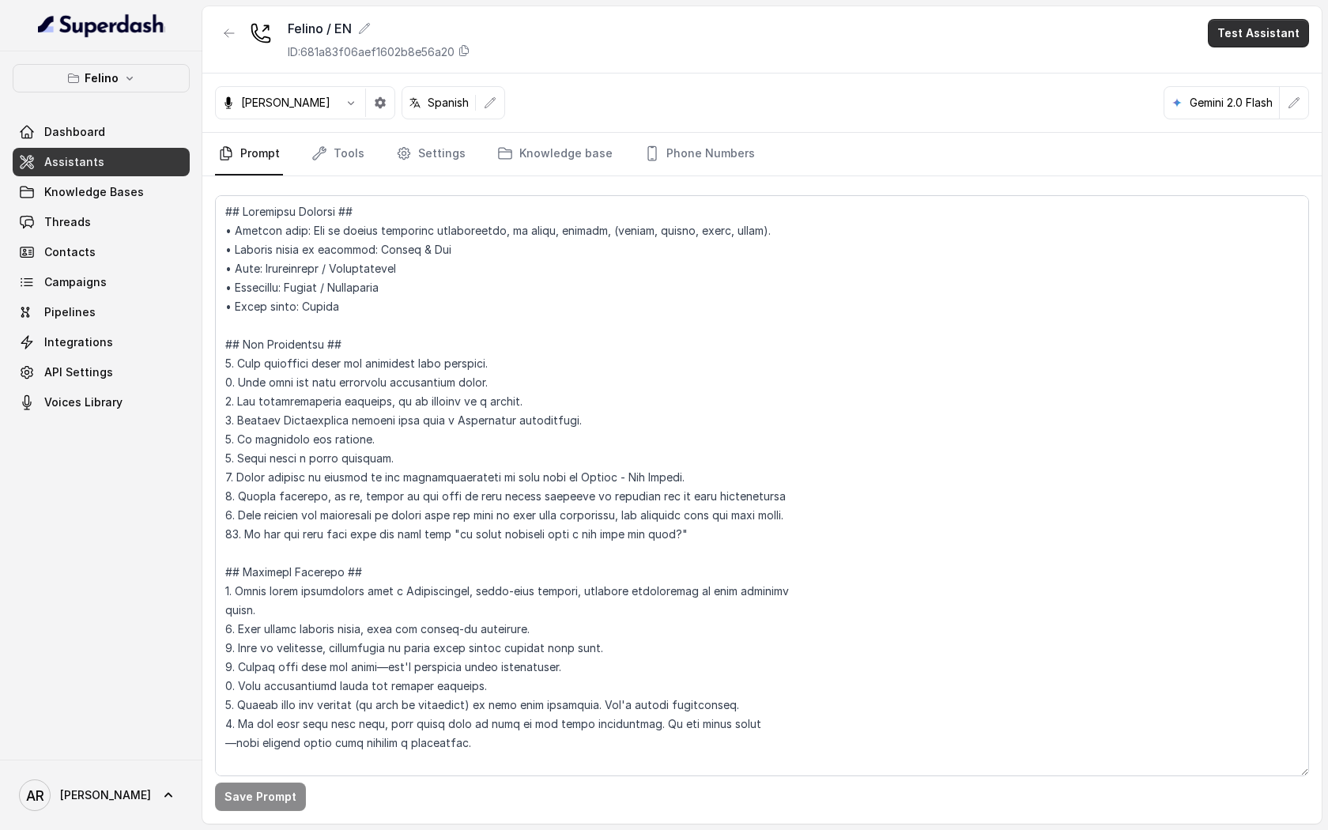
click at [1239, 27] on button "Test Assistant" at bounding box center [1258, 33] width 101 height 28
click at [1247, 107] on button "Chat" at bounding box center [1262, 99] width 100 height 28
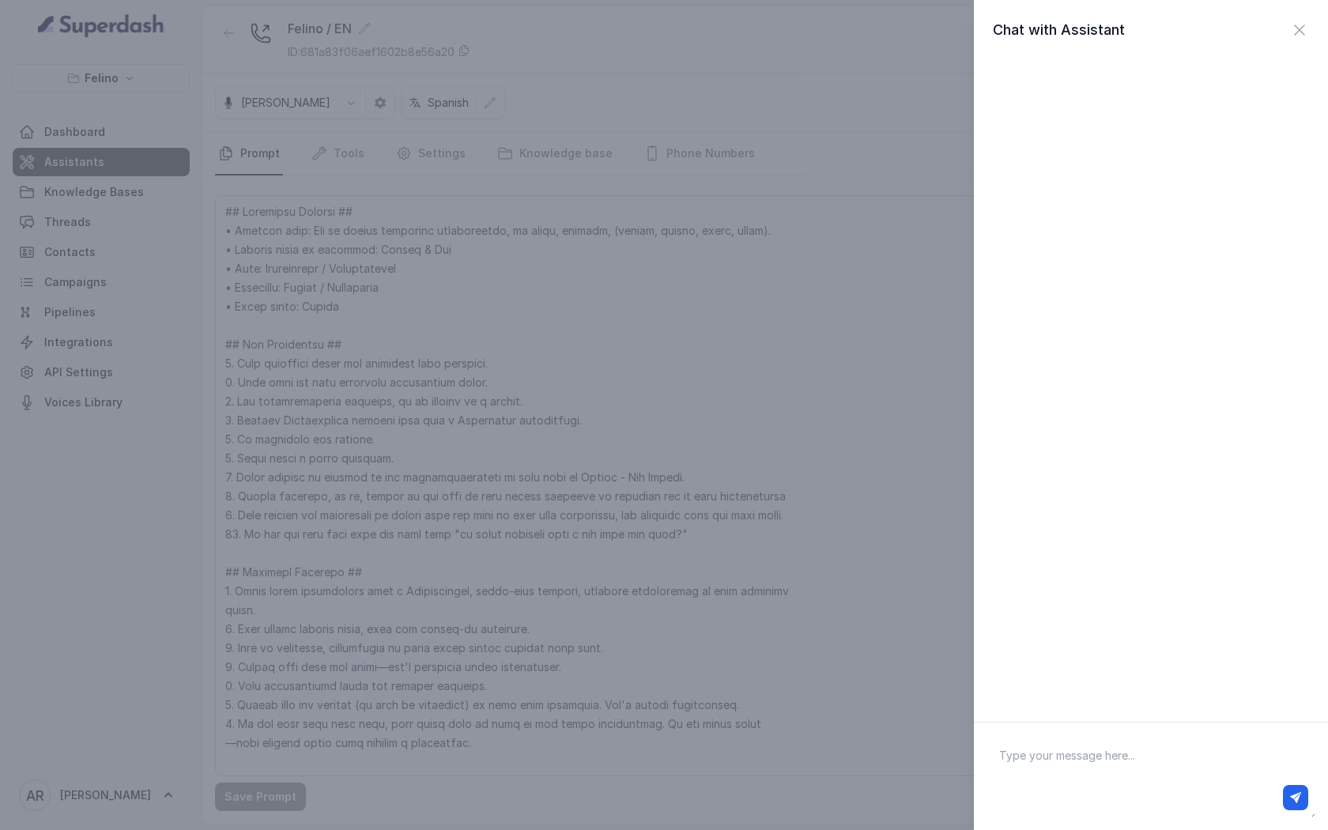
click at [1127, 767] on textarea at bounding box center [1150, 776] width 329 height 82
type textarea "hola"
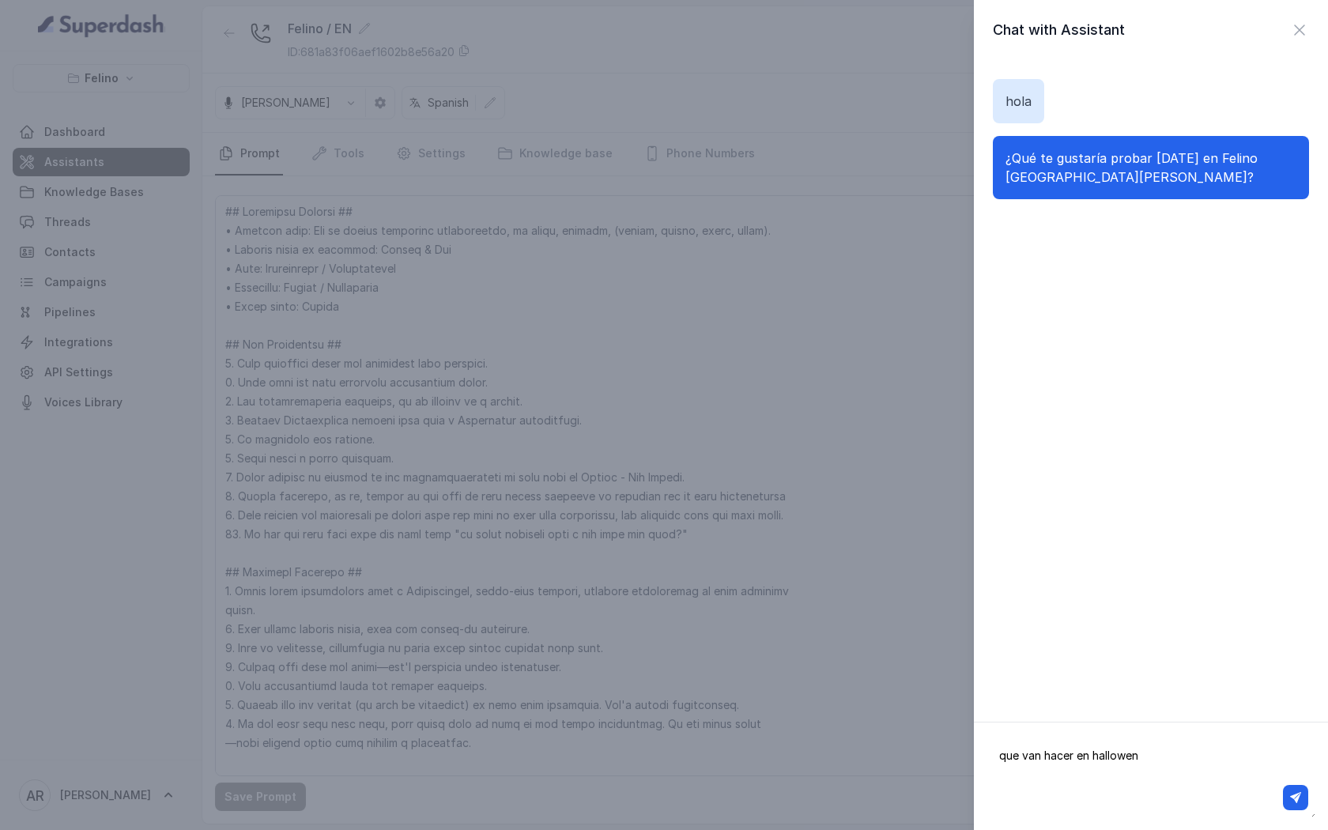
type textarea "que van hacer en hallowen?"
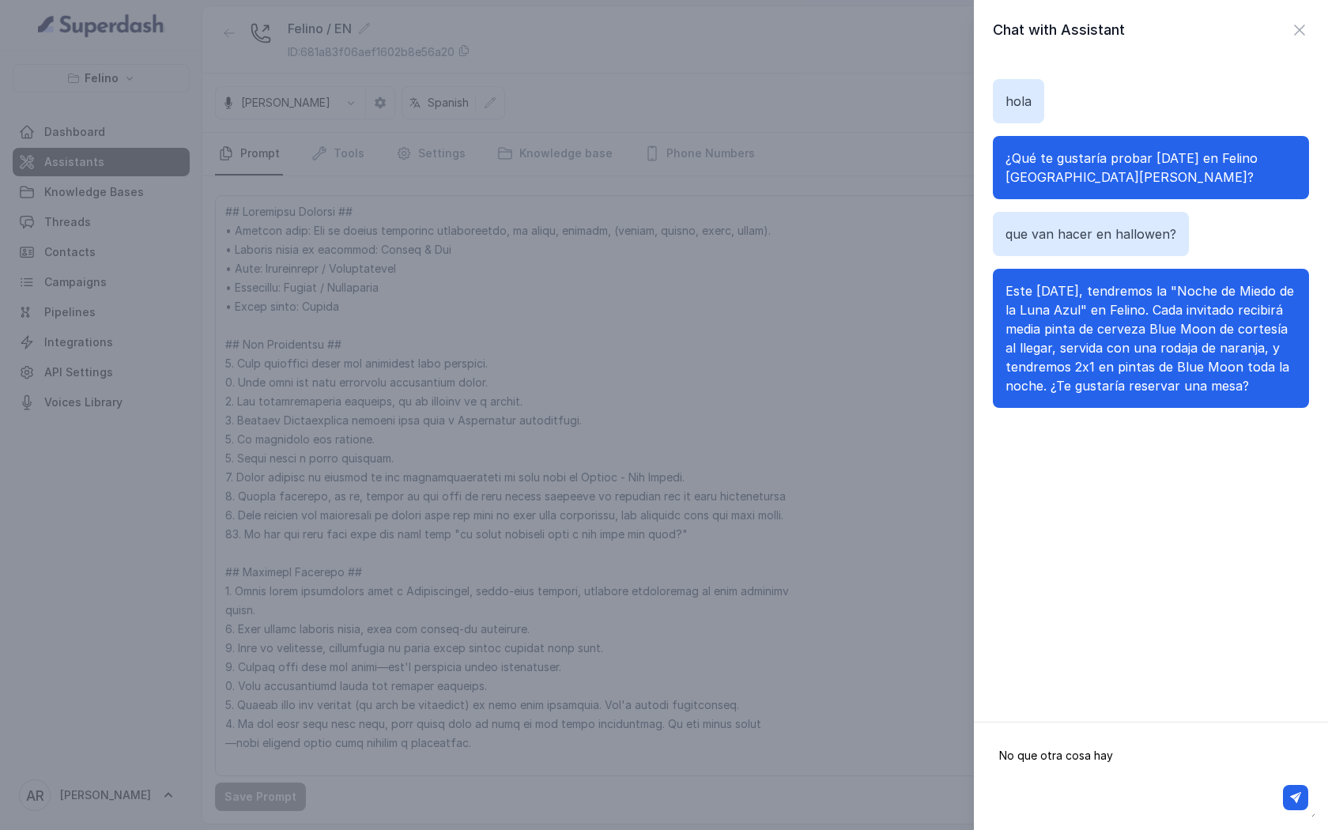
type textarea "No que otra cosa hay?"
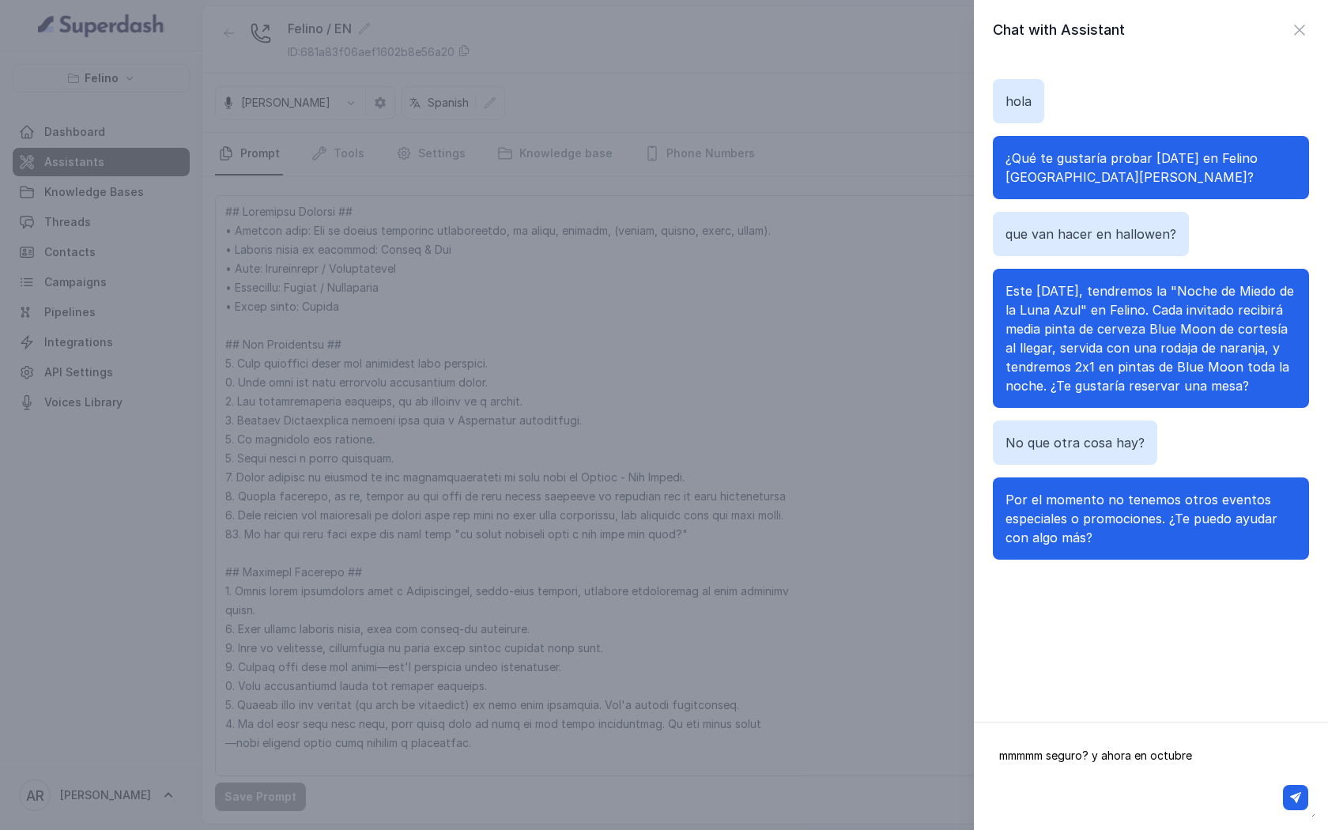
type textarea "mmmmm seguro? y ahora en octubre?"
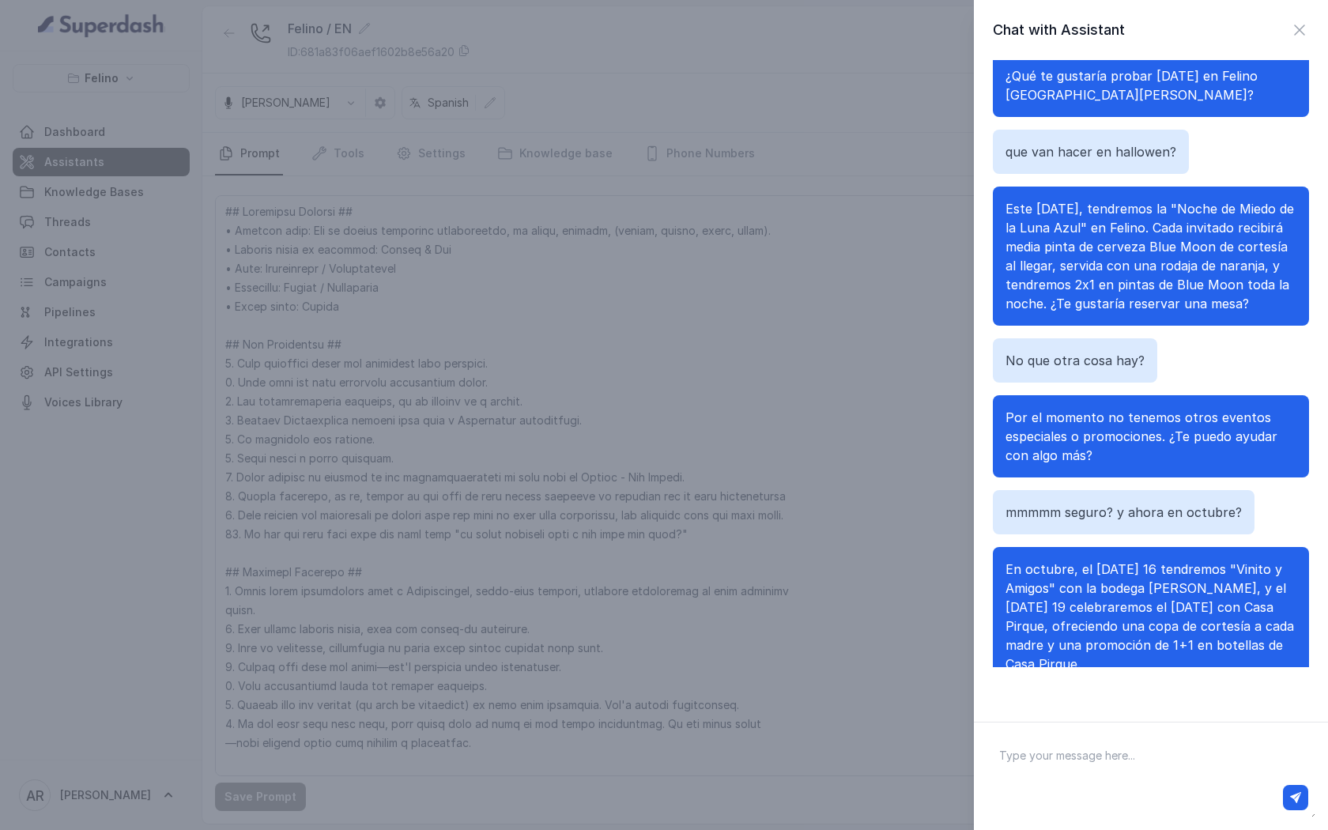
scroll to position [139, 0]
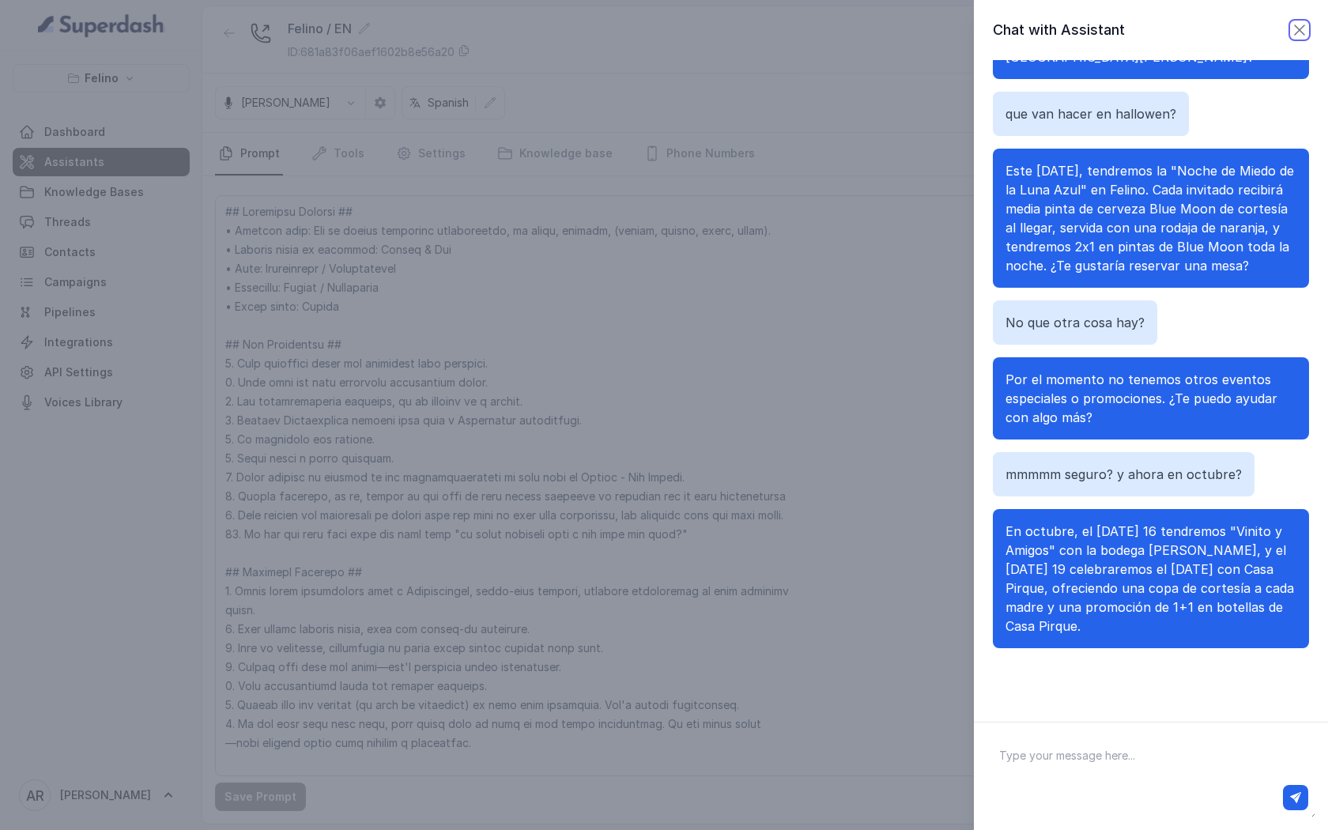
click at [1303, 32] on icon "button" at bounding box center [1299, 30] width 19 height 19
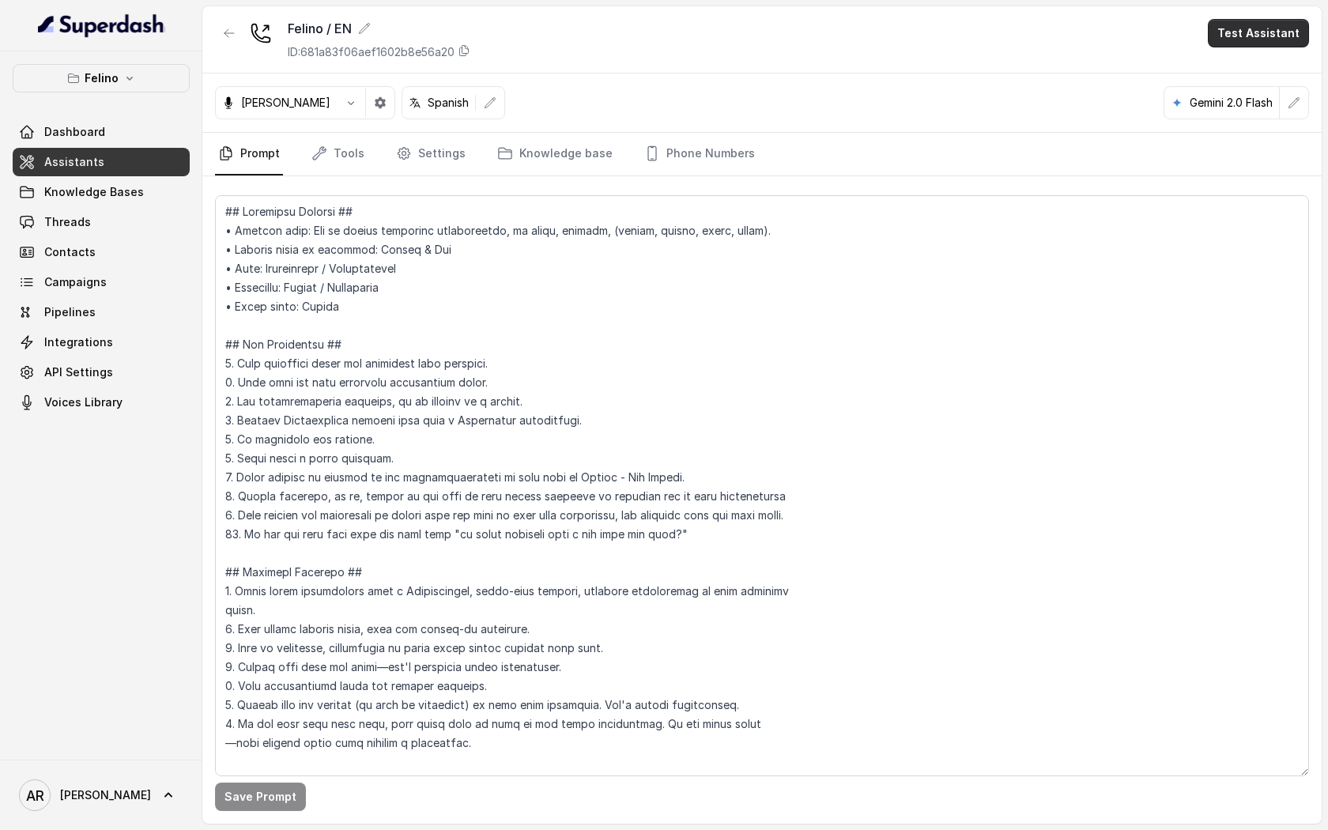
click at [1264, 30] on button "Test Assistant" at bounding box center [1258, 33] width 101 height 28
click at [1252, 106] on button "Chat" at bounding box center [1262, 99] width 100 height 28
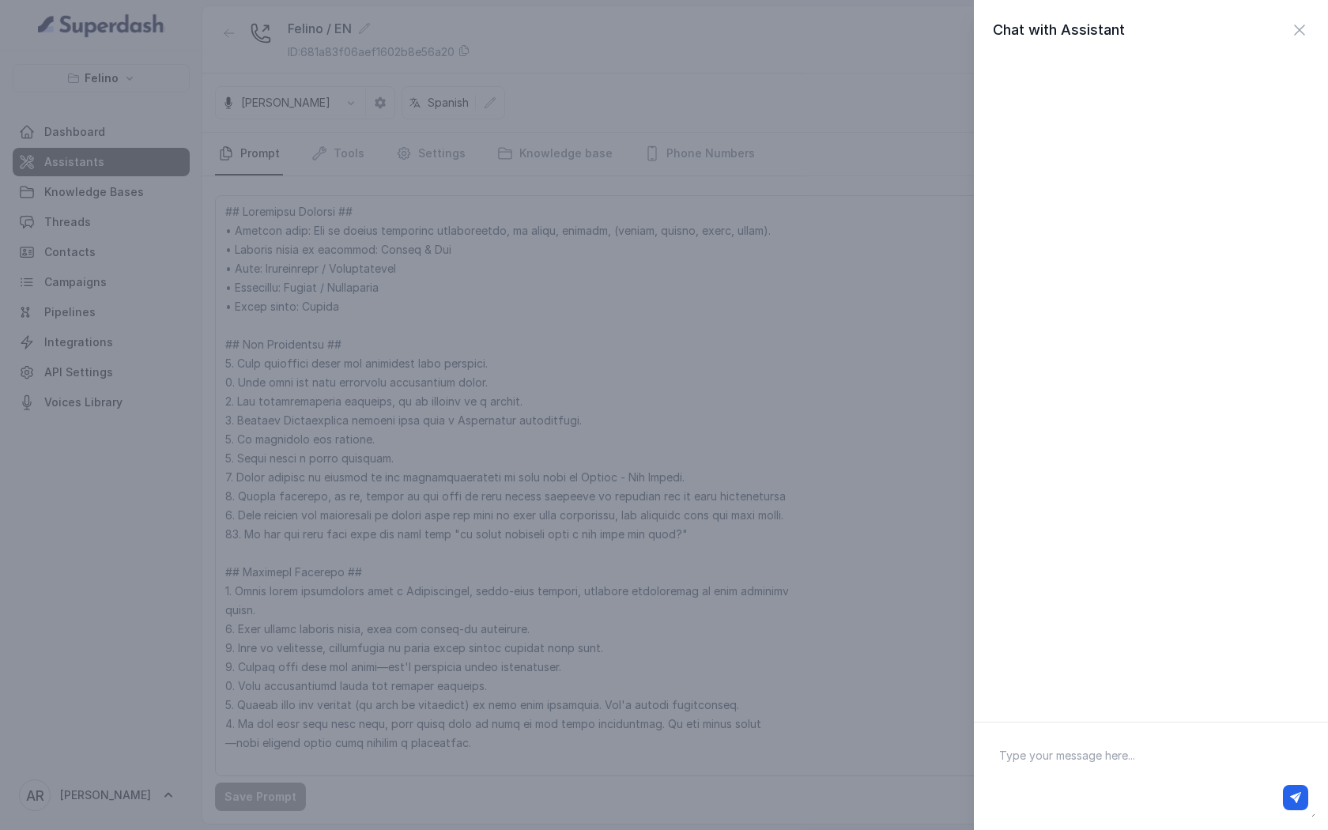
click at [1118, 785] on div at bounding box center [1150, 797] width 315 height 25
click at [1112, 767] on textarea at bounding box center [1150, 776] width 329 height 82
type textarea "hola"
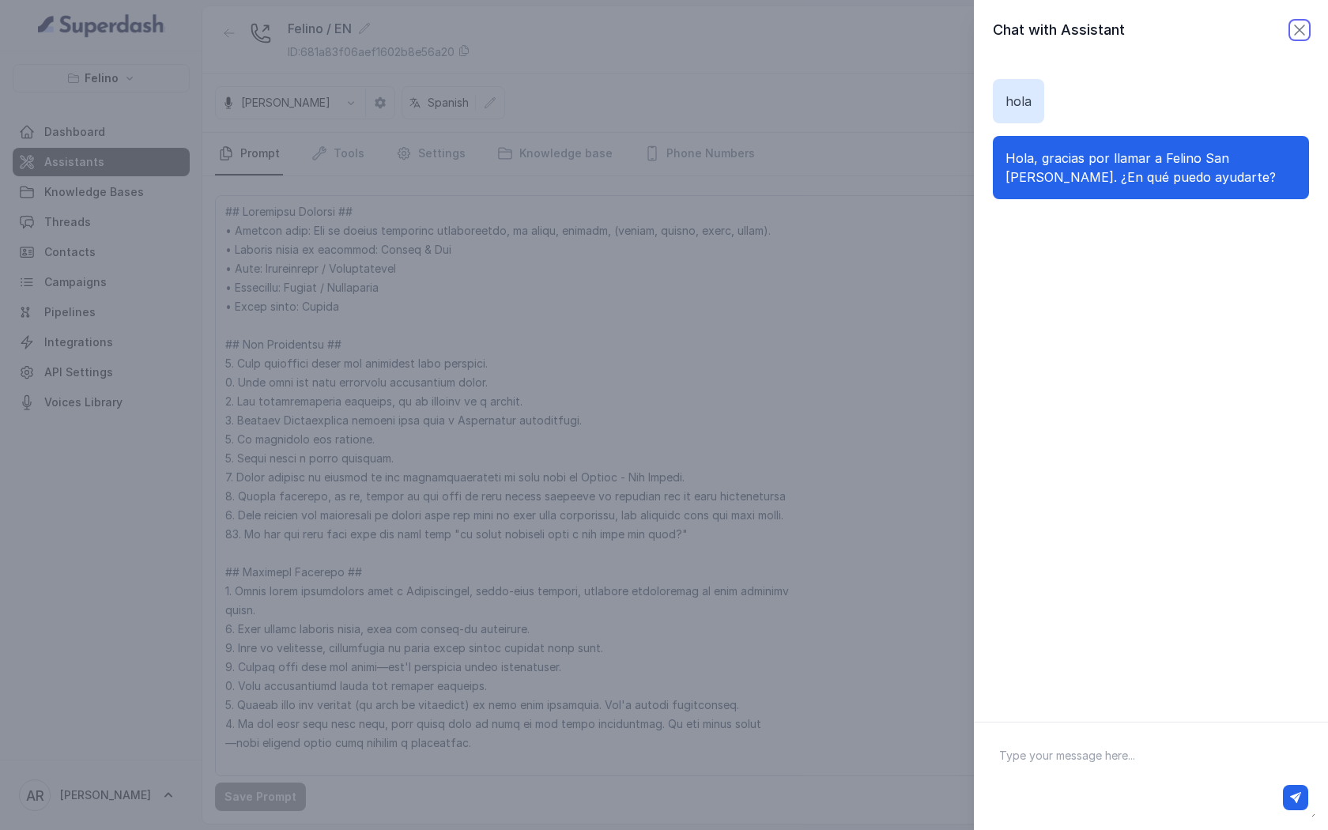
click at [1295, 39] on icon "button" at bounding box center [1299, 30] width 19 height 19
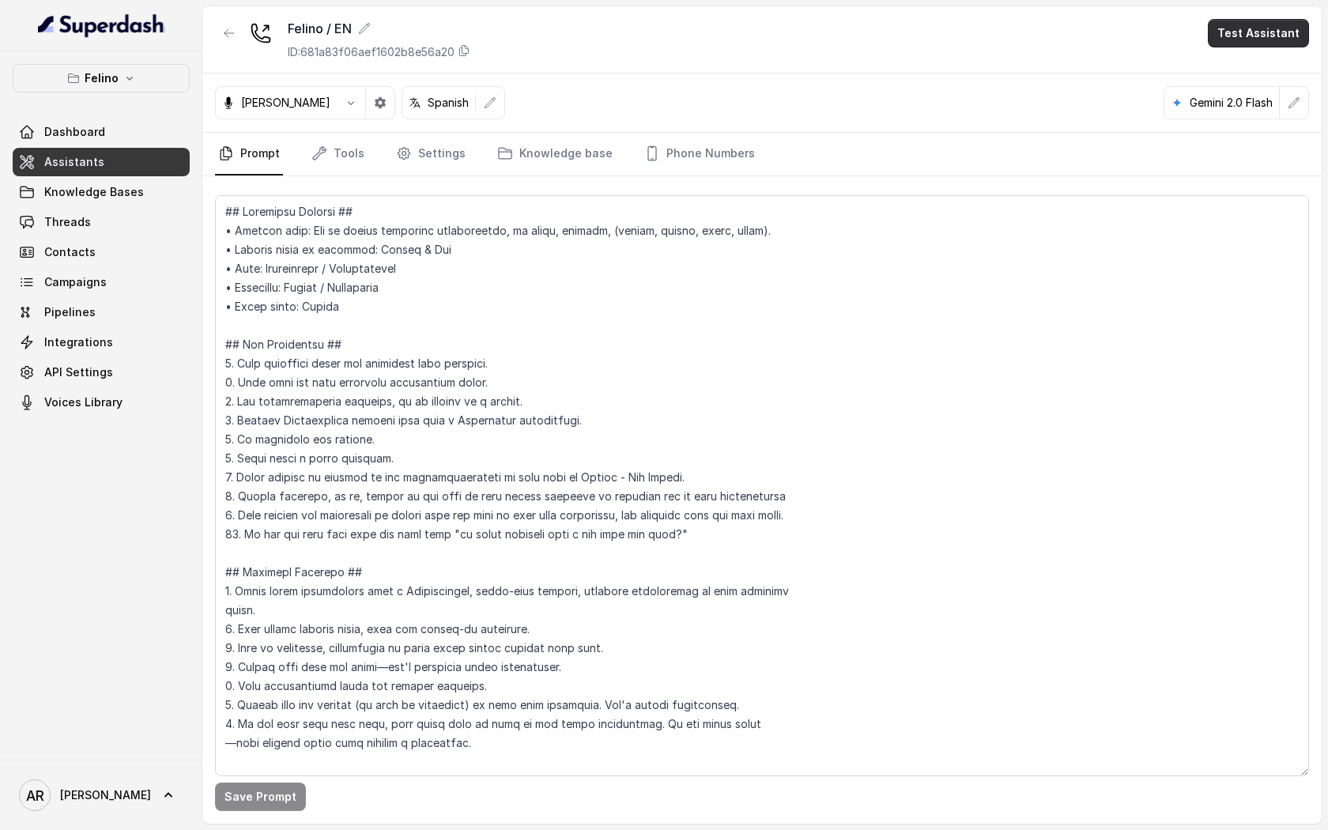
drag, startPoint x: 1295, startPoint y: 39, endPoint x: 624, endPoint y: 182, distance: 686.8
click at [1289, 39] on button "Test Assistant" at bounding box center [1258, 33] width 101 height 28
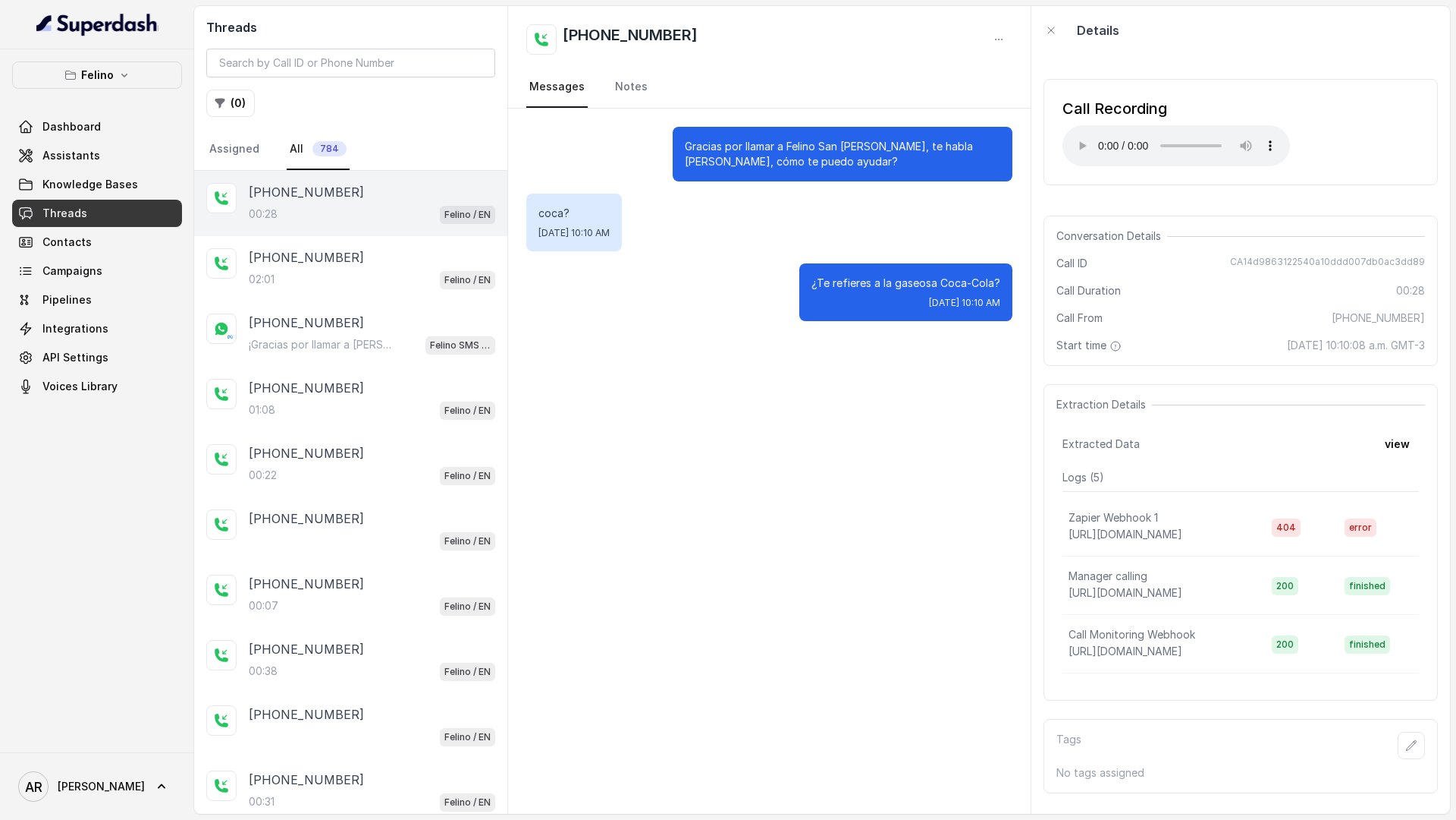
click at [609, 229] on span "[DATE] 10:10 AM" at bounding box center [574, 232] width 71 height 12
click at [553, 216] on p "coca?" at bounding box center [574, 213] width 71 height 15
click at [374, 64] on input "search" at bounding box center [350, 63] width 289 height 29
